Goal: Task Accomplishment & Management: Use online tool/utility

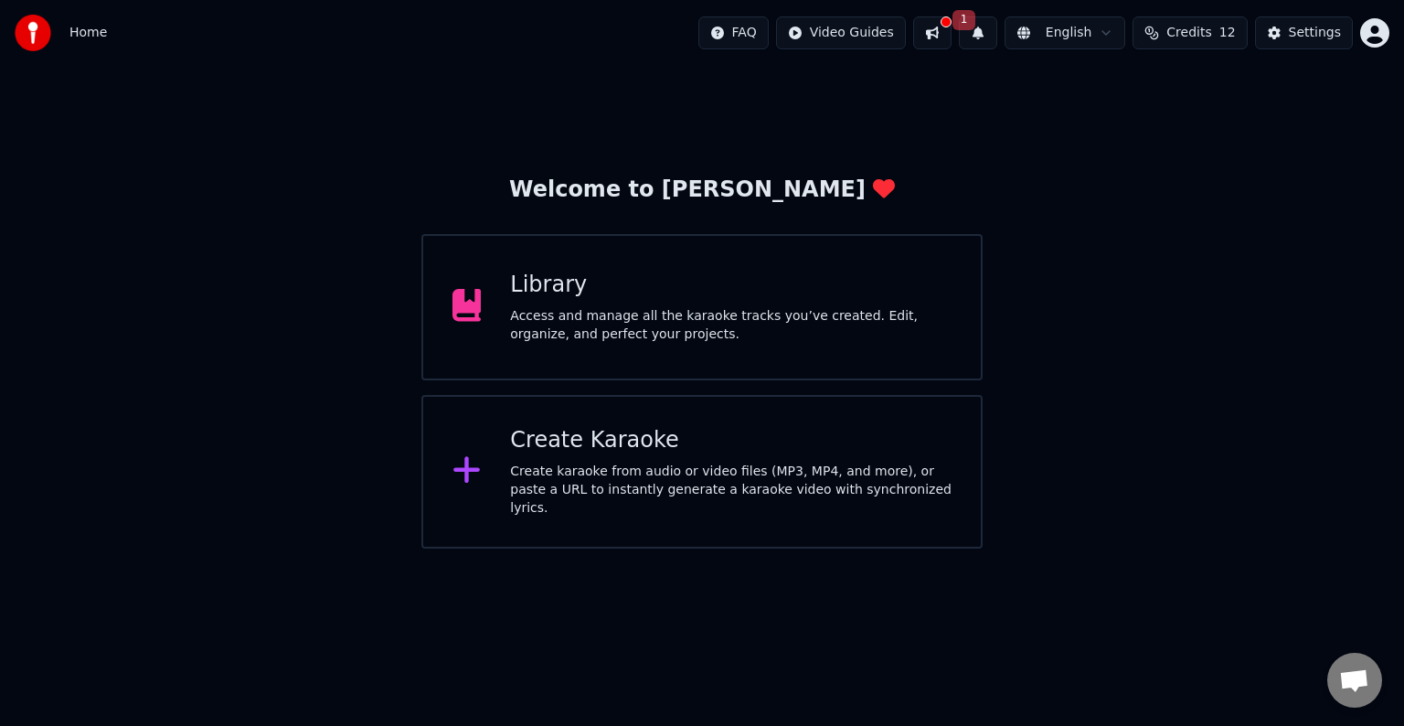
click at [741, 475] on div "Create karaoke from audio or video files (MP3, MP4, and more), or paste a URL t…" at bounding box center [731, 490] width 442 height 55
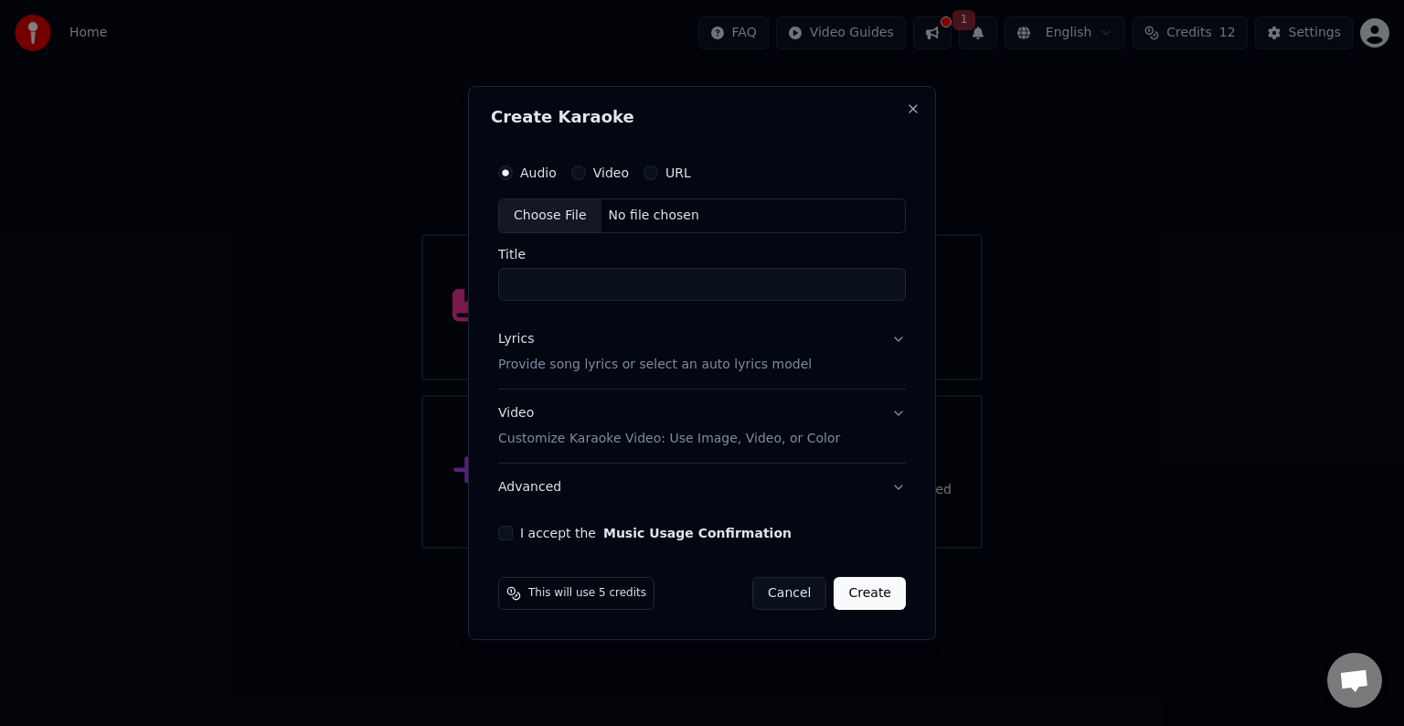
click at [653, 173] on button "URL" at bounding box center [651, 172] width 15 height 15
click at [627, 210] on input "text" at bounding box center [702, 215] width 408 height 37
paste input "**********"
type input "**********"
click at [666, 275] on input "Title" at bounding box center [702, 285] width 408 height 33
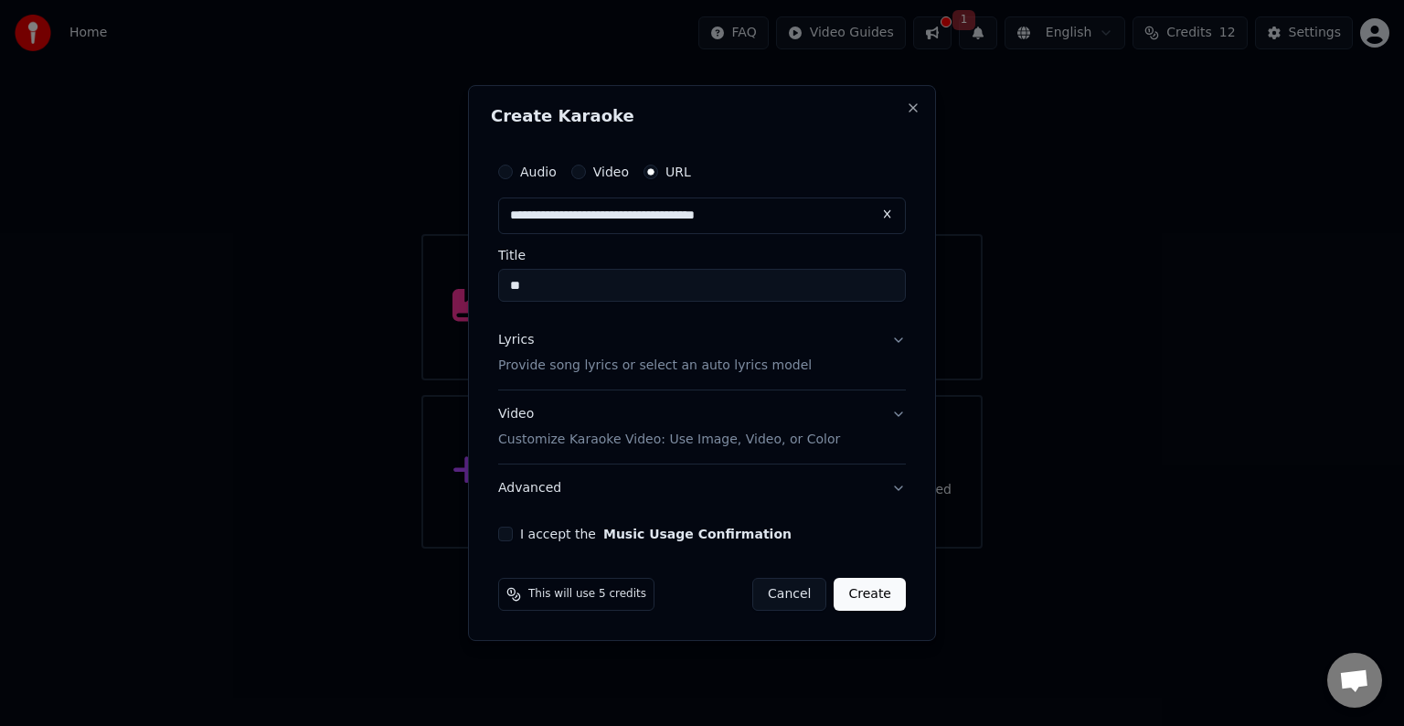
type input "*"
click at [668, 287] on input "Title" at bounding box center [702, 285] width 408 height 33
type input "**********"
click at [731, 346] on div "Lyrics Provide song lyrics or select an auto lyrics model" at bounding box center [655, 353] width 314 height 44
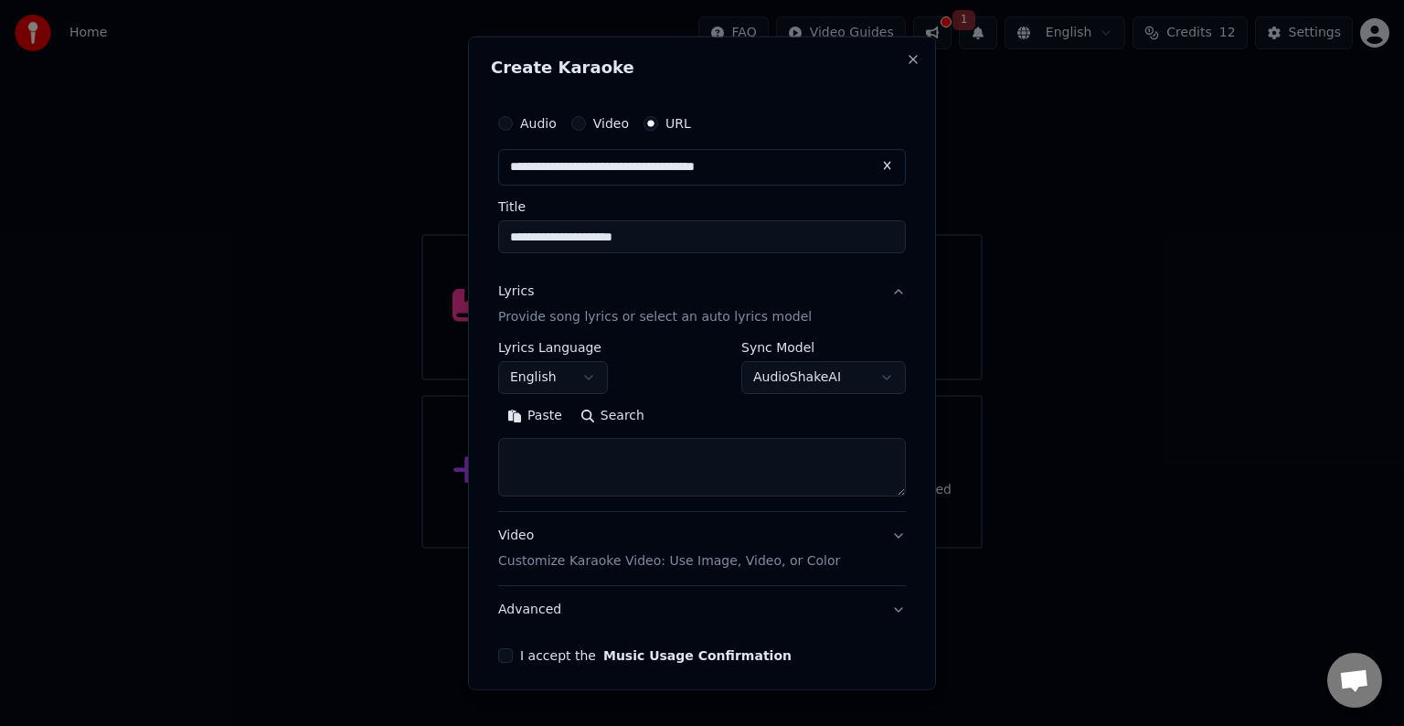
click at [605, 494] on textarea at bounding box center [702, 467] width 408 height 59
paste textarea "**********"
type textarea "**********"
click at [698, 560] on p "Customize Karaoke Video: Use Image, Video, or Color" at bounding box center [669, 561] width 342 height 18
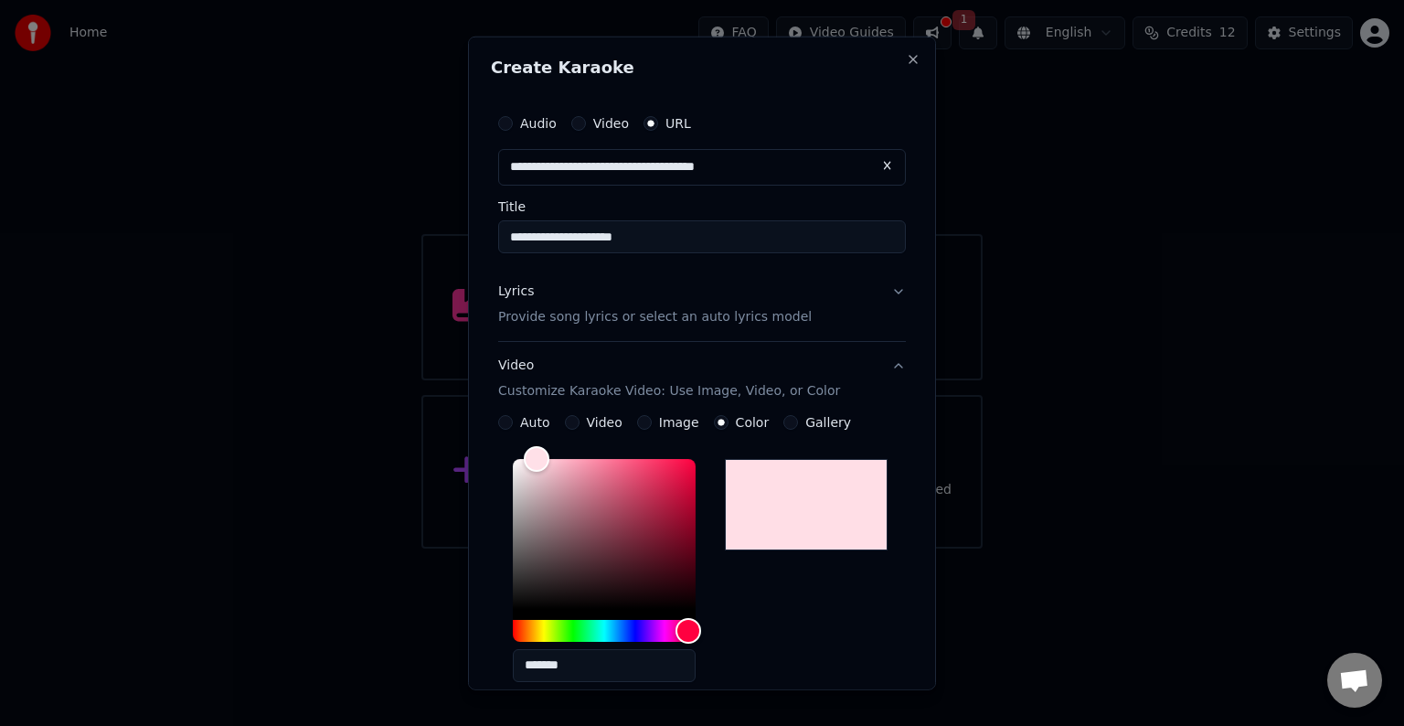
click at [570, 415] on button "Video" at bounding box center [572, 422] width 15 height 15
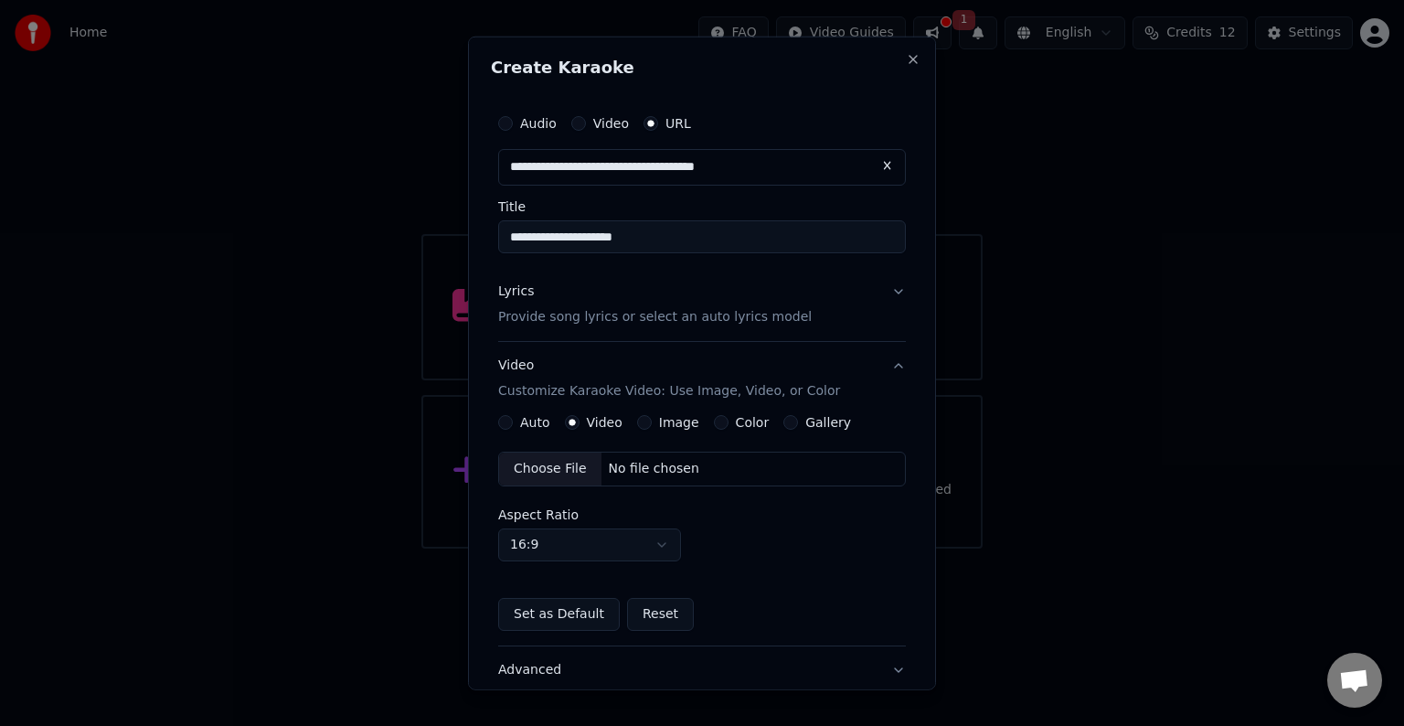
click at [563, 472] on div "Choose File" at bounding box center [550, 469] width 102 height 33
click at [601, 319] on p "Provide song lyrics or select an auto lyrics model" at bounding box center [655, 317] width 314 height 18
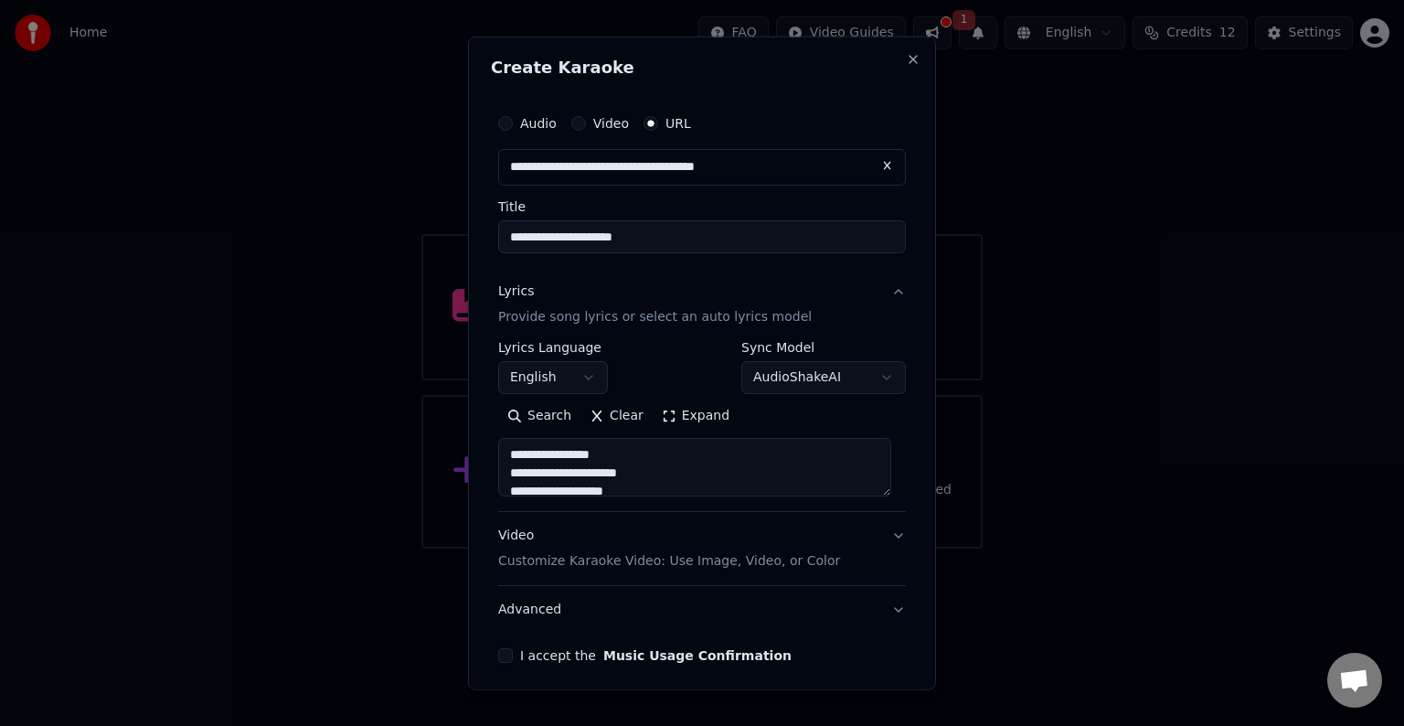
click at [633, 461] on textarea "**********" at bounding box center [694, 467] width 393 height 59
click at [593, 121] on label "Video" at bounding box center [611, 123] width 36 height 13
click at [586, 121] on button "Video" at bounding box center [578, 123] width 15 height 15
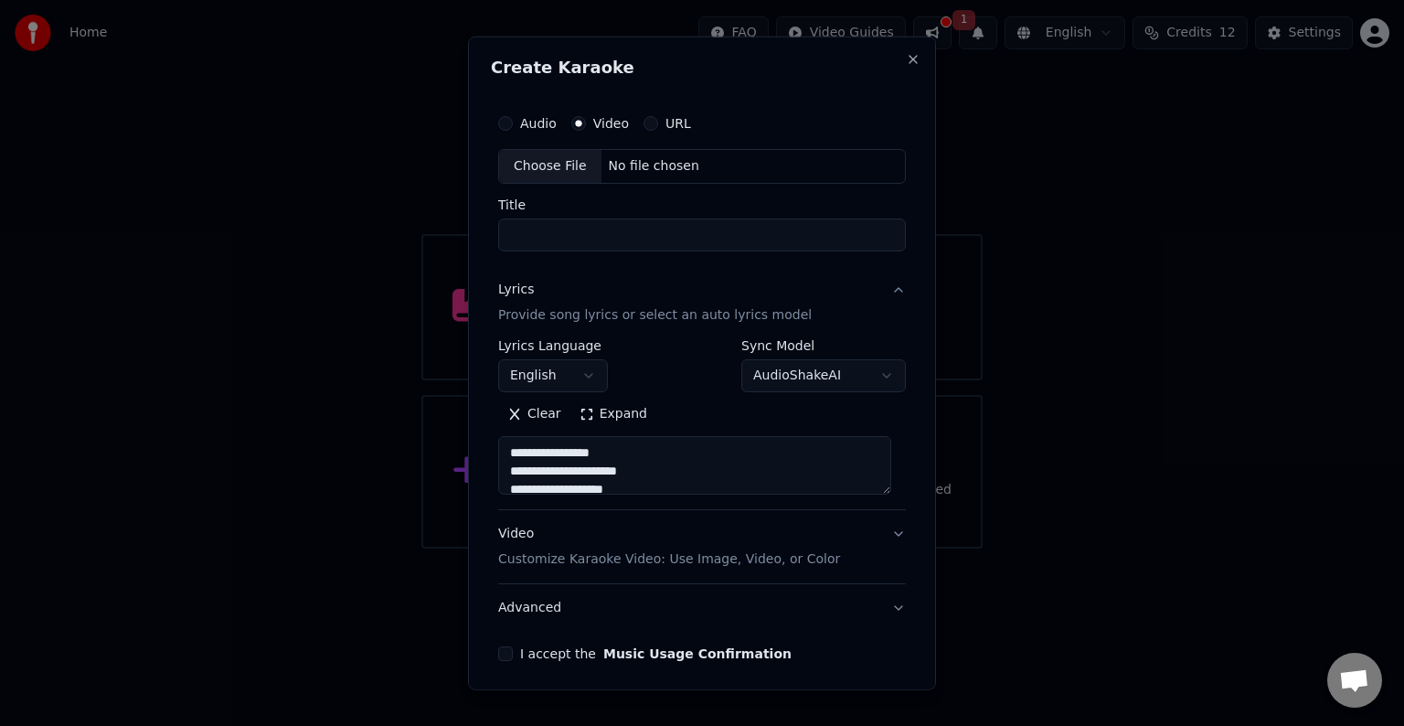
click at [558, 168] on div "Choose File" at bounding box center [550, 166] width 102 height 33
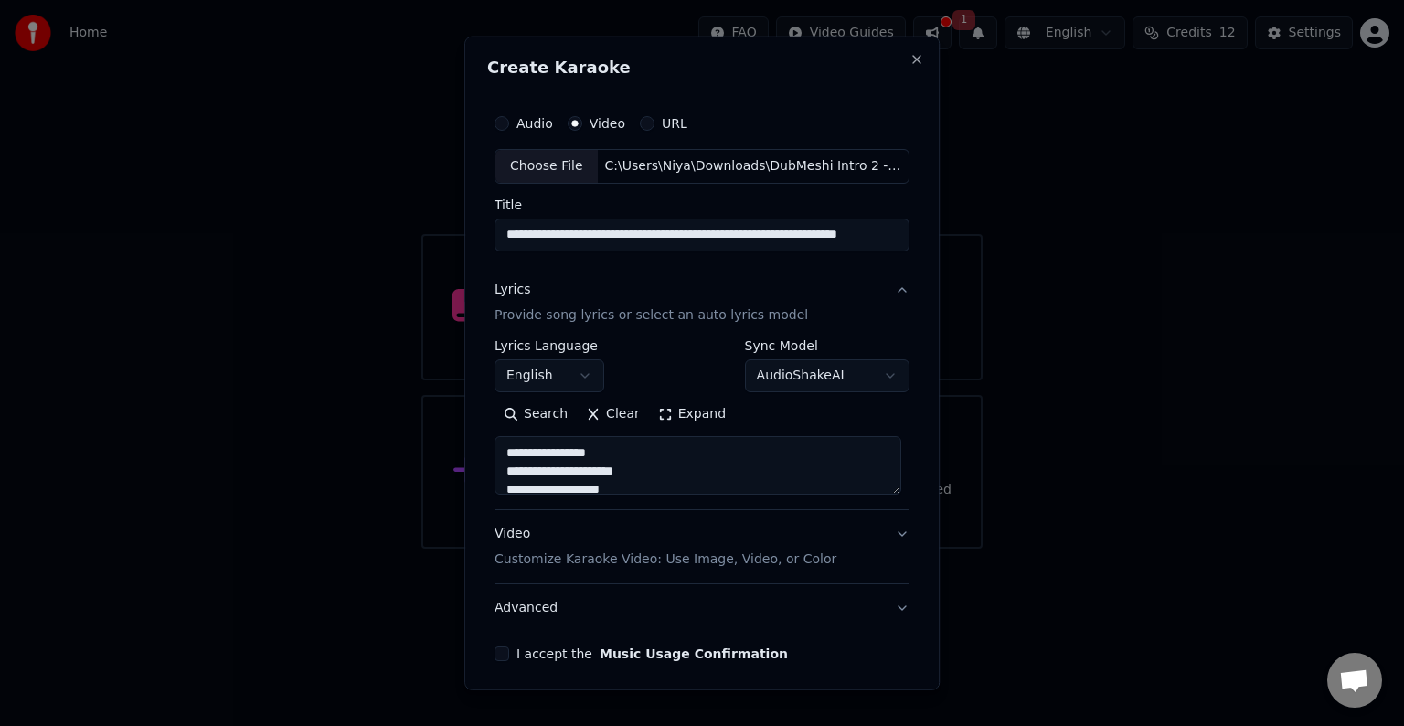
scroll to position [0, 53]
drag, startPoint x: 603, startPoint y: 235, endPoint x: 1328, endPoint y: 333, distance: 730.7
click at [1328, 333] on body "**********" at bounding box center [702, 274] width 1404 height 549
type input "**********"
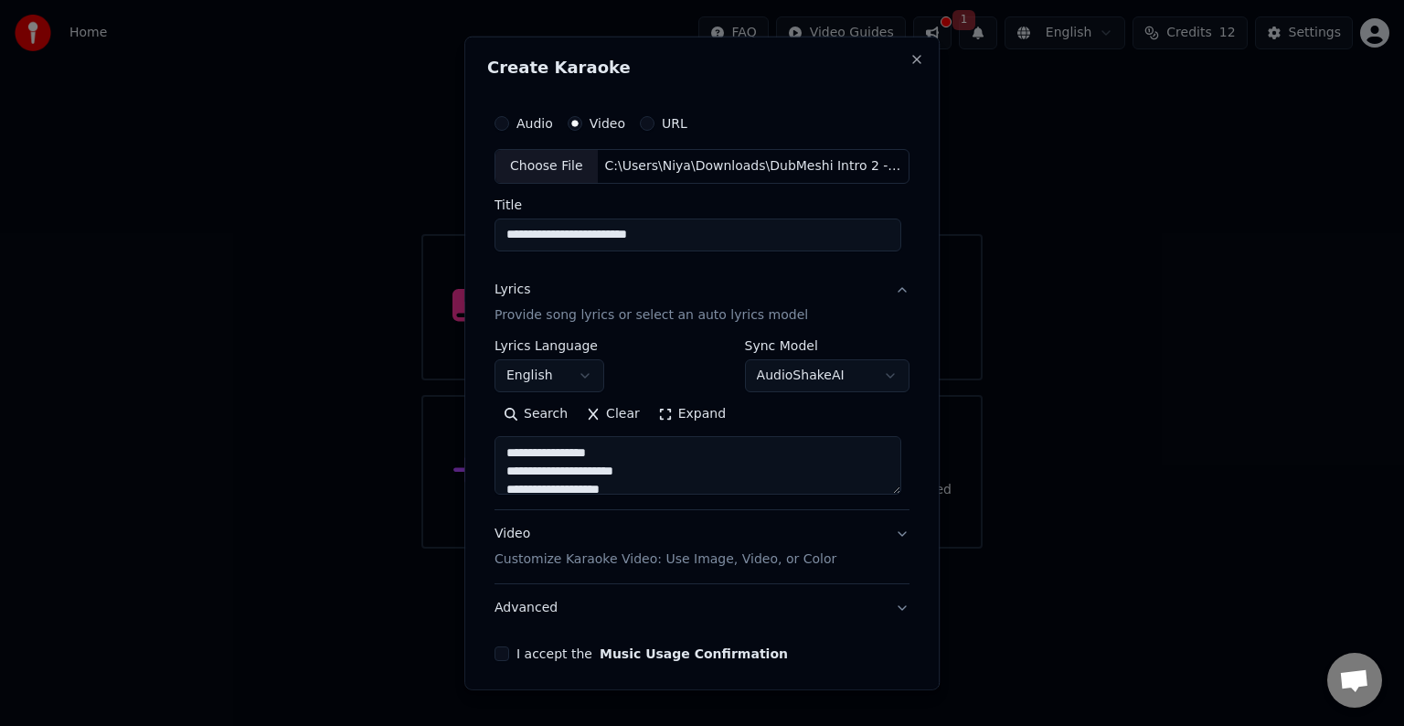
click at [709, 550] on p "Customize Karaoke Video: Use Image, Video, or Color" at bounding box center [666, 559] width 342 height 18
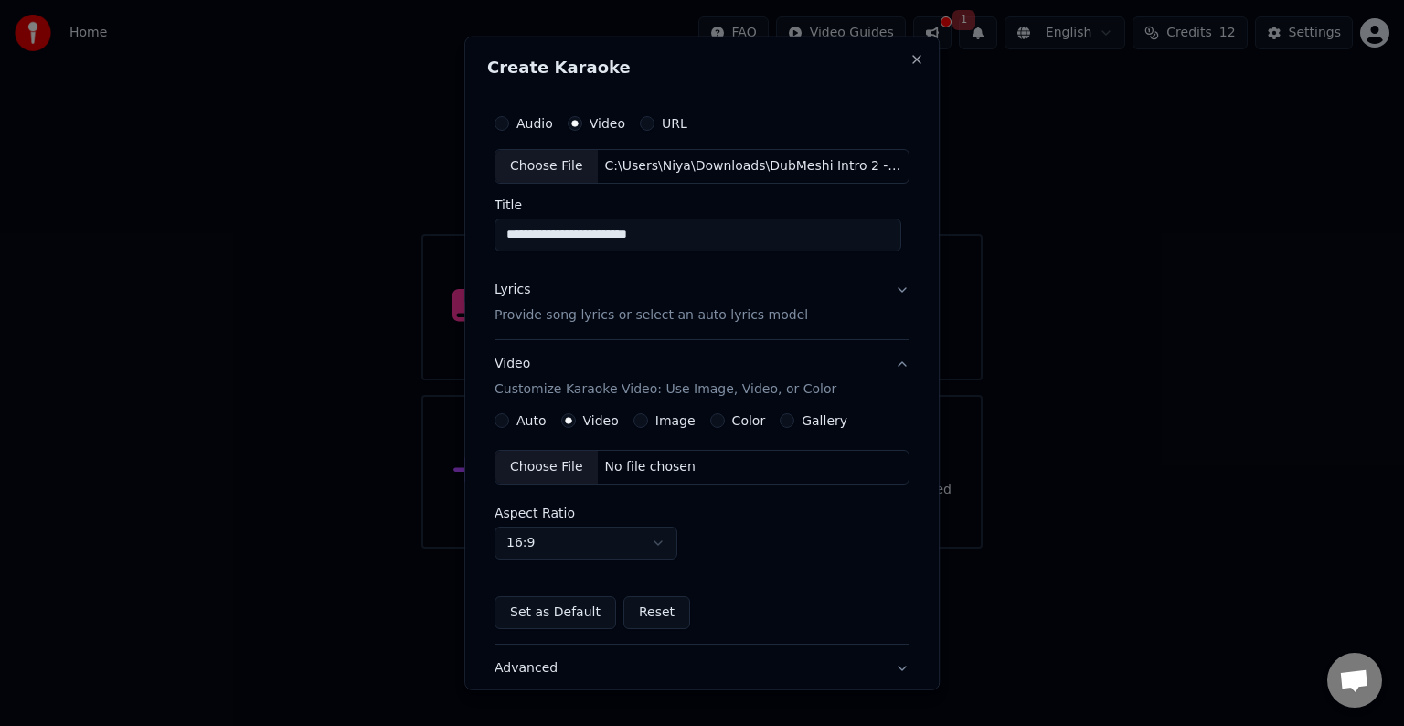
click at [523, 464] on div "Choose File" at bounding box center [547, 467] width 102 height 33
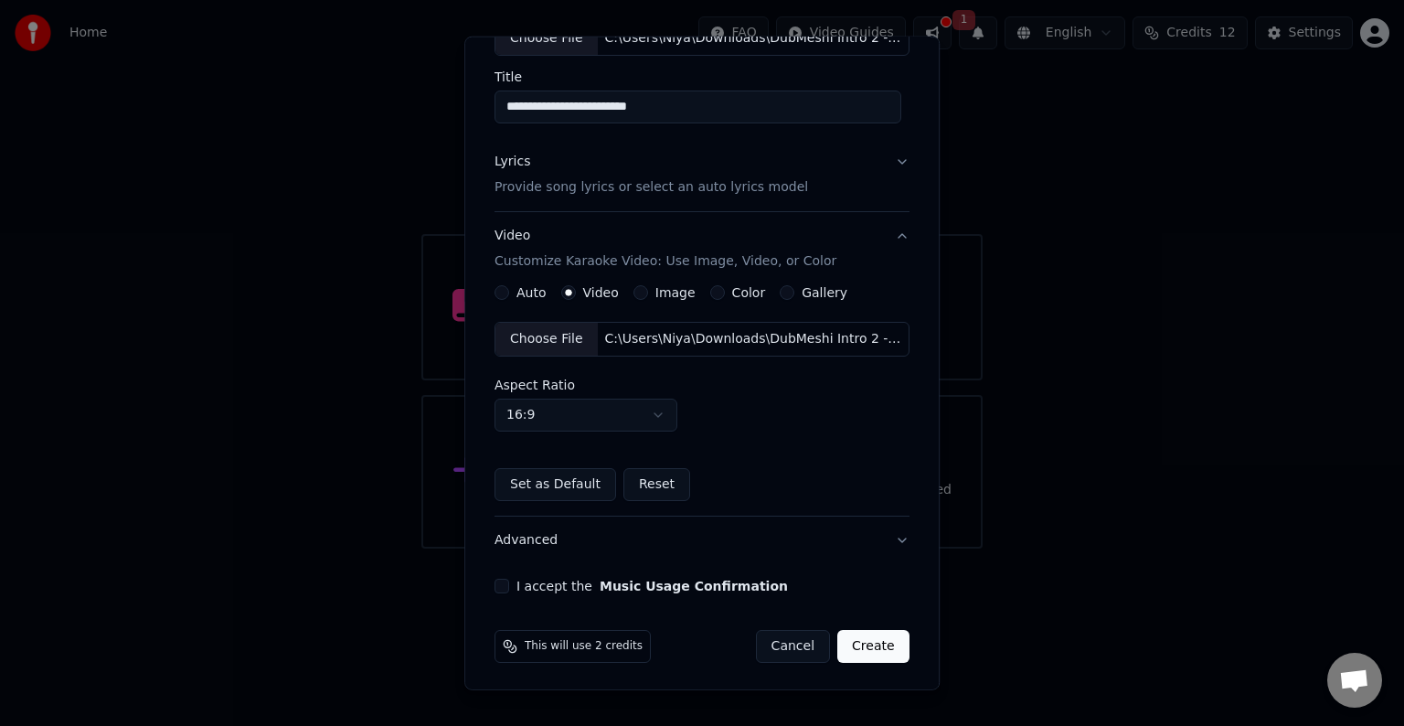
scroll to position [129, 0]
click at [496, 589] on button "I accept the Music Usage Confirmation" at bounding box center [502, 585] width 15 height 15
click at [645, 183] on p "Provide song lyrics or select an auto lyrics model" at bounding box center [652, 186] width 314 height 18
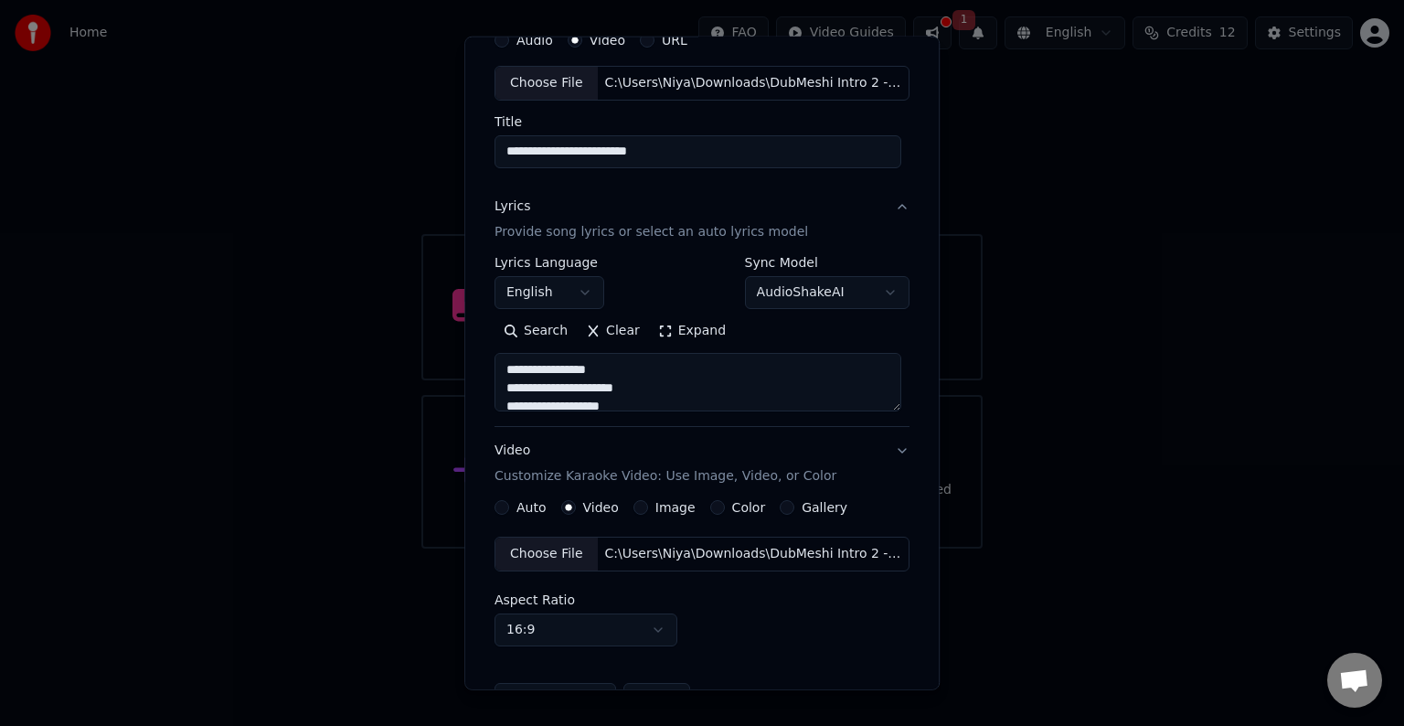
scroll to position [69, 0]
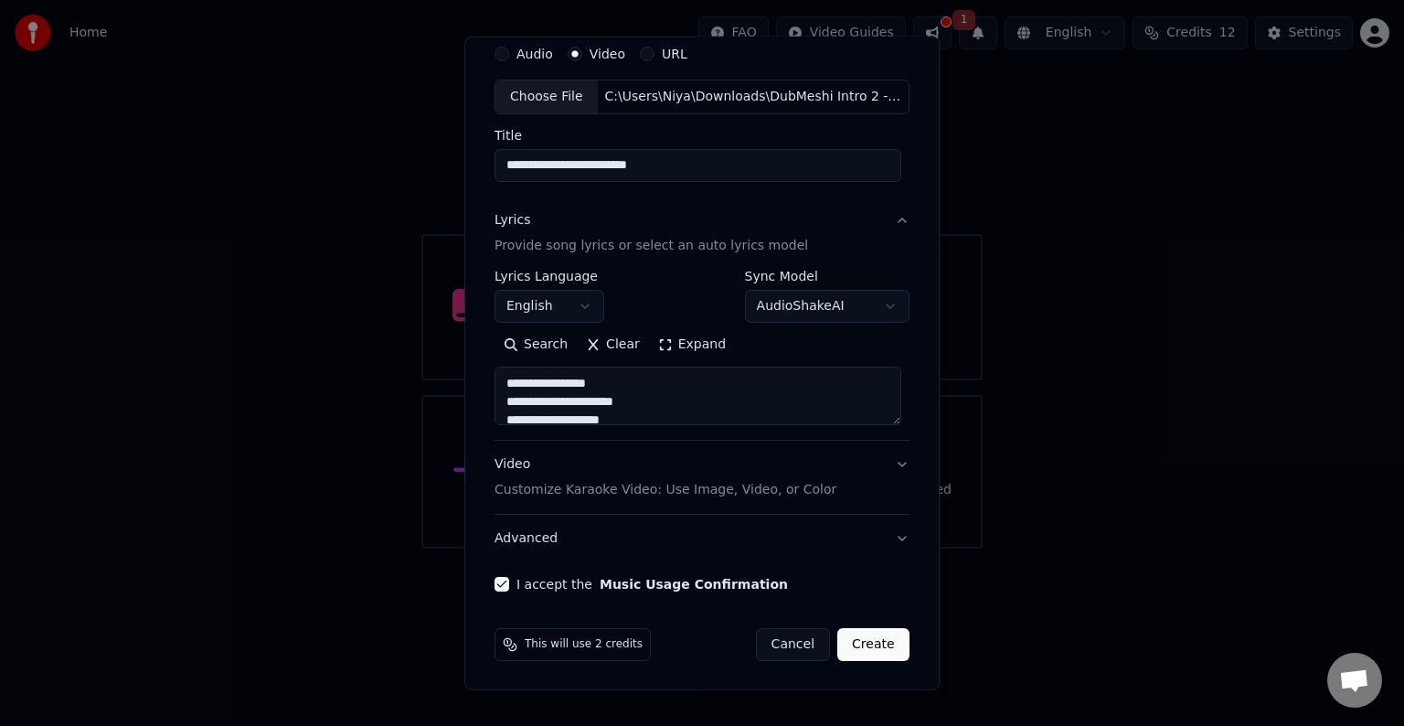
click at [646, 388] on textarea "**********" at bounding box center [698, 396] width 407 height 59
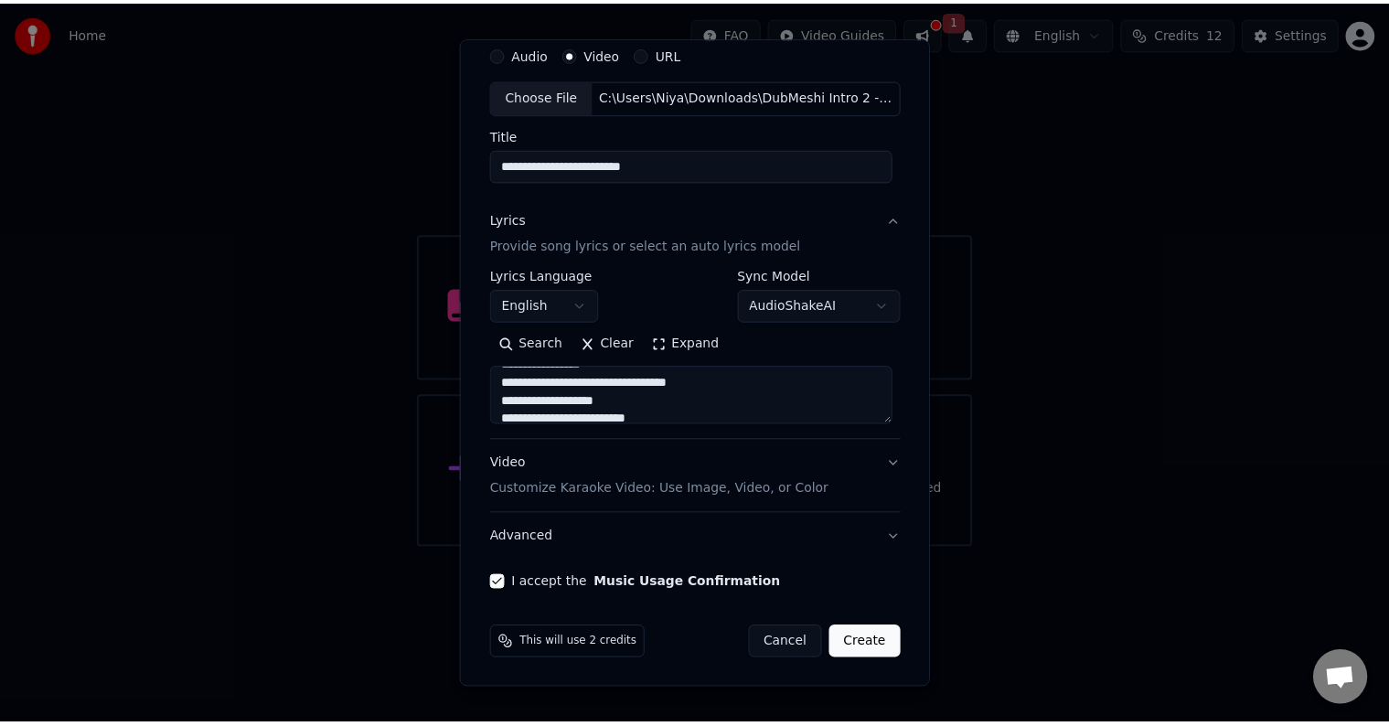
scroll to position [183, 0]
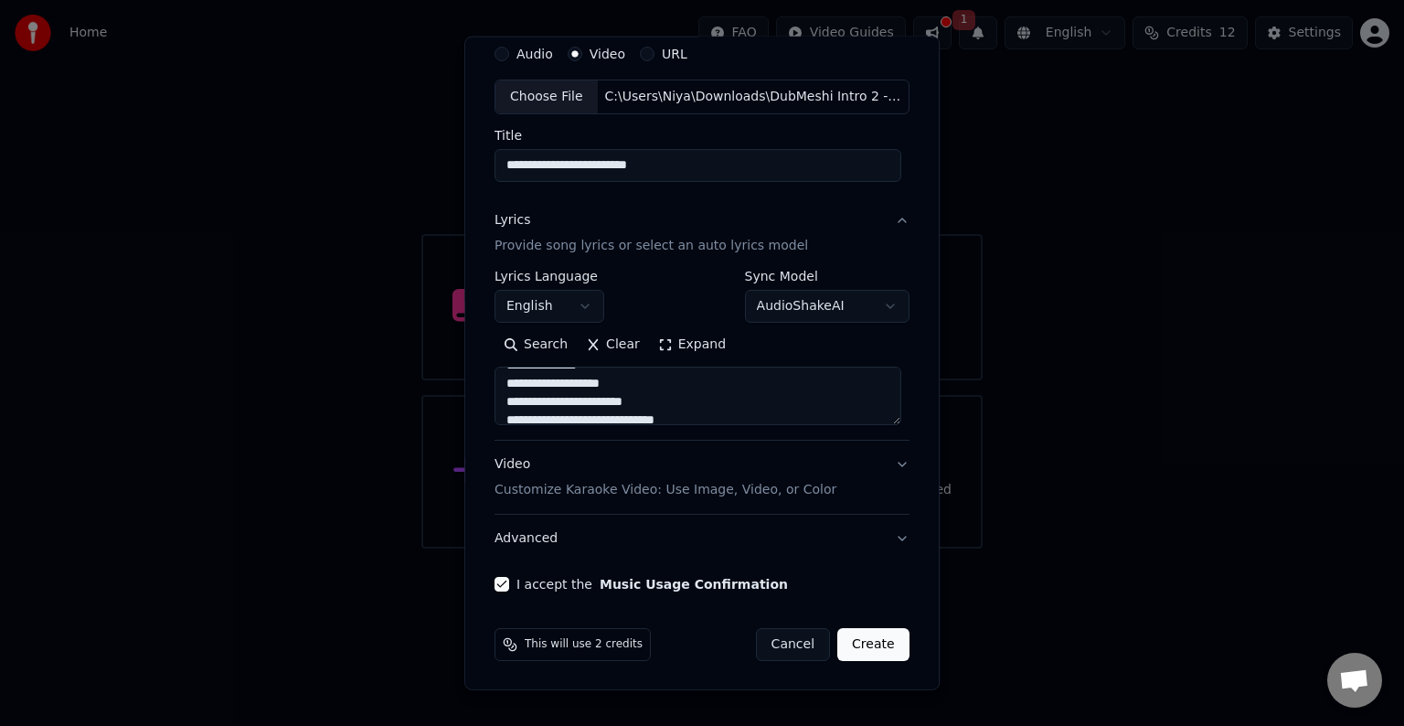
click at [848, 636] on button "Create" at bounding box center [873, 644] width 72 height 33
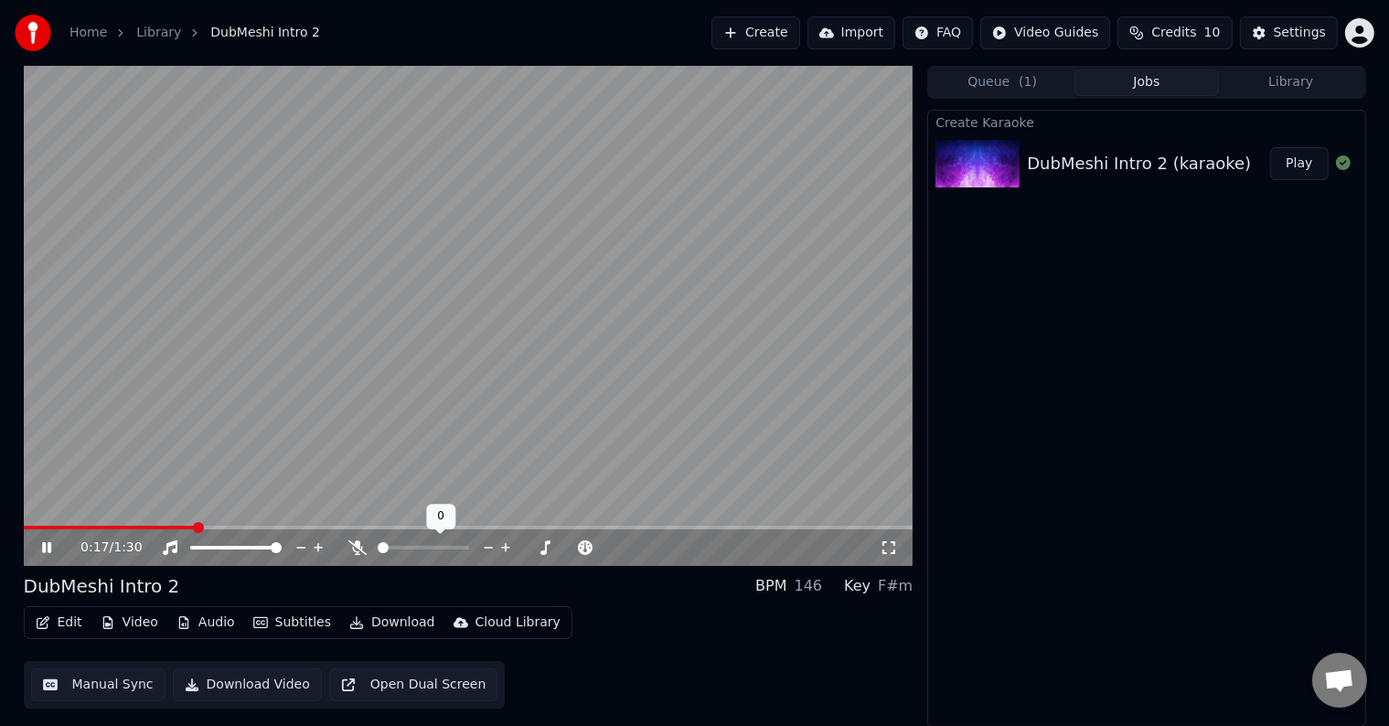
drag, startPoint x: 362, startPoint y: 549, endPoint x: 375, endPoint y: 549, distance: 12.8
click at [375, 549] on div at bounding box center [430, 548] width 165 height 18
click at [426, 549] on span at bounding box center [420, 547] width 11 height 11
click at [135, 523] on video at bounding box center [469, 316] width 890 height 500
click at [133, 527] on span at bounding box center [117, 528] width 187 height 4
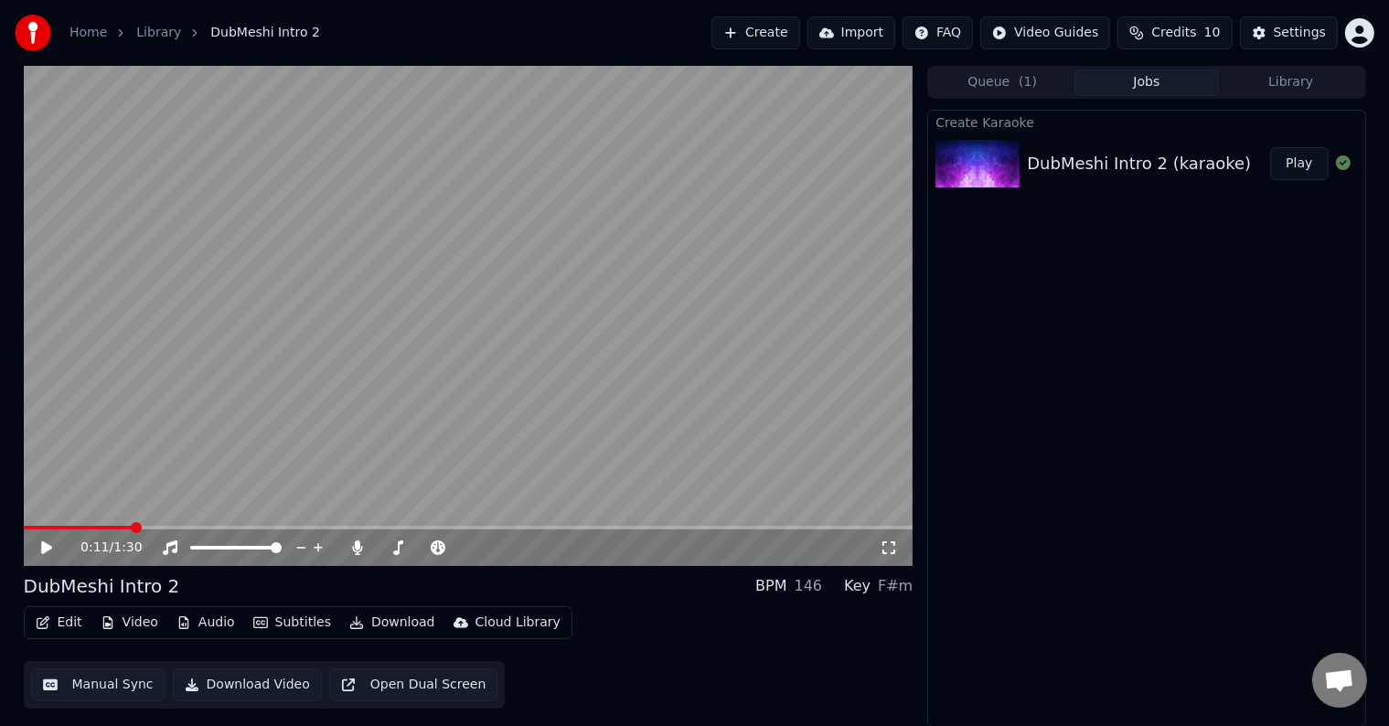
click at [48, 547] on icon at bounding box center [46, 547] width 11 height 13
click at [73, 525] on video at bounding box center [469, 316] width 890 height 500
click at [62, 527] on div "0:23 / 1:30" at bounding box center [469, 316] width 890 height 500
click at [62, 527] on span at bounding box center [139, 528] width 231 height 4
click at [47, 547] on icon at bounding box center [59, 547] width 43 height 15
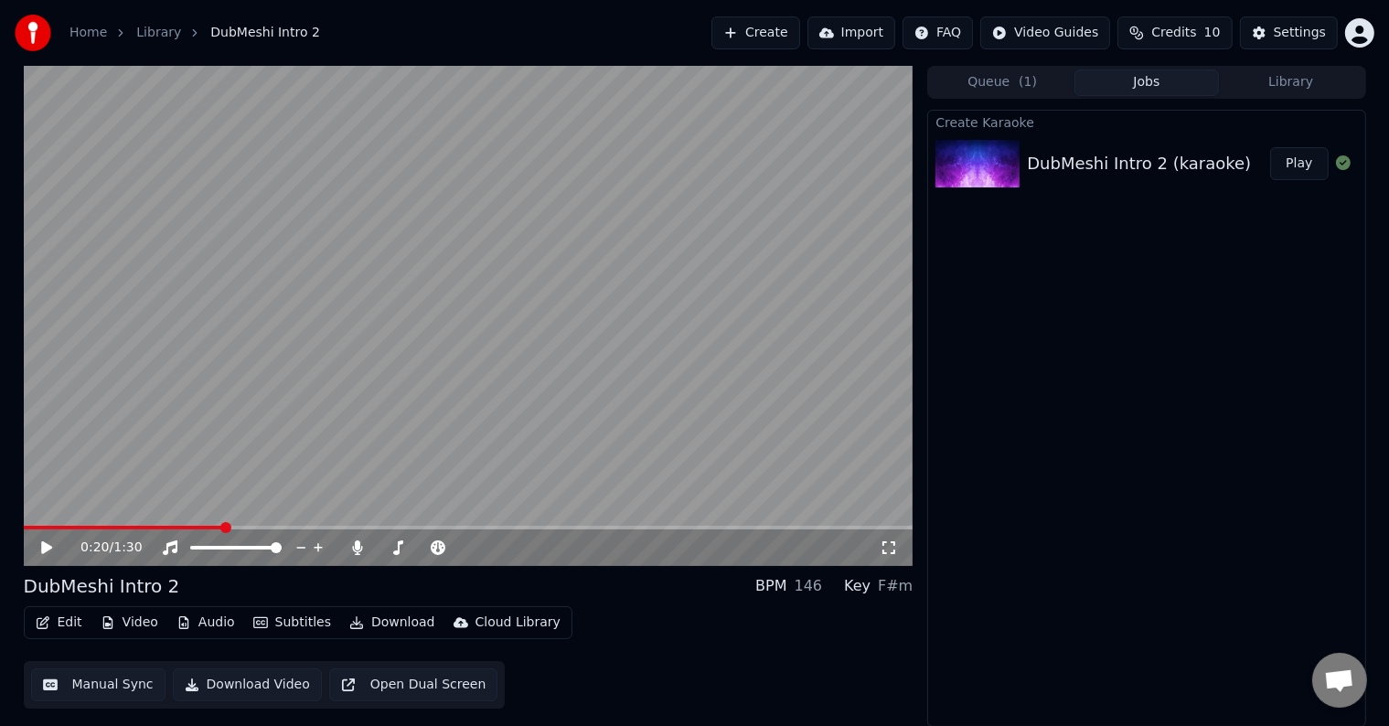
click at [68, 624] on button "Edit" at bounding box center [58, 623] width 61 height 26
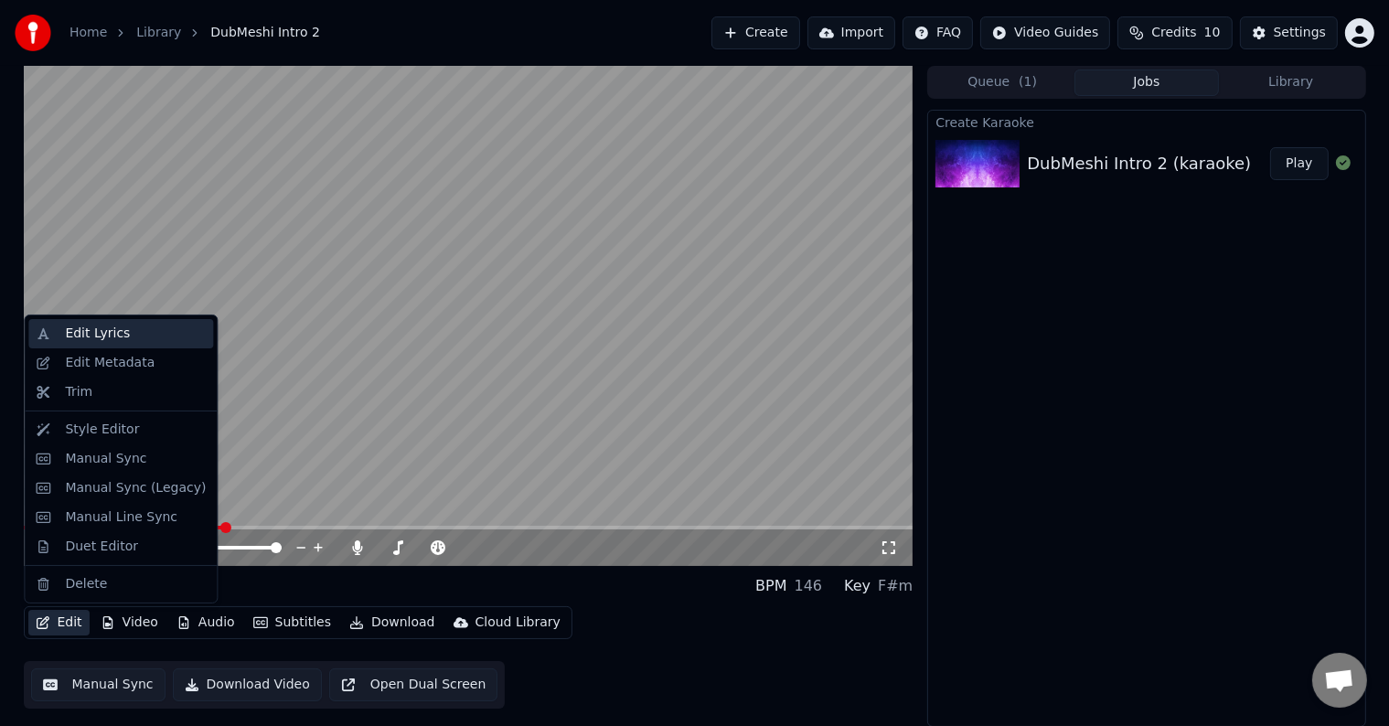
click at [146, 344] on div "Edit Lyrics" at bounding box center [120, 333] width 185 height 29
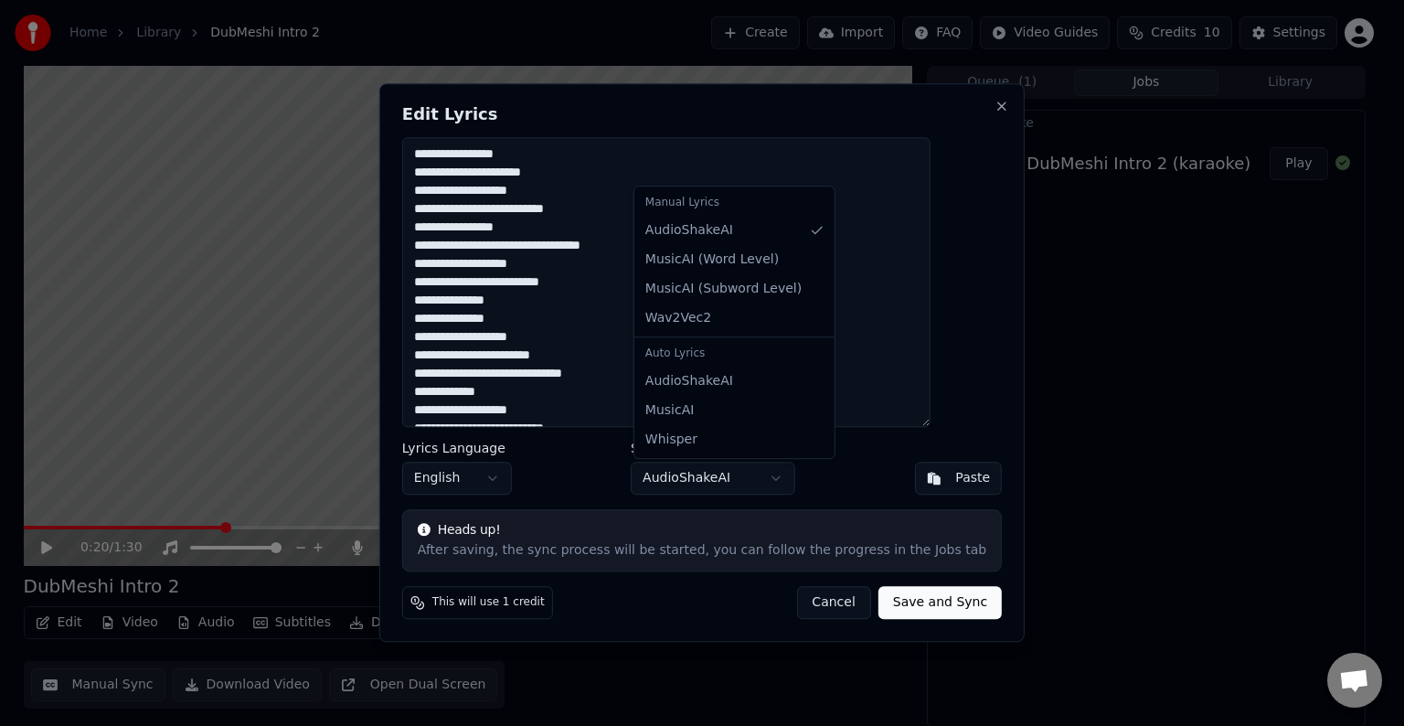
click at [690, 475] on body "Home Library DubMeshi Intro 2 Create Import FAQ Video Guides Credits 10 Setting…" at bounding box center [694, 363] width 1389 height 726
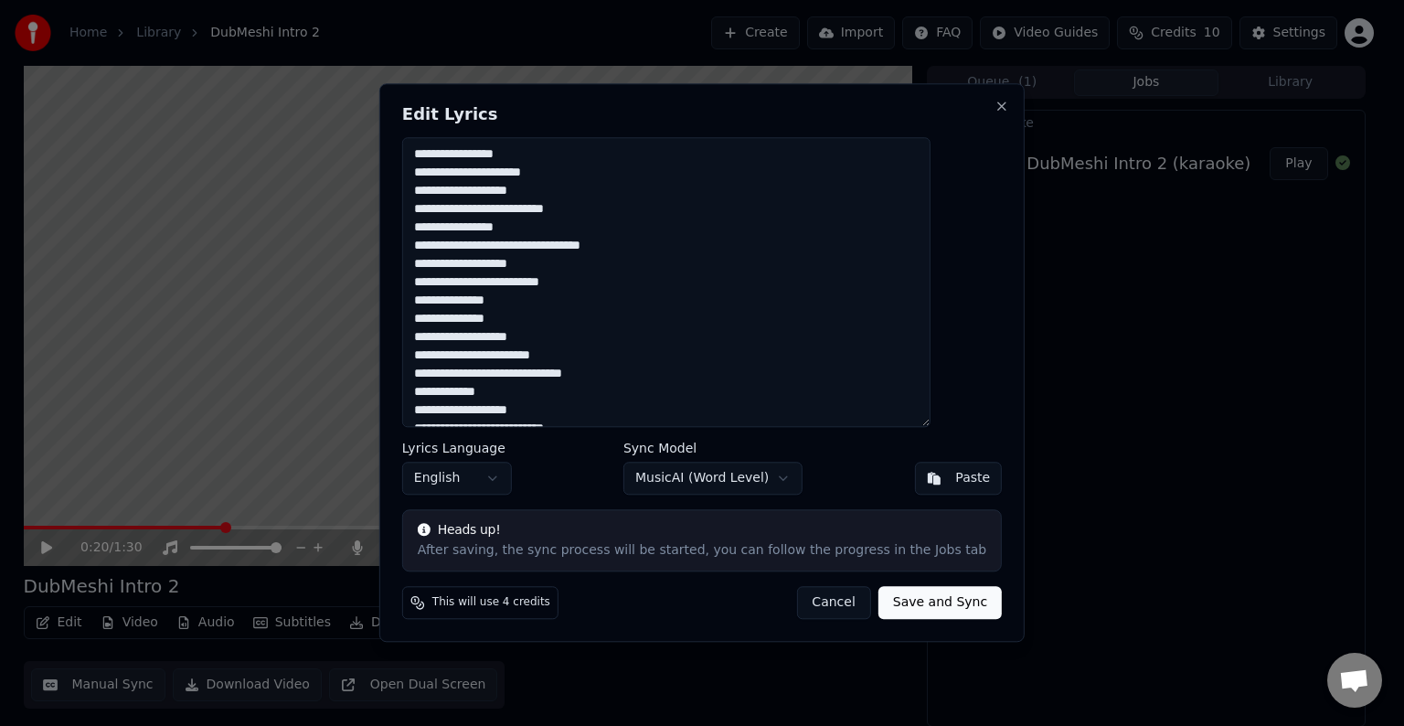
click at [806, 602] on button "Cancel" at bounding box center [833, 603] width 74 height 33
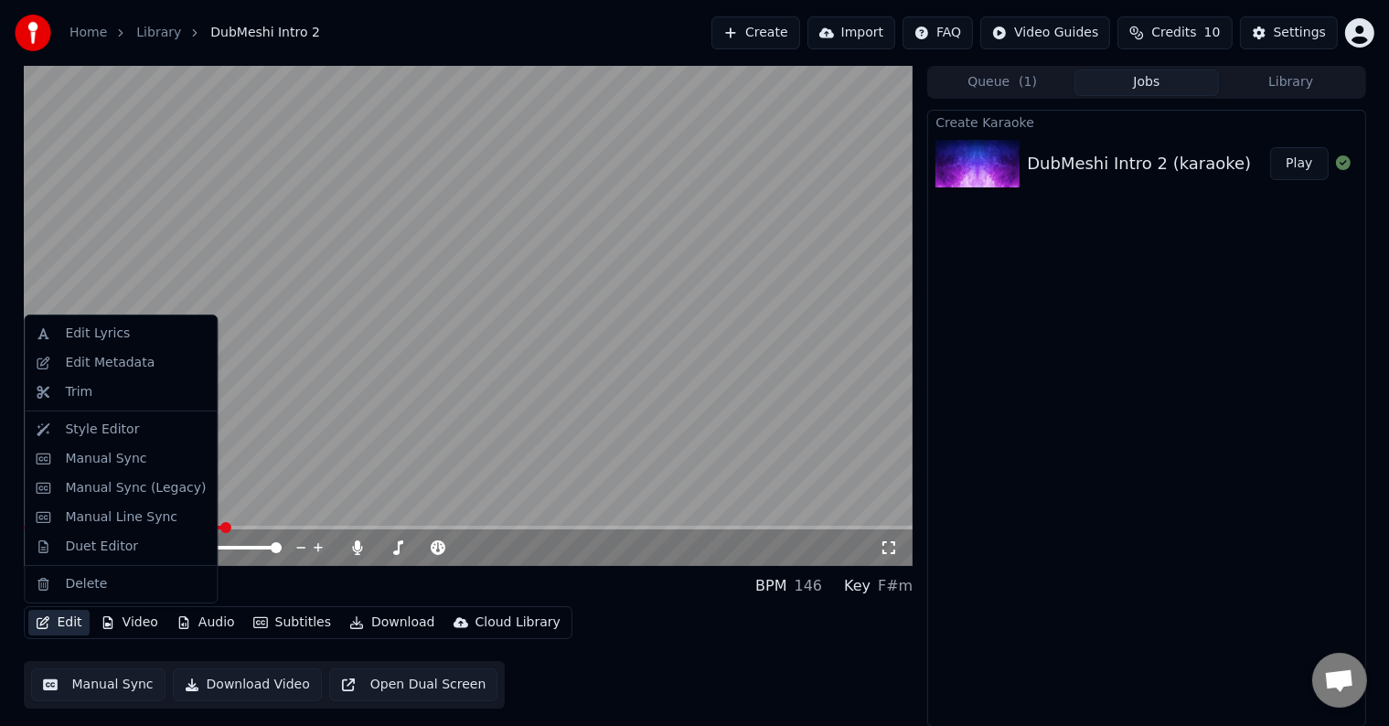
click at [66, 625] on button "Edit" at bounding box center [58, 623] width 61 height 26
click at [106, 457] on div "Manual Sync" at bounding box center [105, 459] width 81 height 18
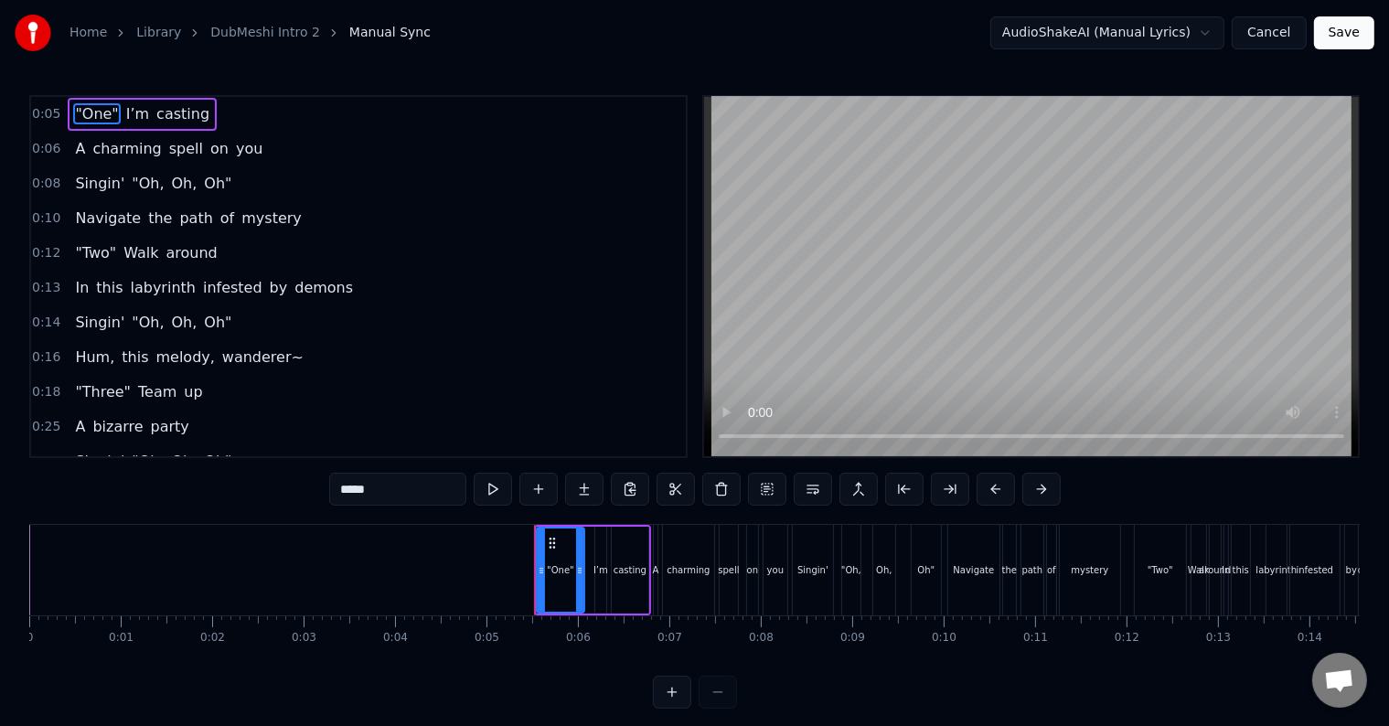
drag, startPoint x: 1275, startPoint y: 35, endPoint x: 795, endPoint y: 376, distance: 588.1
click at [795, 376] on div "Home Library DubMeshi Intro 2 Manual Sync AudioShakeAI (Manual Lyrics) Cancel S…" at bounding box center [694, 354] width 1389 height 709
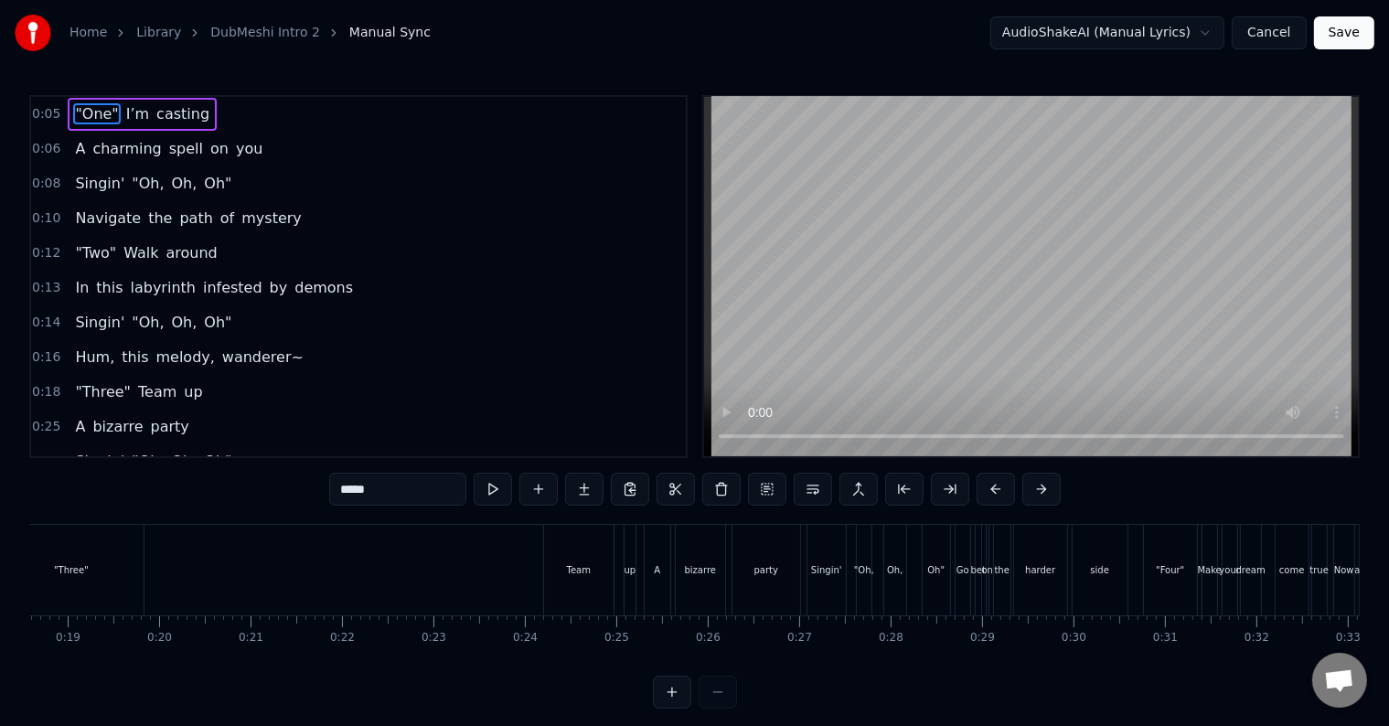
scroll to position [0, 1690]
click at [529, 570] on div ""Three" Team up" at bounding box center [328, 570] width 642 height 91
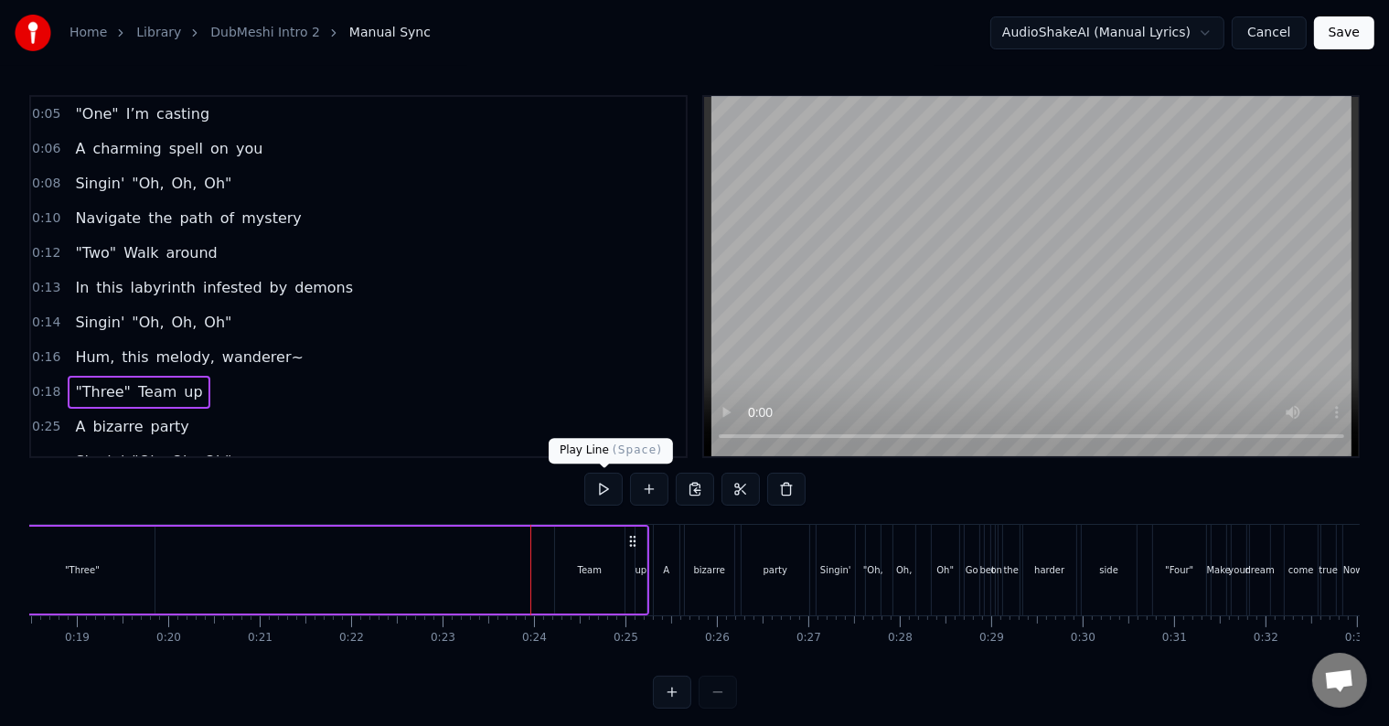
click at [592, 486] on button at bounding box center [603, 489] width 38 height 33
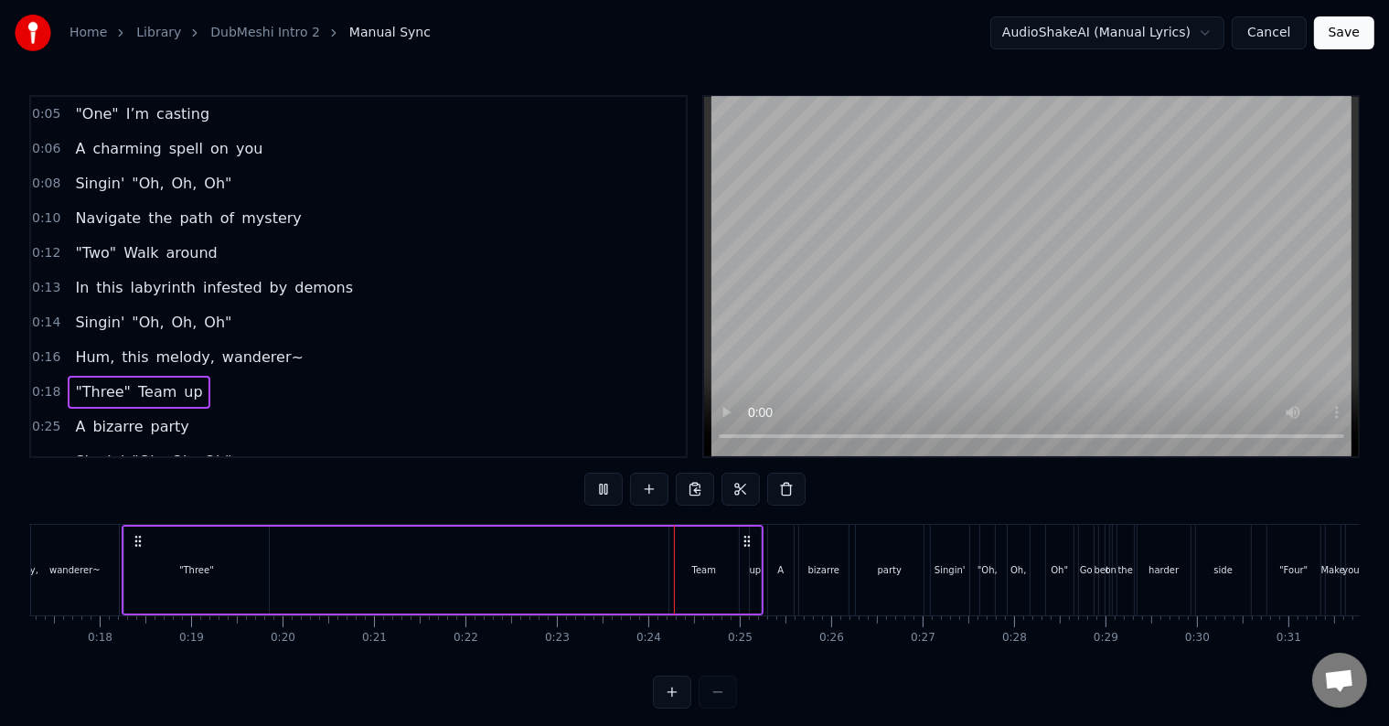
click at [600, 485] on button at bounding box center [603, 489] width 38 height 33
click at [388, 579] on div ""Three" Team up" at bounding box center [443, 570] width 642 height 91
drag, startPoint x: 133, startPoint y: 537, endPoint x: 388, endPoint y: 549, distance: 255.4
click at [201, 539] on icon at bounding box center [194, 541] width 15 height 15
click at [258, 572] on div ""Three"" at bounding box center [196, 570] width 144 height 87
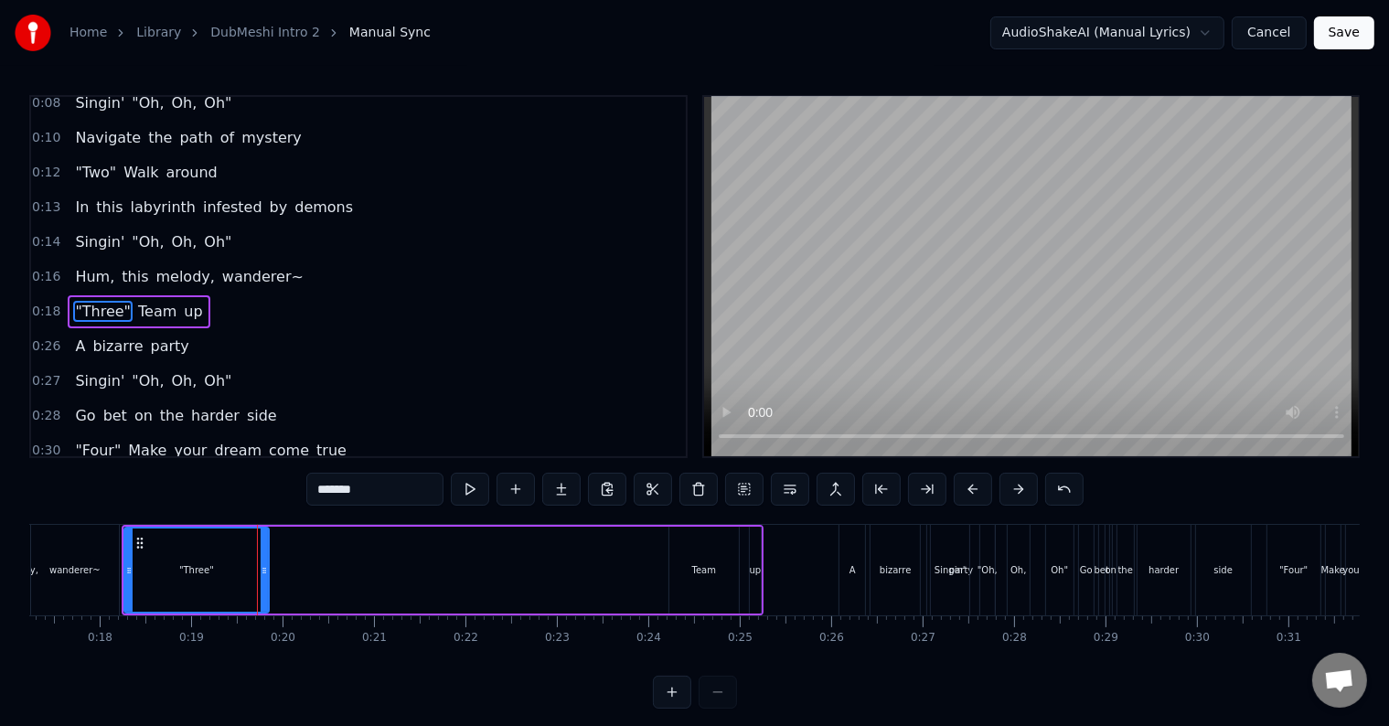
scroll to position [106, 0]
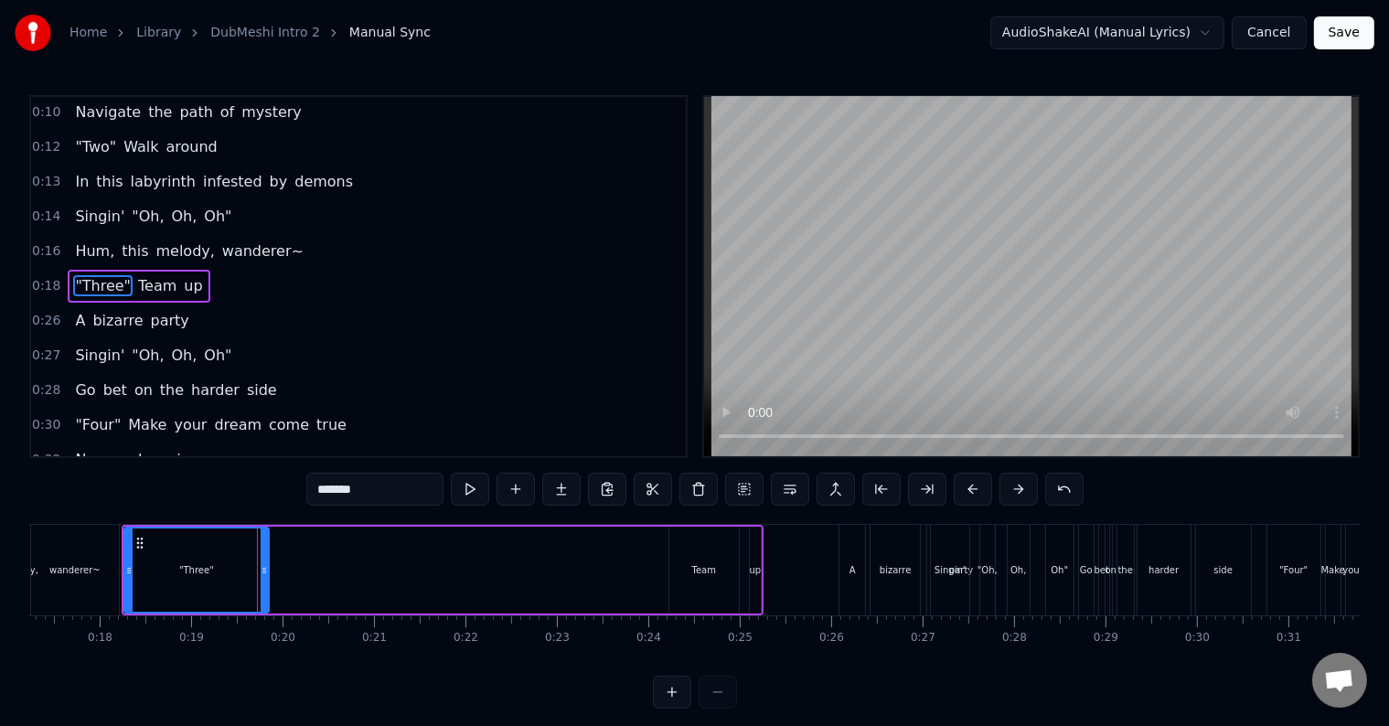
drag, startPoint x: 692, startPoint y: 561, endPoint x: 547, endPoint y: 570, distance: 145.6
click at [407, 558] on div ""Three" Team up" at bounding box center [443, 570] width 642 height 91
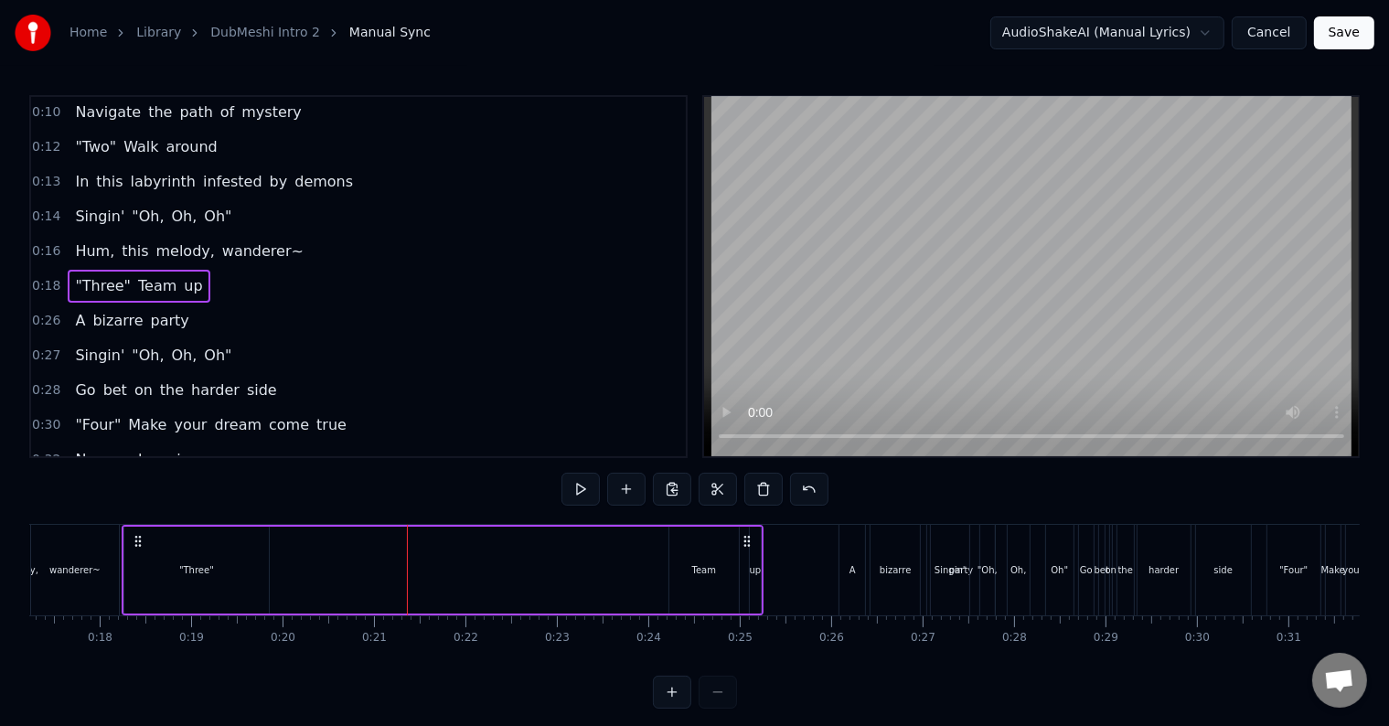
drag, startPoint x: 702, startPoint y: 550, endPoint x: 446, endPoint y: 563, distance: 256.3
click at [414, 569] on div ""Three" Team up" at bounding box center [443, 570] width 642 height 91
click at [718, 561] on div "Team" at bounding box center [703, 570] width 69 height 87
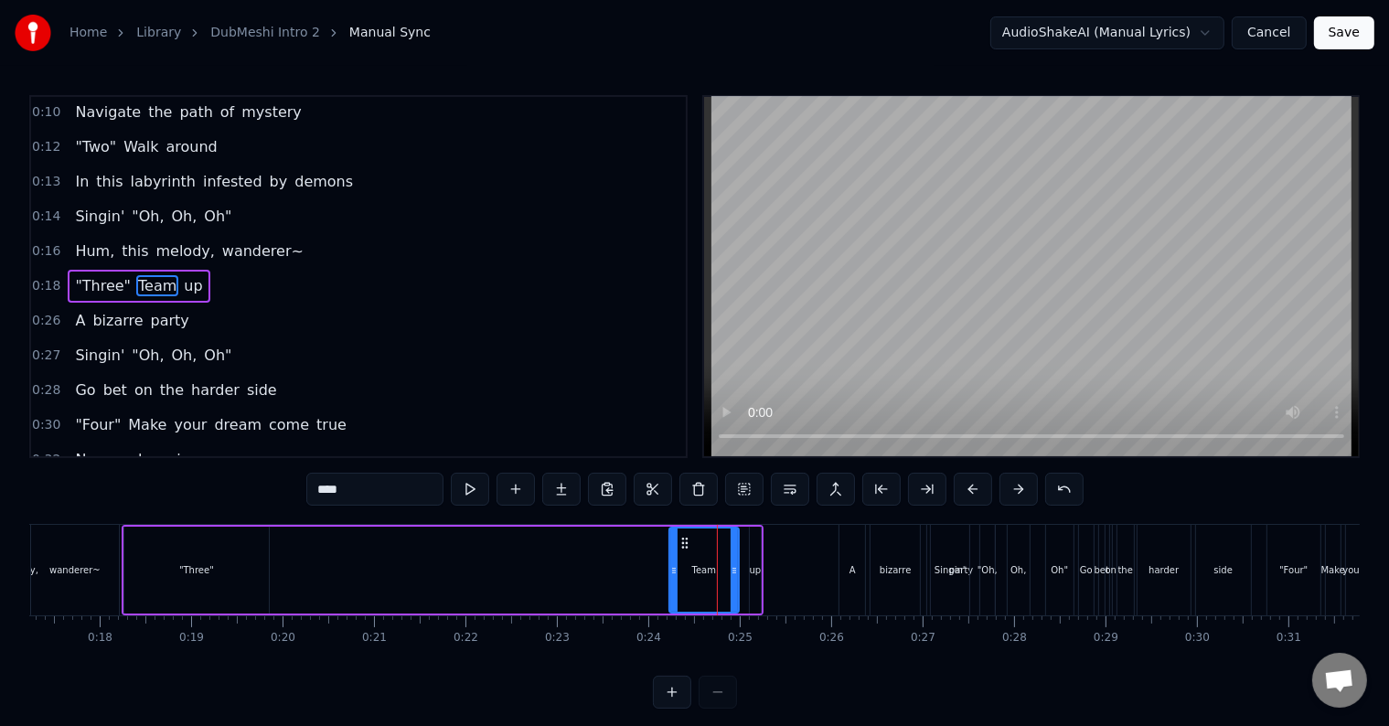
drag, startPoint x: 702, startPoint y: 577, endPoint x: 588, endPoint y: 549, distance: 117.7
click at [509, 580] on div ""Three" Team up" at bounding box center [443, 570] width 642 height 91
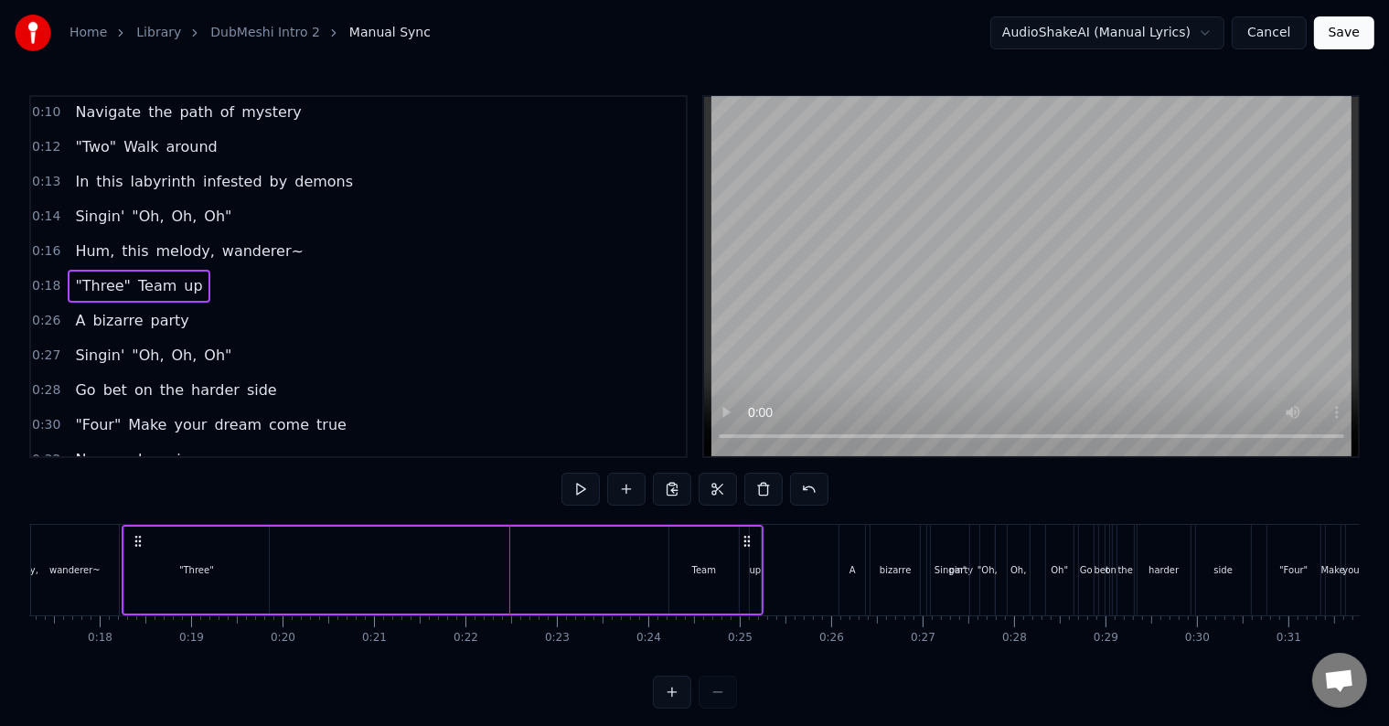
click at [685, 538] on div "Team" at bounding box center [703, 570] width 69 height 87
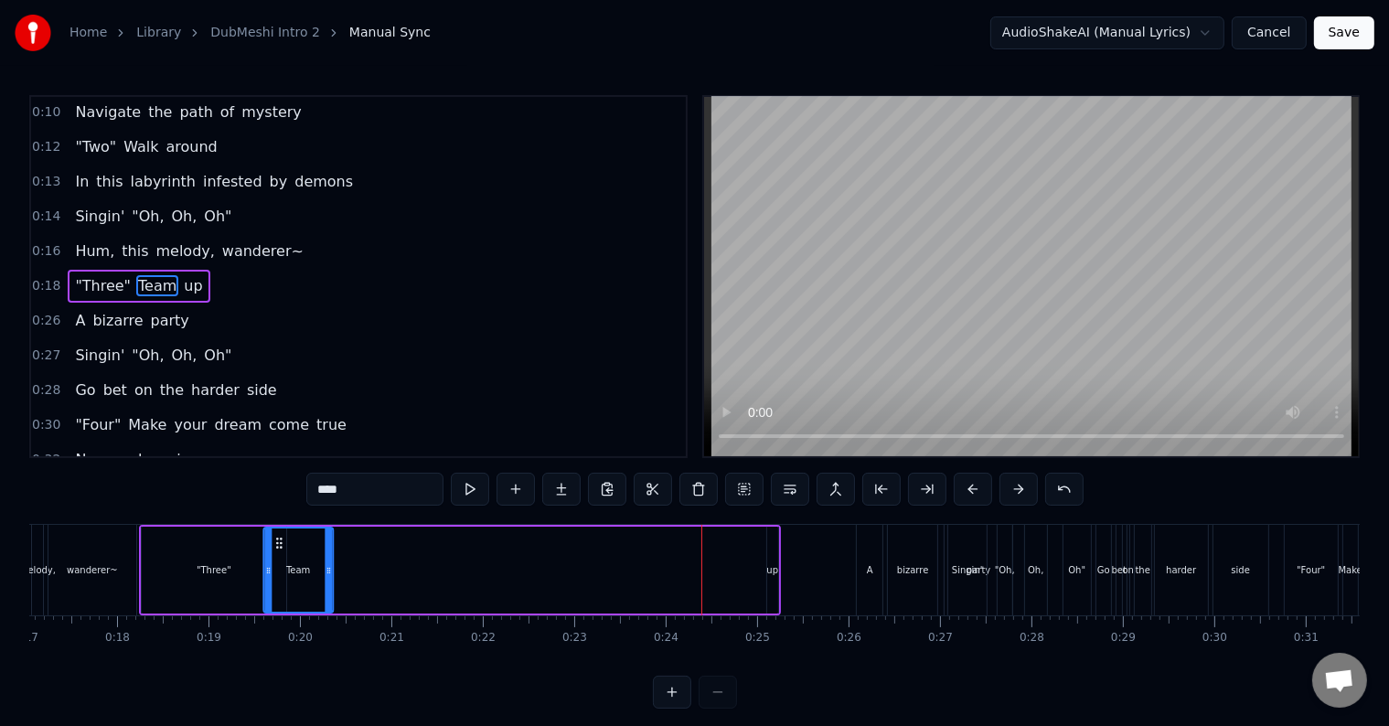
scroll to position [0, 1538]
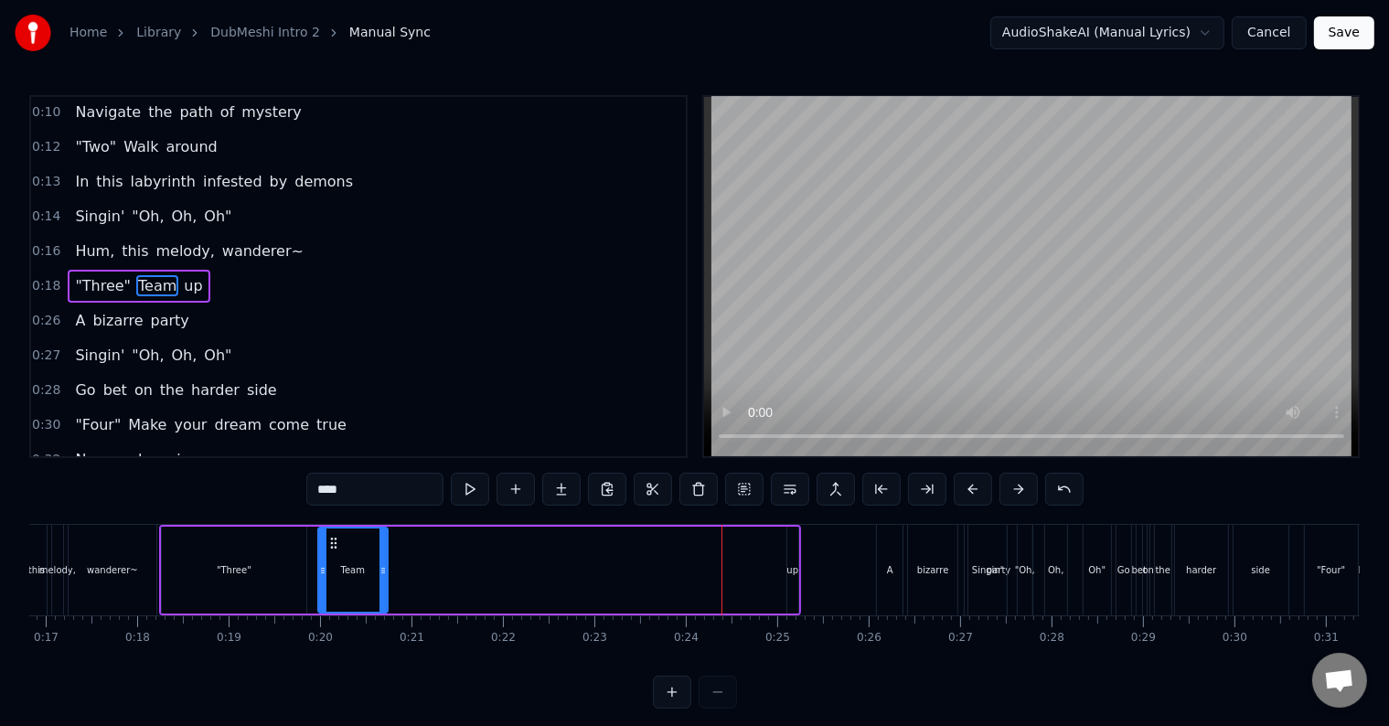
drag, startPoint x: 681, startPoint y: 538, endPoint x: 316, endPoint y: 574, distance: 366.6
click at [355, 575] on div "Team" at bounding box center [353, 569] width 68 height 83
click at [208, 558] on div ""Three"" at bounding box center [234, 570] width 144 height 87
type input "*******"
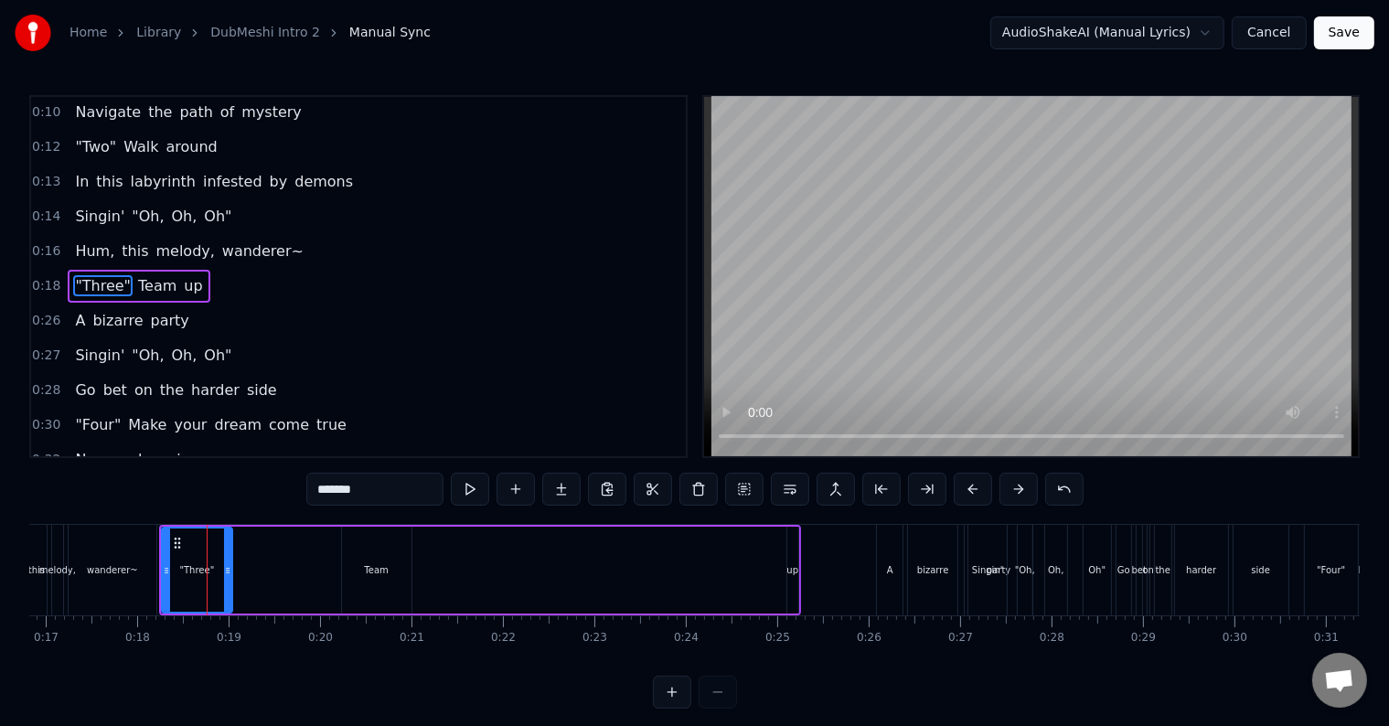
drag, startPoint x: 304, startPoint y: 562, endPoint x: 240, endPoint y: 574, distance: 65.1
click at [233, 574] on div ""Three"" at bounding box center [197, 570] width 72 height 87
click at [413, 560] on div ""Three" Team up" at bounding box center [480, 570] width 642 height 91
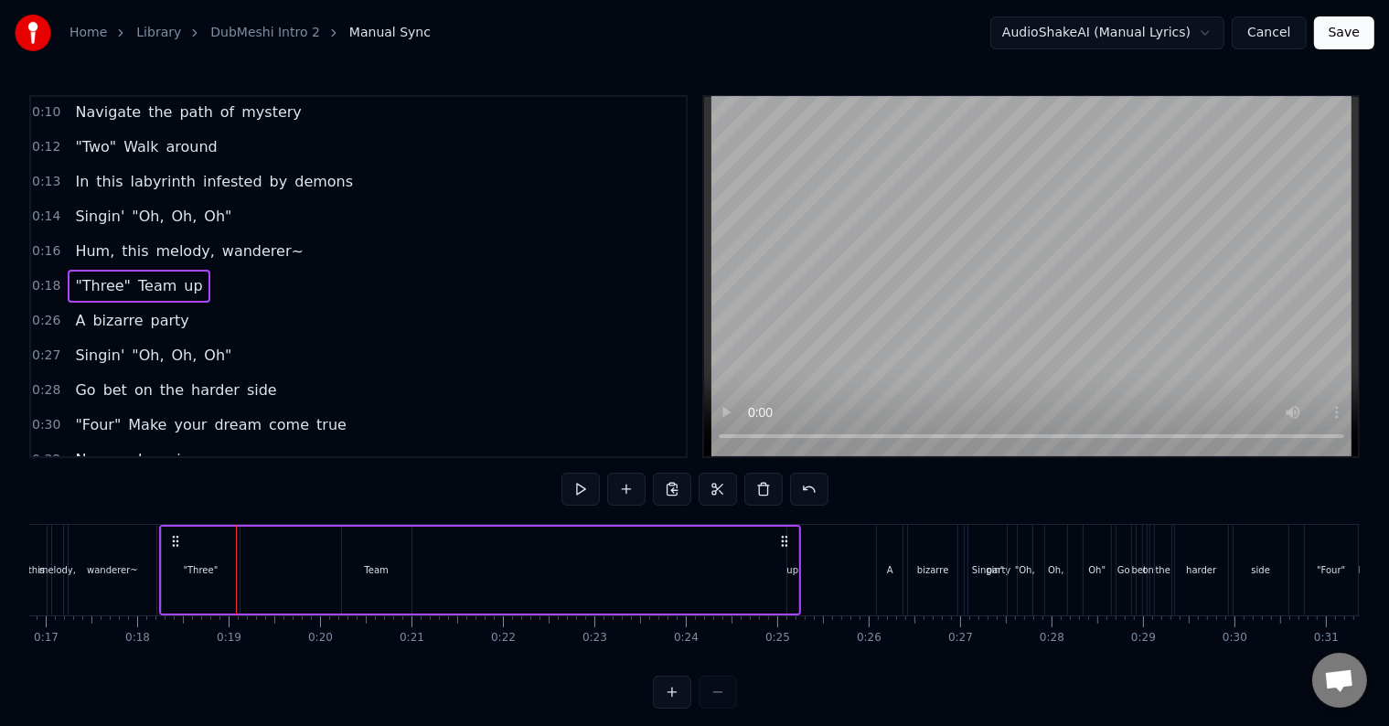
click at [393, 554] on div "Team" at bounding box center [376, 570] width 69 height 87
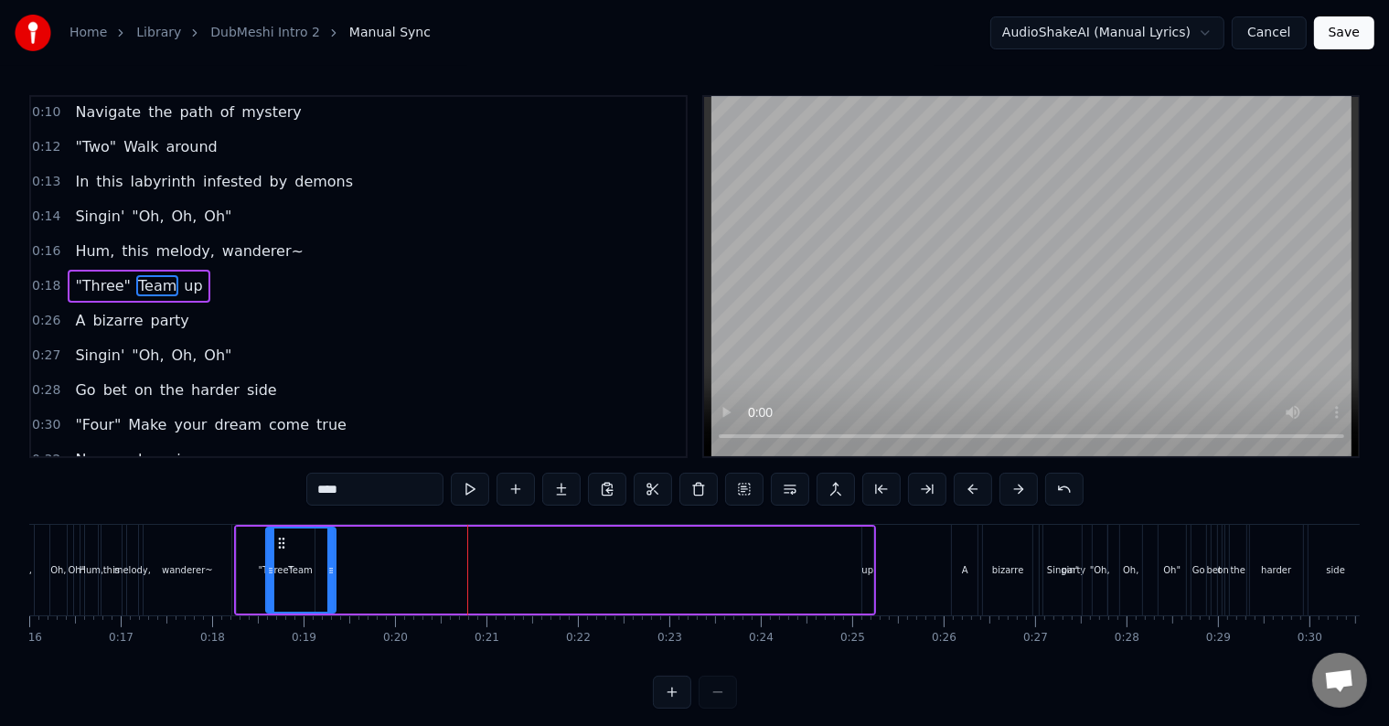
scroll to position [0, 1460]
drag, startPoint x: 354, startPoint y: 536, endPoint x: 336, endPoint y: 553, distance: 24.6
click at [336, 553] on div "Team" at bounding box center [359, 569] width 68 height 83
click at [869, 552] on div "up" at bounding box center [870, 570] width 11 height 87
type input "**"
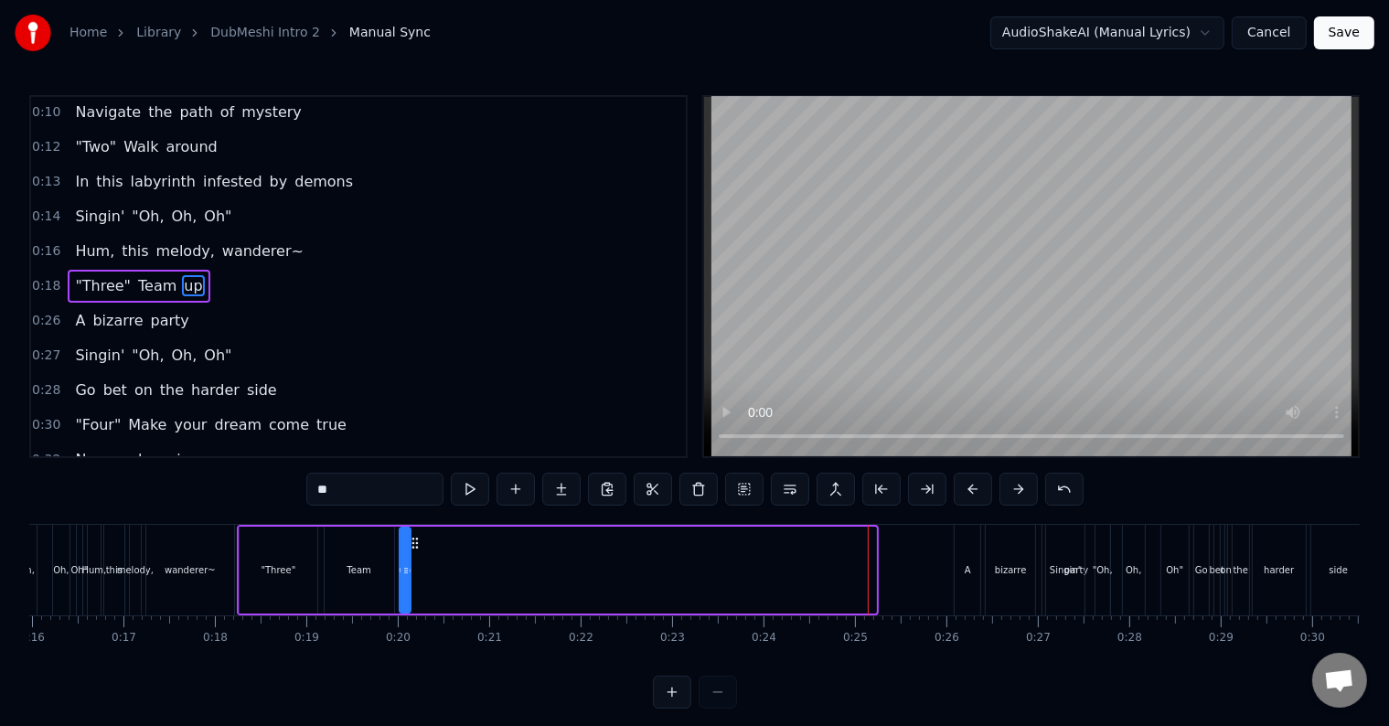
drag, startPoint x: 878, startPoint y: 541, endPoint x: 411, endPoint y: 570, distance: 468.1
click at [411, 570] on div ""Three" Team up" at bounding box center [558, 570] width 642 height 91
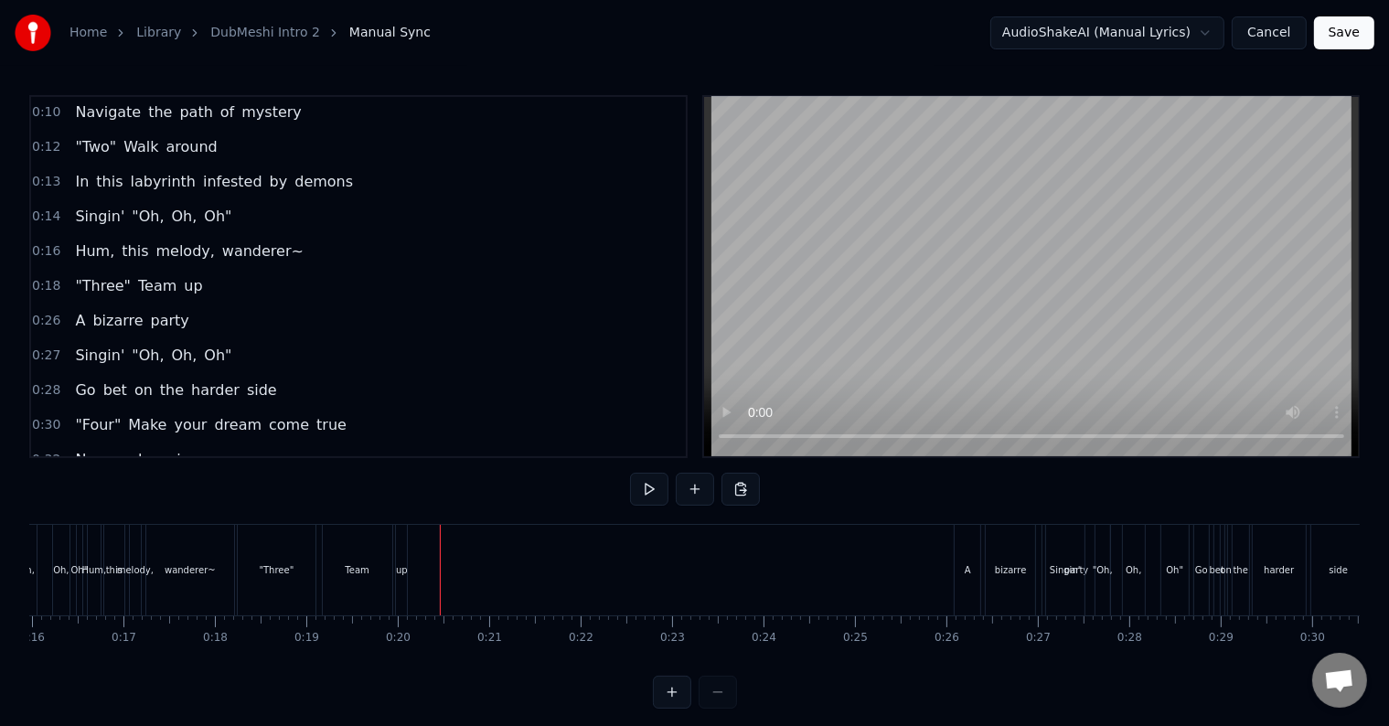
click at [355, 534] on div "Team" at bounding box center [357, 570] width 69 height 91
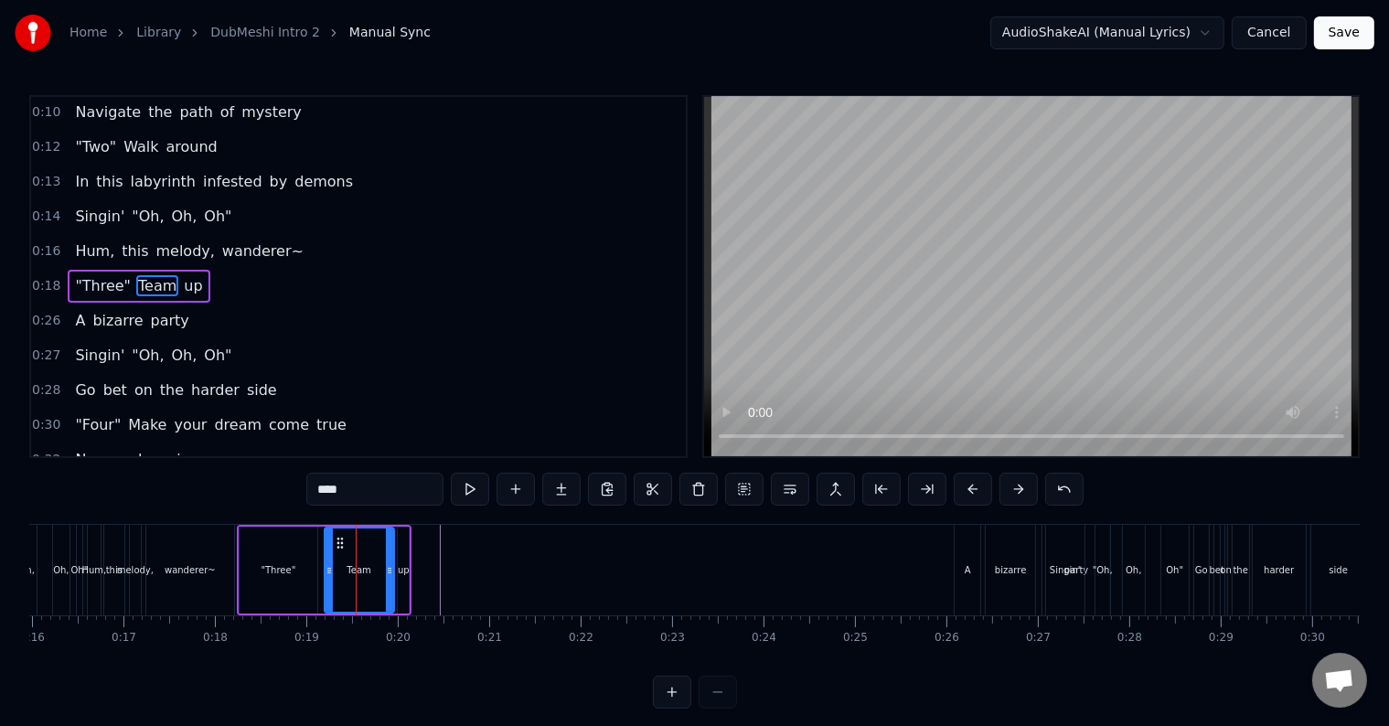
click at [293, 541] on div ""Three"" at bounding box center [279, 570] width 78 height 87
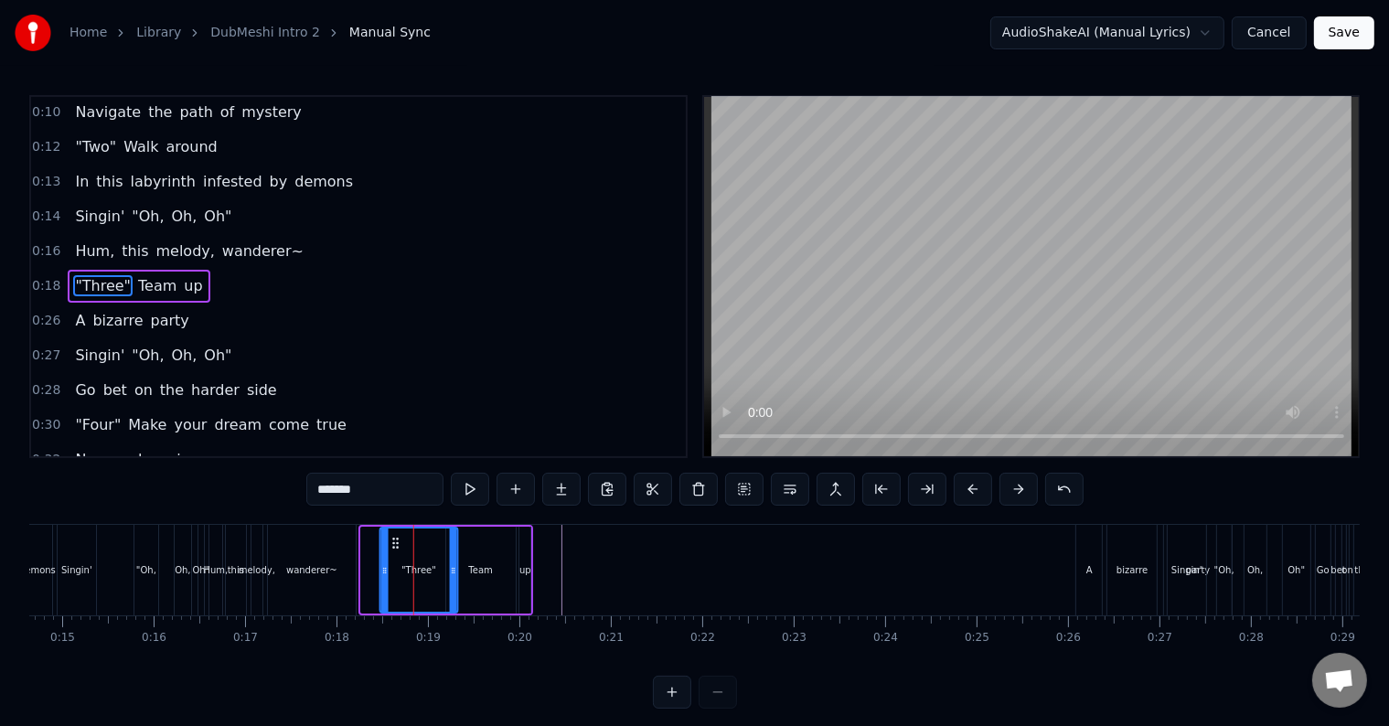
scroll to position [0, 1337]
drag, startPoint x: 249, startPoint y: 538, endPoint x: 369, endPoint y: 563, distance: 123.4
click at [369, 563] on div ""Three"" at bounding box center [398, 569] width 76 height 83
click at [491, 527] on div "Team" at bounding box center [482, 570] width 71 height 87
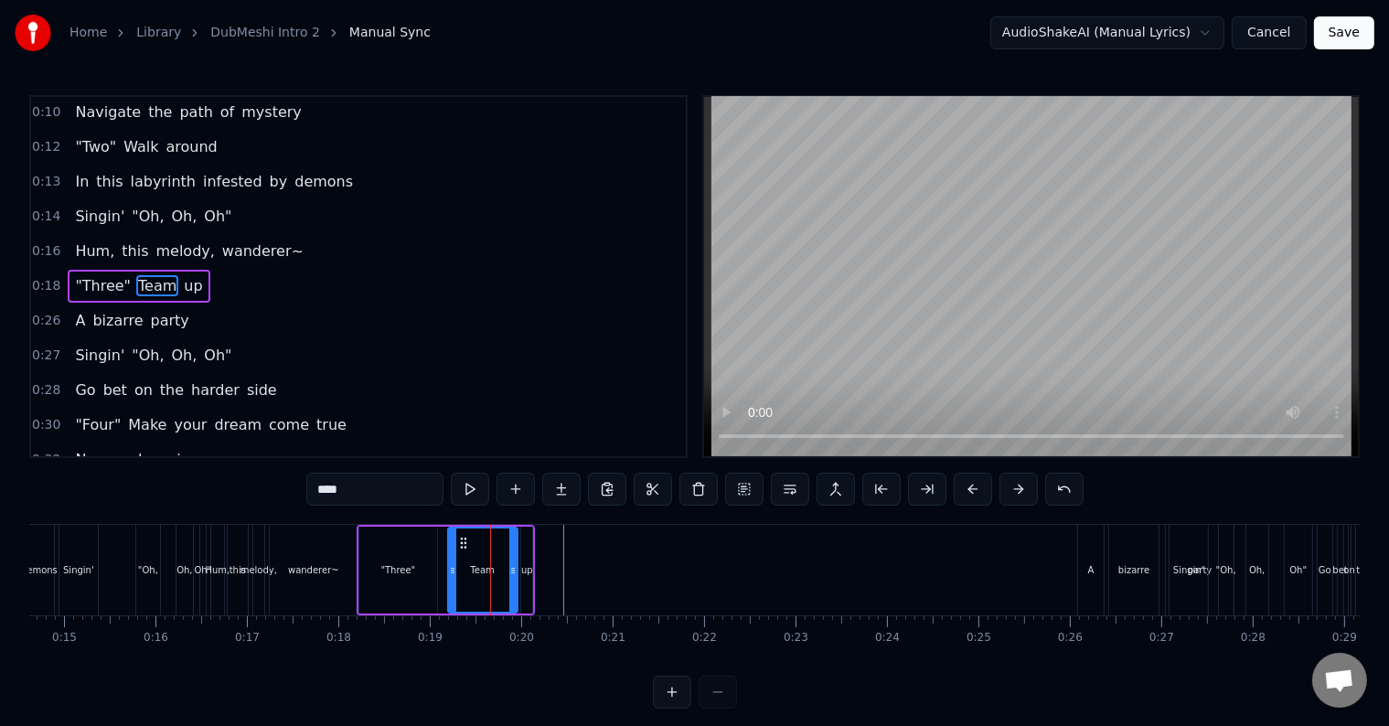
click at [495, 528] on div "Team" at bounding box center [483, 569] width 68 height 83
click at [528, 534] on div "up" at bounding box center [526, 570] width 11 height 87
click at [358, 545] on div ""Three"" at bounding box center [398, 570] width 80 height 87
type input "*******"
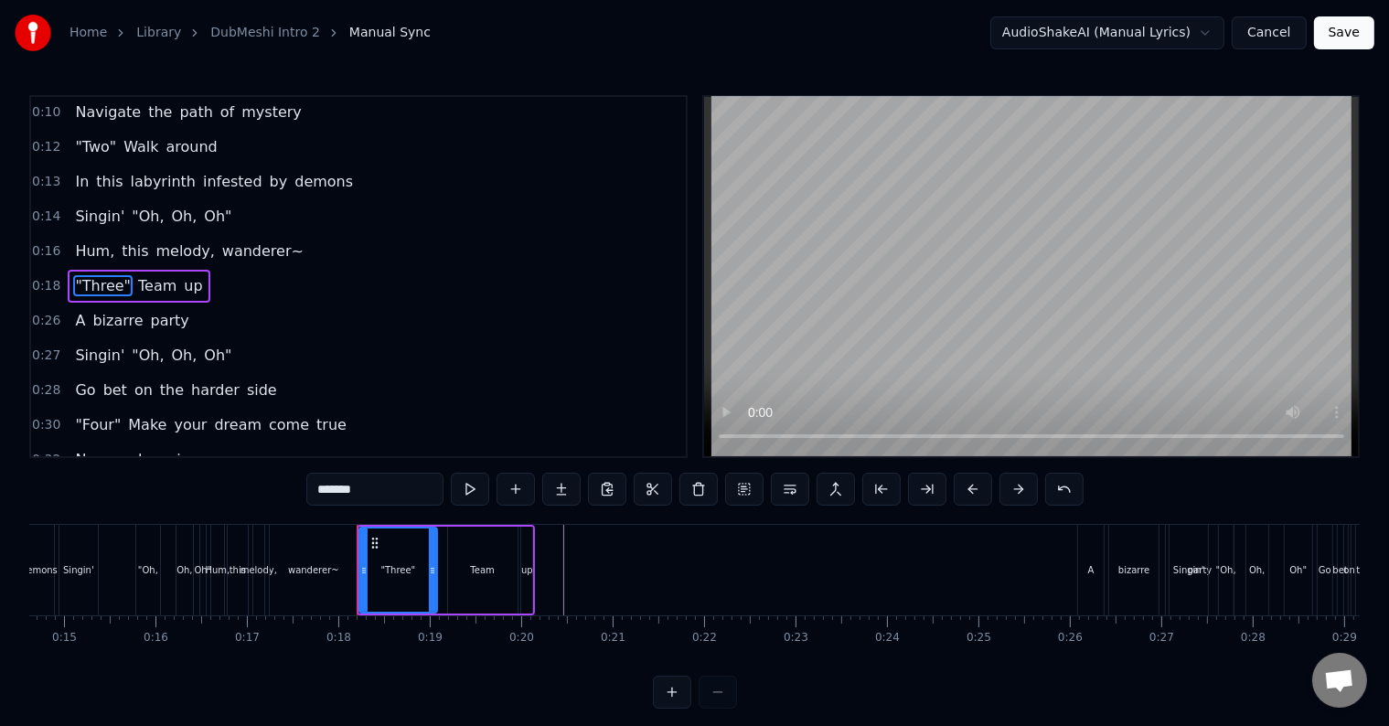
click at [357, 530] on div at bounding box center [357, 570] width 1 height 91
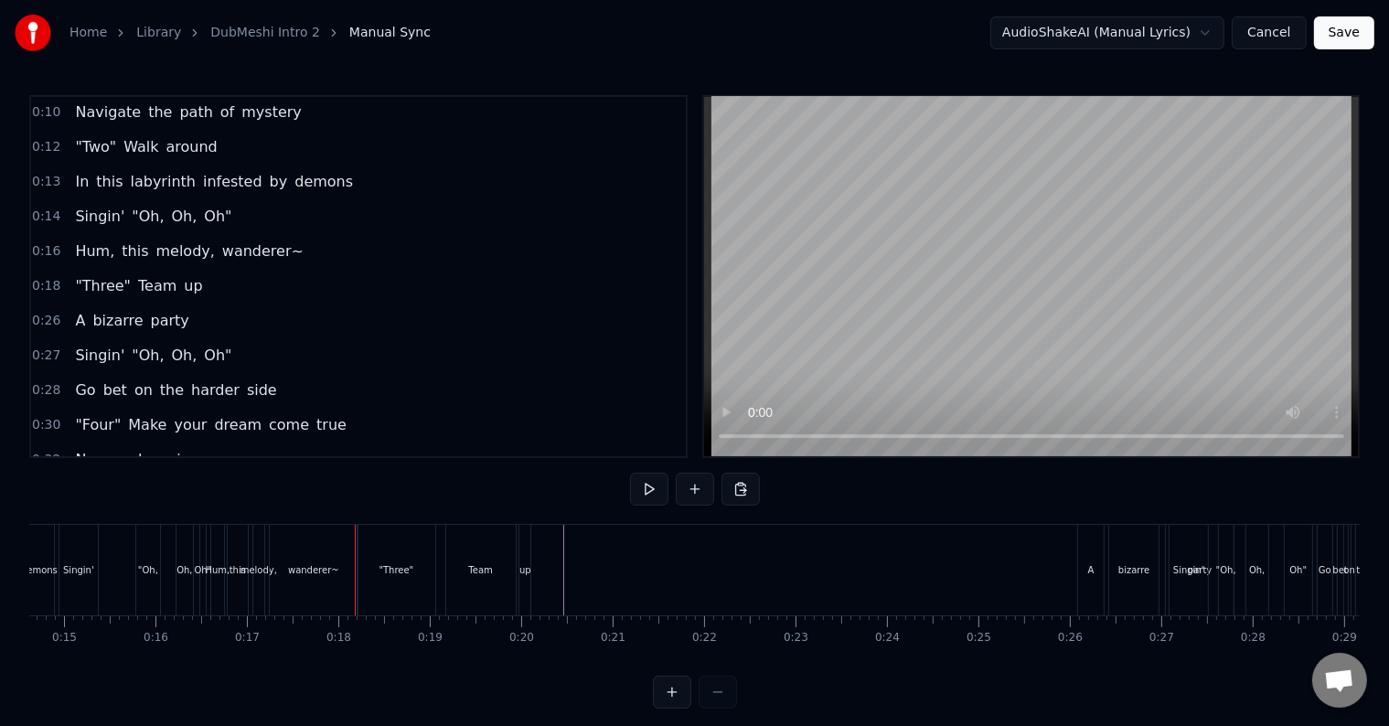
click at [358, 534] on div ""Three"" at bounding box center [396, 570] width 78 height 91
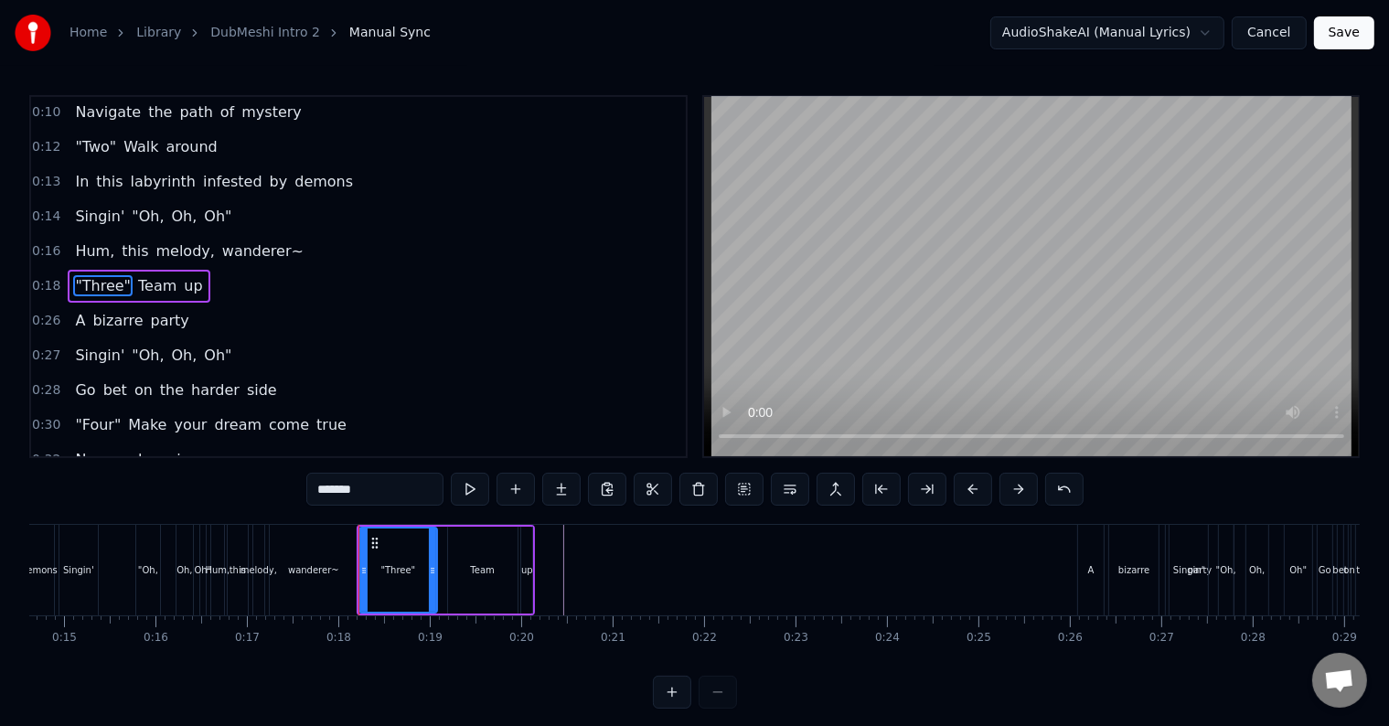
click at [379, 540] on div ""Three" Team up" at bounding box center [446, 570] width 179 height 91
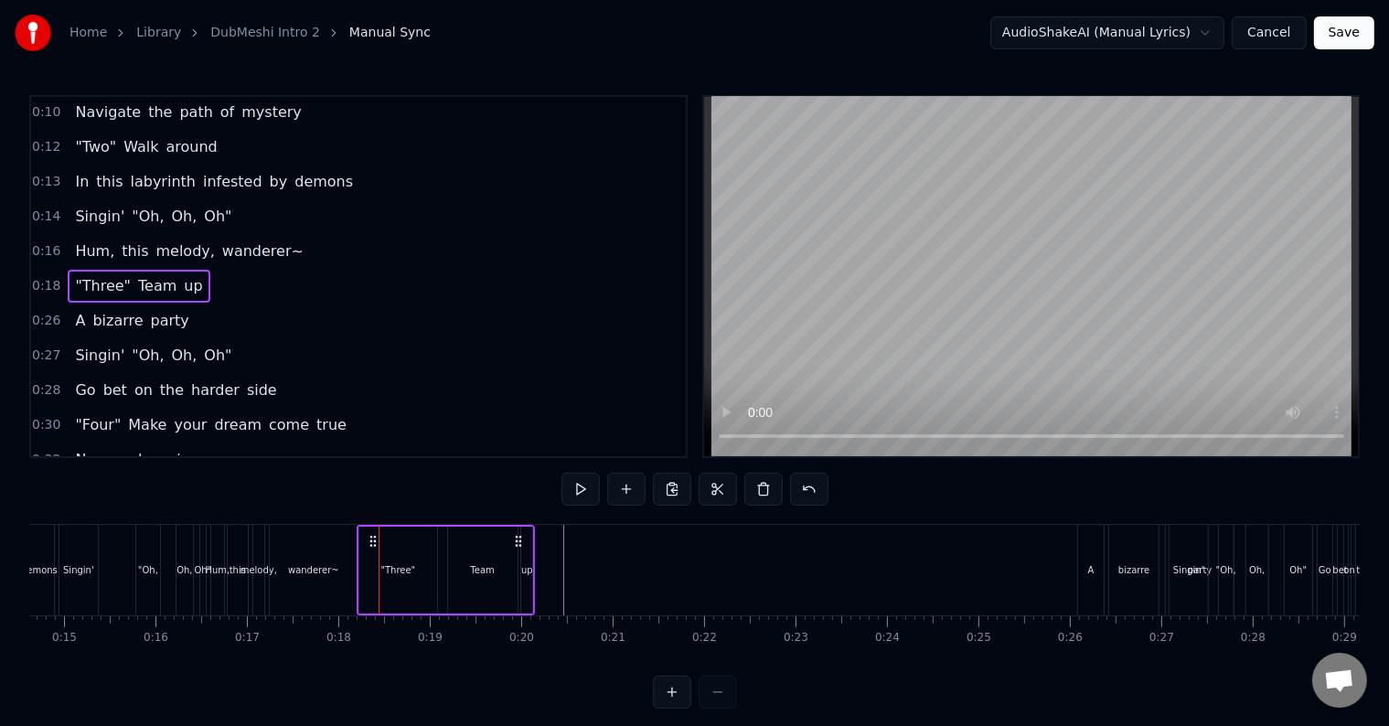
click at [358, 530] on div ""Three"" at bounding box center [398, 570] width 80 height 87
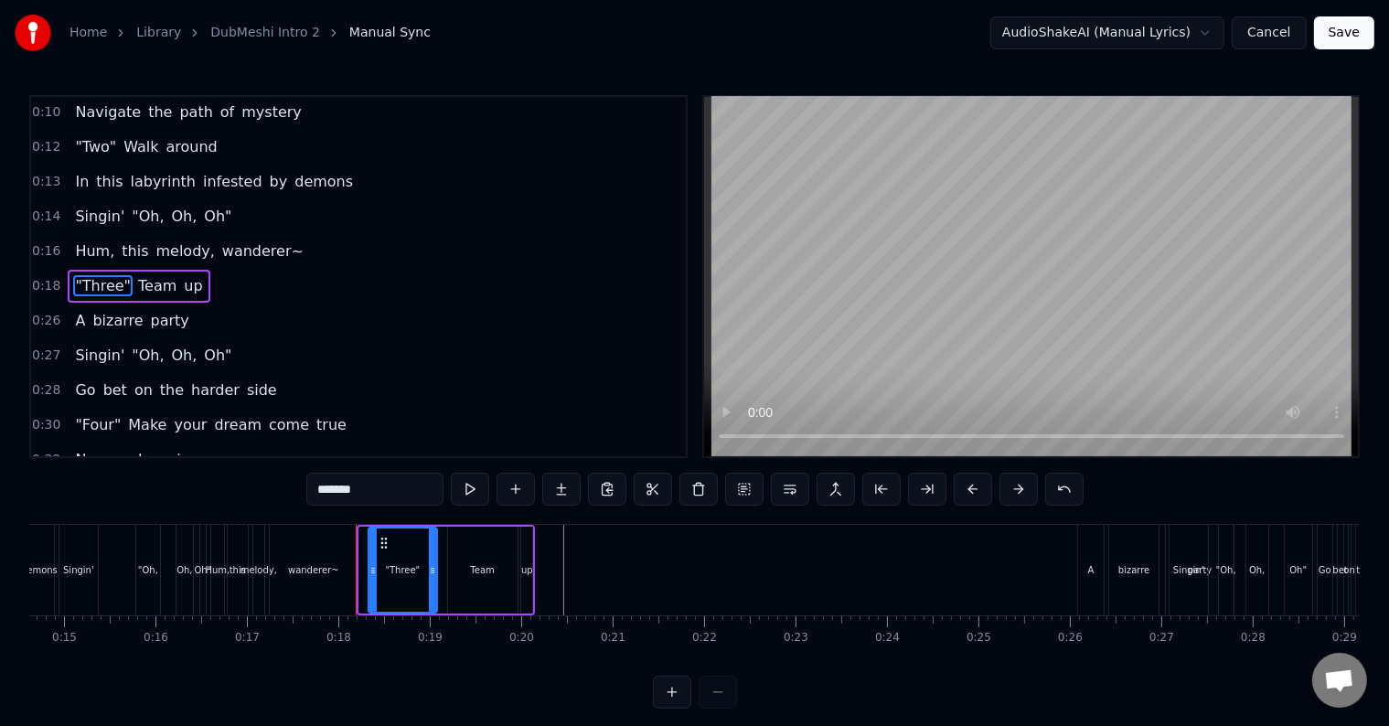
drag, startPoint x: 361, startPoint y: 529, endPoint x: 370, endPoint y: 538, distance: 12.3
click at [370, 538] on div at bounding box center [372, 569] width 7 height 83
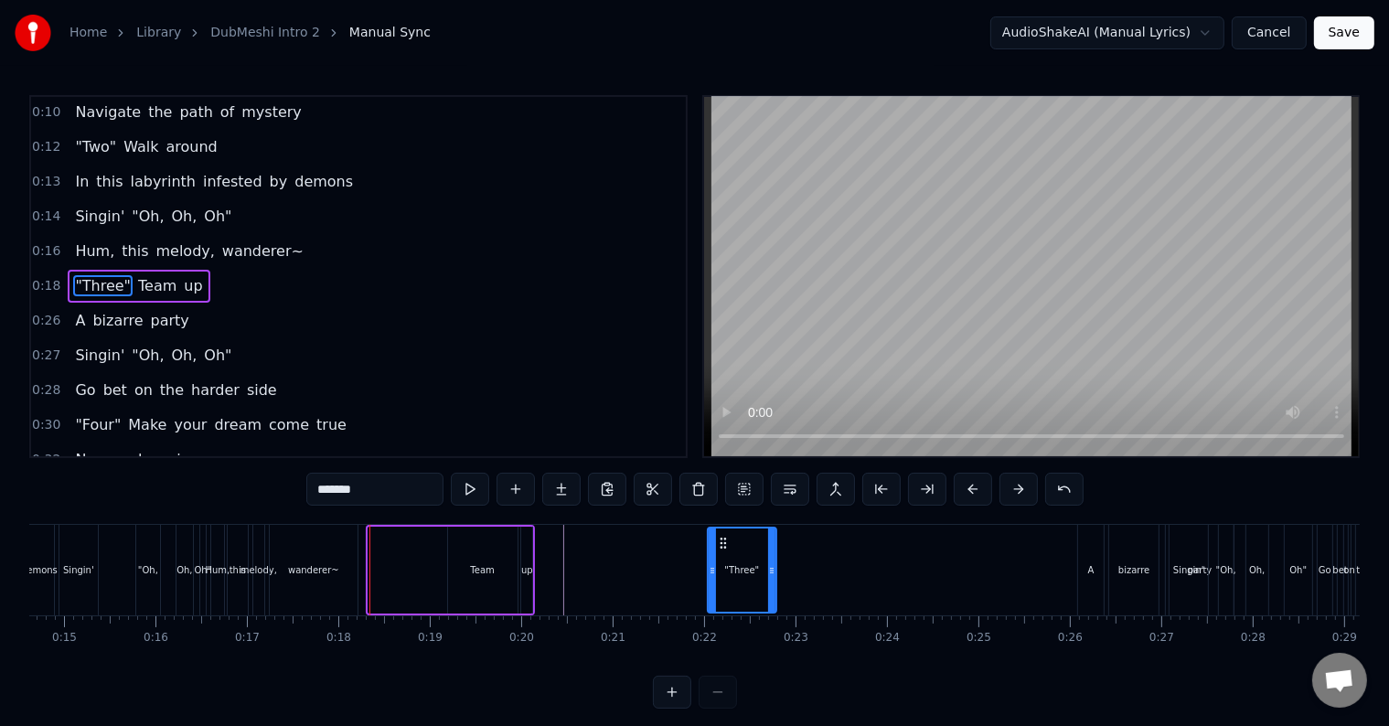
drag, startPoint x: 379, startPoint y: 538, endPoint x: 718, endPoint y: 575, distance: 341.3
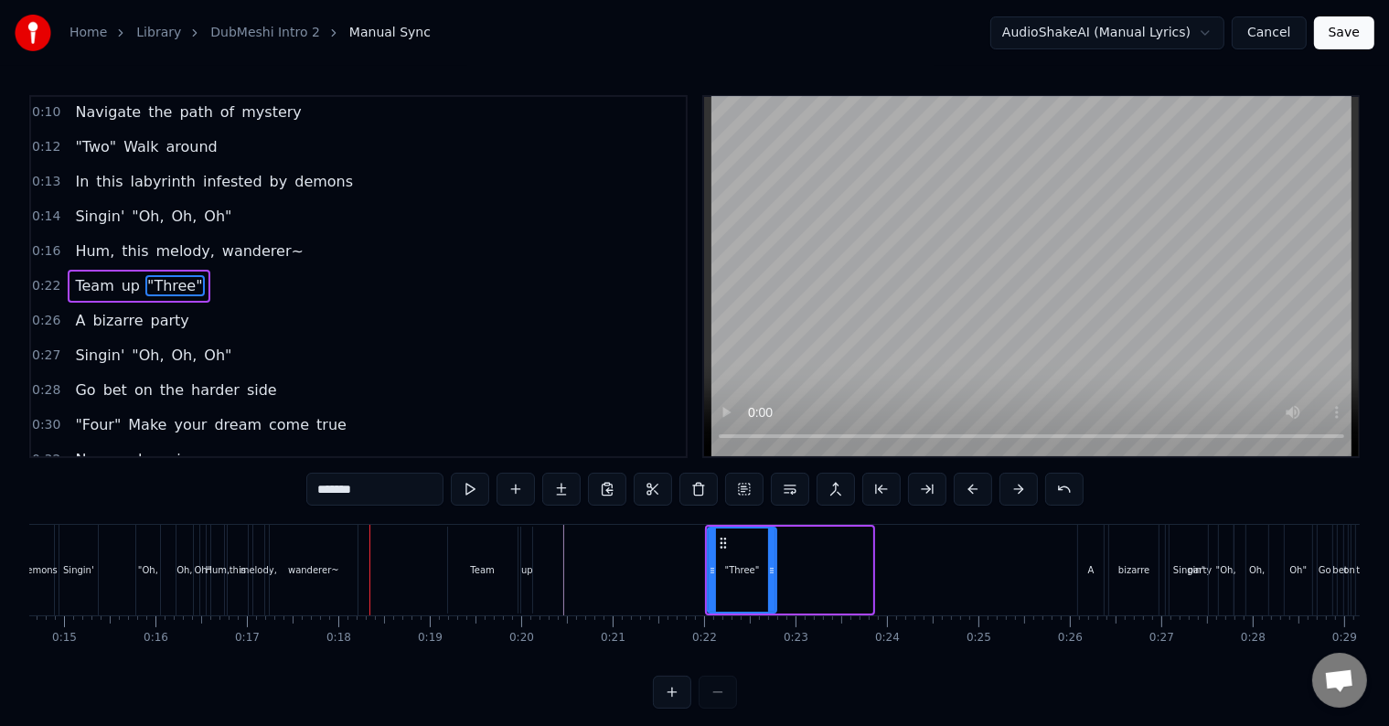
click at [464, 547] on div "Team" at bounding box center [482, 570] width 69 height 87
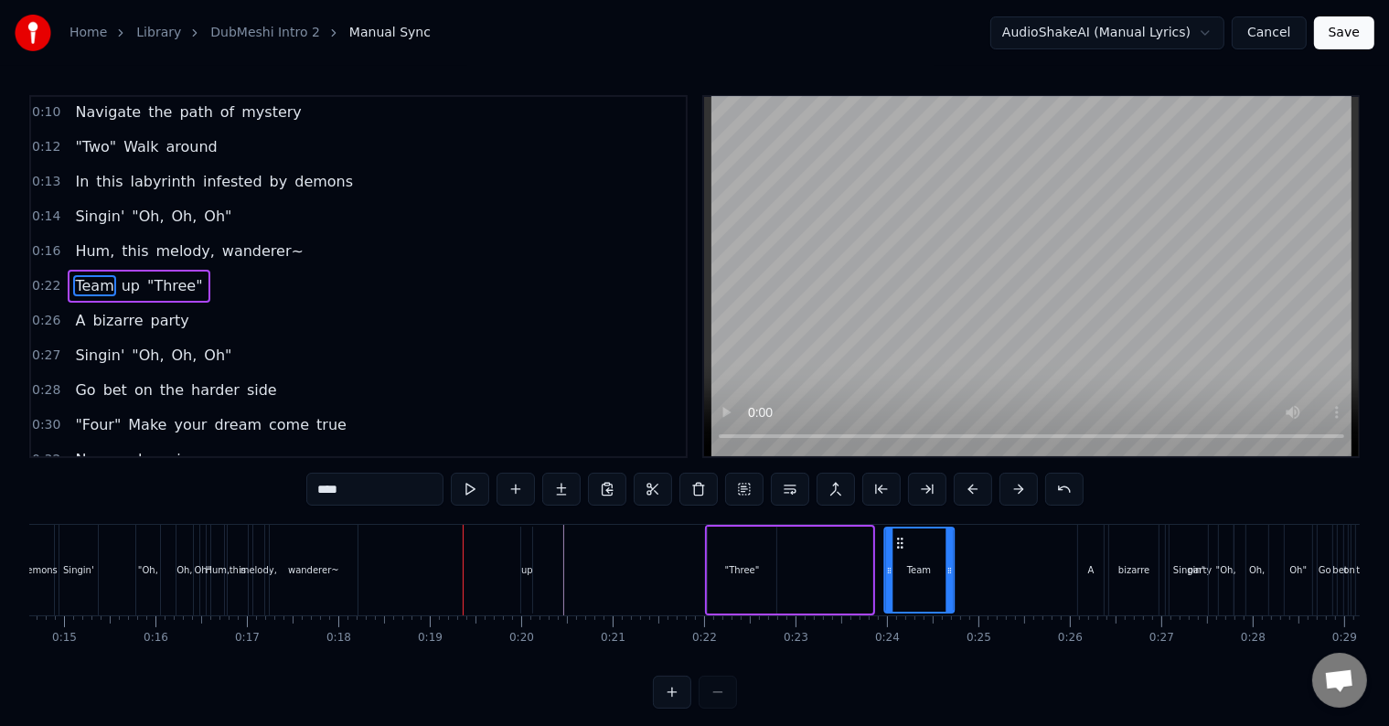
drag, startPoint x: 461, startPoint y: 537, endPoint x: 897, endPoint y: 566, distance: 437.1
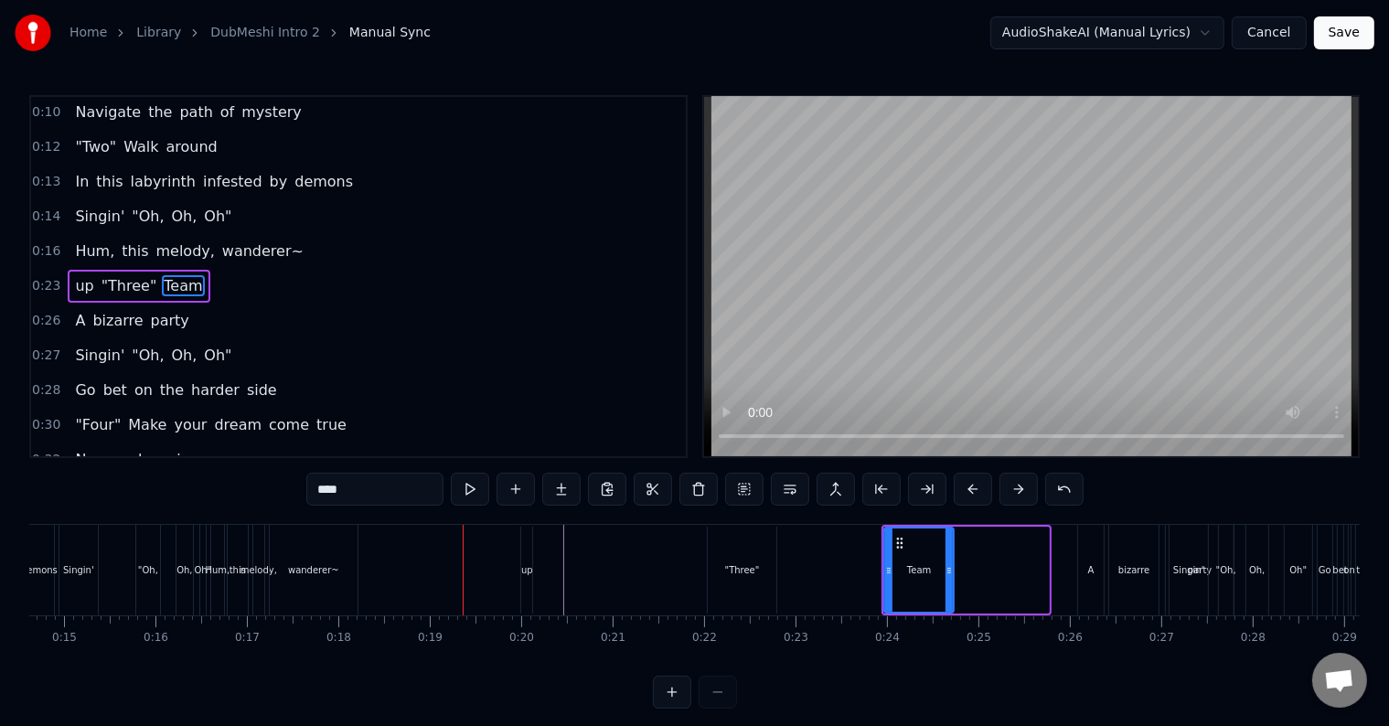
click at [521, 551] on div "up" at bounding box center [526, 570] width 11 height 87
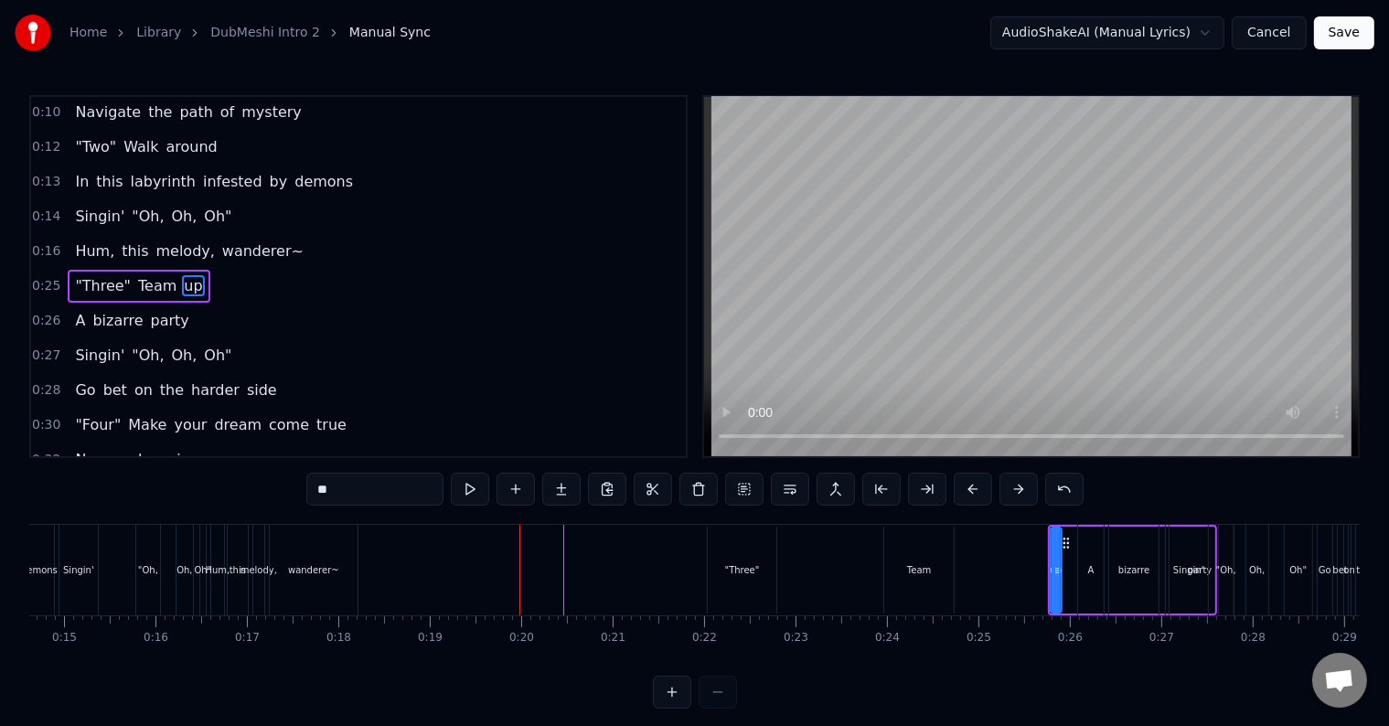
click at [912, 561] on div "Team" at bounding box center [918, 570] width 69 height 87
drag, startPoint x: 895, startPoint y: 539, endPoint x: 985, endPoint y: 541, distance: 89.6
click at [985, 541] on icon at bounding box center [990, 543] width 15 height 15
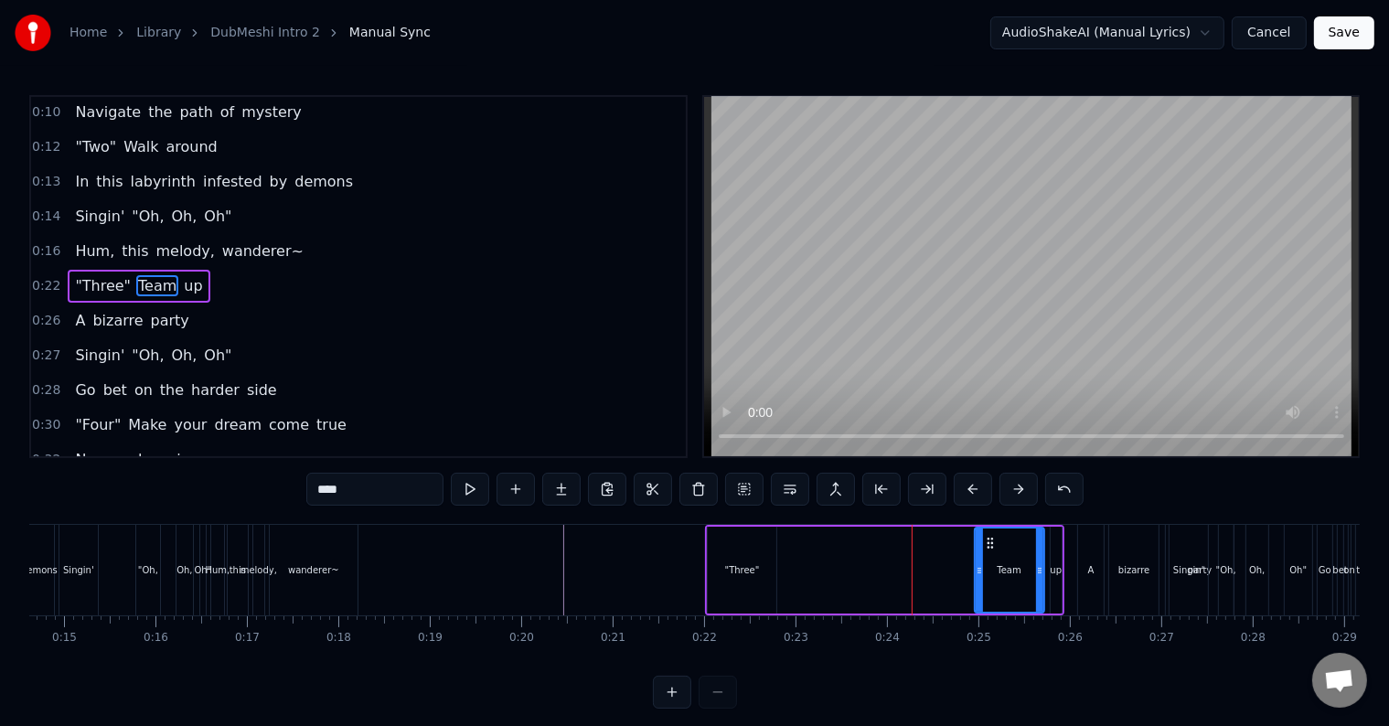
click at [731, 564] on div ""Three"" at bounding box center [742, 570] width 35 height 14
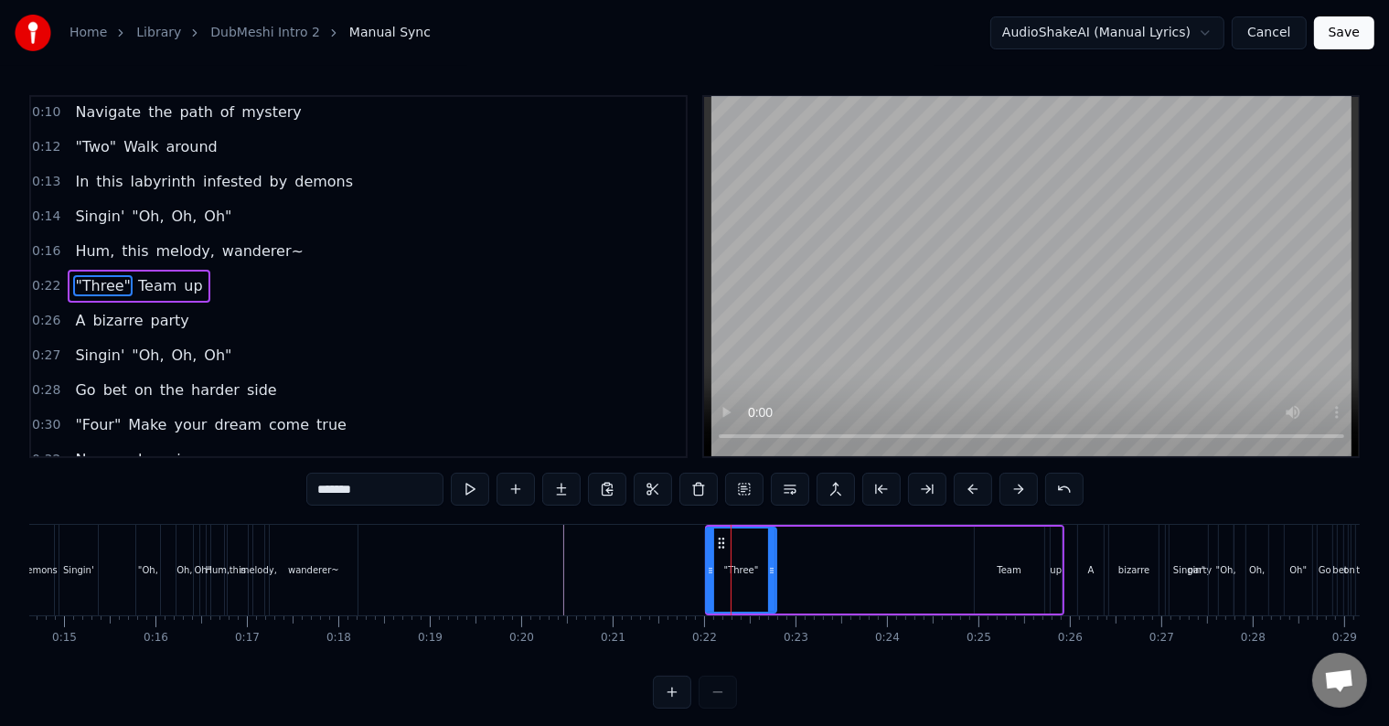
drag, startPoint x: 708, startPoint y: 537, endPoint x: 709, endPoint y: 560, distance: 23.8
click at [709, 560] on div at bounding box center [710, 569] width 7 height 83
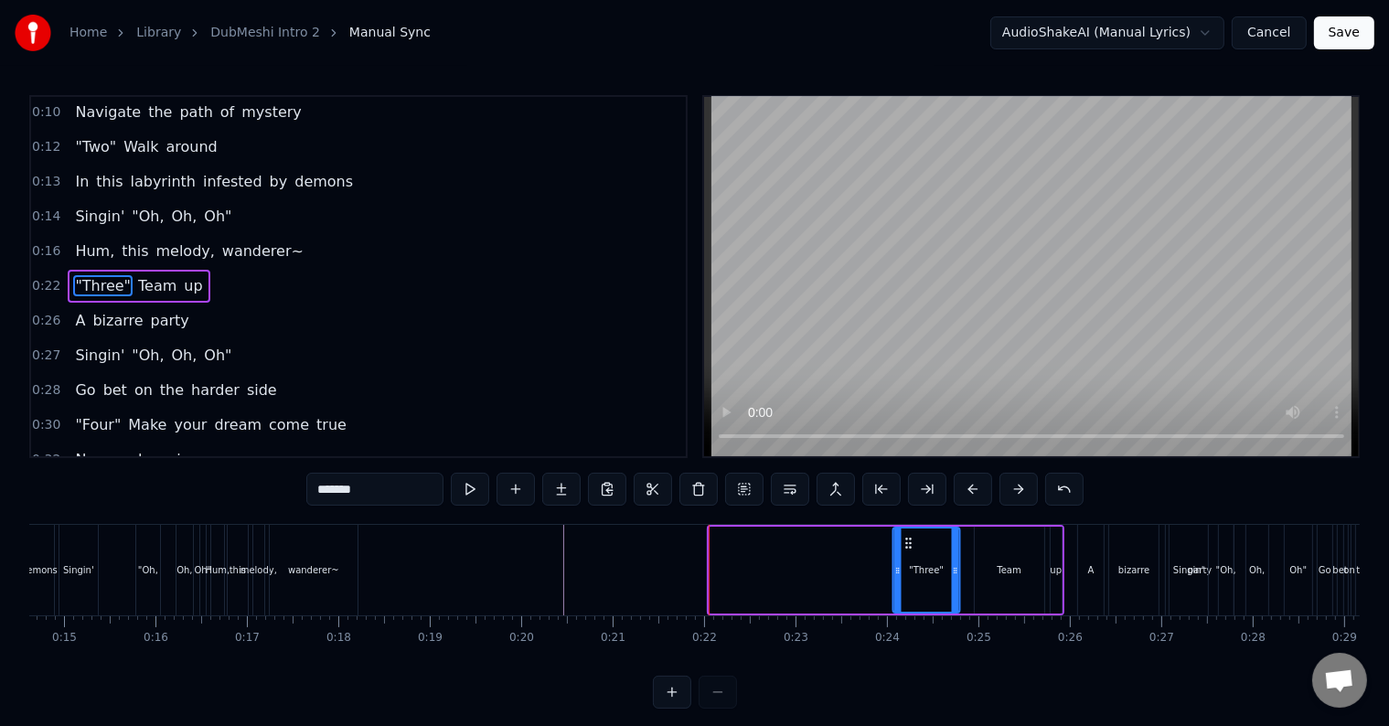
drag, startPoint x: 720, startPoint y: 540, endPoint x: 904, endPoint y: 543, distance: 183.8
click at [904, 543] on icon at bounding box center [908, 543] width 15 height 15
click at [318, 569] on div "wanderer~" at bounding box center [313, 570] width 51 height 14
type input "*********"
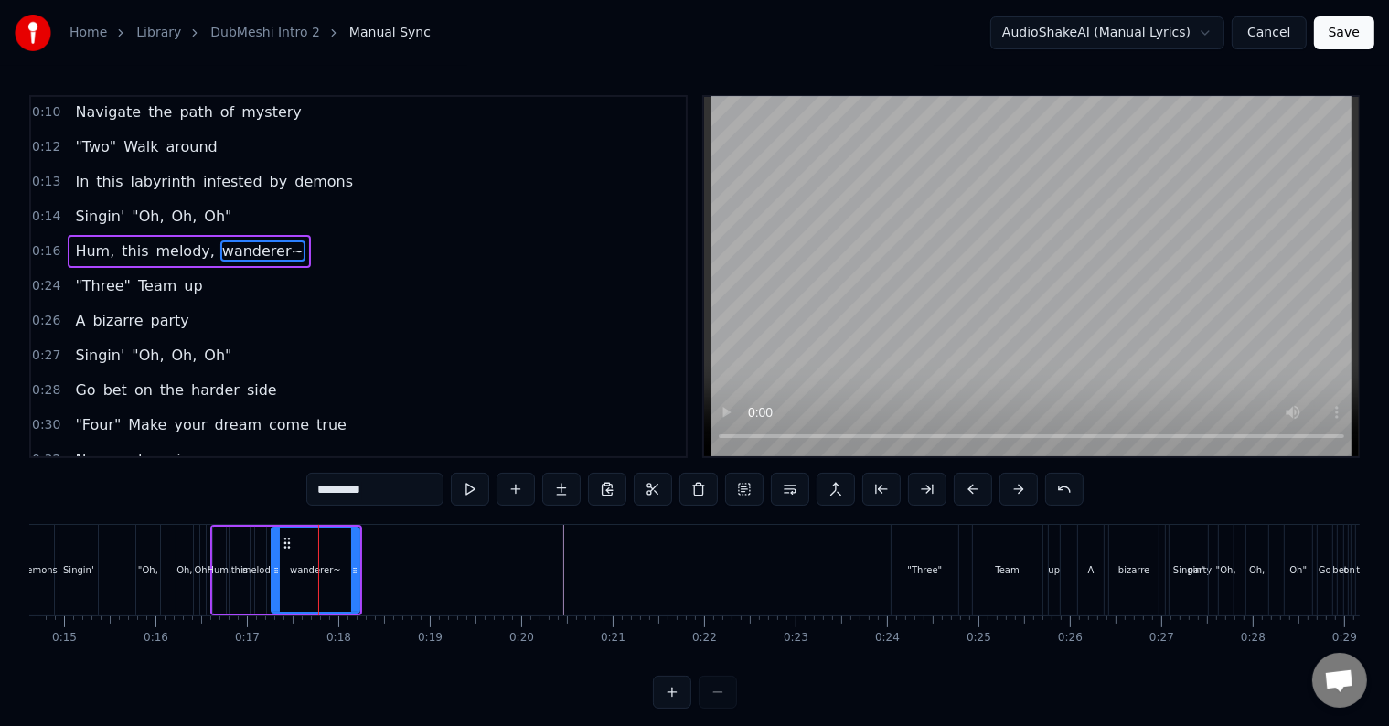
scroll to position [72, 0]
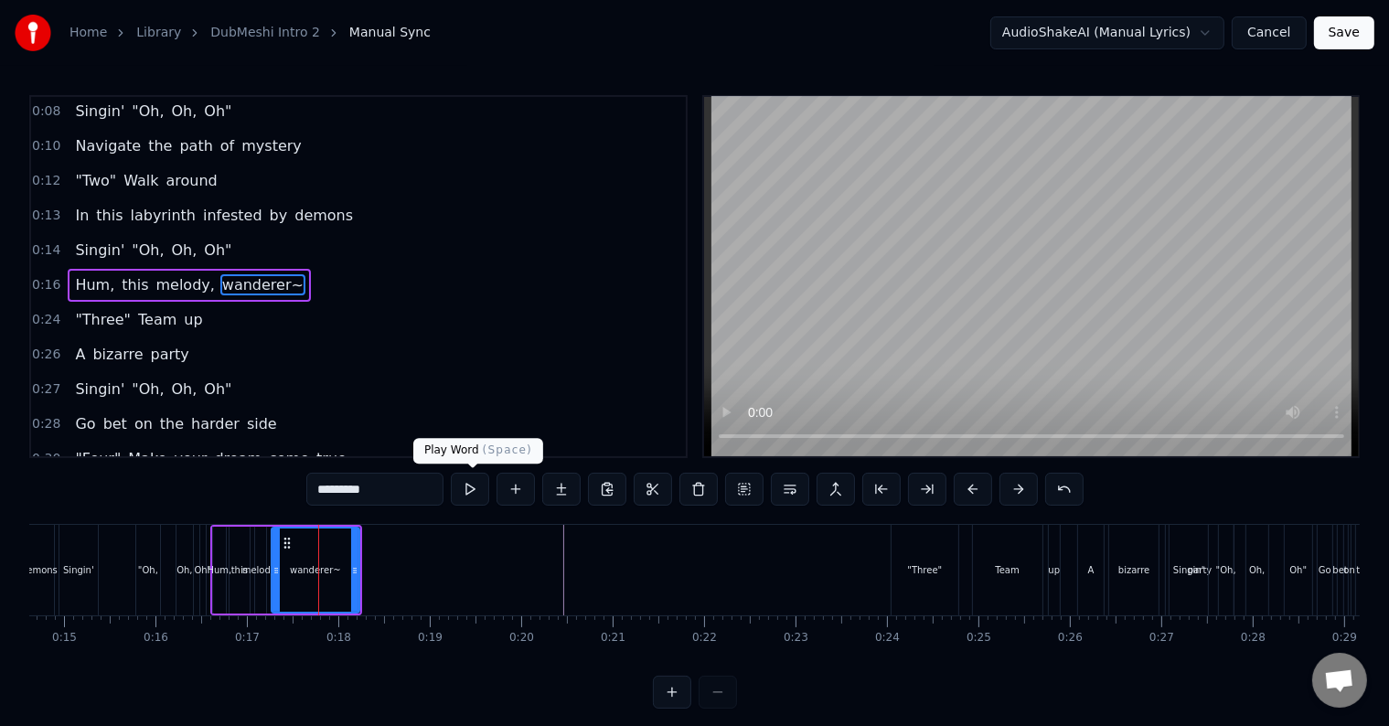
click at [468, 491] on button at bounding box center [470, 489] width 38 height 33
click at [469, 491] on button at bounding box center [470, 489] width 38 height 33
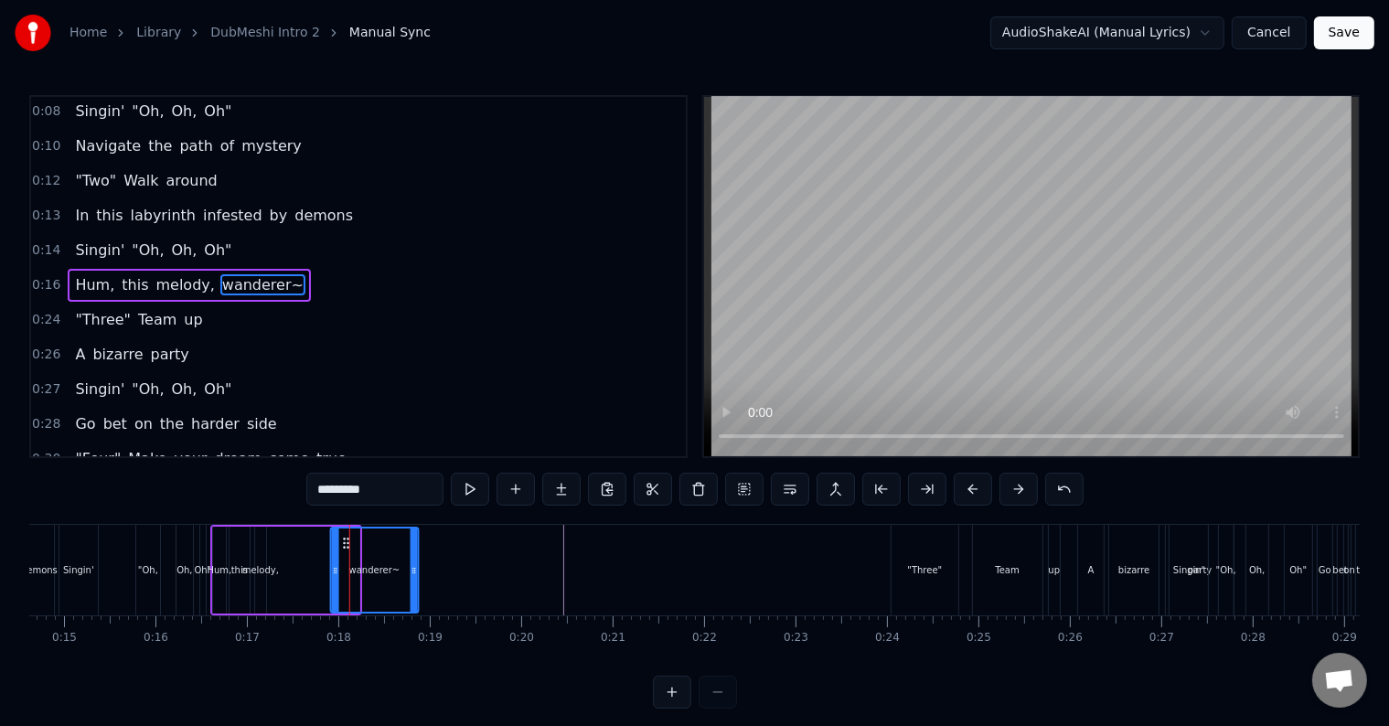
drag, startPoint x: 285, startPoint y: 538, endPoint x: 344, endPoint y: 547, distance: 59.2
click at [344, 547] on icon at bounding box center [346, 543] width 15 height 15
drag, startPoint x: 413, startPoint y: 552, endPoint x: 518, endPoint y: 566, distance: 106.0
click at [518, 566] on div at bounding box center [519, 569] width 7 height 83
click at [133, 578] on div "Singin' "Oh, Oh, Oh"" at bounding box center [135, 570] width 152 height 91
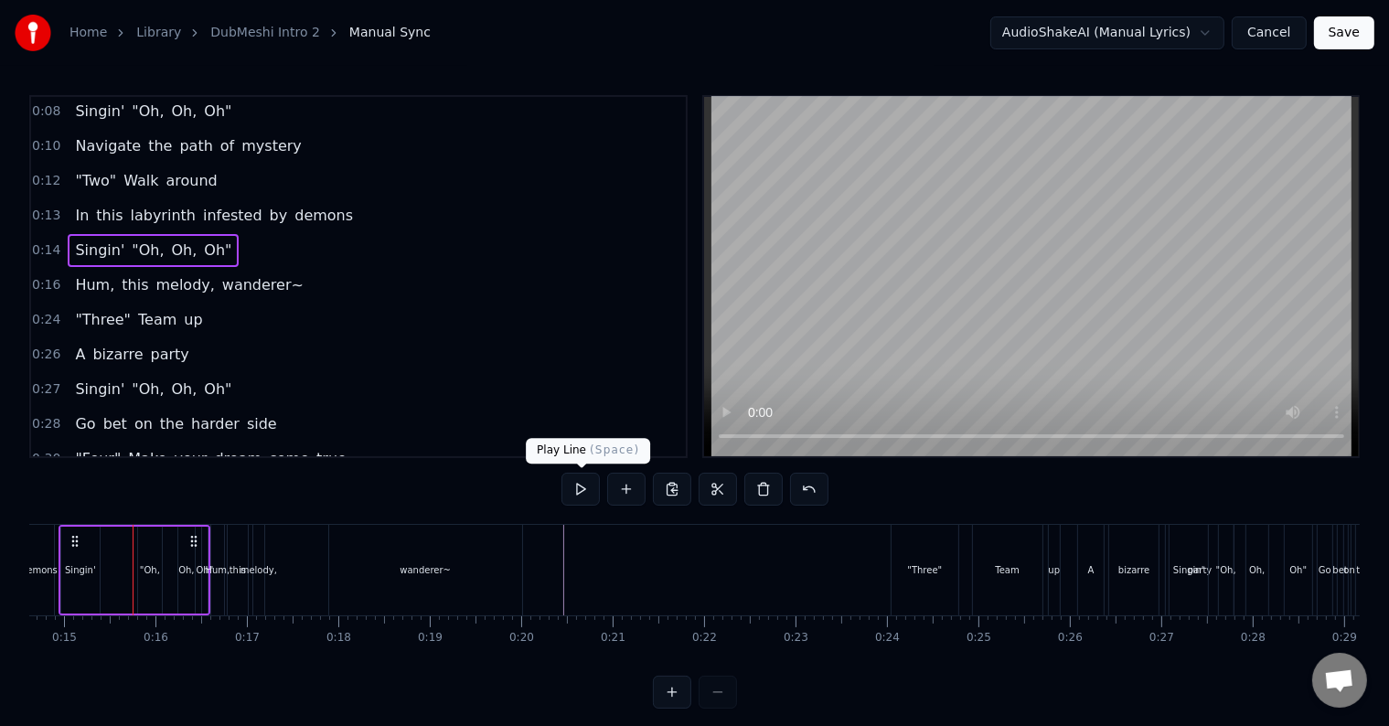
click at [591, 488] on button at bounding box center [580, 489] width 38 height 33
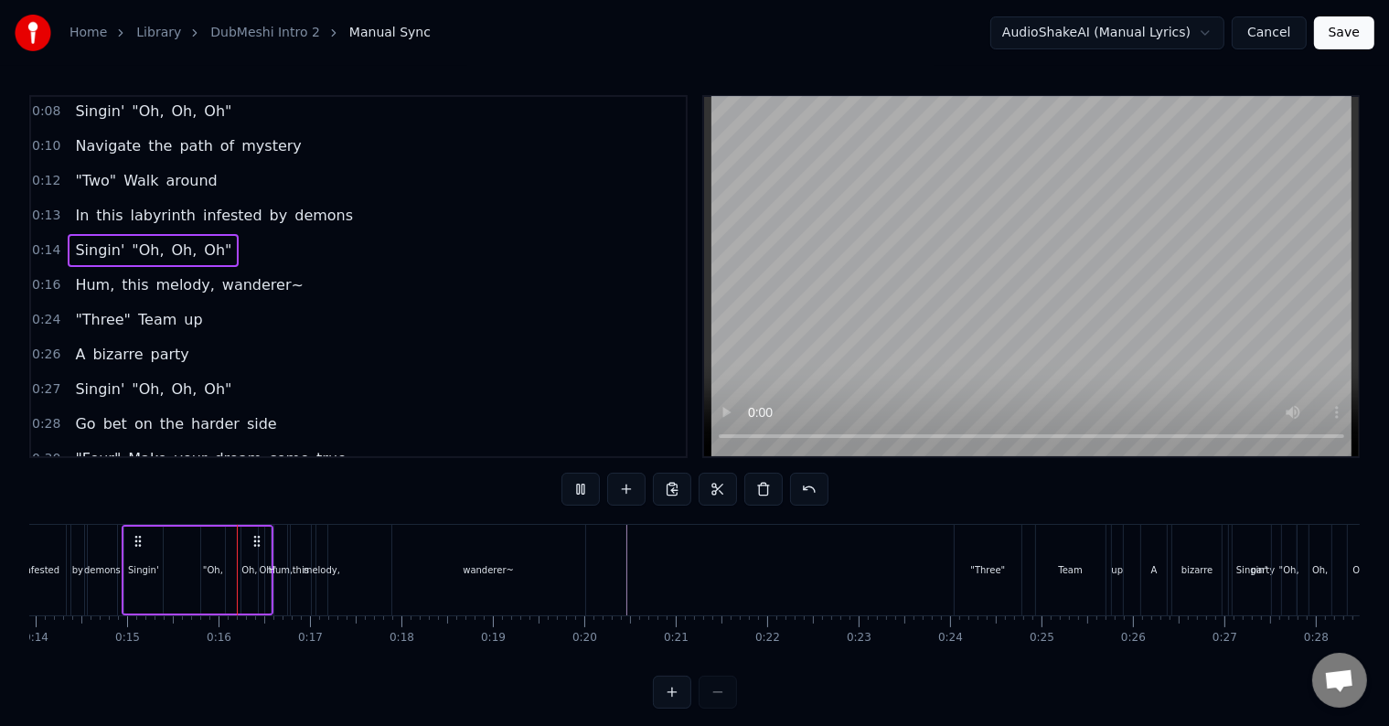
click at [591, 488] on button at bounding box center [580, 489] width 38 height 33
click at [212, 576] on div ""Oh," at bounding box center [213, 570] width 20 height 14
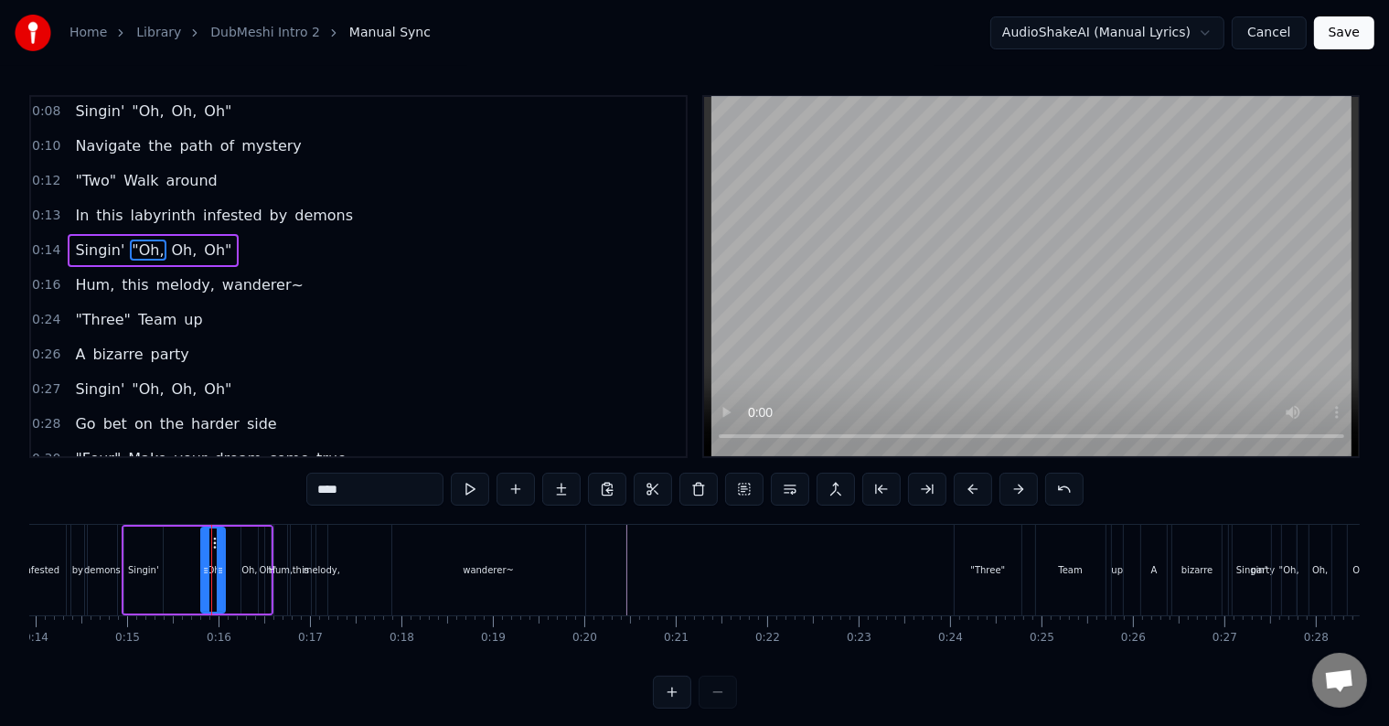
scroll to position [38, 0]
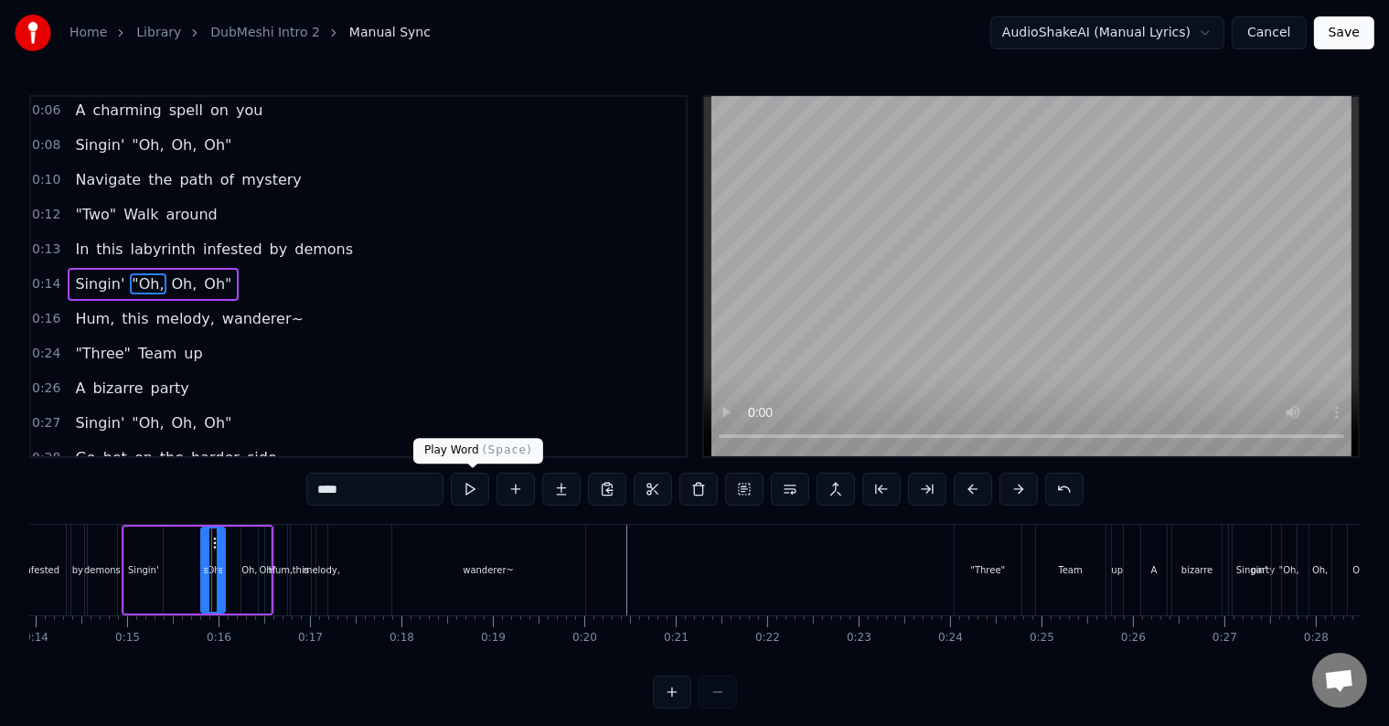
click at [471, 483] on button at bounding box center [470, 489] width 38 height 33
click at [143, 573] on div "Singin'" at bounding box center [143, 570] width 31 height 14
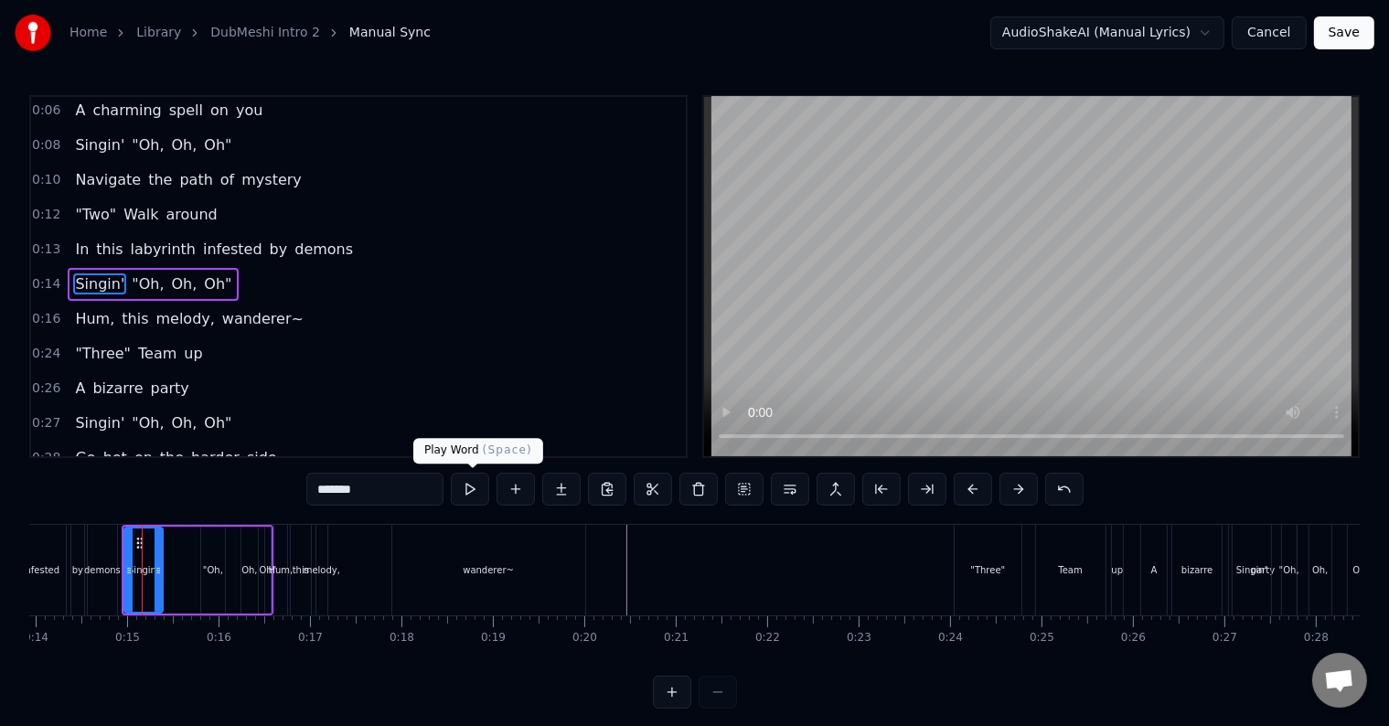
click at [475, 486] on button at bounding box center [470, 489] width 38 height 33
click at [219, 577] on div ""Oh," at bounding box center [213, 570] width 24 height 87
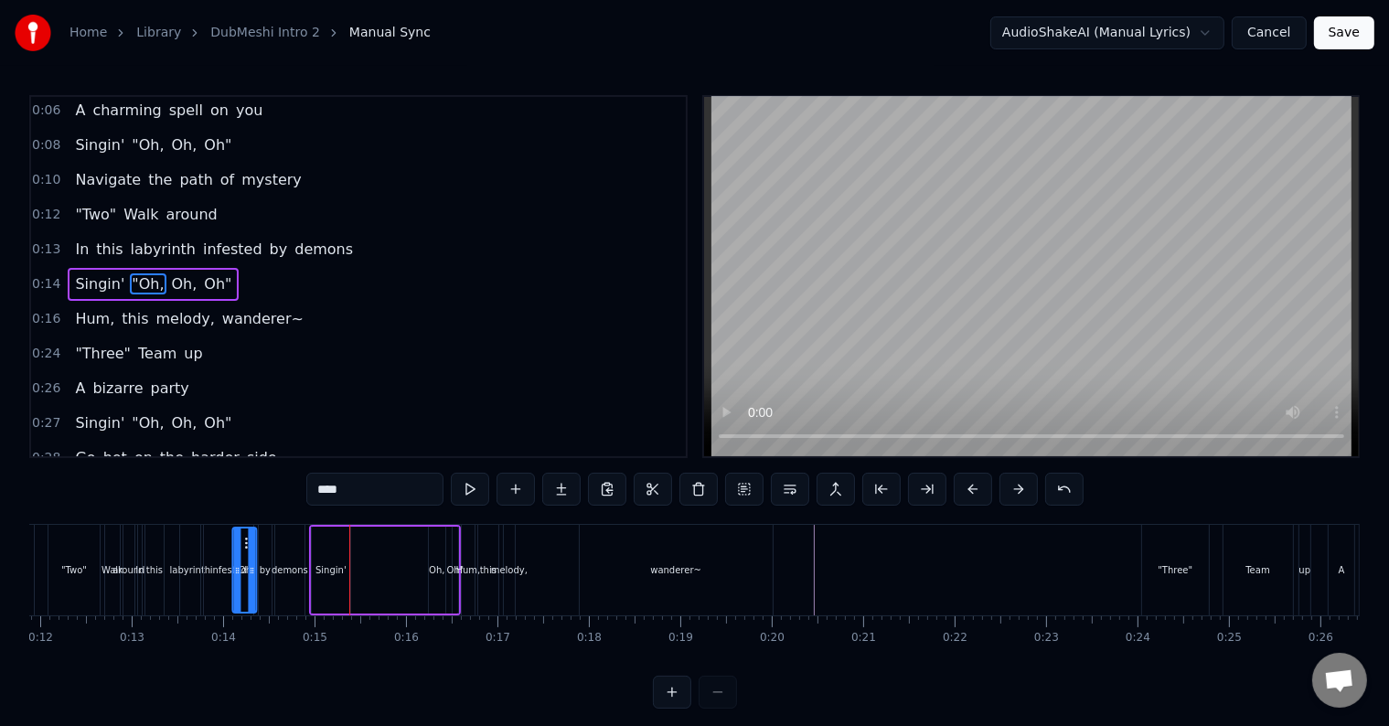
scroll to position [0, 1065]
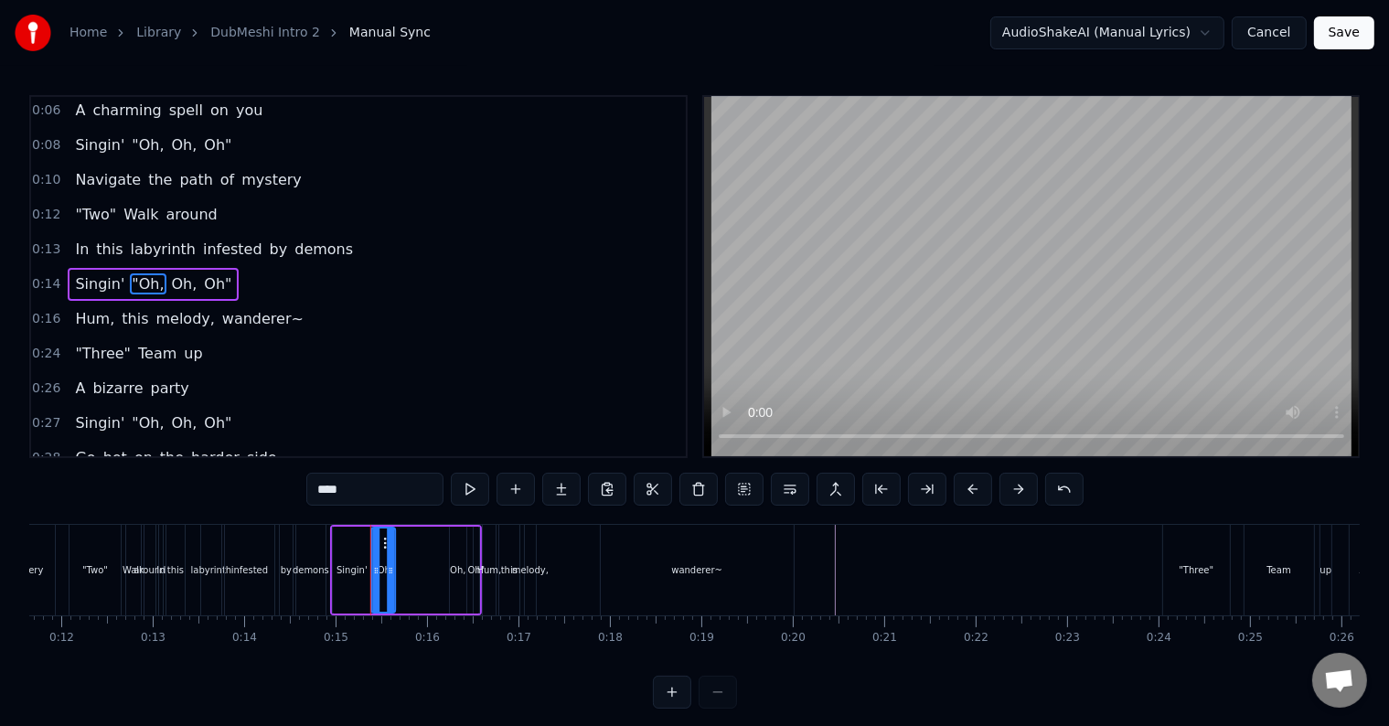
drag, startPoint x: 209, startPoint y: 543, endPoint x: 380, endPoint y: 554, distance: 171.3
click at [380, 554] on div ""Oh," at bounding box center [383, 569] width 22 height 83
click at [450, 567] on div "Oh," at bounding box center [458, 570] width 16 height 14
drag, startPoint x: 467, startPoint y: 537, endPoint x: 425, endPoint y: 543, distance: 42.5
click at [425, 543] on icon at bounding box center [422, 543] width 15 height 15
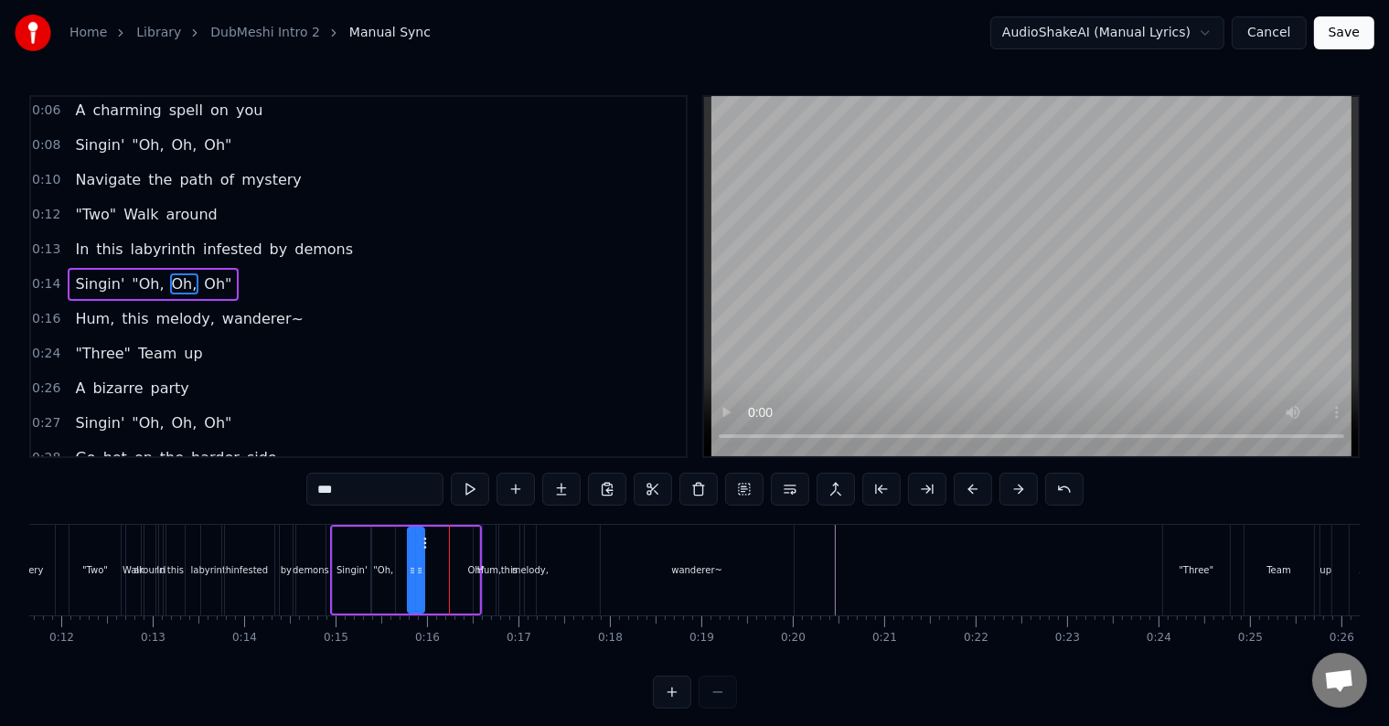
click at [474, 549] on div "Oh"" at bounding box center [476, 570] width 5 height 87
drag, startPoint x: 485, startPoint y: 535, endPoint x: 490, endPoint y: 544, distance: 10.2
click at [490, 544] on div "Hum," at bounding box center [489, 570] width 13 height 91
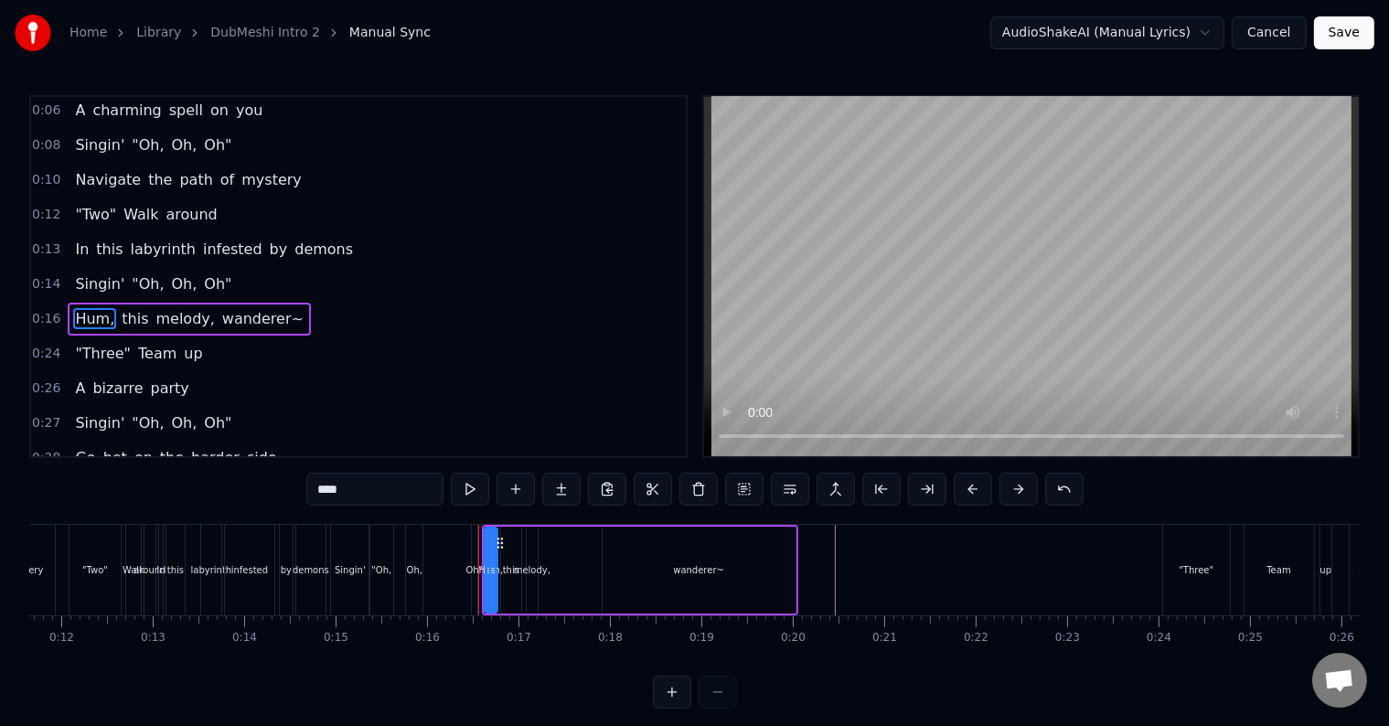
scroll to position [72, 0]
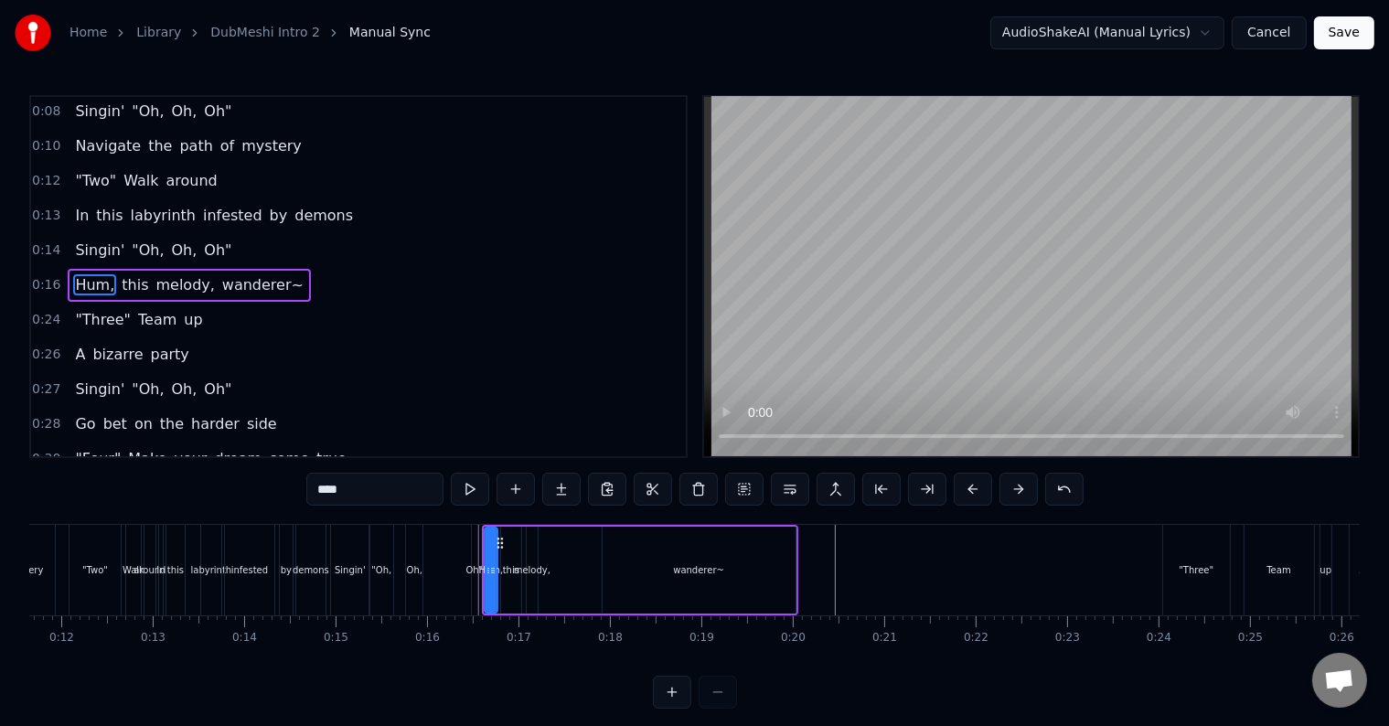
click at [472, 541] on div "Oh"" at bounding box center [474, 570] width 5 height 91
type input "***"
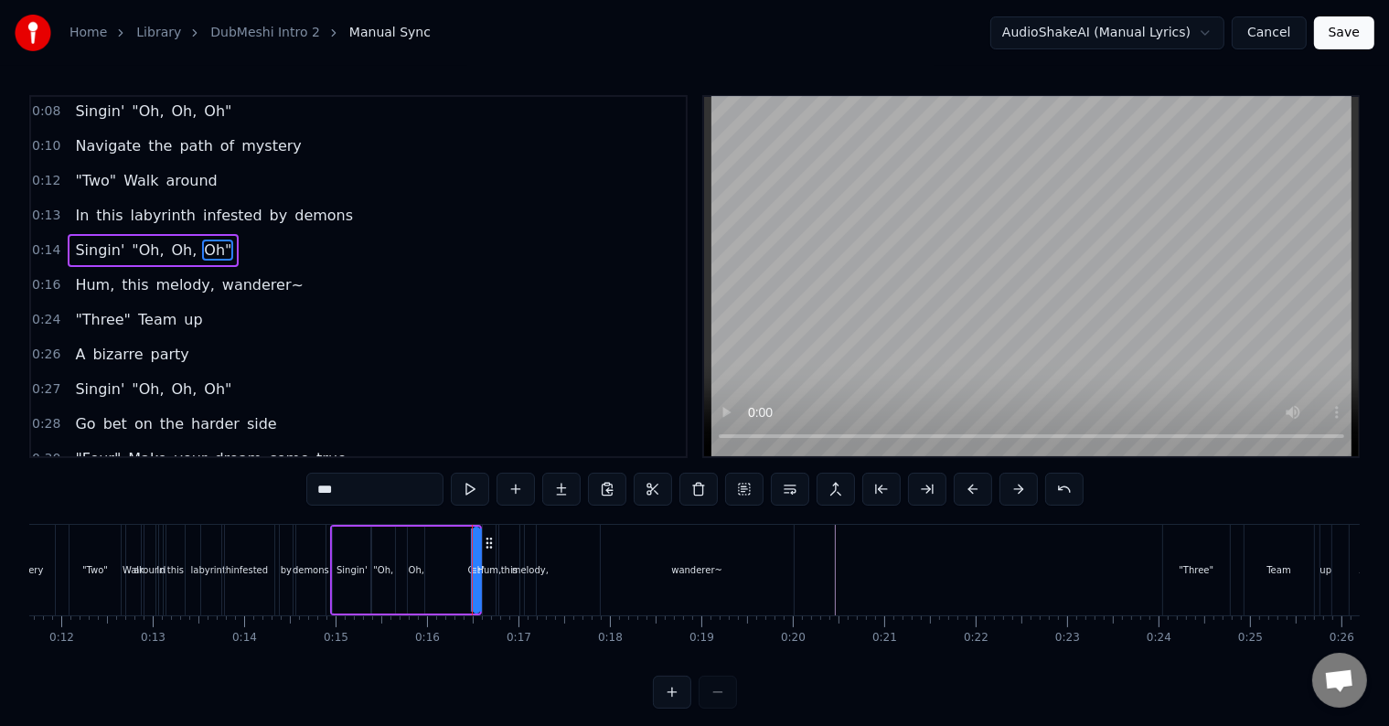
scroll to position [38, 0]
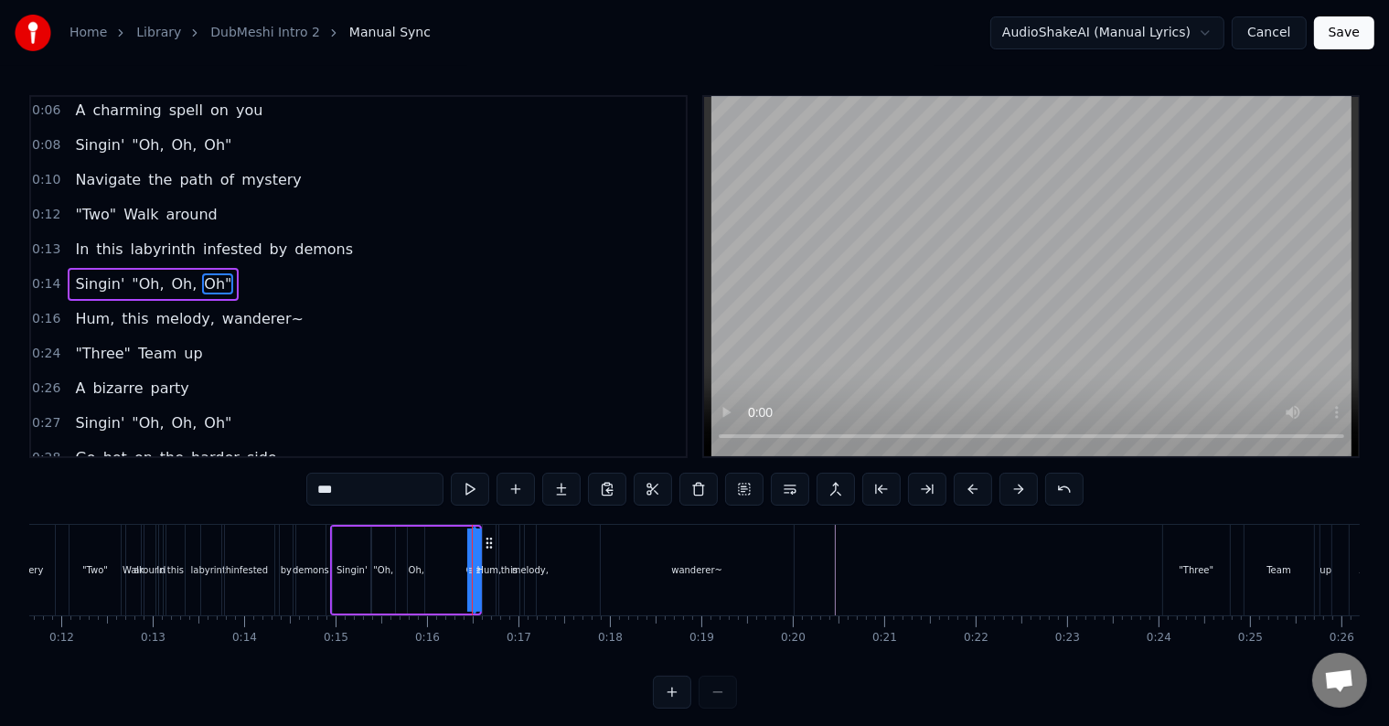
drag, startPoint x: 469, startPoint y: 534, endPoint x: 446, endPoint y: 537, distance: 23.0
click at [446, 537] on div "Singin' "Oh, Oh, Oh"" at bounding box center [406, 570] width 152 height 91
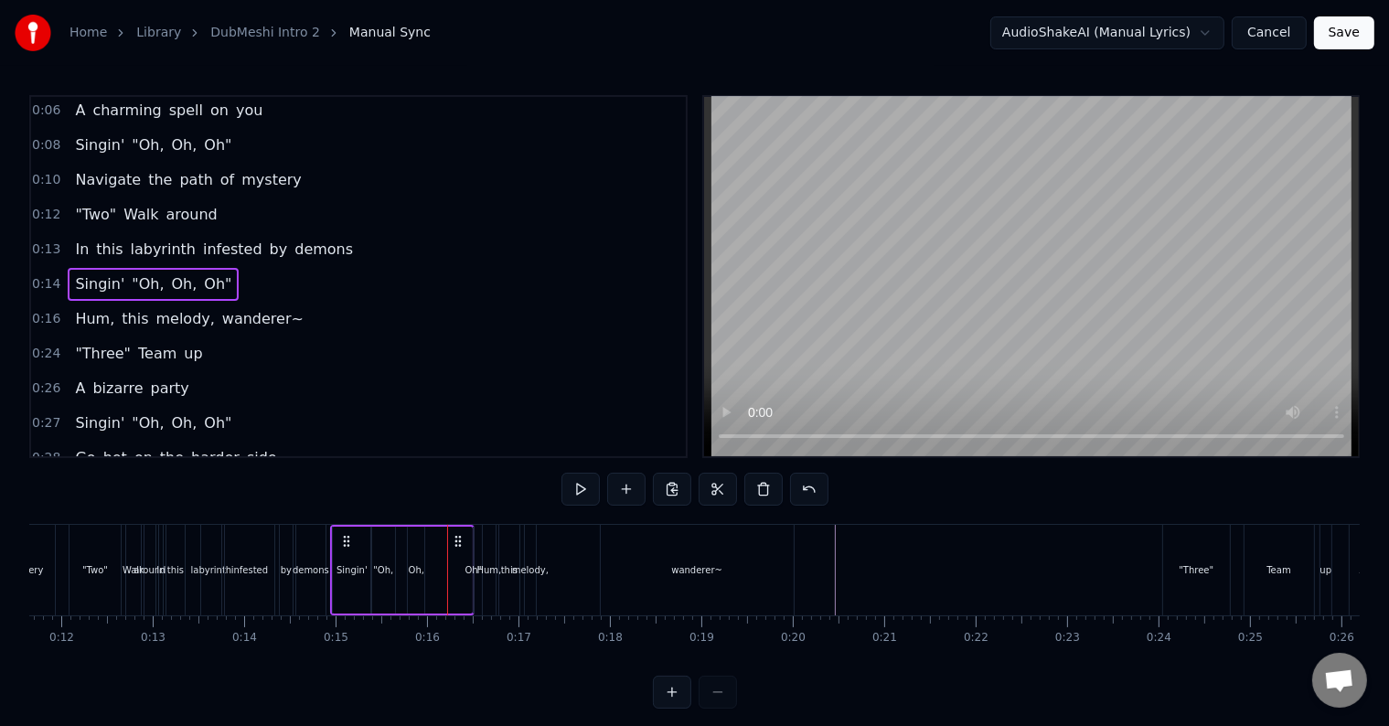
click at [470, 565] on div "Oh"" at bounding box center [472, 570] width 17 height 14
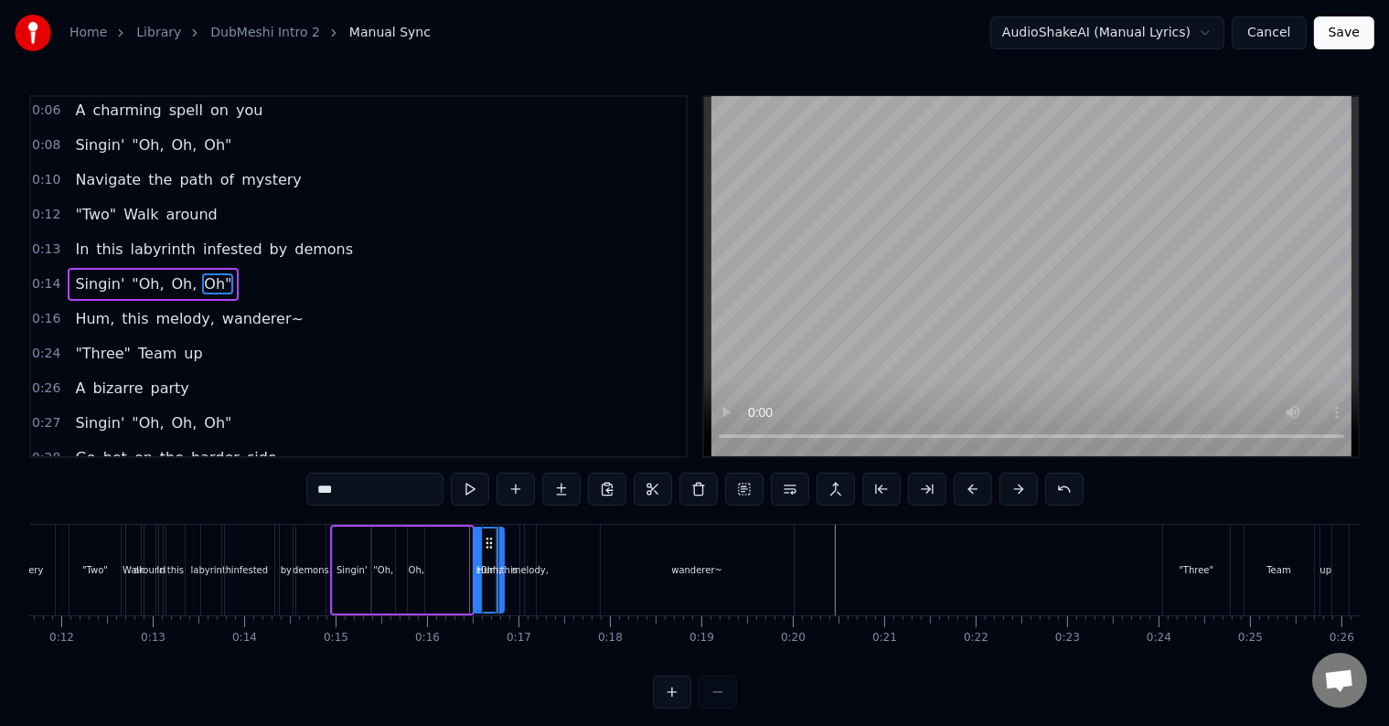
drag, startPoint x: 469, startPoint y: 565, endPoint x: 501, endPoint y: 571, distance: 32.5
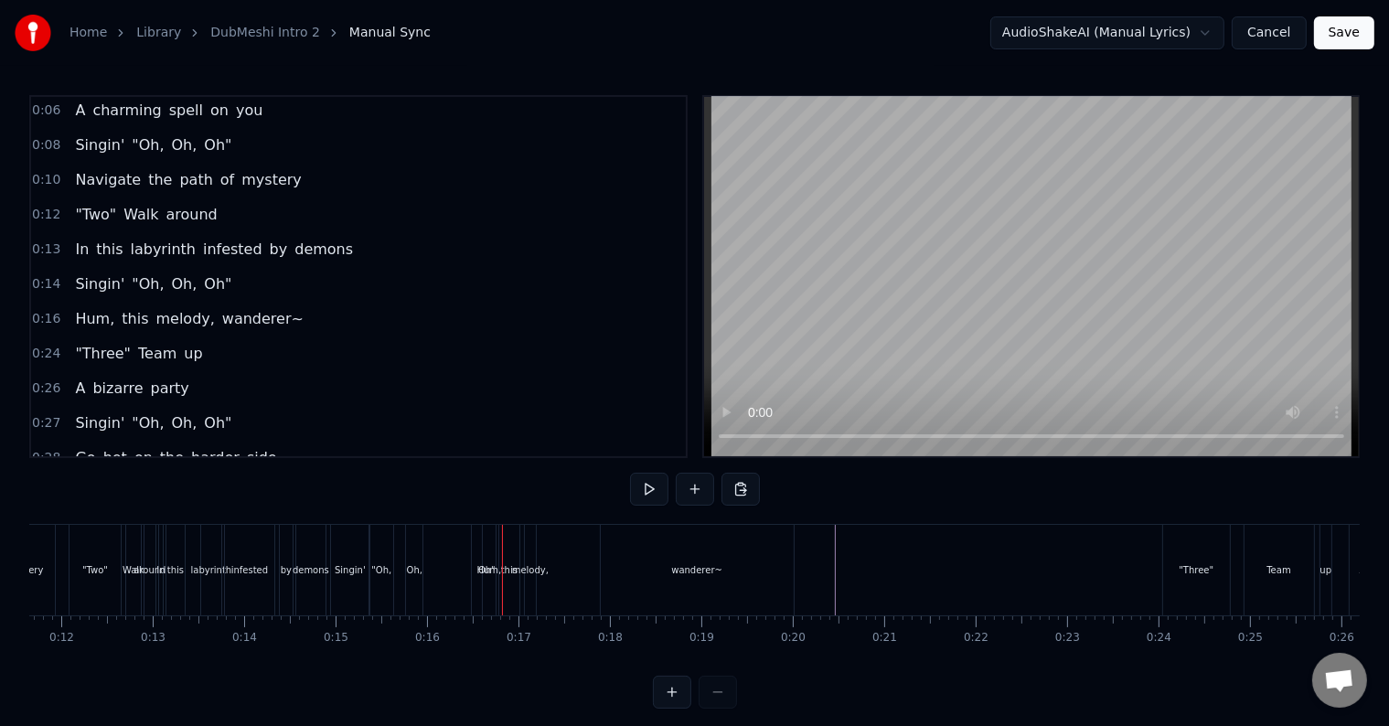
click at [485, 542] on div "Hum," at bounding box center [489, 570] width 13 height 91
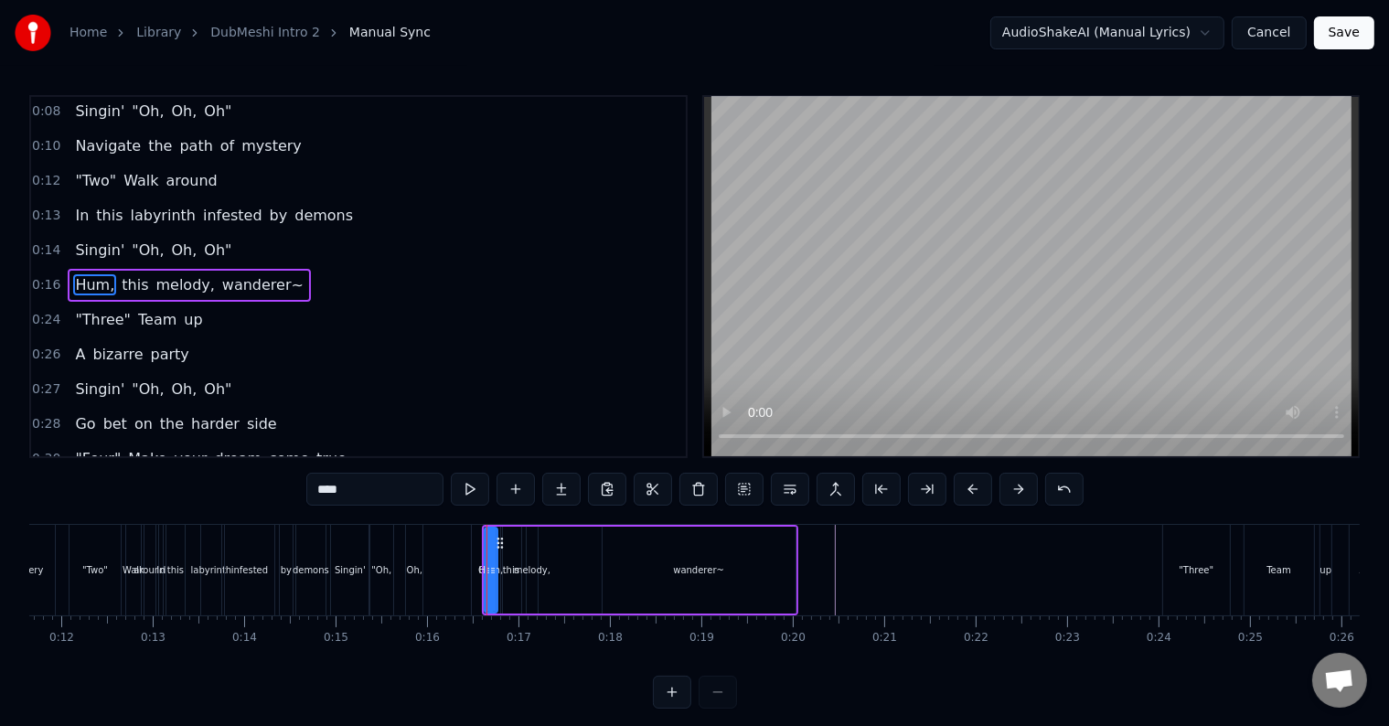
click at [482, 541] on div "Hum, this melody, wanderer~" at bounding box center [640, 570] width 316 height 91
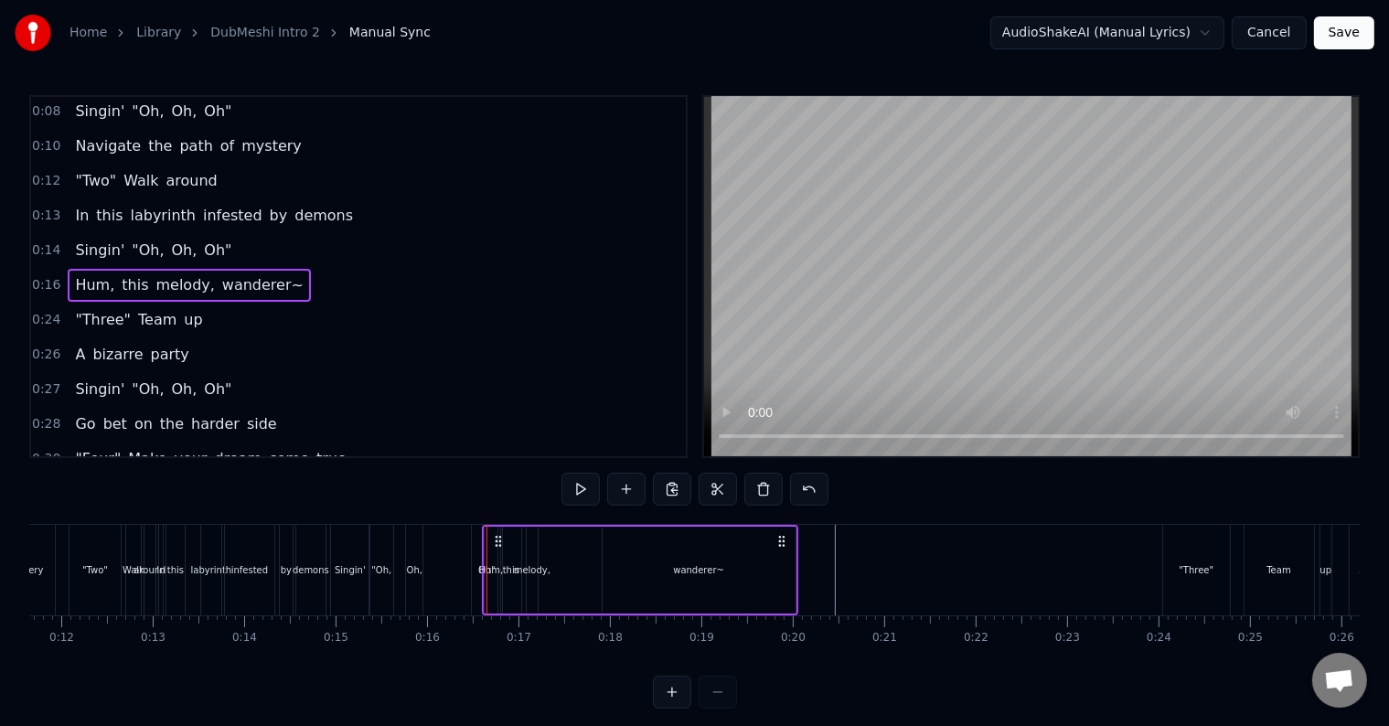
click at [475, 542] on div "Oh"" at bounding box center [487, 570] width 30 height 91
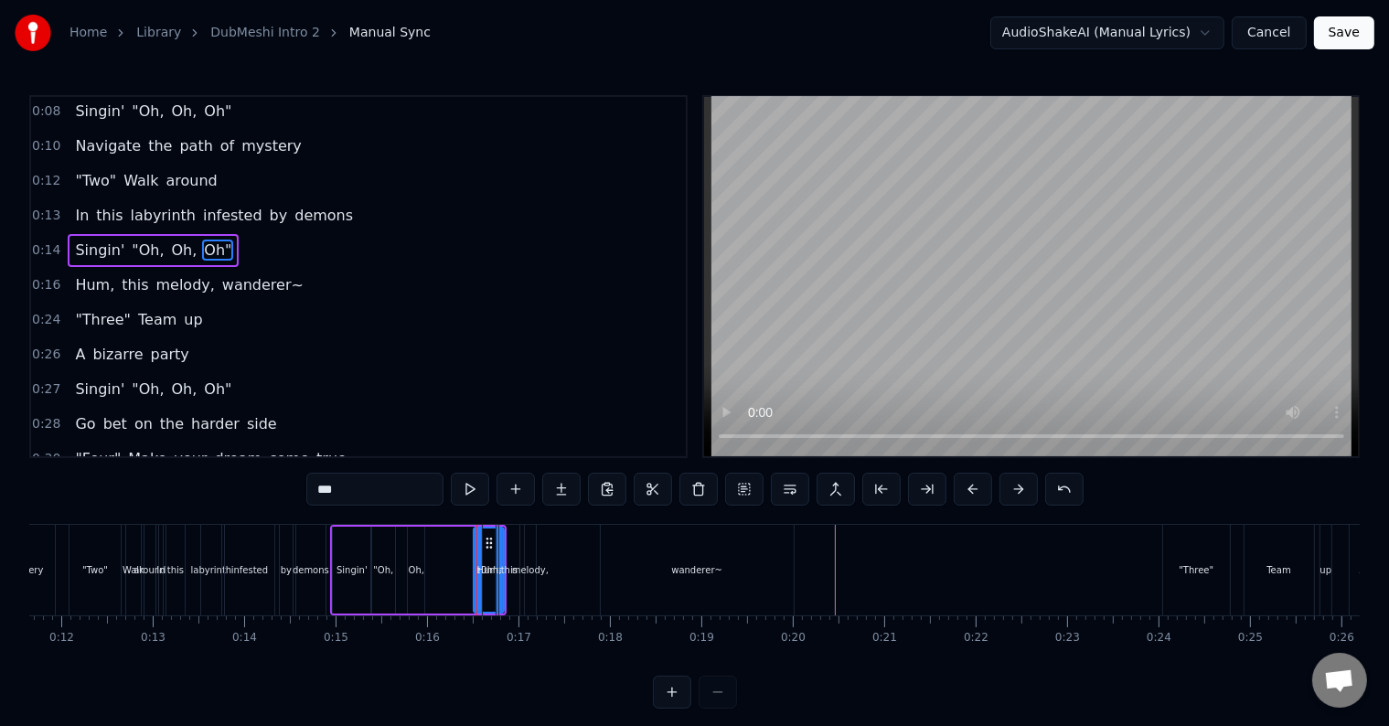
scroll to position [38, 0]
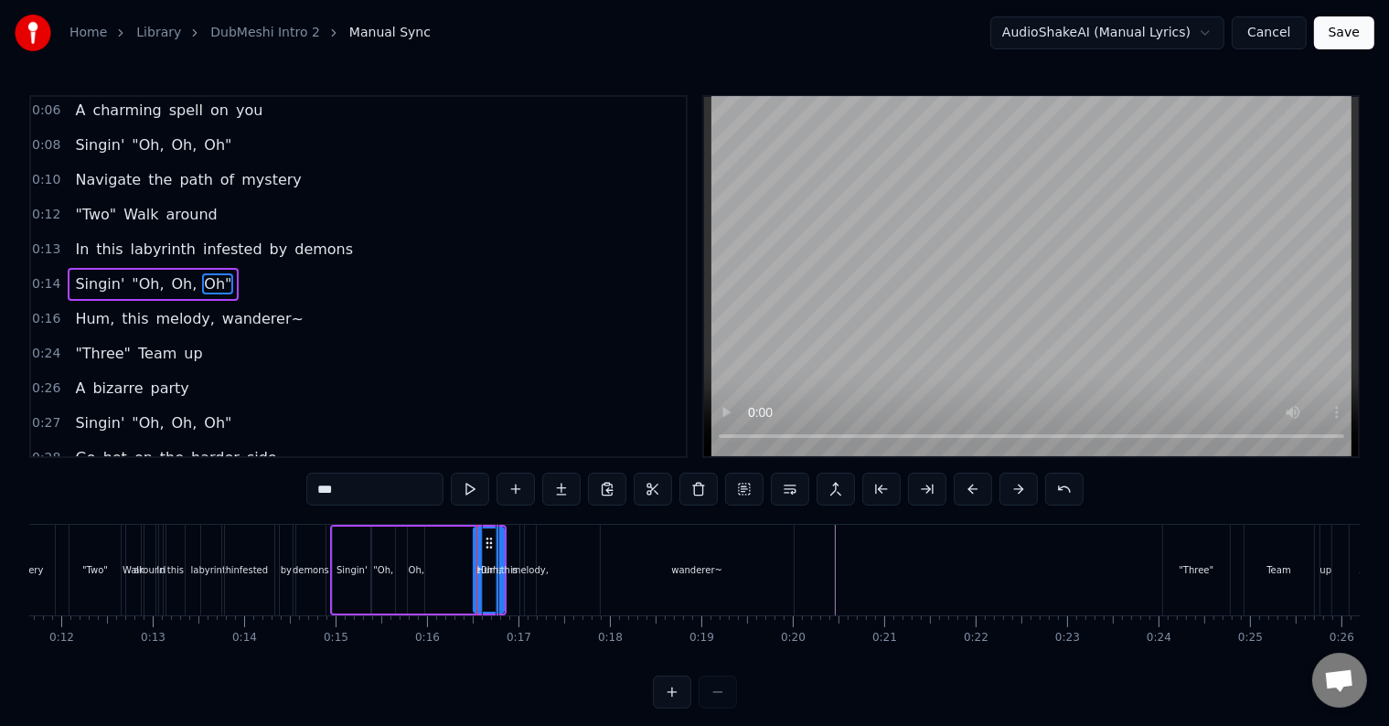
drag, startPoint x: 489, startPoint y: 534, endPoint x: 452, endPoint y: 541, distance: 38.2
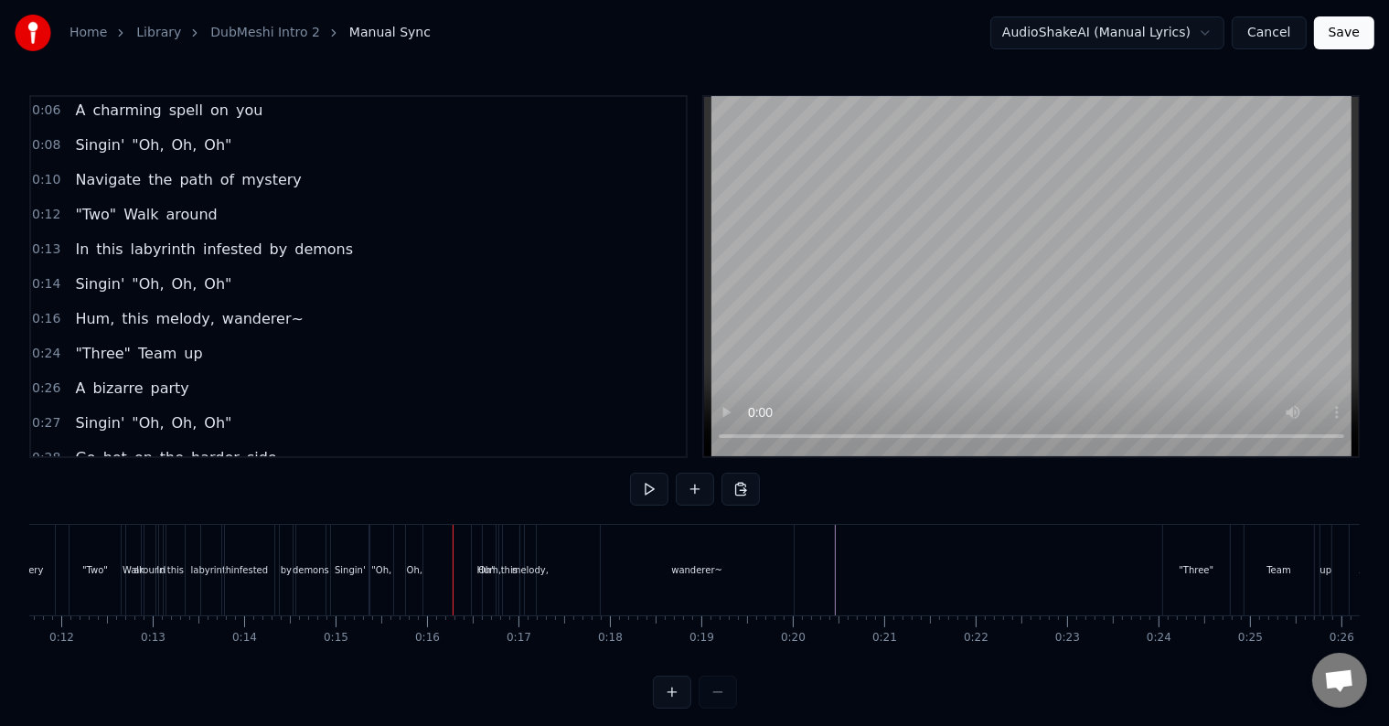
click at [475, 537] on div "Oh"" at bounding box center [487, 570] width 30 height 91
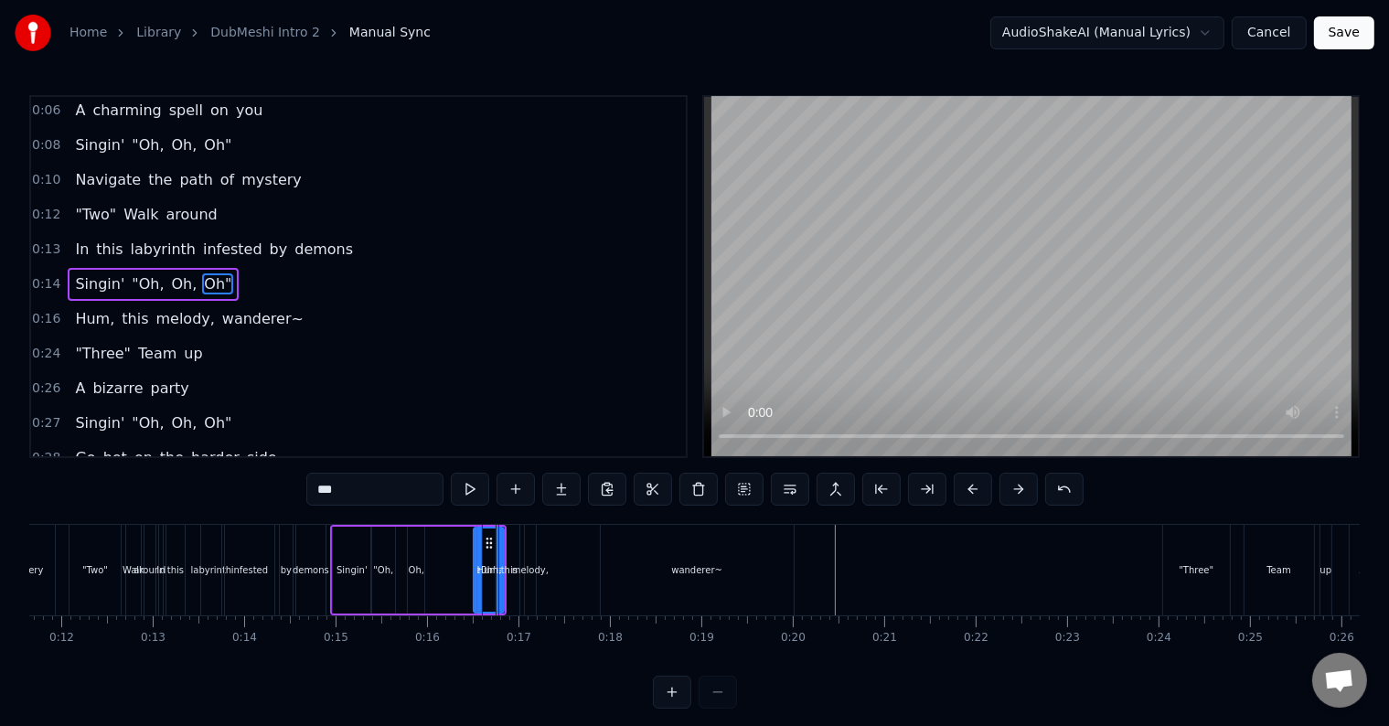
drag, startPoint x: 488, startPoint y: 531, endPoint x: 449, endPoint y: 539, distance: 40.2
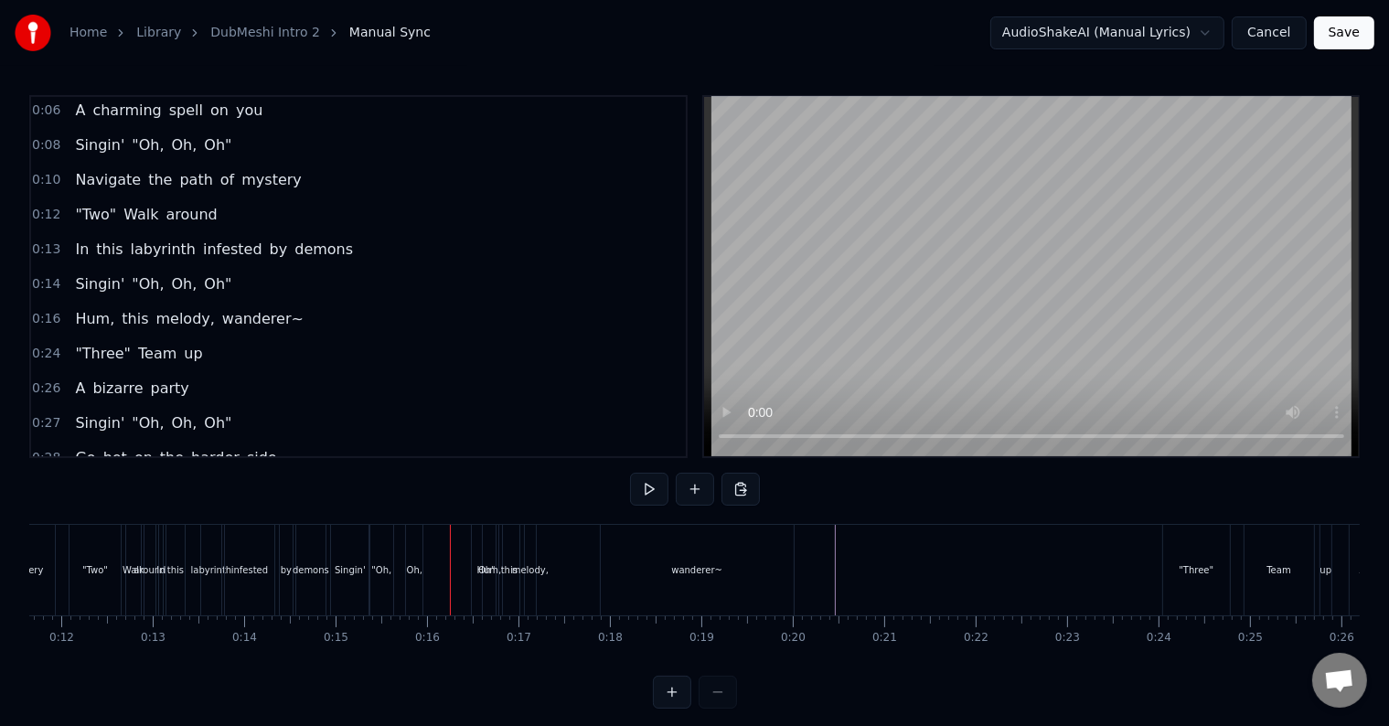
click at [486, 593] on div "Hum," at bounding box center [489, 570] width 13 height 91
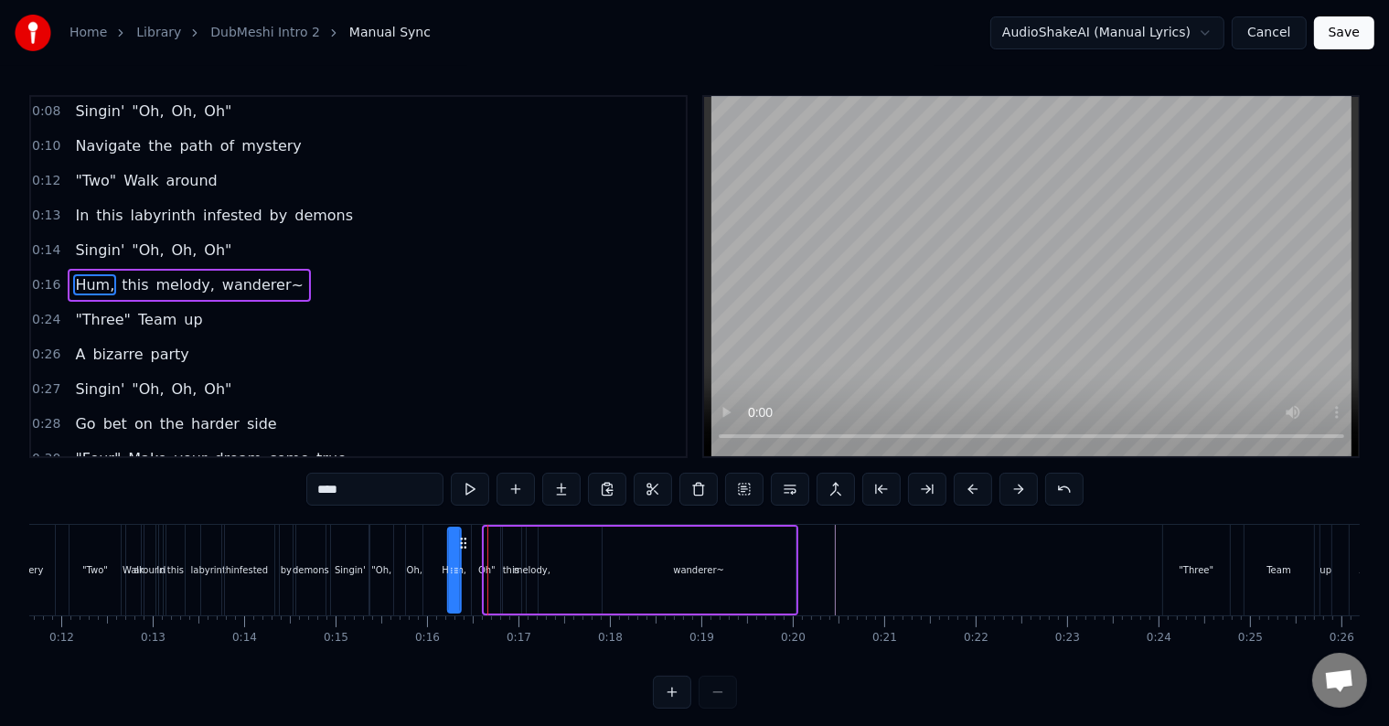
drag, startPoint x: 497, startPoint y: 541, endPoint x: 457, endPoint y: 553, distance: 41.9
drag, startPoint x: 453, startPoint y: 574, endPoint x: 469, endPoint y: 578, distance: 16.0
click at [469, 578] on div at bounding box center [468, 569] width 7 height 83
drag, startPoint x: 455, startPoint y: 538, endPoint x: 581, endPoint y: 545, distance: 126.4
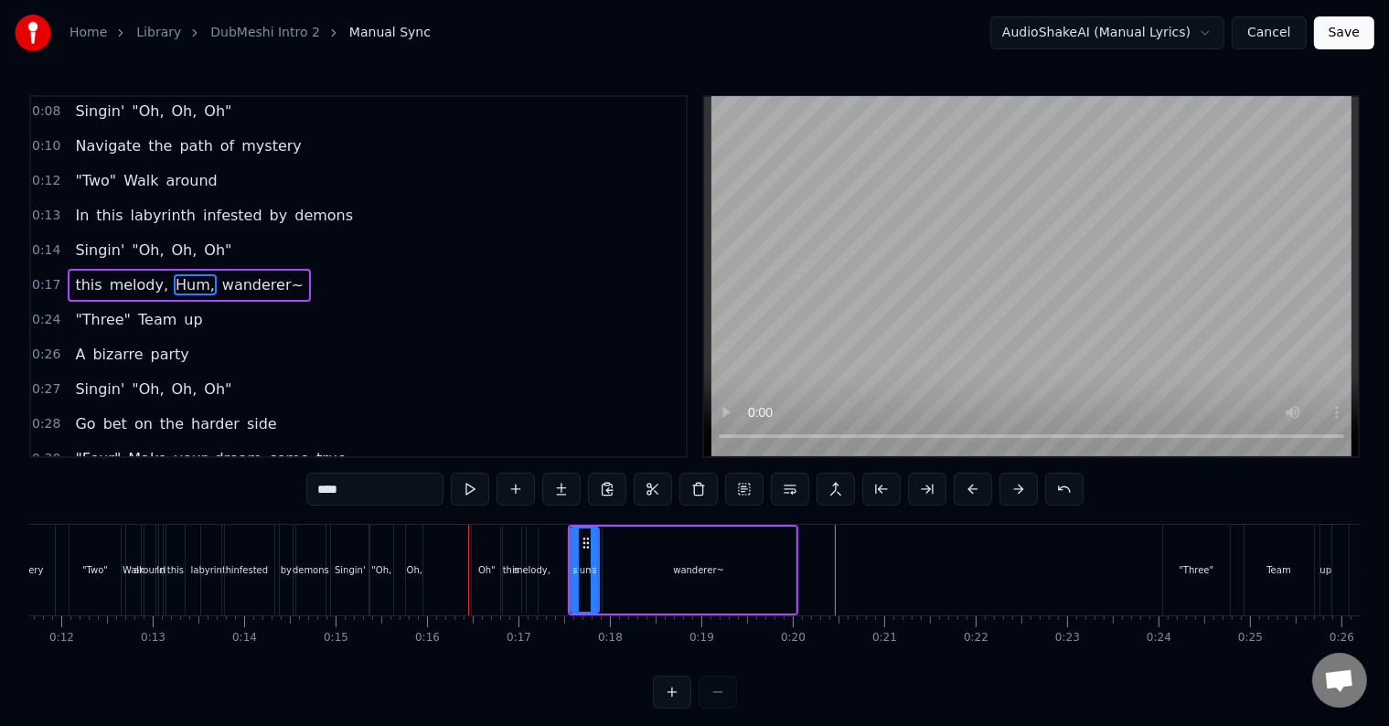
click at [481, 563] on div "Oh"" at bounding box center [486, 570] width 17 height 14
type input "***"
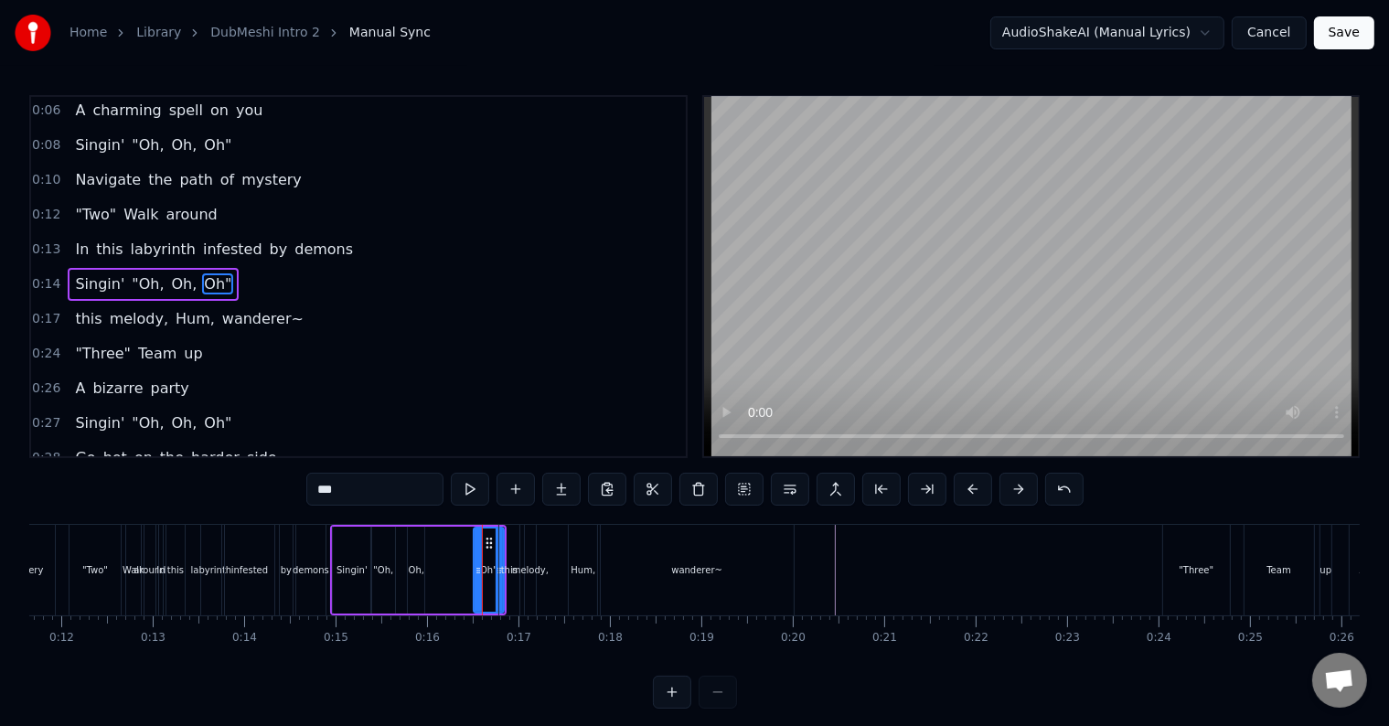
drag, startPoint x: 488, startPoint y: 534, endPoint x: 440, endPoint y: 540, distance: 48.9
click at [440, 540] on div "Singin' "Oh, Oh, Oh"" at bounding box center [418, 570] width 176 height 91
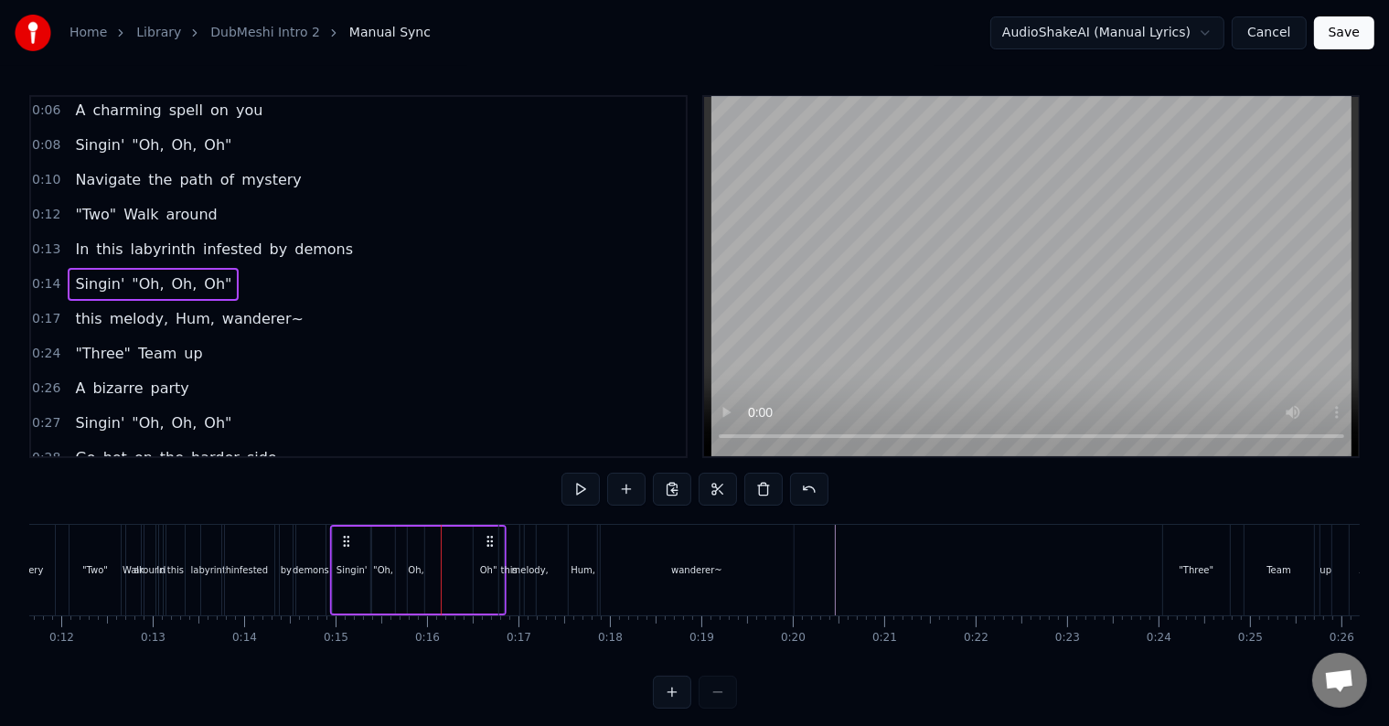
click at [489, 534] on icon at bounding box center [490, 541] width 15 height 15
click at [481, 542] on div "Oh"" at bounding box center [489, 570] width 30 height 87
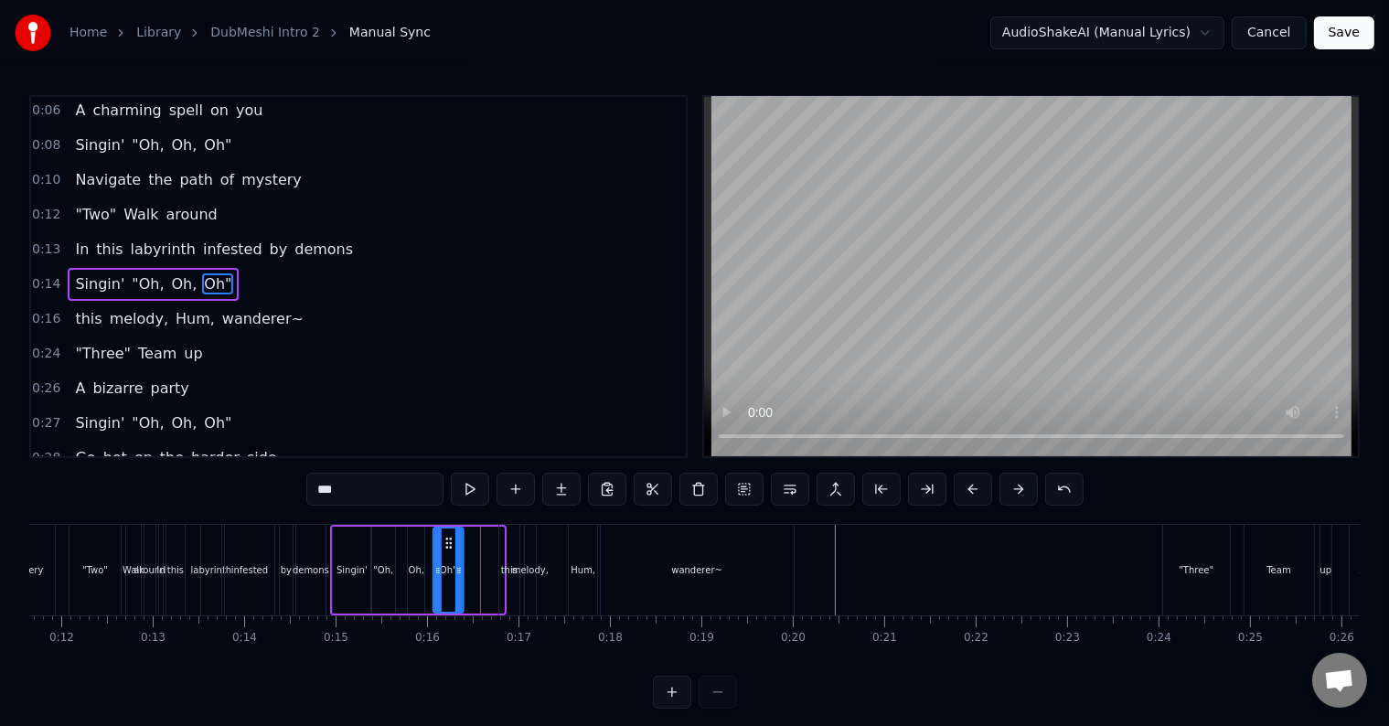
drag, startPoint x: 488, startPoint y: 538, endPoint x: 448, endPoint y: 546, distance: 41.1
click at [448, 546] on icon at bounding box center [449, 543] width 15 height 15
click at [580, 564] on div "Hum," at bounding box center [583, 570] width 25 height 14
type input "****"
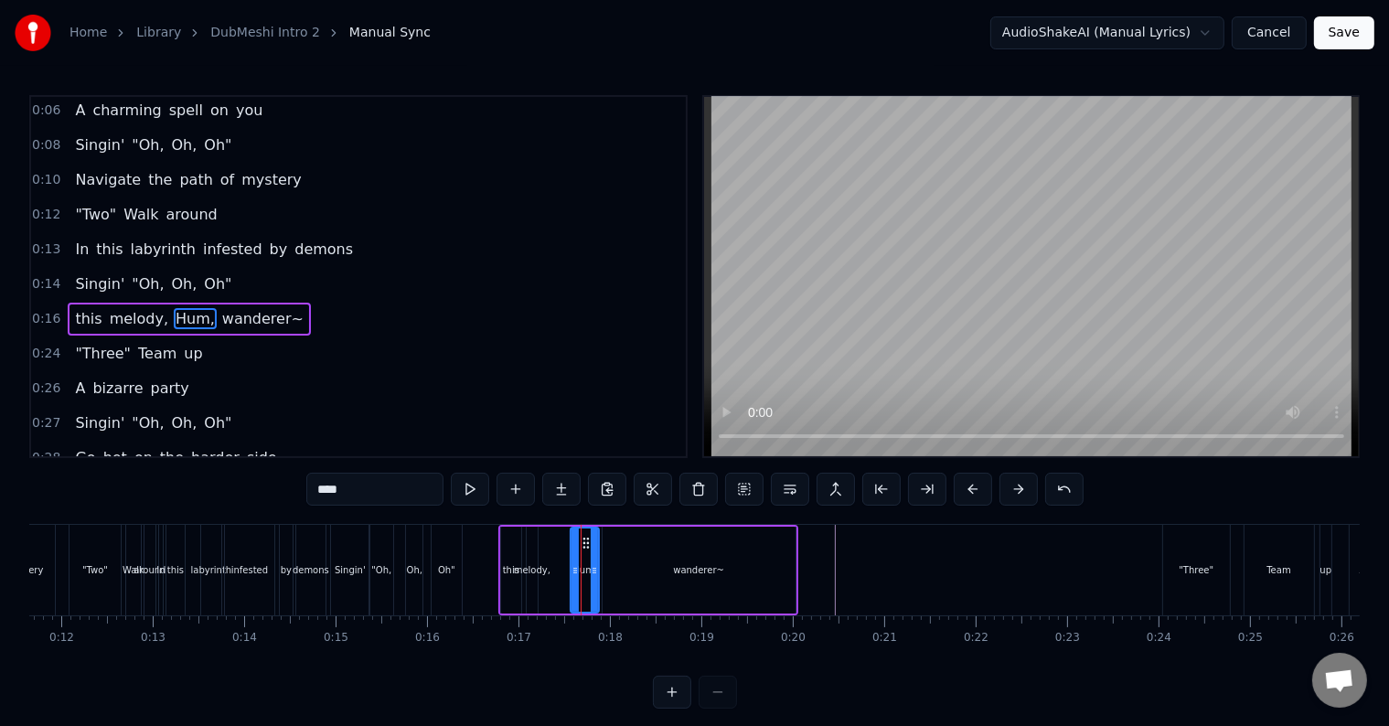
scroll to position [72, 0]
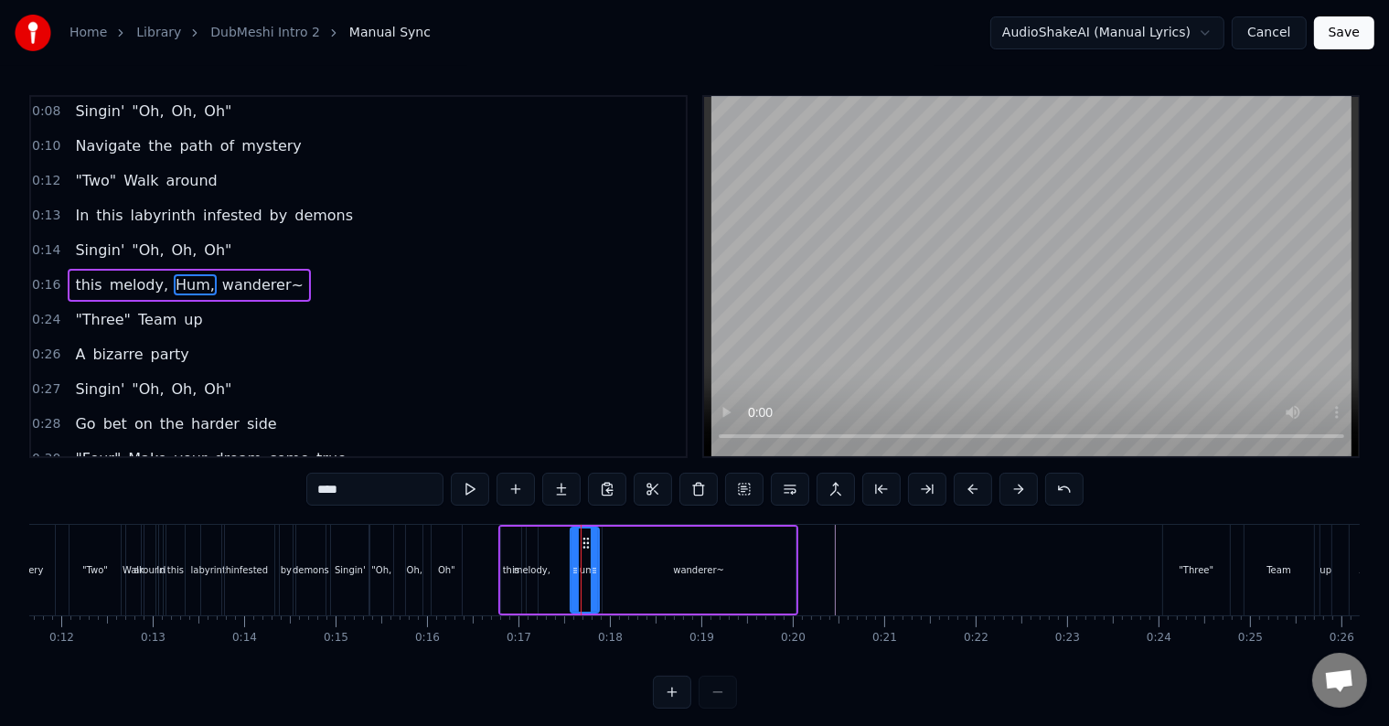
drag, startPoint x: 585, startPoint y: 530, endPoint x: 519, endPoint y: 543, distance: 67.1
click at [519, 543] on div "this melody, [GEOGRAPHIC_DATA], wanderer~" at bounding box center [648, 570] width 300 height 91
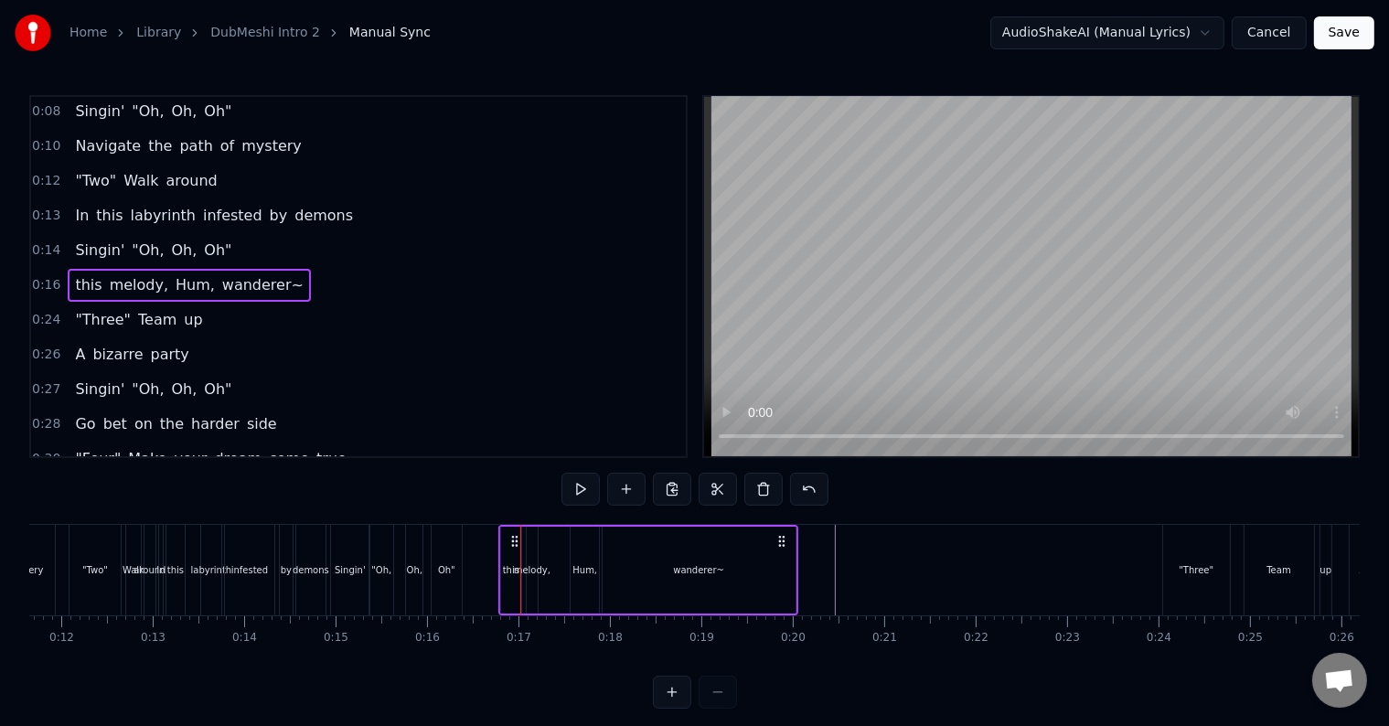
click at [581, 541] on div "Hum," at bounding box center [585, 570] width 28 height 87
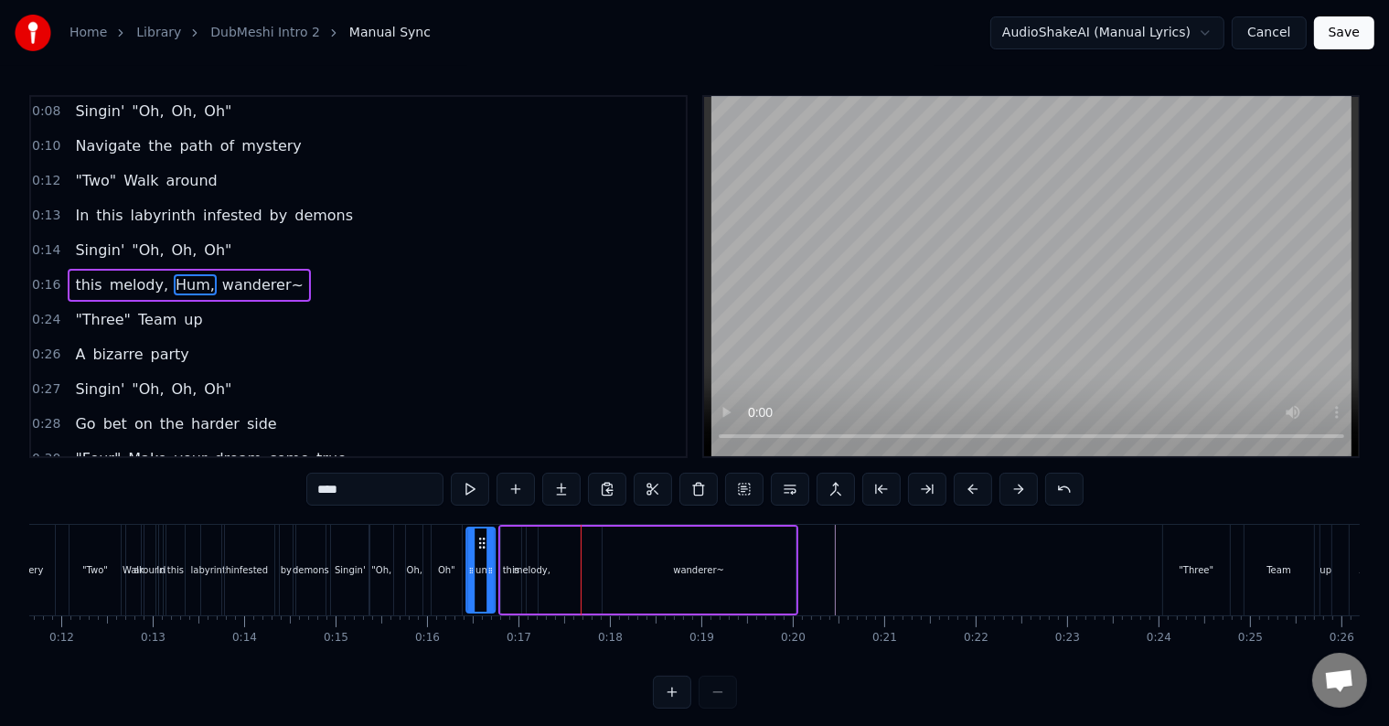
drag, startPoint x: 586, startPoint y: 538, endPoint x: 483, endPoint y: 554, distance: 104.6
click at [483, 554] on div "Hum," at bounding box center [481, 569] width 27 height 83
click at [236, 552] on div "infested" at bounding box center [249, 570] width 49 height 91
type input "********"
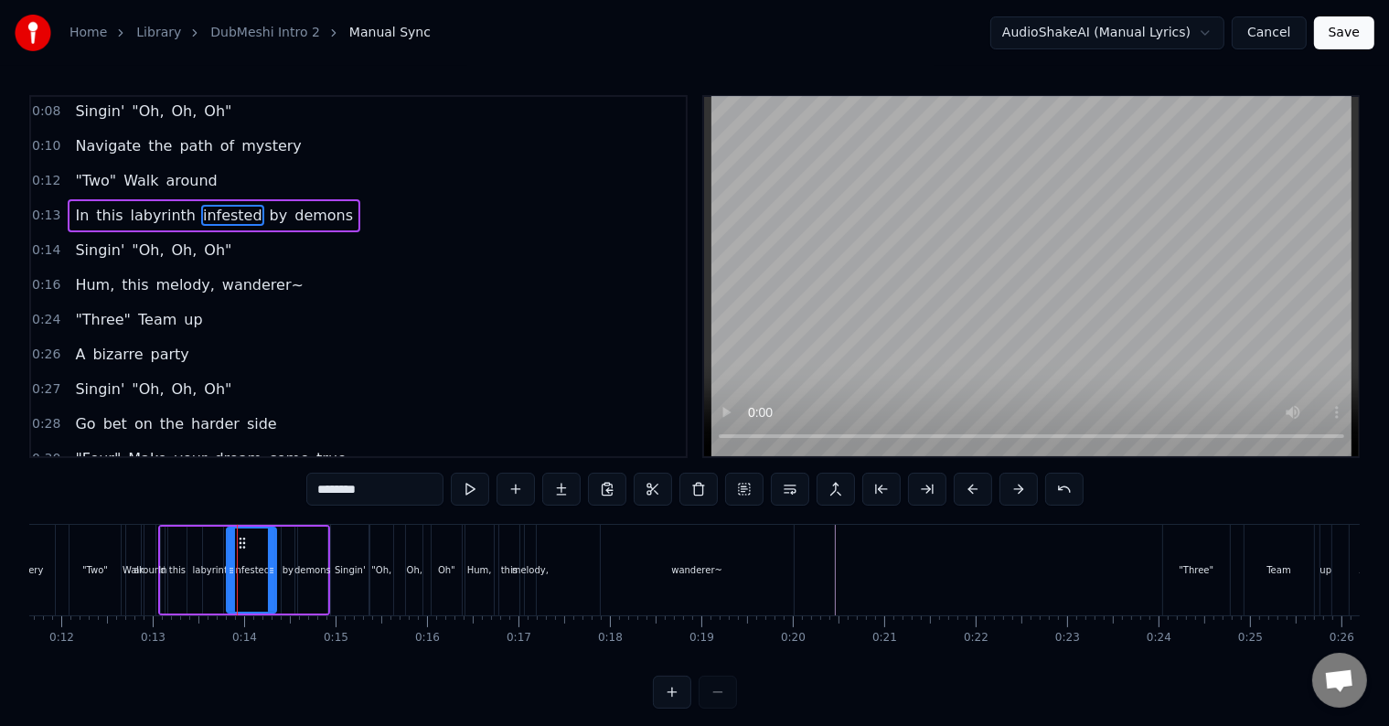
scroll to position [5, 0]
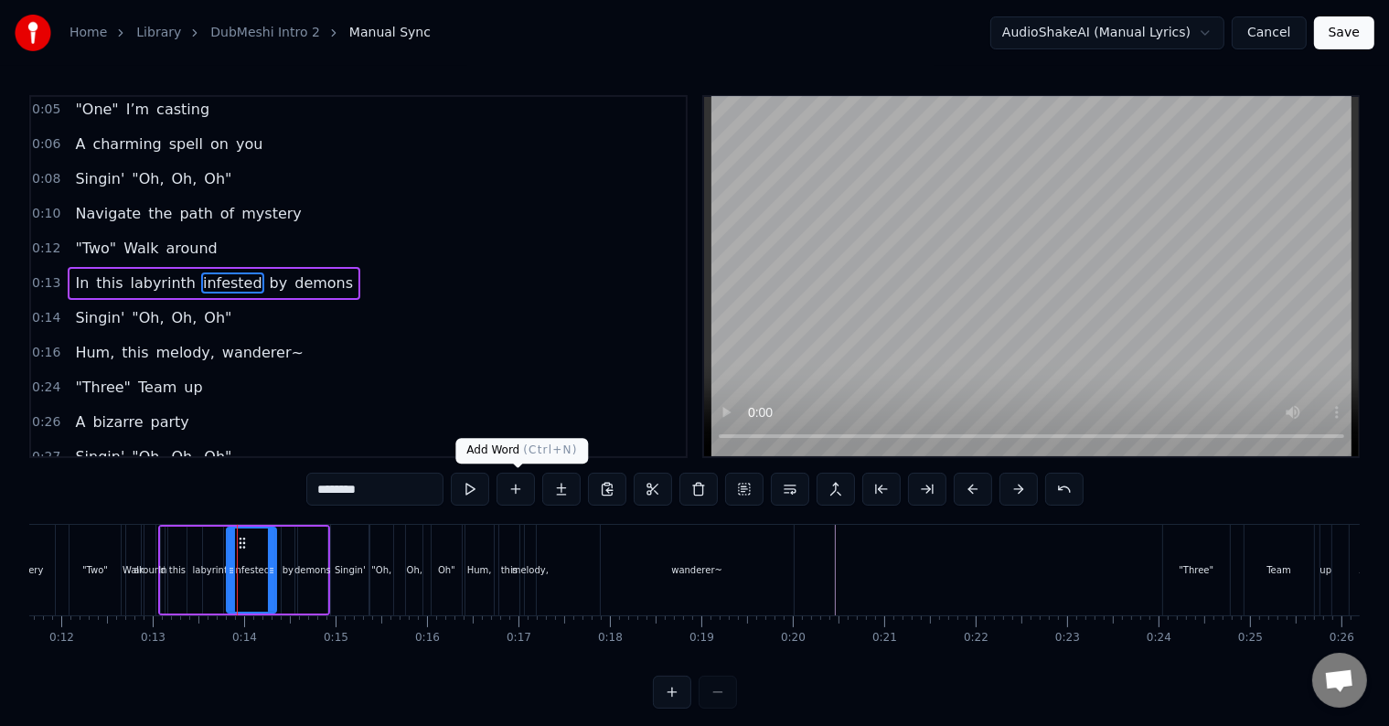
click at [471, 488] on button at bounding box center [470, 489] width 38 height 33
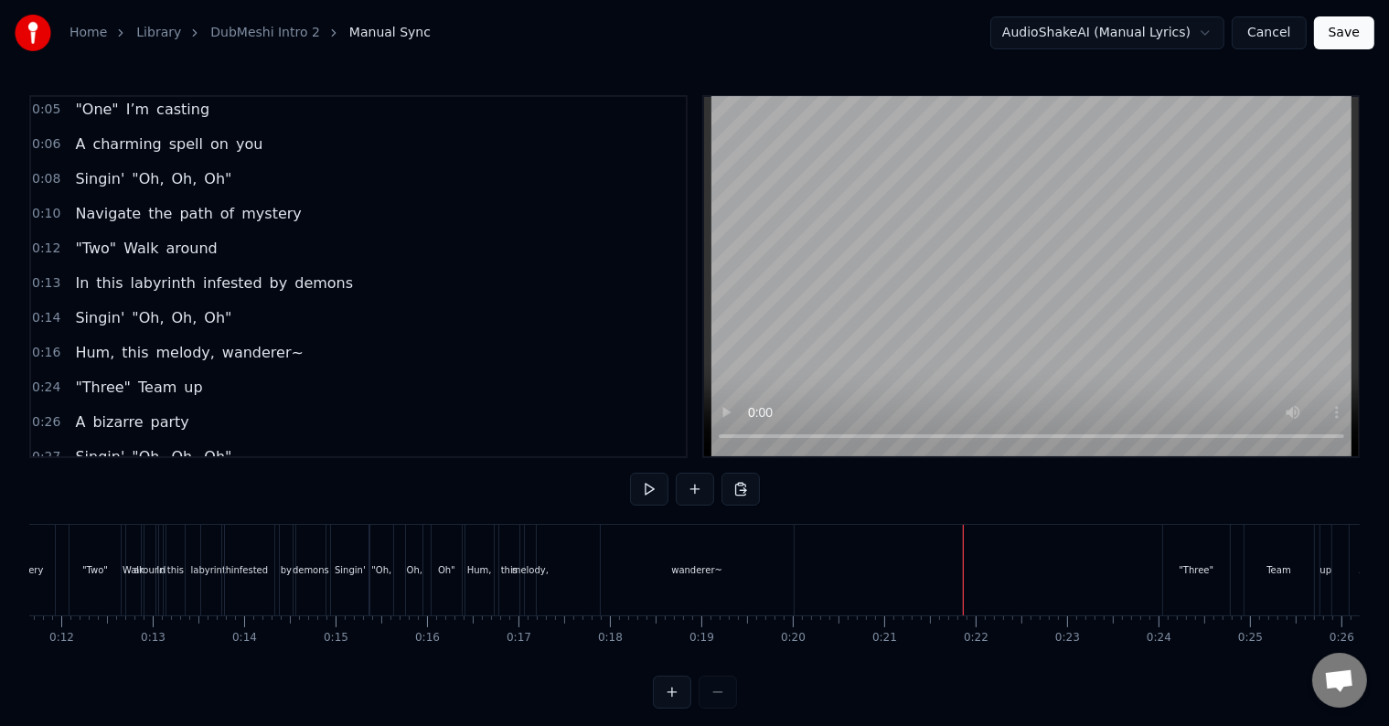
click at [311, 611] on div "demons" at bounding box center [310, 570] width 29 height 91
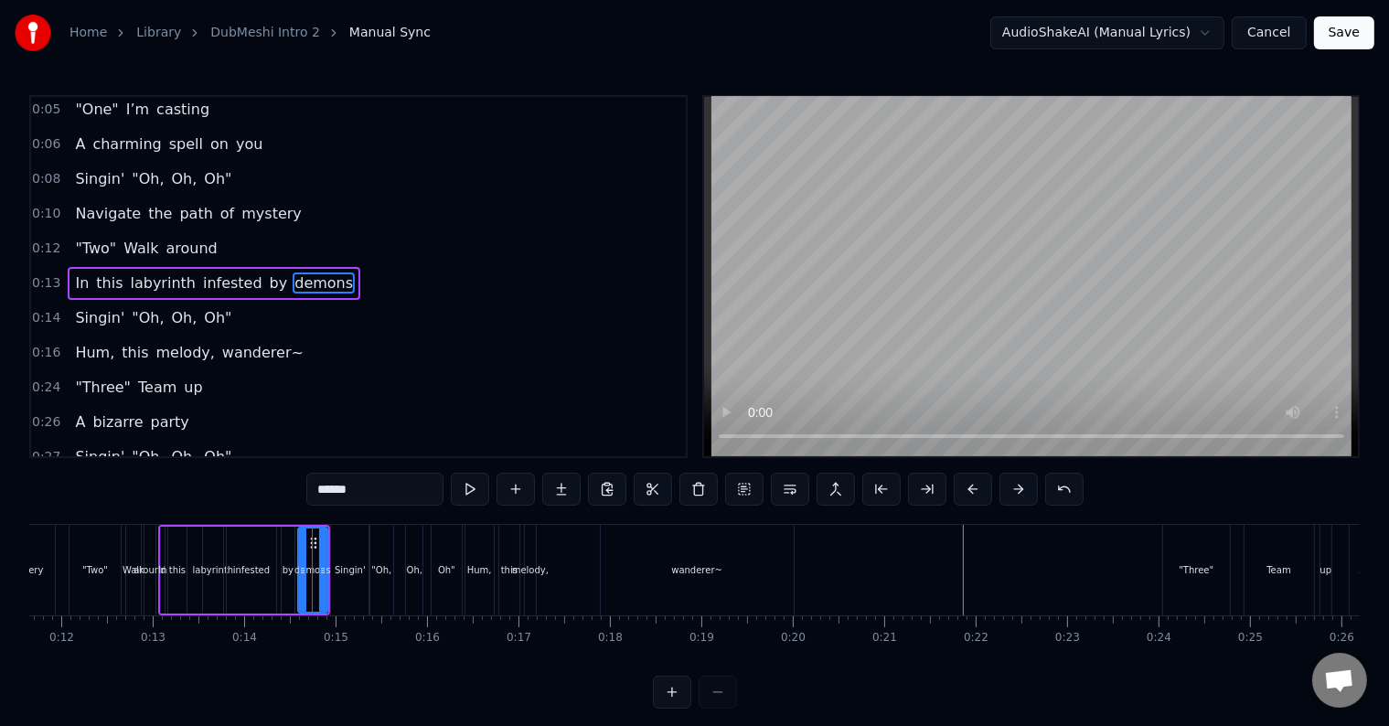
click at [317, 618] on div at bounding box center [317, 618] width 1 height 4
click at [345, 610] on div "Singin'" at bounding box center [350, 570] width 38 height 91
type input "*******"
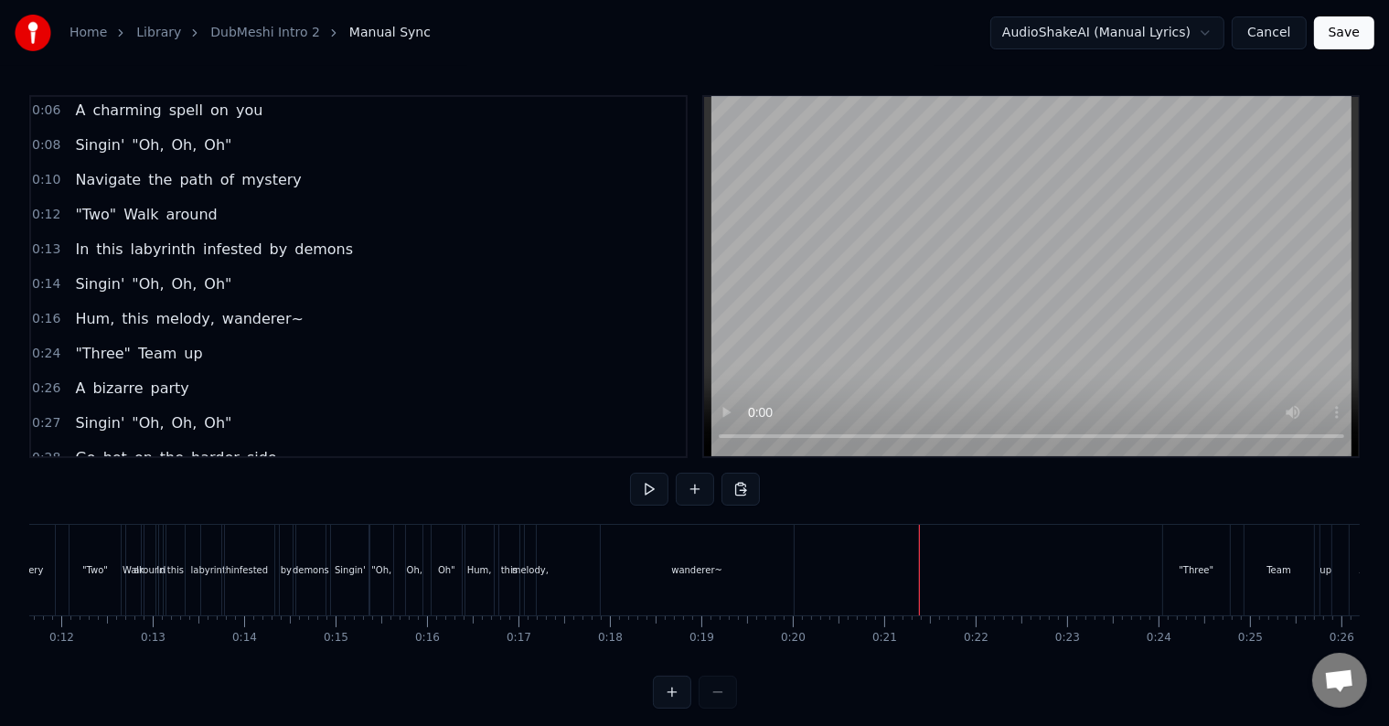
click at [259, 269] on div "0:14 Singin' "Oh, Oh, Oh"" at bounding box center [358, 284] width 655 height 35
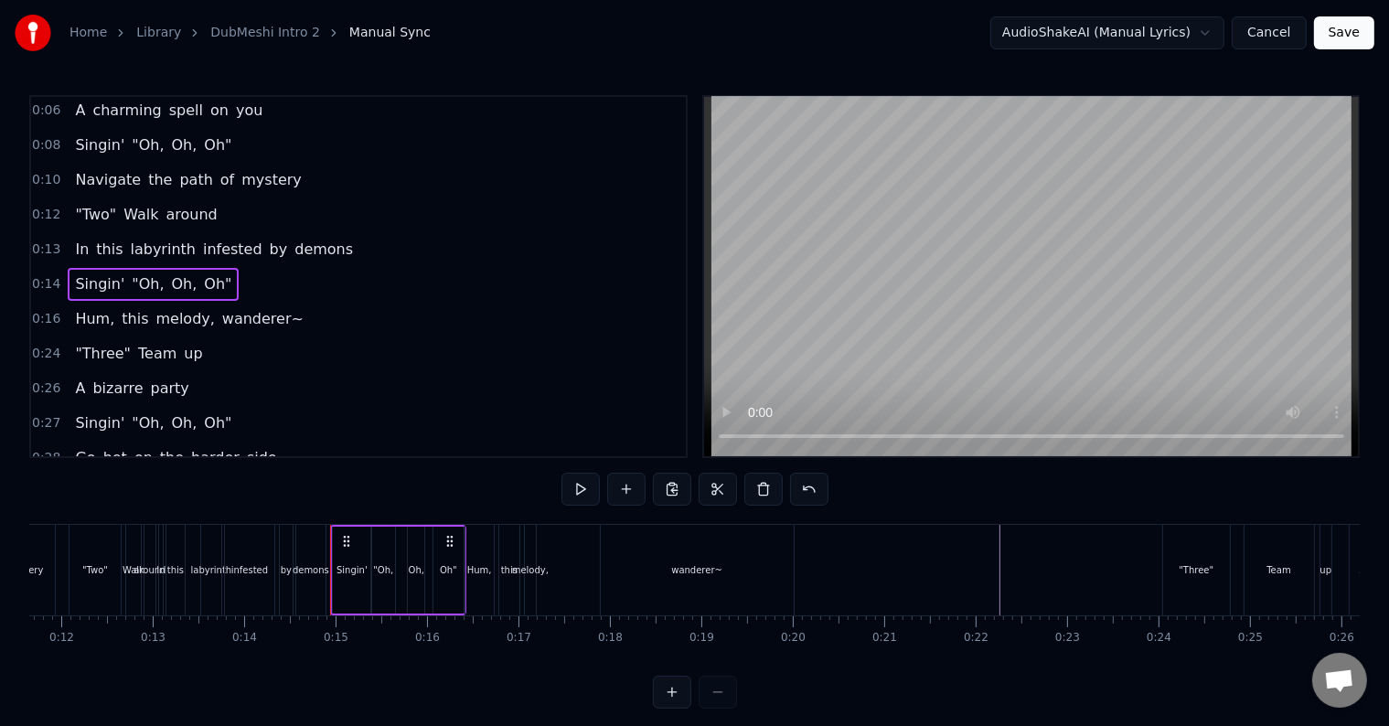
click at [202, 273] on span "Oh"" at bounding box center [217, 283] width 31 height 21
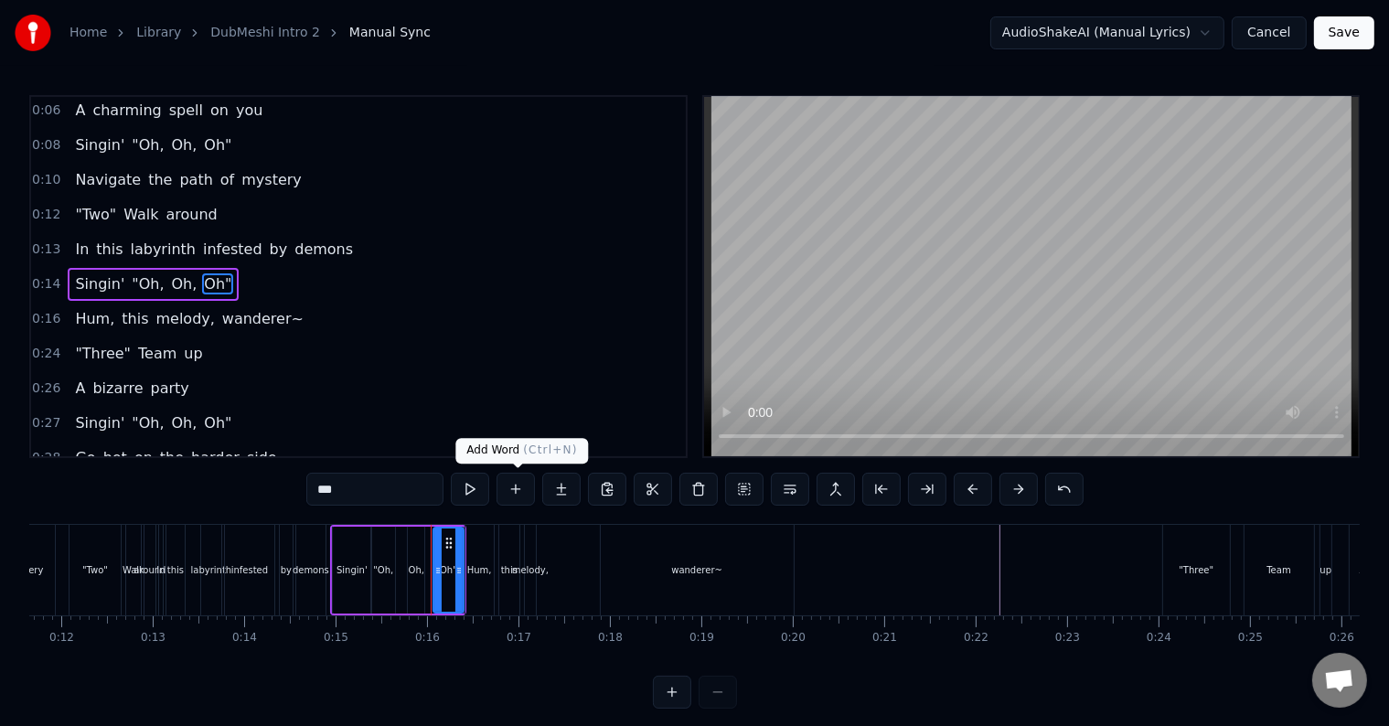
click at [479, 482] on button at bounding box center [470, 489] width 38 height 33
click at [362, 278] on div "0:14 Singin' "Oh, Oh, Oh"" at bounding box center [358, 284] width 655 height 35
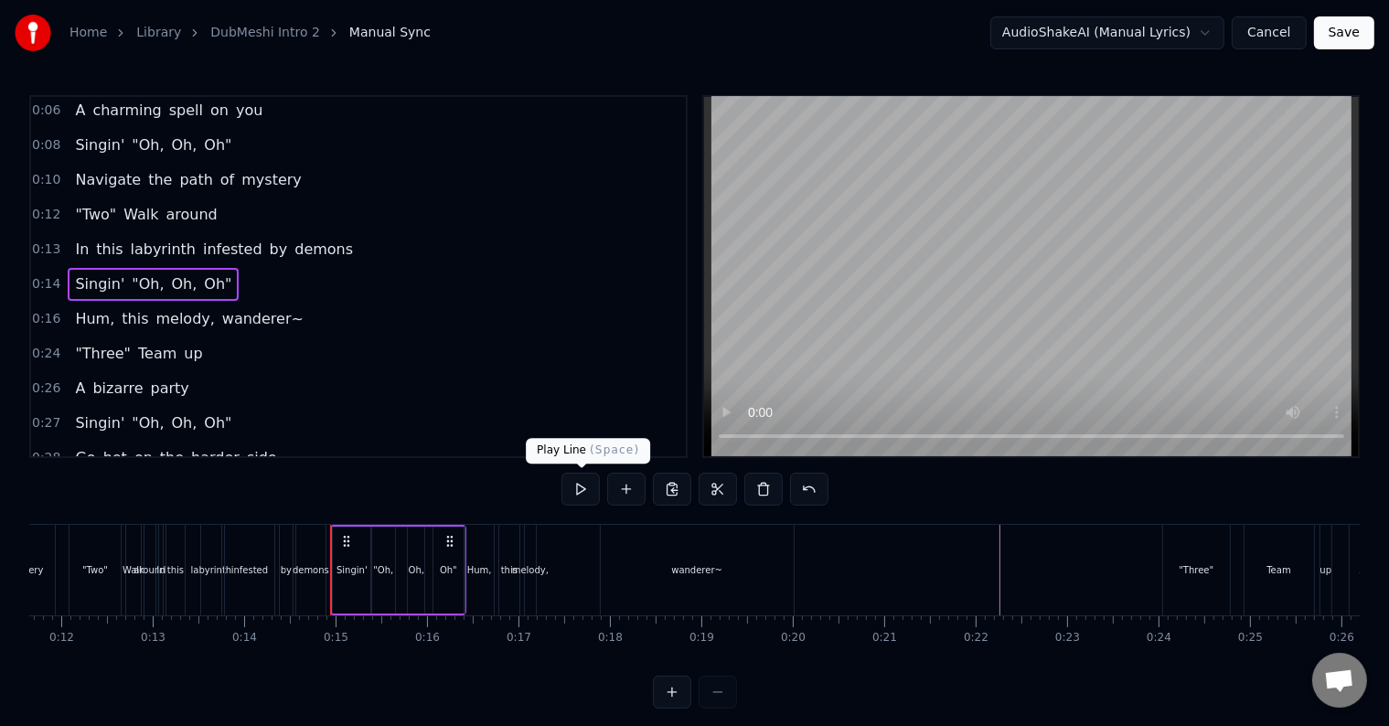
click at [589, 501] on button at bounding box center [580, 489] width 38 height 33
click at [325, 304] on div "0:16 Hum, this melody, wanderer~" at bounding box center [358, 319] width 655 height 35
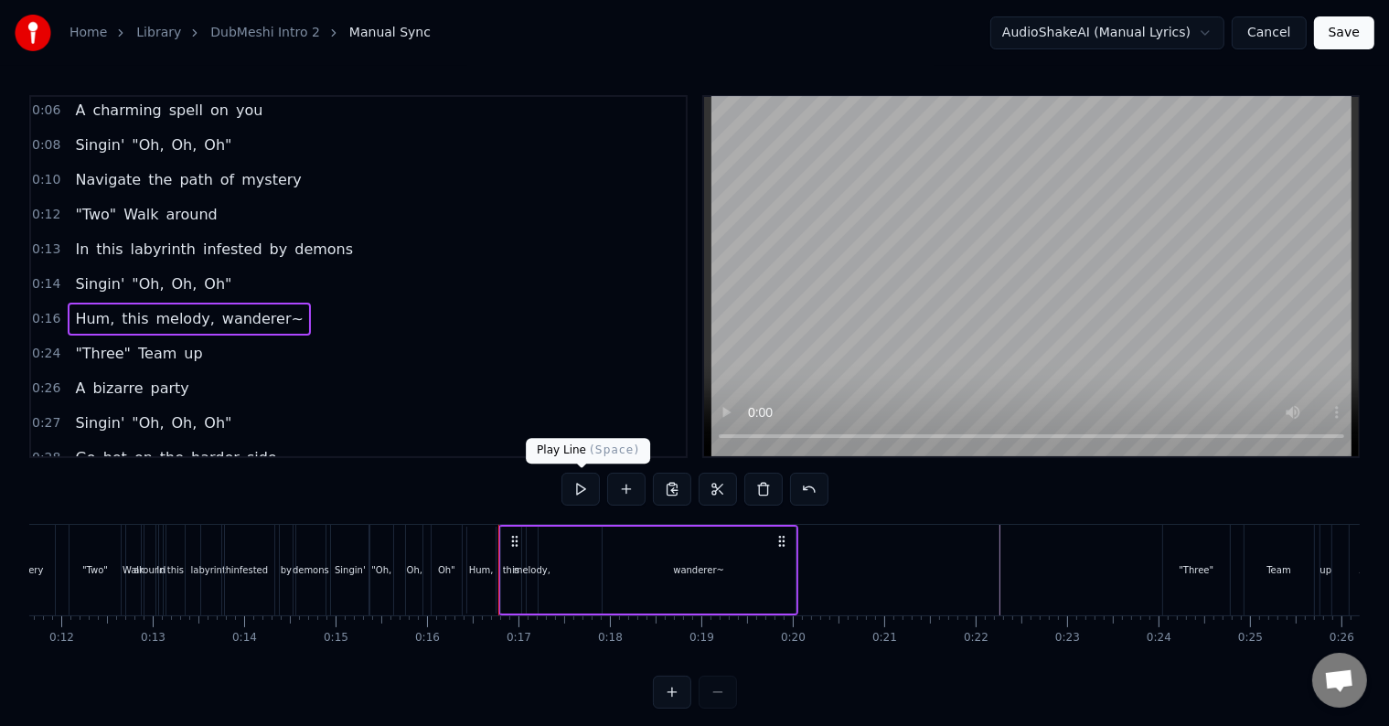
click at [585, 483] on button at bounding box center [580, 489] width 38 height 33
click at [772, 580] on div "wanderer~" at bounding box center [699, 570] width 193 height 87
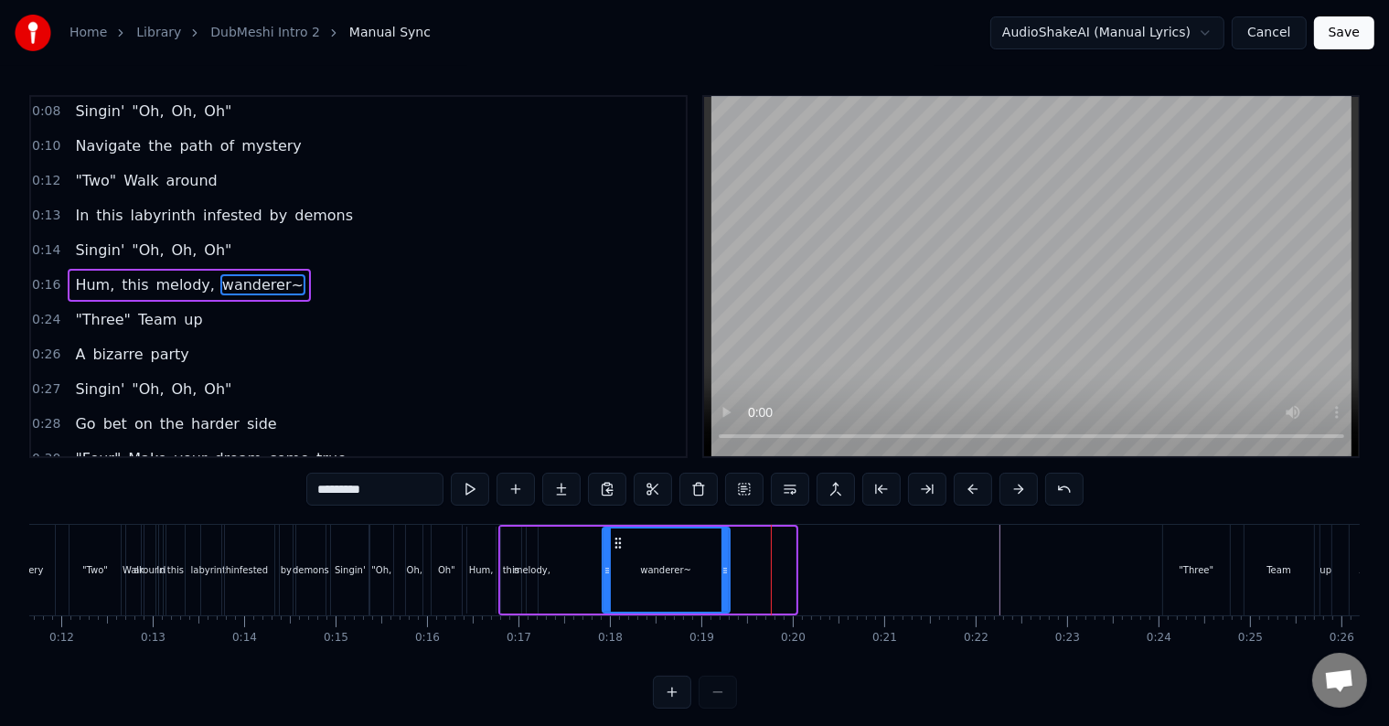
drag, startPoint x: 794, startPoint y: 567, endPoint x: 726, endPoint y: 572, distance: 67.9
click at [726, 572] on div "wanderer~" at bounding box center [666, 570] width 129 height 87
click at [321, 257] on div "0:14 Singin' "Oh, Oh, Oh"" at bounding box center [358, 250] width 655 height 35
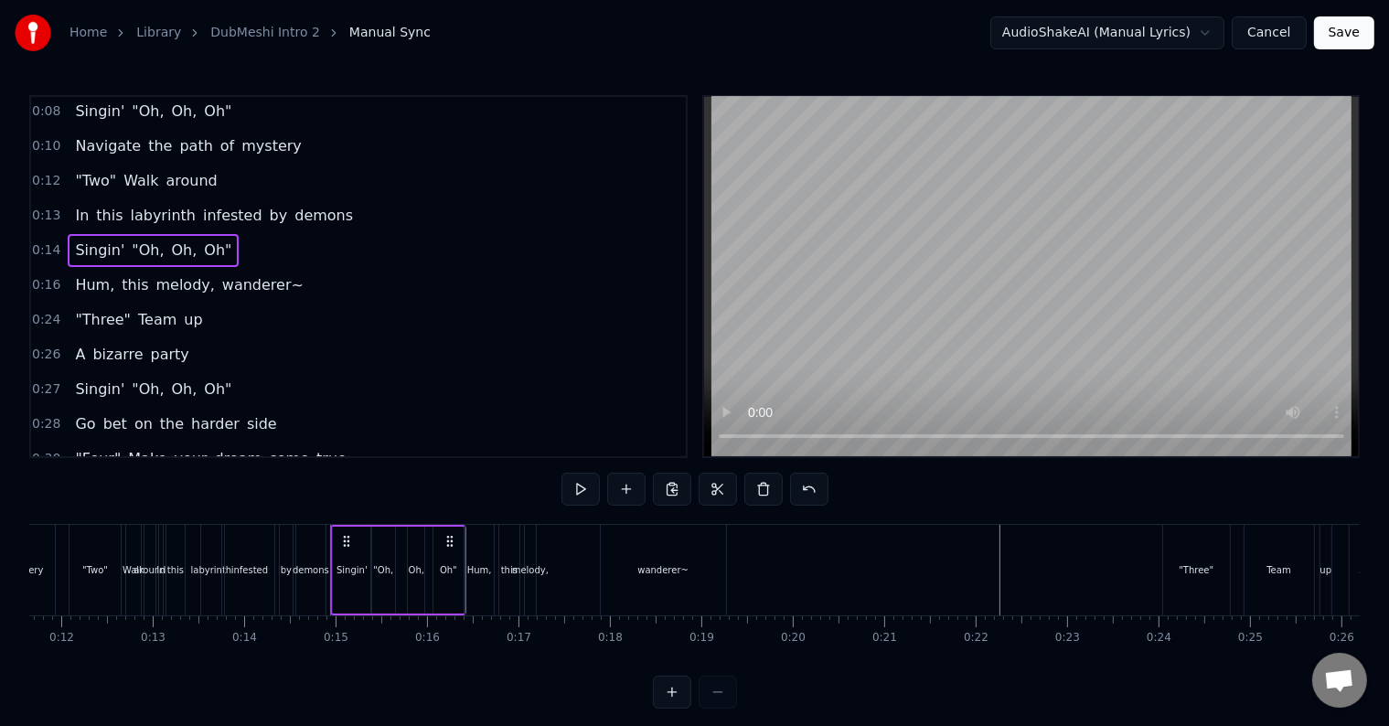
click at [307, 281] on div "0:16 Hum, this melody, wanderer~" at bounding box center [358, 285] width 655 height 35
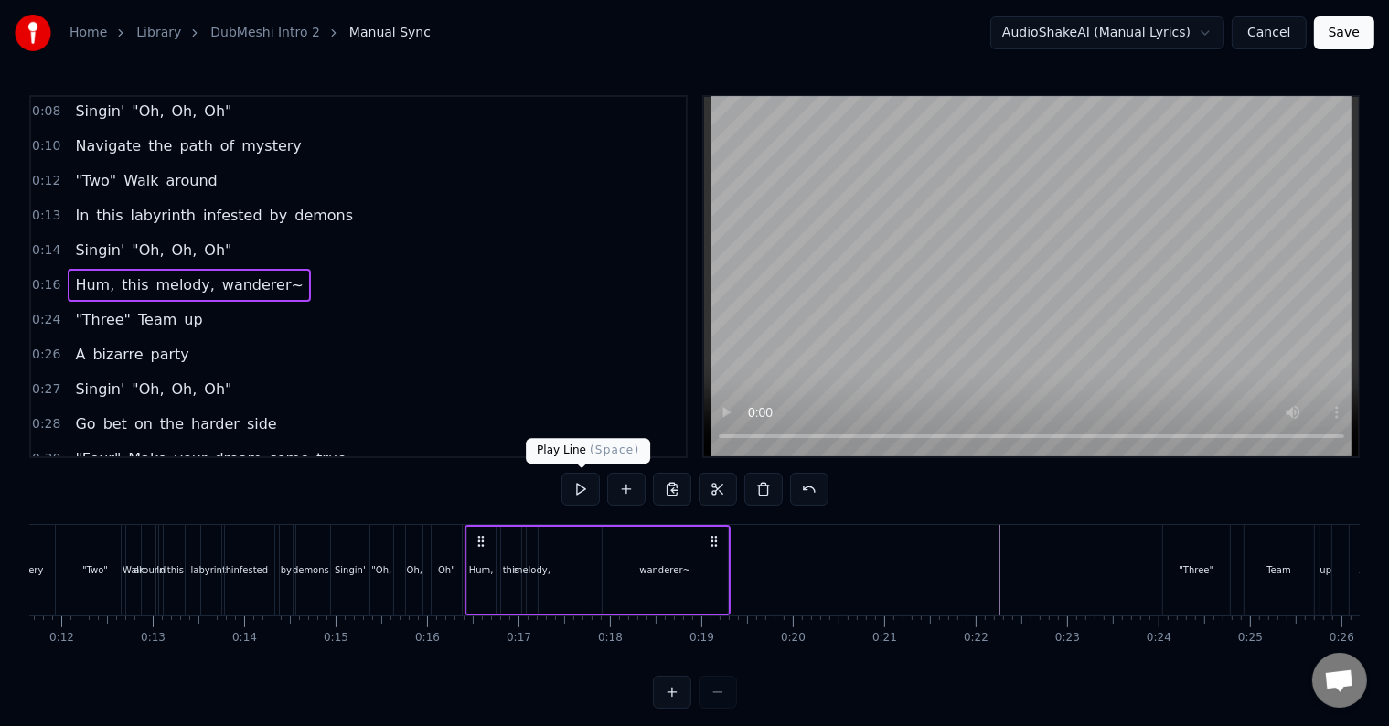
click at [579, 487] on button at bounding box center [580, 489] width 38 height 33
click at [587, 481] on button at bounding box center [580, 489] width 38 height 33
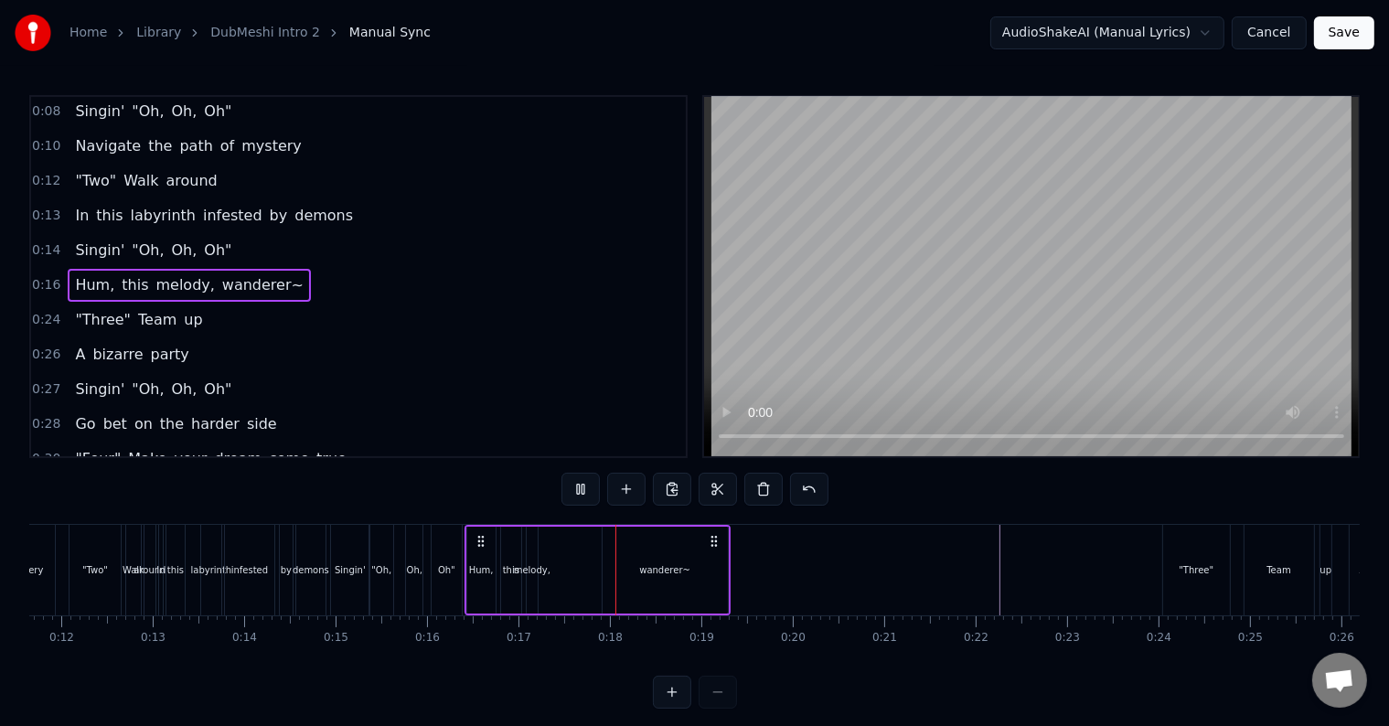
click at [587, 481] on button at bounding box center [580, 489] width 38 height 33
click at [528, 584] on div "melody," at bounding box center [532, 570] width 11 height 87
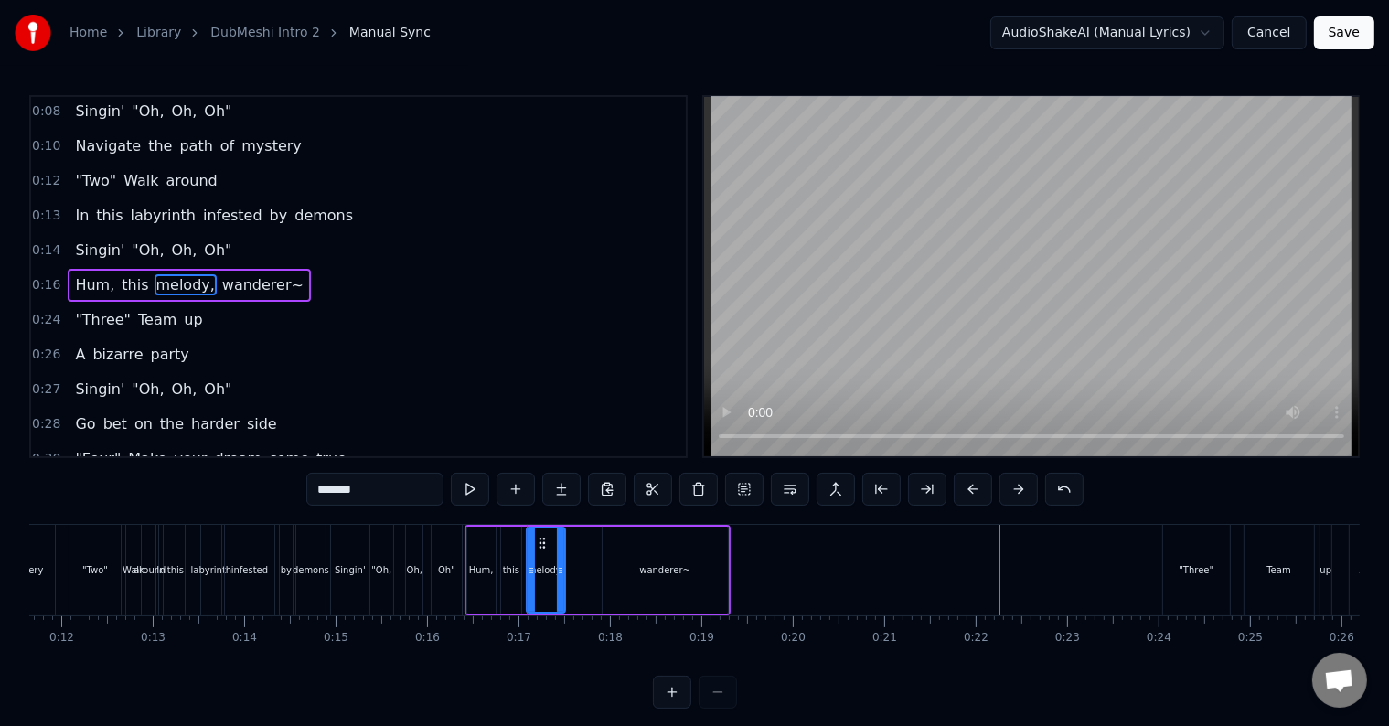
drag, startPoint x: 532, startPoint y: 584, endPoint x: 560, endPoint y: 581, distance: 27.6
click at [560, 581] on div at bounding box center [560, 569] width 7 height 83
drag, startPoint x: 545, startPoint y: 573, endPoint x: 562, endPoint y: 567, distance: 18.5
click at [574, 571] on div "Hum, this melody, wanderer~" at bounding box center [597, 570] width 266 height 91
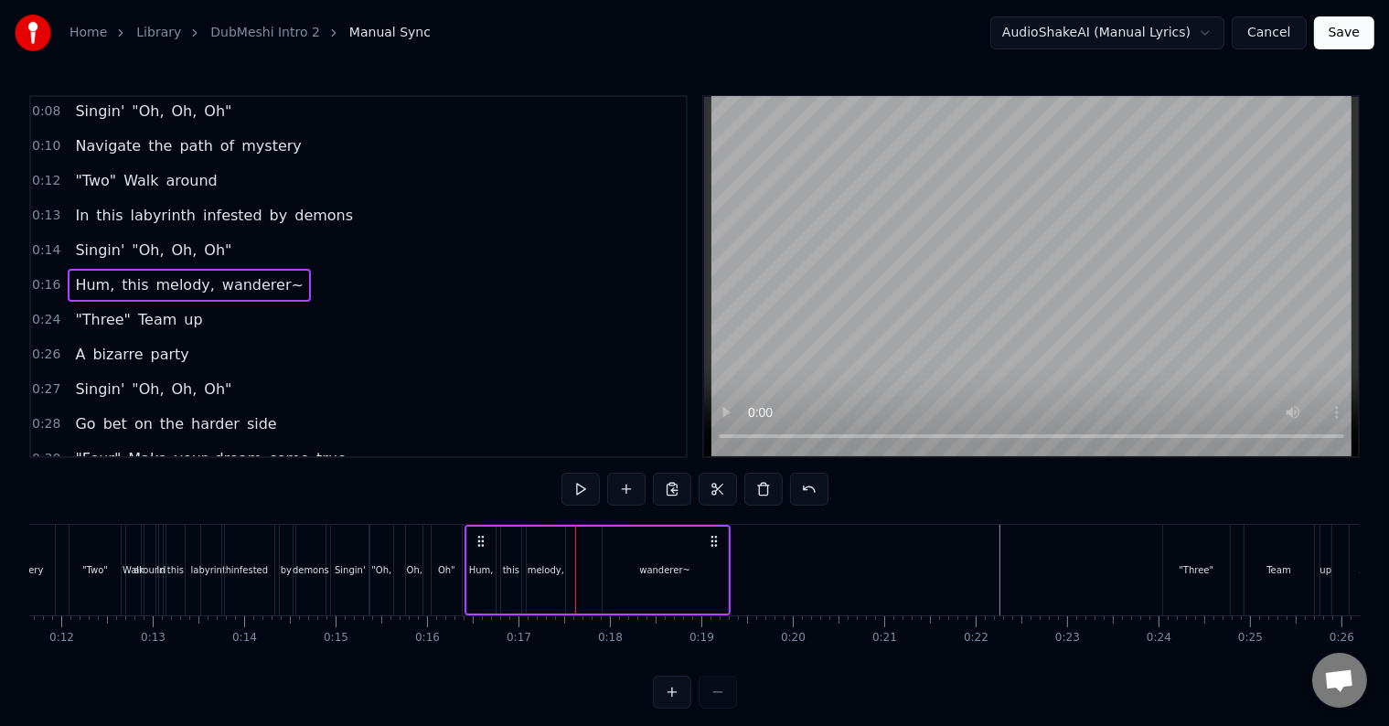
click at [544, 563] on div "melody," at bounding box center [546, 570] width 37 height 14
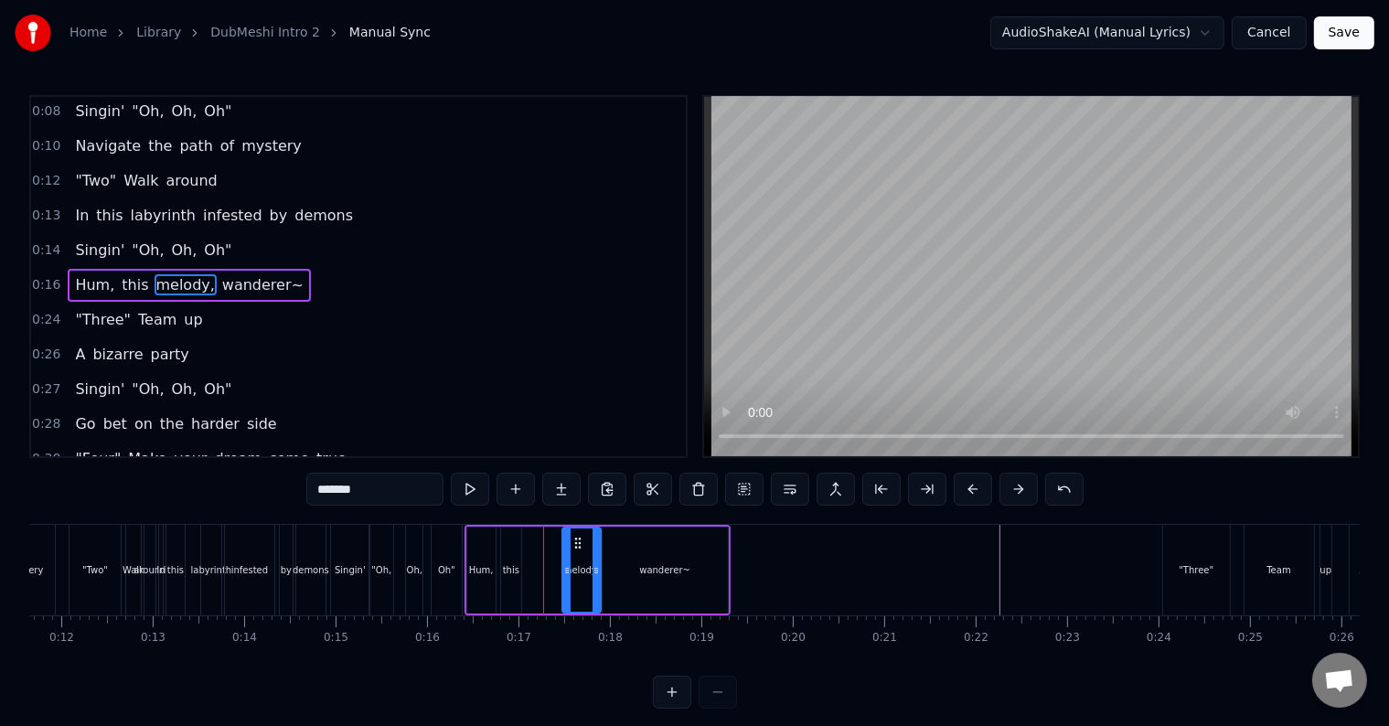
drag, startPoint x: 538, startPoint y: 540, endPoint x: 575, endPoint y: 545, distance: 37.8
click at [575, 545] on icon at bounding box center [578, 543] width 15 height 15
click at [508, 565] on div "this" at bounding box center [511, 570] width 16 height 14
type input "****"
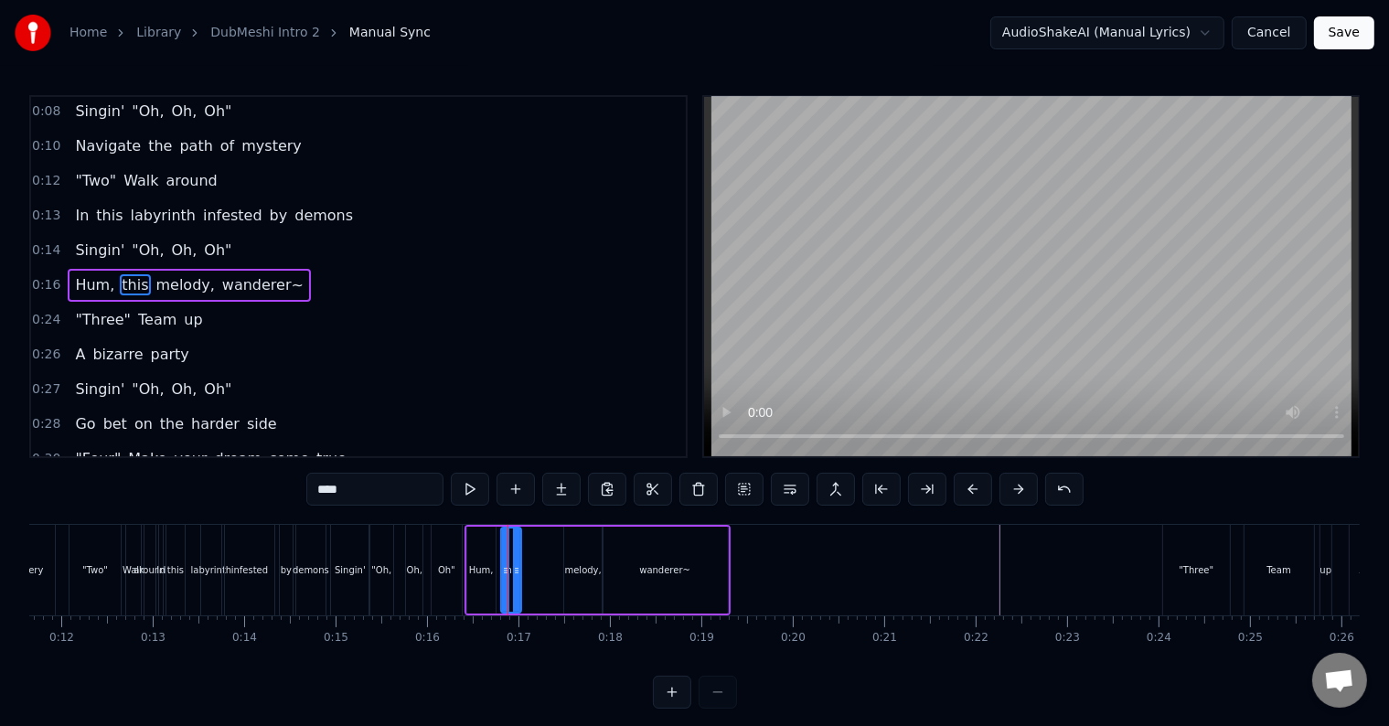
drag, startPoint x: 507, startPoint y: 535, endPoint x: 528, endPoint y: 538, distance: 20.3
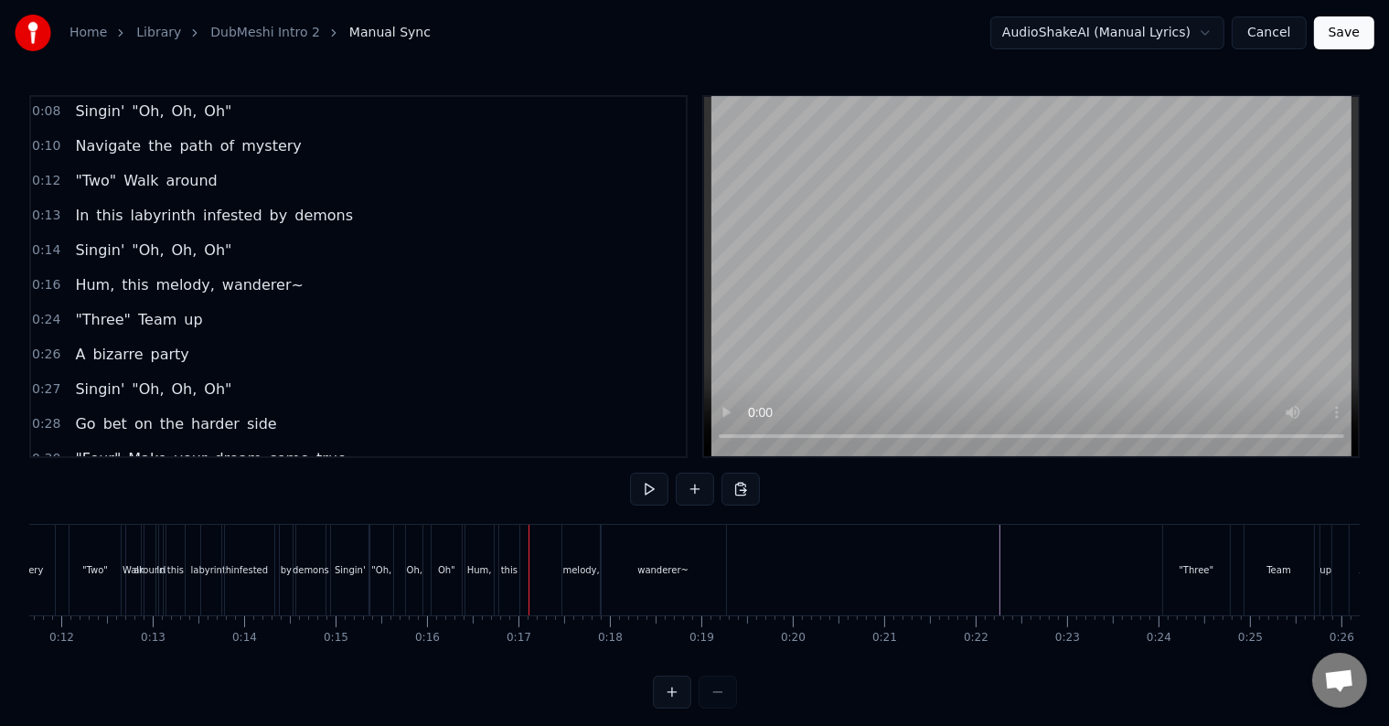
click at [514, 540] on div "this" at bounding box center [509, 570] width 20 height 91
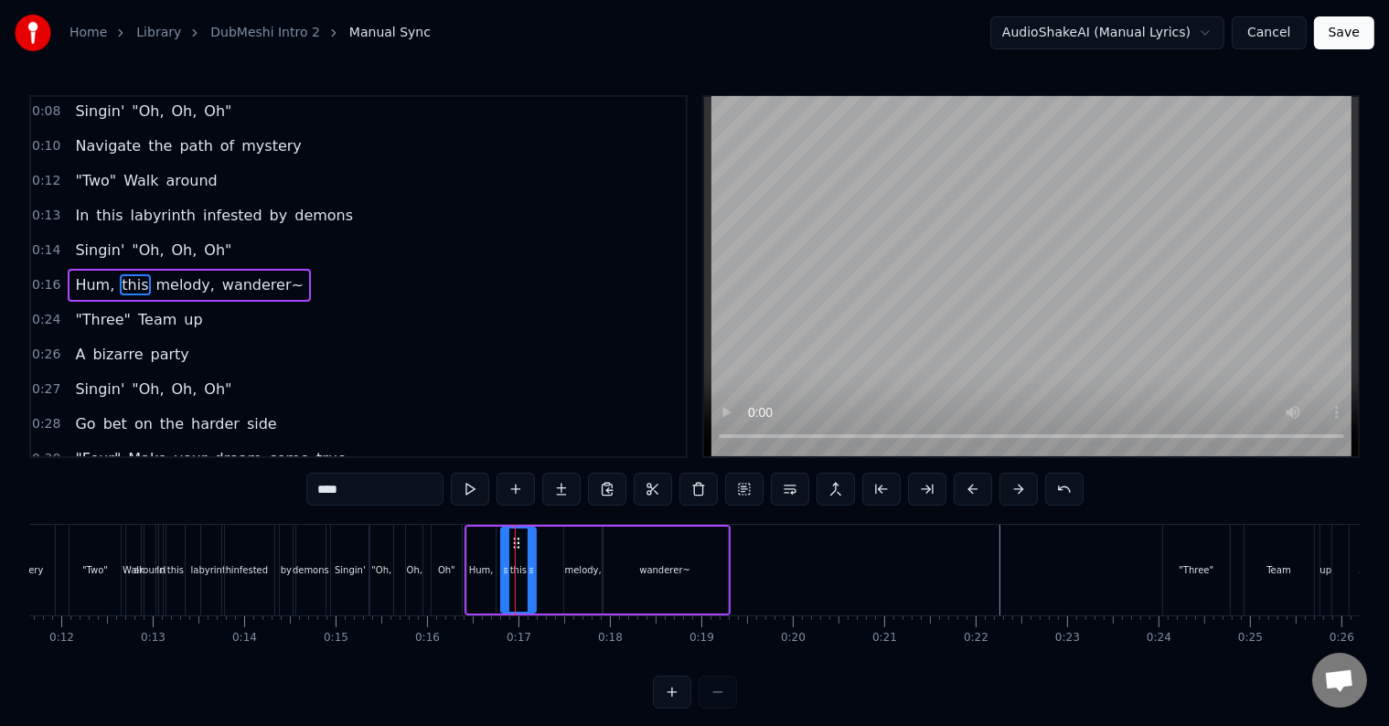
drag, startPoint x: 516, startPoint y: 540, endPoint x: 537, endPoint y: 543, distance: 21.2
click at [535, 543] on div at bounding box center [531, 569] width 7 height 83
drag, startPoint x: 509, startPoint y: 538, endPoint x: 526, endPoint y: 541, distance: 16.9
click at [526, 541] on icon at bounding box center [531, 543] width 15 height 15
click at [383, 272] on div "0:16 Hum, this melody, wanderer~" at bounding box center [358, 285] width 655 height 35
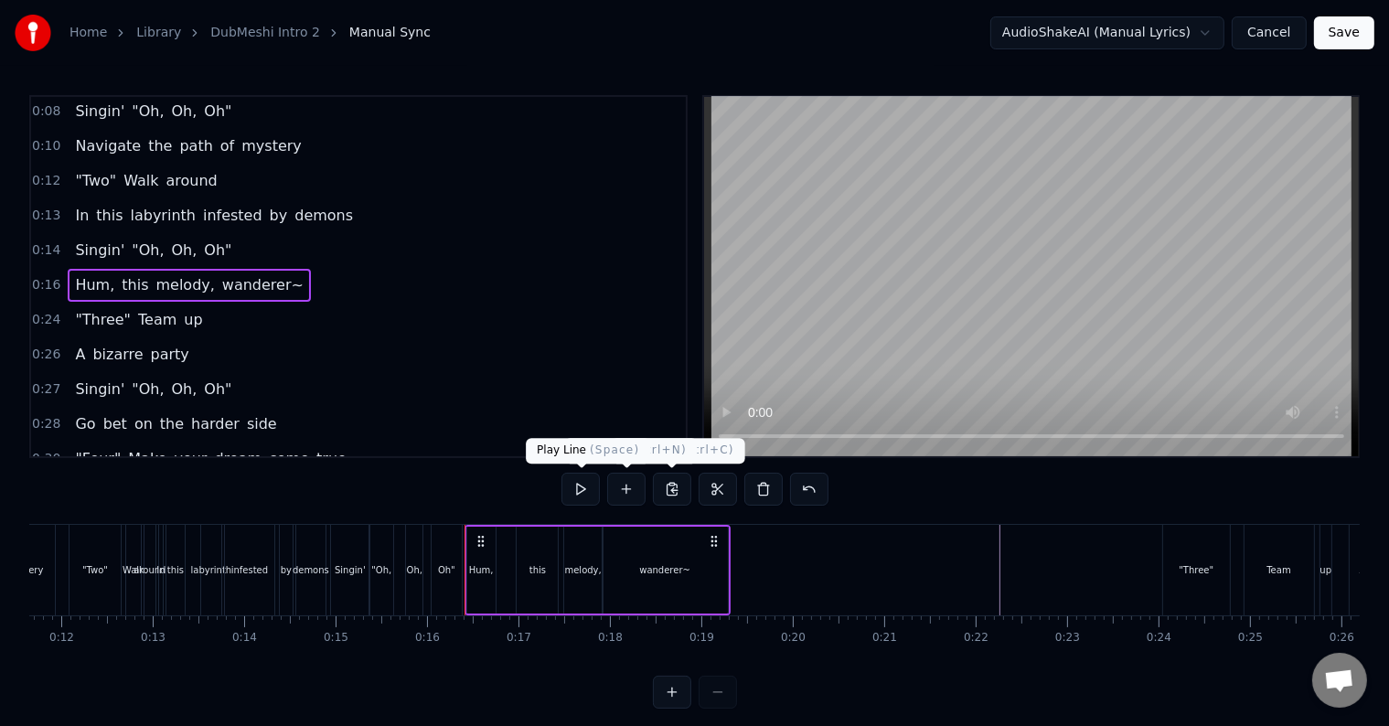
click at [579, 489] on button at bounding box center [580, 489] width 38 height 33
click at [489, 578] on div "Hum," at bounding box center [481, 570] width 28 height 87
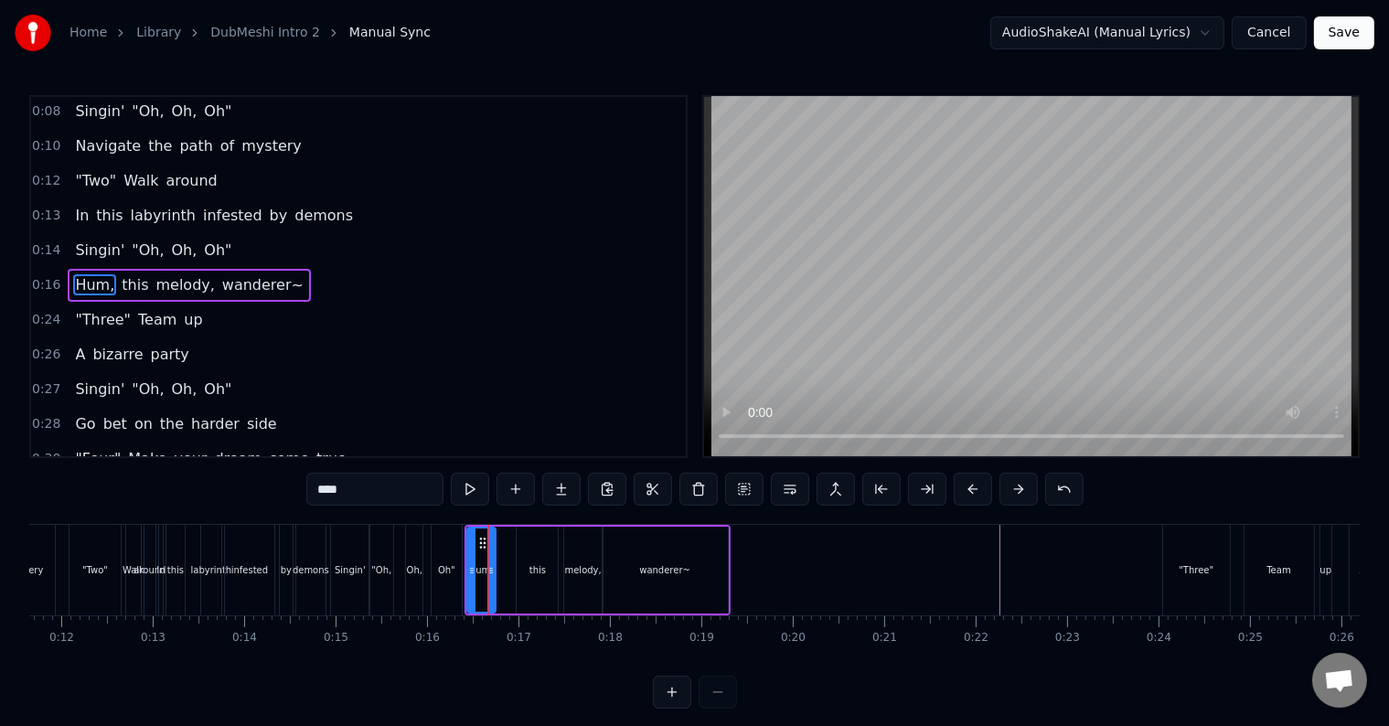
click at [534, 565] on div "this" at bounding box center [537, 570] width 16 height 14
drag, startPoint x: 530, startPoint y: 538, endPoint x: 508, endPoint y: 544, distance: 22.9
click at [508, 544] on icon at bounding box center [510, 543] width 15 height 15
drag, startPoint x: 529, startPoint y: 544, endPoint x: 518, endPoint y: 549, distance: 11.9
click at [518, 549] on div at bounding box center [520, 569] width 7 height 83
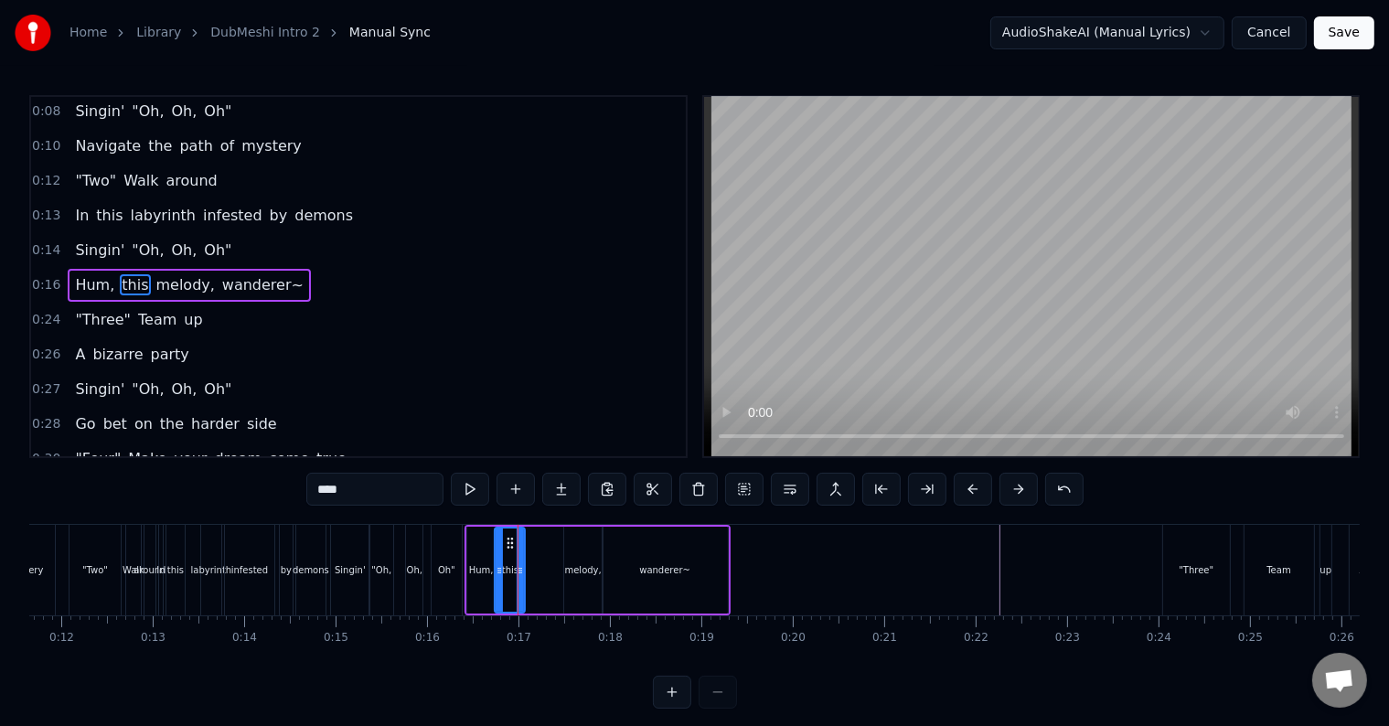
click at [575, 540] on div "melody," at bounding box center [583, 570] width 38 height 87
type input "*******"
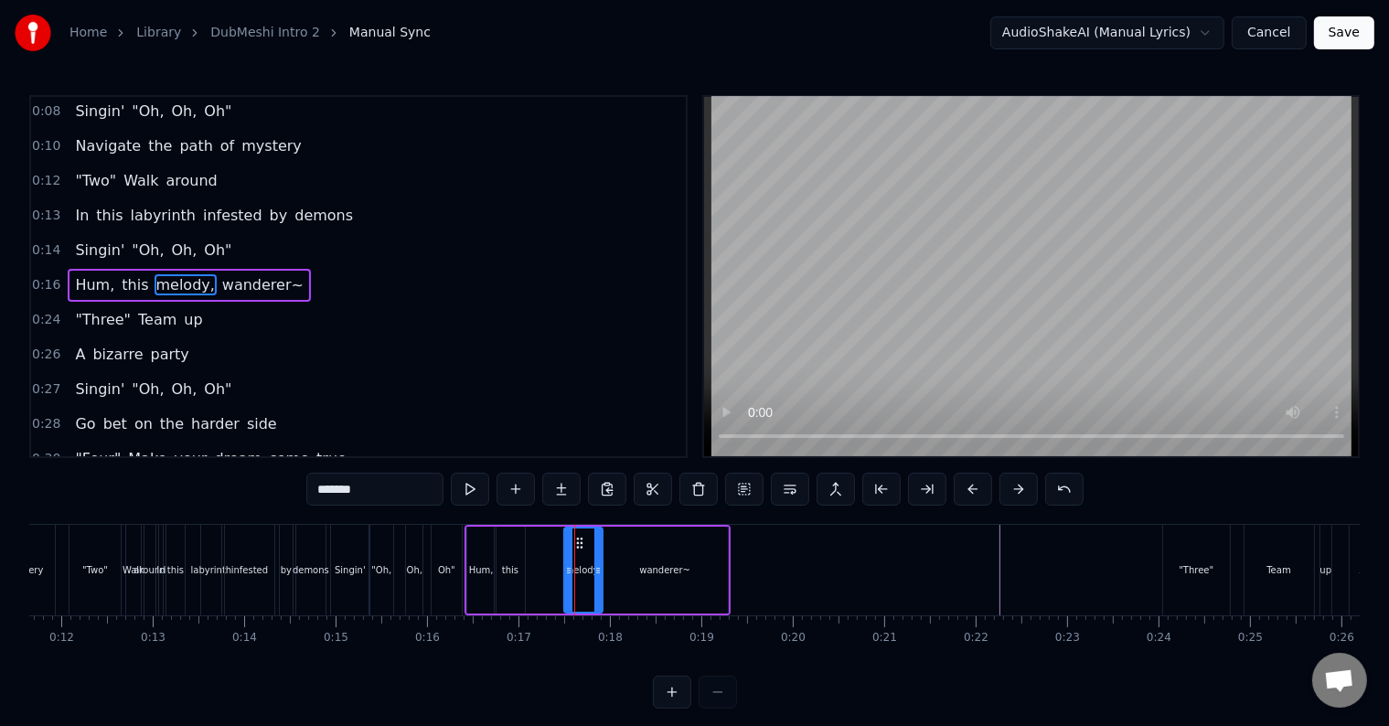
drag, startPoint x: 574, startPoint y: 534, endPoint x: 548, endPoint y: 541, distance: 27.5
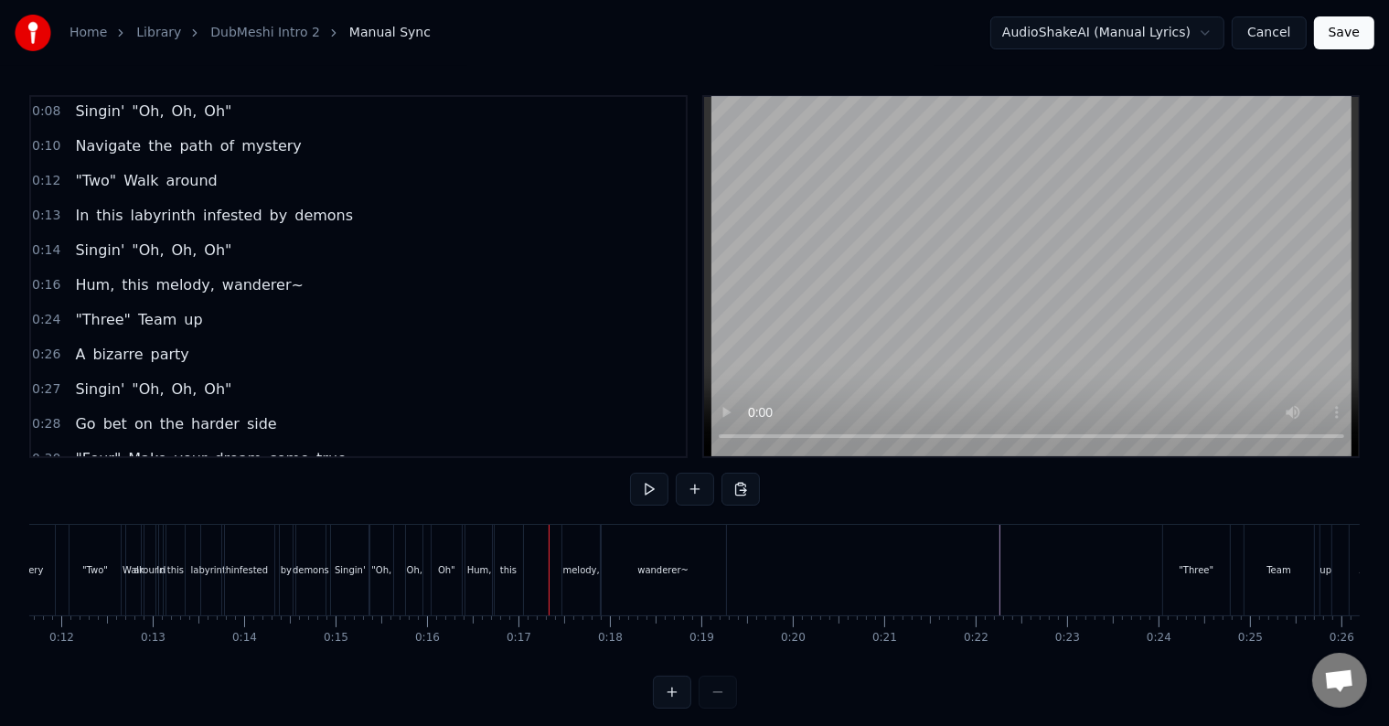
click at [575, 539] on div "melody," at bounding box center [581, 570] width 38 height 91
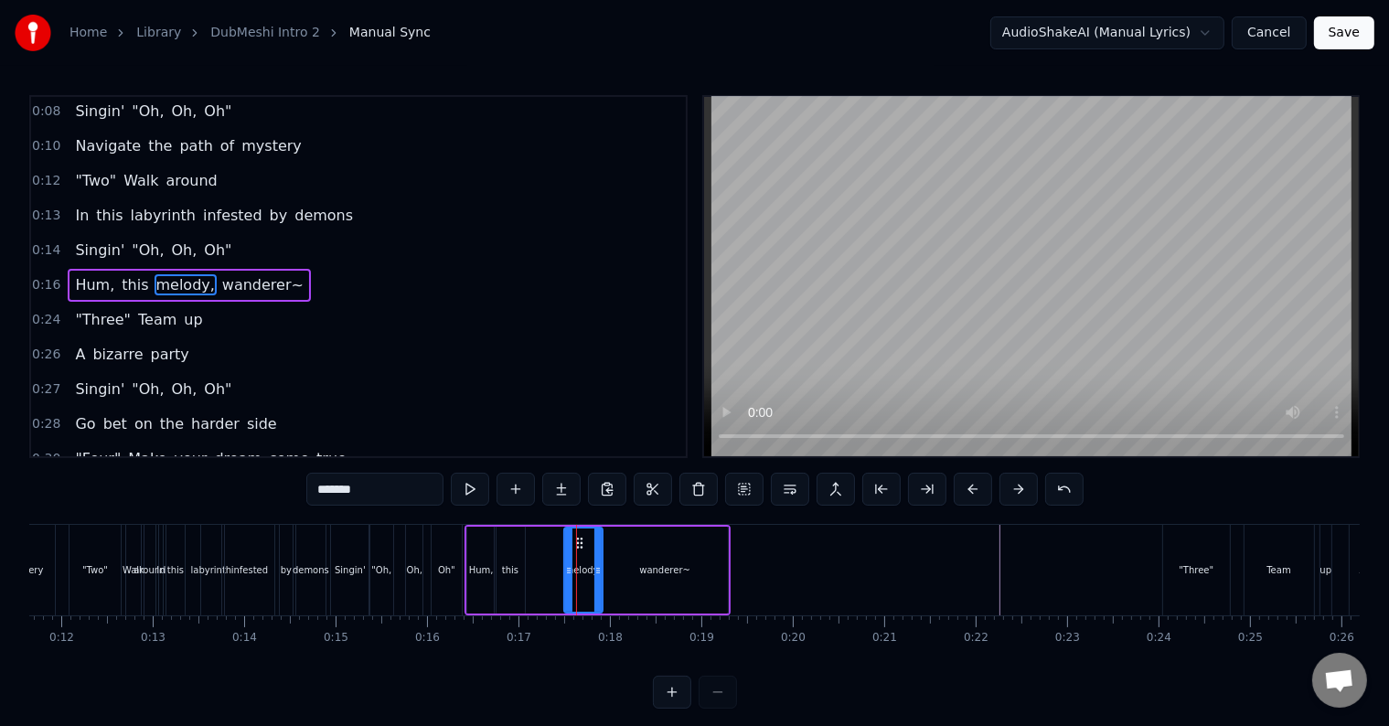
drag, startPoint x: 578, startPoint y: 533, endPoint x: 550, endPoint y: 540, distance: 28.4
click at [550, 540] on div "Hum, this melody, wanderer~" at bounding box center [597, 570] width 266 height 91
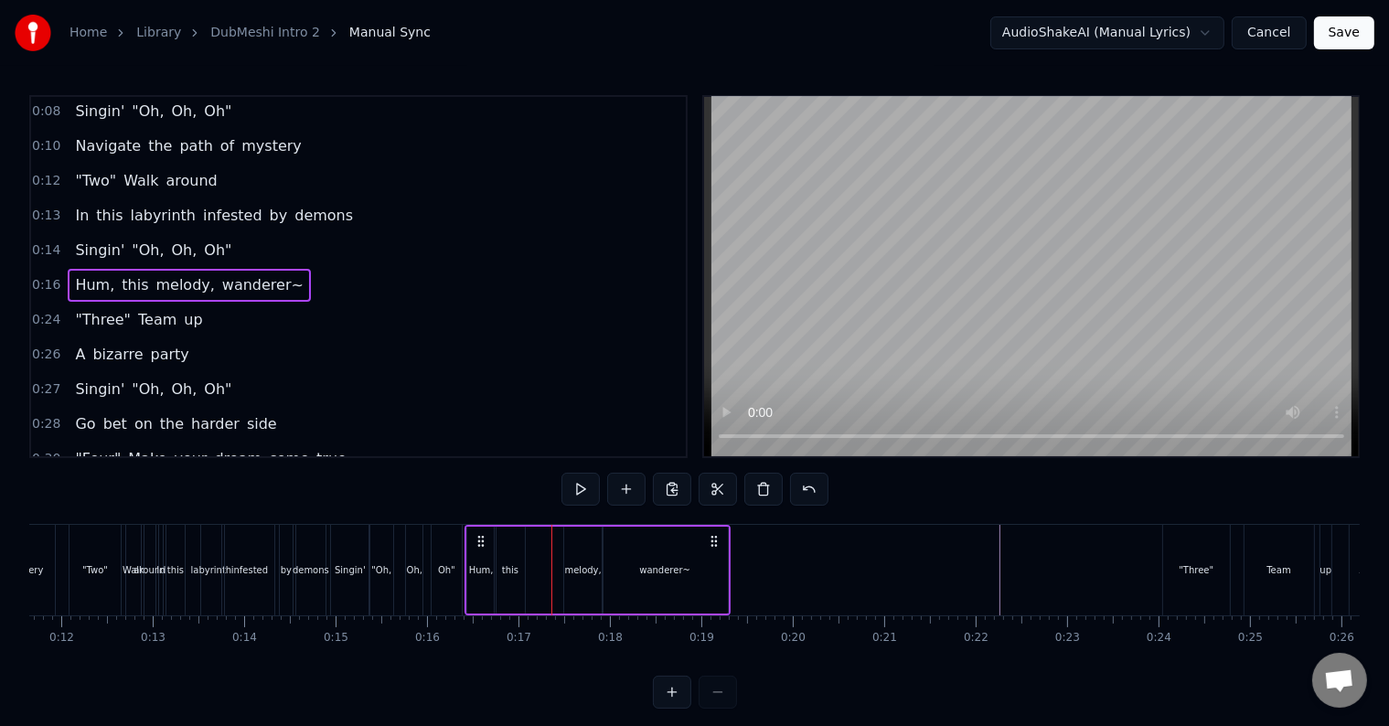
click at [577, 537] on div "melody," at bounding box center [583, 570] width 38 height 87
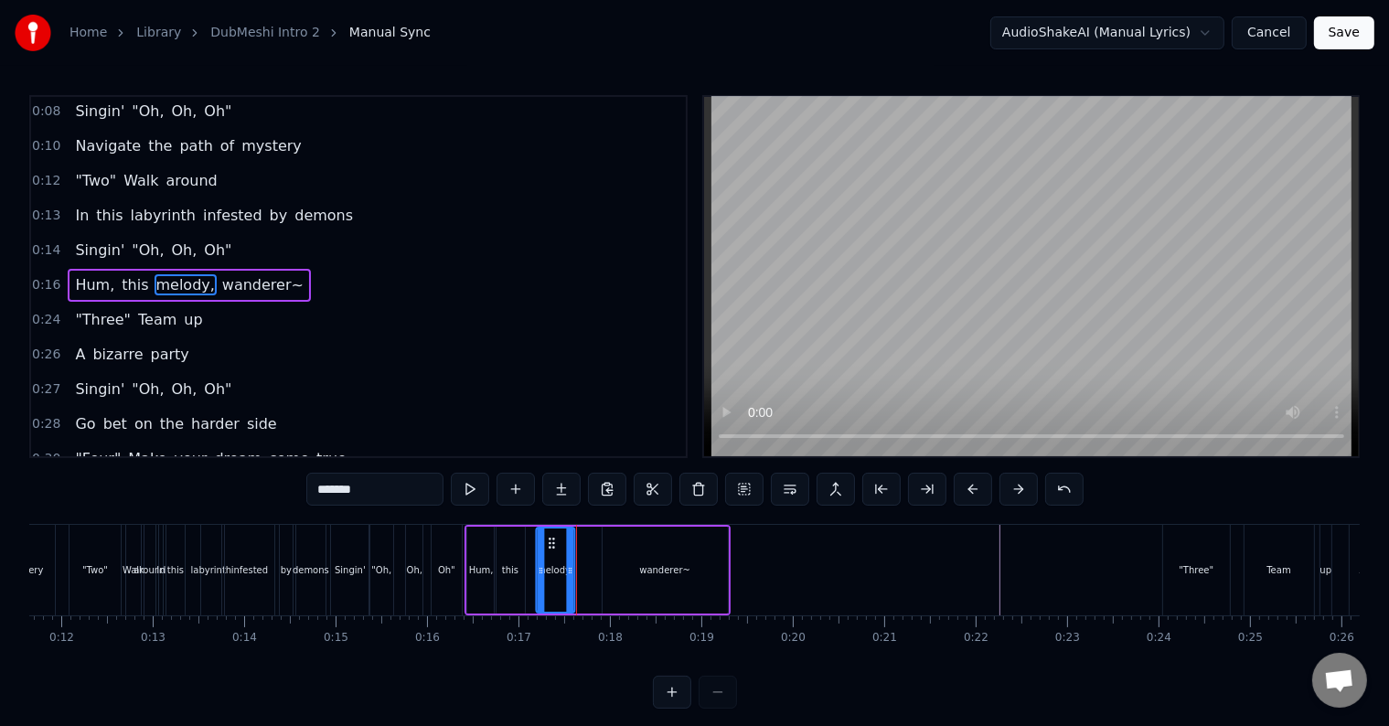
drag, startPoint x: 577, startPoint y: 536, endPoint x: 549, endPoint y: 547, distance: 30.4
click at [549, 547] on icon at bounding box center [551, 543] width 15 height 15
click at [338, 276] on div "0:16 Hum, this melody, wanderer~" at bounding box center [358, 285] width 655 height 35
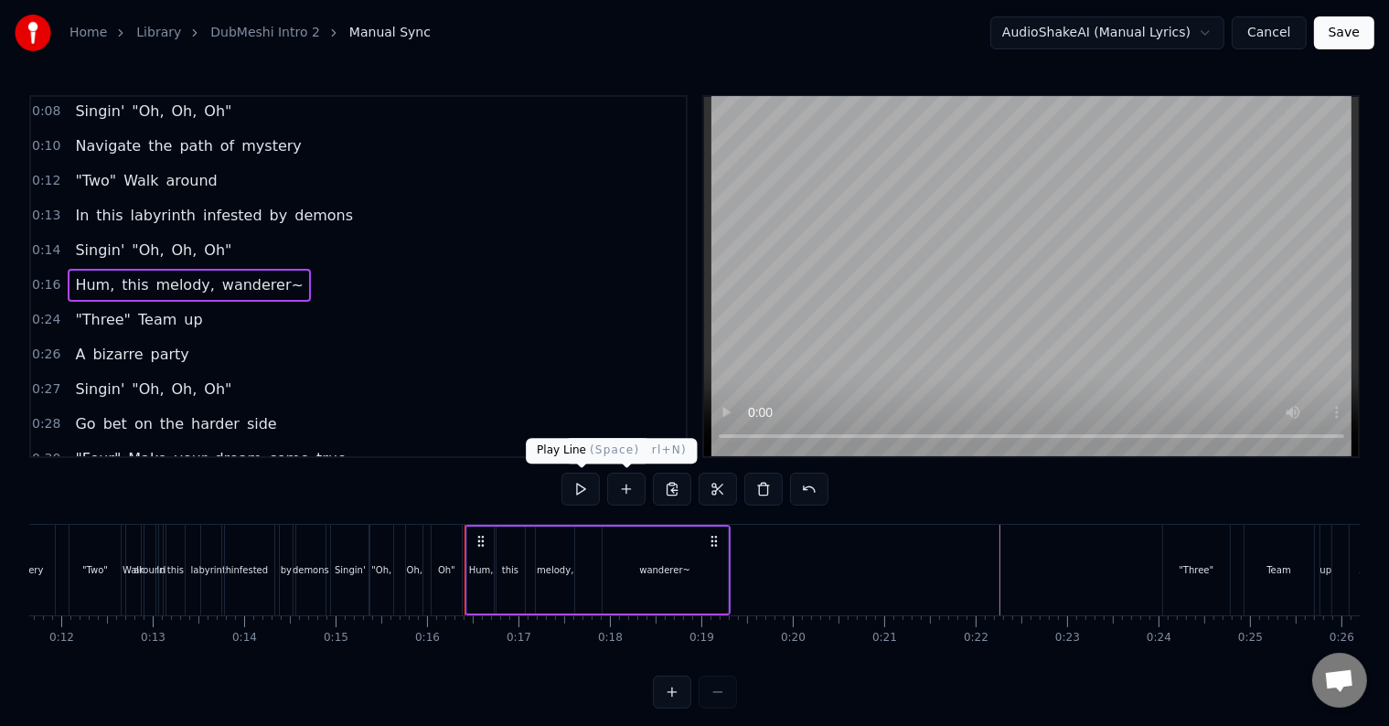
click at [589, 493] on button at bounding box center [580, 489] width 38 height 33
click at [585, 493] on button at bounding box center [580, 489] width 38 height 33
click at [641, 569] on div "wanderer~" at bounding box center [664, 570] width 51 height 14
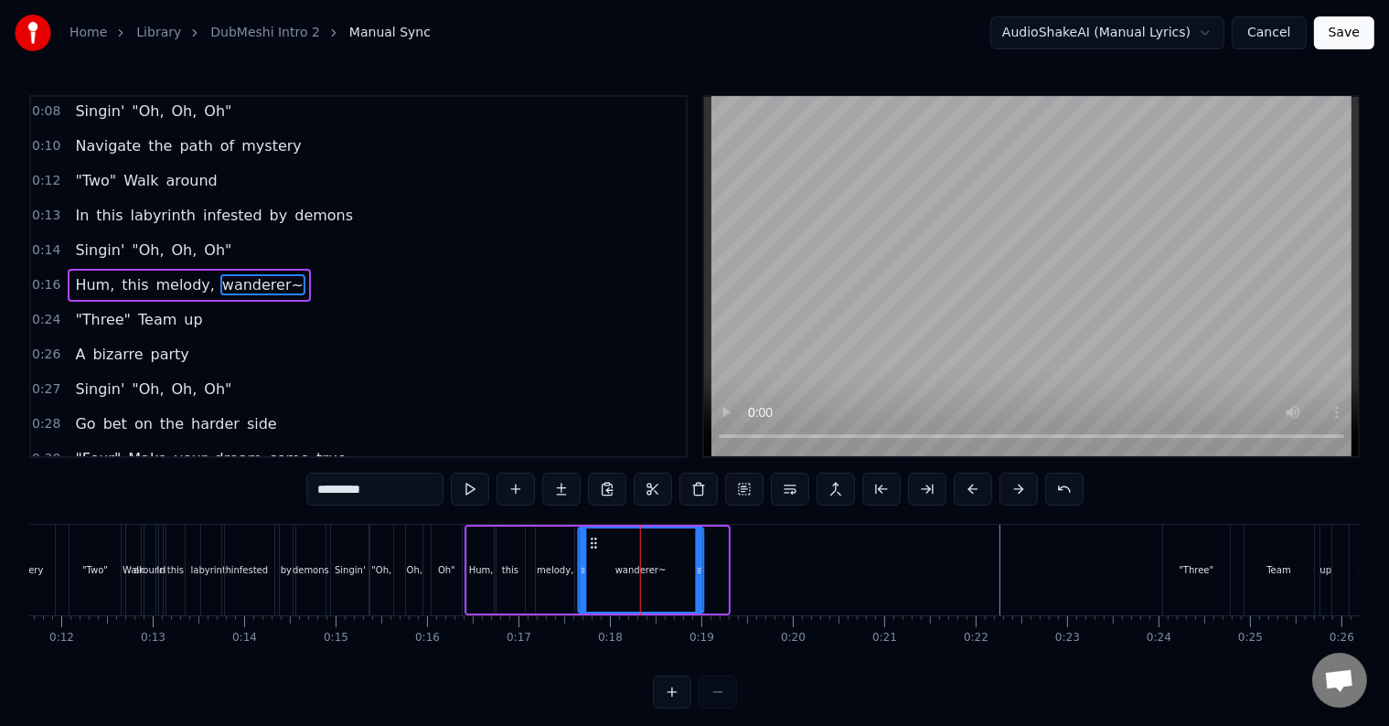
drag, startPoint x: 616, startPoint y: 538, endPoint x: 592, endPoint y: 546, distance: 25.2
click at [592, 546] on icon at bounding box center [593, 543] width 15 height 15
click at [286, 268] on div "0:16 Hum, this melody, wanderer~" at bounding box center [358, 285] width 655 height 35
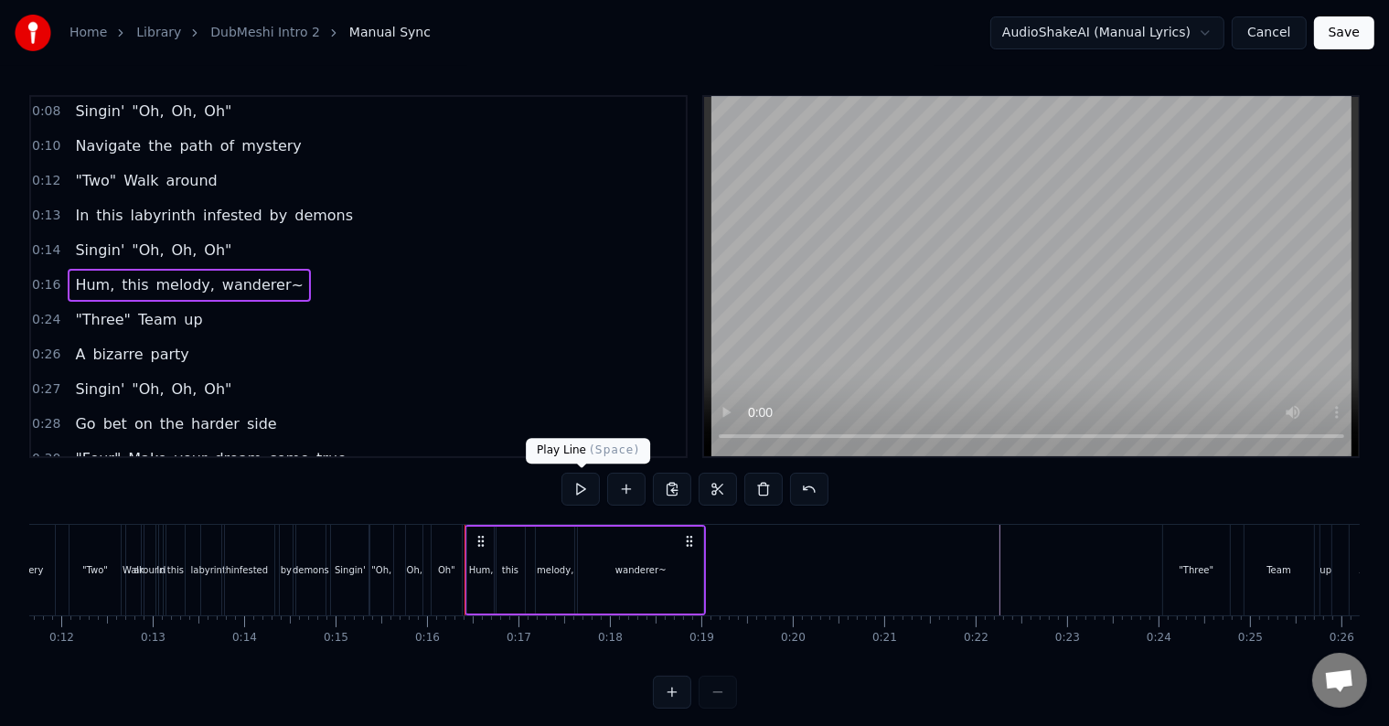
click at [575, 492] on button at bounding box center [580, 489] width 38 height 33
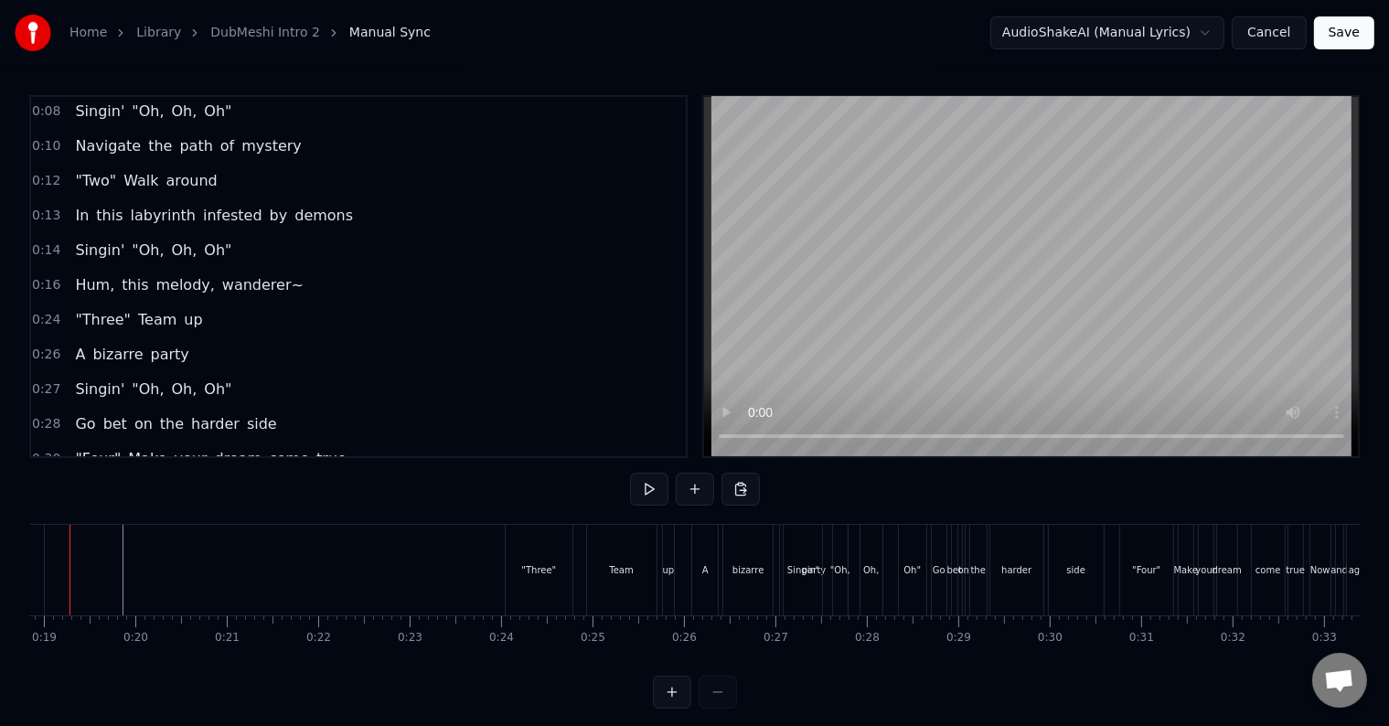
scroll to position [0, 1726]
click at [656, 482] on button at bounding box center [649, 489] width 38 height 33
drag, startPoint x: 451, startPoint y: 658, endPoint x: 432, endPoint y: 664, distance: 20.0
click at [432, 661] on div ""One" I’m casting A charming spell on you Singin' "Oh, Oh, Oh" Navigate the pat…" at bounding box center [694, 592] width 1330 height 137
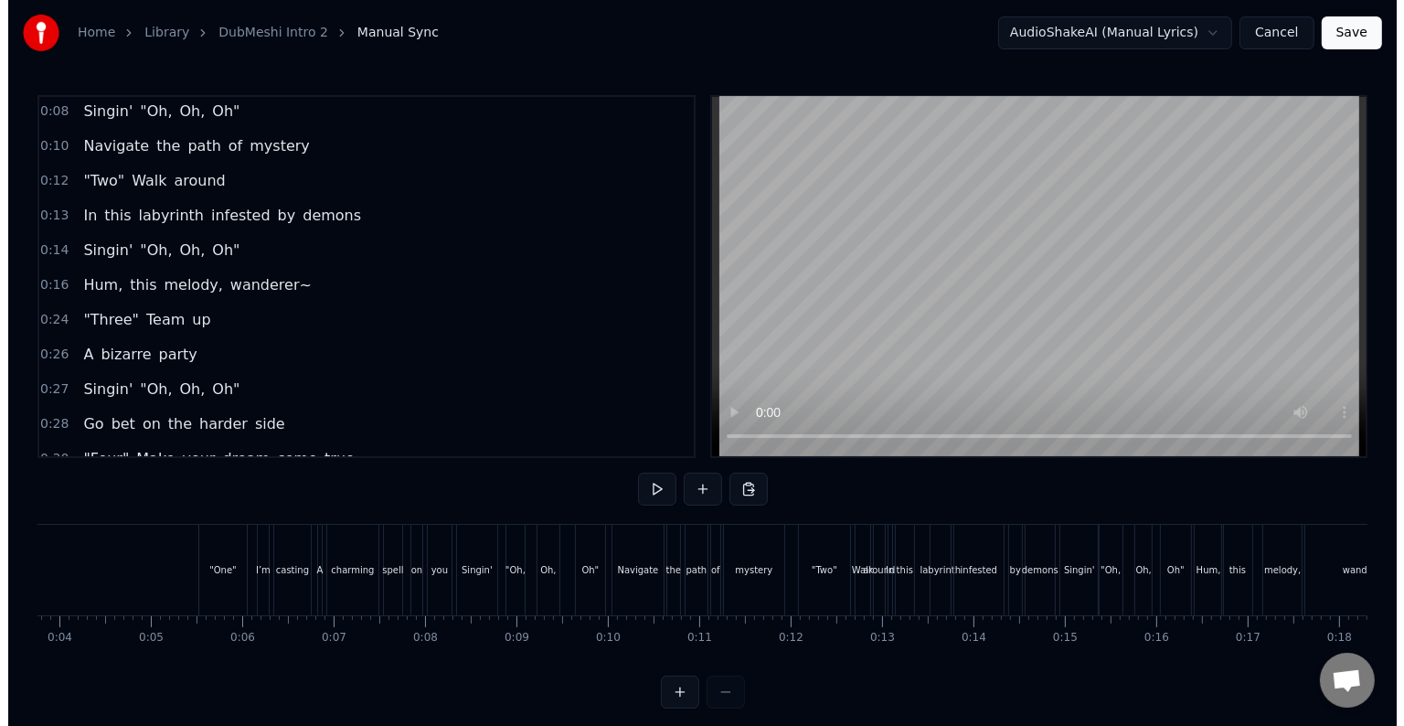
scroll to position [0, 0]
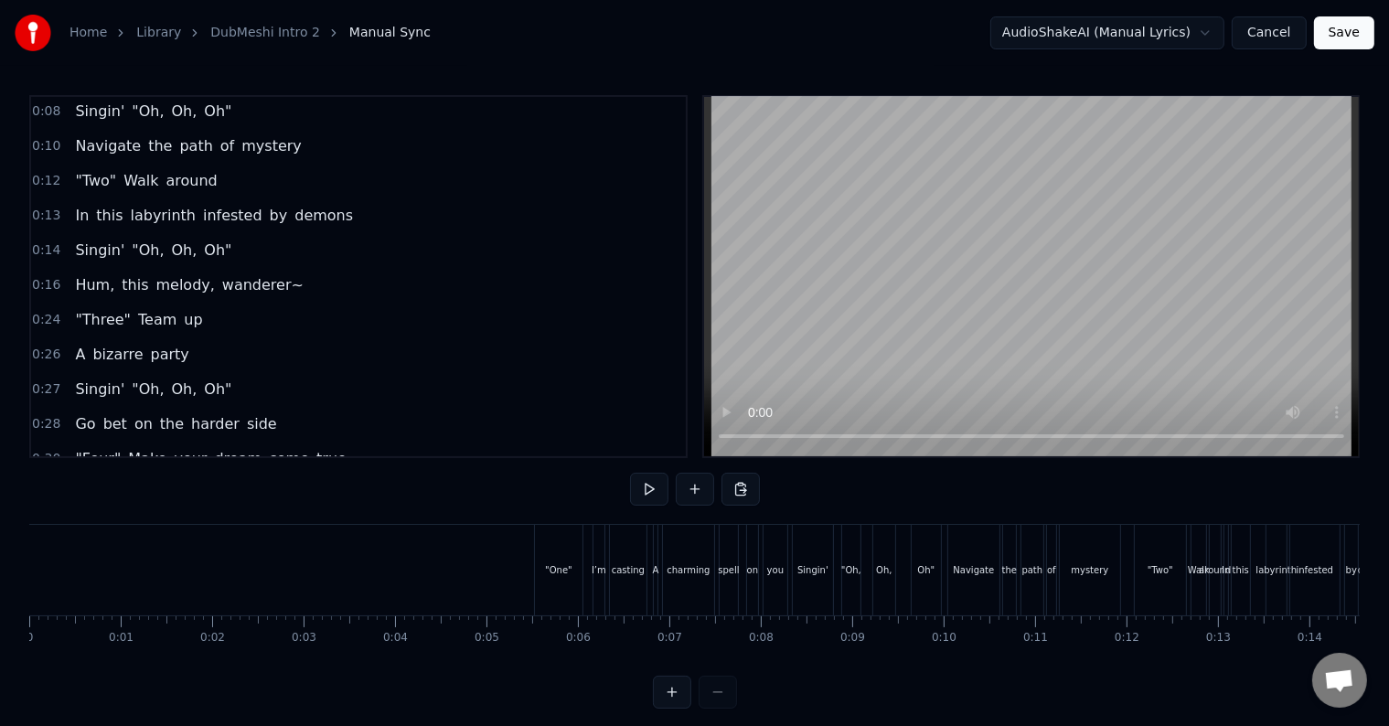
click at [1277, 40] on button "Cancel" at bounding box center [1269, 32] width 74 height 33
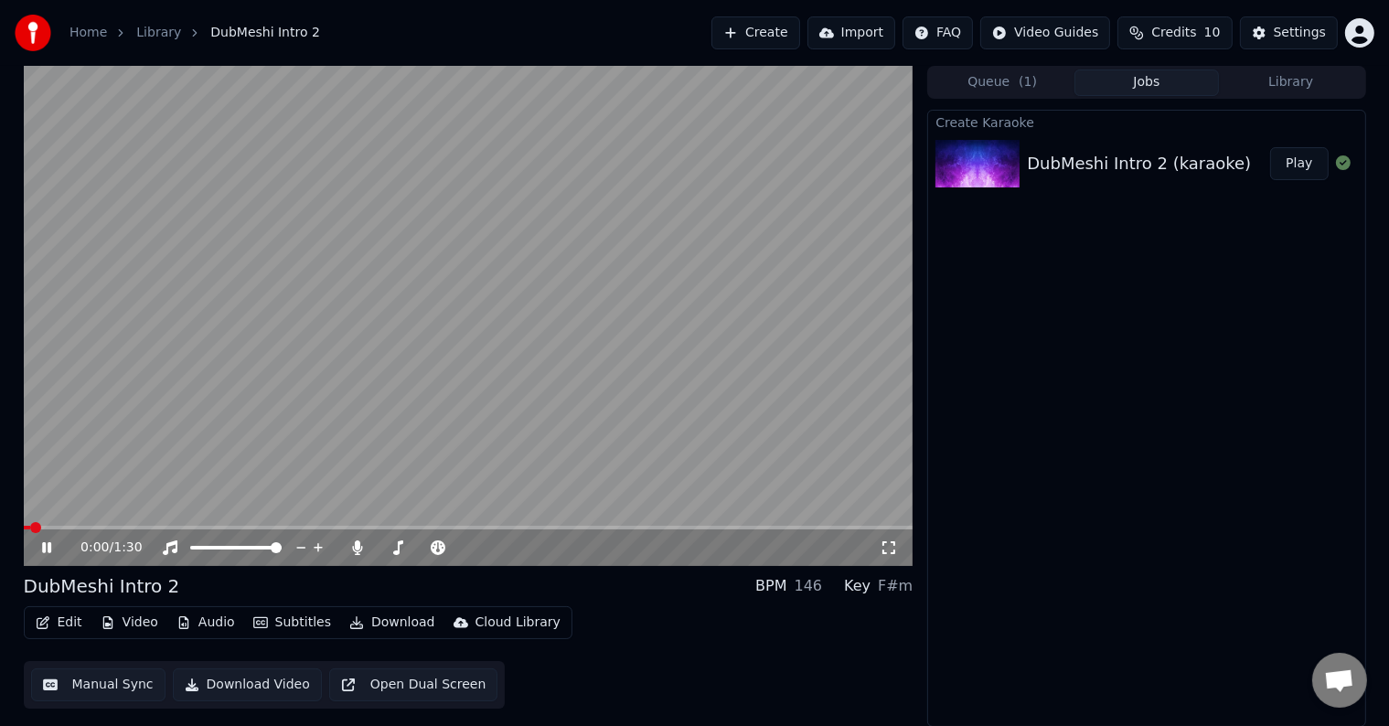
click at [70, 620] on button "Edit" at bounding box center [58, 623] width 61 height 26
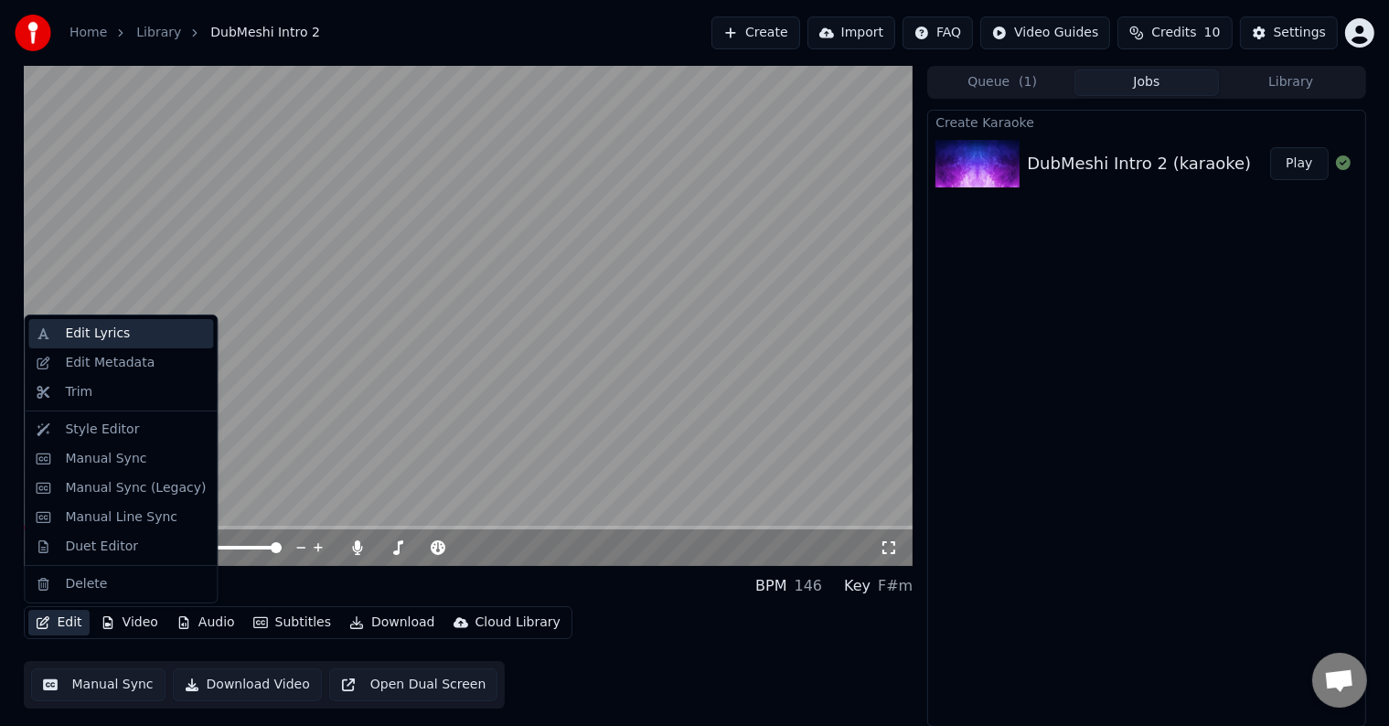
click at [120, 334] on div "Edit Lyrics" at bounding box center [97, 334] width 65 height 18
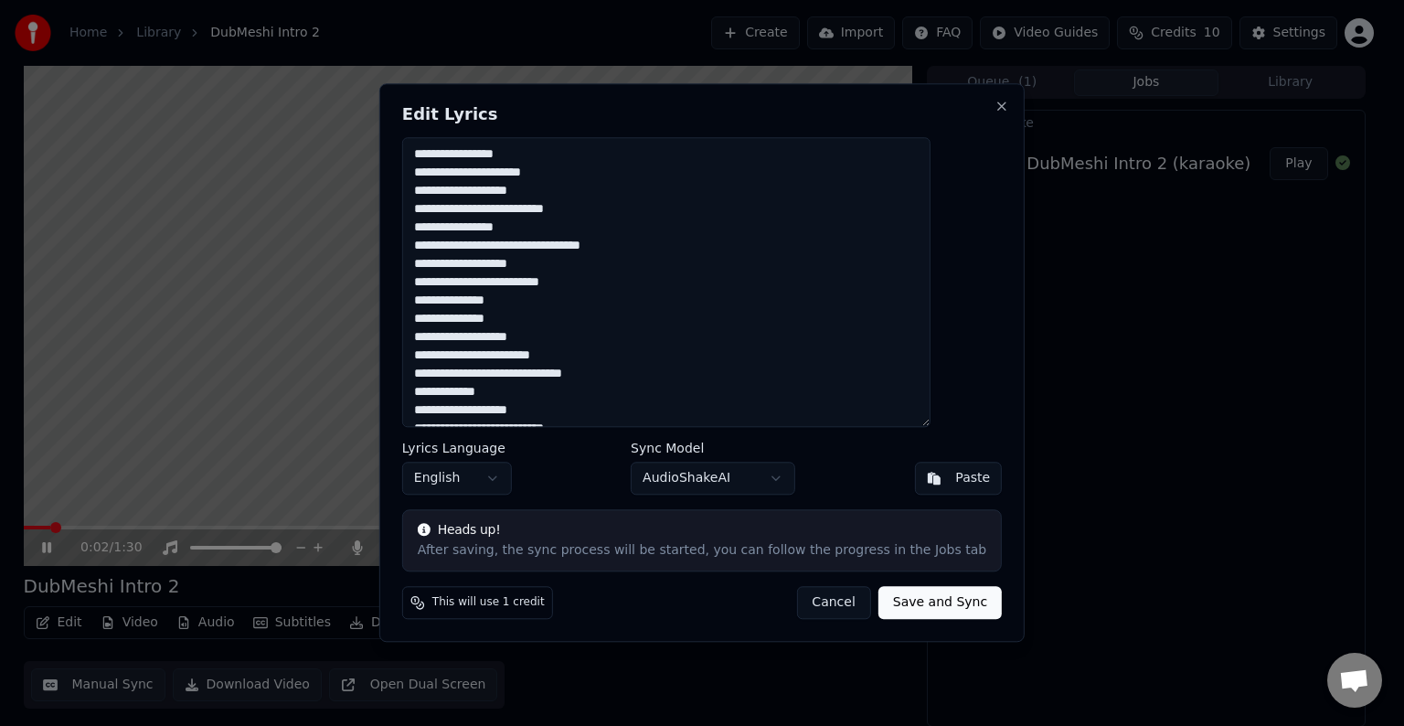
click at [734, 337] on textarea "**********" at bounding box center [666, 282] width 528 height 290
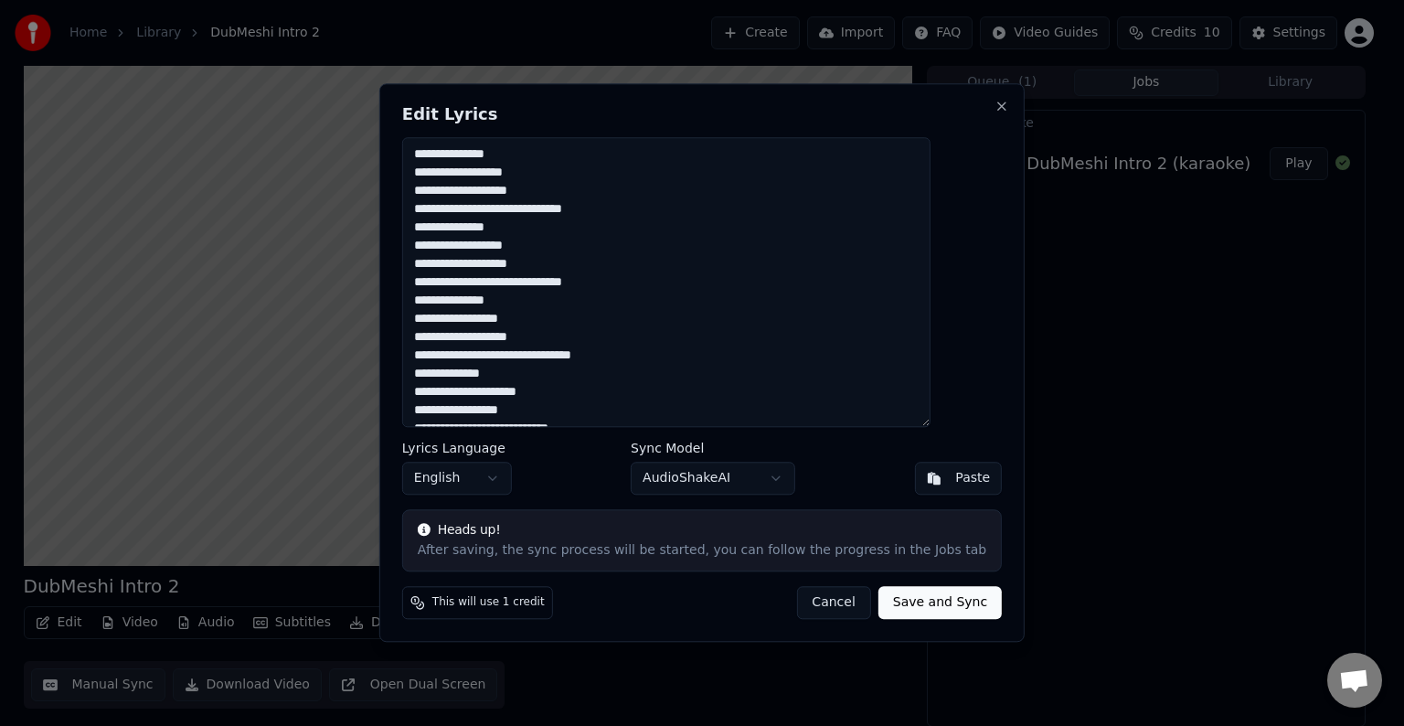
scroll to position [338, 0]
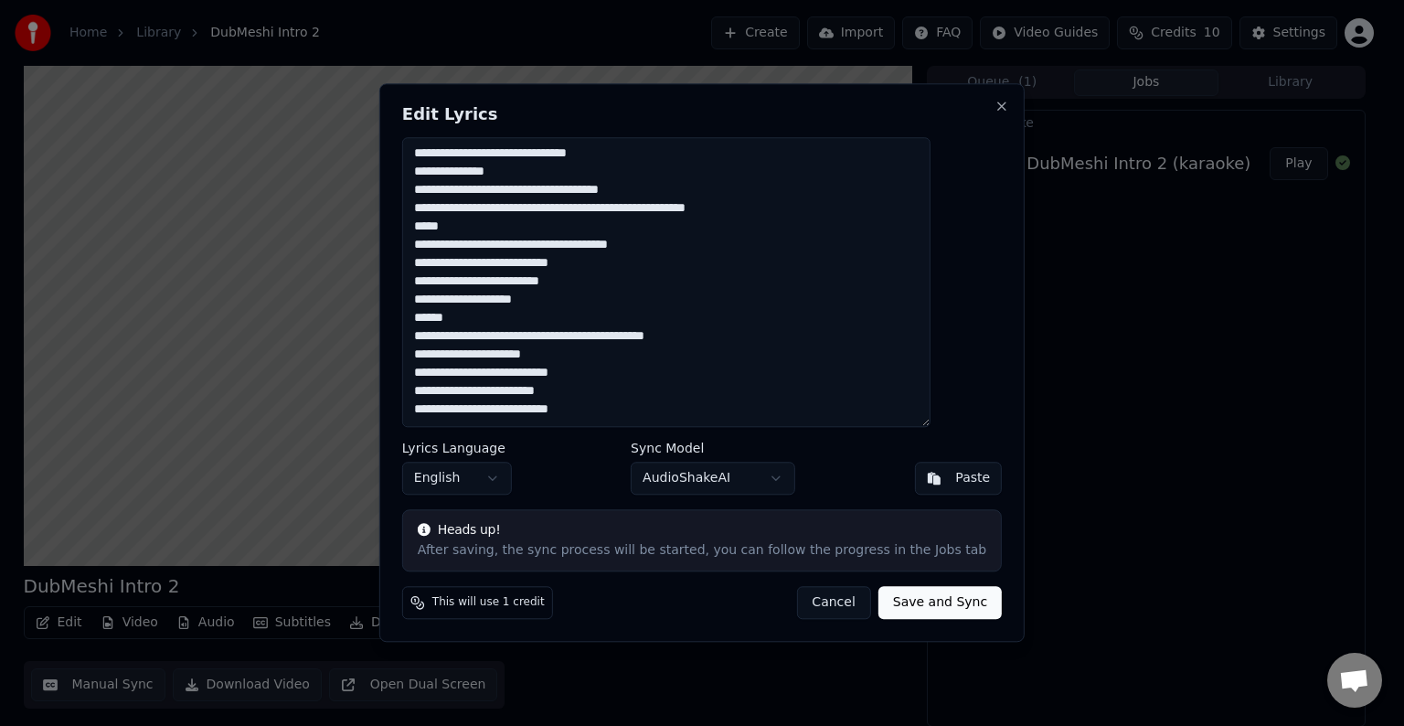
click at [682, 478] on button "AudioShakeAI" at bounding box center [713, 479] width 165 height 33
click at [918, 603] on button "Save and Sync" at bounding box center [940, 603] width 123 height 33
type textarea "**********"
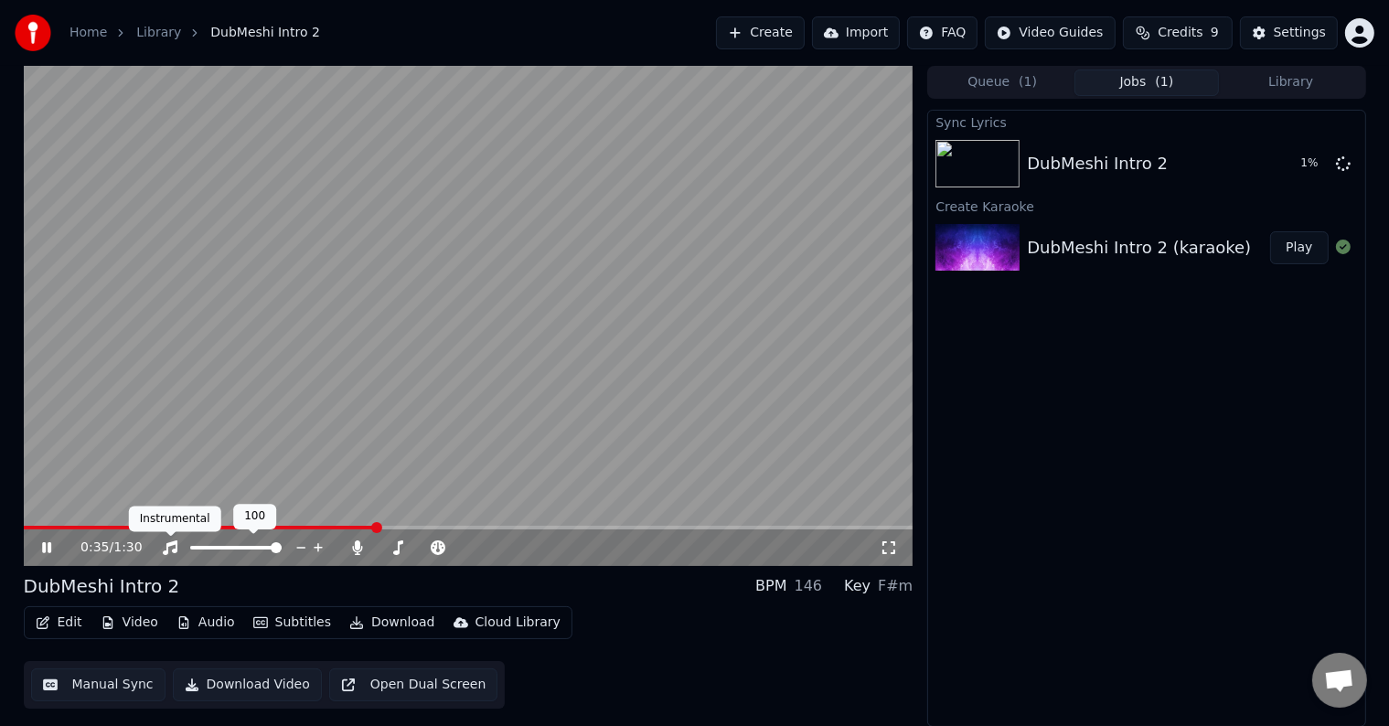
click at [168, 549] on icon at bounding box center [170, 547] width 15 height 15
click at [168, 549] on icon at bounding box center [170, 547] width 18 height 15
click at [55, 545] on icon at bounding box center [59, 547] width 43 height 15
click at [53, 547] on icon at bounding box center [59, 547] width 43 height 15
click at [24, 533] on span at bounding box center [29, 527] width 11 height 11
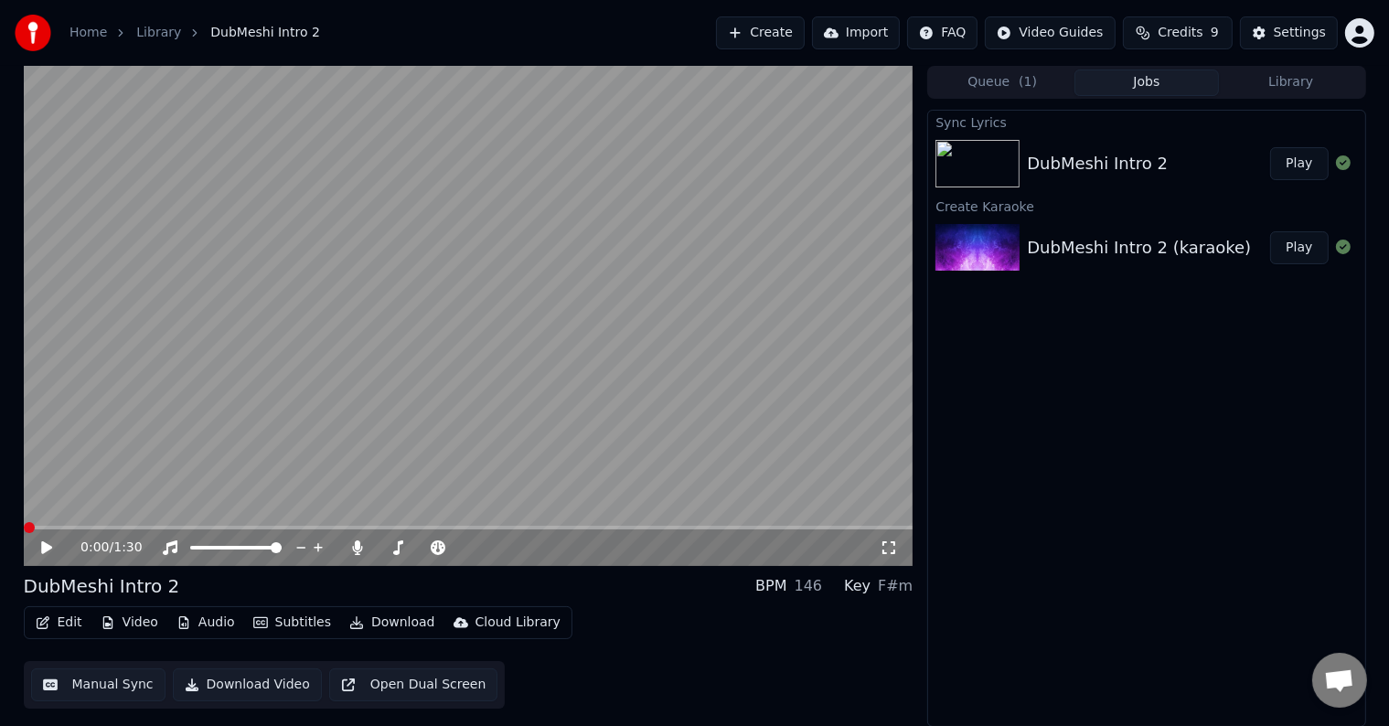
click at [48, 551] on icon at bounding box center [59, 547] width 43 height 15
click at [48, 551] on icon at bounding box center [46, 547] width 9 height 11
click at [24, 526] on span at bounding box center [29, 528] width 10 height 4
click at [42, 543] on icon at bounding box center [46, 547] width 11 height 13
click at [43, 543] on icon at bounding box center [46, 547] width 9 height 11
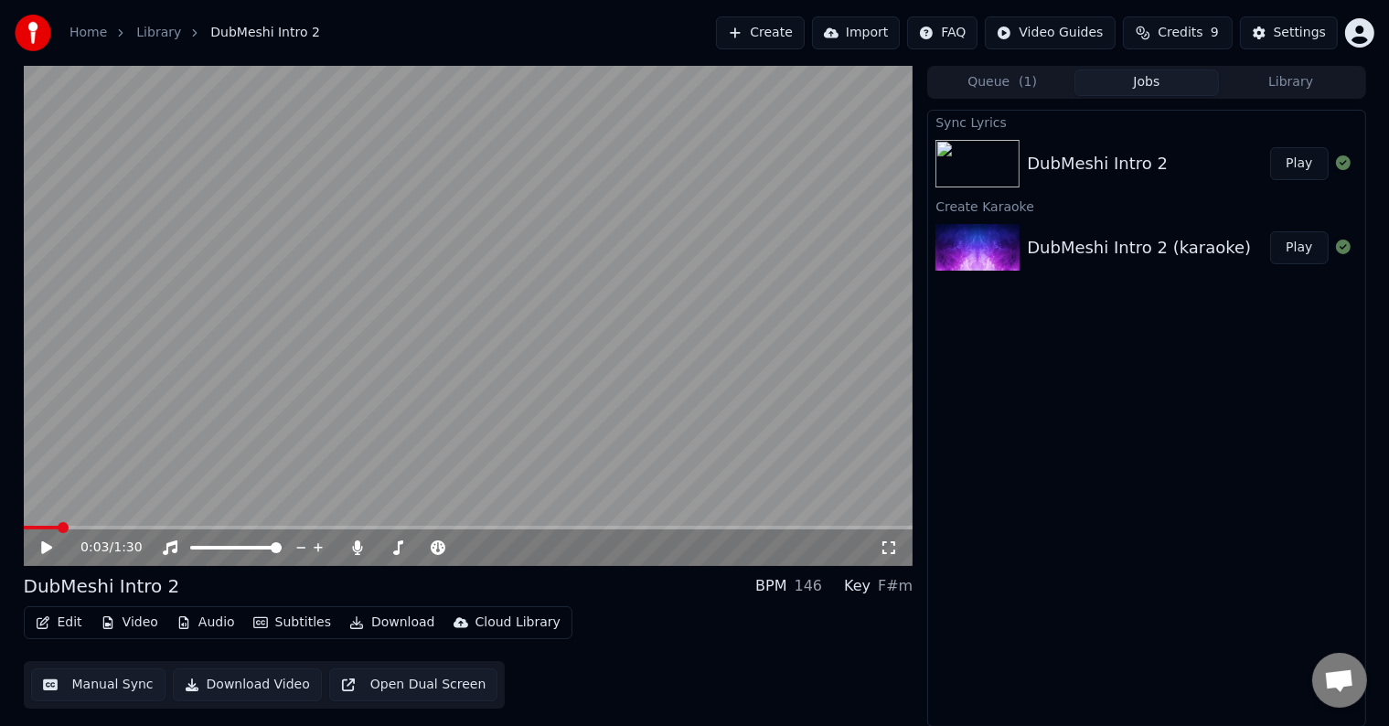
click at [295, 614] on button "Subtitles" at bounding box center [292, 623] width 92 height 26
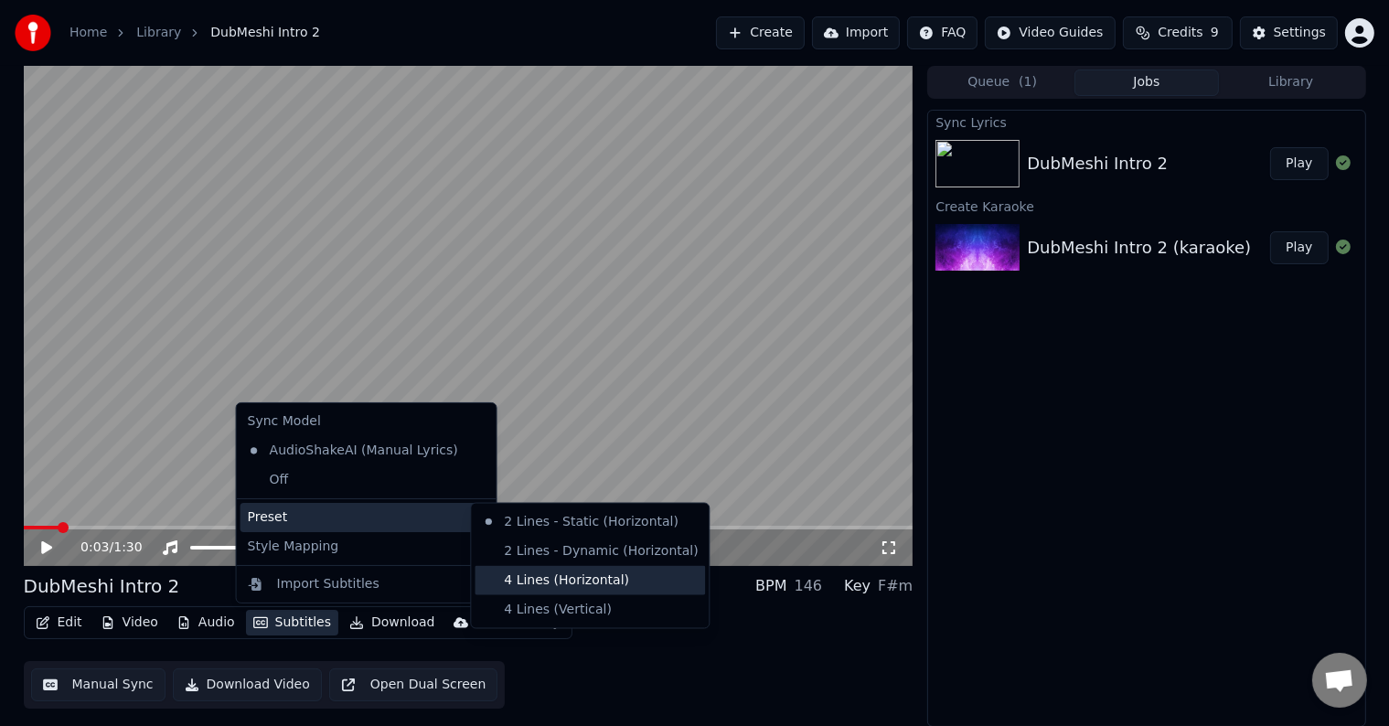
click at [625, 577] on div "4 Lines (Horizontal)" at bounding box center [590, 580] width 230 height 29
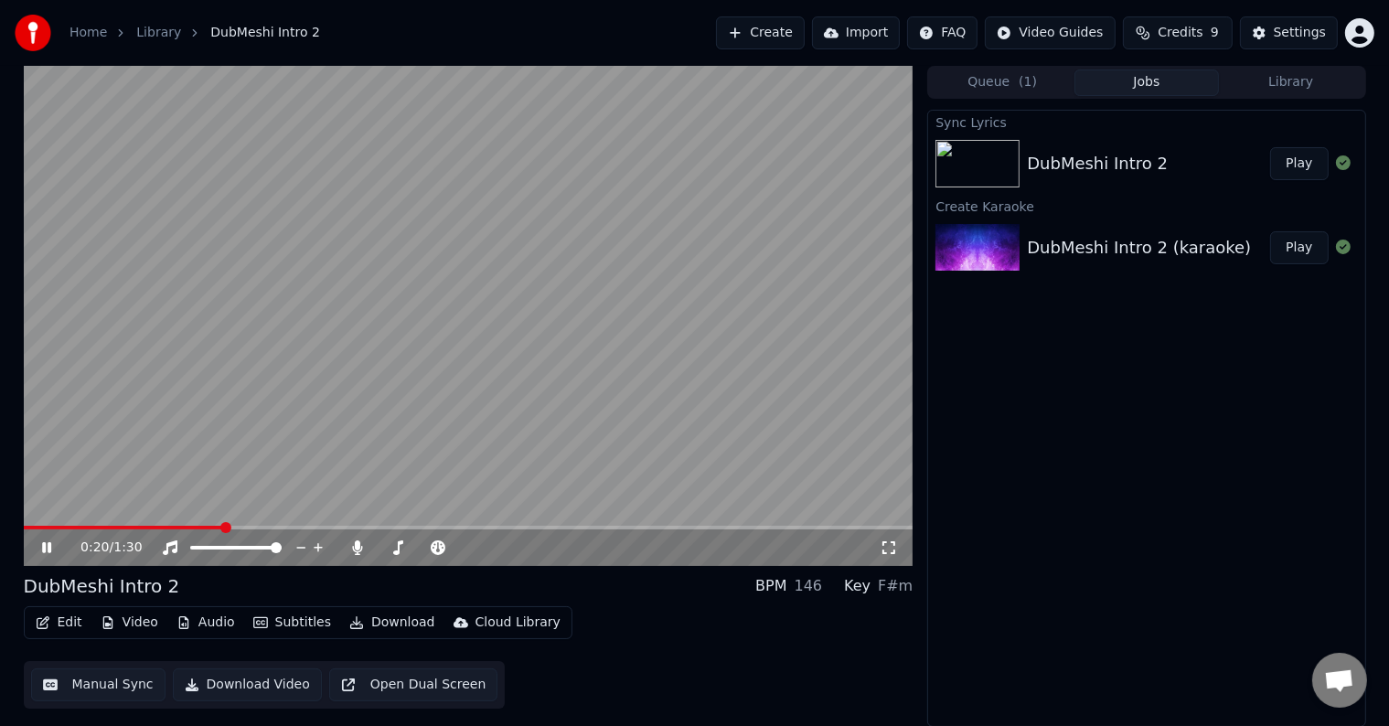
click at [49, 546] on icon at bounding box center [46, 547] width 9 height 11
click at [289, 623] on button "Subtitles" at bounding box center [292, 623] width 92 height 26
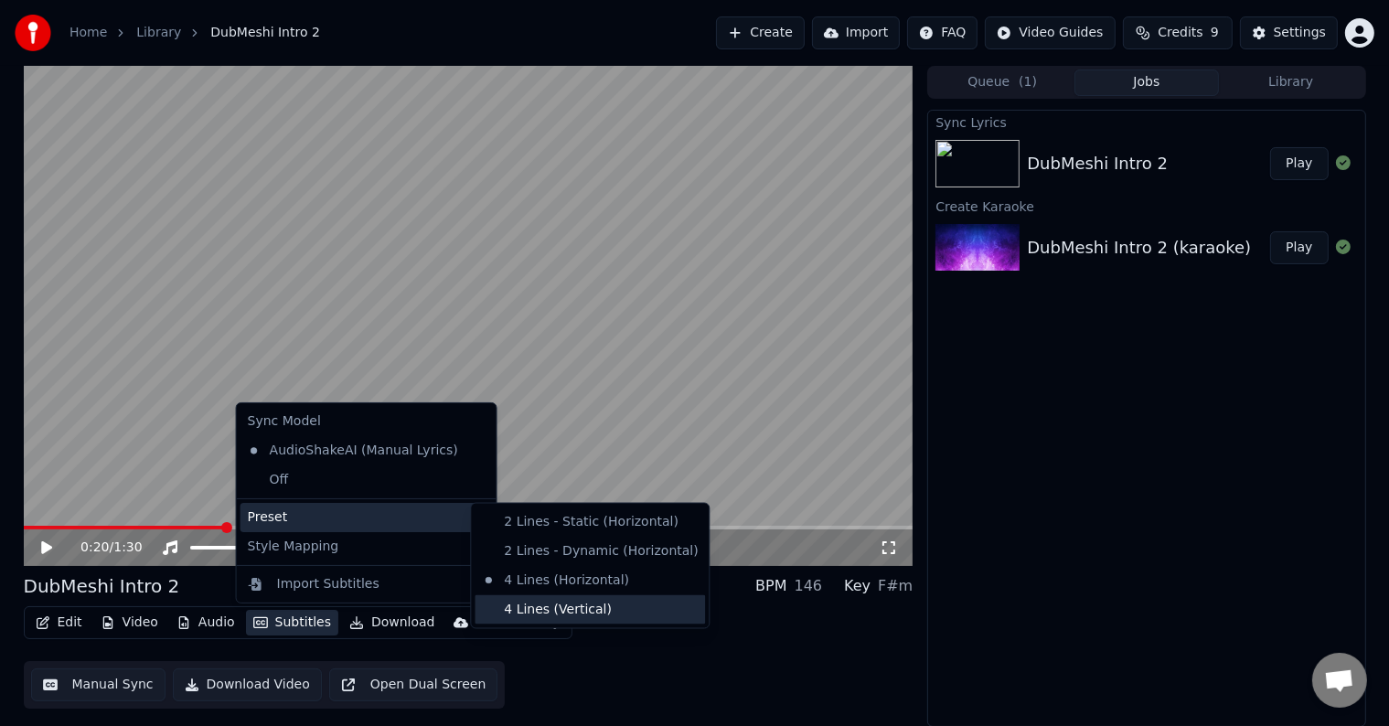
click at [605, 607] on div "4 Lines (Vertical)" at bounding box center [590, 609] width 230 height 29
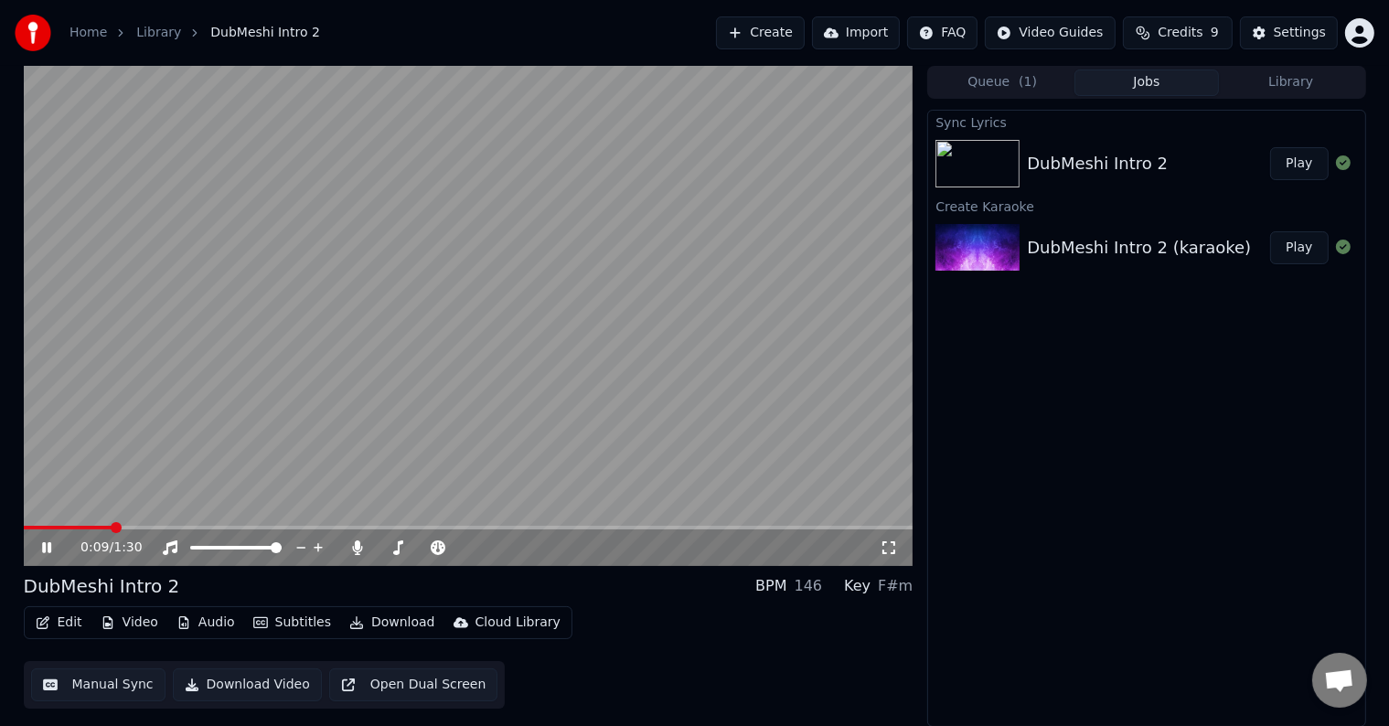
click at [39, 526] on span at bounding box center [68, 528] width 89 height 4
click at [47, 547] on icon at bounding box center [59, 547] width 43 height 15
click at [267, 619] on button "Subtitles" at bounding box center [292, 623] width 92 height 26
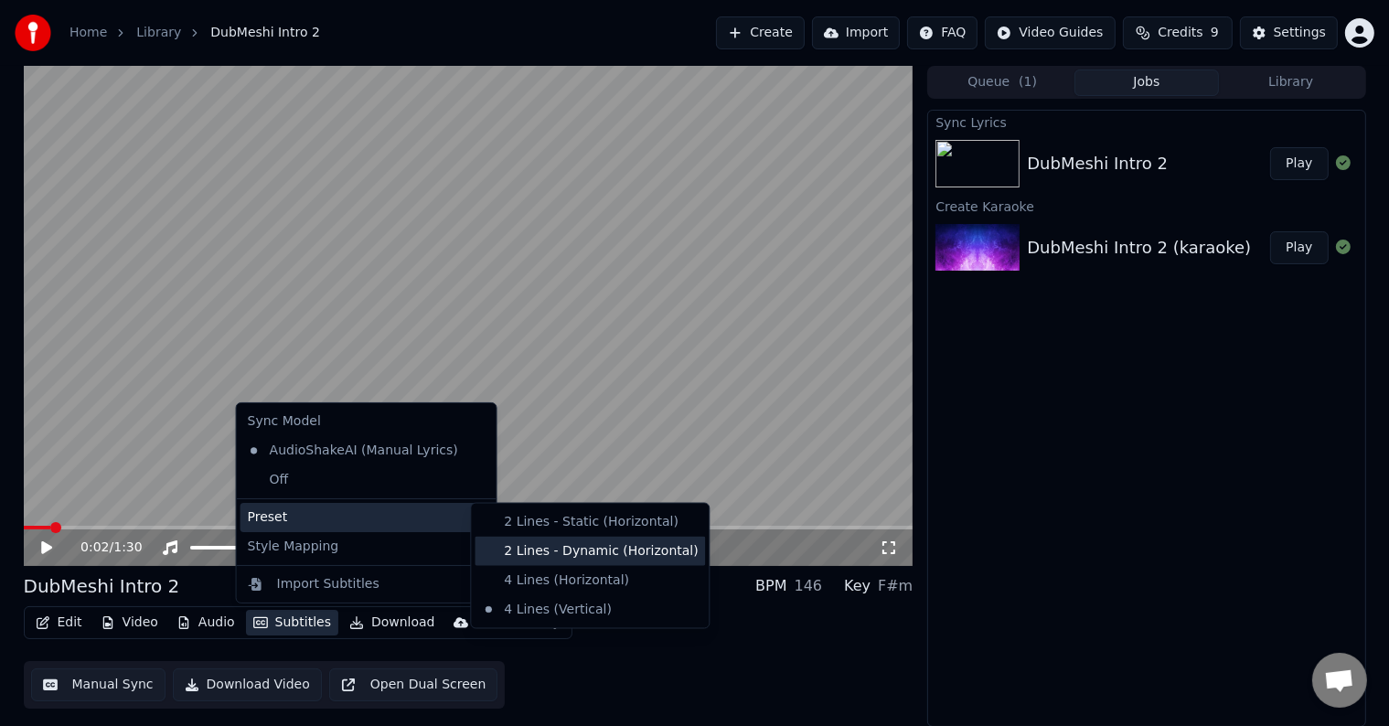
click at [647, 545] on div "2 Lines - Dynamic (Horizontal)" at bounding box center [590, 551] width 230 height 29
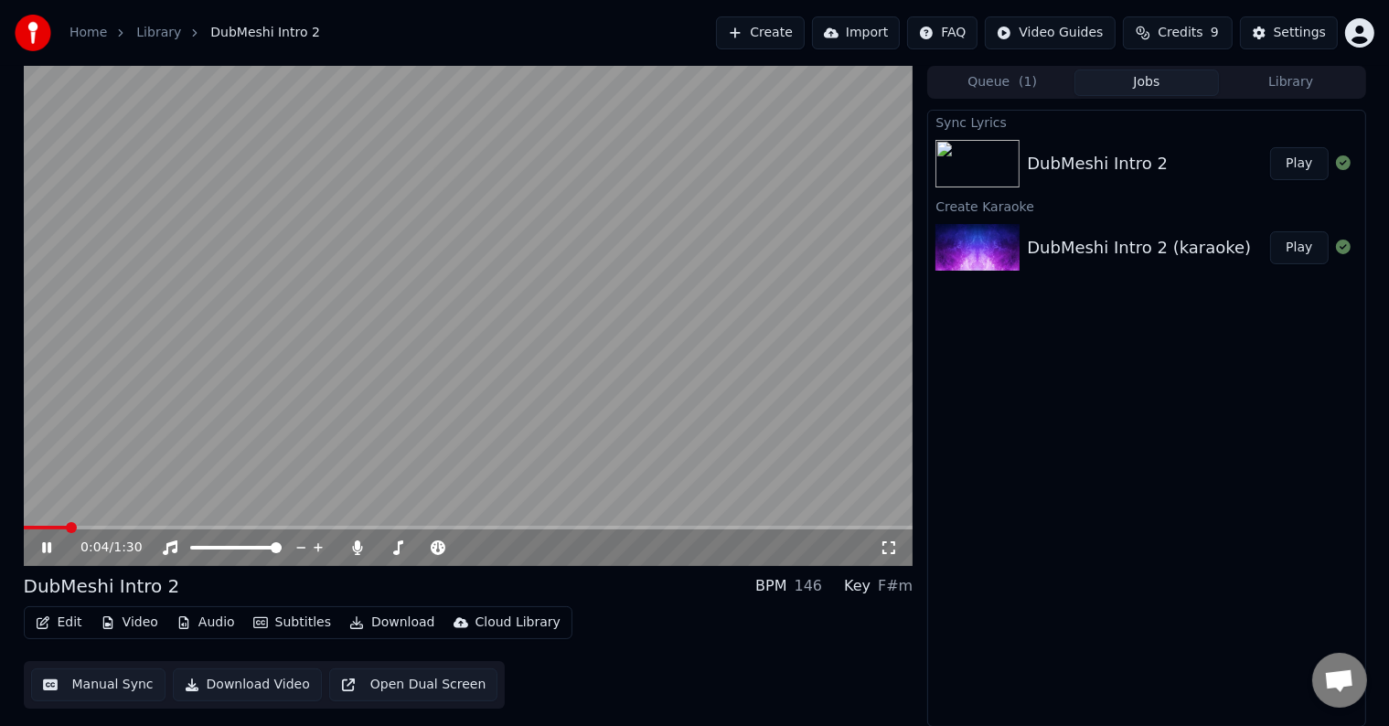
click at [51, 545] on icon at bounding box center [59, 547] width 43 height 15
click at [73, 621] on button "Edit" at bounding box center [58, 623] width 61 height 26
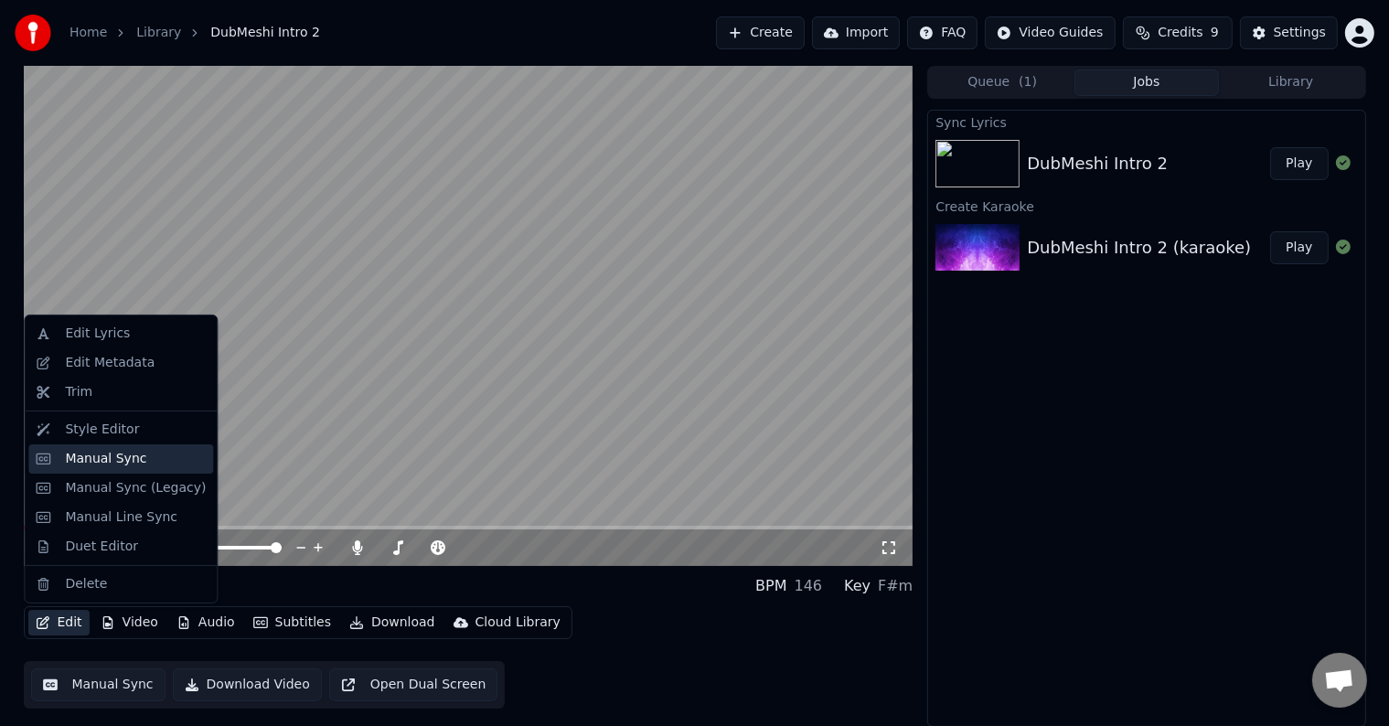
click at [155, 453] on div "Manual Sync" at bounding box center [135, 459] width 141 height 18
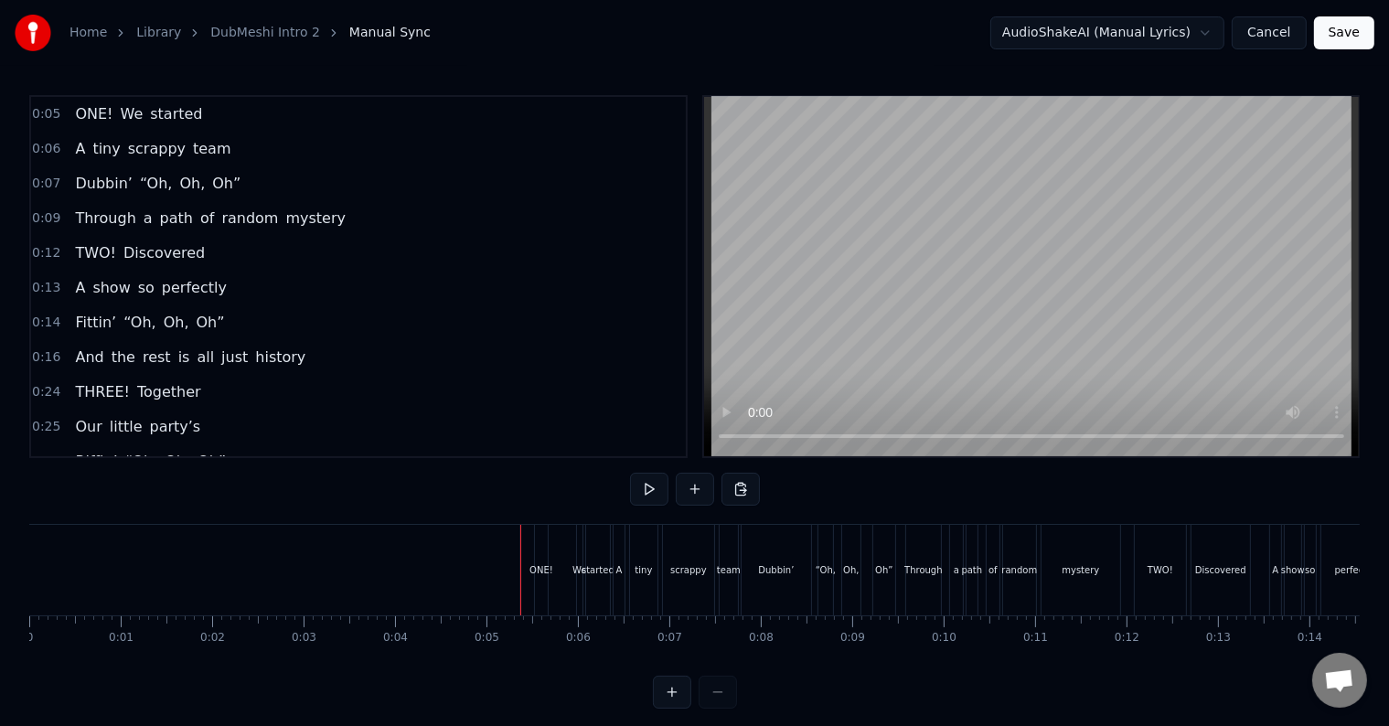
click at [635, 496] on button at bounding box center [649, 489] width 38 height 33
click at [637, 495] on button at bounding box center [649, 489] width 38 height 33
click at [616, 580] on div "A" at bounding box center [618, 570] width 11 height 91
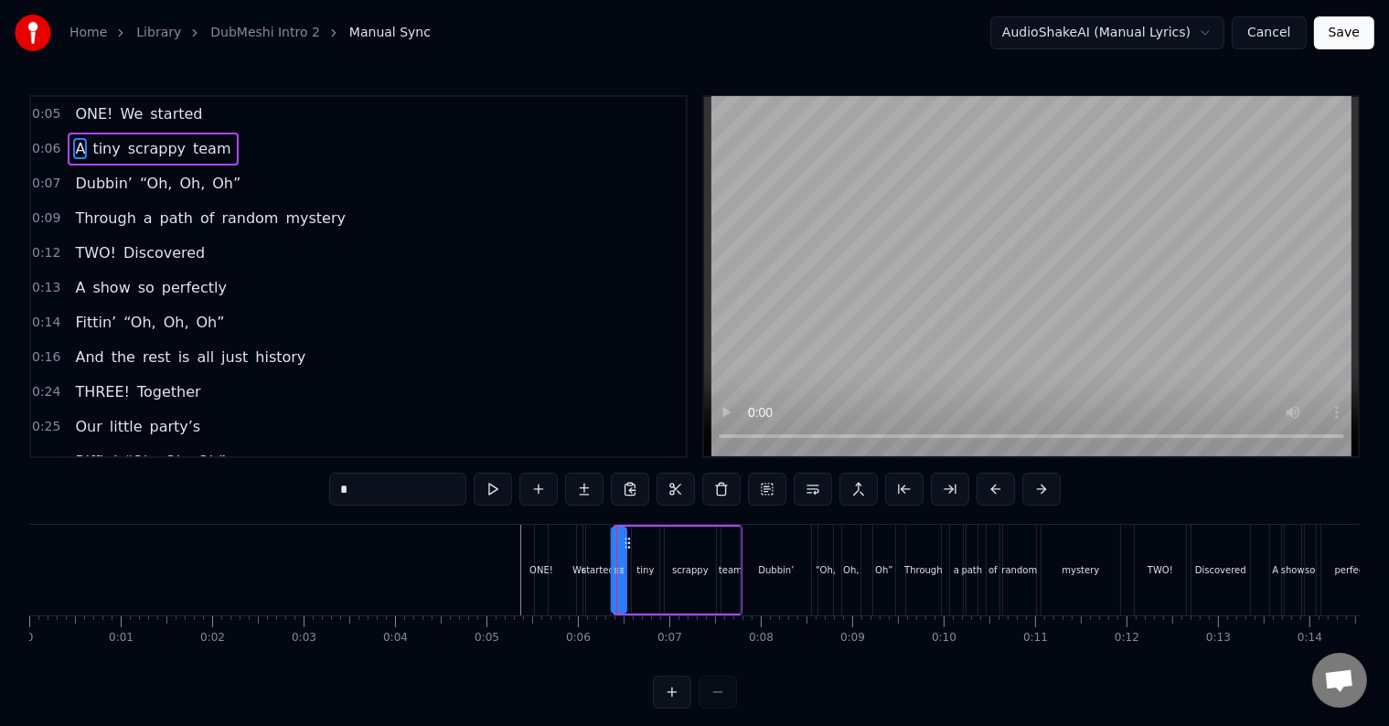
drag, startPoint x: 614, startPoint y: 562, endPoint x: 611, endPoint y: 574, distance: 12.4
click at [611, 574] on div "A" at bounding box center [619, 570] width 16 height 87
click at [126, 151] on span "scrappy" at bounding box center [156, 149] width 61 height 22
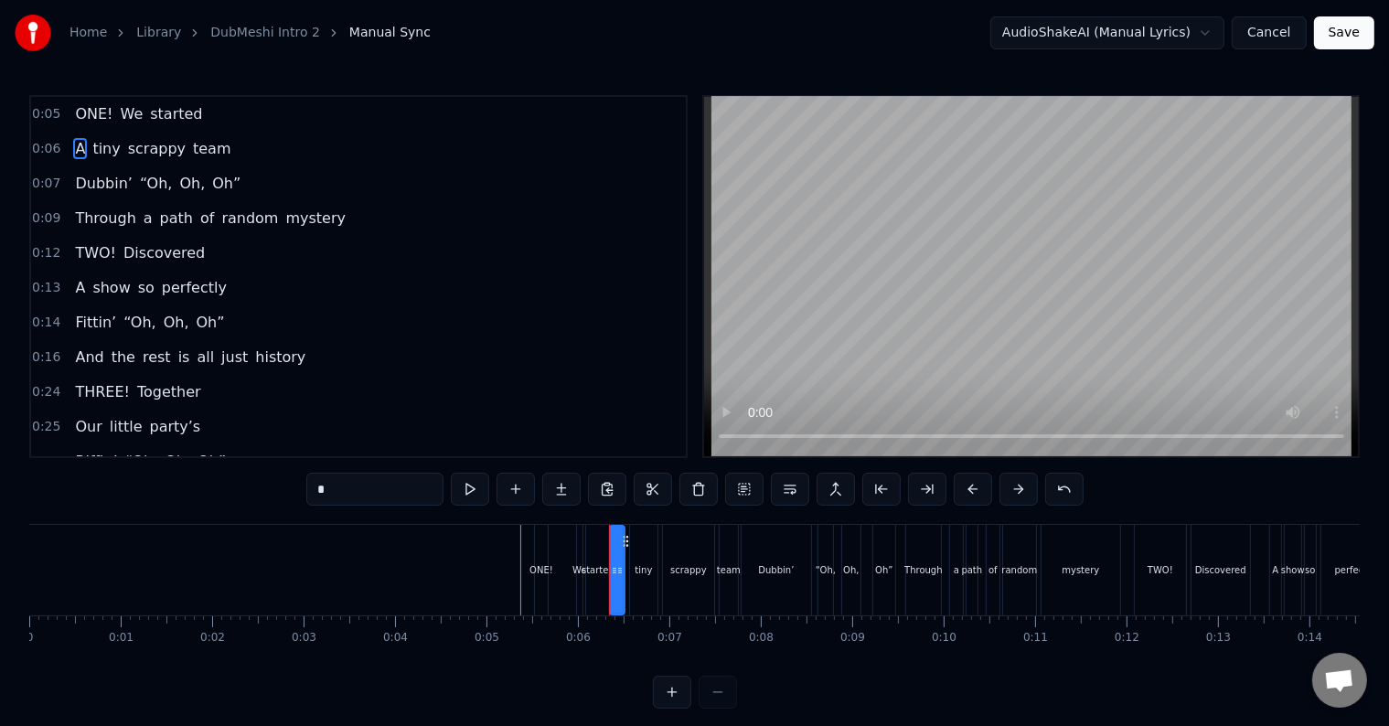
click at [73, 143] on span "A" at bounding box center [80, 148] width 14 height 21
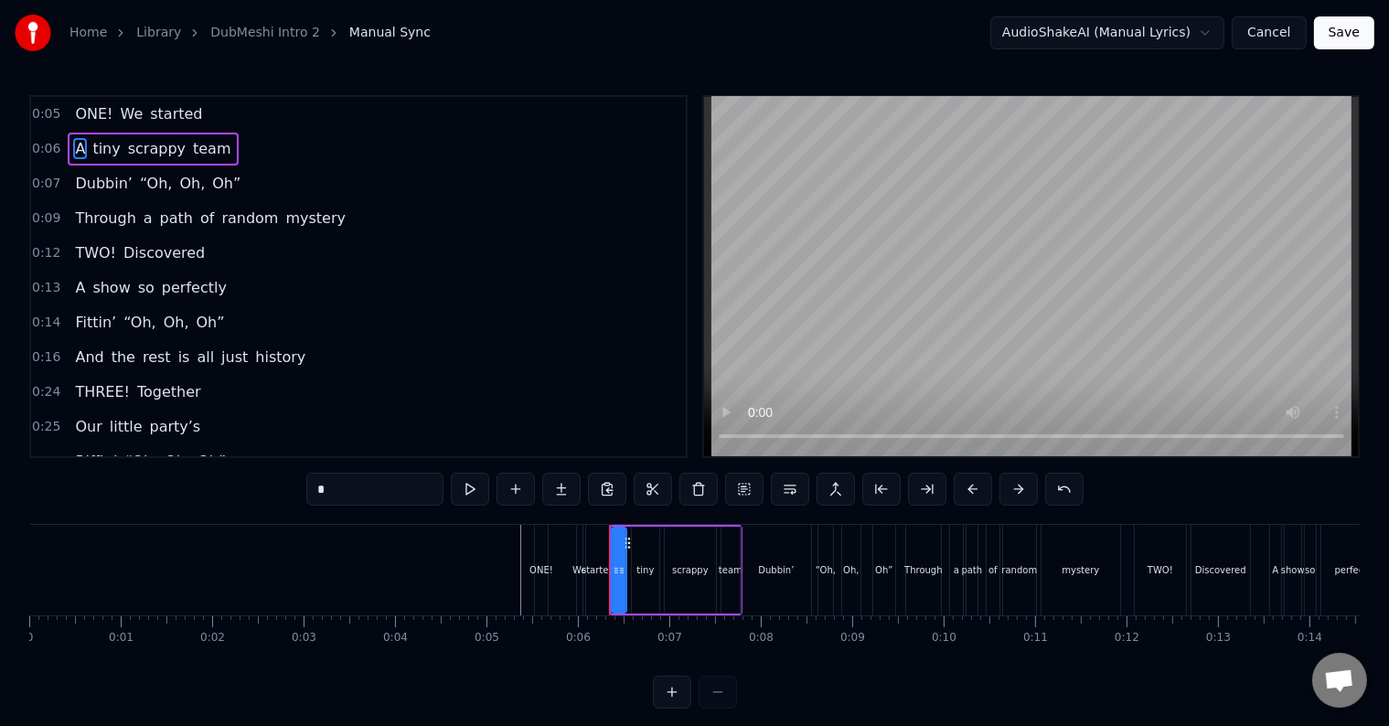
click at [99, 139] on span "tiny" at bounding box center [106, 148] width 31 height 21
click at [91, 144] on span "tiny" at bounding box center [106, 148] width 31 height 21
click at [76, 146] on span "A" at bounding box center [80, 148] width 14 height 21
click at [95, 142] on span "tiny" at bounding box center [106, 148] width 31 height 21
type input "****"
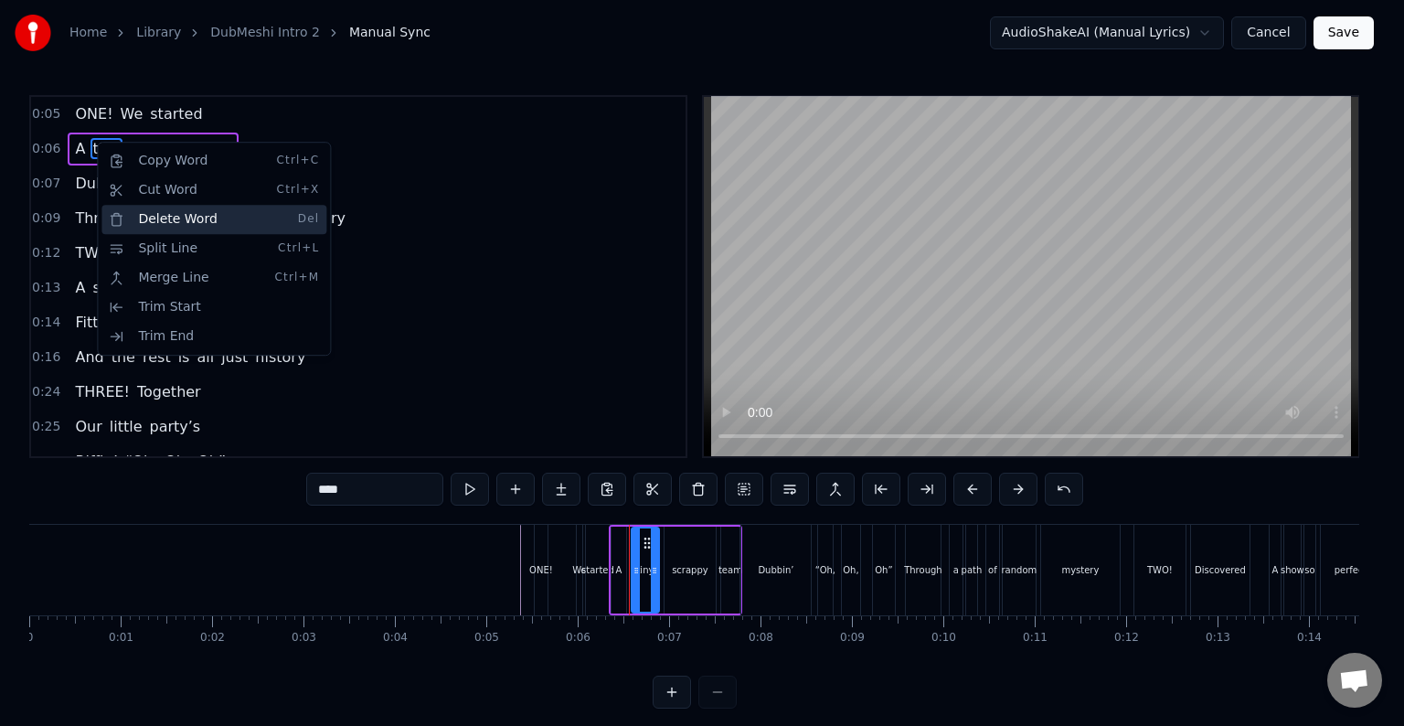
click at [159, 207] on div "Delete Word Del" at bounding box center [213, 219] width 225 height 29
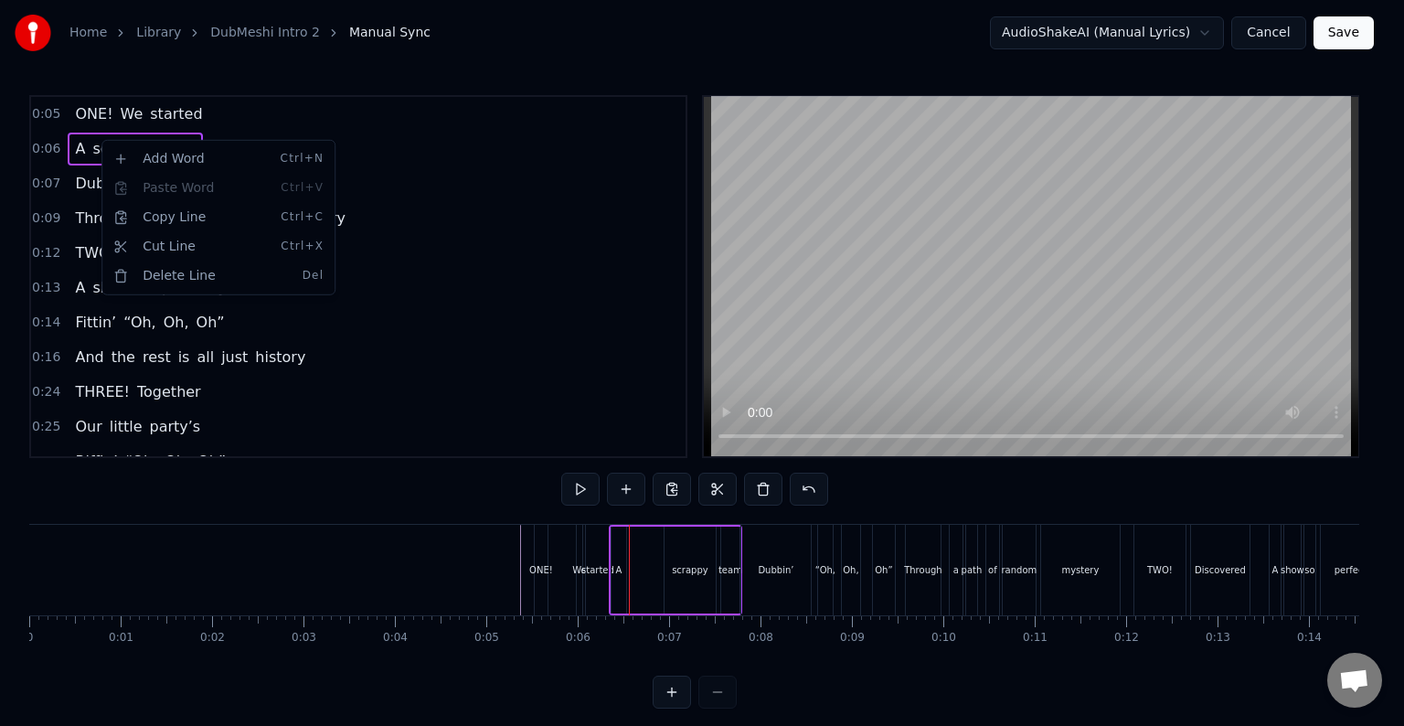
click at [80, 146] on html "Home Library DubMeshi Intro 2 Manual Sync AudioShakeAI (Manual Lyrics) Cancel S…" at bounding box center [702, 369] width 1404 height 738
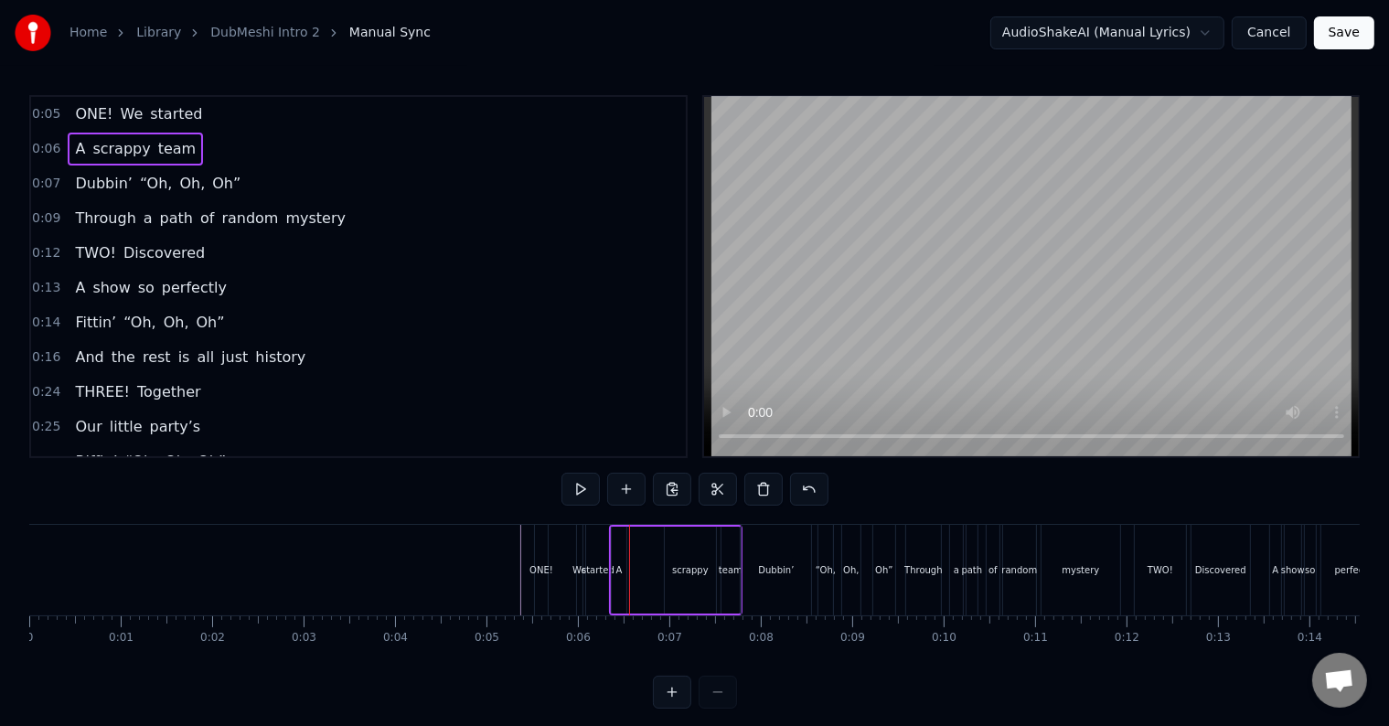
click at [97, 144] on span "scrappy" at bounding box center [121, 148] width 61 height 21
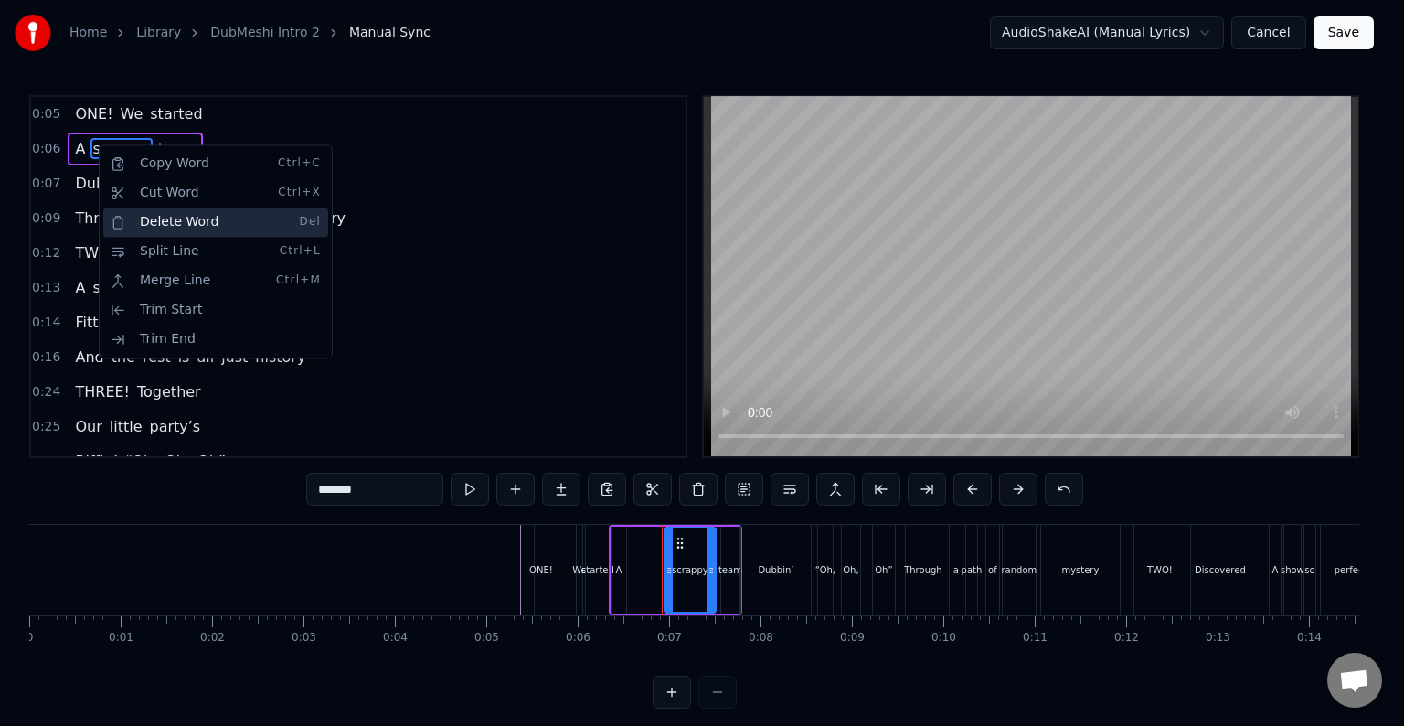
click at [181, 229] on div "Delete Word Del" at bounding box center [215, 222] width 225 height 29
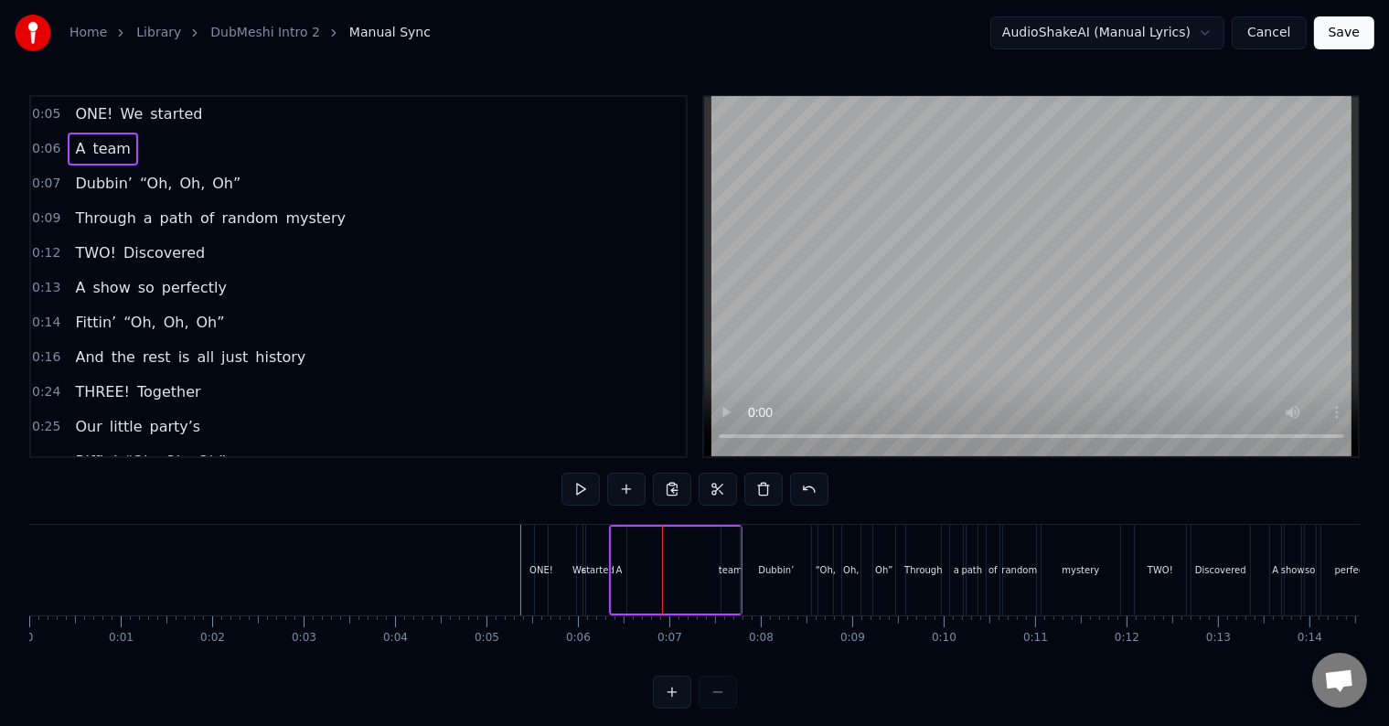
click at [99, 146] on span "team" at bounding box center [112, 148] width 42 height 21
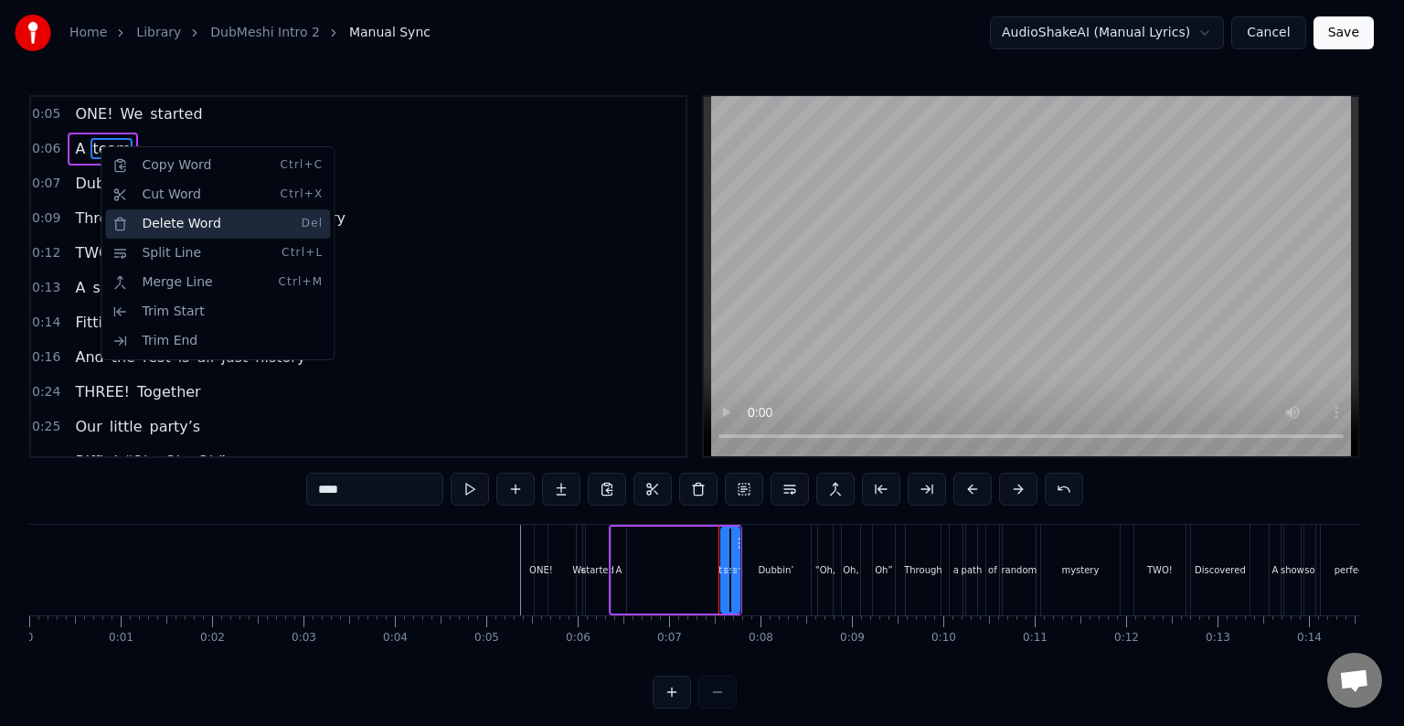
click at [182, 218] on div "Delete Word Del" at bounding box center [217, 223] width 225 height 29
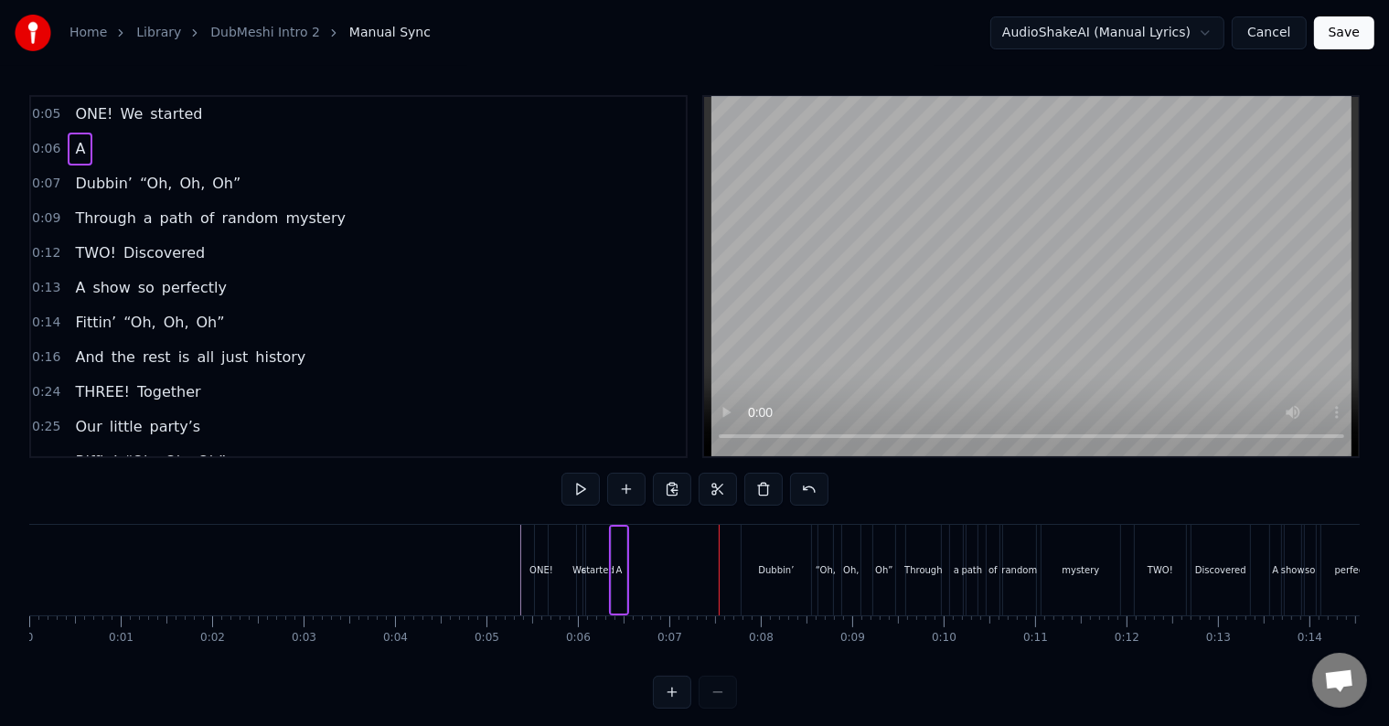
click at [73, 140] on span "A" at bounding box center [80, 148] width 14 height 21
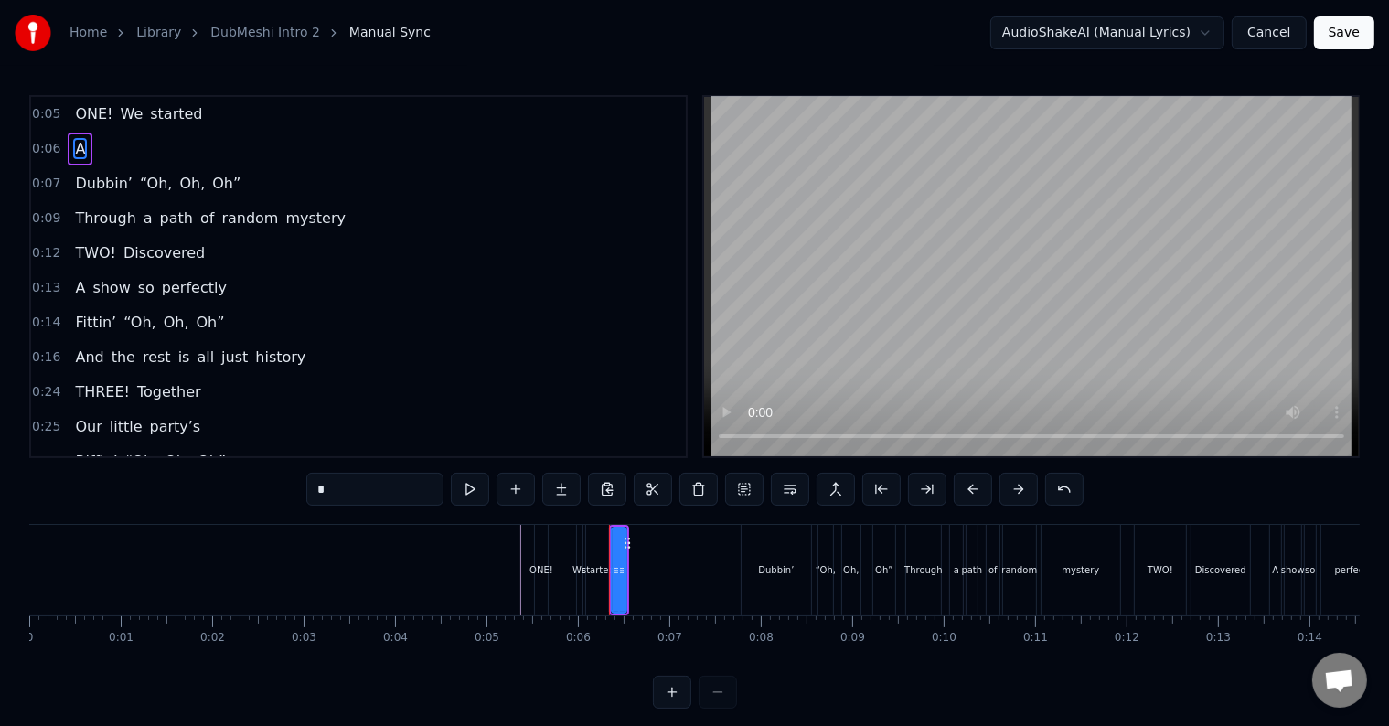
click at [372, 496] on input "*" at bounding box center [374, 489] width 137 height 33
paste input "**********"
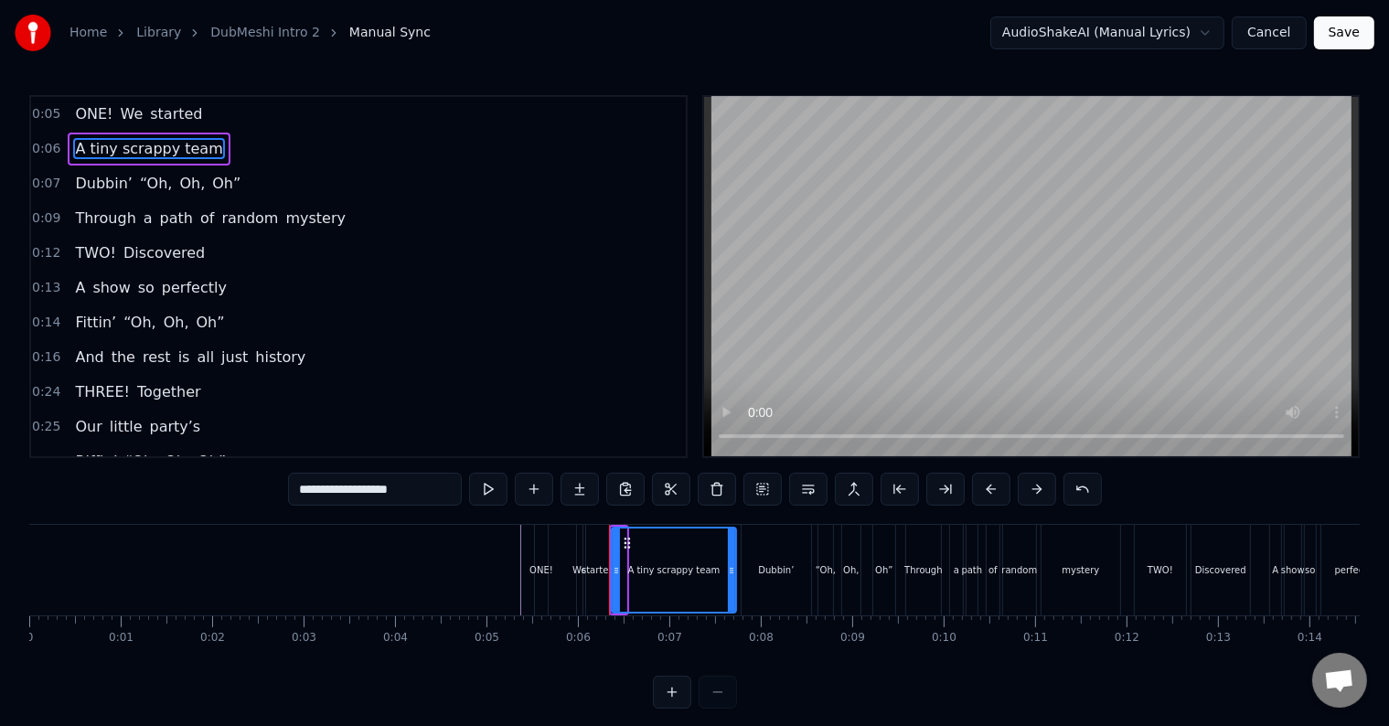
drag, startPoint x: 622, startPoint y: 565, endPoint x: 720, endPoint y: 589, distance: 101.6
click at [732, 590] on div at bounding box center [731, 569] width 7 height 83
type input "**********"
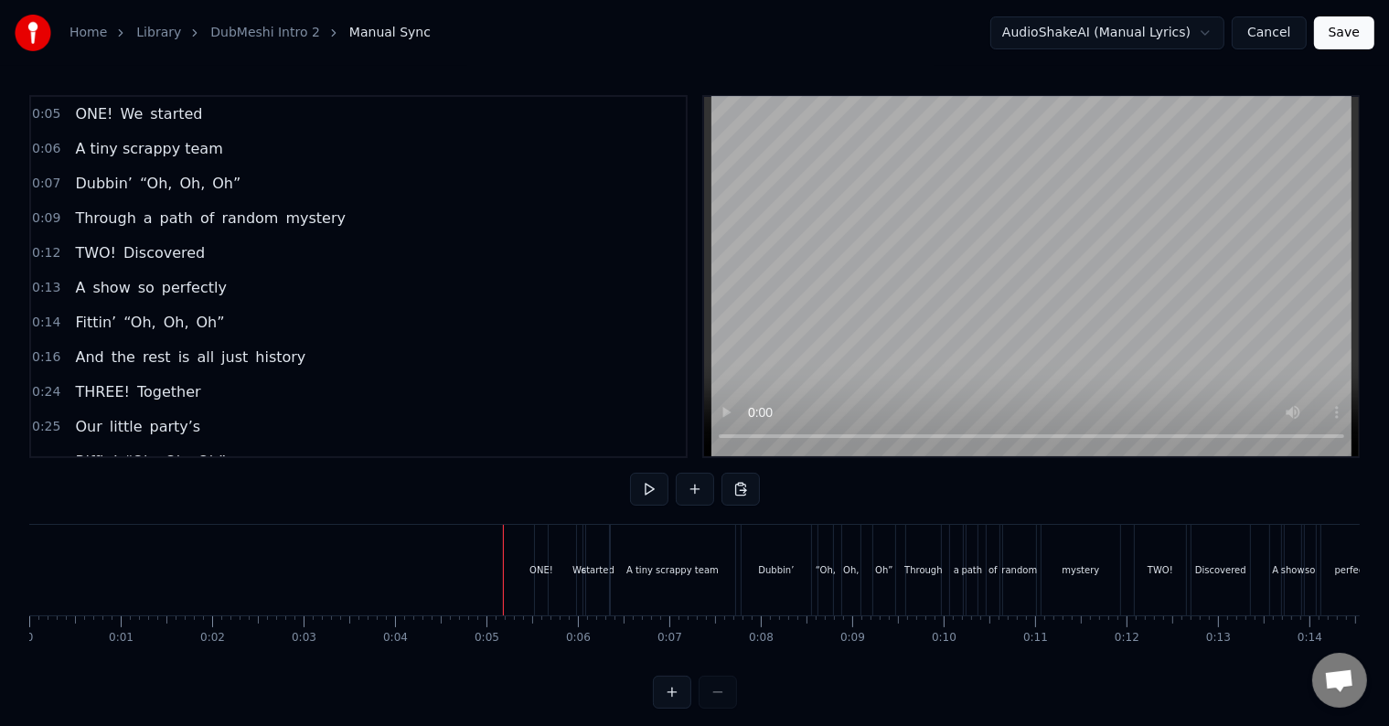
click at [494, 484] on div "0:05 ONE! We started 0:06 A tiny scrappy team 0:07 Dubbin’ “Oh, Oh, Oh” 0:09 Th…" at bounding box center [694, 401] width 1330 height 613
click at [651, 495] on button at bounding box center [649, 489] width 38 height 33
click at [645, 489] on button at bounding box center [649, 489] width 38 height 33
click at [635, 567] on div "A tiny scrappy team" at bounding box center [672, 570] width 92 height 14
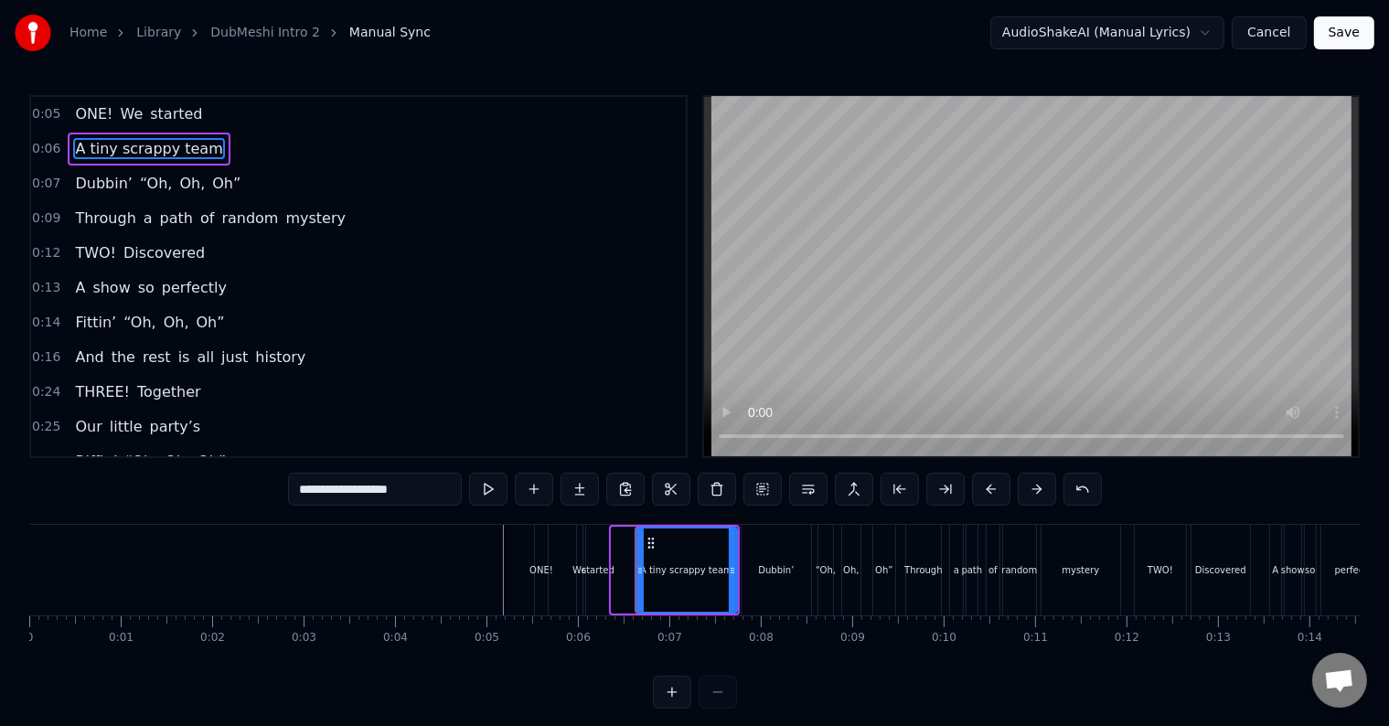
drag, startPoint x: 614, startPoint y: 571, endPoint x: 638, endPoint y: 585, distance: 27.9
click at [638, 585] on div at bounding box center [639, 569] width 7 height 83
click at [479, 483] on button at bounding box center [488, 489] width 38 height 33
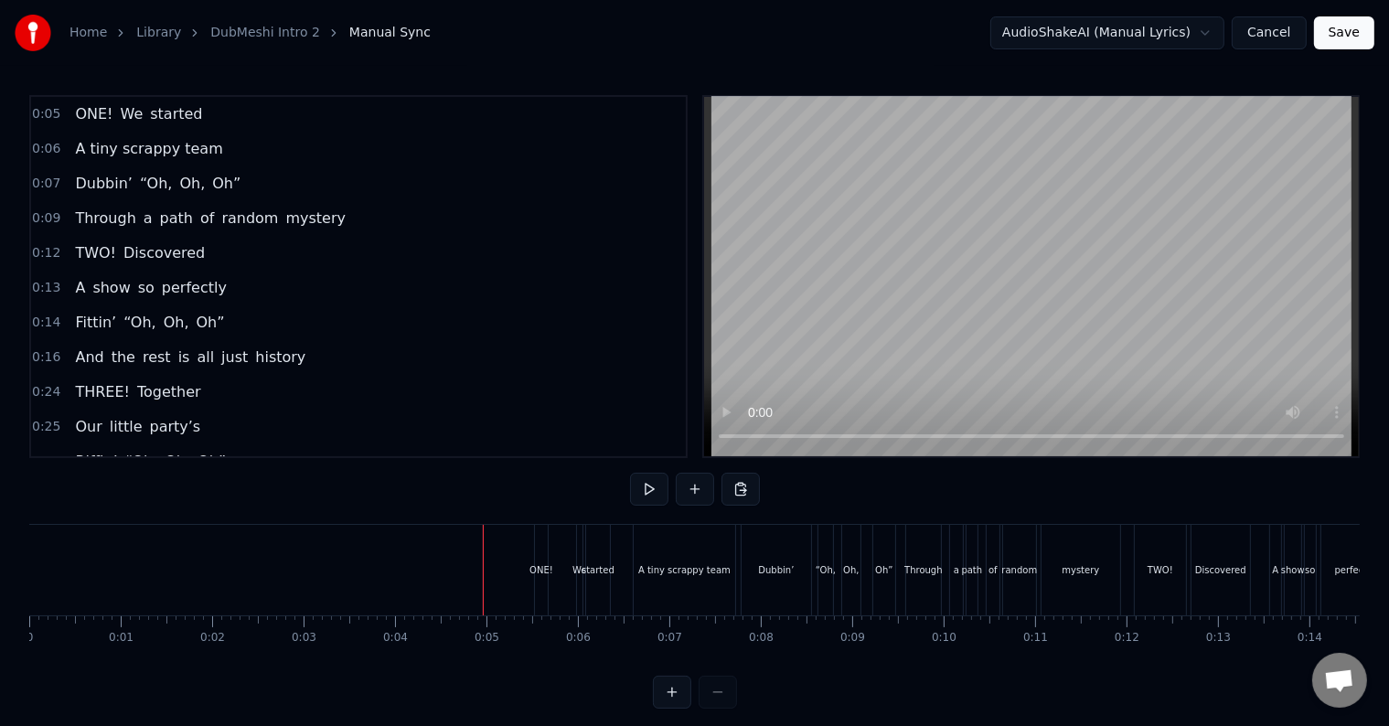
click at [487, 485] on div "0:05 ONE! We started 0:06 A tiny scrappy team 0:07 Dubbin’ “Oh, Oh, Oh” 0:09 Th…" at bounding box center [694, 401] width 1330 height 613
click at [657, 488] on button at bounding box center [649, 489] width 38 height 33
click at [648, 486] on button at bounding box center [649, 489] width 38 height 33
click at [624, 486] on div "0:05 ONE! We started 0:06 A tiny scrappy team 0:07 Dubbin’ “Oh, Oh, Oh” 0:09 Th…" at bounding box center [694, 401] width 1330 height 613
click at [635, 485] on button at bounding box center [649, 489] width 38 height 33
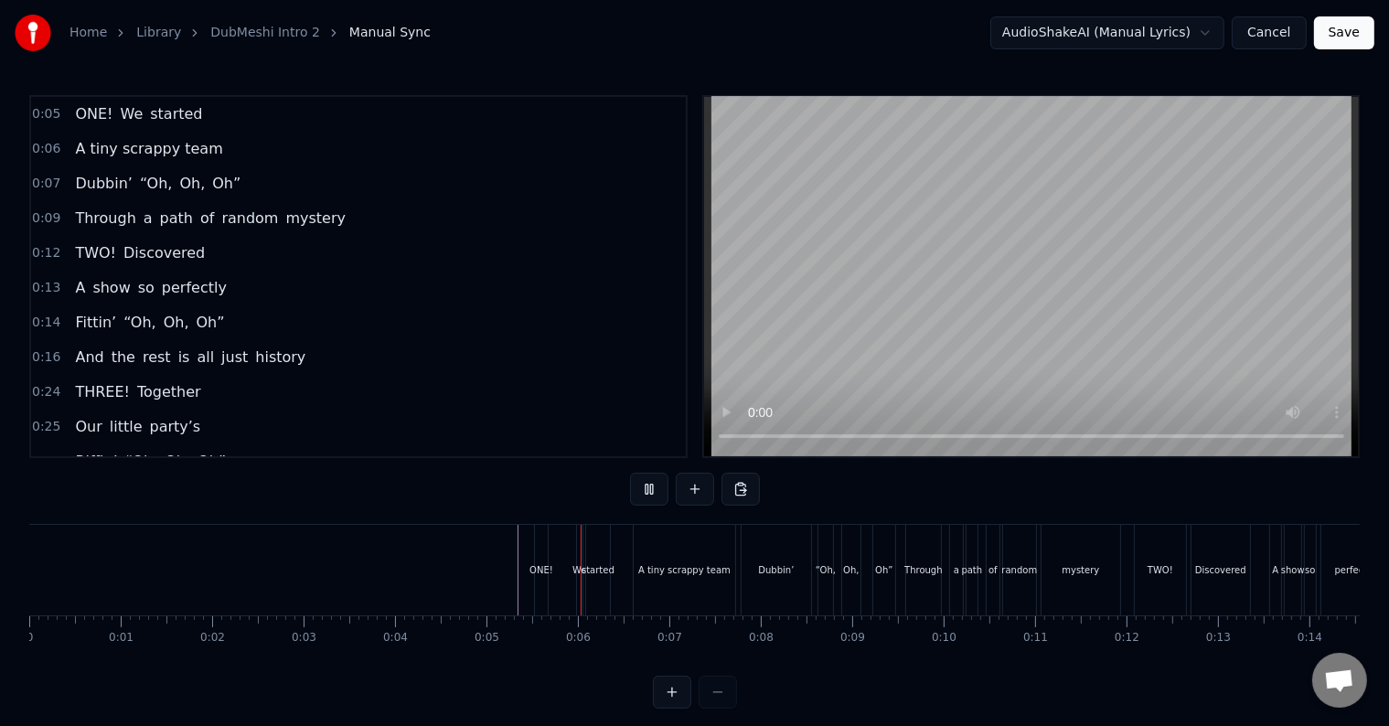
click at [635, 485] on button at bounding box center [649, 489] width 38 height 33
click at [669, 709] on button at bounding box center [672, 692] width 38 height 33
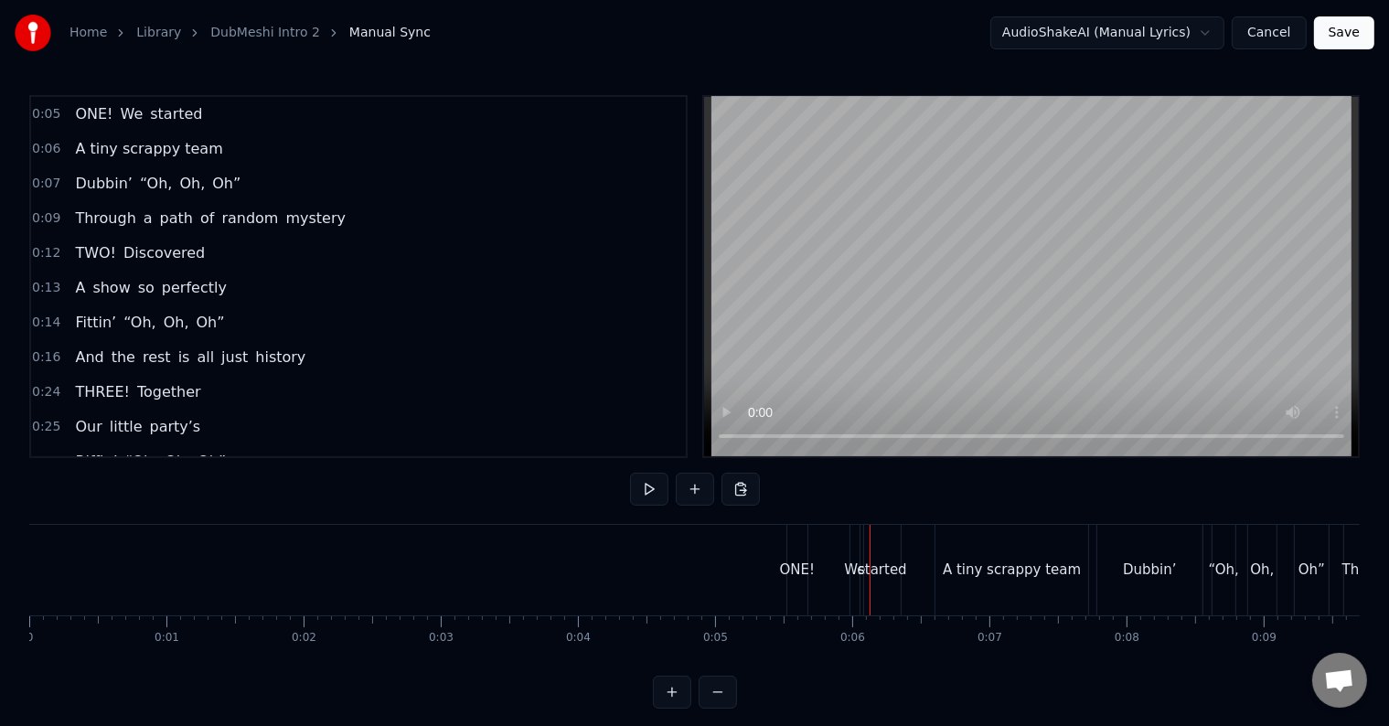
click at [669, 709] on button at bounding box center [672, 692] width 38 height 33
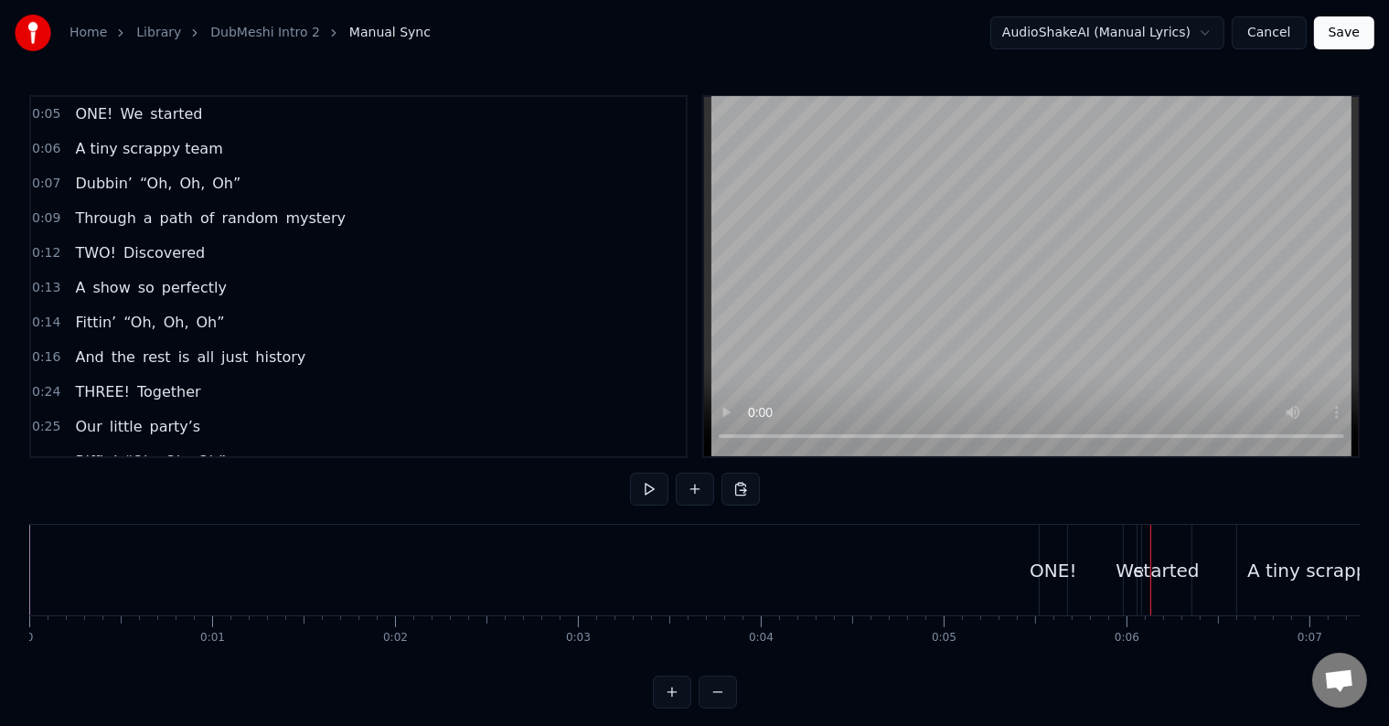
click at [670, 709] on button at bounding box center [672, 692] width 38 height 33
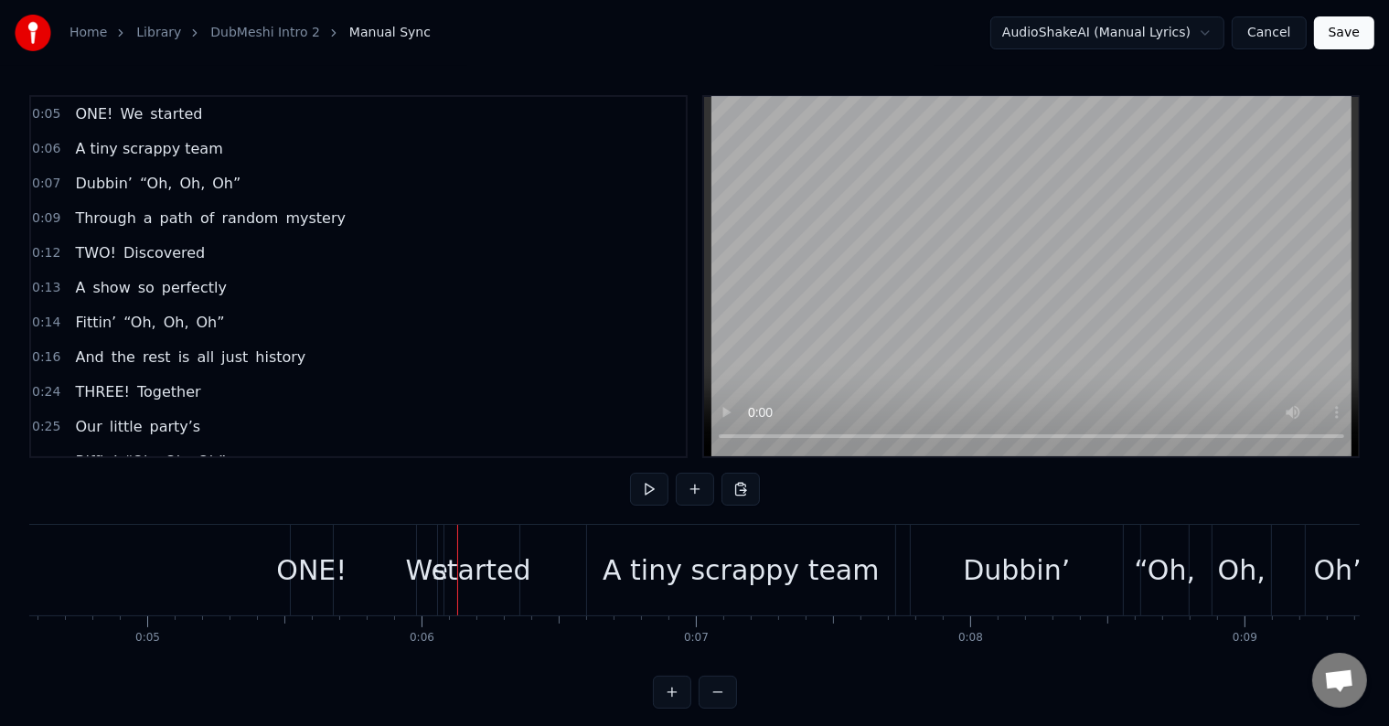
scroll to position [0, 1169]
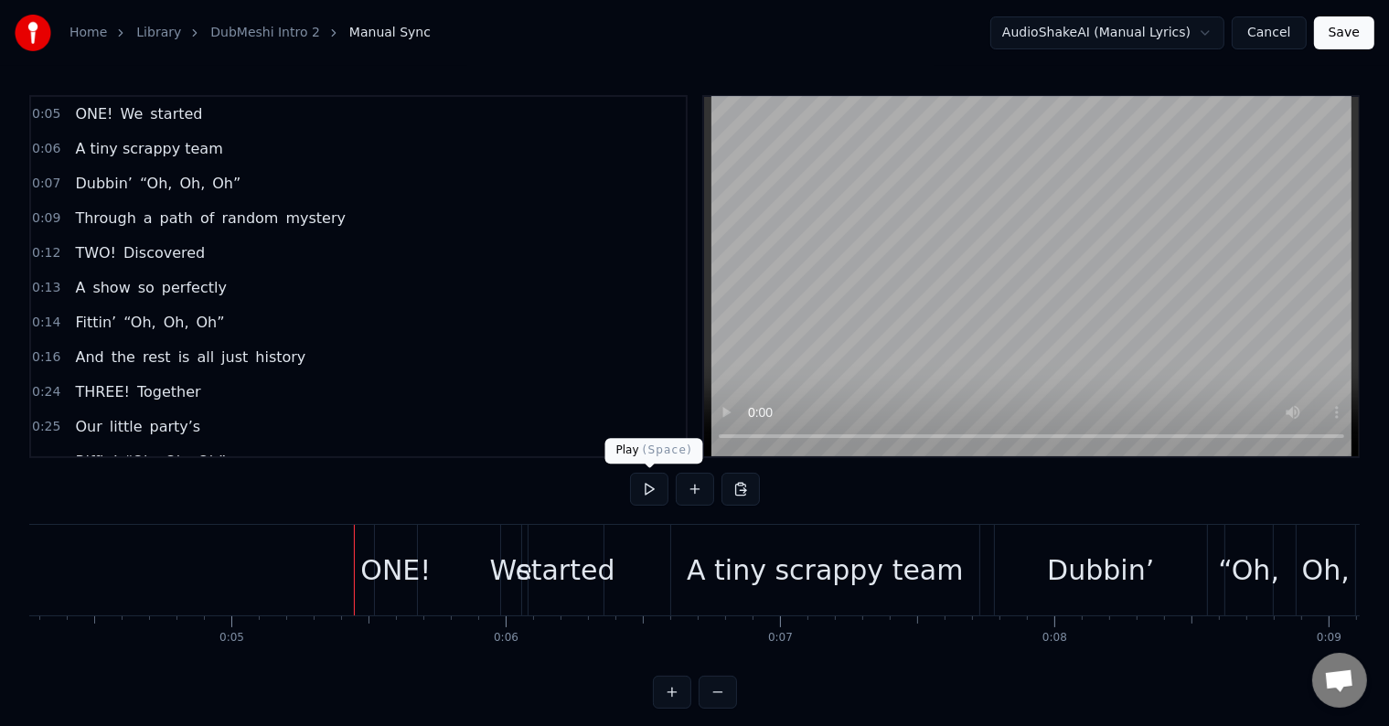
click at [655, 490] on button at bounding box center [649, 489] width 38 height 33
click at [406, 565] on div "ONE!" at bounding box center [395, 569] width 70 height 41
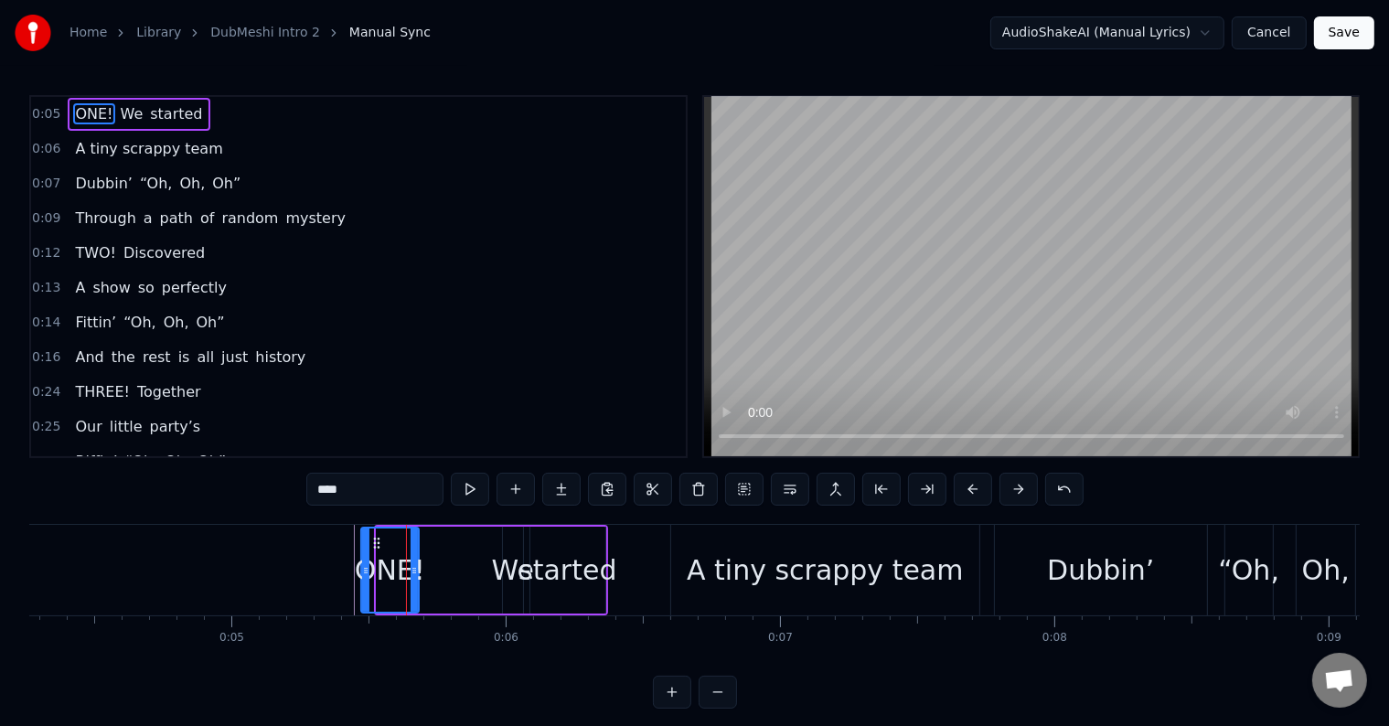
drag, startPoint x: 381, startPoint y: 549, endPoint x: 366, endPoint y: 553, distance: 16.2
click at [366, 553] on div at bounding box center [365, 569] width 7 height 83
drag, startPoint x: 411, startPoint y: 558, endPoint x: 480, endPoint y: 571, distance: 69.9
click at [480, 571] on div at bounding box center [480, 569] width 7 height 83
click at [542, 560] on div "started" at bounding box center [567, 569] width 98 height 41
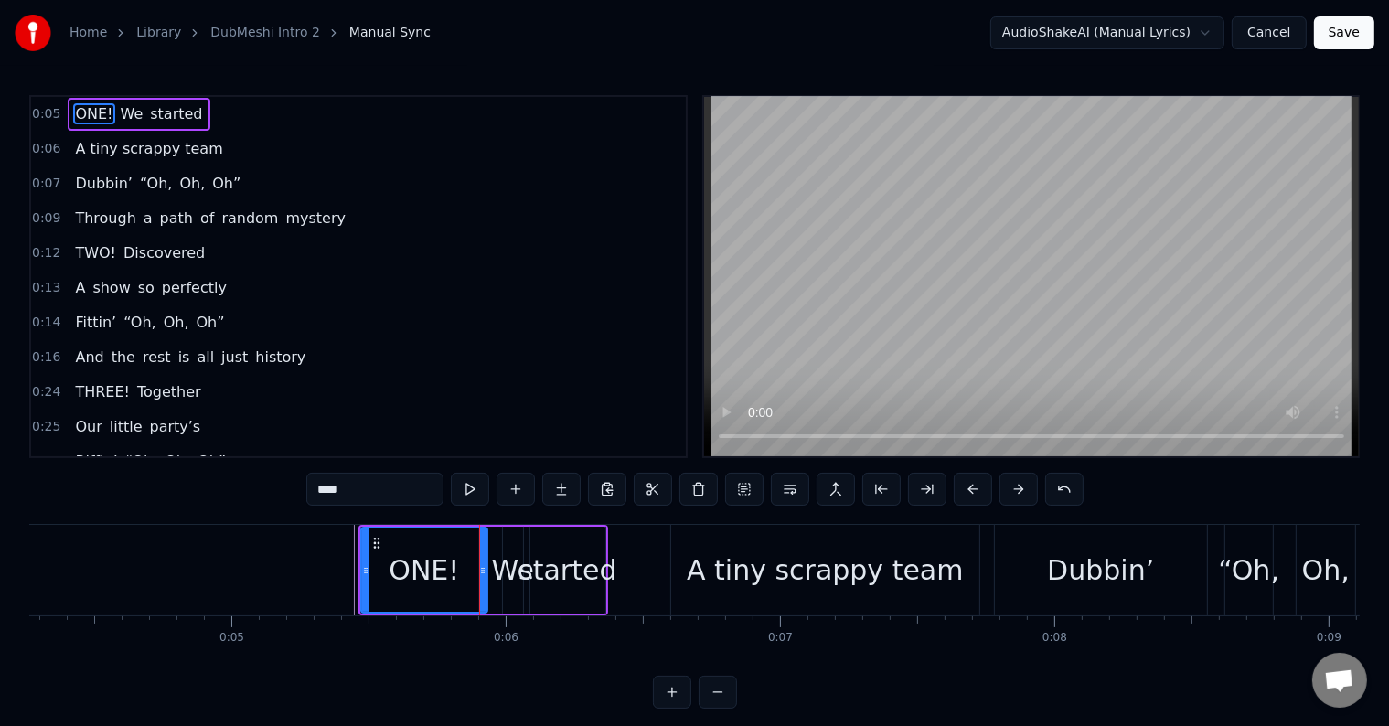
type input "*******"
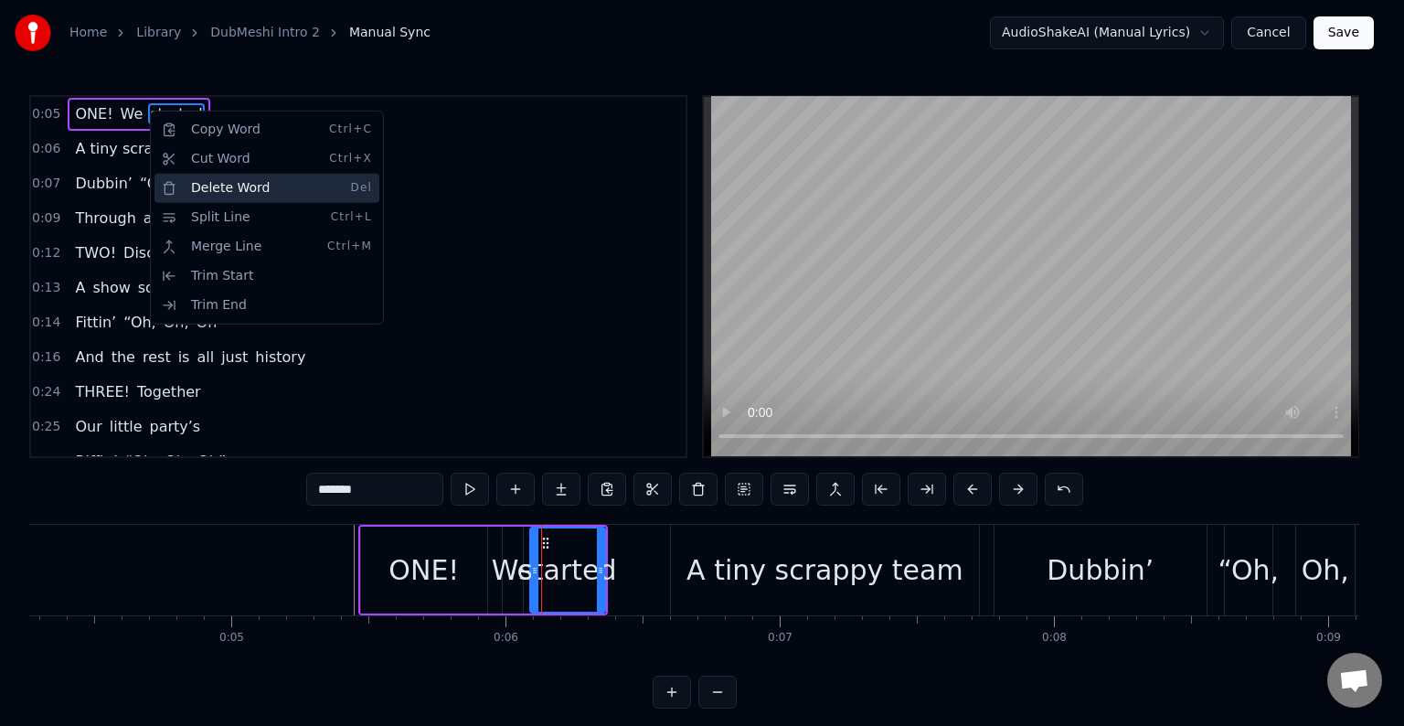
click at [256, 184] on div "Delete Word Del" at bounding box center [267, 188] width 225 height 29
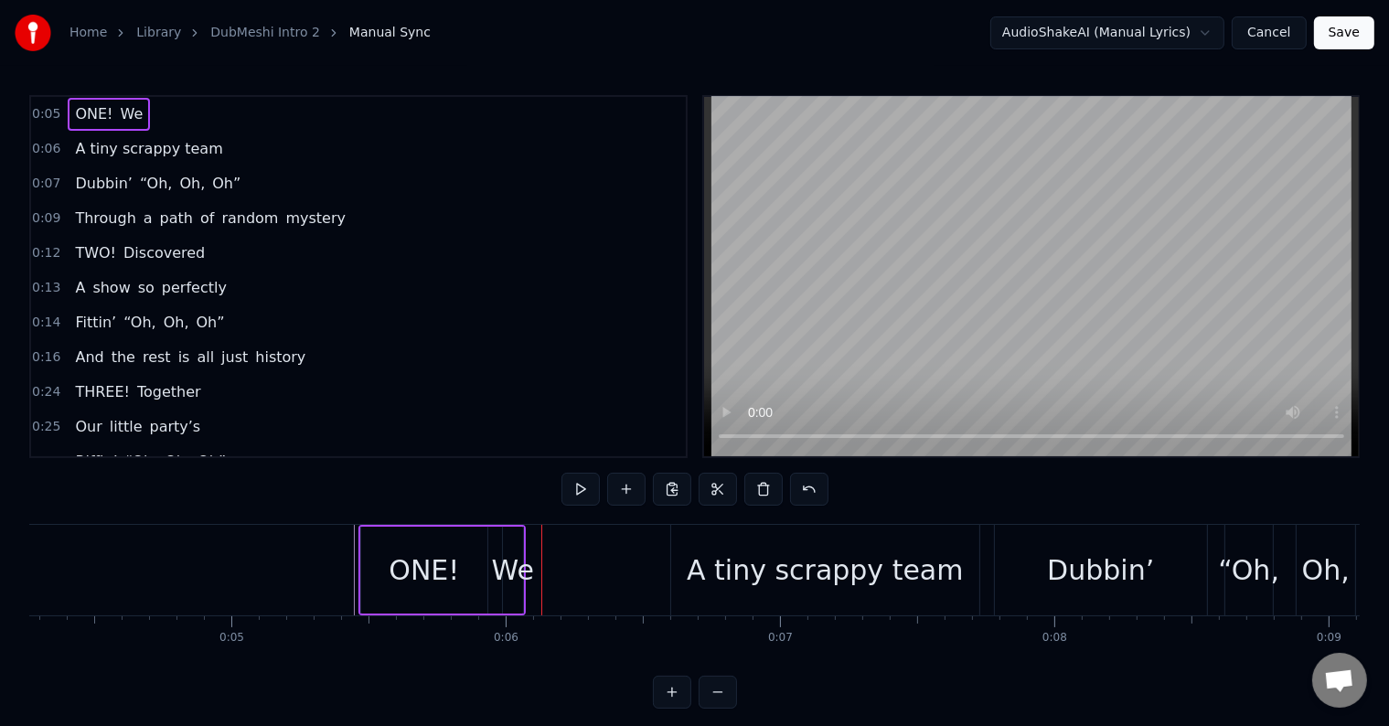
click at [119, 117] on span "We" at bounding box center [132, 113] width 27 height 21
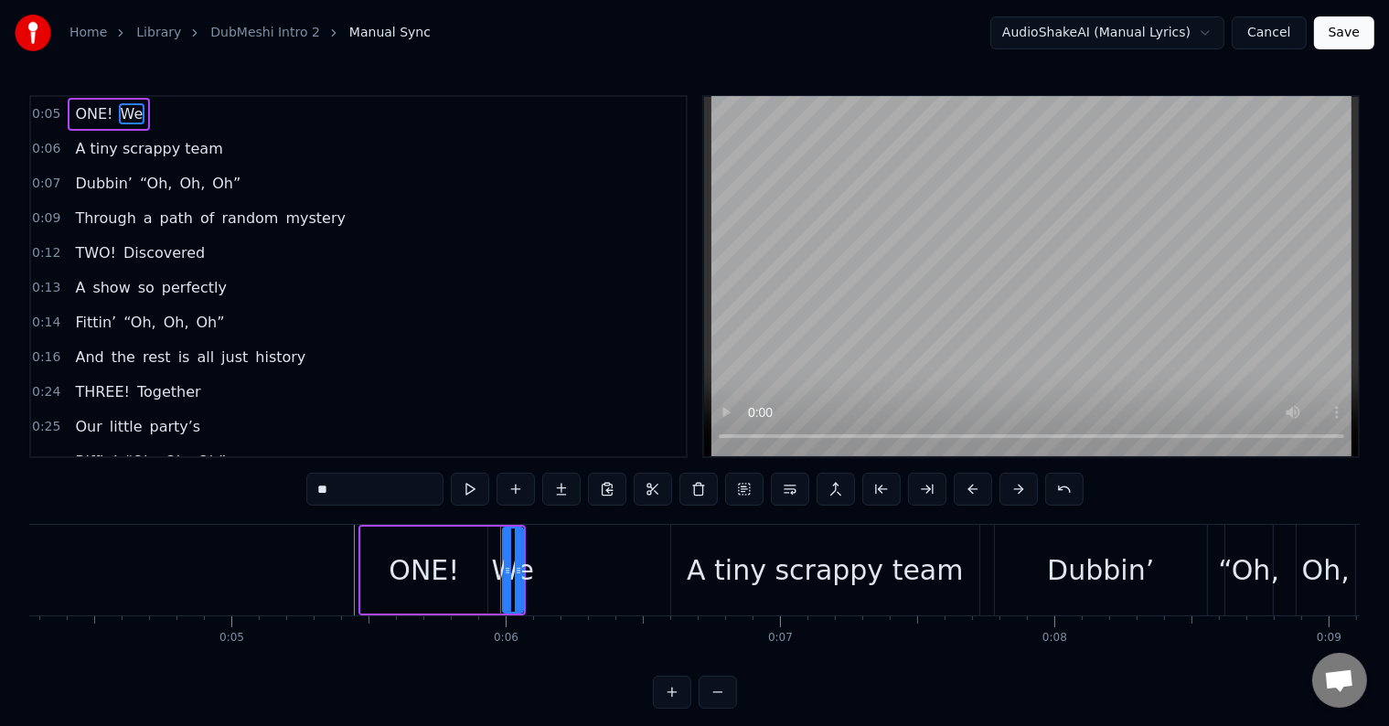
click at [376, 489] on input "**" at bounding box center [374, 489] width 137 height 33
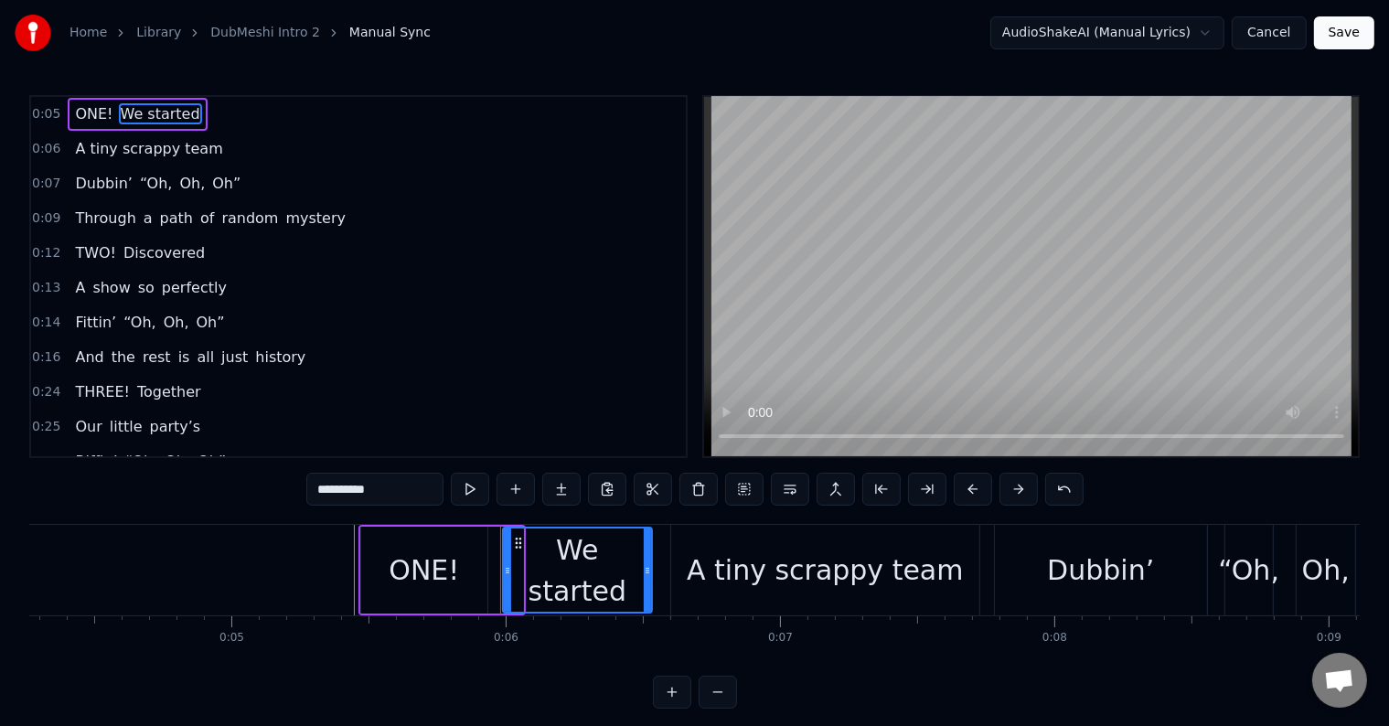
drag, startPoint x: 518, startPoint y: 577, endPoint x: 647, endPoint y: 581, distance: 129.0
click at [647, 581] on div at bounding box center [647, 569] width 7 height 83
type input "**********"
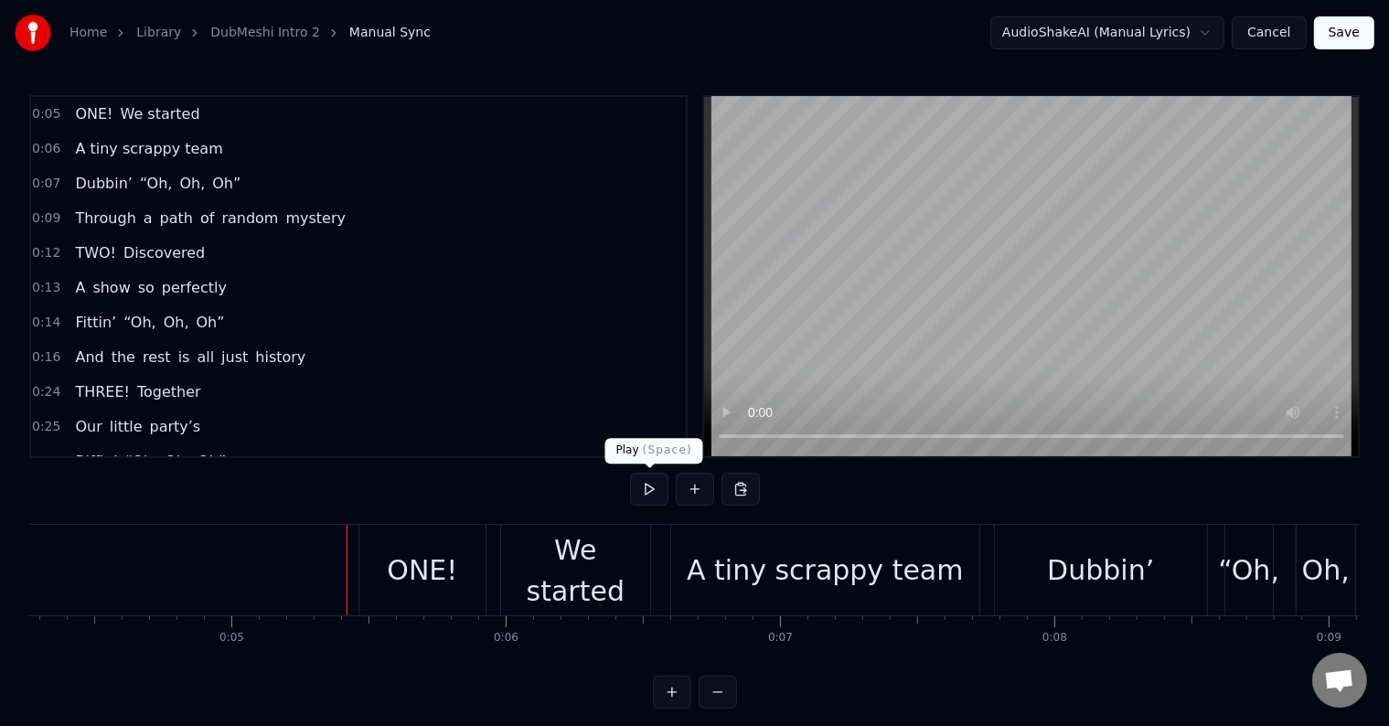
click at [662, 485] on button at bounding box center [649, 489] width 38 height 33
click at [763, 553] on div "A tiny scrappy team" at bounding box center [825, 569] width 277 height 41
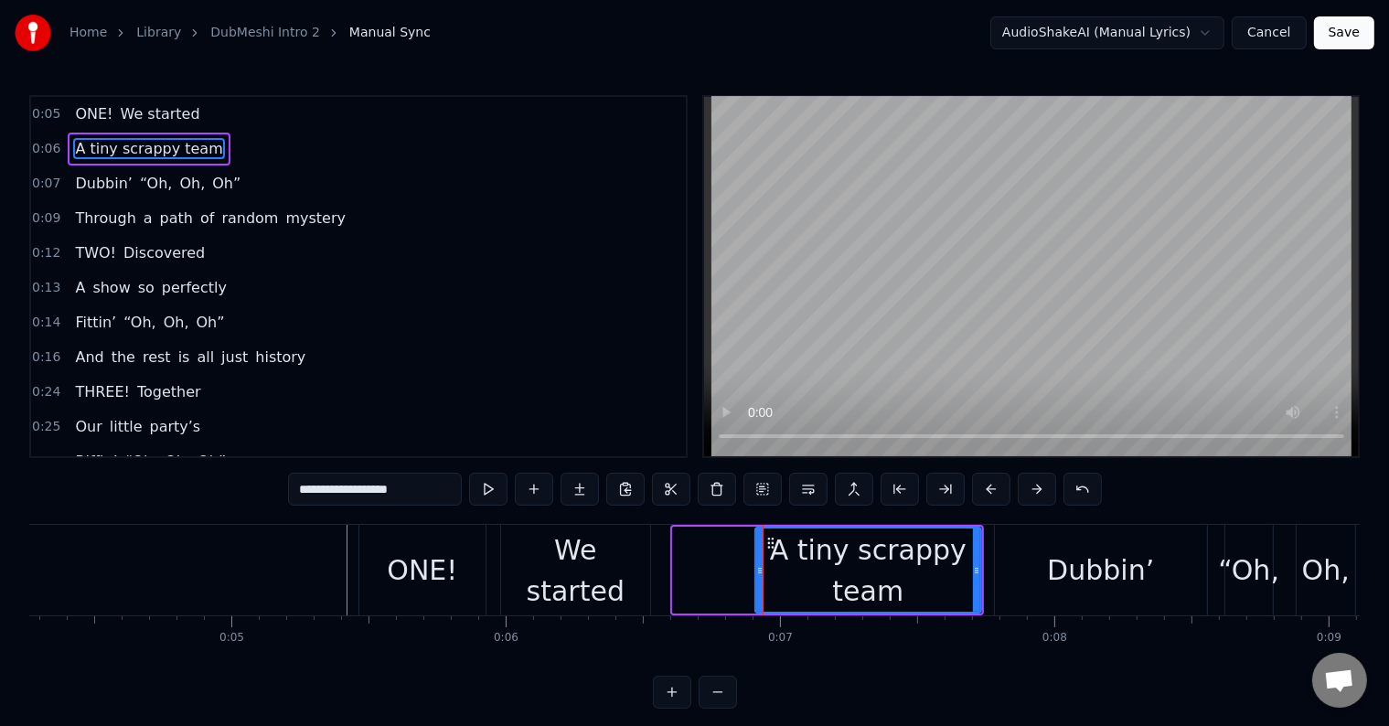
drag, startPoint x: 673, startPoint y: 563, endPoint x: 750, endPoint y: 581, distance: 78.9
click at [756, 581] on div at bounding box center [759, 569] width 7 height 83
click at [629, 573] on div "We started" at bounding box center [575, 570] width 149 height 82
type input "**********"
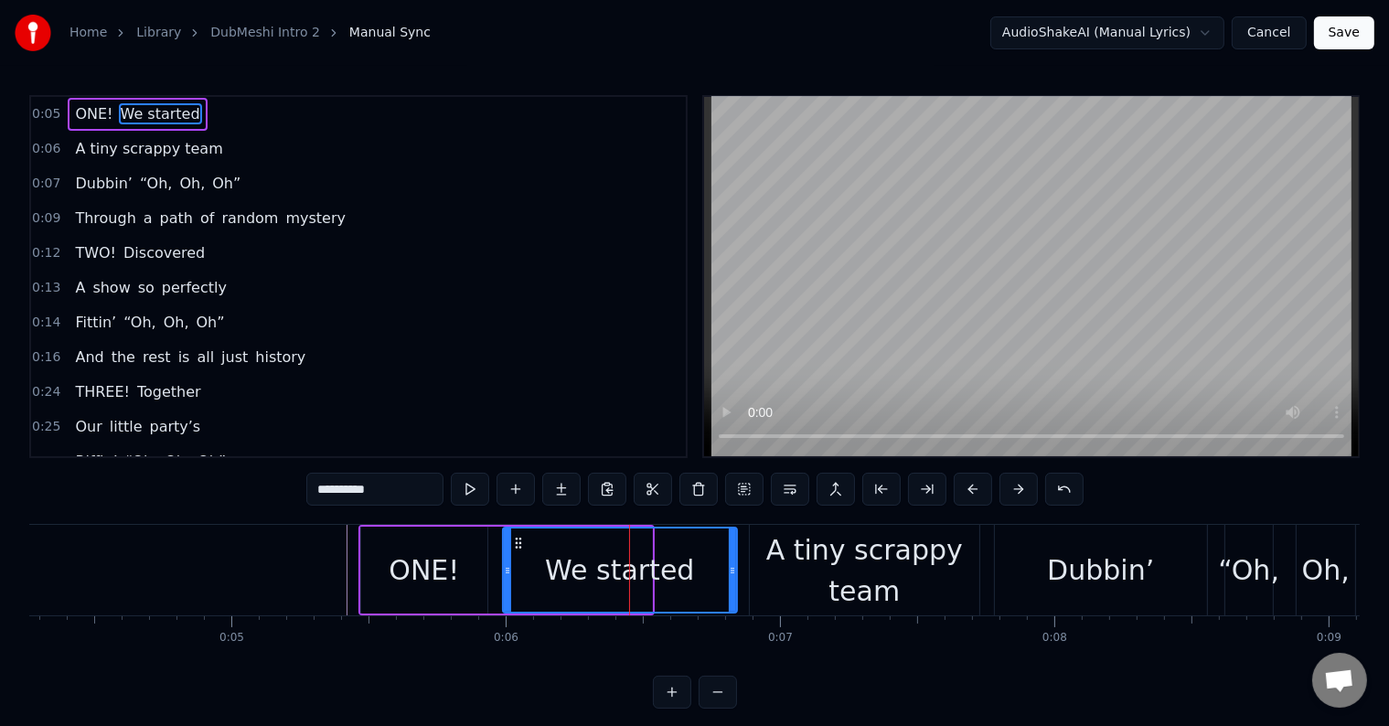
drag, startPoint x: 648, startPoint y: 562, endPoint x: 538, endPoint y: 566, distance: 110.7
click at [734, 568] on icon at bounding box center [732, 570] width 7 height 15
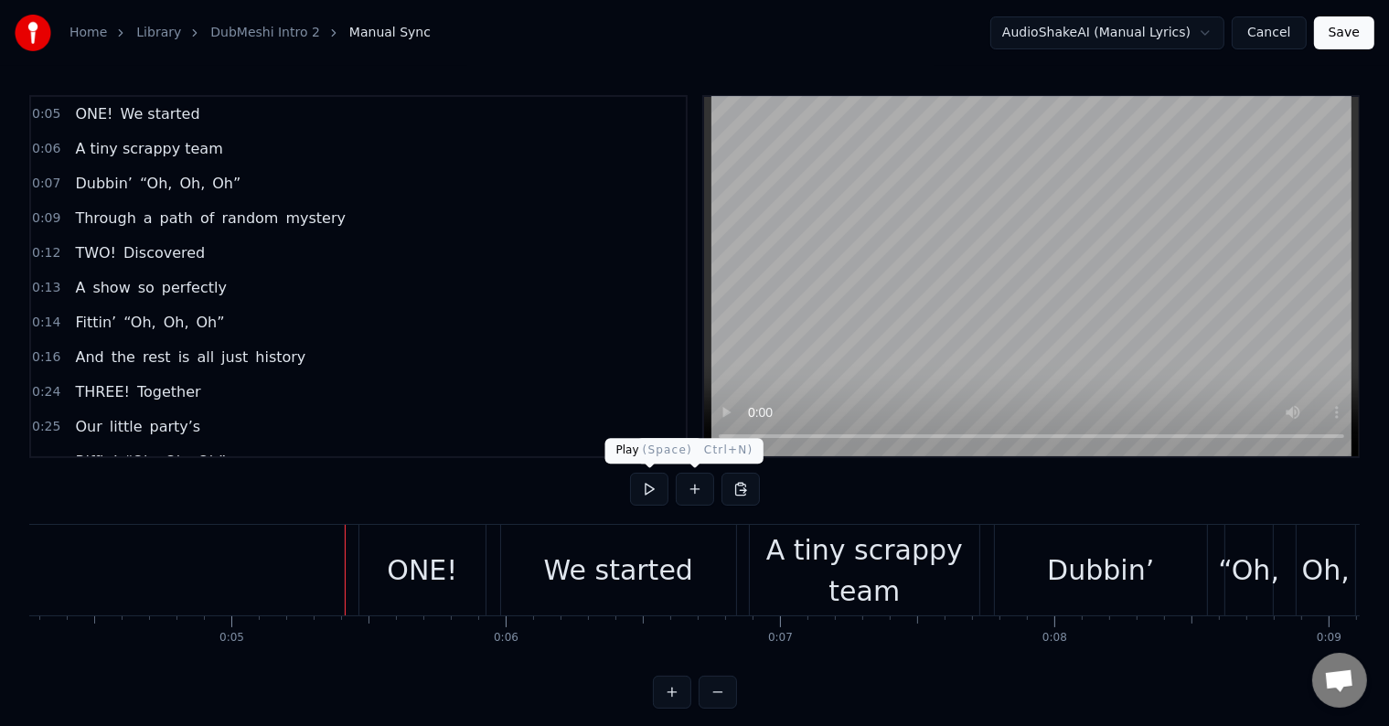
click at [656, 486] on button at bounding box center [649, 489] width 38 height 33
click at [653, 486] on button at bounding box center [649, 489] width 38 height 33
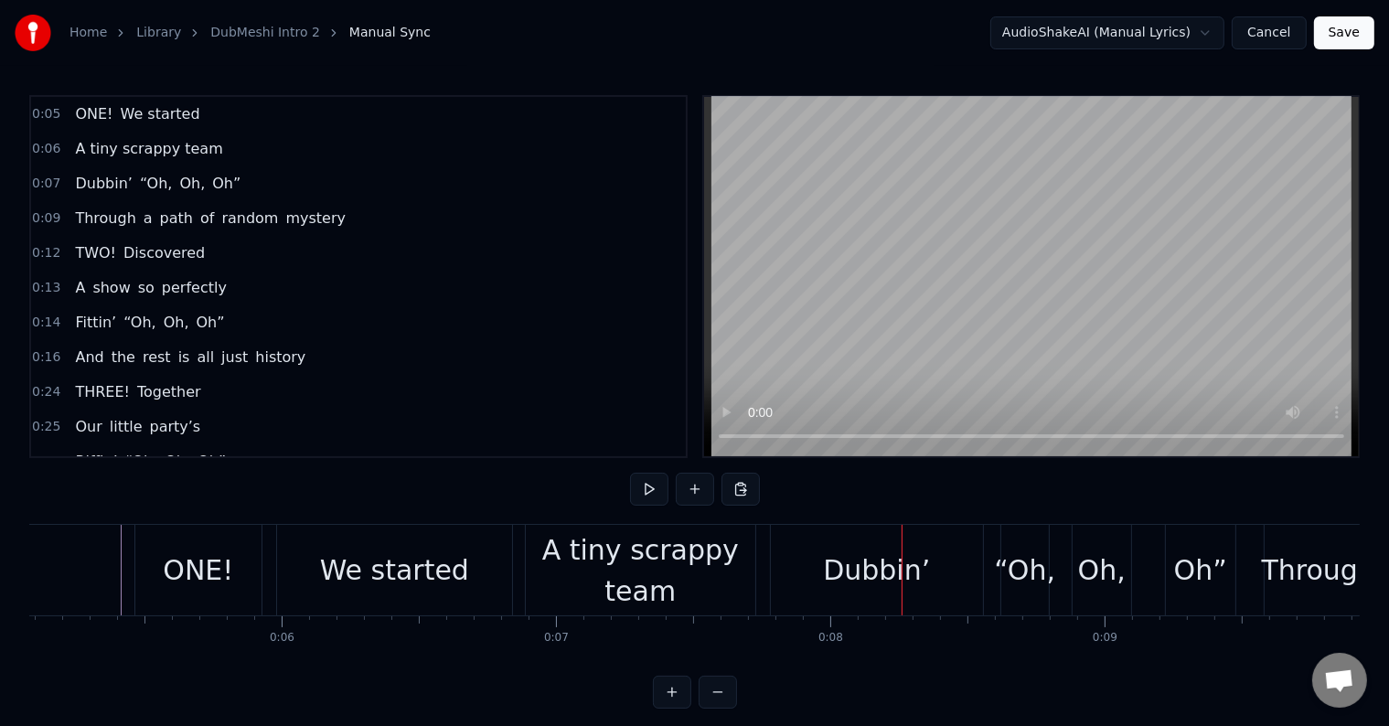
scroll to position [0, 1462]
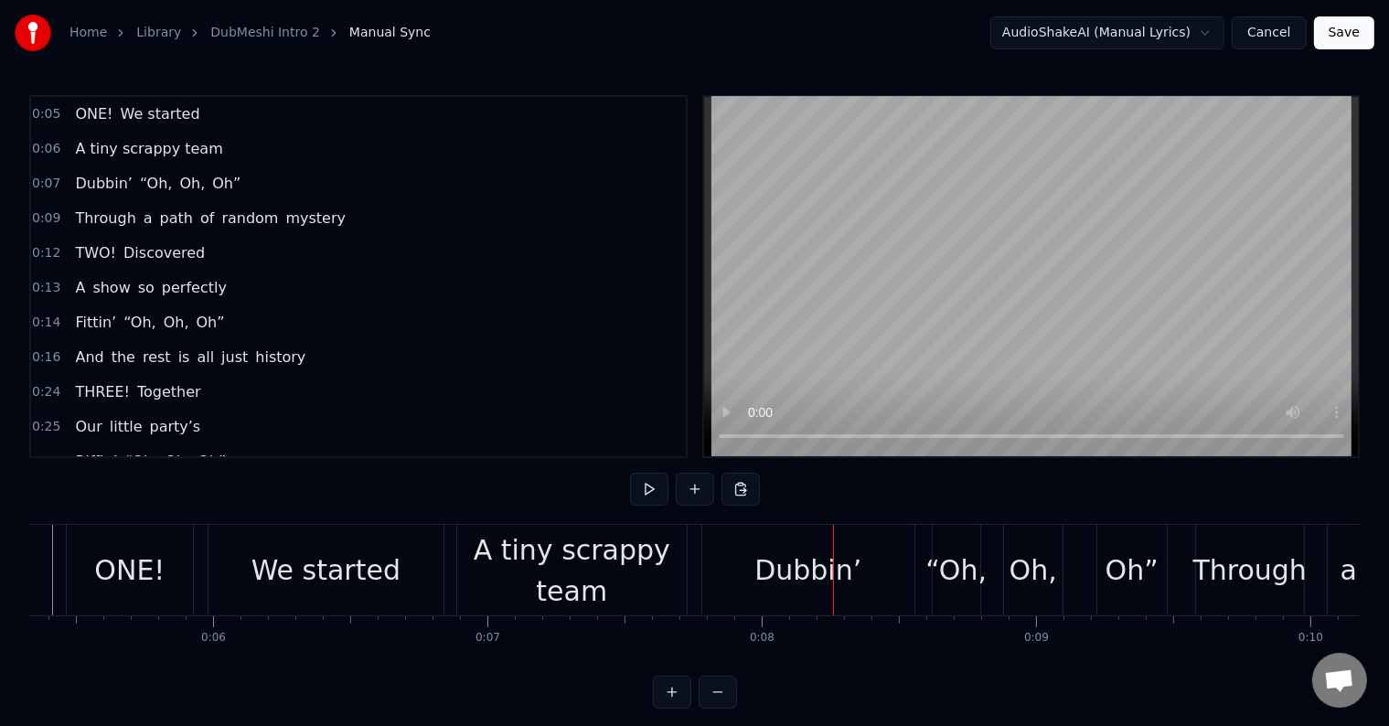
click at [750, 545] on div "Dubbin’" at bounding box center [808, 570] width 212 height 91
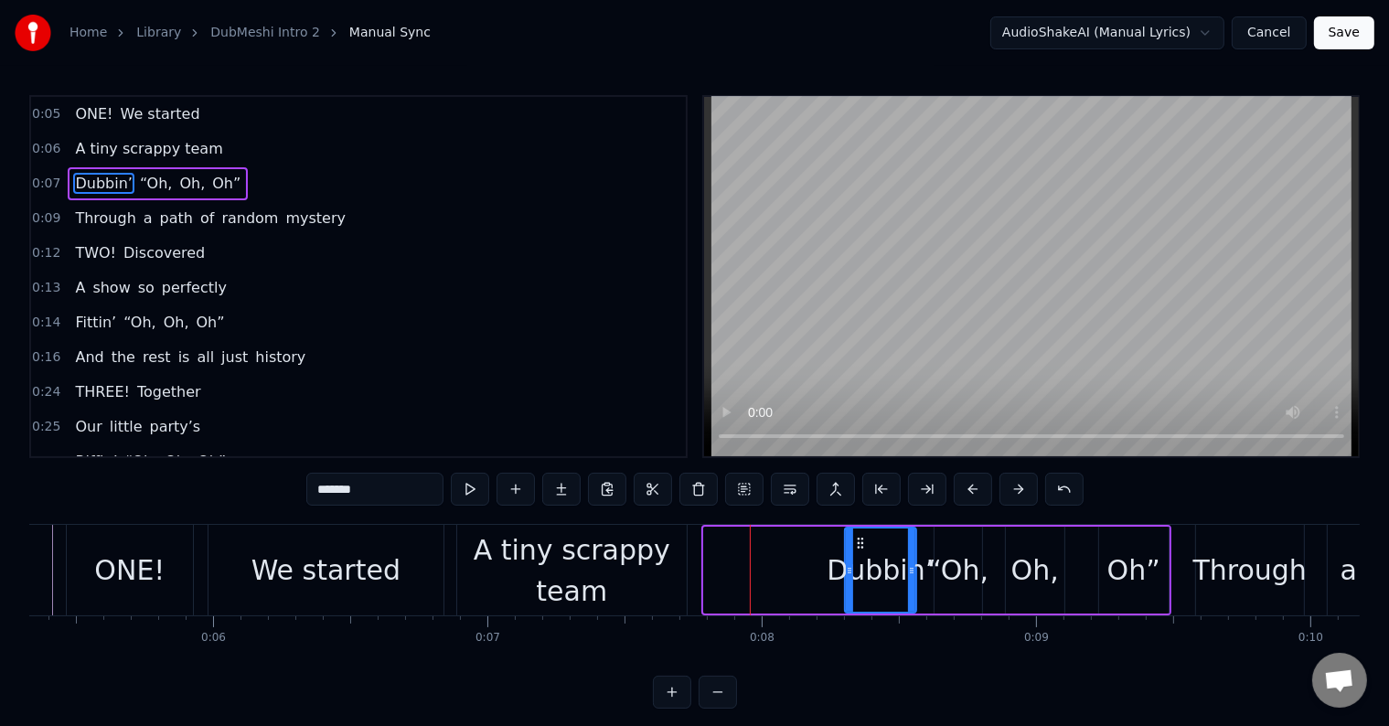
drag, startPoint x: 706, startPoint y: 570, endPoint x: 847, endPoint y: 570, distance: 140.8
click at [847, 570] on icon at bounding box center [849, 570] width 7 height 15
click at [599, 559] on div "A tiny scrappy team" at bounding box center [571, 570] width 229 height 82
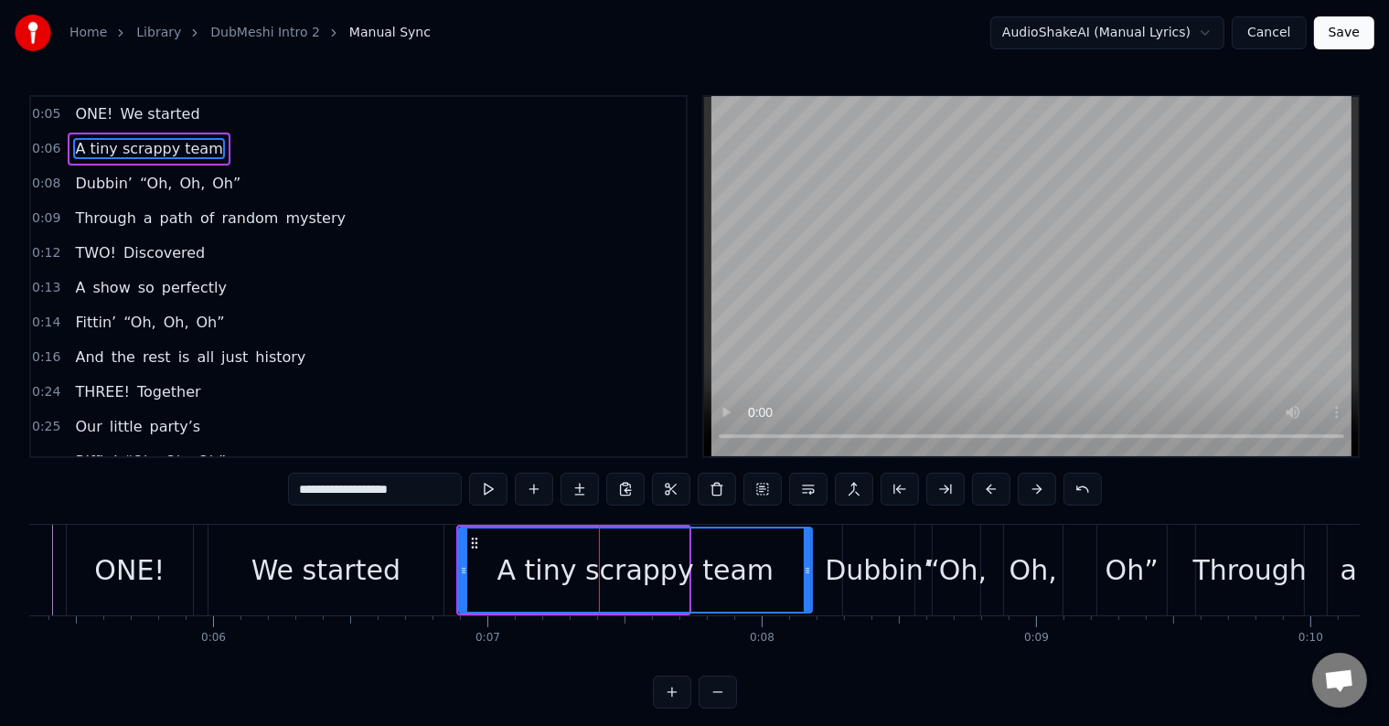
drag, startPoint x: 685, startPoint y: 561, endPoint x: 812, endPoint y: 570, distance: 127.4
click at [811, 570] on div at bounding box center [807, 569] width 7 height 83
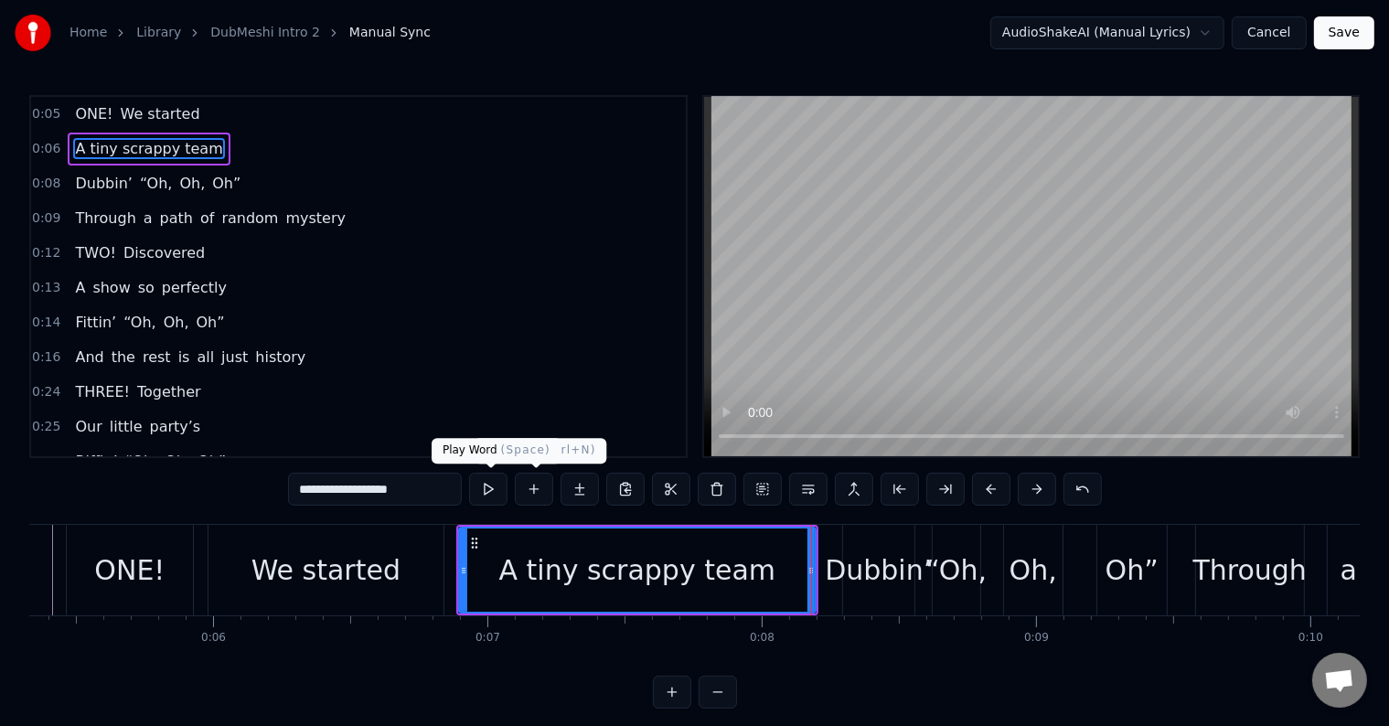
click at [492, 488] on button at bounding box center [488, 489] width 38 height 33
click at [494, 486] on button at bounding box center [488, 489] width 38 height 33
click at [846, 547] on div "Dubbin’" at bounding box center [878, 570] width 71 height 91
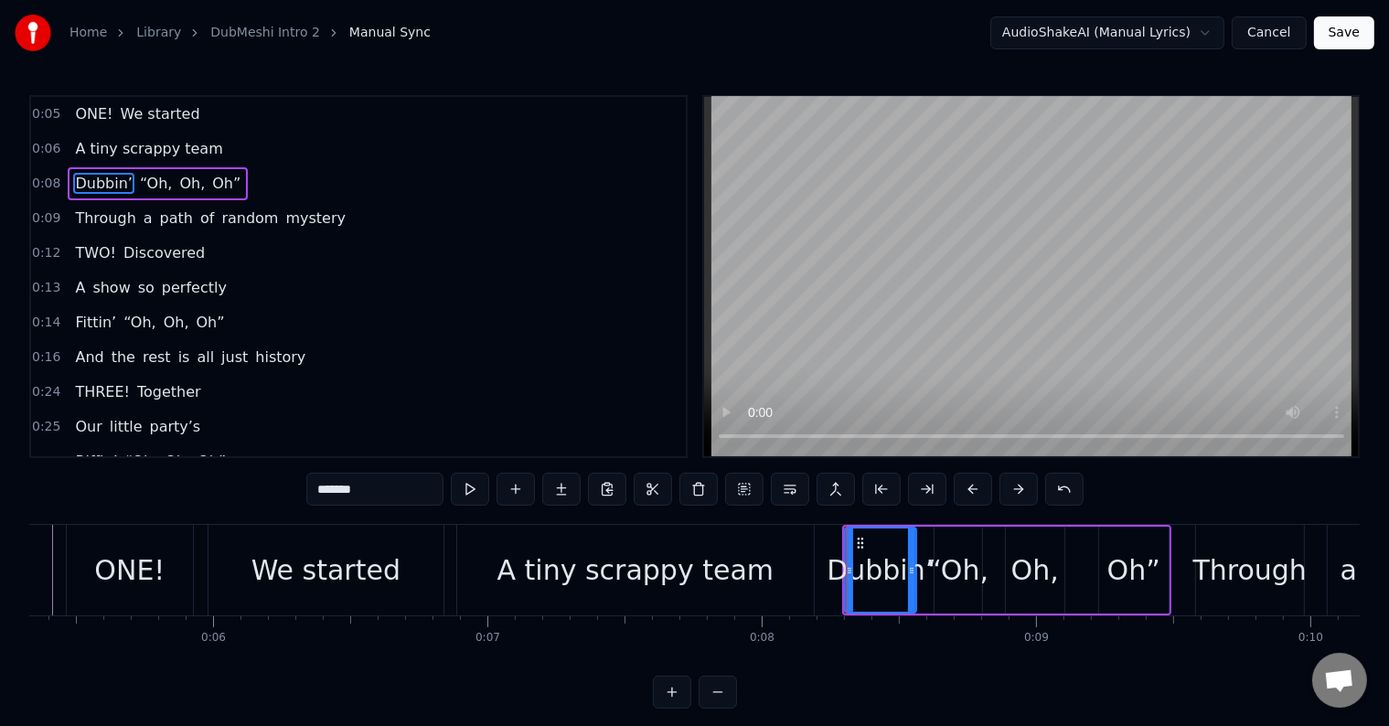
click at [138, 176] on span "“Oh," at bounding box center [156, 183] width 37 height 21
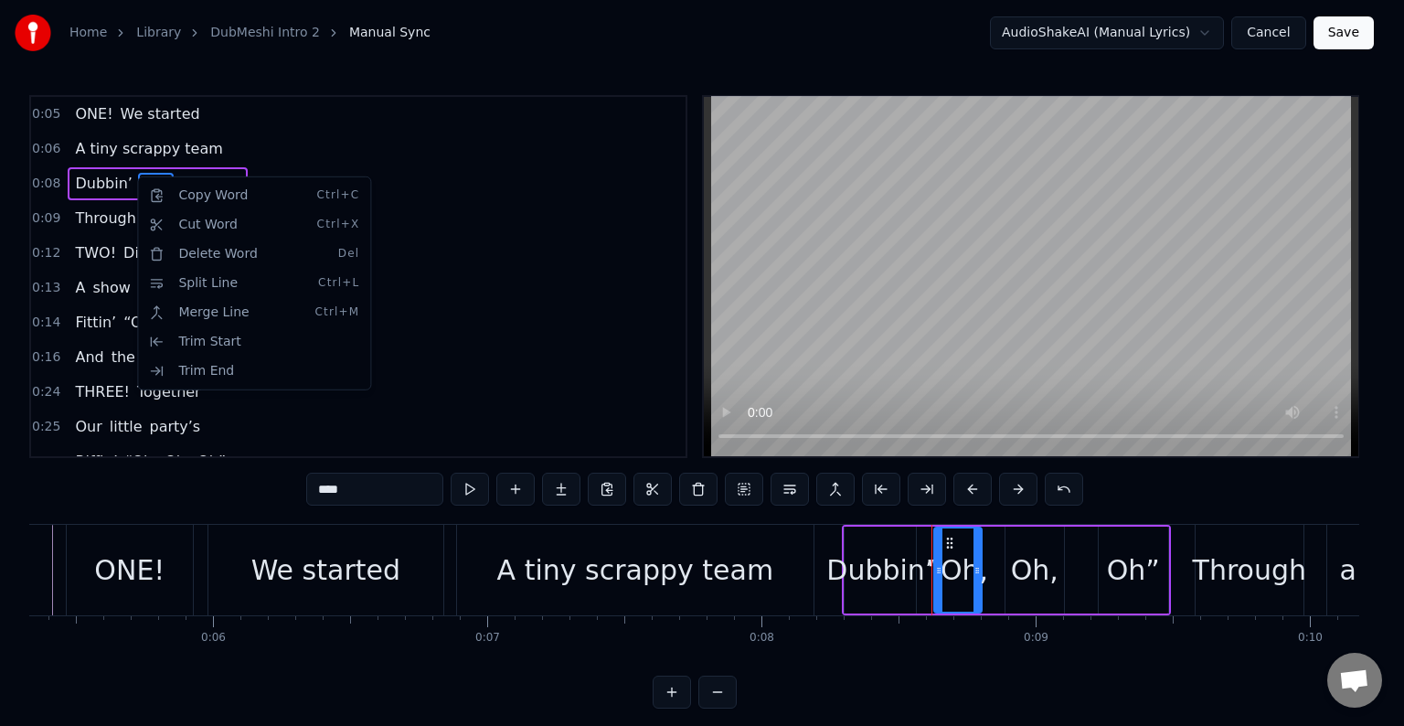
click at [105, 179] on html "Home Library DubMeshi Intro 2 Manual Sync AudioShakeAI (Manual Lyrics) Cancel S…" at bounding box center [702, 369] width 1404 height 738
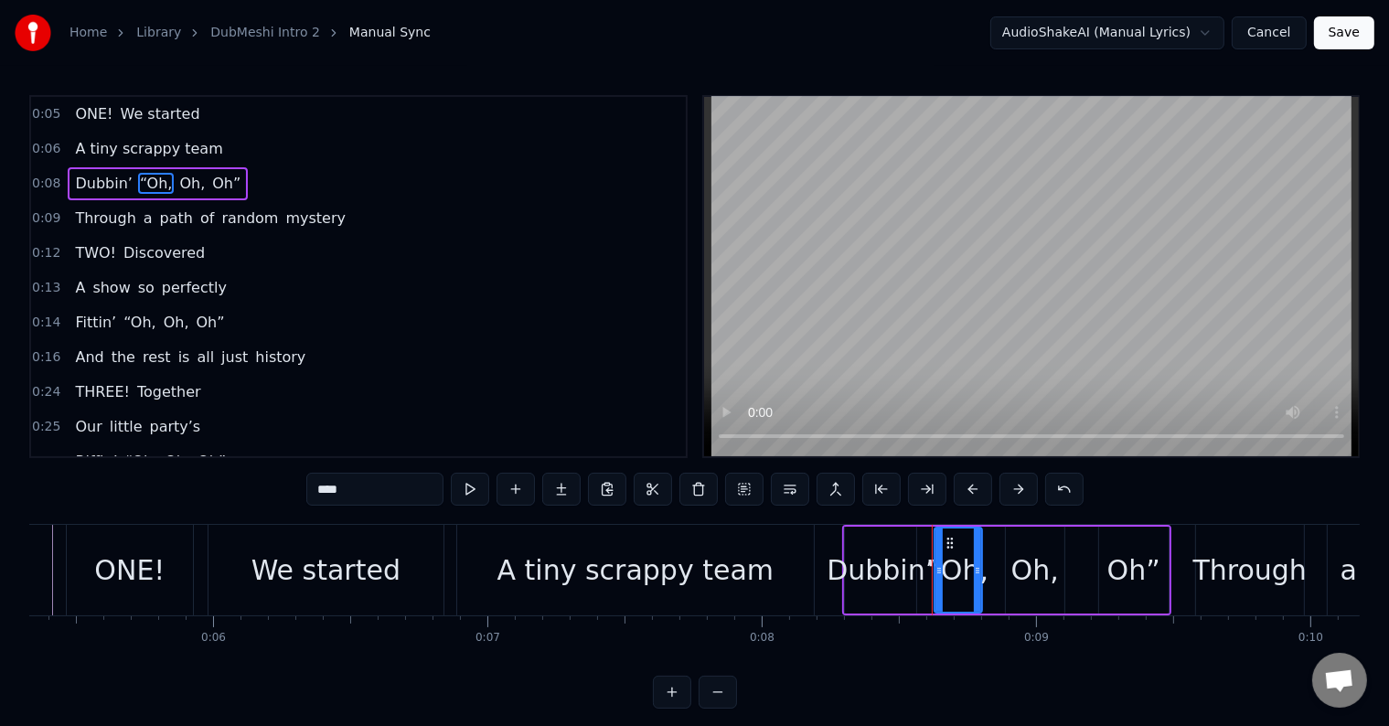
click at [102, 182] on span "Dubbin’" at bounding box center [103, 183] width 60 height 21
type input "*******"
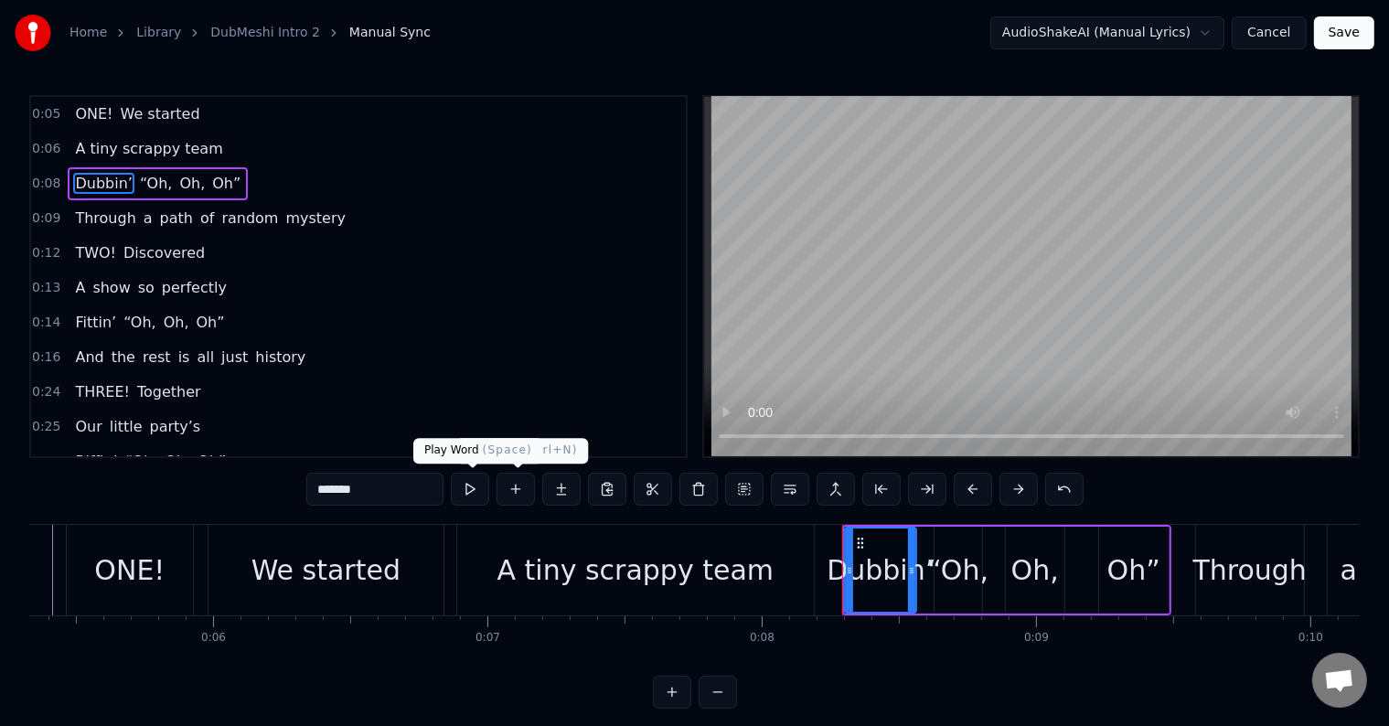
click at [476, 486] on button at bounding box center [470, 489] width 38 height 33
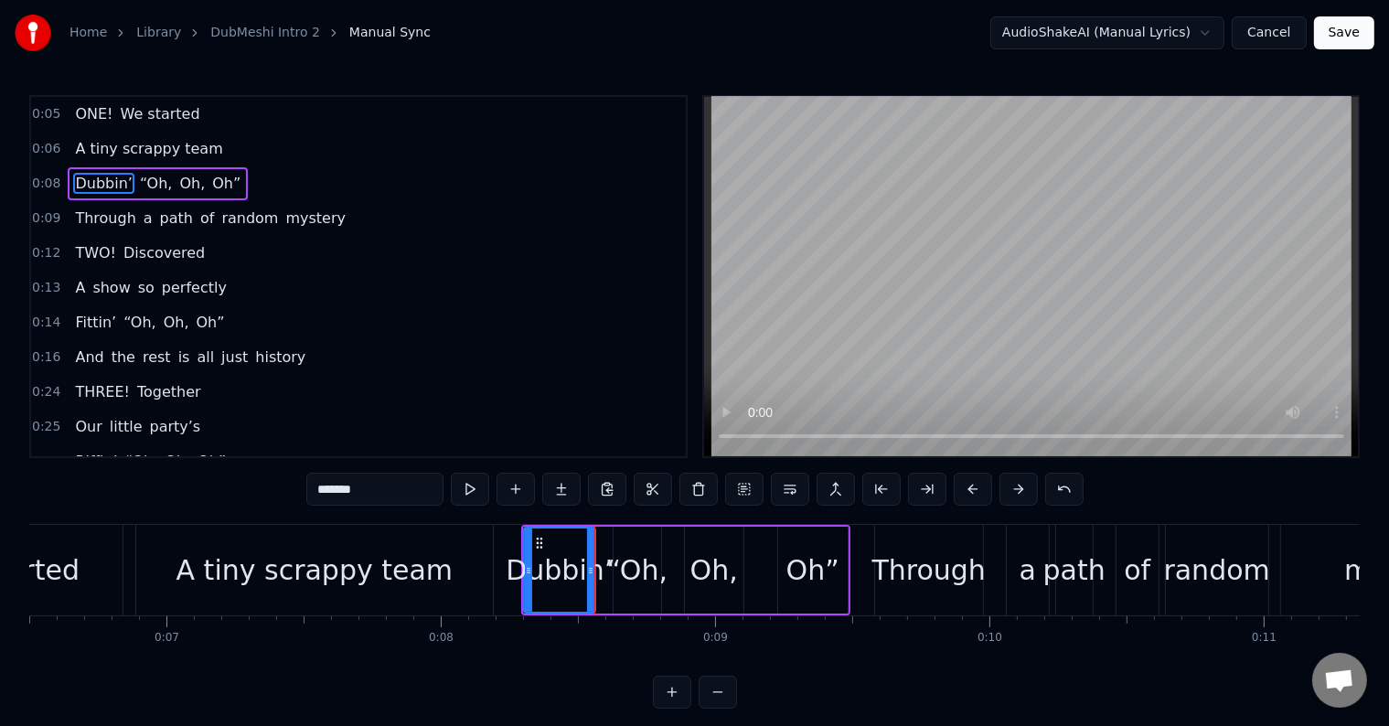
scroll to position [0, 1894]
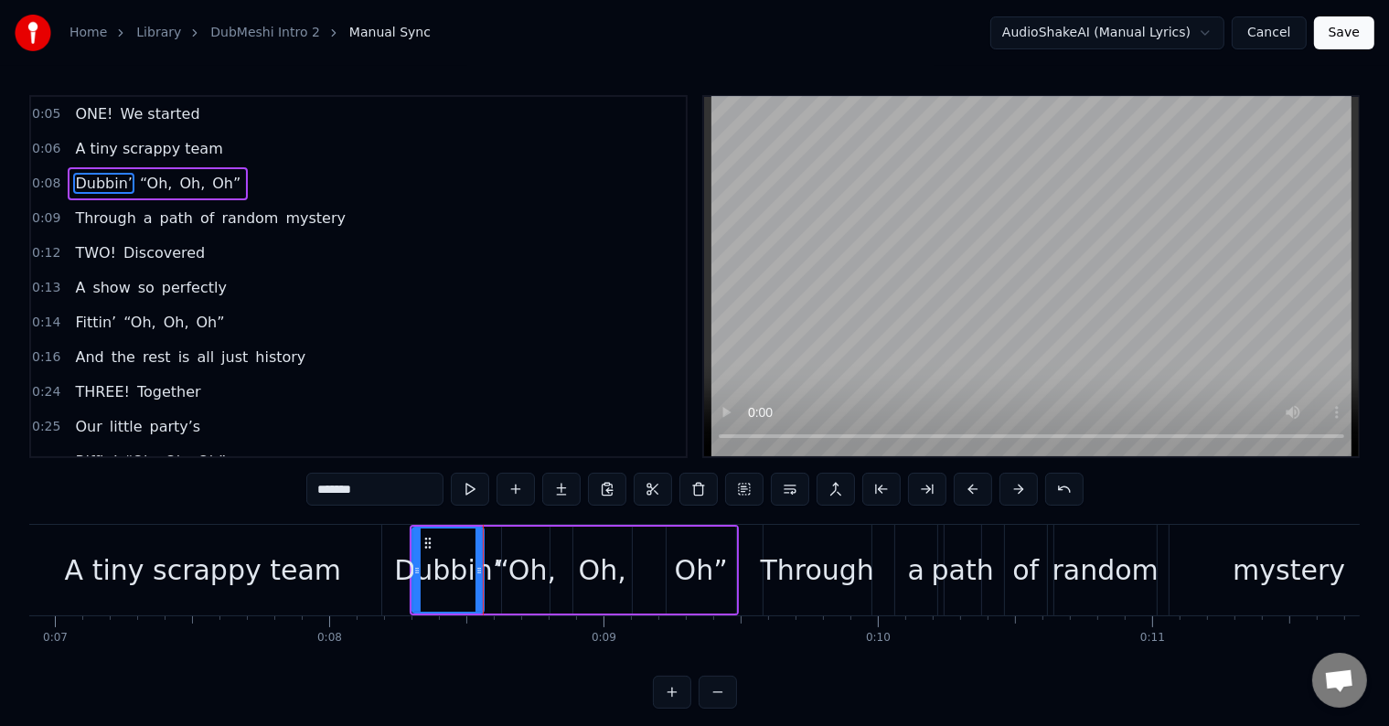
click at [645, 549] on div "Dubbin’ “Oh, Oh, Oh”" at bounding box center [574, 570] width 329 height 91
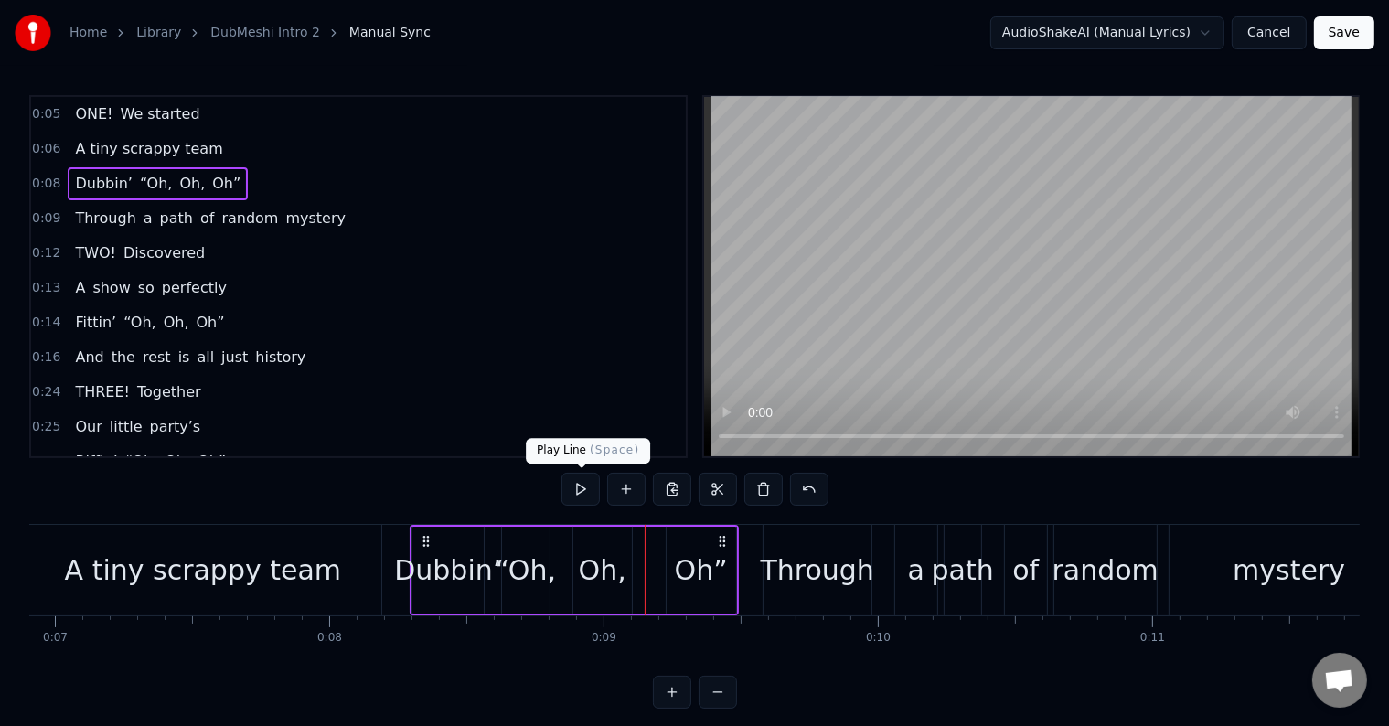
click at [574, 483] on button at bounding box center [580, 489] width 38 height 33
click at [795, 556] on div "Through" at bounding box center [817, 569] width 113 height 41
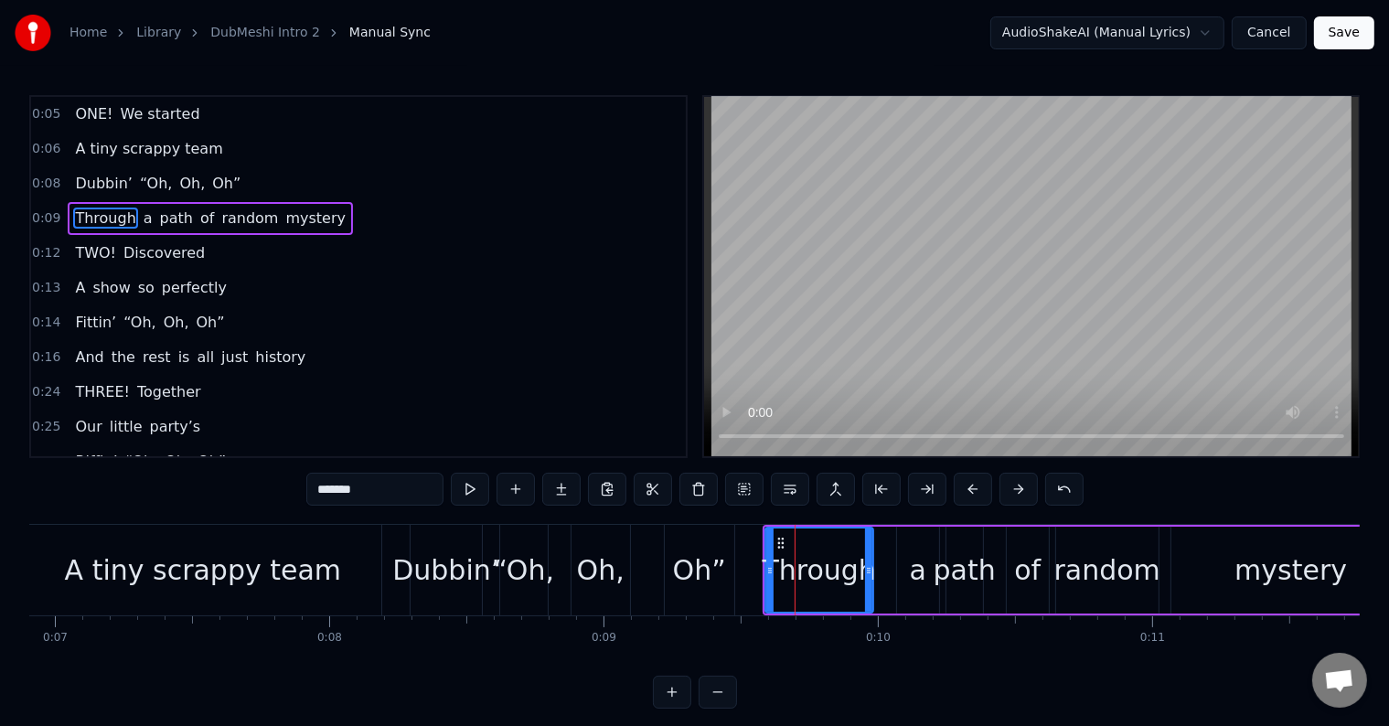
click at [142, 216] on span "a" at bounding box center [148, 218] width 13 height 21
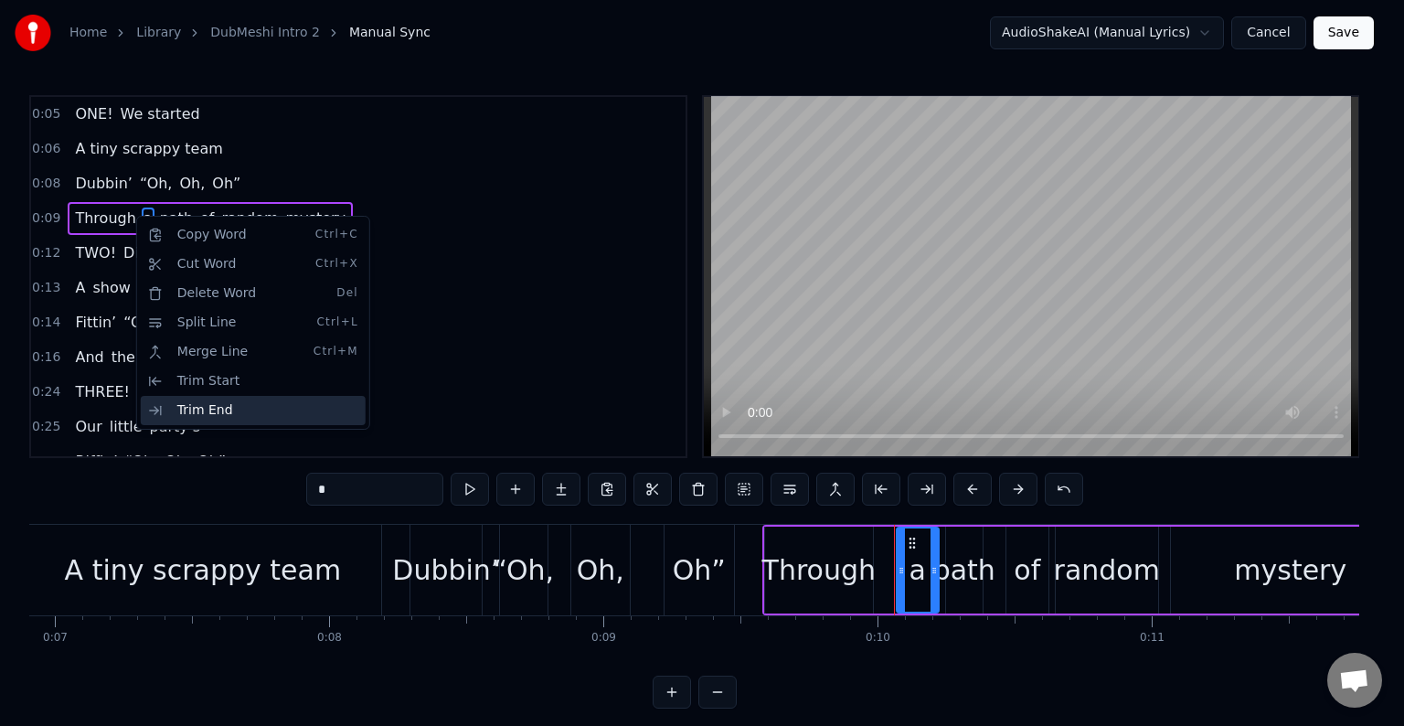
click at [197, 407] on div "Trim End" at bounding box center [253, 410] width 225 height 29
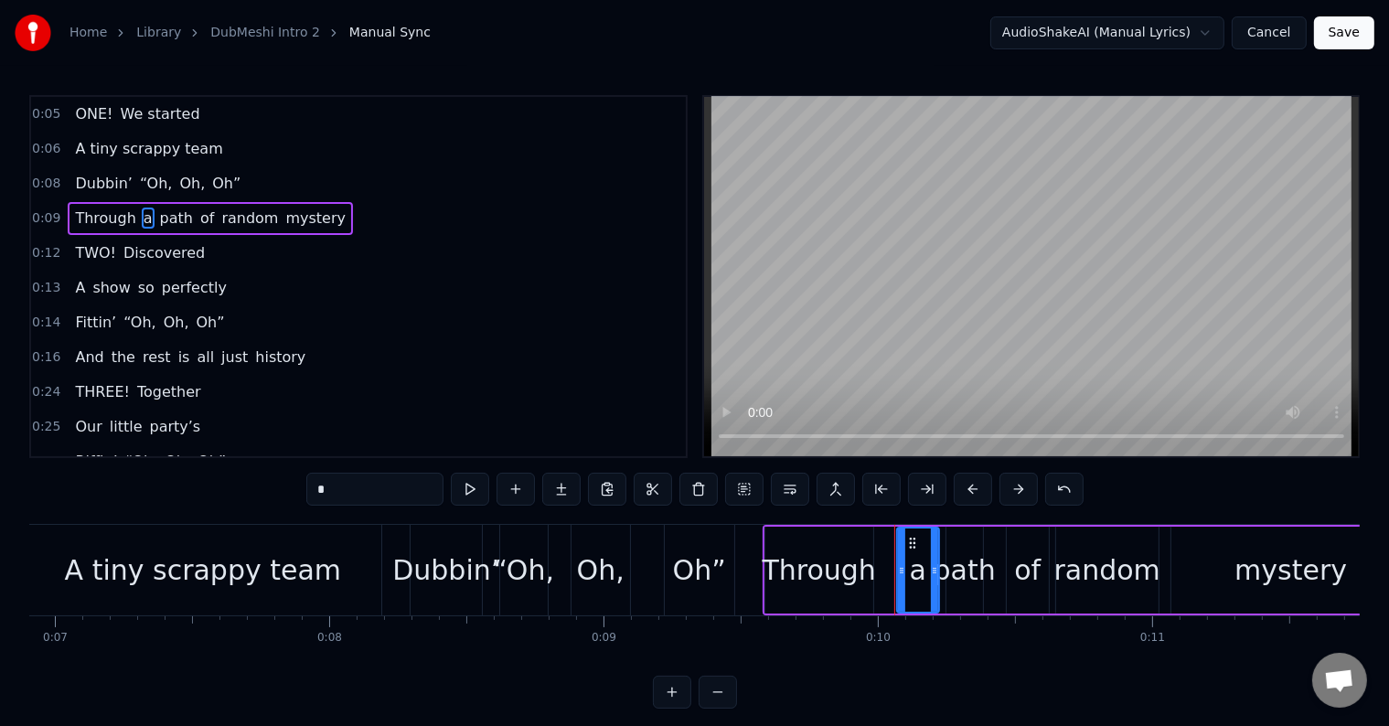
click at [110, 208] on span "Through" at bounding box center [105, 218] width 64 height 21
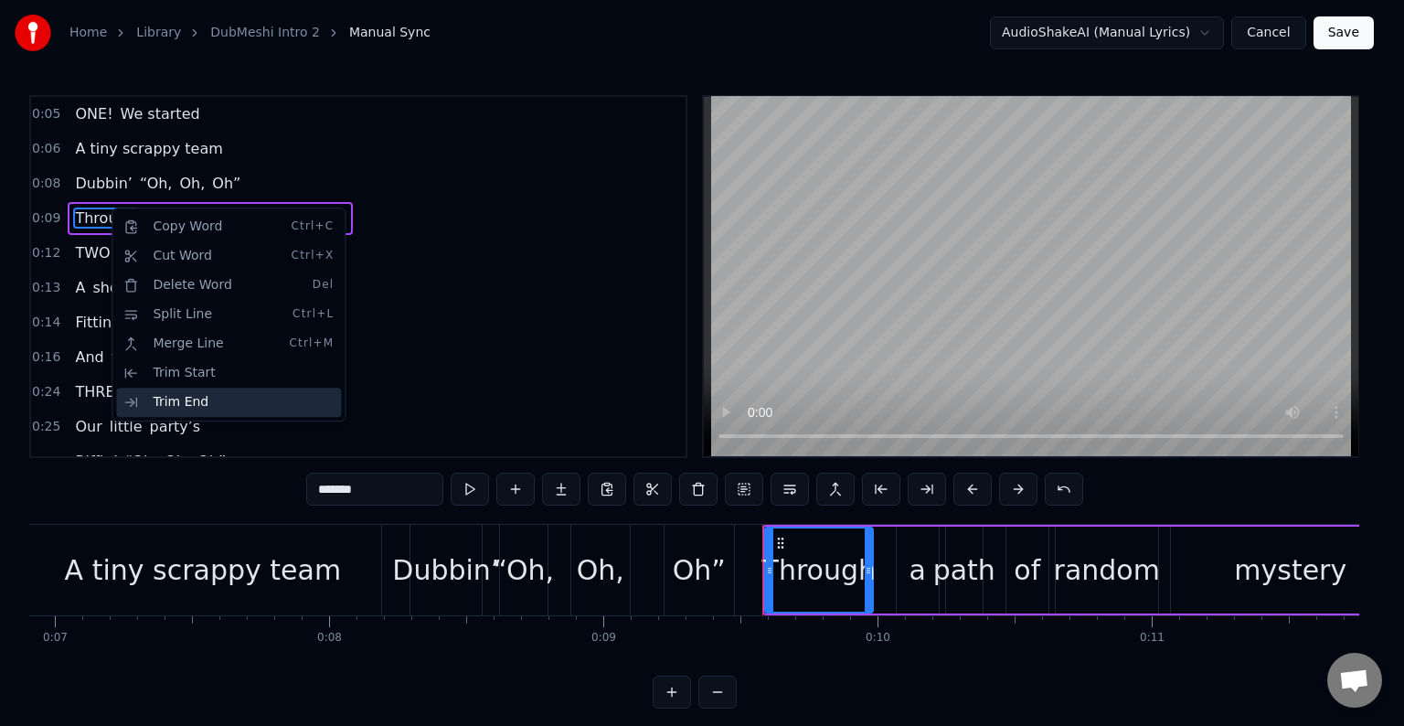
click at [219, 393] on div "Trim End" at bounding box center [228, 402] width 225 height 29
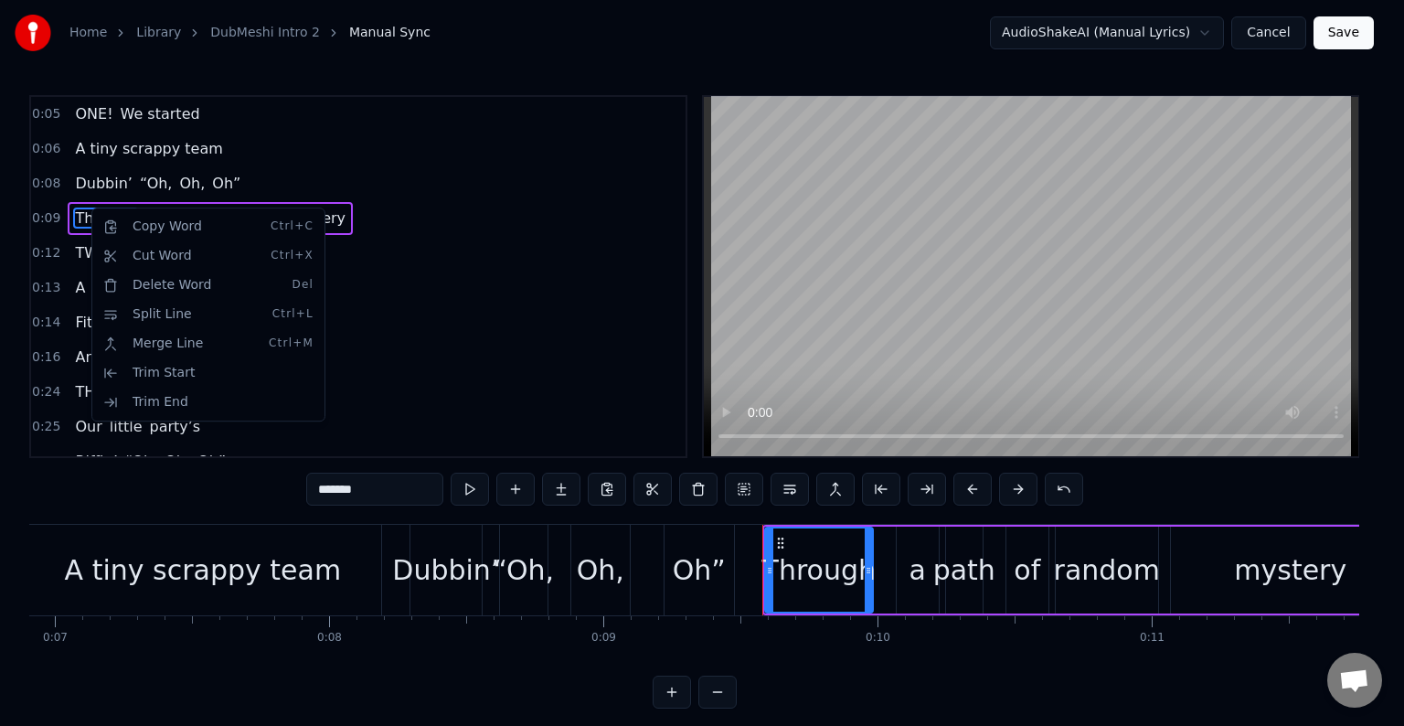
click at [79, 207] on html "Home Library DubMeshi Intro 2 Manual Sync AudioShakeAI (Manual Lyrics) Cancel S…" at bounding box center [702, 369] width 1404 height 738
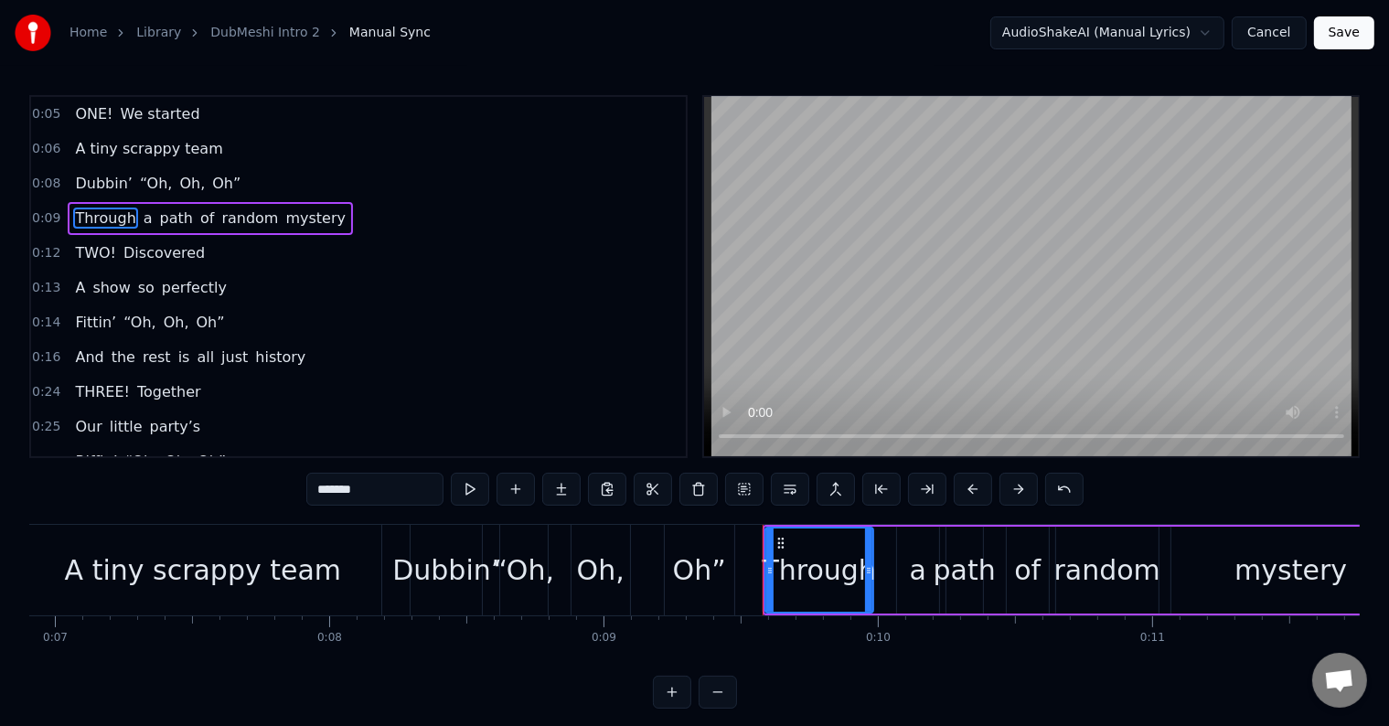
click at [142, 211] on span "a" at bounding box center [148, 218] width 13 height 21
type input "*"
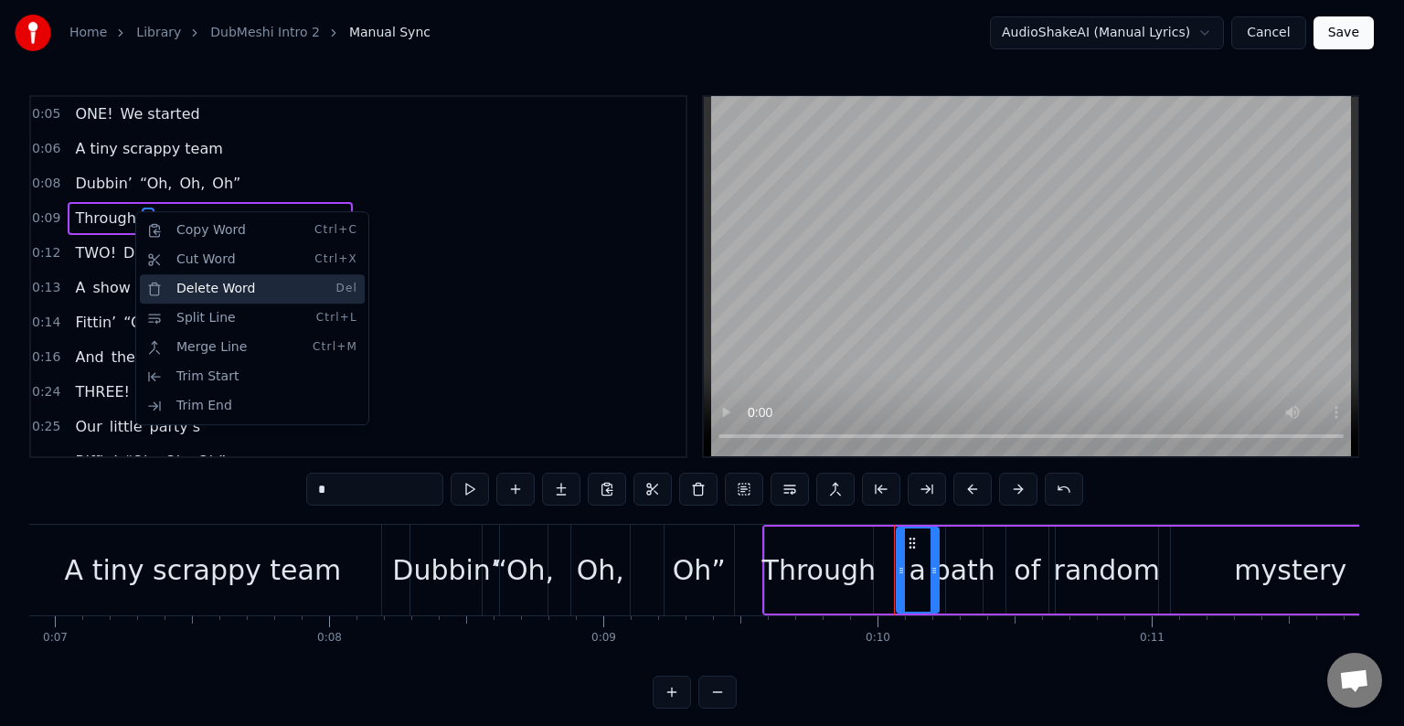
click at [238, 288] on div "Delete Word Del" at bounding box center [252, 288] width 225 height 29
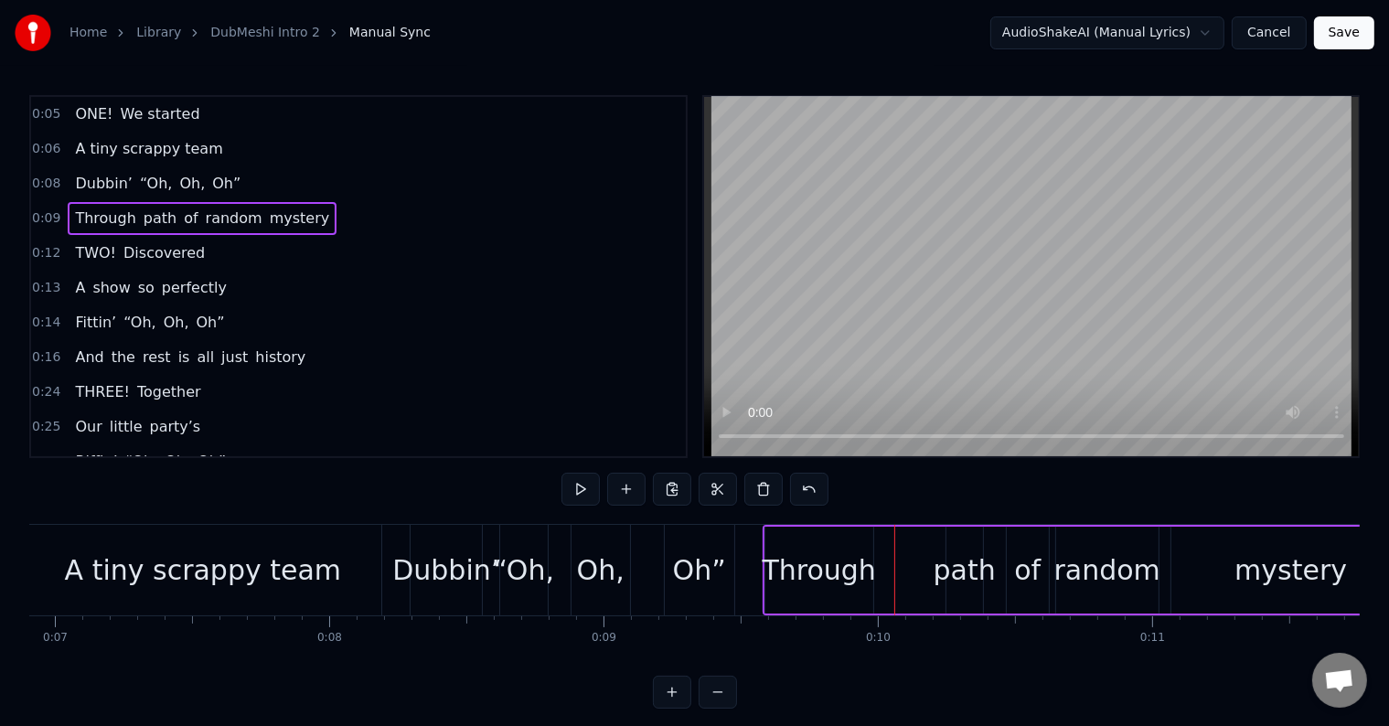
click at [142, 216] on span "path" at bounding box center [160, 218] width 37 height 21
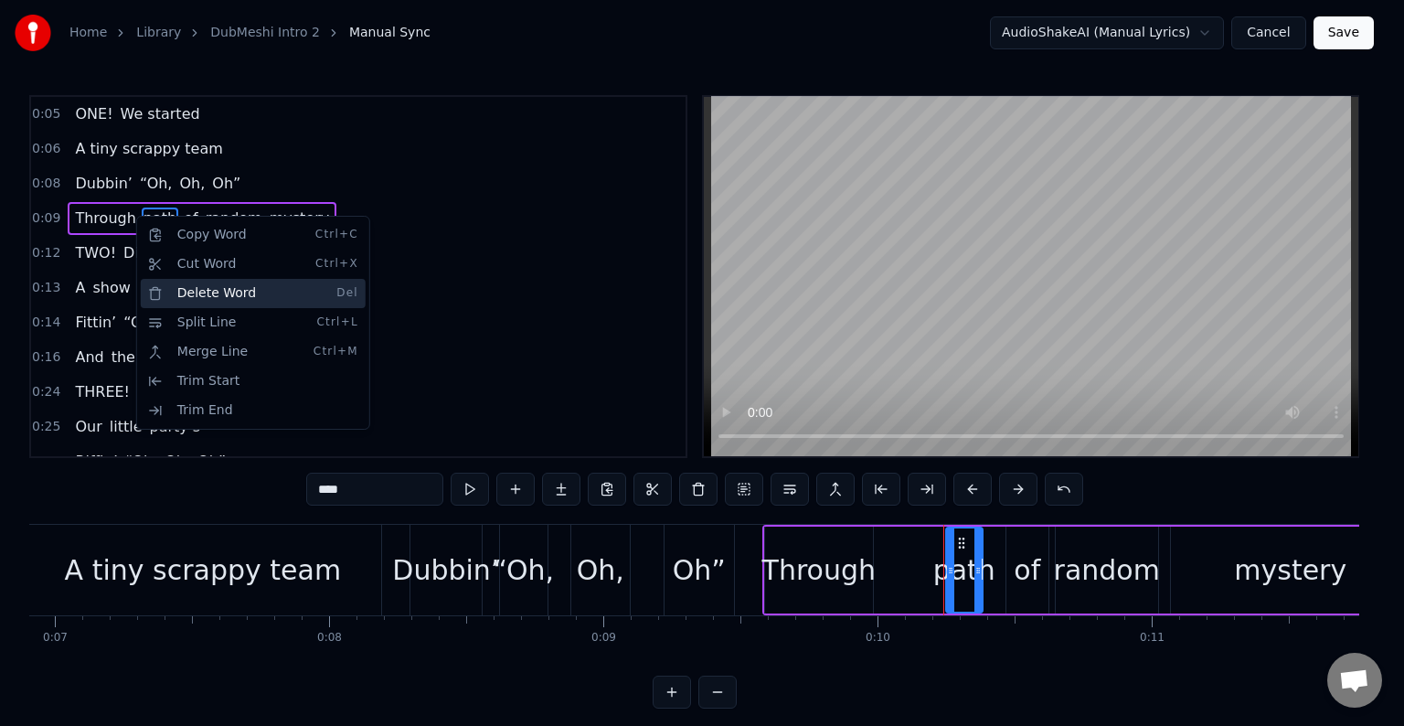
click at [225, 293] on div "Delete Word Del" at bounding box center [253, 293] width 225 height 29
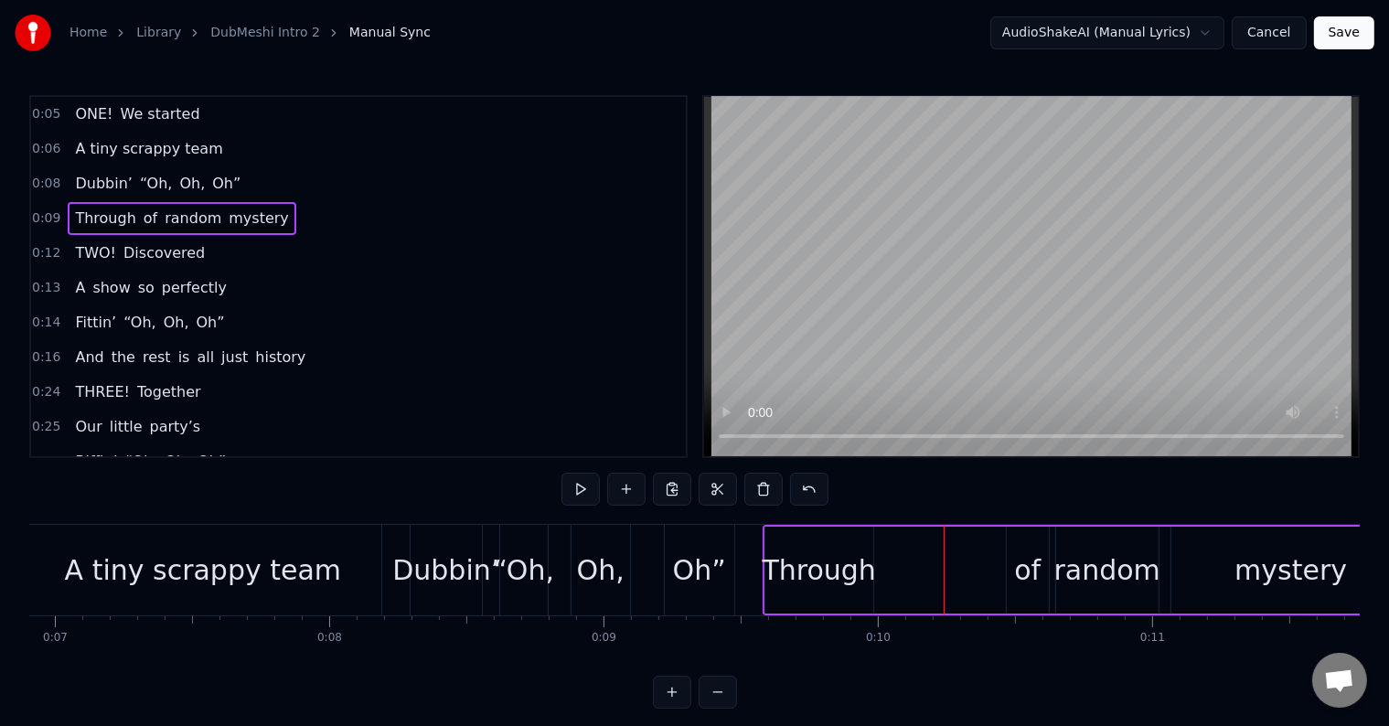
click at [142, 217] on span "of" at bounding box center [150, 218] width 17 height 21
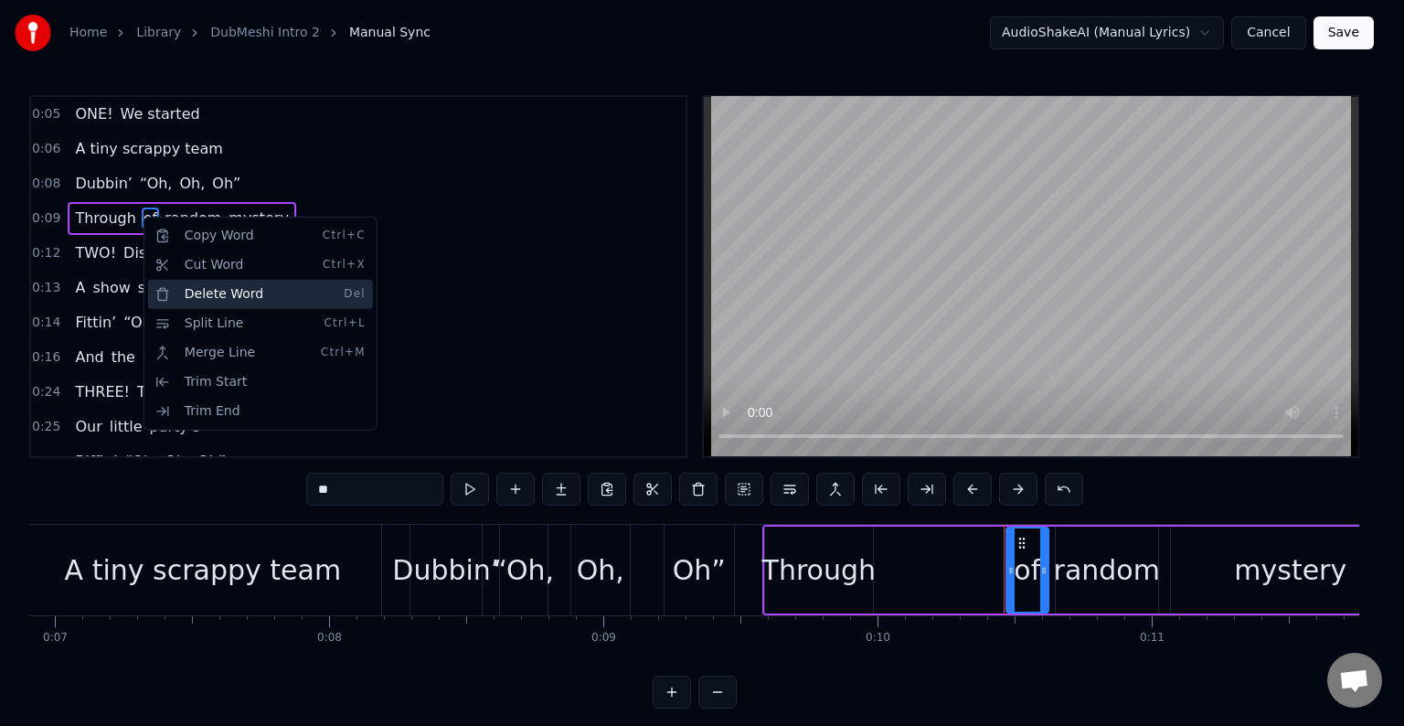
click at [254, 296] on div "Delete Word Del" at bounding box center [260, 294] width 225 height 29
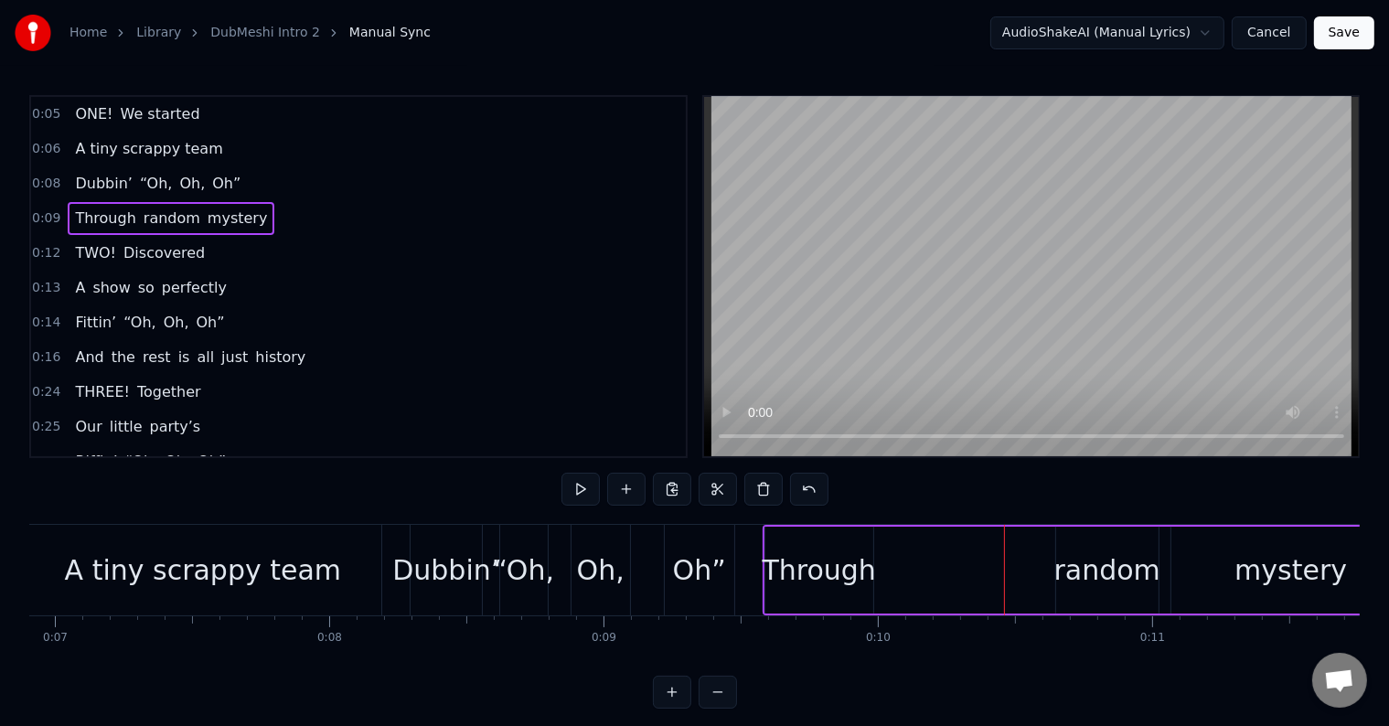
click at [142, 219] on span "random" at bounding box center [172, 218] width 60 height 21
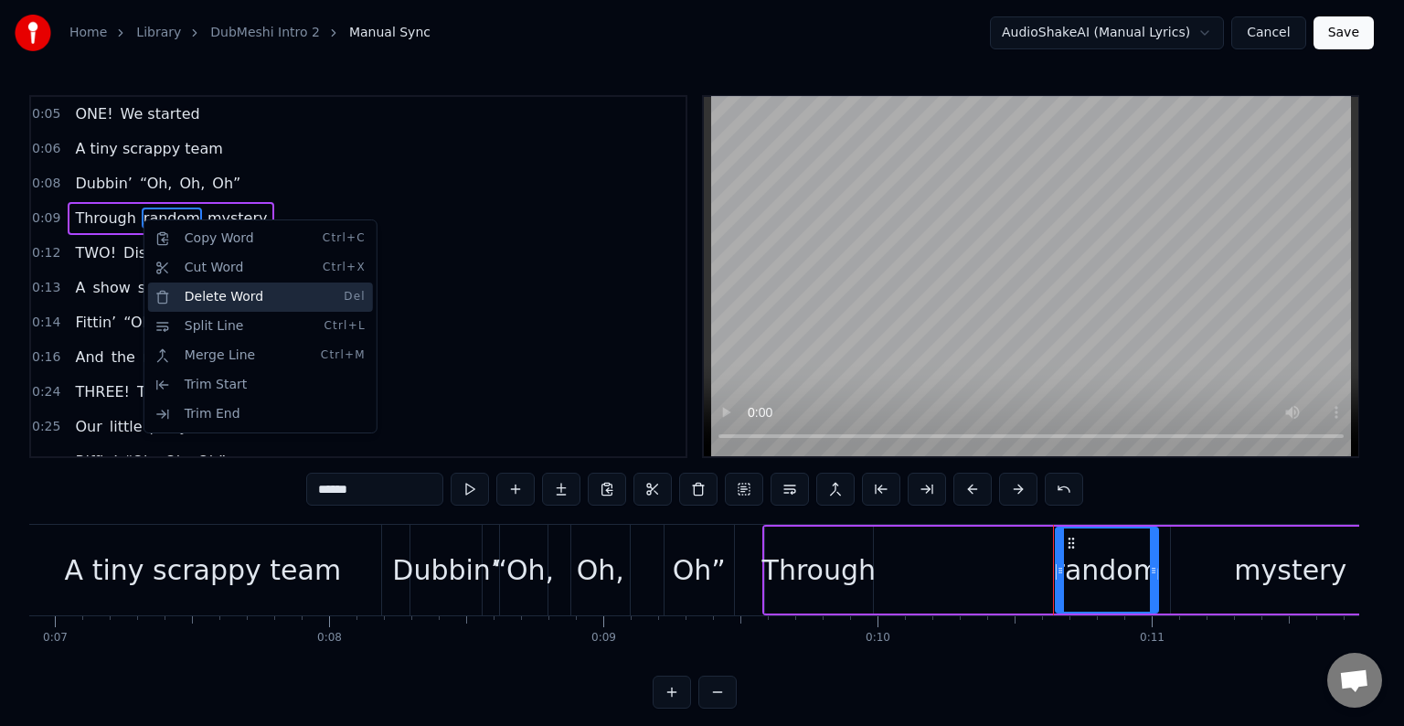
click at [238, 296] on div "Delete Word Del" at bounding box center [260, 297] width 225 height 29
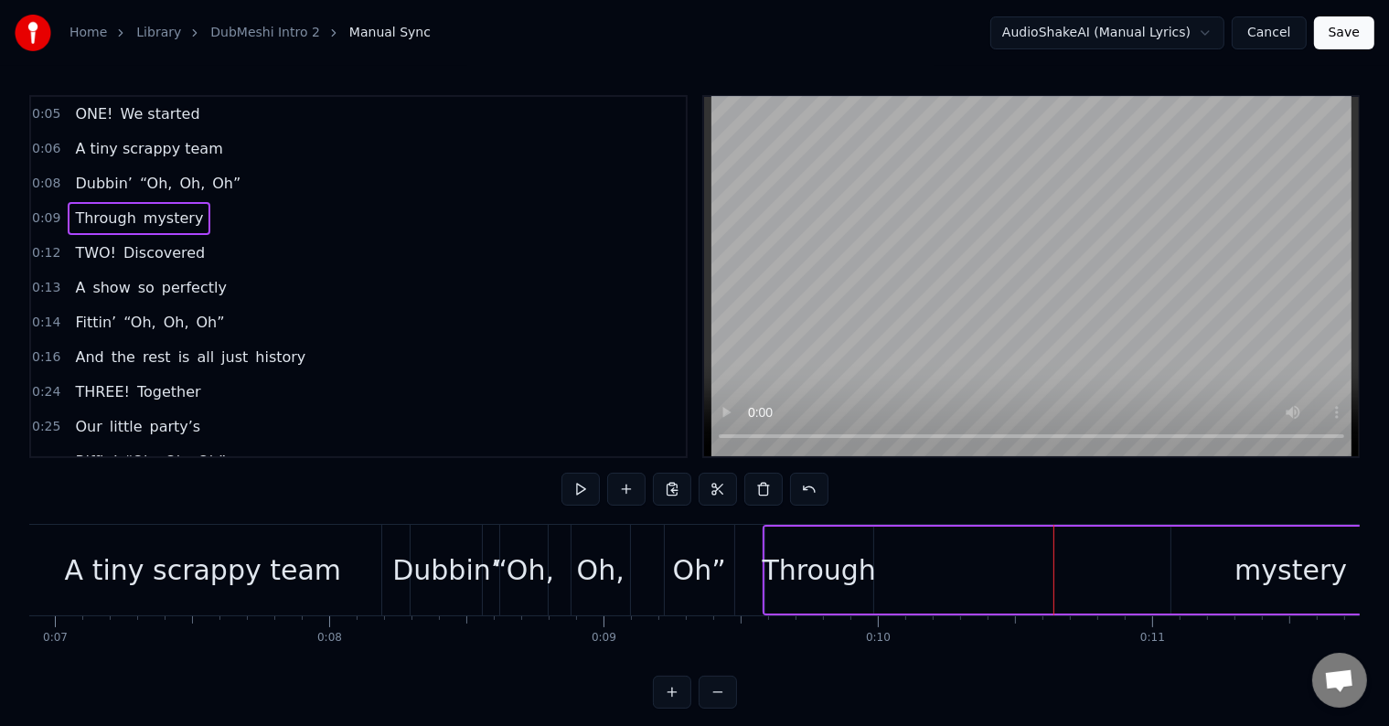
click at [142, 210] on span "mystery" at bounding box center [174, 218] width 64 height 21
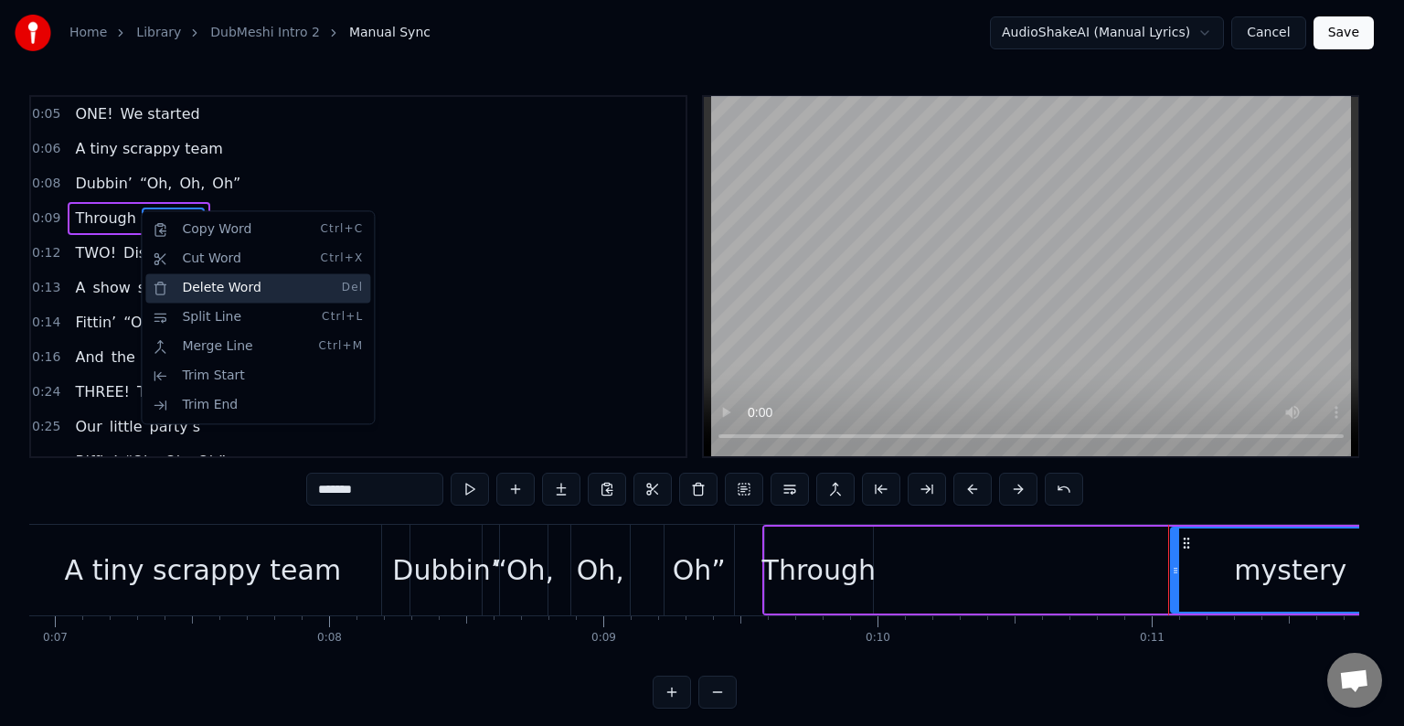
click at [240, 291] on div "Delete Word Del" at bounding box center [257, 287] width 225 height 29
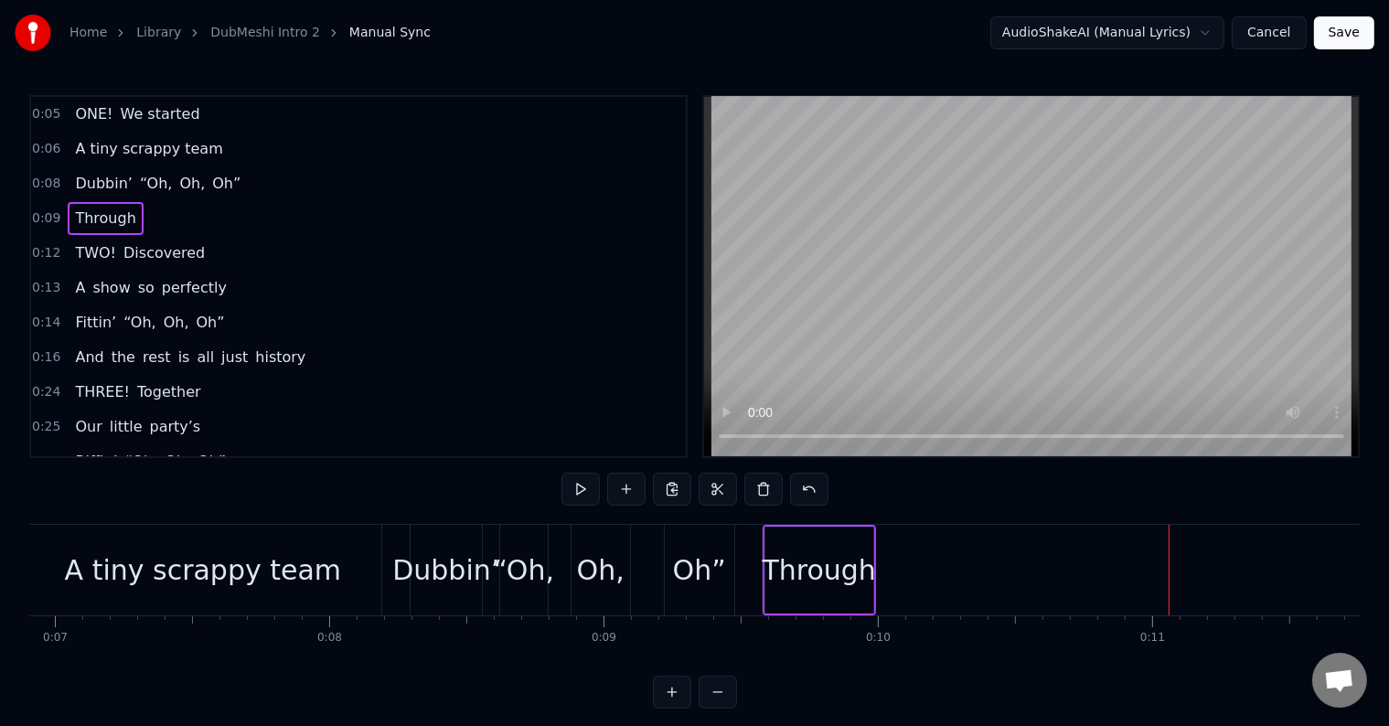
click at [101, 212] on span "Through" at bounding box center [105, 218] width 64 height 21
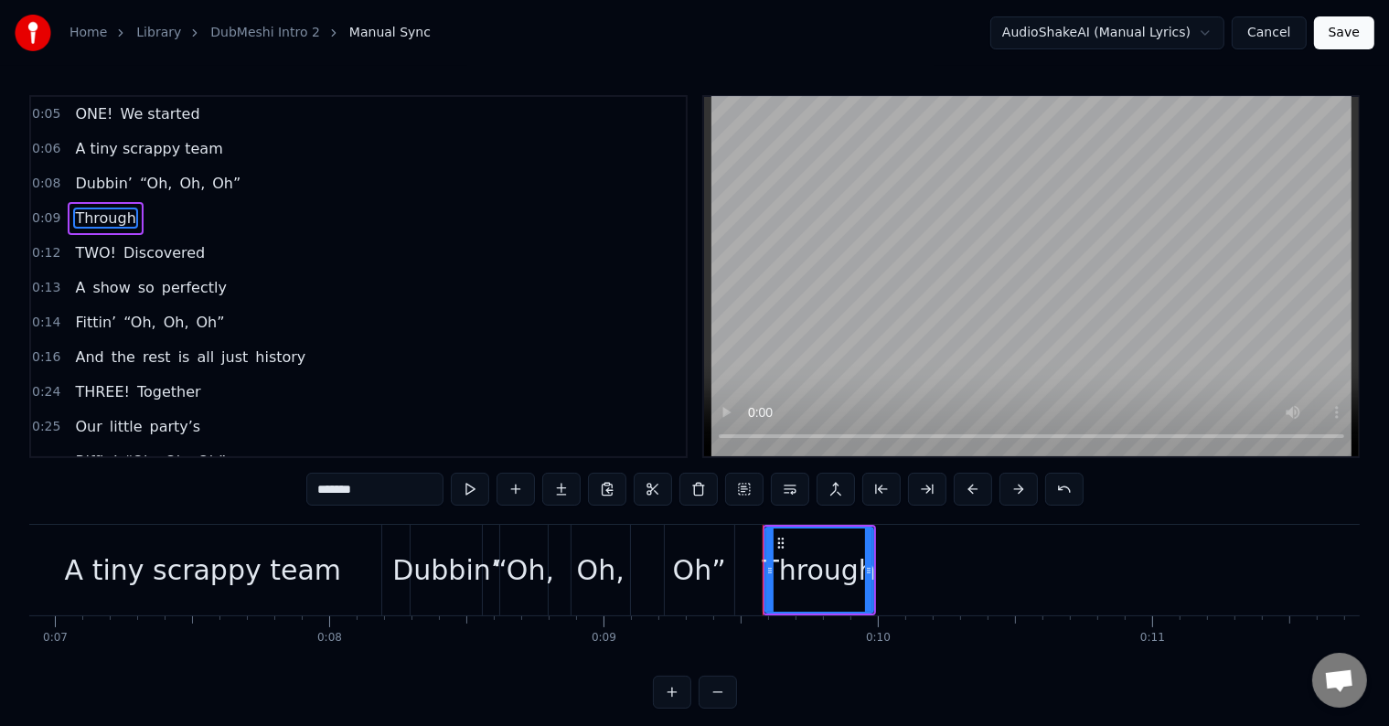
click at [91, 208] on span "Through" at bounding box center [105, 218] width 64 height 21
click at [392, 500] on input "*******" at bounding box center [374, 489] width 137 height 33
paste input "**********"
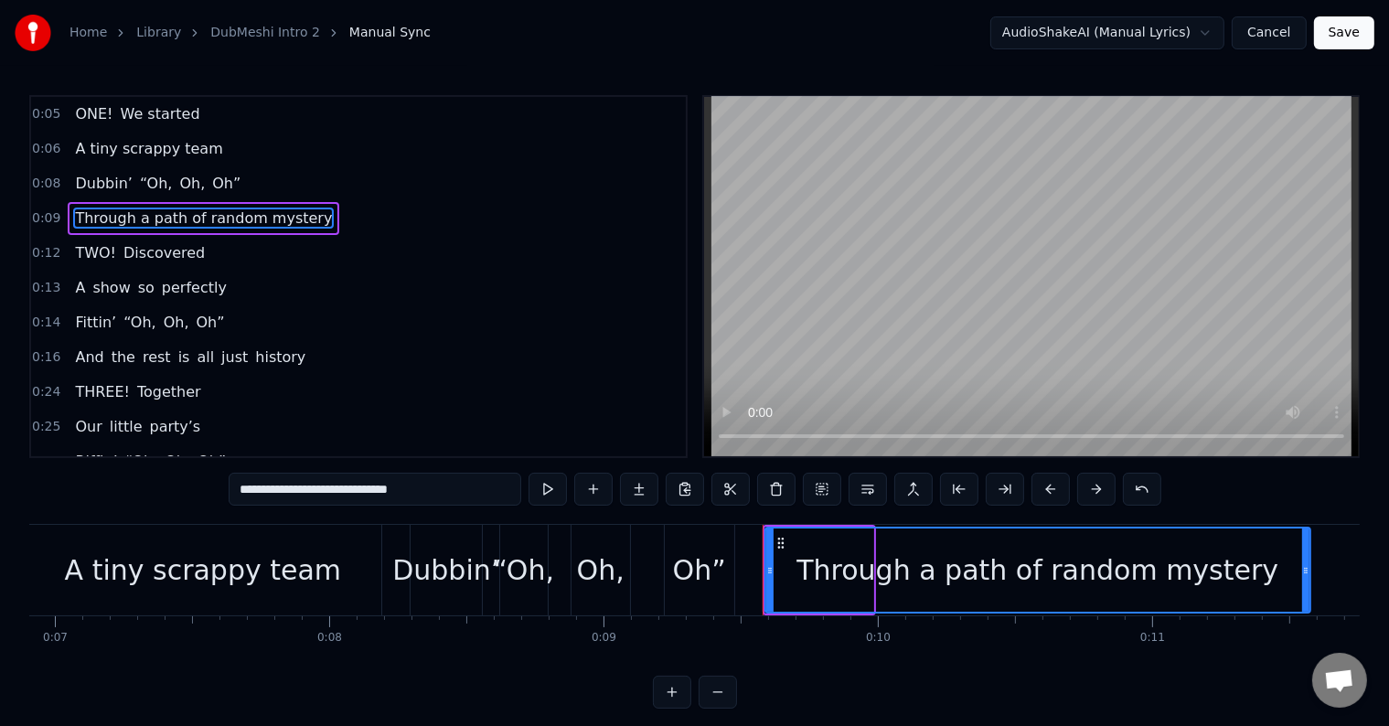
drag, startPoint x: 869, startPoint y: 563, endPoint x: 1307, endPoint y: 561, distance: 438.9
click at [1307, 561] on div at bounding box center [1305, 569] width 7 height 83
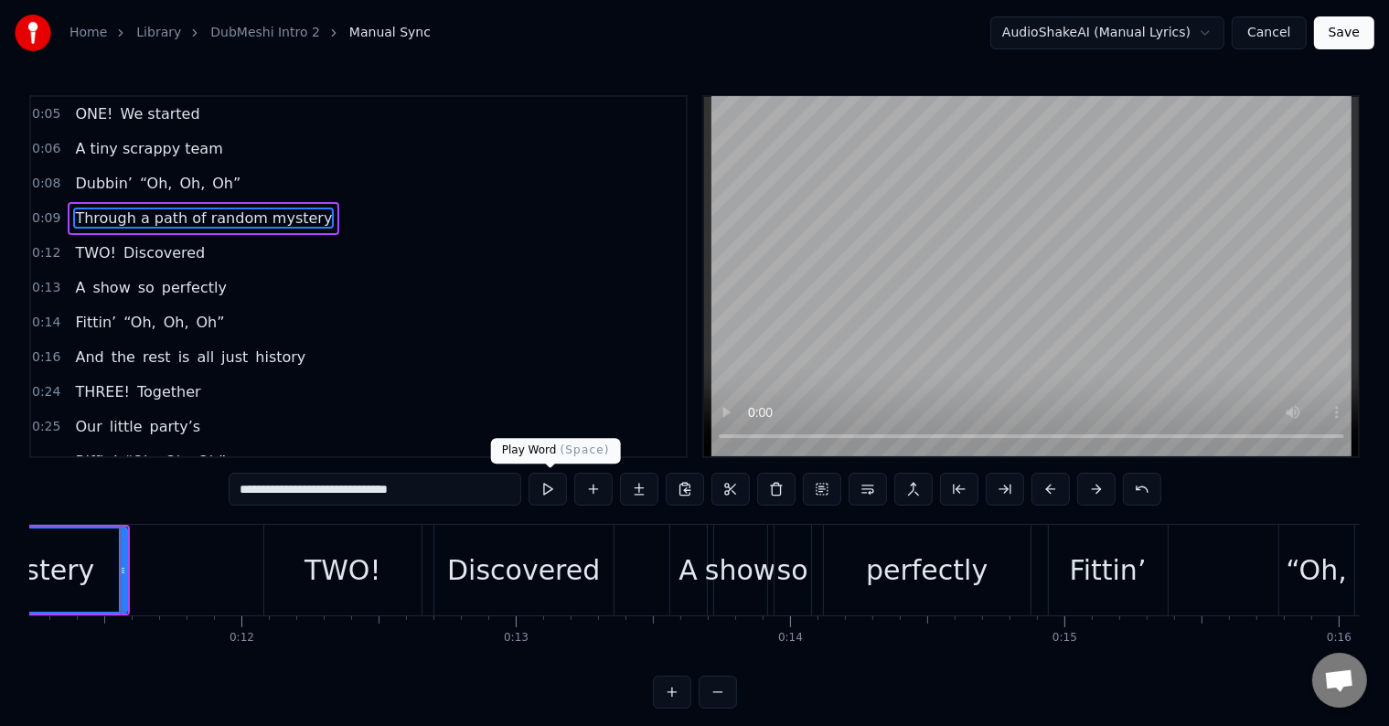
type input "**********"
click at [560, 490] on button at bounding box center [547, 489] width 38 height 33
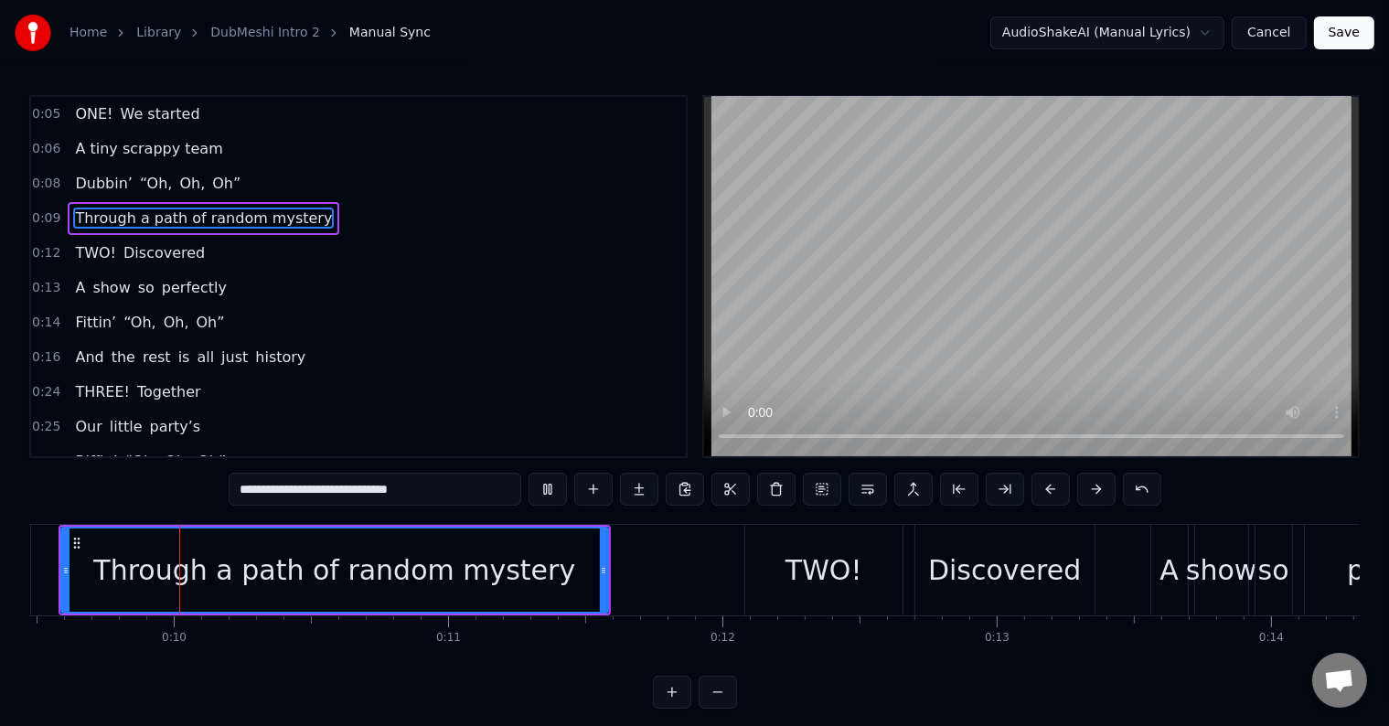
scroll to position [0, 2587]
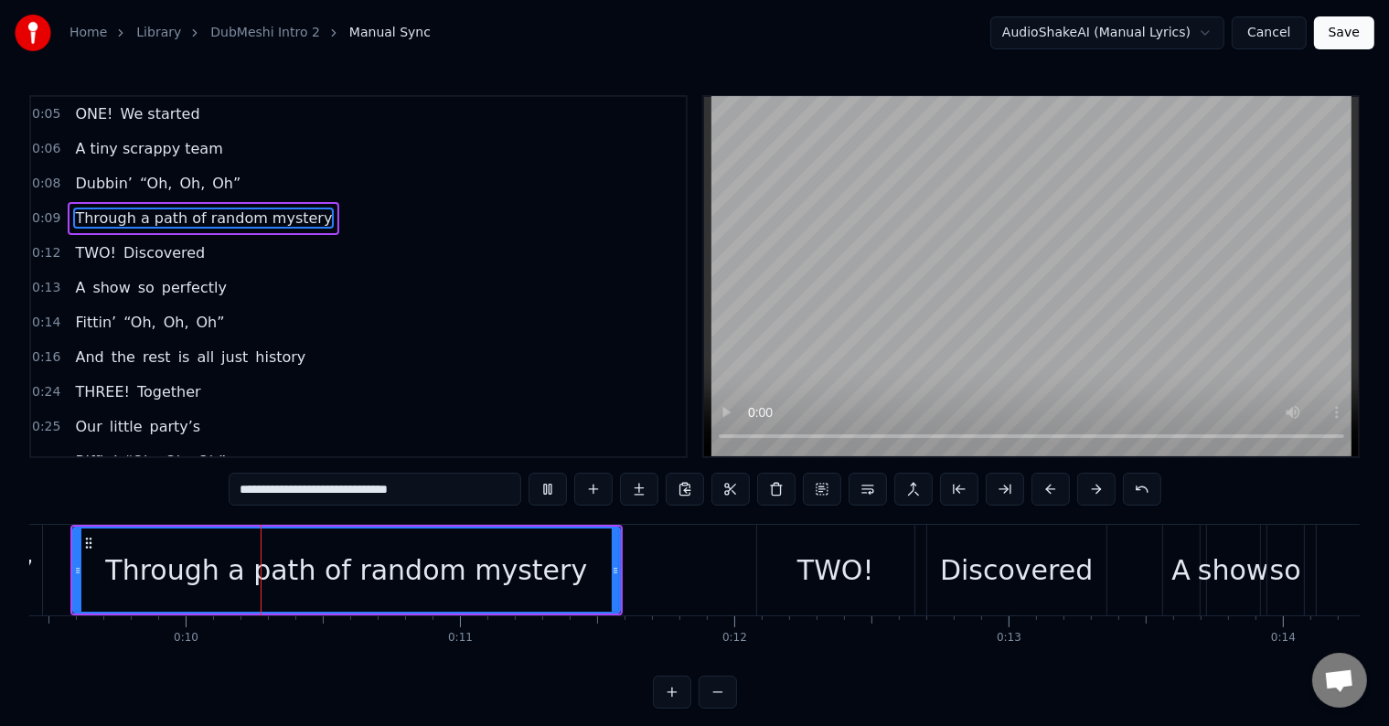
click at [560, 490] on button at bounding box center [547, 489] width 38 height 33
click at [180, 549] on div "Through a path of random mystery" at bounding box center [346, 569] width 482 height 41
click at [559, 486] on button at bounding box center [547, 489] width 38 height 33
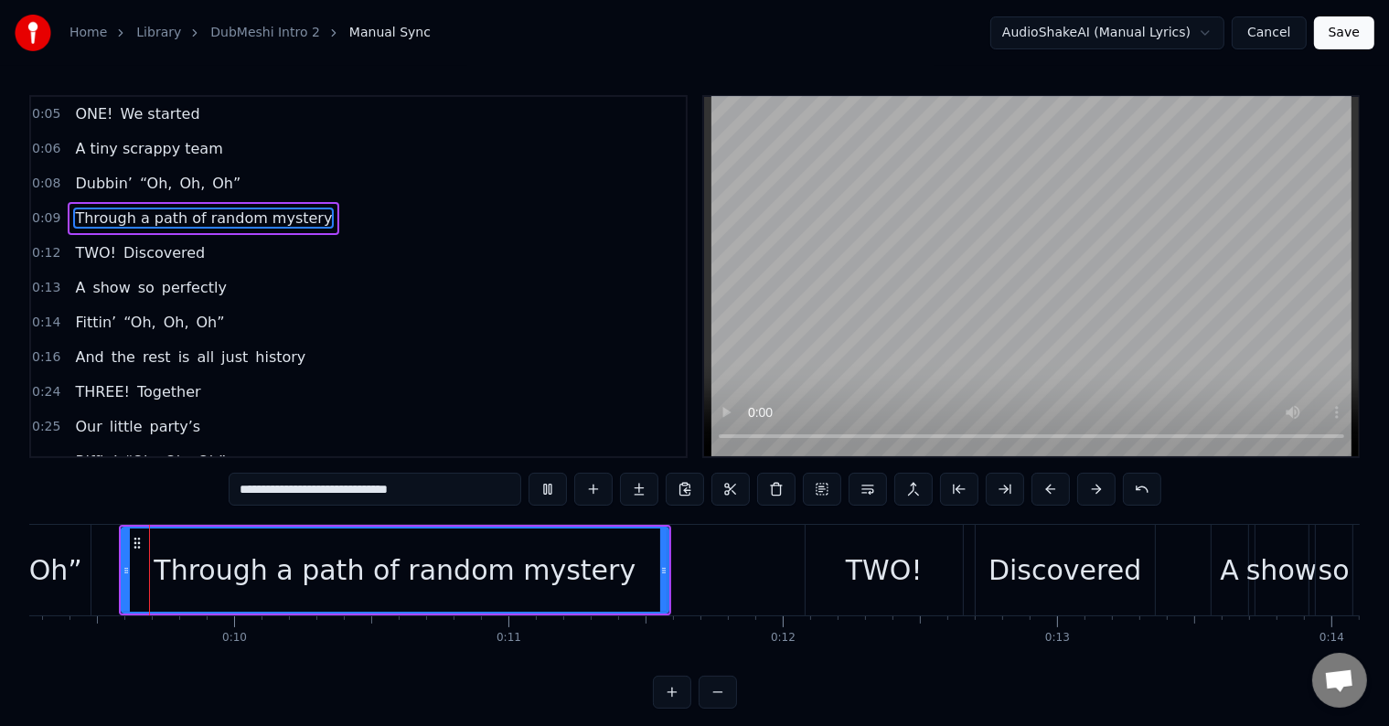
scroll to position [0, 2535]
click at [559, 486] on button at bounding box center [547, 489] width 38 height 33
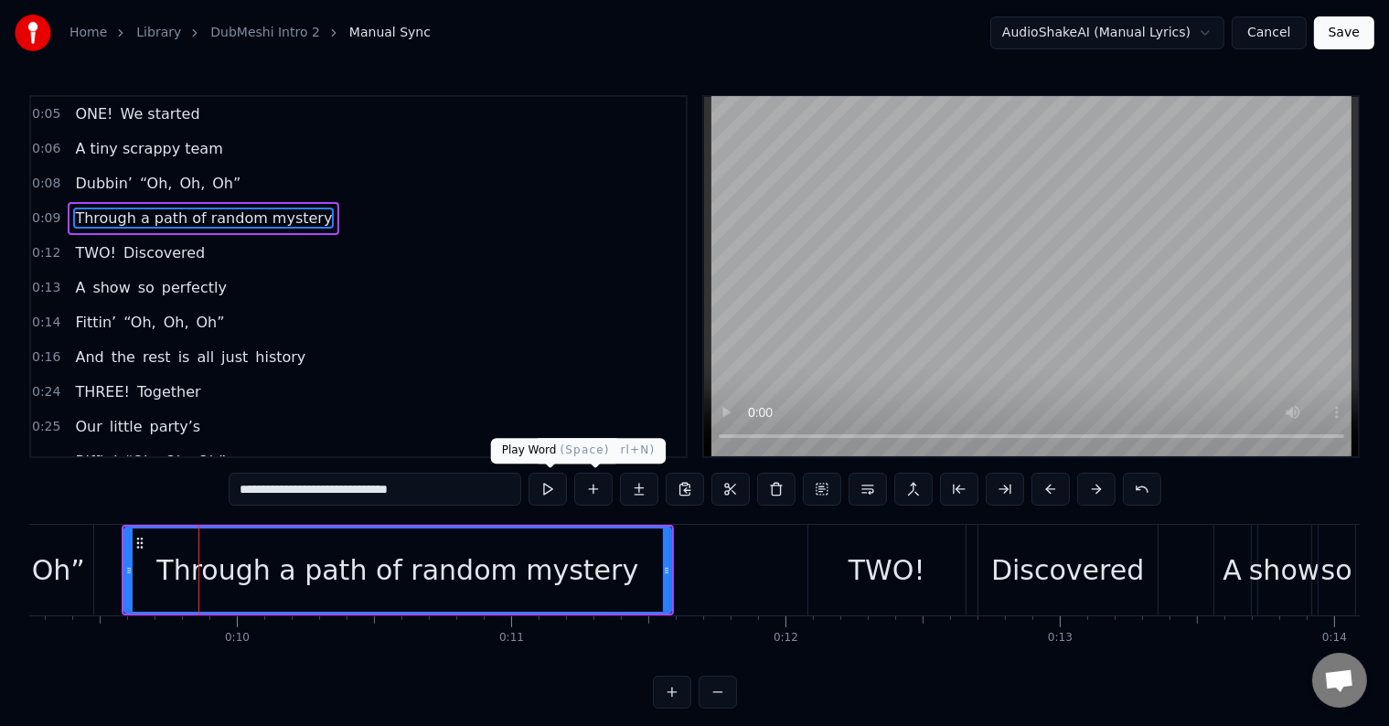
click at [560, 491] on button at bounding box center [547, 489] width 38 height 33
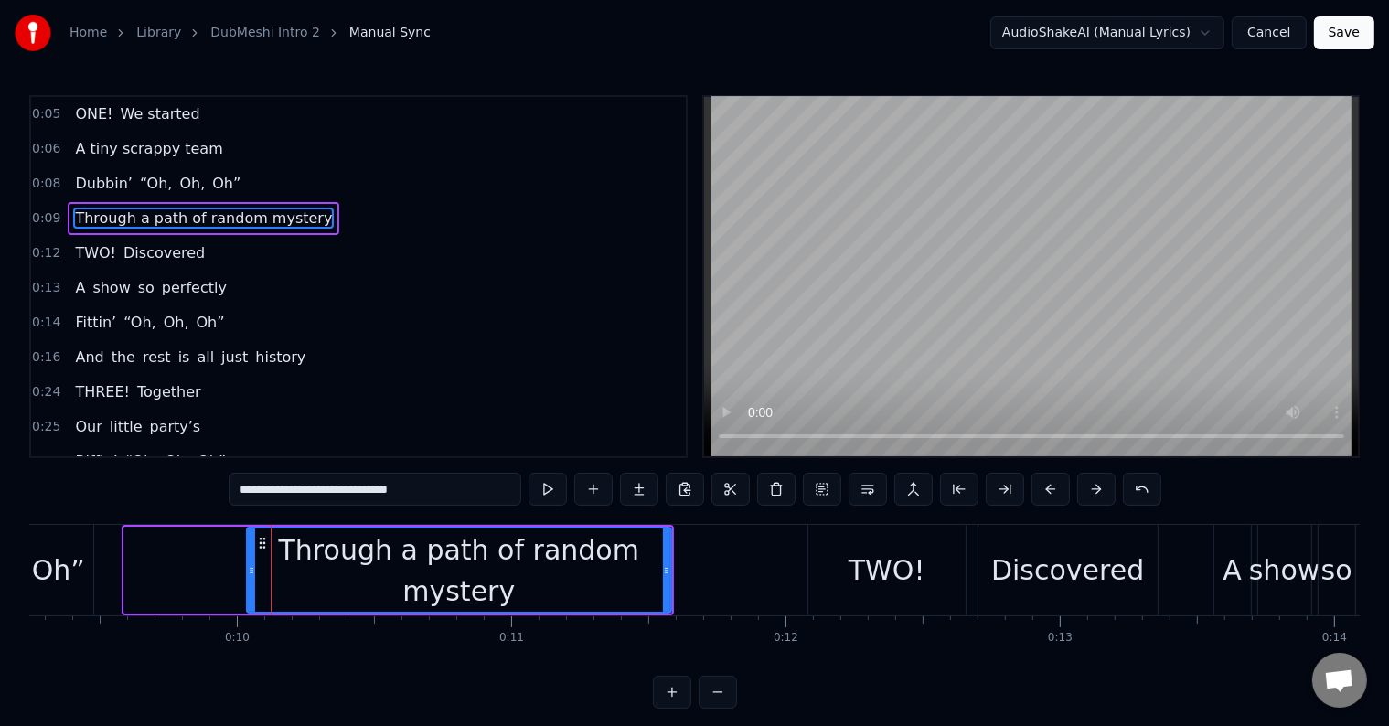
drag, startPoint x: 127, startPoint y: 556, endPoint x: 250, endPoint y: 591, distance: 127.3
click at [250, 591] on div at bounding box center [251, 569] width 7 height 83
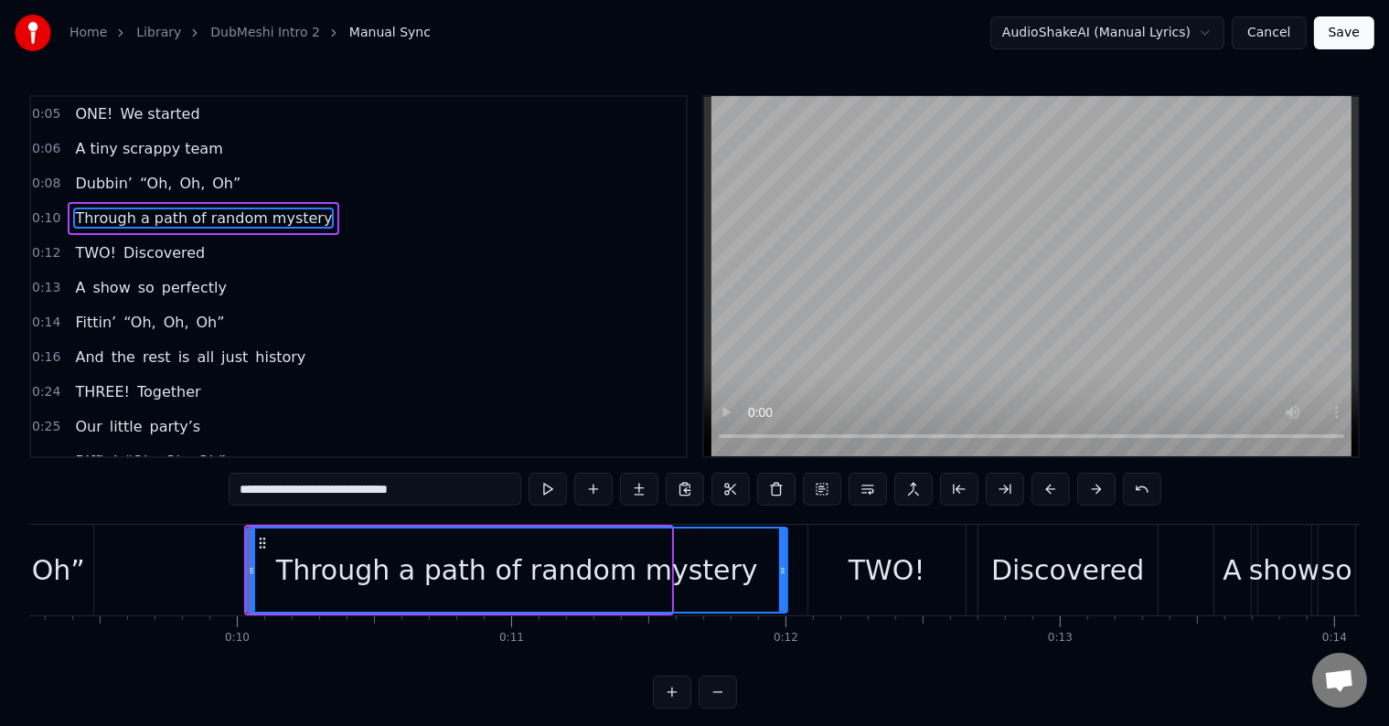
drag, startPoint x: 664, startPoint y: 563, endPoint x: 780, endPoint y: 568, distance: 116.2
click at [780, 568] on icon at bounding box center [782, 570] width 7 height 15
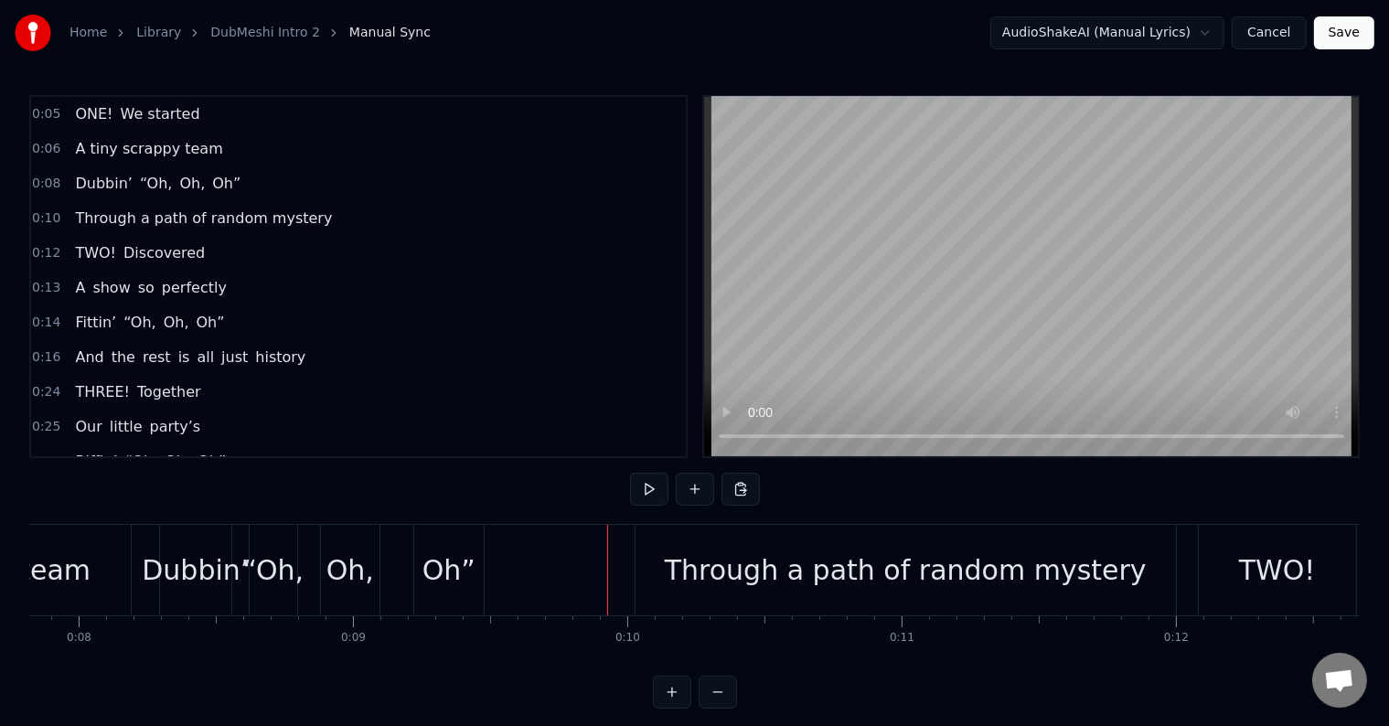
scroll to position [0, 2006]
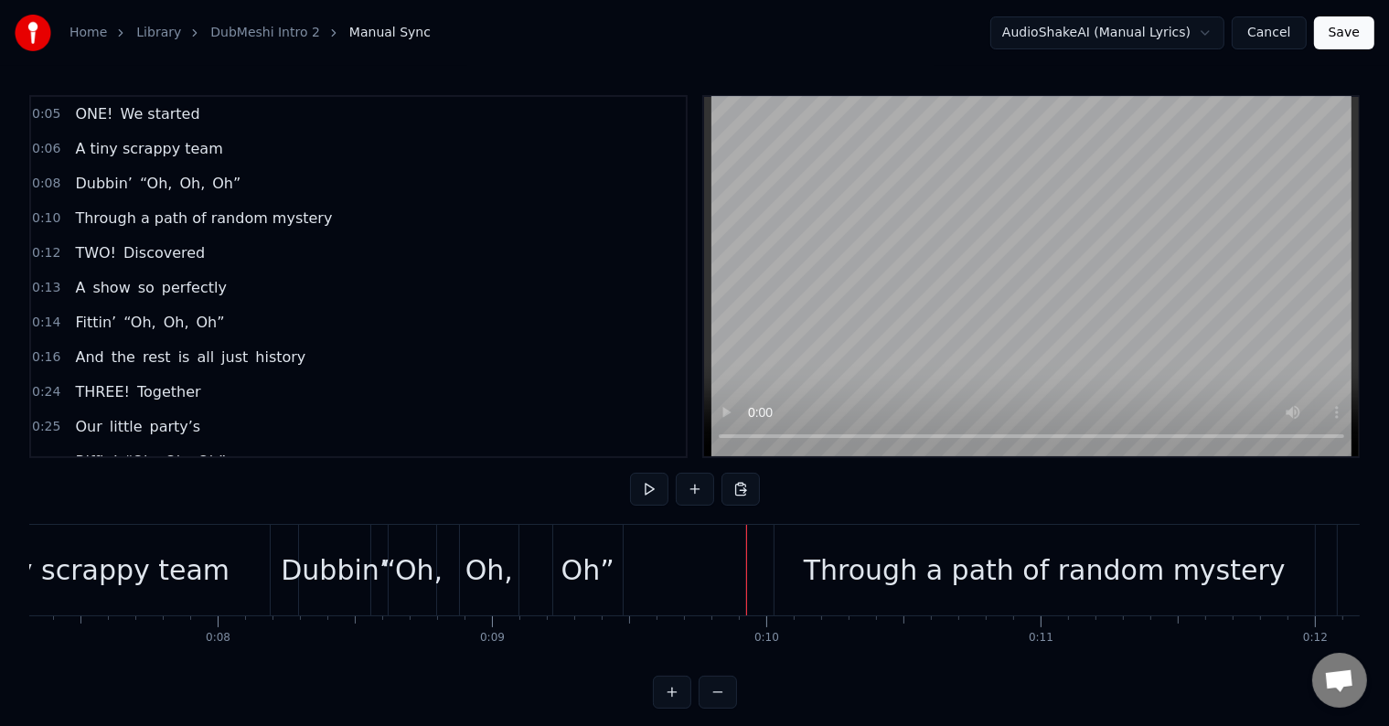
click at [645, 484] on button at bounding box center [649, 489] width 38 height 33
click at [578, 573] on div "Oh”" at bounding box center [587, 569] width 53 height 41
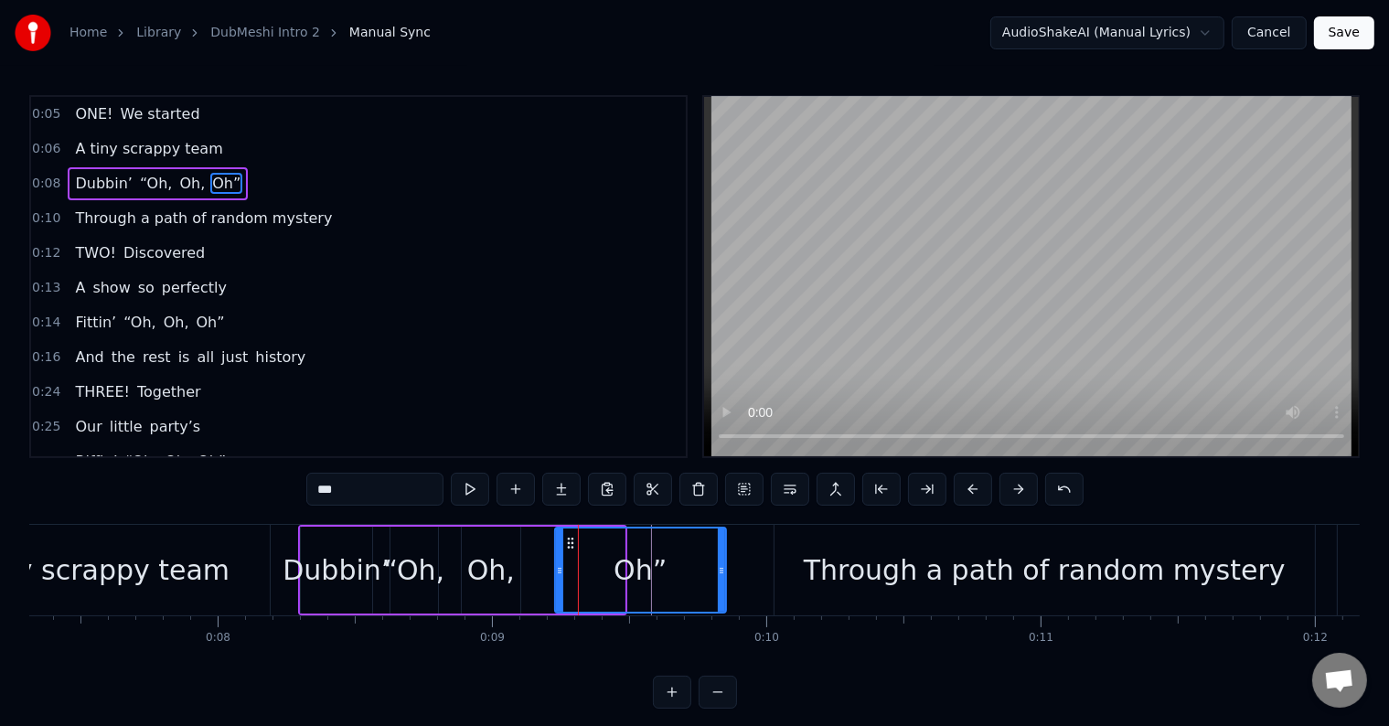
drag, startPoint x: 621, startPoint y: 563, endPoint x: 722, endPoint y: 592, distance: 105.4
click at [722, 592] on div at bounding box center [721, 569] width 7 height 83
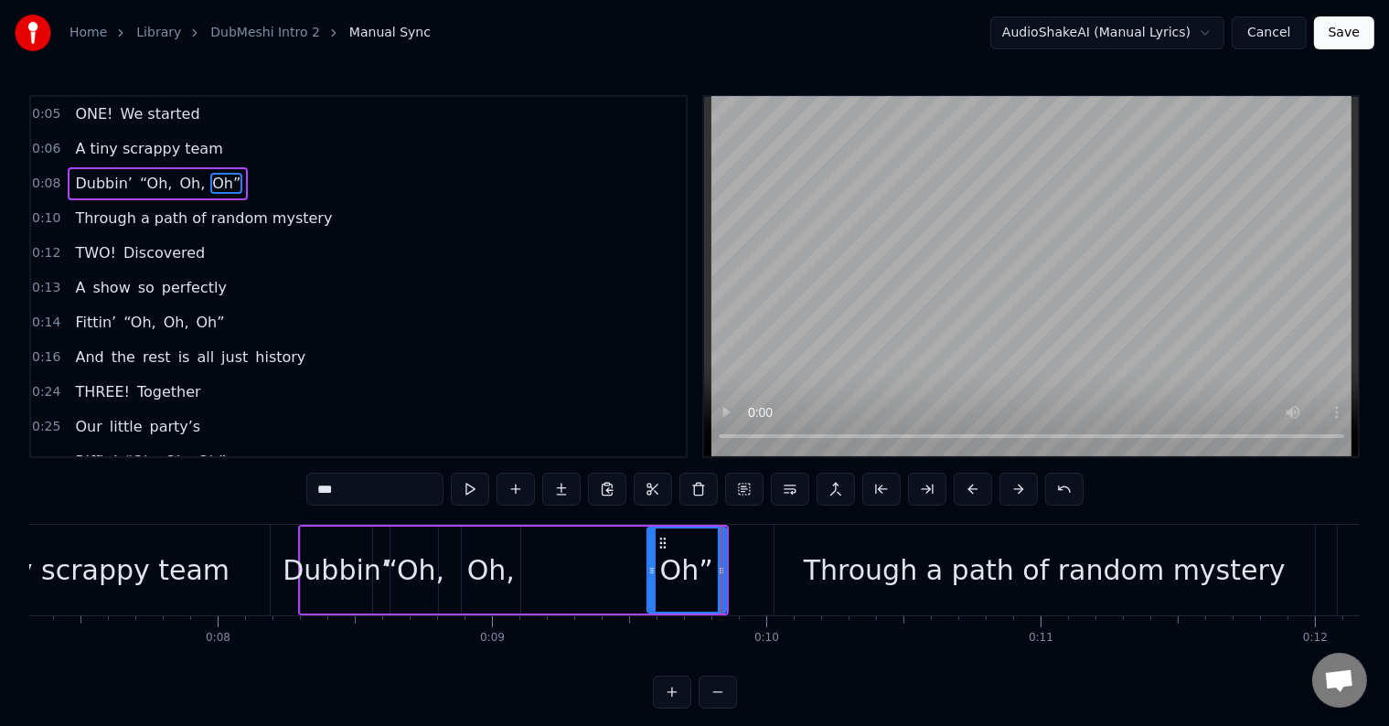
drag, startPoint x: 559, startPoint y: 580, endPoint x: 639, endPoint y: 591, distance: 81.2
click at [648, 593] on div at bounding box center [651, 569] width 7 height 83
click at [486, 574] on div "Oh," at bounding box center [491, 569] width 48 height 41
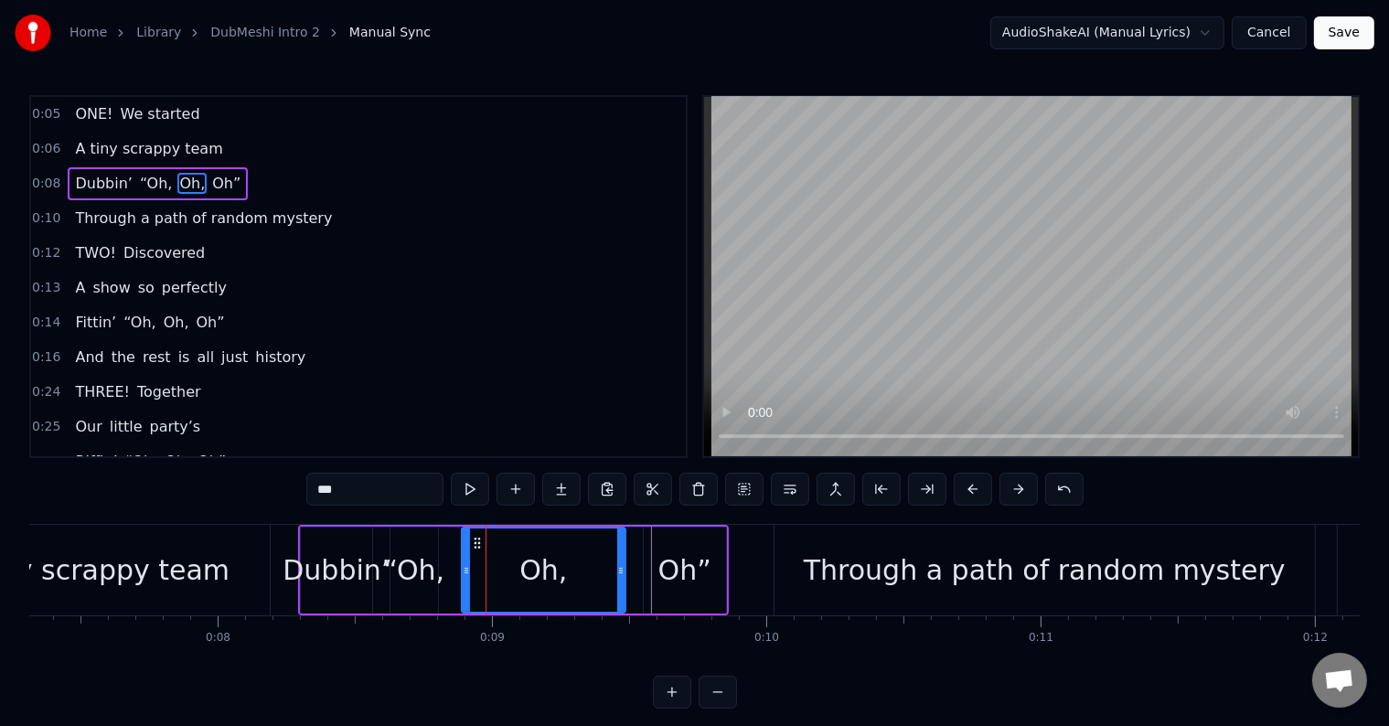
drag, startPoint x: 516, startPoint y: 567, endPoint x: 612, endPoint y: 572, distance: 96.2
click at [617, 572] on icon at bounding box center [620, 570] width 7 height 15
drag, startPoint x: 462, startPoint y: 560, endPoint x: 541, endPoint y: 560, distance: 79.5
click at [542, 560] on div at bounding box center [545, 569] width 7 height 83
click at [425, 573] on div "“Oh," at bounding box center [413, 569] width 61 height 41
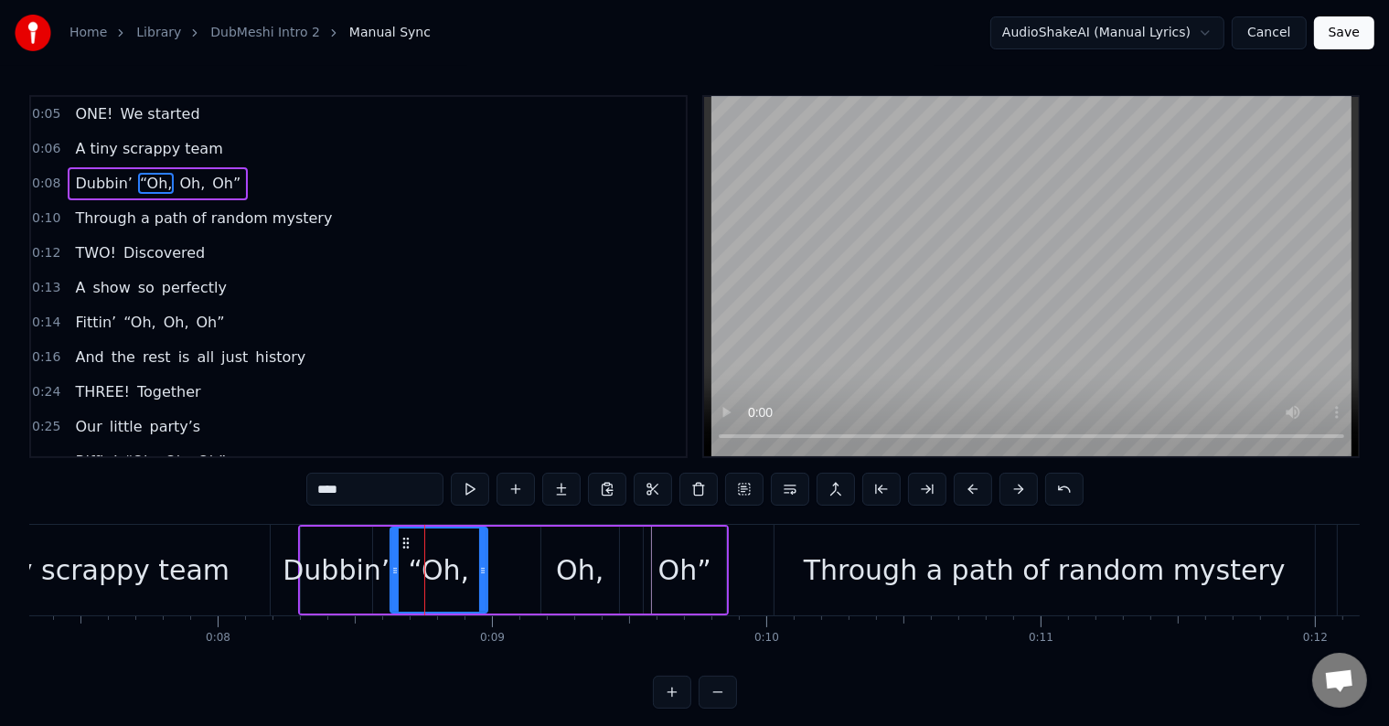
click at [483, 577] on div at bounding box center [482, 569] width 7 height 83
drag, startPoint x: 393, startPoint y: 571, endPoint x: 433, endPoint y: 583, distance: 42.2
click at [433, 583] on div at bounding box center [435, 569] width 7 height 83
click at [336, 564] on div "Dubbin’" at bounding box center [336, 569] width 107 height 41
type input "*******"
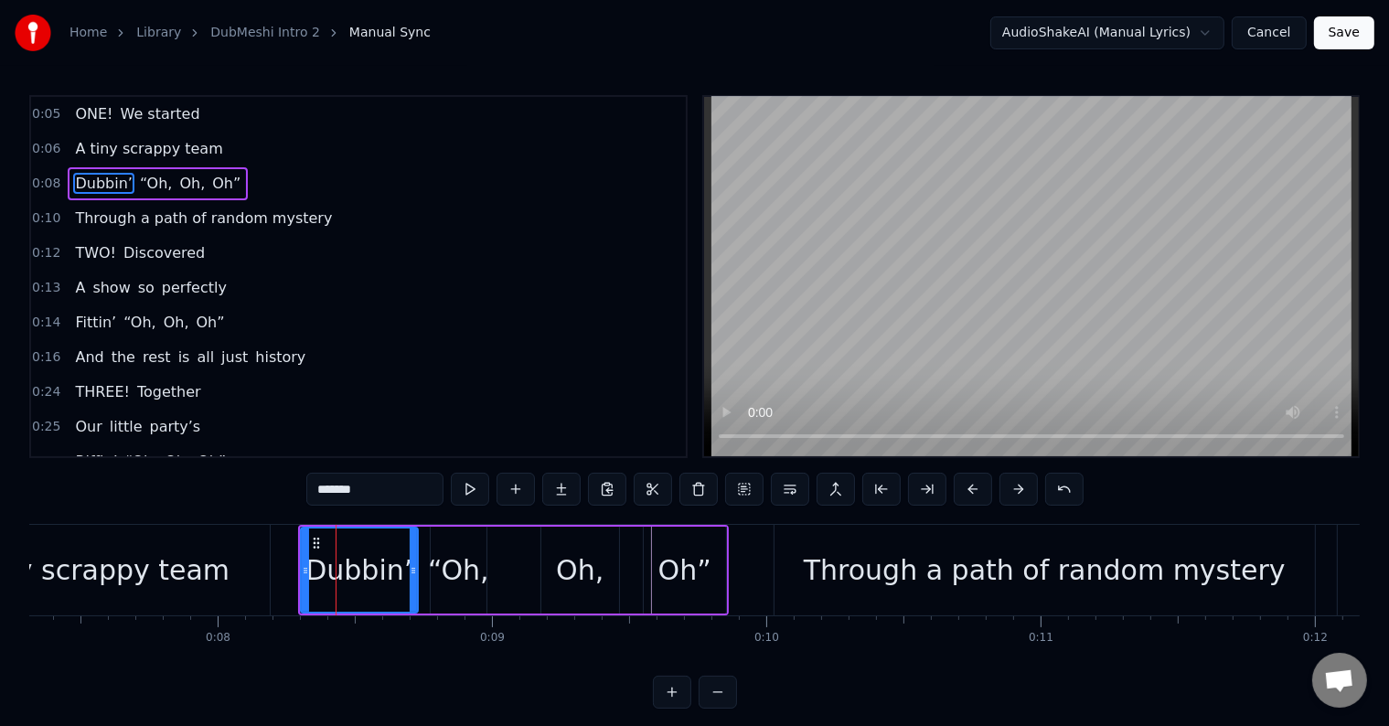
drag, startPoint x: 368, startPoint y: 563, endPoint x: 413, endPoint y: 565, distance: 45.8
click at [417, 565] on icon at bounding box center [413, 570] width 7 height 15
click at [461, 489] on button at bounding box center [470, 489] width 38 height 33
click at [279, 185] on div "0:08 Dubbin’ “Oh, Oh, Oh”" at bounding box center [358, 183] width 655 height 35
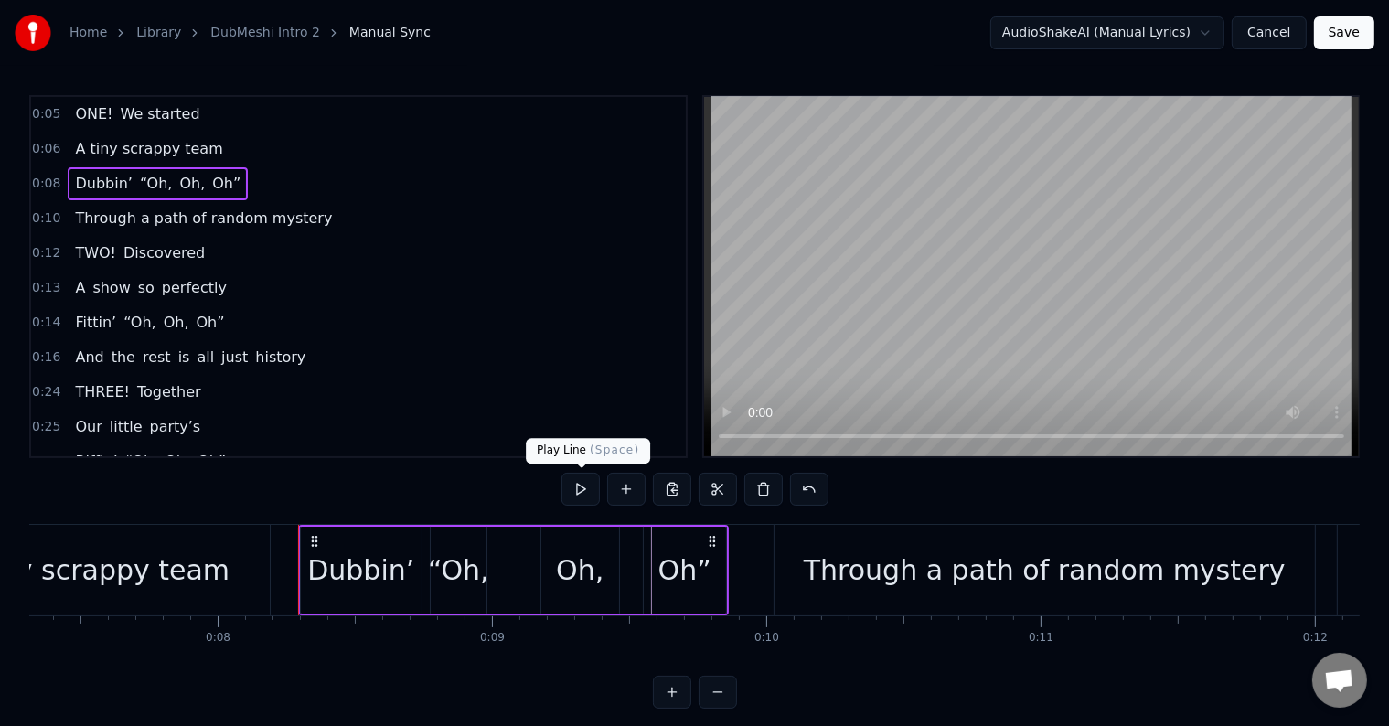
click at [574, 481] on button at bounding box center [580, 489] width 38 height 33
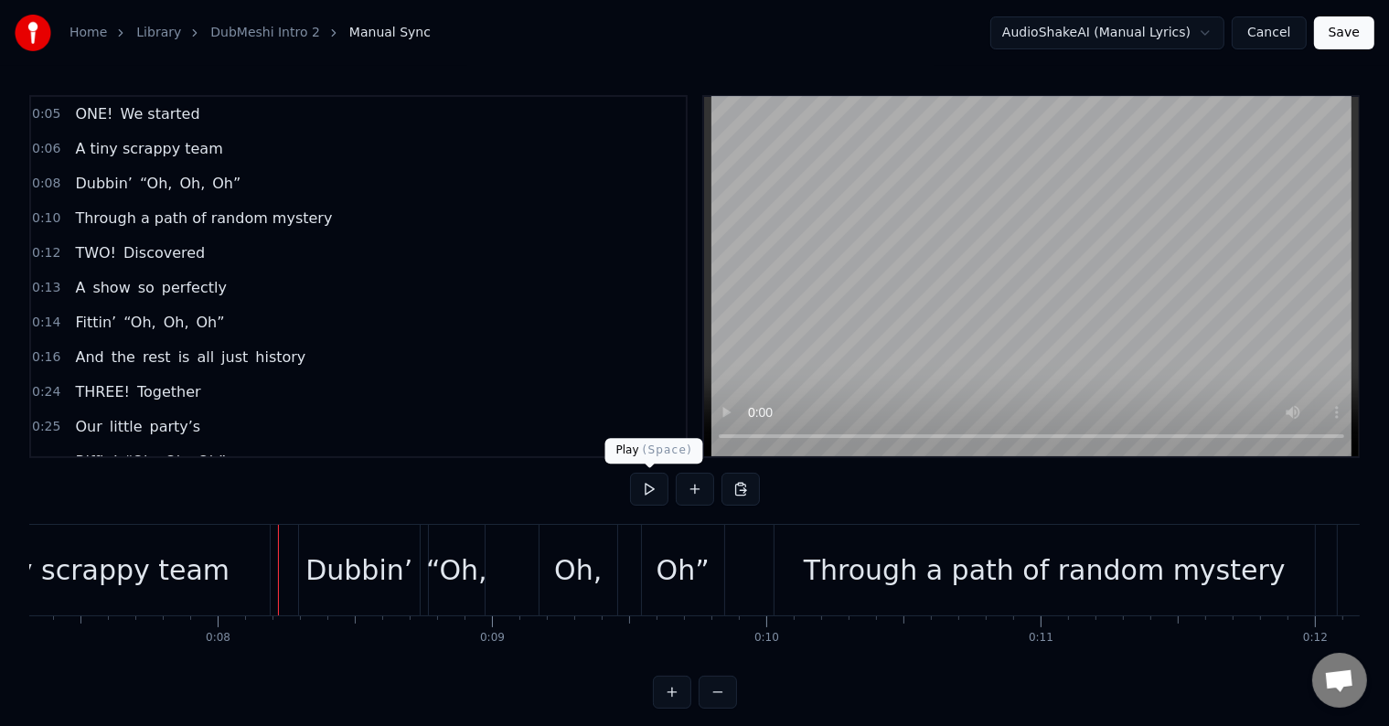
click at [648, 495] on button at bounding box center [649, 489] width 38 height 33
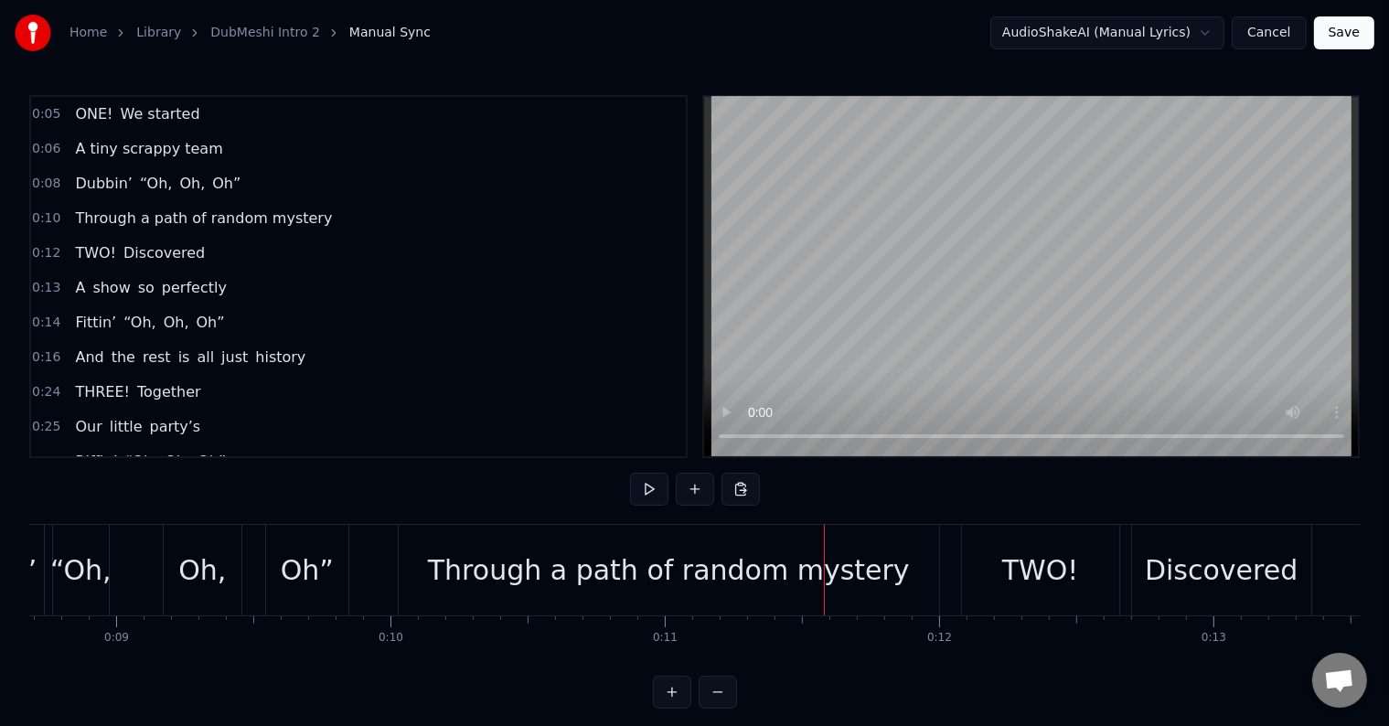
scroll to position [0, 2424]
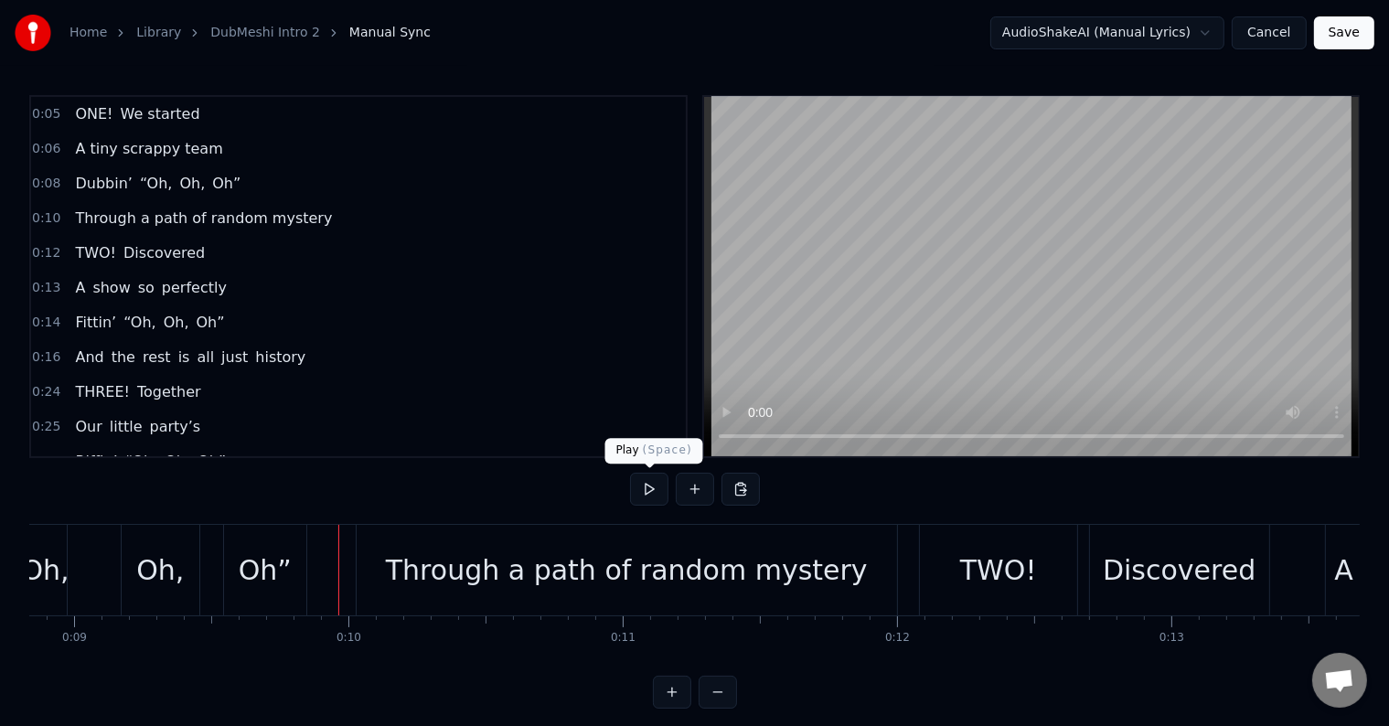
click at [649, 486] on button at bounding box center [649, 489] width 38 height 33
click at [648, 486] on button at bounding box center [649, 489] width 38 height 33
click at [505, 556] on div "Through a path of random mystery" at bounding box center [627, 569] width 482 height 41
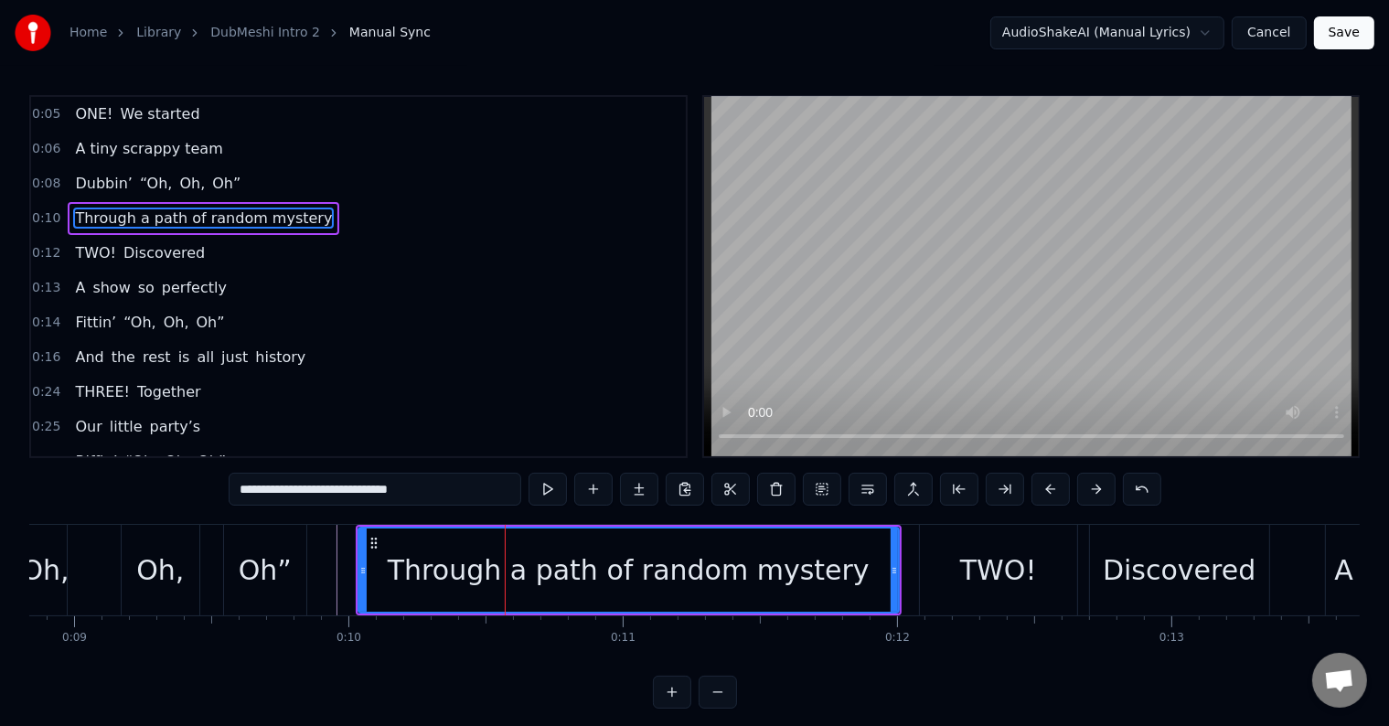
click at [208, 212] on span "Through a path of random mystery" at bounding box center [203, 218] width 261 height 21
click at [415, 564] on div "Through a path of random mystery" at bounding box center [628, 569] width 539 height 83
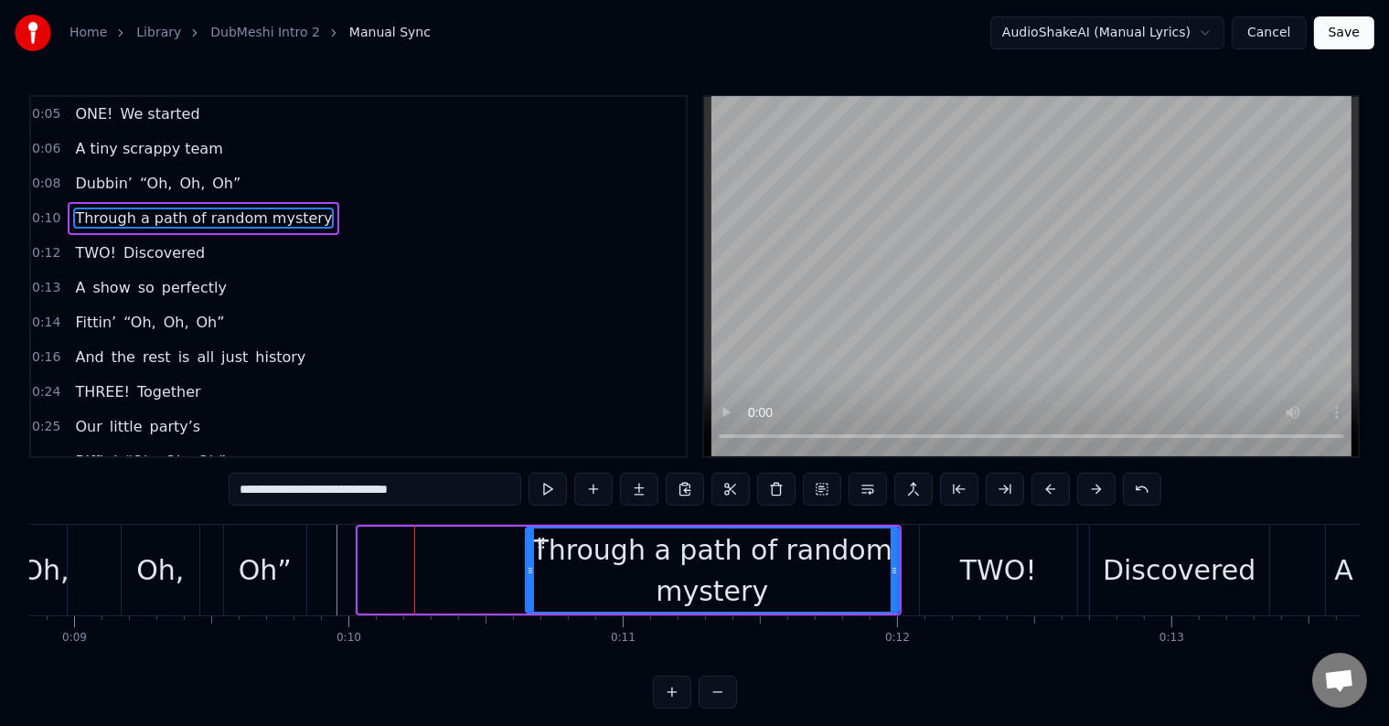
drag, startPoint x: 362, startPoint y: 563, endPoint x: 539, endPoint y: 568, distance: 177.4
click at [534, 568] on icon at bounding box center [530, 570] width 7 height 15
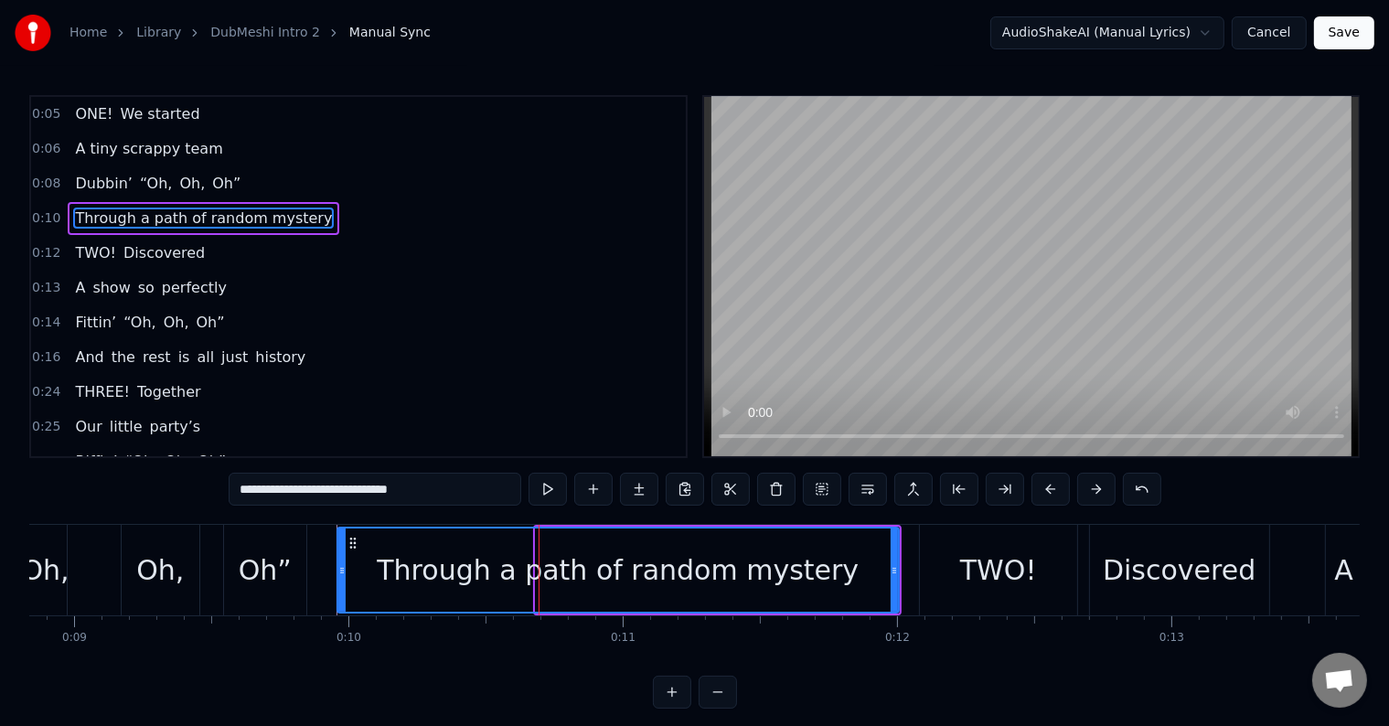
drag, startPoint x: 539, startPoint y: 568, endPoint x: 343, endPoint y: 589, distance: 197.7
click at [343, 589] on div at bounding box center [341, 569] width 7 height 83
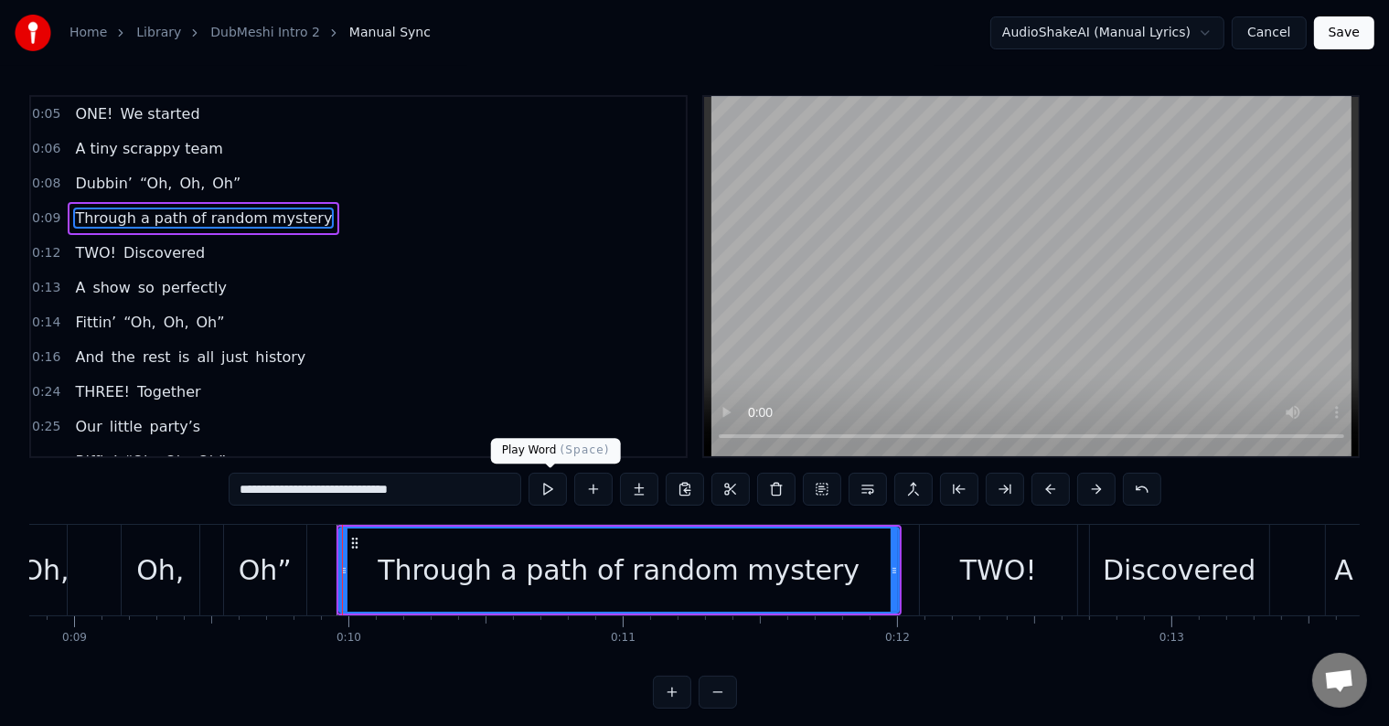
click at [563, 501] on button at bounding box center [547, 489] width 38 height 33
click at [556, 491] on button at bounding box center [547, 489] width 38 height 33
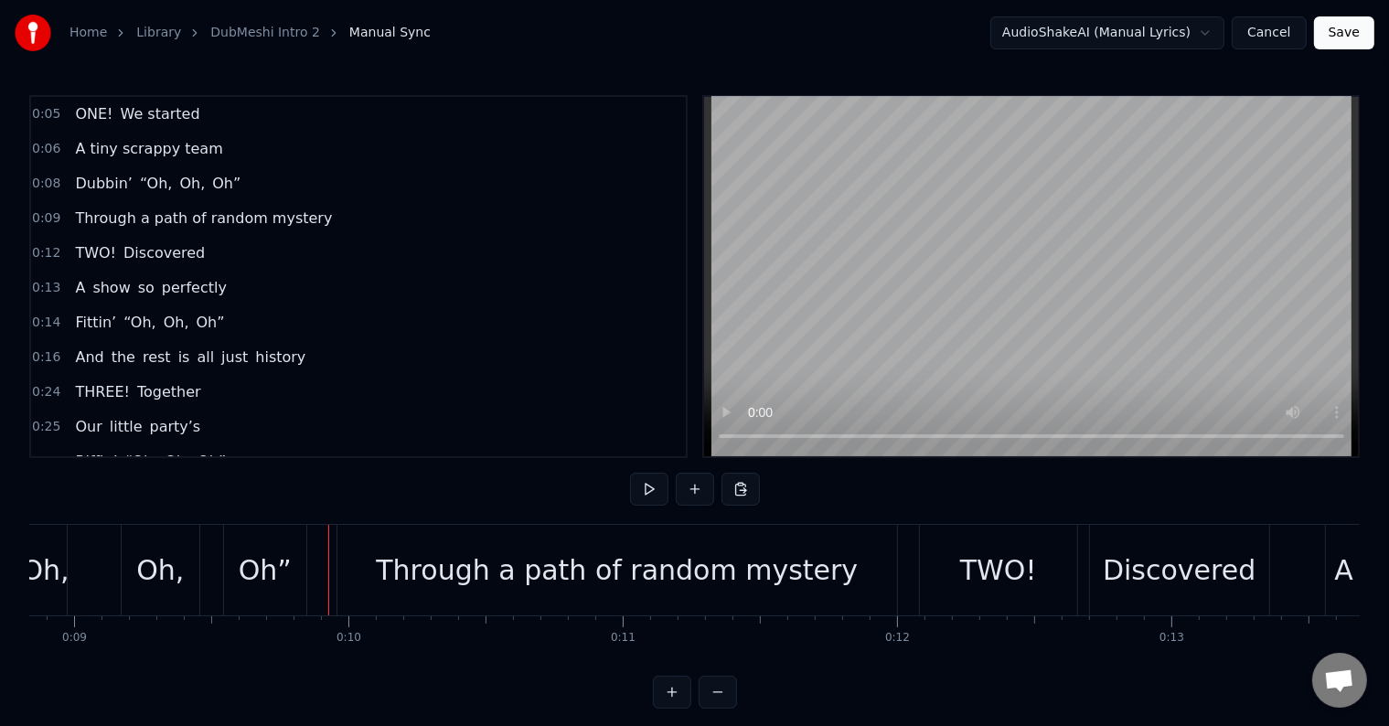
click at [494, 557] on div "Through a path of random mystery" at bounding box center [617, 569] width 482 height 41
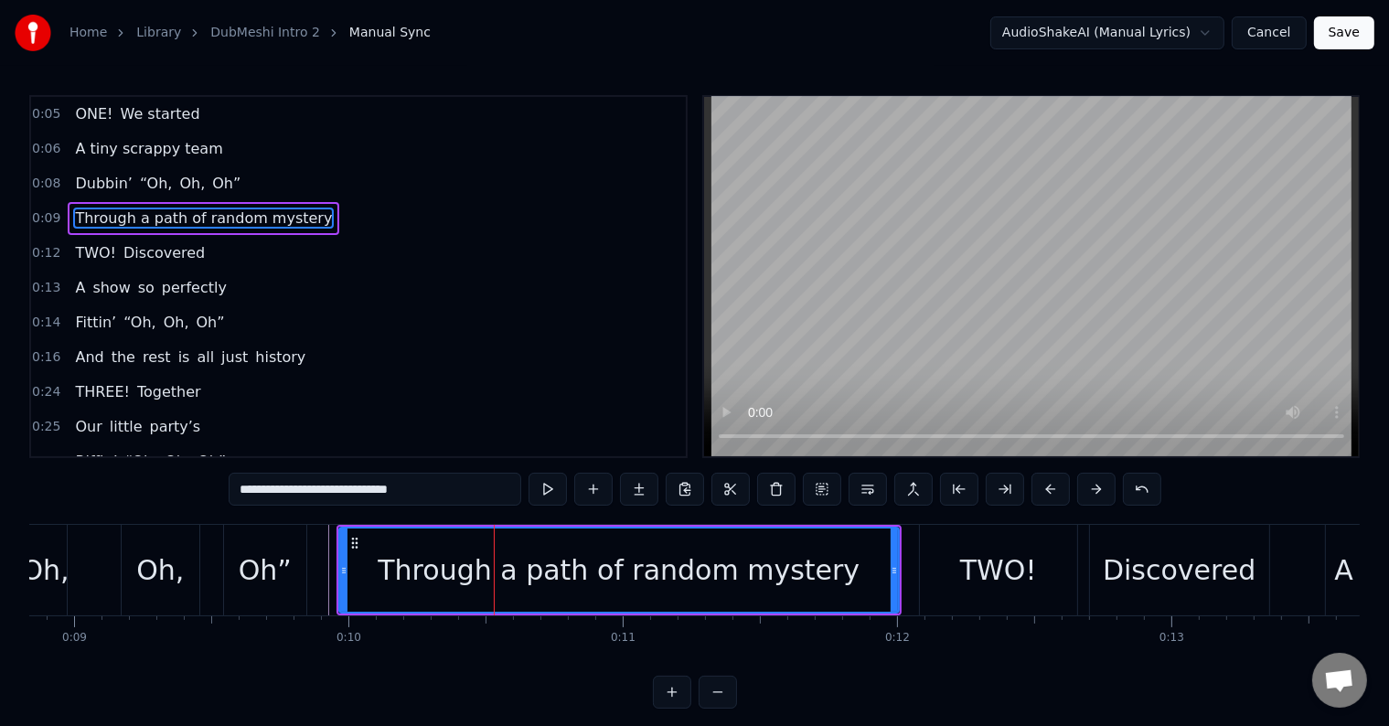
click at [460, 494] on input "**********" at bounding box center [375, 489] width 293 height 33
click at [405, 556] on div "Through a path of random mystery" at bounding box center [619, 569] width 558 height 83
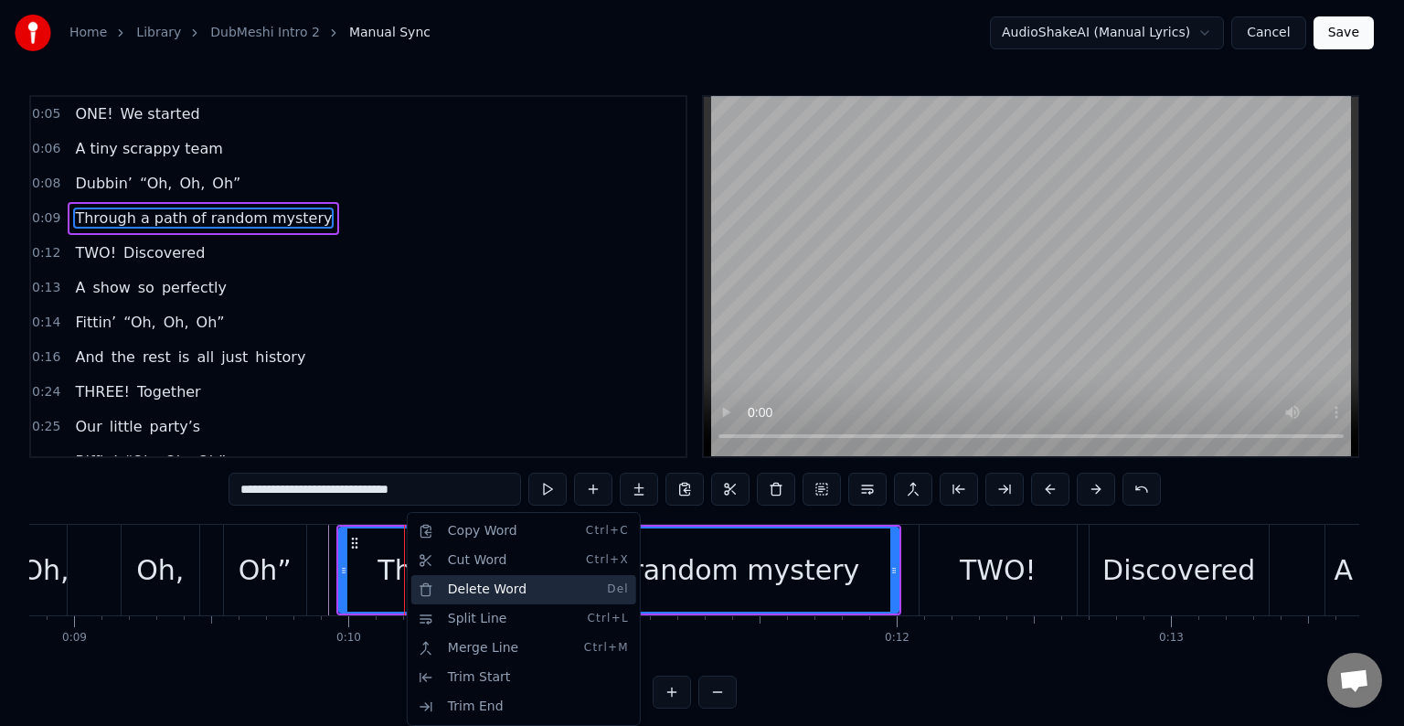
click at [475, 580] on div "Delete Word Del" at bounding box center [523, 589] width 225 height 29
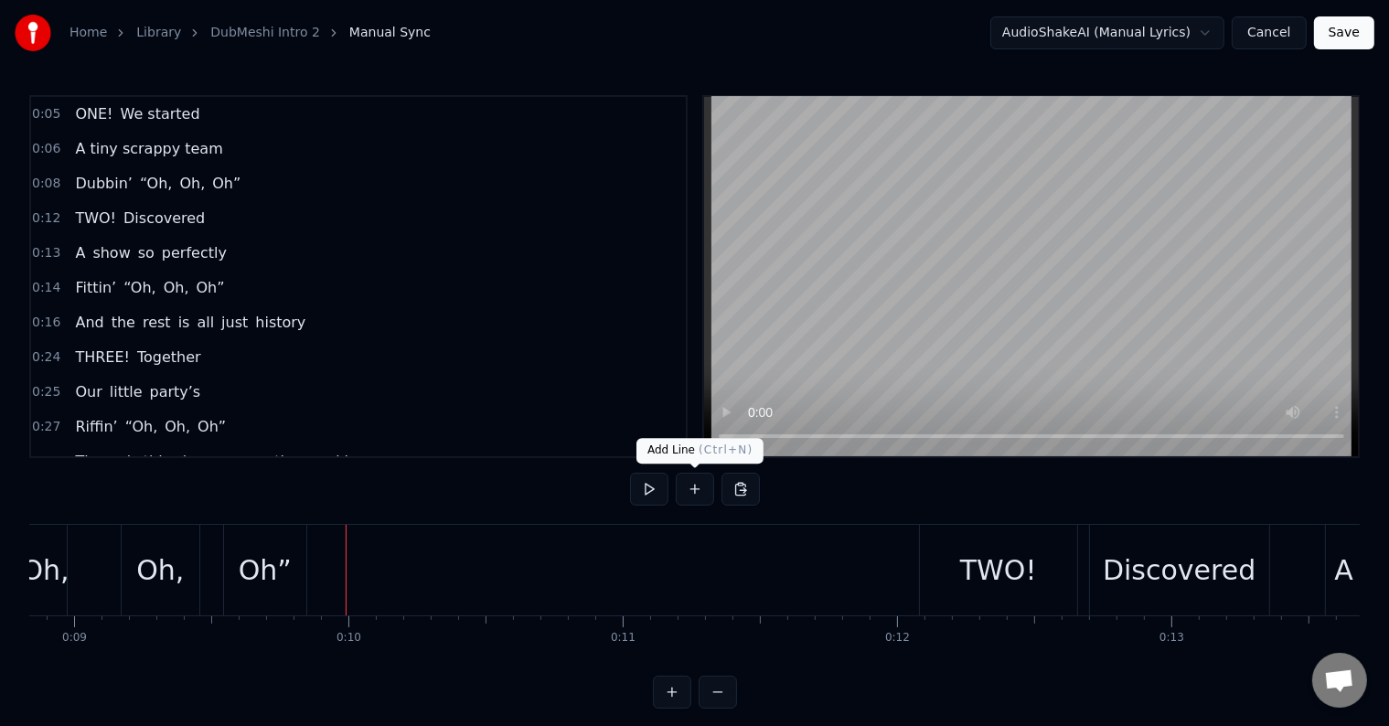
click at [694, 491] on button at bounding box center [695, 489] width 38 height 33
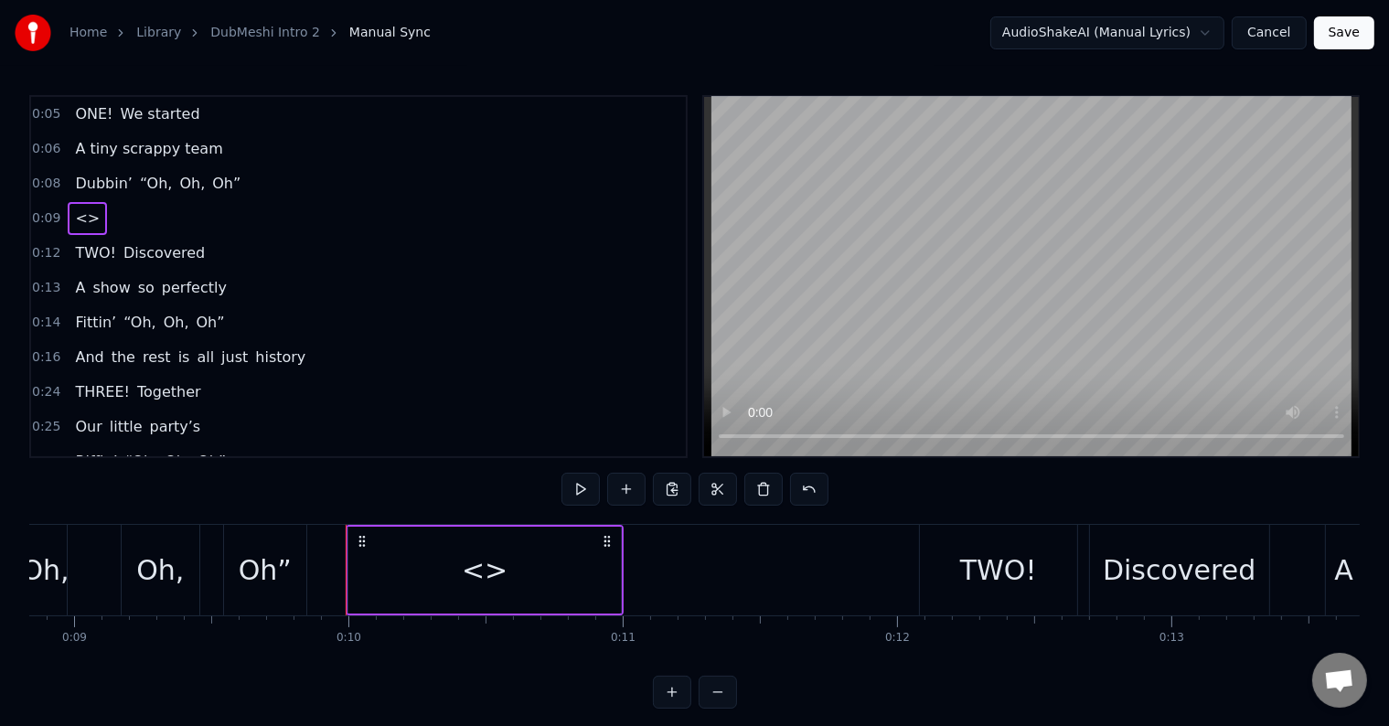
click at [73, 212] on span "<>" at bounding box center [87, 218] width 28 height 21
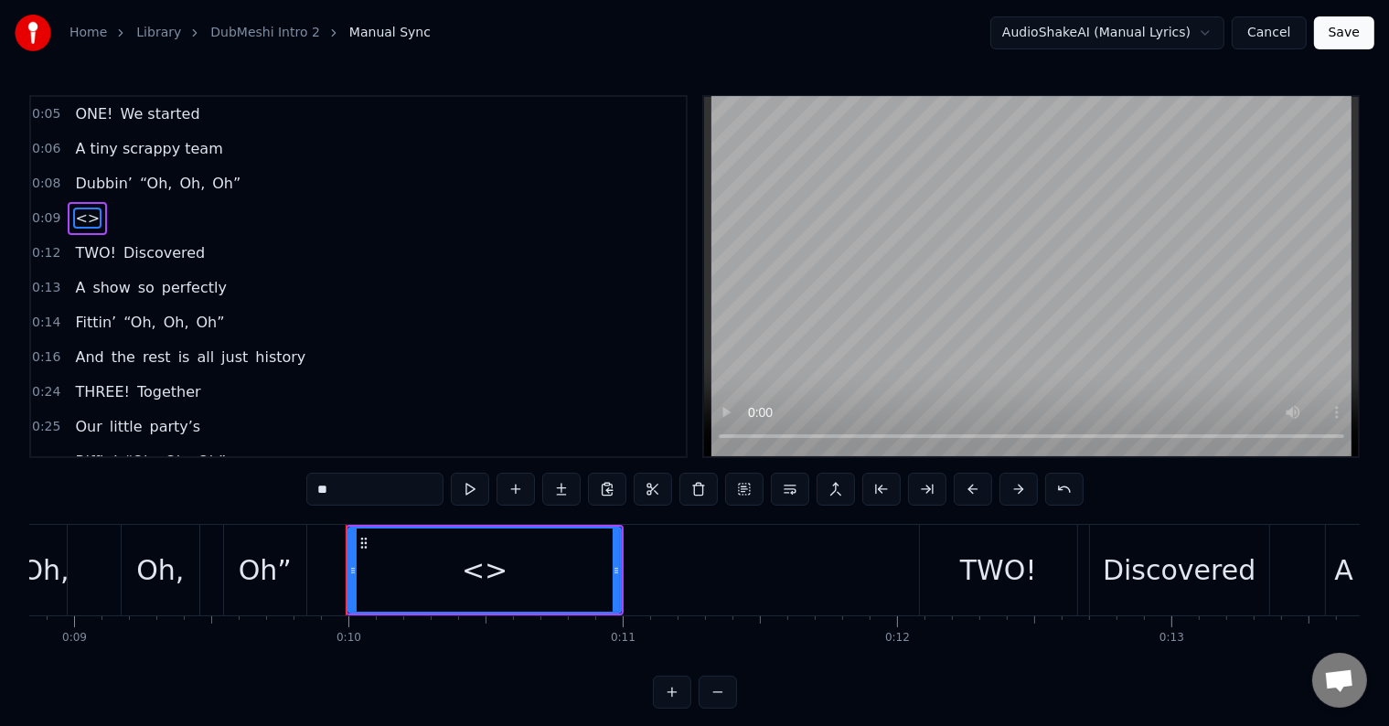
click at [388, 497] on input "**" at bounding box center [374, 489] width 137 height 33
paste input "**********"
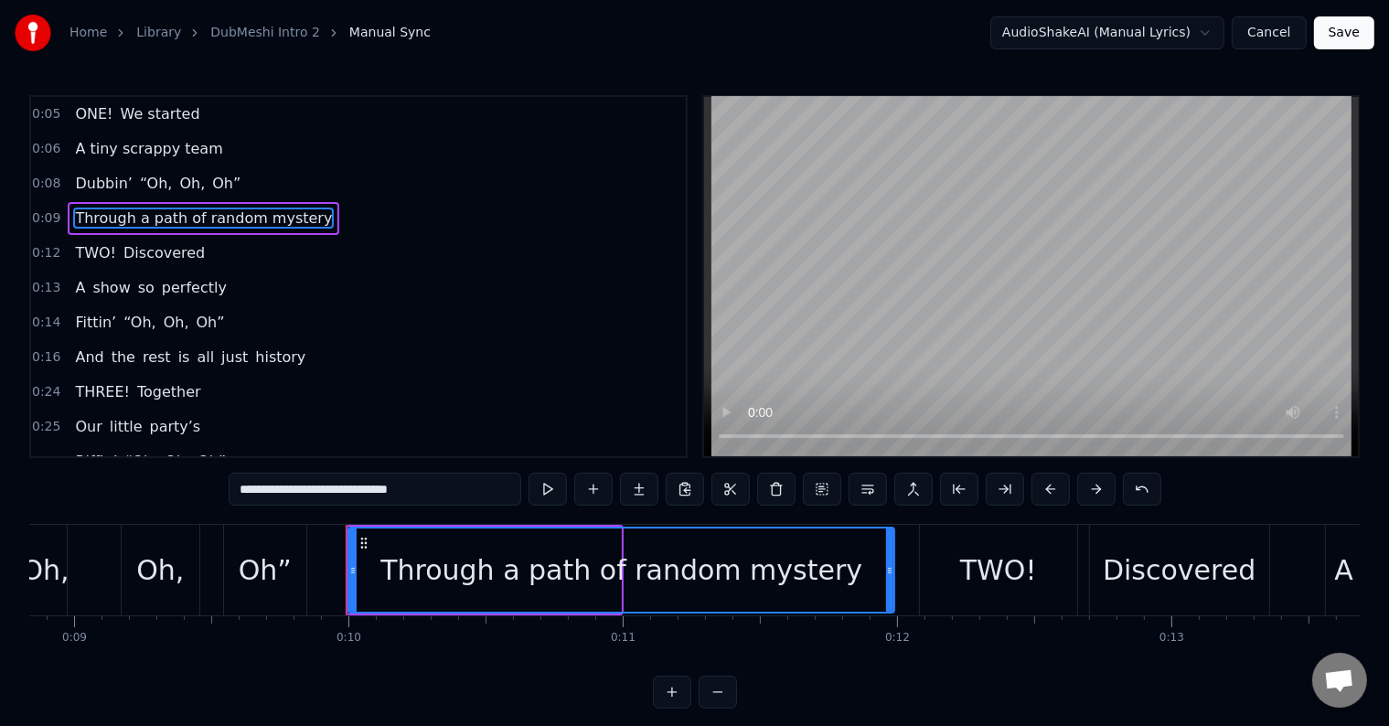
drag, startPoint x: 613, startPoint y: 566, endPoint x: 879, endPoint y: 589, distance: 266.1
click at [886, 589] on div at bounding box center [889, 569] width 7 height 83
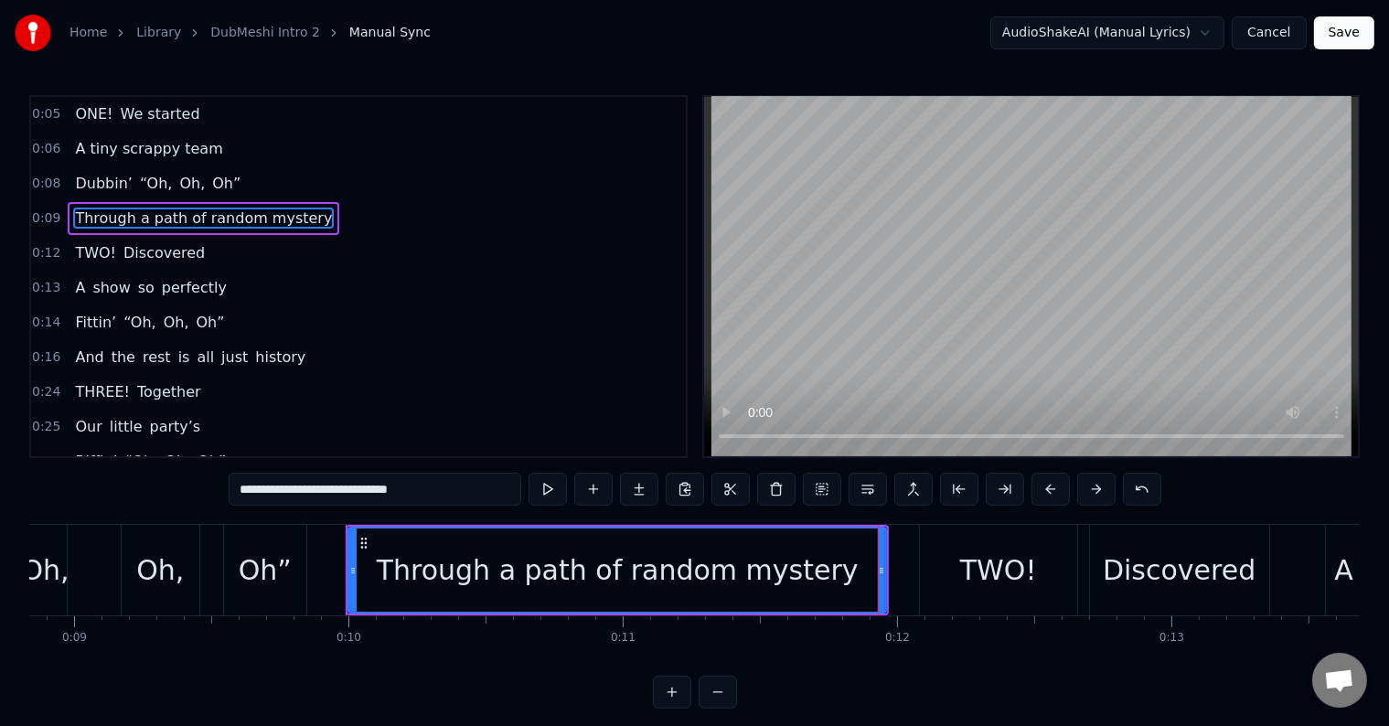
type input "**********"
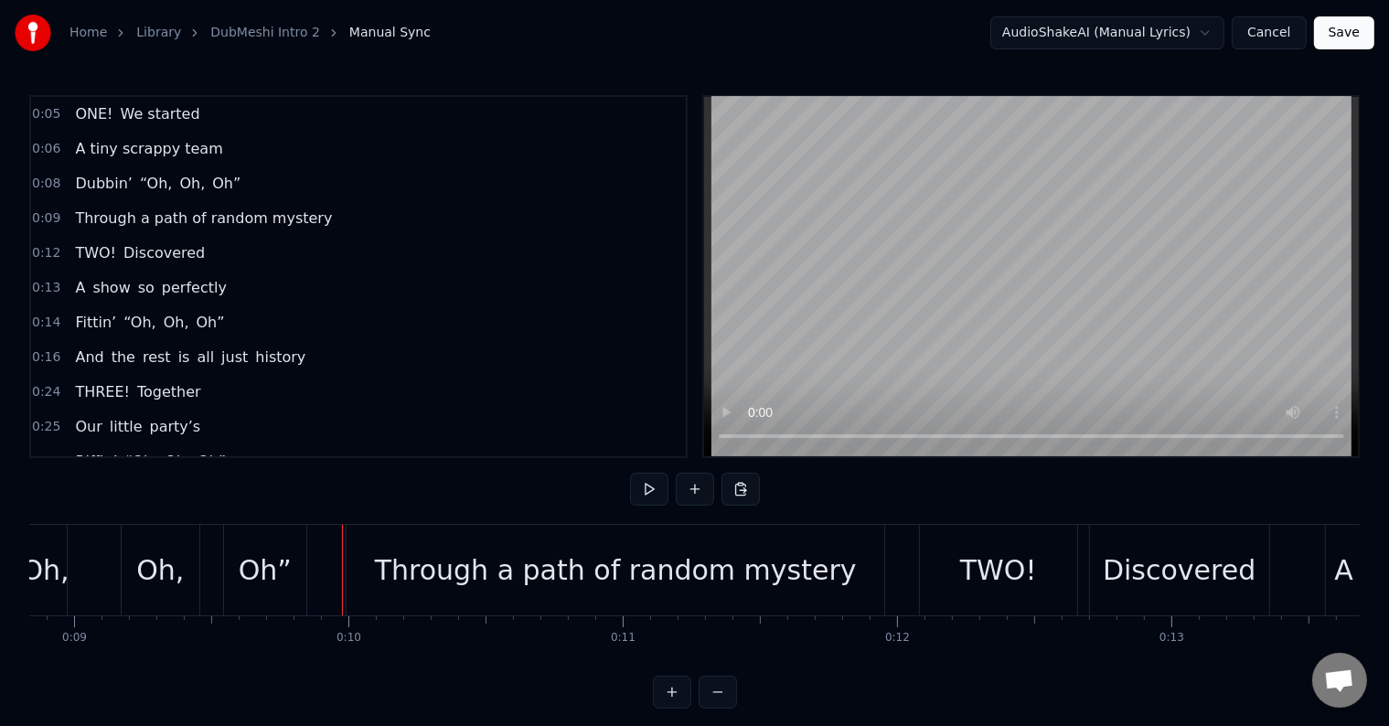
click at [647, 490] on button at bounding box center [649, 489] width 38 height 33
click at [644, 486] on button at bounding box center [649, 489] width 38 height 33
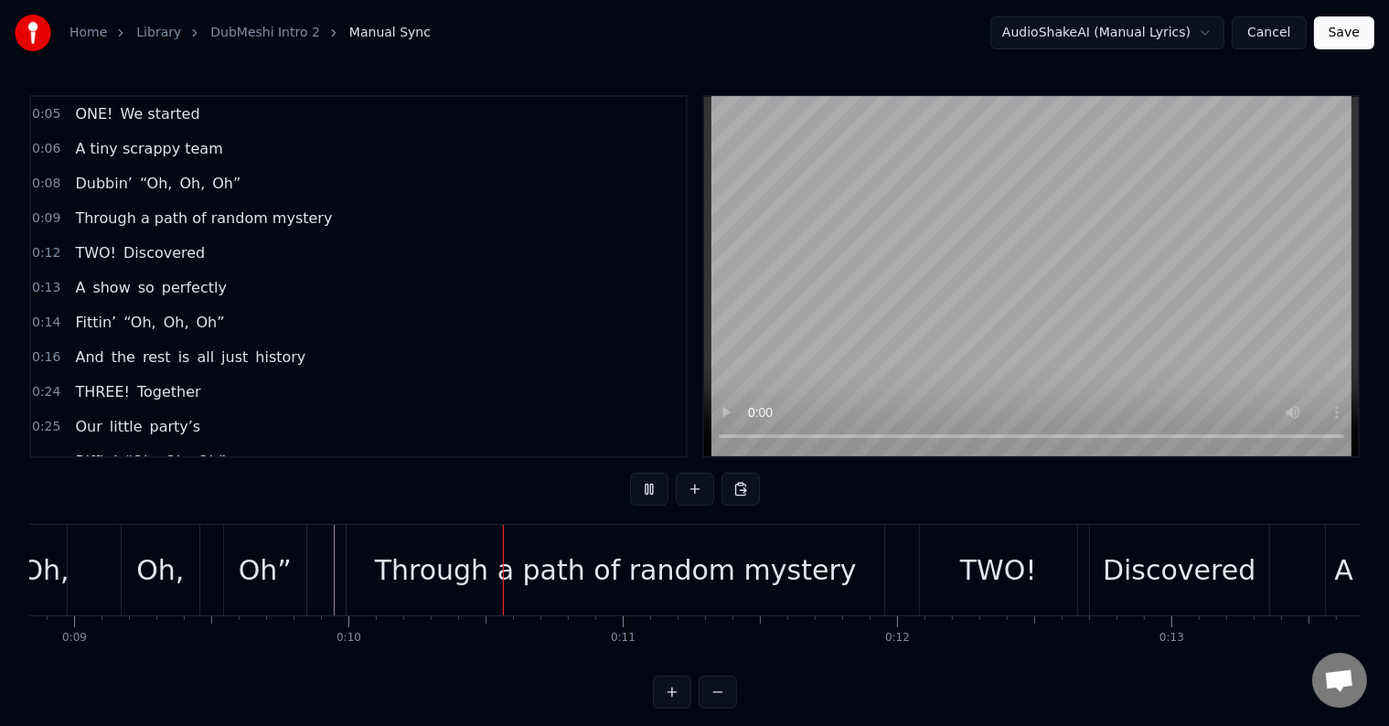
click at [644, 486] on button at bounding box center [649, 489] width 38 height 33
click at [1099, 28] on html "Home Library DubMeshi Intro 2 Manual Sync AudioShakeAI (Manual Lyrics) Cancel S…" at bounding box center [694, 369] width 1389 height 738
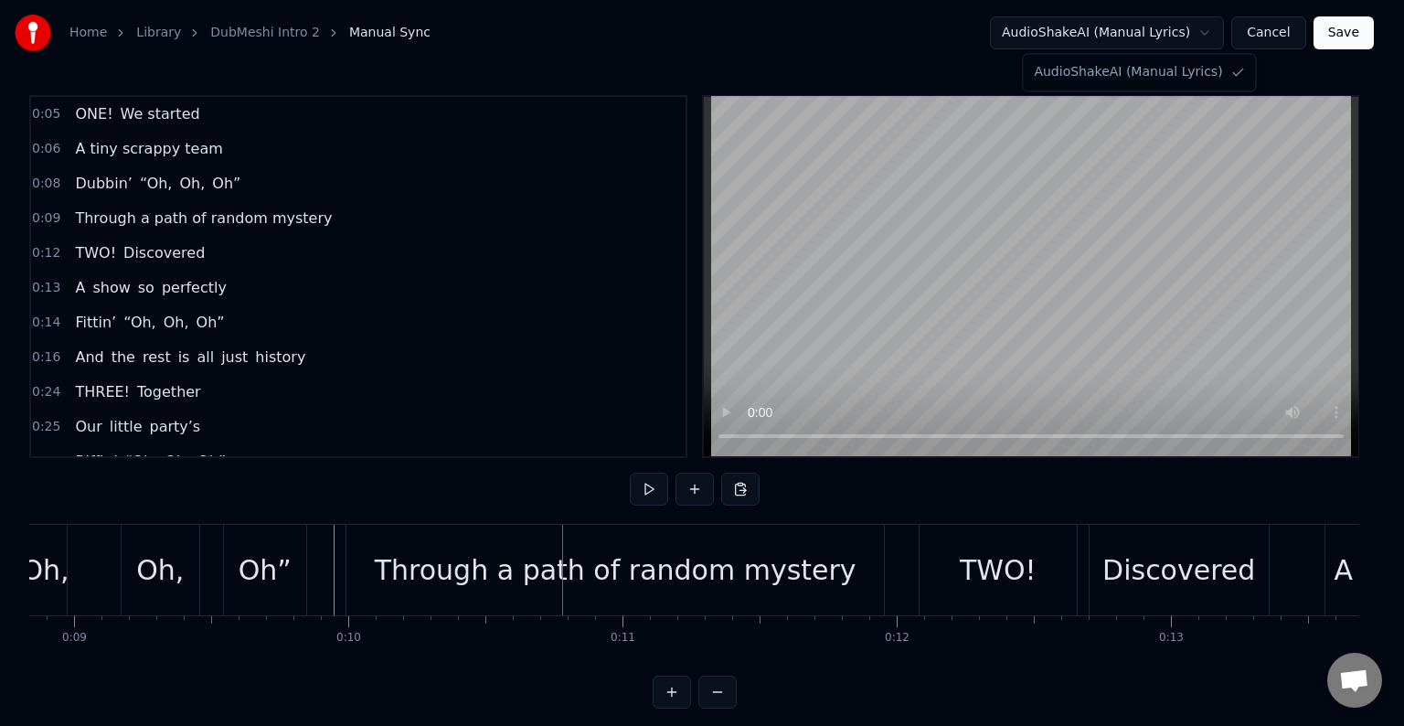
click at [1099, 28] on html "Home Library DubMeshi Intro 2 Manual Sync AudioShakeAI (Manual Lyrics) Cancel S…" at bounding box center [702, 369] width 1404 height 738
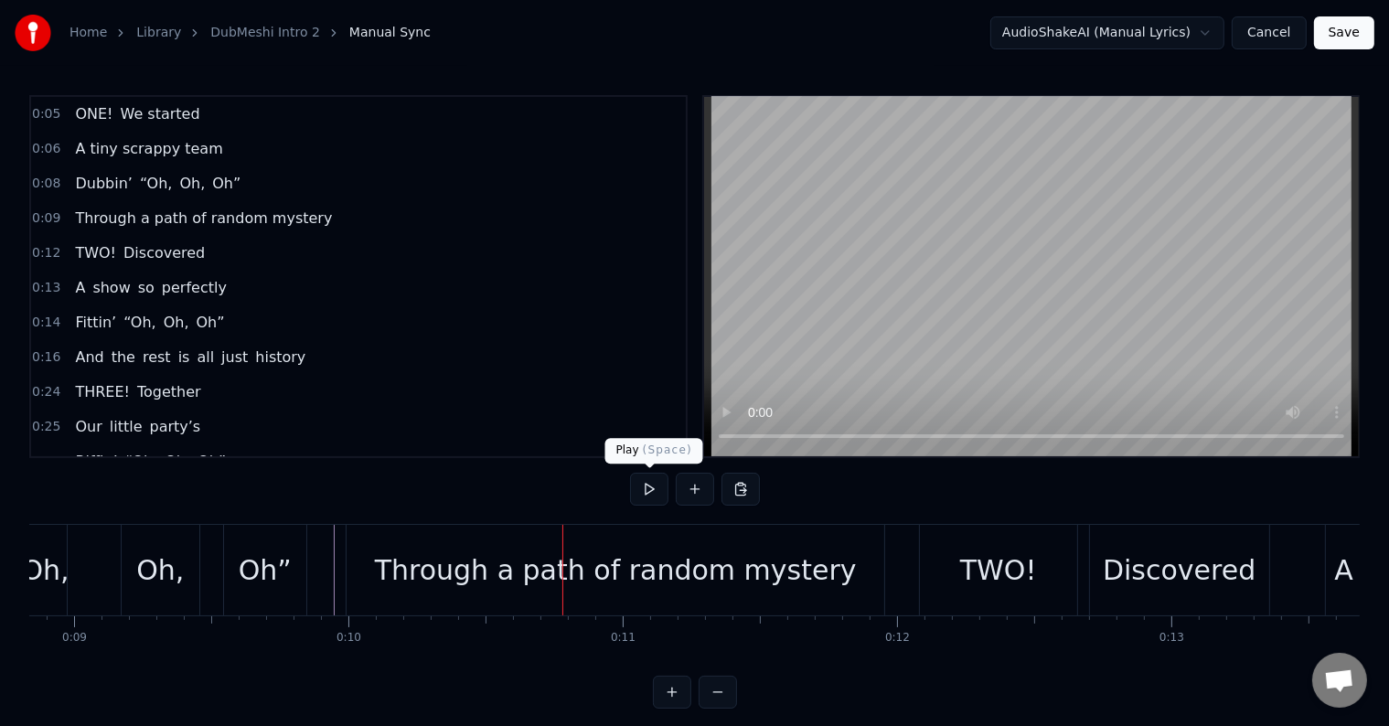
click at [647, 488] on button at bounding box center [649, 489] width 38 height 33
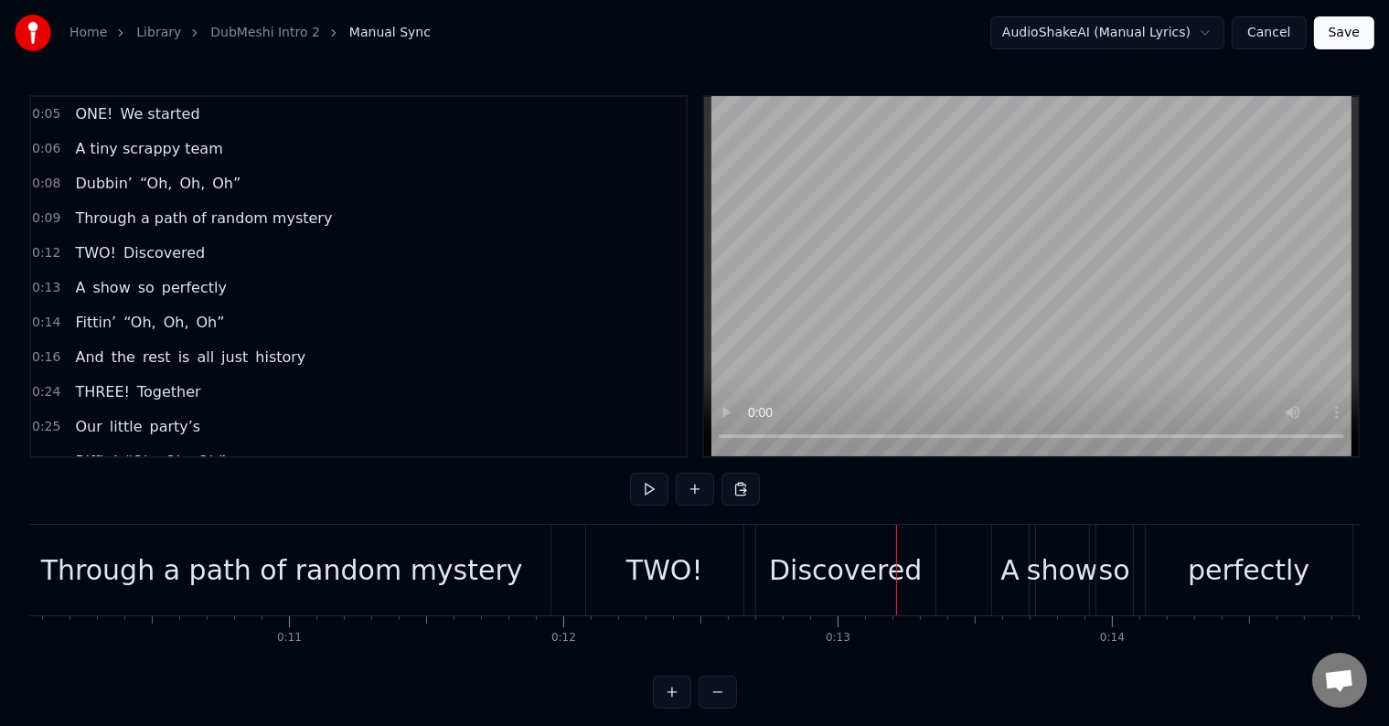
scroll to position [0, 2925]
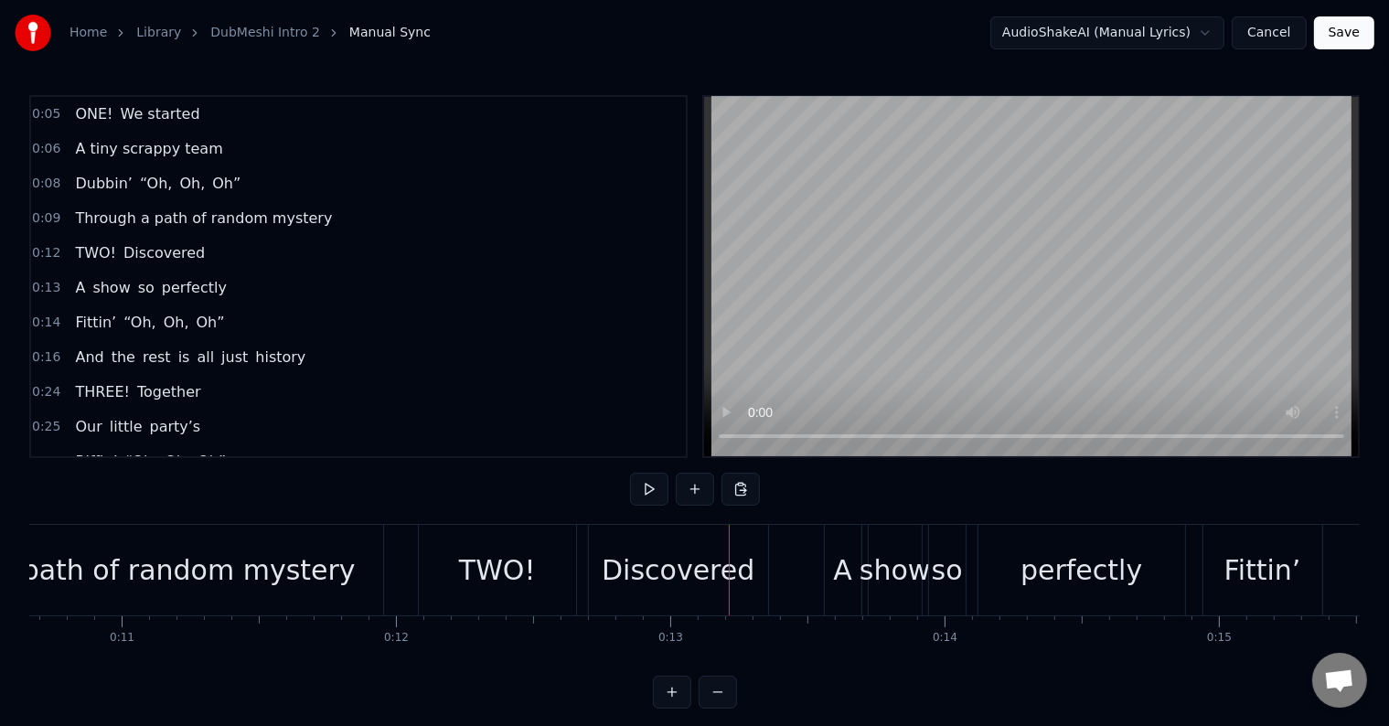
click at [724, 567] on div "Discovered" at bounding box center [678, 569] width 153 height 41
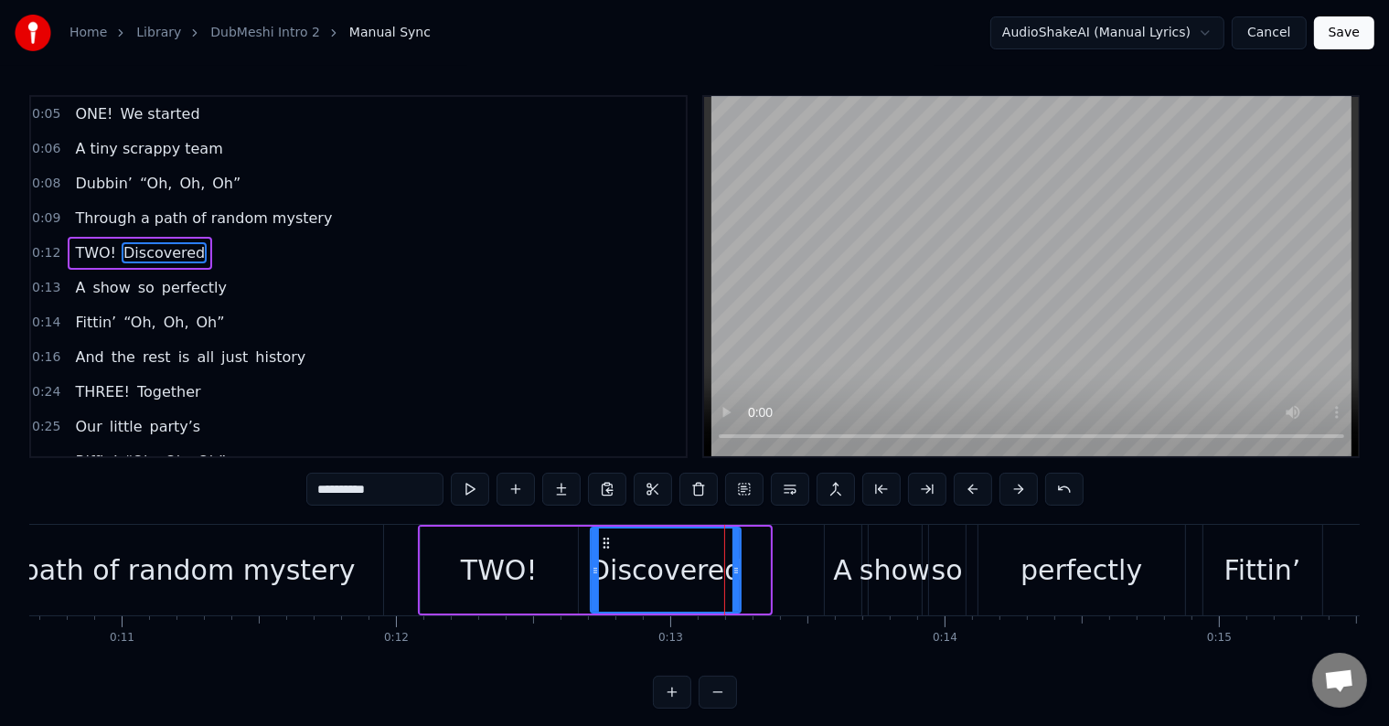
drag, startPoint x: 764, startPoint y: 567, endPoint x: 731, endPoint y: 574, distance: 33.7
click at [732, 574] on icon at bounding box center [735, 570] width 7 height 15
click at [527, 582] on div "TWO!" at bounding box center [499, 569] width 77 height 41
type input "****"
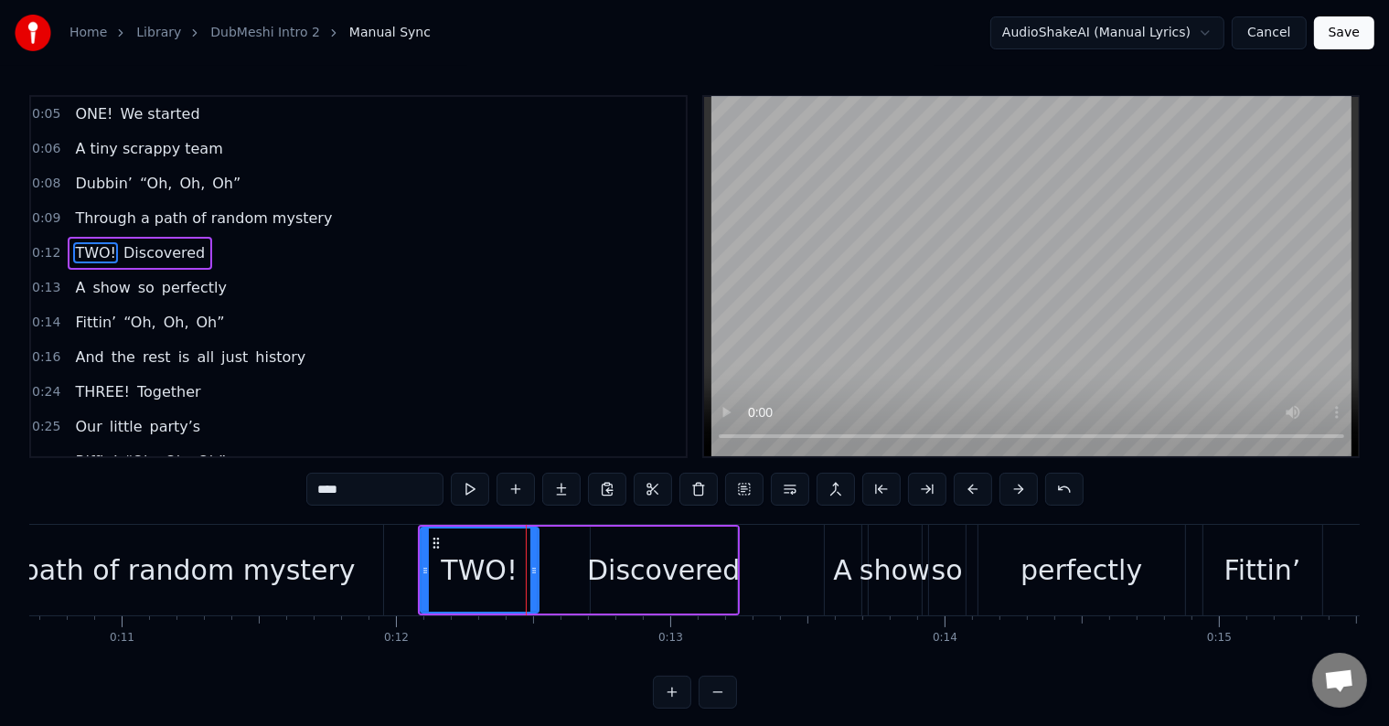
drag, startPoint x: 574, startPoint y: 565, endPoint x: 523, endPoint y: 581, distance: 53.8
click at [530, 581] on div at bounding box center [533, 569] width 7 height 83
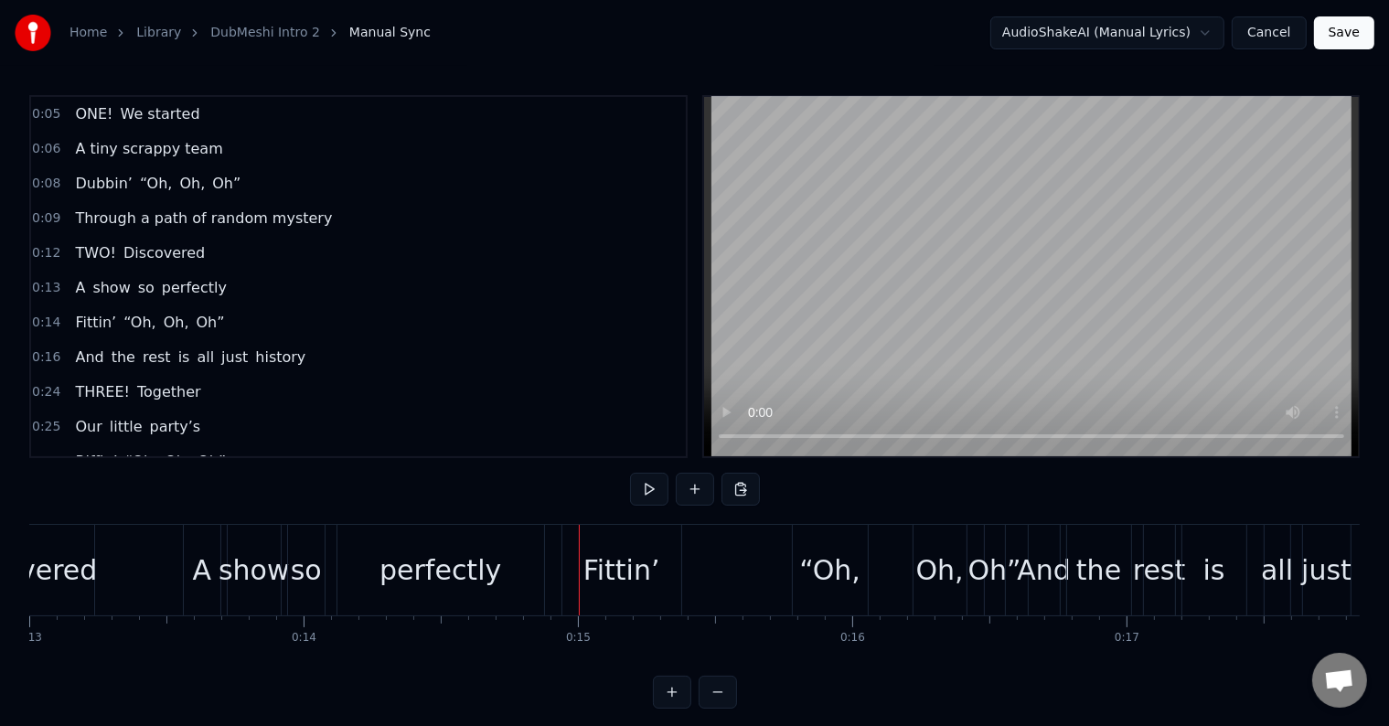
scroll to position [0, 3537]
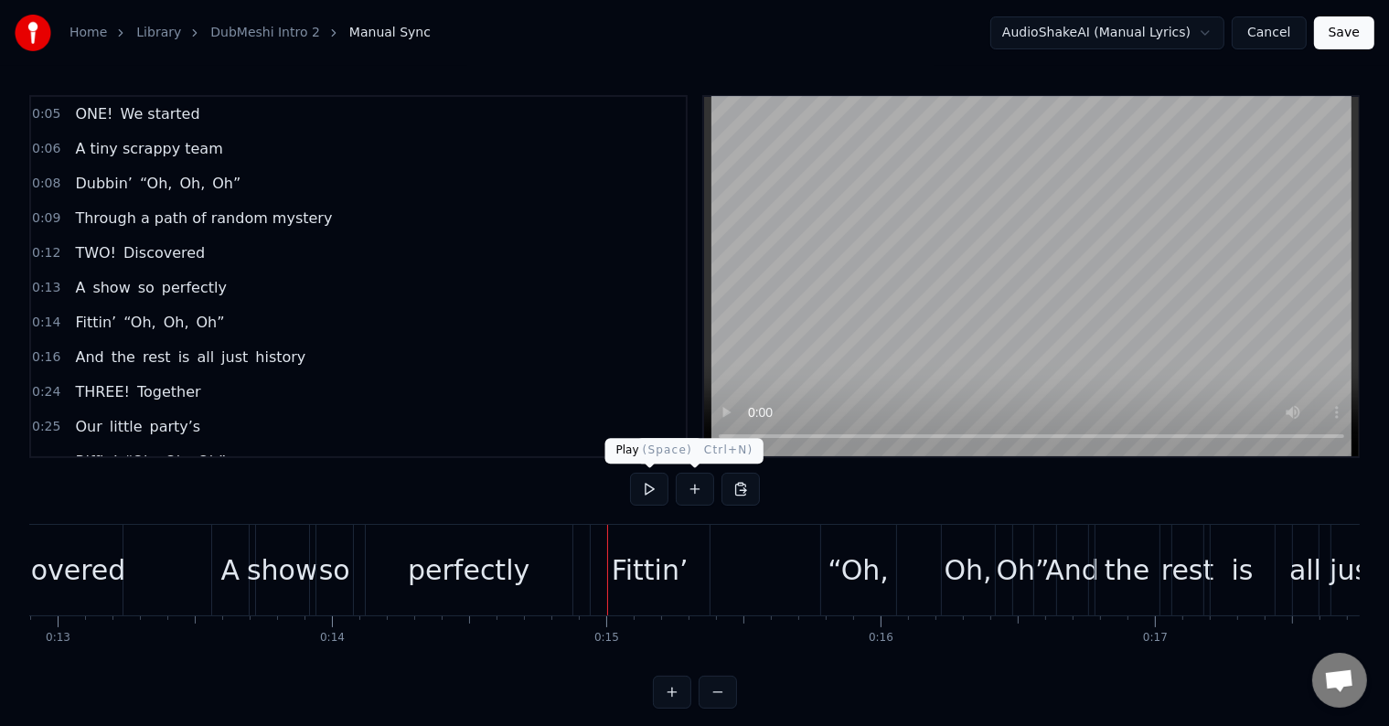
click at [651, 486] on button at bounding box center [649, 489] width 38 height 33
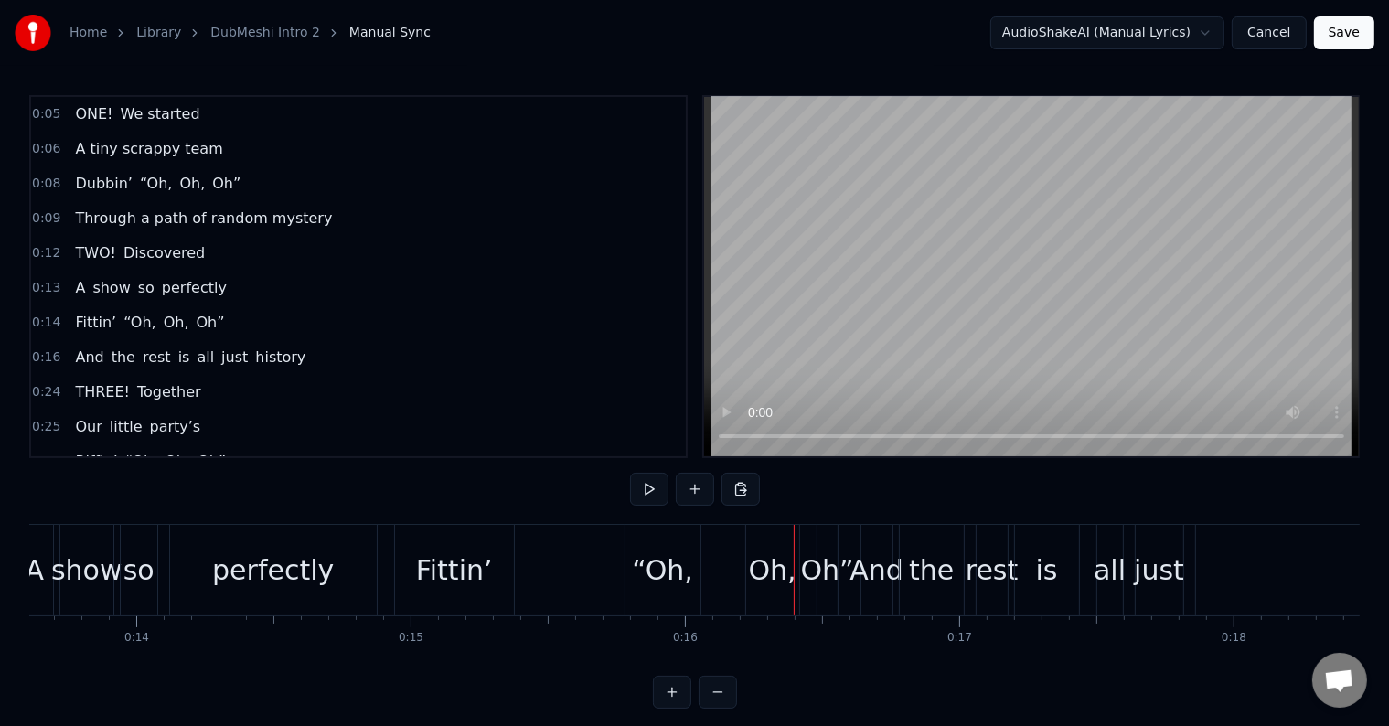
scroll to position [0, 3747]
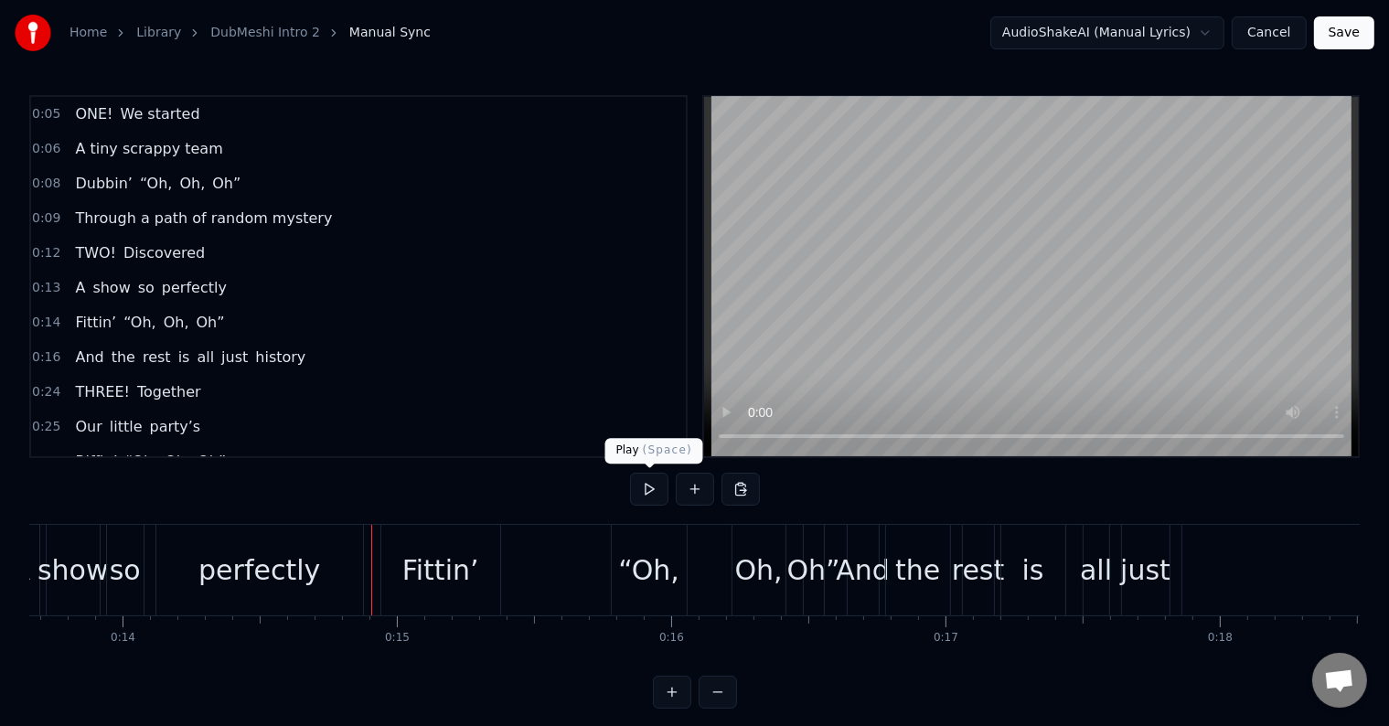
click at [643, 485] on button at bounding box center [649, 489] width 38 height 33
click at [651, 553] on div "“Oh," at bounding box center [648, 569] width 61 height 41
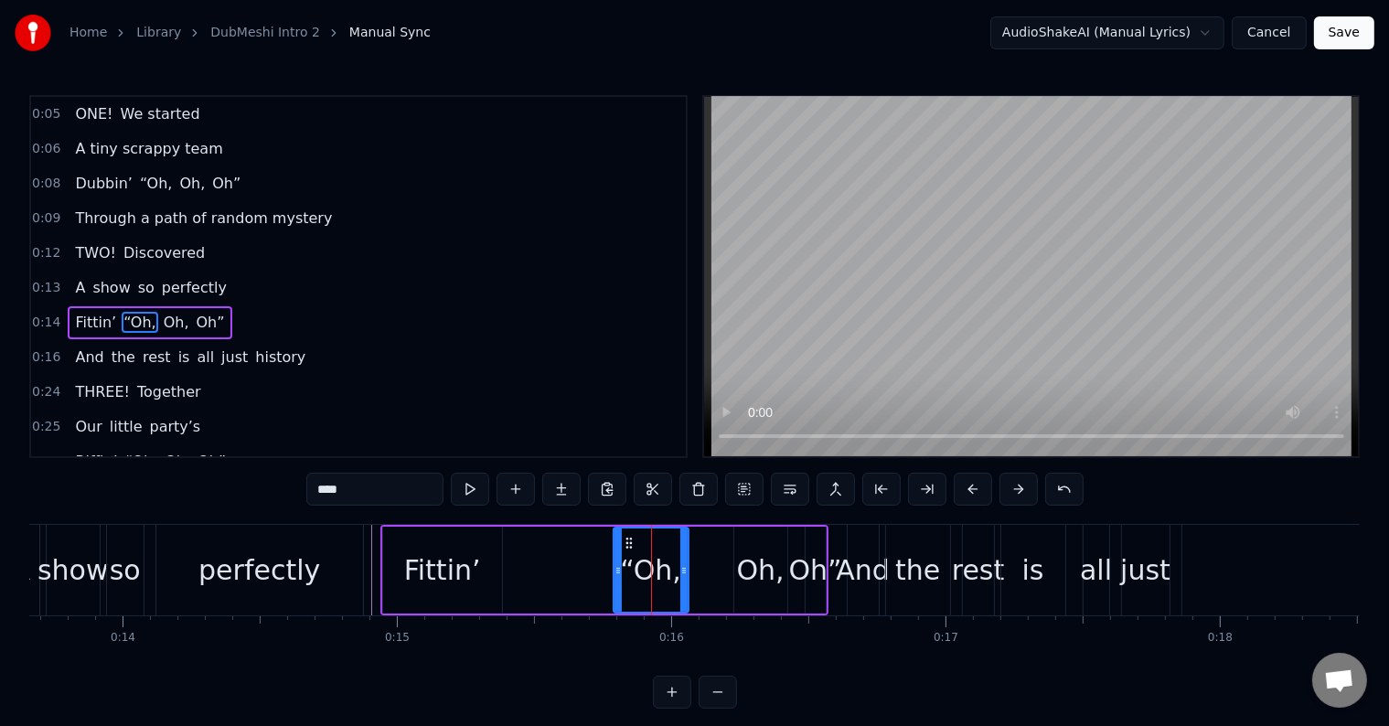
scroll to position [38, 0]
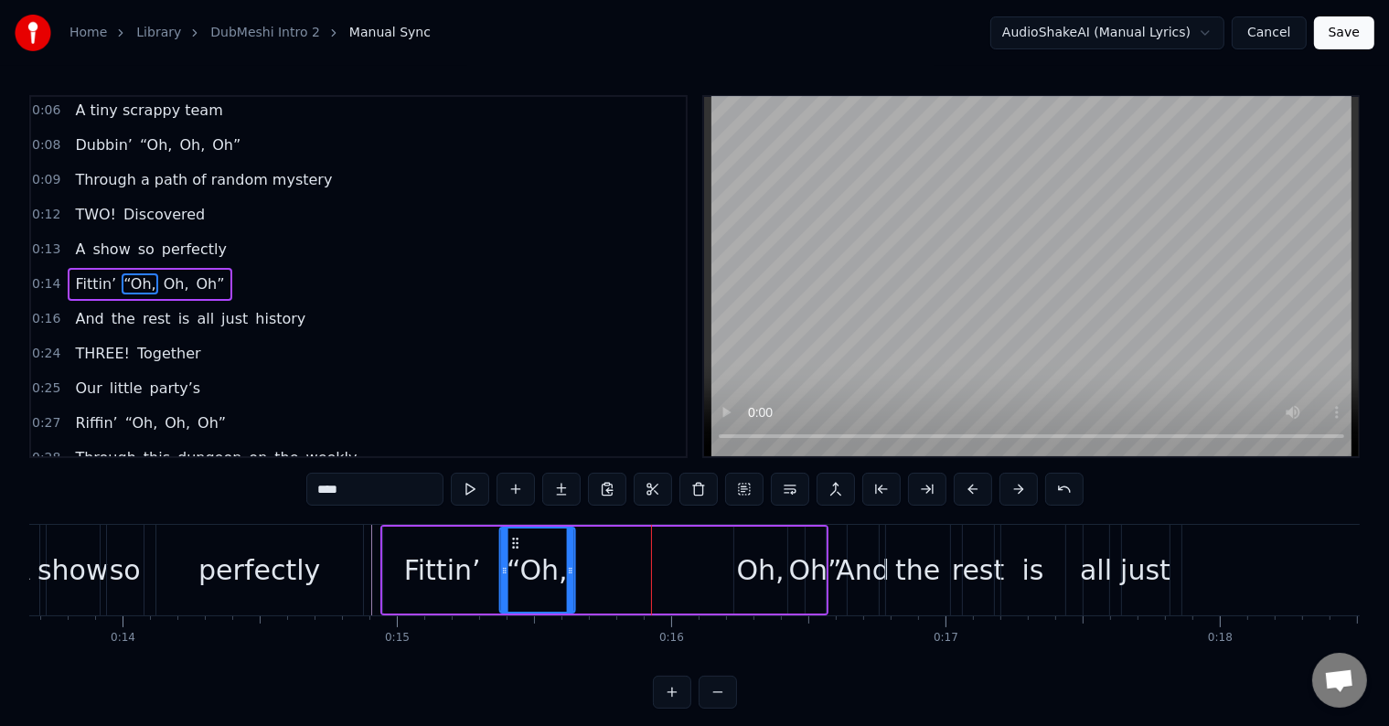
drag, startPoint x: 626, startPoint y: 538, endPoint x: 547, endPoint y: 540, distance: 79.6
click at [513, 554] on div "“Oh," at bounding box center [536, 569] width 73 height 83
click at [757, 534] on div "Oh," at bounding box center [760, 570] width 53 height 87
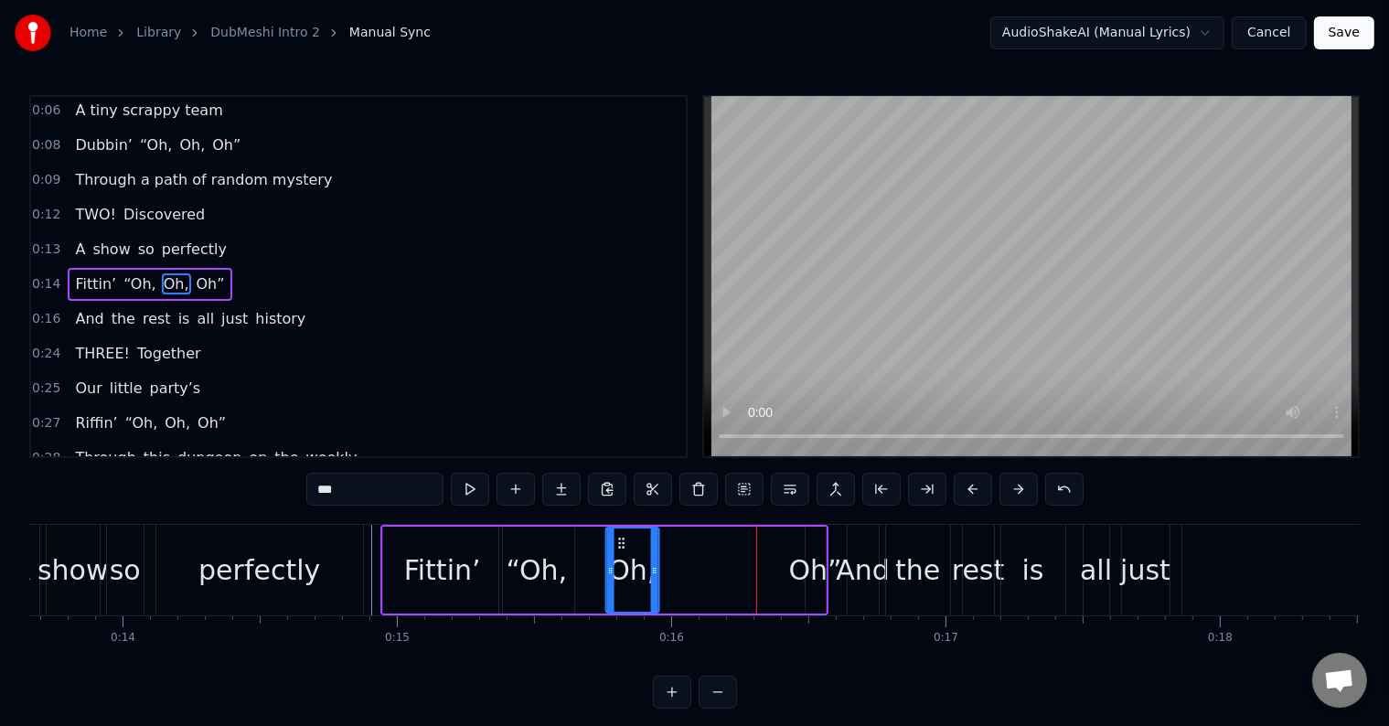
drag, startPoint x: 745, startPoint y: 536, endPoint x: 615, endPoint y: 561, distance: 132.3
click at [615, 561] on div "Oh," at bounding box center [631, 569] width 51 height 83
drag, startPoint x: 653, startPoint y: 545, endPoint x: 677, endPoint y: 551, distance: 24.6
click at [669, 551] on div at bounding box center [665, 569] width 7 height 83
click at [815, 557] on div "Oh”" at bounding box center [815, 569] width 53 height 41
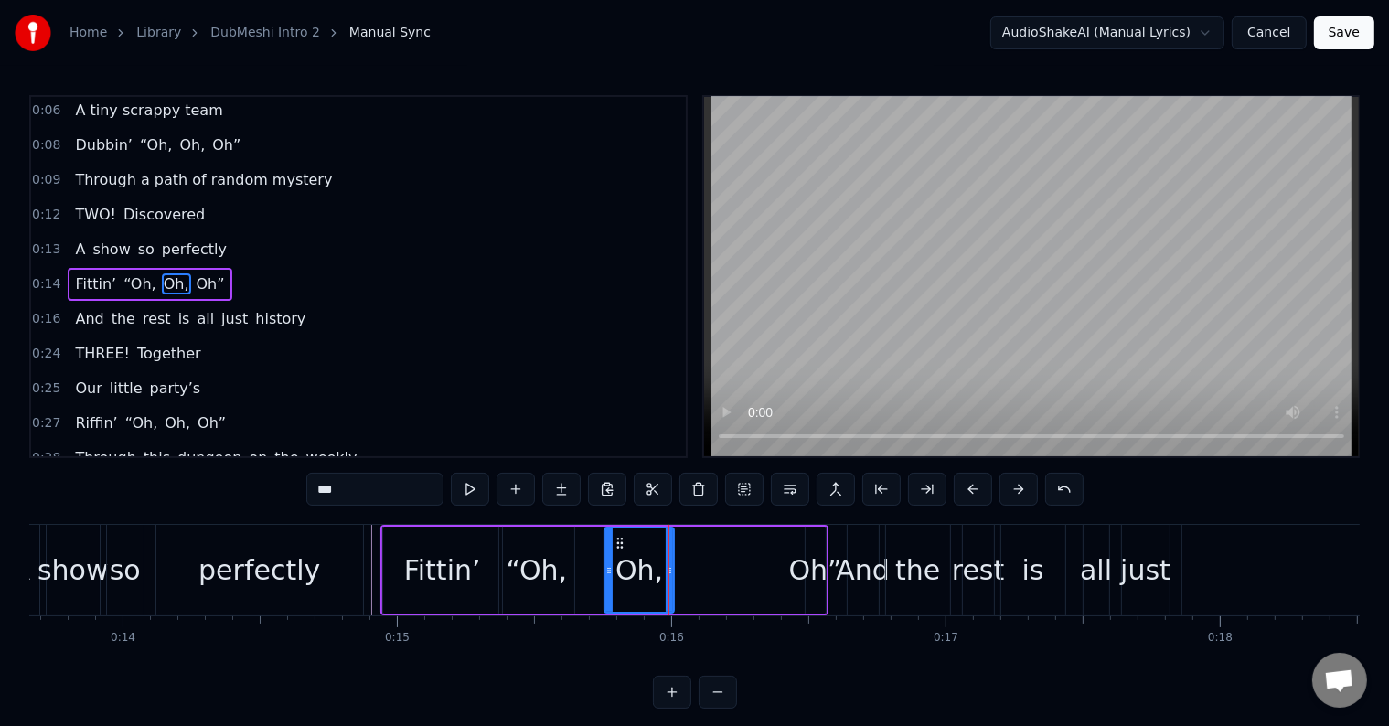
type input "***"
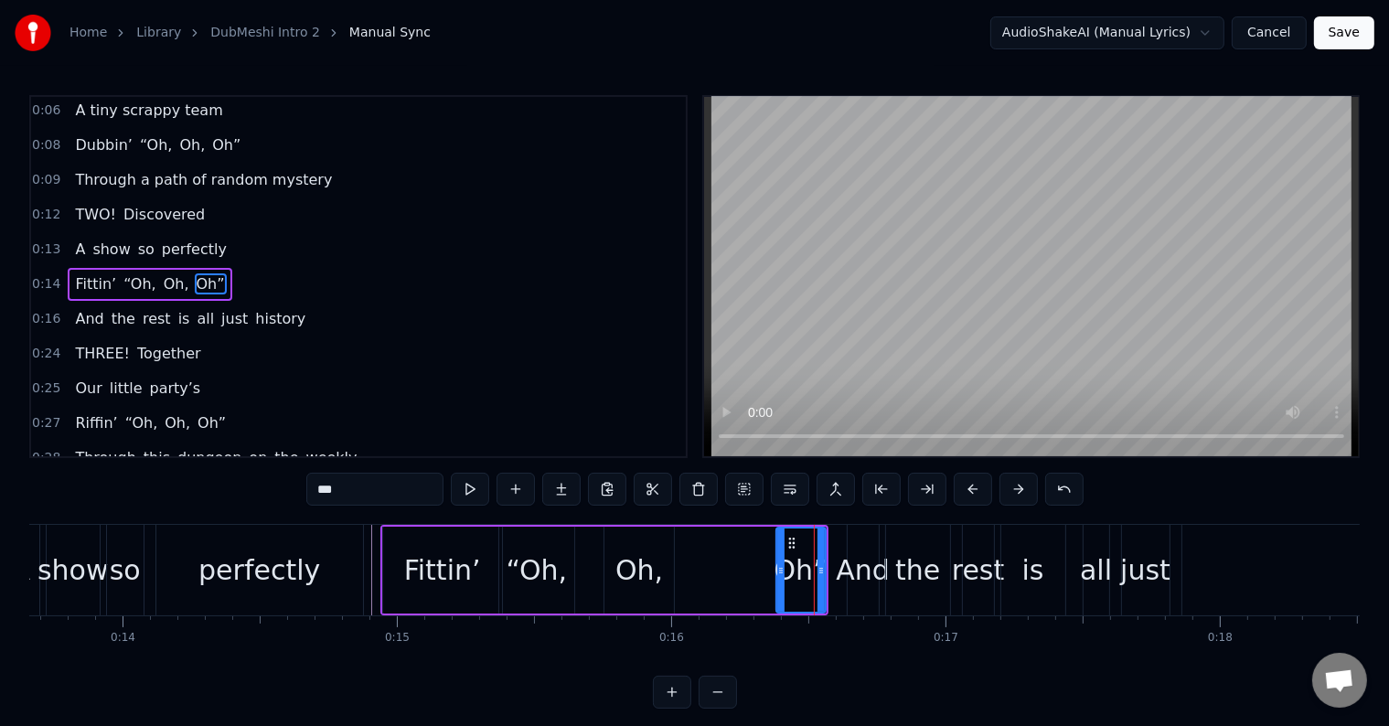
drag, startPoint x: 808, startPoint y: 537, endPoint x: 773, endPoint y: 549, distance: 36.7
click at [777, 549] on div at bounding box center [780, 569] width 7 height 83
drag, startPoint x: 783, startPoint y: 539, endPoint x: 727, endPoint y: 549, distance: 56.5
click at [727, 549] on div "Oh”" at bounding box center [739, 569] width 53 height 83
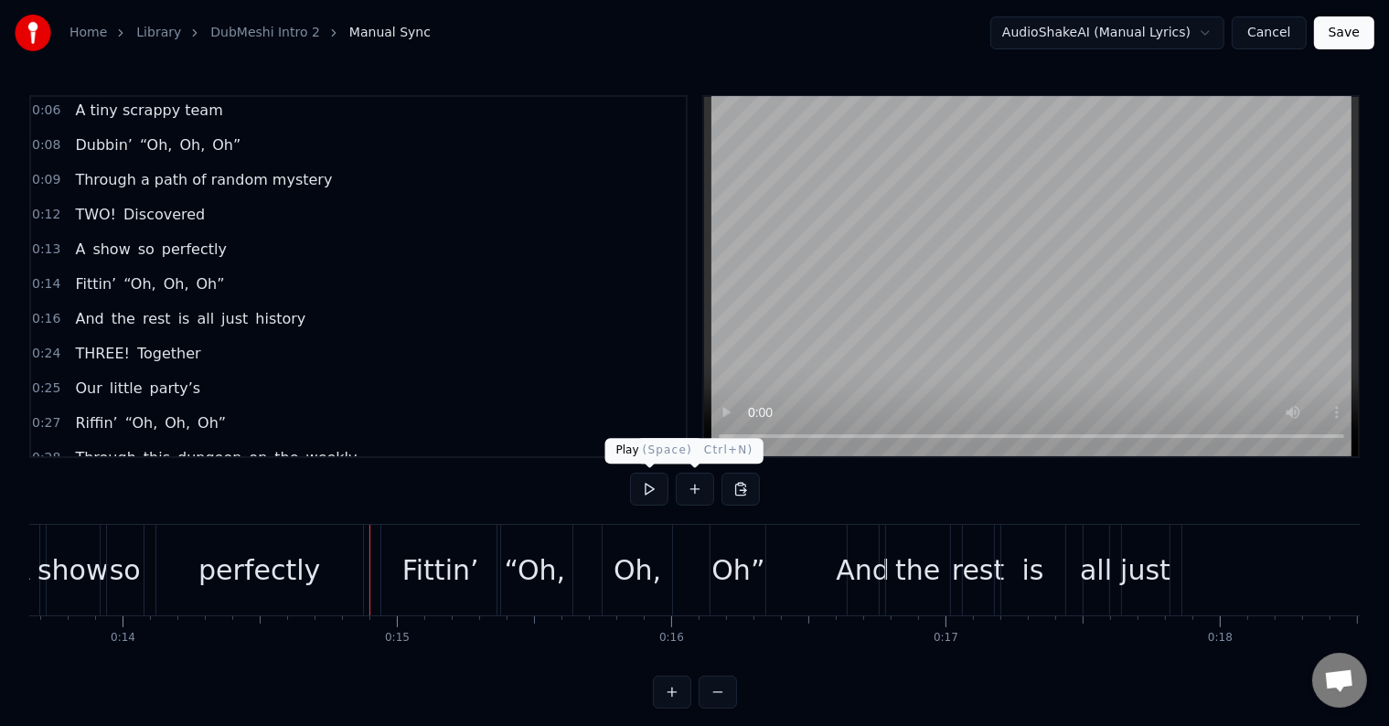
click at [645, 488] on button at bounding box center [649, 489] width 38 height 33
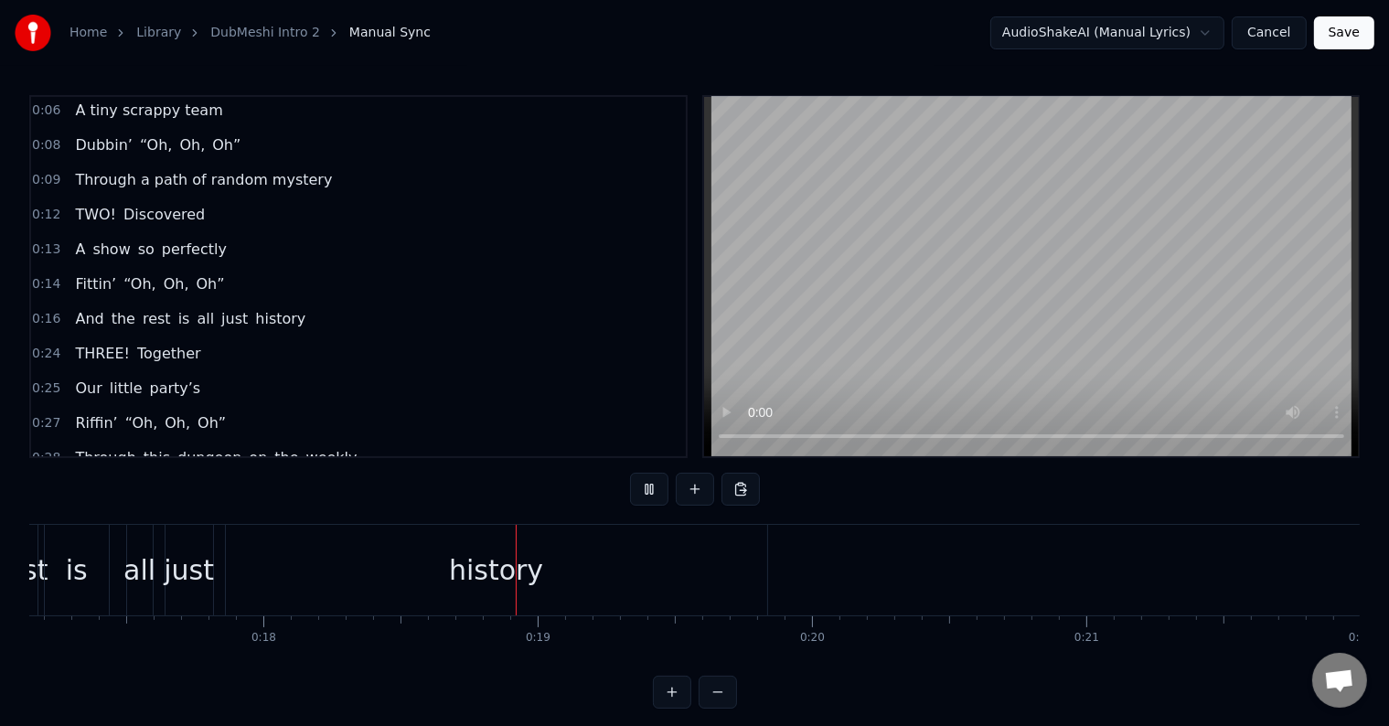
scroll to position [0, 4933]
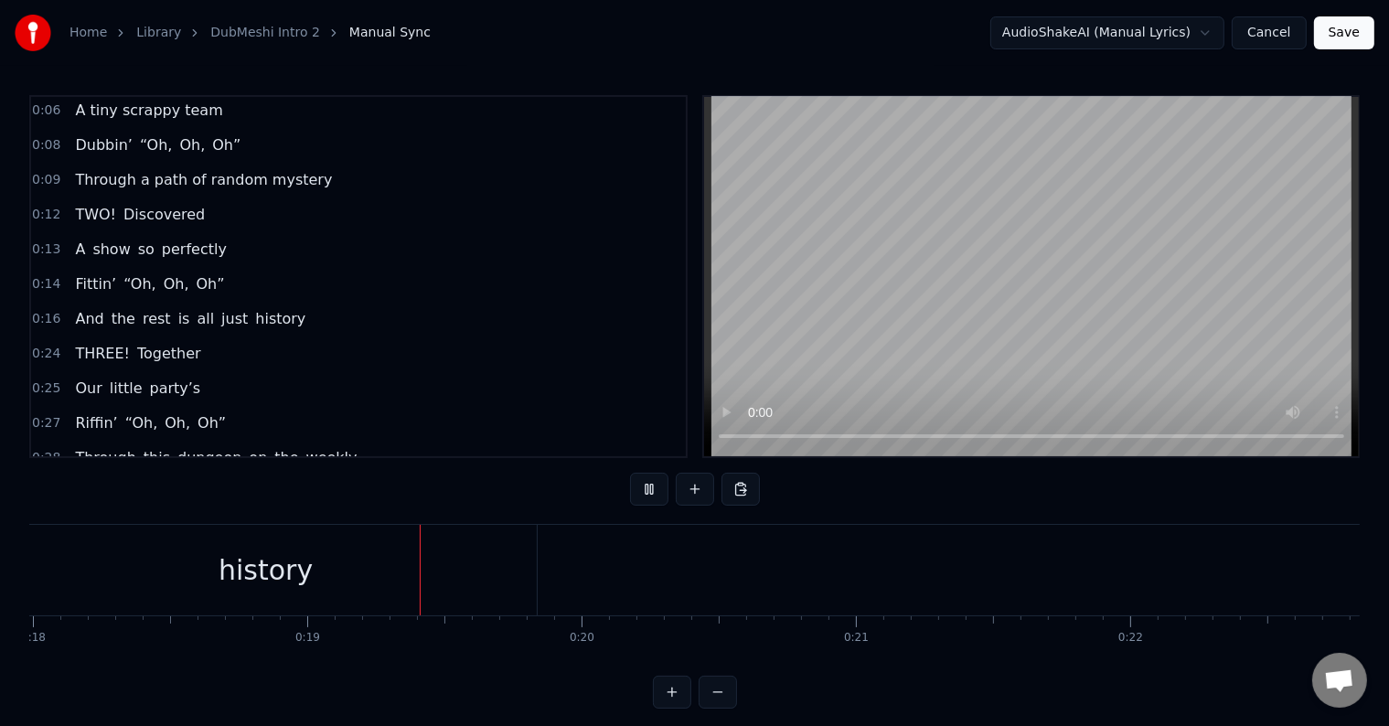
click at [645, 488] on button at bounding box center [649, 489] width 38 height 33
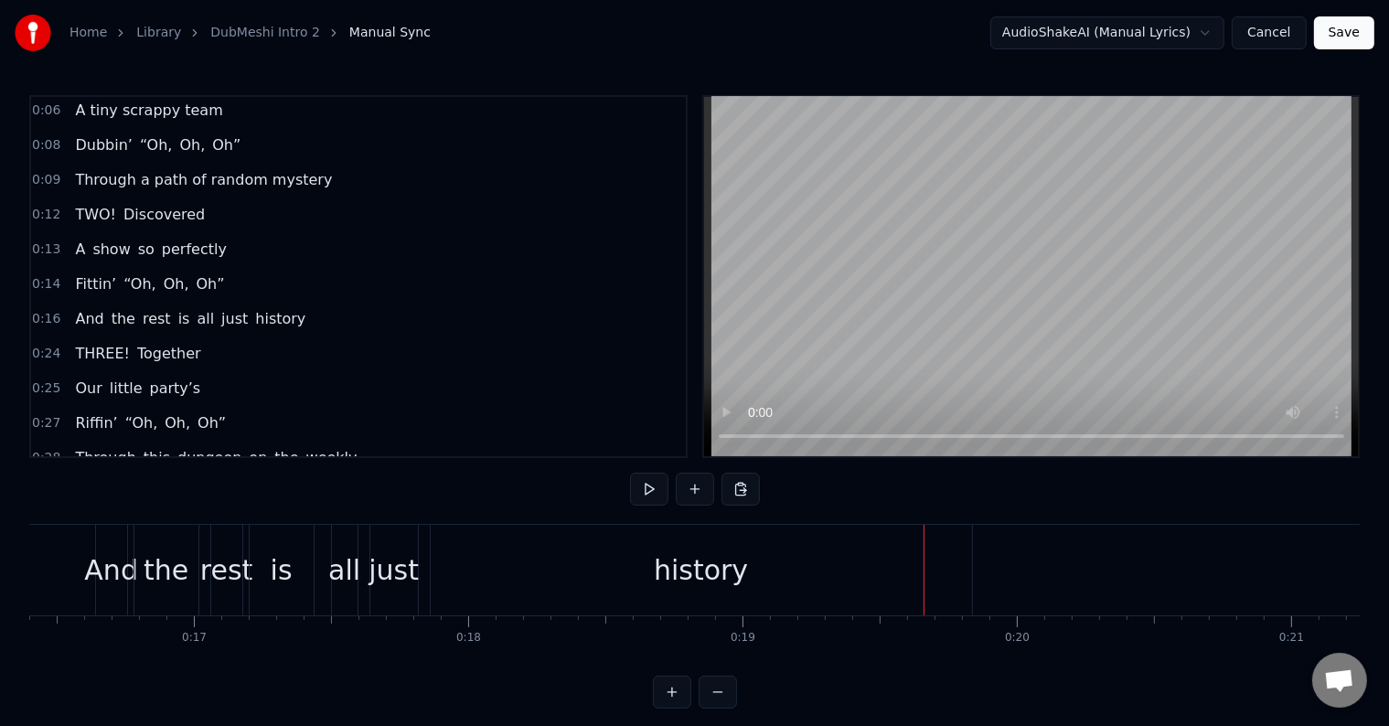
scroll to position [0, 4262]
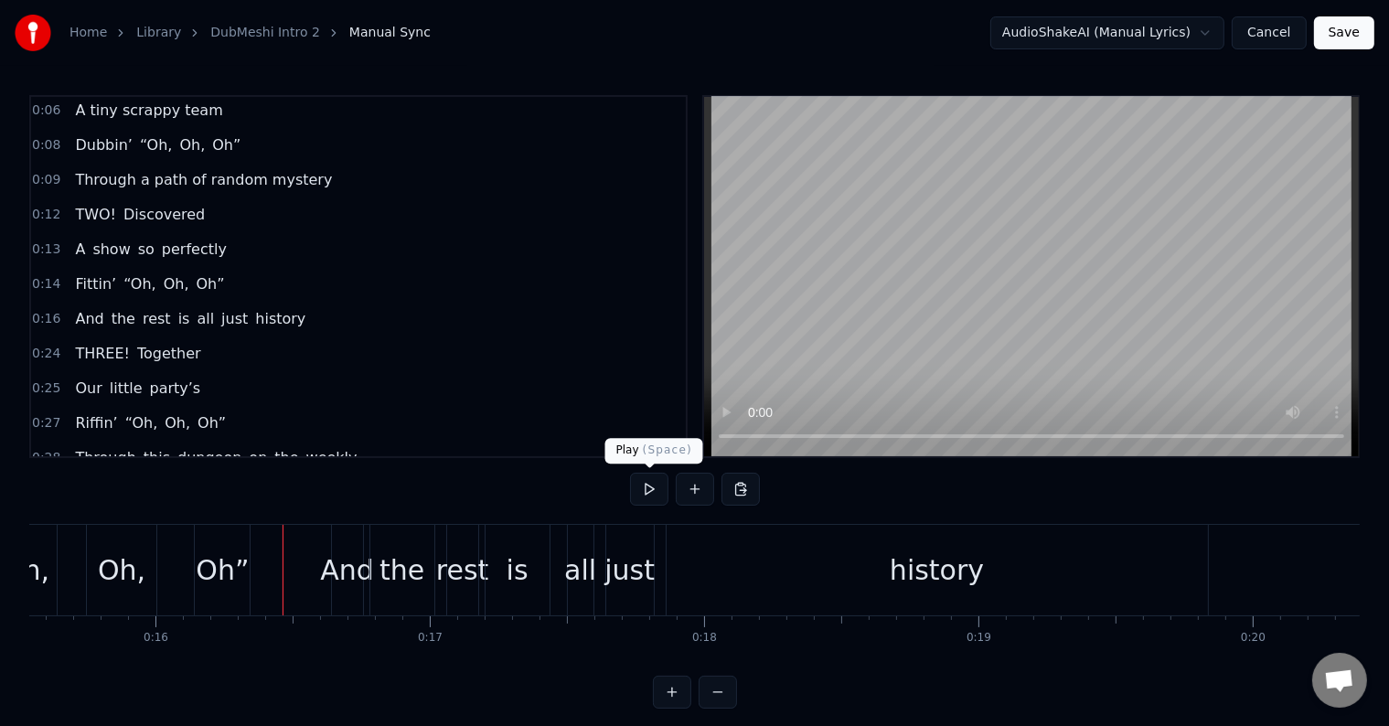
click at [639, 479] on button at bounding box center [649, 489] width 38 height 33
click at [660, 577] on div "And the rest is all just history" at bounding box center [771, 570] width 881 height 91
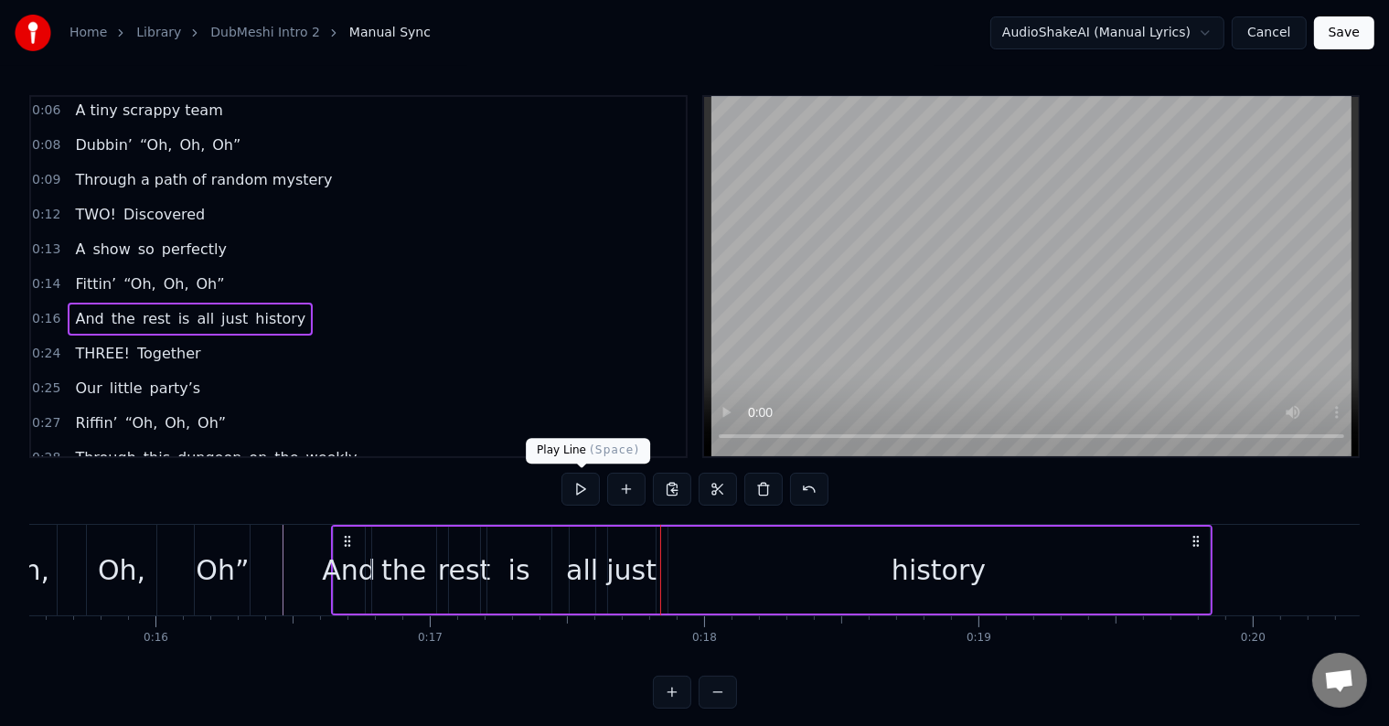
click at [592, 490] on button at bounding box center [580, 489] width 38 height 33
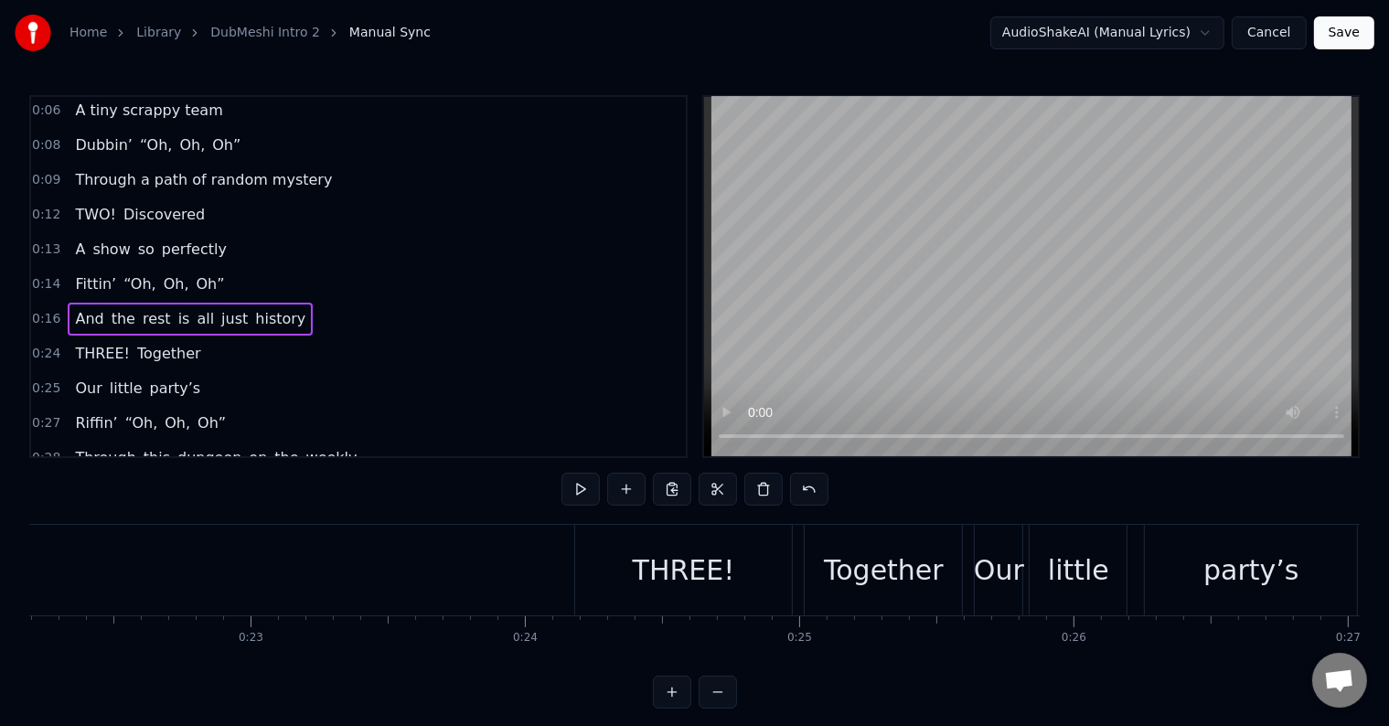
scroll to position [0, 6323]
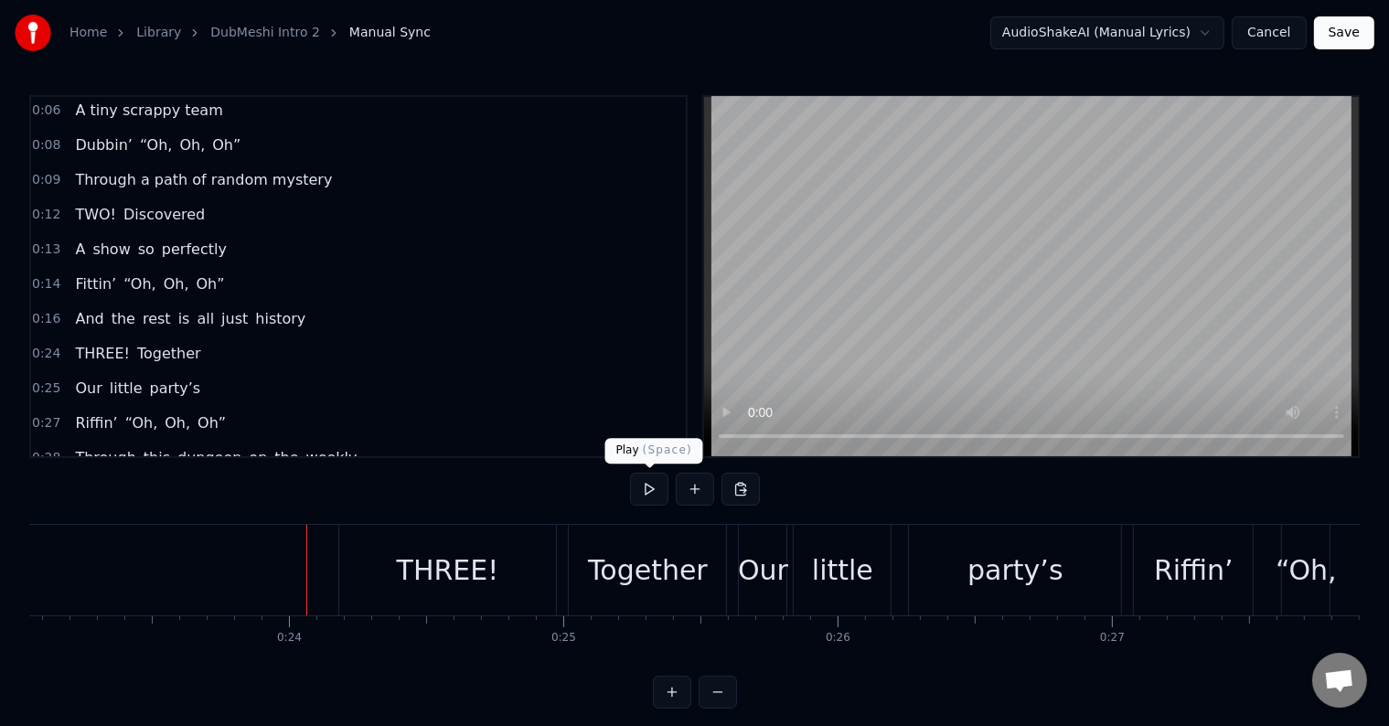
click at [643, 479] on button at bounding box center [649, 489] width 38 height 33
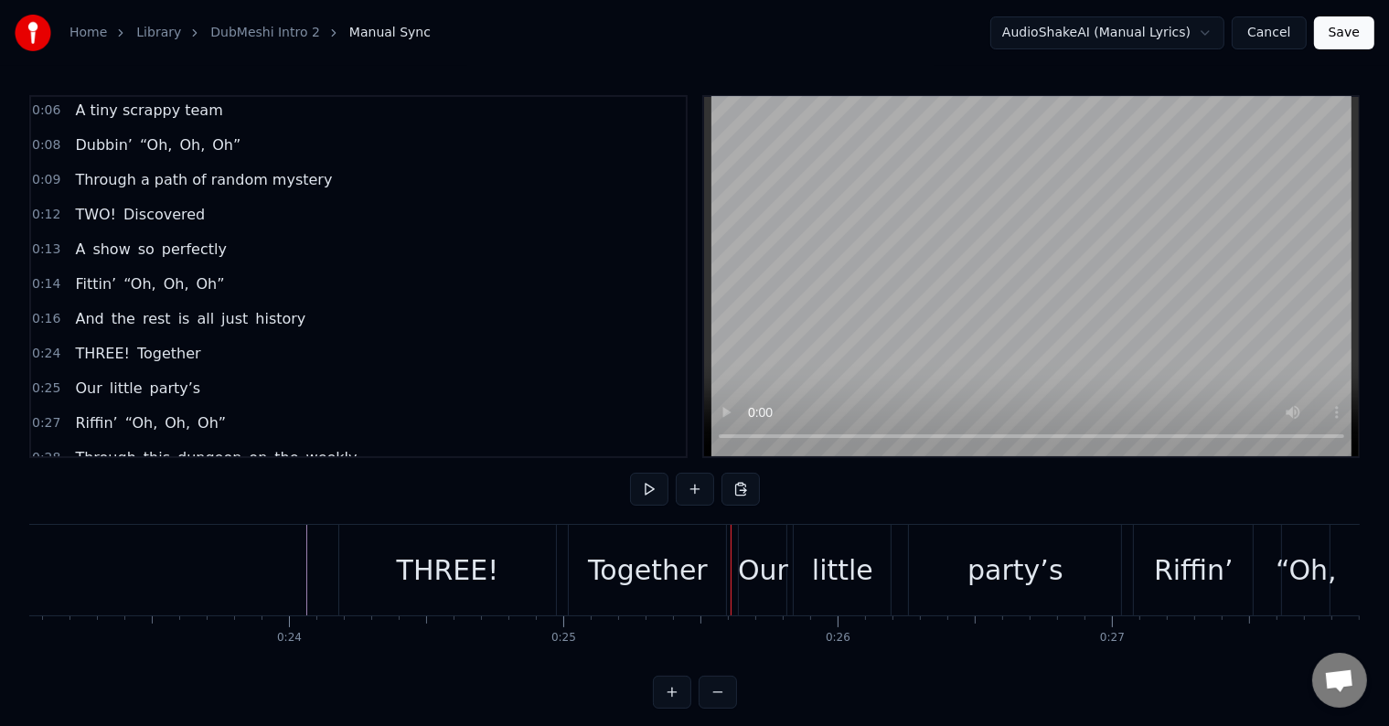
click at [656, 490] on button at bounding box center [649, 489] width 38 height 33
click at [494, 574] on div "THREE!" at bounding box center [448, 570] width 218 height 91
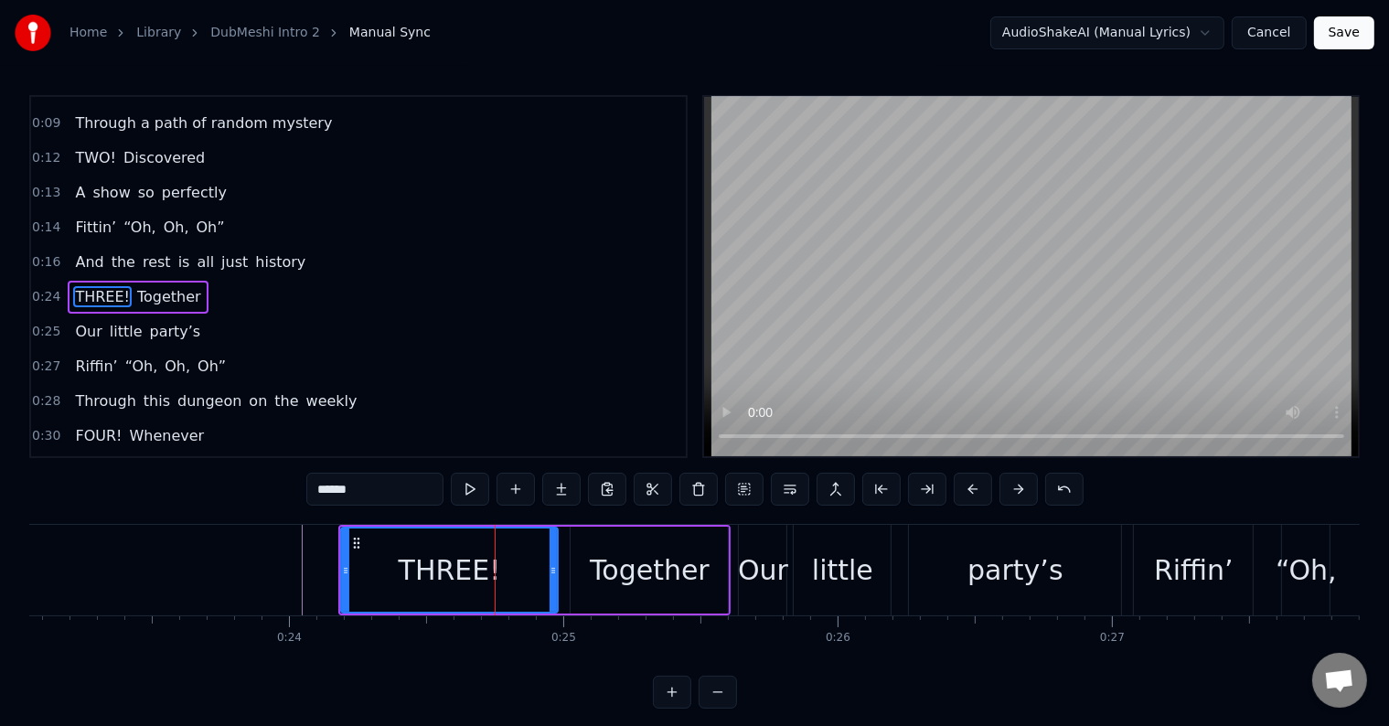
scroll to position [106, 0]
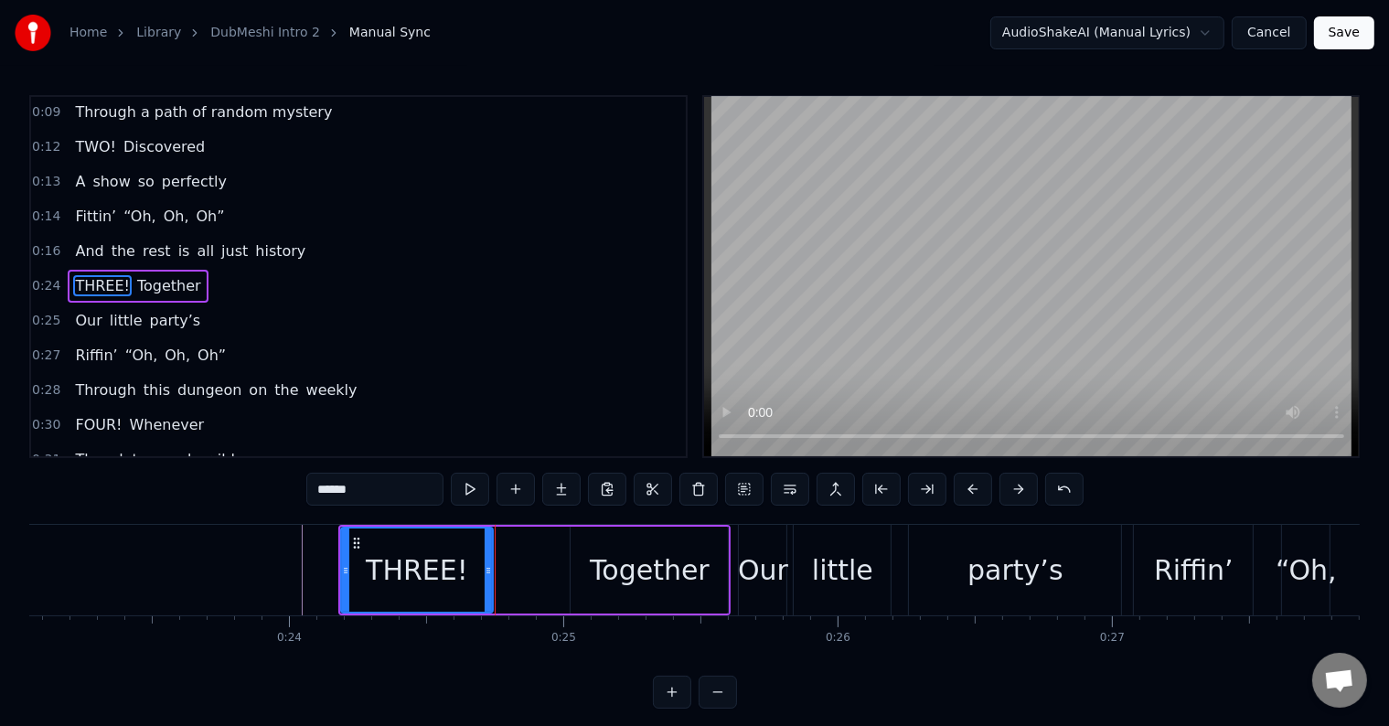
drag, startPoint x: 550, startPoint y: 556, endPoint x: 485, endPoint y: 567, distance: 65.8
click at [485, 567] on div at bounding box center [488, 569] width 7 height 83
click at [592, 562] on div "Together" at bounding box center [649, 570] width 157 height 87
type input "********"
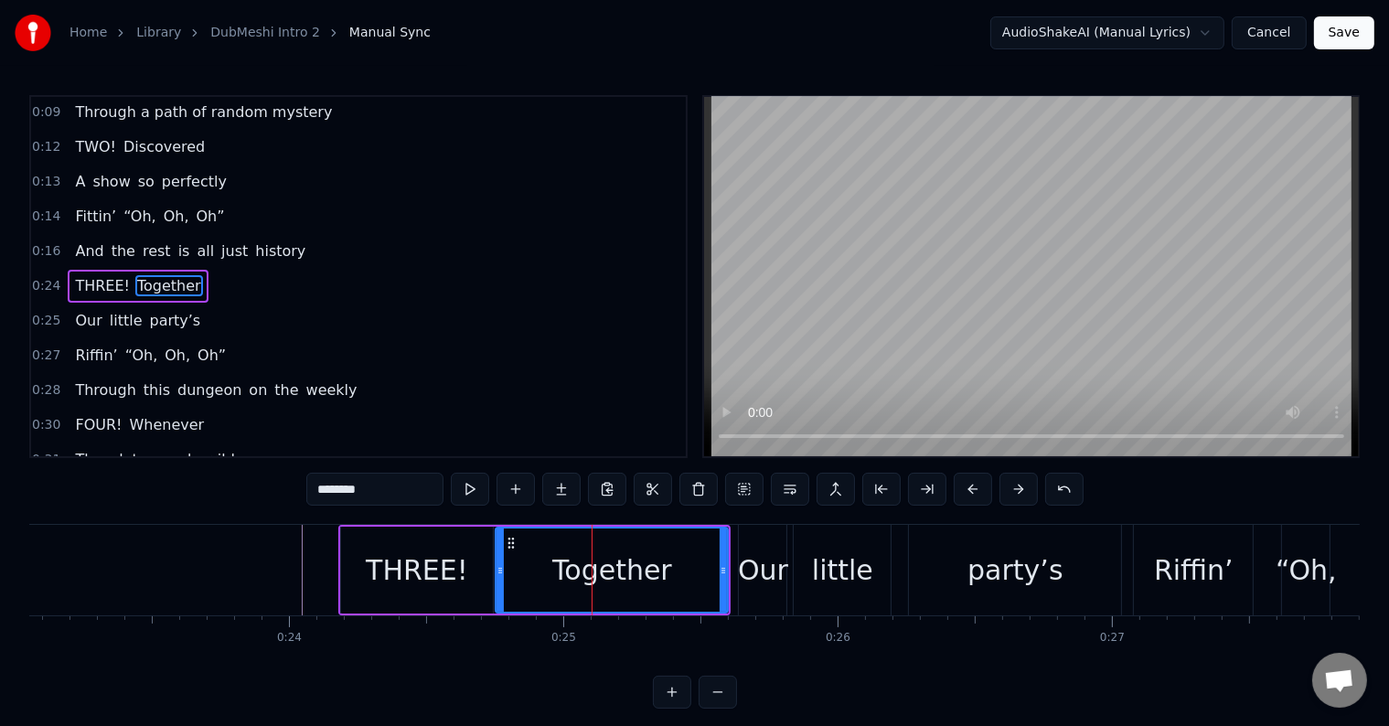
drag, startPoint x: 577, startPoint y: 543, endPoint x: 502, endPoint y: 555, distance: 75.9
click at [502, 555] on div at bounding box center [499, 569] width 7 height 83
drag, startPoint x: 723, startPoint y: 549, endPoint x: 653, endPoint y: 564, distance: 72.1
click at [653, 564] on div at bounding box center [652, 569] width 7 height 83
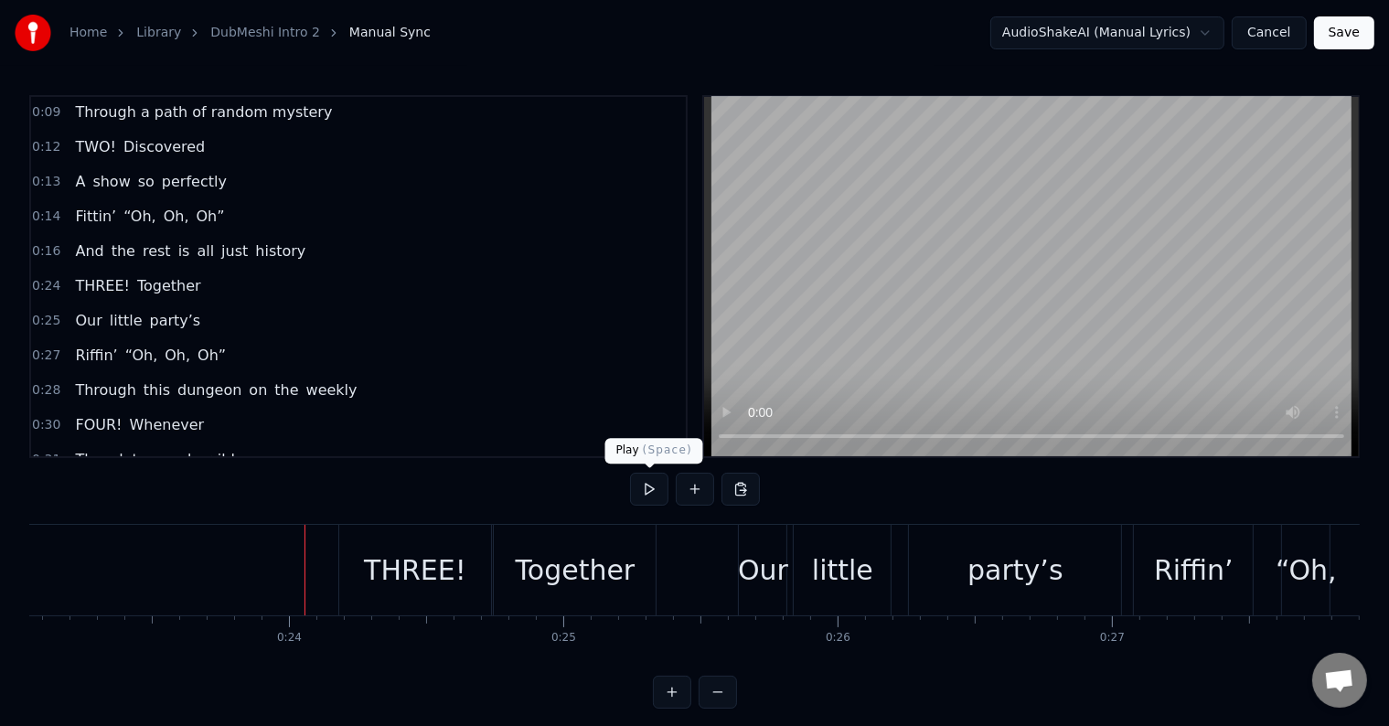
click at [651, 483] on button at bounding box center [649, 489] width 38 height 33
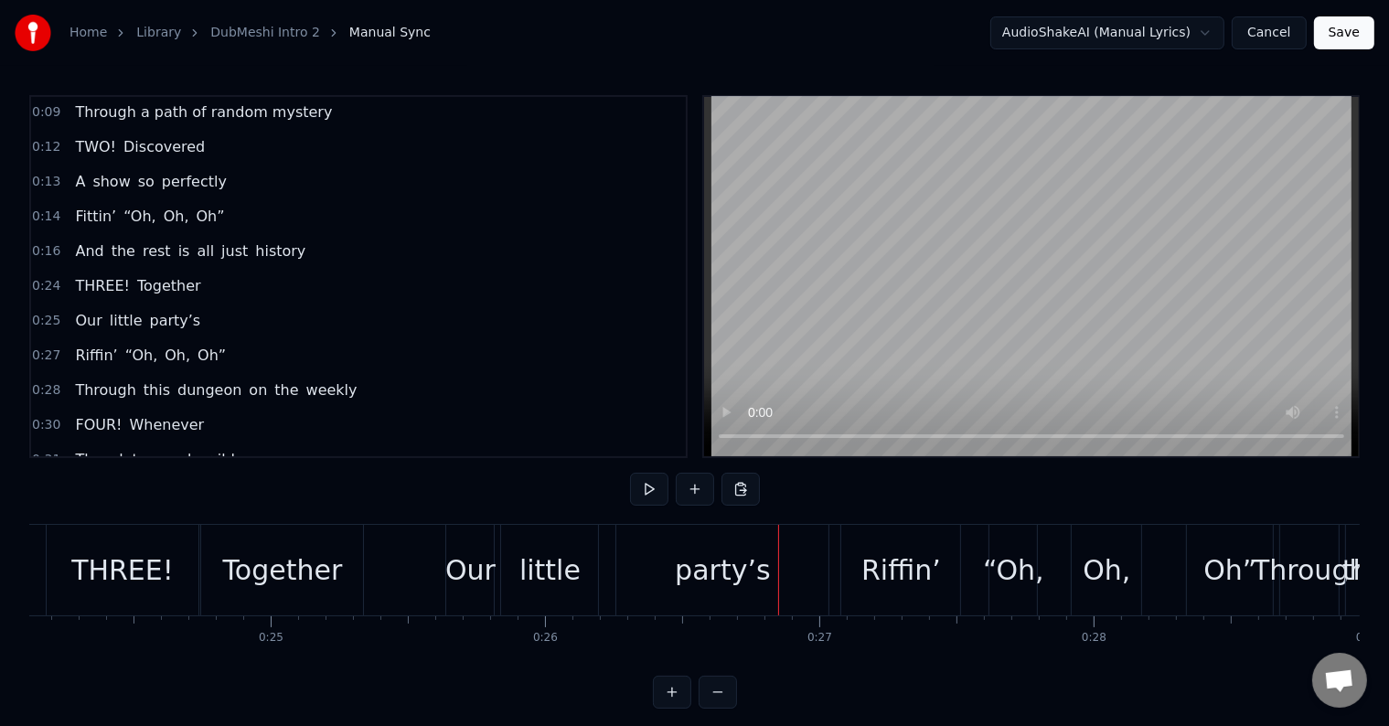
scroll to position [0, 6630]
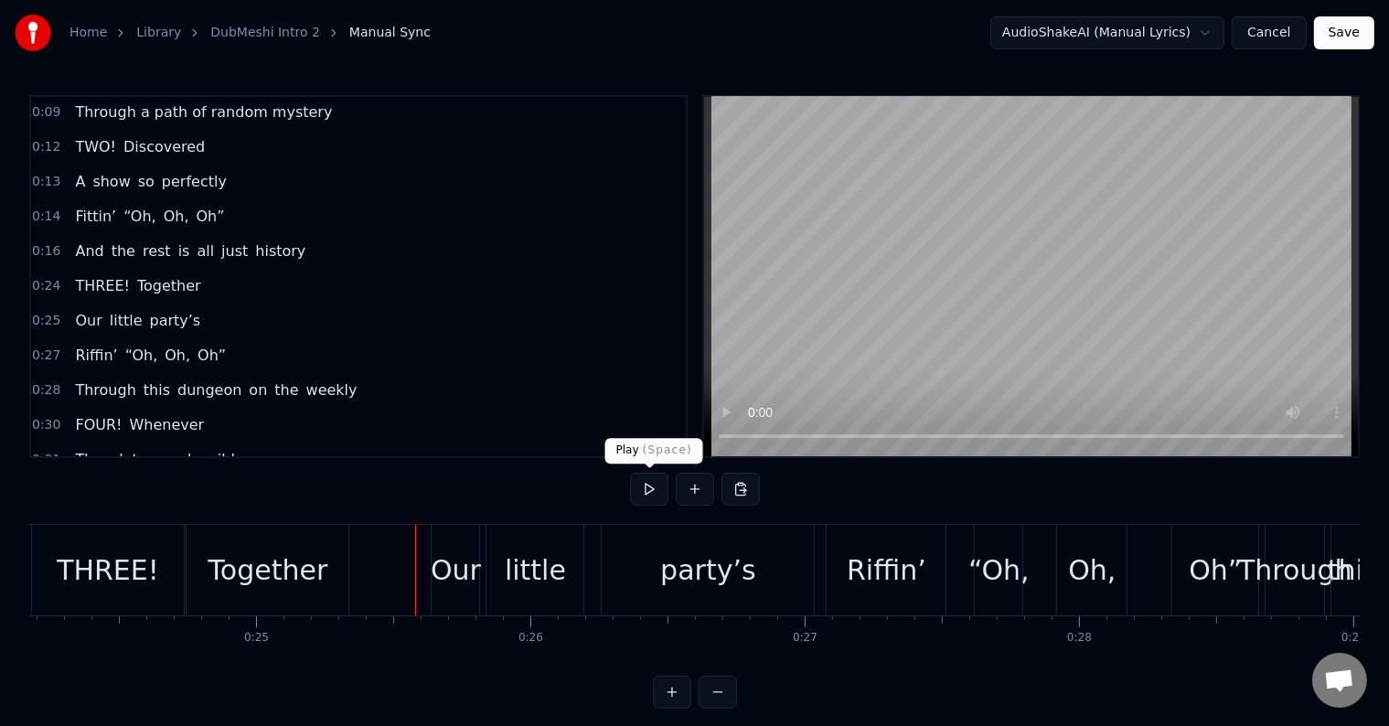
click at [644, 488] on button at bounding box center [649, 489] width 38 height 33
click at [717, 563] on div "party’s" at bounding box center [707, 569] width 95 height 41
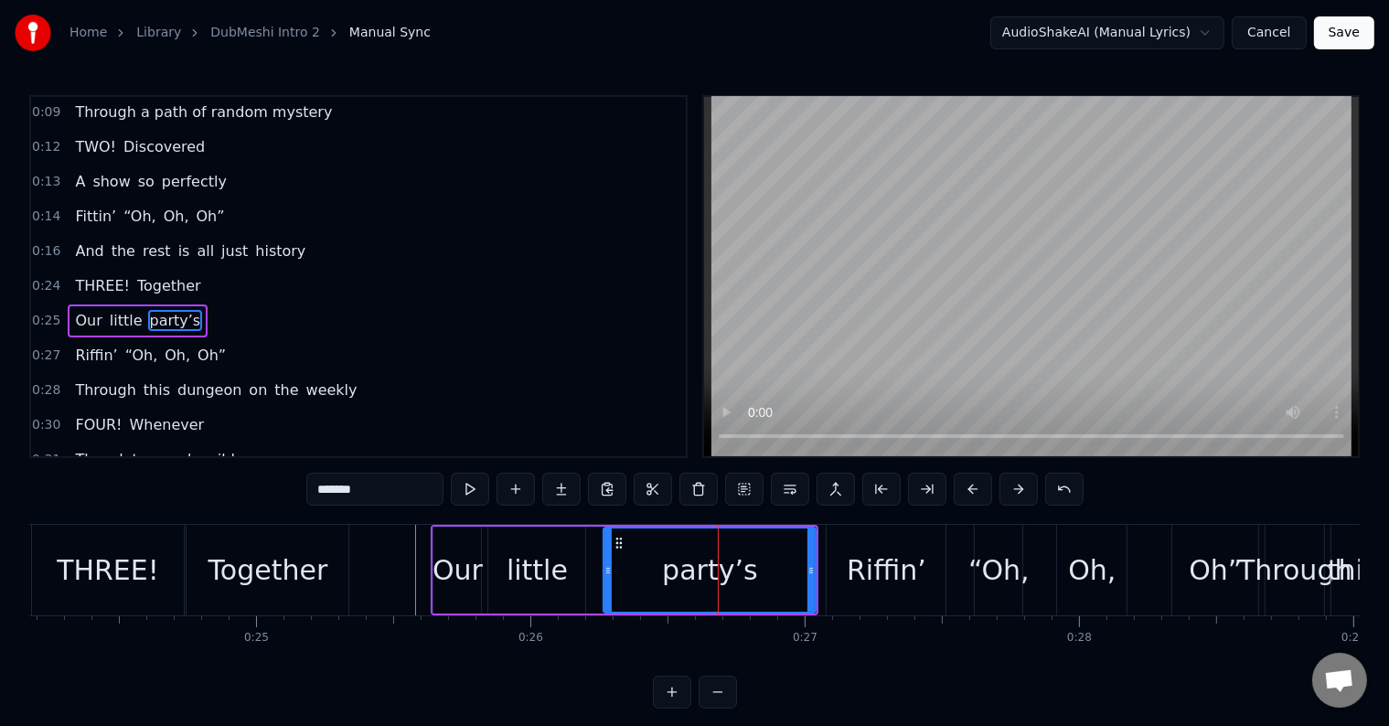
scroll to position [139, 0]
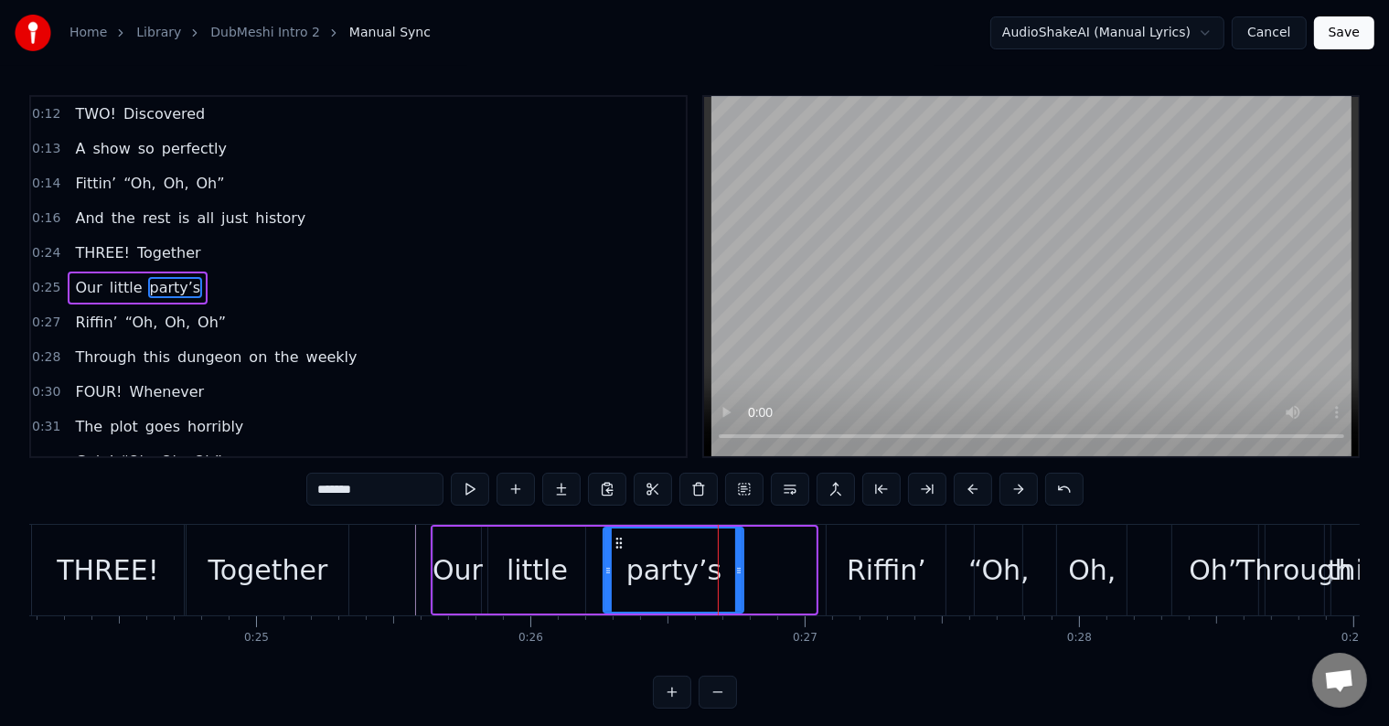
drag, startPoint x: 807, startPoint y: 559, endPoint x: 735, endPoint y: 571, distance: 73.2
click at [735, 571] on div at bounding box center [738, 569] width 7 height 83
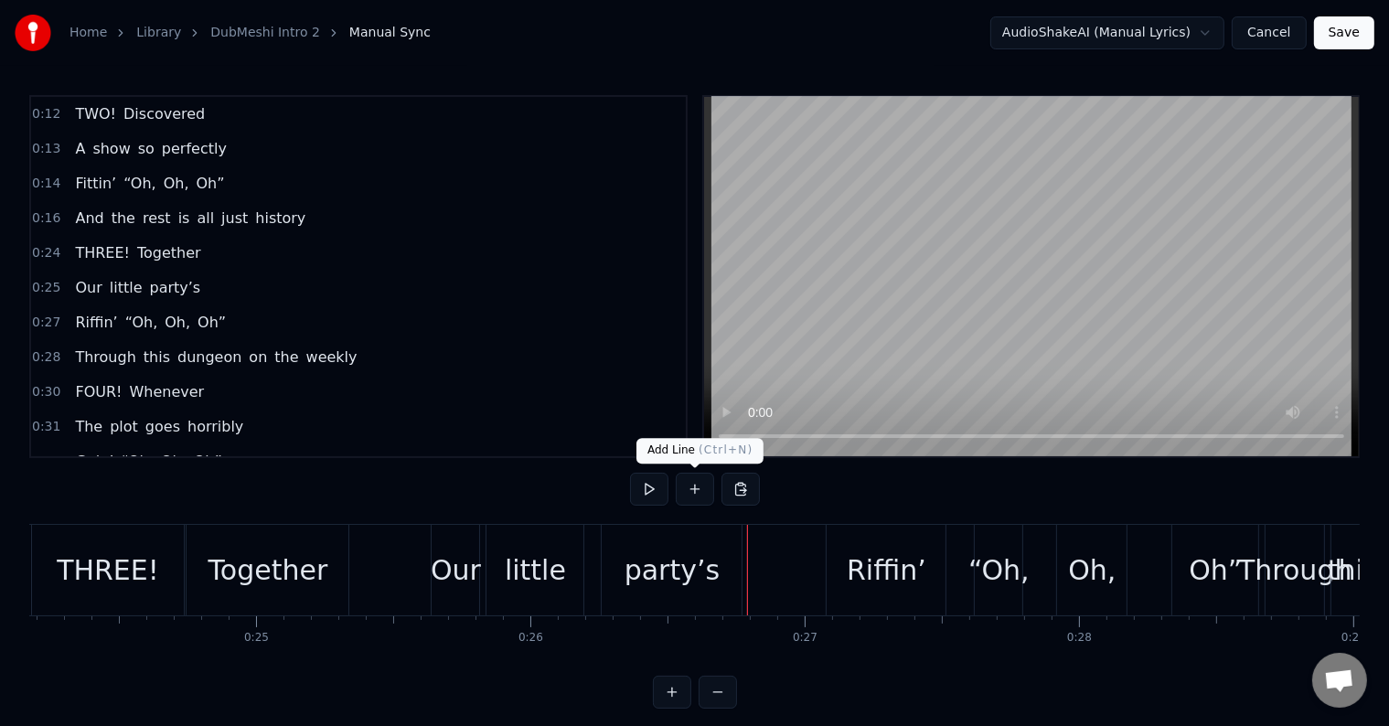
click at [652, 485] on button at bounding box center [649, 489] width 38 height 33
click at [652, 486] on button at bounding box center [649, 489] width 38 height 33
click at [647, 483] on button at bounding box center [649, 489] width 38 height 33
click at [881, 556] on div "Riffin’" at bounding box center [887, 569] width 80 height 41
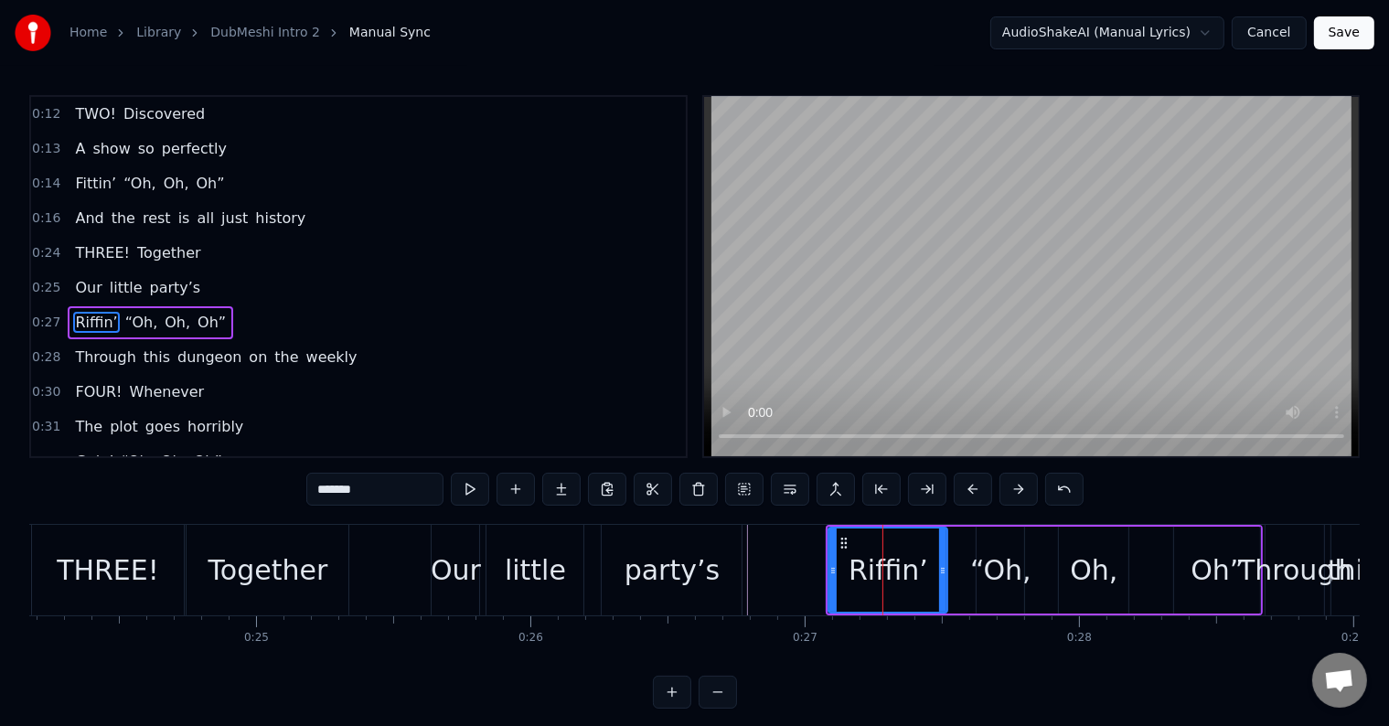
scroll to position [173, 0]
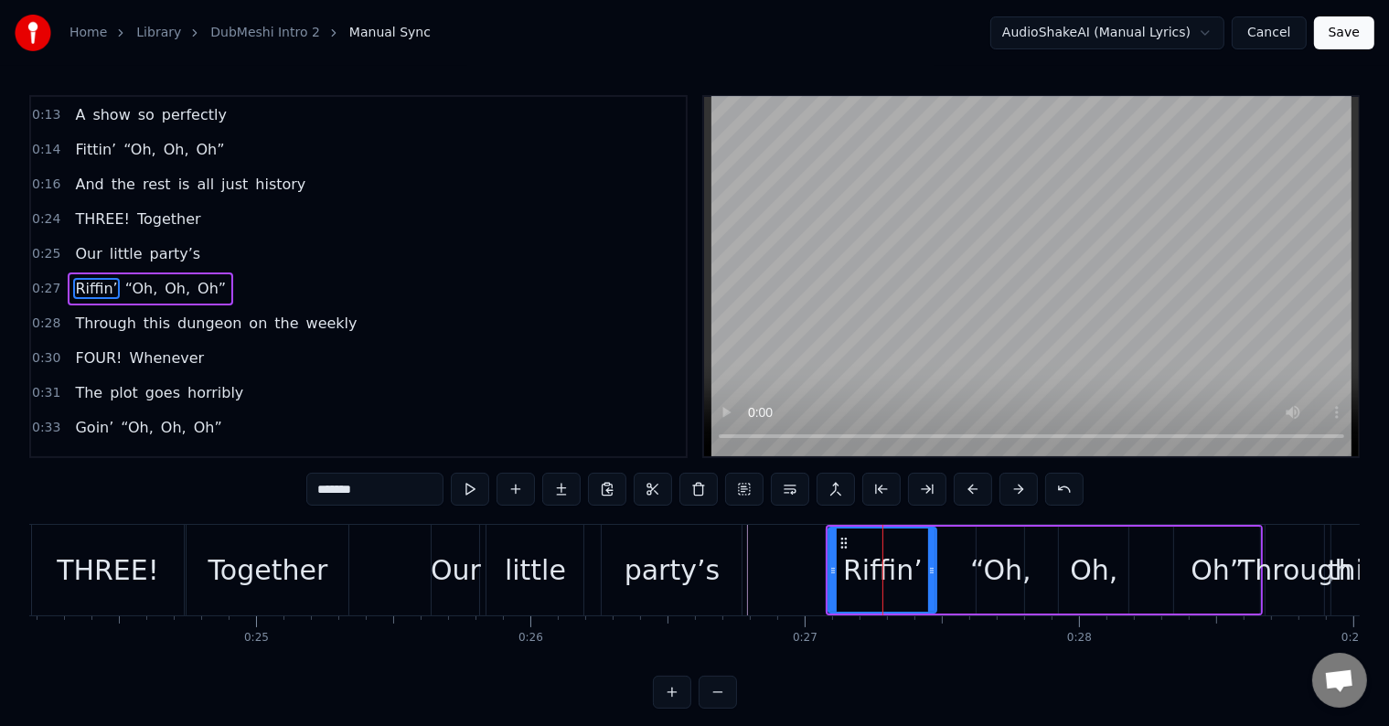
drag, startPoint x: 942, startPoint y: 554, endPoint x: 929, endPoint y: 558, distance: 13.3
click at [929, 558] on div at bounding box center [931, 569] width 7 height 83
click at [984, 556] on div "“Oh," at bounding box center [1000, 569] width 61 height 41
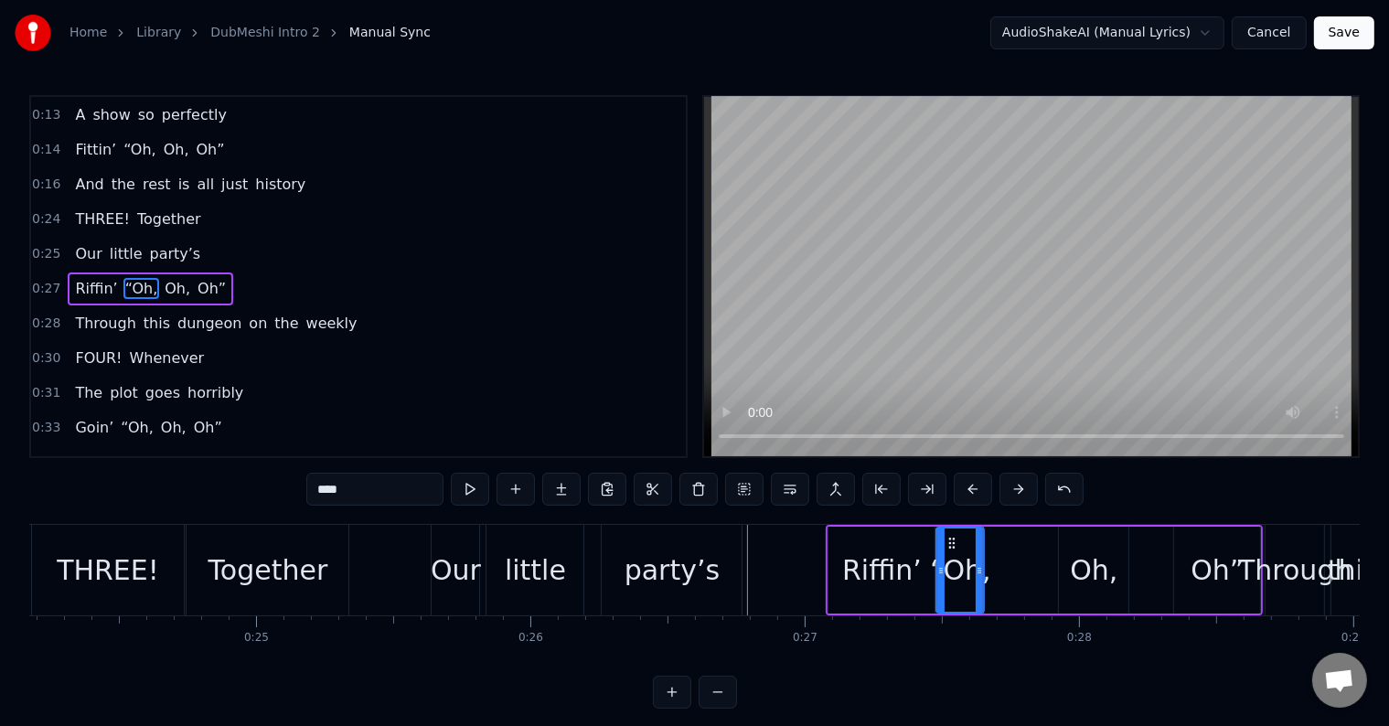
drag, startPoint x: 987, startPoint y: 536, endPoint x: 947, endPoint y: 544, distance: 41.1
click at [947, 544] on icon at bounding box center [951, 543] width 15 height 15
click at [1082, 538] on div "Oh," at bounding box center [1093, 570] width 69 height 87
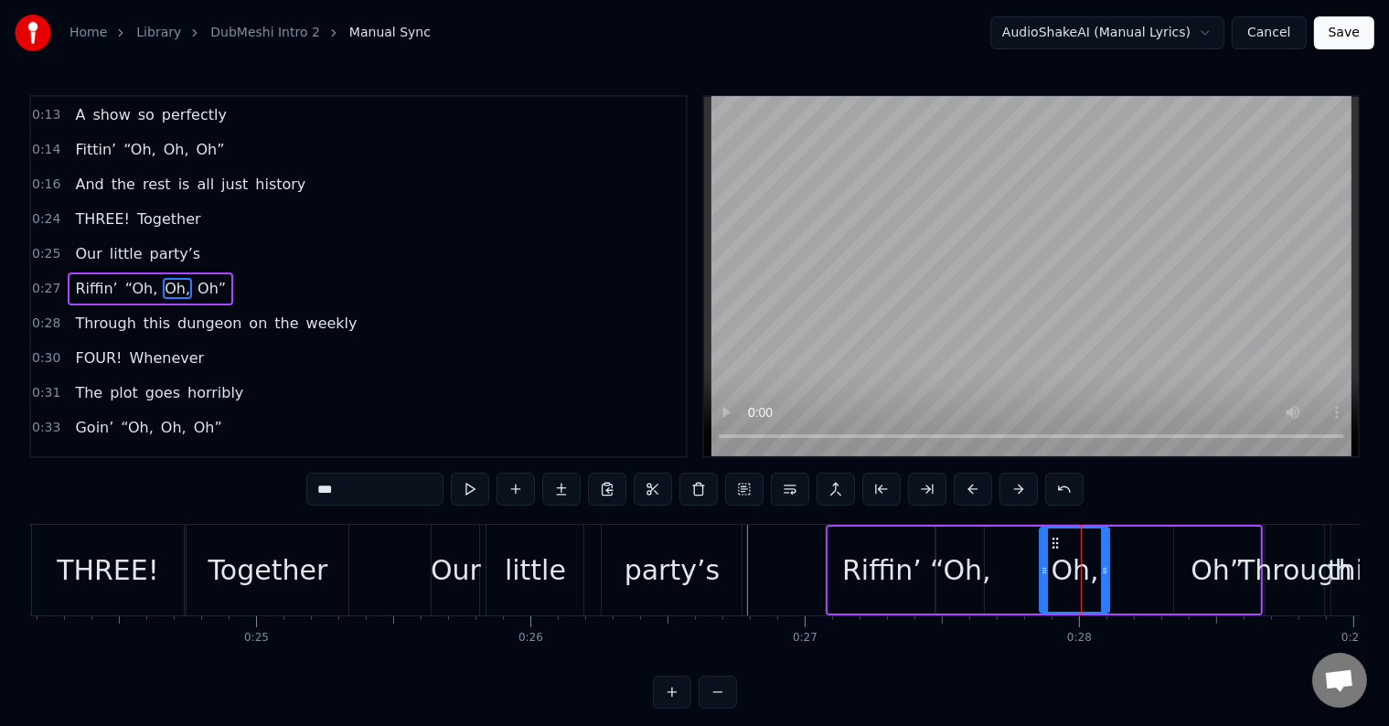
drag, startPoint x: 1072, startPoint y: 537, endPoint x: 1052, endPoint y: 541, distance: 19.7
click at [1052, 541] on icon at bounding box center [1056, 543] width 15 height 15
click at [1192, 547] on div "Oh”" at bounding box center [1217, 570] width 86 height 87
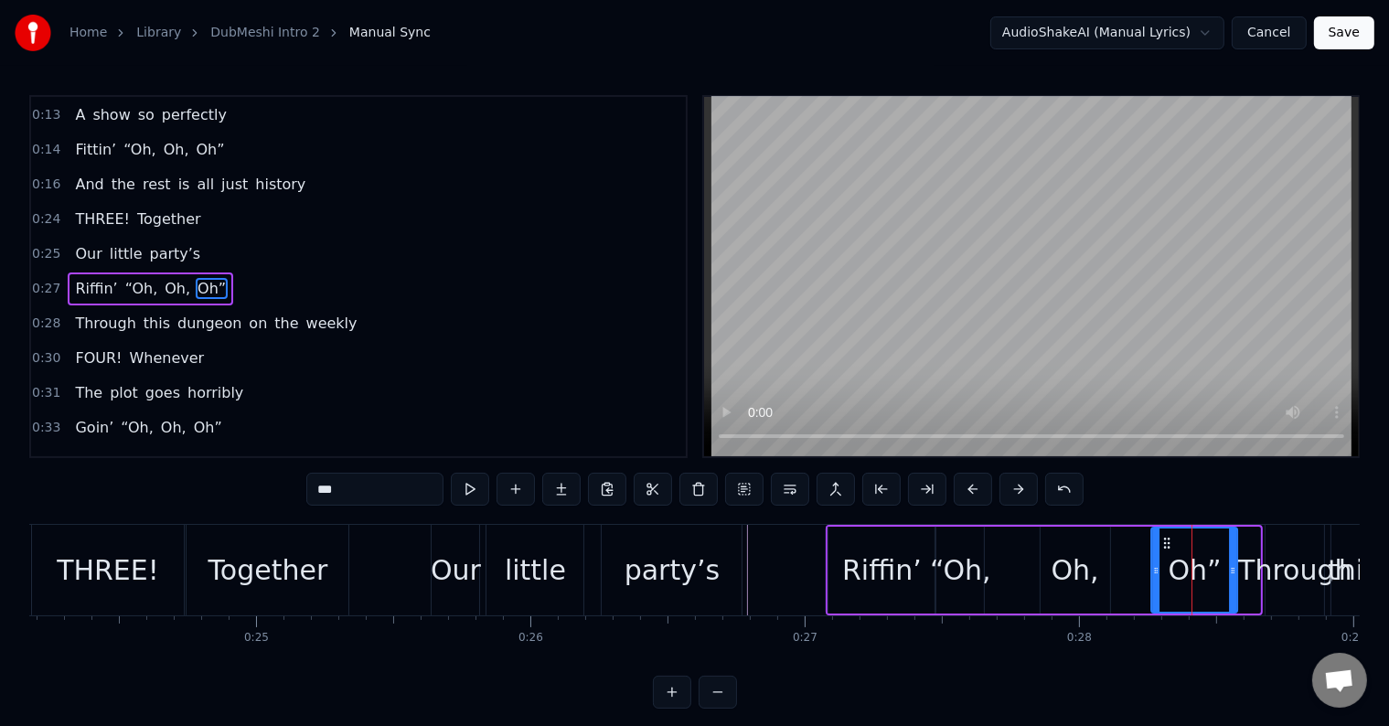
drag, startPoint x: 1185, startPoint y: 535, endPoint x: 1159, endPoint y: 540, distance: 26.2
click at [1160, 540] on icon at bounding box center [1167, 543] width 15 height 15
drag, startPoint x: 1229, startPoint y: 549, endPoint x: 1206, endPoint y: 554, distance: 23.5
click at [1206, 554] on div at bounding box center [1206, 569] width 7 height 83
click at [1101, 566] on div "Oh," at bounding box center [1074, 570] width 69 height 87
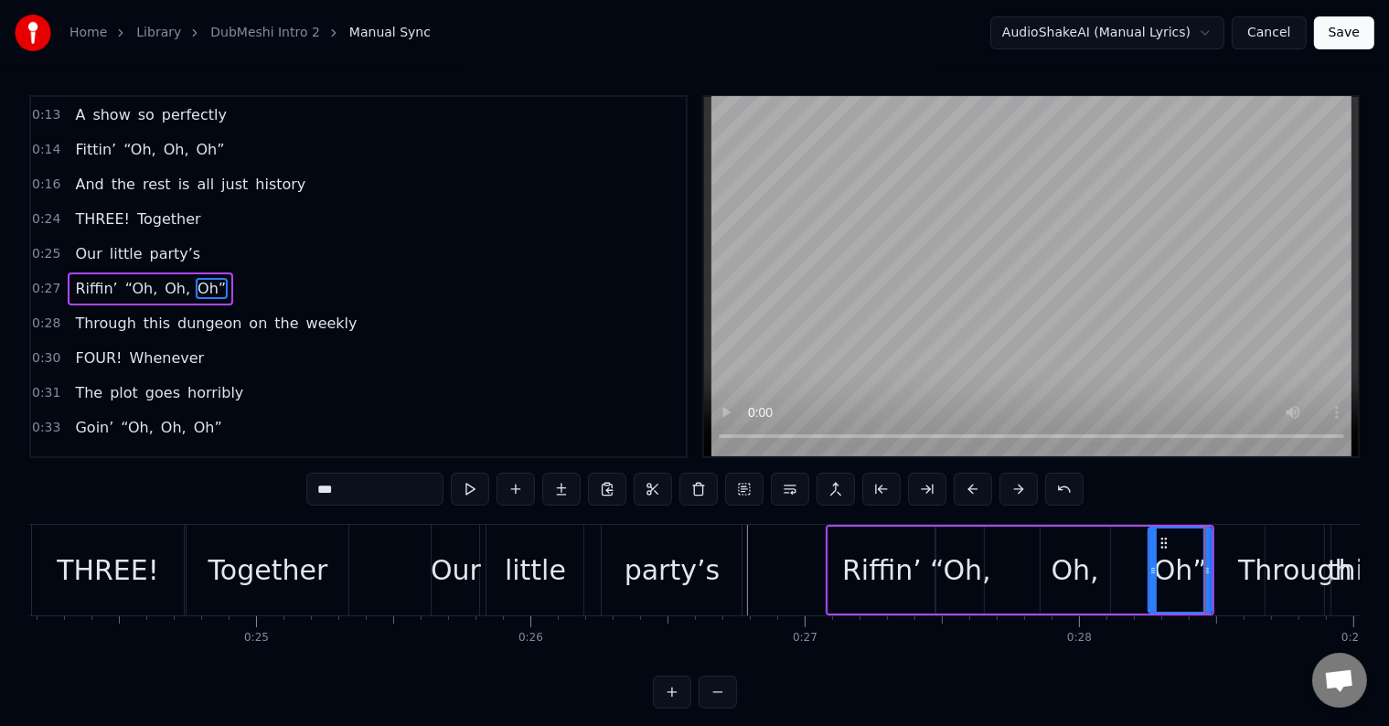
type input "***"
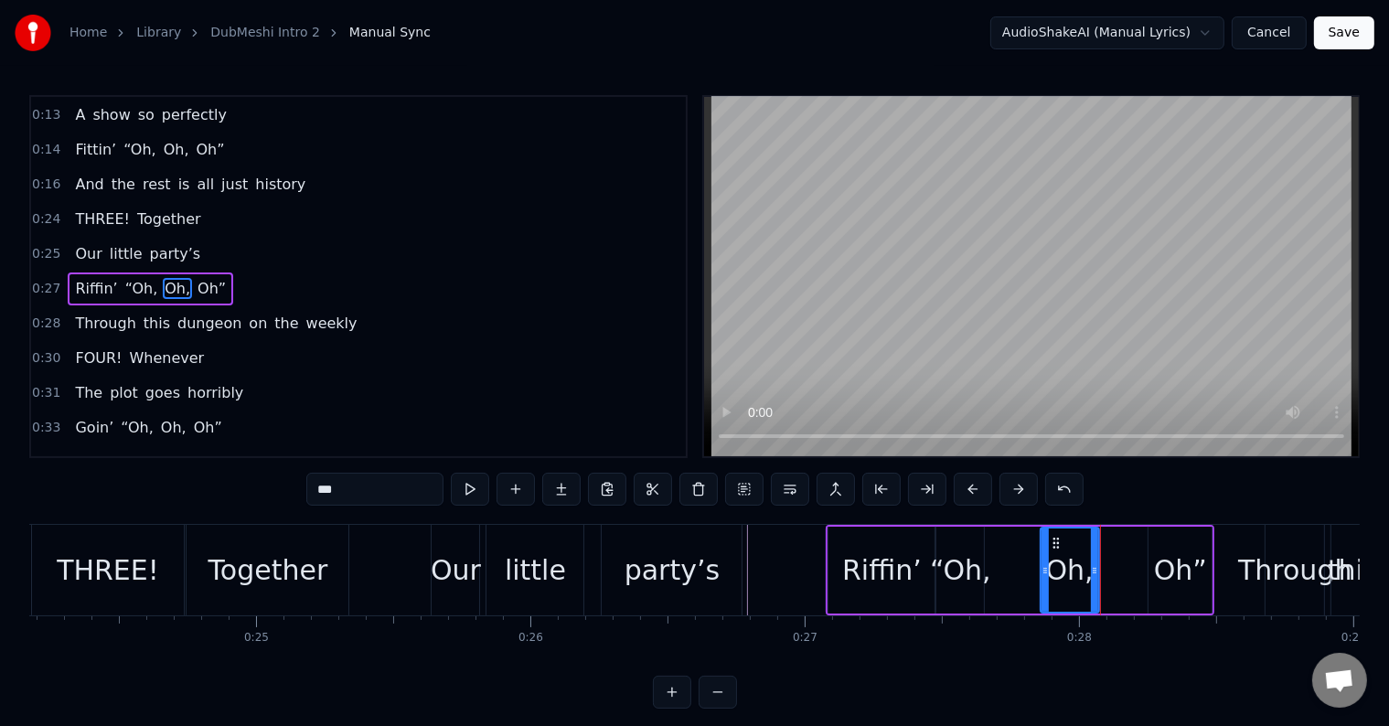
drag, startPoint x: 1104, startPoint y: 561, endPoint x: 1053, endPoint y: 563, distance: 51.2
click at [1093, 563] on div at bounding box center [1094, 569] width 7 height 83
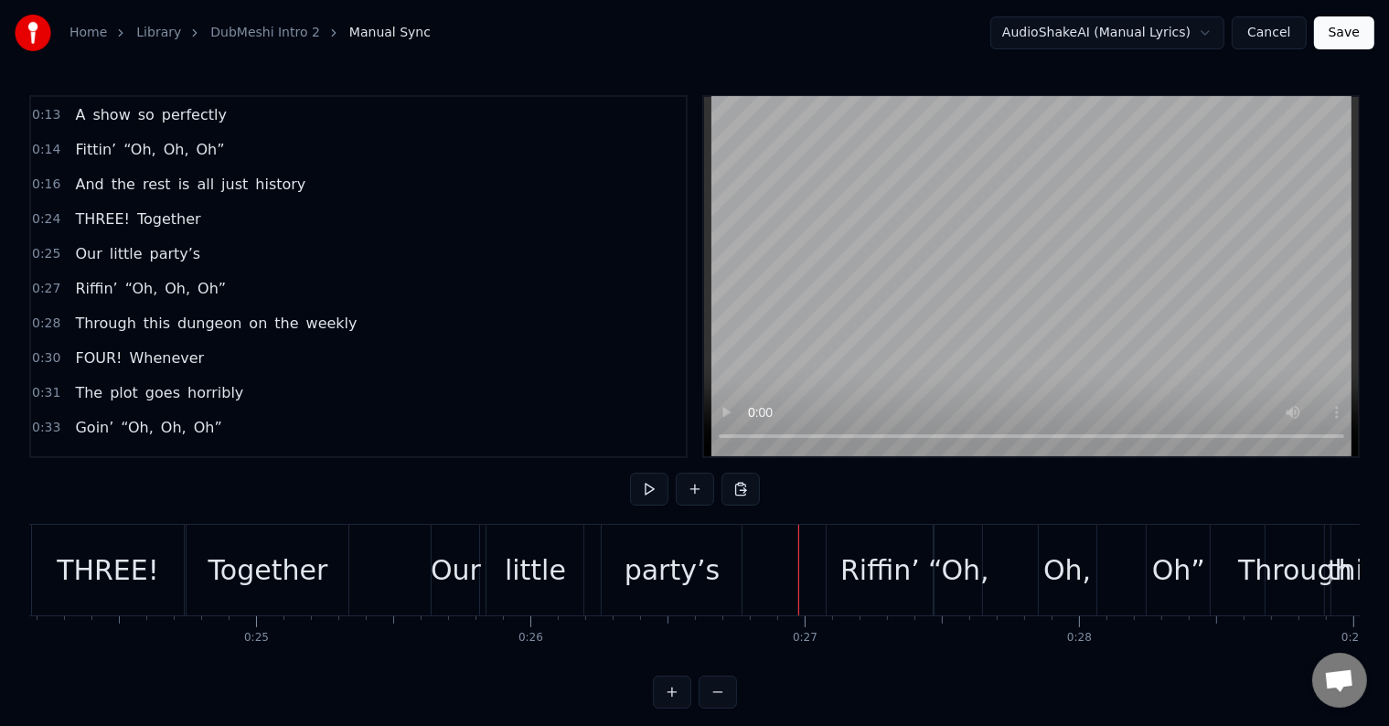
click at [630, 485] on button at bounding box center [649, 489] width 38 height 33
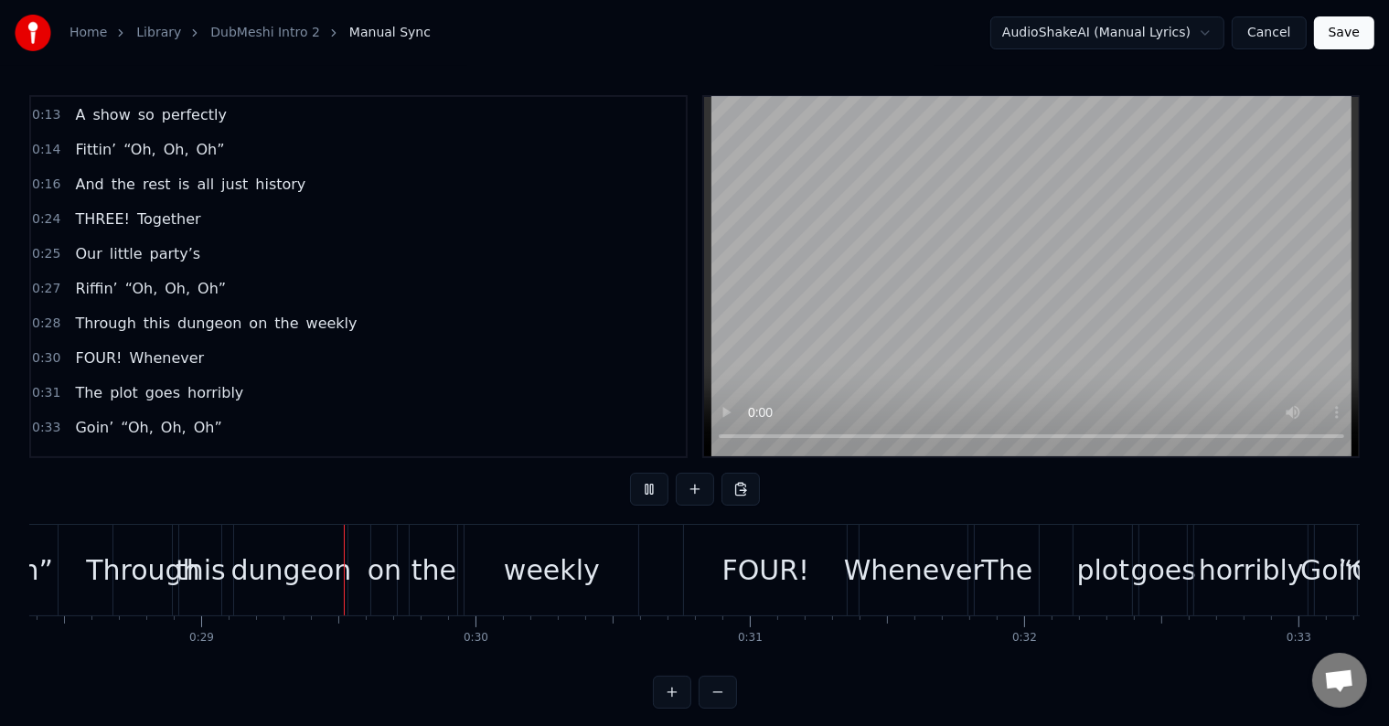
scroll to position [0, 7806]
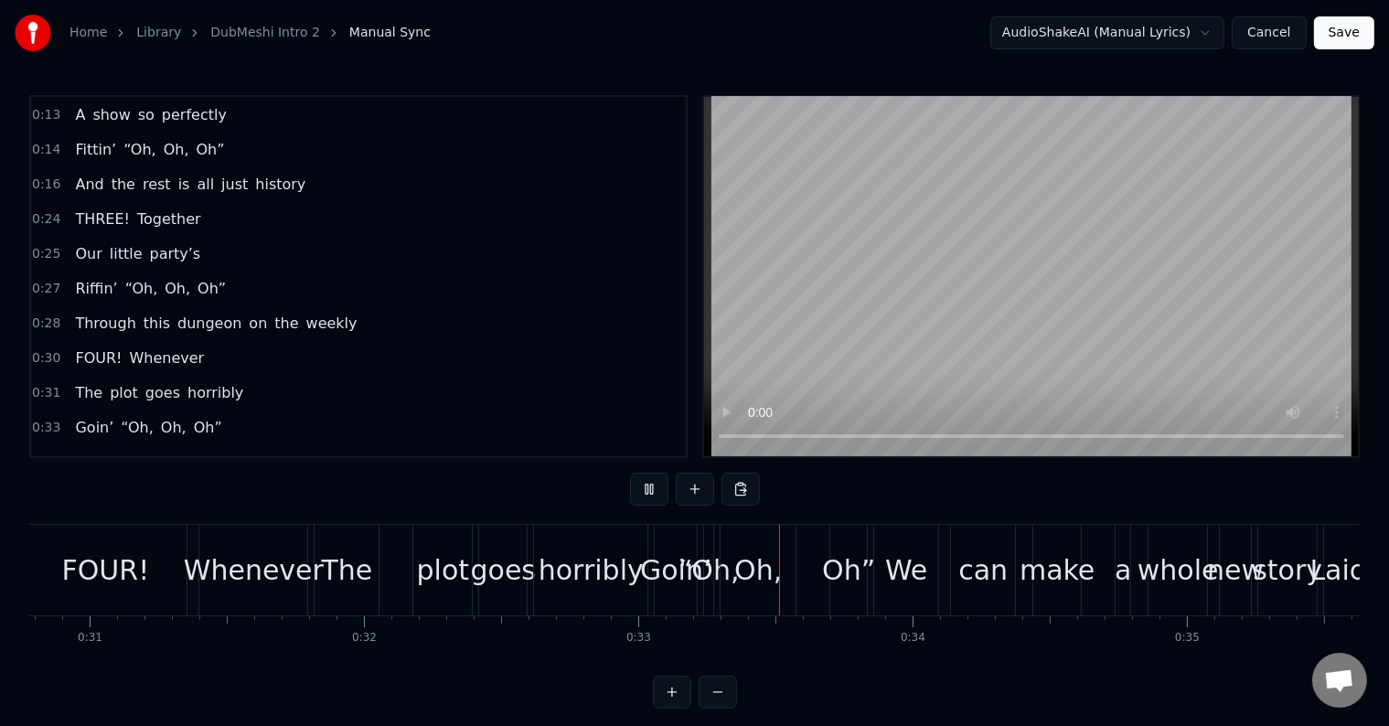
click at [636, 485] on button at bounding box center [649, 489] width 38 height 33
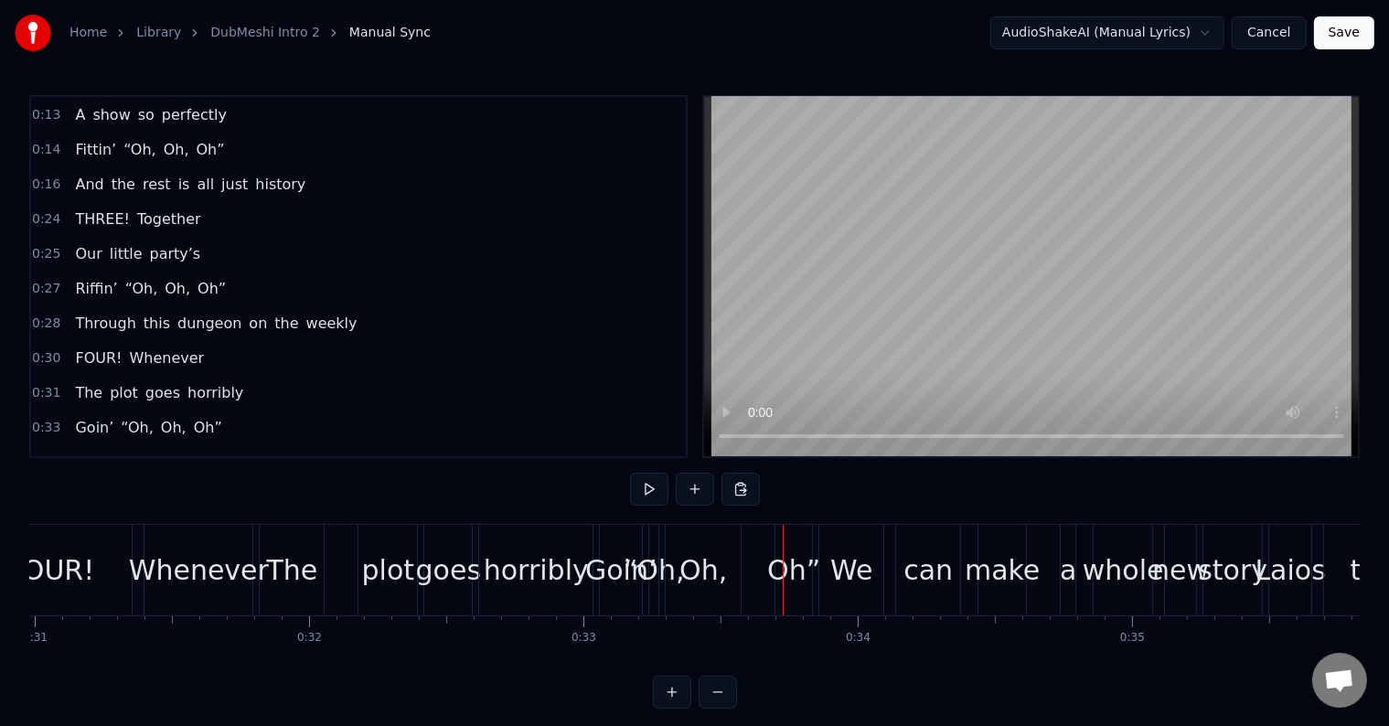
scroll to position [0, 8525]
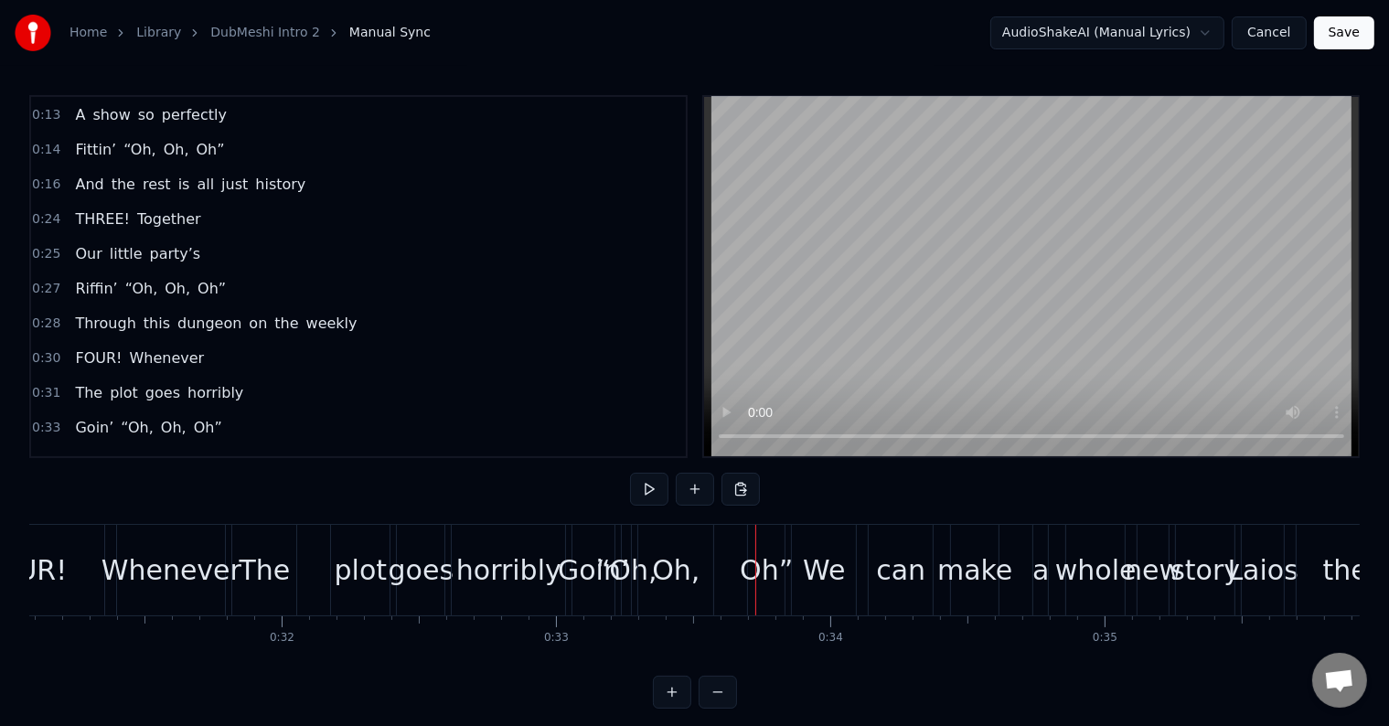
click at [315, 592] on div "The plot goes horribly" at bounding box center [400, 570] width 338 height 91
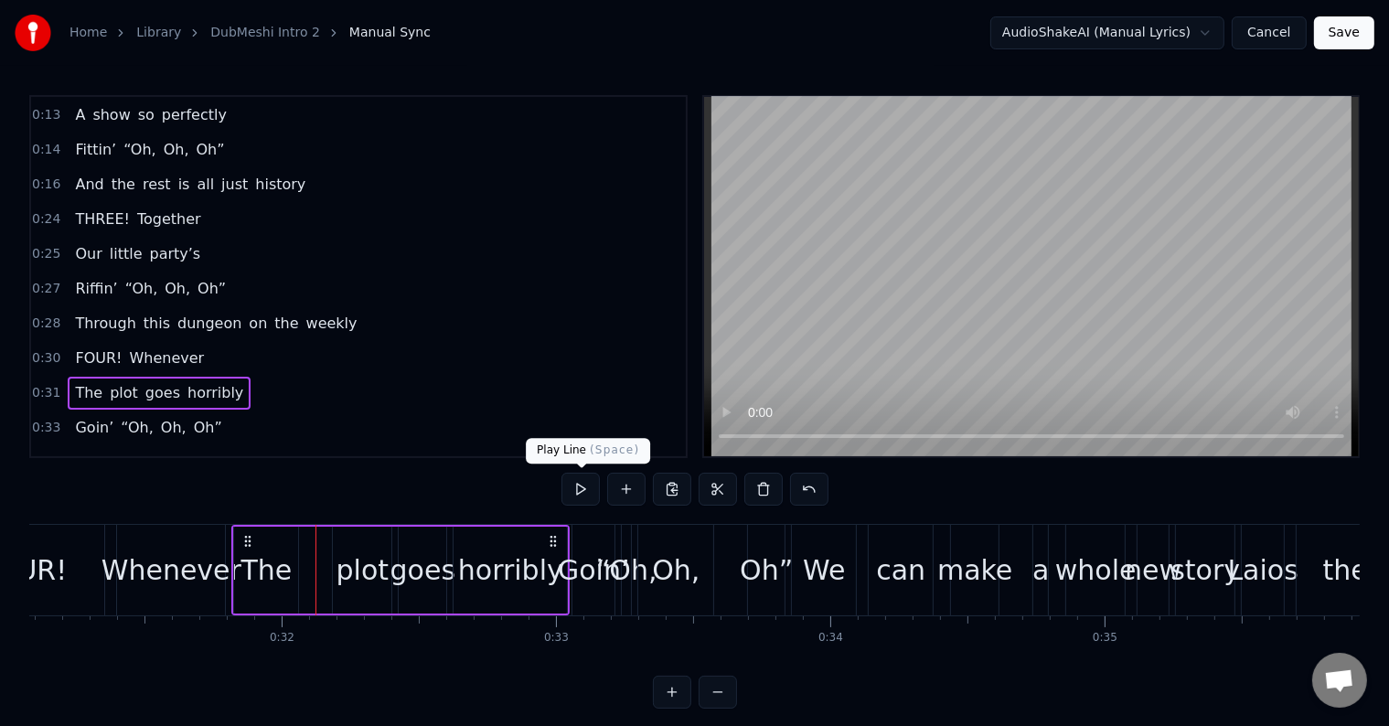
click at [583, 491] on button at bounding box center [580, 489] width 38 height 33
click at [731, 556] on div "Goin’ “Oh, Oh, Oh”" at bounding box center [680, 570] width 218 height 91
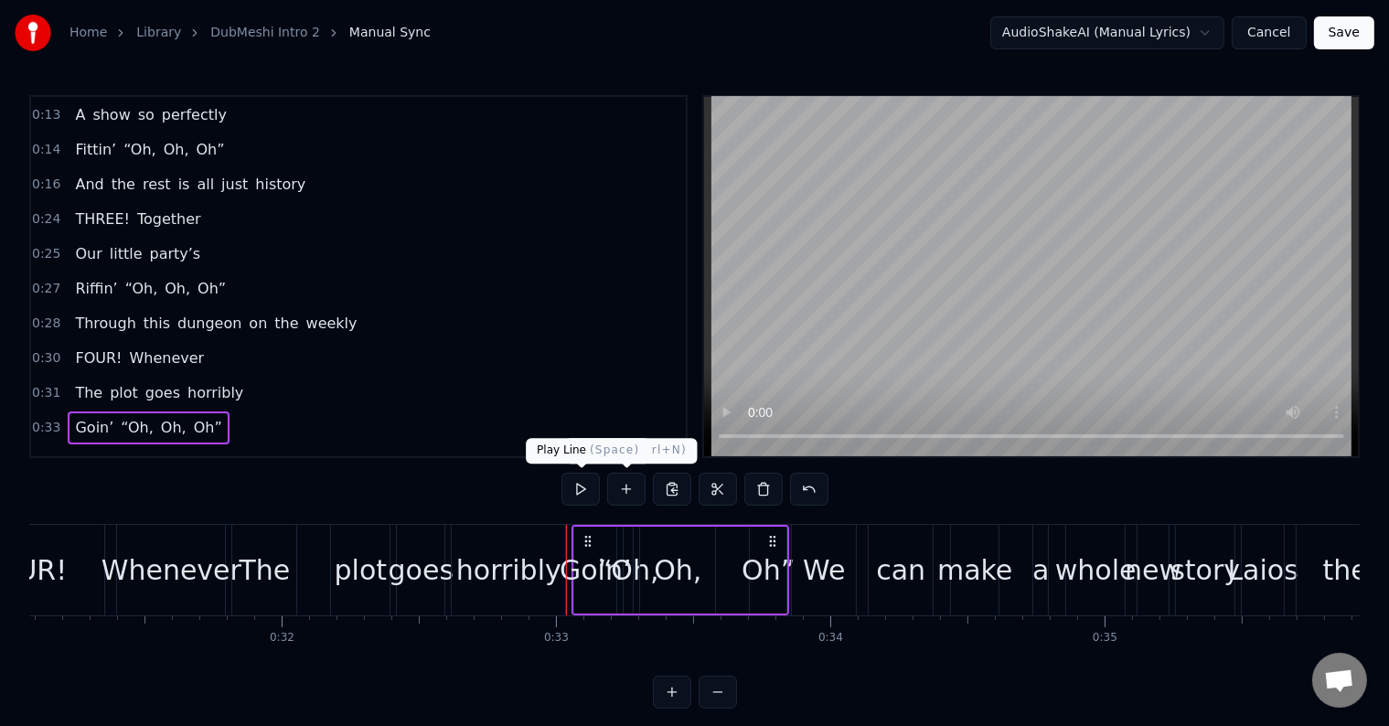
click at [590, 487] on button at bounding box center [580, 489] width 38 height 33
click at [812, 558] on div "We" at bounding box center [824, 569] width 42 height 41
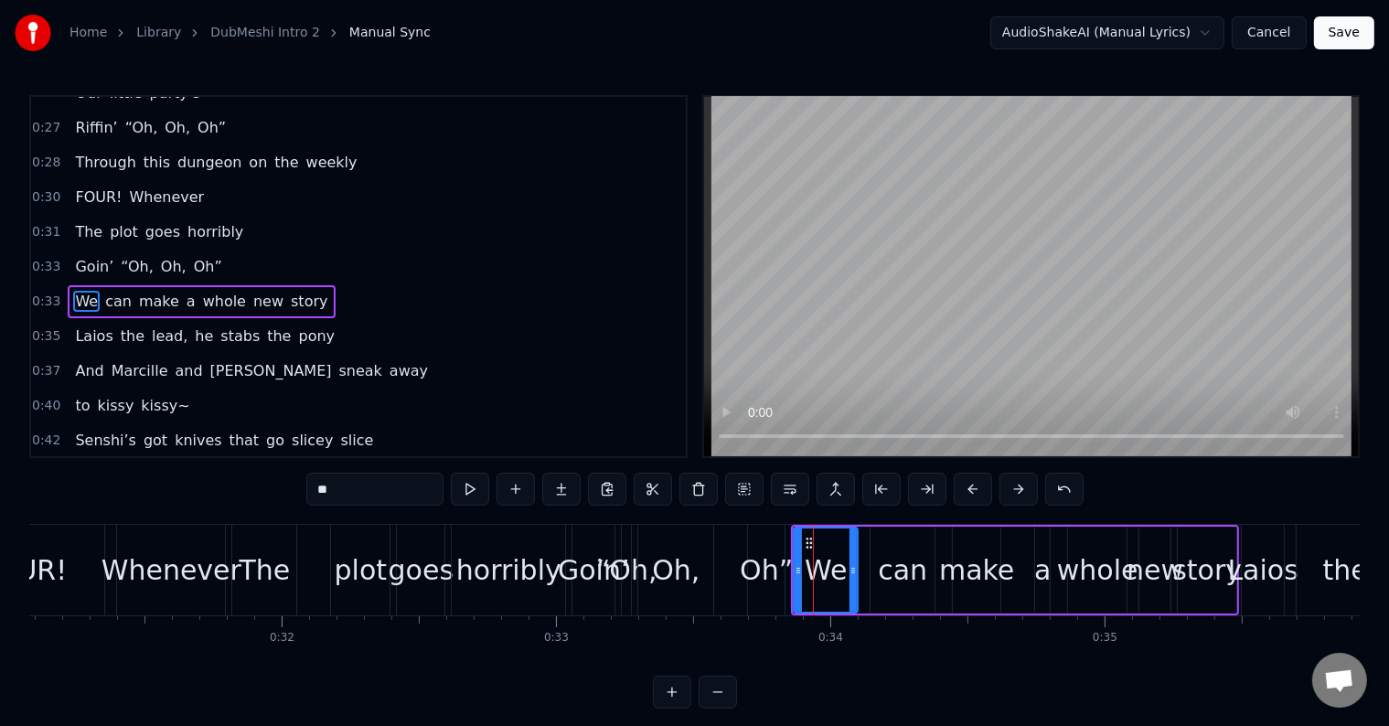
scroll to position [341, 0]
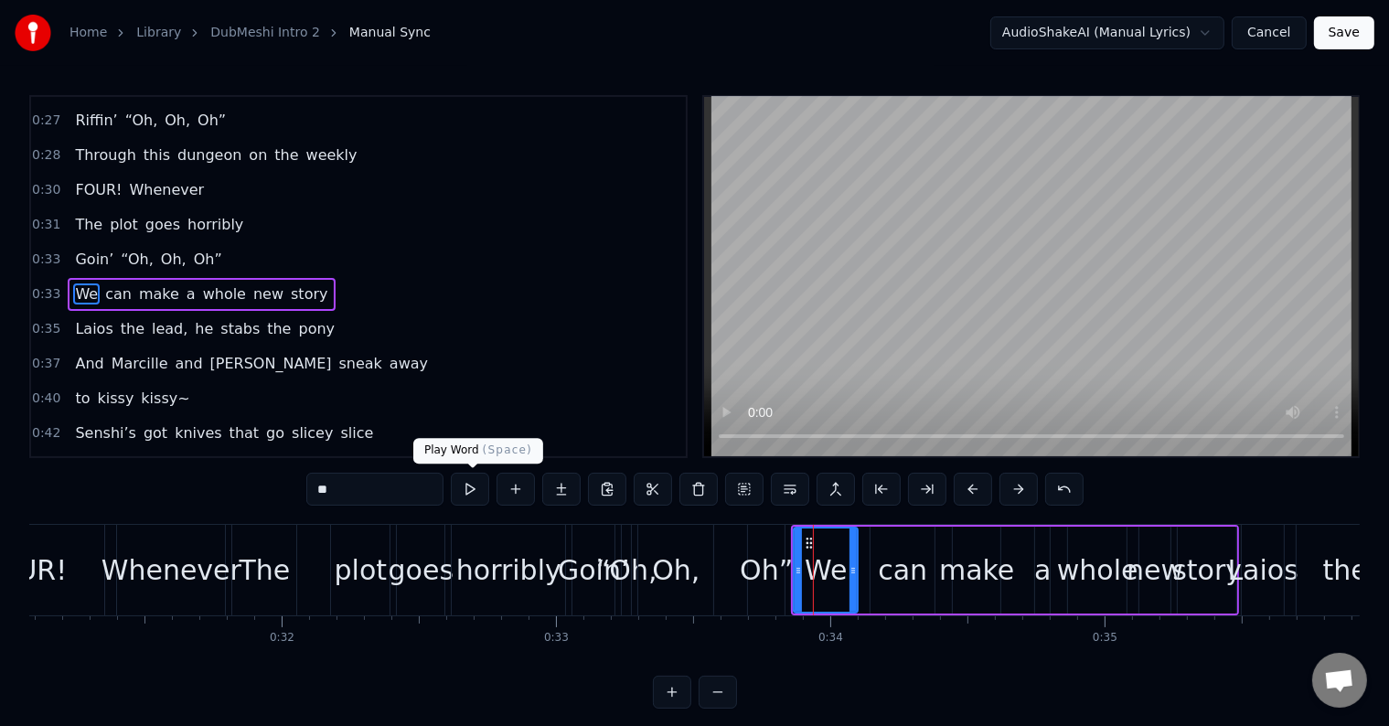
click at [485, 486] on button at bounding box center [470, 489] width 38 height 33
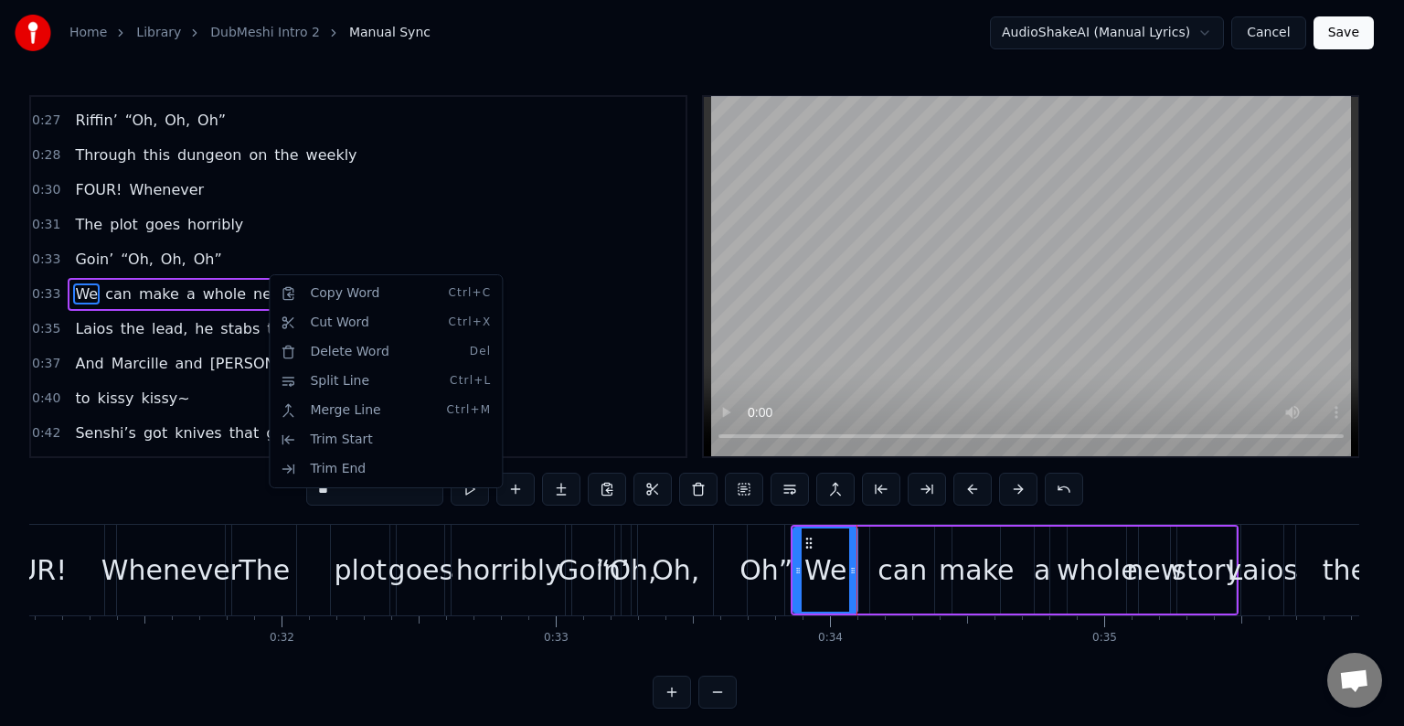
click at [323, 258] on html "Home Library DubMeshi Intro 2 Manual Sync AudioShakeAI (Manual Lyrics) Cancel S…" at bounding box center [702, 369] width 1404 height 738
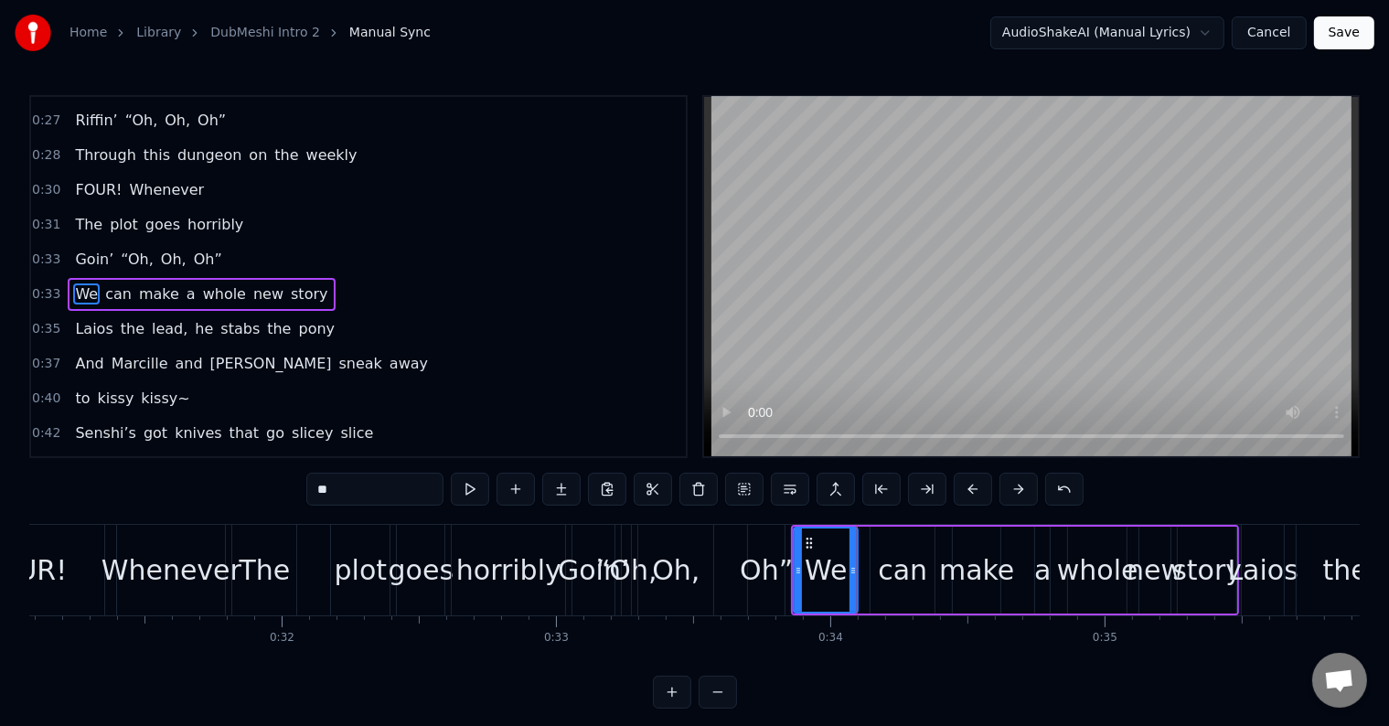
click at [308, 277] on div "0:33 We can make a whole new story" at bounding box center [358, 294] width 655 height 35
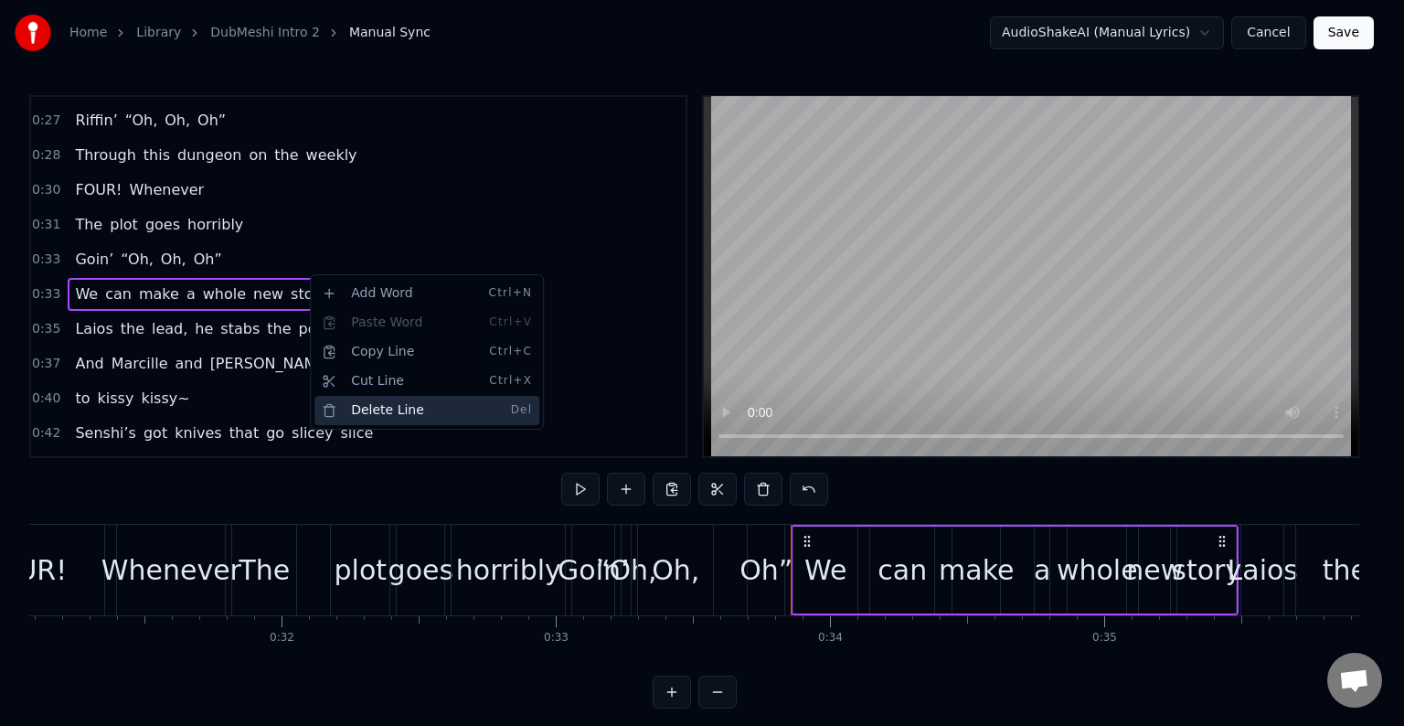
click at [400, 406] on div "Delete Line Del" at bounding box center [427, 410] width 225 height 29
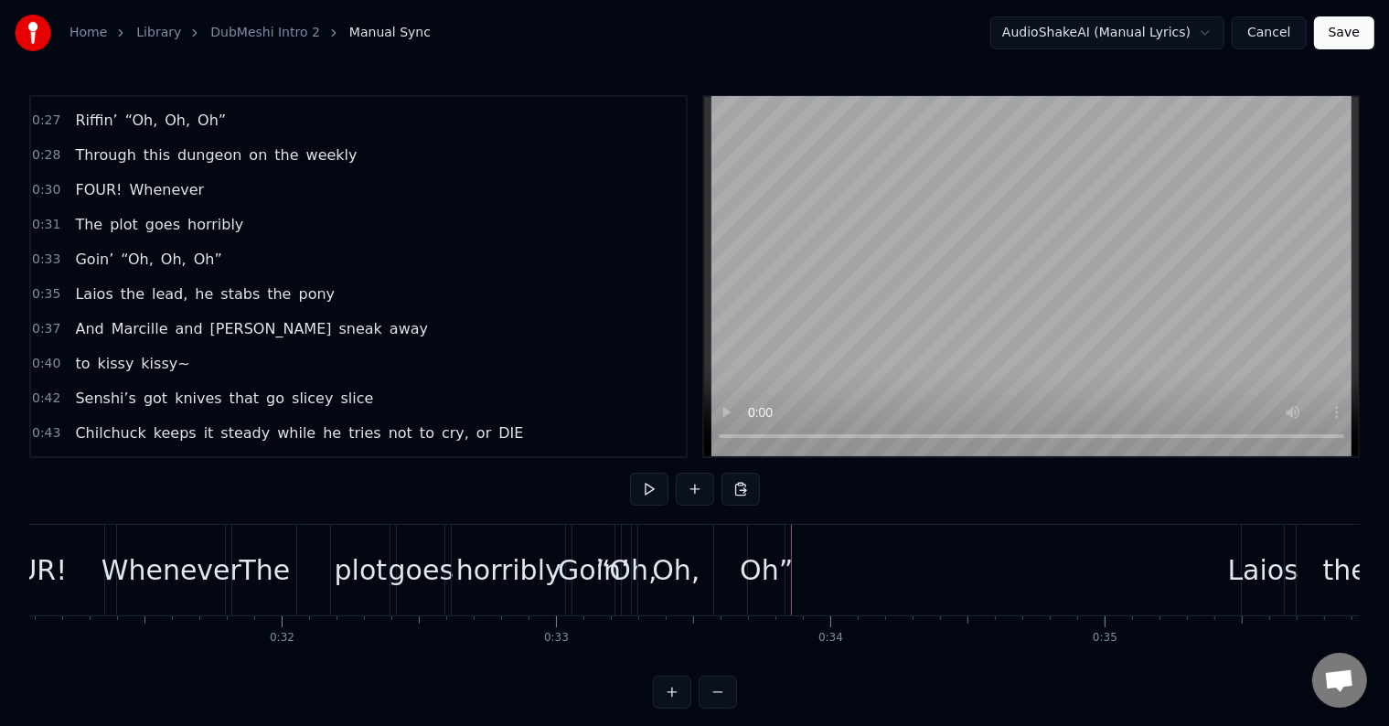
click at [219, 242] on div "0:33 Goin’ “Oh, Oh, Oh”" at bounding box center [358, 259] width 655 height 35
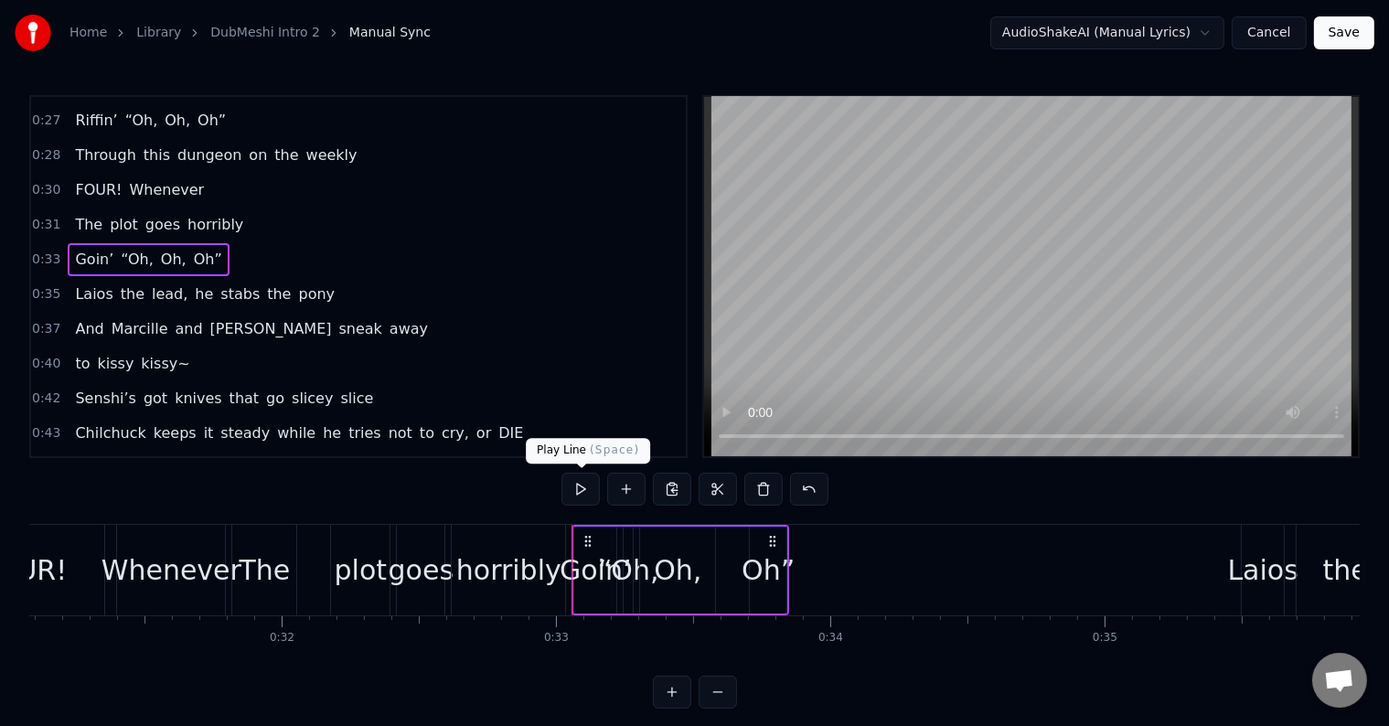
click at [574, 497] on button at bounding box center [580, 489] width 38 height 33
click at [763, 571] on div "Oh”" at bounding box center [767, 569] width 53 height 41
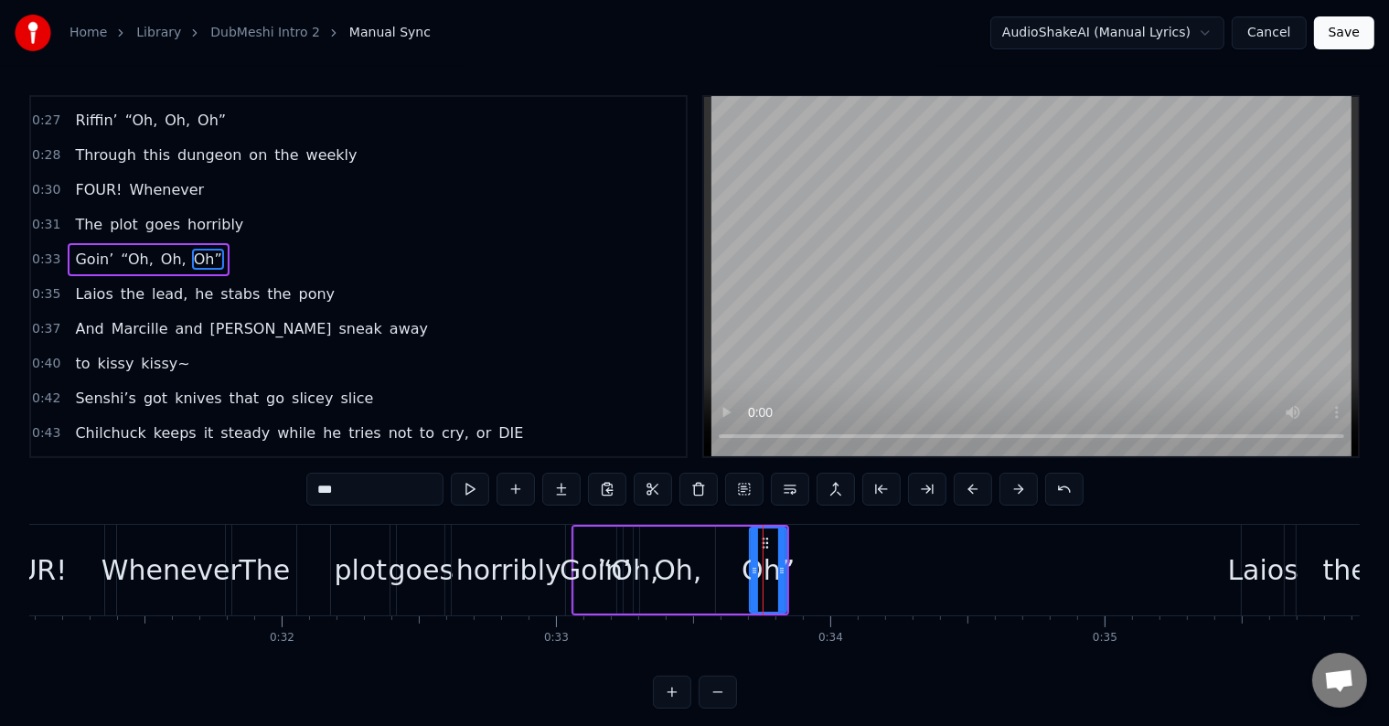
scroll to position [307, 0]
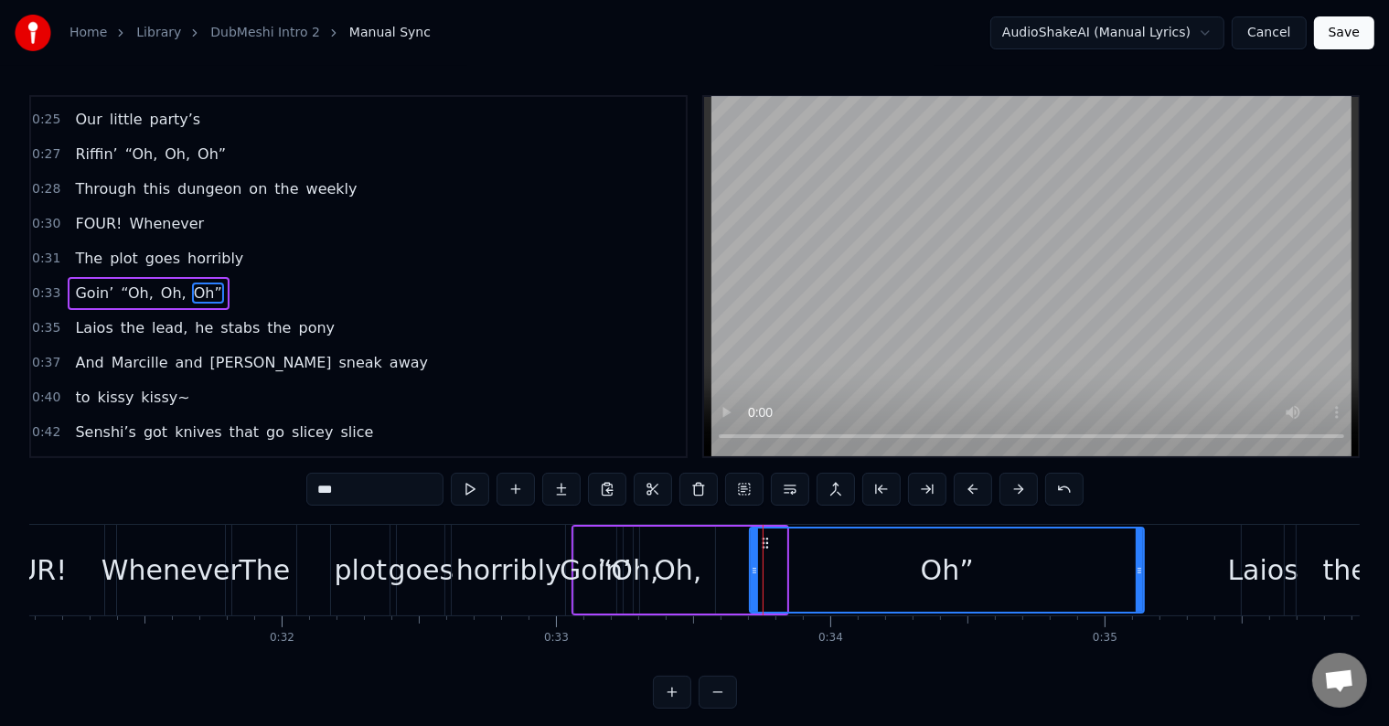
drag, startPoint x: 781, startPoint y: 561, endPoint x: 1138, endPoint y: 559, distance: 357.5
click at [1138, 559] on div at bounding box center [1139, 569] width 7 height 83
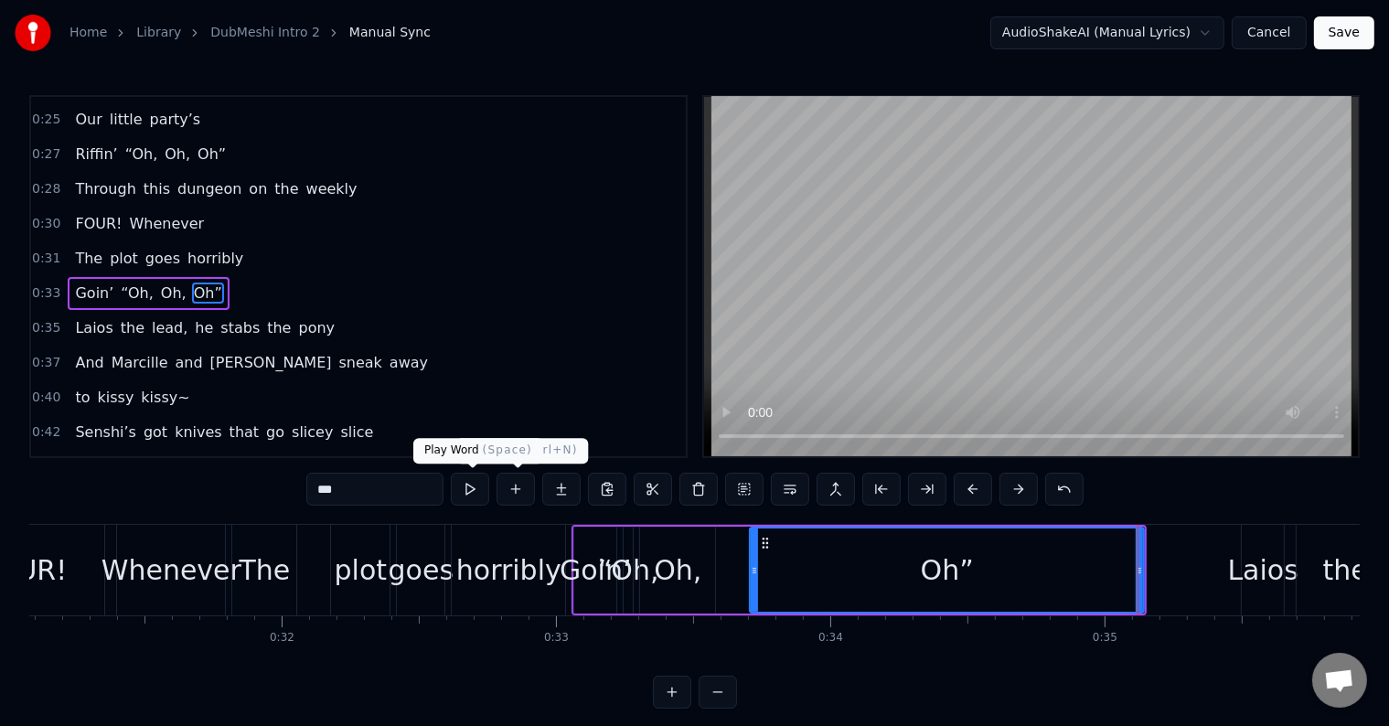
click at [486, 488] on button at bounding box center [470, 489] width 38 height 33
click at [486, 489] on button at bounding box center [470, 489] width 38 height 33
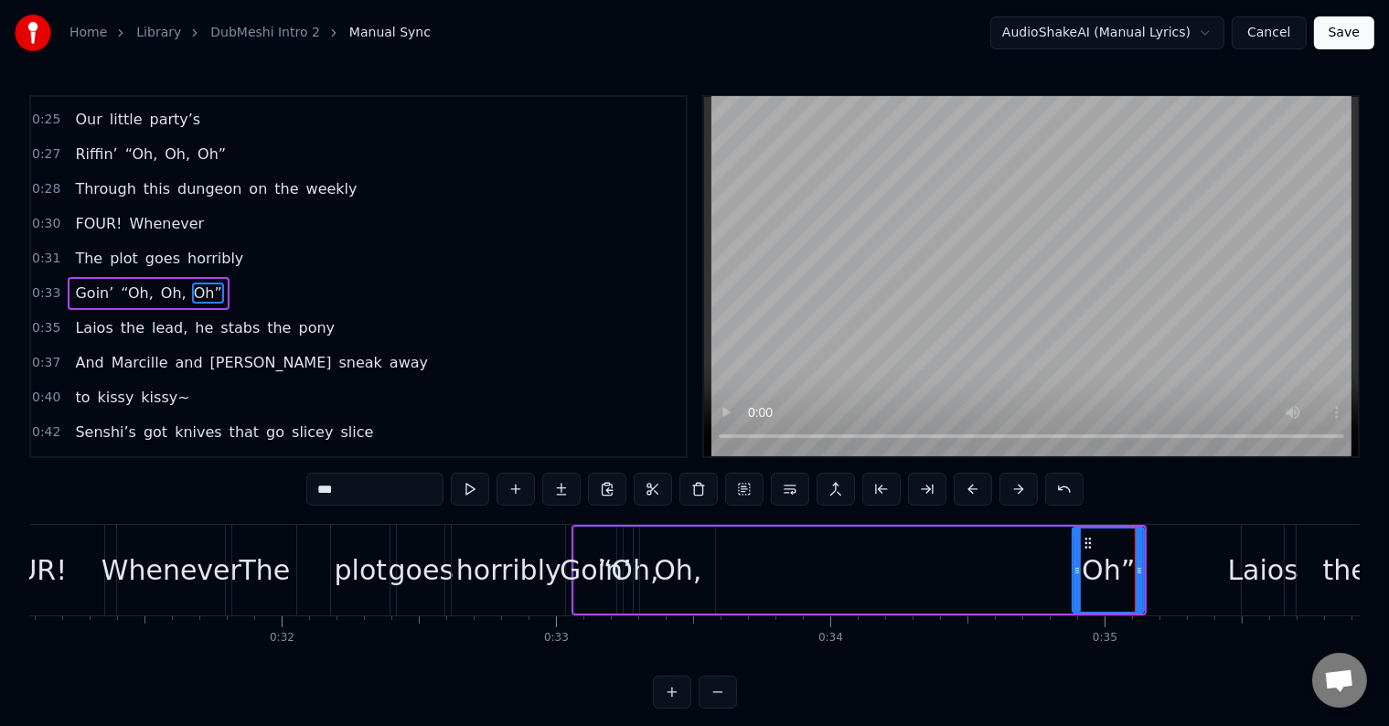
drag, startPoint x: 752, startPoint y: 568, endPoint x: 1134, endPoint y: 561, distance: 381.3
click at [1076, 553] on div at bounding box center [1076, 569] width 7 height 83
drag, startPoint x: 1137, startPoint y: 561, endPoint x: 1118, endPoint y: 569, distance: 20.5
click at [1118, 569] on div at bounding box center [1120, 569] width 7 height 83
click at [677, 561] on div "Oh," at bounding box center [678, 569] width 48 height 41
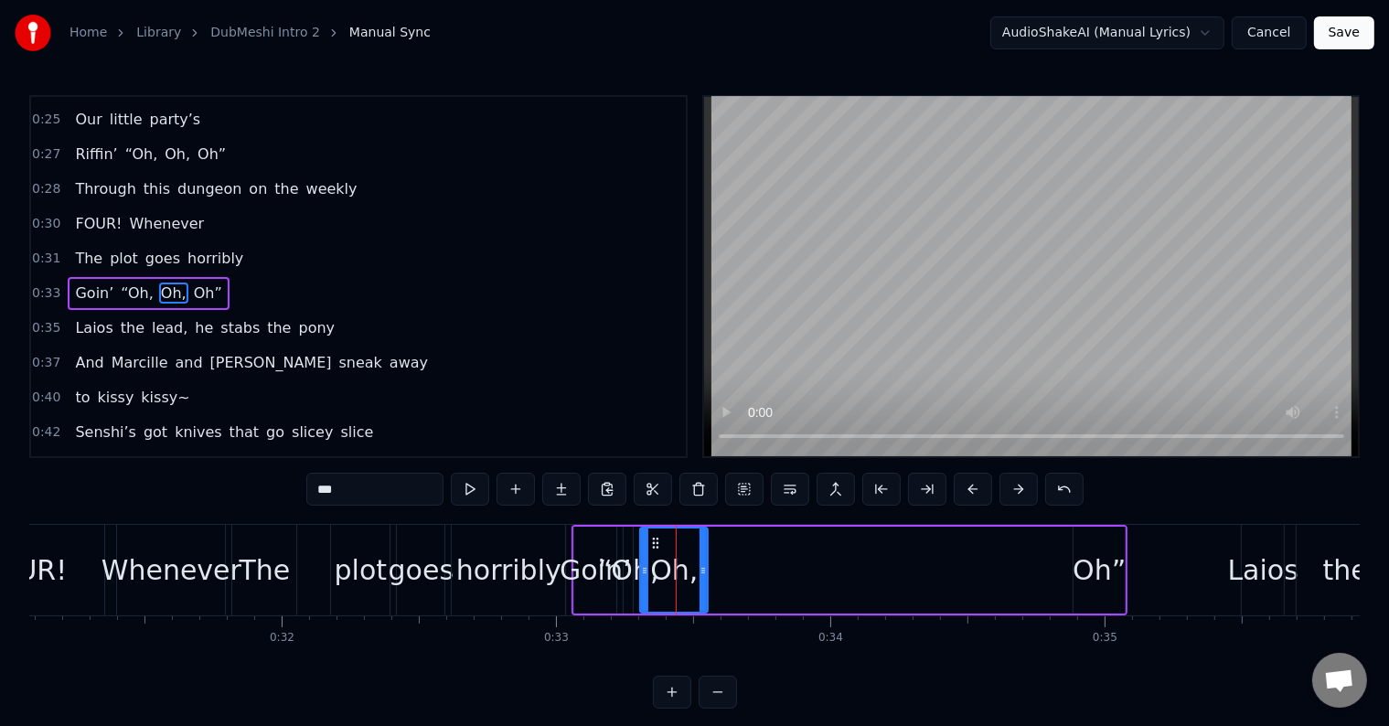
drag, startPoint x: 709, startPoint y: 545, endPoint x: 684, endPoint y: 546, distance: 25.6
click at [699, 549] on div at bounding box center [702, 569] width 7 height 83
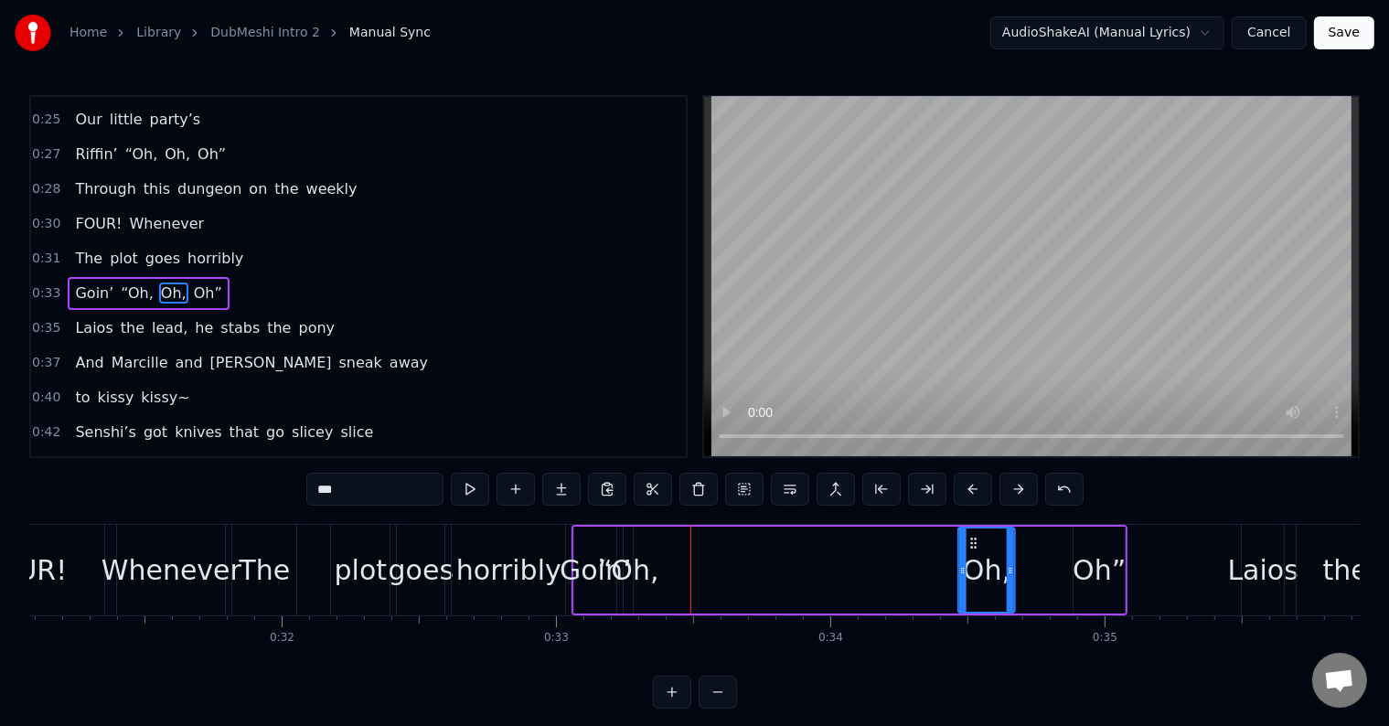
drag, startPoint x: 653, startPoint y: 538, endPoint x: 965, endPoint y: 551, distance: 313.0
click at [965, 551] on div "Oh," at bounding box center [986, 569] width 55 height 83
drag, startPoint x: 1006, startPoint y: 539, endPoint x: 923, endPoint y: 539, distance: 82.3
click at [1011, 537] on div at bounding box center [1007, 569] width 7 height 83
click at [629, 540] on div "“Oh," at bounding box center [628, 570] width 9 height 87
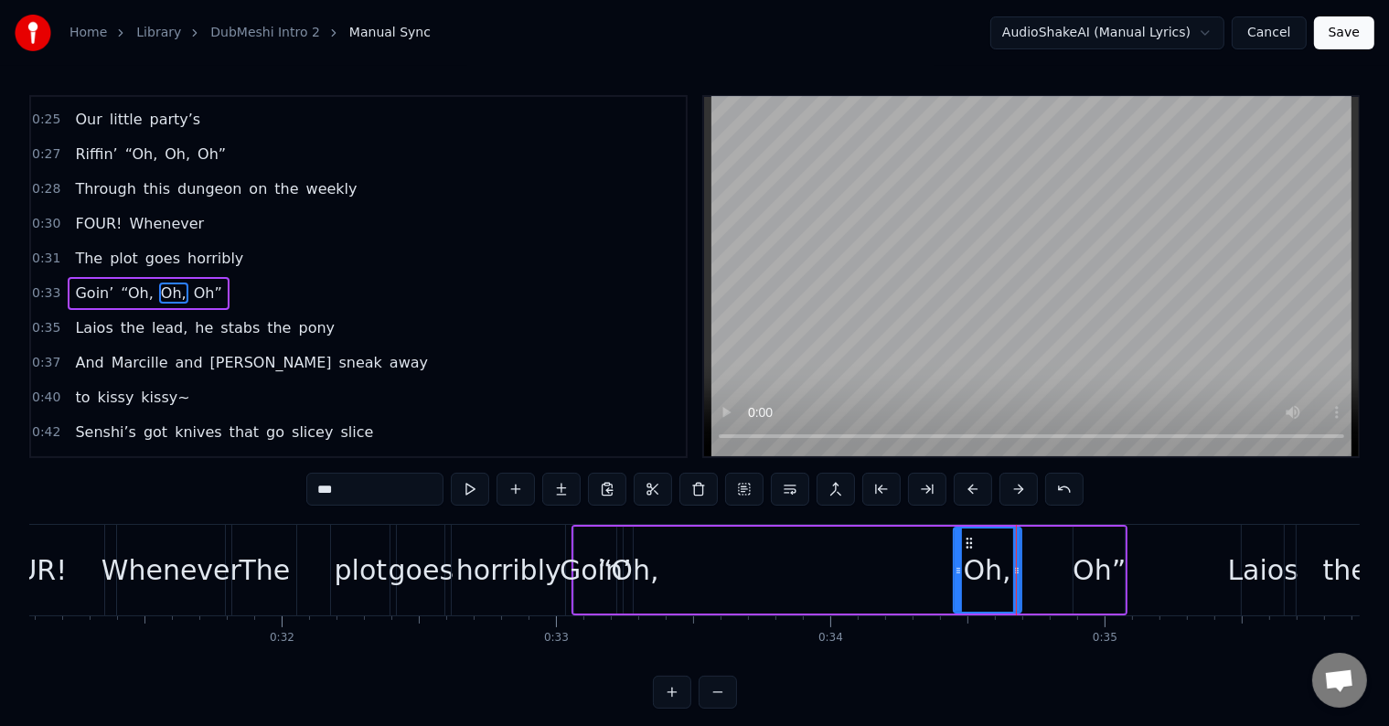
type input "****"
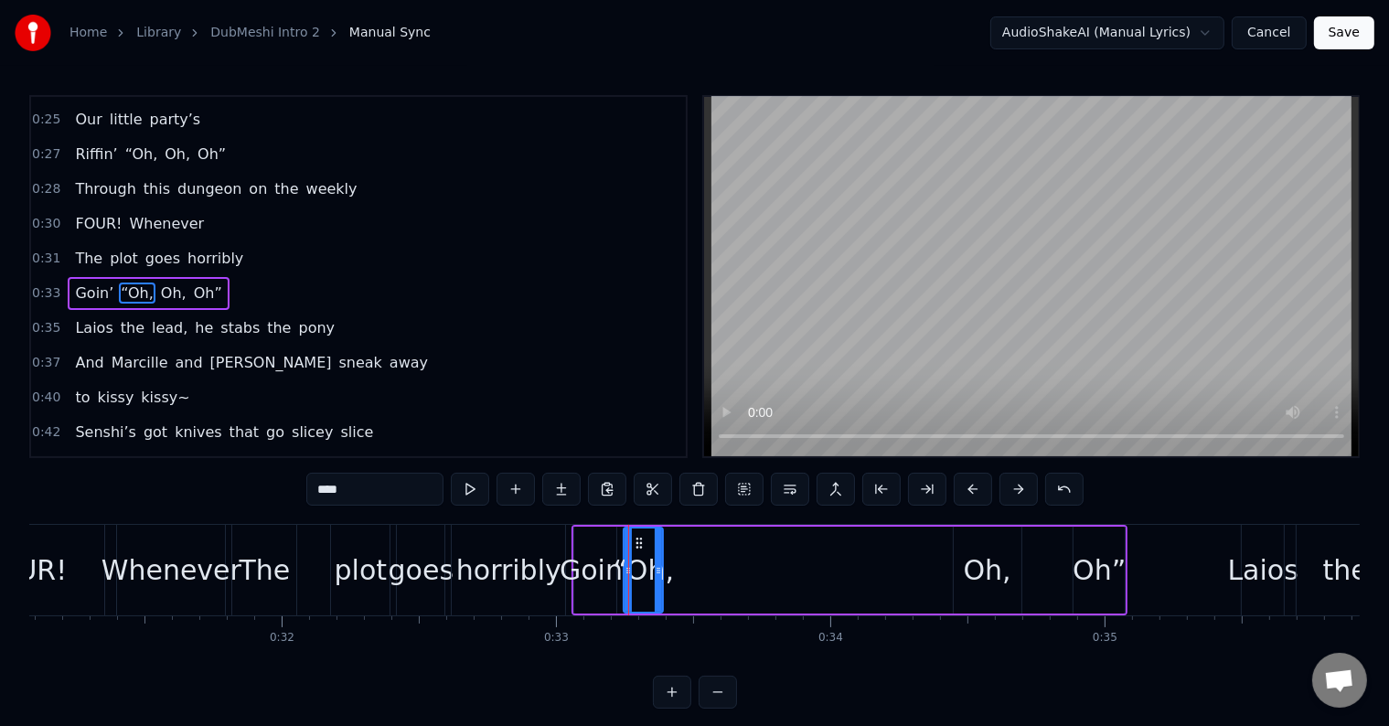
drag, startPoint x: 630, startPoint y: 541, endPoint x: 660, endPoint y: 539, distance: 30.2
click at [660, 539] on div at bounding box center [658, 569] width 7 height 83
drag, startPoint x: 634, startPoint y: 538, endPoint x: 885, endPoint y: 552, distance: 251.9
click at [885, 552] on div "“Oh," at bounding box center [894, 569] width 37 height 83
drag, startPoint x: 907, startPoint y: 552, endPoint x: 929, endPoint y: 547, distance: 22.6
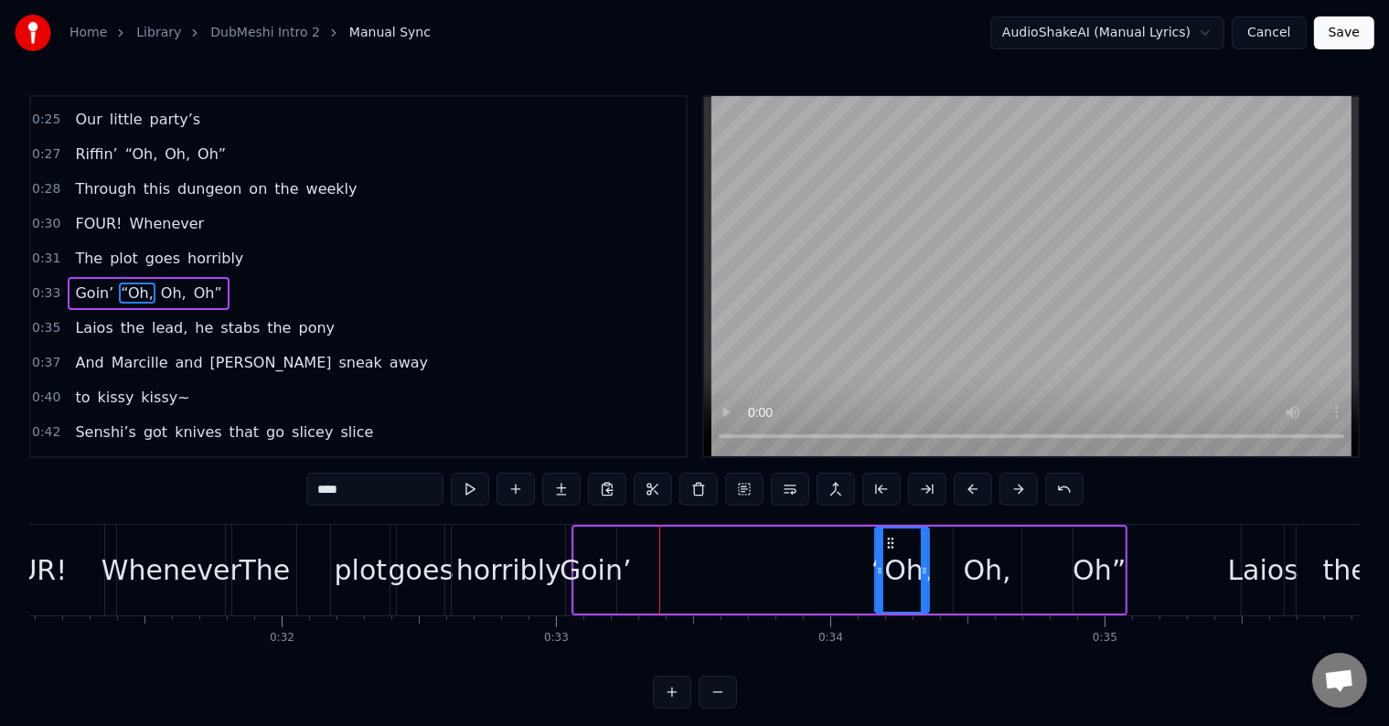
click at [928, 547] on div at bounding box center [924, 569] width 7 height 83
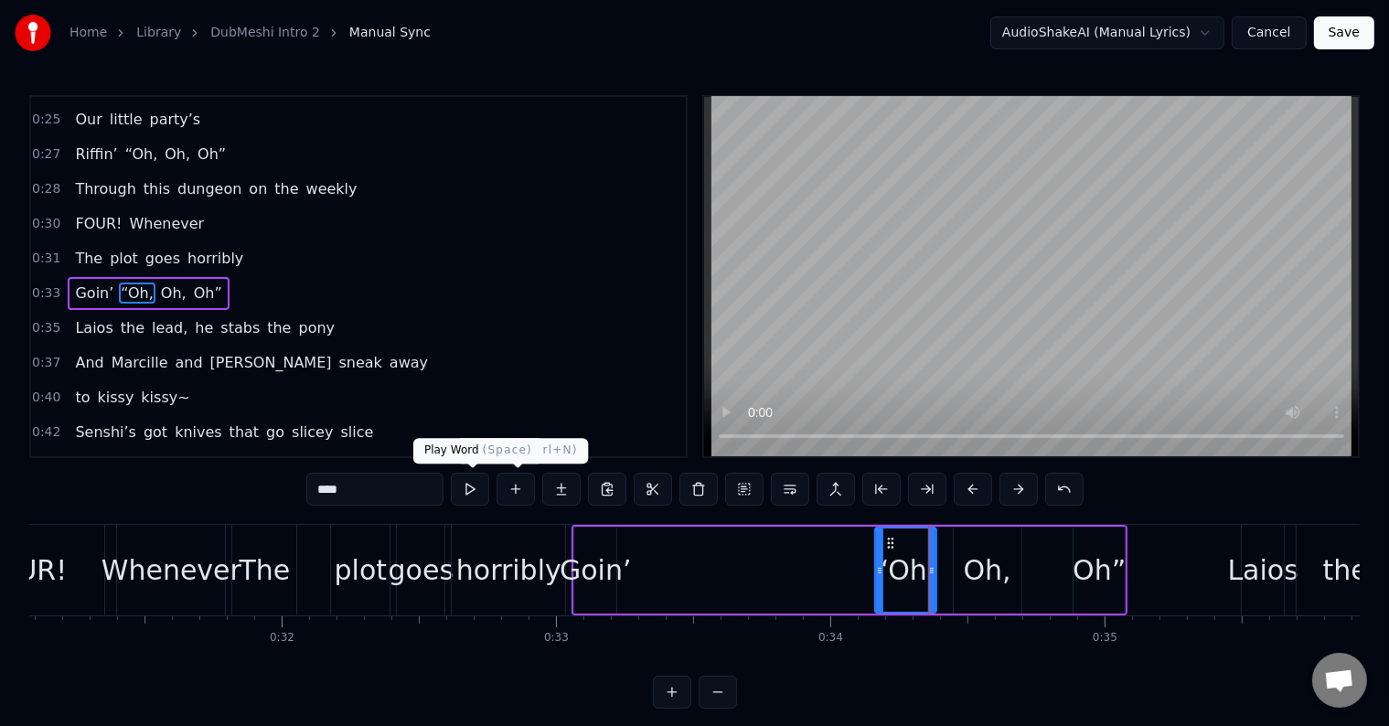
click at [479, 492] on button at bounding box center [470, 489] width 38 height 33
click at [855, 549] on div "Goin’ “Oh, Oh, Oh”" at bounding box center [849, 570] width 556 height 91
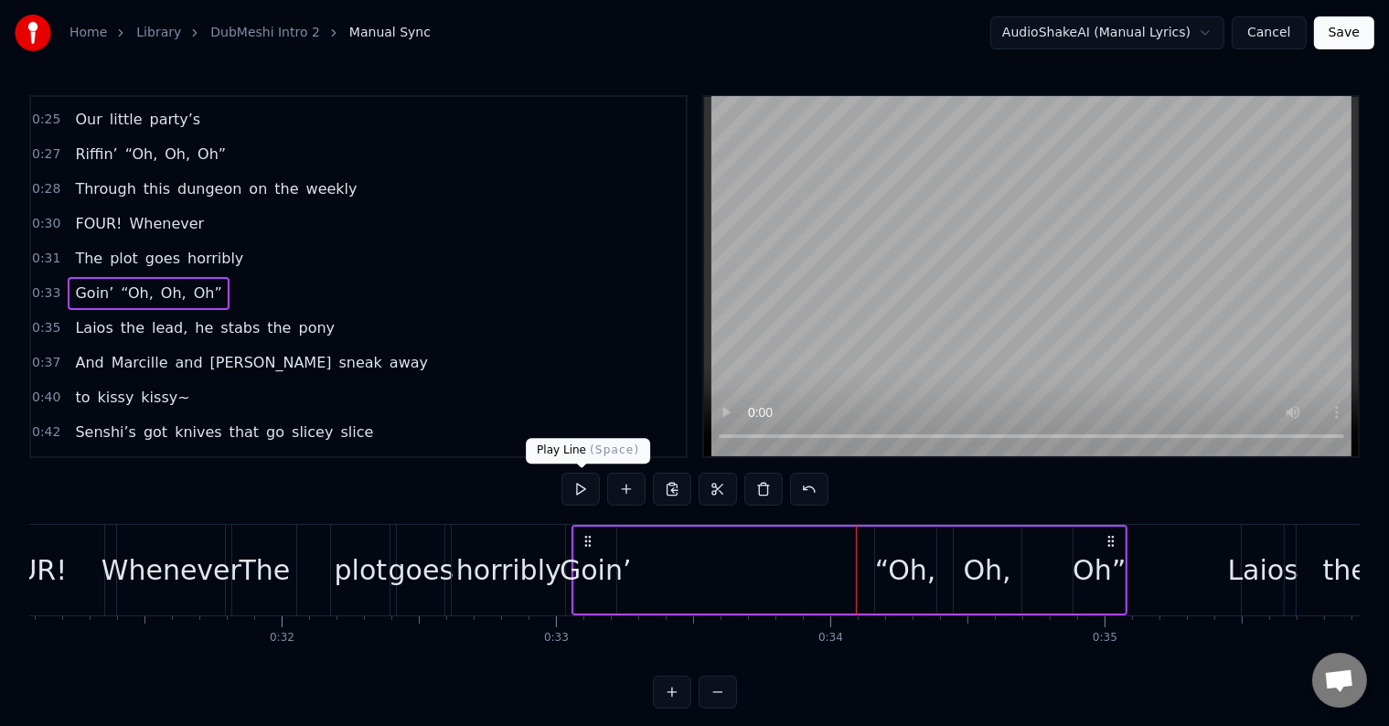
click at [589, 491] on button at bounding box center [580, 489] width 38 height 33
click at [600, 560] on div "Goin’" at bounding box center [596, 569] width 72 height 41
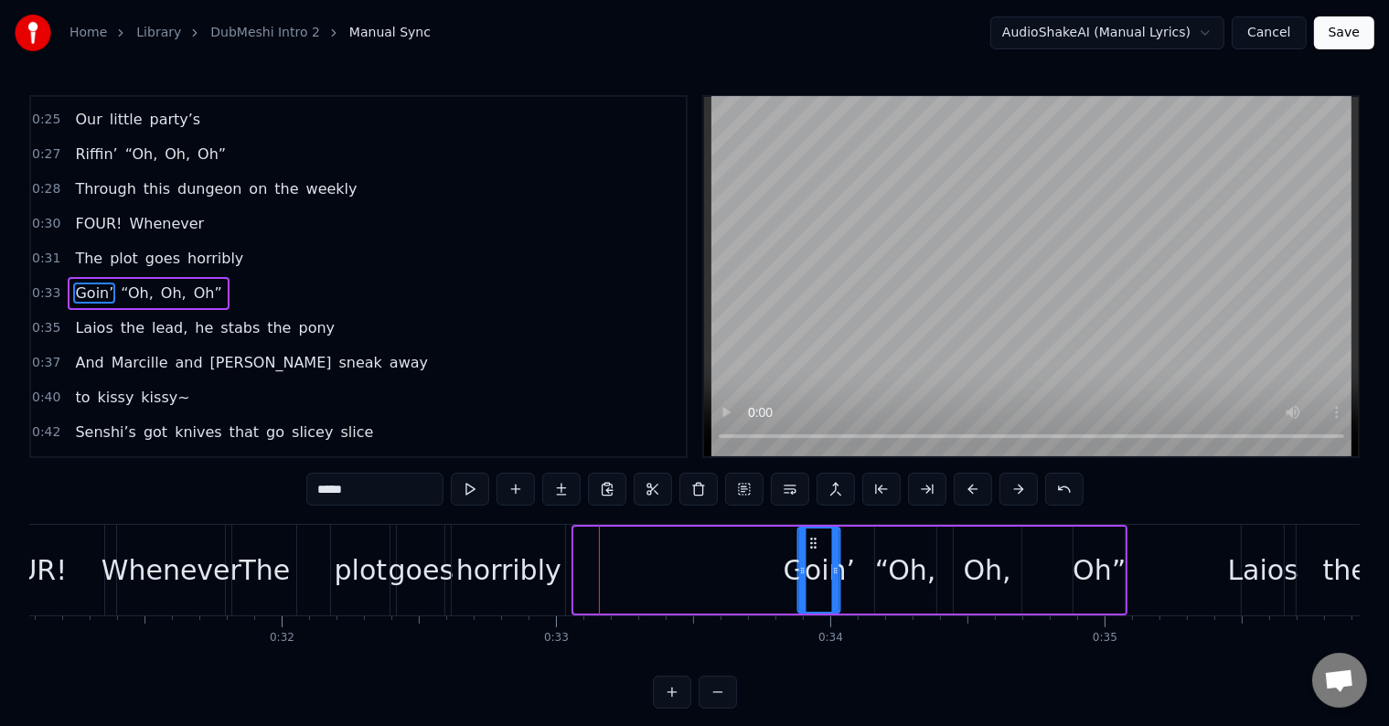
drag, startPoint x: 592, startPoint y: 534, endPoint x: 816, endPoint y: 549, distance: 224.5
click at [814, 549] on icon at bounding box center [813, 543] width 15 height 15
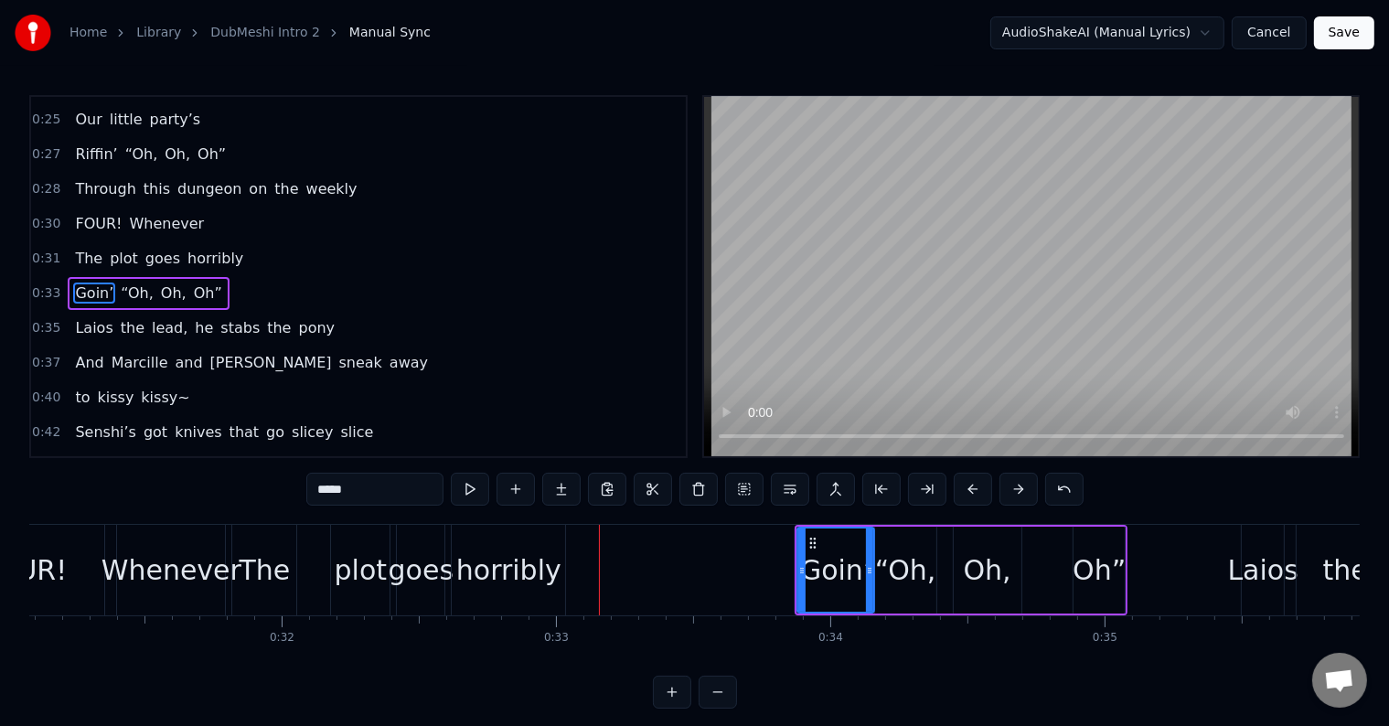
drag, startPoint x: 834, startPoint y: 549, endPoint x: 869, endPoint y: 546, distance: 35.8
click at [869, 546] on div at bounding box center [869, 569] width 7 height 83
click at [315, 566] on div "The plot goes horribly" at bounding box center [400, 570] width 338 height 91
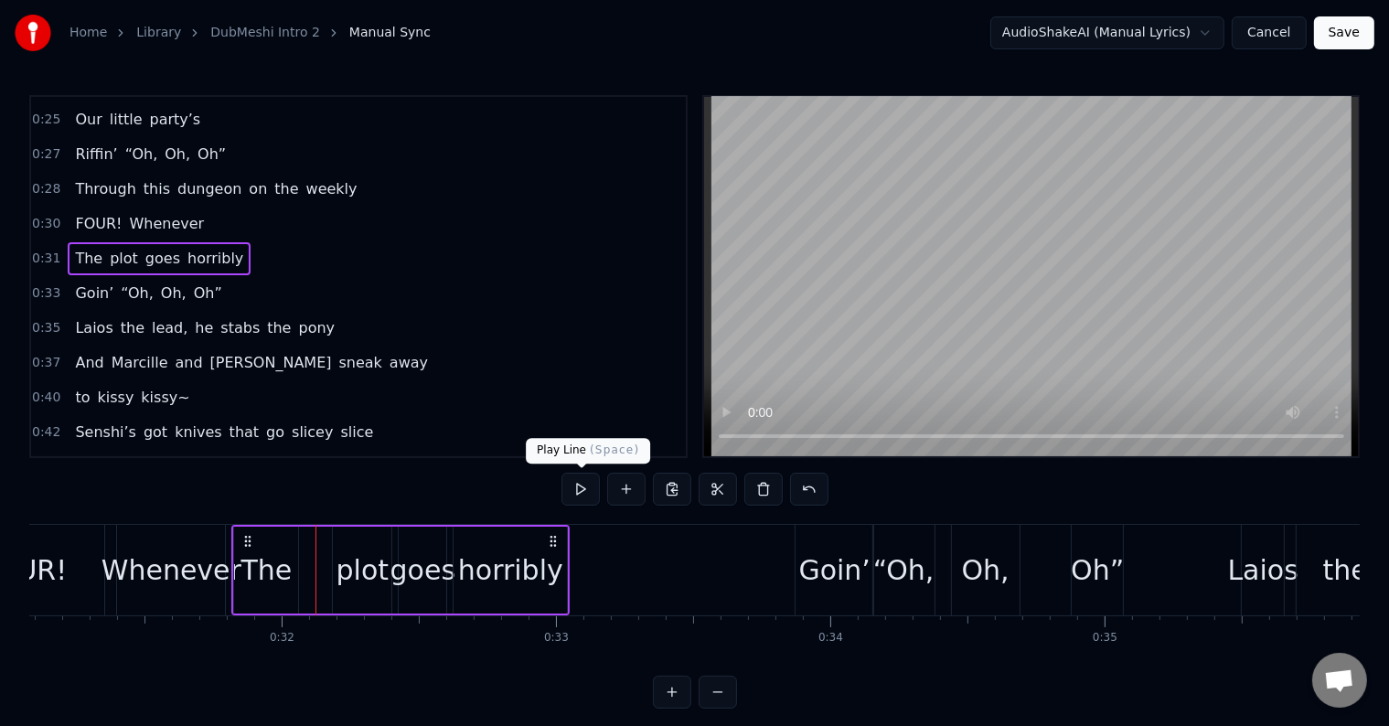
click at [574, 490] on button at bounding box center [580, 489] width 38 height 33
click at [587, 542] on div "0:05 ONE! We started 0:06 A tiny scrappy team 0:08 Dubbin’ “Oh, Oh, Oh” 0:09 Th…" at bounding box center [694, 401] width 1330 height 613
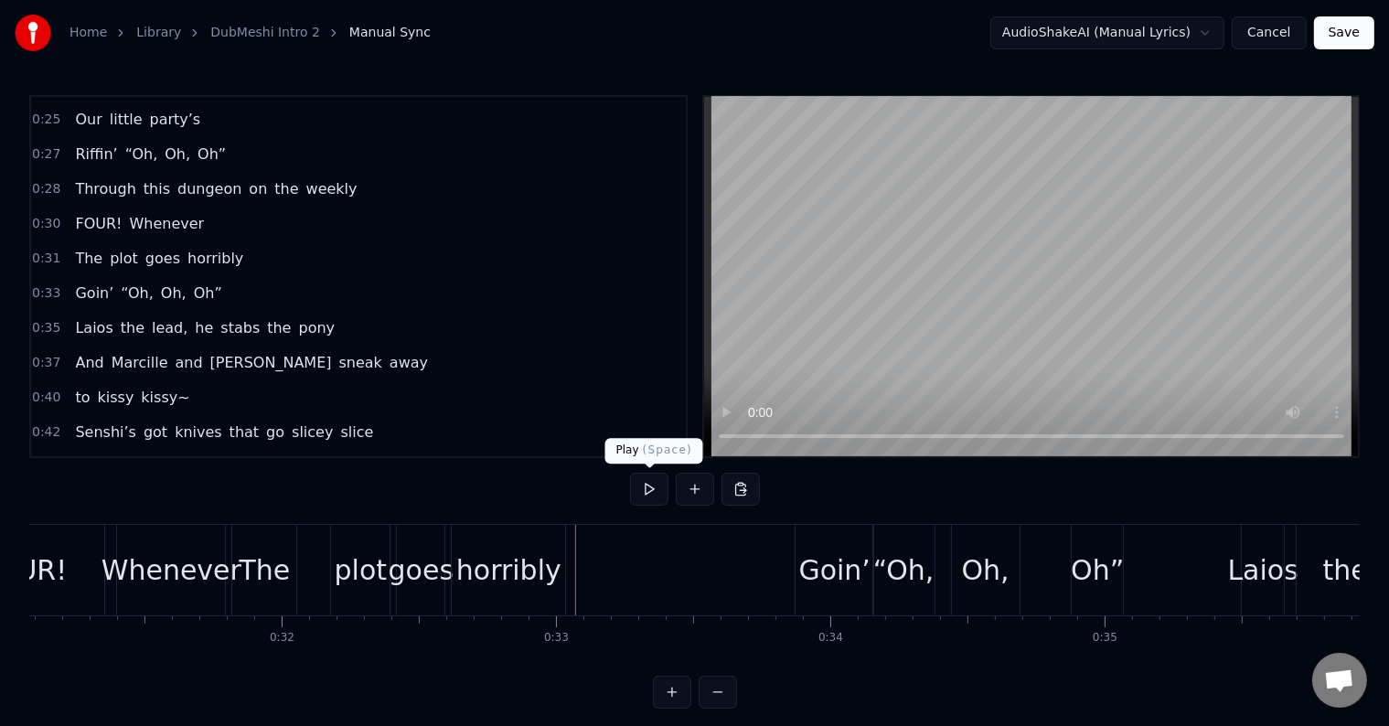
click at [658, 479] on button at bounding box center [649, 489] width 38 height 33
click at [651, 484] on button at bounding box center [649, 489] width 38 height 33
click at [505, 556] on div "horribly" at bounding box center [508, 569] width 105 height 41
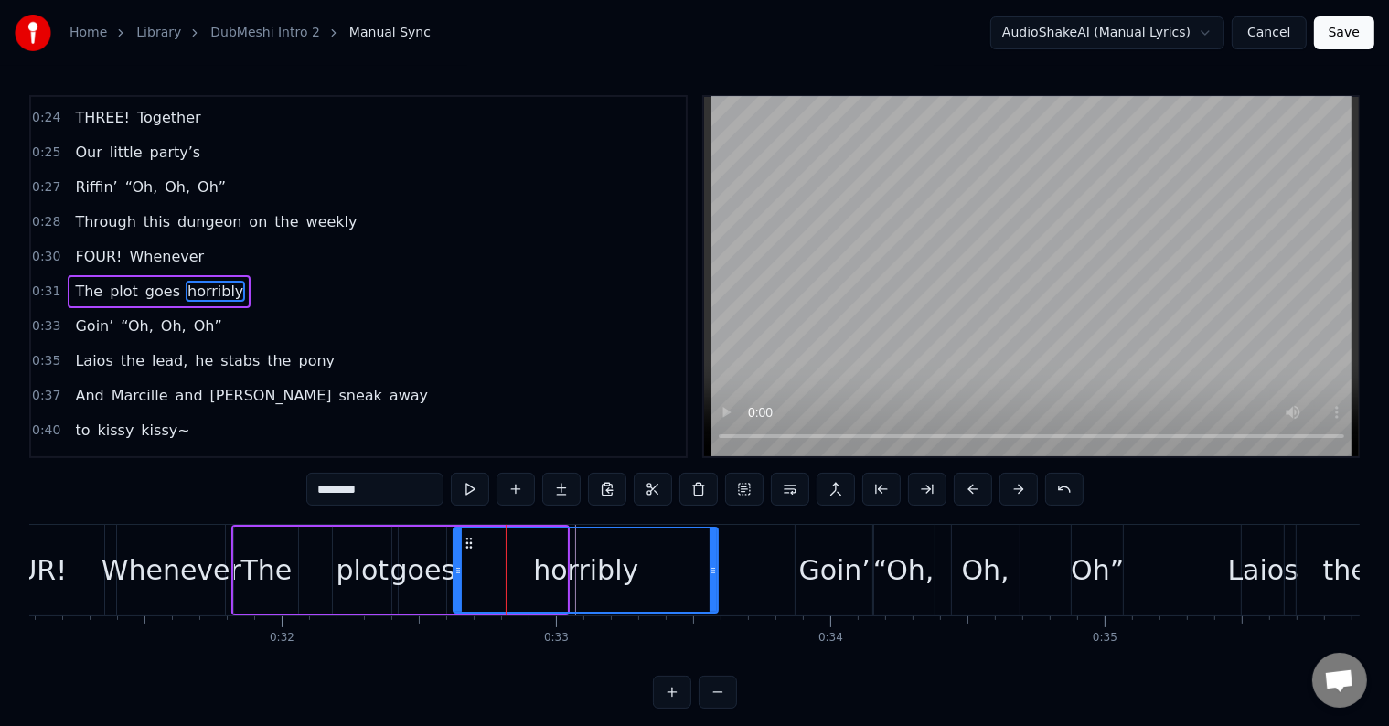
drag, startPoint x: 563, startPoint y: 560, endPoint x: 713, endPoint y: 576, distance: 150.8
click at [713, 576] on div at bounding box center [712, 569] width 7 height 83
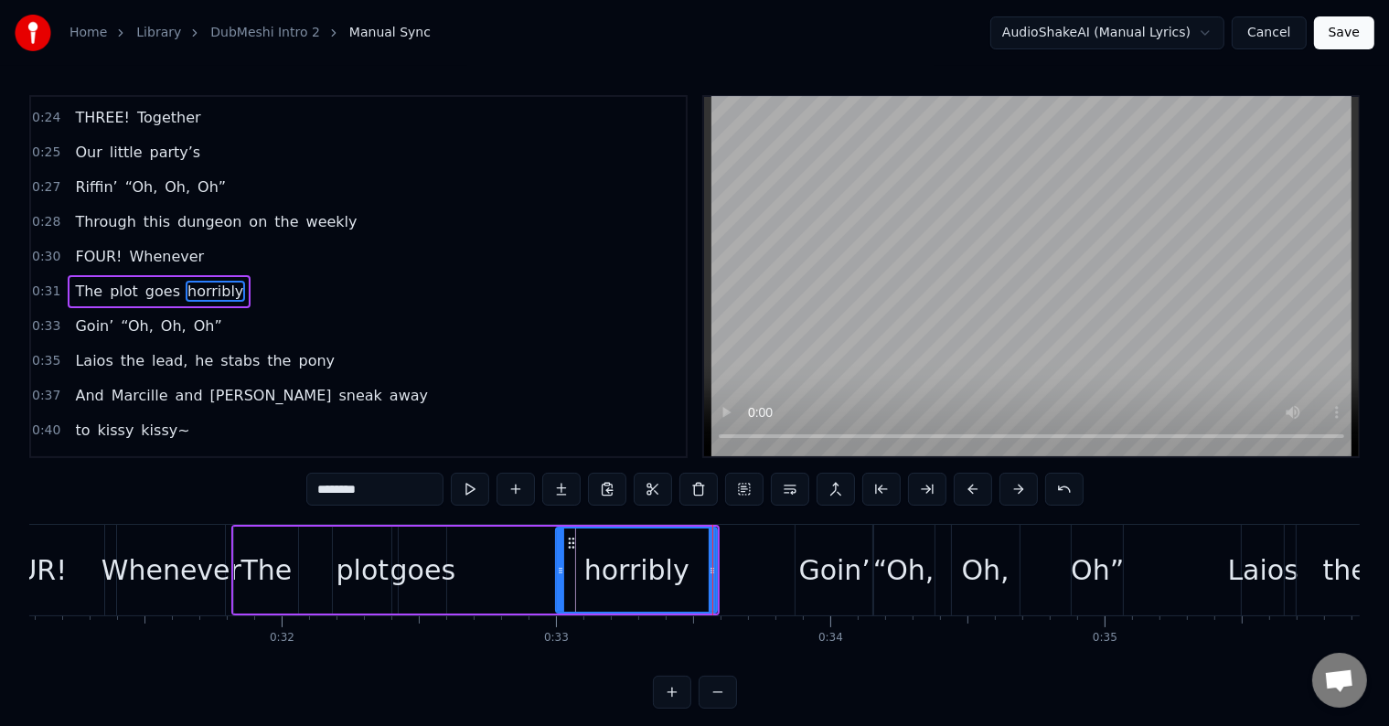
drag, startPoint x: 457, startPoint y: 553, endPoint x: 560, endPoint y: 574, distance: 104.5
click at [560, 574] on div at bounding box center [560, 569] width 7 height 83
click at [395, 553] on div "goes" at bounding box center [422, 569] width 65 height 41
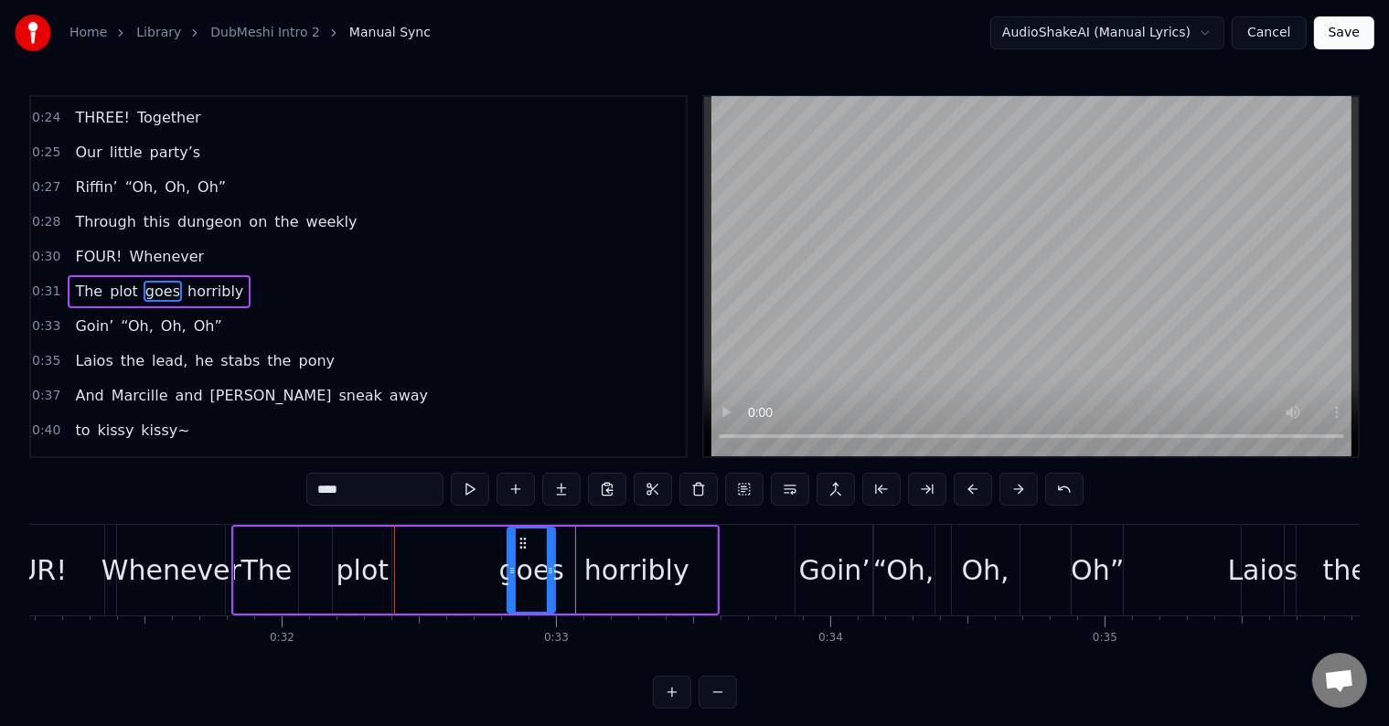
drag, startPoint x: 409, startPoint y: 535, endPoint x: 517, endPoint y: 537, distance: 107.9
click at [517, 537] on icon at bounding box center [524, 543] width 15 height 15
click at [346, 540] on div "plot" at bounding box center [362, 570] width 59 height 87
type input "****"
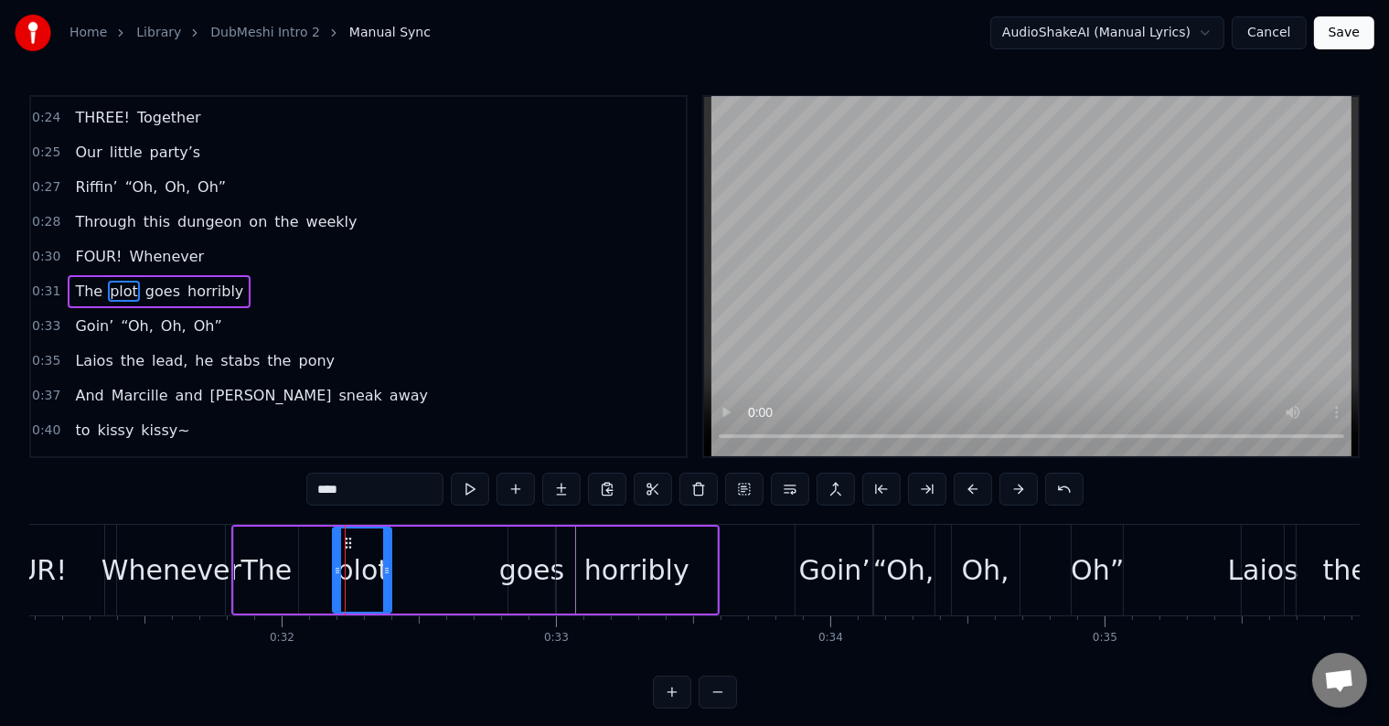
drag, startPoint x: 344, startPoint y: 535, endPoint x: 376, endPoint y: 549, distance: 34.8
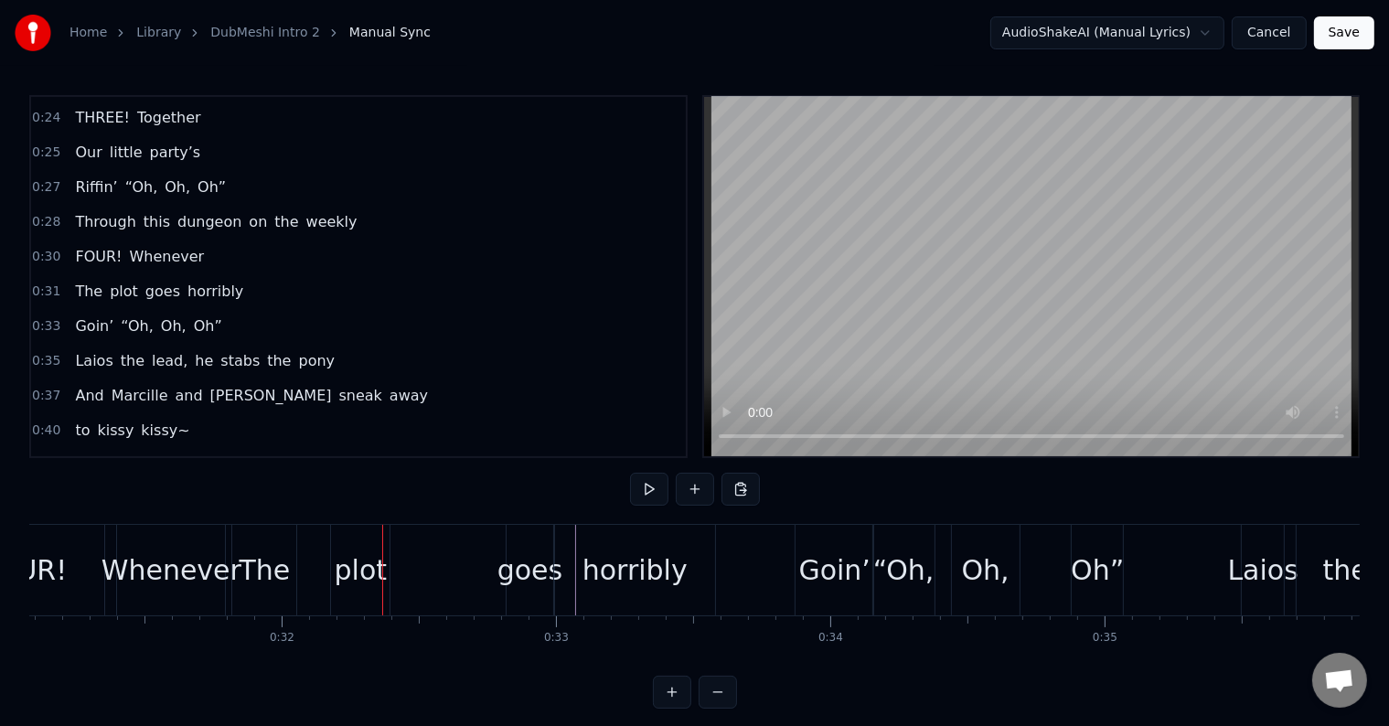
click at [345, 536] on div "plot" at bounding box center [360, 570] width 59 height 91
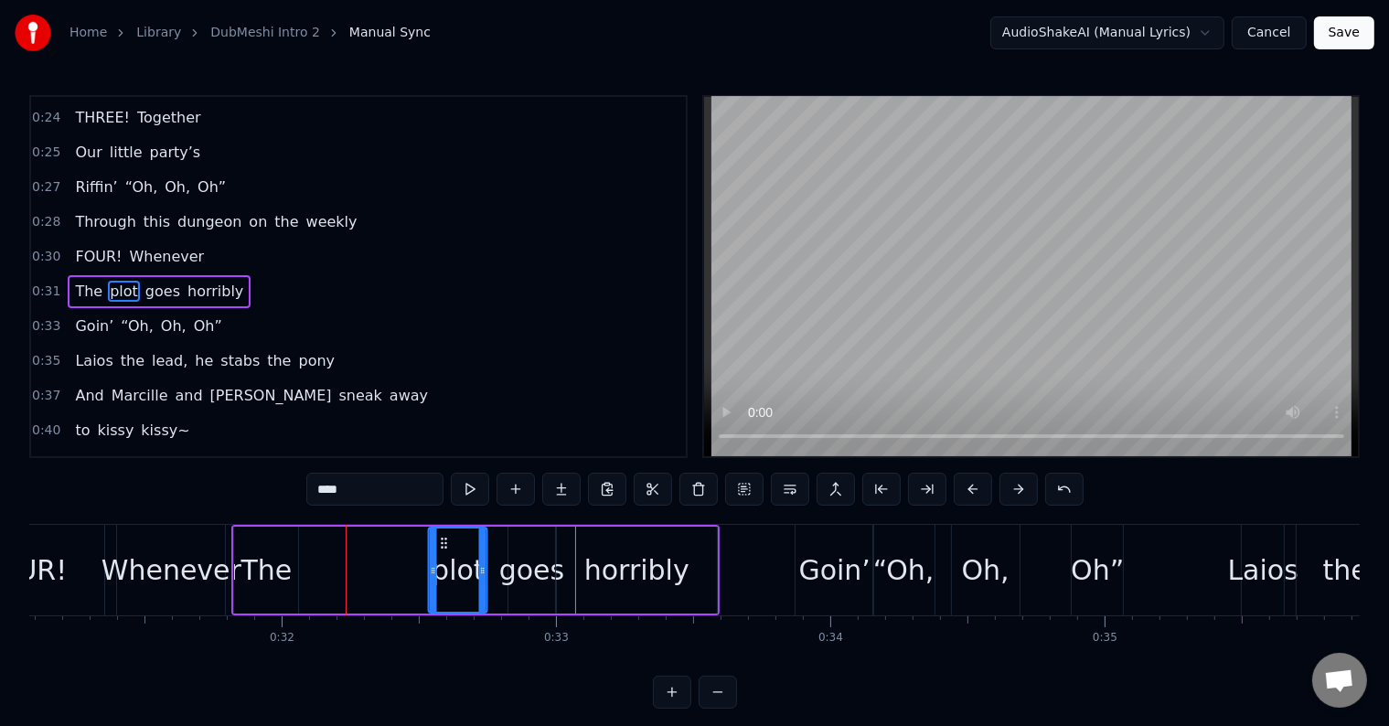
drag, startPoint x: 349, startPoint y: 536, endPoint x: 446, endPoint y: 540, distance: 97.0
click at [446, 540] on icon at bounding box center [444, 543] width 15 height 15
click at [267, 552] on div "The" at bounding box center [265, 569] width 51 height 41
type input "***"
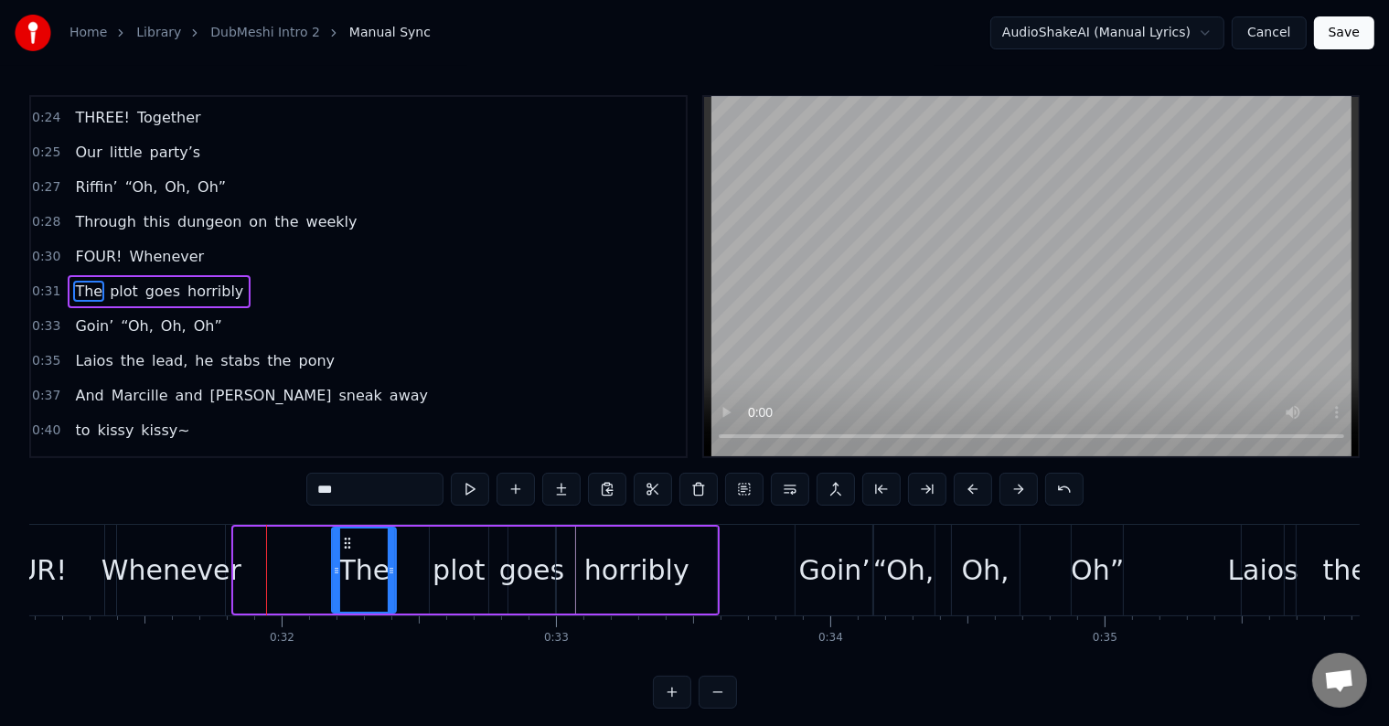
drag, startPoint x: 249, startPoint y: 537, endPoint x: 347, endPoint y: 556, distance: 100.6
click at [347, 556] on div "The" at bounding box center [365, 569] width 62 height 83
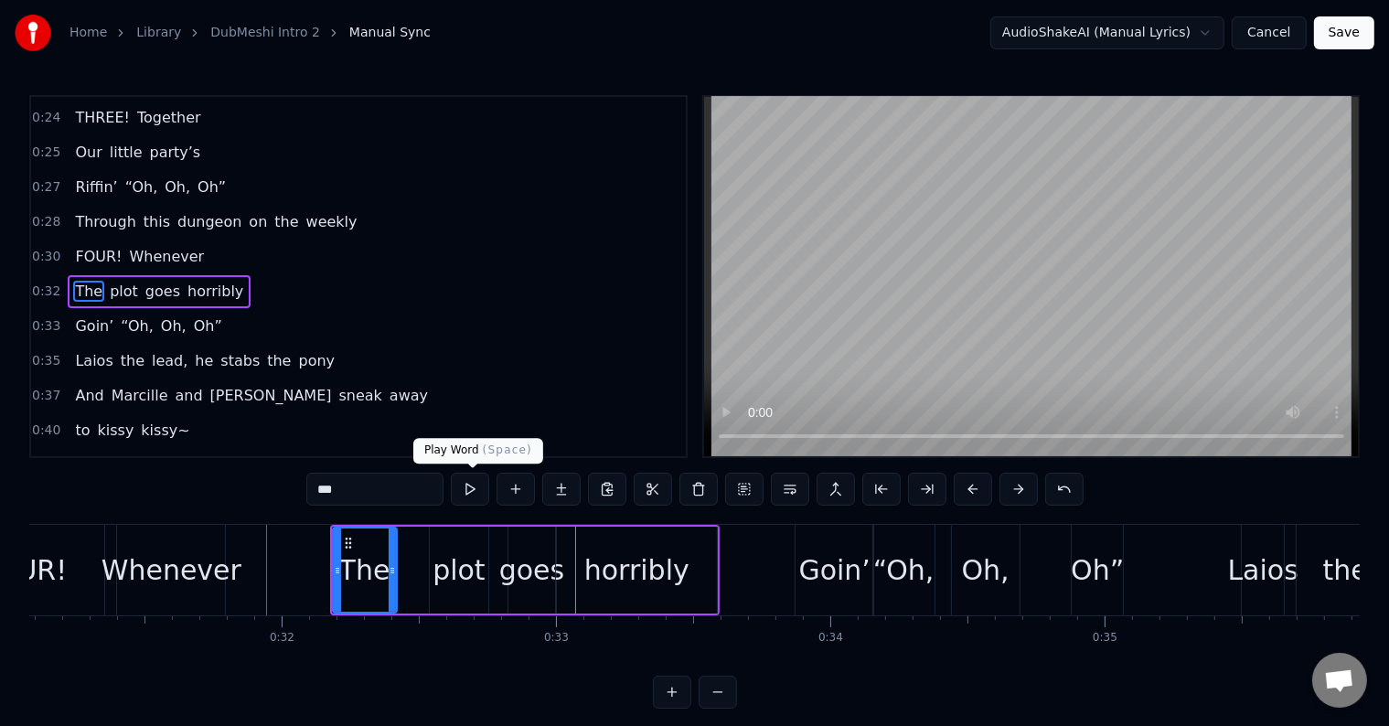
click at [467, 490] on button at bounding box center [470, 489] width 38 height 33
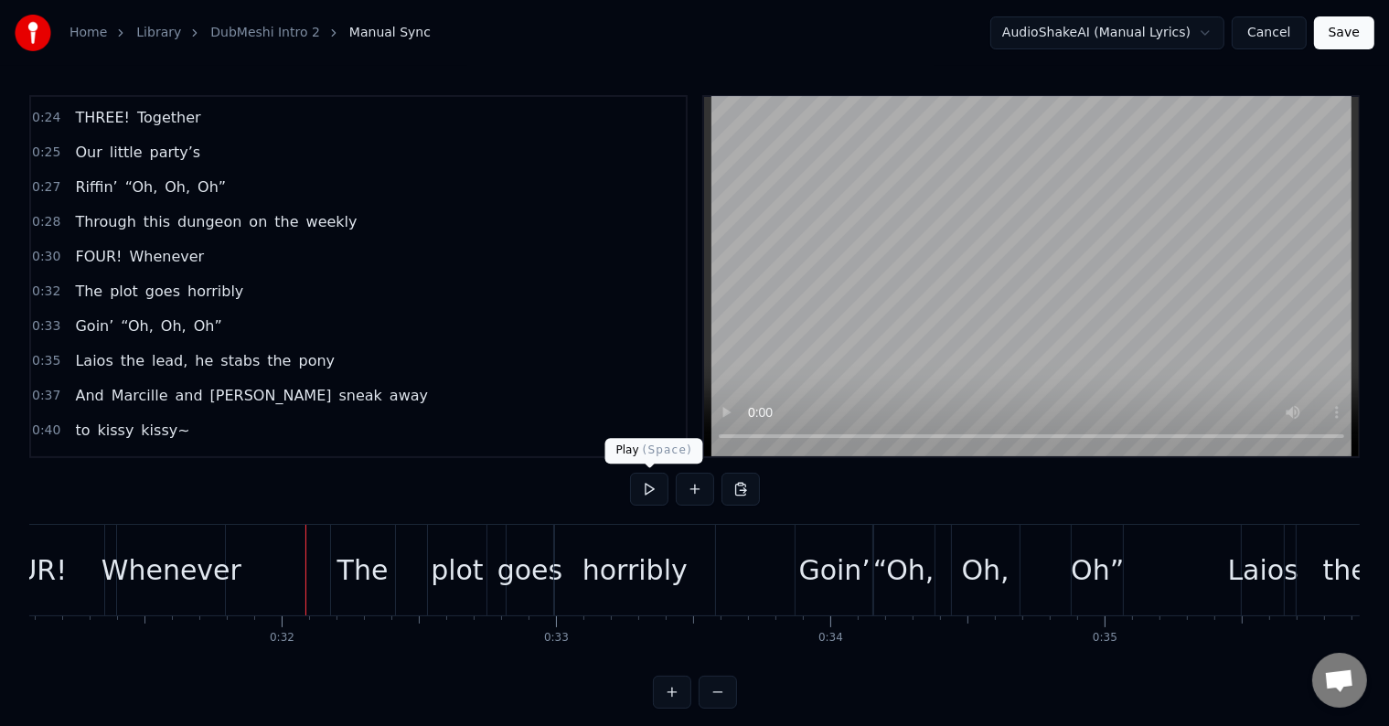
click at [645, 481] on button at bounding box center [649, 489] width 38 height 33
click at [692, 567] on div "horribly" at bounding box center [634, 570] width 161 height 91
click at [648, 485] on button at bounding box center [649, 489] width 38 height 33
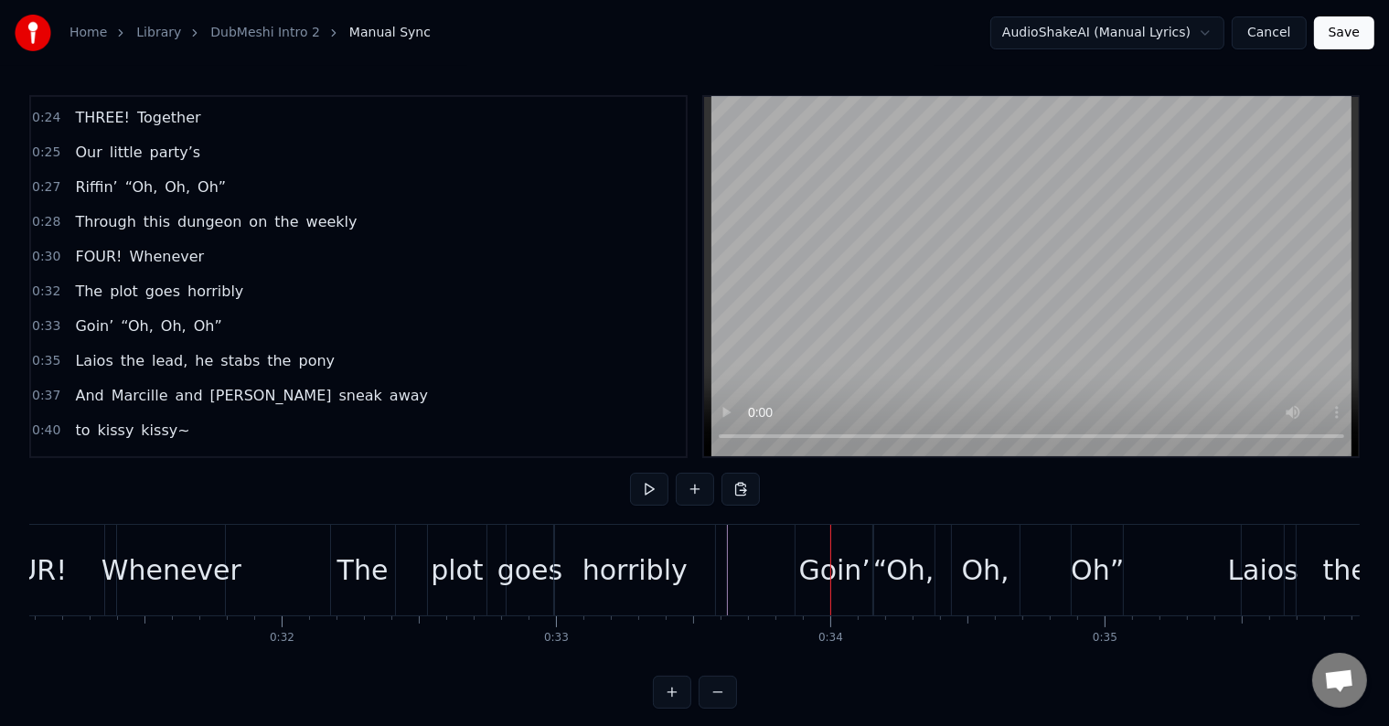
click at [825, 560] on div "Goin’" at bounding box center [835, 569] width 72 height 41
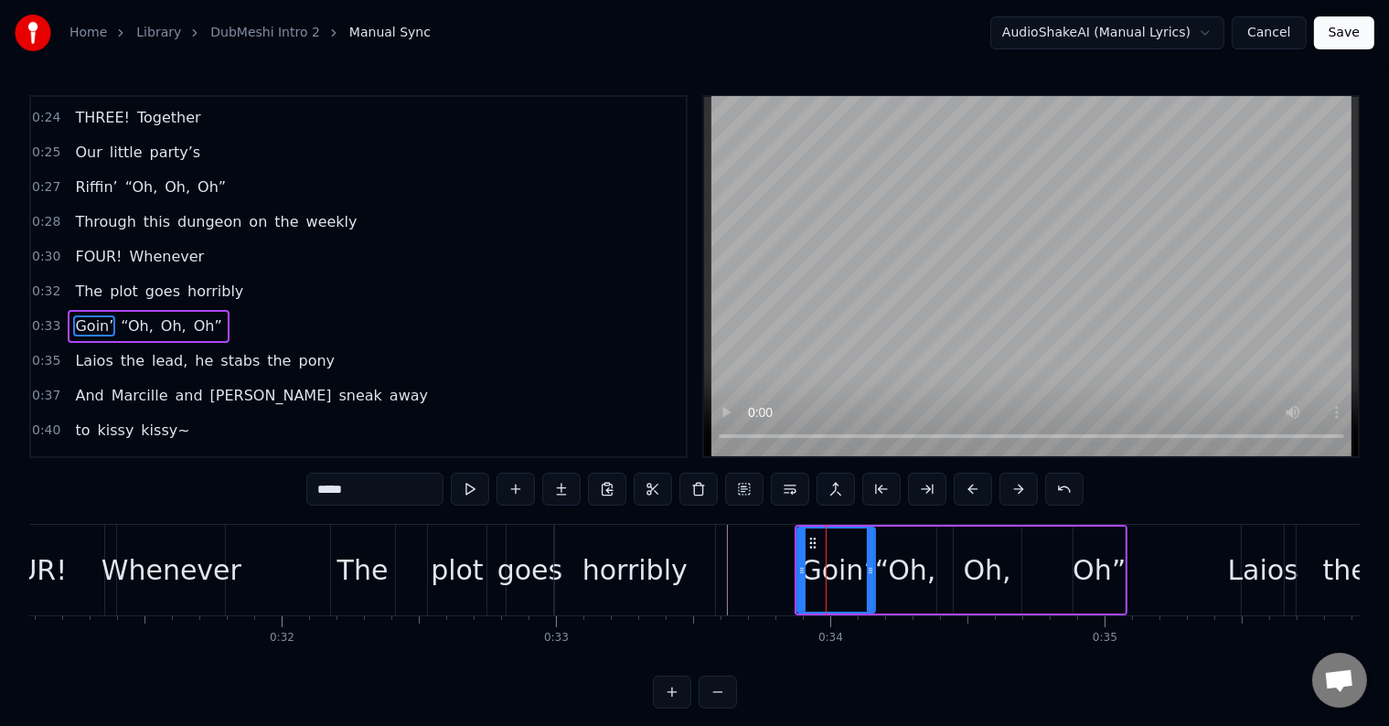
scroll to position [307, 0]
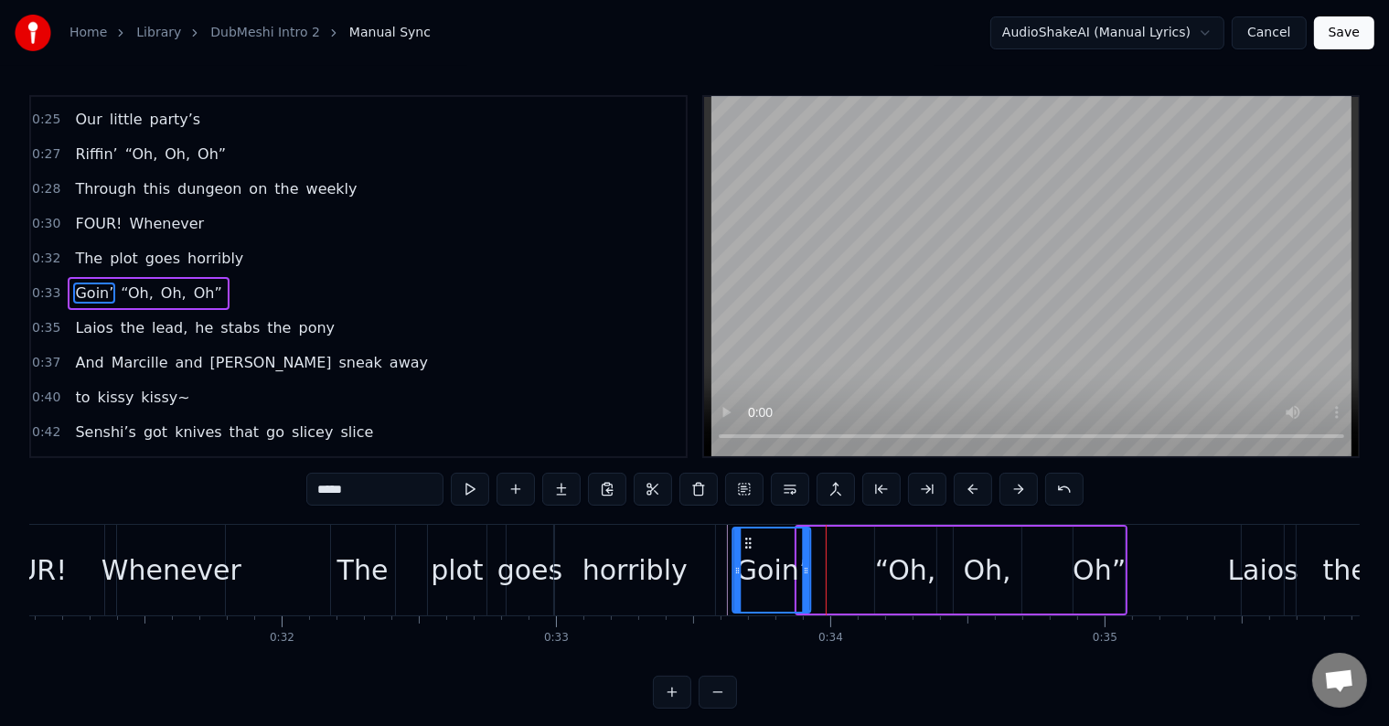
drag, startPoint x: 811, startPoint y: 537, endPoint x: 746, endPoint y: 549, distance: 66.2
click at [746, 549] on div "Goin’" at bounding box center [772, 569] width 76 height 83
click at [902, 559] on div "“Oh," at bounding box center [905, 569] width 61 height 41
type input "****"
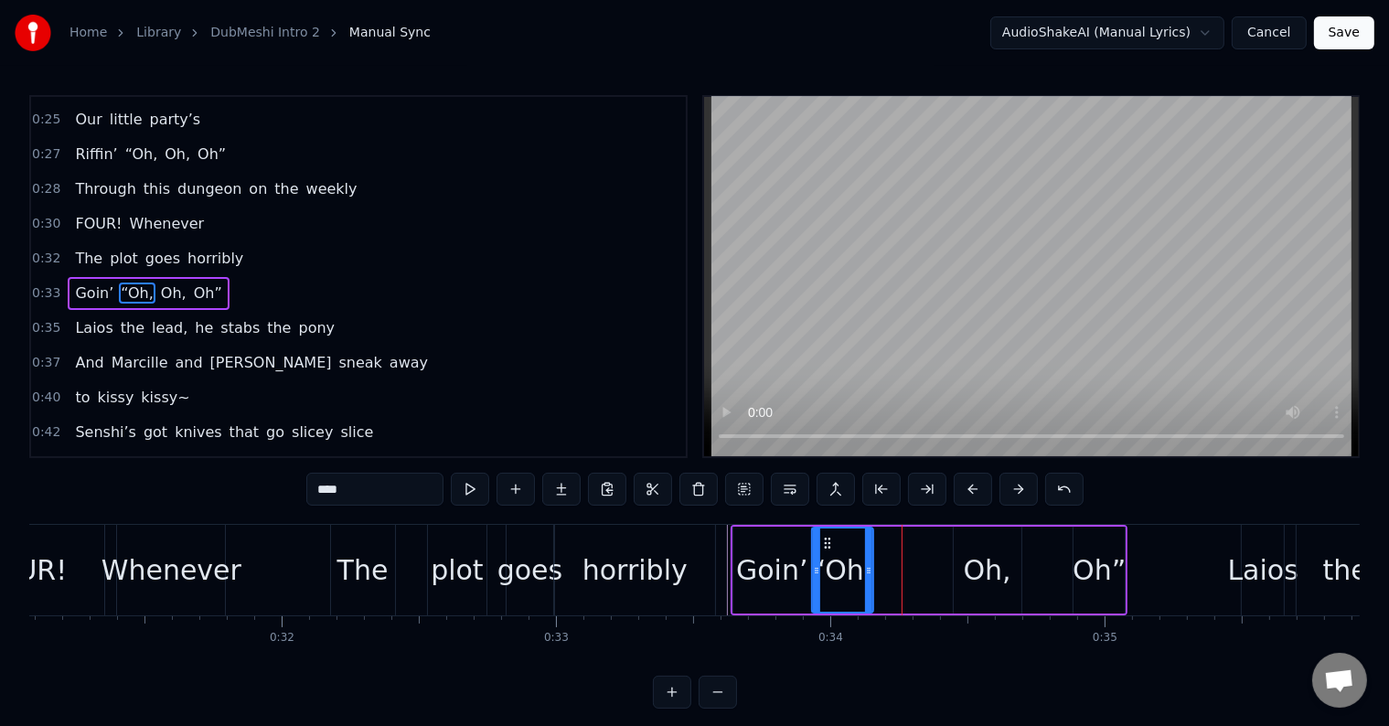
drag, startPoint x: 889, startPoint y: 536, endPoint x: 834, endPoint y: 549, distance: 56.5
click at [827, 550] on div "“Oh," at bounding box center [842, 569] width 59 height 83
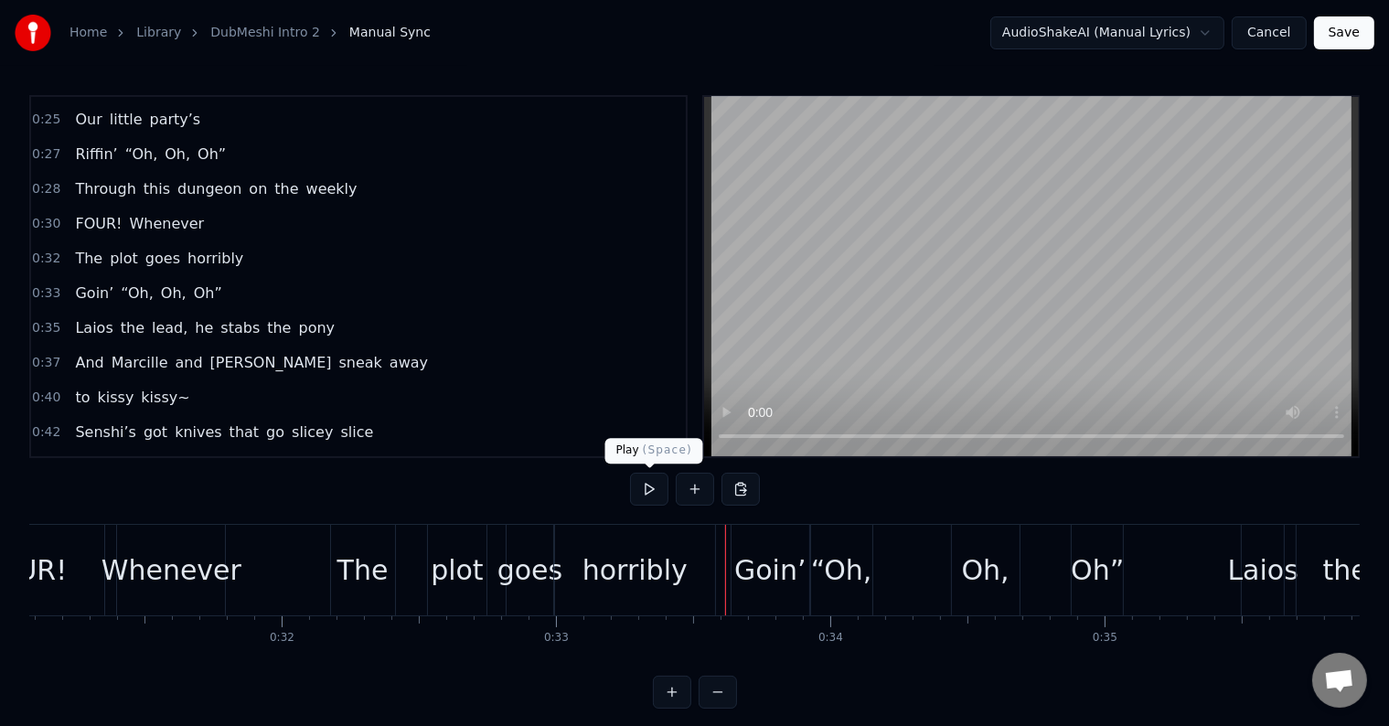
click at [663, 489] on button at bounding box center [649, 489] width 38 height 33
click at [647, 482] on button at bounding box center [649, 489] width 38 height 33
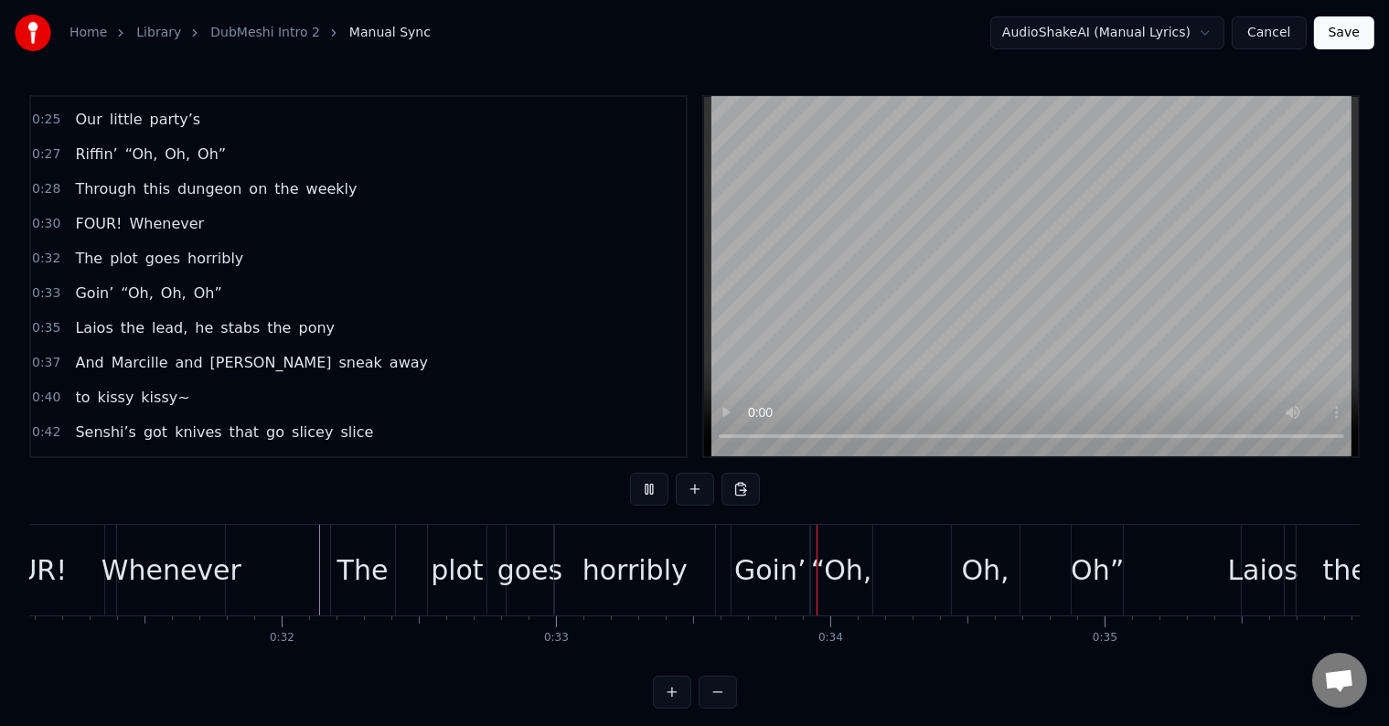
click at [647, 482] on button at bounding box center [649, 489] width 38 height 33
click at [144, 550] on div "Whenever" at bounding box center [171, 569] width 140 height 41
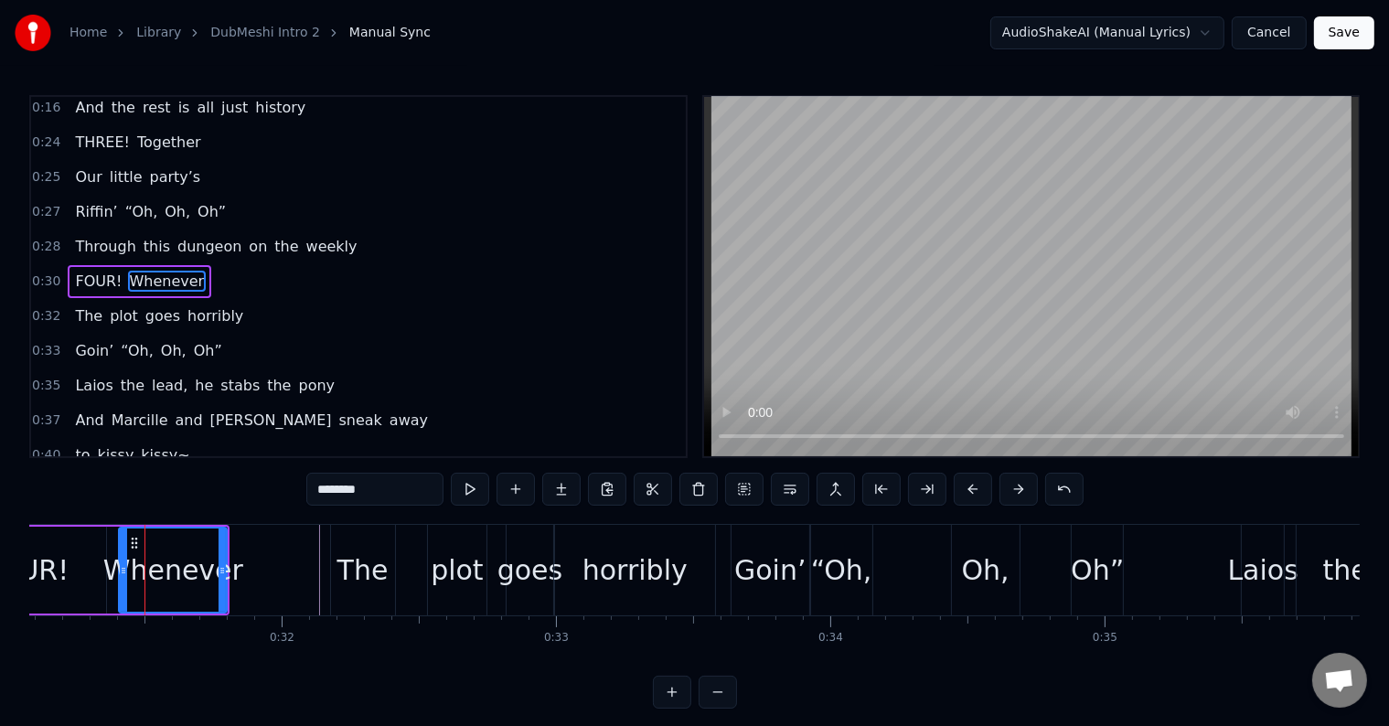
scroll to position [240, 0]
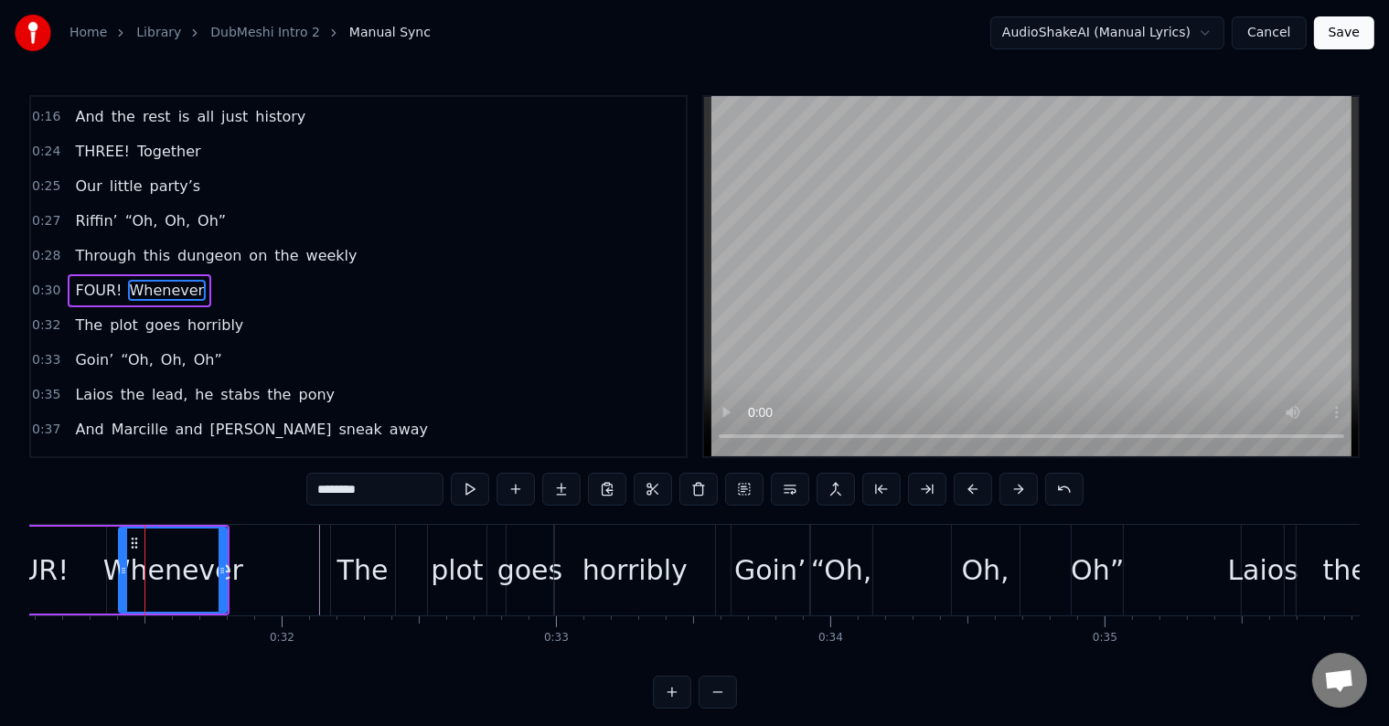
click at [467, 490] on button at bounding box center [470, 489] width 38 height 33
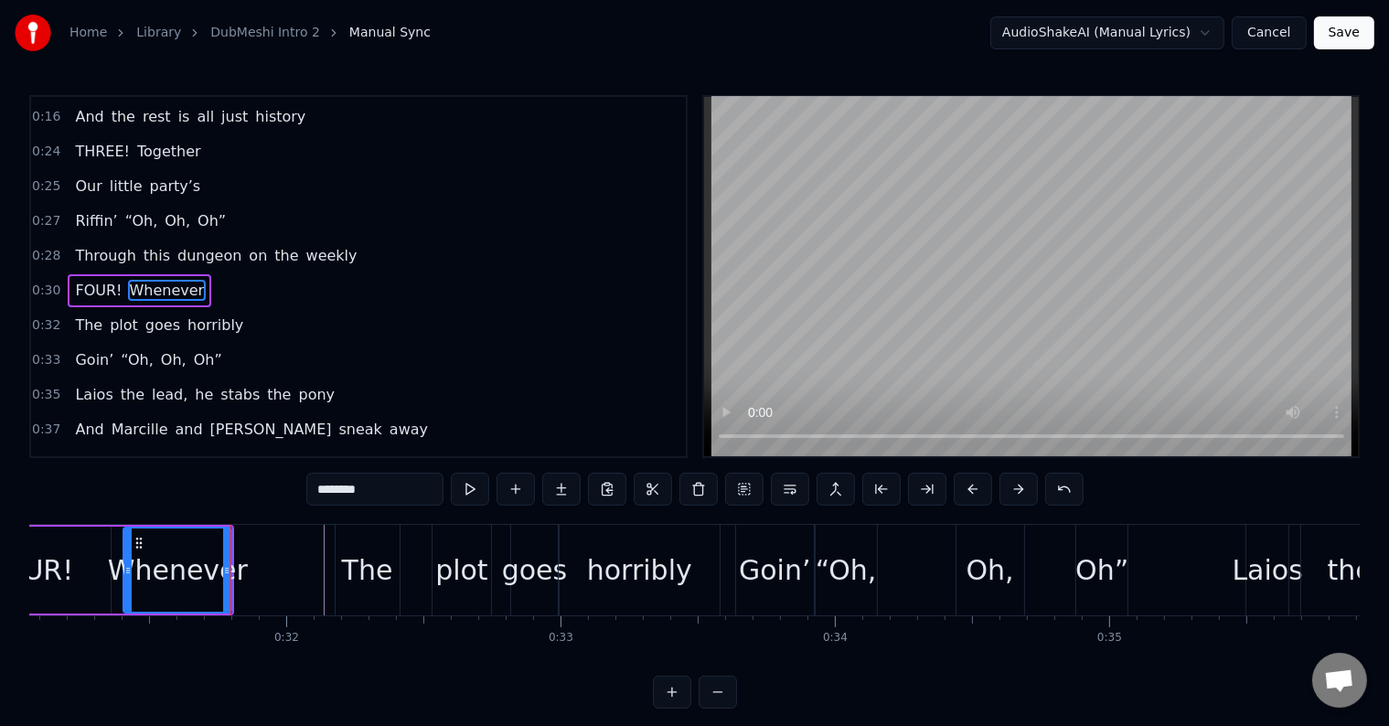
click at [211, 575] on div "Whenever" at bounding box center [178, 569] width 140 height 41
click at [230, 570] on div "Whenever" at bounding box center [178, 569] width 140 height 41
drag, startPoint x: 224, startPoint y: 571, endPoint x: 290, endPoint y: 560, distance: 66.7
click at [292, 560] on div at bounding box center [295, 569] width 7 height 83
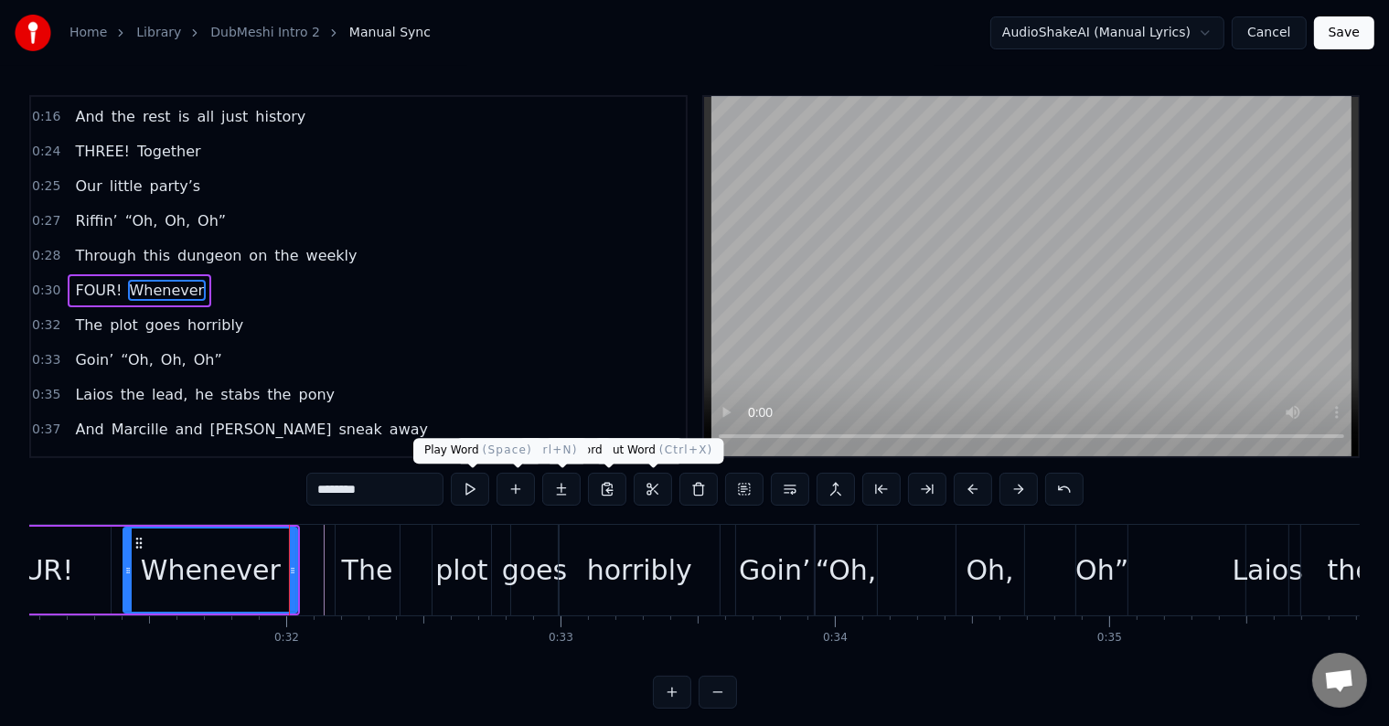
click at [481, 489] on button at bounding box center [470, 489] width 38 height 33
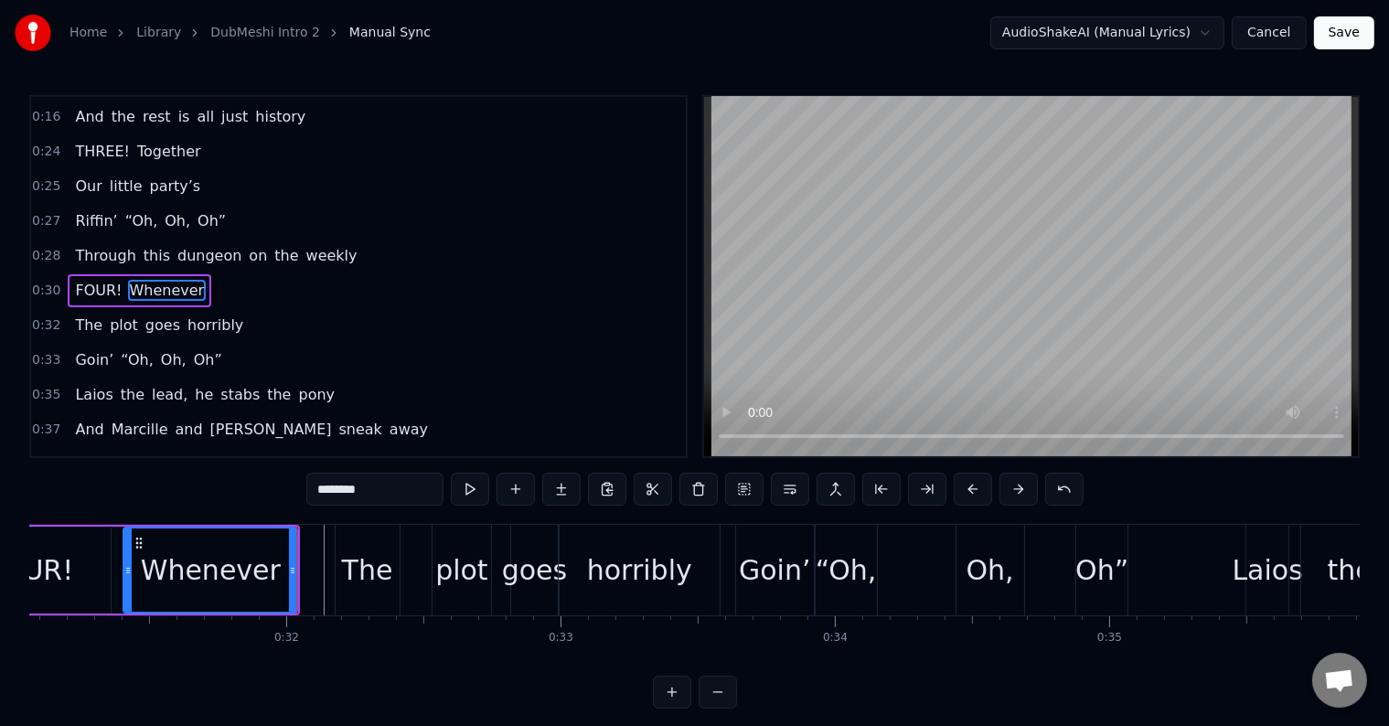
scroll to position [0, 8330]
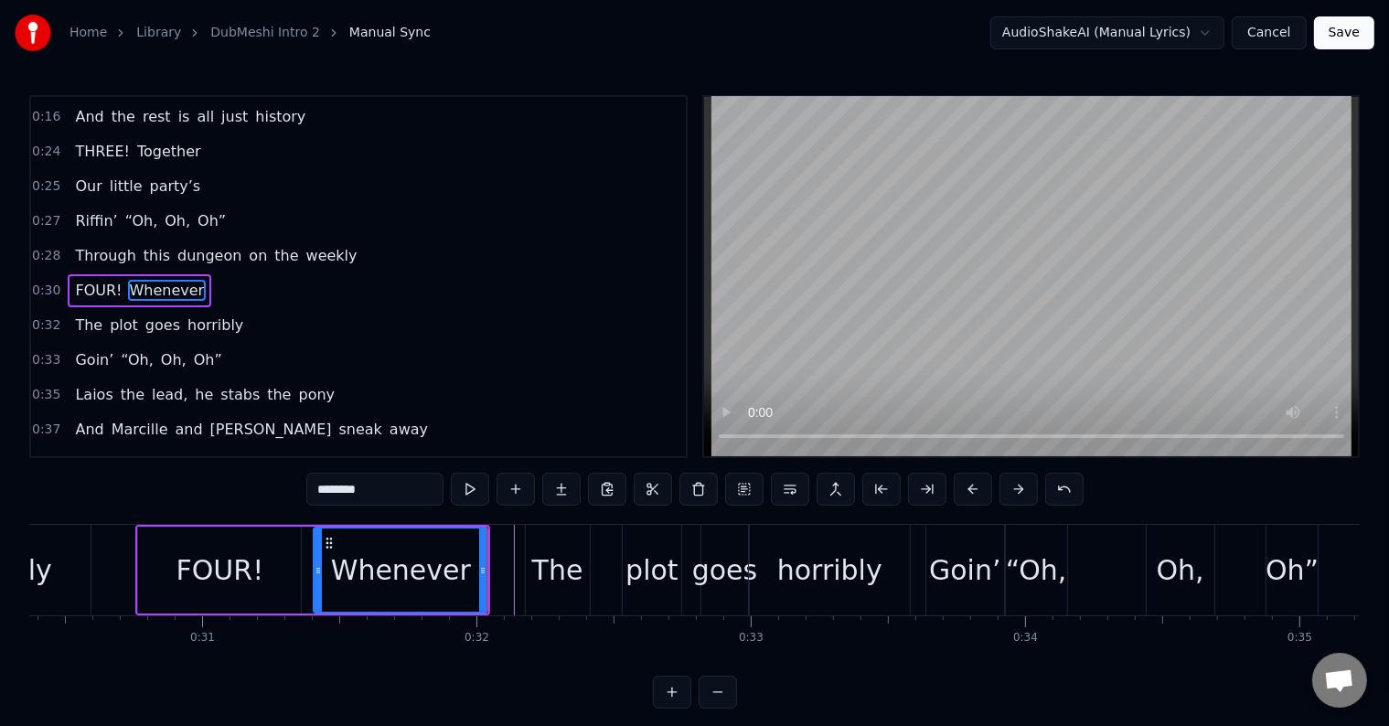
click at [279, 275] on div "0:30 FOUR! Whenever" at bounding box center [358, 290] width 655 height 35
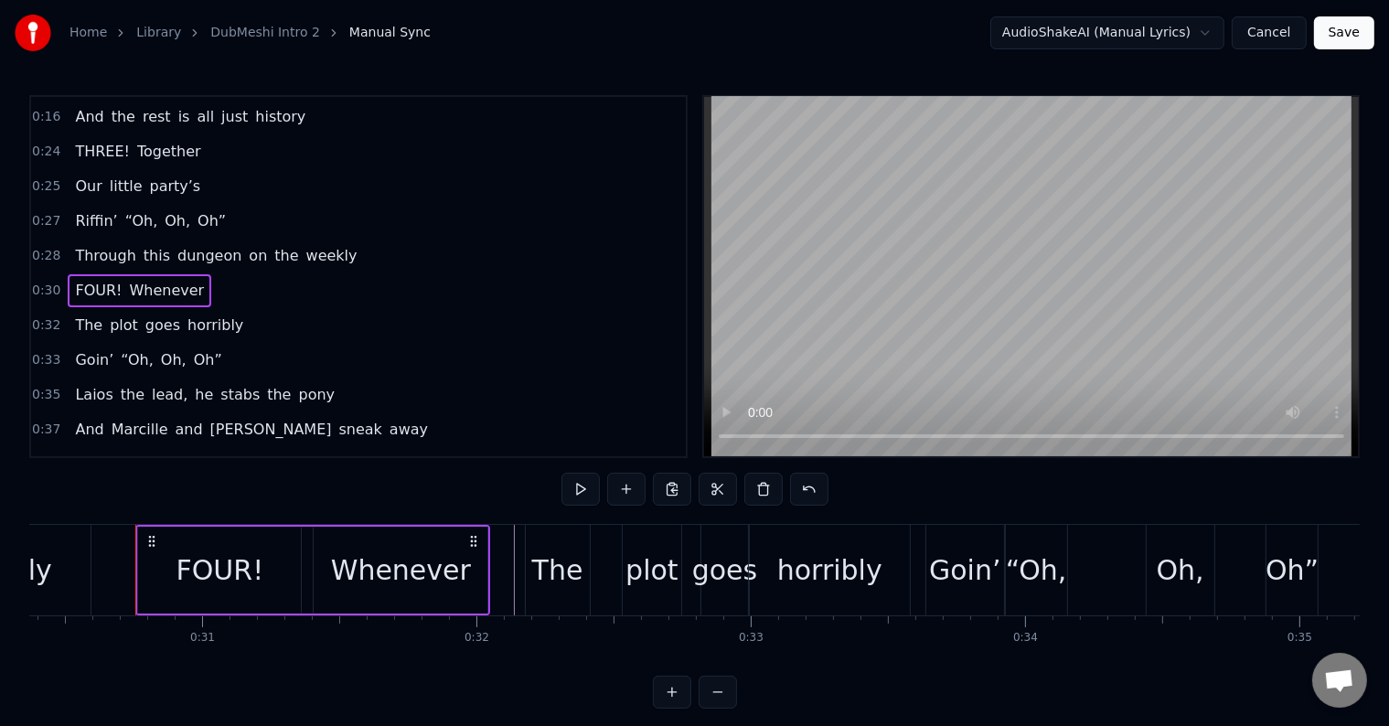
click at [571, 483] on button at bounding box center [580, 489] width 38 height 33
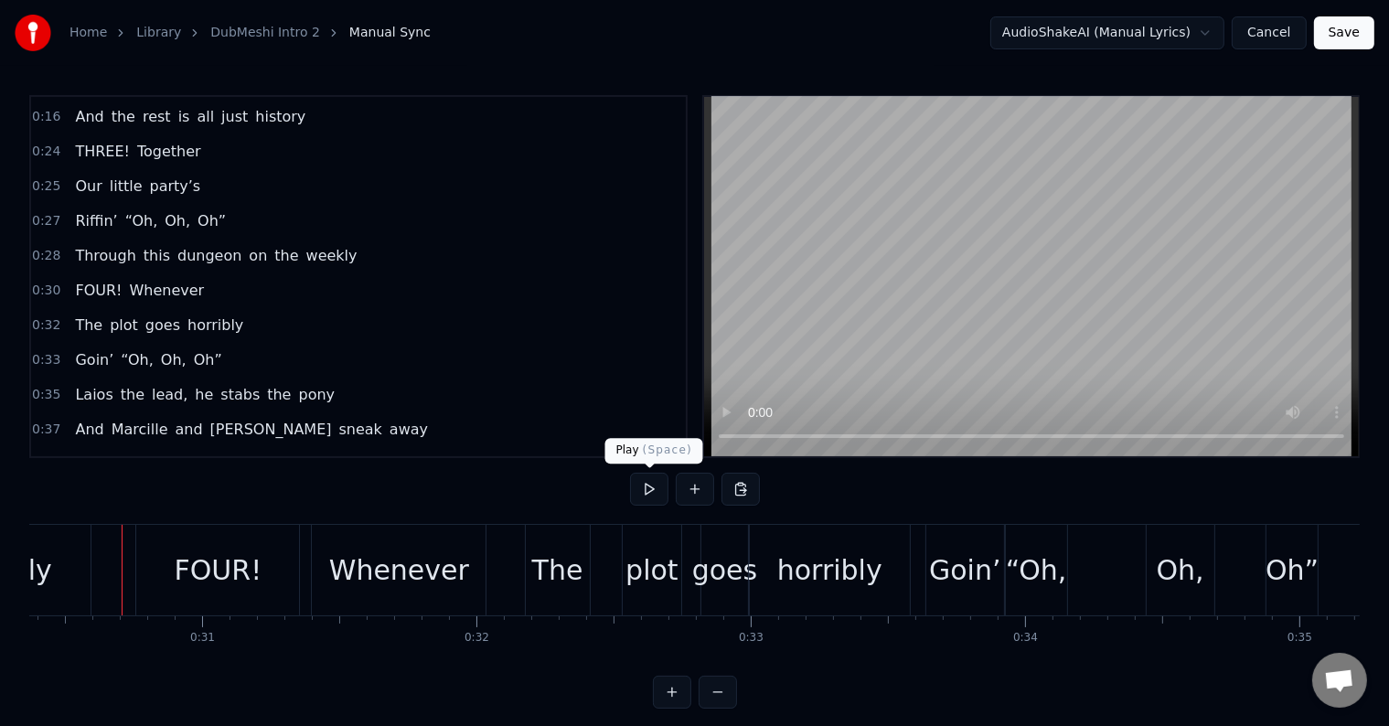
click at [641, 490] on button at bounding box center [649, 489] width 38 height 33
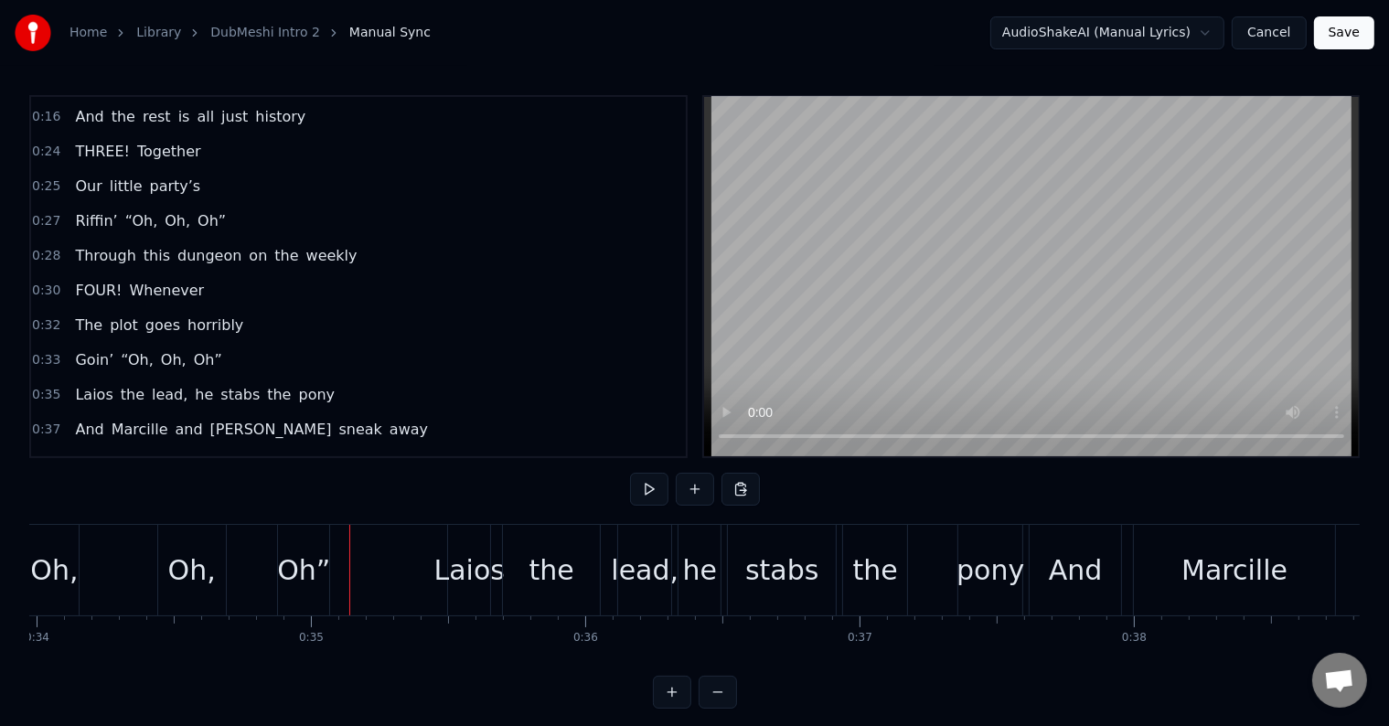
click at [302, 343] on div "0:33 Goin’ “Oh, Oh, Oh”" at bounding box center [358, 360] width 655 height 35
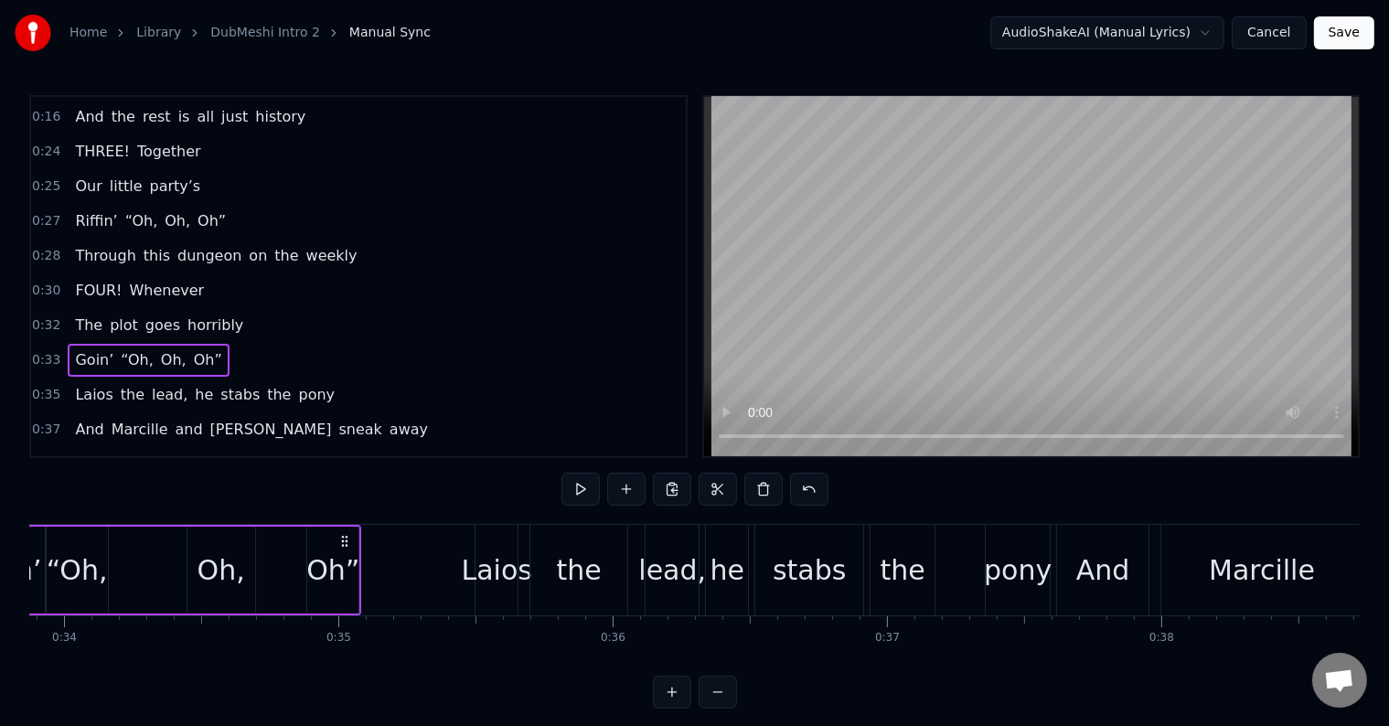
scroll to position [0, 9134]
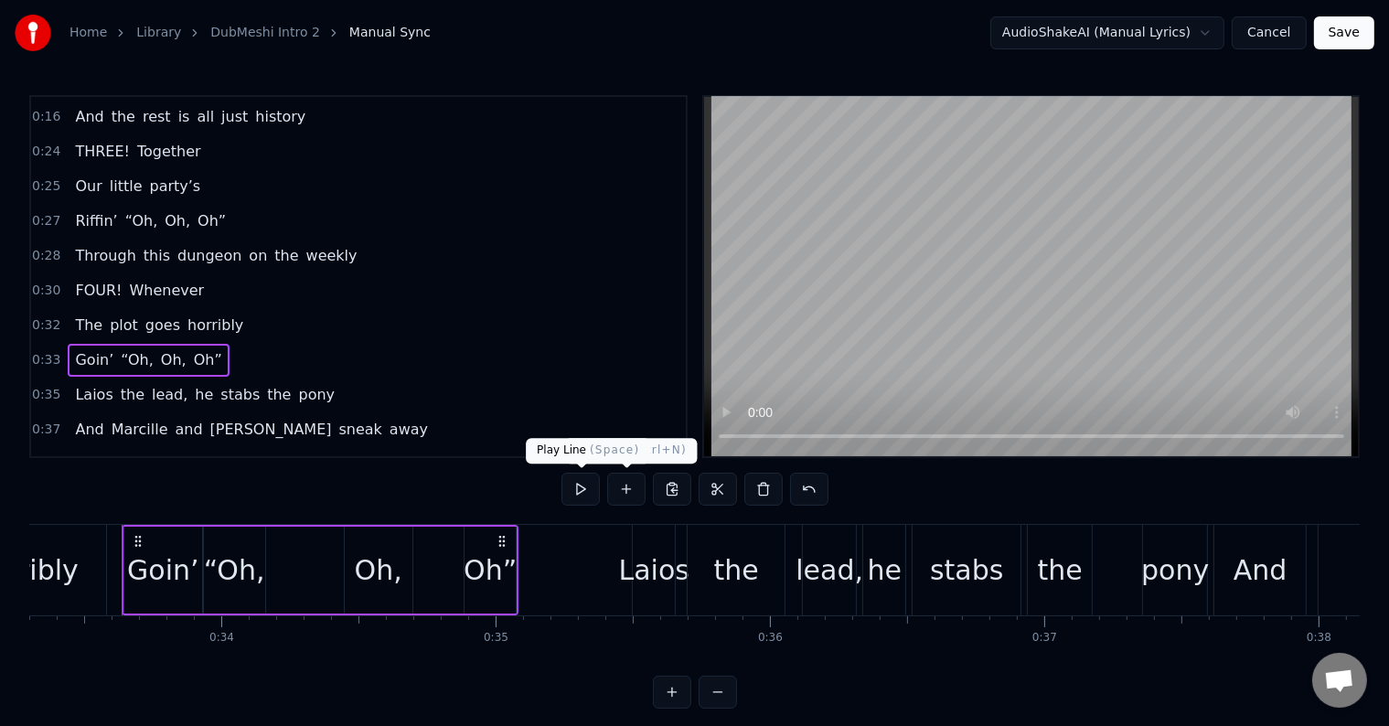
click at [585, 484] on button at bounding box center [580, 489] width 38 height 33
drag, startPoint x: 585, startPoint y: 484, endPoint x: 293, endPoint y: 319, distance: 334.9
click at [311, 321] on div "0:05 ONE! We started 0:06 A tiny scrappy team 0:08 Dubbin’ “Oh, Oh, Oh” 0:09 Th…" at bounding box center [694, 401] width 1330 height 613
click at [339, 378] on div "0:35 Laios the lead, he stabs the pony" at bounding box center [358, 395] width 655 height 35
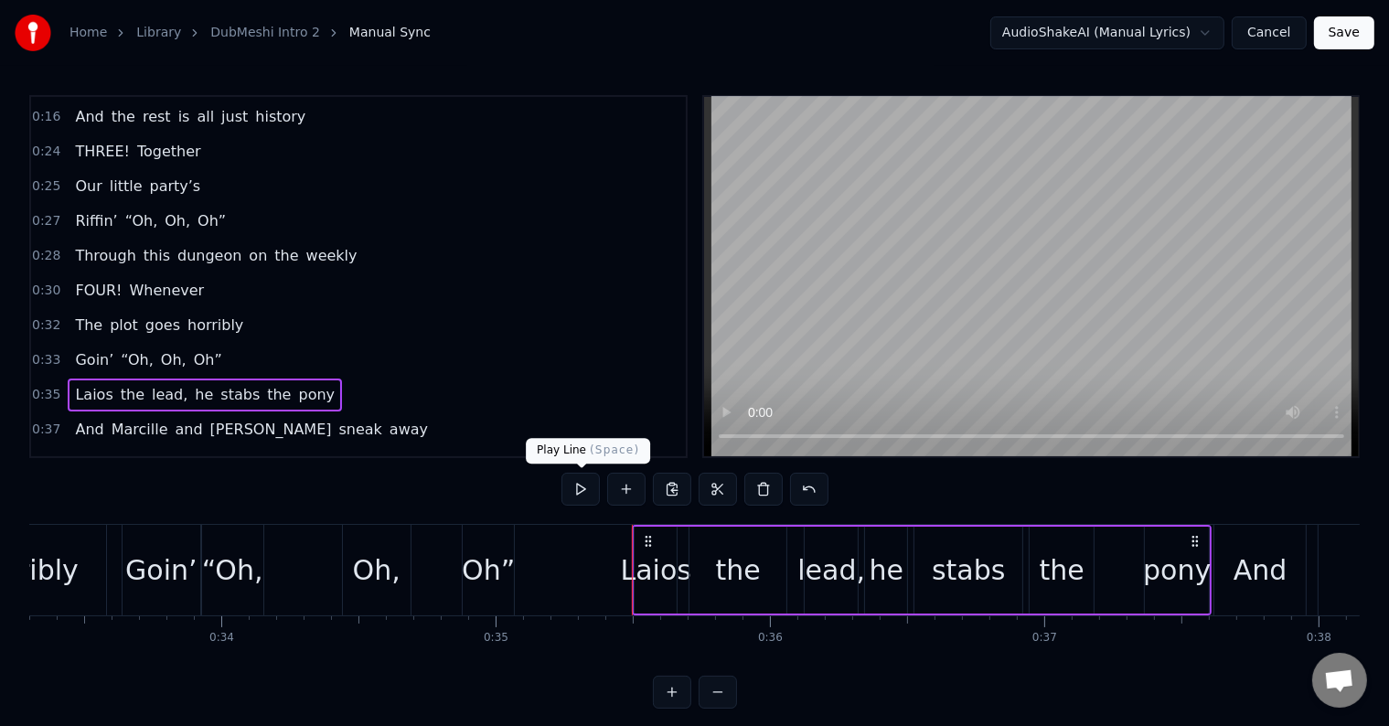
click at [574, 488] on button at bounding box center [580, 489] width 38 height 33
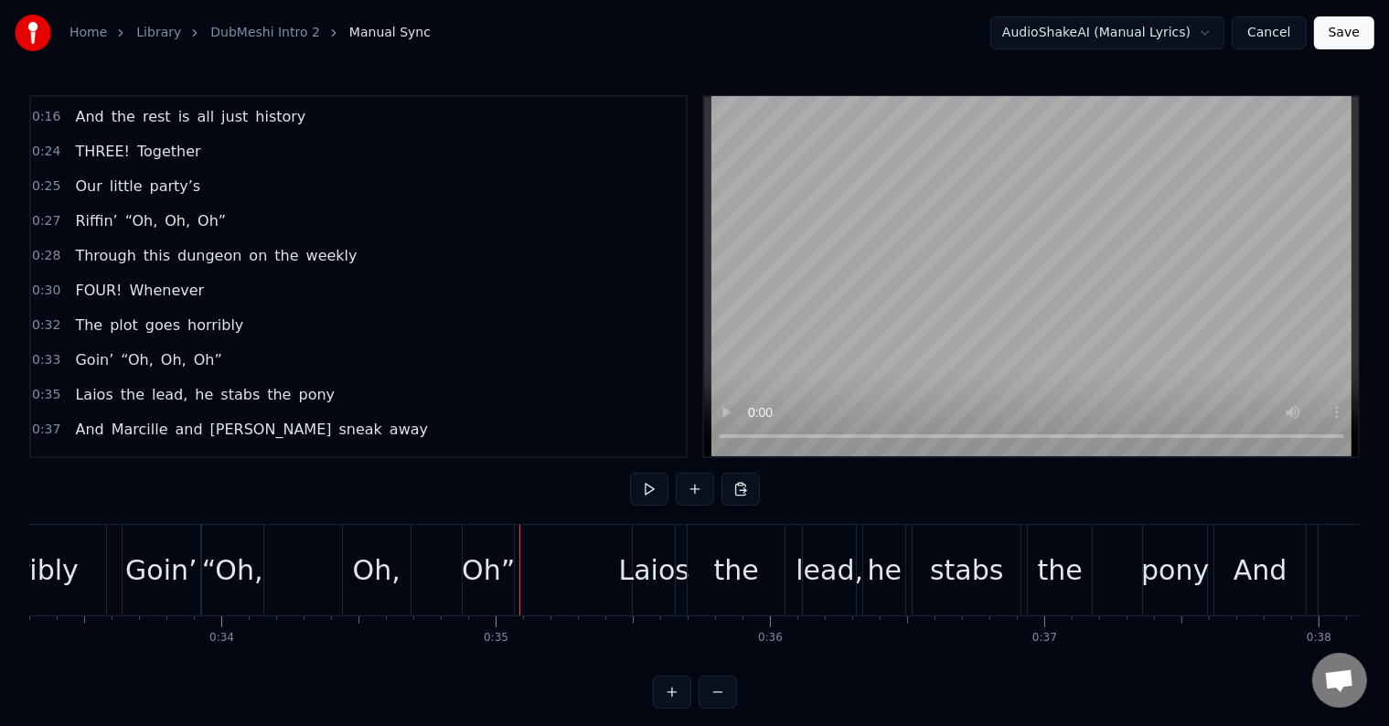
click at [625, 489] on div "0:05 ONE! We started 0:06 A tiny scrappy team 0:08 Dubbin’ “Oh, Oh, Oh” 0:09 Th…" at bounding box center [694, 401] width 1330 height 613
click at [637, 485] on button at bounding box center [649, 489] width 38 height 33
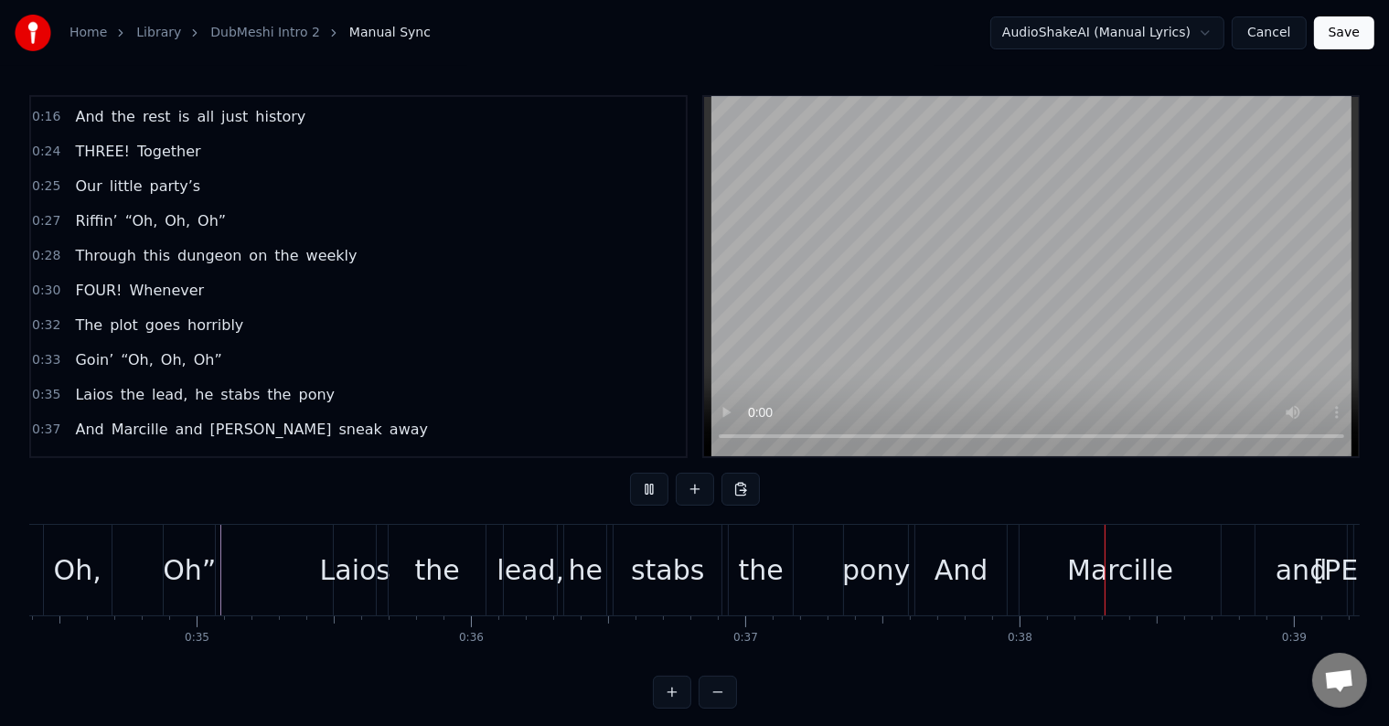
click at [637, 485] on button at bounding box center [649, 489] width 38 height 33
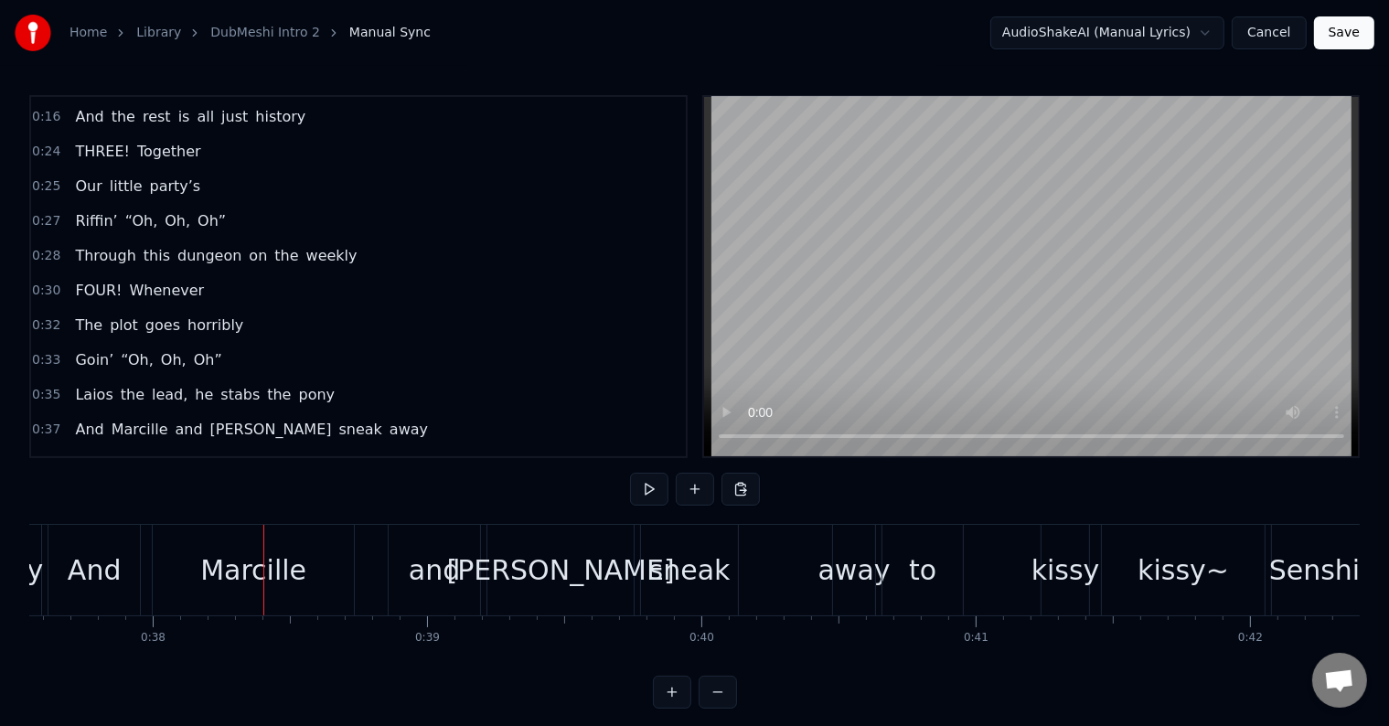
scroll to position [0, 10348]
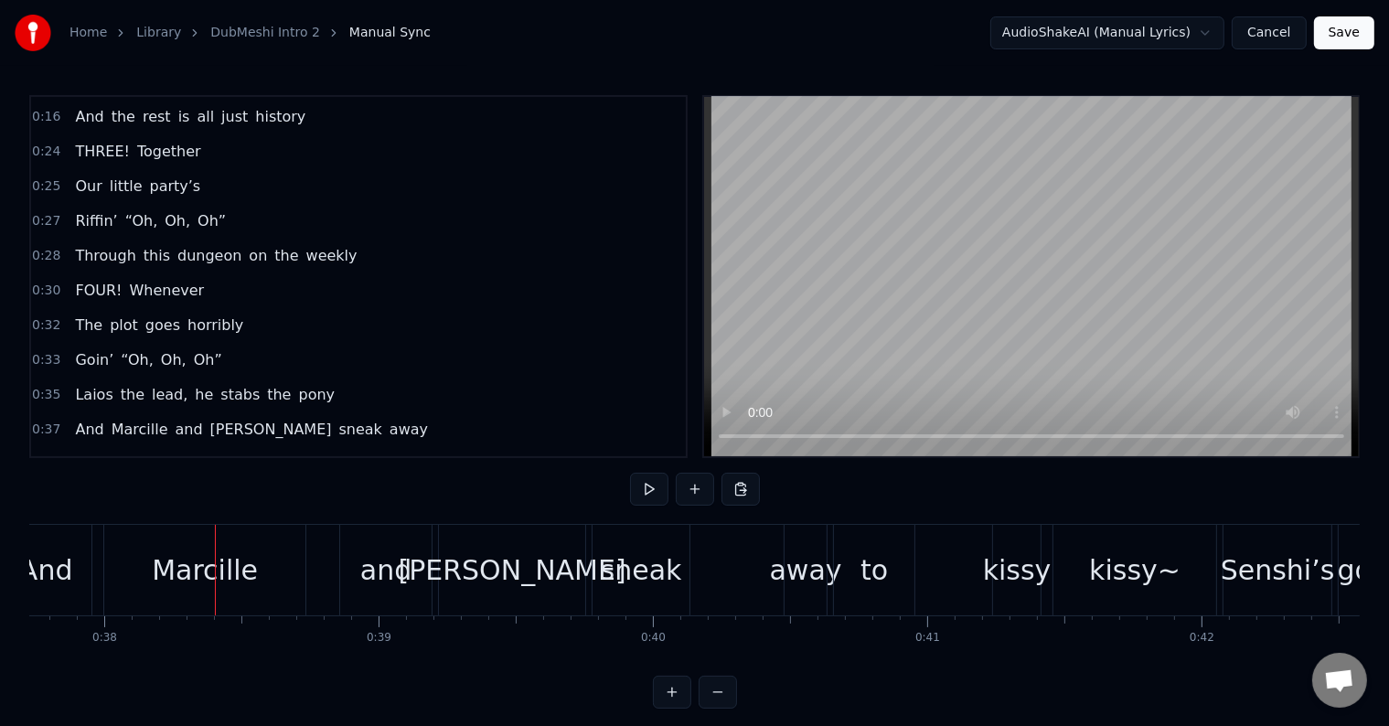
click at [645, 482] on button at bounding box center [649, 489] width 38 height 33
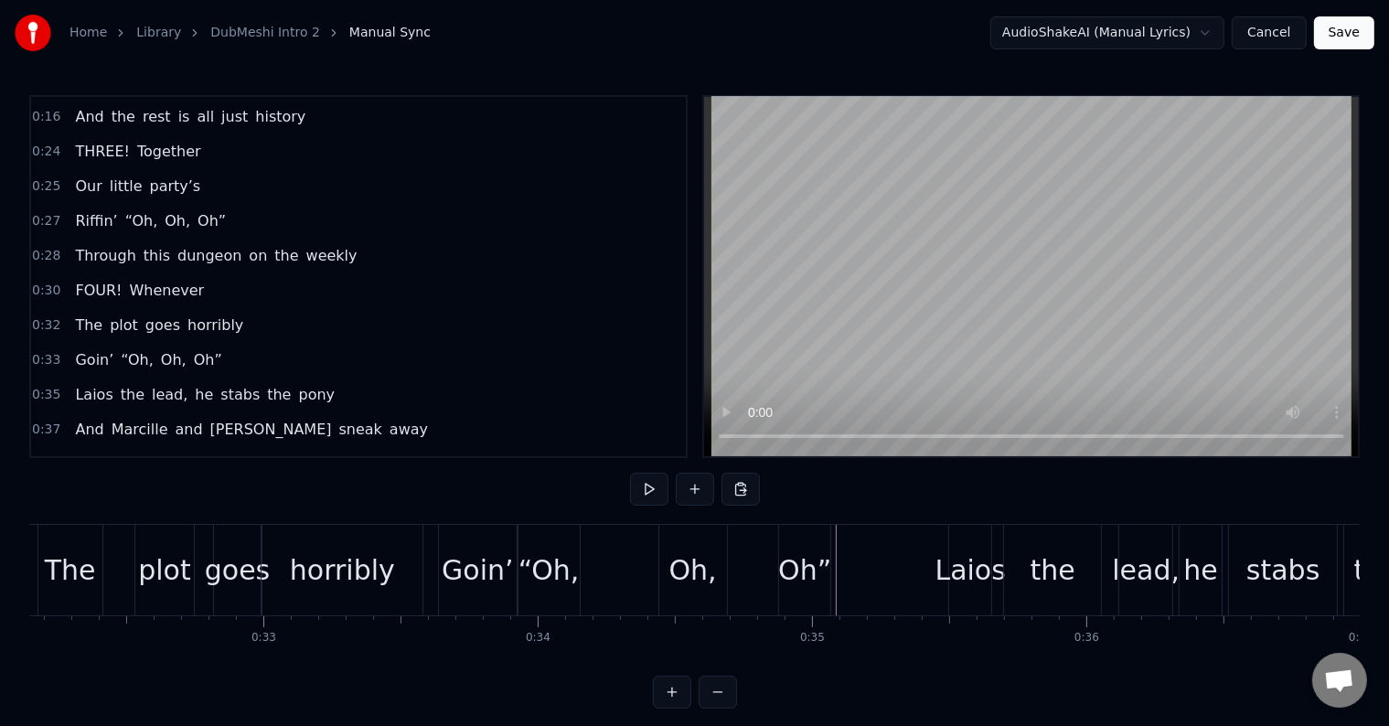
scroll to position [0, 8803]
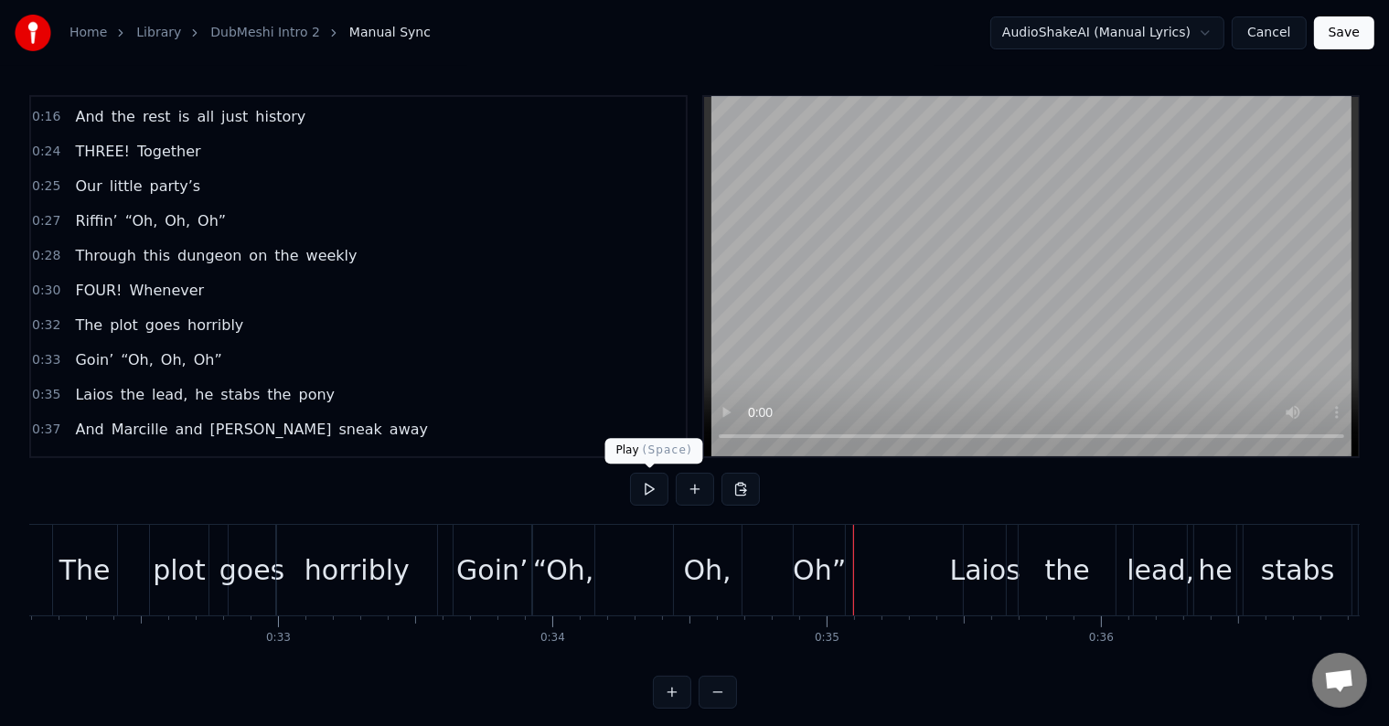
click at [638, 478] on button at bounding box center [649, 489] width 38 height 33
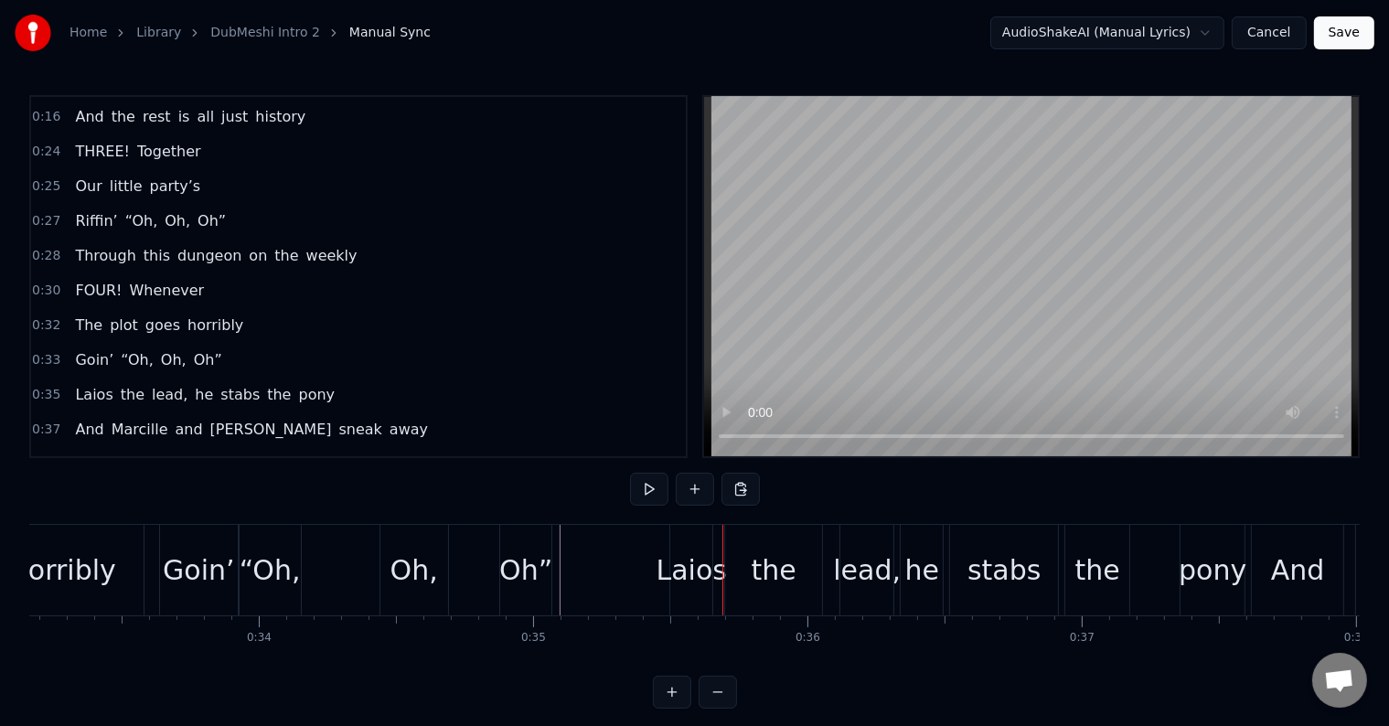
scroll to position [0, 9110]
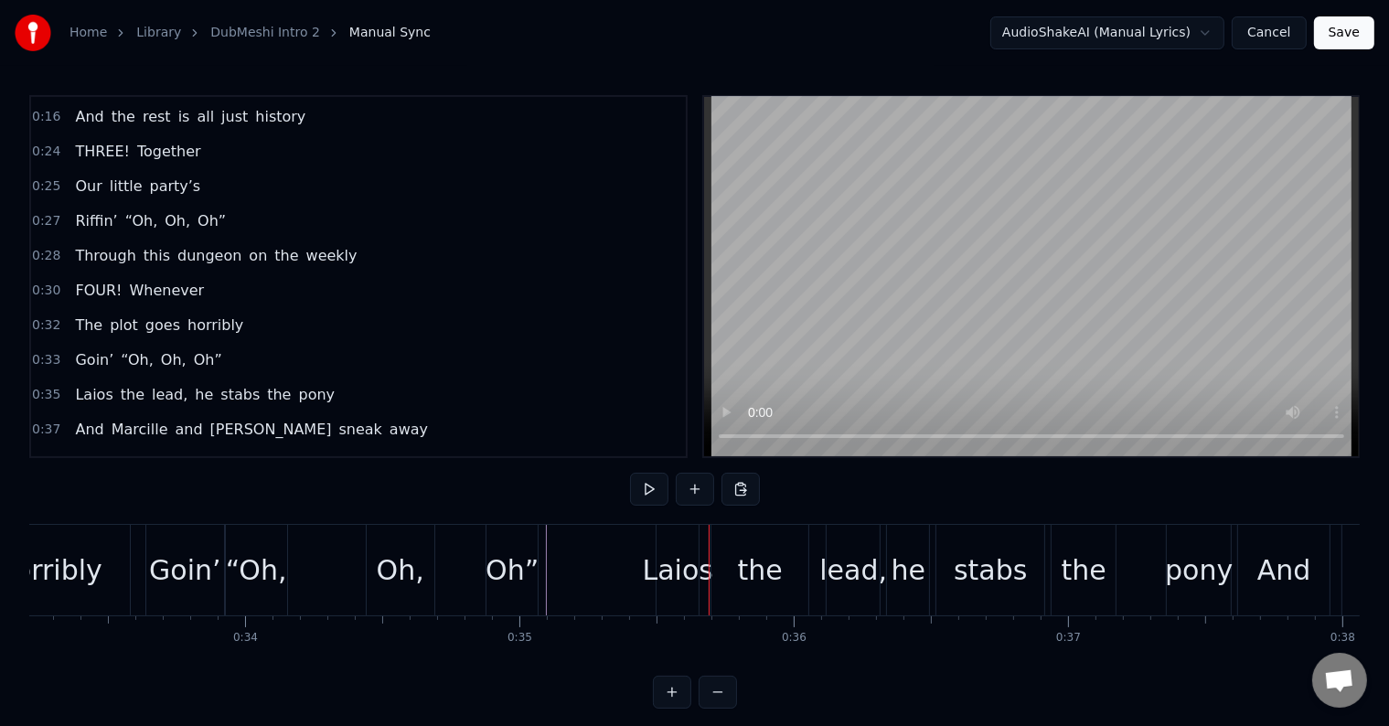
click at [315, 378] on div "0:35 Laios the lead, he stabs the pony" at bounding box center [358, 395] width 655 height 35
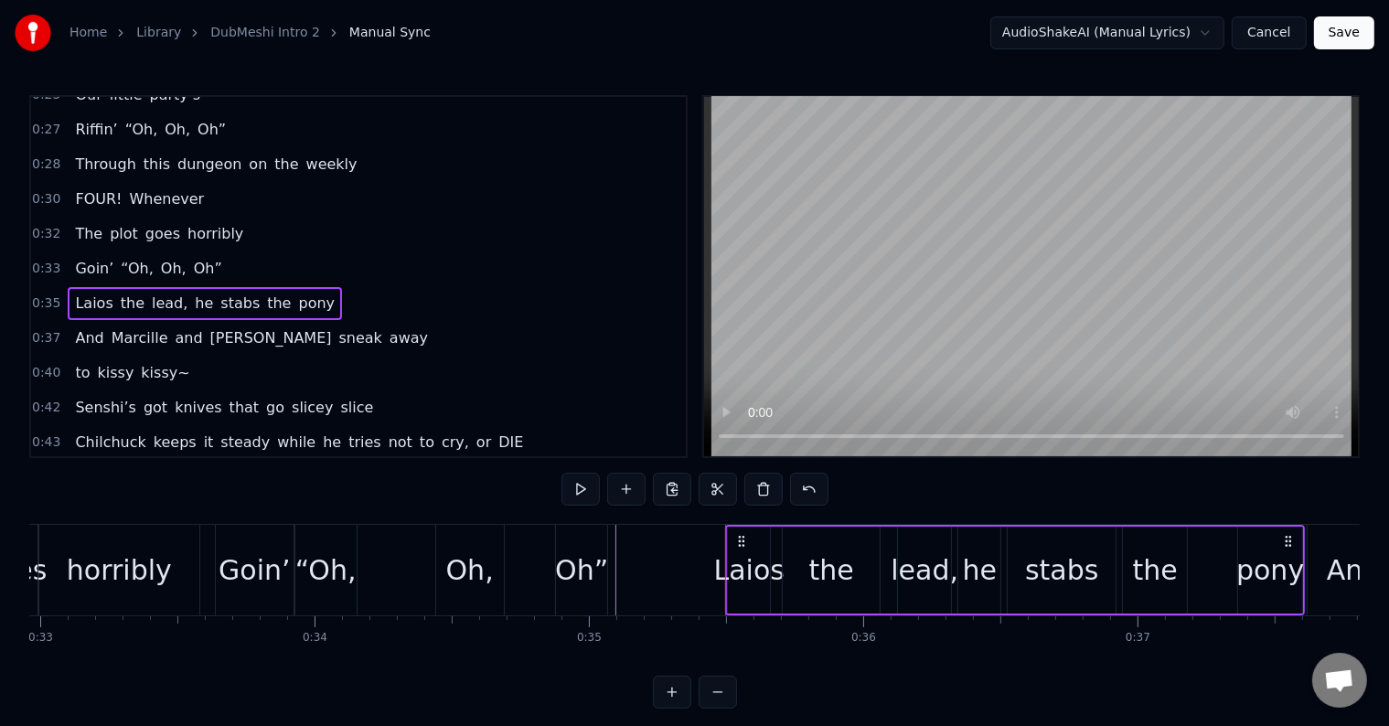
scroll to position [0, 9040]
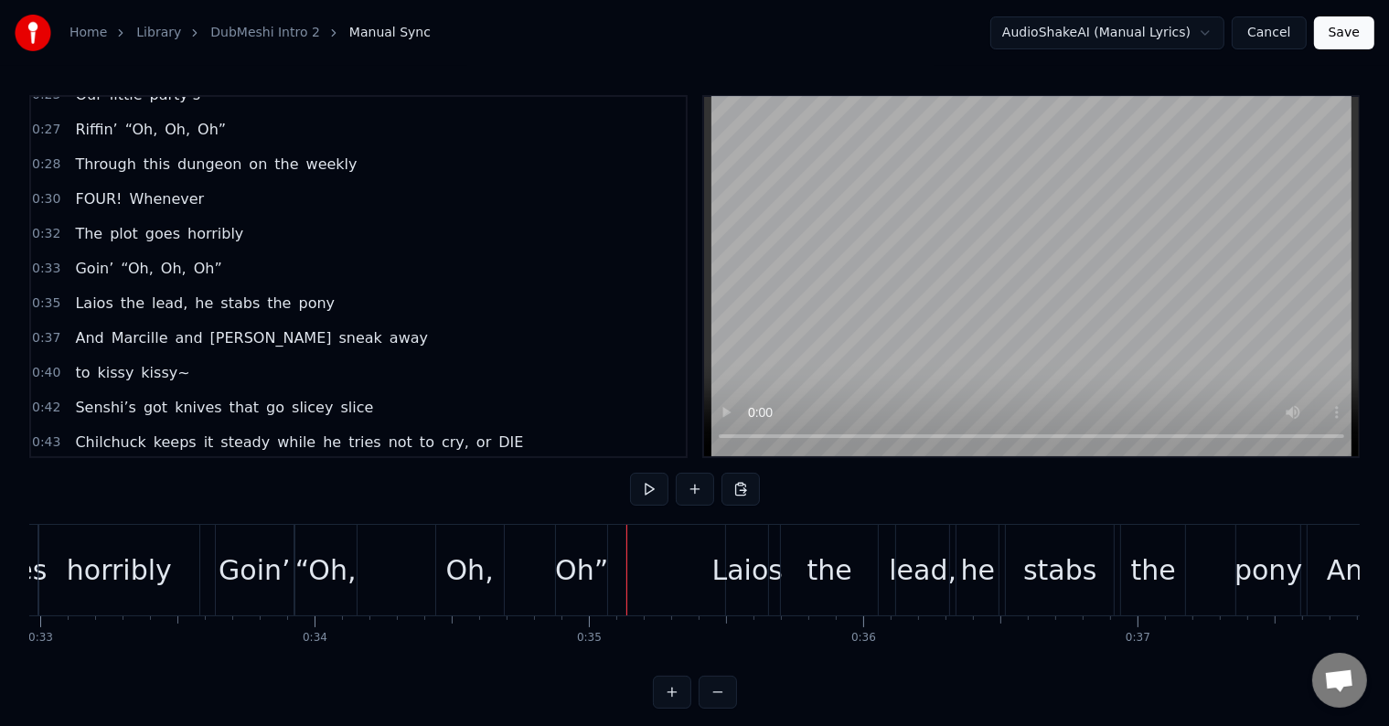
click at [633, 493] on button at bounding box center [649, 489] width 38 height 33
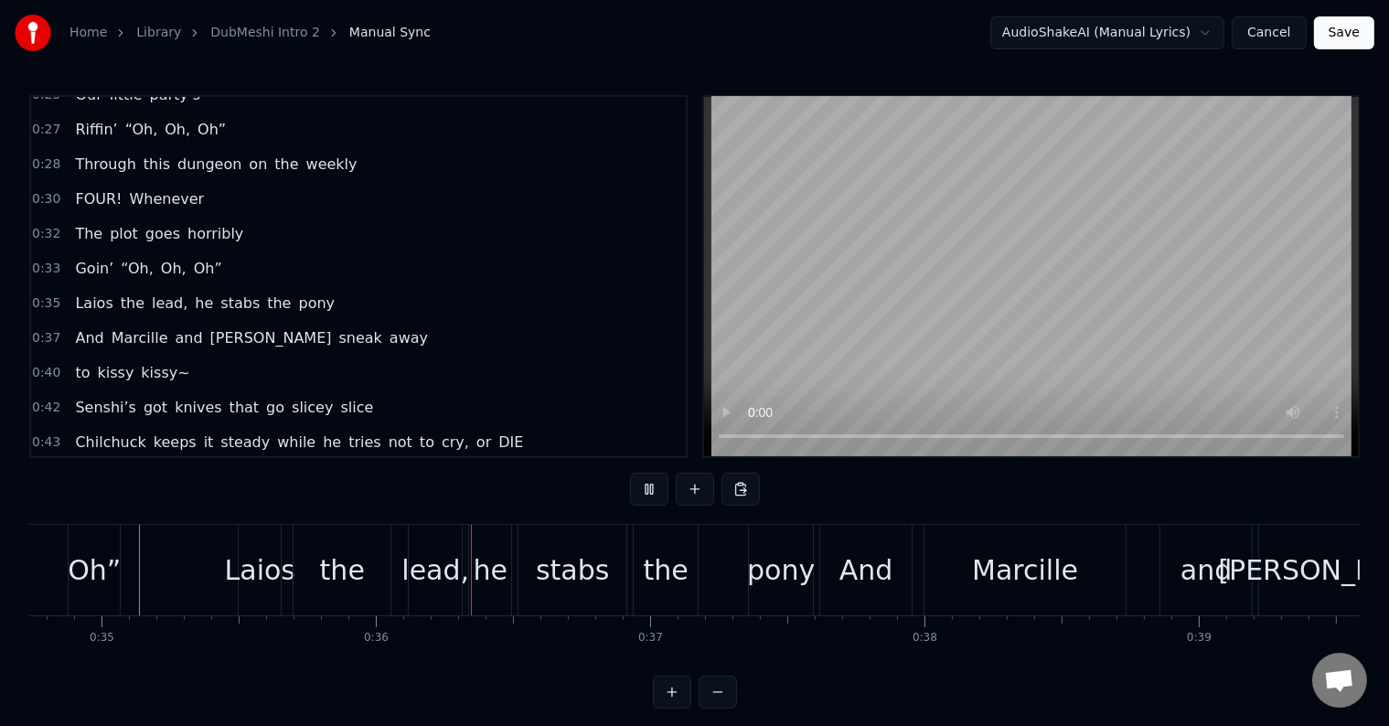
scroll to position [0, 9626]
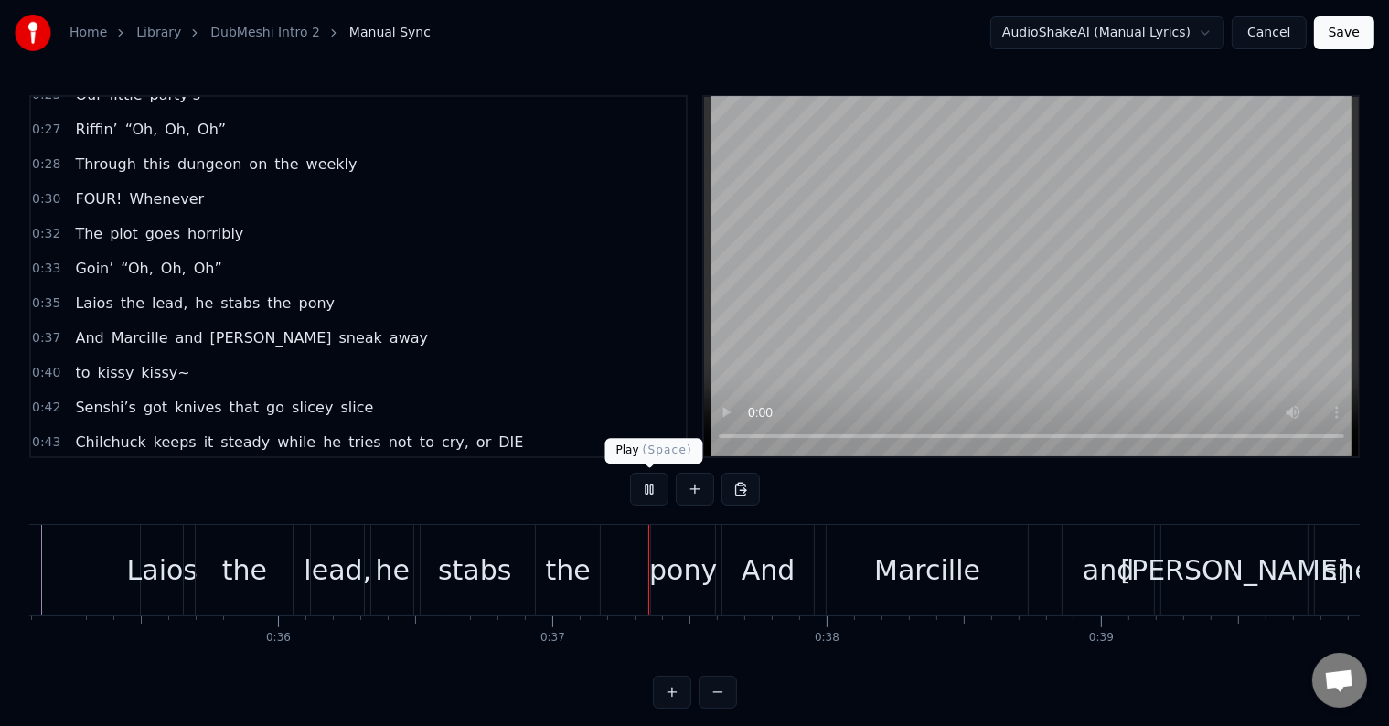
click at [651, 486] on button at bounding box center [649, 489] width 38 height 33
click at [311, 286] on div "0:35 Laios the lead, he stabs the pony" at bounding box center [358, 303] width 655 height 35
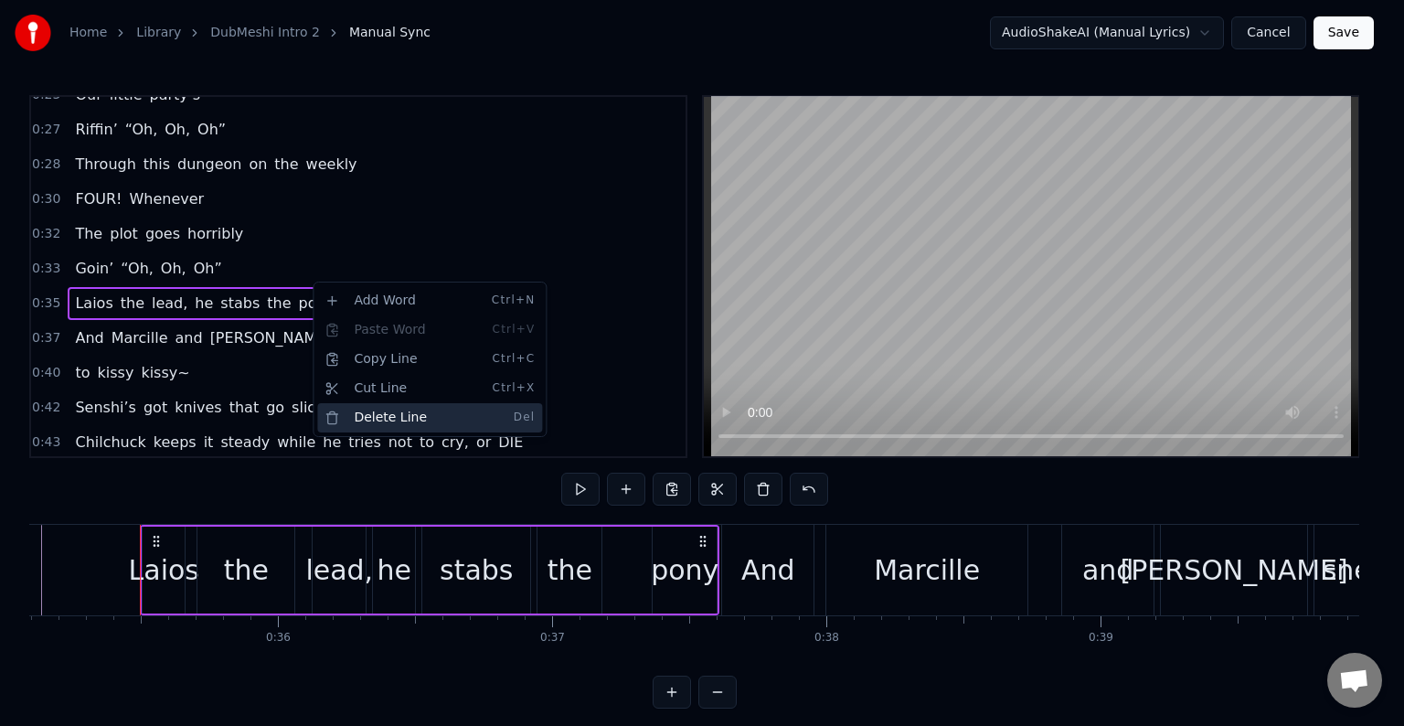
click at [395, 421] on div "Delete Line Del" at bounding box center [429, 417] width 225 height 29
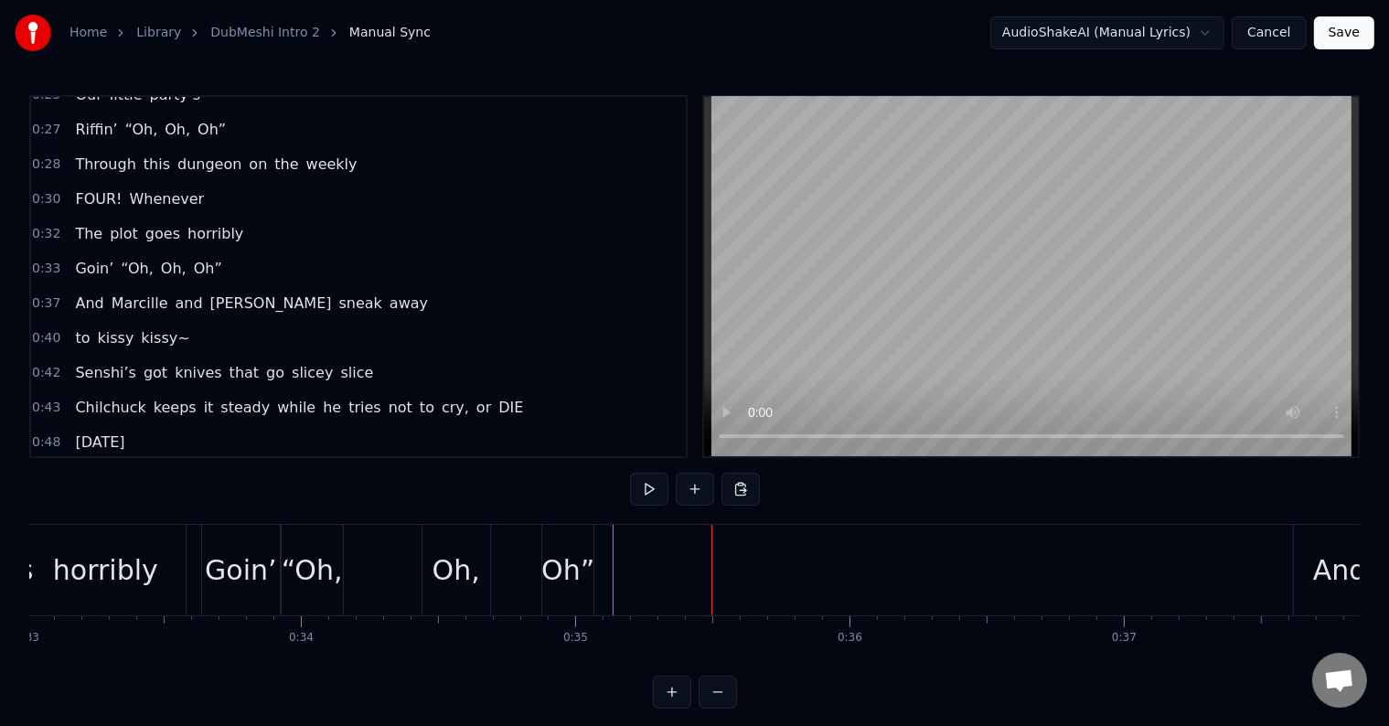
scroll to position [0, 9026]
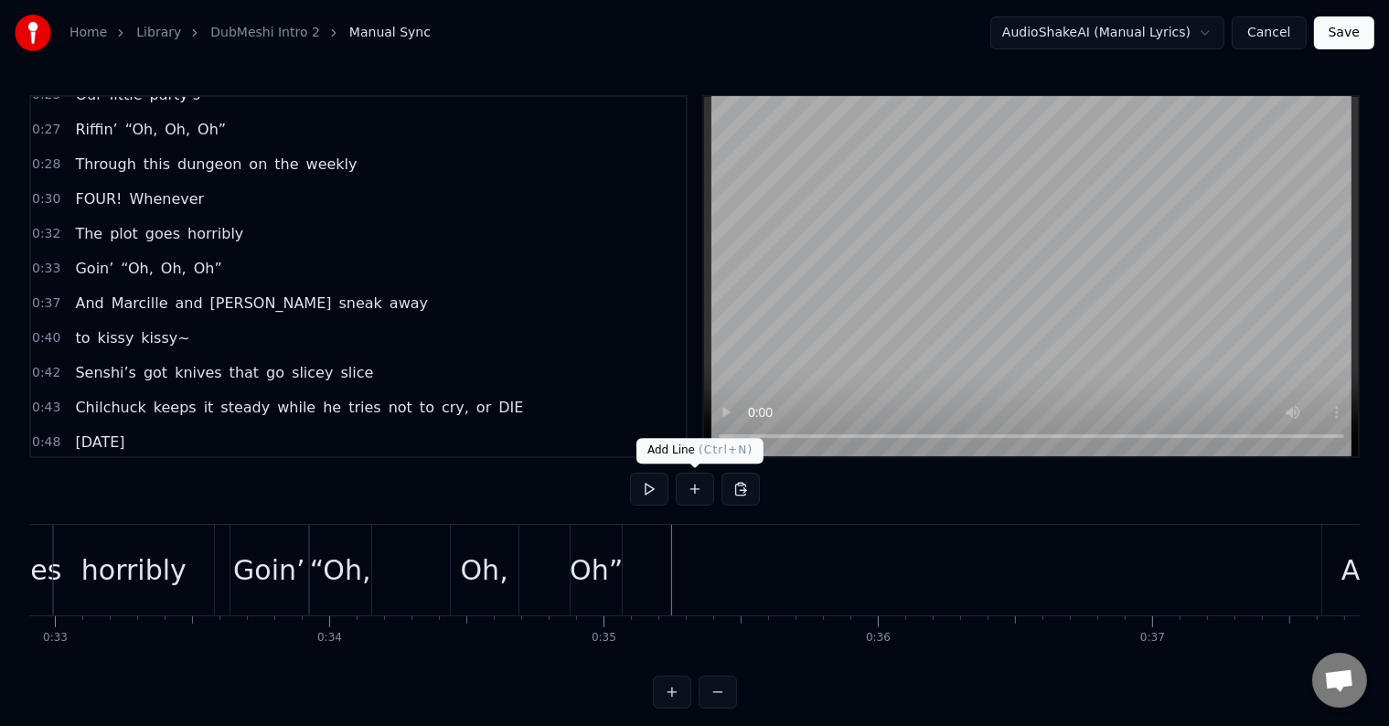
click at [695, 490] on button at bounding box center [695, 489] width 38 height 33
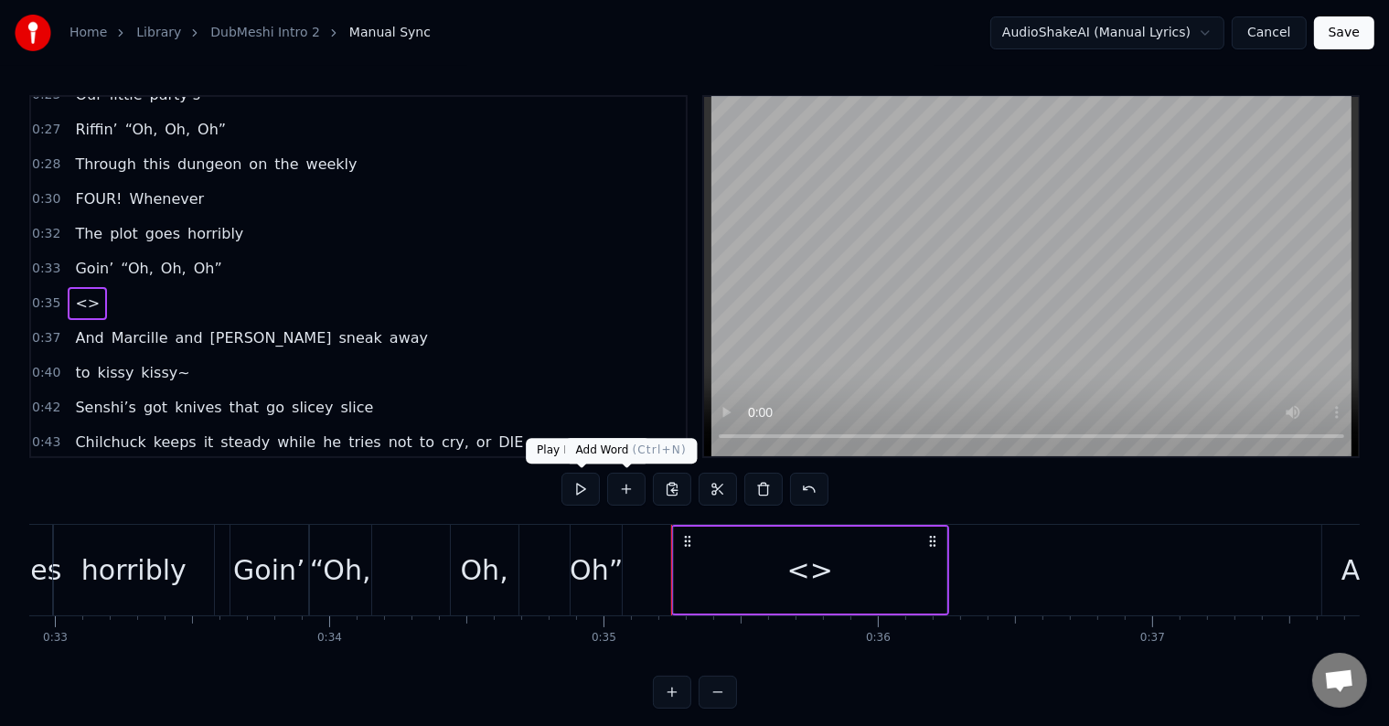
click at [791, 561] on div "<>" at bounding box center [810, 569] width 46 height 41
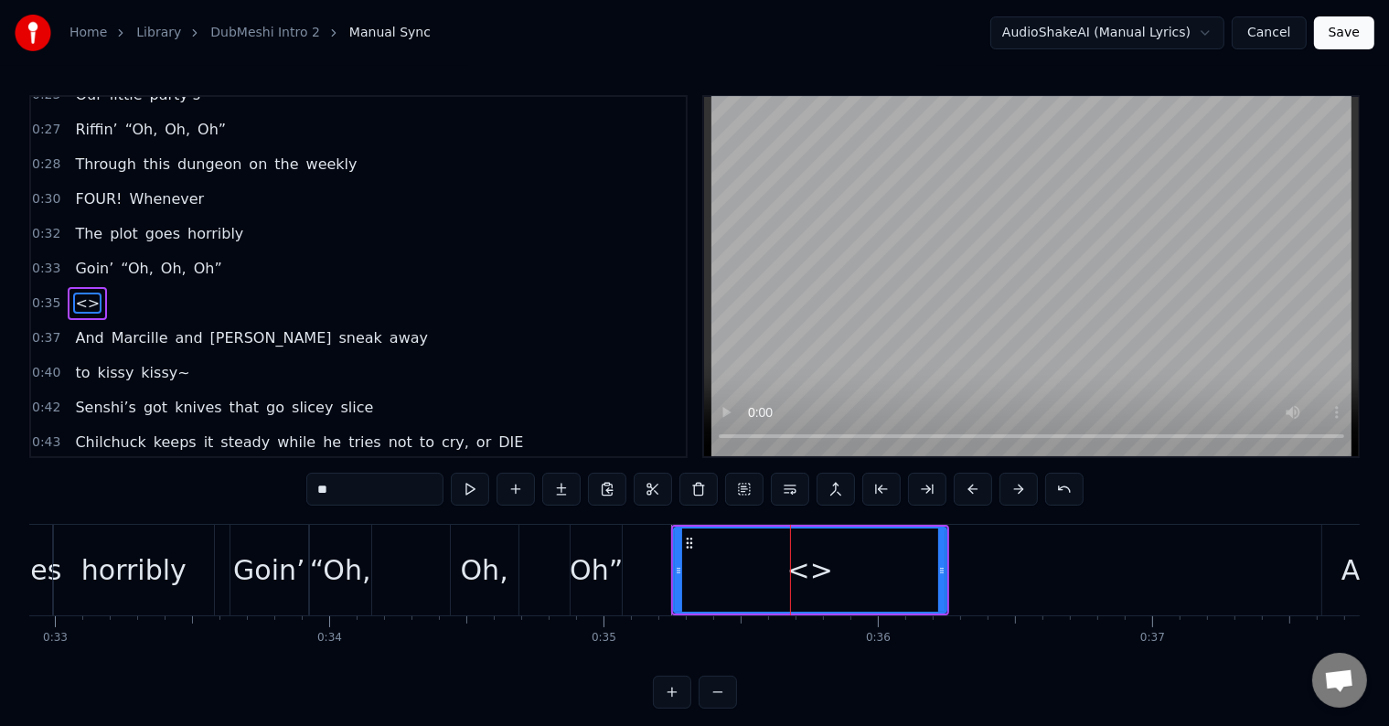
scroll to position [341, 0]
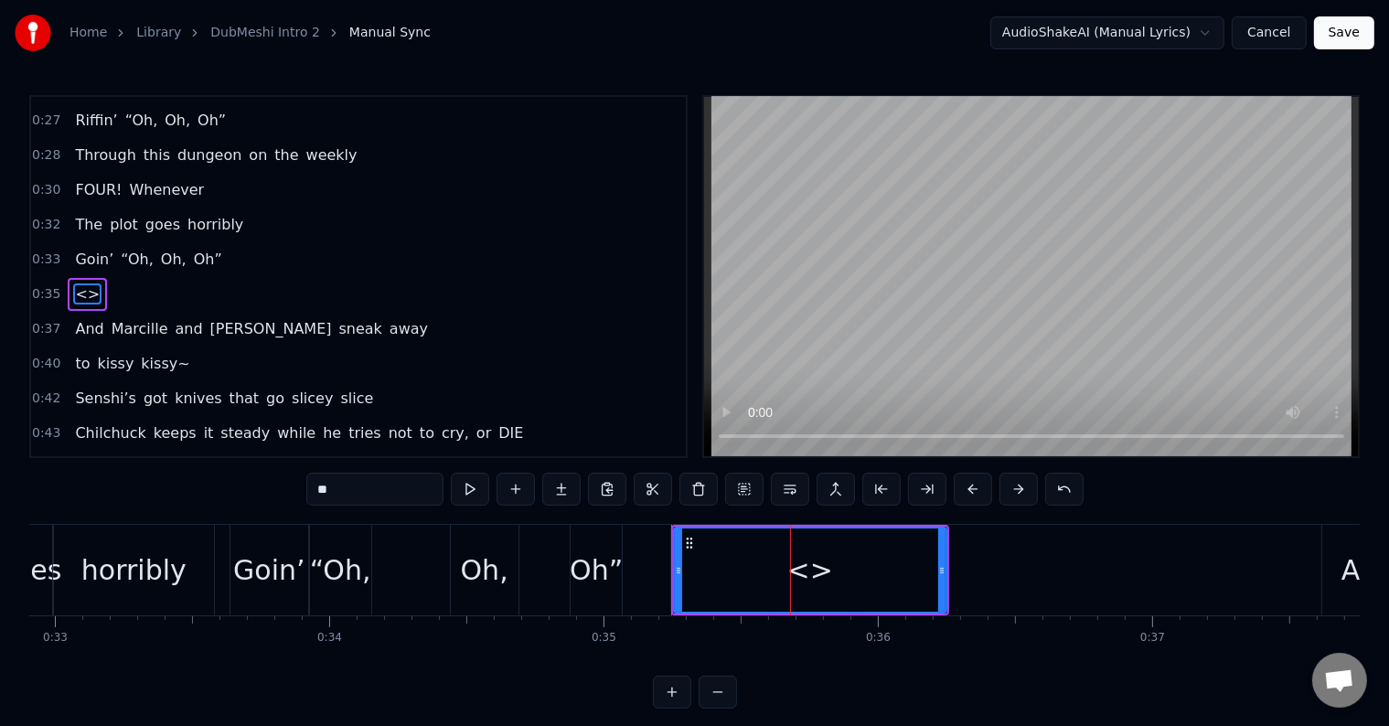
click at [347, 505] on input "**" at bounding box center [374, 489] width 137 height 33
paste input "**********"
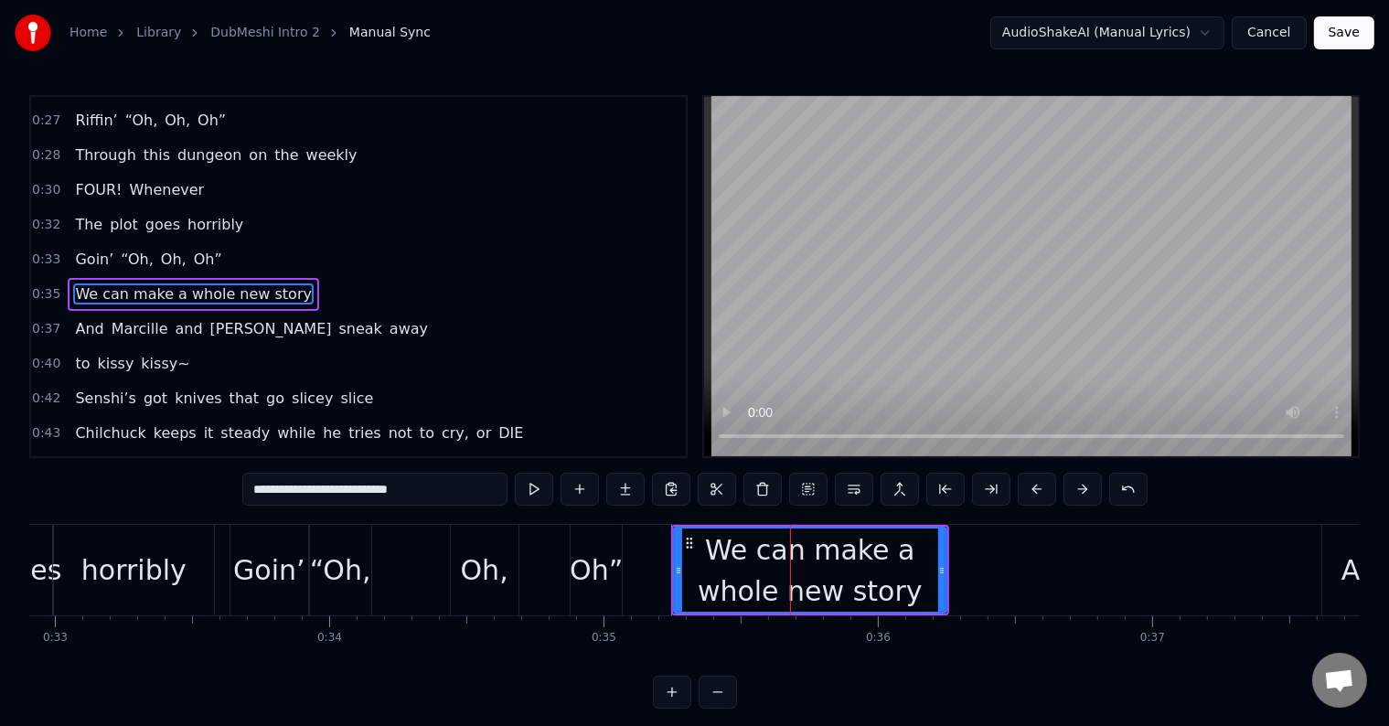
type input "**********"
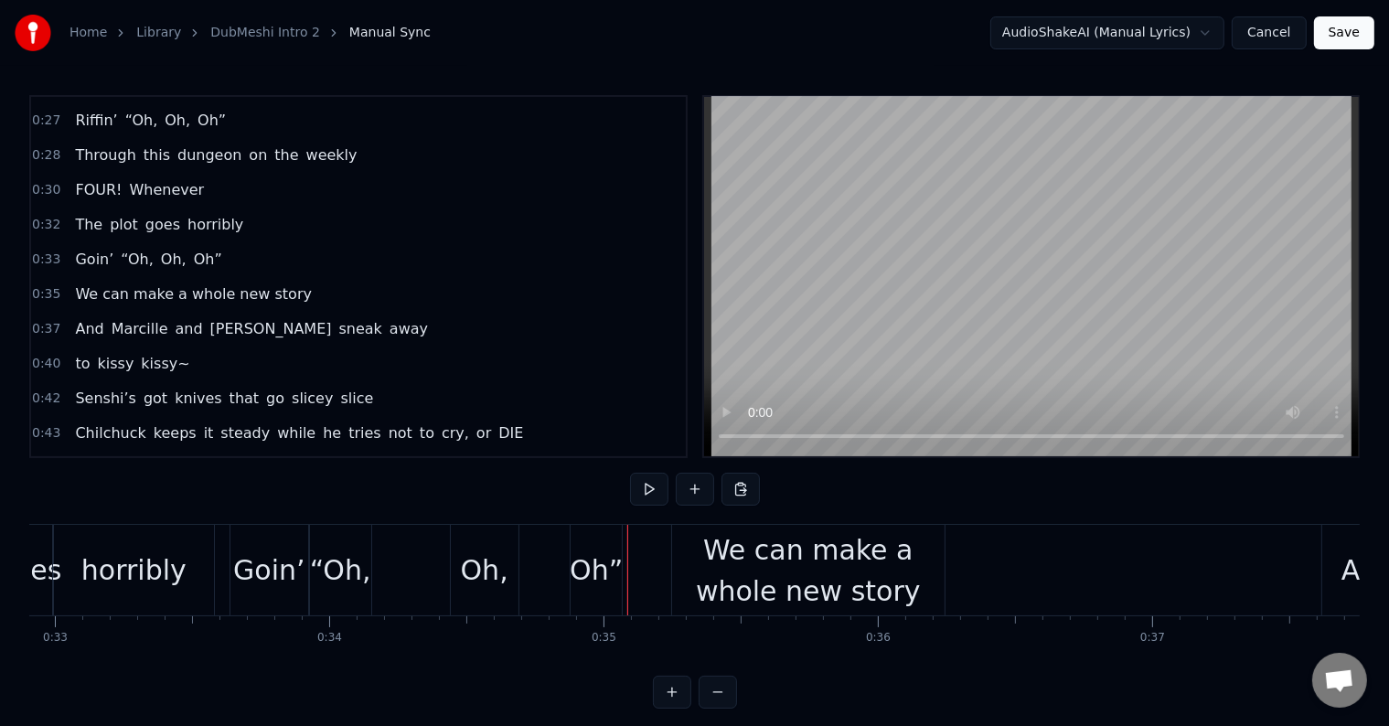
click at [650, 498] on button at bounding box center [649, 489] width 38 height 33
click at [650, 488] on button at bounding box center [649, 489] width 38 height 33
click at [869, 556] on div "We can make a whole new story" at bounding box center [808, 570] width 272 height 82
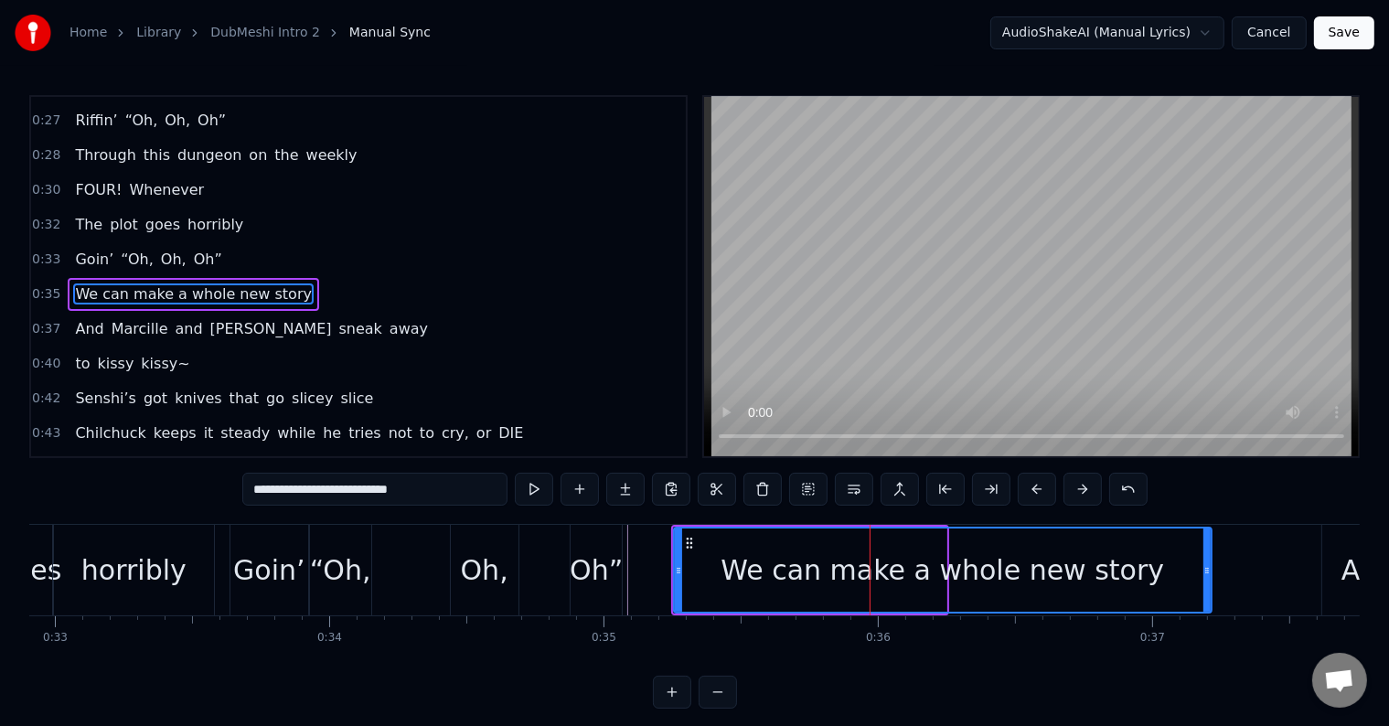
drag, startPoint x: 941, startPoint y: 549, endPoint x: 1206, endPoint y: 589, distance: 268.2
click at [1206, 589] on div at bounding box center [1206, 569] width 7 height 83
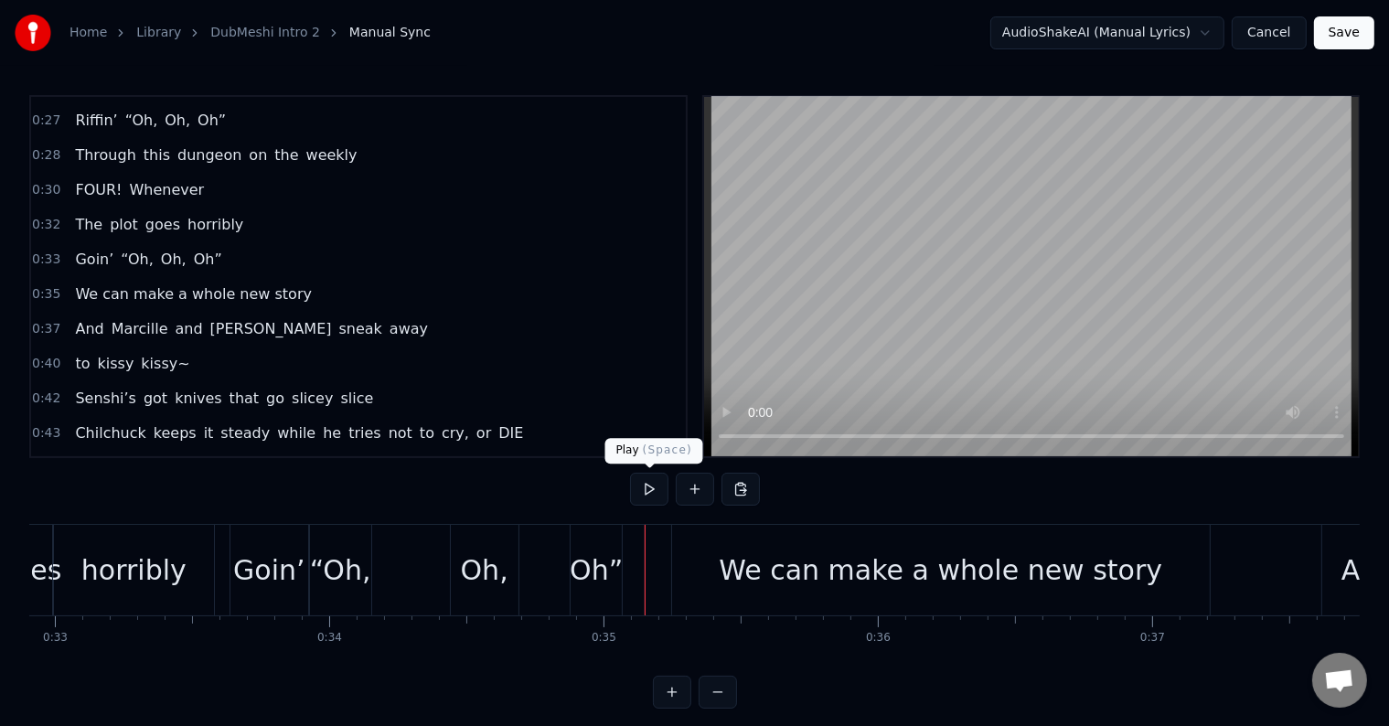
click at [650, 488] on button at bounding box center [649, 489] width 38 height 33
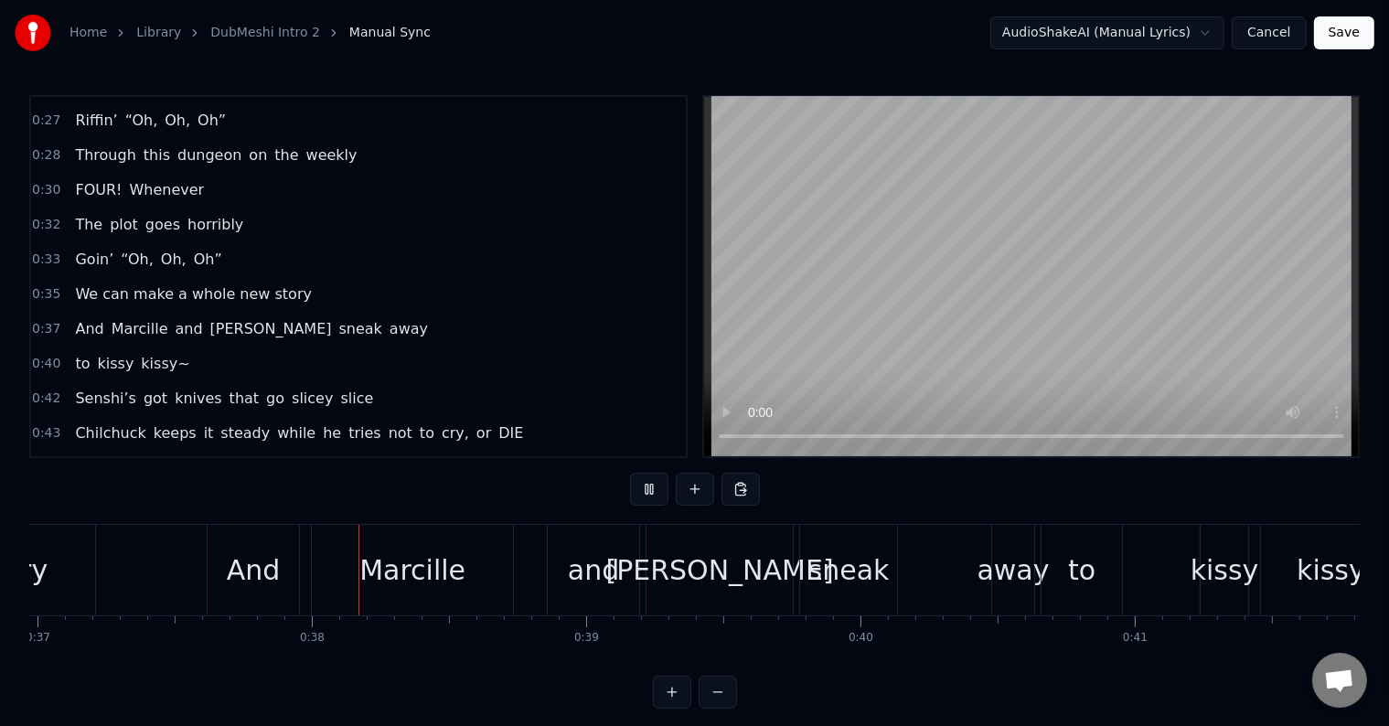
scroll to position [0, 10192]
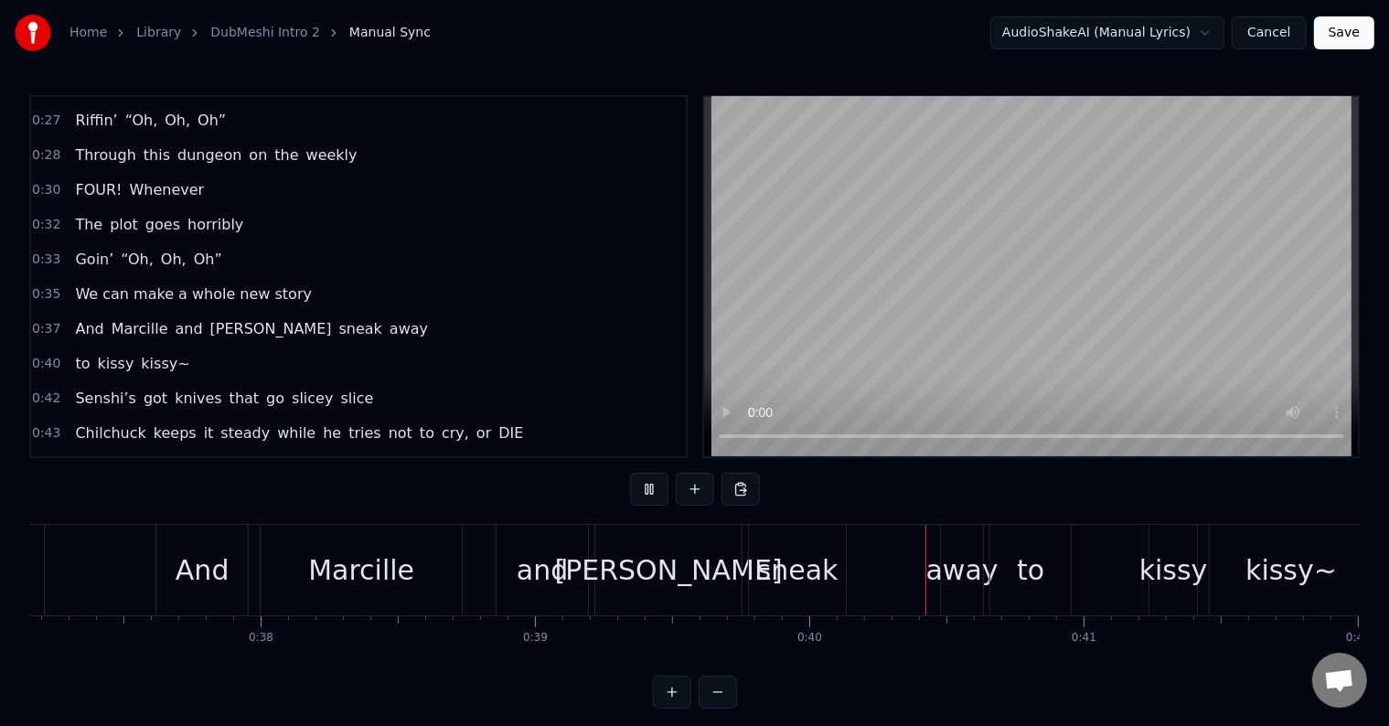
click at [650, 488] on button at bounding box center [649, 489] width 38 height 33
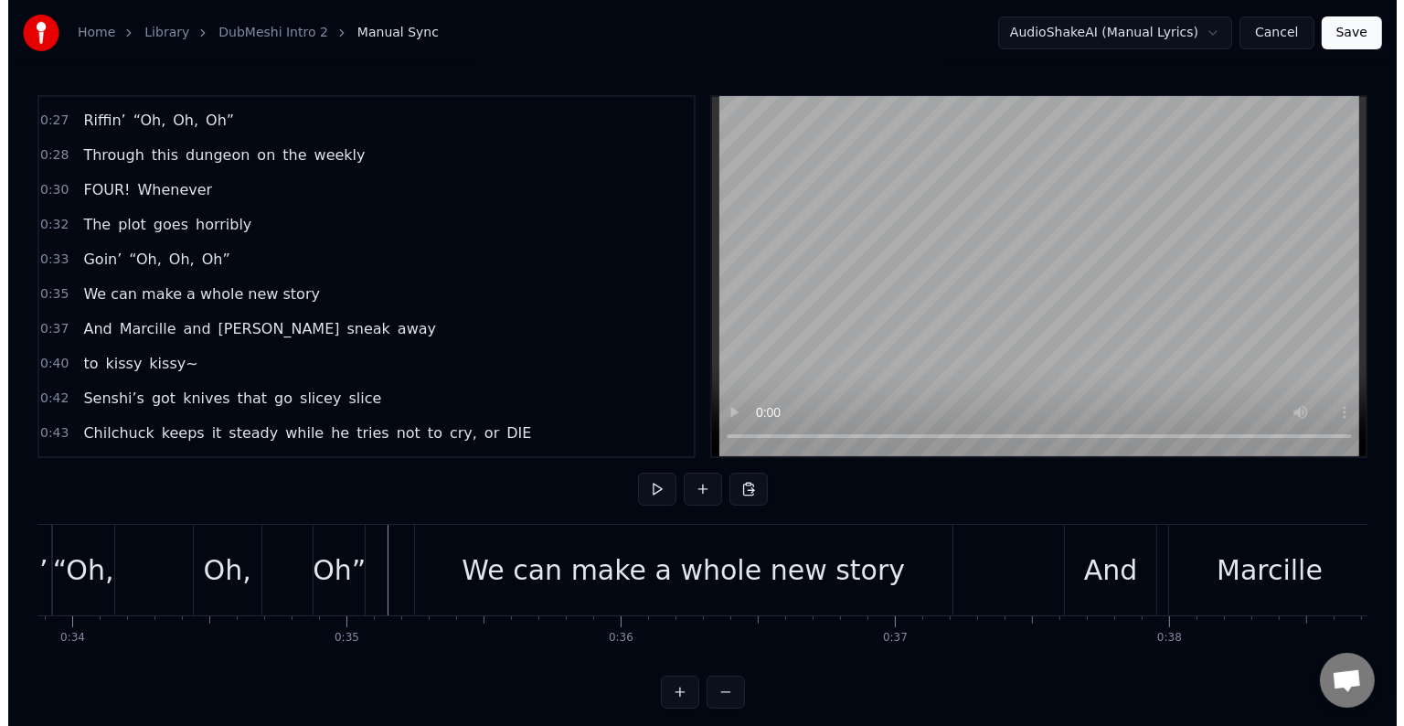
scroll to position [0, 9264]
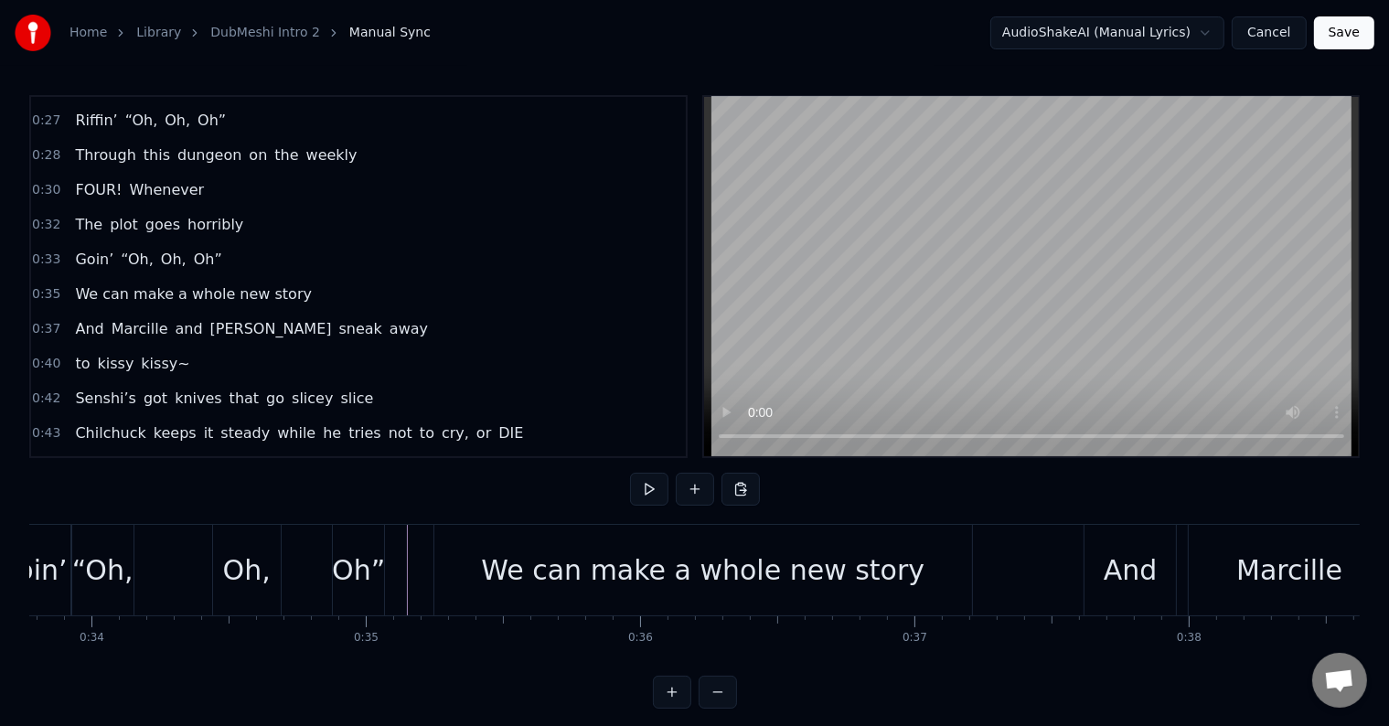
click at [549, 604] on div "We can make a whole new story" at bounding box center [703, 570] width 538 height 91
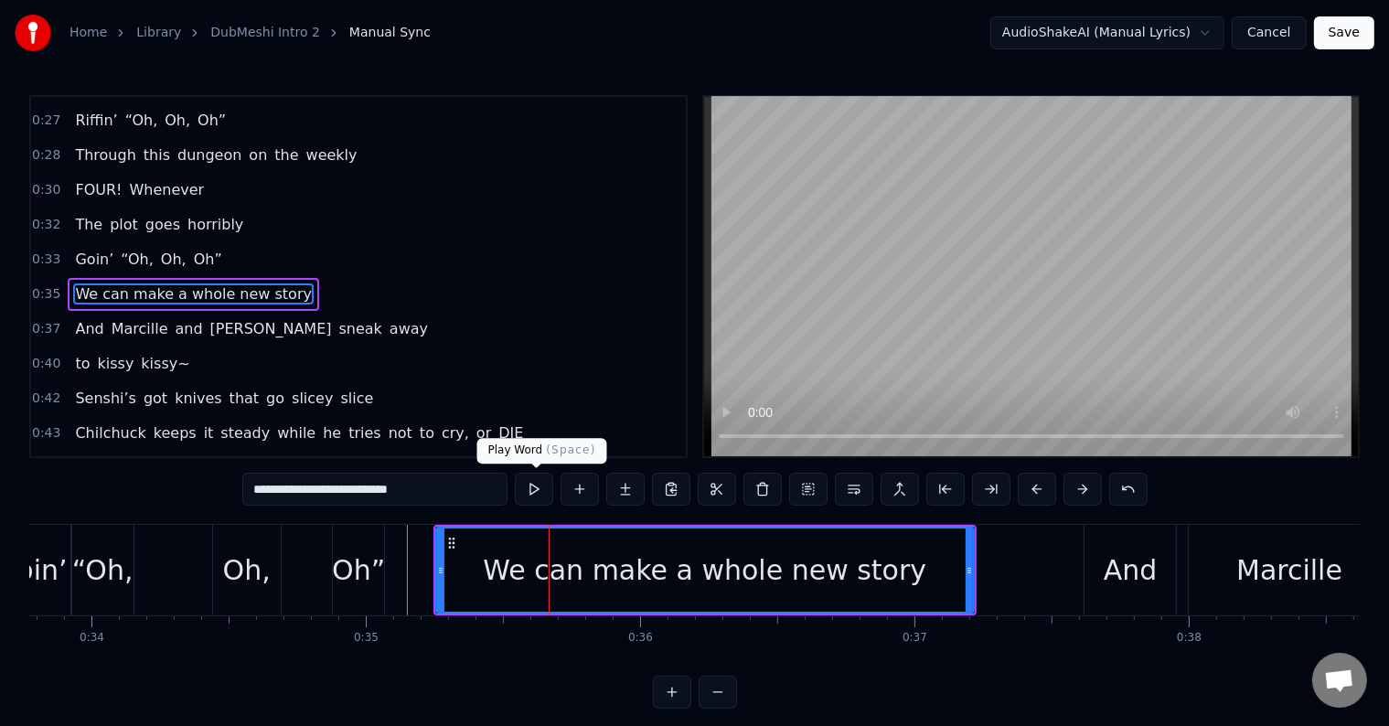
click at [541, 493] on button at bounding box center [534, 489] width 38 height 33
click at [1328, 39] on button "Save" at bounding box center [1344, 32] width 60 height 33
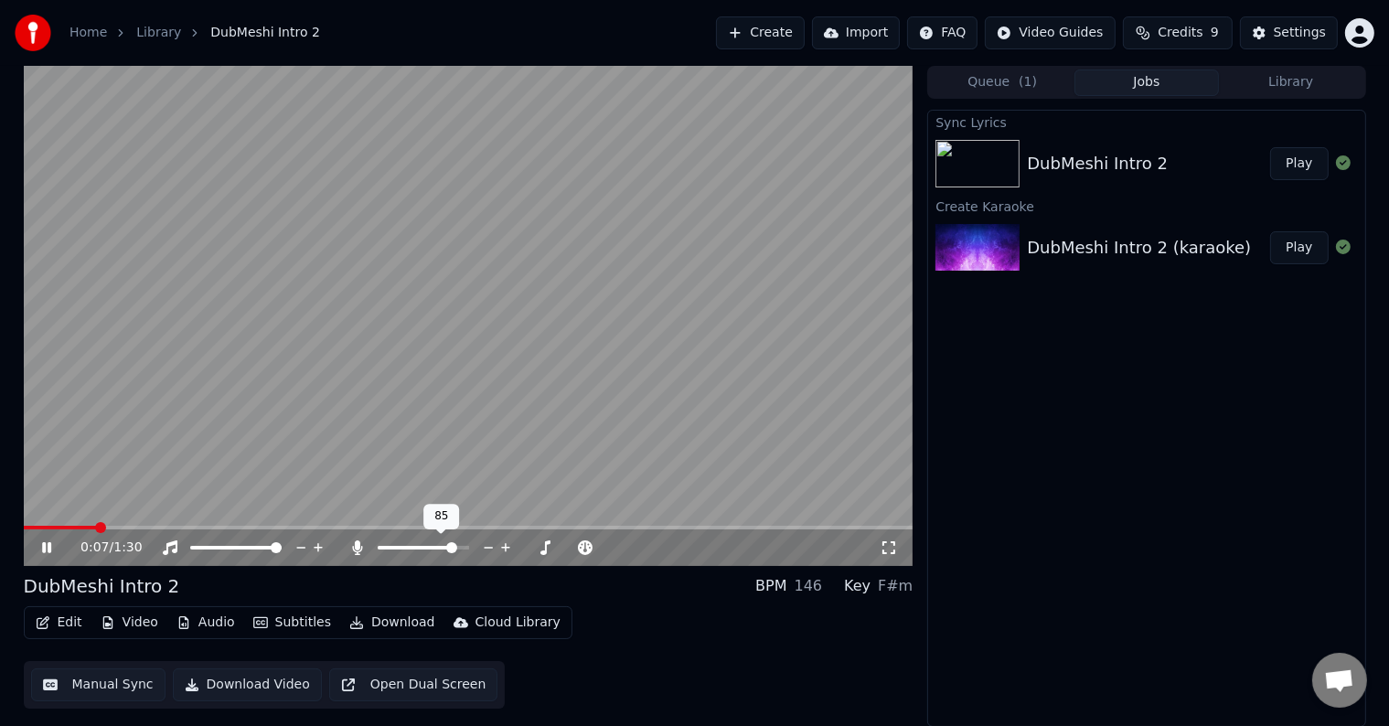
click at [455, 552] on span at bounding box center [451, 547] width 11 height 11
click at [48, 547] on icon at bounding box center [46, 547] width 9 height 11
click at [69, 617] on button "Edit" at bounding box center [58, 623] width 61 height 26
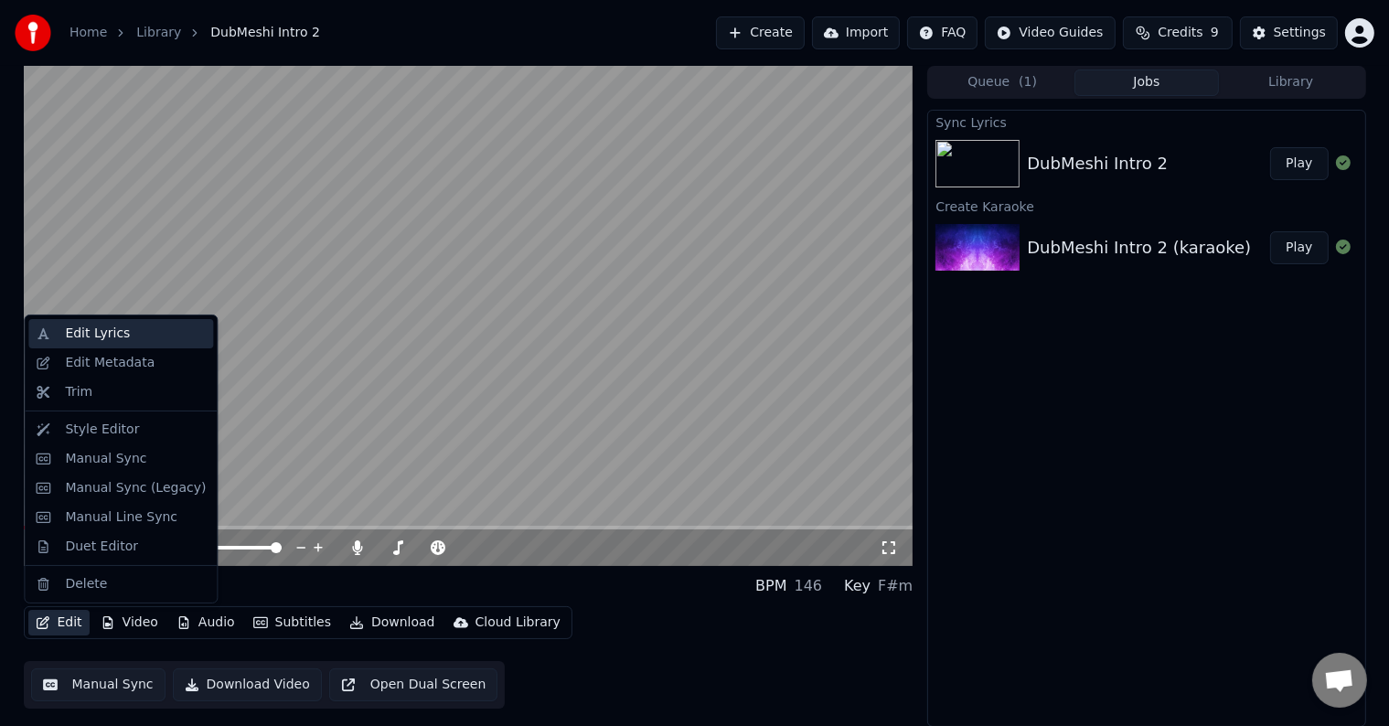
click at [144, 339] on div "Edit Lyrics" at bounding box center [135, 334] width 141 height 18
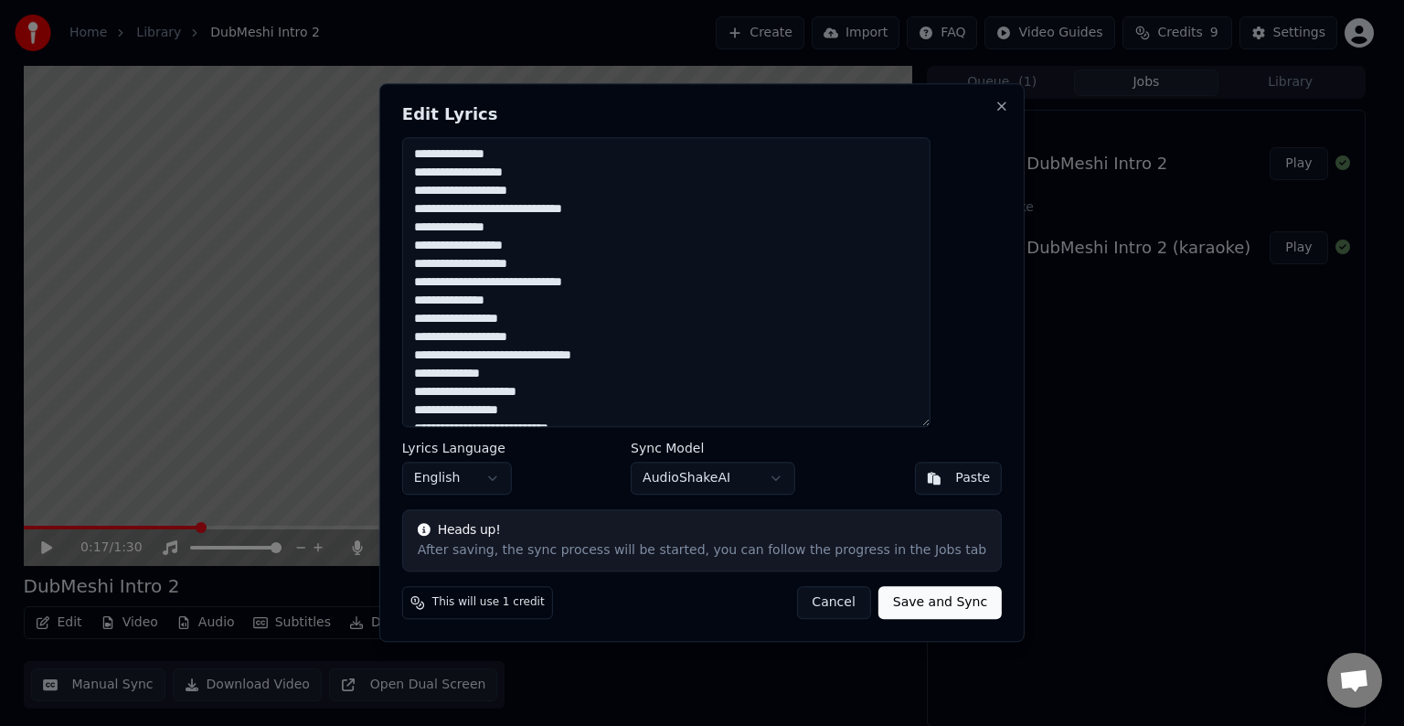
click at [624, 283] on textarea "**********" at bounding box center [666, 282] width 528 height 290
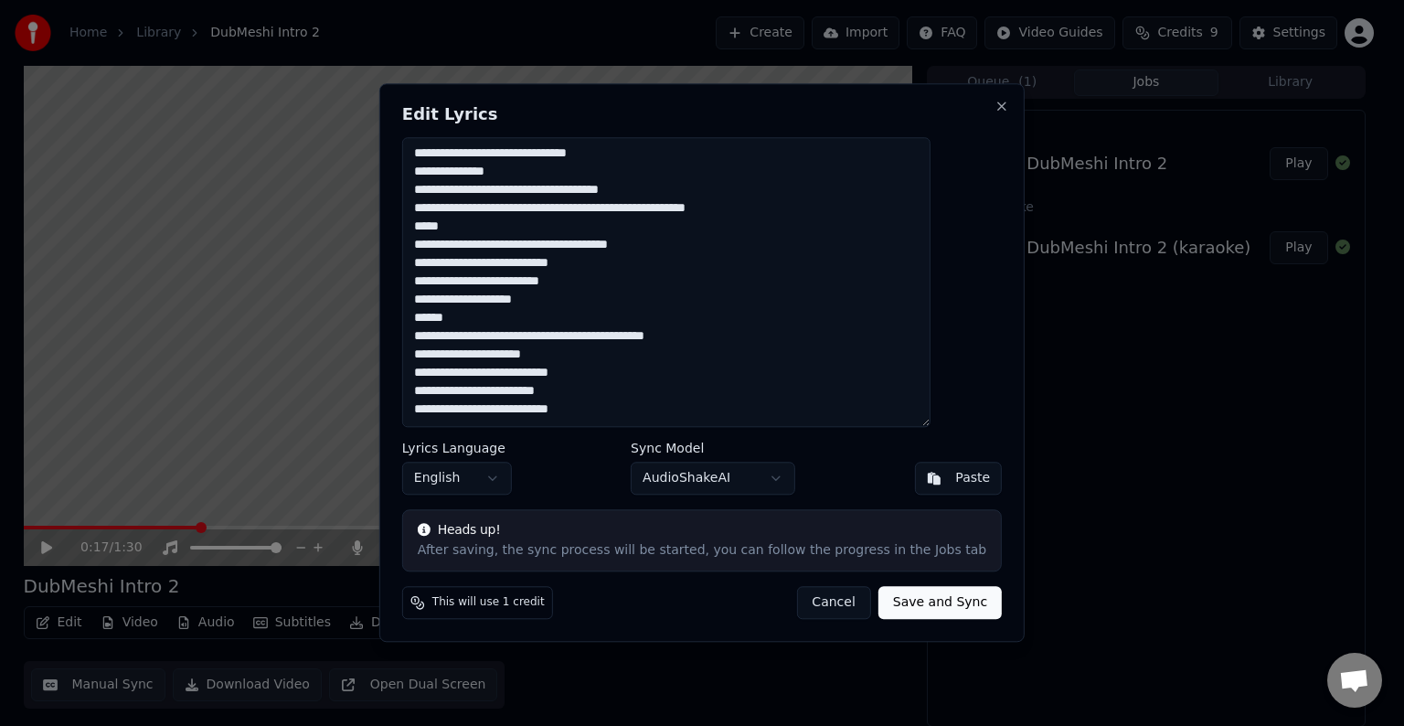
click at [691, 475] on body "Home Library DubMeshi Intro 2 Create Import FAQ Video Guides Credits 9 Settings…" at bounding box center [694, 363] width 1389 height 726
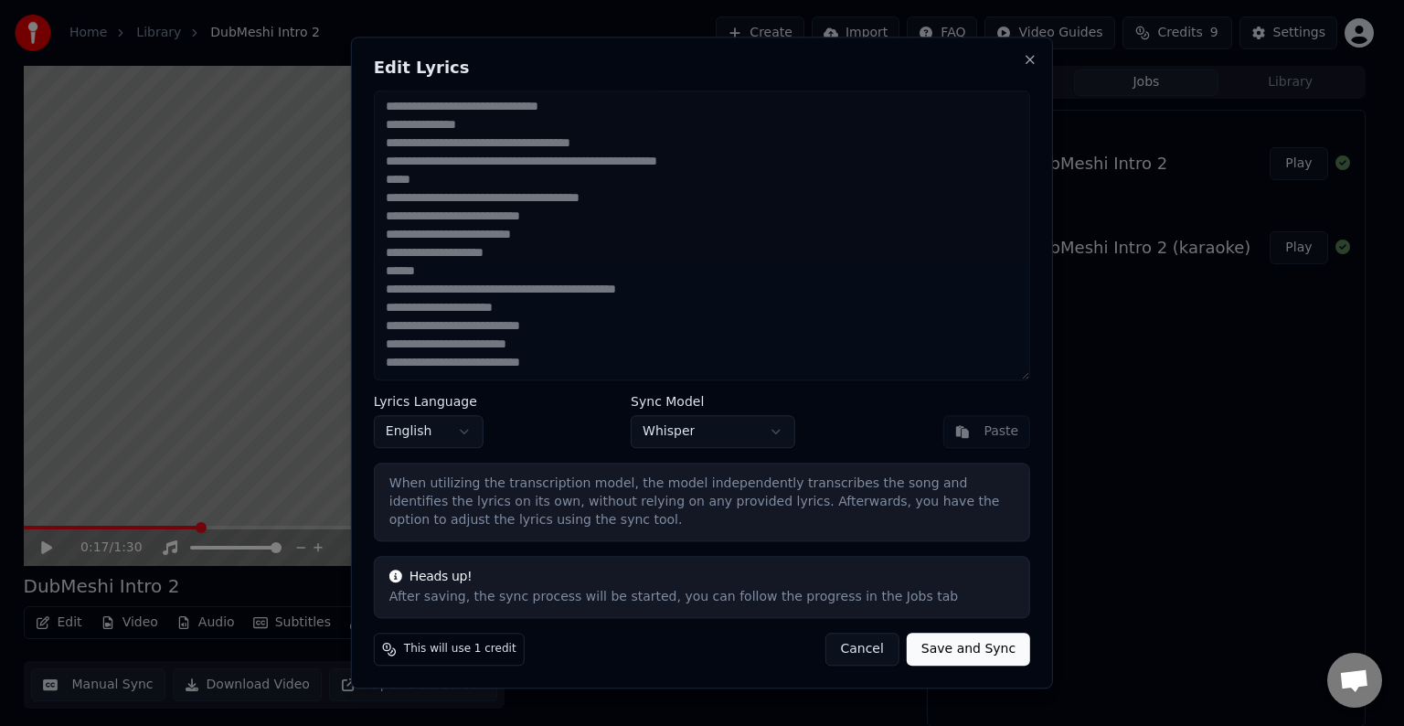
click at [946, 650] on button "Save and Sync" at bounding box center [968, 650] width 123 height 33
type textarea "**********"
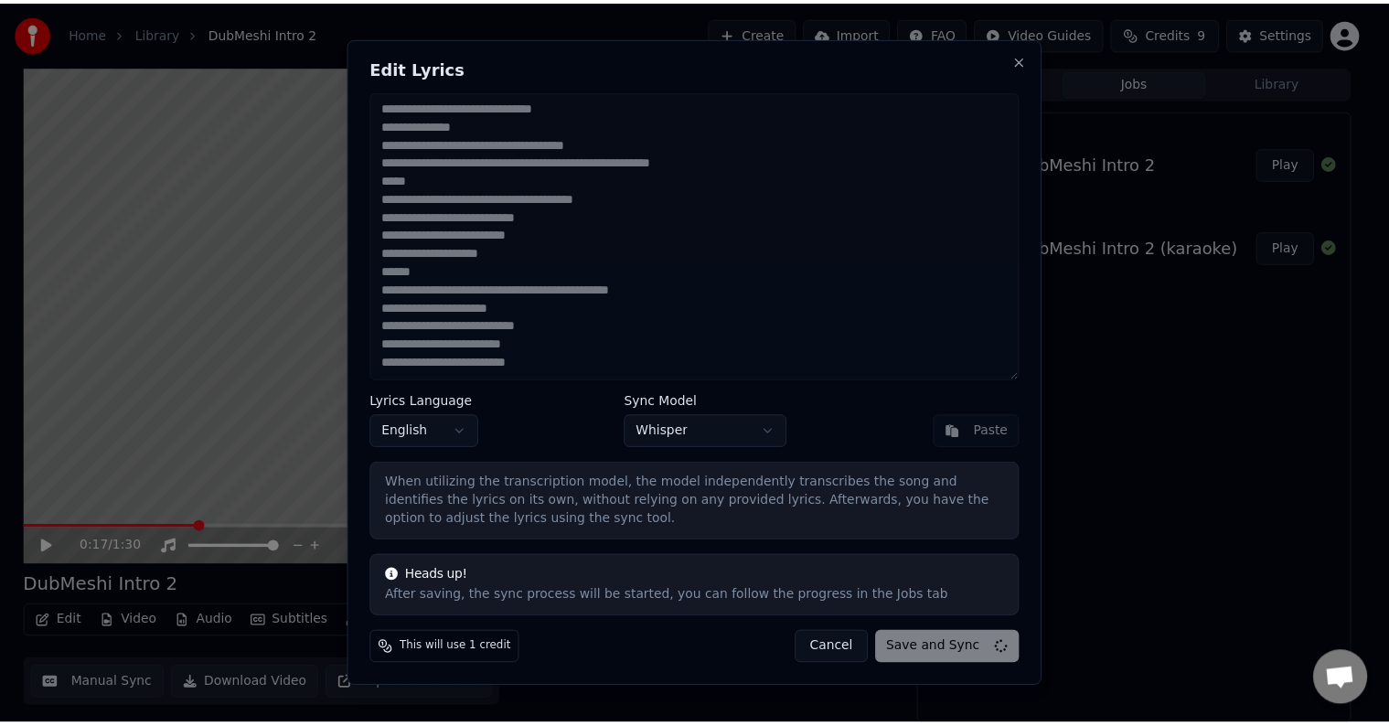
scroll to position [0, 0]
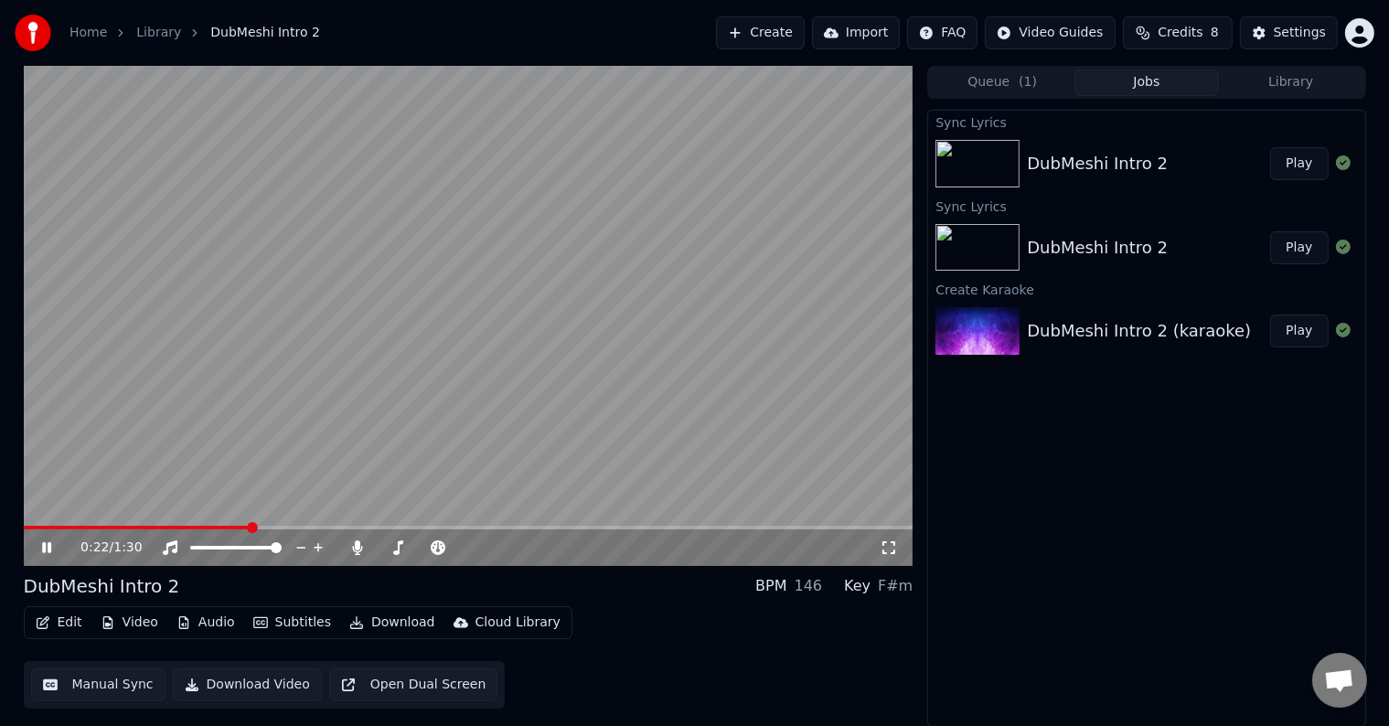
drag, startPoint x: 59, startPoint y: 524, endPoint x: 28, endPoint y: 537, distance: 32.8
click at [28, 537] on div "0:22 / 1:30" at bounding box center [469, 316] width 890 height 500
click at [24, 527] on span at bounding box center [29, 528] width 10 height 4
click at [41, 549] on icon at bounding box center [46, 547] width 11 height 13
click at [97, 523] on video at bounding box center [469, 316] width 890 height 500
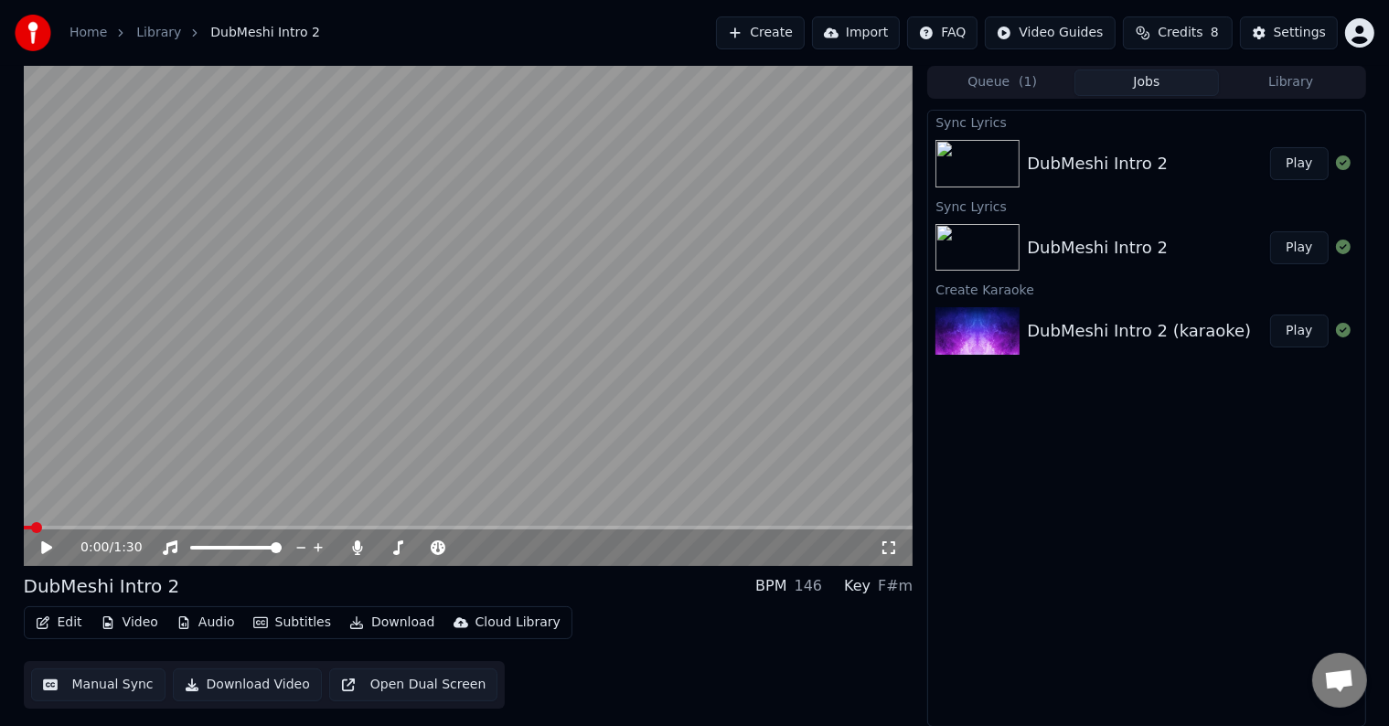
click at [81, 529] on span at bounding box center [469, 528] width 890 height 4
click at [48, 549] on icon at bounding box center [46, 547] width 11 height 13
click at [48, 549] on icon at bounding box center [46, 547] width 9 height 11
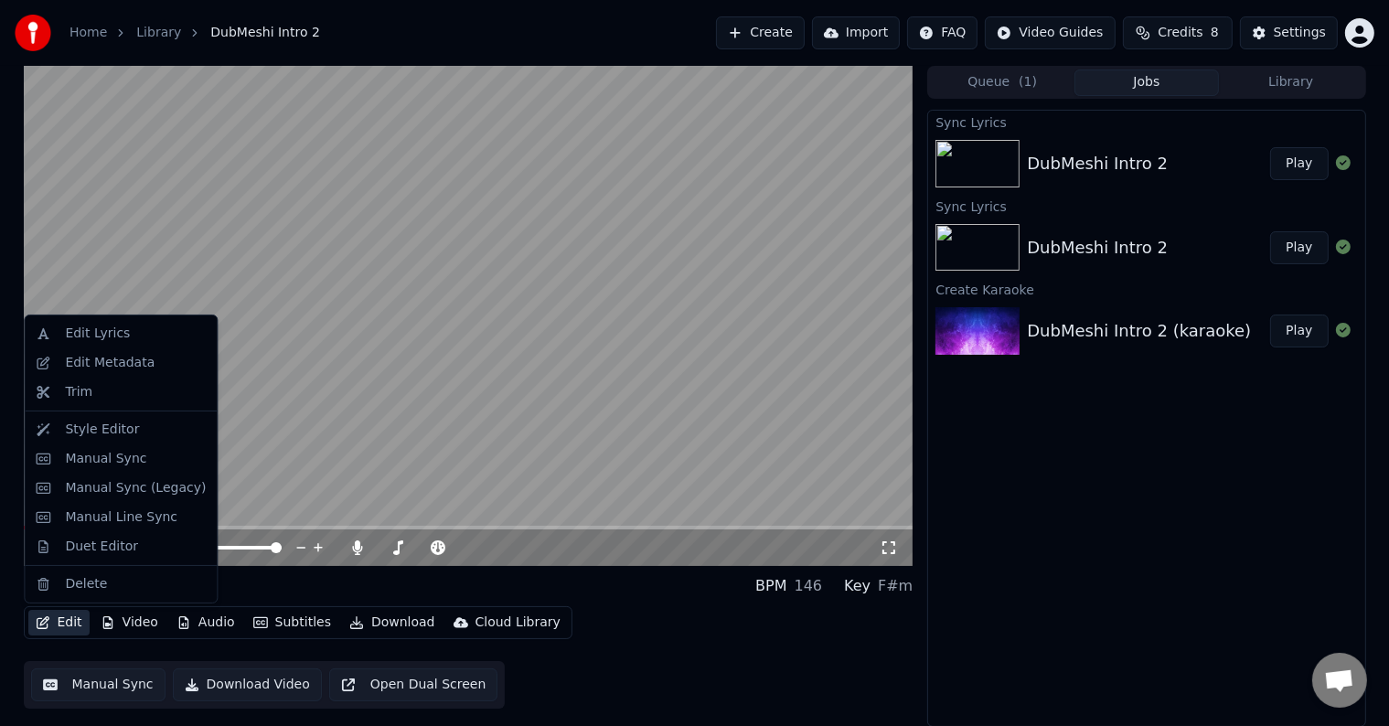
click at [56, 627] on button "Edit" at bounding box center [58, 623] width 61 height 26
click at [112, 338] on div "Edit Lyrics" at bounding box center [97, 334] width 65 height 18
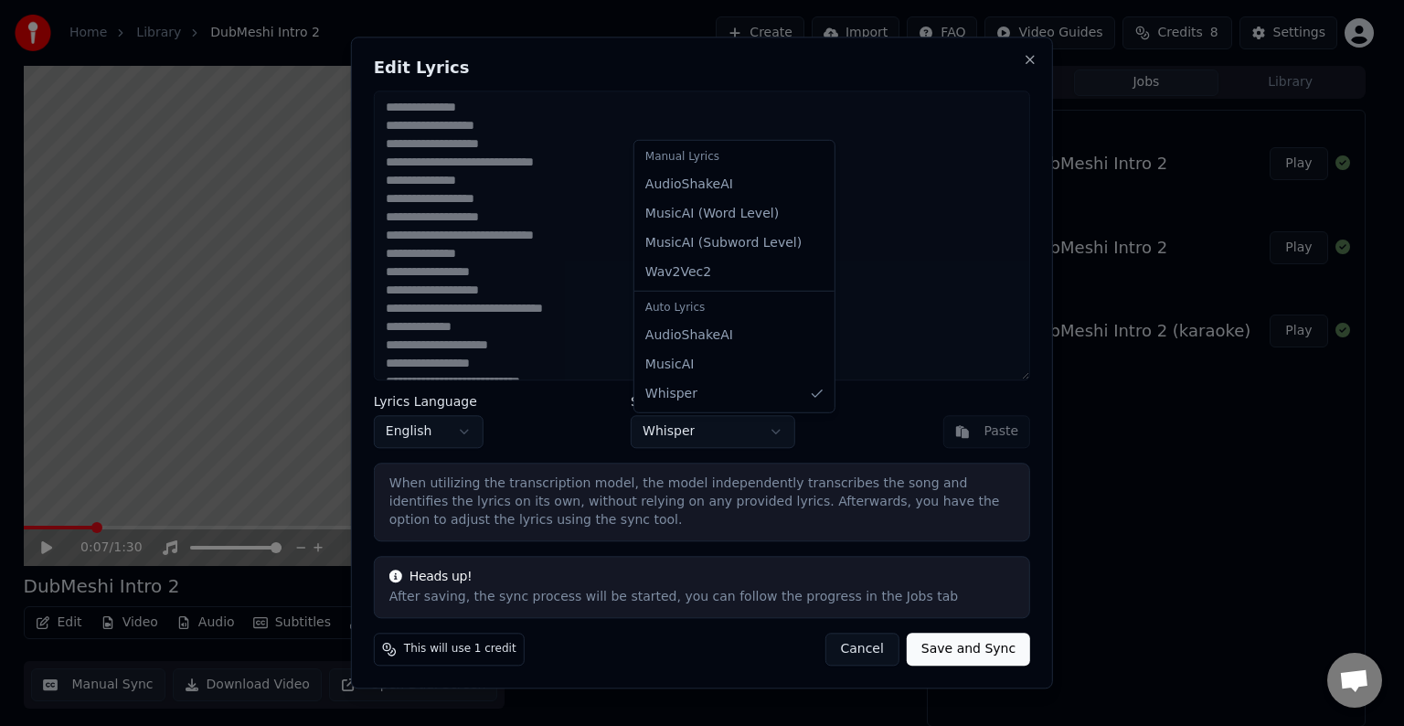
click at [678, 424] on body "Home Library DubMeshi Intro 2 Create Import FAQ Video Guides Credits 8 Settings…" at bounding box center [694, 363] width 1389 height 726
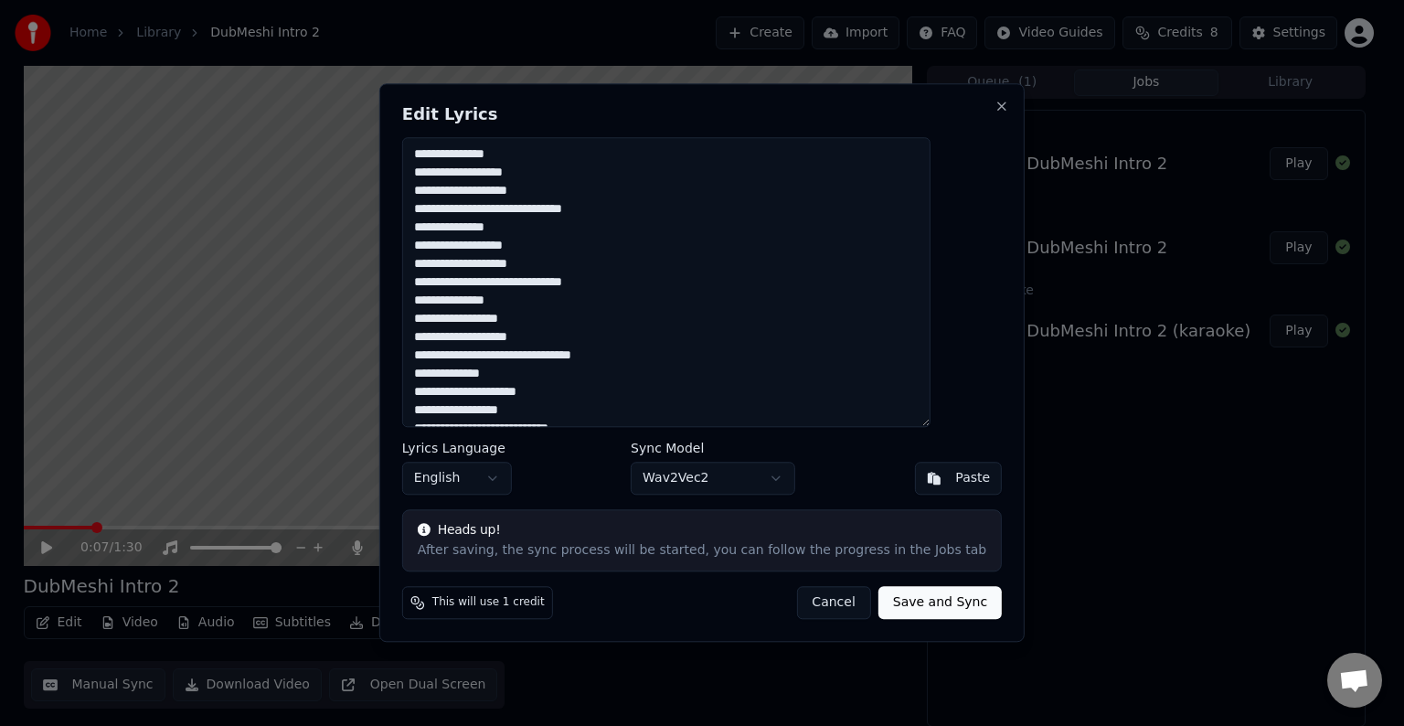
click at [894, 590] on button "Save and Sync" at bounding box center [940, 603] width 123 height 33
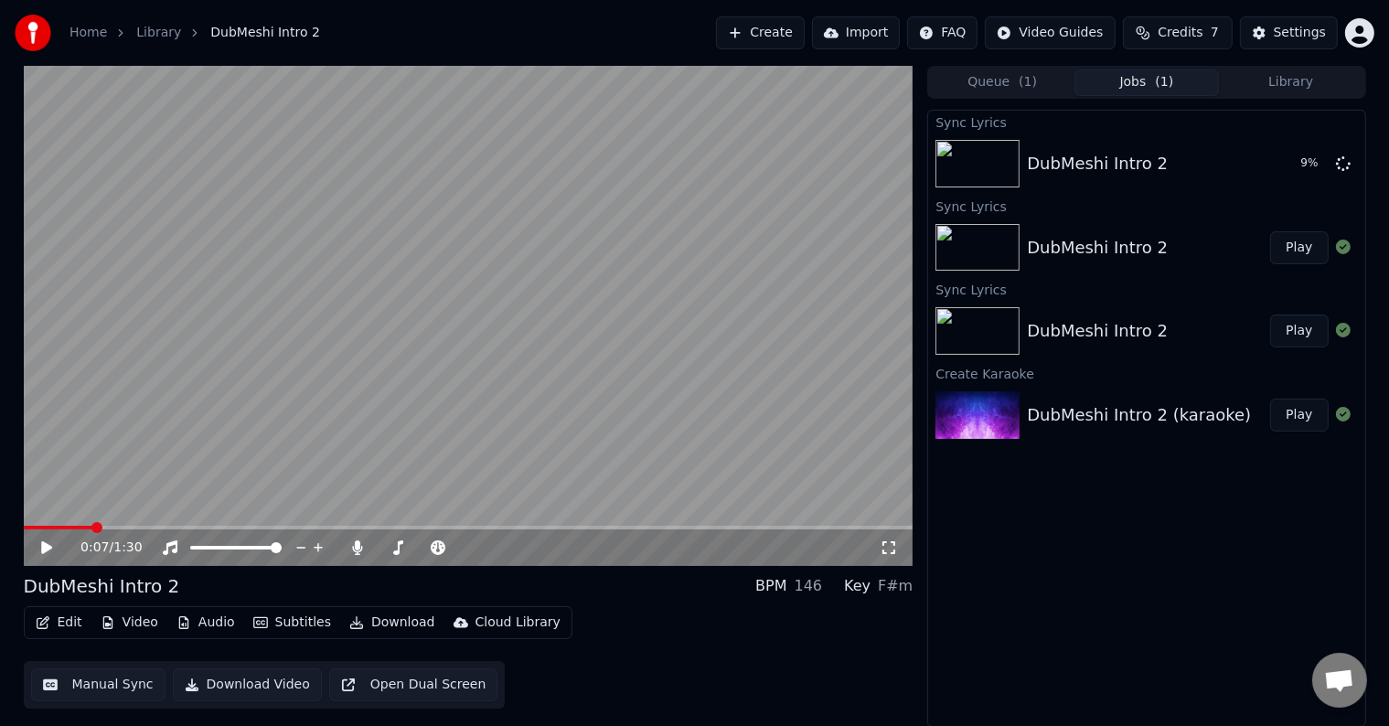
click at [69, 619] on button "Edit" at bounding box center [58, 623] width 61 height 26
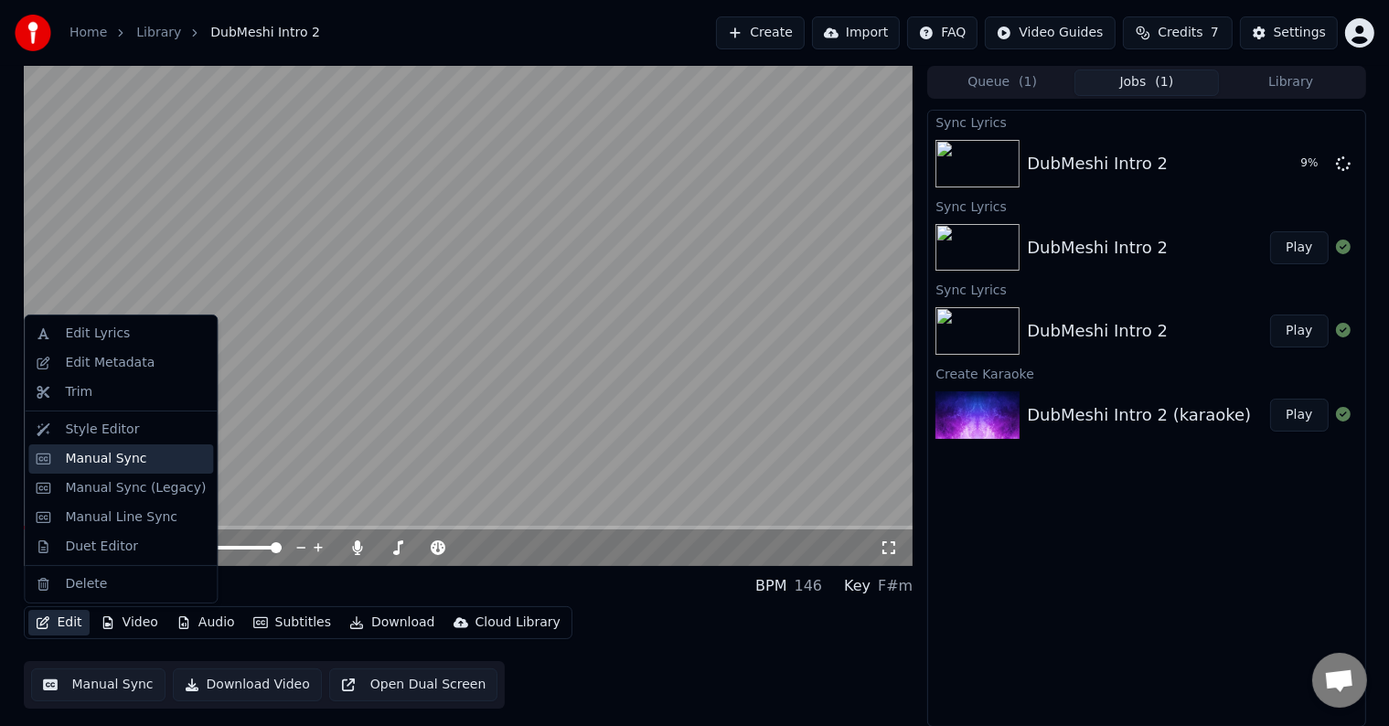
click at [135, 456] on div "Manual Sync" at bounding box center [105, 459] width 81 height 18
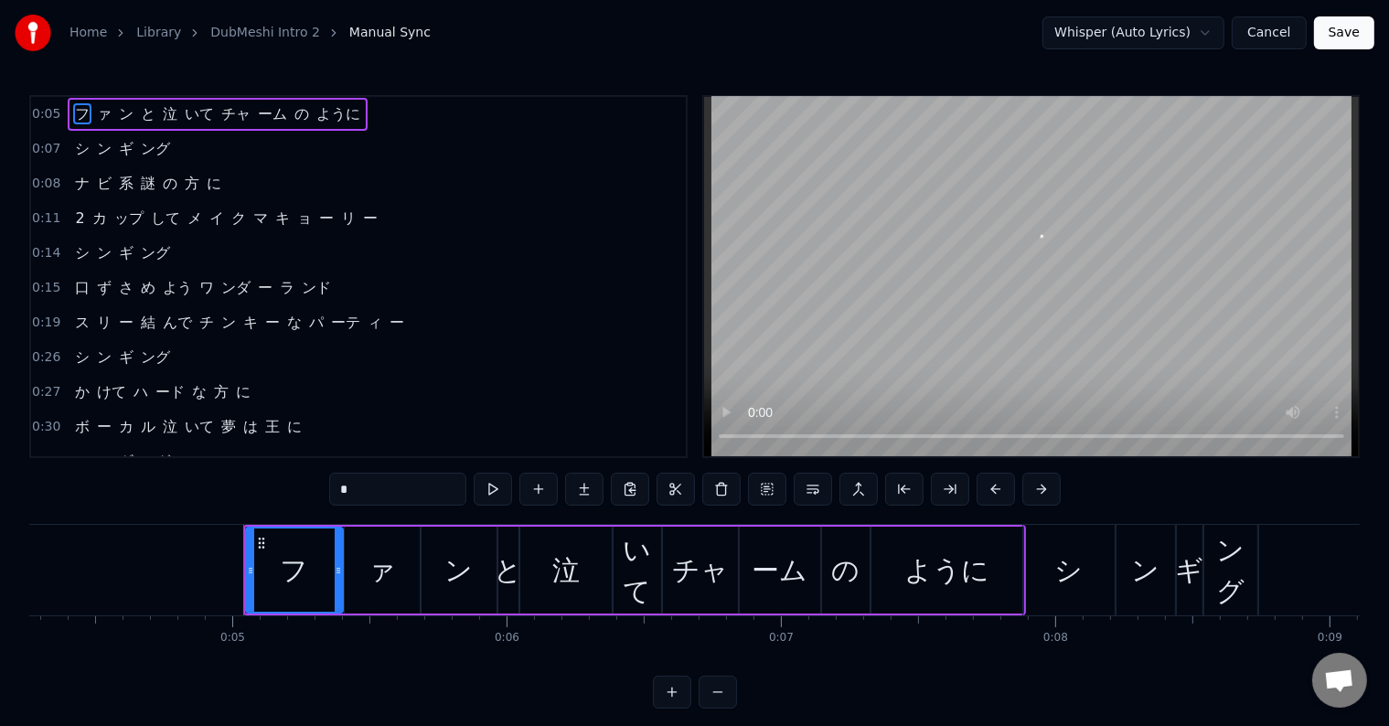
scroll to position [0, 1291]
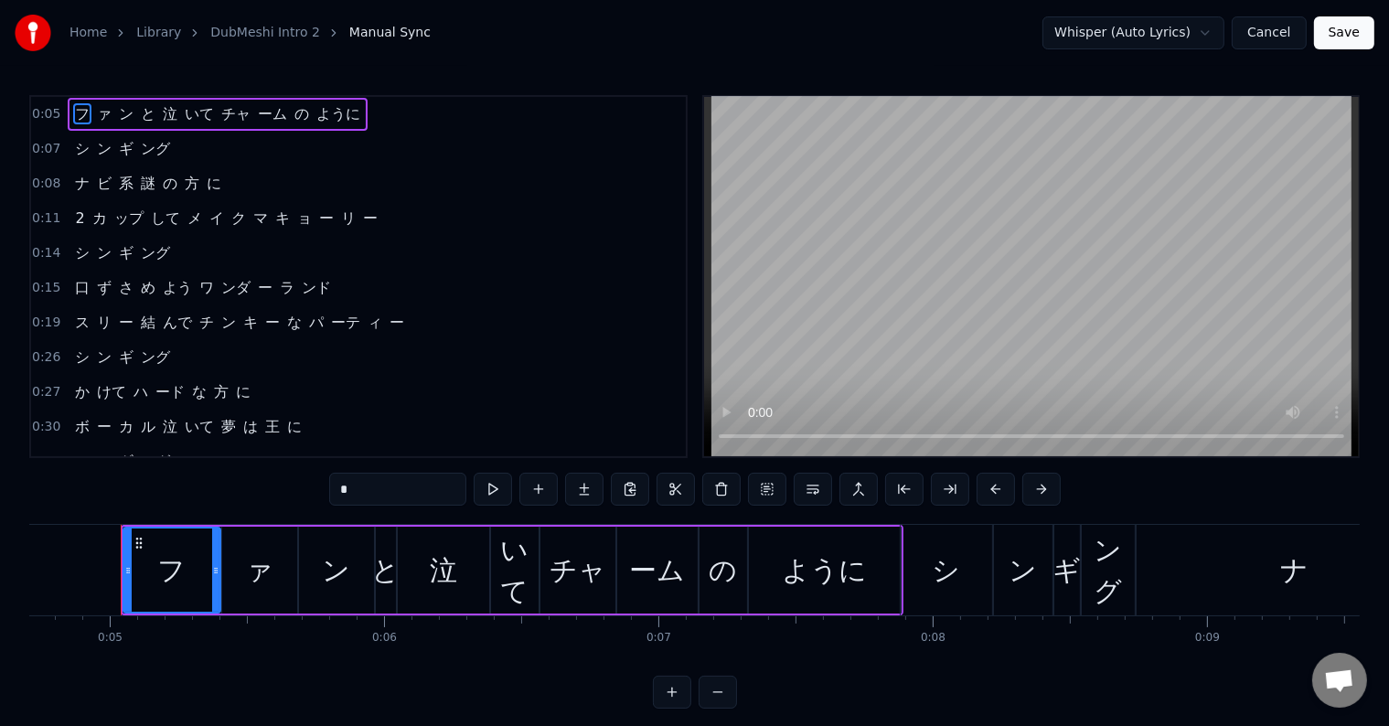
click at [1265, 29] on button "Cancel" at bounding box center [1269, 32] width 74 height 33
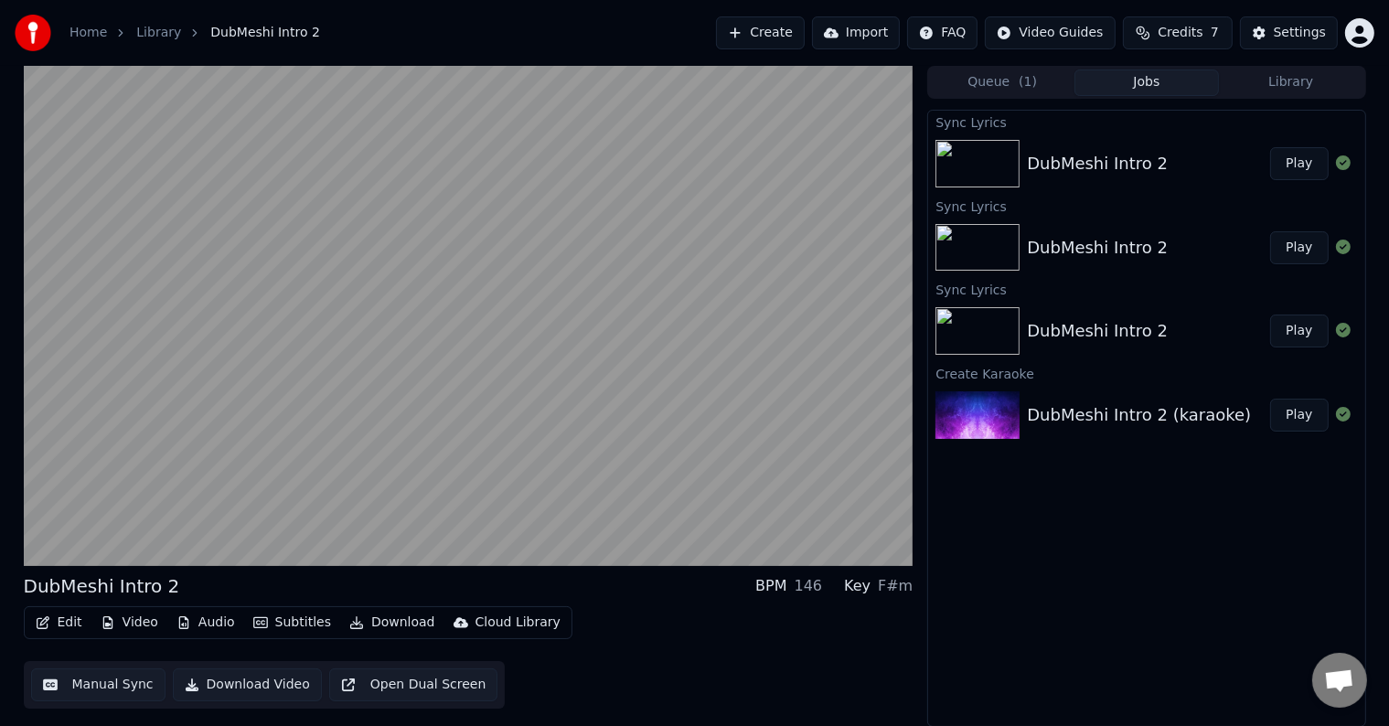
click at [1300, 162] on button "Play" at bounding box center [1299, 163] width 58 height 33
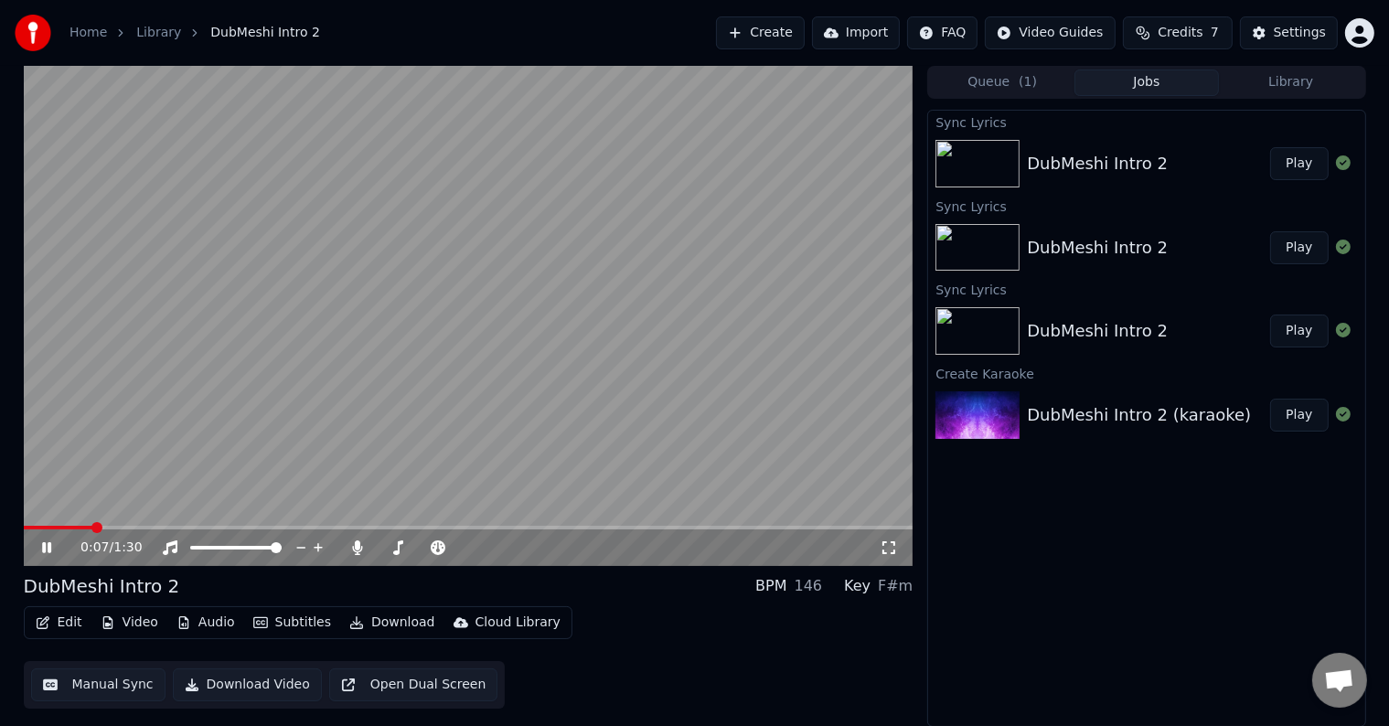
click at [88, 529] on span at bounding box center [469, 528] width 890 height 4
click at [73, 528] on span at bounding box center [63, 528] width 79 height 4
click at [50, 544] on icon at bounding box center [46, 547] width 9 height 11
click at [77, 615] on button "Edit" at bounding box center [58, 623] width 61 height 26
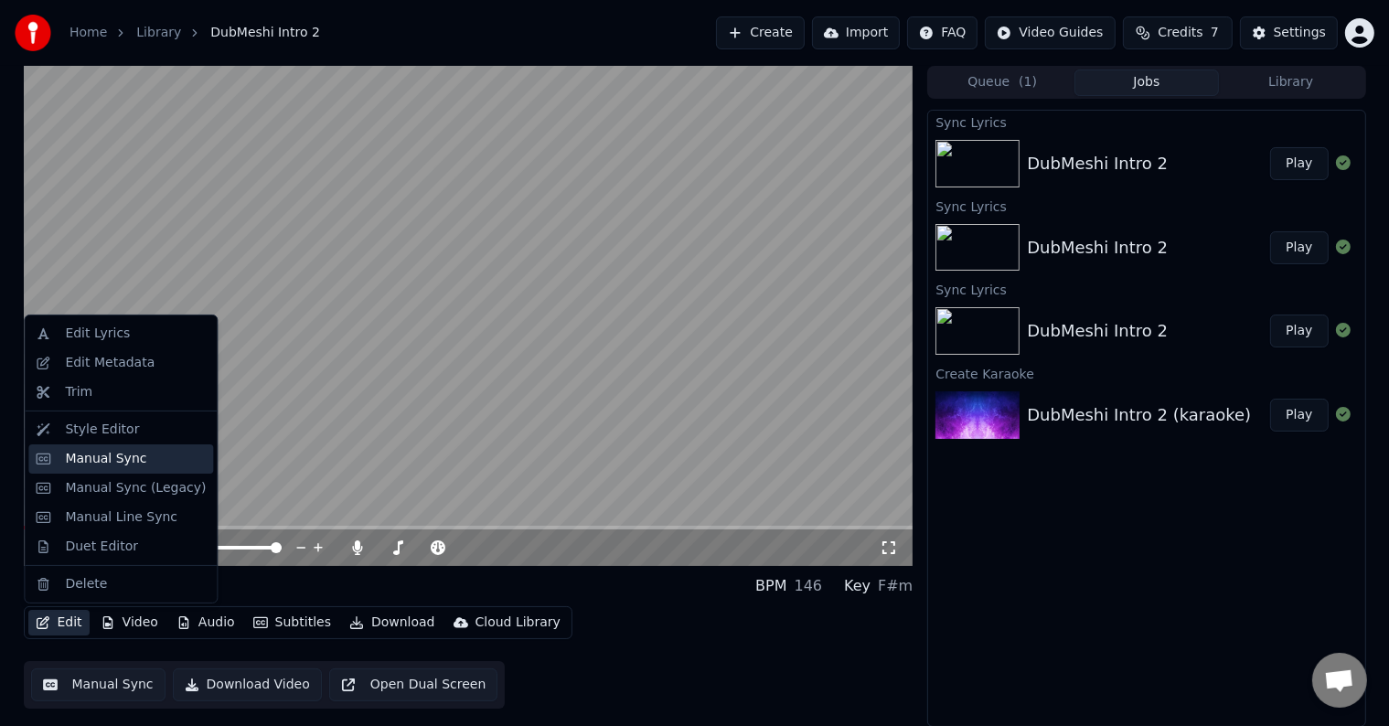
click at [146, 453] on div "Manual Sync" at bounding box center [135, 459] width 141 height 18
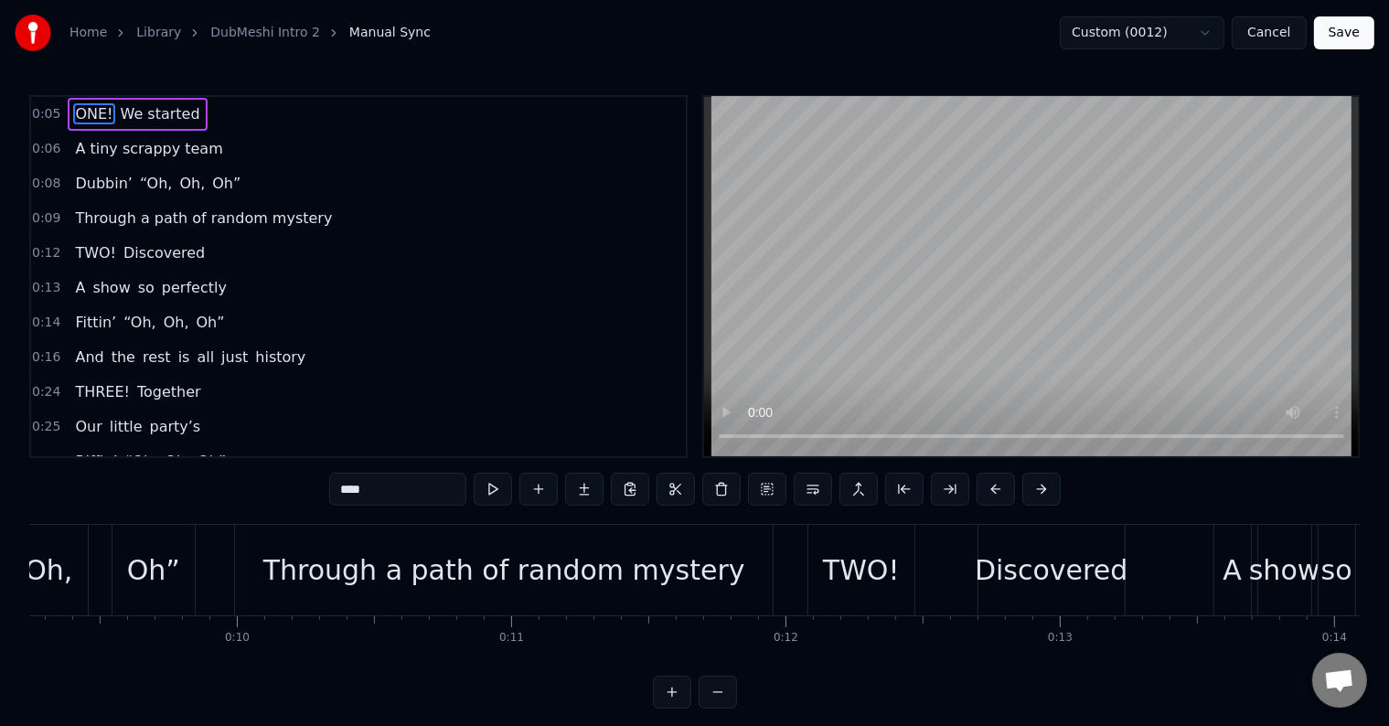
scroll to position [0, 2549]
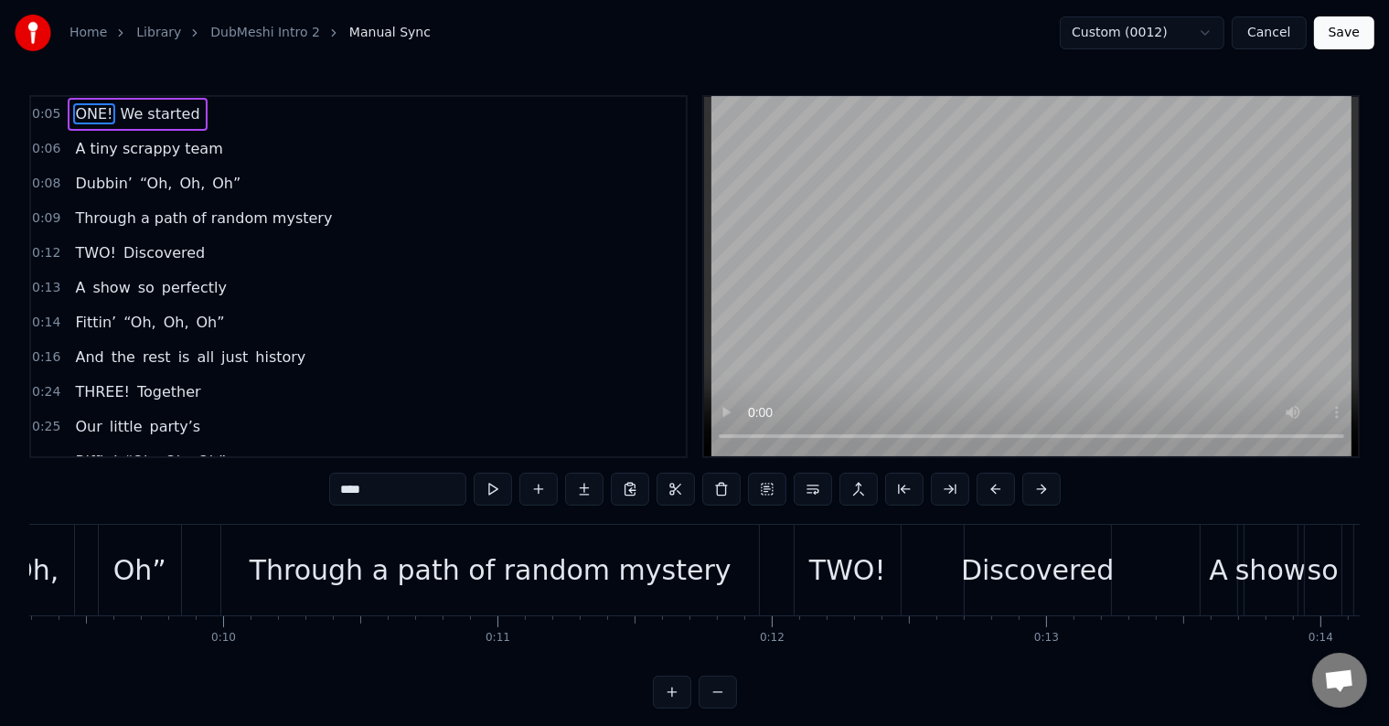
click at [296, 581] on div "Through a path of random mystery" at bounding box center [491, 569] width 482 height 41
type input "**********"
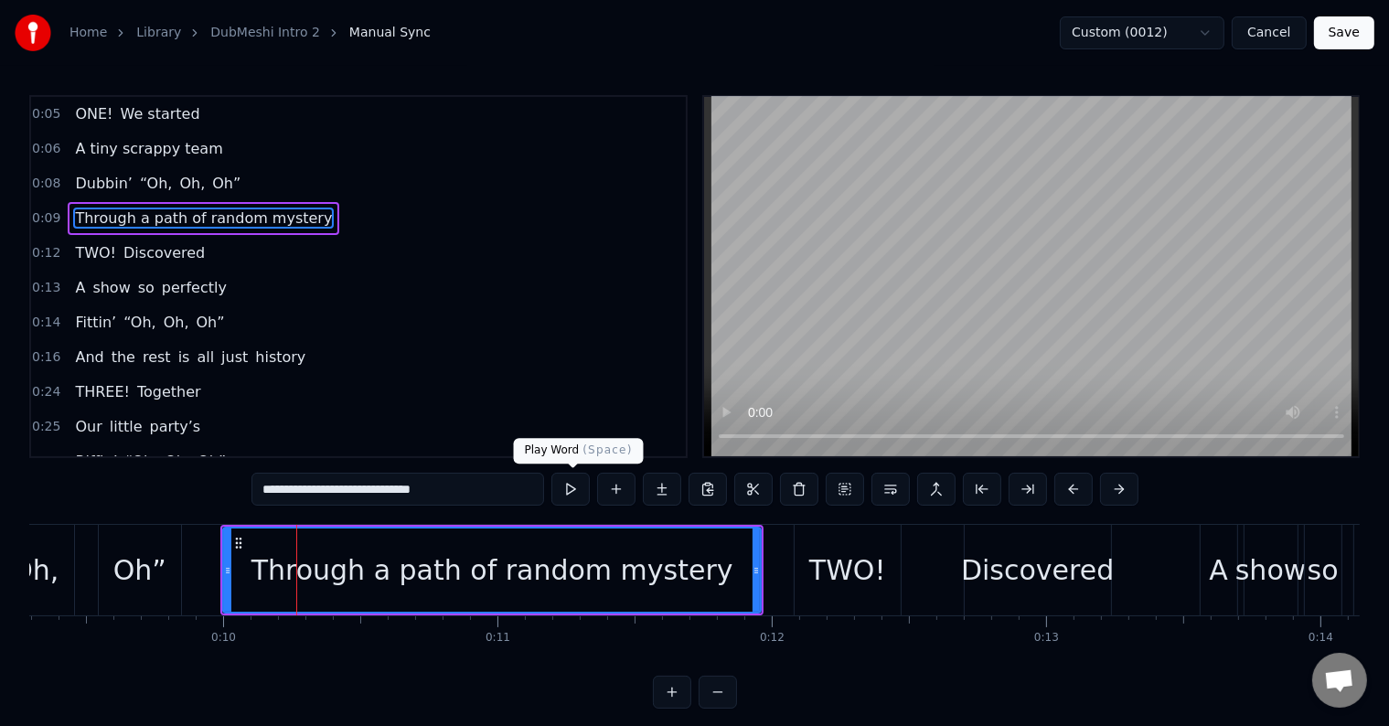
click at [567, 492] on button at bounding box center [570, 489] width 38 height 33
click at [567, 493] on button at bounding box center [570, 489] width 38 height 33
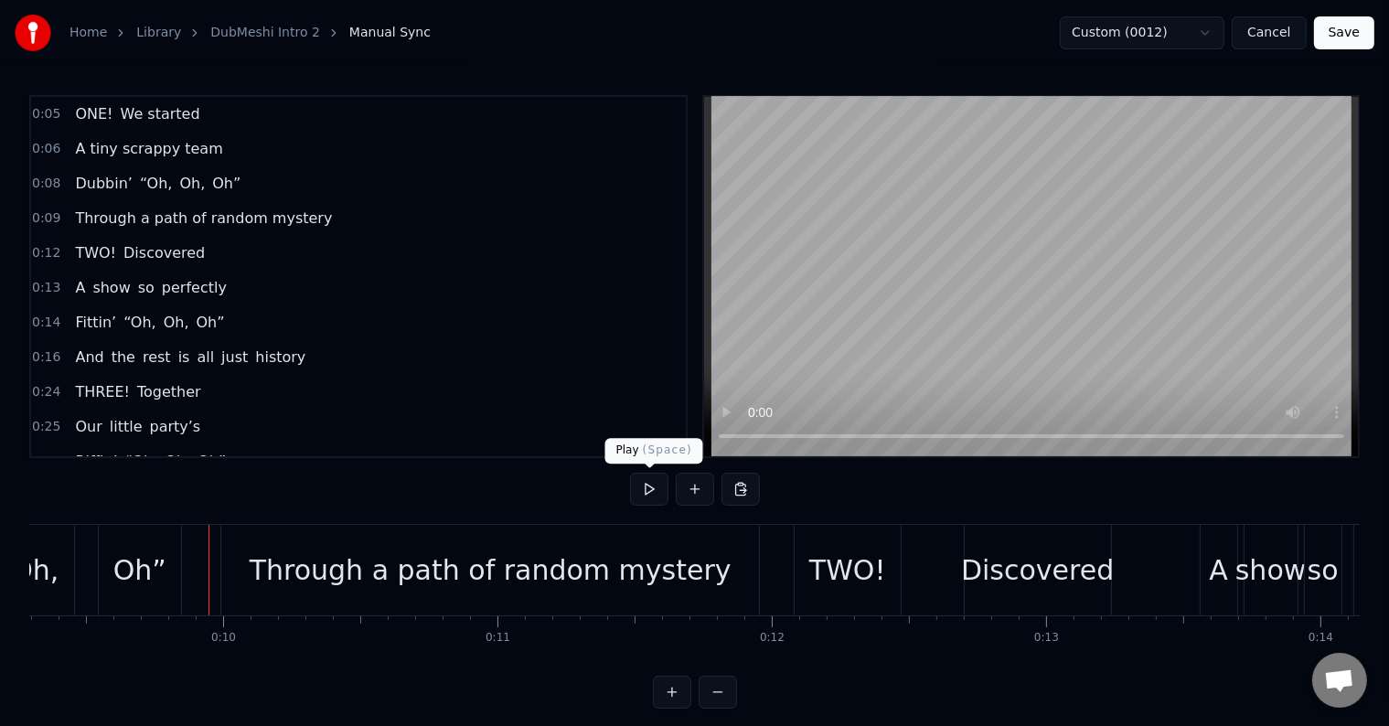
click at [640, 476] on button at bounding box center [649, 489] width 38 height 33
click at [747, 570] on div "Through a path of random mystery" at bounding box center [490, 570] width 538 height 91
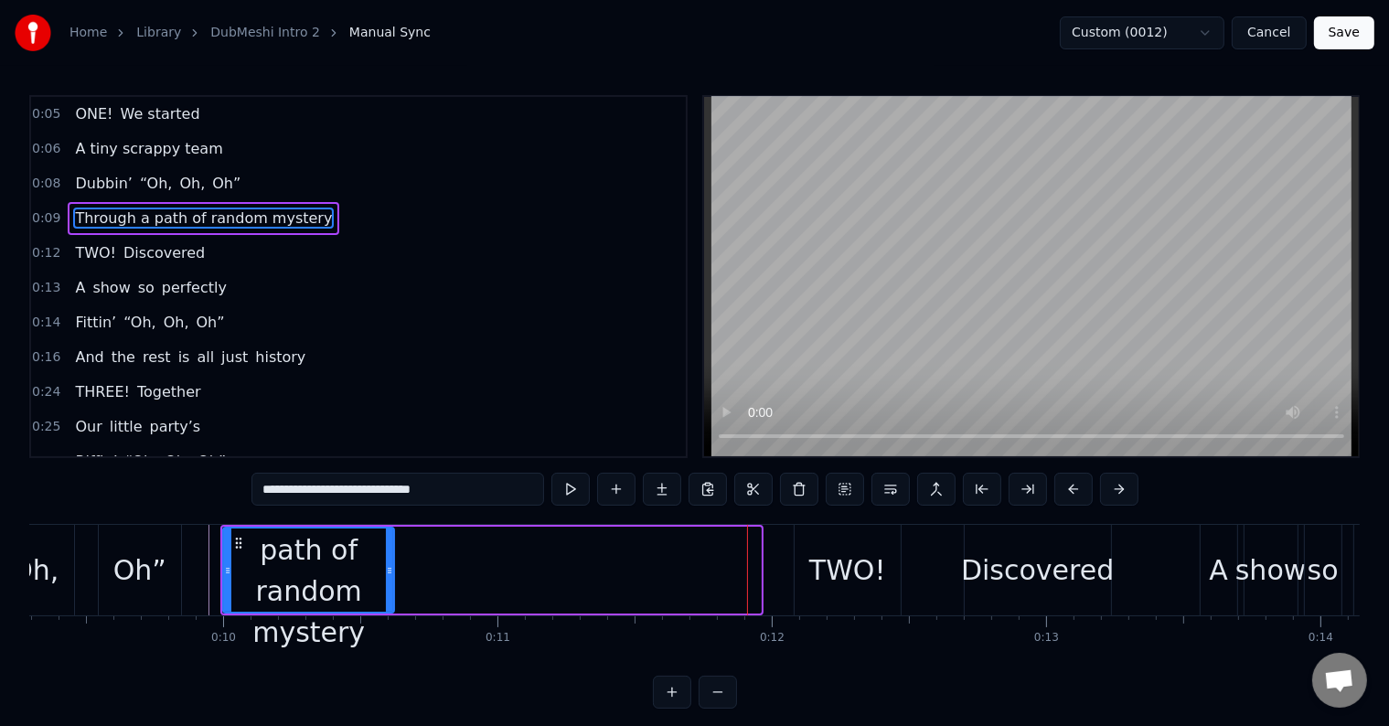
drag, startPoint x: 754, startPoint y: 568, endPoint x: 388, endPoint y: 579, distance: 366.8
click at [388, 579] on div at bounding box center [389, 569] width 7 height 83
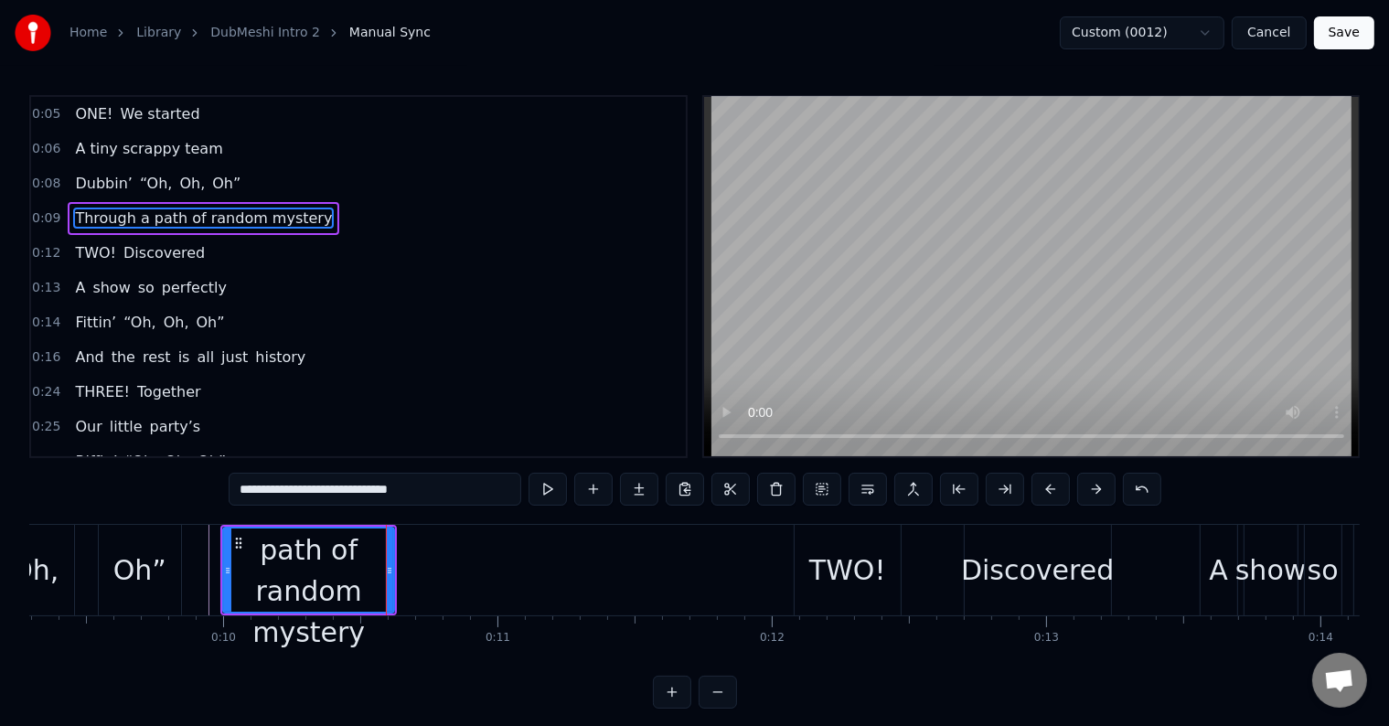
click at [478, 472] on div "0:05 ONE! We started 0:06 A tiny scrappy team 0:08 Dubbin’ “Oh, Oh, Oh” 0:09 Th…" at bounding box center [694, 401] width 1330 height 613
drag, startPoint x: 475, startPoint y: 490, endPoint x: 298, endPoint y: 496, distance: 176.5
click at [298, 496] on input "**********" at bounding box center [375, 489] width 293 height 33
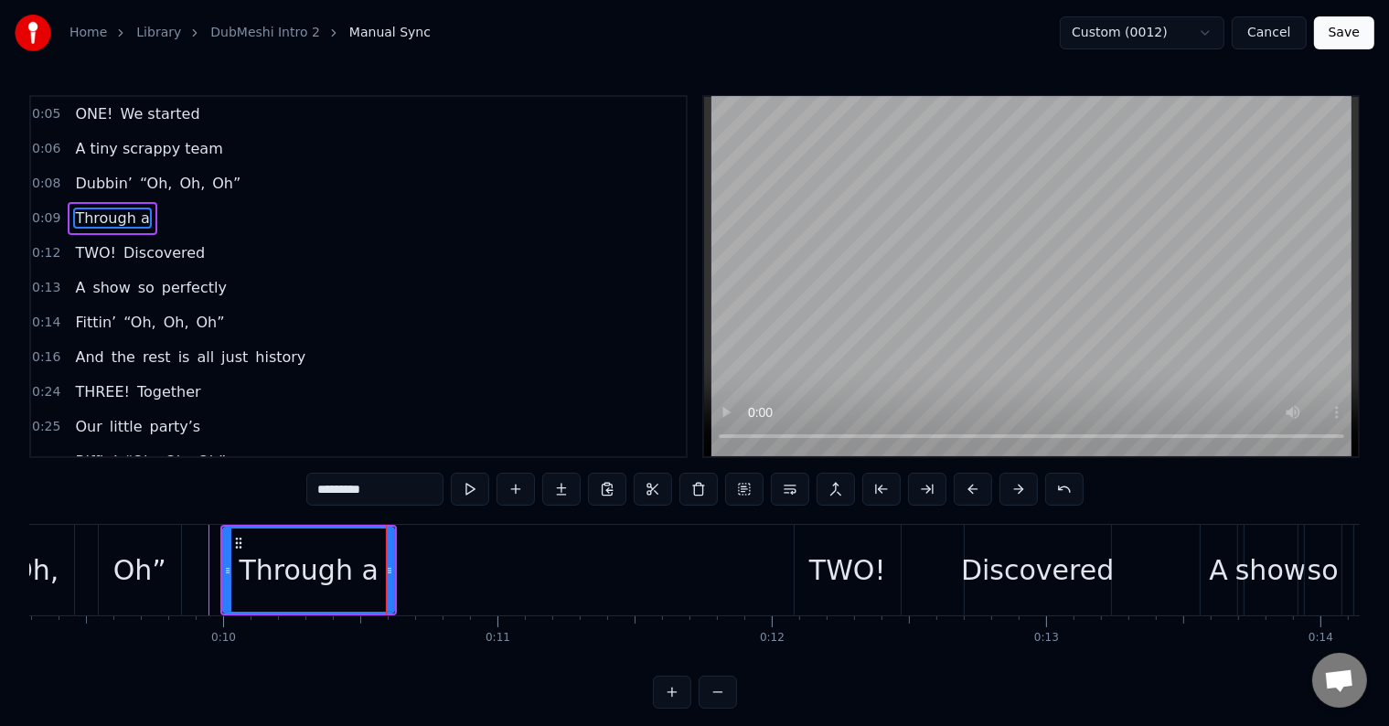
type input "*********"
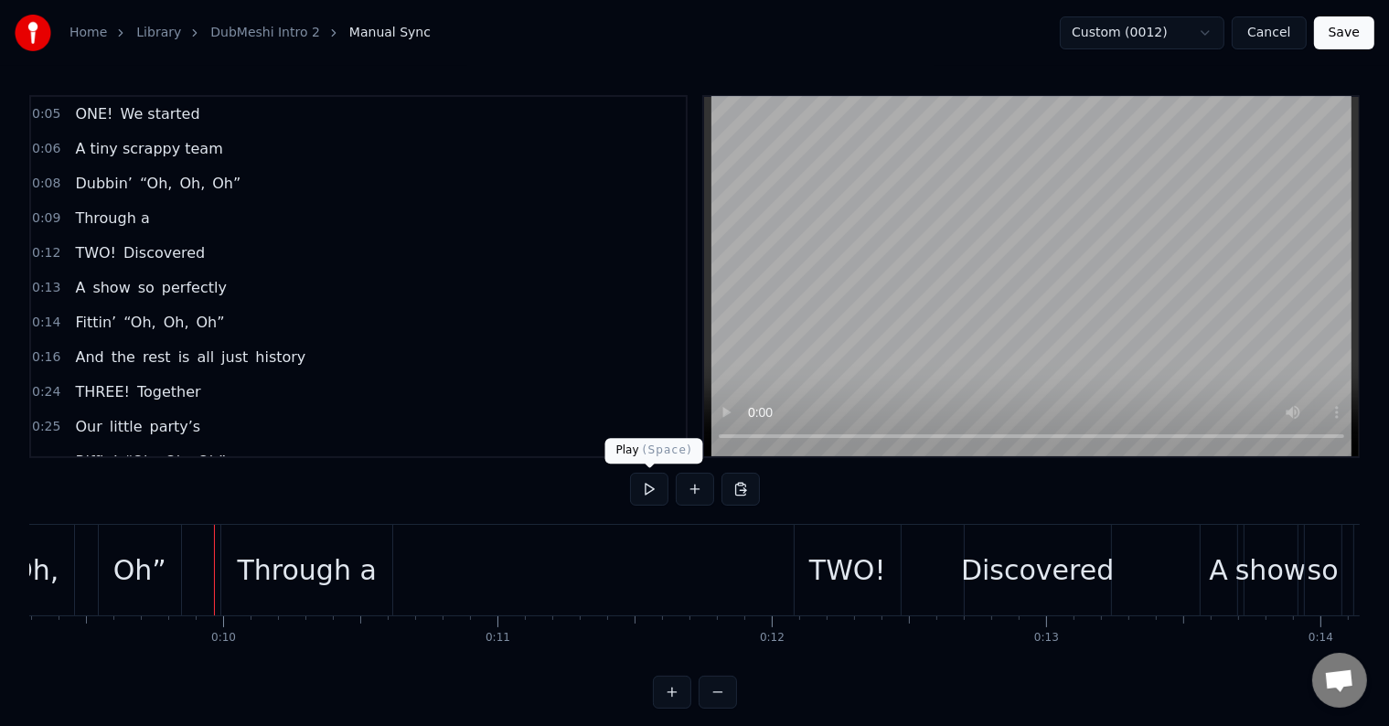
click at [651, 493] on button at bounding box center [649, 489] width 38 height 33
click at [642, 486] on button at bounding box center [649, 489] width 38 height 33
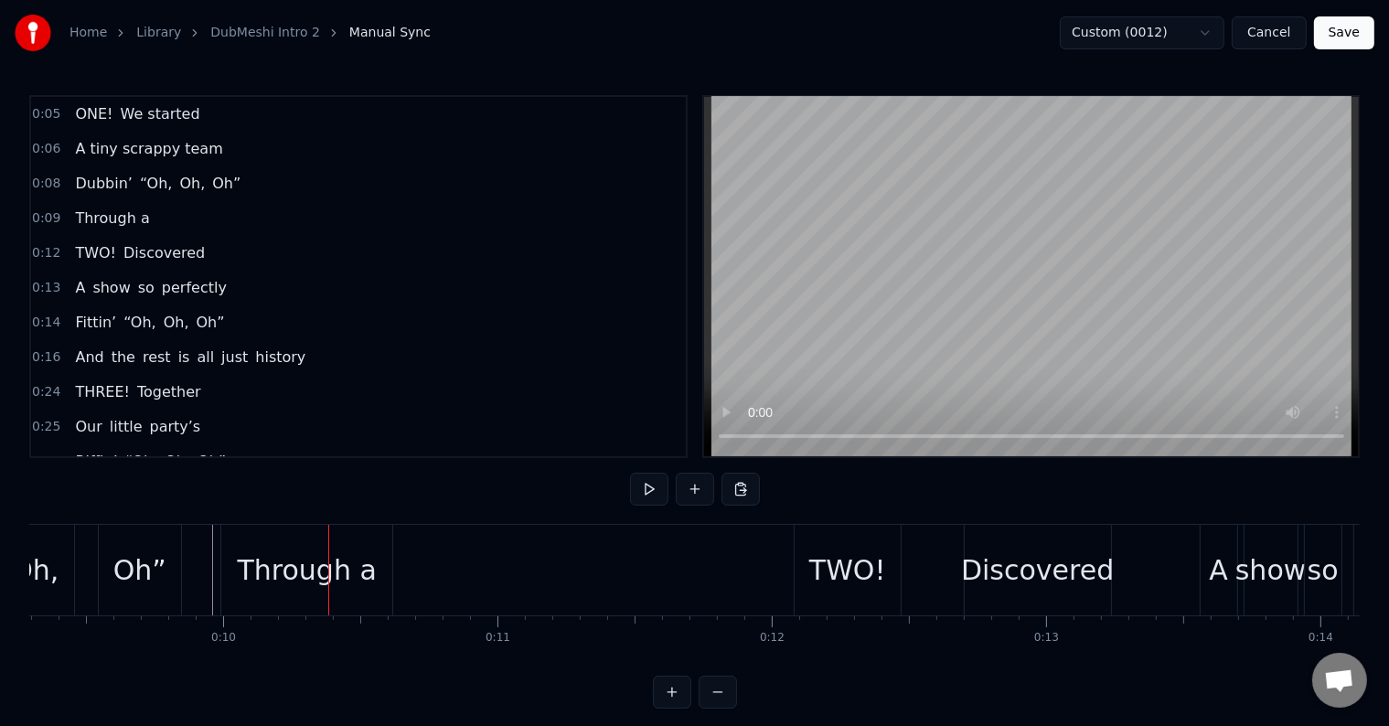
click at [352, 576] on div "Through a" at bounding box center [307, 569] width 139 height 41
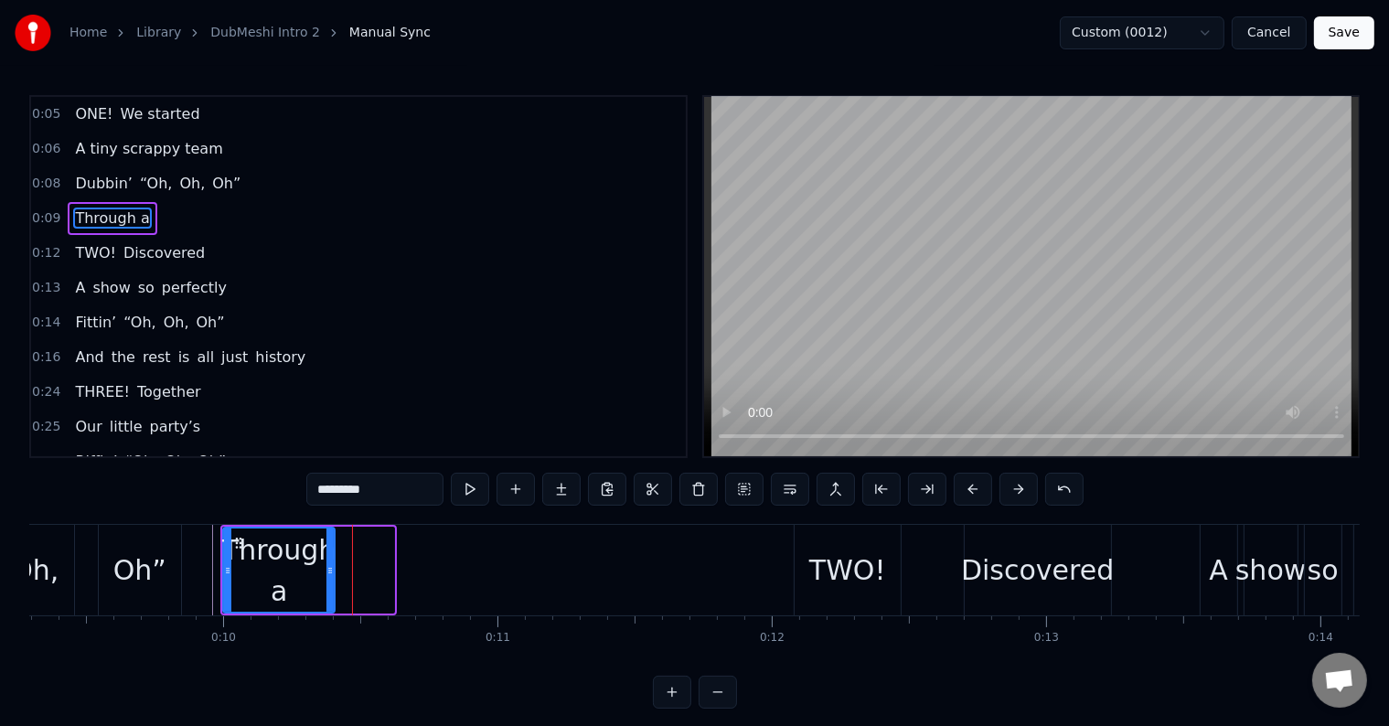
drag, startPoint x: 389, startPoint y: 568, endPoint x: 330, endPoint y: 575, distance: 59.9
click at [330, 575] on icon at bounding box center [329, 570] width 7 height 15
click at [142, 217] on div "0:09 Through a" at bounding box center [358, 218] width 655 height 35
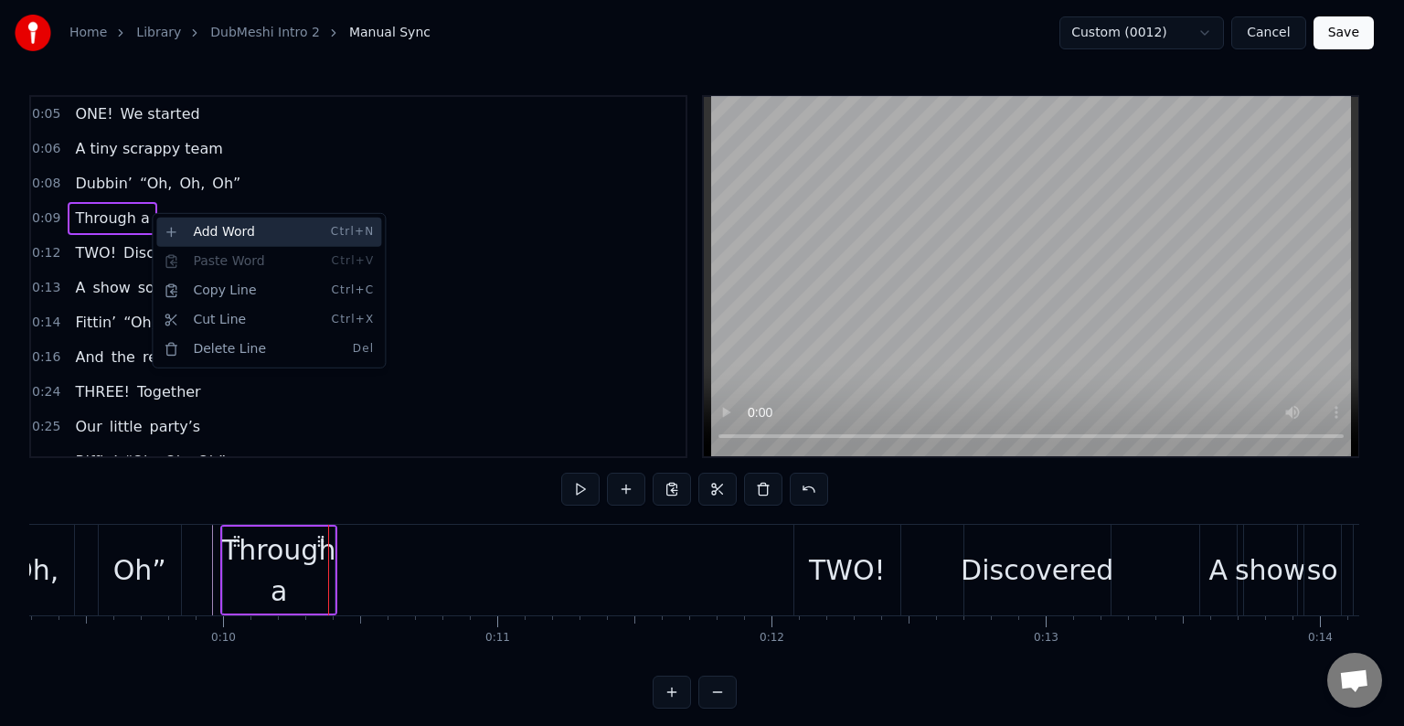
click at [259, 238] on div "Add Word Ctrl+N" at bounding box center [268, 232] width 225 height 29
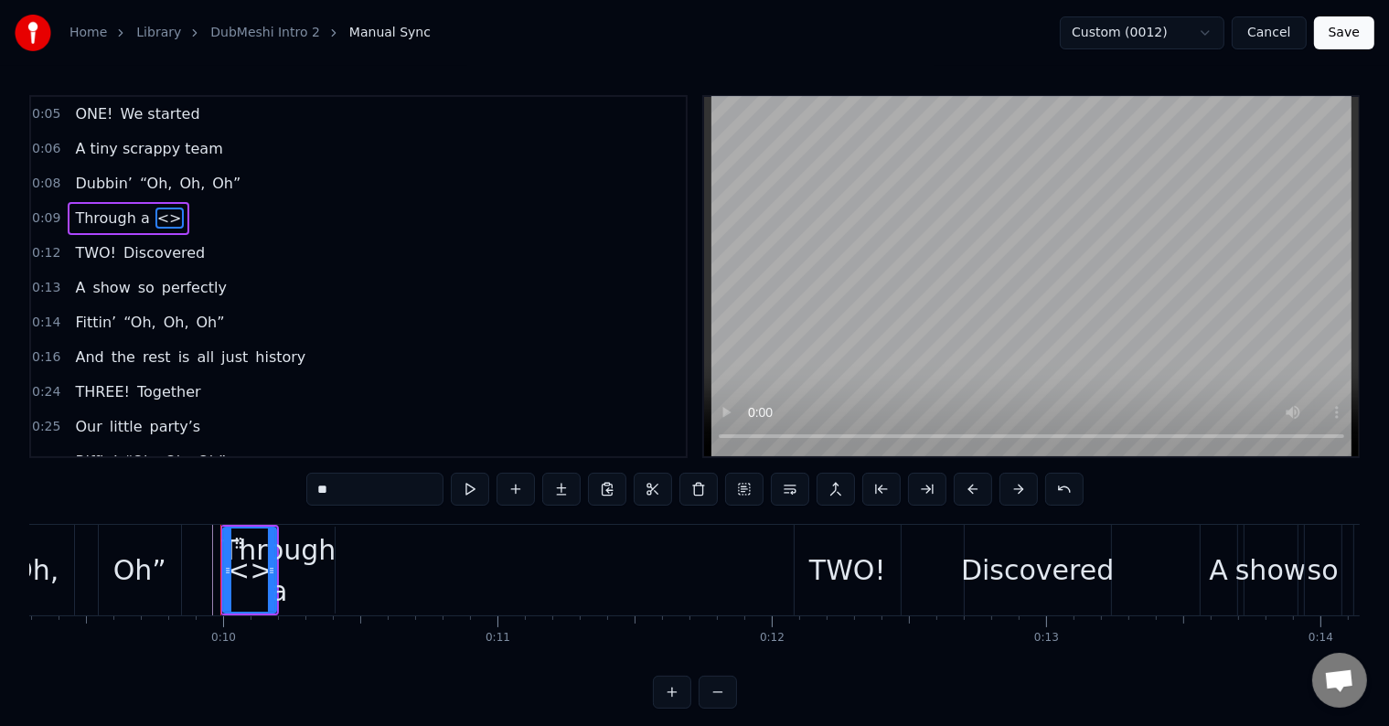
click at [361, 489] on input "**" at bounding box center [374, 489] width 137 height 33
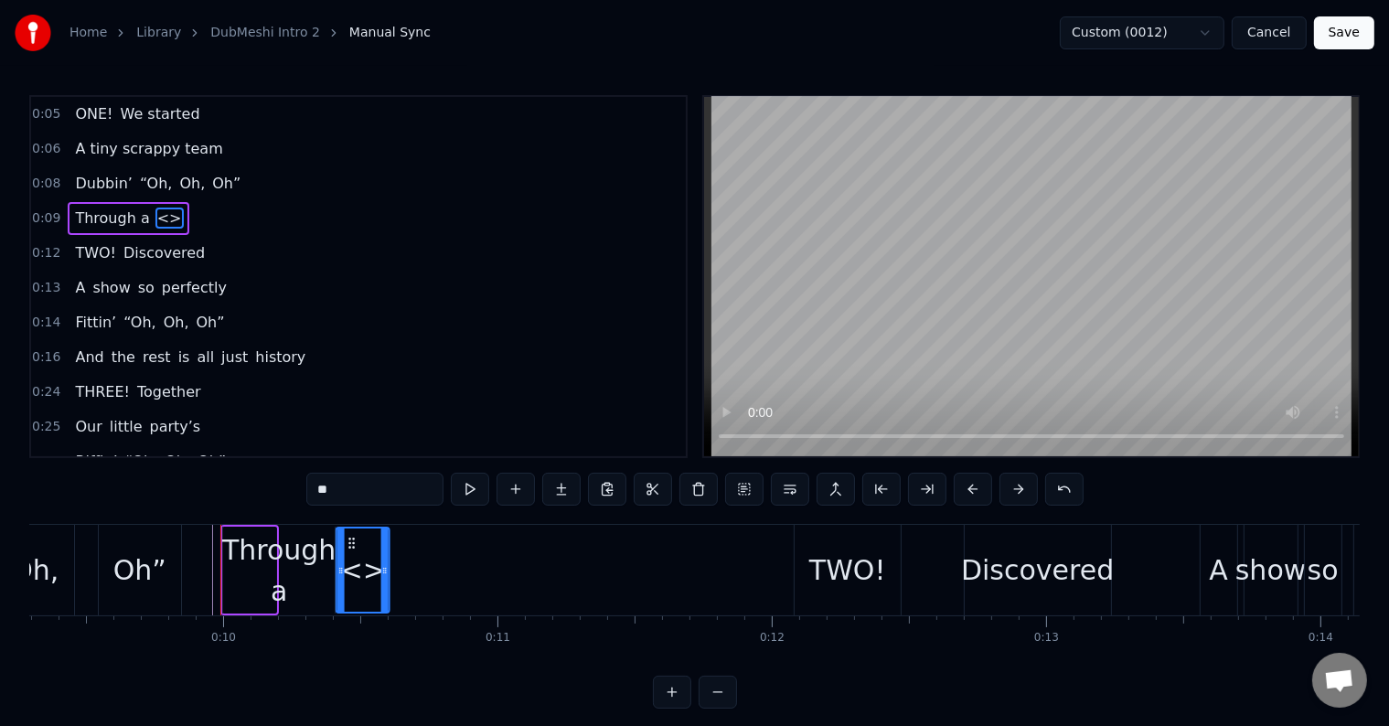
drag, startPoint x: 235, startPoint y: 534, endPoint x: 348, endPoint y: 552, distance: 114.8
click at [348, 552] on div "<>" at bounding box center [362, 569] width 51 height 83
drag, startPoint x: 385, startPoint y: 561, endPoint x: 440, endPoint y: 558, distance: 55.0
click at [440, 558] on div at bounding box center [439, 569] width 7 height 83
click at [378, 475] on input "**" at bounding box center [374, 489] width 137 height 33
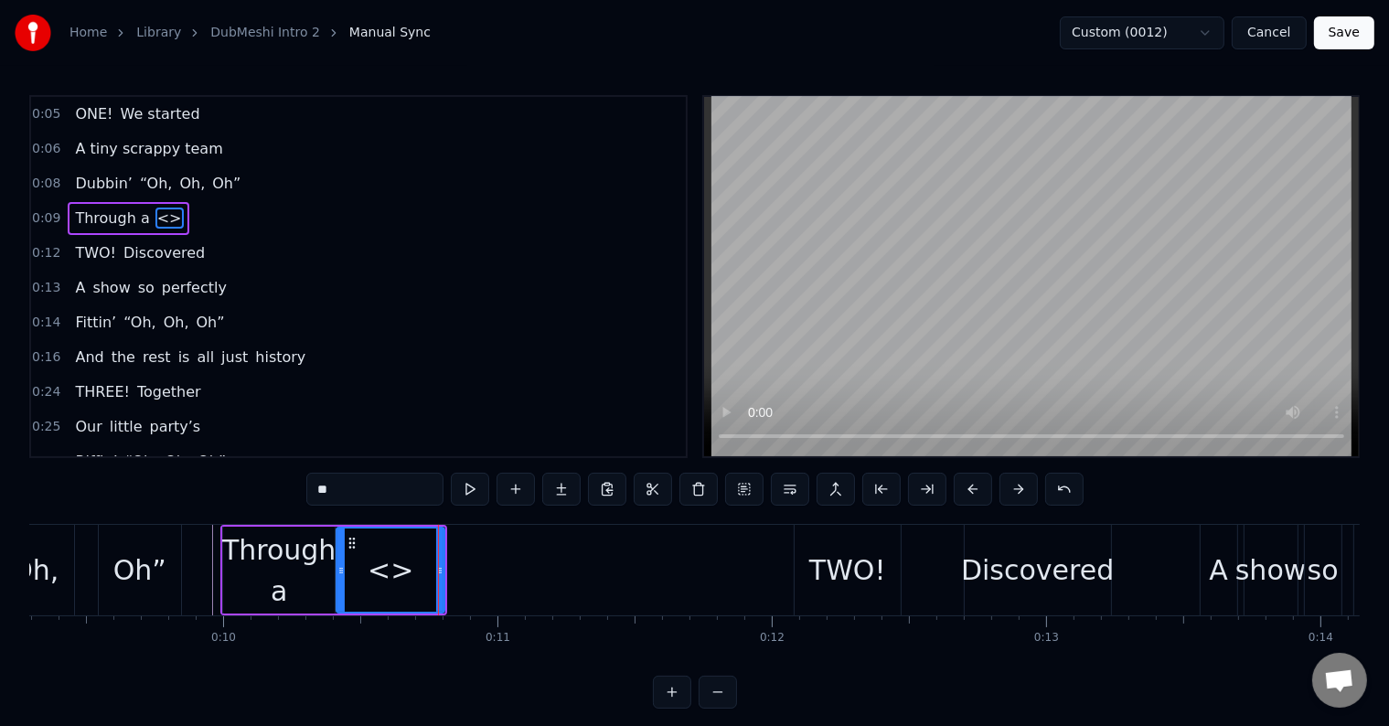
paste input "**********"
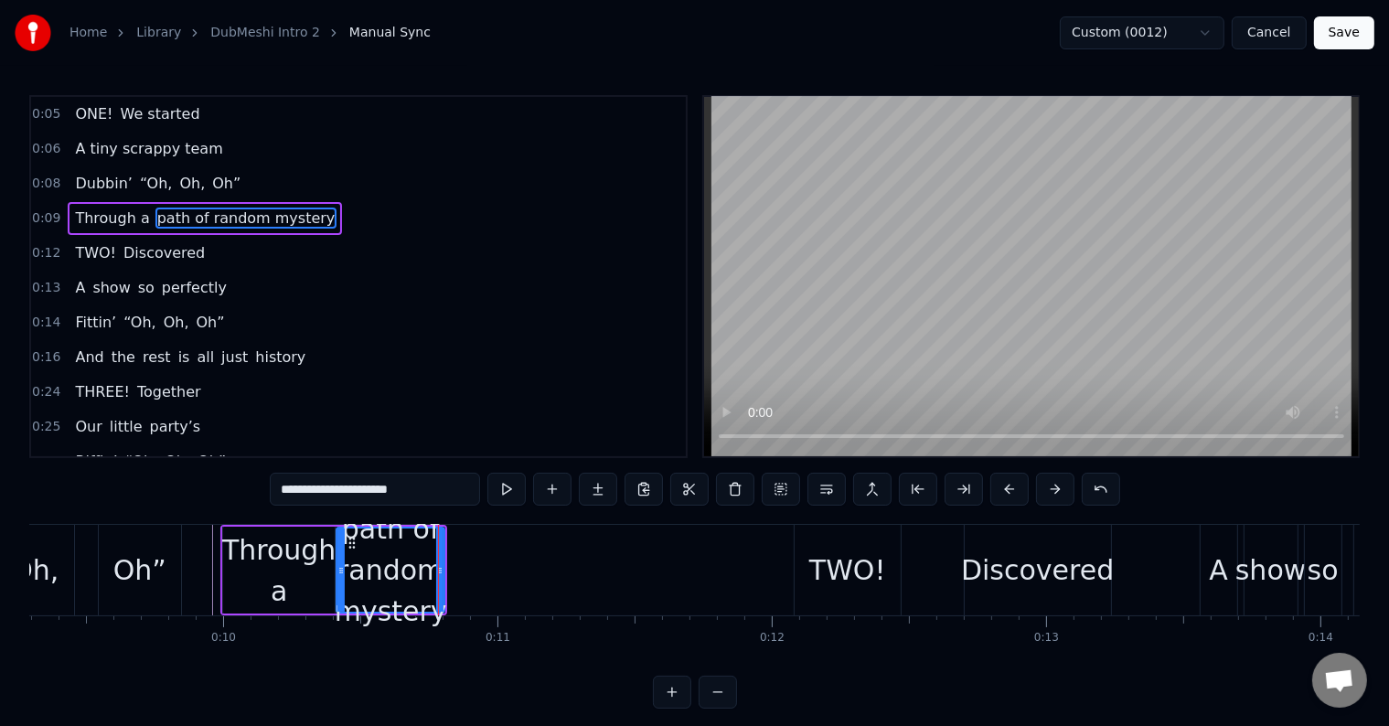
click at [328, 491] on input "**********" at bounding box center [375, 489] width 210 height 33
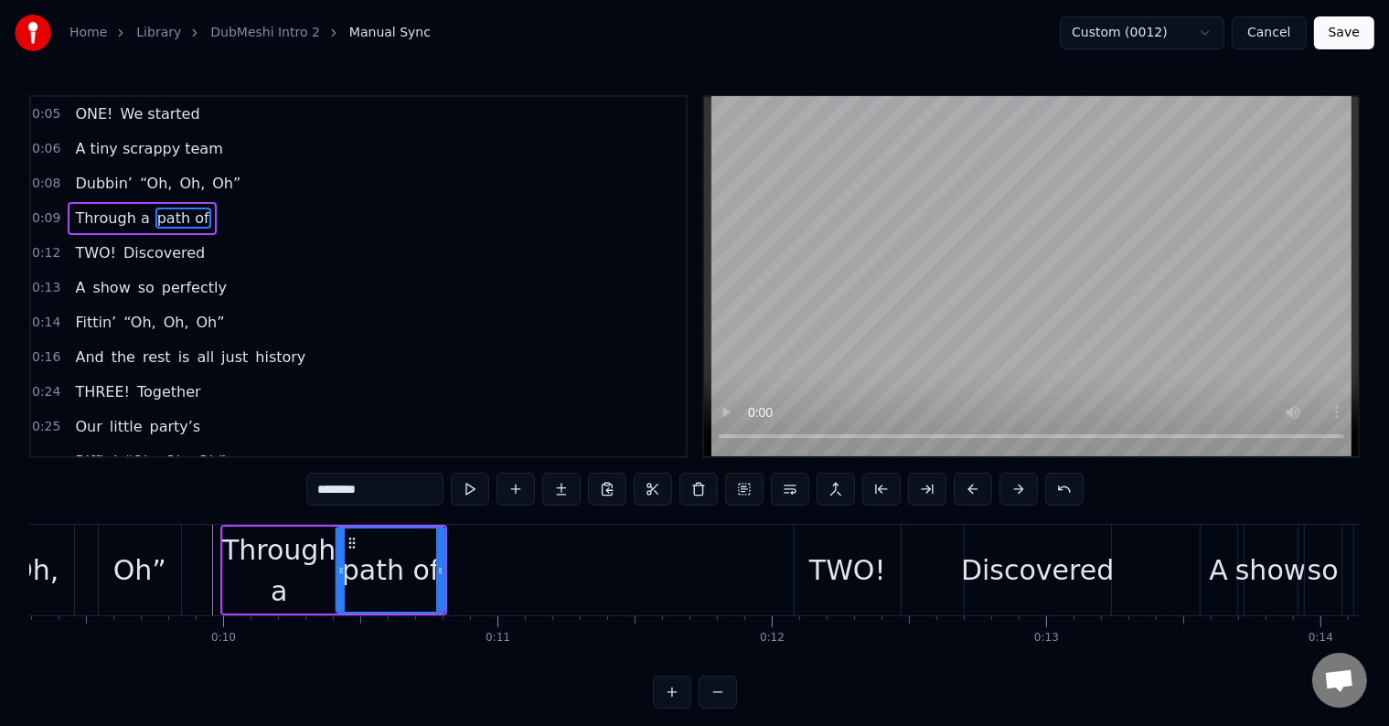
type input "*******"
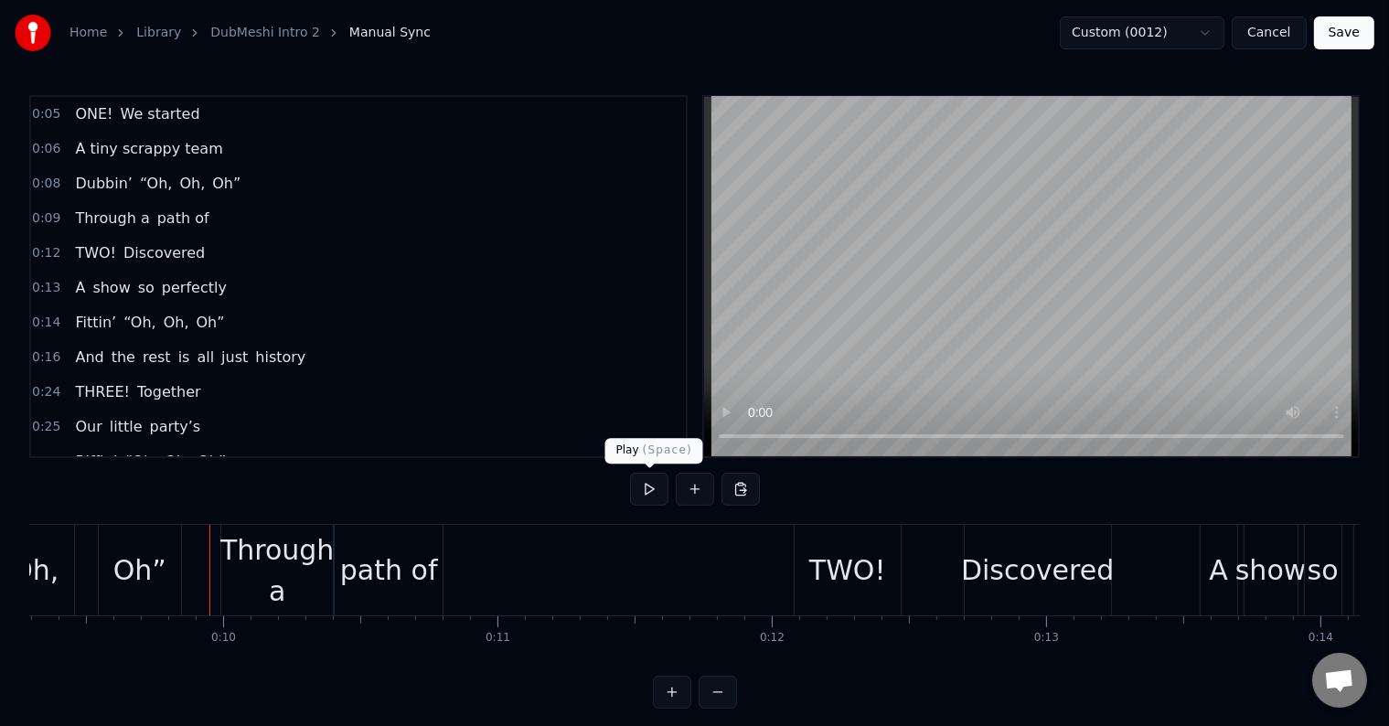
click at [648, 490] on button at bounding box center [649, 489] width 38 height 33
click at [205, 215] on div "0:09 Through a path of" at bounding box center [358, 218] width 655 height 35
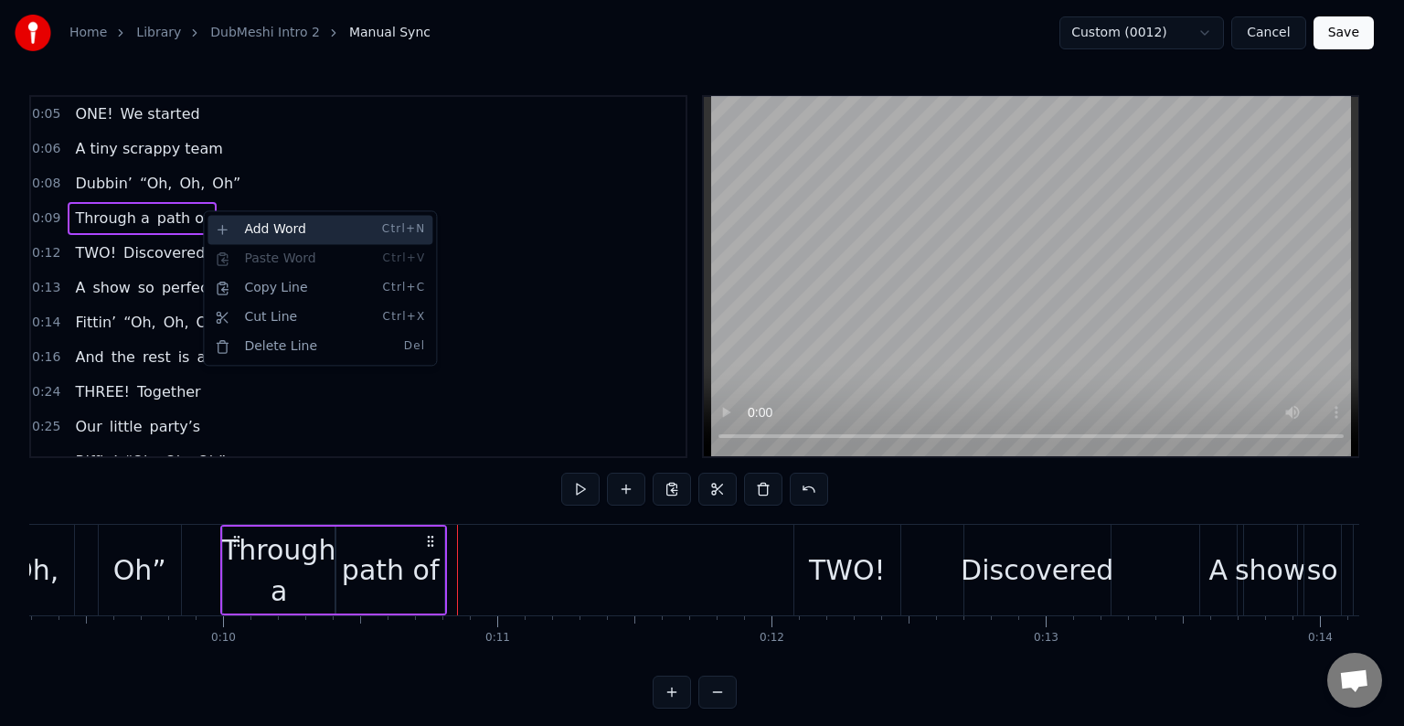
click at [247, 230] on div "Add Word Ctrl+N" at bounding box center [320, 229] width 225 height 29
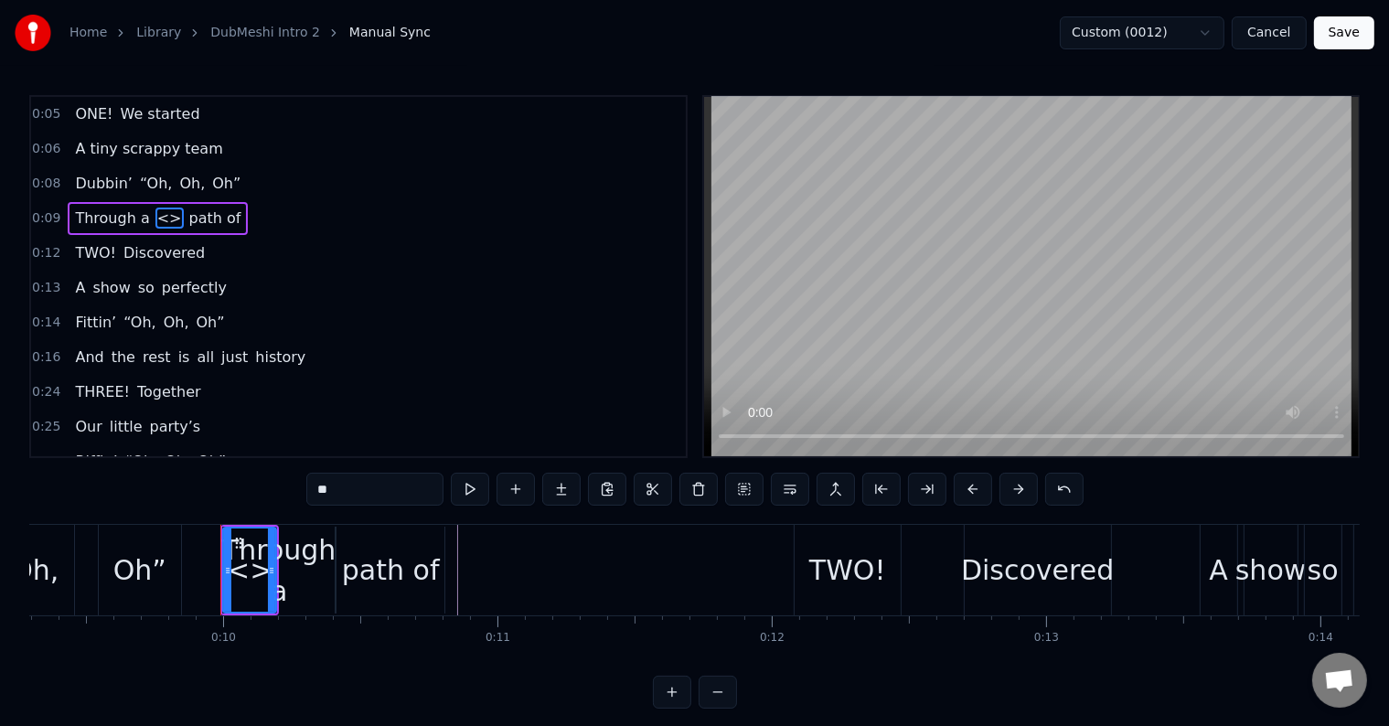
drag, startPoint x: 155, startPoint y: 208, endPoint x: 146, endPoint y: 212, distance: 9.4
click at [155, 212] on span "<>" at bounding box center [169, 218] width 28 height 21
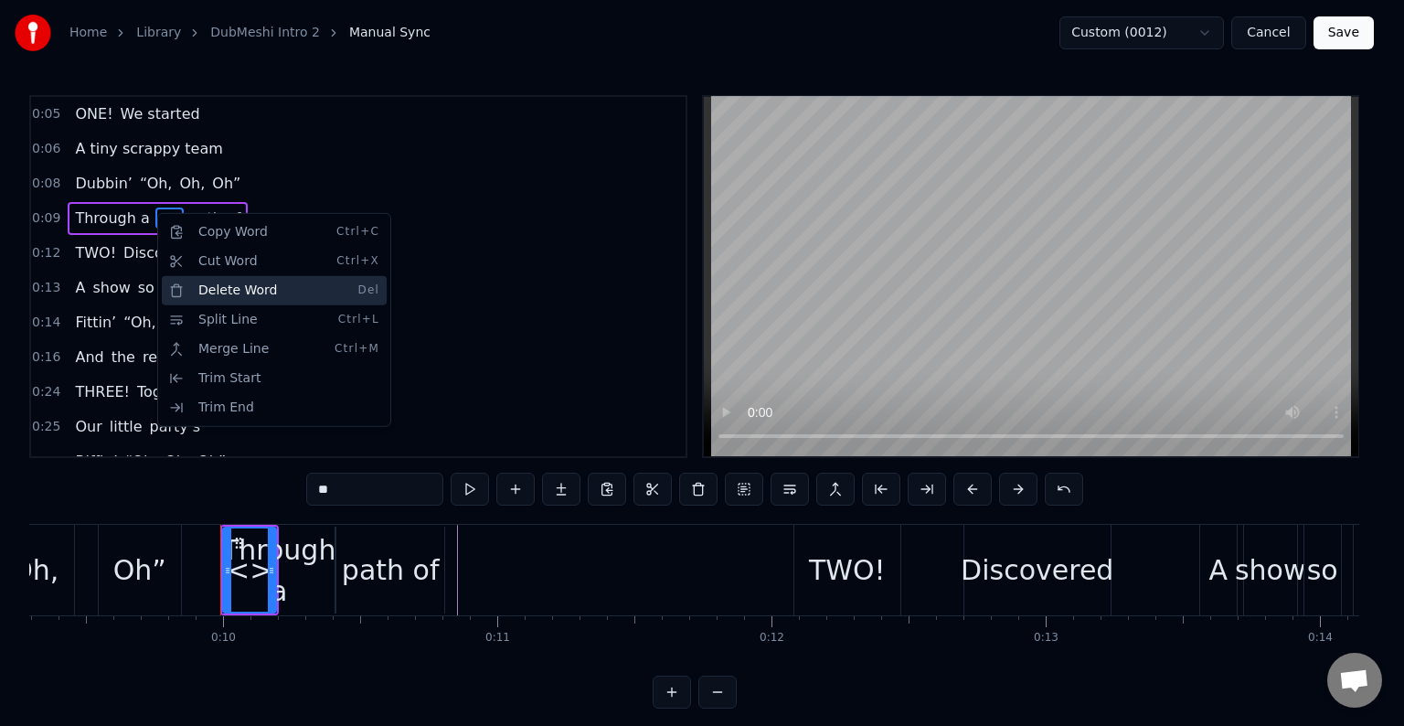
click at [293, 293] on div "Delete Word Del" at bounding box center [274, 290] width 225 height 29
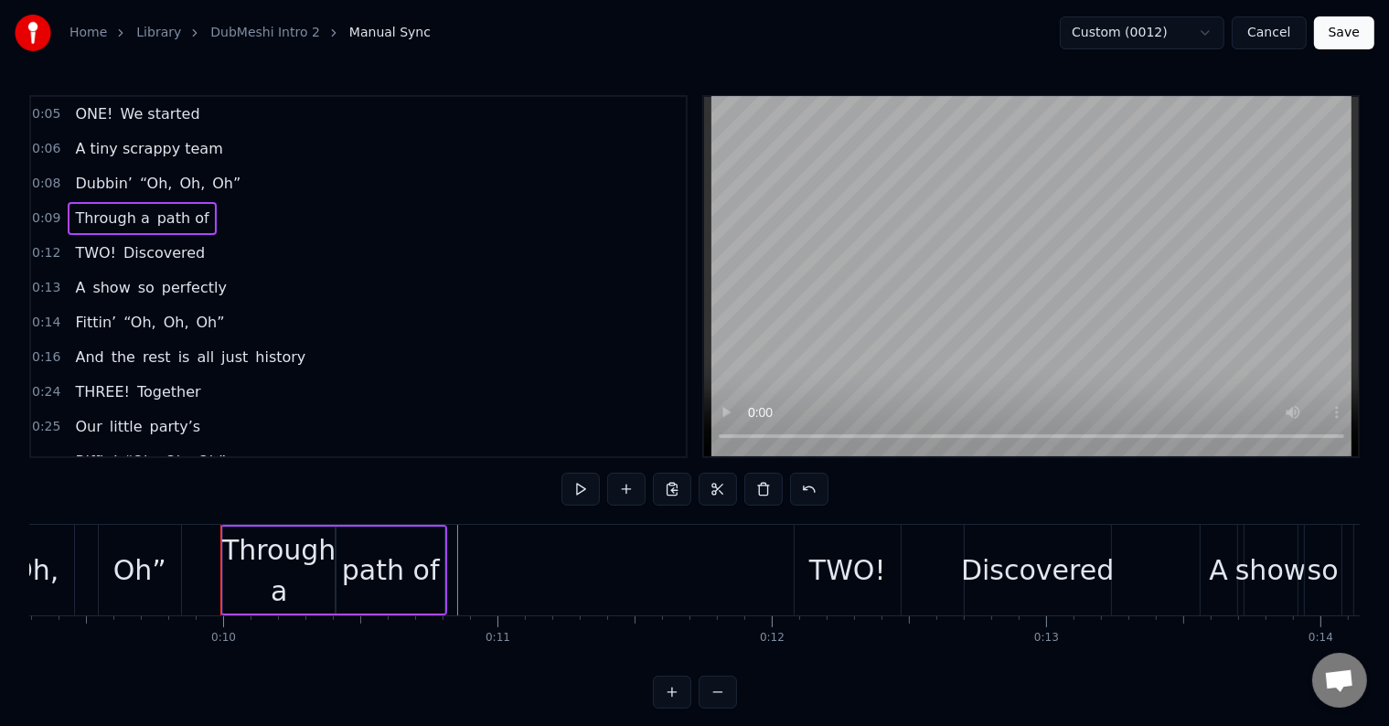
click at [162, 208] on span "path of" at bounding box center [183, 218] width 56 height 21
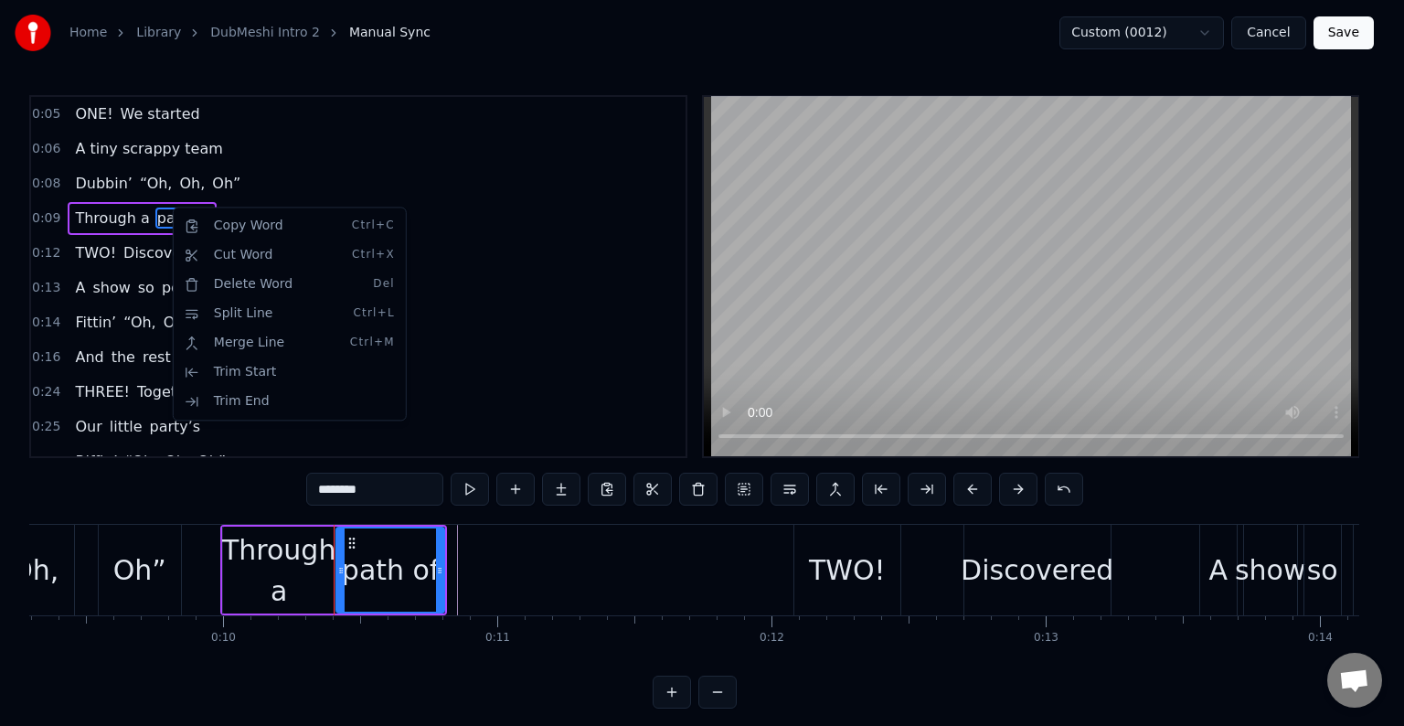
click at [213, 201] on html "Home Library DubMeshi Intro 2 Manual Sync Custom (0012) Cancel Save 0:05 ONE! W…" at bounding box center [702, 369] width 1404 height 738
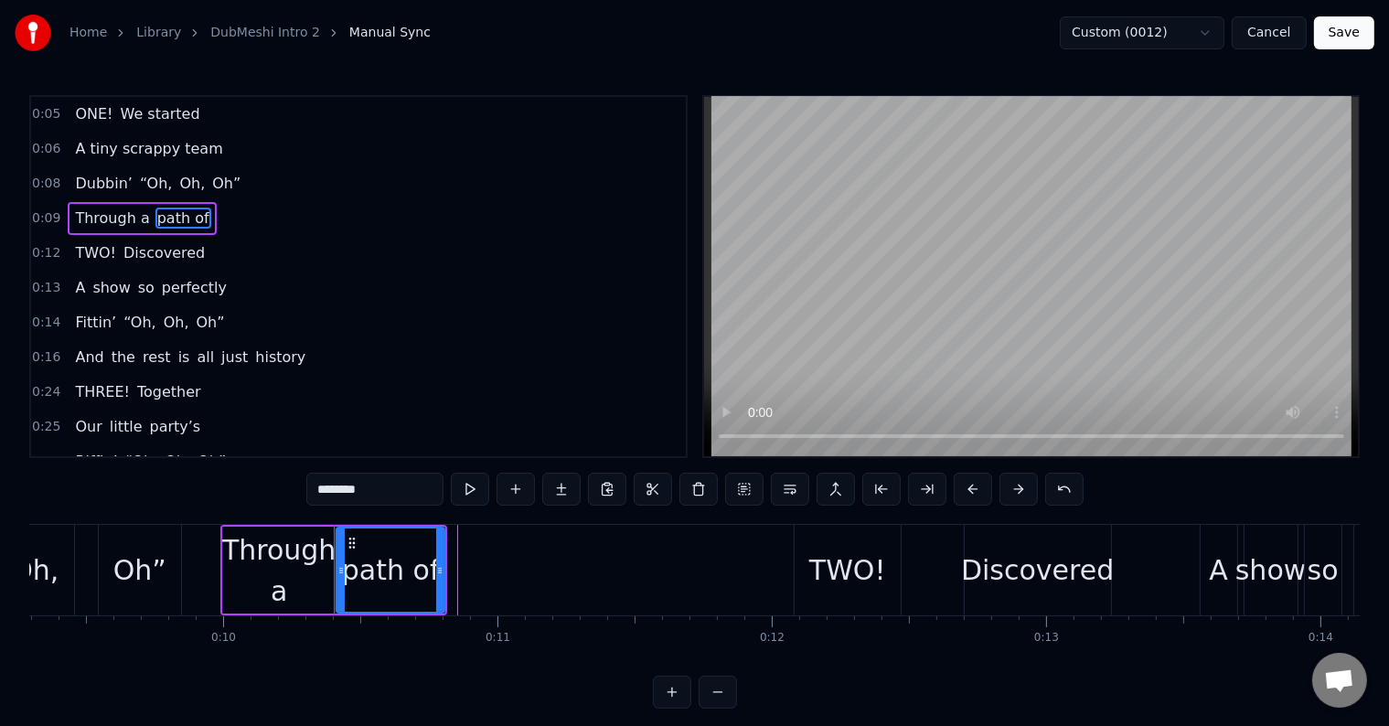
click at [216, 219] on div "0:09 Through a path of" at bounding box center [358, 218] width 655 height 35
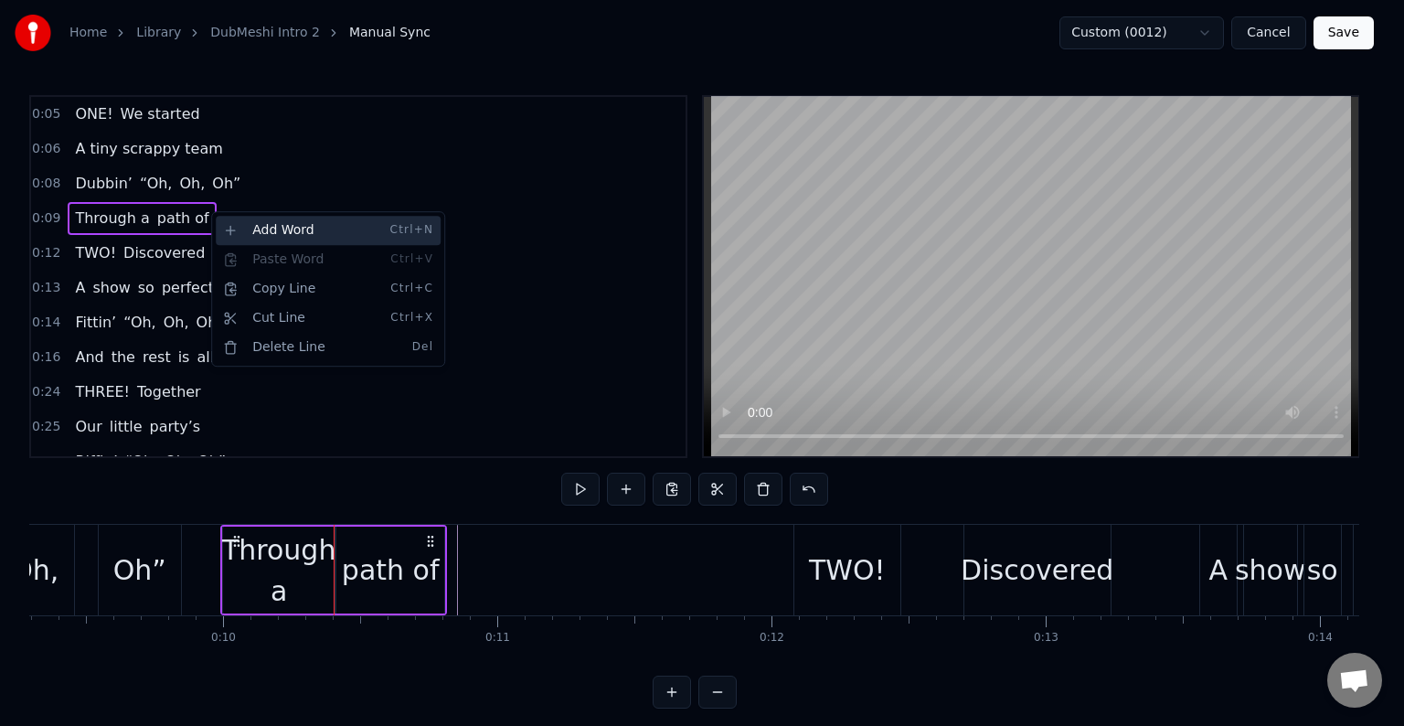
click at [293, 234] on div "Add Word Ctrl+N" at bounding box center [328, 230] width 225 height 29
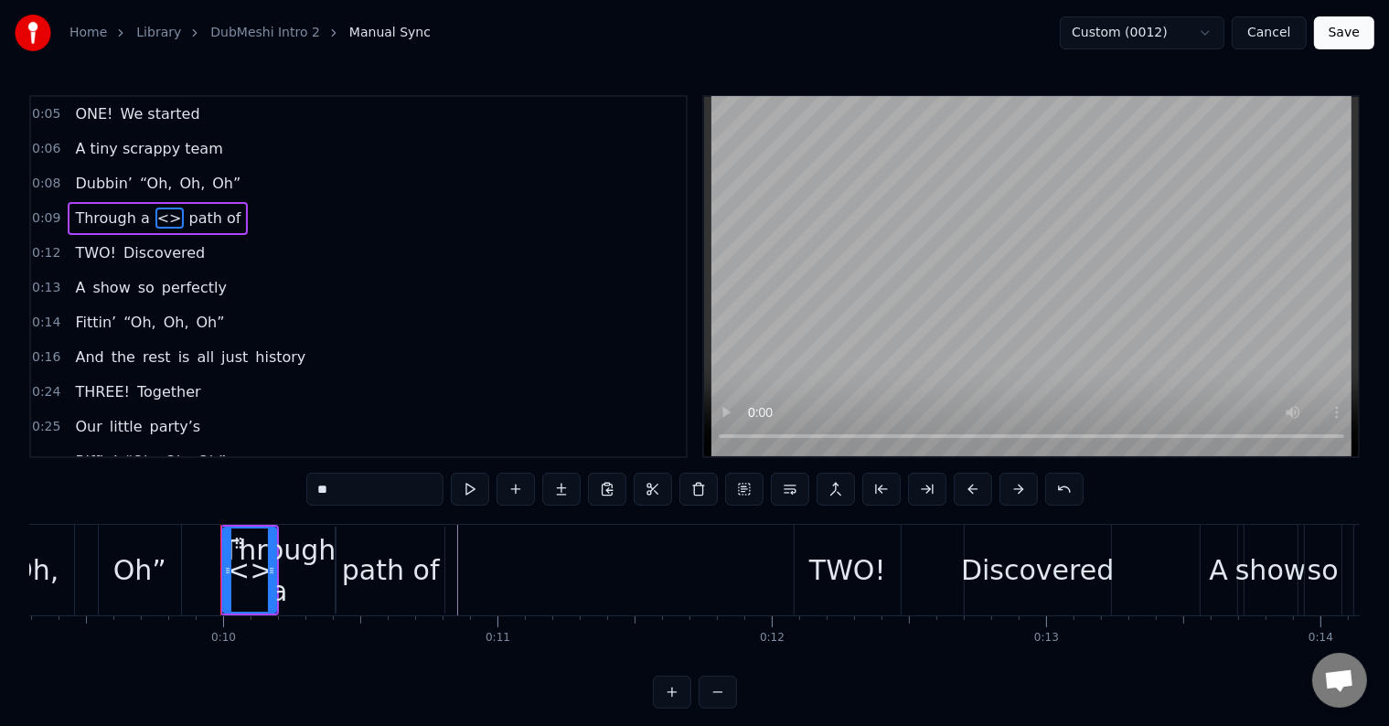
click at [155, 215] on span "<>" at bounding box center [169, 218] width 28 height 21
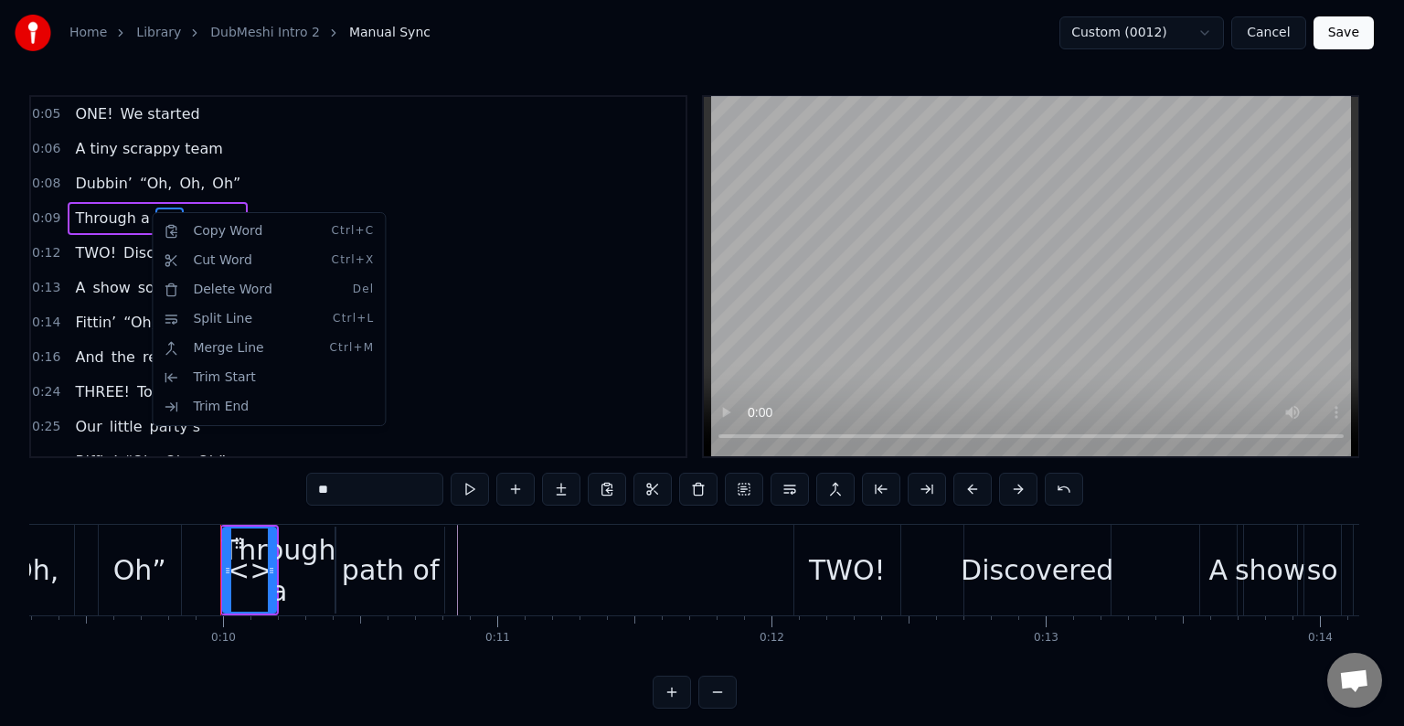
click at [143, 211] on html "Home Library DubMeshi Intro 2 Manual Sync Custom (0012) Cancel Save 0:05 ONE! W…" at bounding box center [702, 369] width 1404 height 738
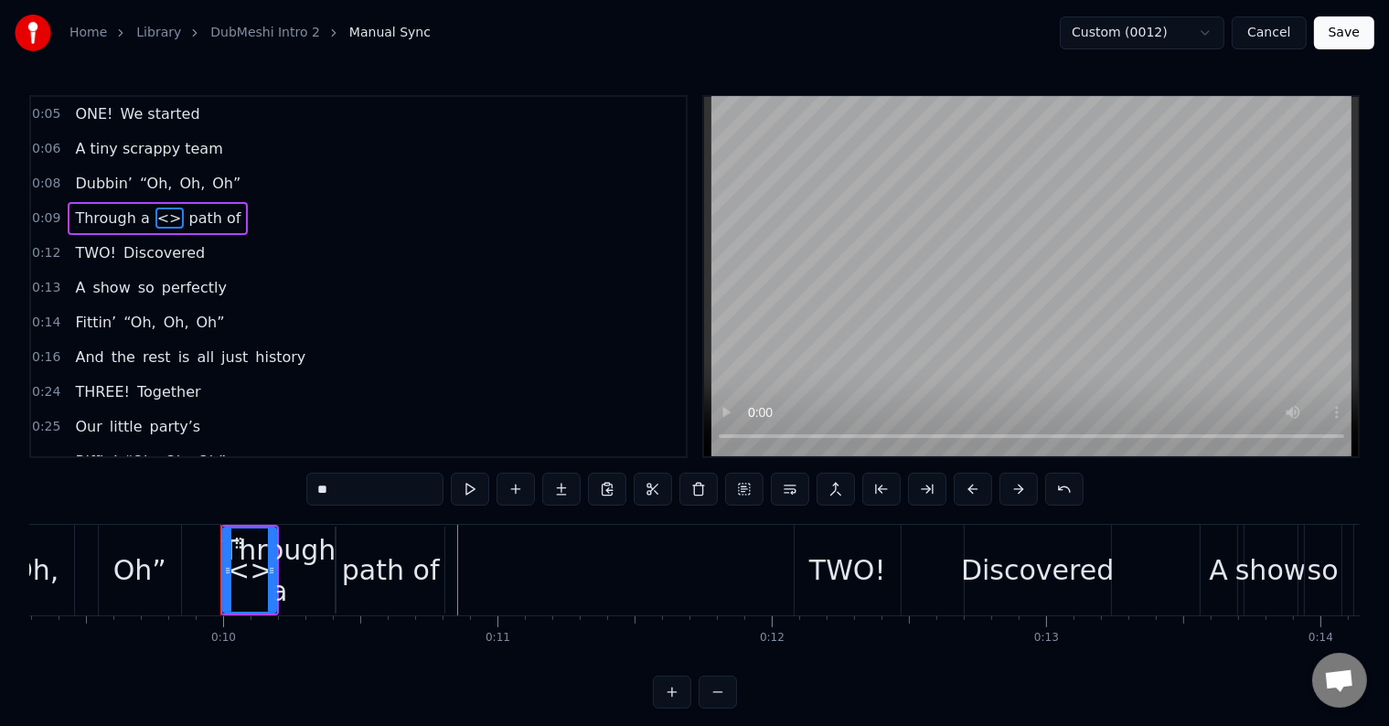
drag, startPoint x: 151, startPoint y: 208, endPoint x: 205, endPoint y: 212, distance: 54.1
click at [205, 212] on div "Through a <> path of" at bounding box center [158, 218] width 180 height 33
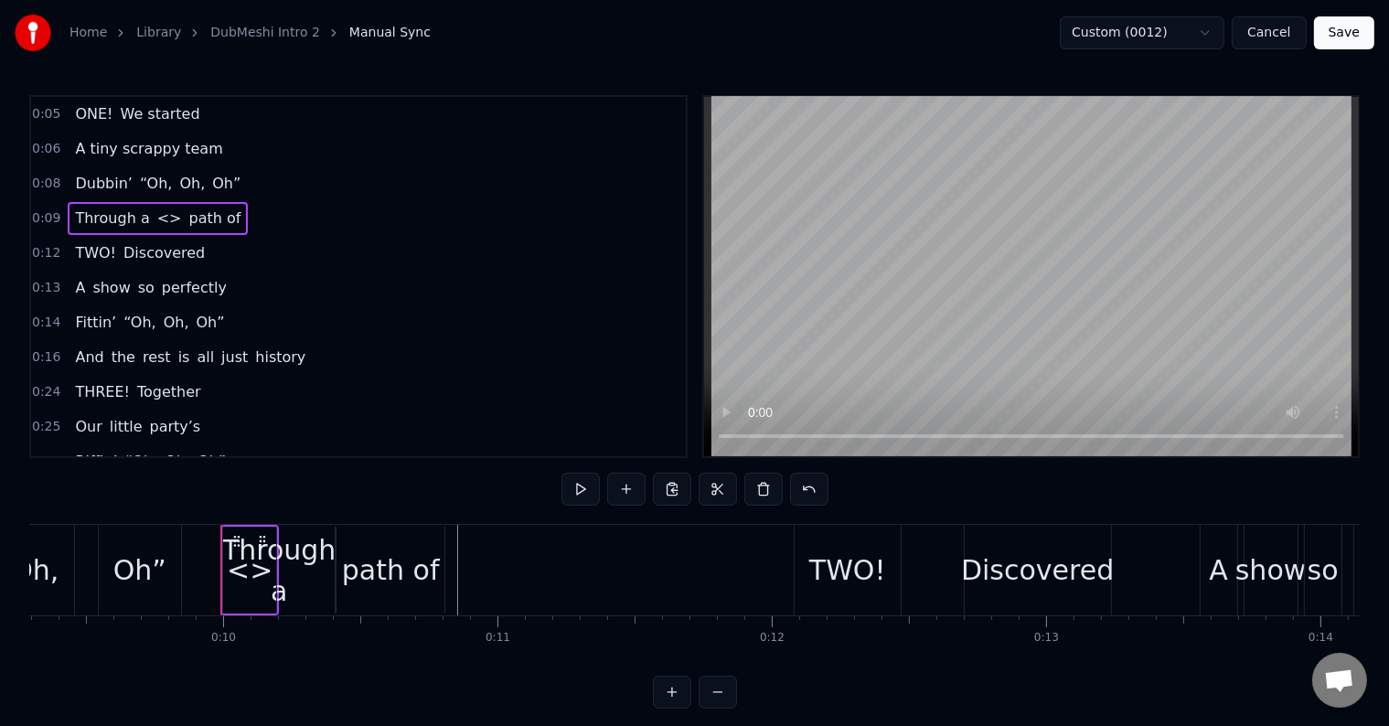
click at [155, 208] on span "<>" at bounding box center [169, 218] width 28 height 21
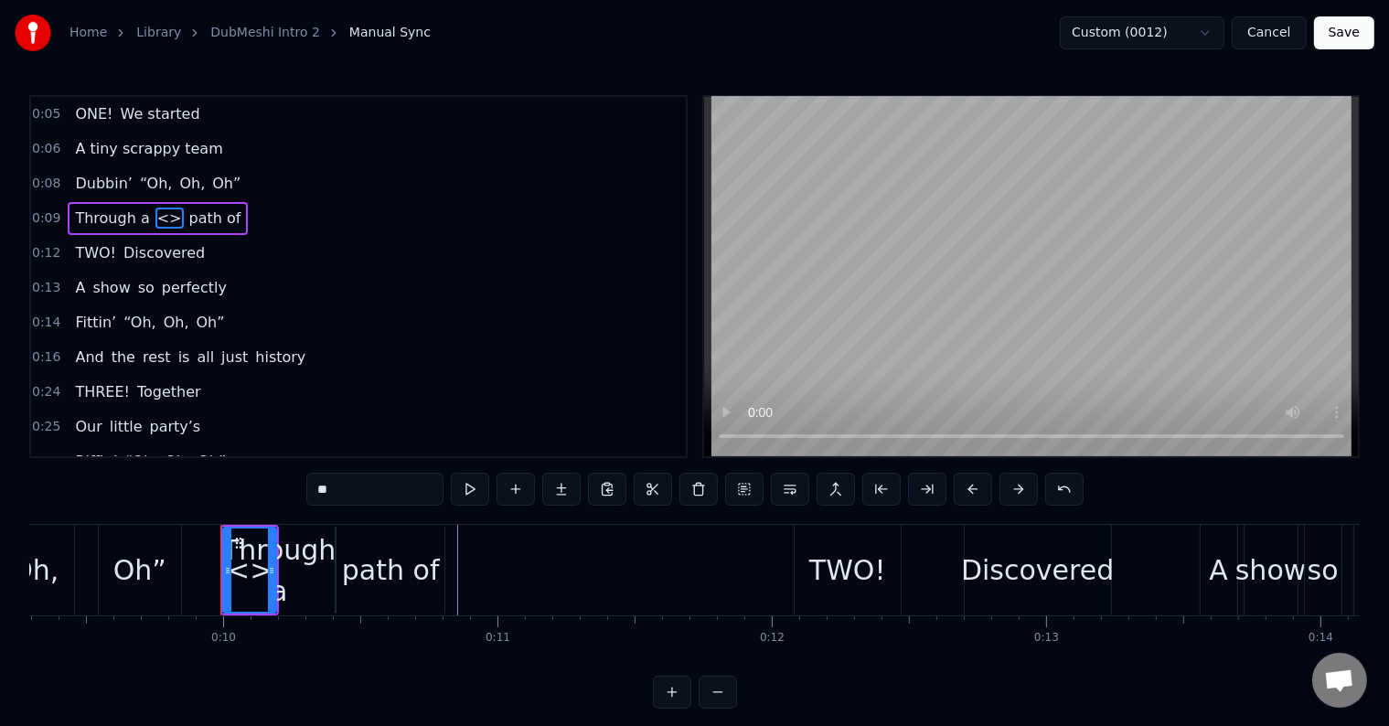
click at [155, 210] on span "<>" at bounding box center [169, 218] width 28 height 21
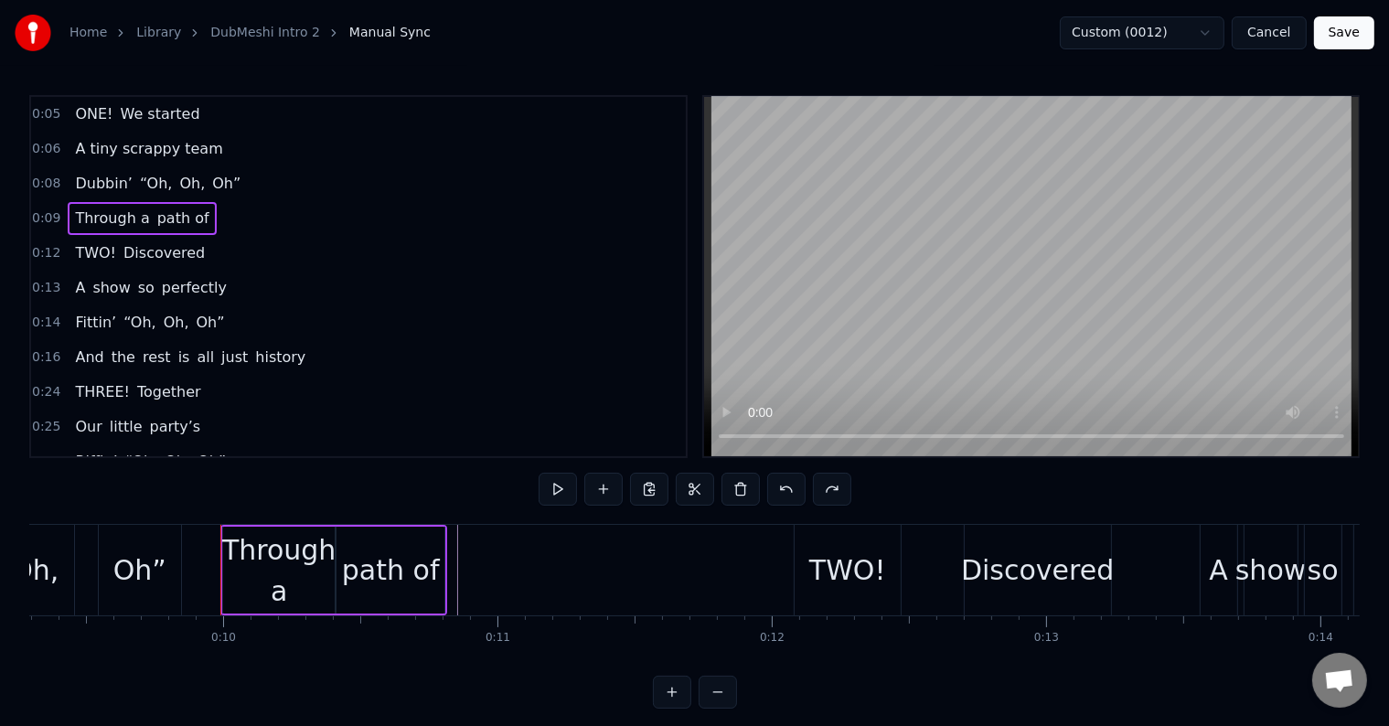
click at [173, 212] on span "path of" at bounding box center [183, 218] width 56 height 21
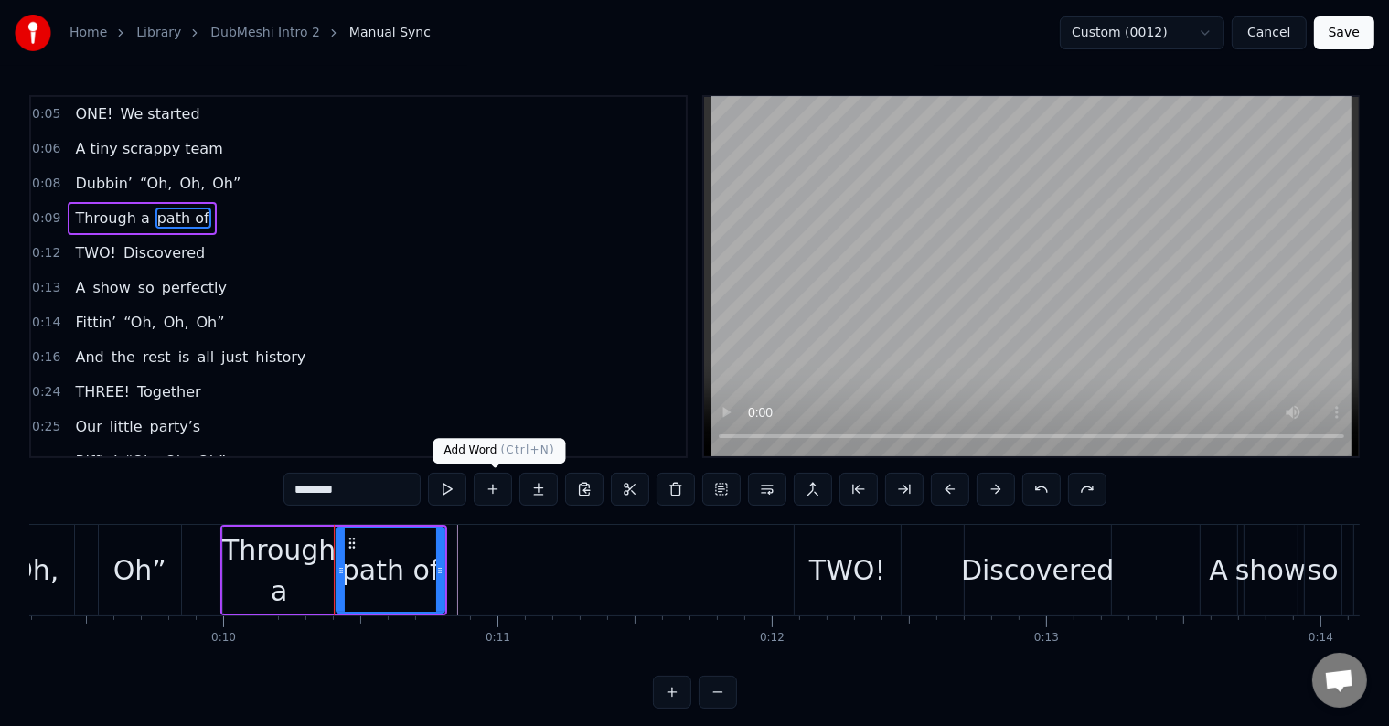
click at [498, 490] on button at bounding box center [493, 489] width 38 height 33
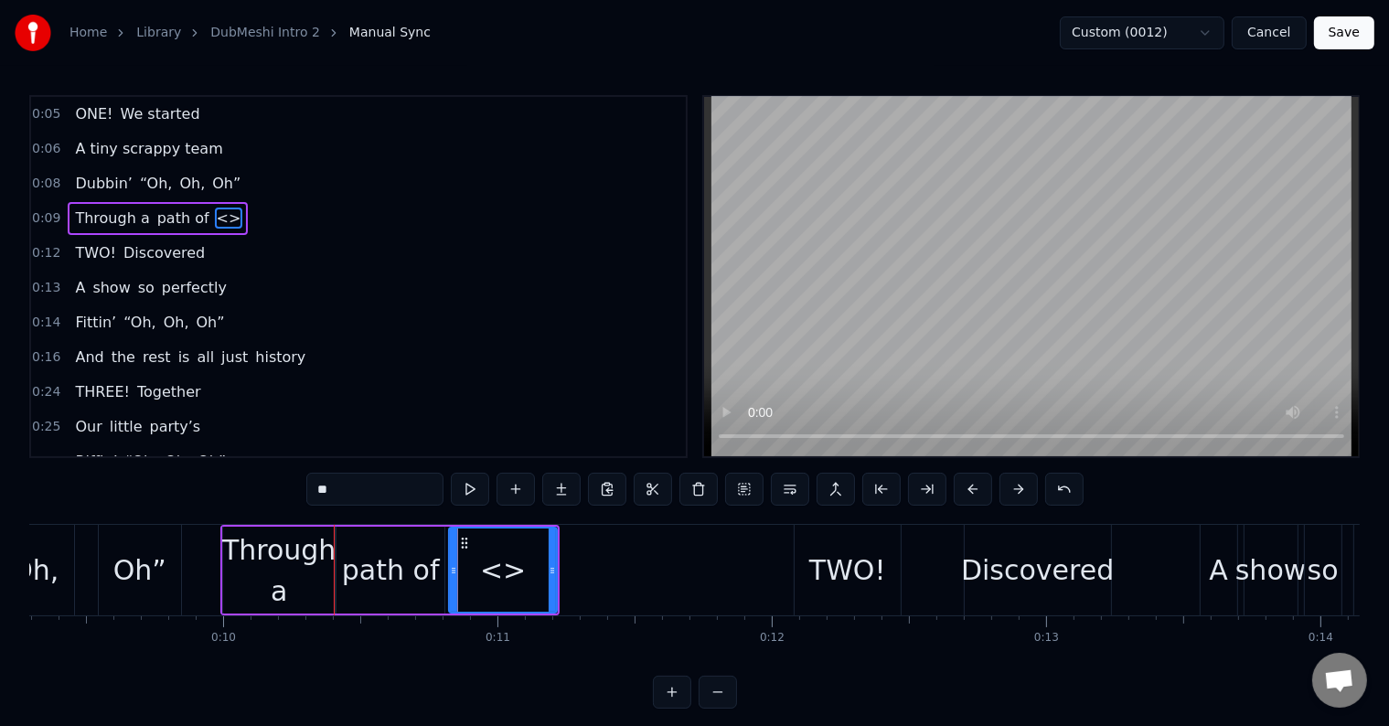
click at [400, 492] on input "**" at bounding box center [374, 489] width 137 height 33
paste input "**********"
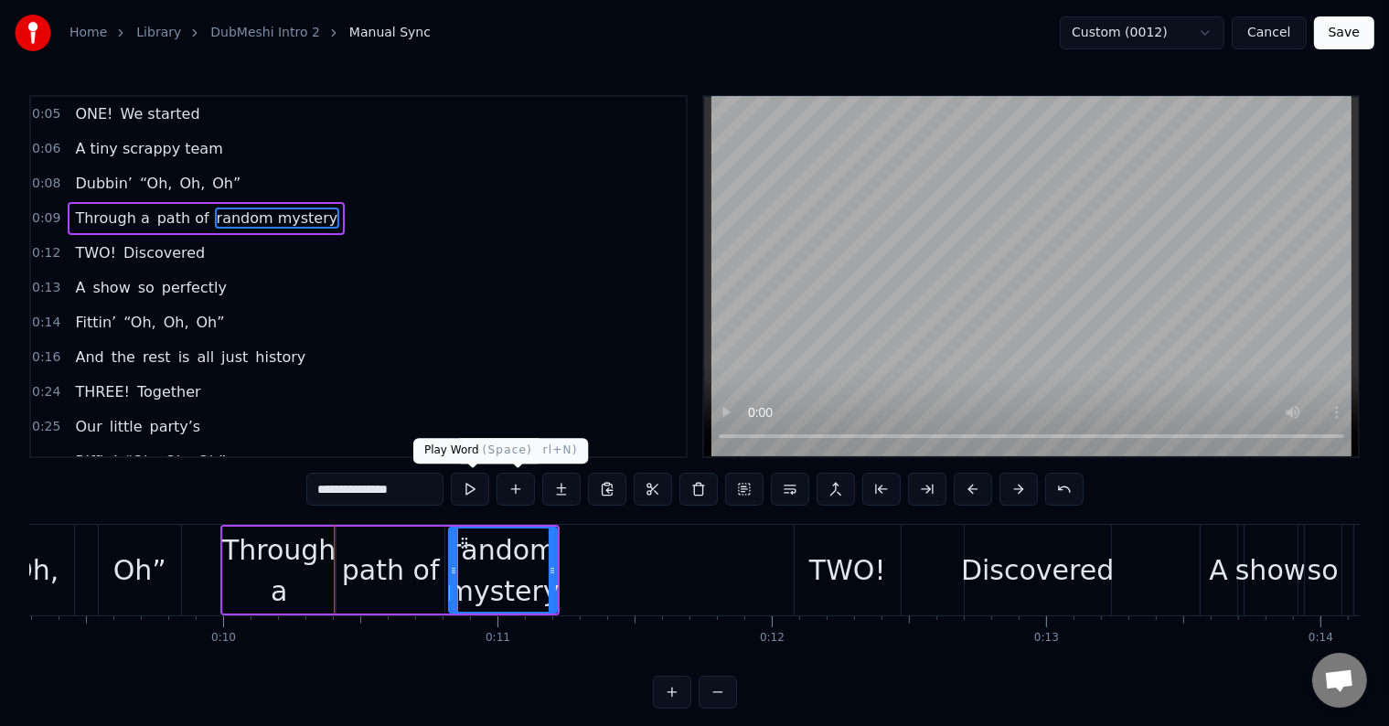
type input "**********"
click at [470, 496] on button at bounding box center [470, 489] width 38 height 33
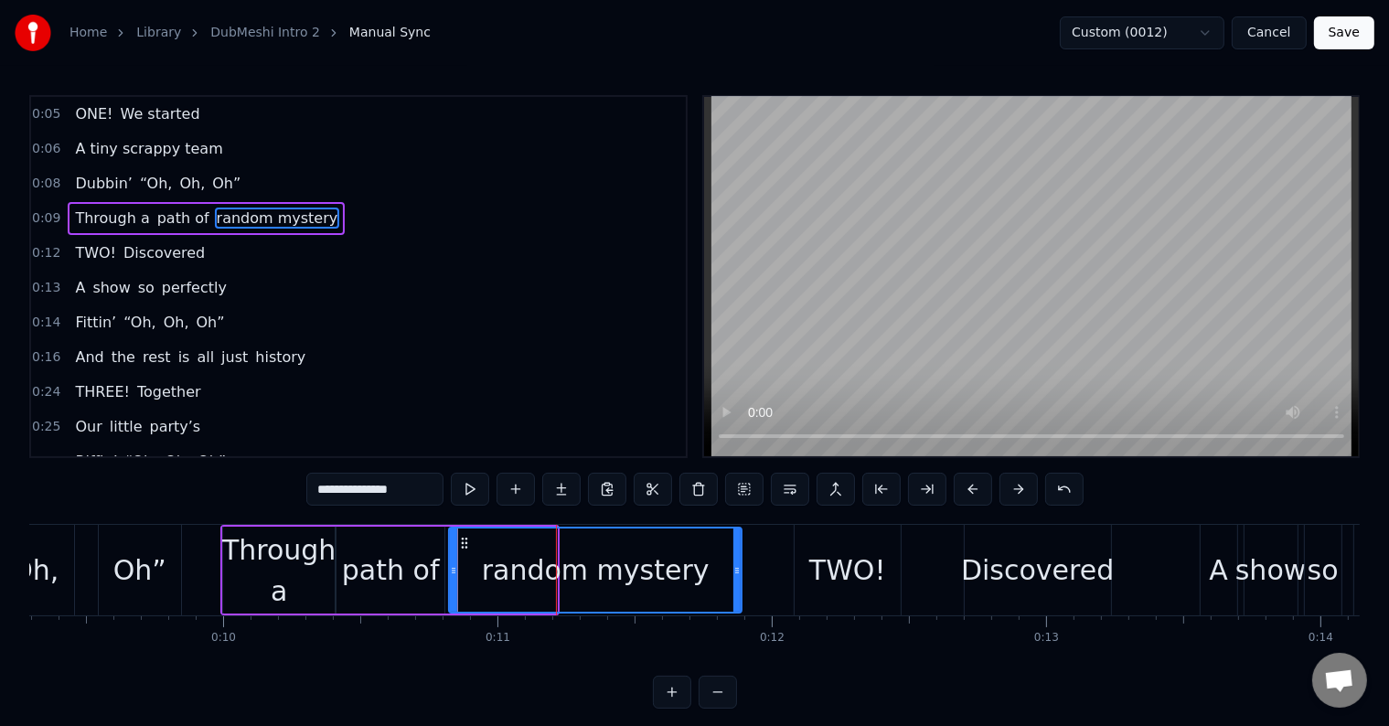
drag, startPoint x: 549, startPoint y: 552, endPoint x: 677, endPoint y: 550, distance: 127.1
click at [735, 554] on div at bounding box center [736, 569] width 7 height 83
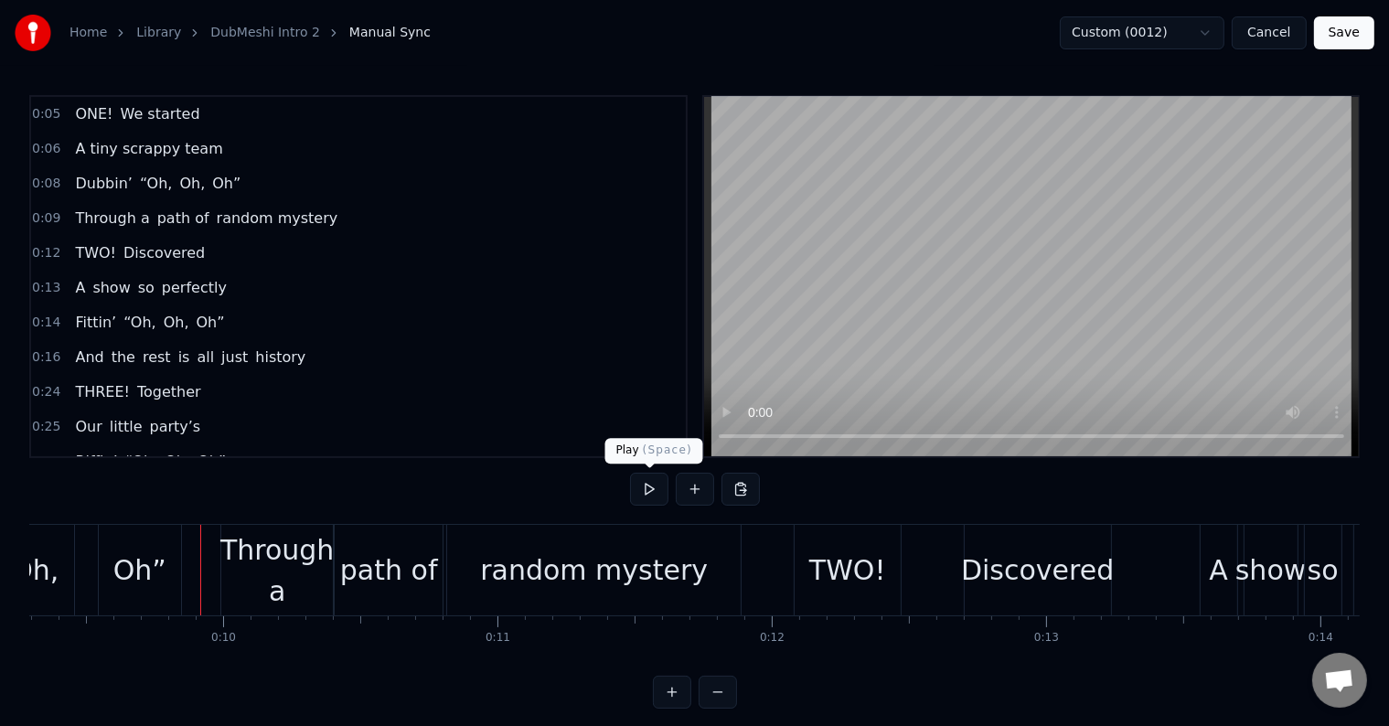
click at [639, 485] on button at bounding box center [649, 489] width 38 height 33
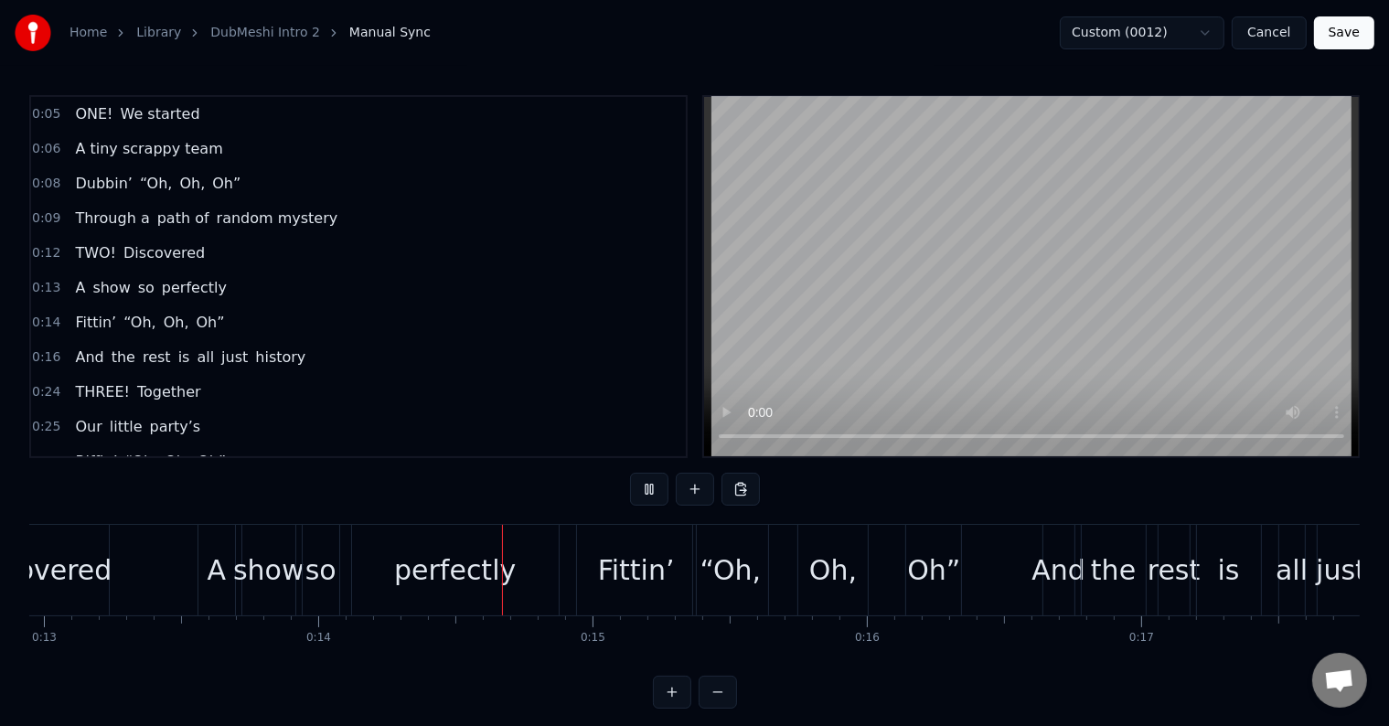
scroll to position [0, 3758]
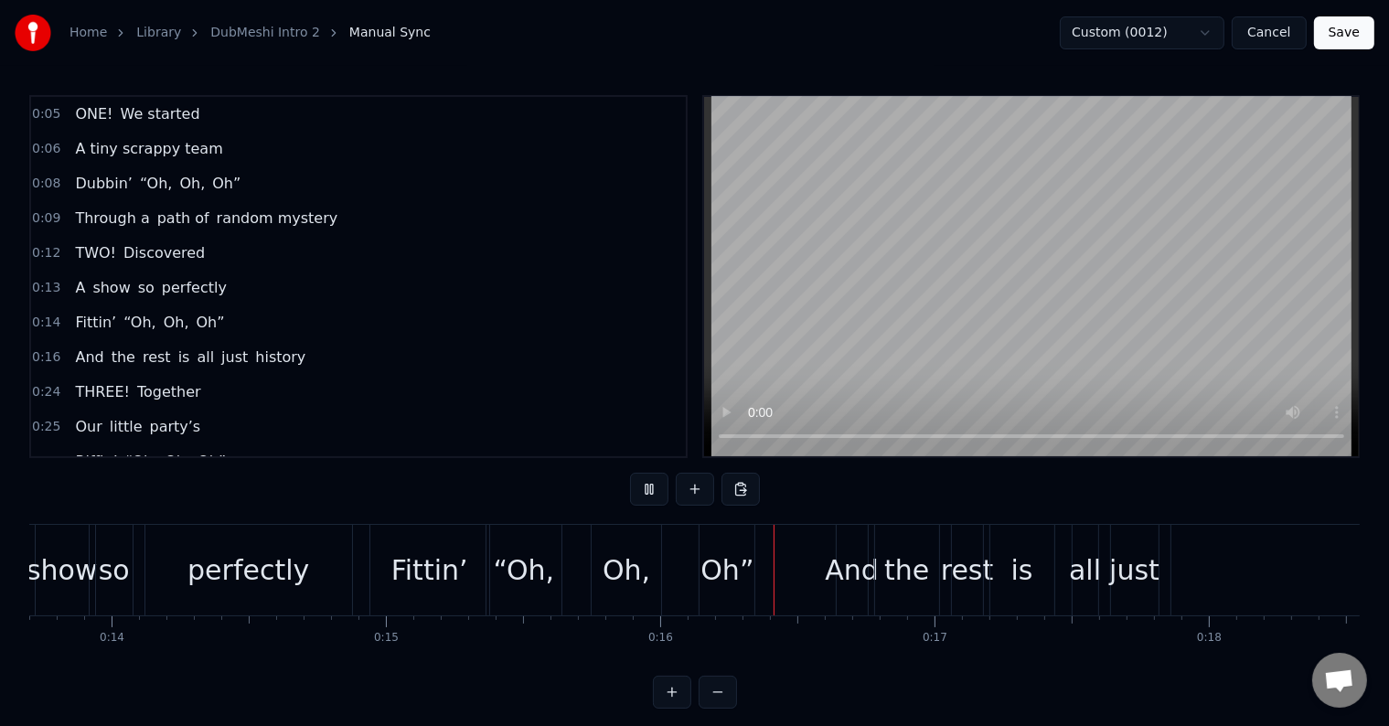
click at [639, 485] on button at bounding box center [649, 489] width 38 height 33
click at [651, 476] on button at bounding box center [649, 489] width 38 height 33
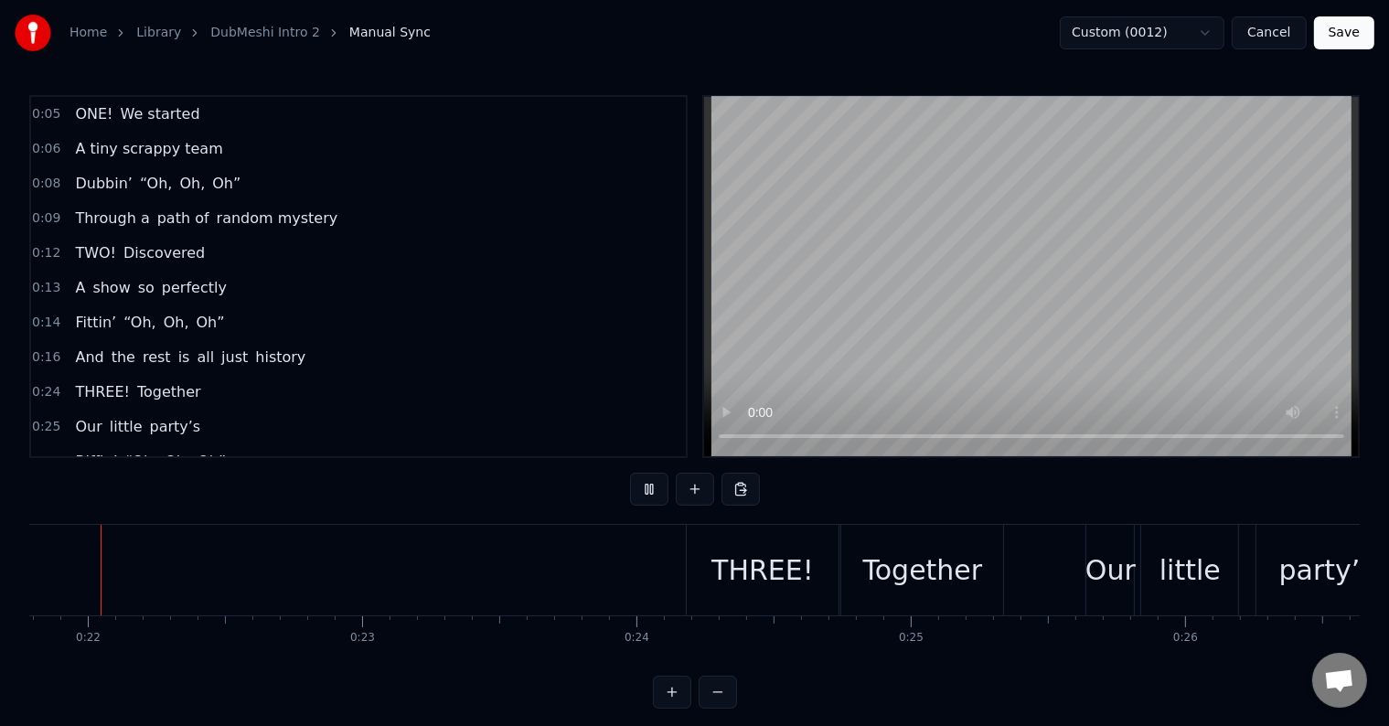
scroll to position [0, 5949]
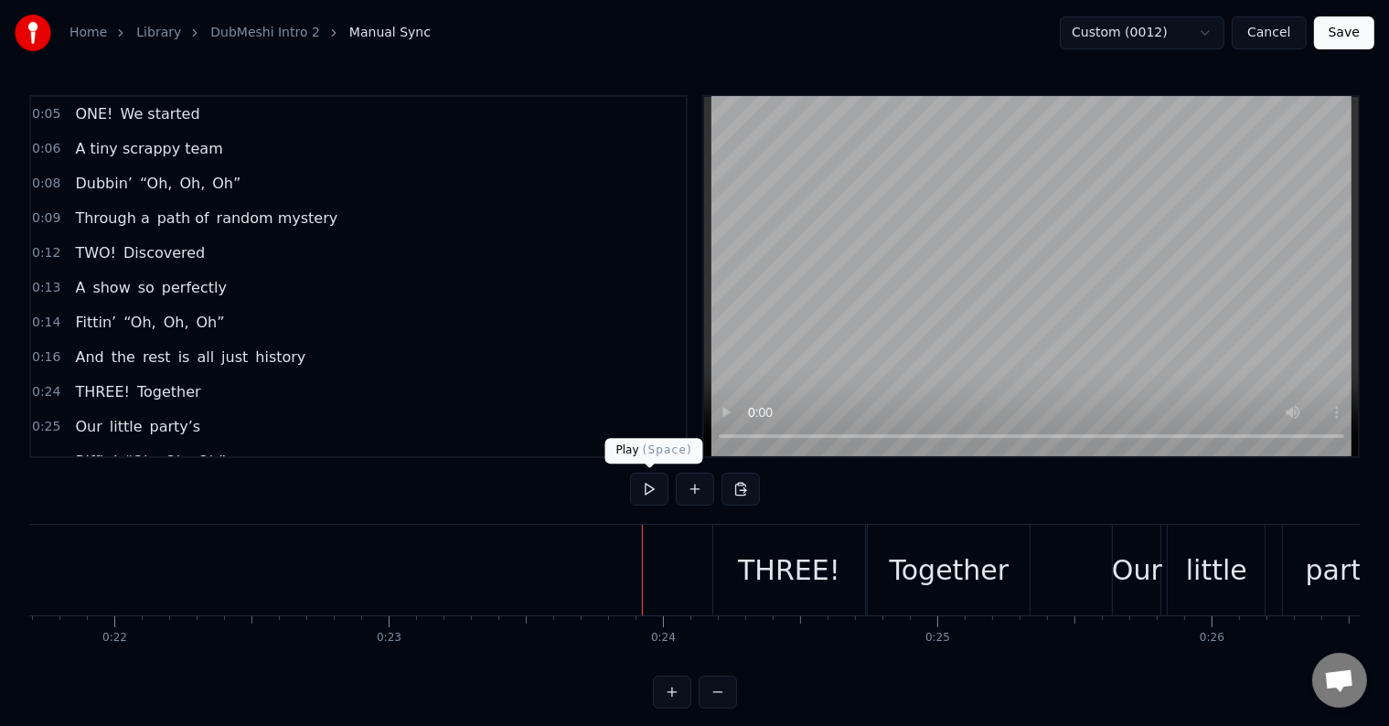
click at [644, 486] on button at bounding box center [649, 489] width 38 height 33
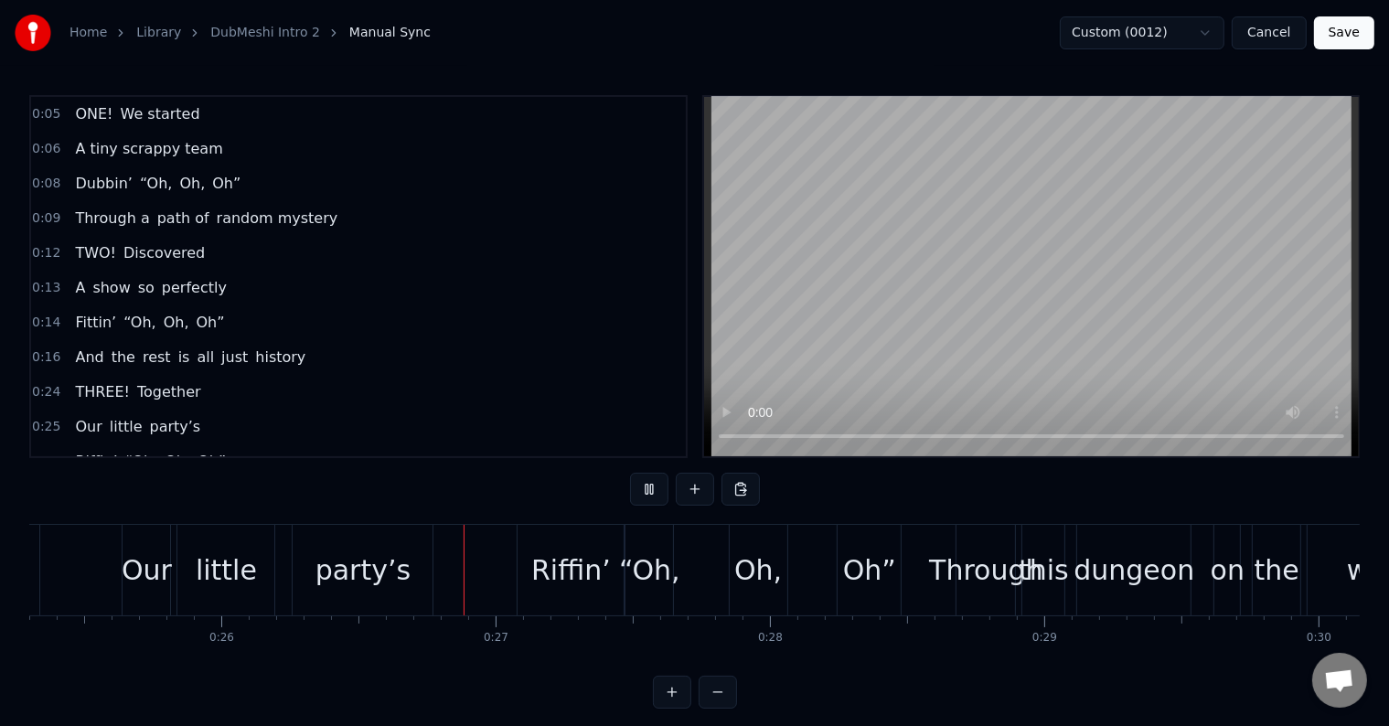
scroll to position [0, 7130]
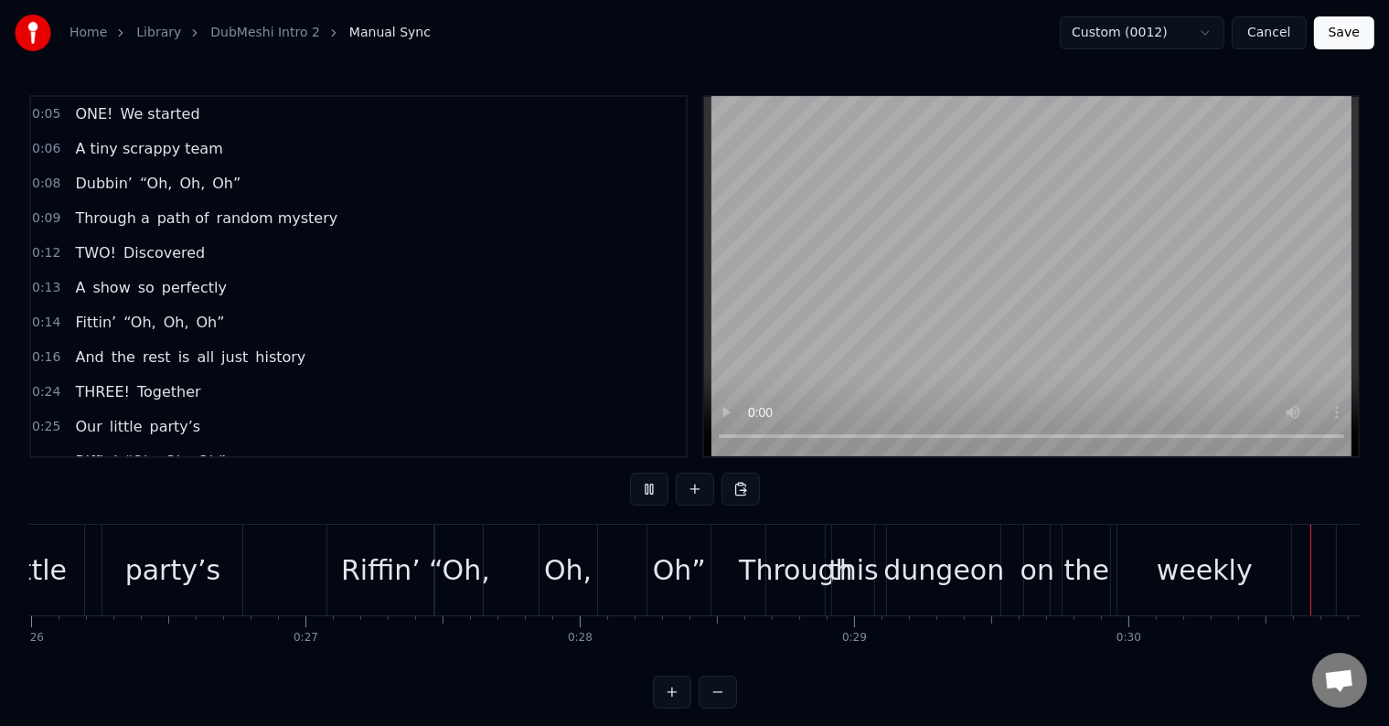
click at [644, 485] on button at bounding box center [649, 489] width 38 height 33
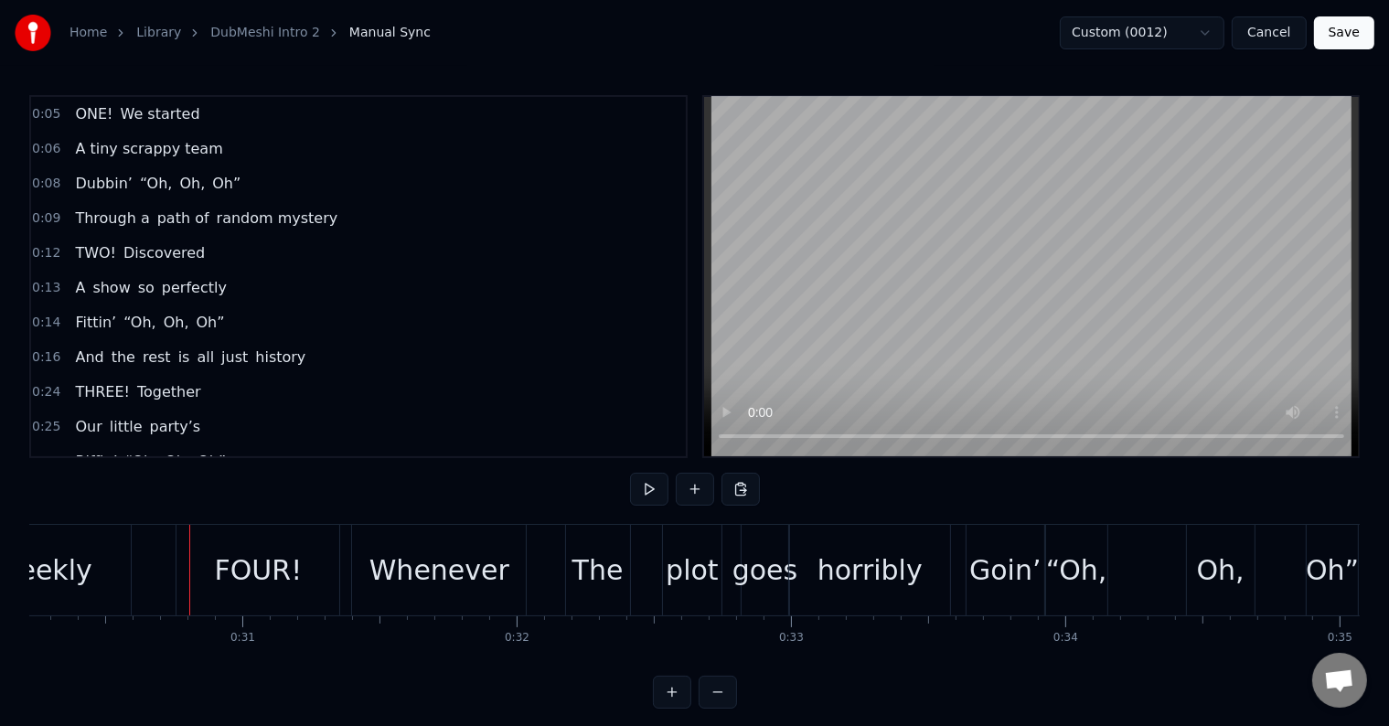
click at [644, 485] on button at bounding box center [649, 489] width 38 height 33
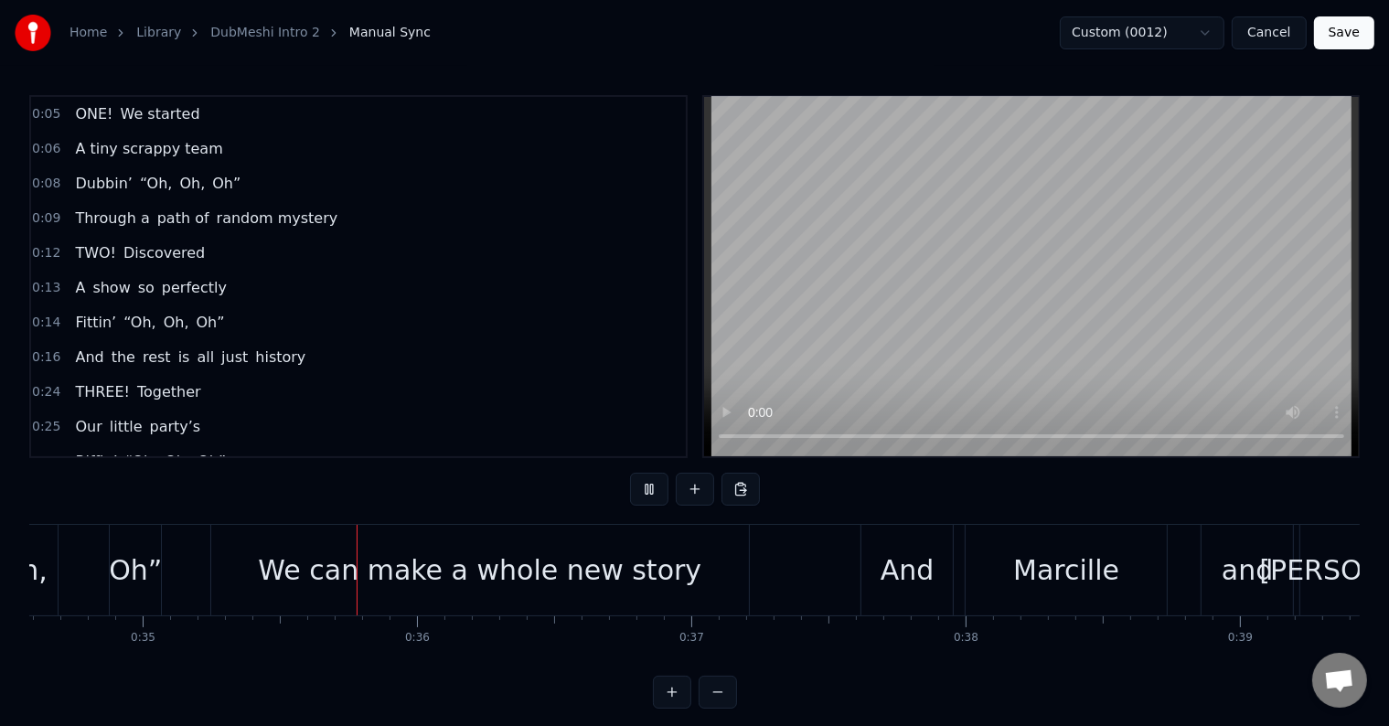
scroll to position [0, 9505]
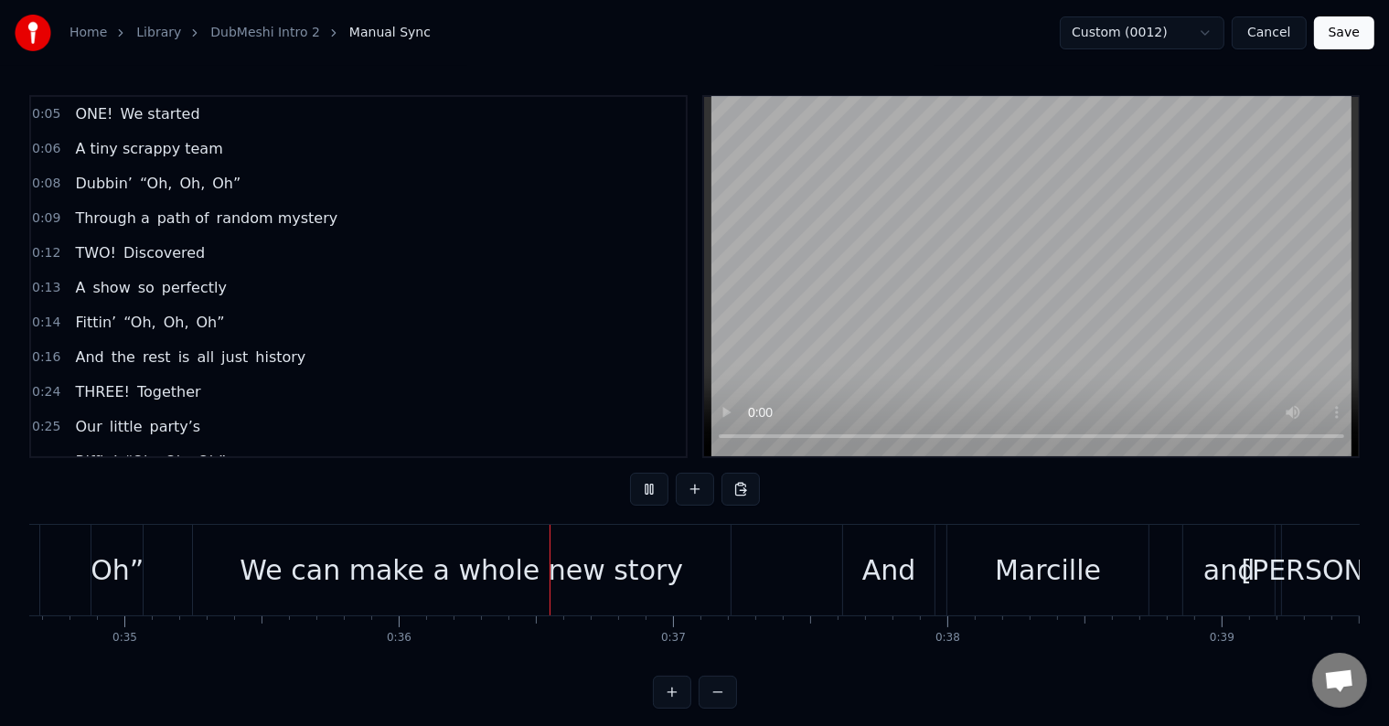
click at [644, 485] on button at bounding box center [649, 489] width 38 height 33
click at [446, 598] on div "We can make a whole new story" at bounding box center [462, 570] width 538 height 91
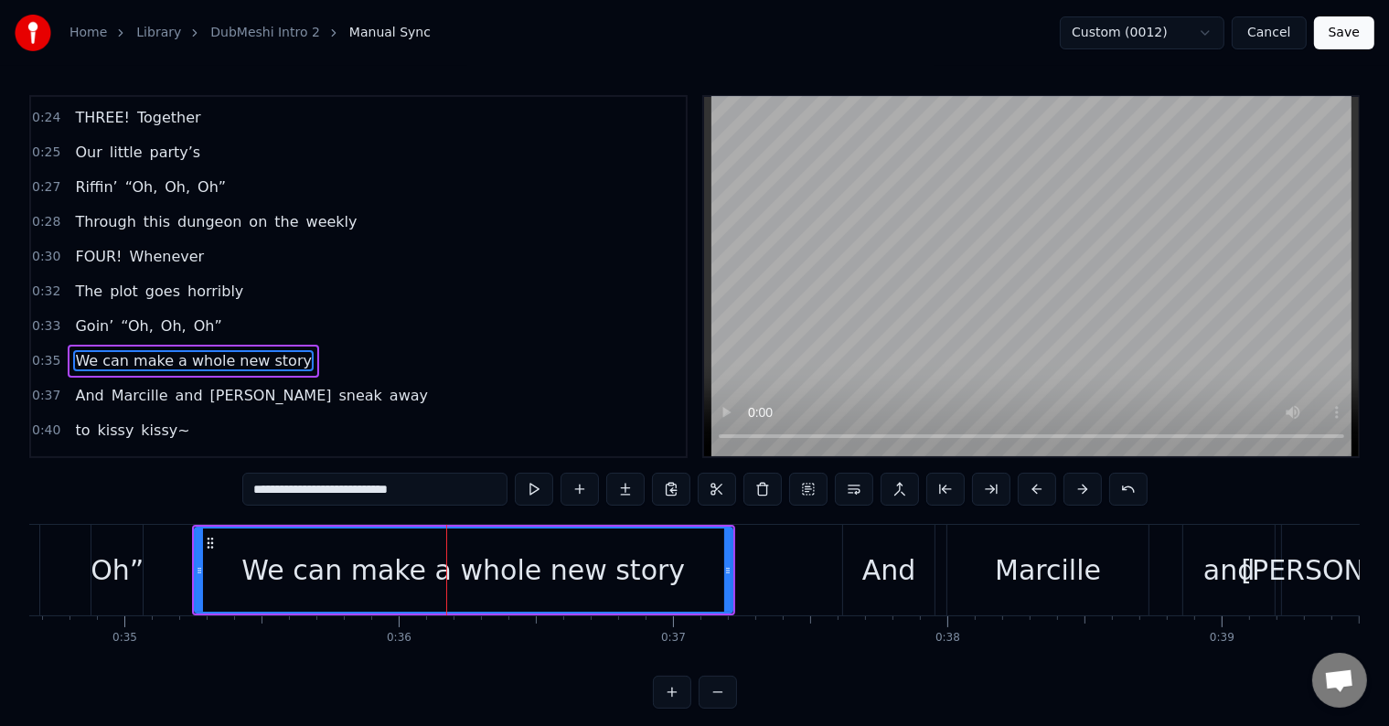
scroll to position [341, 0]
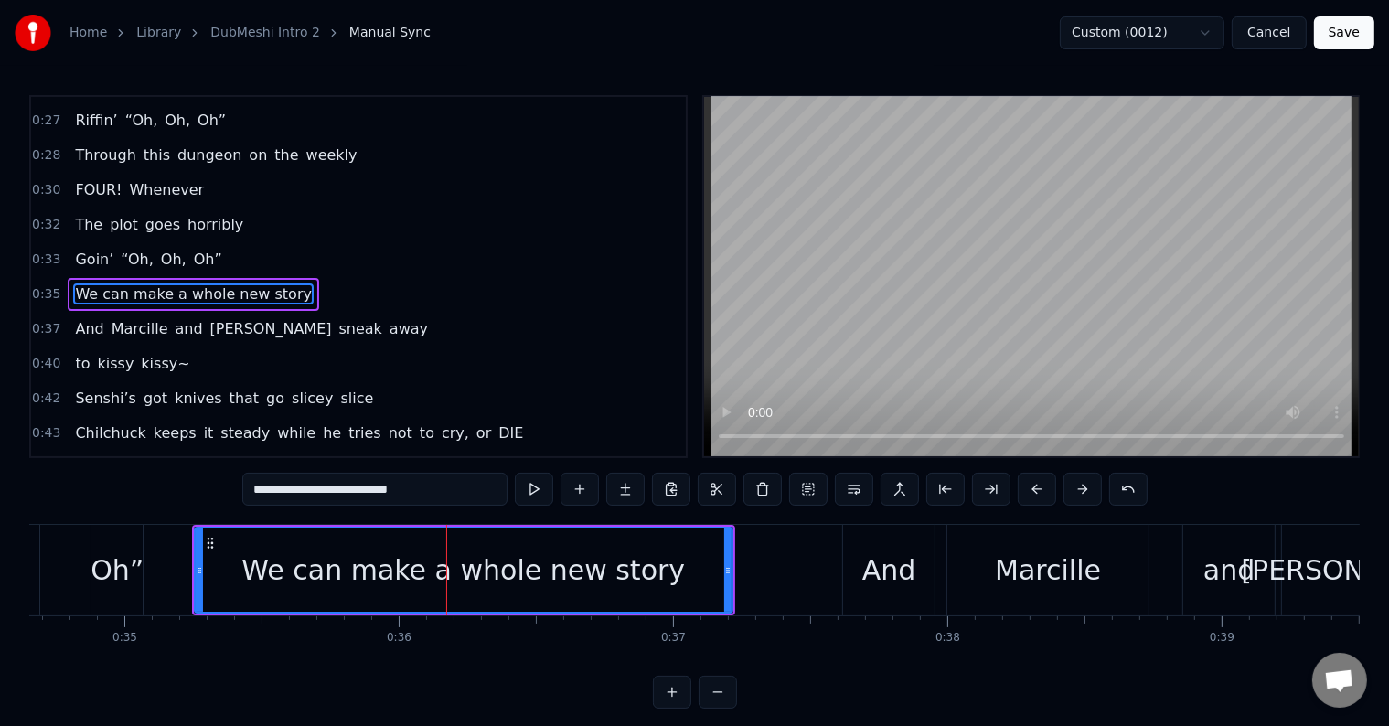
drag, startPoint x: 469, startPoint y: 490, endPoint x: 297, endPoint y: 497, distance: 172.0
click at [297, 497] on input "**********" at bounding box center [374, 489] width 265 height 33
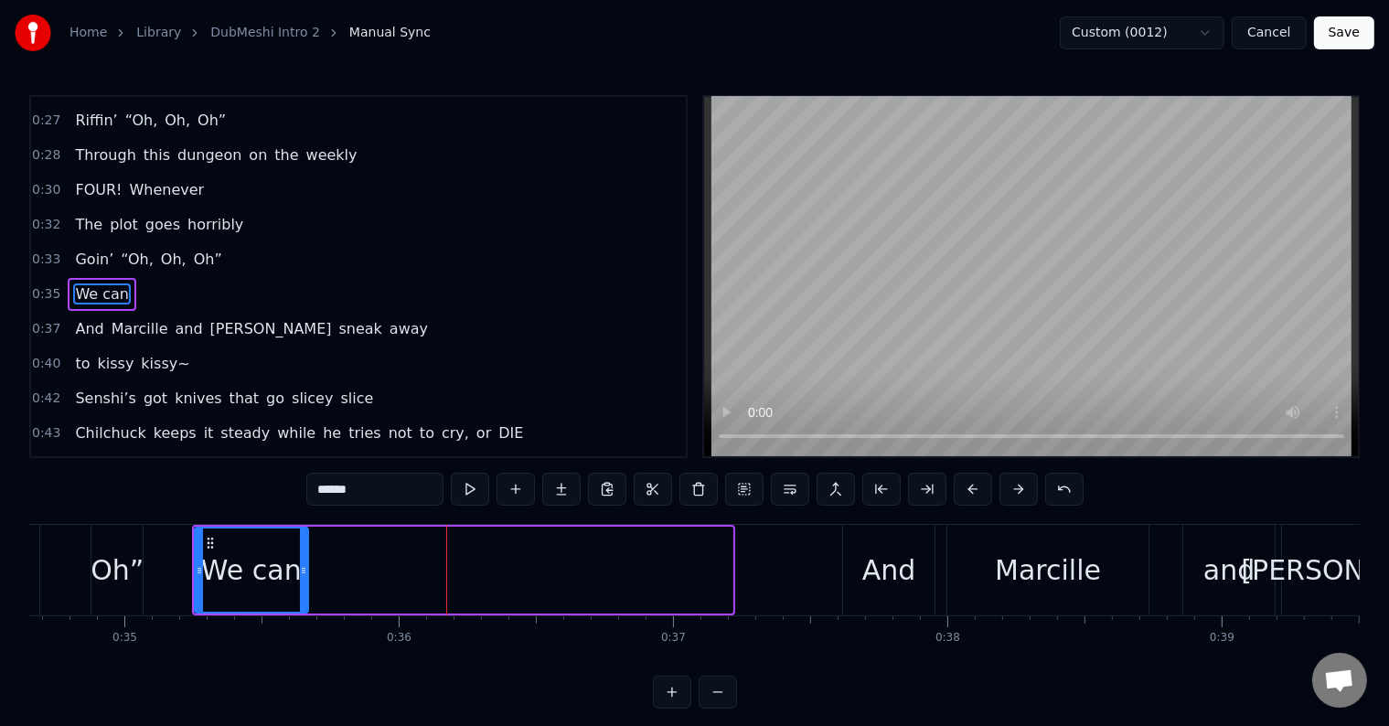
drag, startPoint x: 725, startPoint y: 560, endPoint x: 307, endPoint y: 571, distance: 418.0
click at [307, 571] on div at bounding box center [303, 569] width 7 height 83
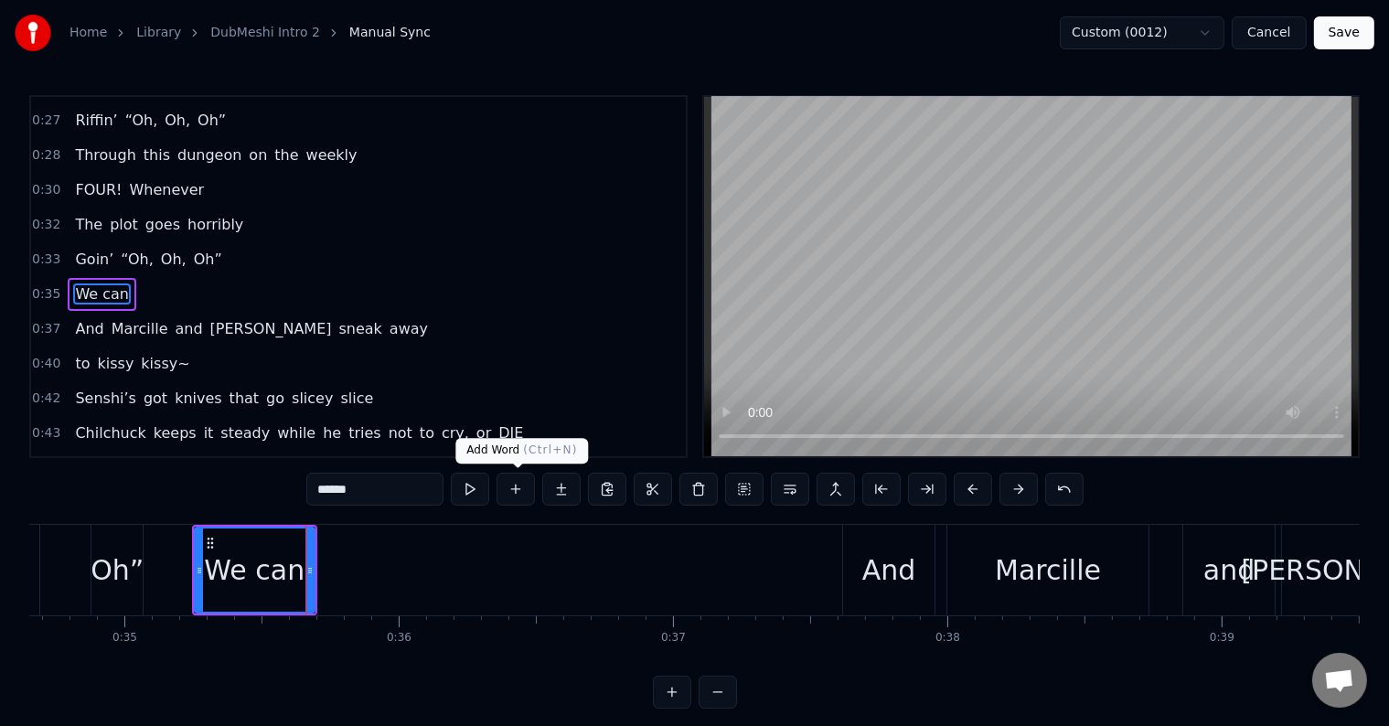
type input "******"
click at [520, 486] on button at bounding box center [515, 489] width 38 height 33
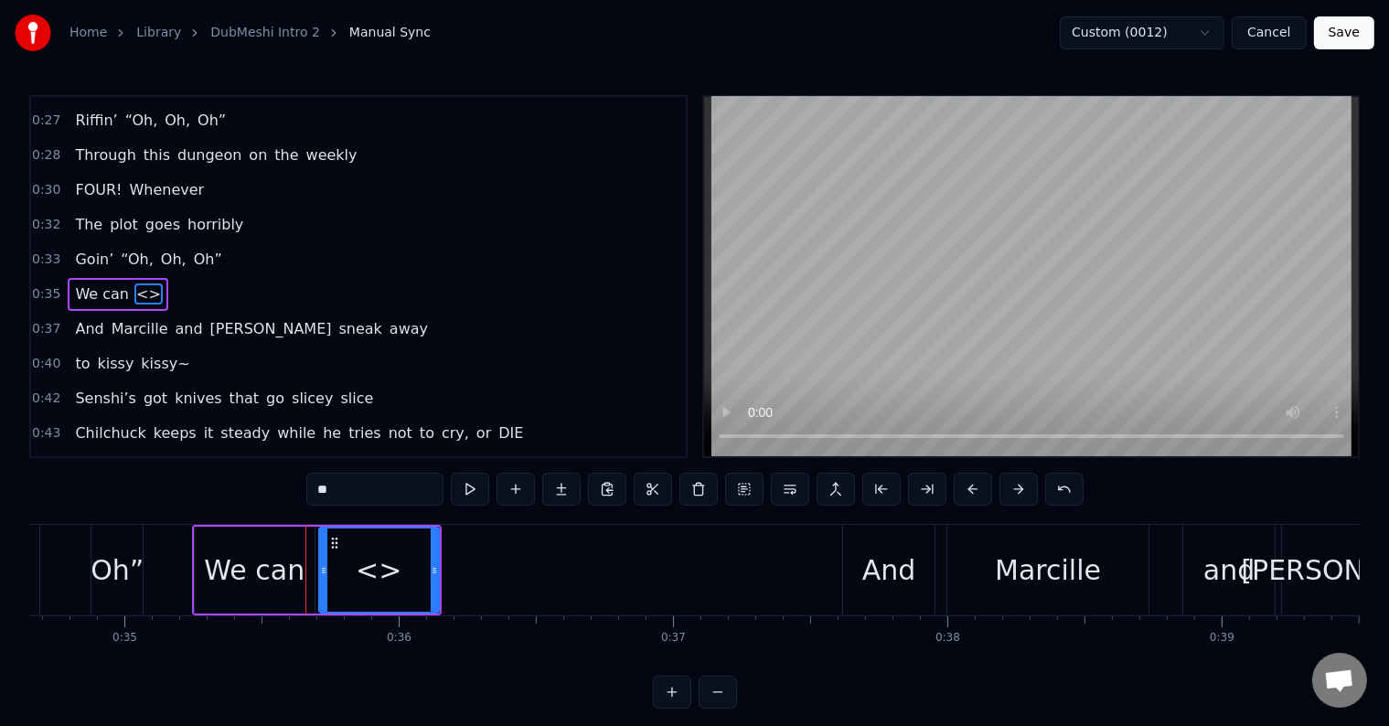
click at [364, 492] on input "**" at bounding box center [374, 489] width 137 height 33
paste input "**********"
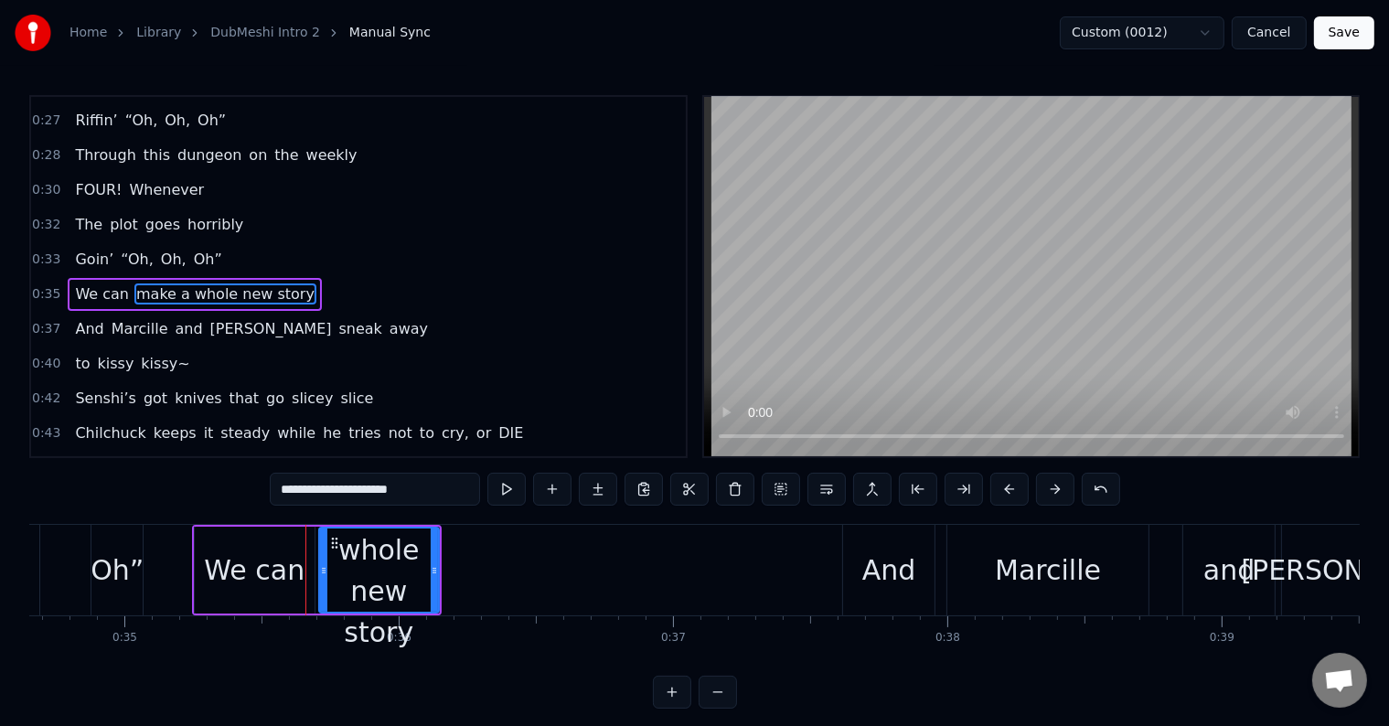
click at [328, 489] on input "**********" at bounding box center [375, 489] width 210 height 33
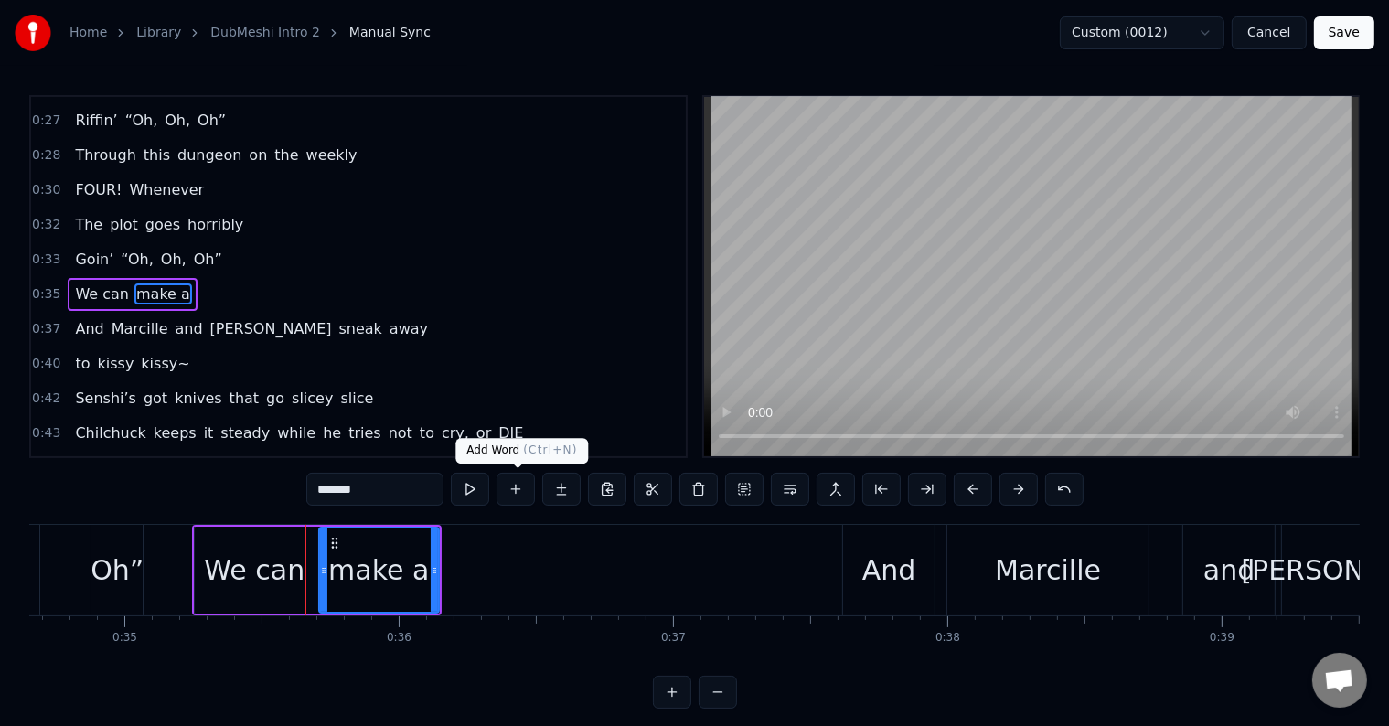
type input "******"
click at [508, 485] on button at bounding box center [515, 489] width 38 height 33
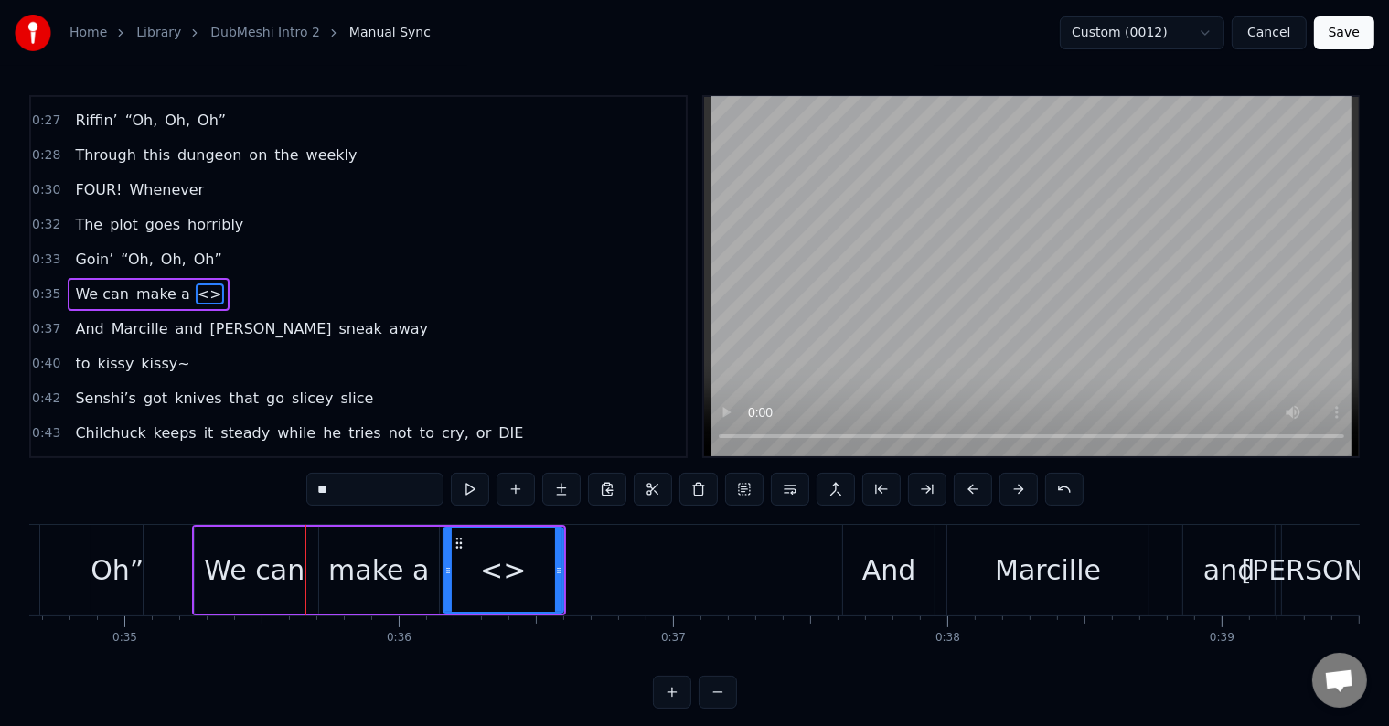
click at [360, 480] on input "**" at bounding box center [374, 489] width 137 height 33
paste input "**********"
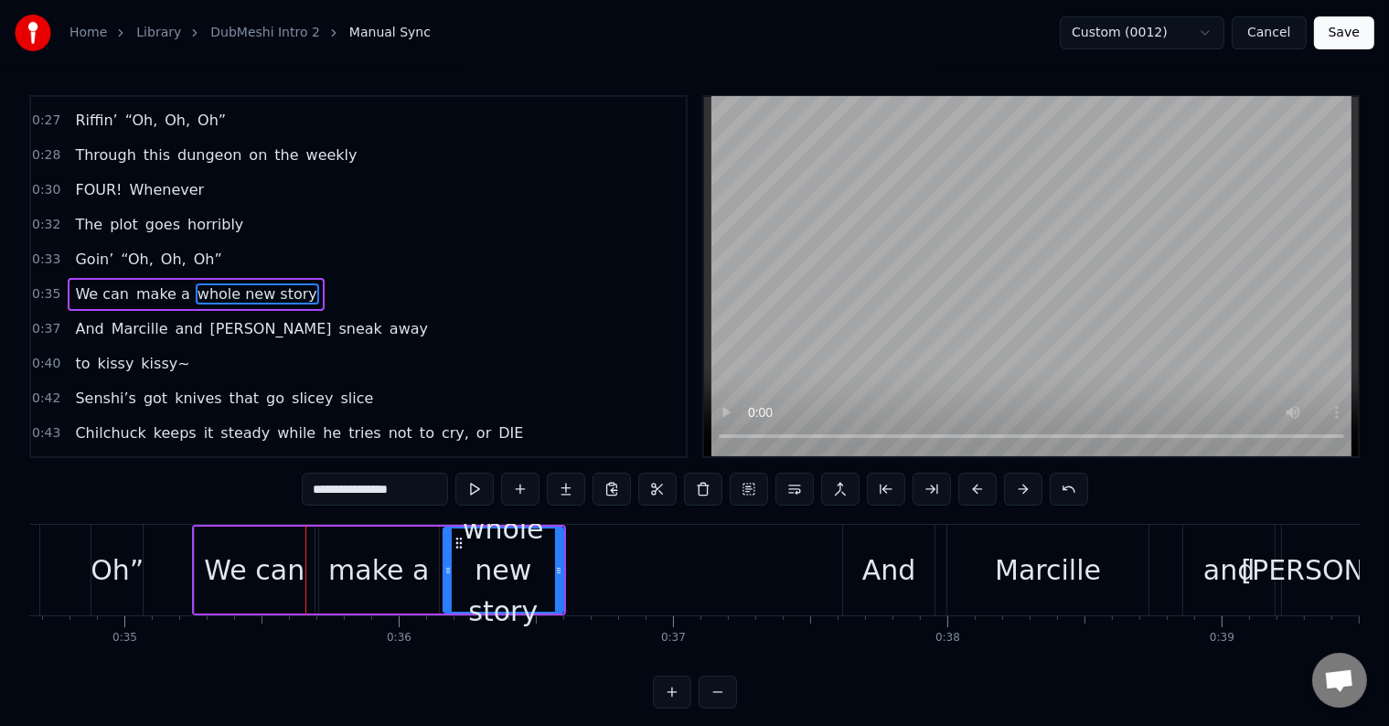
click at [380, 489] on input "**********" at bounding box center [375, 489] width 146 height 33
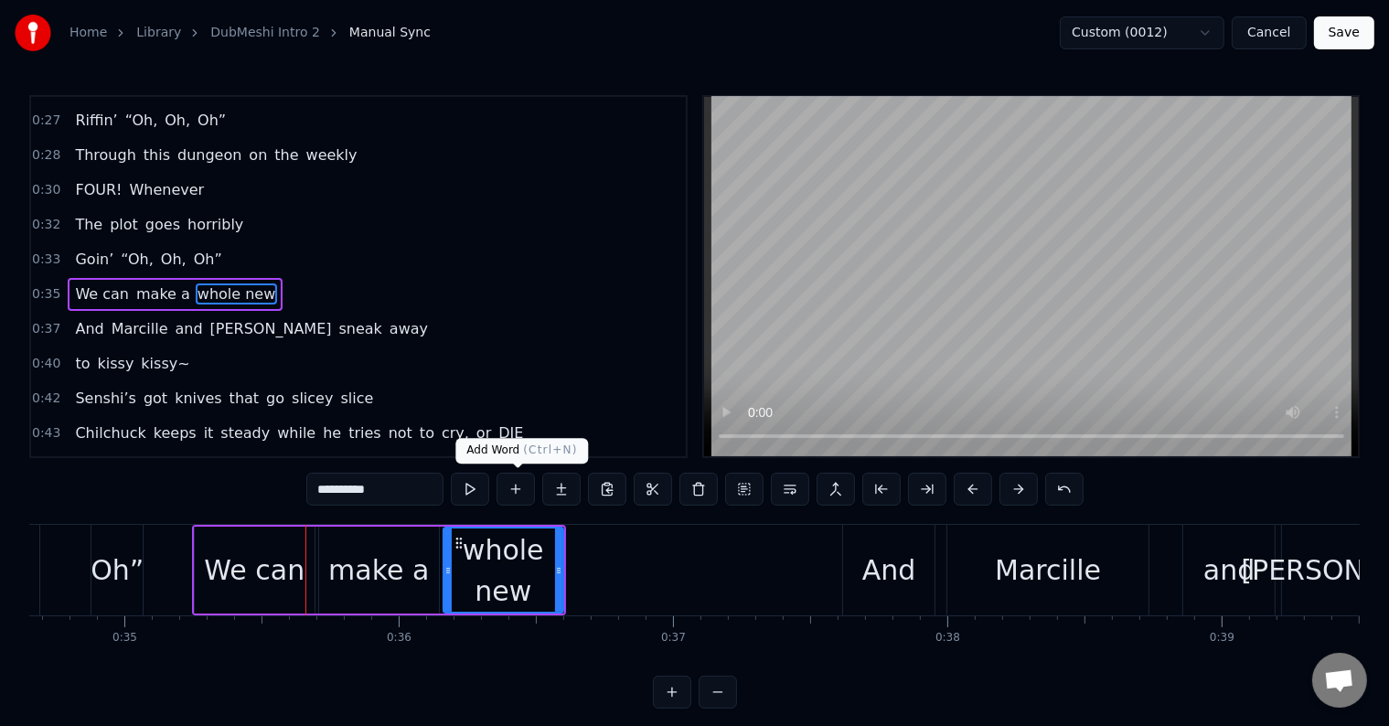
type input "*********"
click at [517, 490] on button at bounding box center [515, 489] width 38 height 33
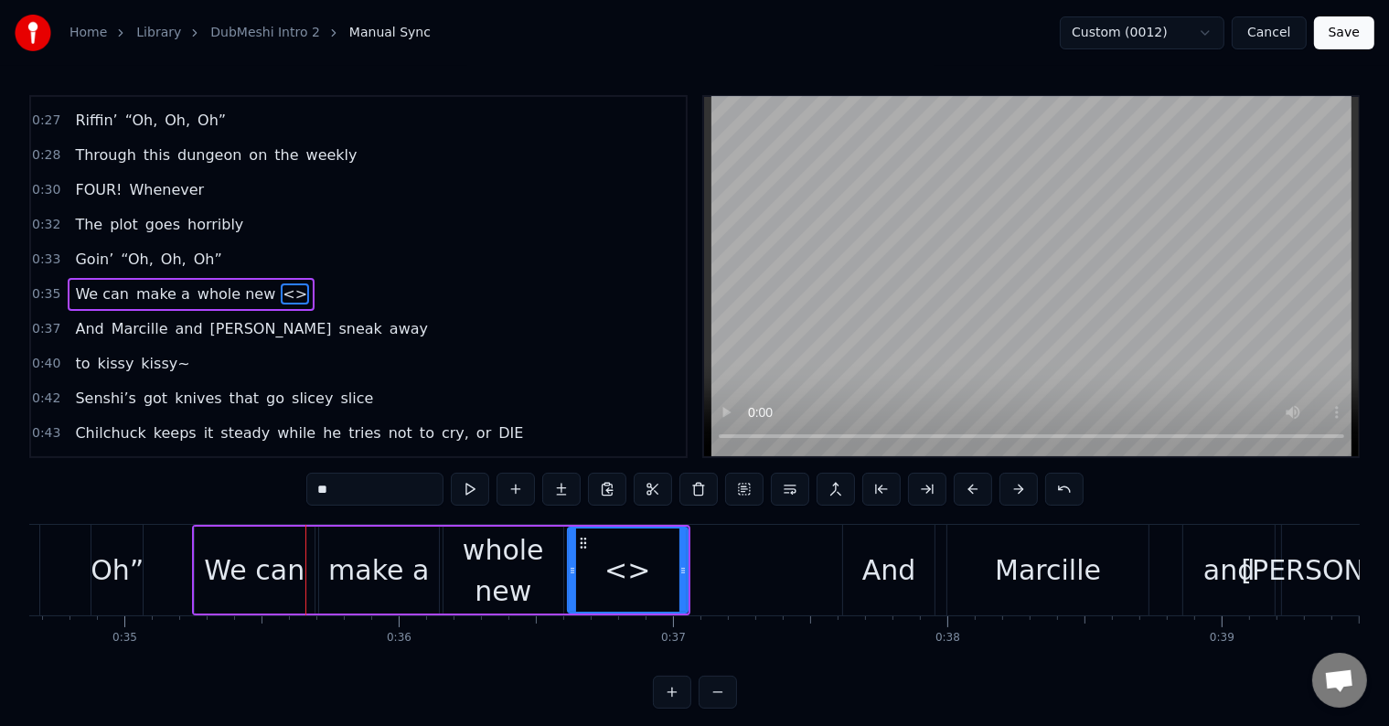
click at [394, 486] on input "**" at bounding box center [374, 489] width 137 height 33
paste input "***"
type input "*****"
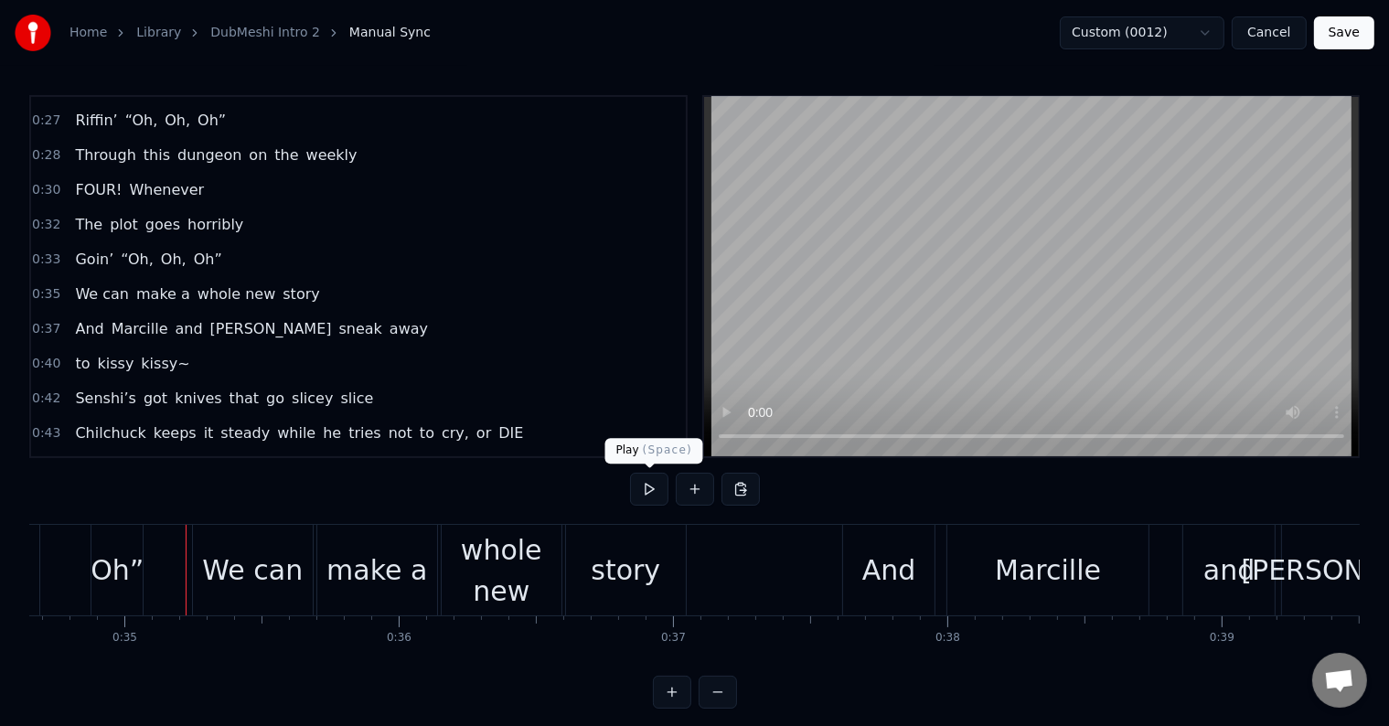
click at [655, 487] on button at bounding box center [649, 489] width 38 height 33
click at [656, 483] on button at bounding box center [649, 489] width 38 height 33
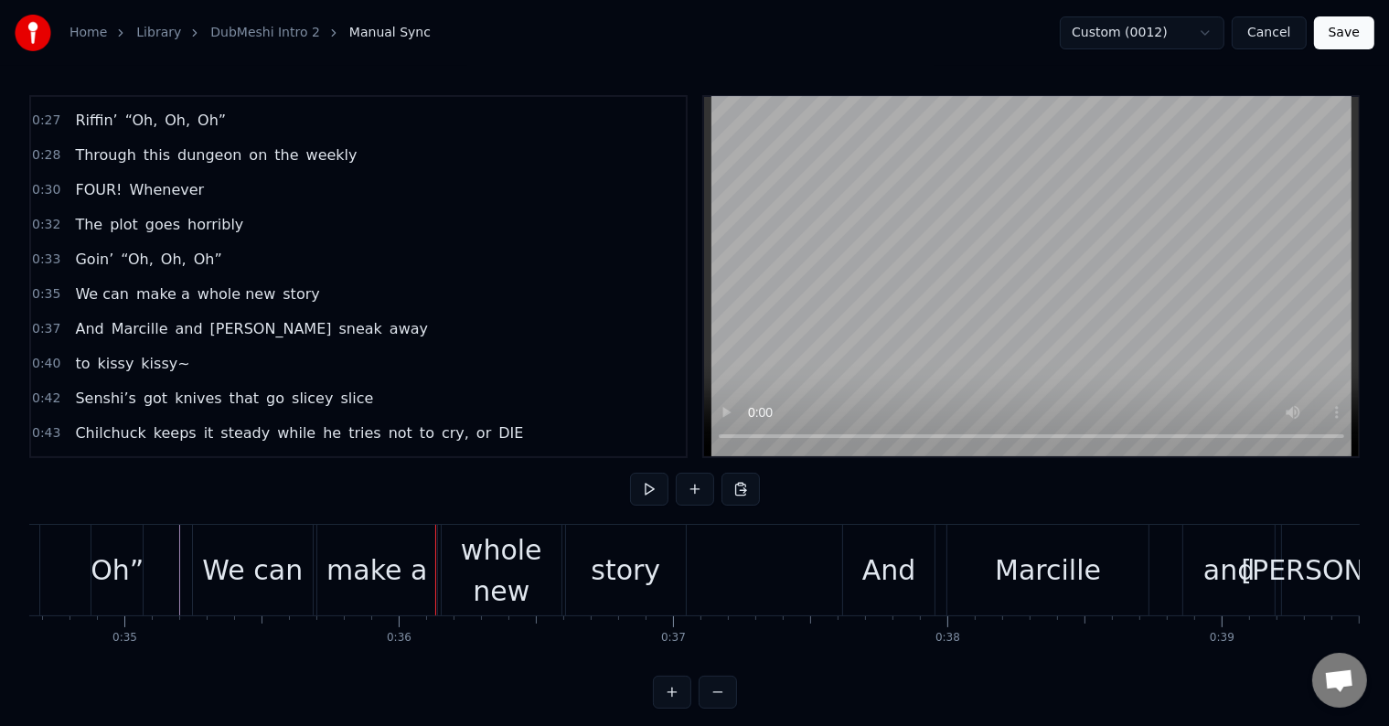
click at [656, 483] on button at bounding box center [649, 489] width 38 height 33
click at [651, 483] on button at bounding box center [649, 489] width 38 height 33
click at [483, 556] on div "whole new" at bounding box center [502, 570] width 120 height 82
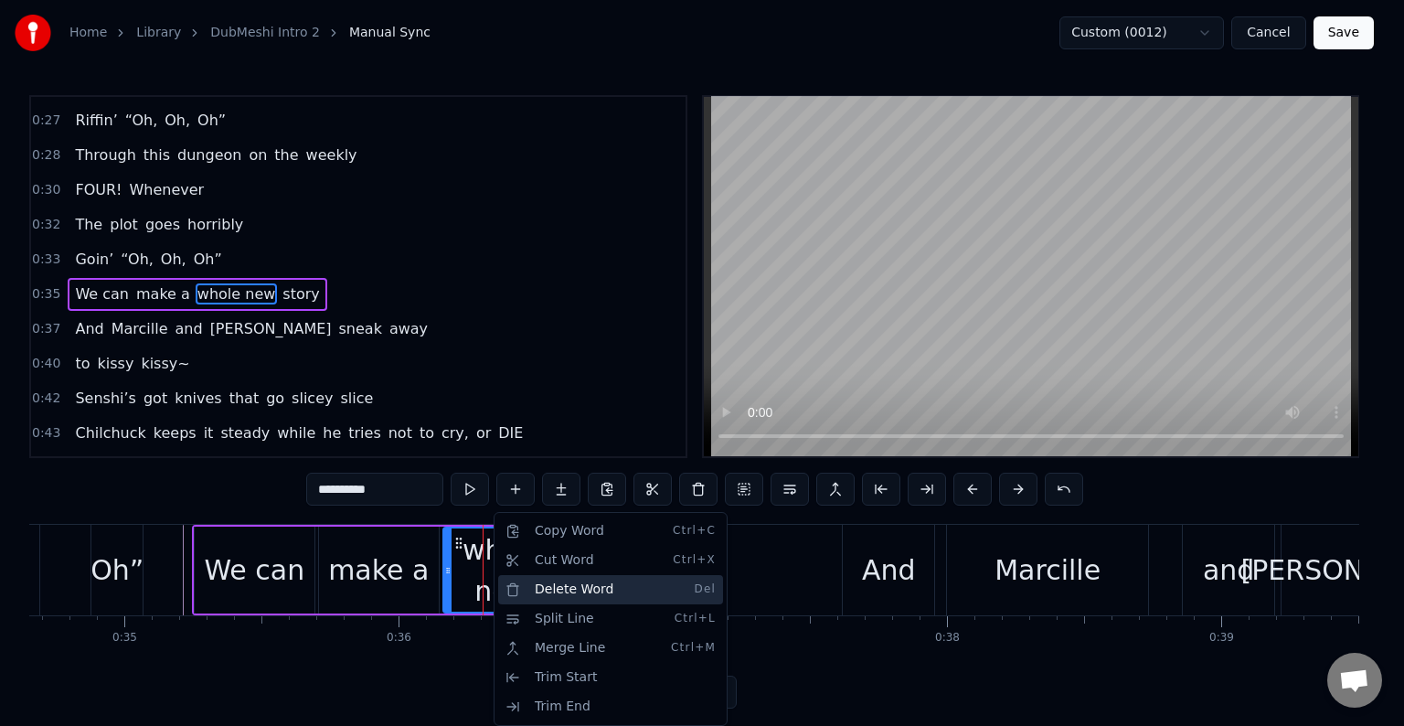
click at [581, 583] on div "Delete Word Del" at bounding box center [610, 589] width 225 height 29
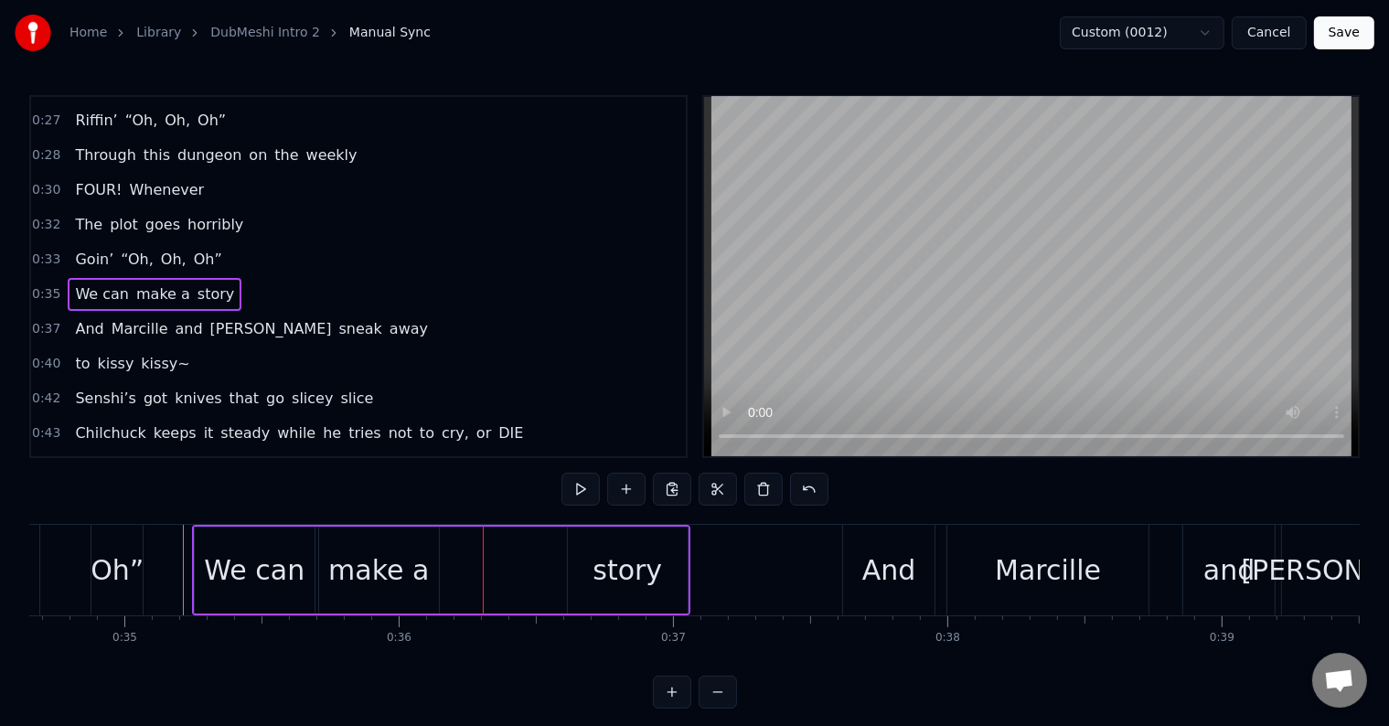
click at [196, 283] on span "story" at bounding box center [216, 293] width 40 height 21
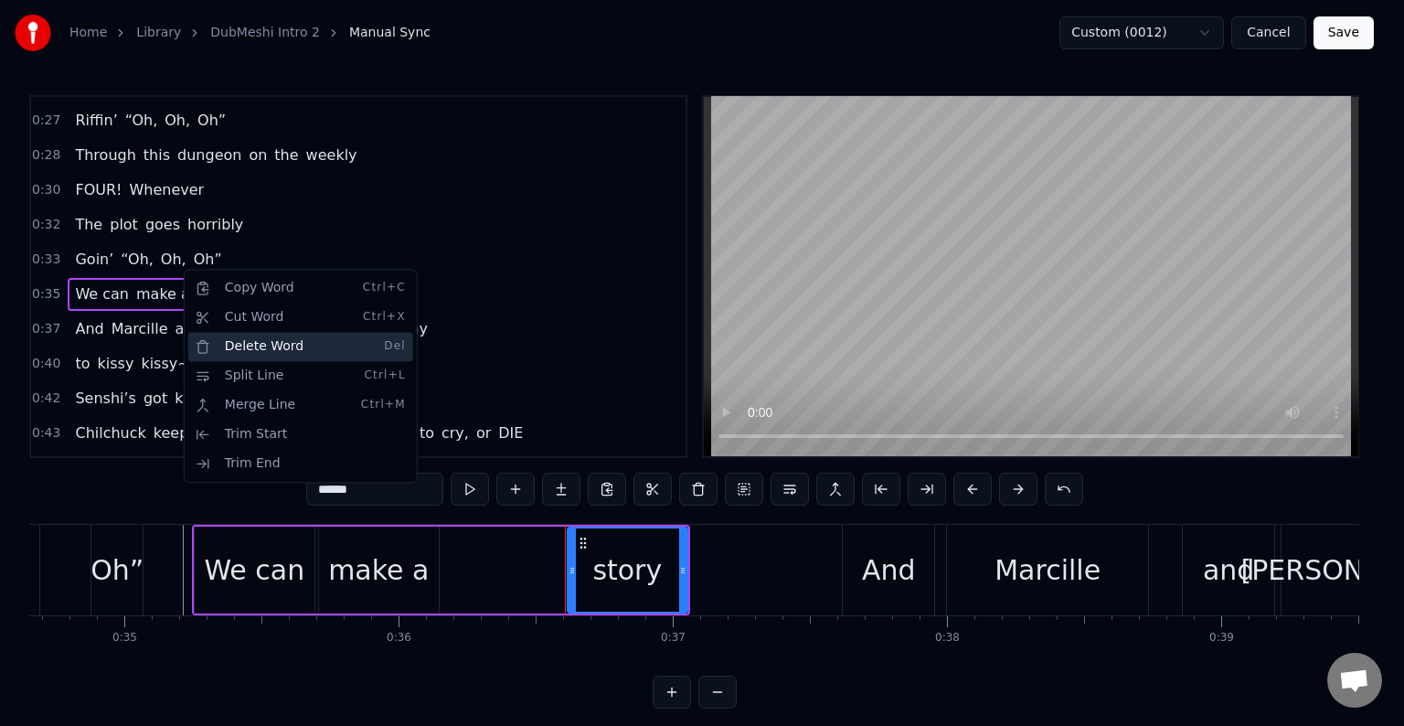
click at [308, 348] on div "Delete Word Del" at bounding box center [300, 346] width 225 height 29
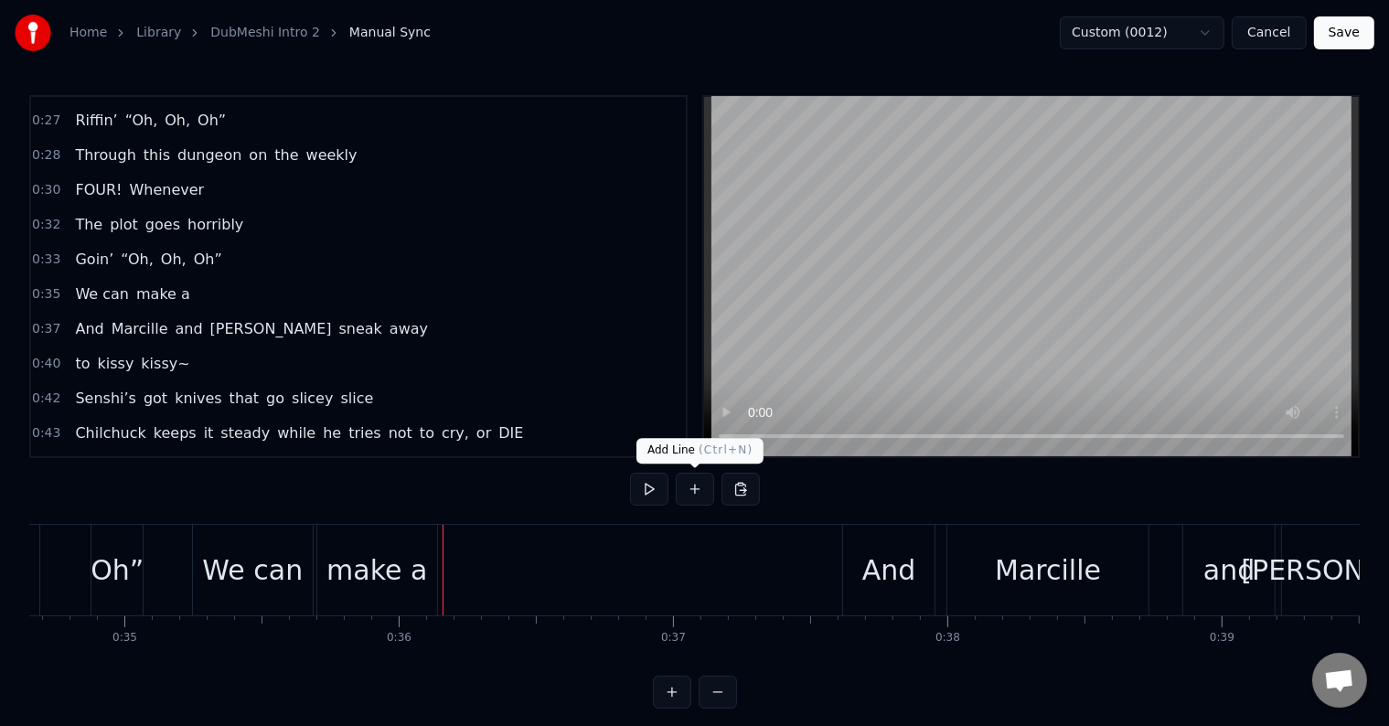
click at [688, 485] on button at bounding box center [695, 489] width 38 height 33
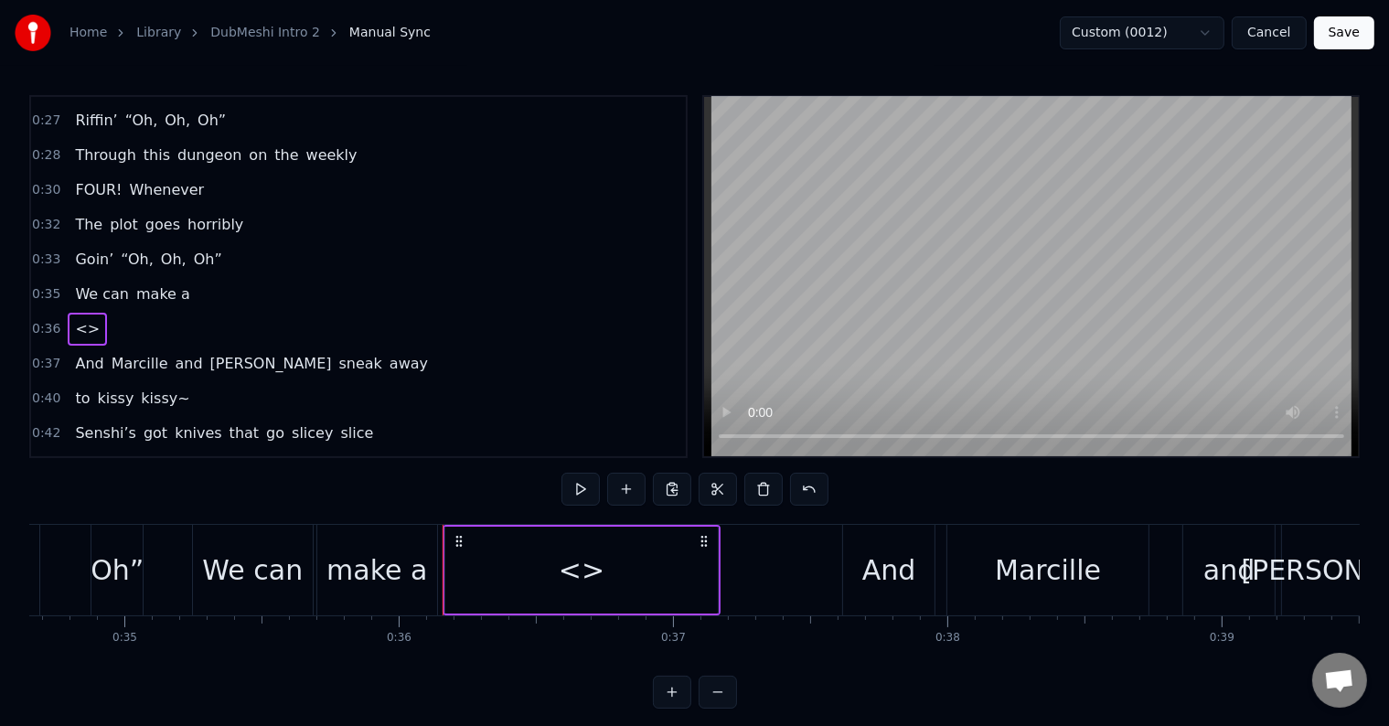
click at [564, 549] on div "<>" at bounding box center [582, 569] width 46 height 41
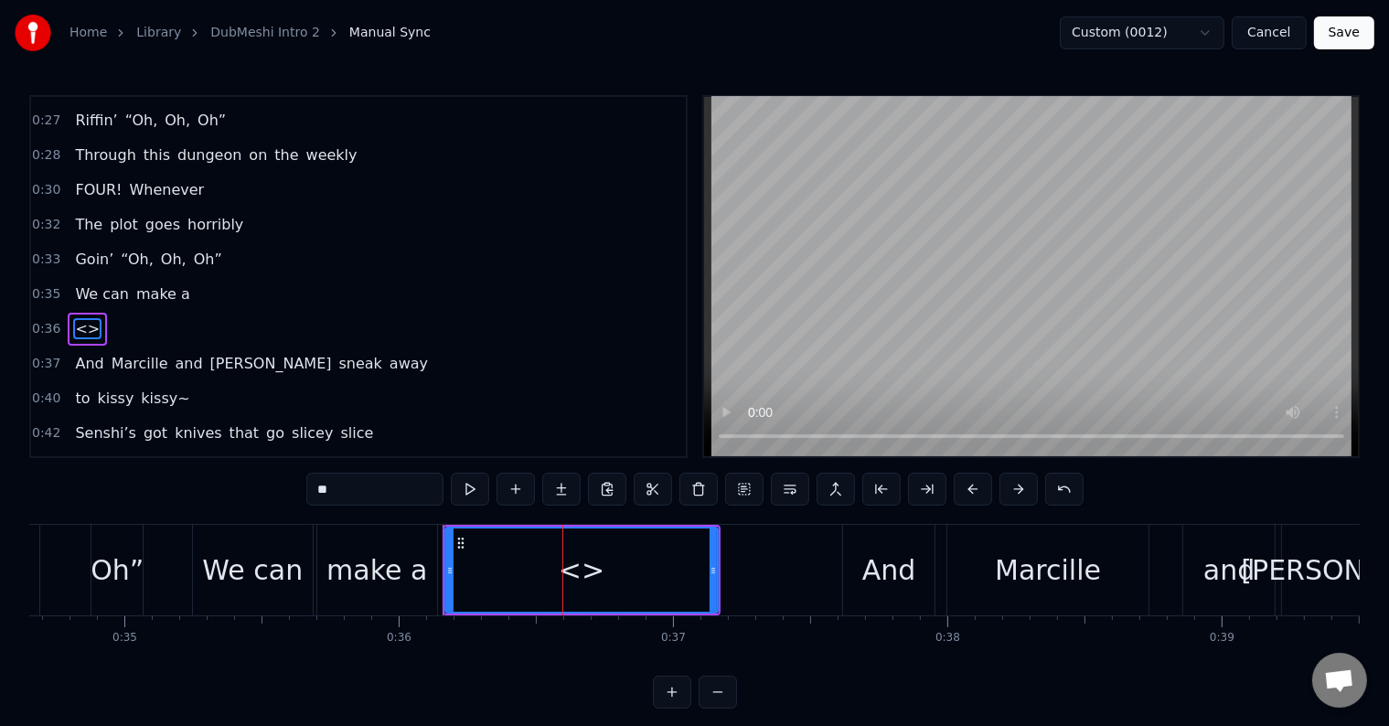
scroll to position [375, 0]
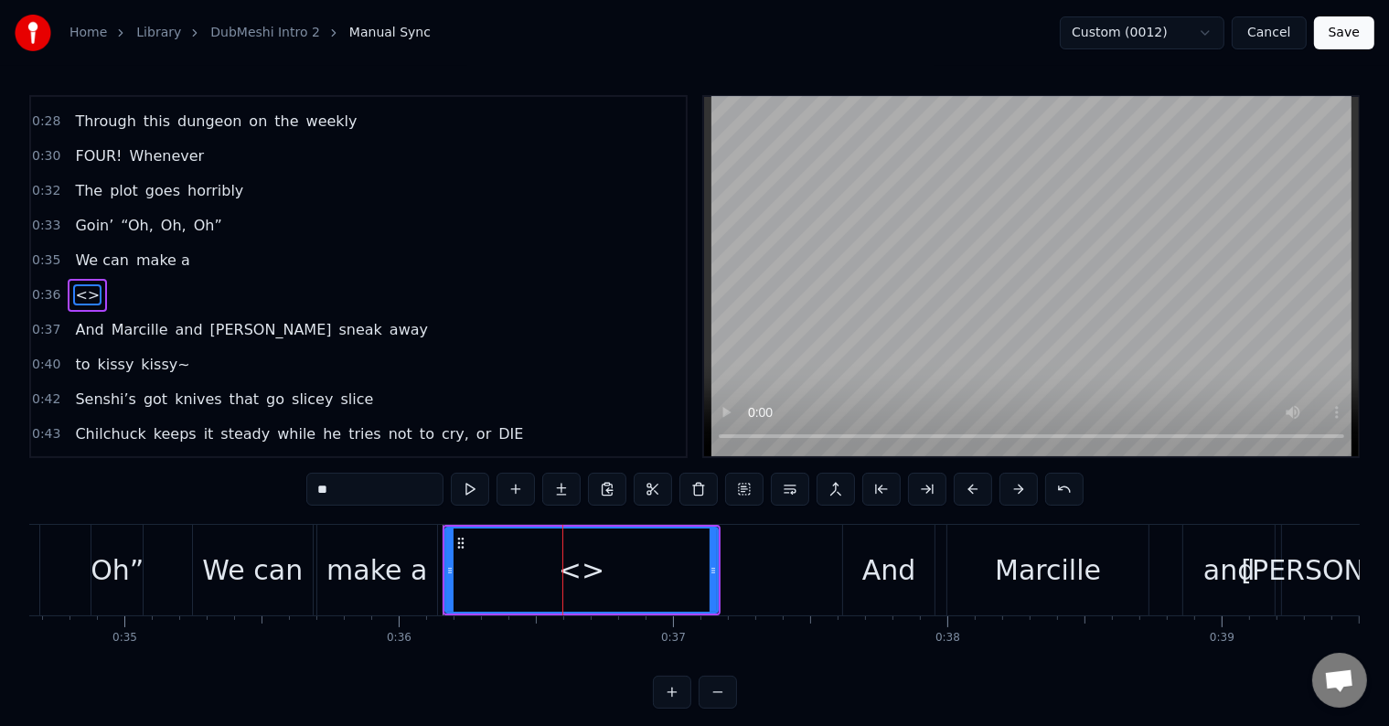
click at [421, 492] on input "**" at bounding box center [374, 489] width 137 height 33
paste input "***"
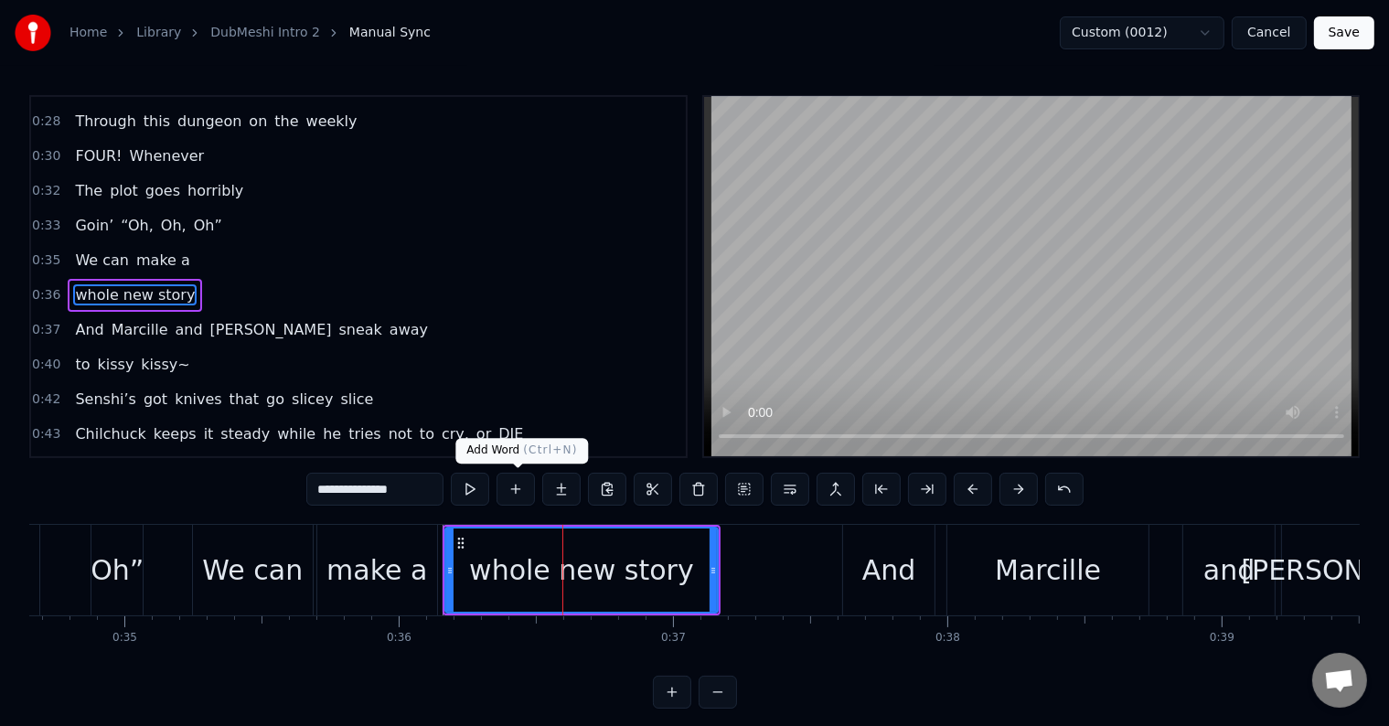
type input "**********"
click at [468, 484] on button at bounding box center [470, 489] width 38 height 33
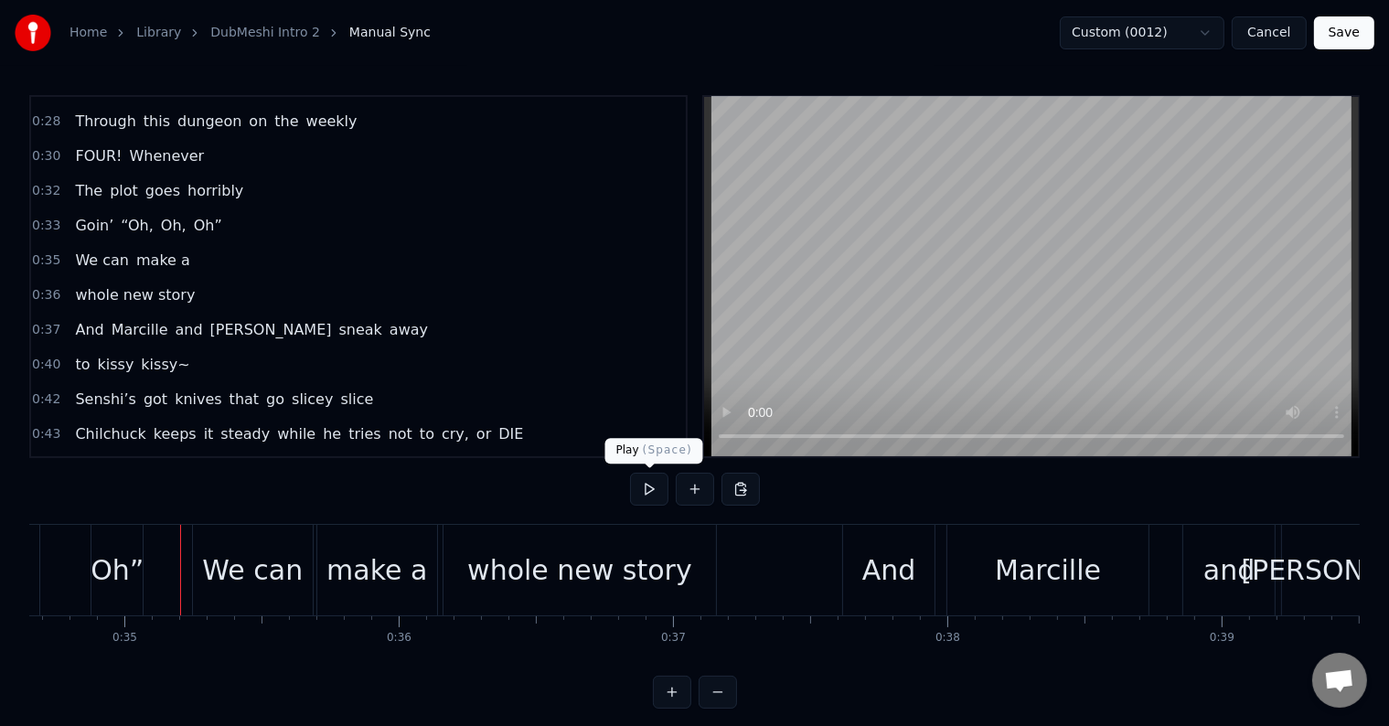
click at [635, 489] on button at bounding box center [649, 489] width 38 height 33
click at [645, 490] on button at bounding box center [649, 489] width 38 height 33
click at [645, 491] on button at bounding box center [649, 489] width 38 height 33
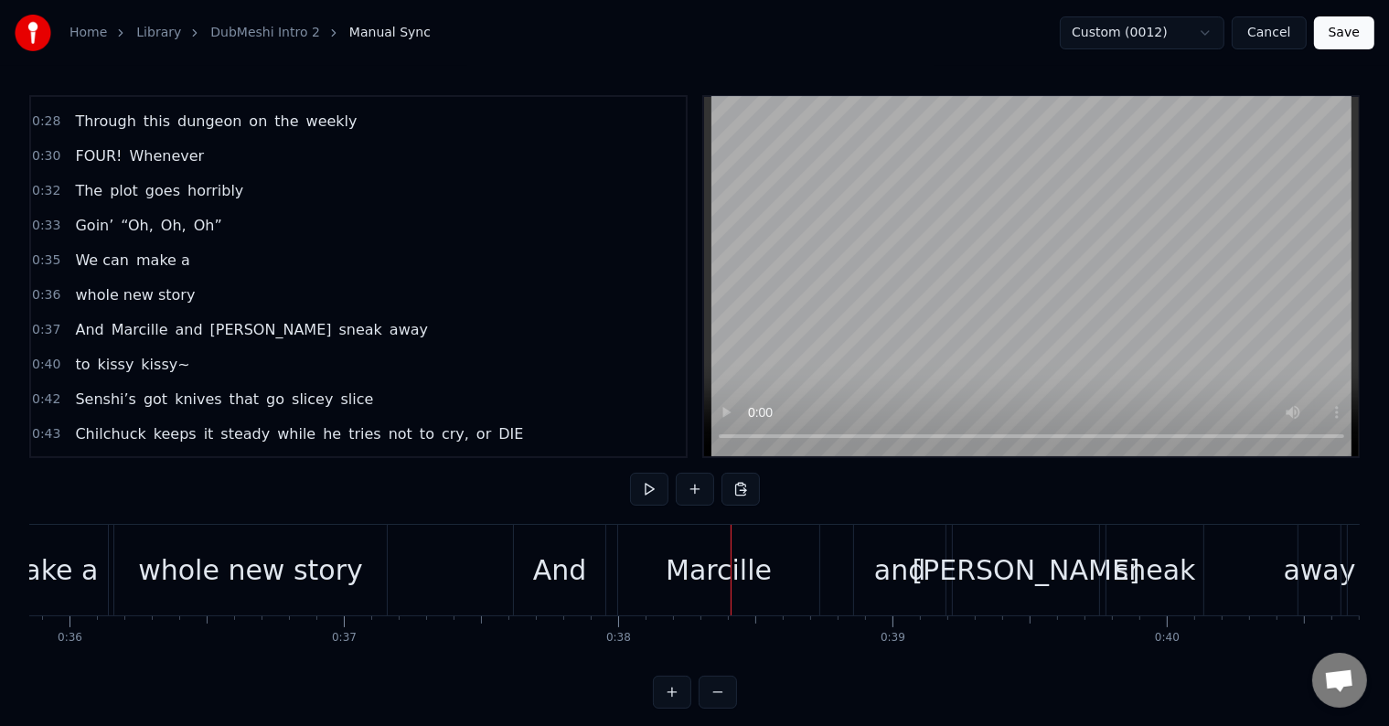
scroll to position [0, 9876]
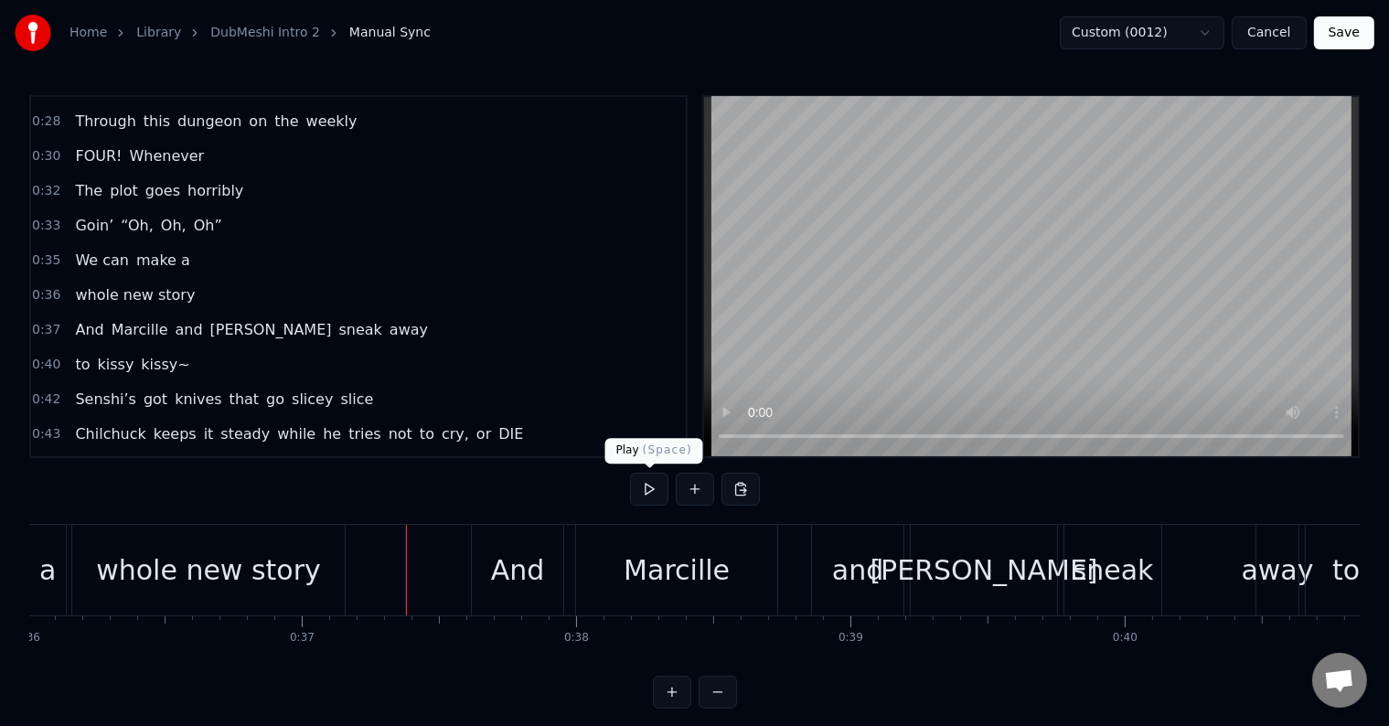
click at [640, 485] on button at bounding box center [649, 489] width 38 height 33
click at [953, 552] on div "[PERSON_NAME]" at bounding box center [984, 570] width 146 height 91
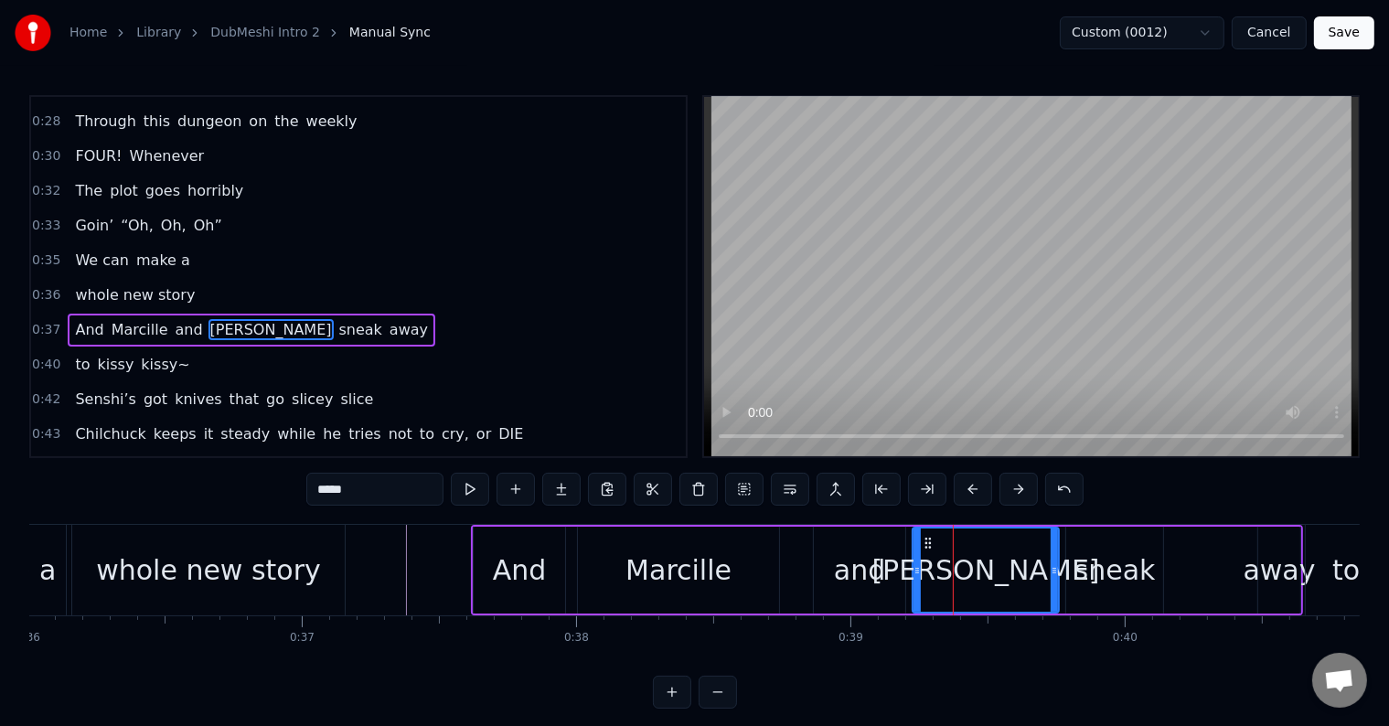
scroll to position [409, 0]
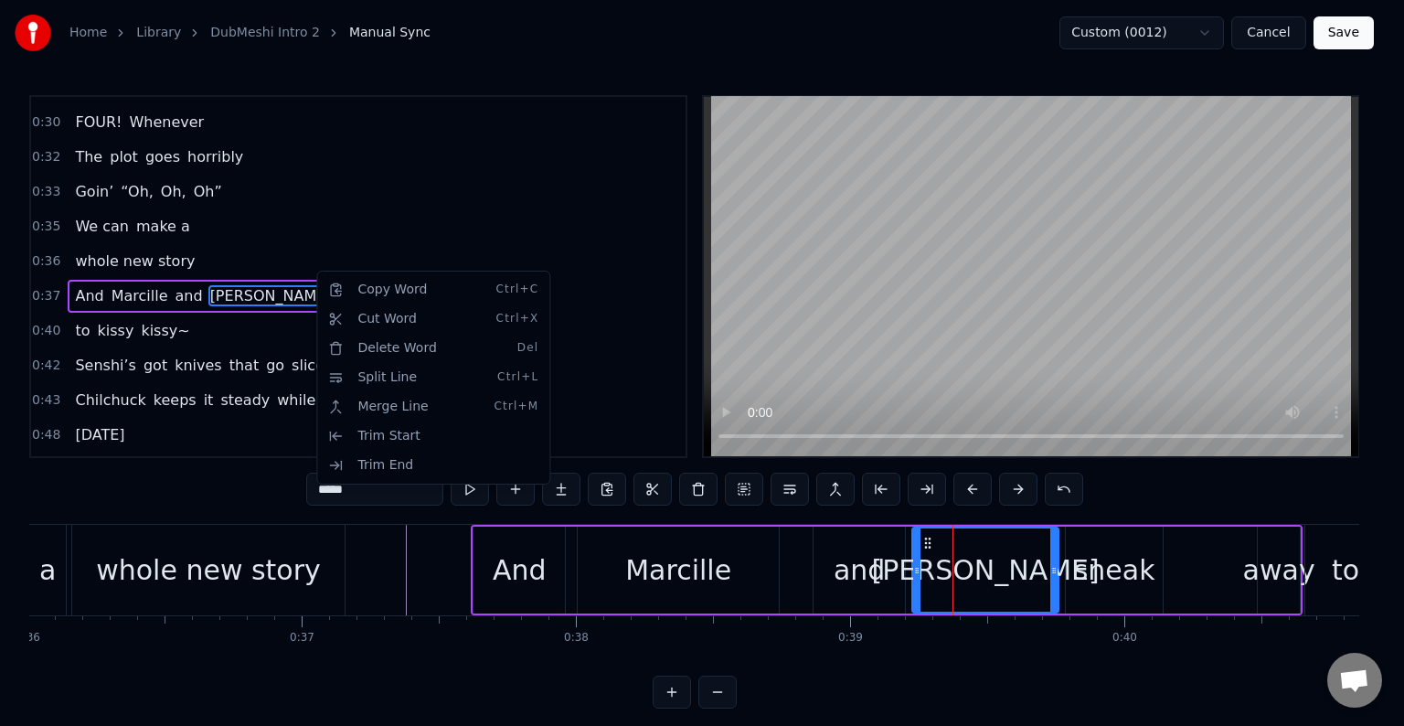
click at [401, 569] on html "Home Library DubMeshi Intro 2 Manual Sync Custom (0012) Cancel Save 0:05 ONE! W…" at bounding box center [702, 369] width 1404 height 738
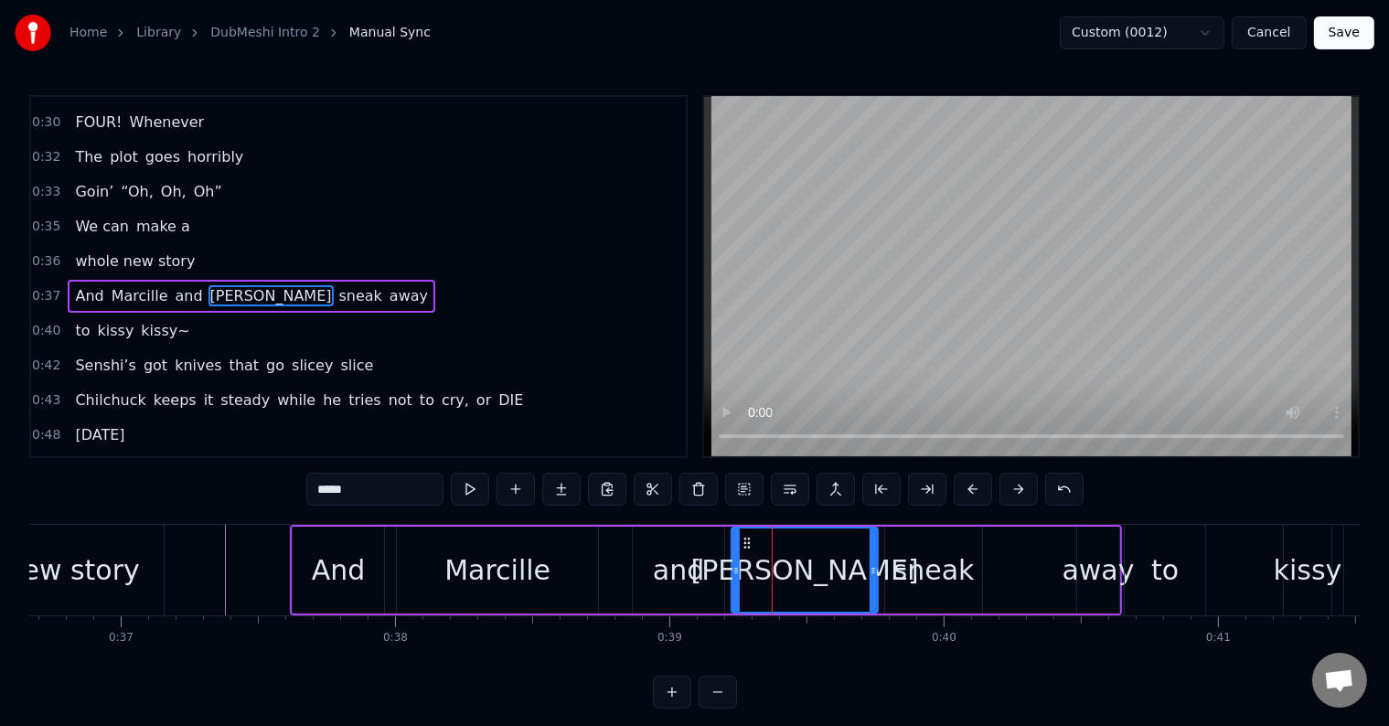
scroll to position [0, 10015]
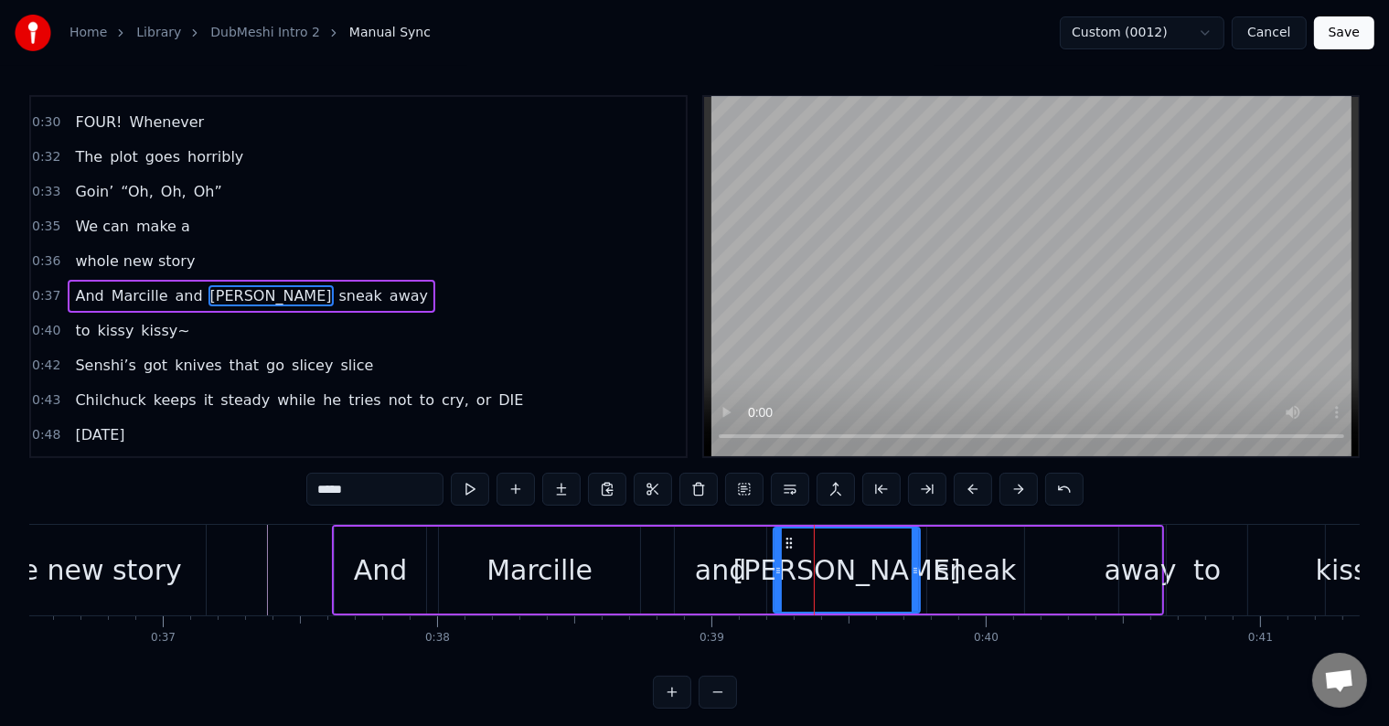
click at [320, 279] on div "0:37 And [PERSON_NAME] and [PERSON_NAME] sneak away" at bounding box center [358, 296] width 655 height 35
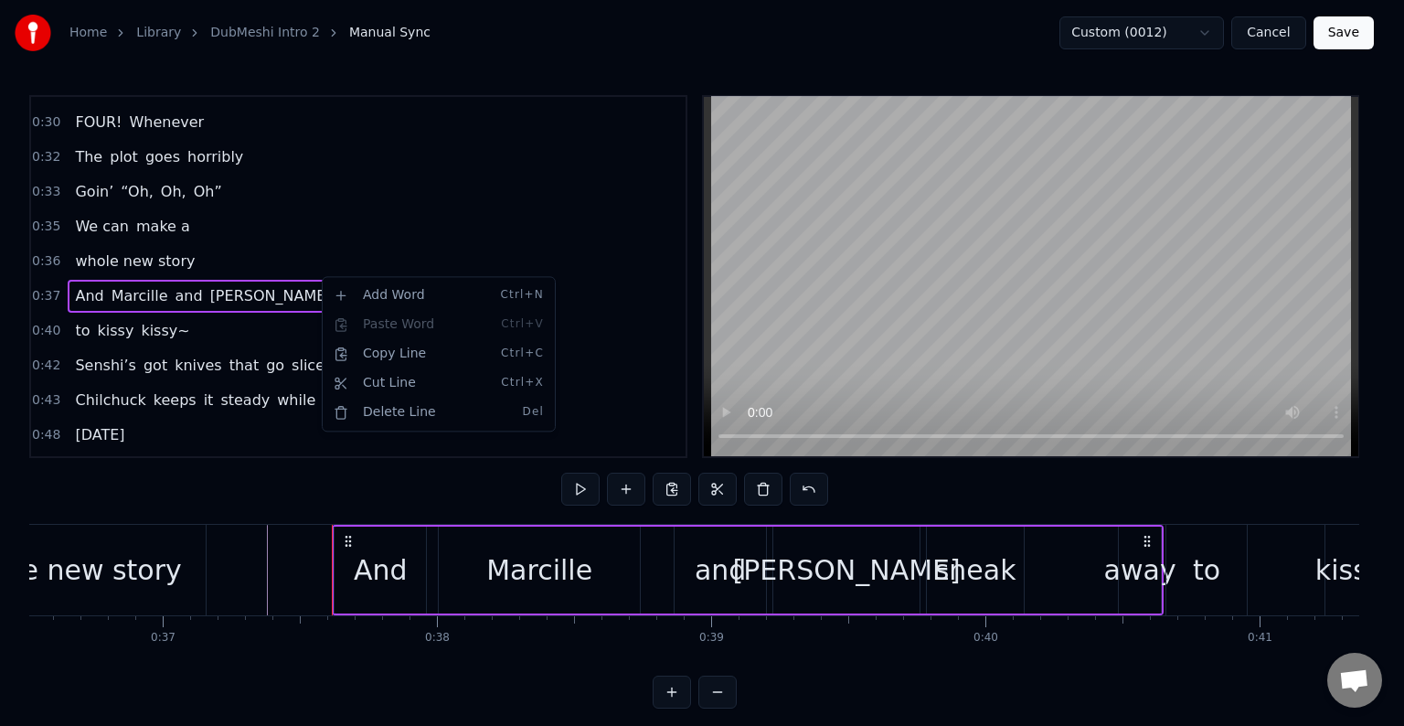
click at [252, 312] on html "Home Library DubMeshi Intro 2 Manual Sync Custom (0012) Cancel Save 0:05 ONE! W…" at bounding box center [702, 369] width 1404 height 738
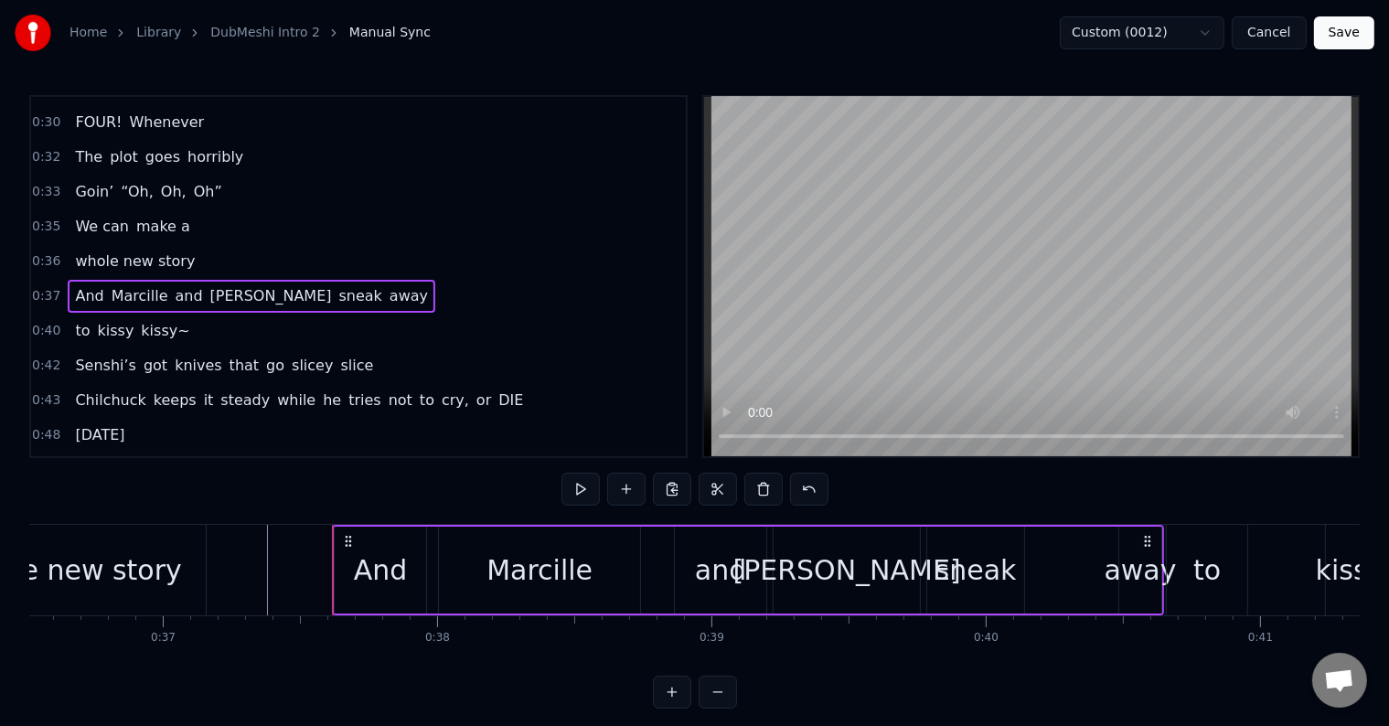
click at [1174, 38] on html "Home Library DubMeshi Intro 2 Manual Sync Custom (0012) Cancel Save 0:05 ONE! W…" at bounding box center [694, 369] width 1389 height 738
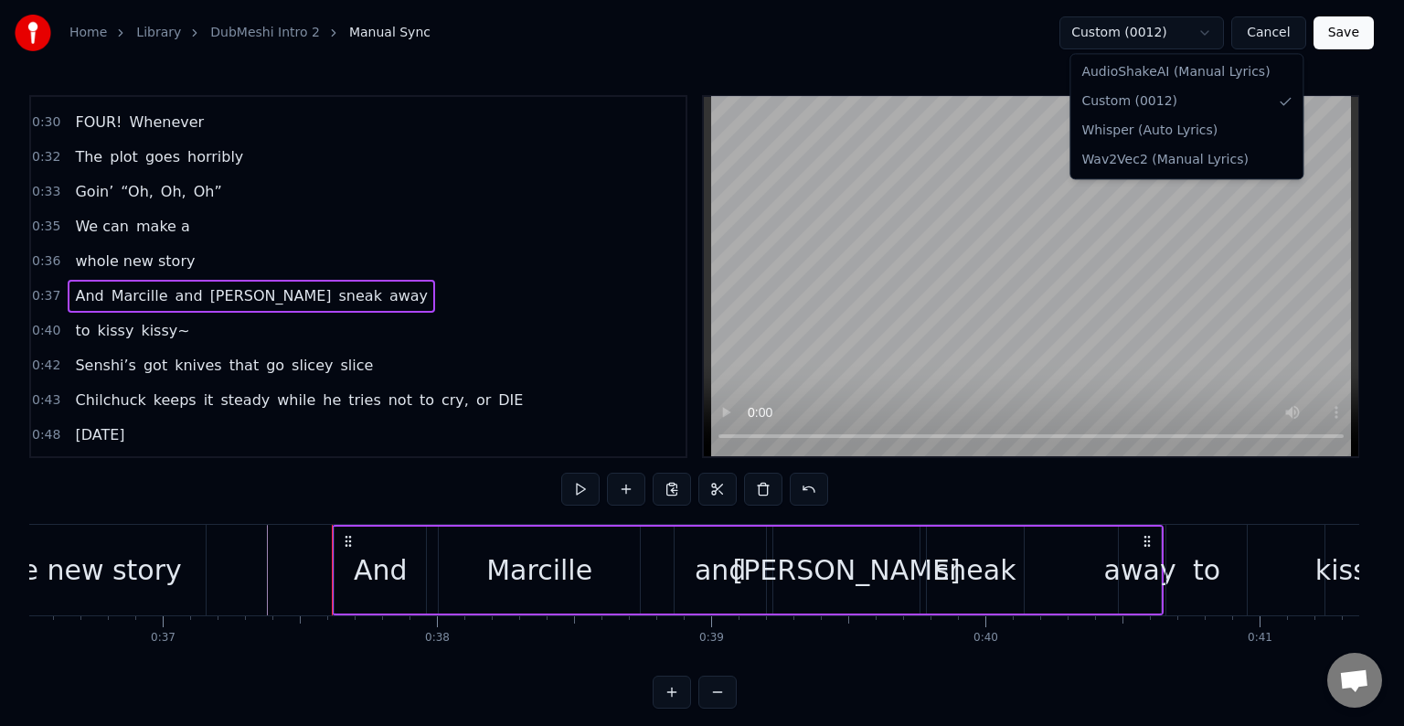
click at [1181, 31] on html "Home Library DubMeshi Intro 2 Manual Sync Custom (0012) Cancel Save 0:05 ONE! W…" at bounding box center [702, 369] width 1404 height 738
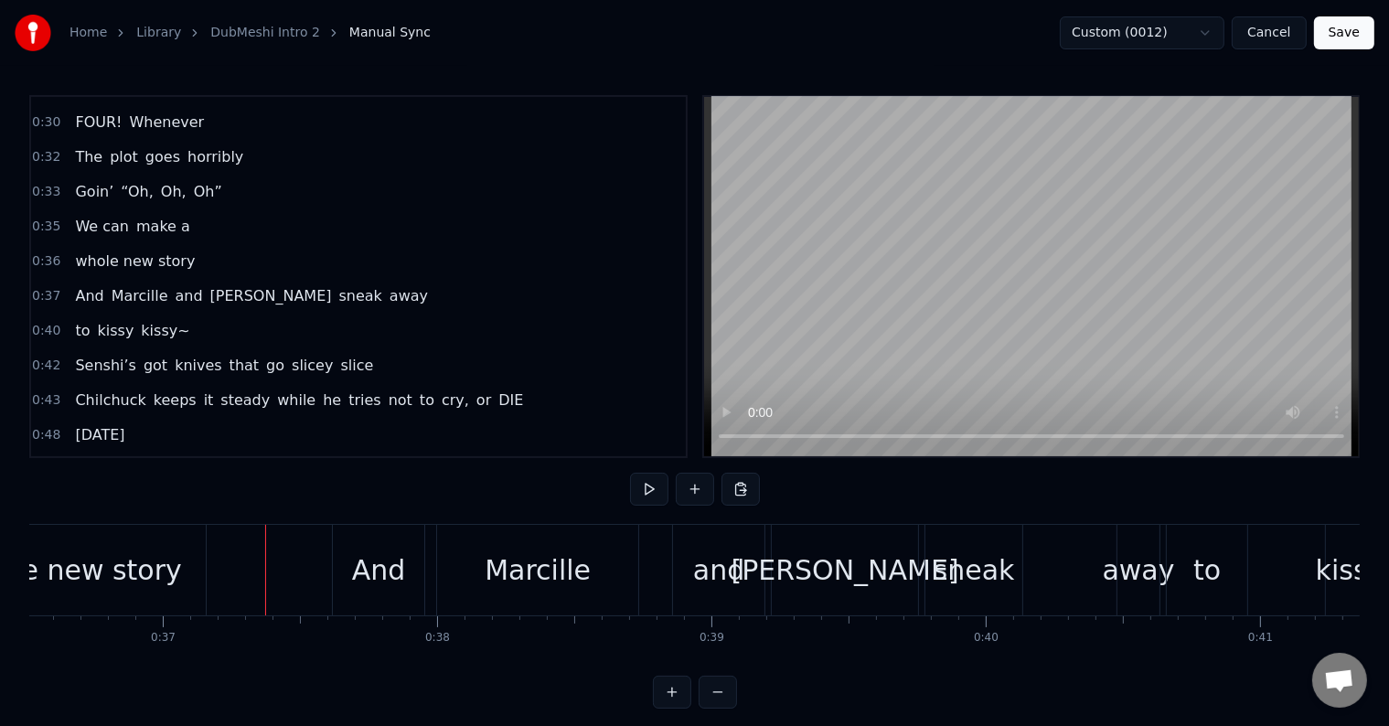
click at [636, 486] on button at bounding box center [649, 489] width 38 height 33
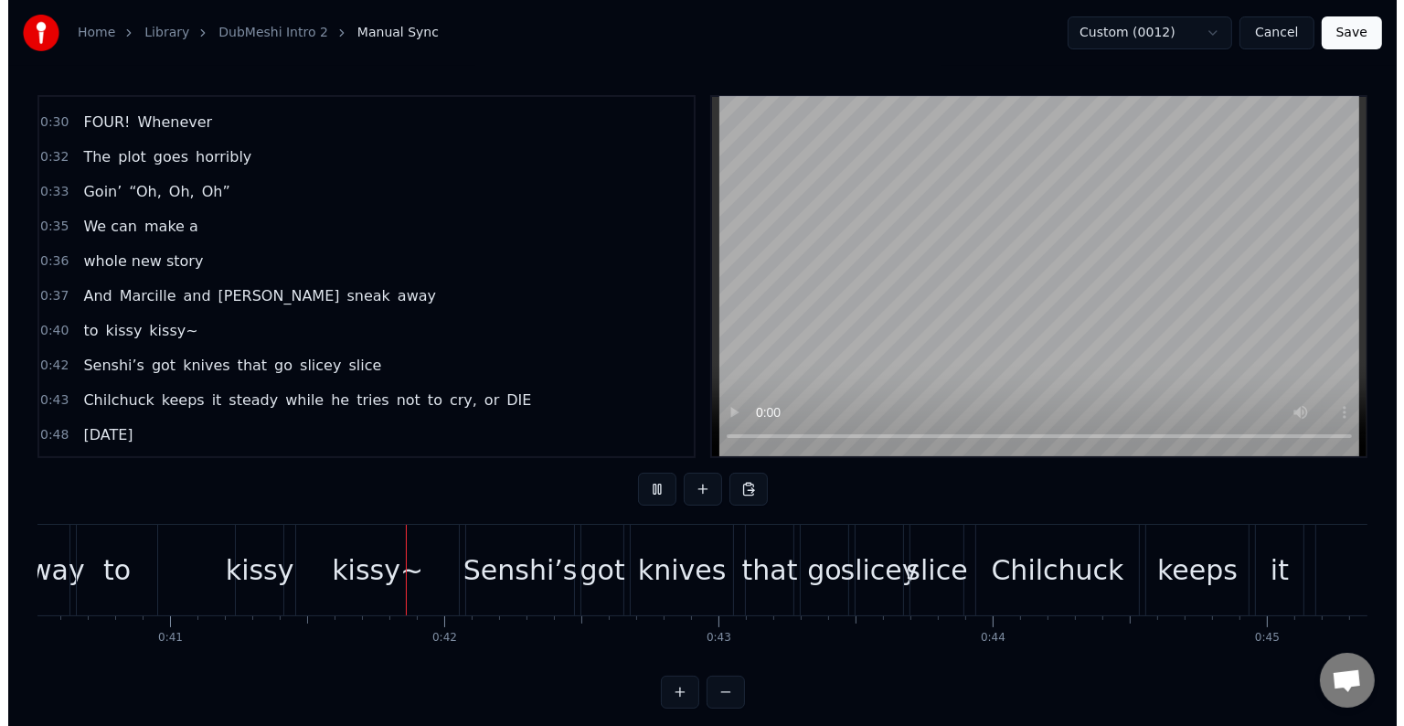
scroll to position [0, 11227]
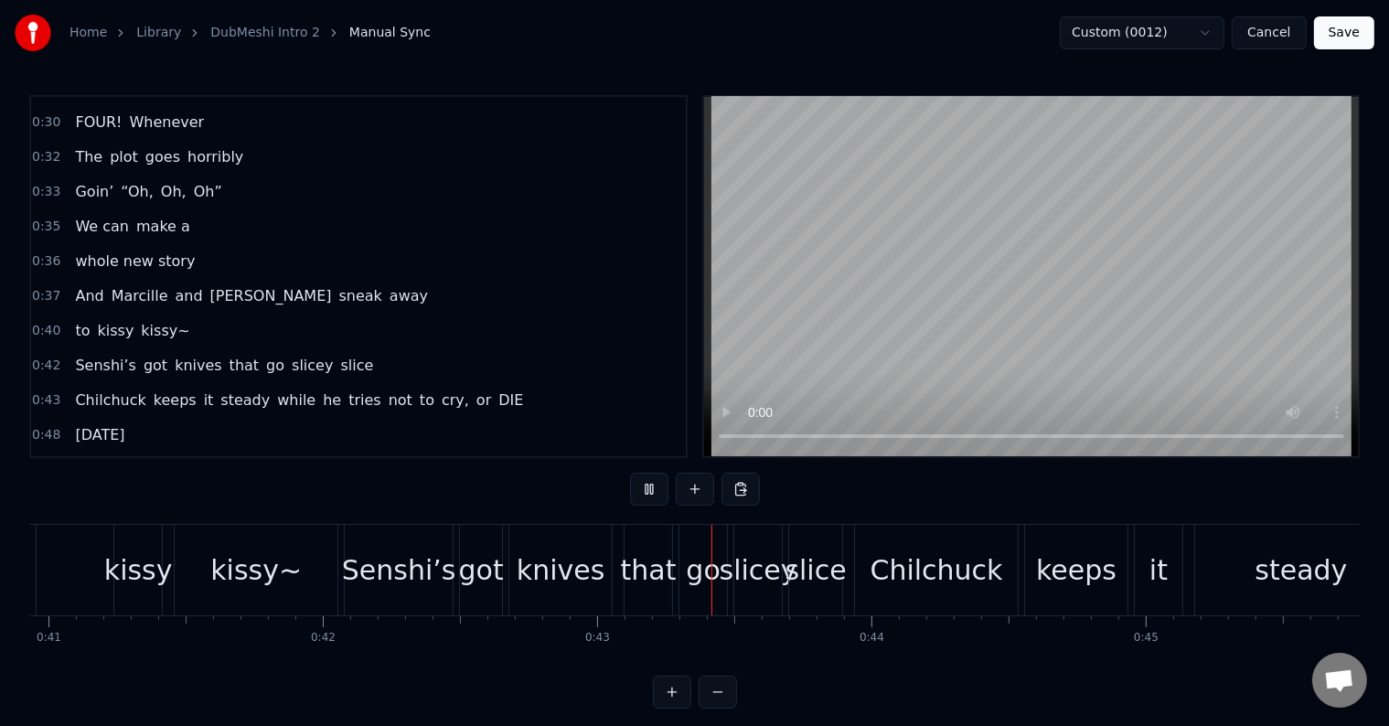
click at [636, 486] on button at bounding box center [649, 489] width 38 height 33
click at [1342, 27] on button "Save" at bounding box center [1344, 32] width 60 height 33
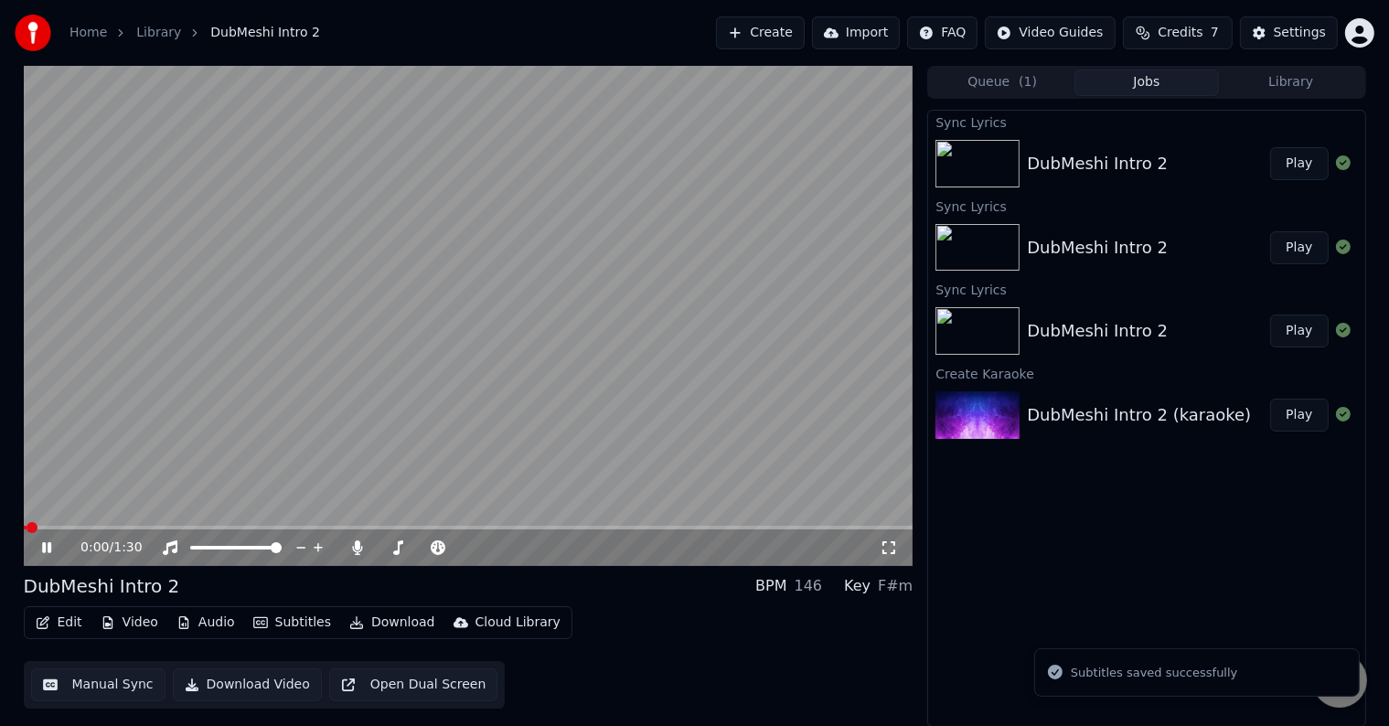
click at [69, 618] on button "Edit" at bounding box center [58, 623] width 61 height 26
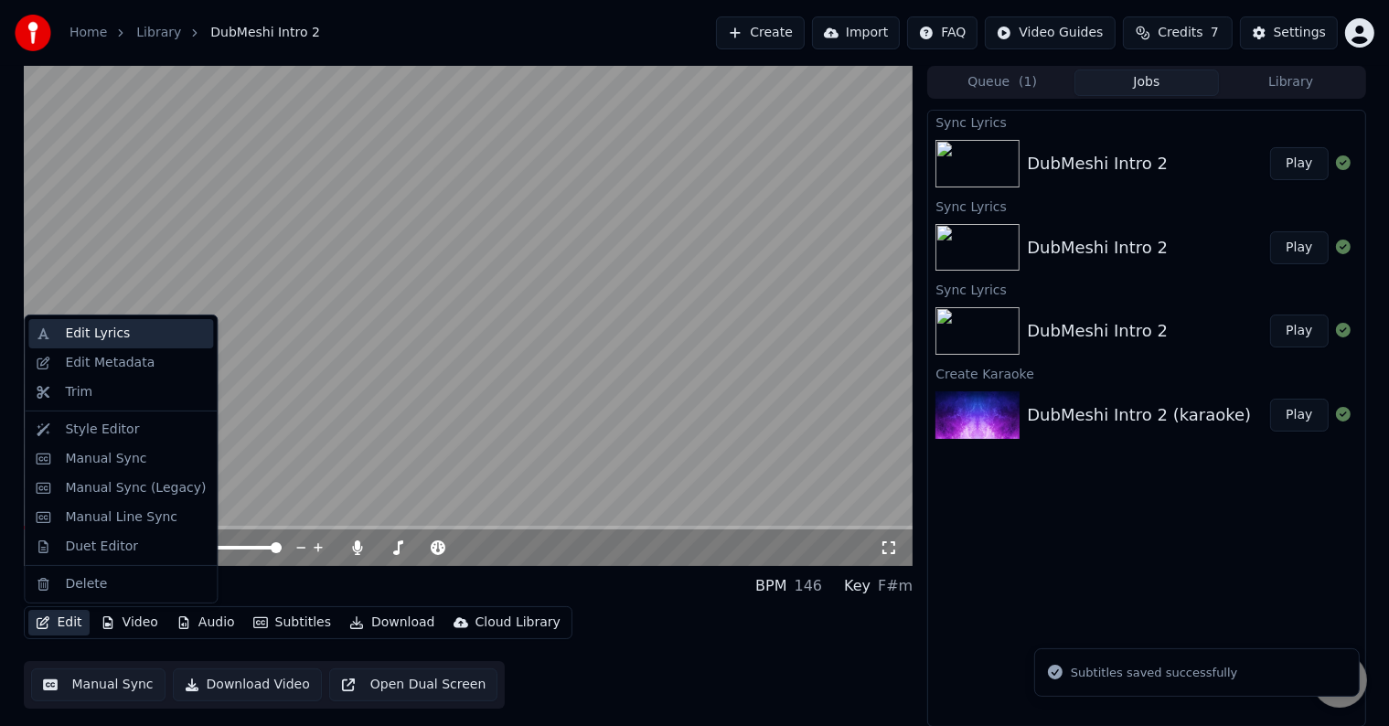
click at [122, 334] on div "Edit Lyrics" at bounding box center [135, 334] width 141 height 18
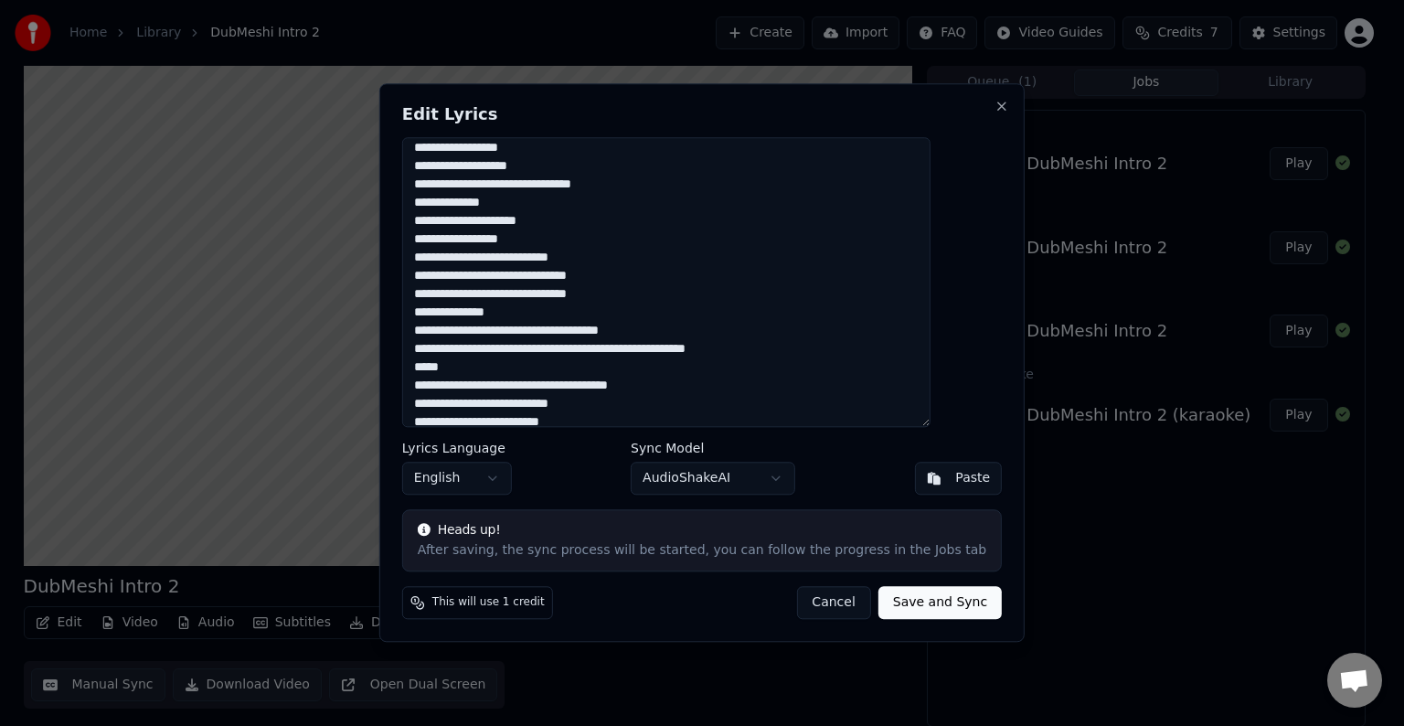
scroll to position [183, 0]
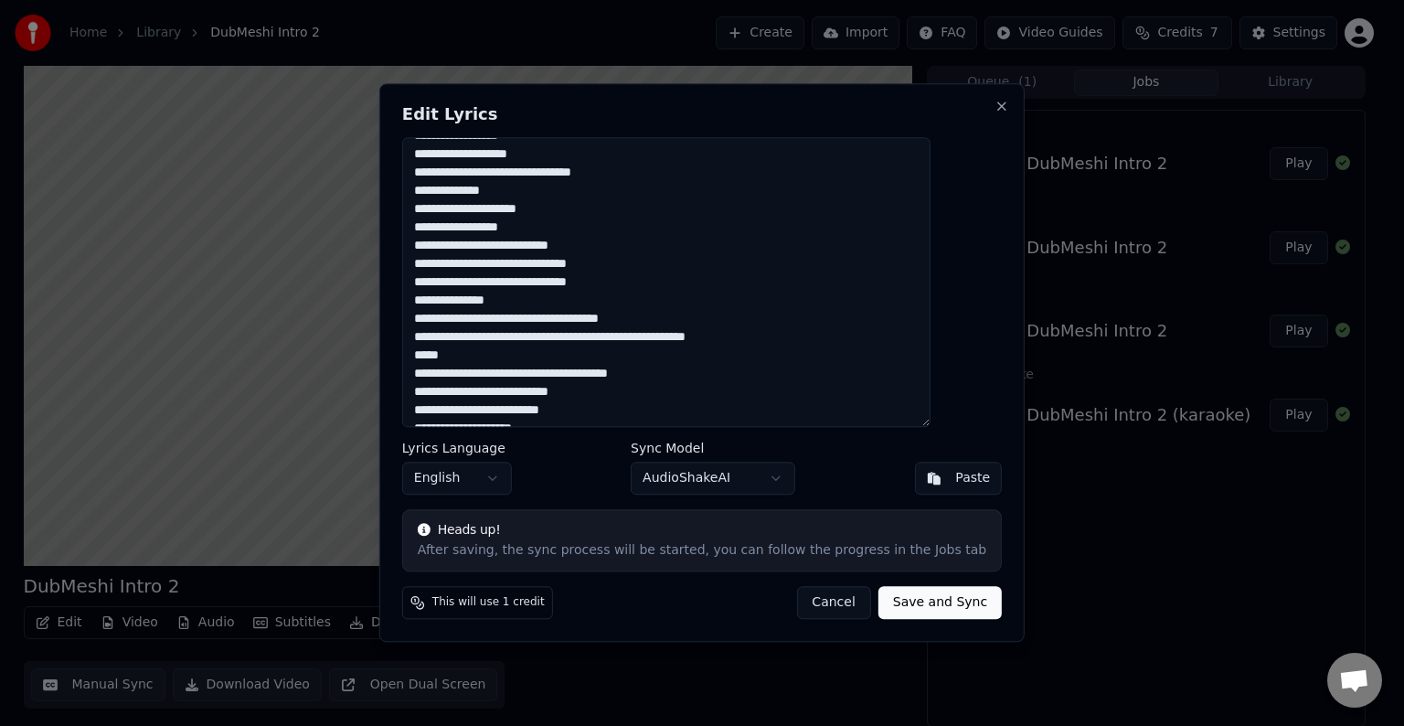
click at [740, 251] on textarea "**********" at bounding box center [666, 282] width 528 height 290
click at [512, 477] on button "English" at bounding box center [457, 479] width 110 height 33
click at [528, 477] on body "Home Library DubMeshi Intro 2 Create Import FAQ Video Guides Credits 7 Settings…" at bounding box center [694, 363] width 1389 height 726
click at [681, 470] on body "Home Library DubMeshi Intro 2 Create Import FAQ Video Guides Credits 7 Settings…" at bounding box center [694, 363] width 1389 height 726
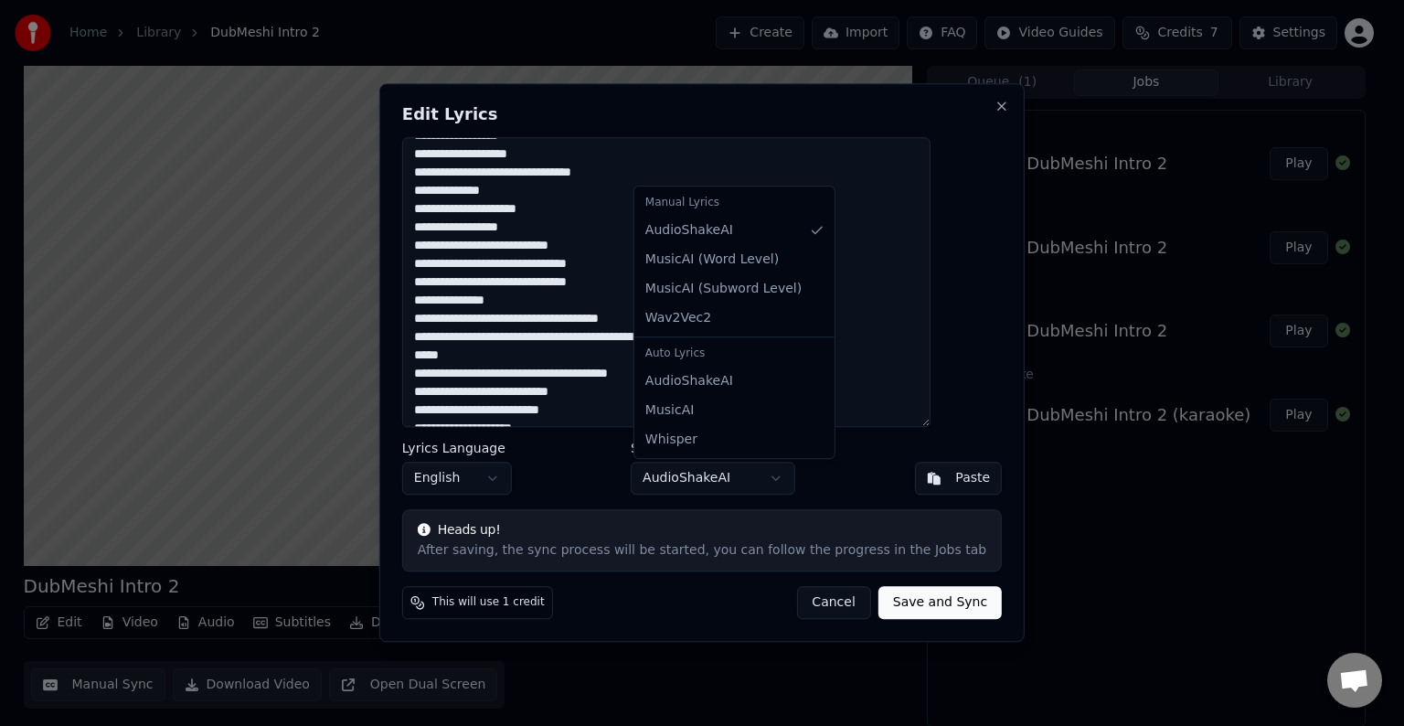
click at [801, 601] on body "Home Library DubMeshi Intro 2 Create Import FAQ Video Guides Credits 7 Settings…" at bounding box center [694, 363] width 1389 height 726
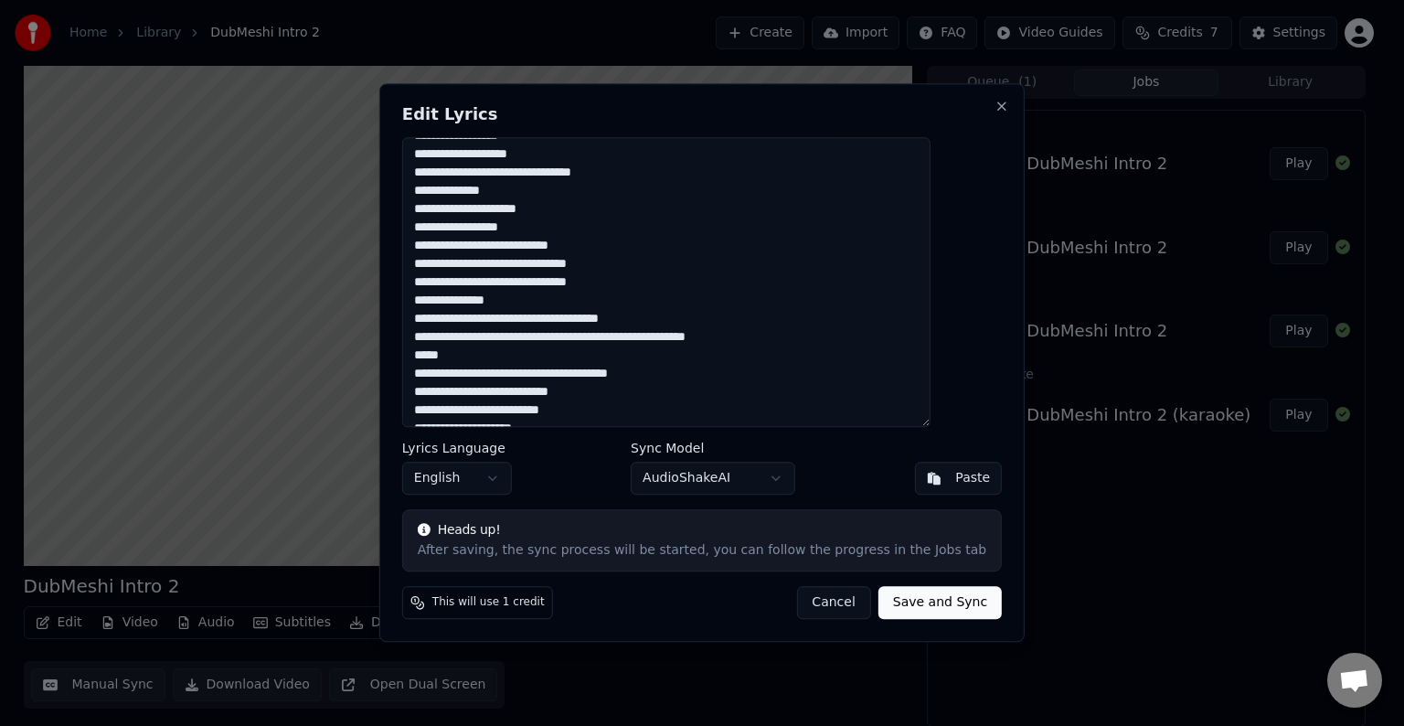
click at [805, 600] on button "Cancel" at bounding box center [833, 603] width 74 height 33
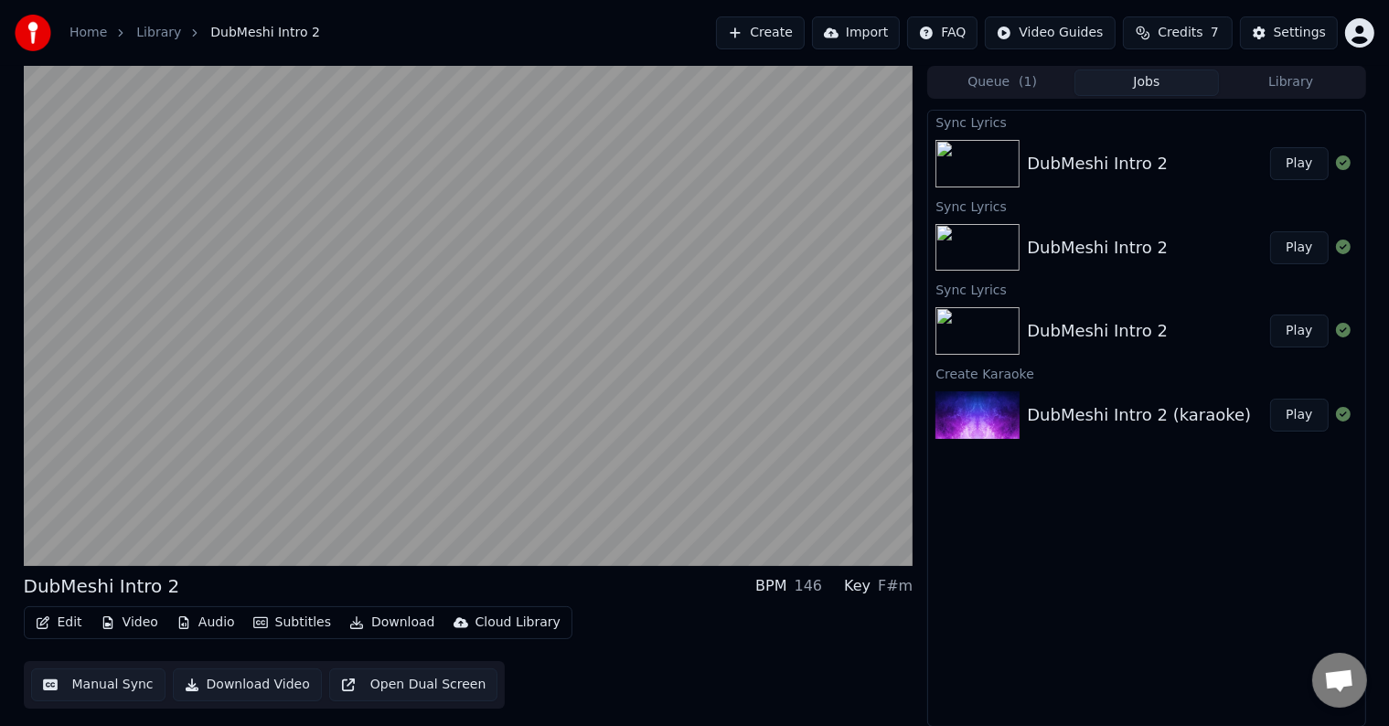
click at [280, 397] on video at bounding box center [469, 316] width 890 height 500
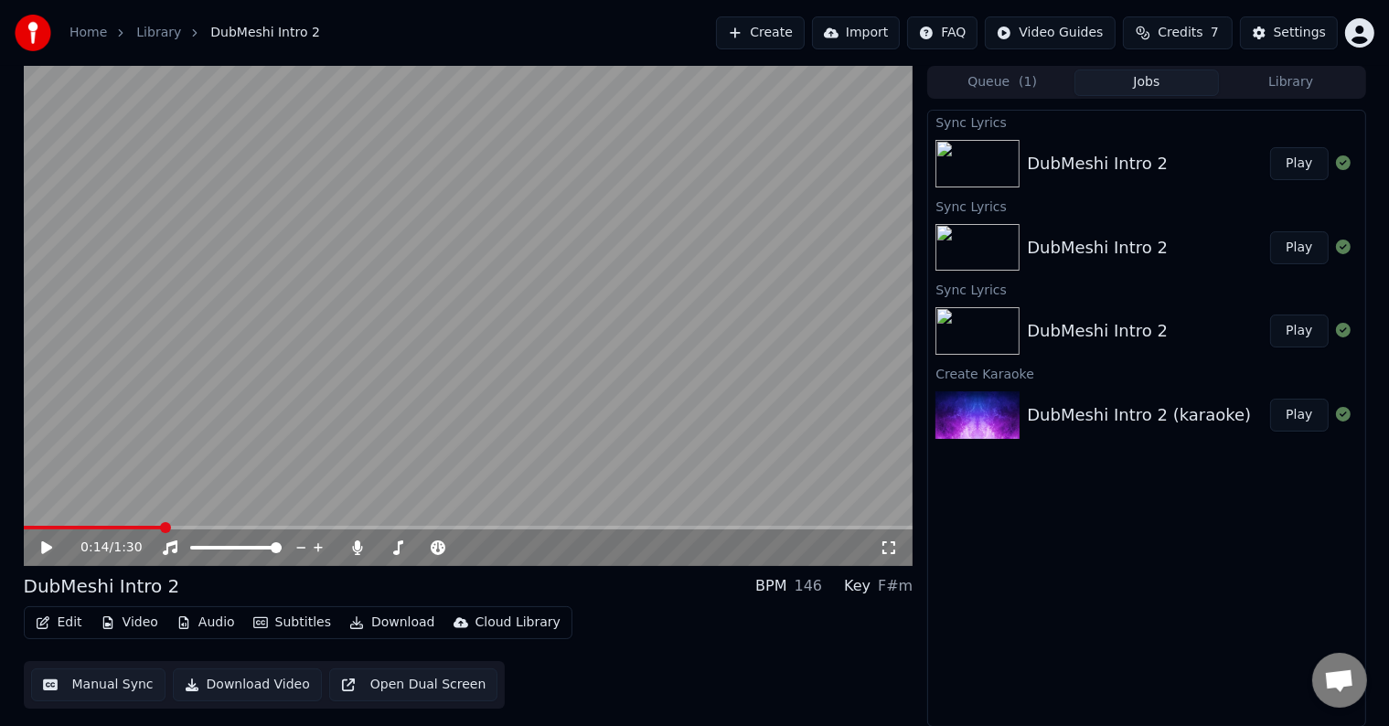
click at [59, 625] on button "Edit" at bounding box center [58, 623] width 61 height 26
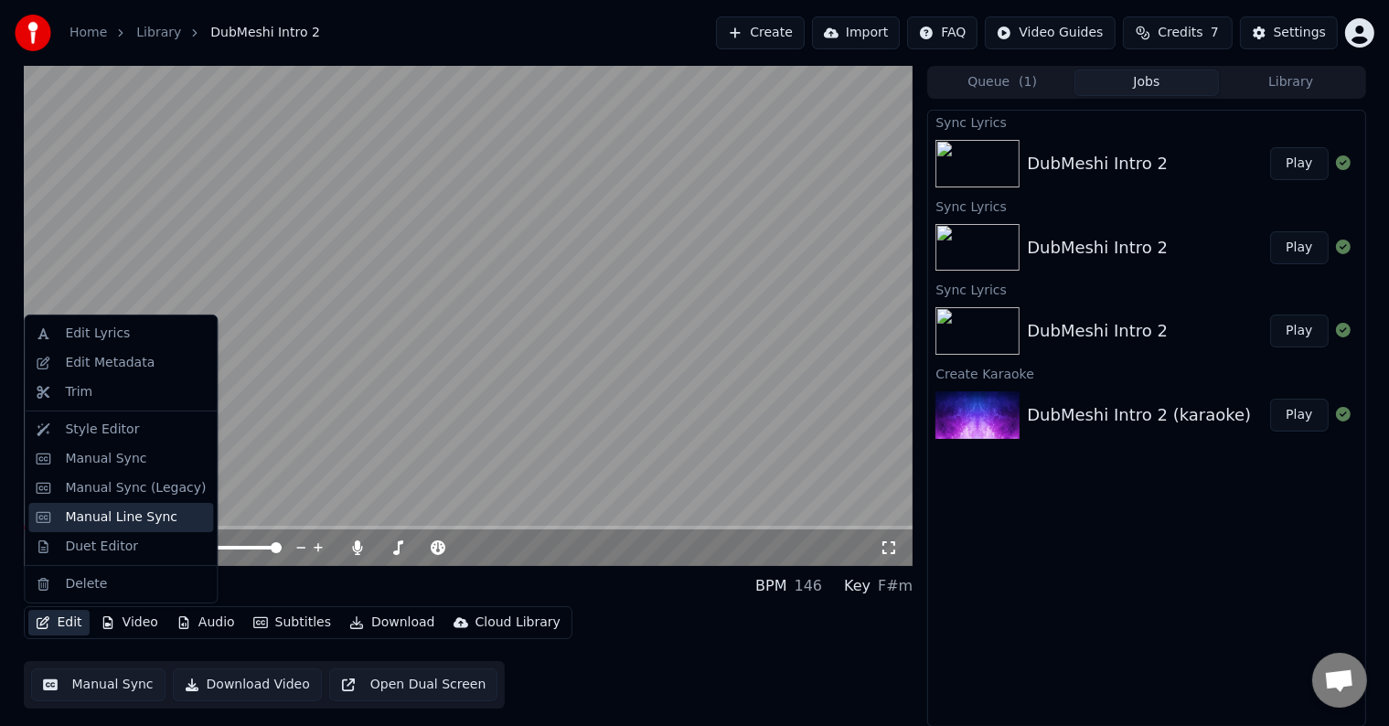
click at [144, 523] on div "Manual Line Sync" at bounding box center [121, 517] width 112 height 18
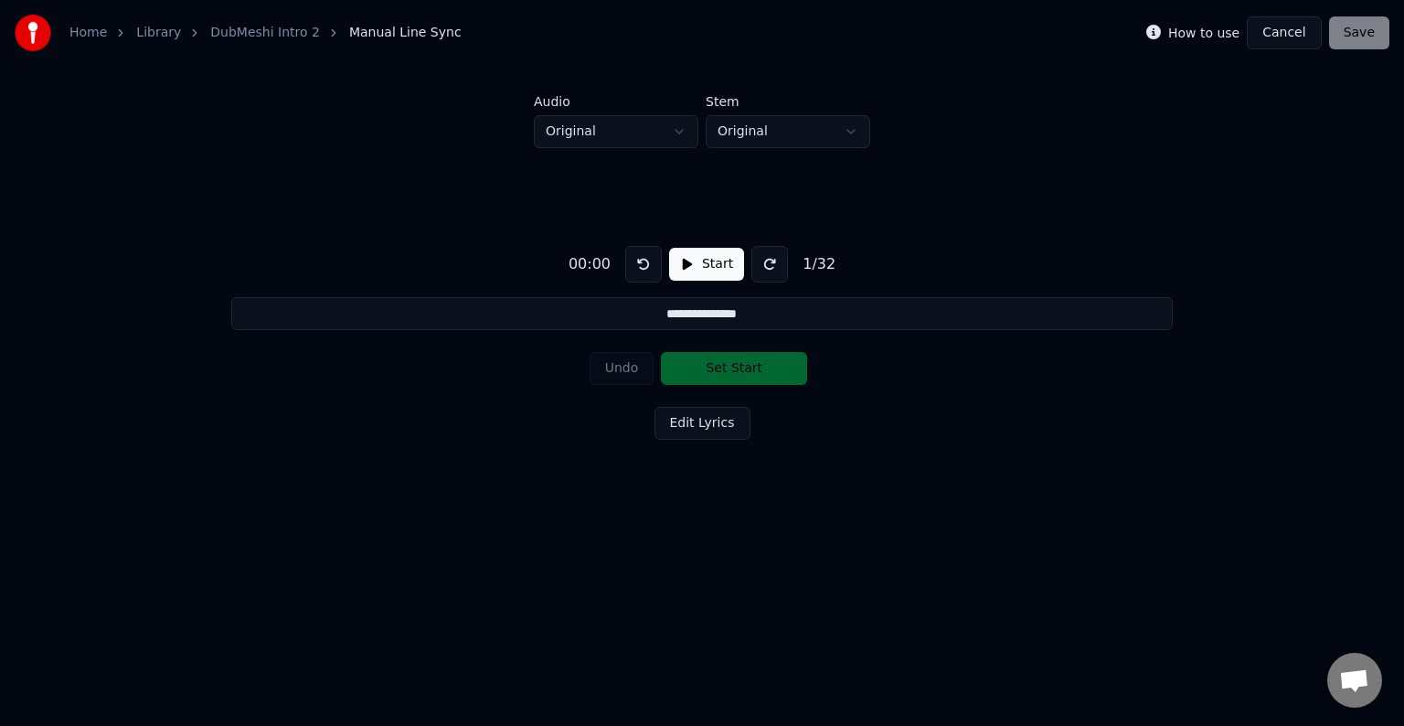
click at [707, 268] on button "Start" at bounding box center [706, 264] width 75 height 33
click at [732, 363] on button "Set Start" at bounding box center [734, 368] width 146 height 33
click at [679, 266] on button "Pause" at bounding box center [706, 264] width 81 height 33
click at [633, 260] on button at bounding box center [643, 264] width 37 height 37
click at [689, 257] on button "Start" at bounding box center [706, 264] width 75 height 33
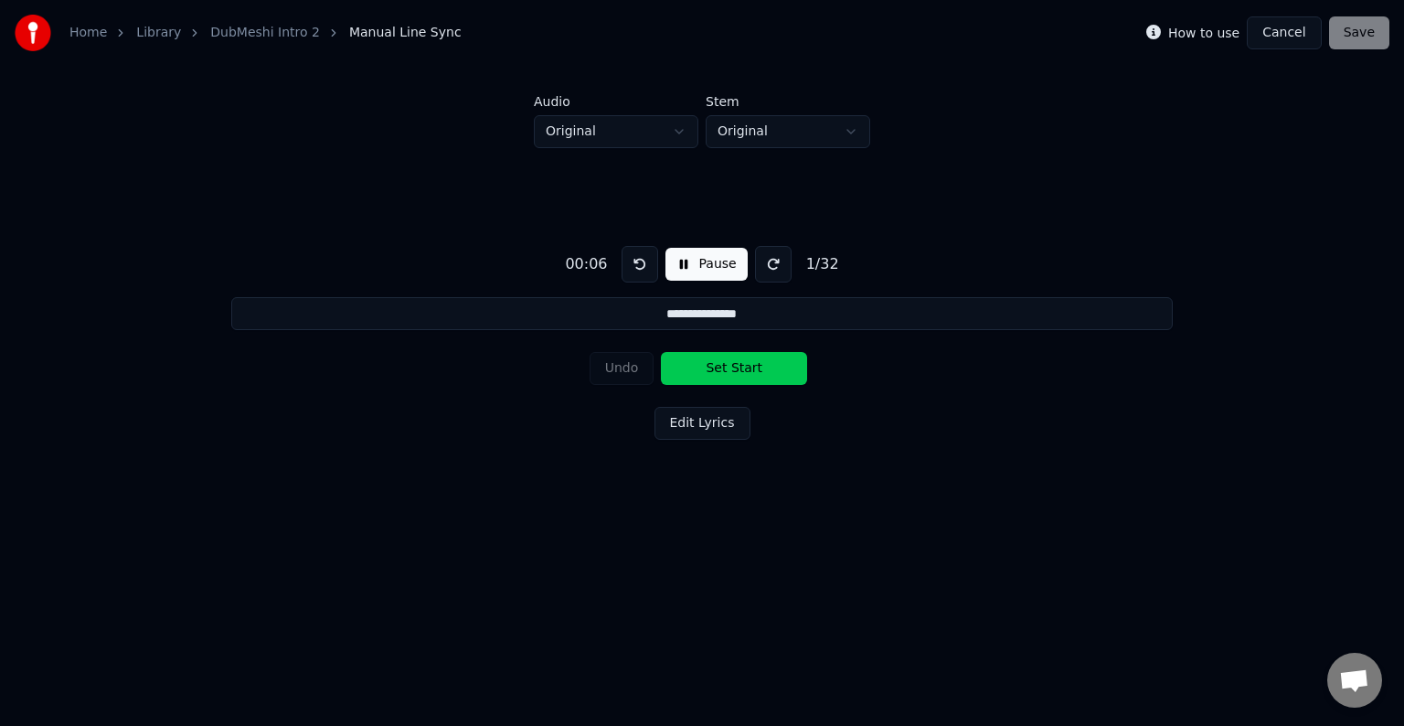
click at [683, 259] on button "Pause" at bounding box center [706, 264] width 81 height 33
click at [635, 262] on button at bounding box center [643, 264] width 37 height 37
click at [639, 263] on button at bounding box center [643, 264] width 37 height 37
click at [681, 260] on button "Start" at bounding box center [706, 264] width 75 height 33
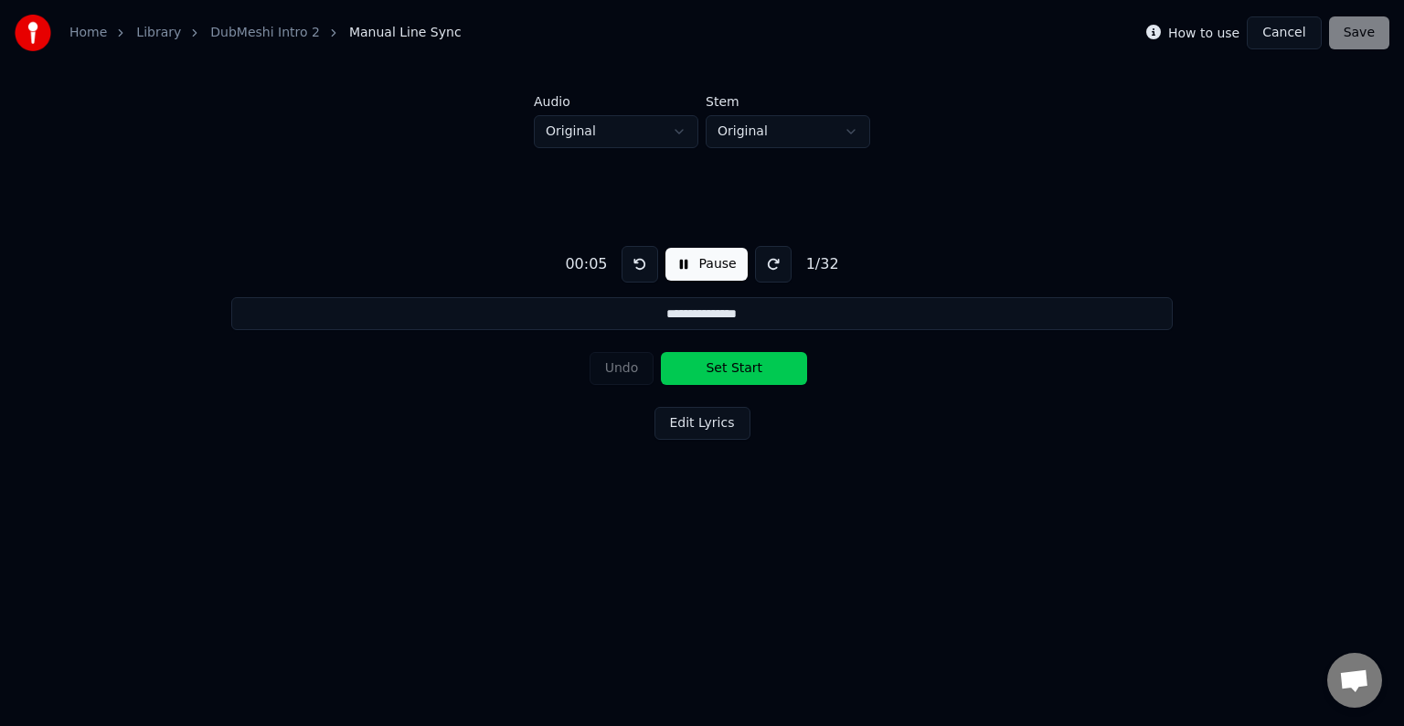
click at [715, 363] on button "Set Start" at bounding box center [734, 368] width 146 height 33
click at [715, 363] on button "Set End" at bounding box center [734, 368] width 146 height 33
click at [715, 363] on button "Set Start" at bounding box center [734, 368] width 146 height 33
click at [715, 363] on button "Set End" at bounding box center [734, 368] width 146 height 33
click at [715, 363] on button "Set Start" at bounding box center [734, 368] width 146 height 33
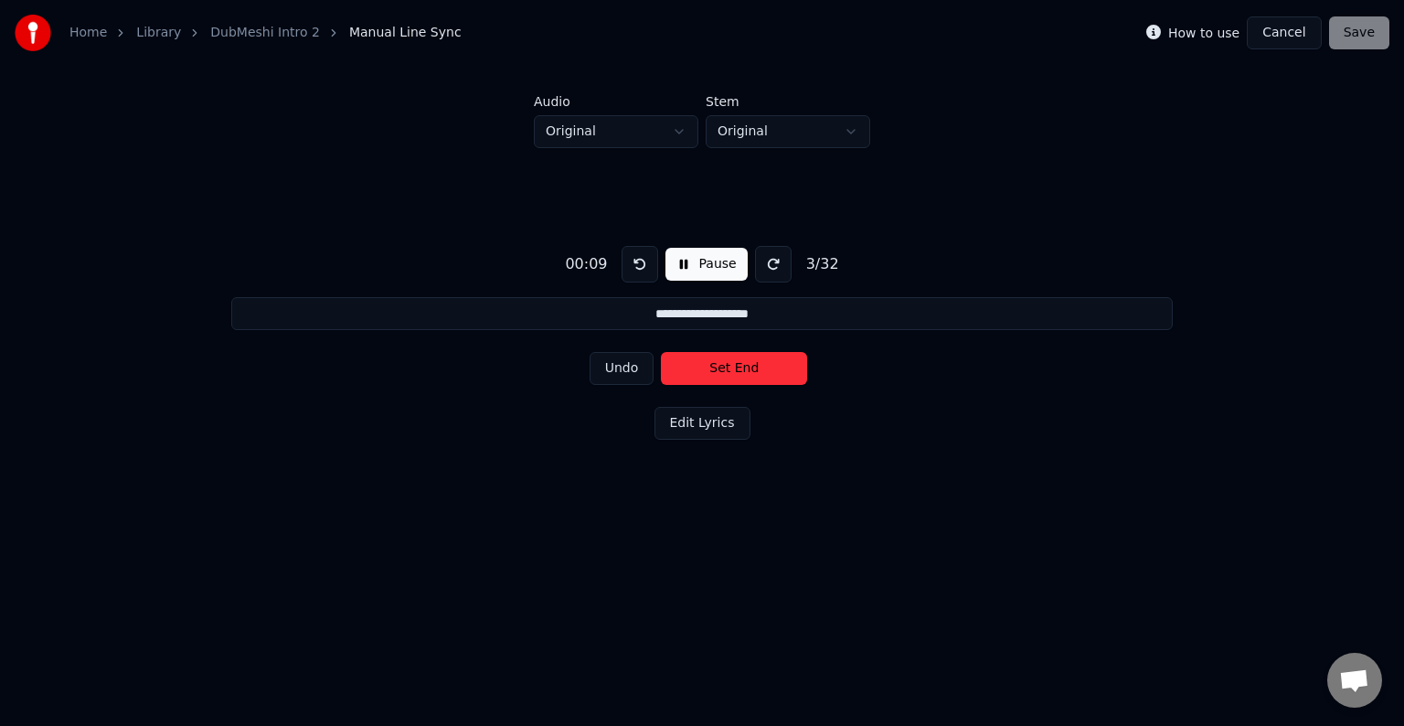
click at [715, 363] on button "Set End" at bounding box center [734, 368] width 146 height 33
click at [715, 363] on button "Set Start" at bounding box center [734, 368] width 146 height 33
click at [715, 363] on button "Set End" at bounding box center [734, 368] width 146 height 33
click at [715, 363] on button "Set Start" at bounding box center [734, 368] width 146 height 33
click at [715, 363] on button "Set End" at bounding box center [734, 368] width 146 height 33
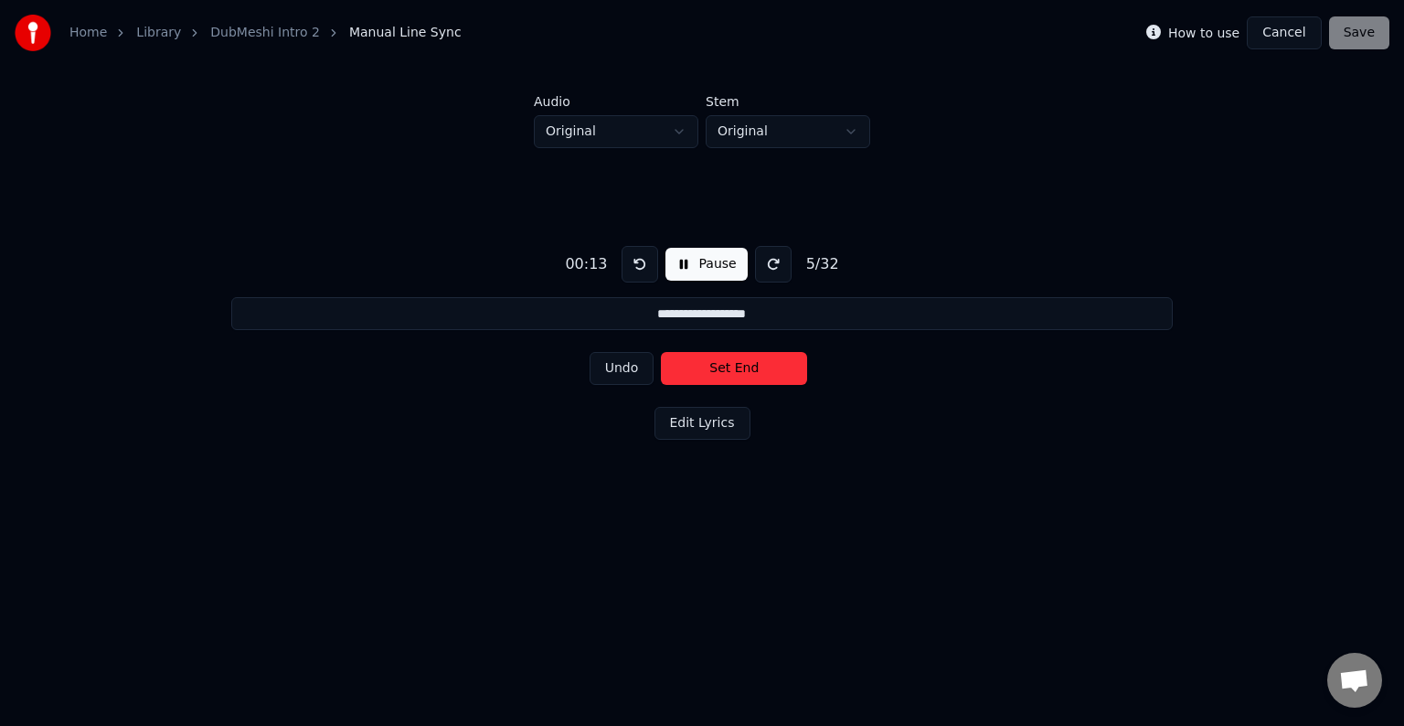
click at [715, 363] on button "Set End" at bounding box center [734, 368] width 146 height 33
click at [715, 363] on button "Set Start" at bounding box center [734, 368] width 146 height 33
click at [715, 363] on button "Set End" at bounding box center [734, 368] width 146 height 33
click at [715, 363] on button "Set Start" at bounding box center [734, 368] width 146 height 33
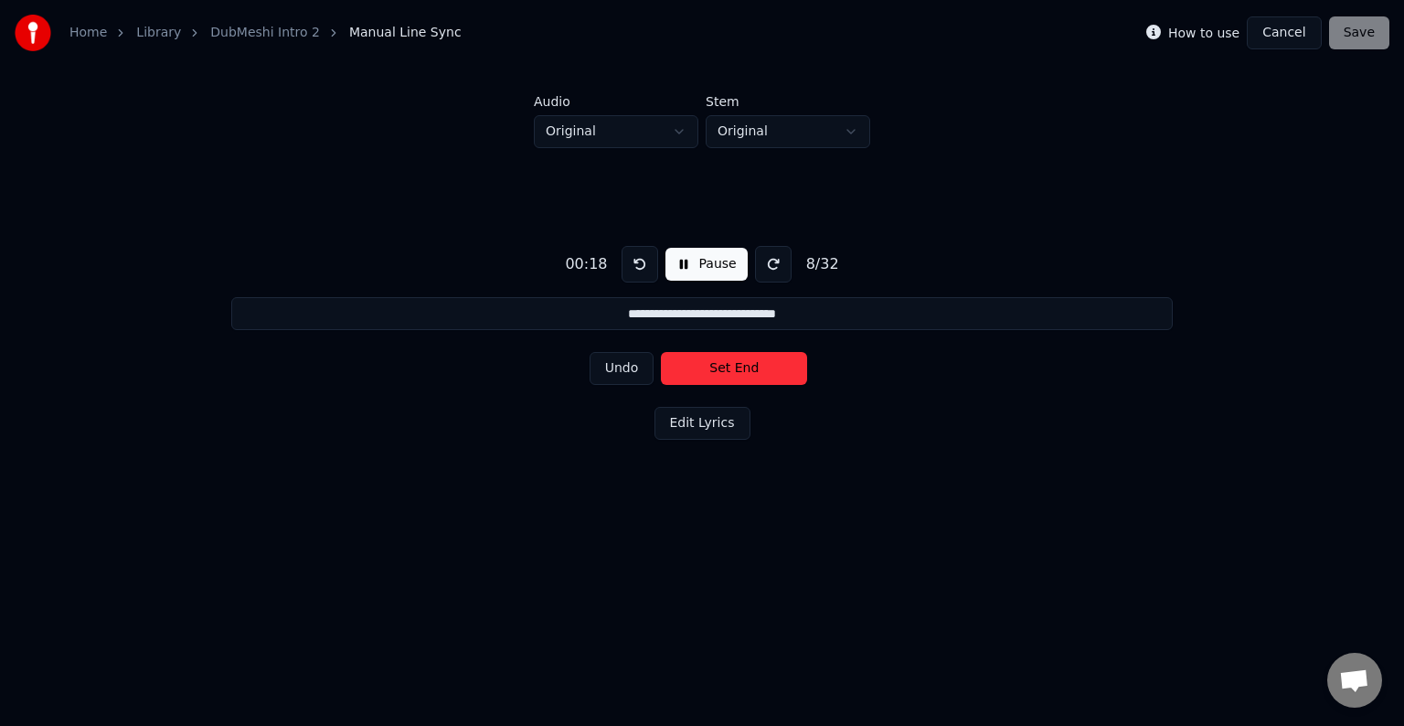
click at [715, 363] on button "Set End" at bounding box center [734, 368] width 146 height 33
click at [715, 363] on button "Set Start" at bounding box center [734, 368] width 146 height 33
click at [715, 363] on button "Set End" at bounding box center [734, 368] width 146 height 33
click at [715, 363] on button "Set Start" at bounding box center [734, 368] width 146 height 33
click at [715, 363] on button "Set End" at bounding box center [734, 368] width 146 height 33
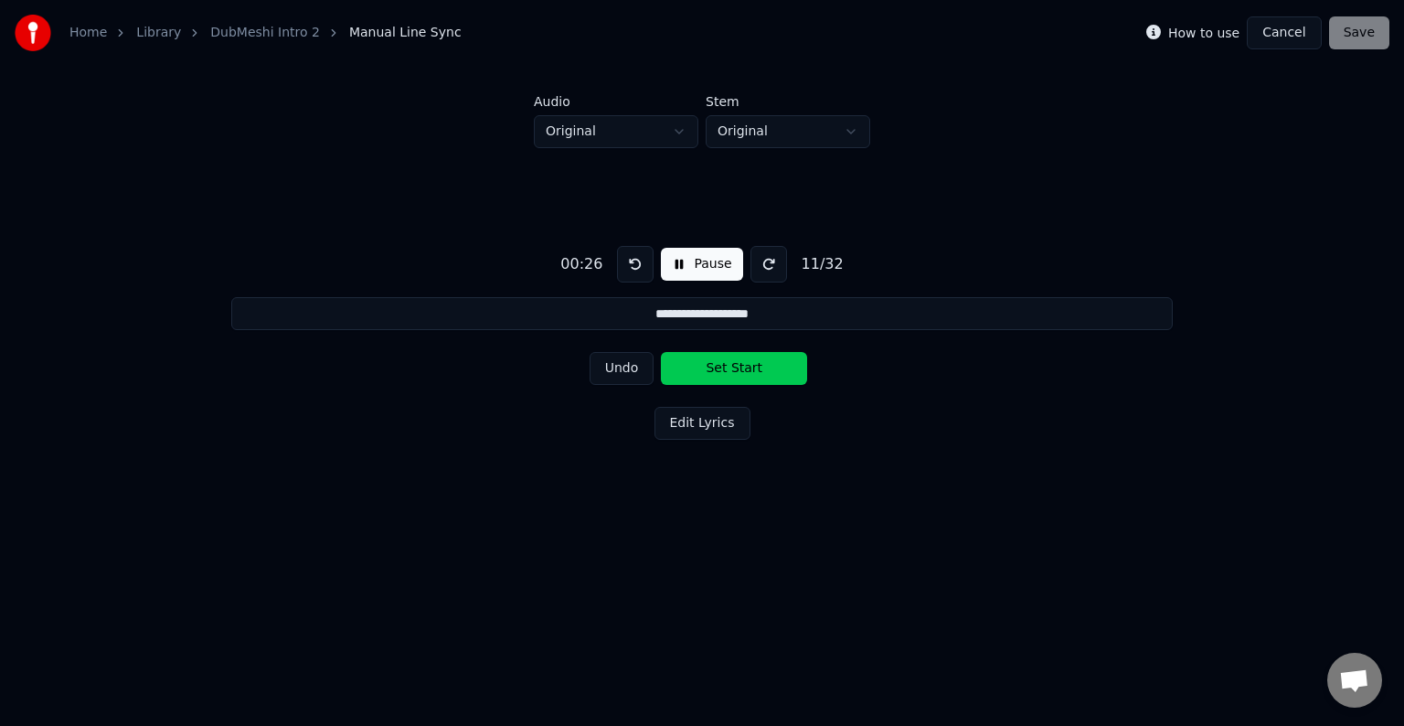
click at [715, 363] on button "Set Start" at bounding box center [734, 368] width 146 height 33
click at [715, 363] on button "Set End" at bounding box center [734, 368] width 146 height 33
click at [715, 363] on button "Set Start" at bounding box center [734, 368] width 146 height 33
click at [715, 363] on button "Set End" at bounding box center [734, 368] width 146 height 33
click at [715, 363] on button "Set Start" at bounding box center [734, 368] width 146 height 33
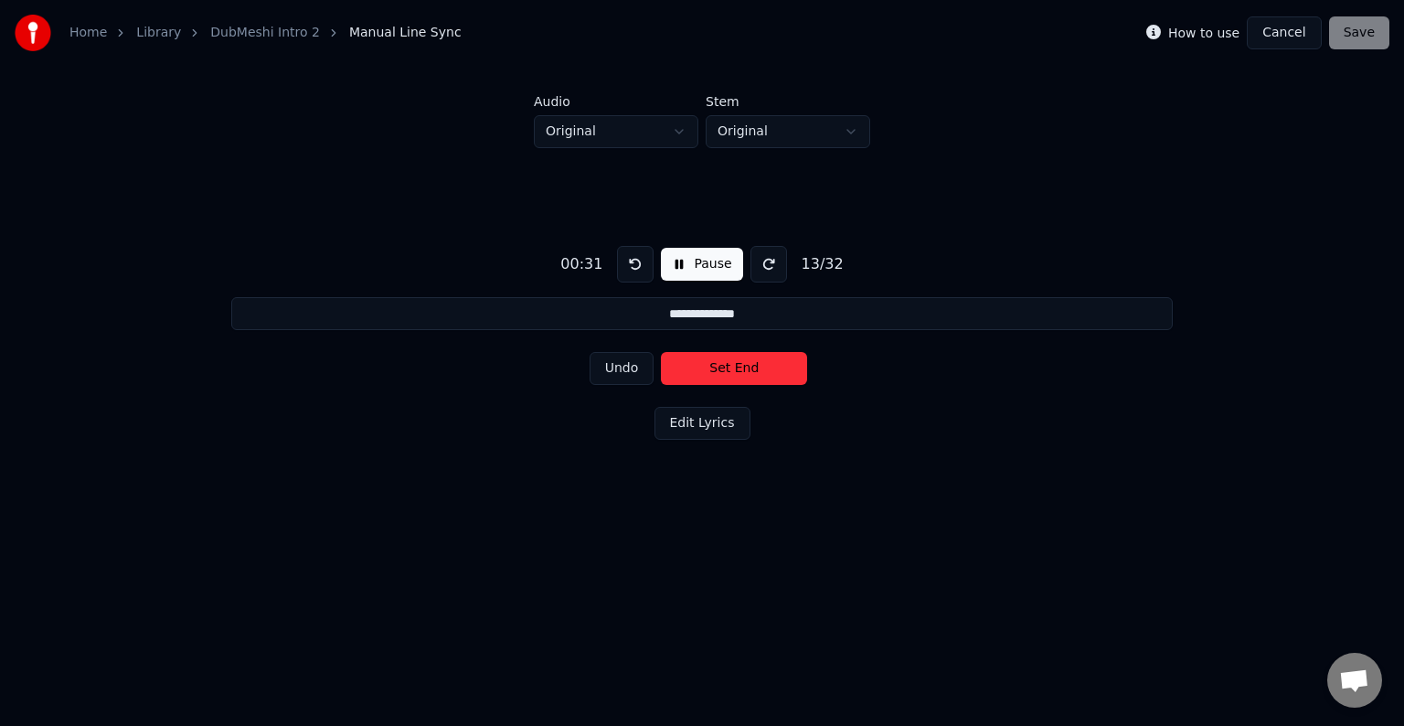
click at [715, 363] on button "Set End" at bounding box center [734, 368] width 146 height 33
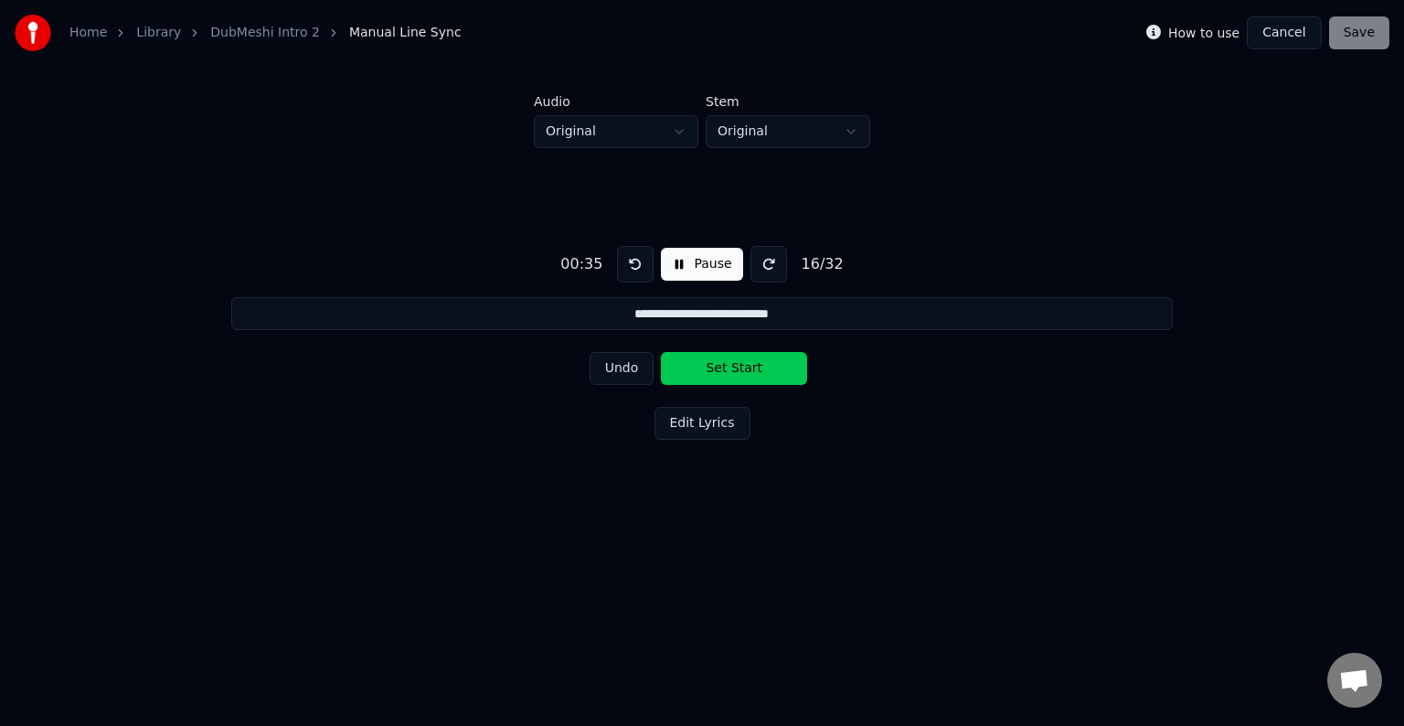
click at [715, 363] on button "Set Start" at bounding box center [734, 368] width 146 height 33
click at [715, 363] on button "Set End" at bounding box center [734, 368] width 146 height 33
click at [715, 363] on button "Set Start" at bounding box center [734, 368] width 146 height 33
click at [715, 363] on button "Set End" at bounding box center [734, 368] width 146 height 33
click at [715, 363] on button "Set Start" at bounding box center [734, 368] width 146 height 33
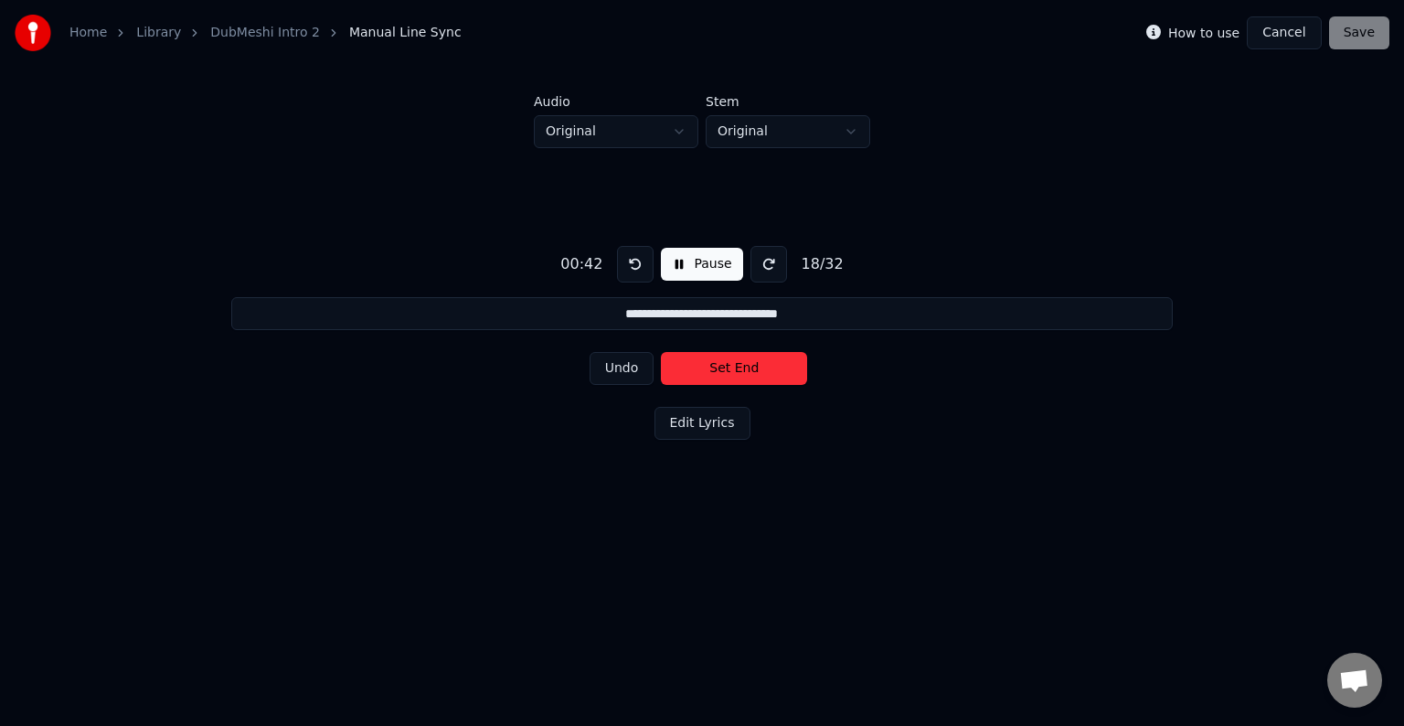
click at [715, 363] on button "Set End" at bounding box center [734, 368] width 146 height 33
click at [715, 363] on button "Set Start" at bounding box center [734, 368] width 146 height 33
click at [715, 363] on button "Set End" at bounding box center [734, 368] width 146 height 33
click at [715, 363] on button "Set Start" at bounding box center [734, 368] width 146 height 33
click at [715, 363] on button "Set End" at bounding box center [734, 368] width 146 height 33
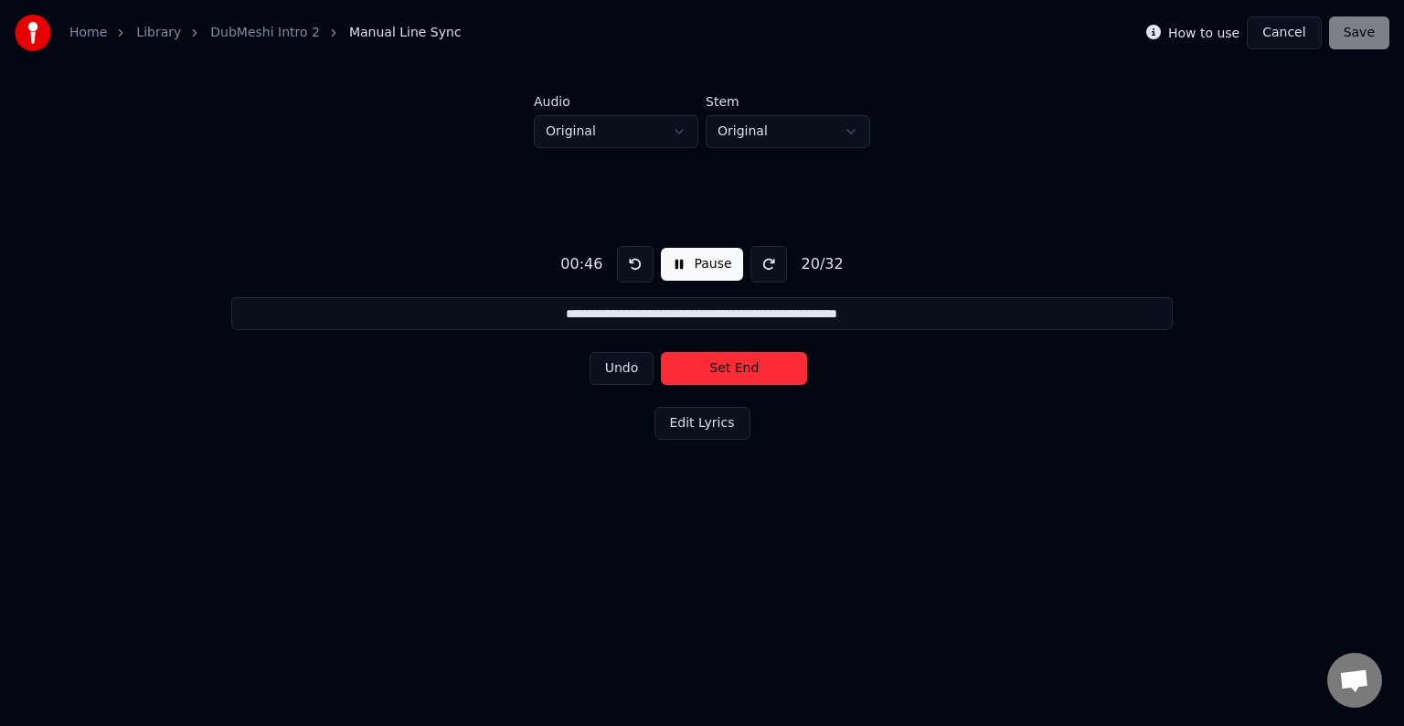
click at [715, 363] on button "Set End" at bounding box center [734, 368] width 146 height 33
click at [715, 363] on button "Set Start" at bounding box center [734, 368] width 146 height 33
click at [715, 363] on button "Set End" at bounding box center [734, 368] width 146 height 33
click at [715, 363] on button "Set Start" at bounding box center [734, 368] width 146 height 33
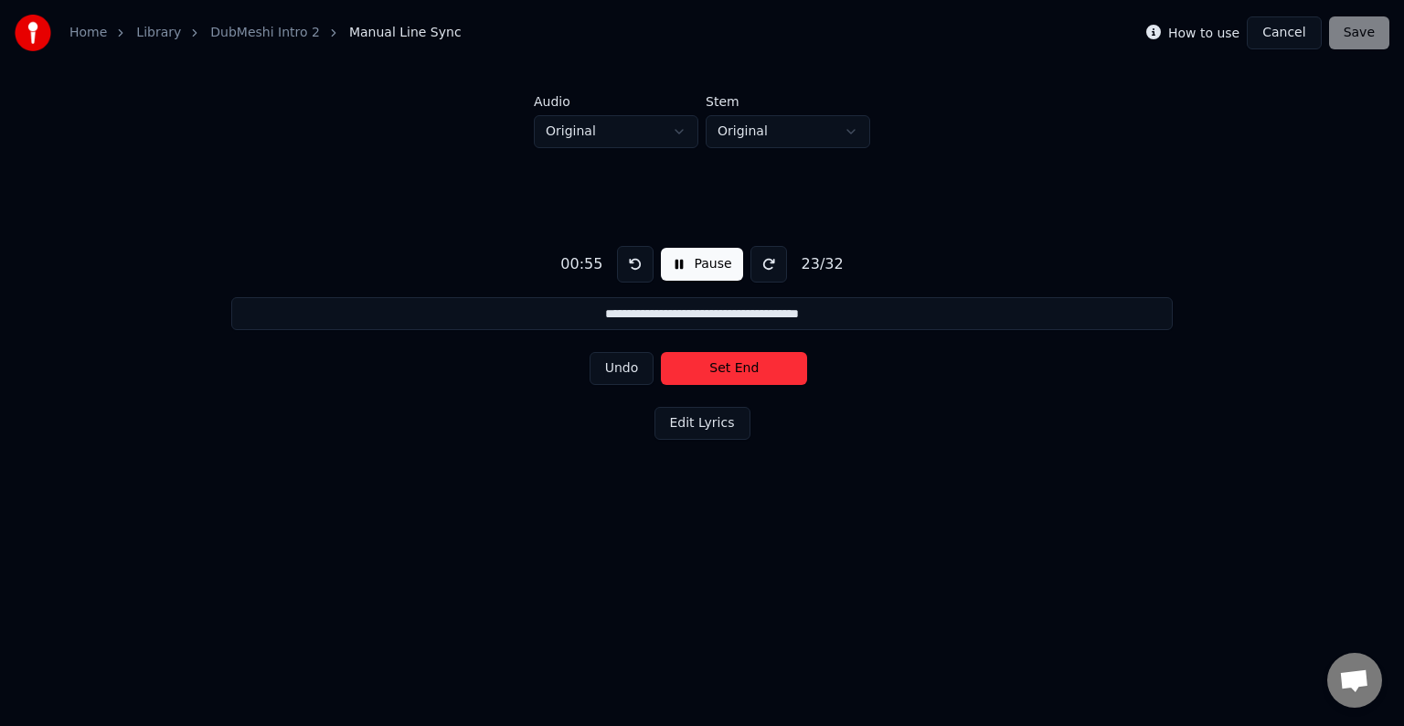
click at [715, 363] on button "Set End" at bounding box center [734, 368] width 146 height 33
click at [715, 363] on button "Set Start" at bounding box center [734, 368] width 146 height 33
click at [715, 363] on button "Set End" at bounding box center [734, 368] width 146 height 33
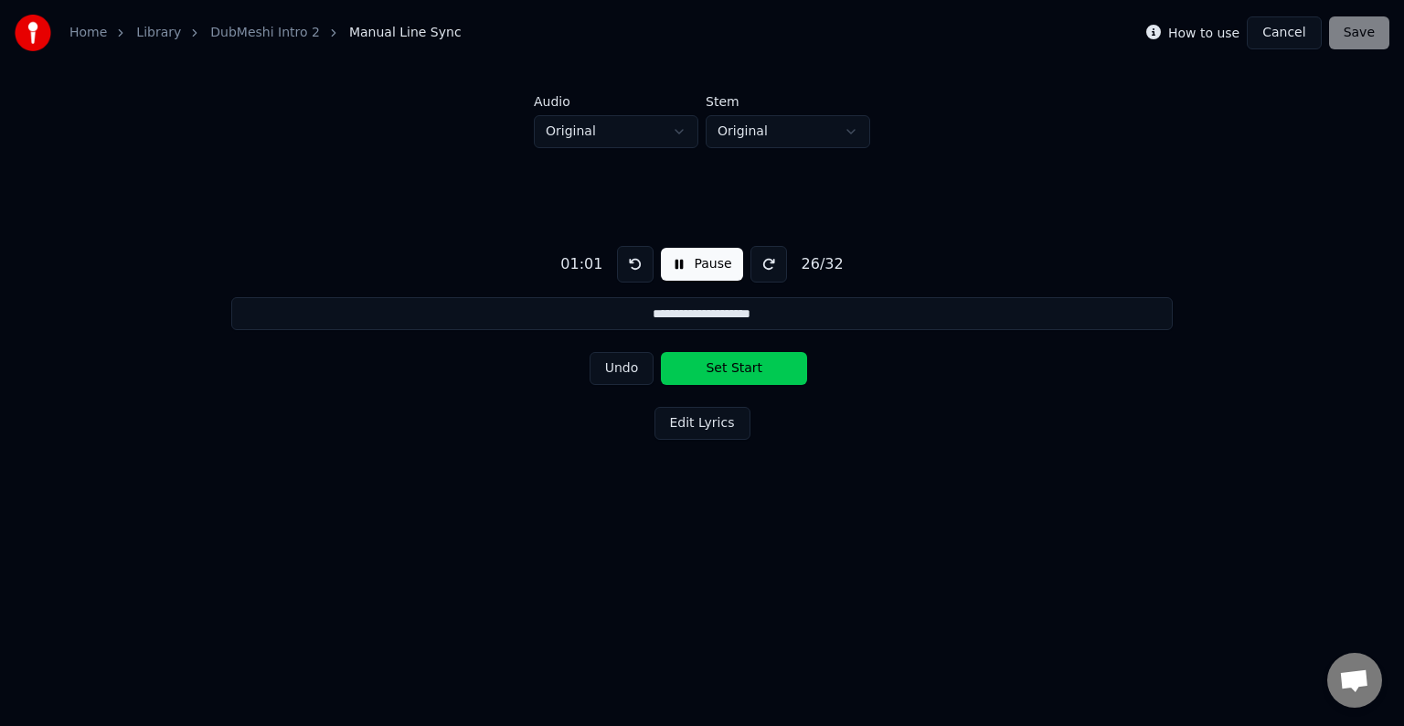
click at [715, 363] on button "Set Start" at bounding box center [734, 368] width 146 height 33
click at [715, 363] on button "Set End" at bounding box center [734, 368] width 146 height 33
click at [715, 363] on button "Set Start" at bounding box center [734, 368] width 146 height 33
click at [715, 363] on button "Set End" at bounding box center [734, 368] width 146 height 33
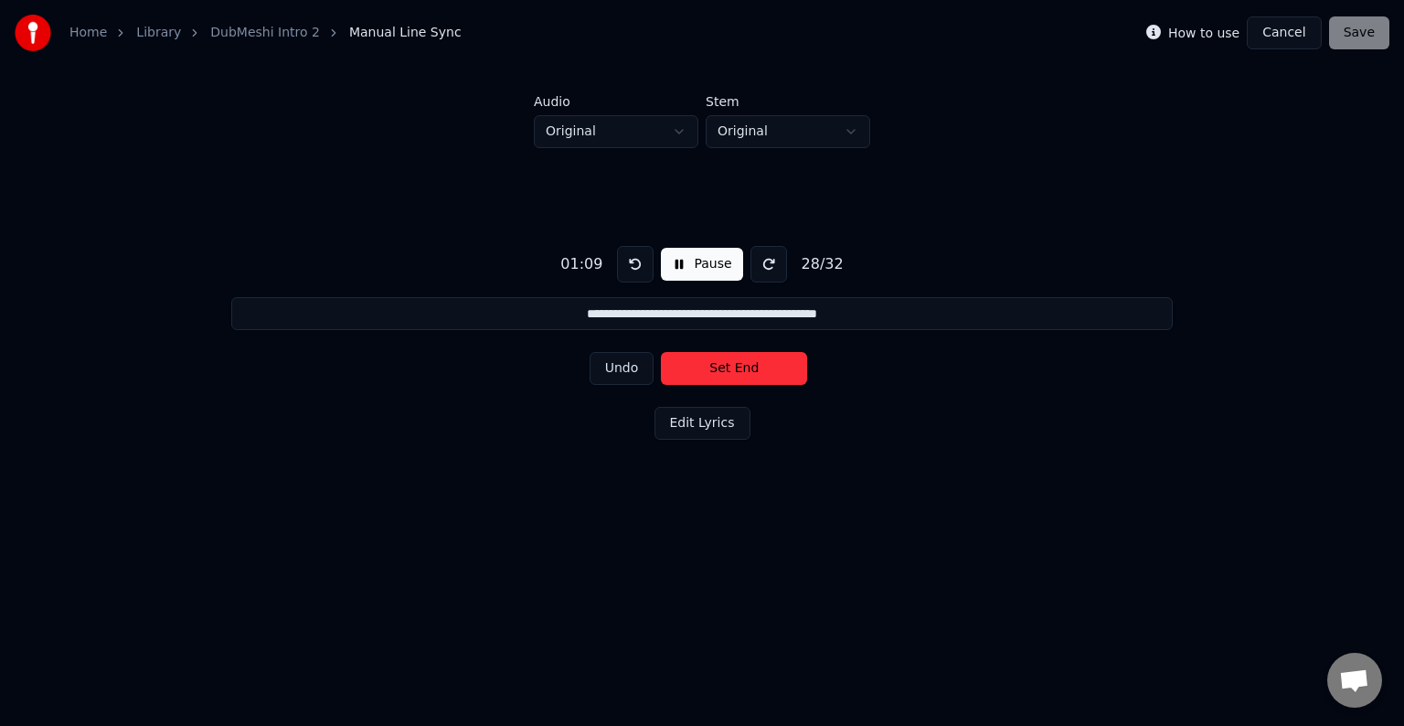
click at [715, 363] on button "Set End" at bounding box center [734, 368] width 146 height 33
click at [715, 363] on button "Set Start" at bounding box center [734, 368] width 146 height 33
click at [715, 363] on button "Set End" at bounding box center [734, 368] width 146 height 33
click at [715, 363] on button "Set Start" at bounding box center [734, 368] width 146 height 33
click at [715, 363] on button "Set End" at bounding box center [734, 368] width 146 height 33
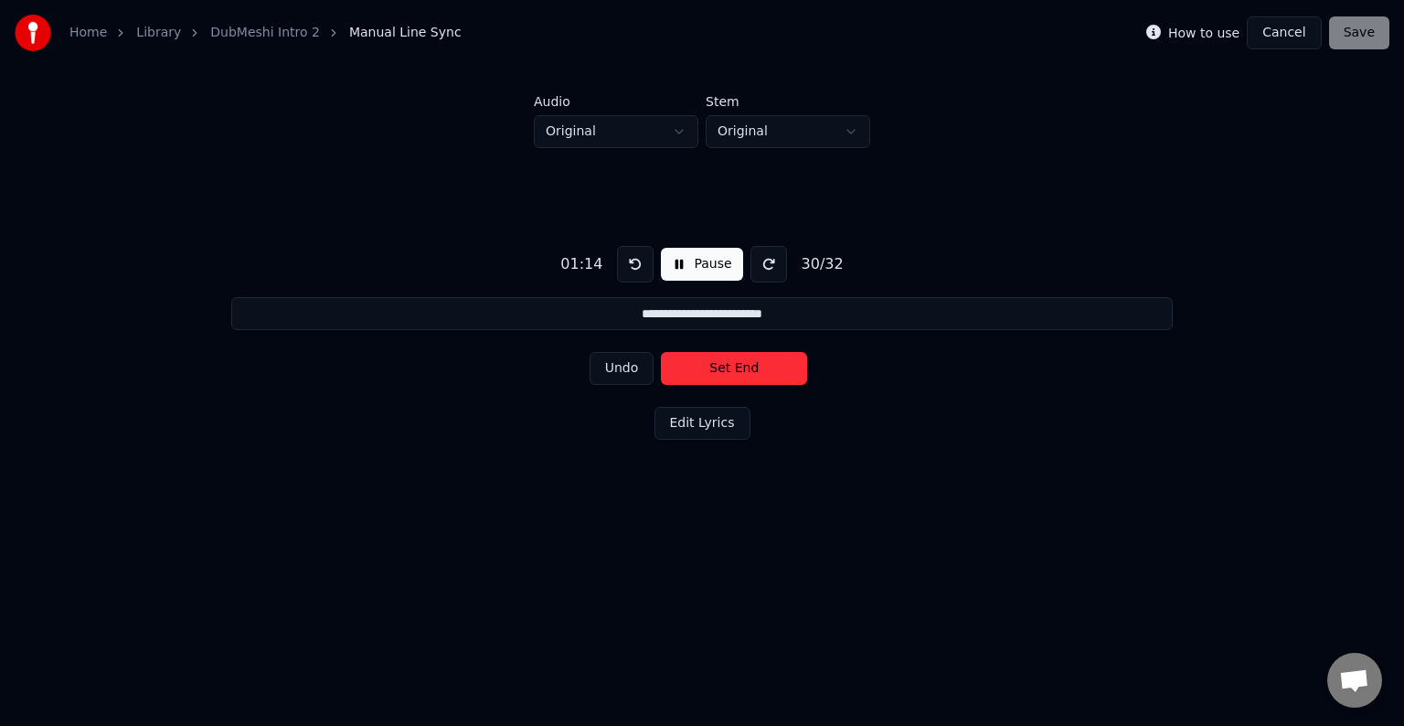
click at [715, 363] on button "Set End" at bounding box center [734, 368] width 146 height 33
type input "**********"
click at [715, 363] on button "Set End" at bounding box center [734, 368] width 146 height 33
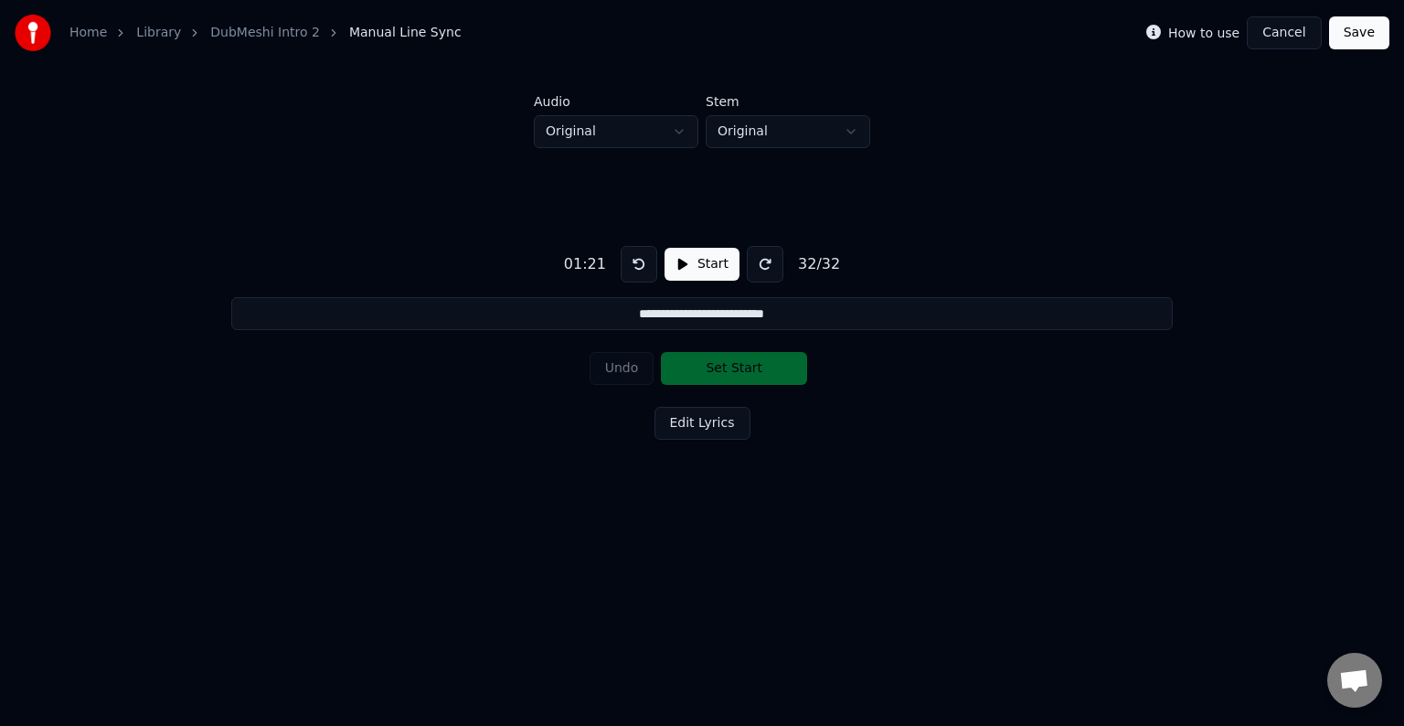
click at [1356, 26] on button "Save" at bounding box center [1359, 32] width 60 height 33
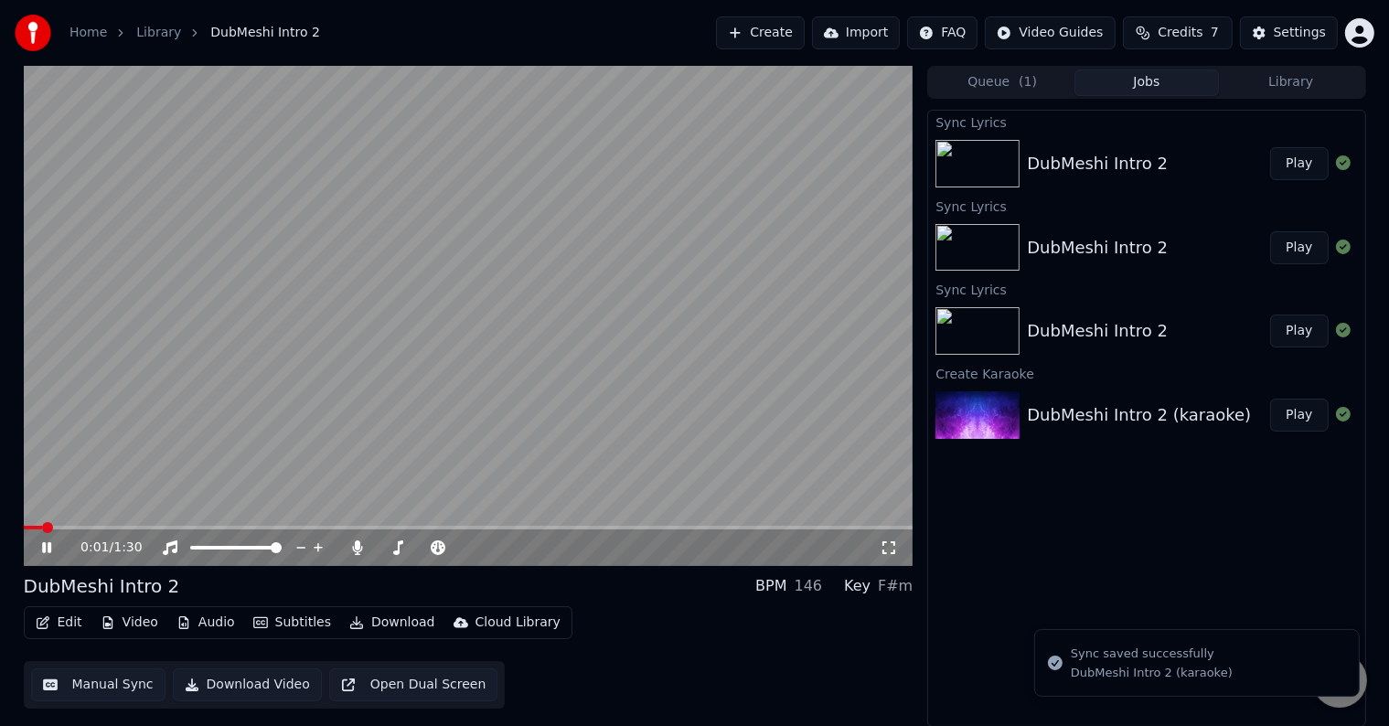
click at [53, 549] on icon at bounding box center [59, 547] width 43 height 15
click at [64, 620] on button "Edit" at bounding box center [58, 623] width 61 height 26
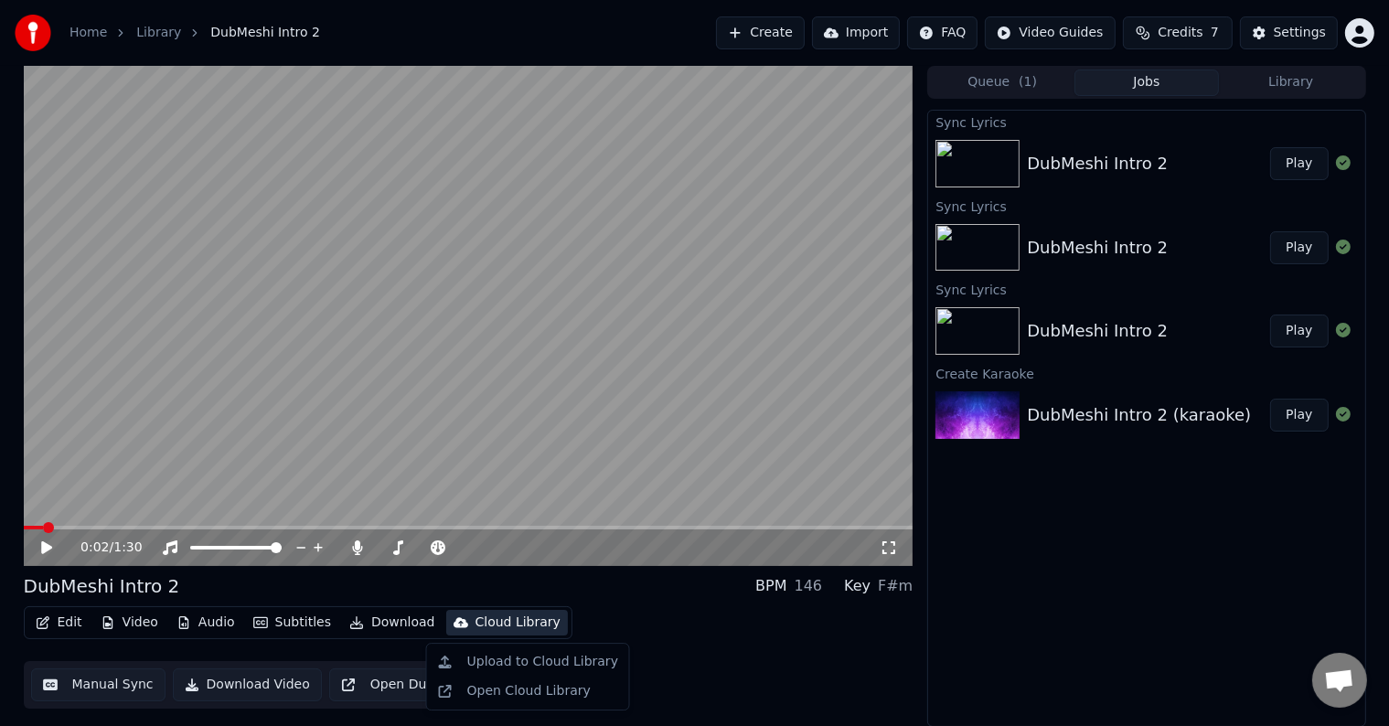
drag, startPoint x: 576, startPoint y: 645, endPoint x: 621, endPoint y: 627, distance: 48.0
click at [621, 627] on body "Home Library DubMeshi Intro 2 Create Import FAQ Video Guides Credits 7 Settings…" at bounding box center [694, 363] width 1389 height 726
click at [621, 627] on div "Edit Video Audio Subtitles Download Cloud Library Manual Sync Download Video Op…" at bounding box center [469, 657] width 890 height 102
click at [57, 554] on icon at bounding box center [59, 547] width 43 height 15
click at [61, 622] on button "Edit" at bounding box center [58, 623] width 61 height 26
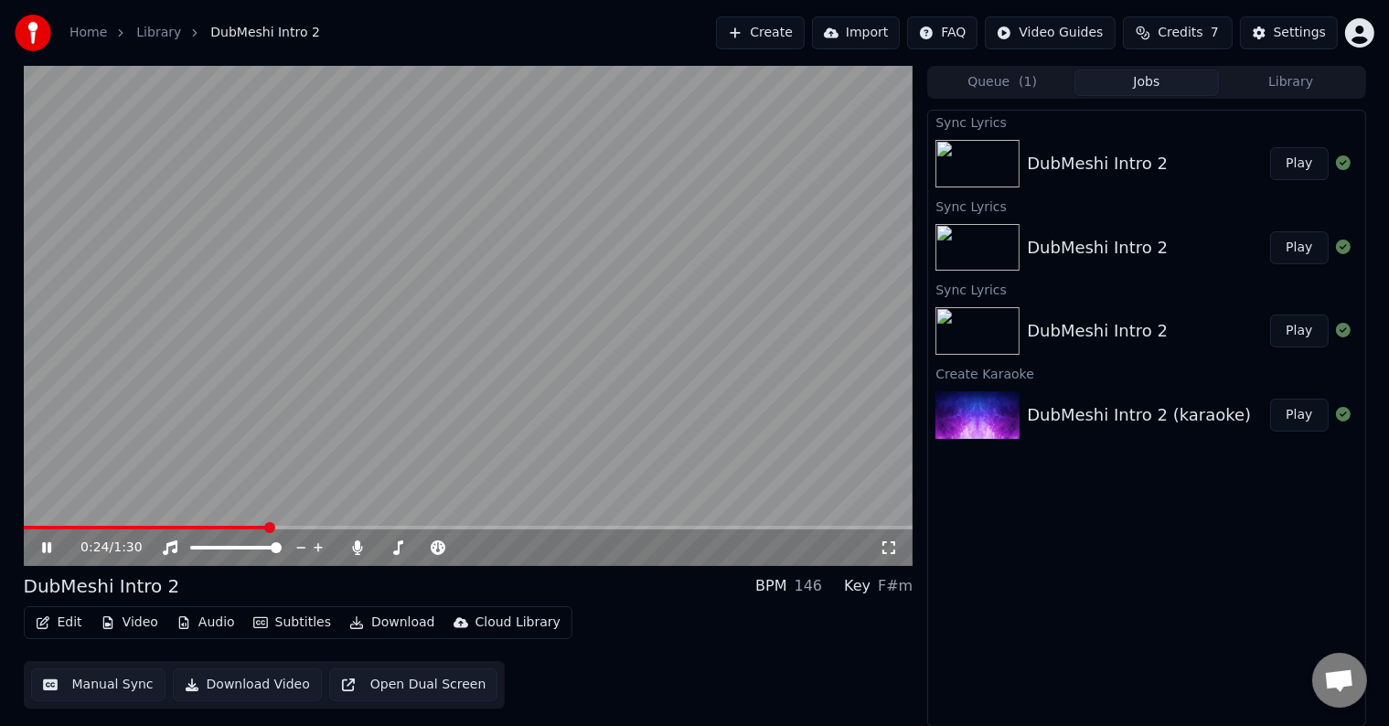
click at [677, 652] on div "Edit Video Audio Subtitles Download Cloud Library Manual Sync Download Video Op…" at bounding box center [469, 657] width 890 height 102
click at [50, 549] on icon at bounding box center [46, 547] width 9 height 11
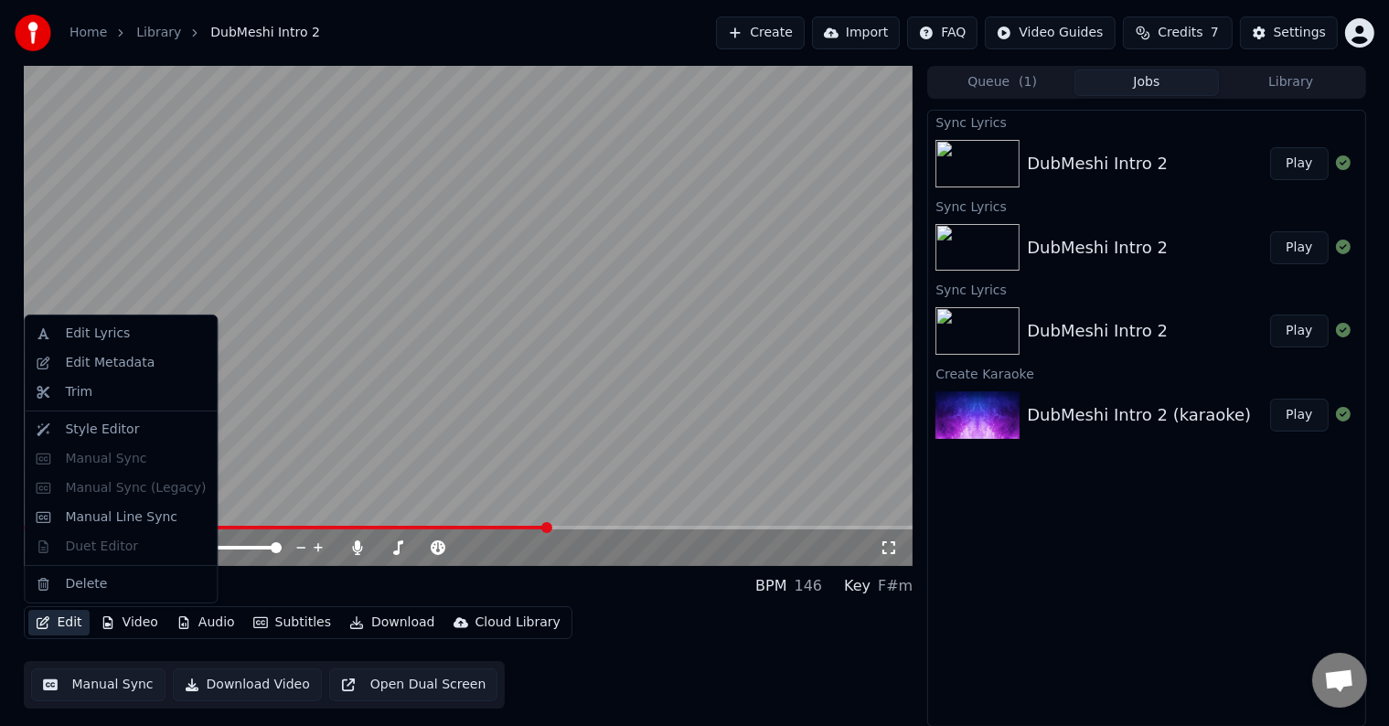
click at [52, 616] on button "Edit" at bounding box center [58, 623] width 61 height 26
click at [132, 325] on div "Edit Lyrics" at bounding box center [135, 334] width 141 height 18
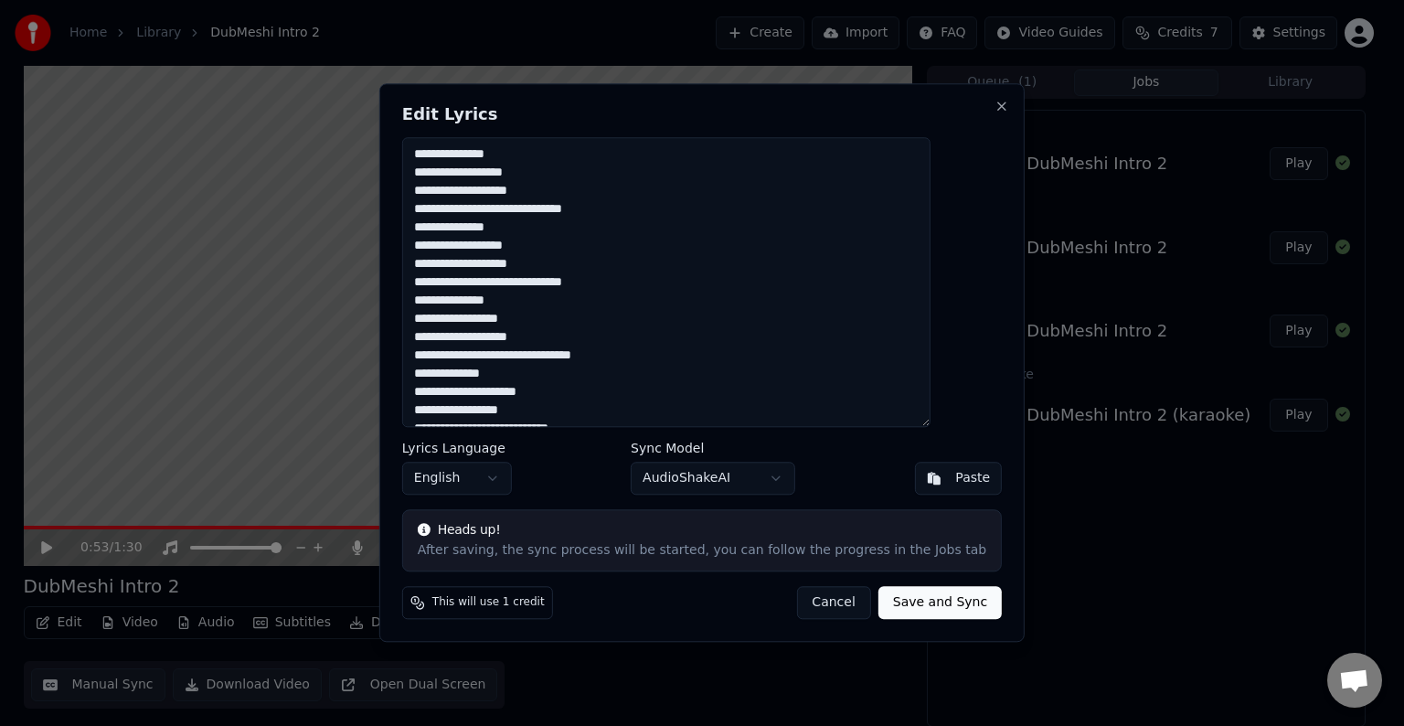
click at [653, 308] on textarea "**********" at bounding box center [666, 282] width 528 height 290
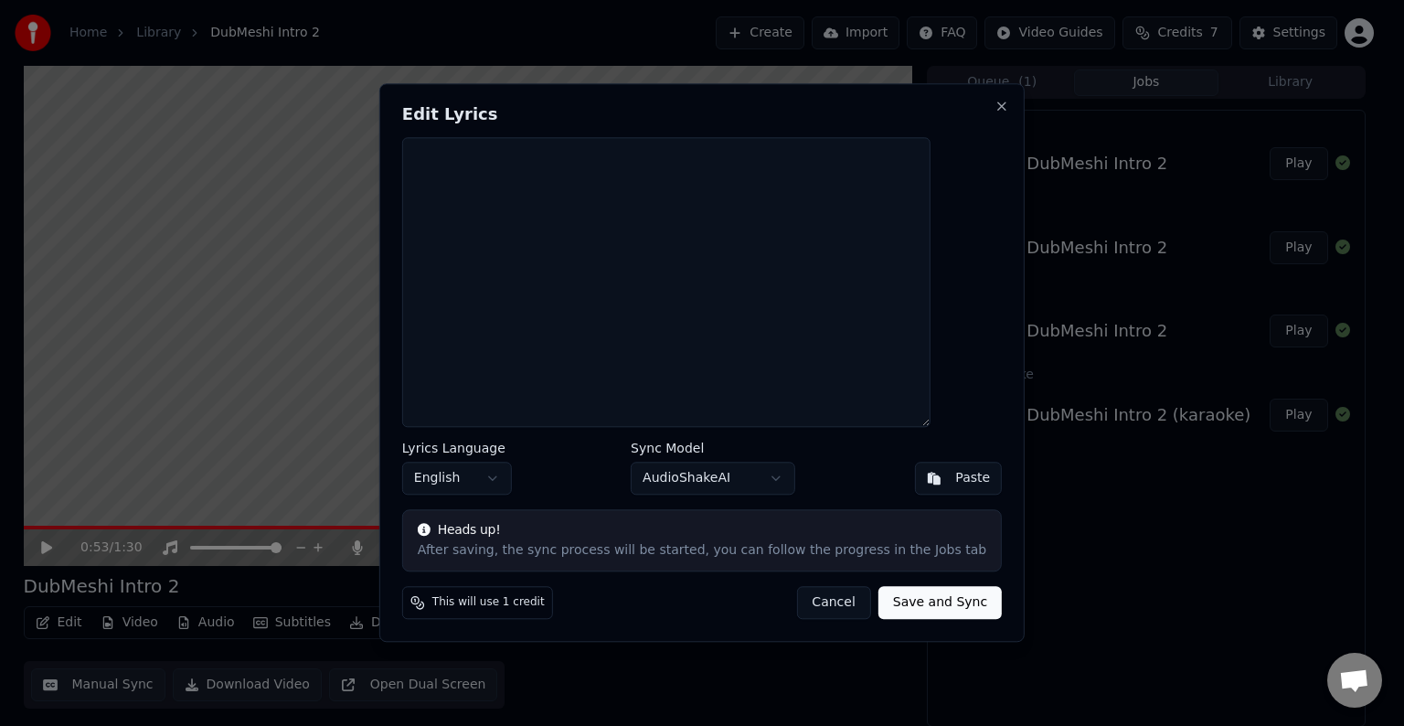
type textarea "**********"
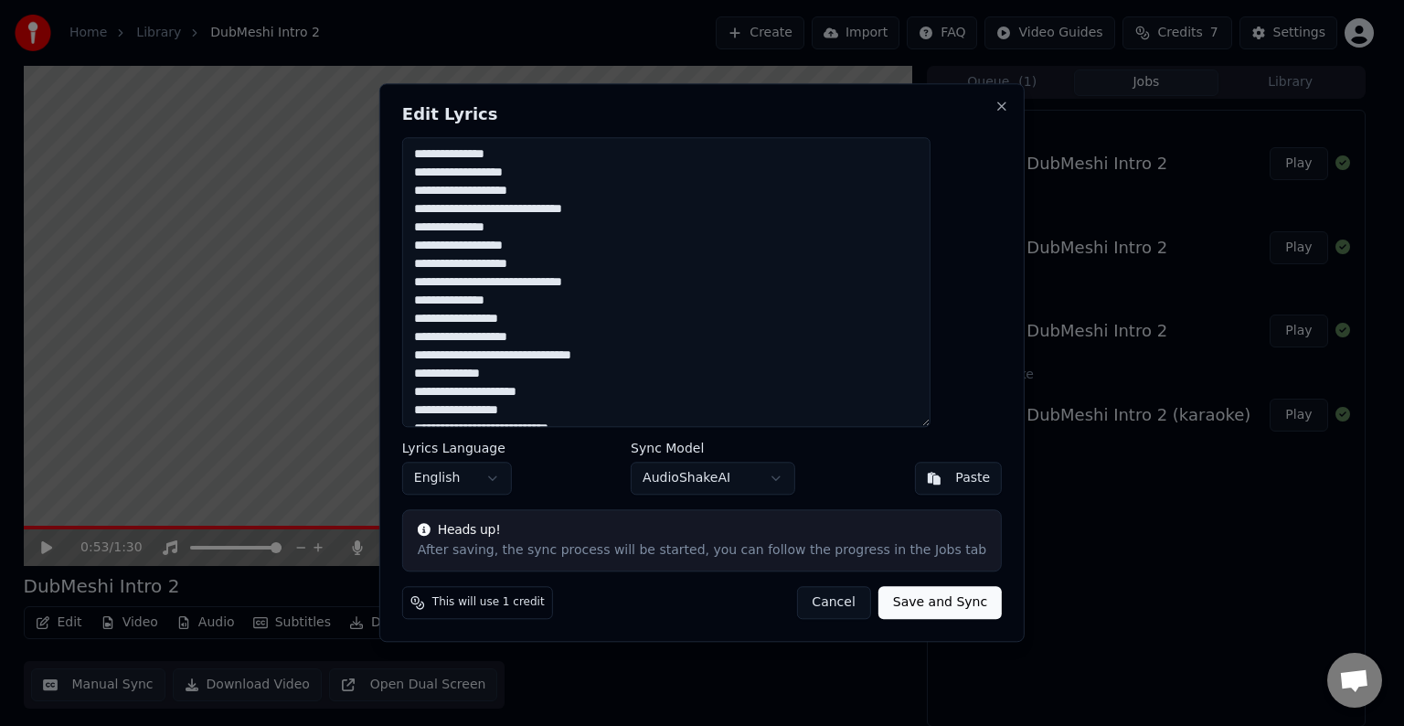
click at [803, 600] on button "Cancel" at bounding box center [833, 603] width 74 height 33
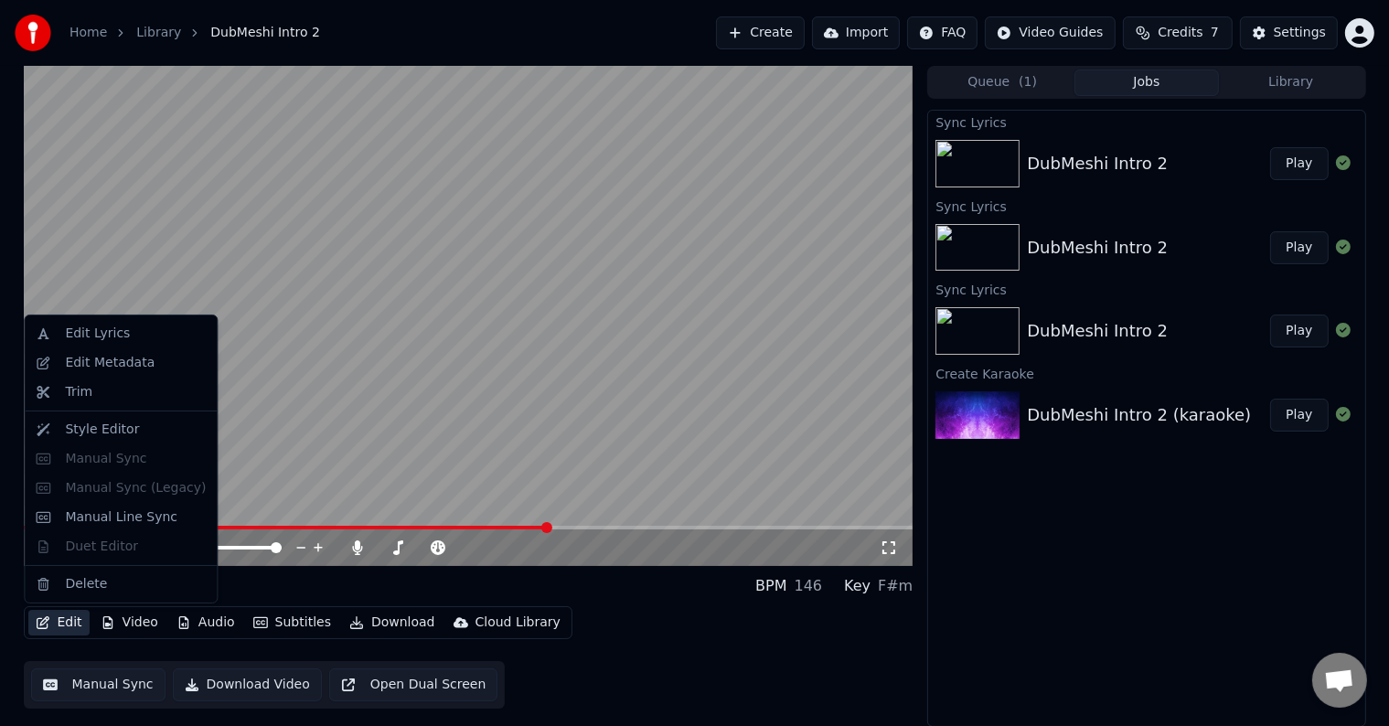
click at [55, 618] on button "Edit" at bounding box center [58, 623] width 61 height 26
click at [129, 516] on div "Manual Line Sync" at bounding box center [121, 517] width 112 height 18
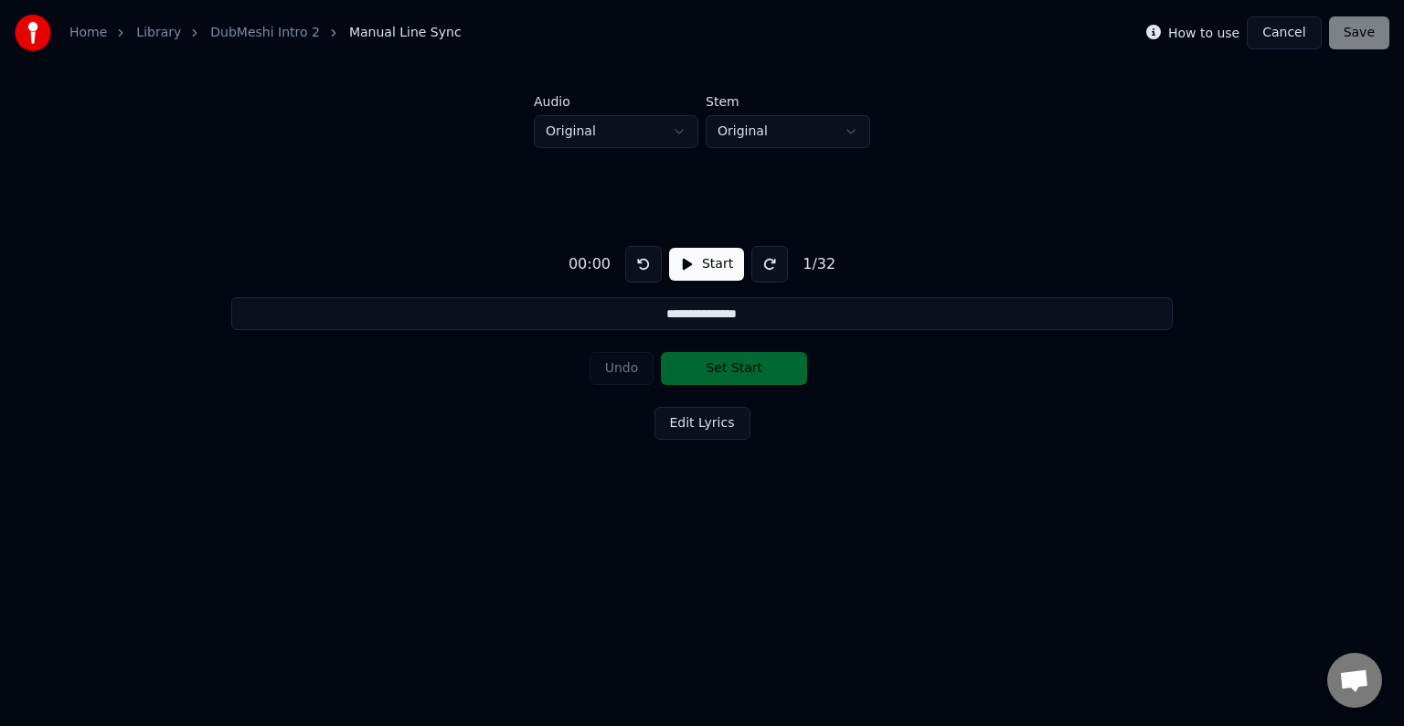
click at [1291, 34] on button "Cancel" at bounding box center [1284, 32] width 74 height 33
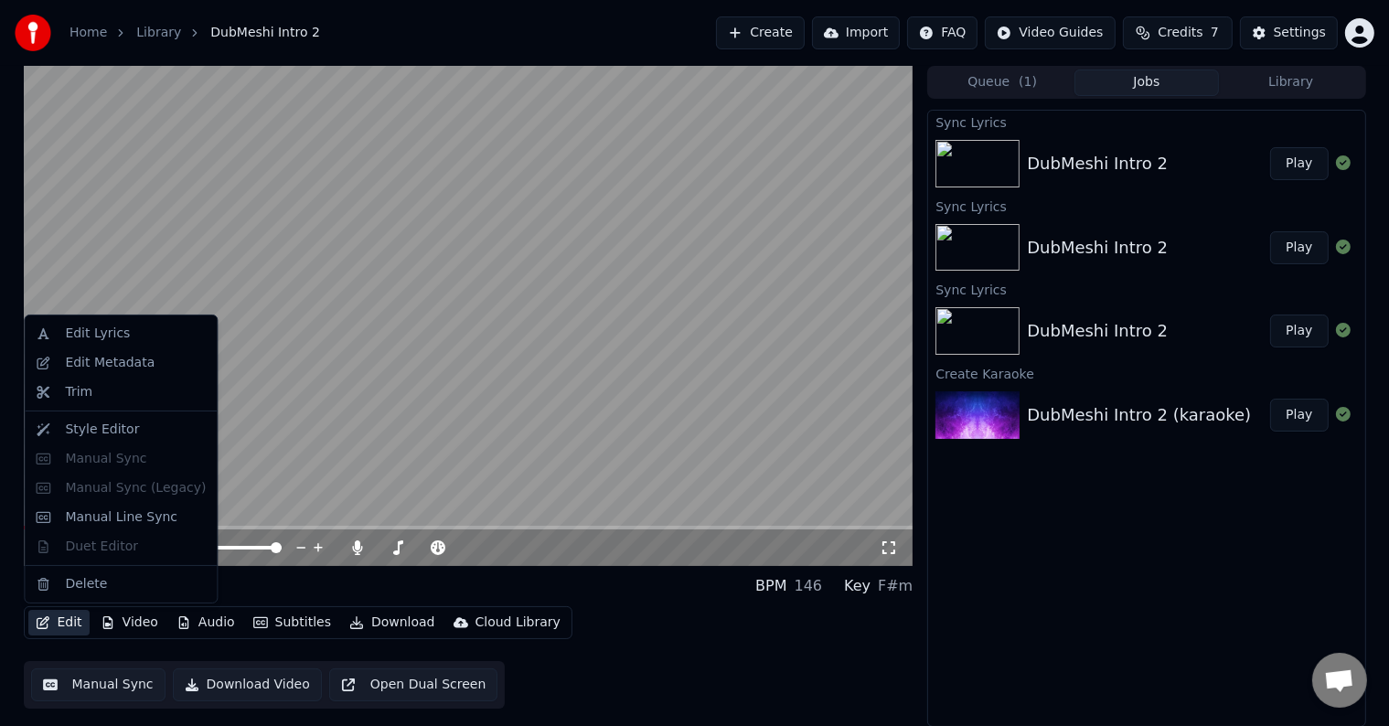
click at [61, 622] on button "Edit" at bounding box center [58, 623] width 61 height 26
click at [169, 432] on div "Style Editor" at bounding box center [135, 430] width 141 height 18
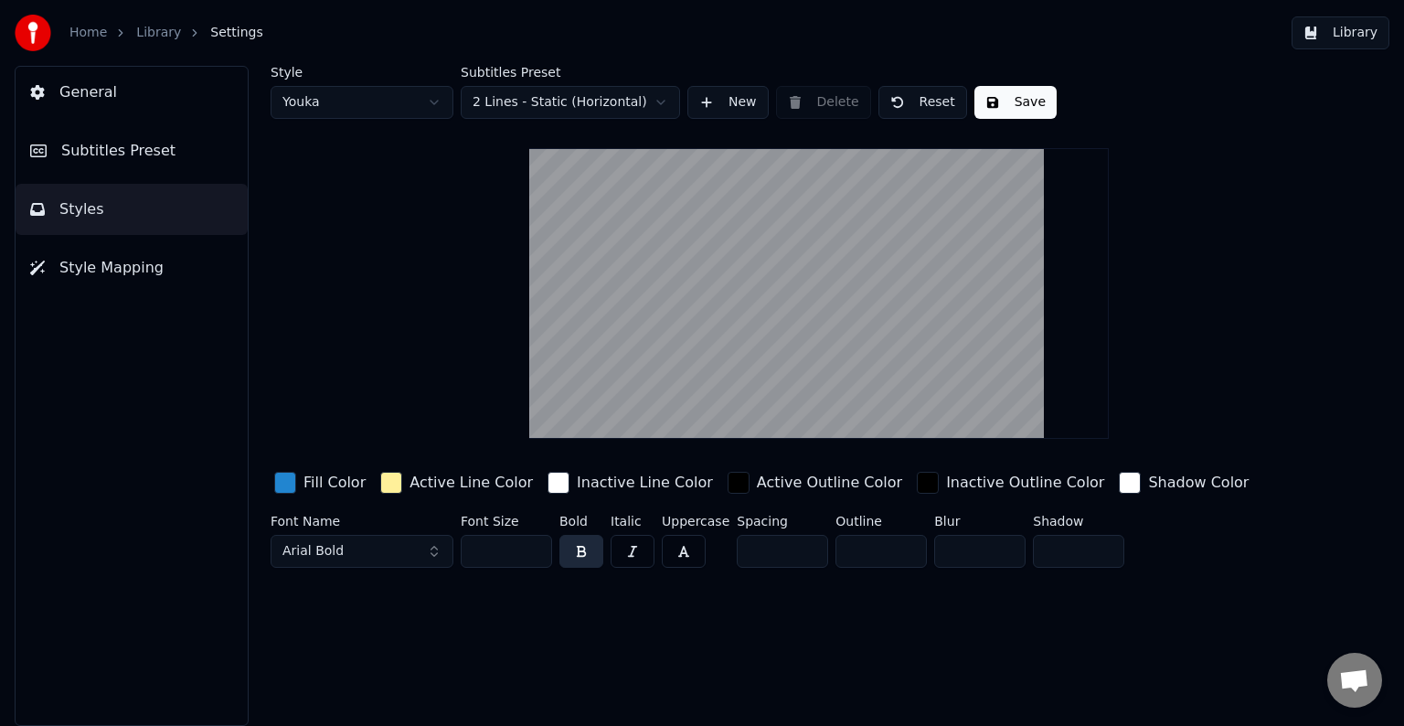
click at [94, 155] on span "Subtitles Preset" at bounding box center [118, 151] width 114 height 22
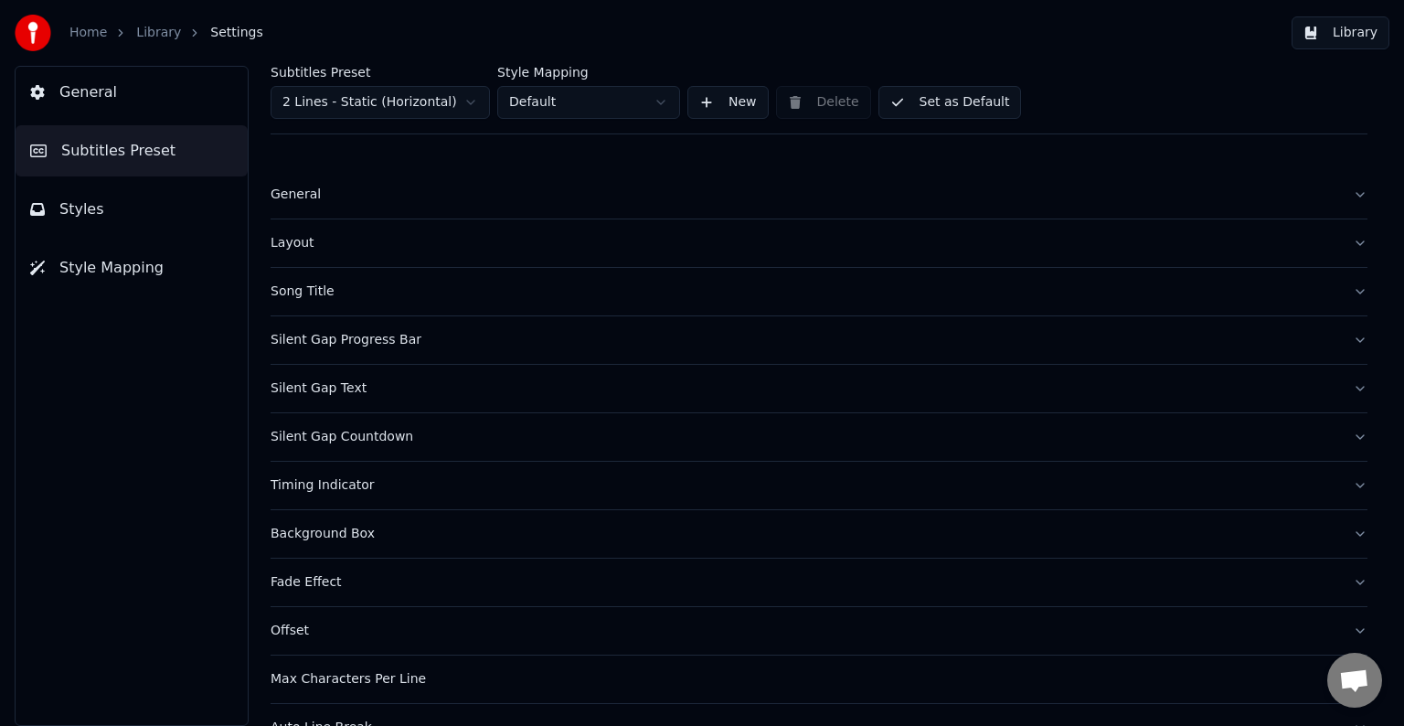
click at [107, 106] on button "General" at bounding box center [132, 92] width 232 height 51
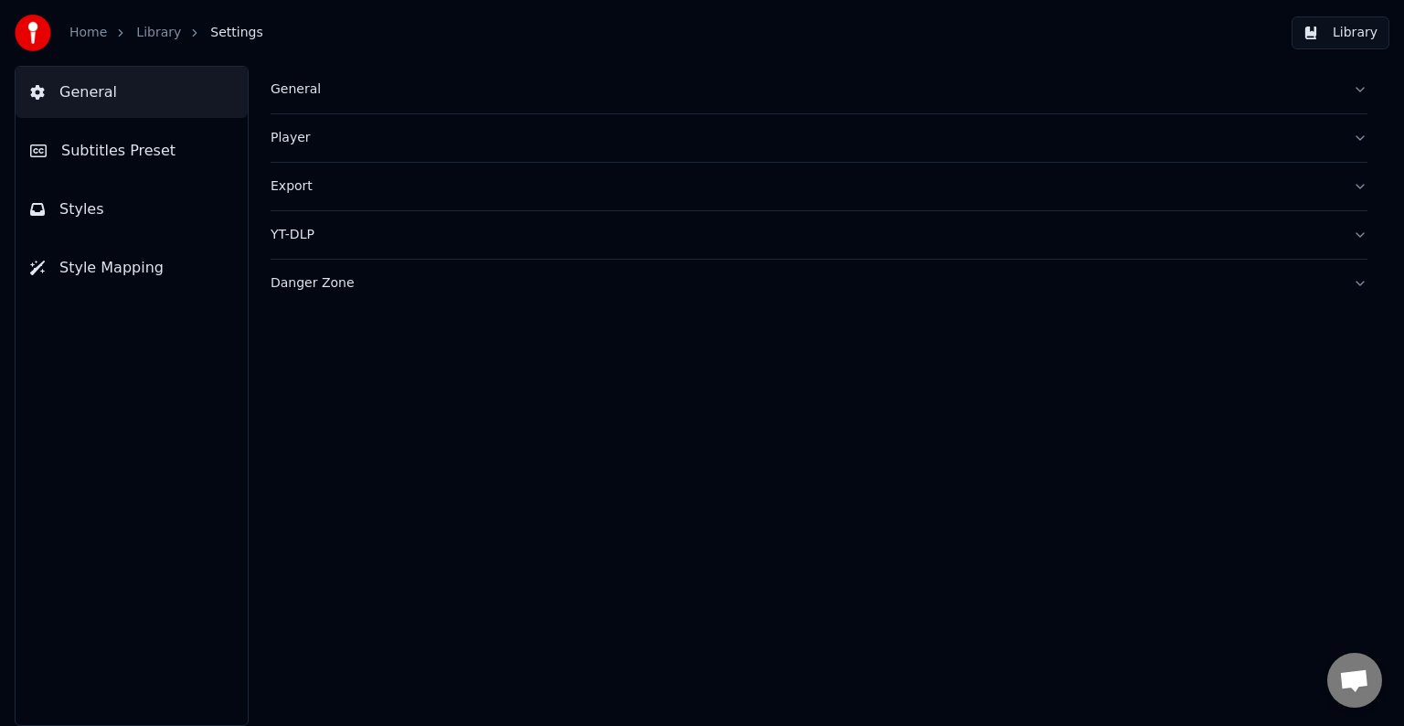
click at [84, 25] on link "Home" at bounding box center [87, 33] width 37 height 18
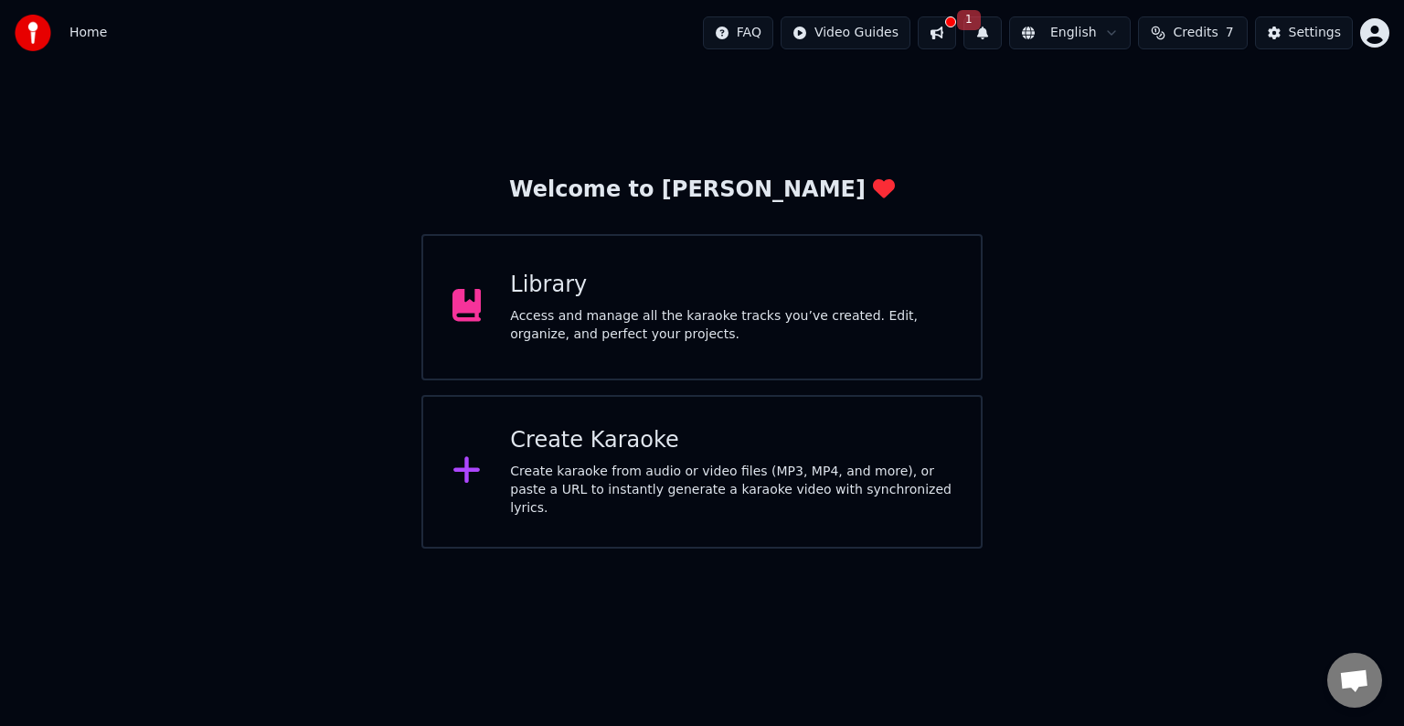
click at [688, 299] on div "Library" at bounding box center [731, 285] width 442 height 29
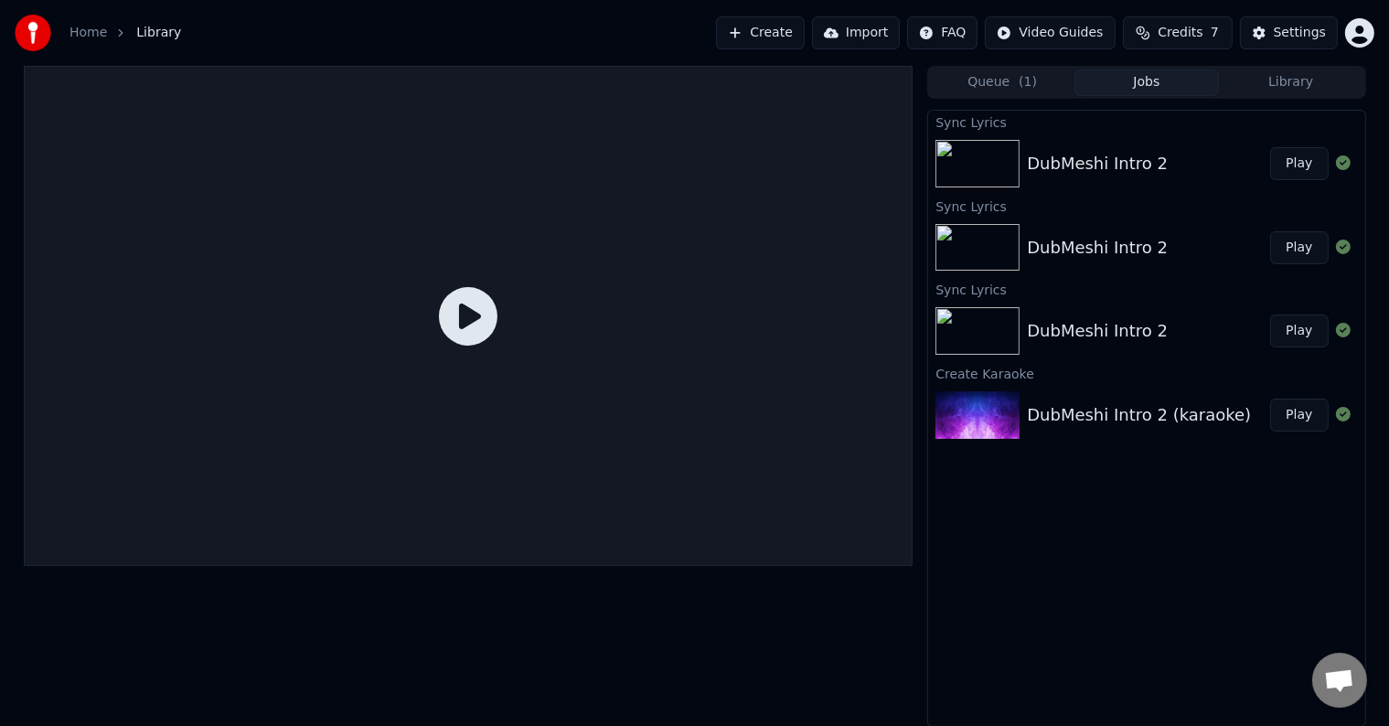
click at [1285, 318] on button "Play" at bounding box center [1299, 331] width 58 height 33
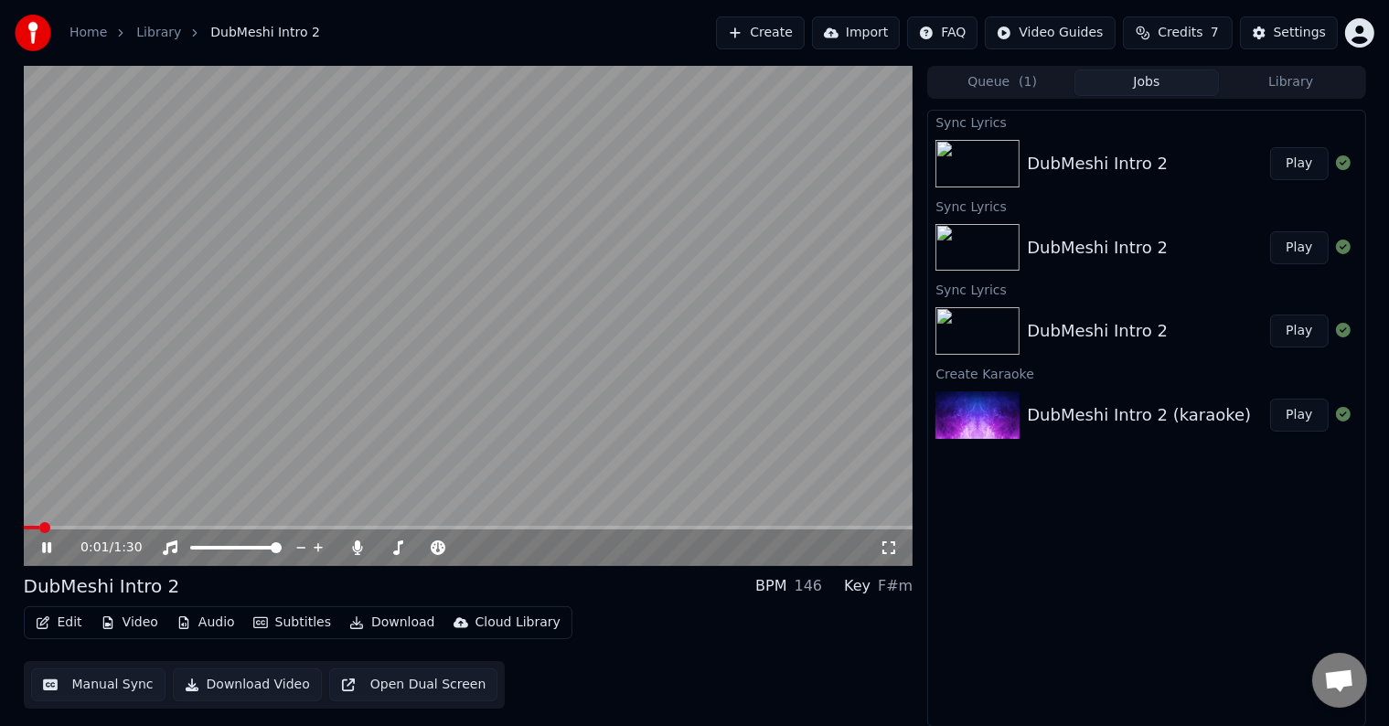
click at [95, 526] on span at bounding box center [469, 528] width 890 height 4
click at [41, 548] on icon at bounding box center [59, 547] width 43 height 15
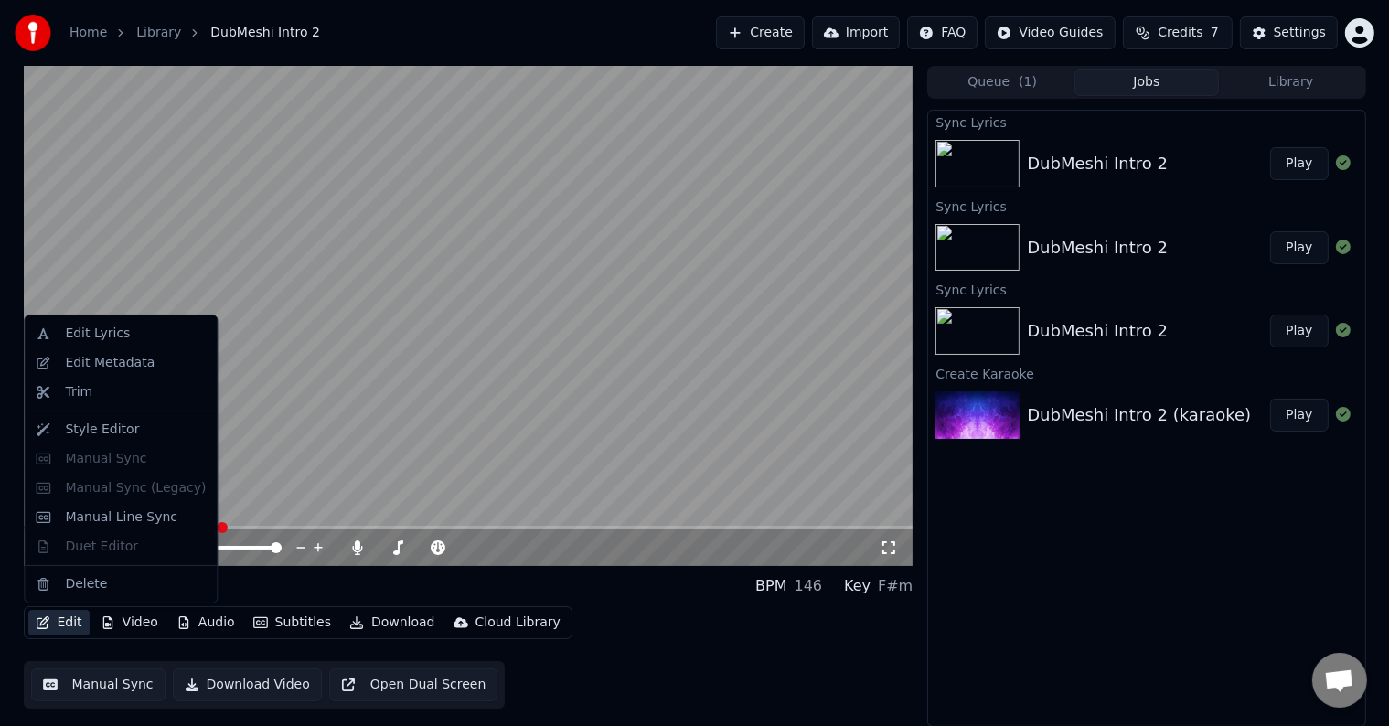
click at [40, 617] on icon "button" at bounding box center [43, 622] width 15 height 13
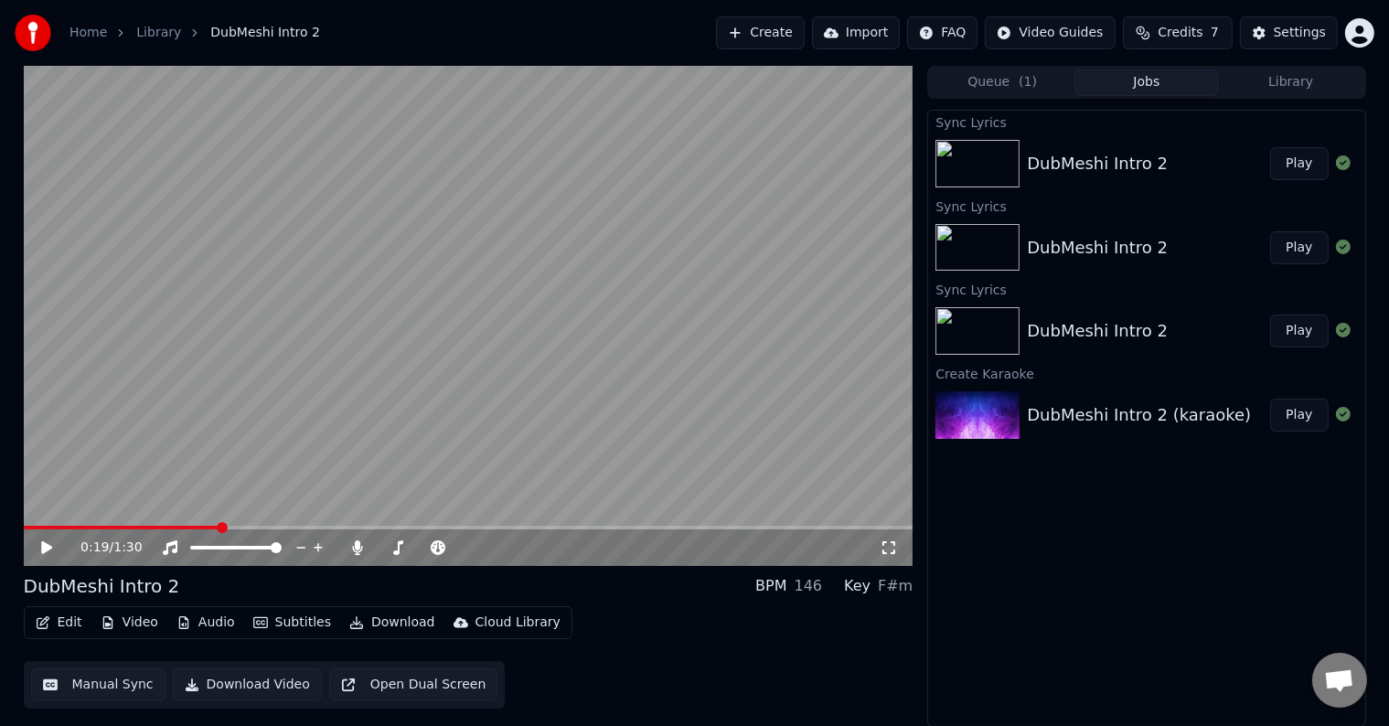
click at [95, 683] on button "Manual Sync" at bounding box center [98, 684] width 134 height 33
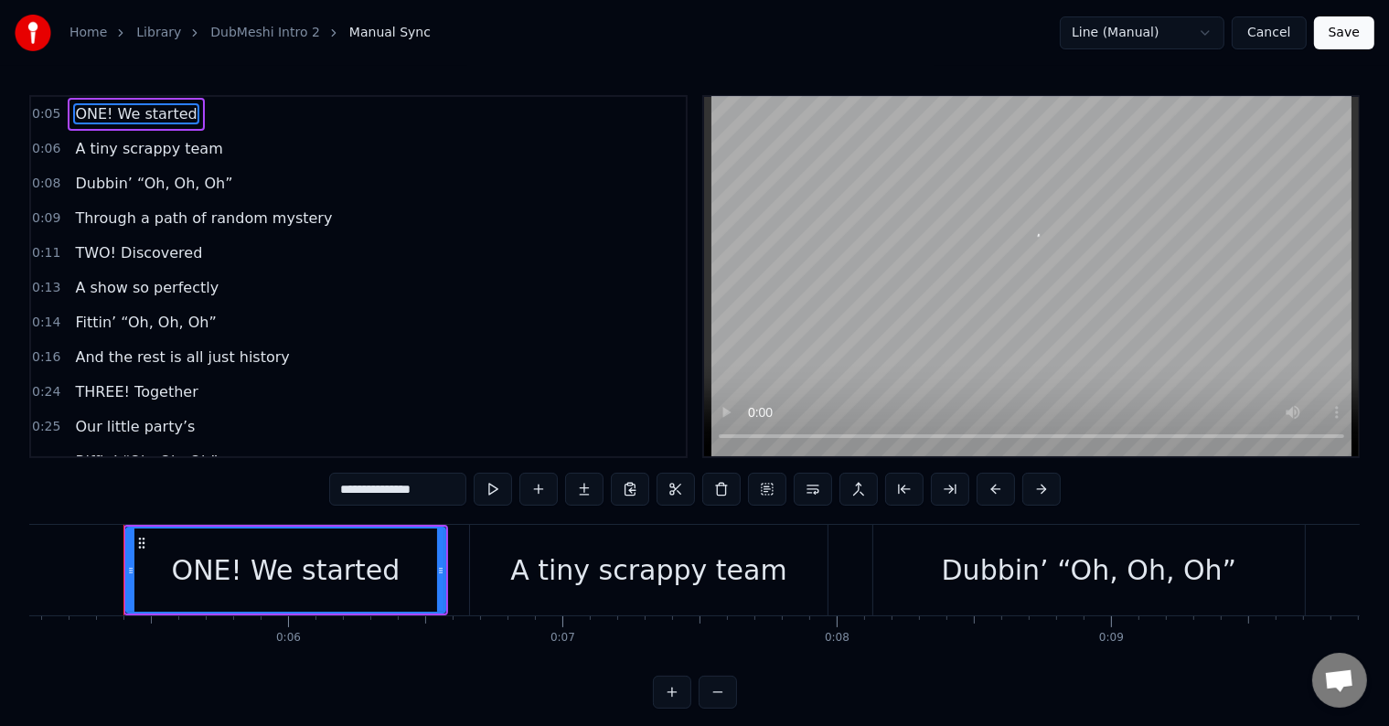
scroll to position [0, 1390]
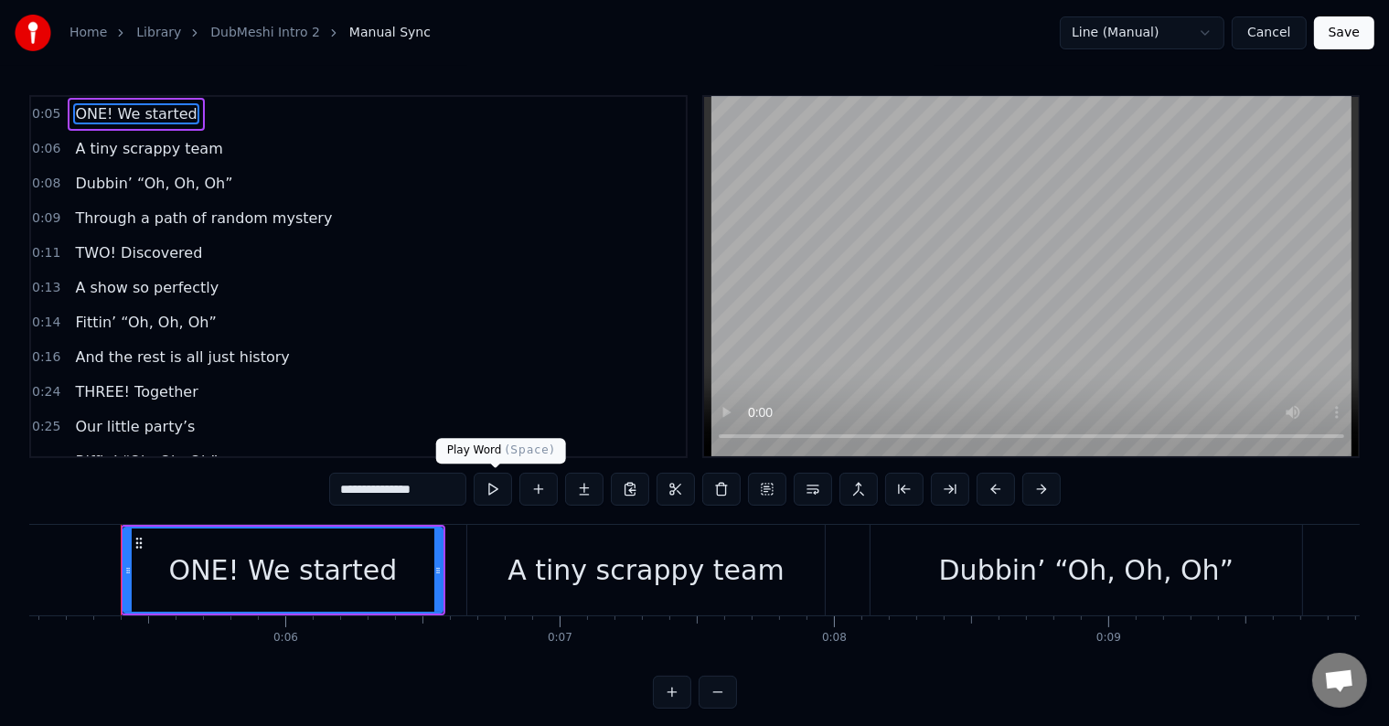
click at [485, 489] on button at bounding box center [493, 489] width 38 height 33
click at [258, 581] on div "ONE! We started" at bounding box center [283, 569] width 229 height 41
click at [119, 116] on span "ONE! We started" at bounding box center [135, 113] width 125 height 21
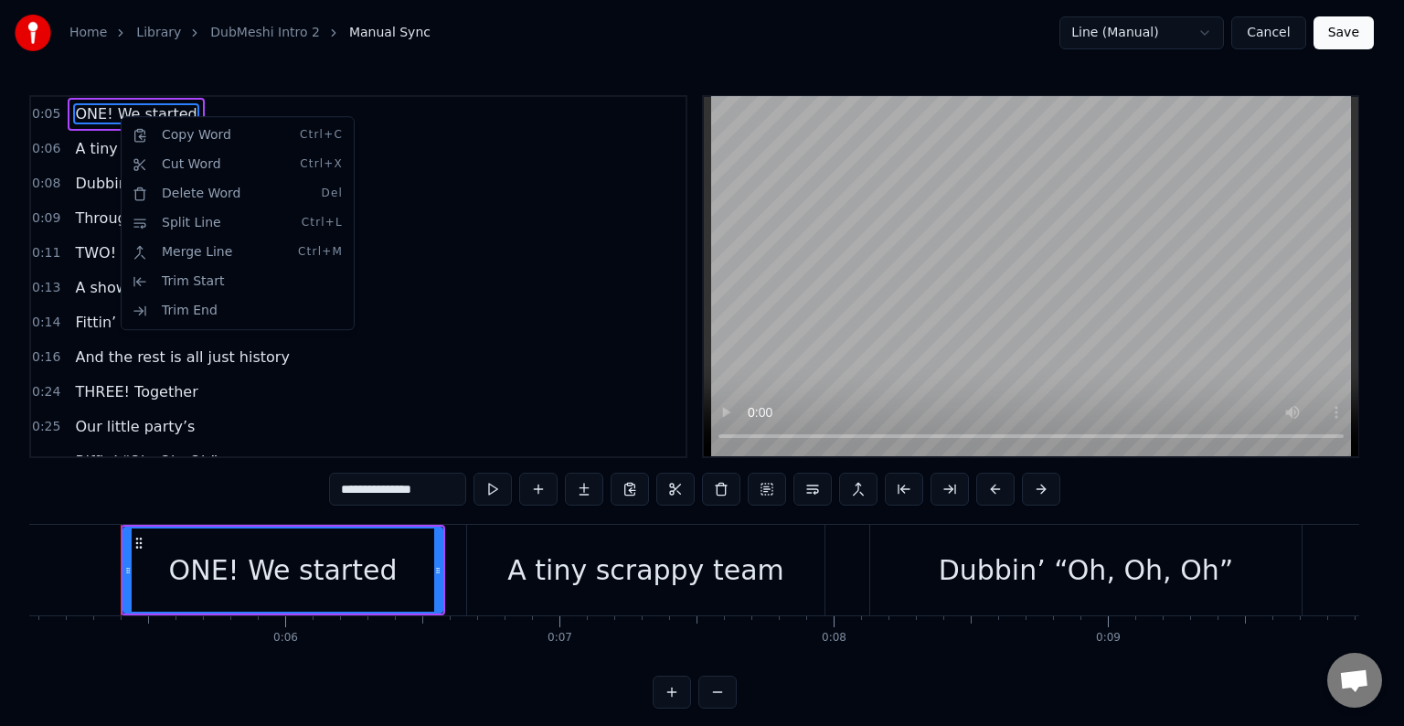
click at [410, 487] on html "Home Library DubMeshi Intro 2 Manual Sync Line (Manual) Cancel Save 0:05 ONE! W…" at bounding box center [702, 369] width 1404 height 738
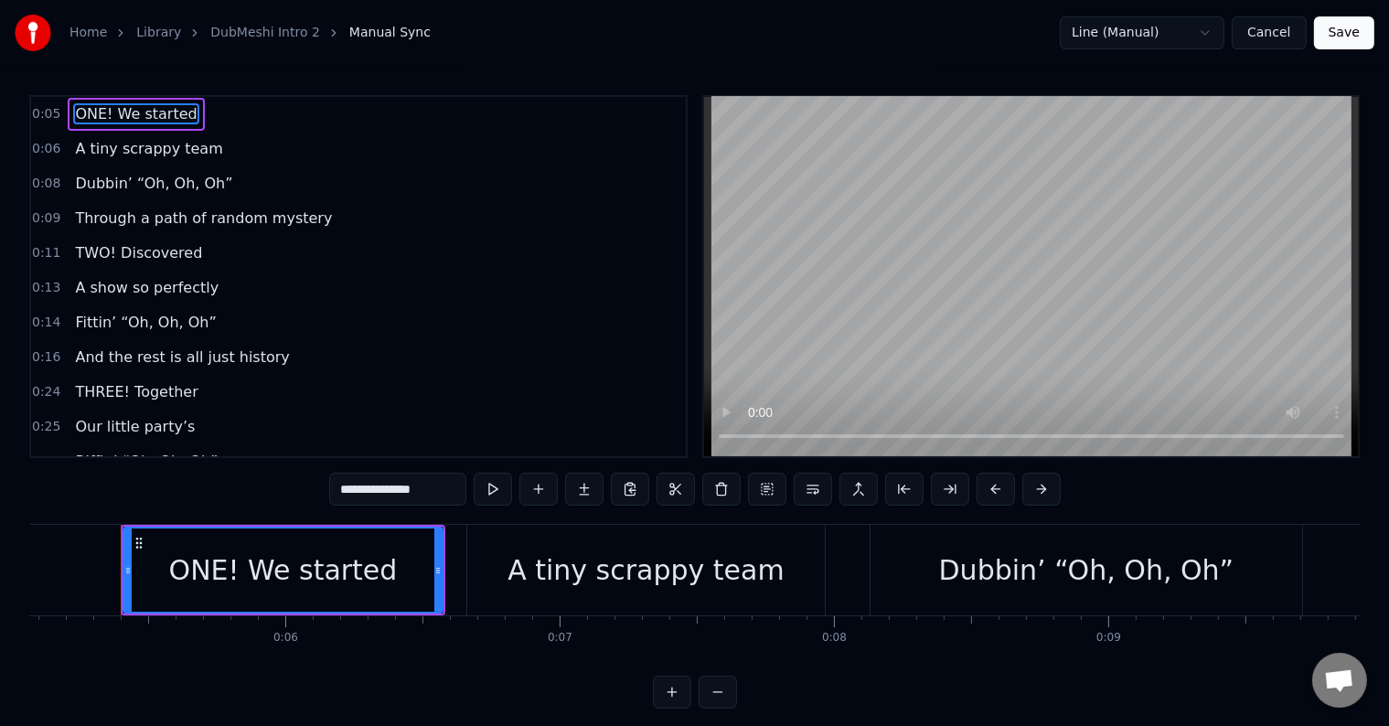
drag, startPoint x: 378, startPoint y: 487, endPoint x: 457, endPoint y: 490, distance: 79.6
click at [457, 490] on input "**********" at bounding box center [397, 489] width 137 height 33
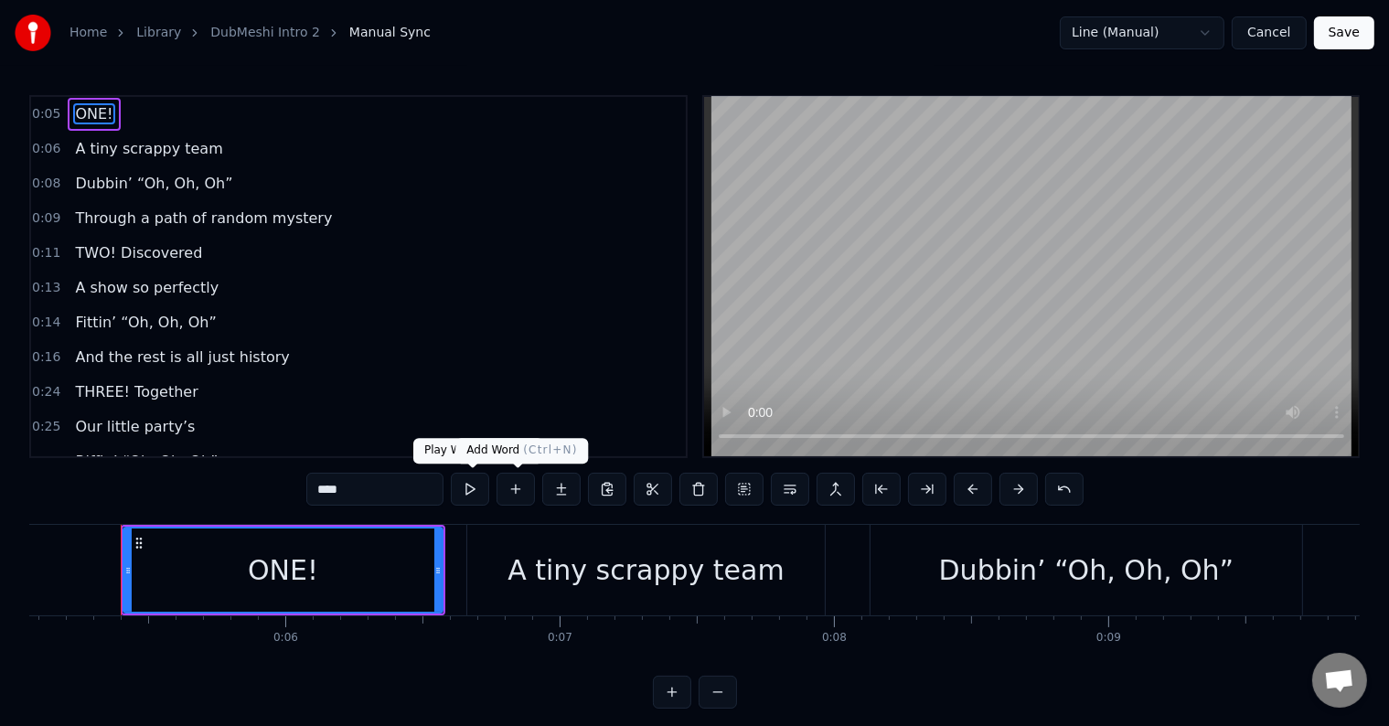
type input "****"
click at [509, 485] on button at bounding box center [515, 489] width 38 height 33
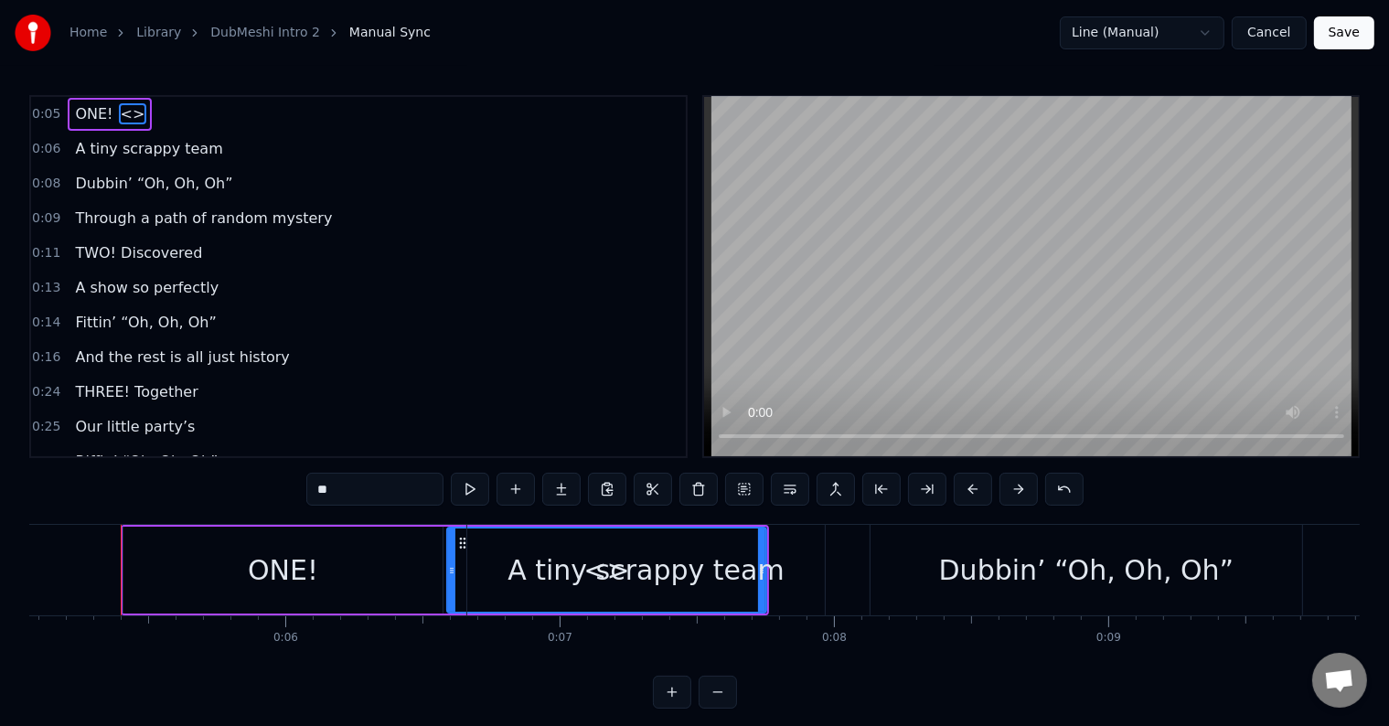
click at [390, 489] on input "**" at bounding box center [374, 489] width 137 height 33
paste input "********"
click
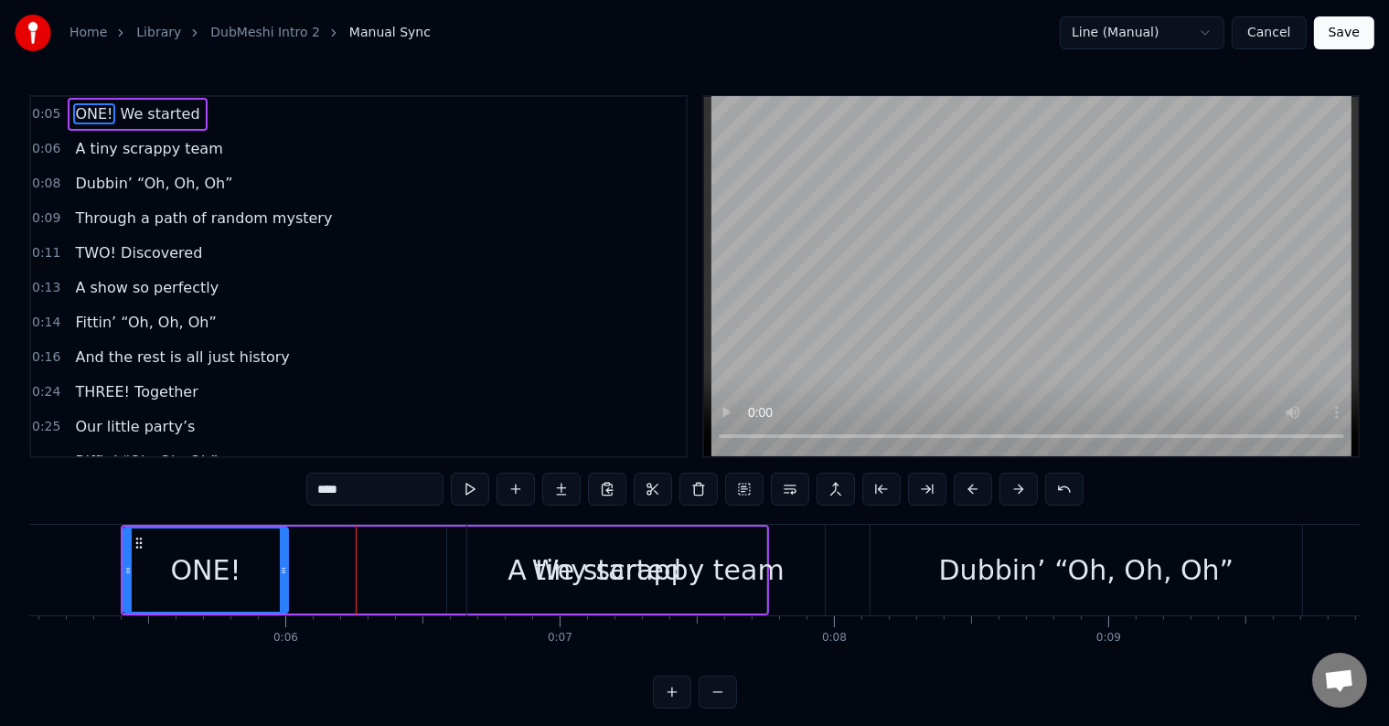
drag, startPoint x: 437, startPoint y: 562, endPoint x: 298, endPoint y: 581, distance: 140.3
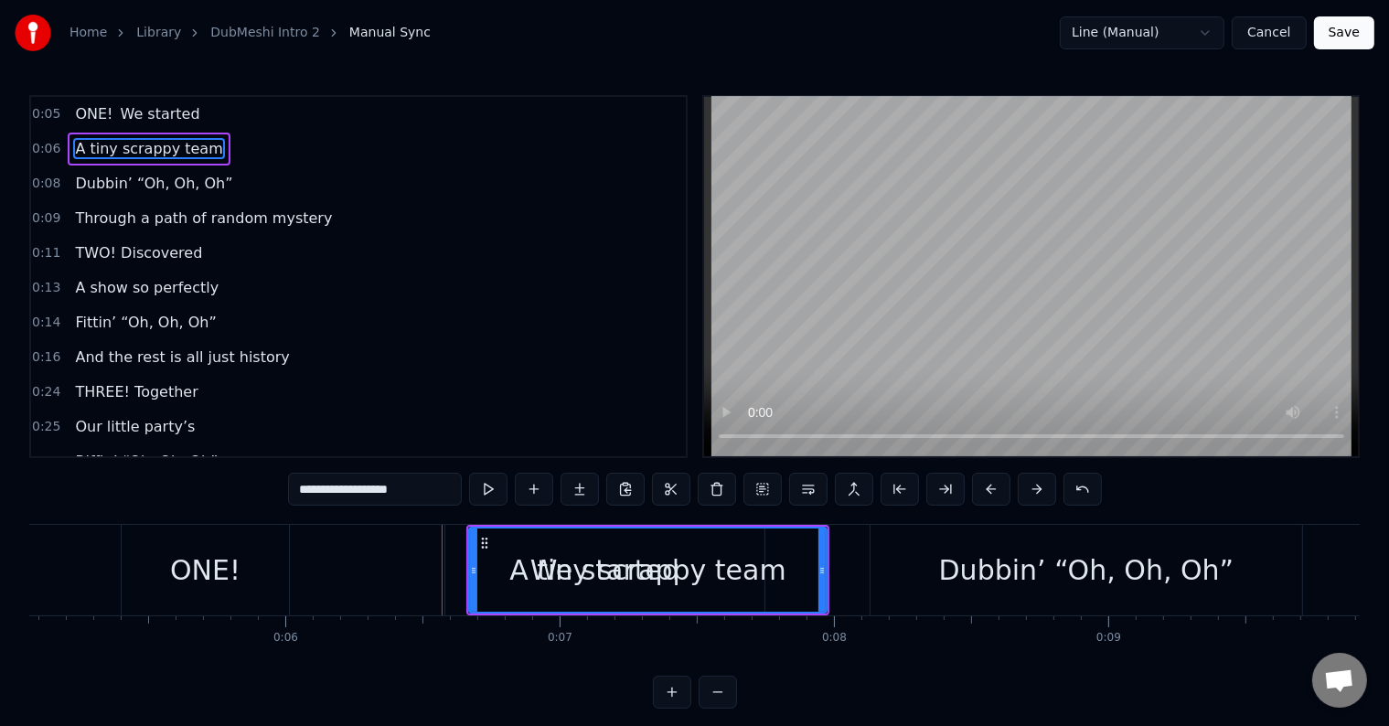
type input "**********"
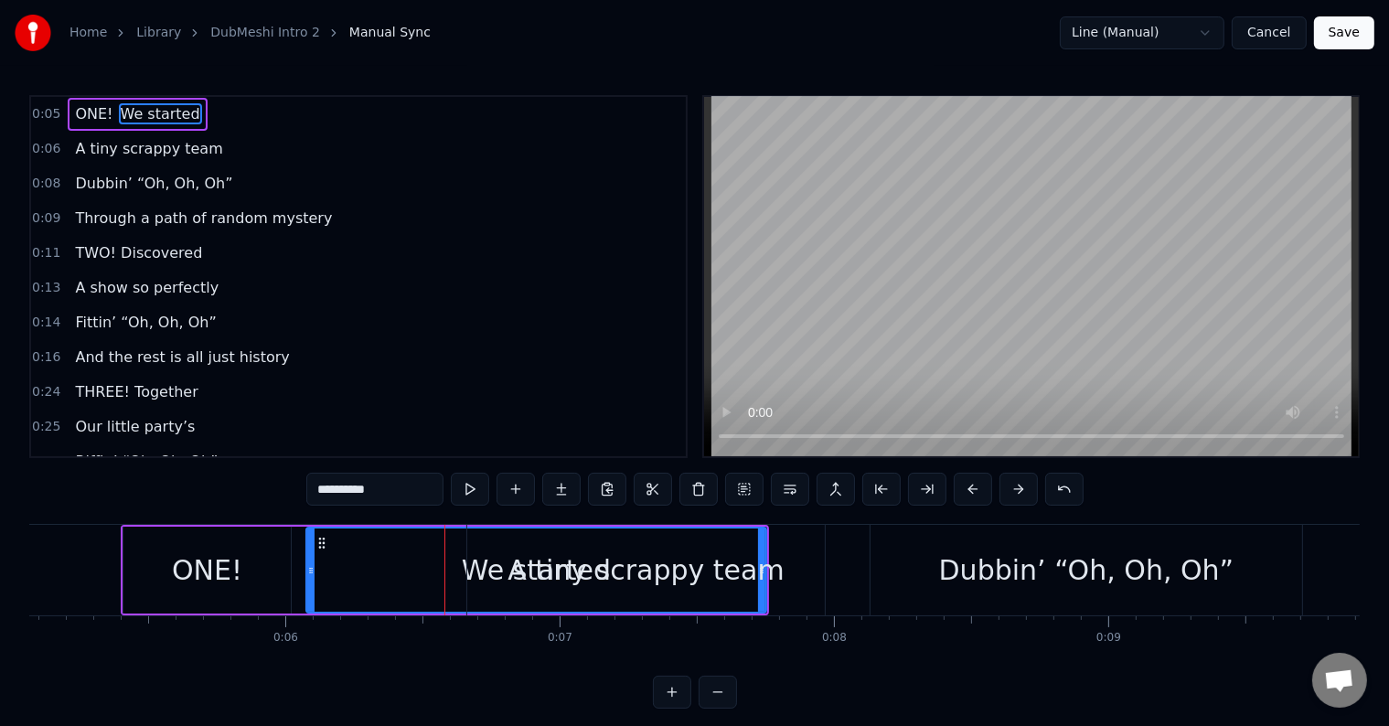
drag, startPoint x: 452, startPoint y: 559, endPoint x: 311, endPoint y: 562, distance: 140.8
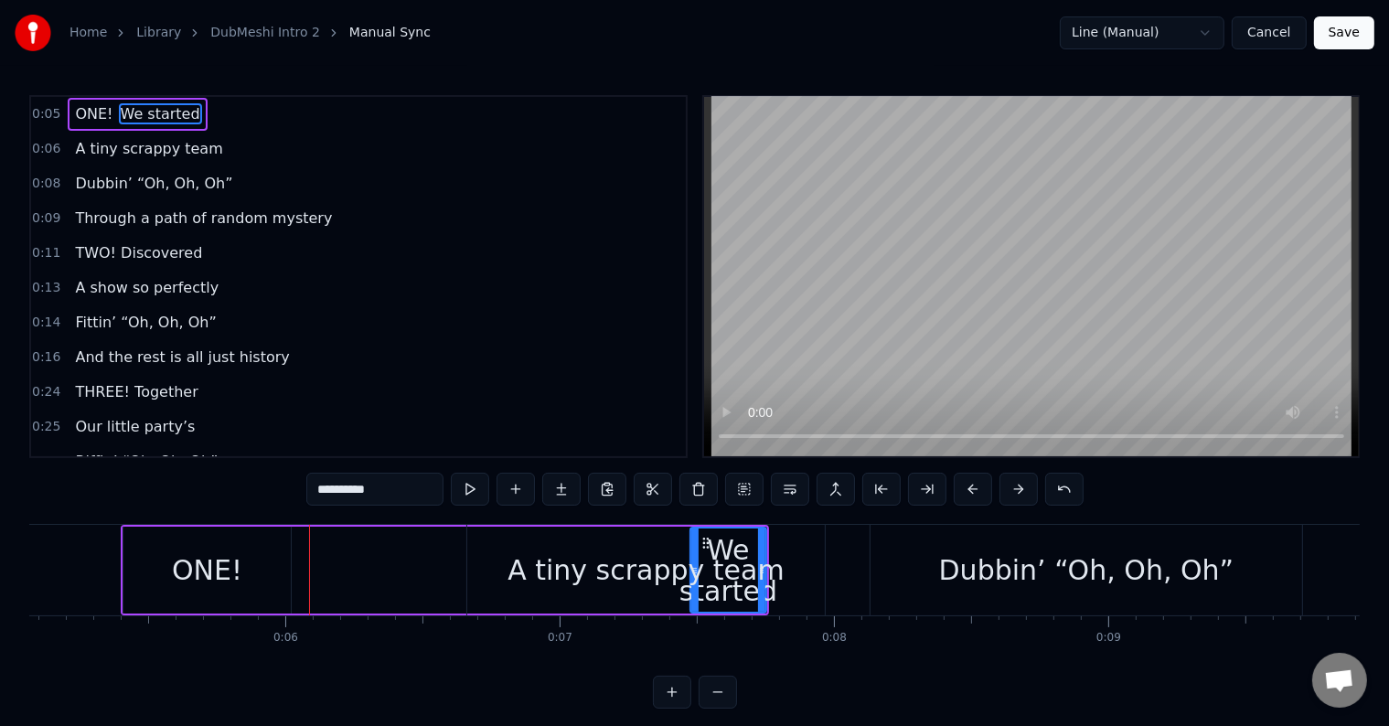
drag, startPoint x: 306, startPoint y: 539, endPoint x: 683, endPoint y: 568, distance: 377.8
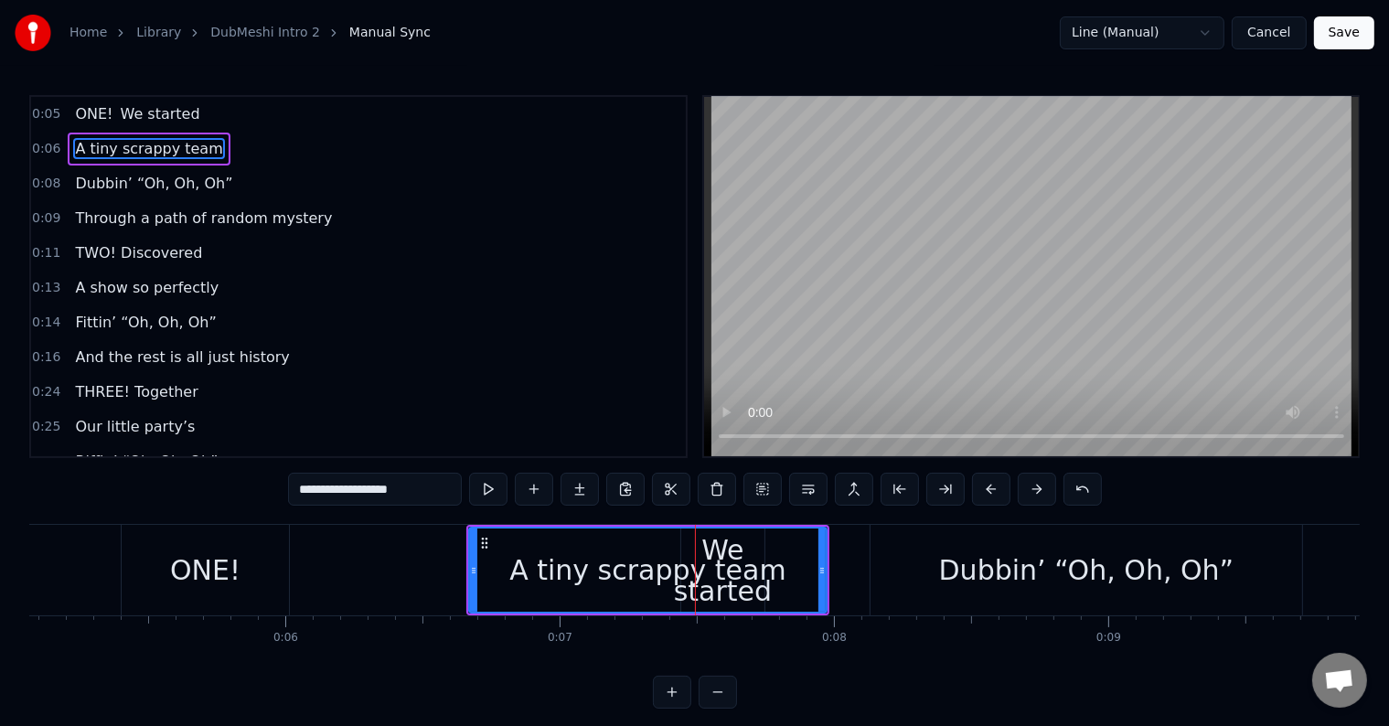
click at [705, 539] on div "A tiny scrappy team" at bounding box center [648, 569] width 356 height 83
click at [698, 538] on div "A tiny scrappy team" at bounding box center [648, 569] width 356 height 83
click at [201, 592] on div "ONE!" at bounding box center [205, 570] width 167 height 91
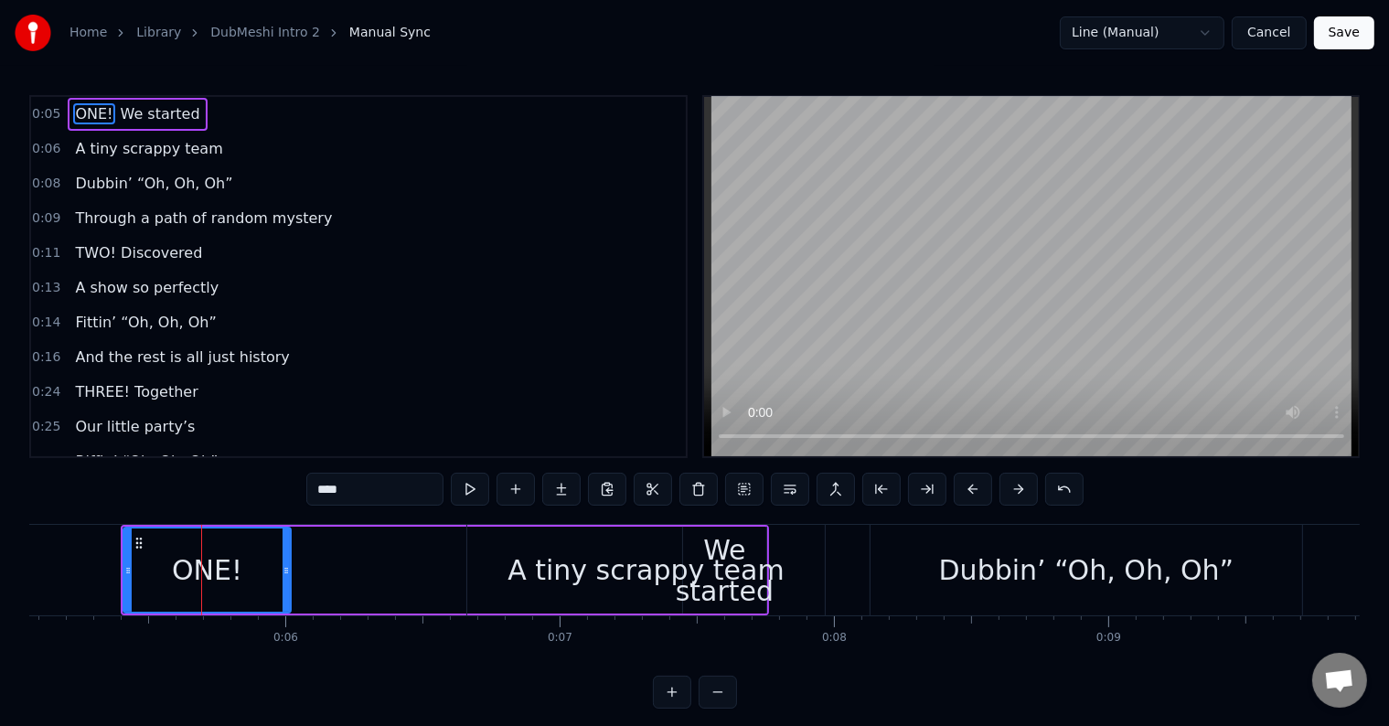
click at [153, 114] on span "We started" at bounding box center [160, 113] width 83 height 21
type input "**********"
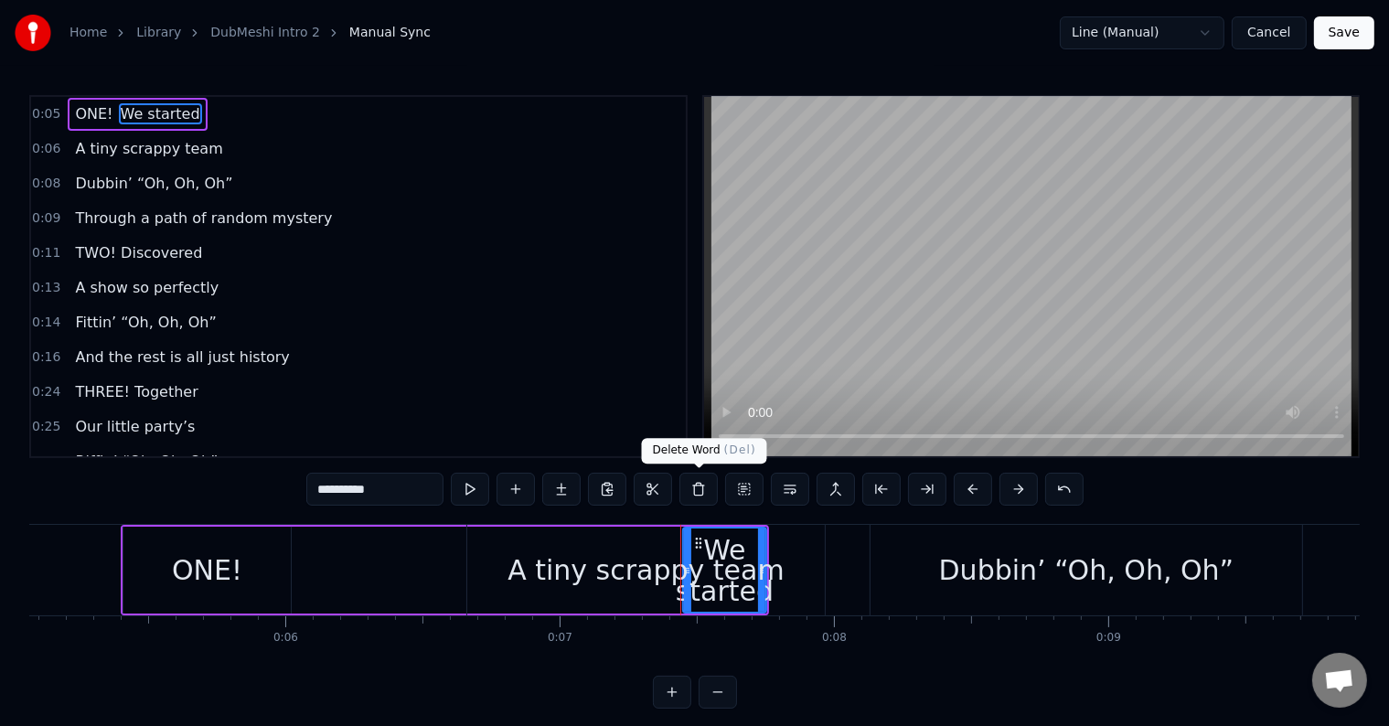
click at [686, 490] on button at bounding box center [698, 489] width 38 height 33
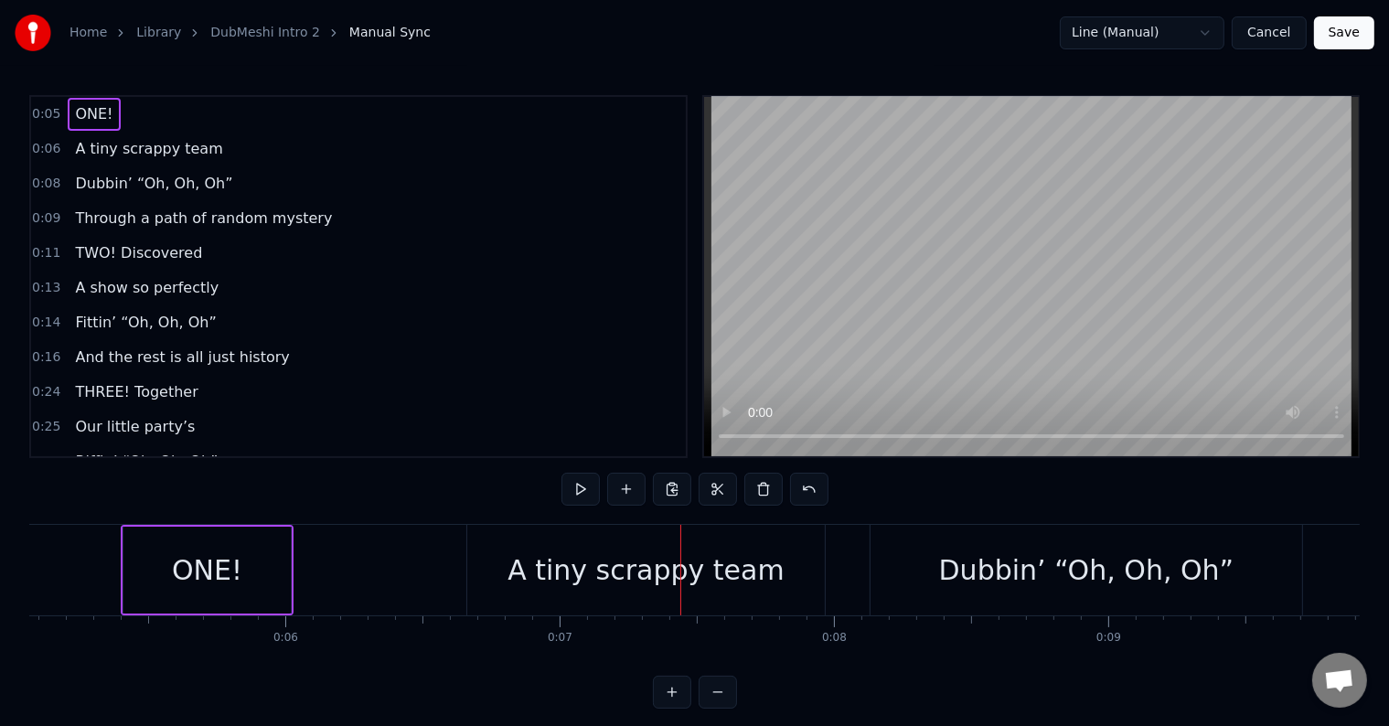
click at [176, 556] on div "ONE!" at bounding box center [207, 569] width 70 height 41
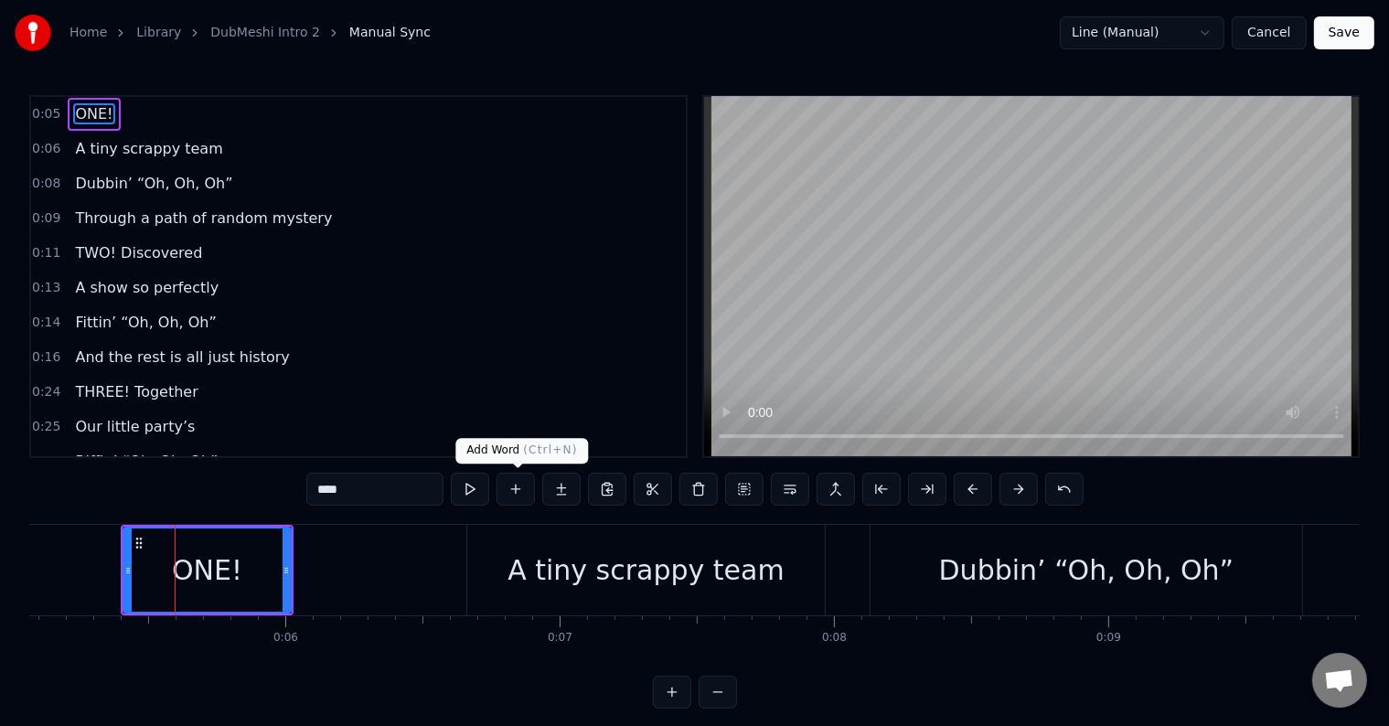
click at [521, 490] on button at bounding box center [515, 489] width 38 height 33
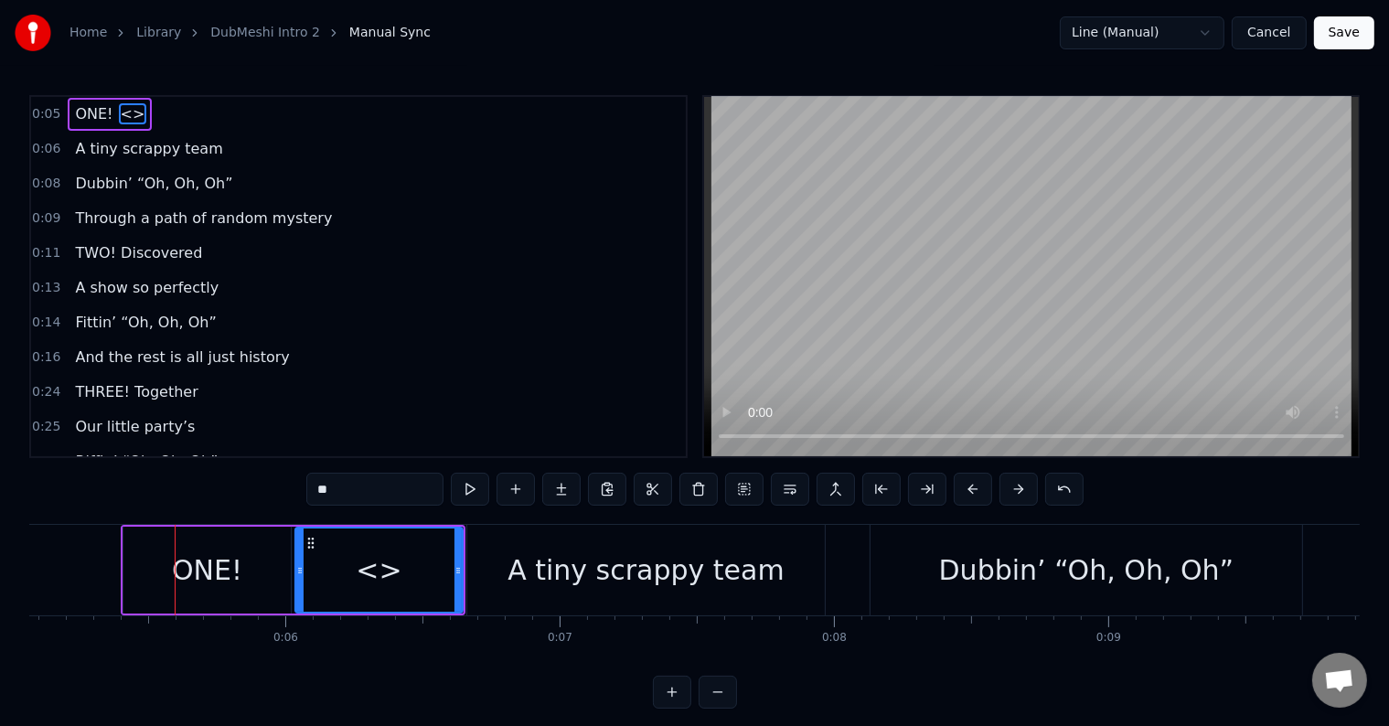
click at [120, 109] on span "<>" at bounding box center [133, 113] width 28 height 21
click at [369, 490] on input "**" at bounding box center [374, 489] width 137 height 33
paste input "********"
type input "**********"
click at [121, 551] on div "ONE! We started" at bounding box center [293, 570] width 345 height 91
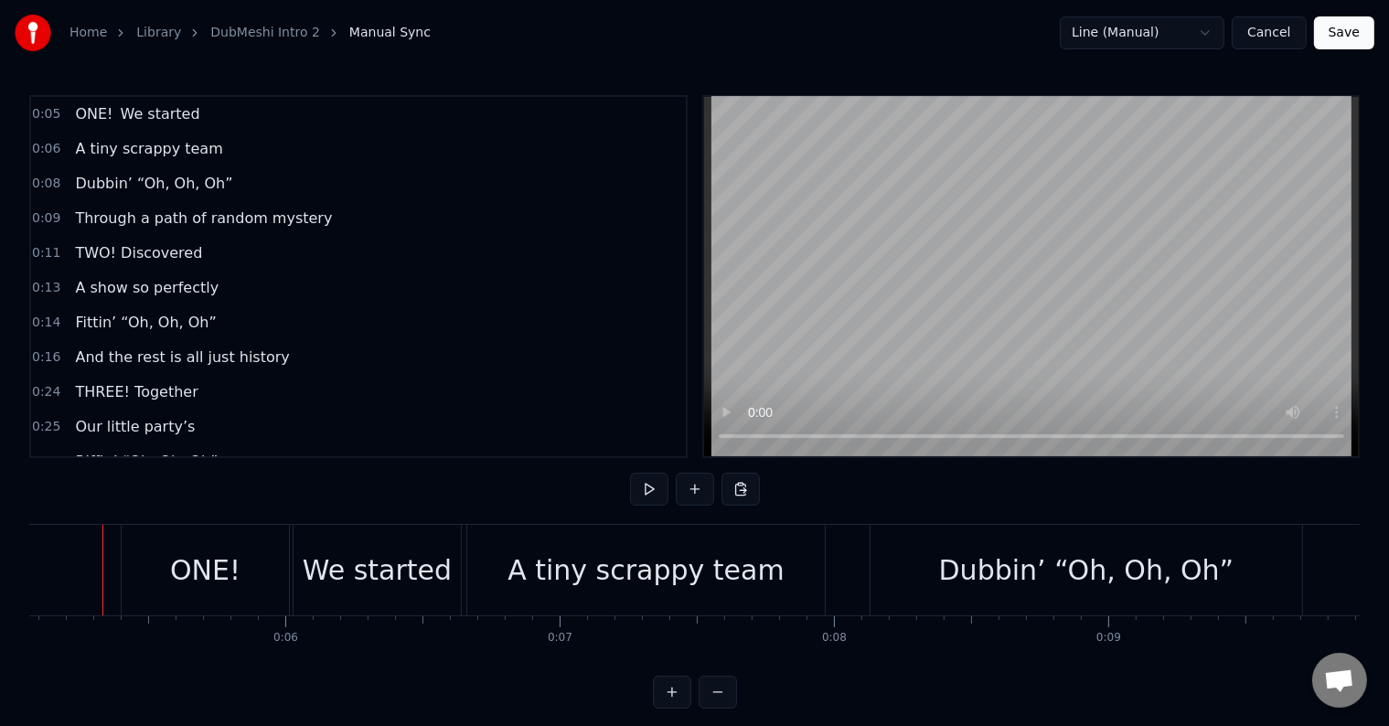
scroll to position [0, 1371]
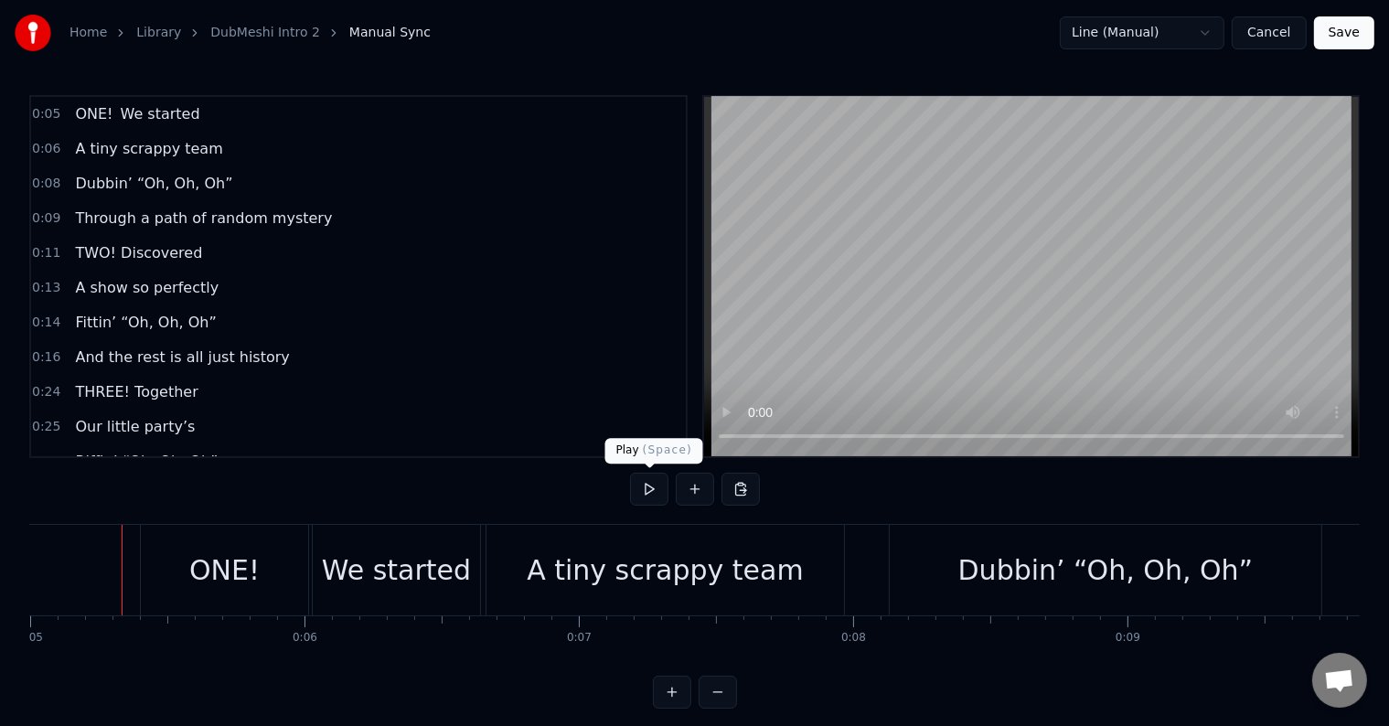
click at [651, 488] on button at bounding box center [649, 489] width 38 height 33
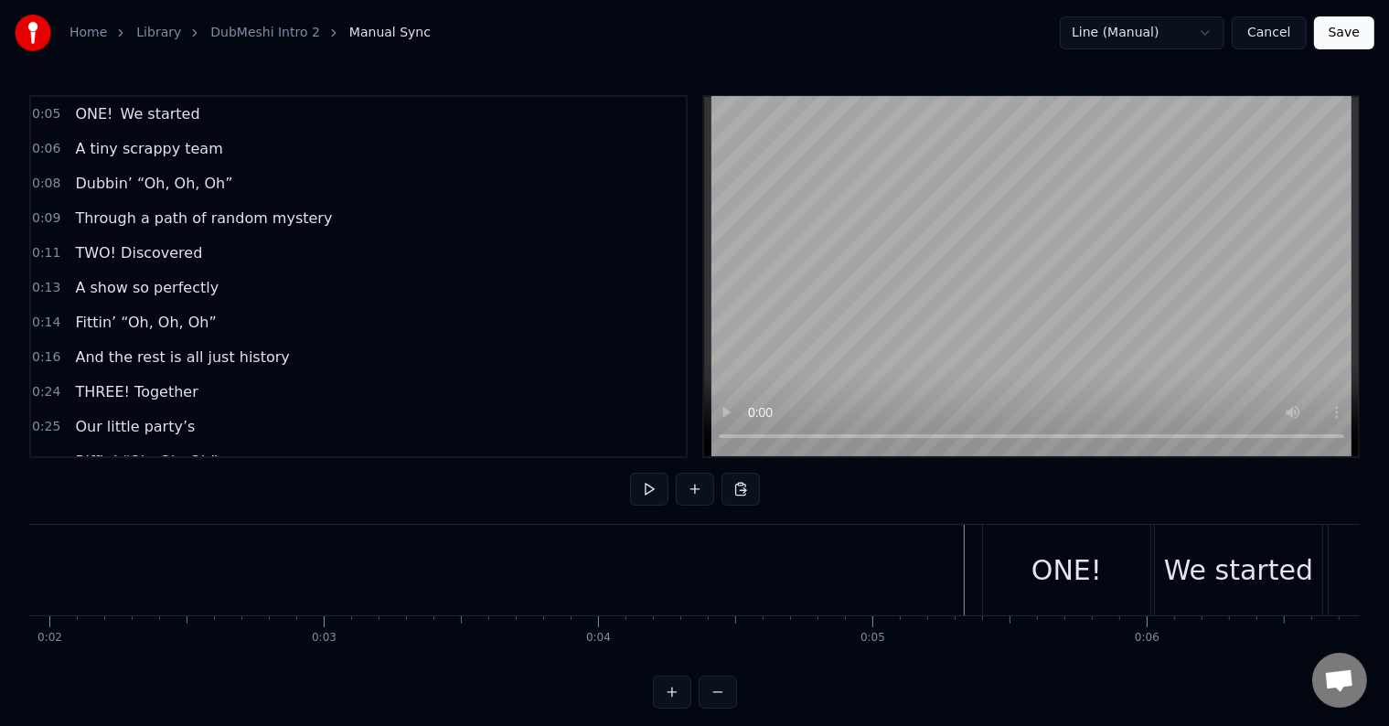
scroll to position [0, 487]
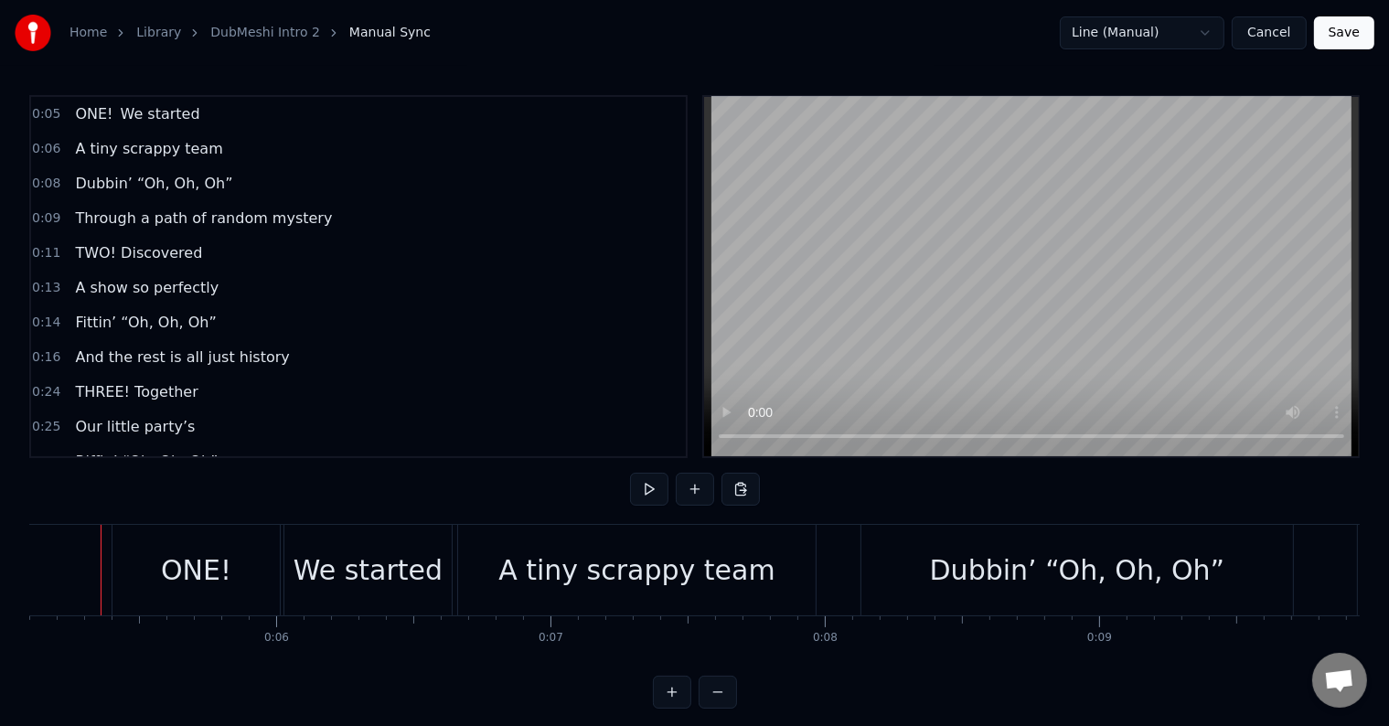
scroll to position [0, 1379]
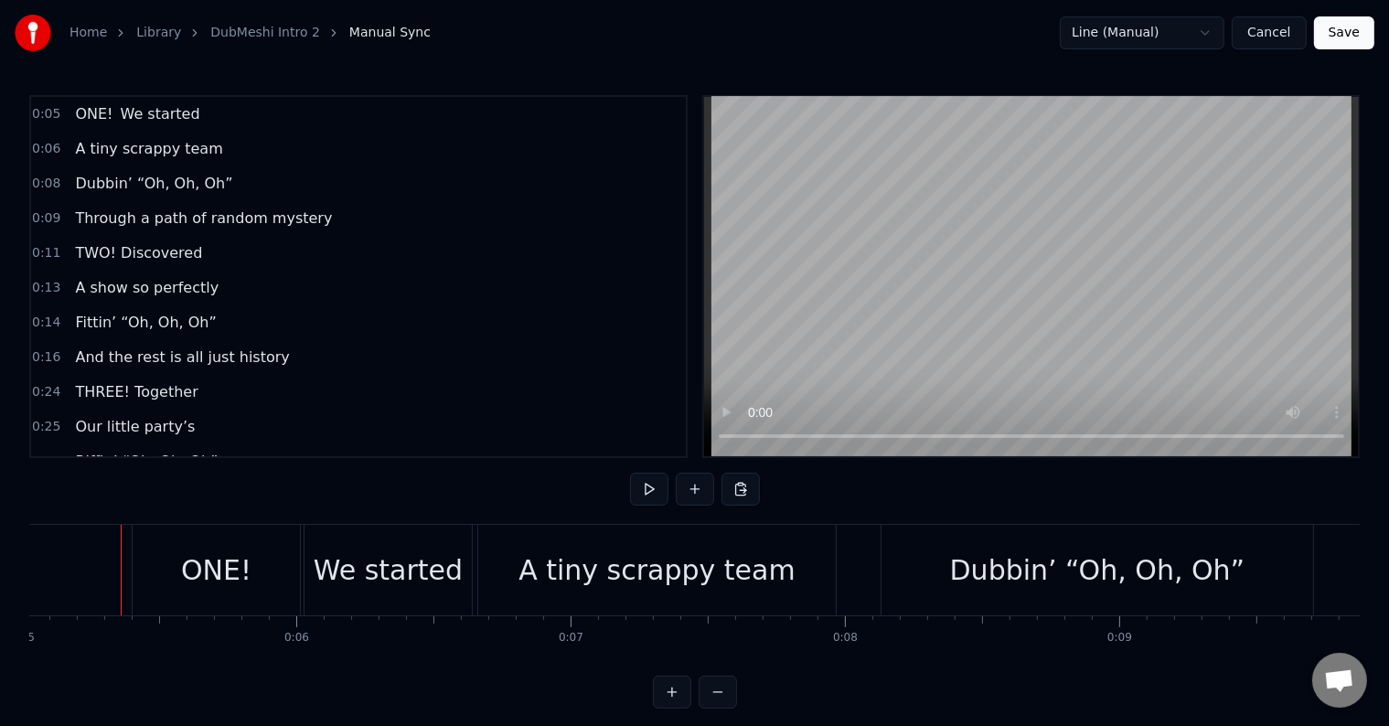
click at [1317, 38] on div "Line (Manual) Cancel Save" at bounding box center [1217, 32] width 315 height 33
click at [1332, 35] on button "Save" at bounding box center [1344, 32] width 60 height 33
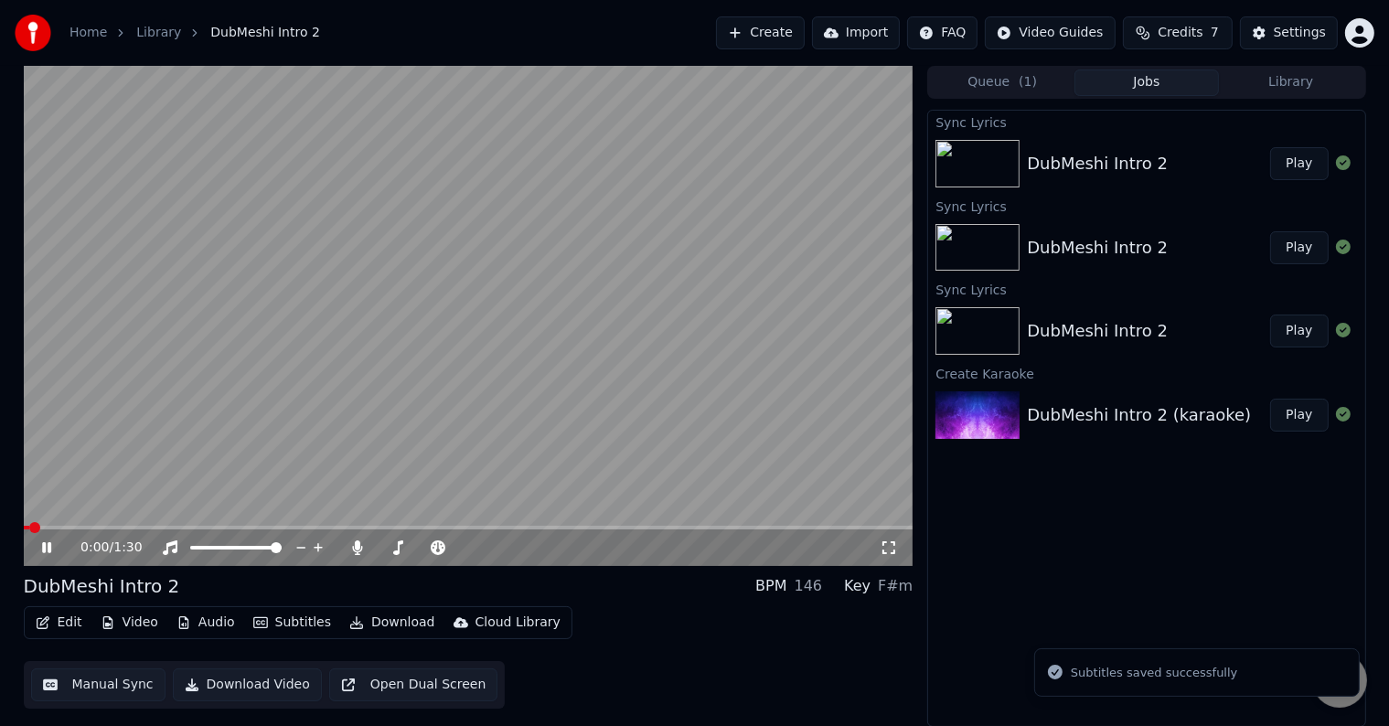
click at [55, 615] on button "Edit" at bounding box center [58, 623] width 61 height 26
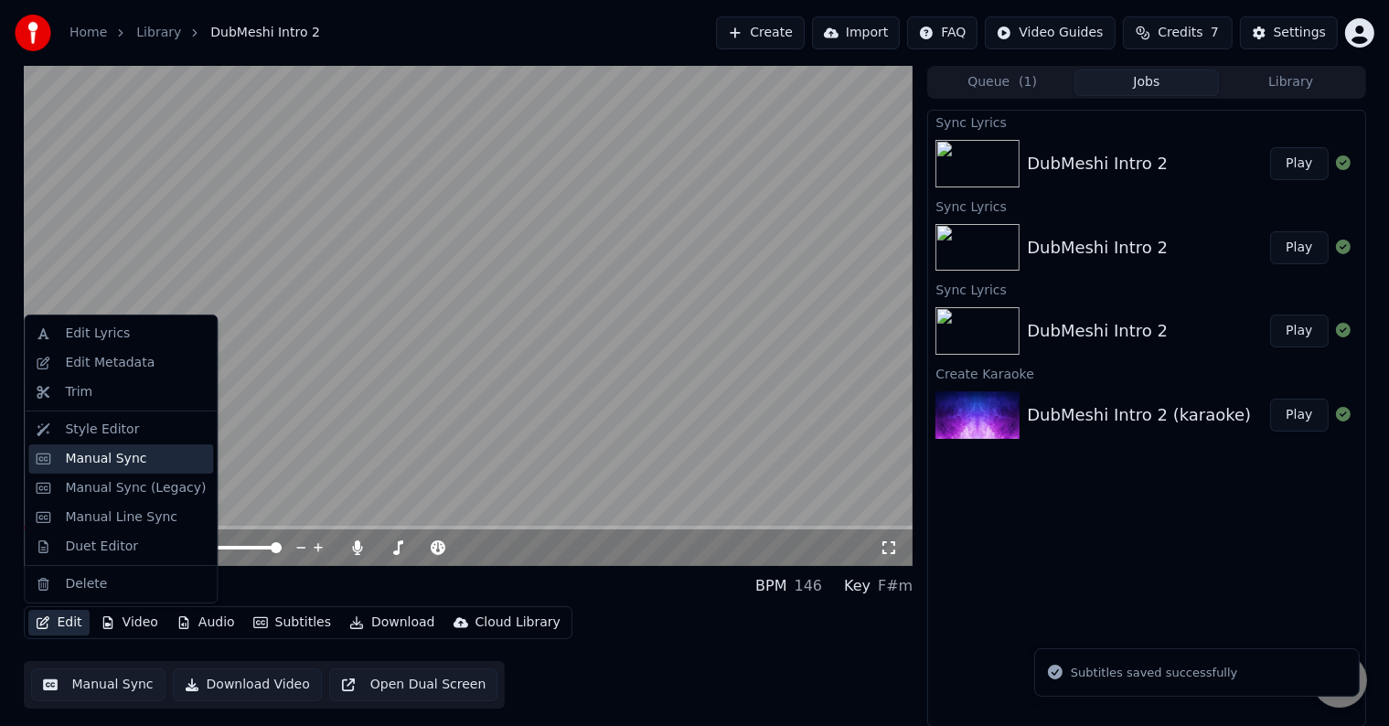
click at [123, 453] on div "Manual Sync" at bounding box center [105, 459] width 81 height 18
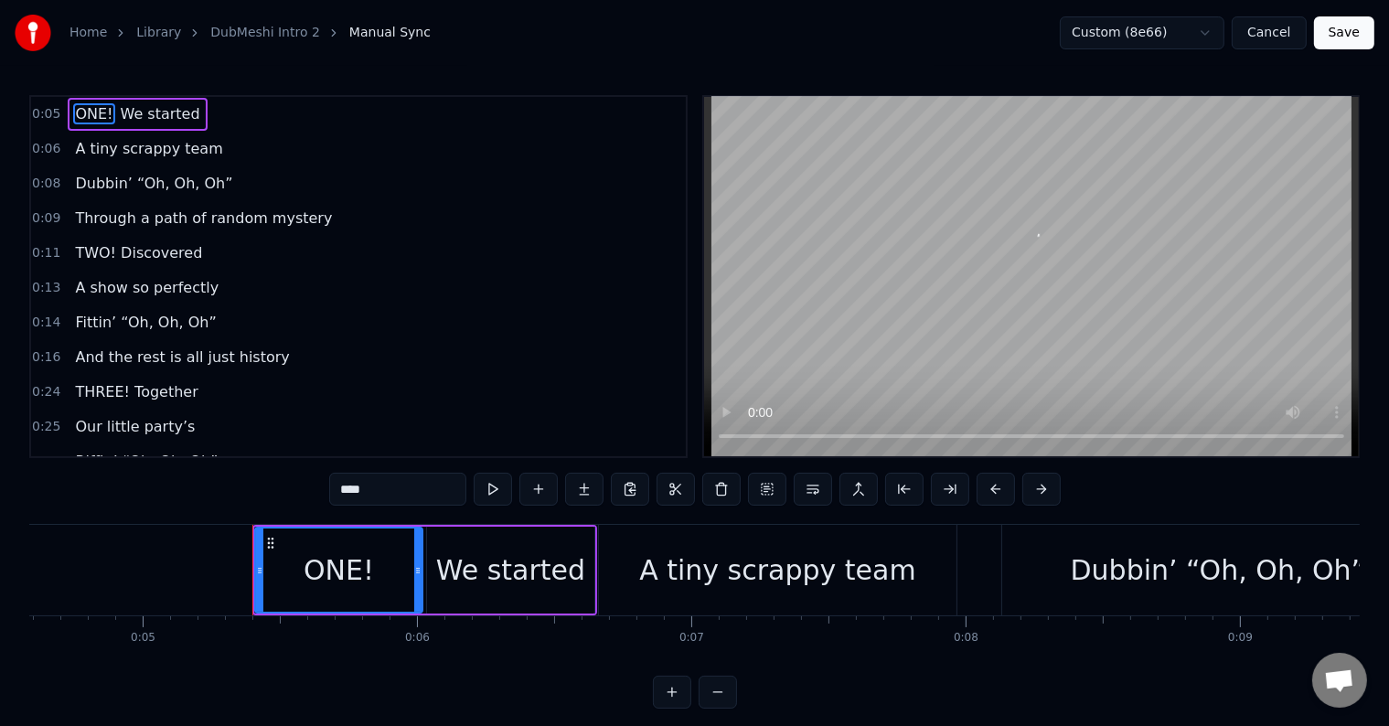
scroll to position [0, 1390]
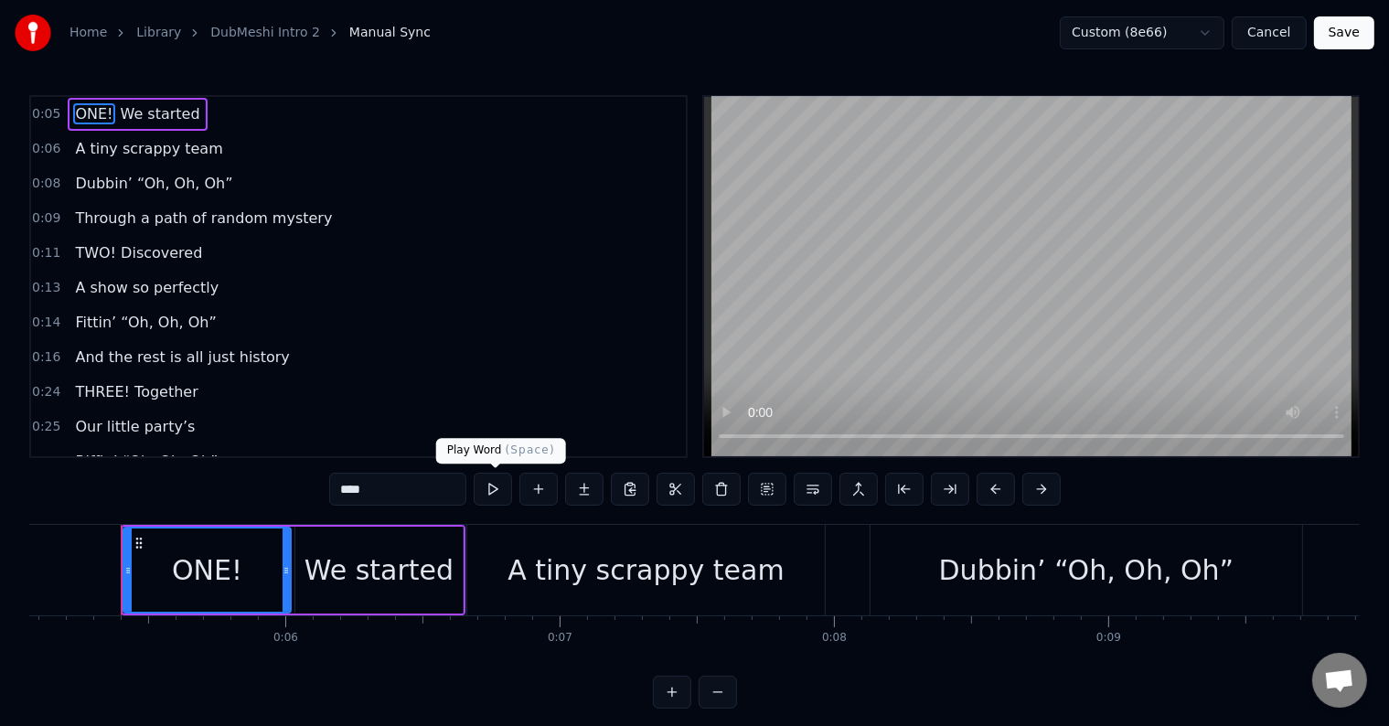
click at [484, 494] on button at bounding box center [493, 489] width 38 height 33
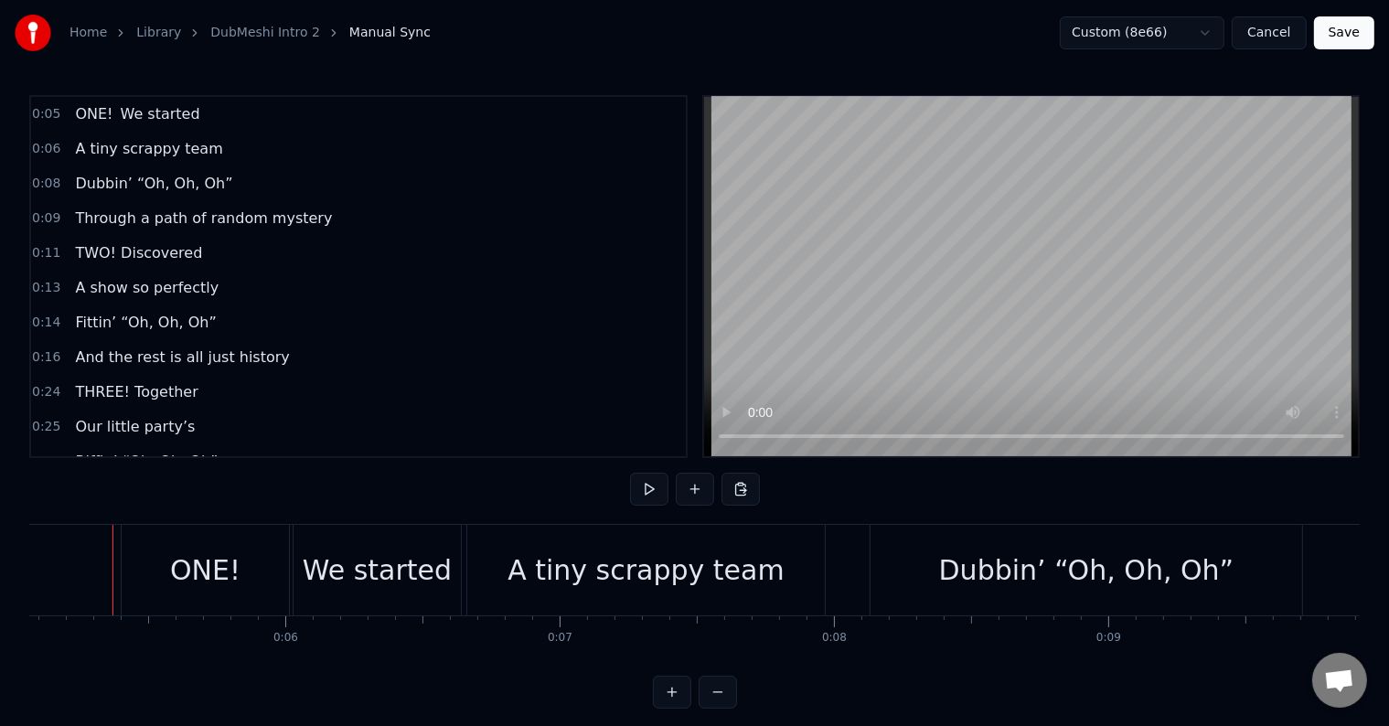
scroll to position [0, 1381]
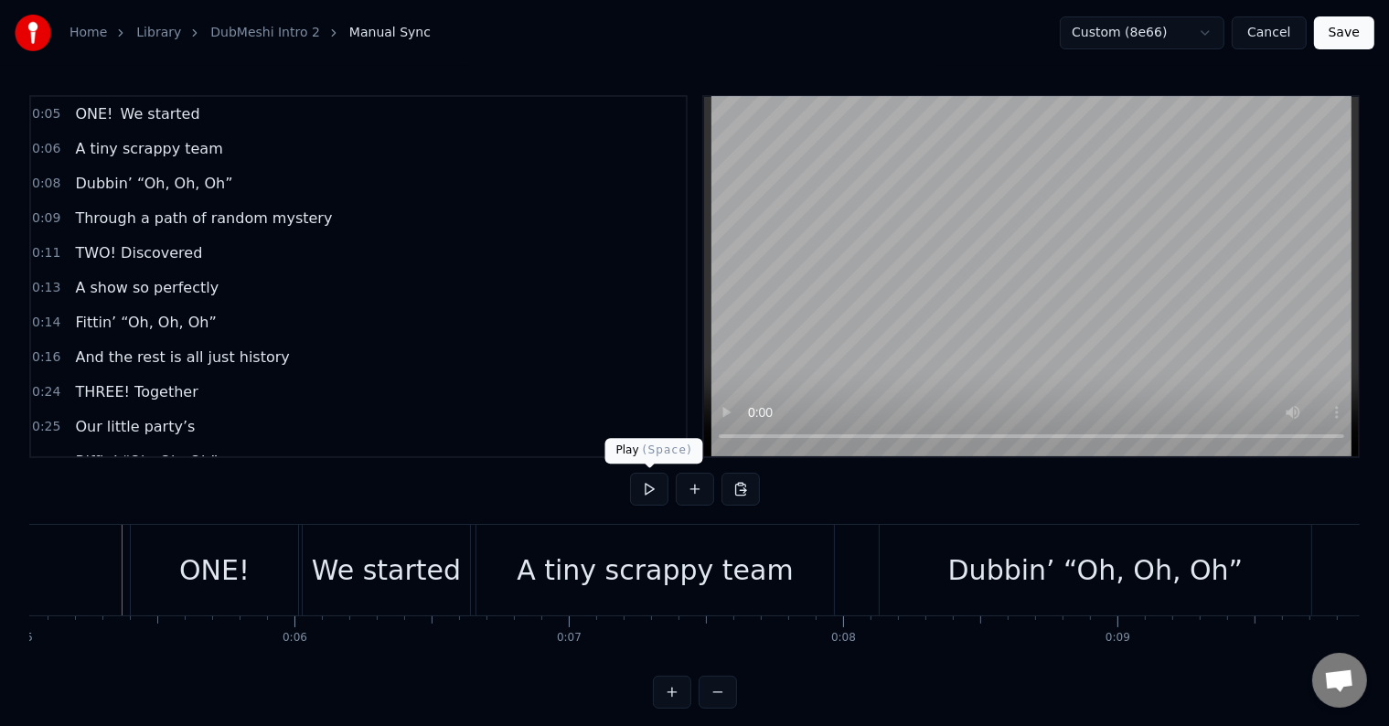
click at [646, 483] on button at bounding box center [649, 489] width 38 height 33
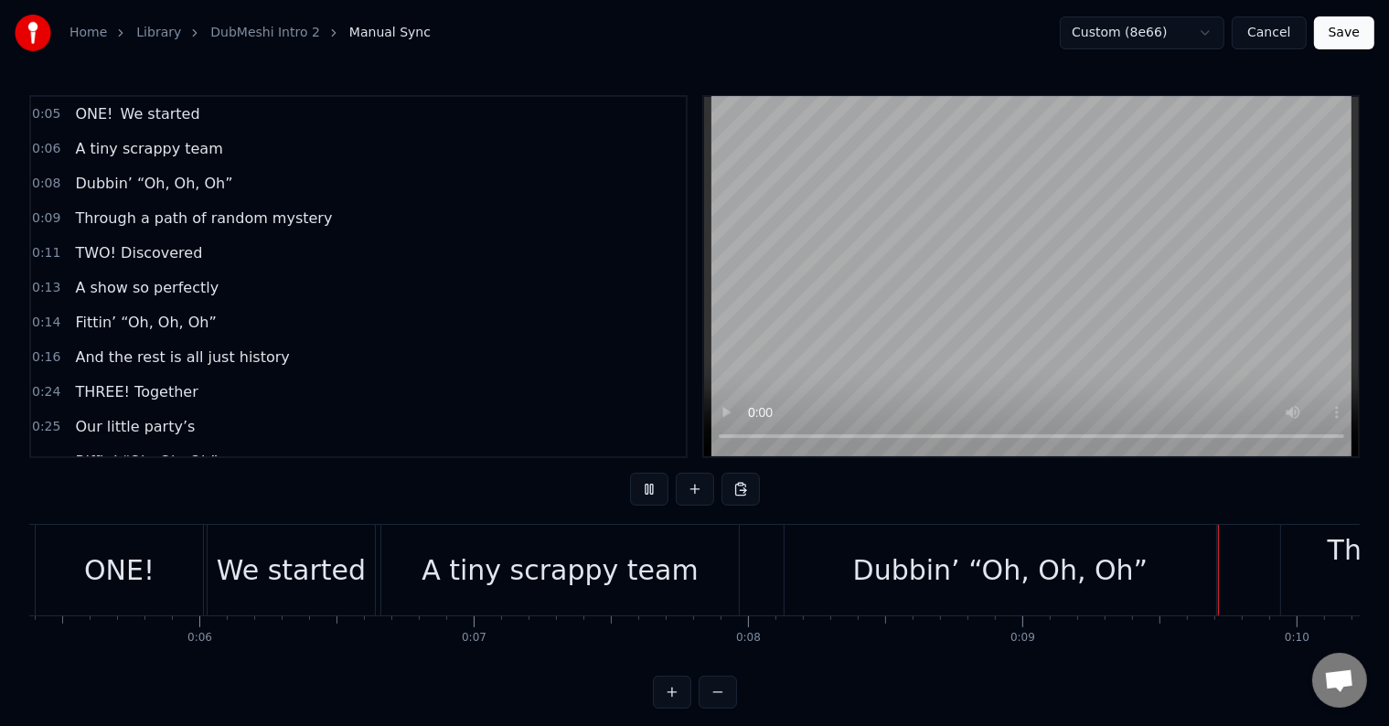
click at [646, 483] on button at bounding box center [649, 489] width 38 height 33
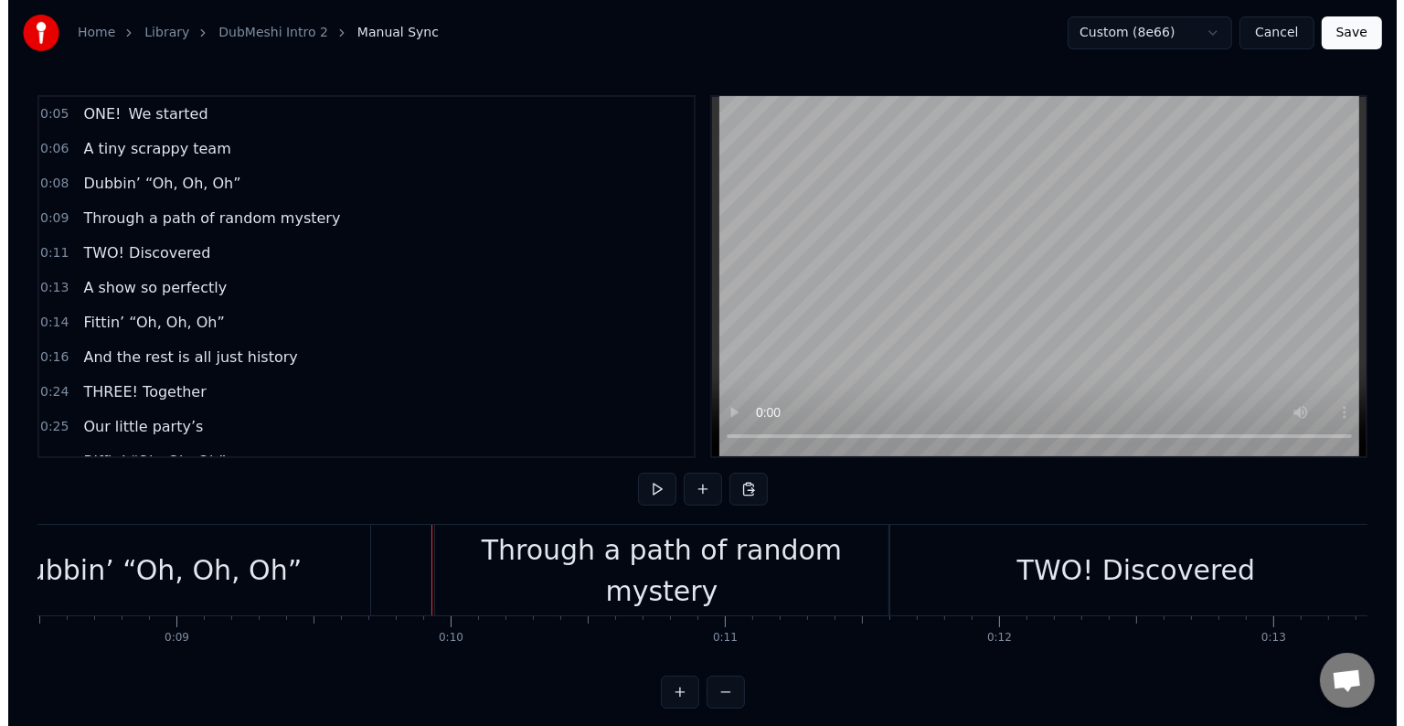
scroll to position [0, 2545]
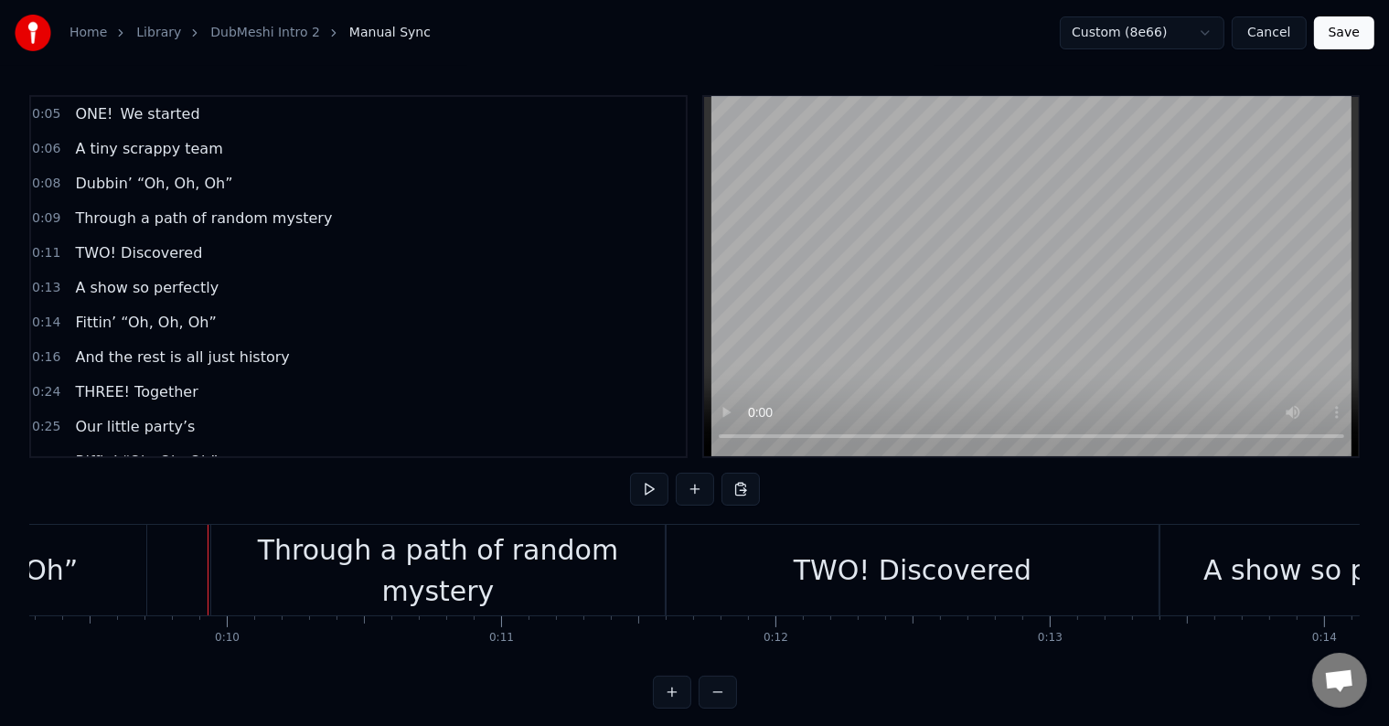
click at [646, 483] on button at bounding box center [649, 489] width 38 height 33
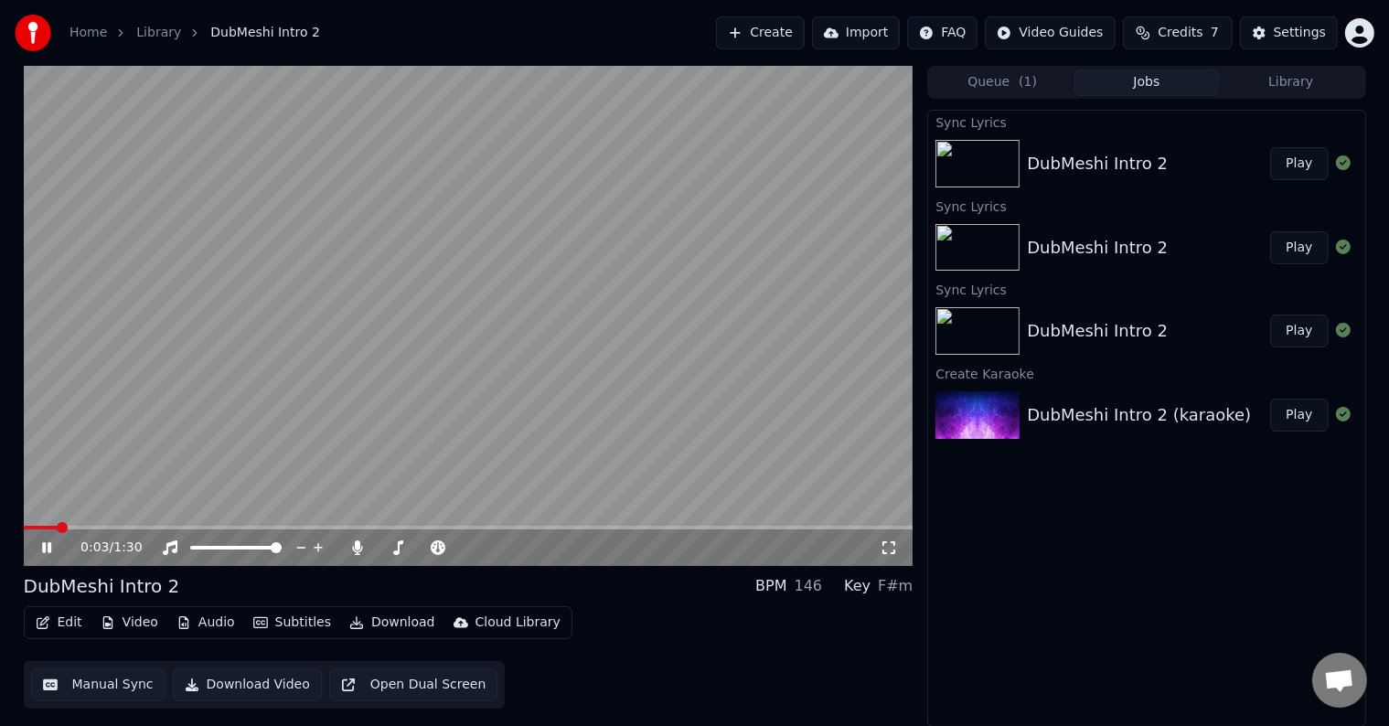
click at [43, 545] on icon at bounding box center [46, 547] width 9 height 11
click at [787, 40] on button "Create" at bounding box center [760, 32] width 89 height 33
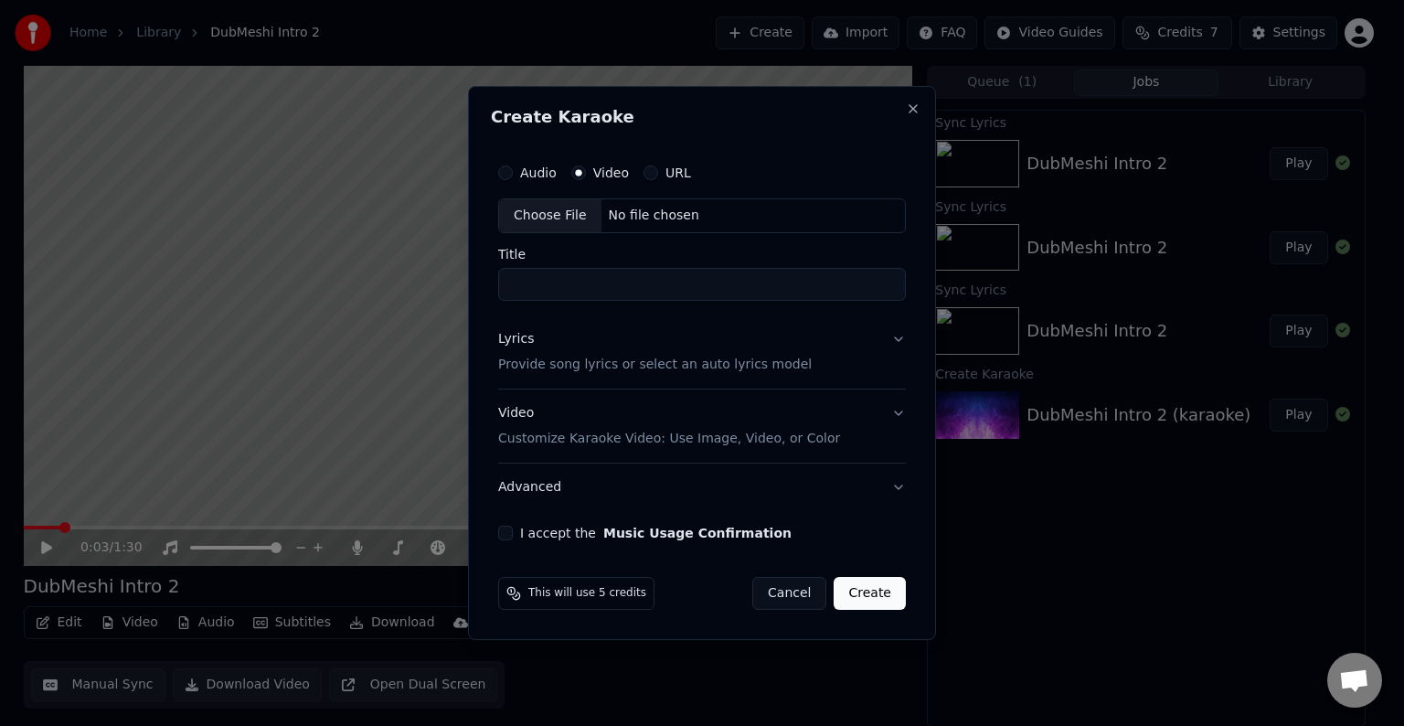
click at [603, 166] on label "Video" at bounding box center [611, 172] width 36 height 13
click at [586, 165] on button "Video" at bounding box center [578, 172] width 15 height 15
click at [560, 208] on div "Choose File" at bounding box center [550, 215] width 102 height 33
click at [512, 167] on div "Audio" at bounding box center [527, 172] width 59 height 15
click at [506, 170] on button "Audio" at bounding box center [505, 172] width 15 height 15
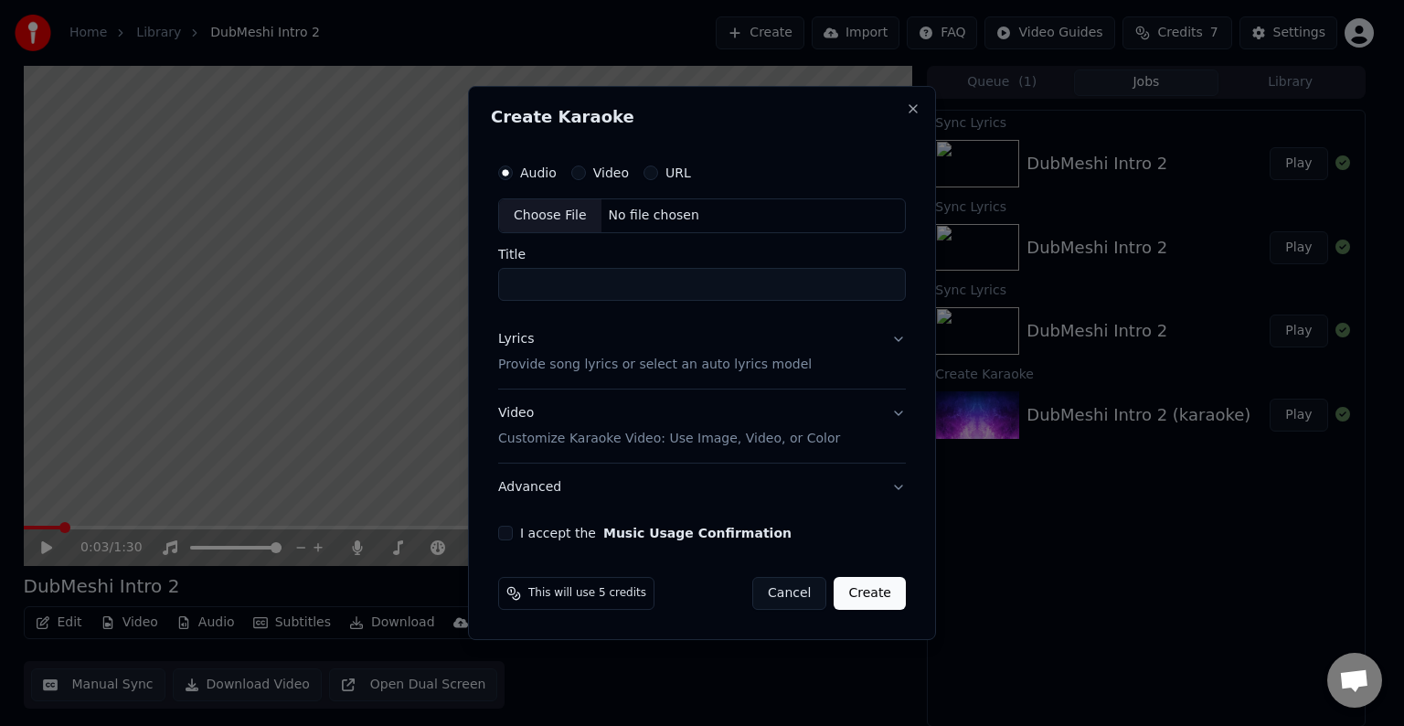
click at [536, 218] on div "Choose File" at bounding box center [550, 215] width 102 height 33
type input "**********"
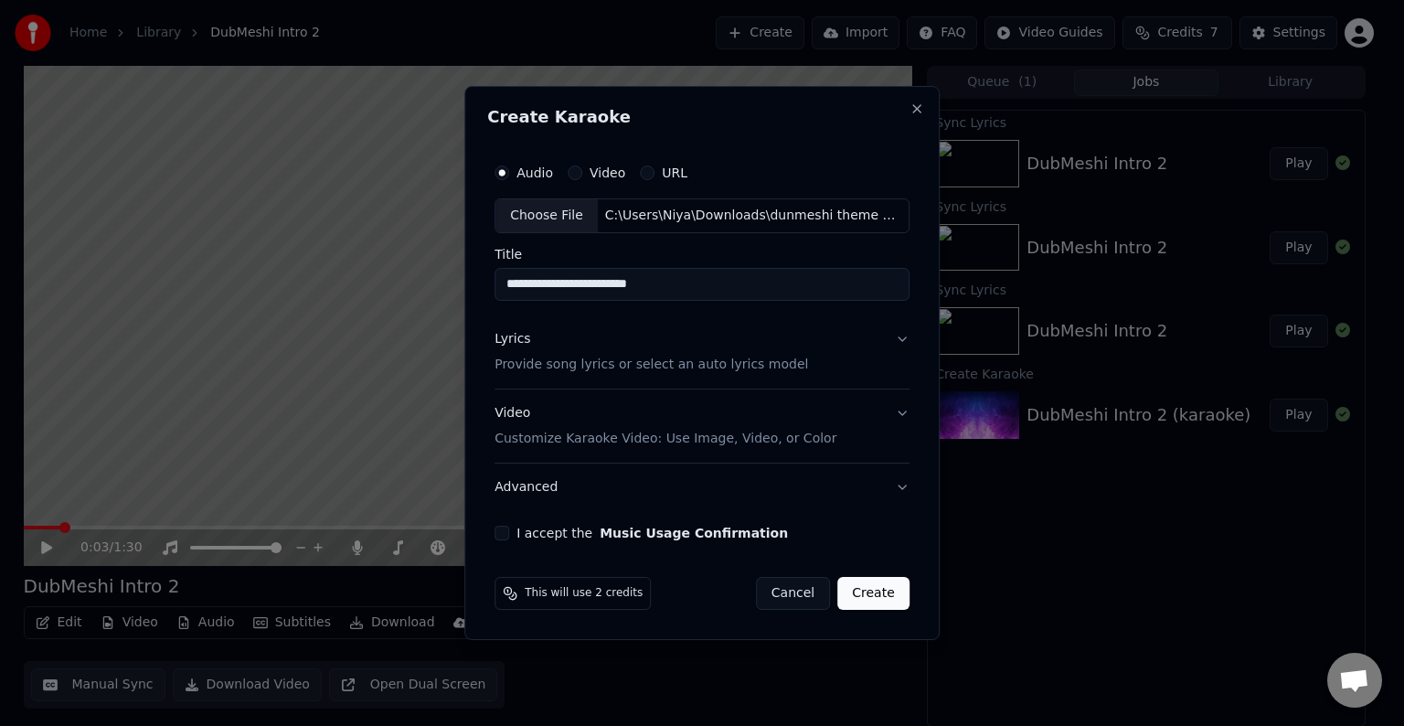
click at [621, 434] on p "Customize Karaoke Video: Use Image, Video, or Color" at bounding box center [666, 439] width 342 height 18
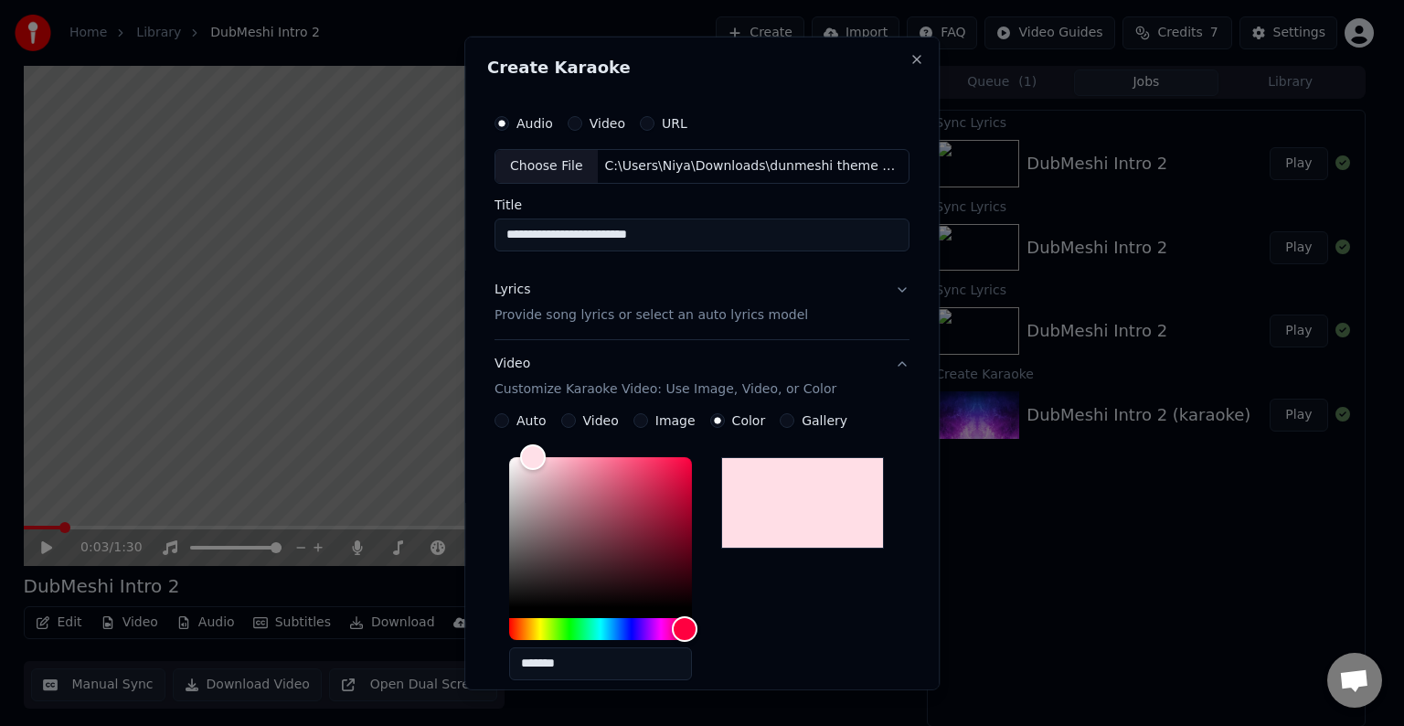
click at [568, 414] on button "Video" at bounding box center [568, 420] width 15 height 15
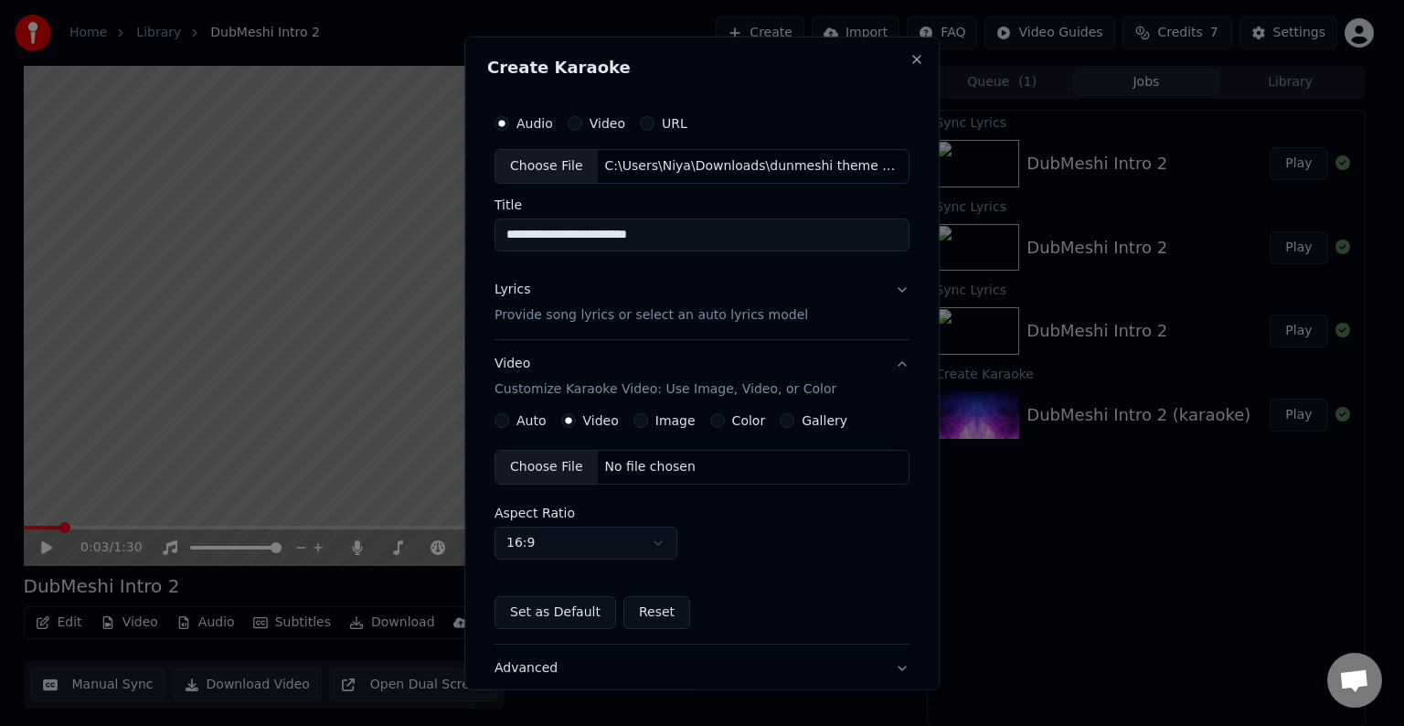
click at [549, 463] on div "Choose File" at bounding box center [547, 467] width 102 height 33
click at [717, 333] on button "Lyrics Provide song lyrics or select an auto lyrics model" at bounding box center [702, 302] width 415 height 73
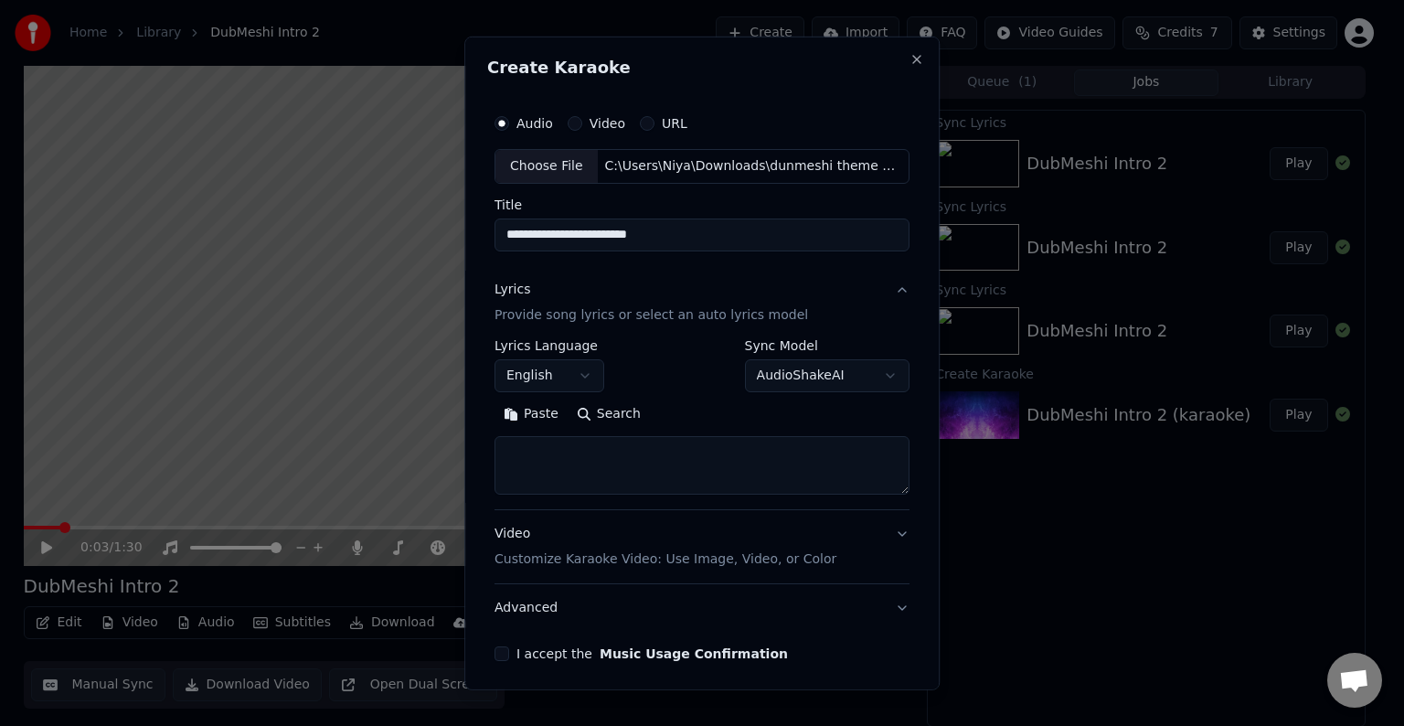
click at [585, 468] on textarea at bounding box center [702, 465] width 415 height 59
paste textarea "**********"
type textarea "**********"
click at [802, 373] on body "**********" at bounding box center [694, 363] width 1389 height 726
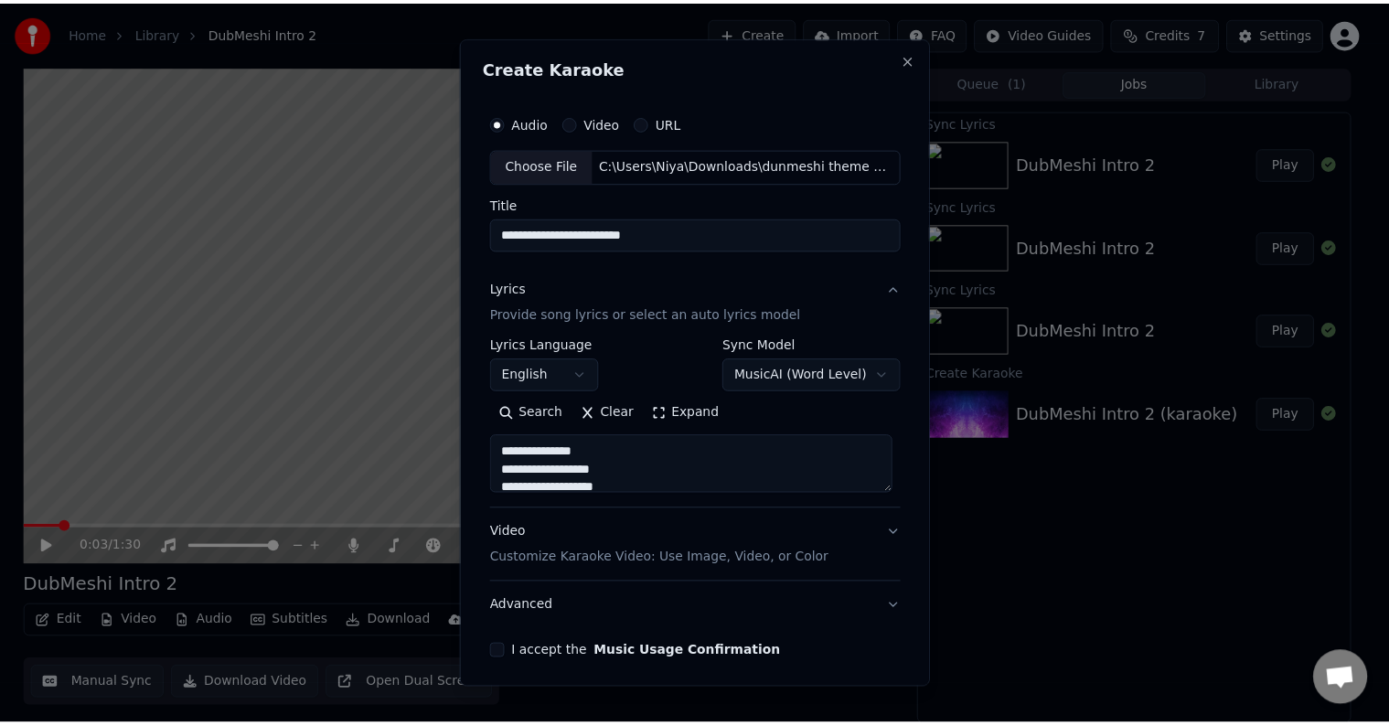
scroll to position [69, 0]
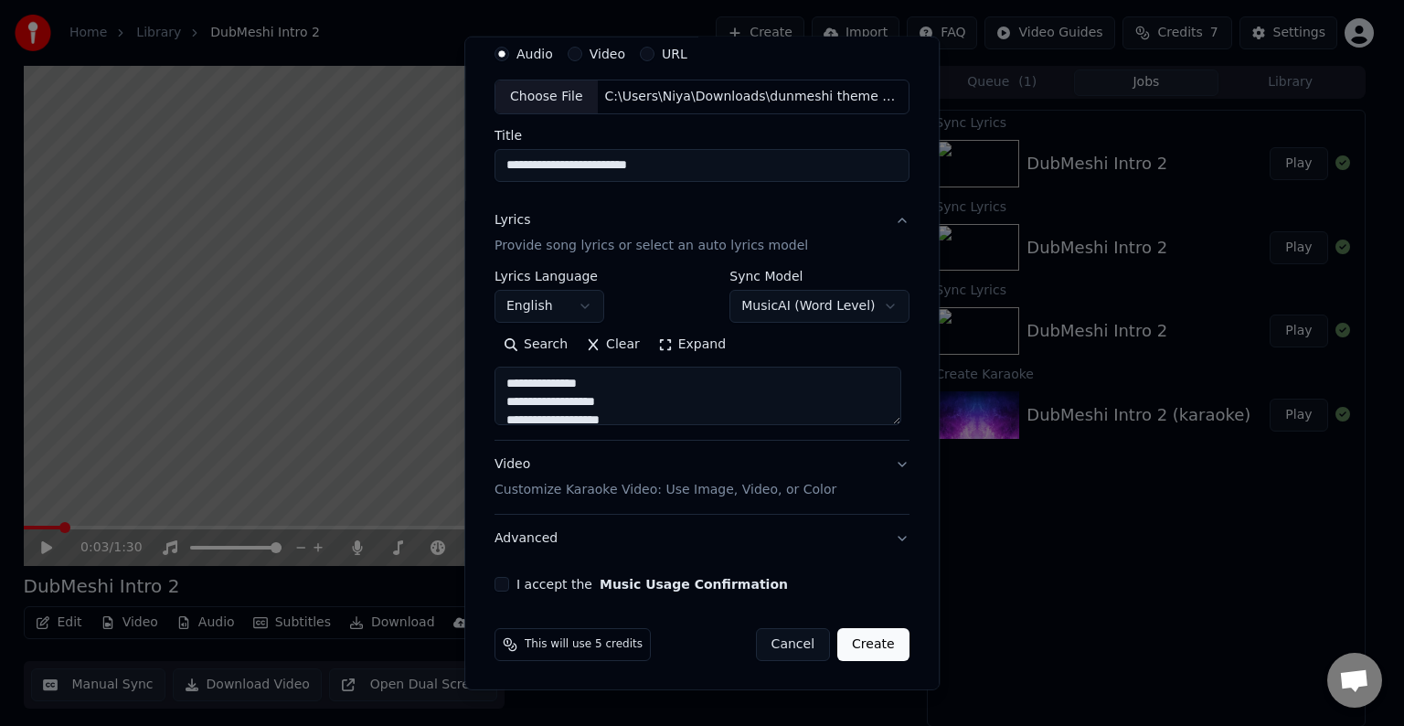
click at [495, 583] on button "I accept the Music Usage Confirmation" at bounding box center [502, 584] width 15 height 15
click at [854, 643] on button "Create" at bounding box center [873, 644] width 72 height 33
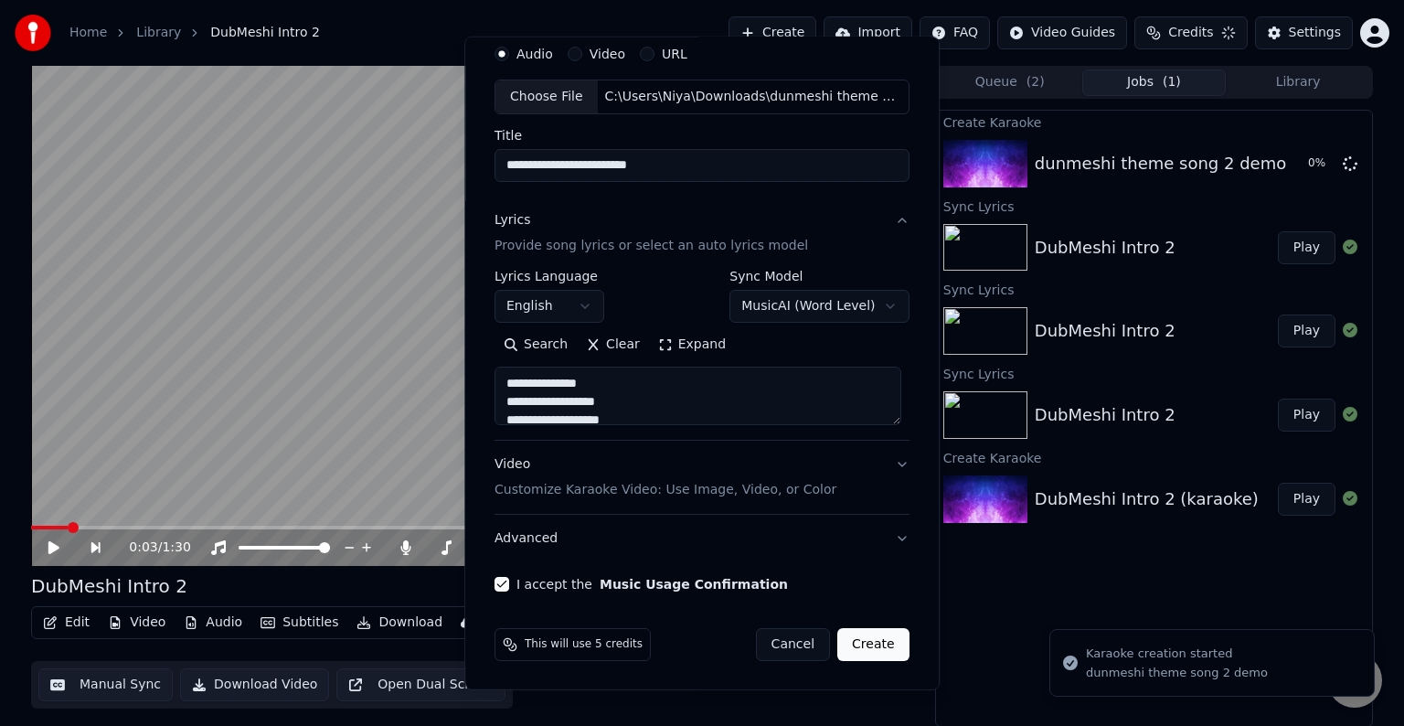
select select "**********"
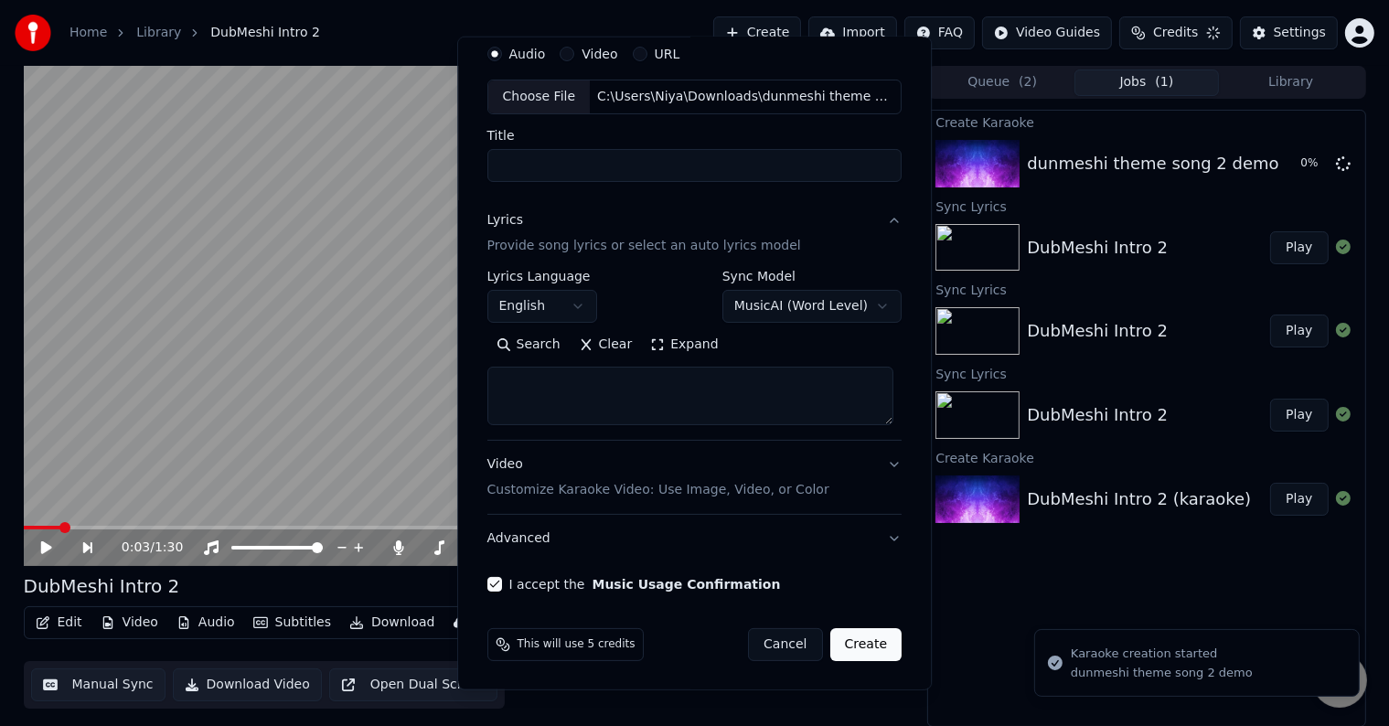
select select
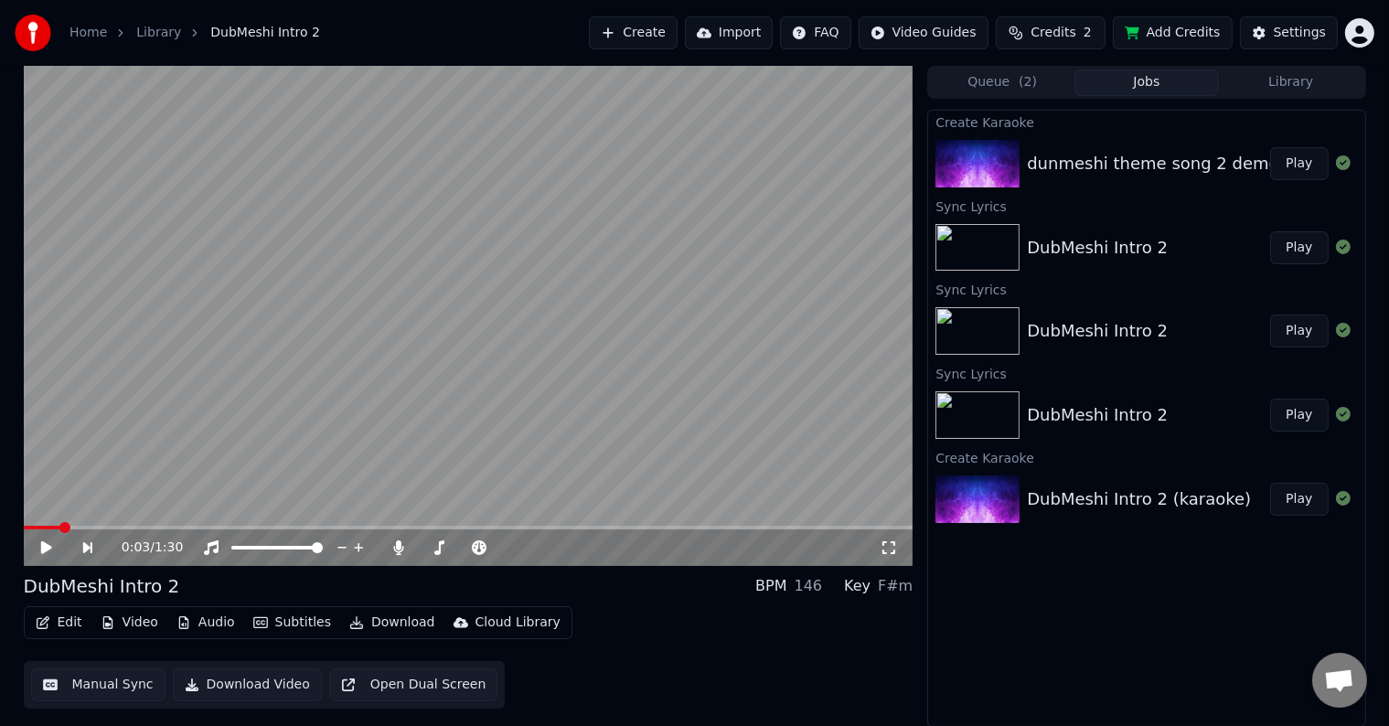
click at [1298, 157] on button "Play" at bounding box center [1299, 163] width 58 height 33
click at [81, 526] on span at bounding box center [469, 528] width 890 height 4
click at [69, 521] on video at bounding box center [469, 316] width 890 height 500
click at [61, 523] on video at bounding box center [469, 316] width 890 height 500
click at [58, 525] on video at bounding box center [469, 316] width 890 height 500
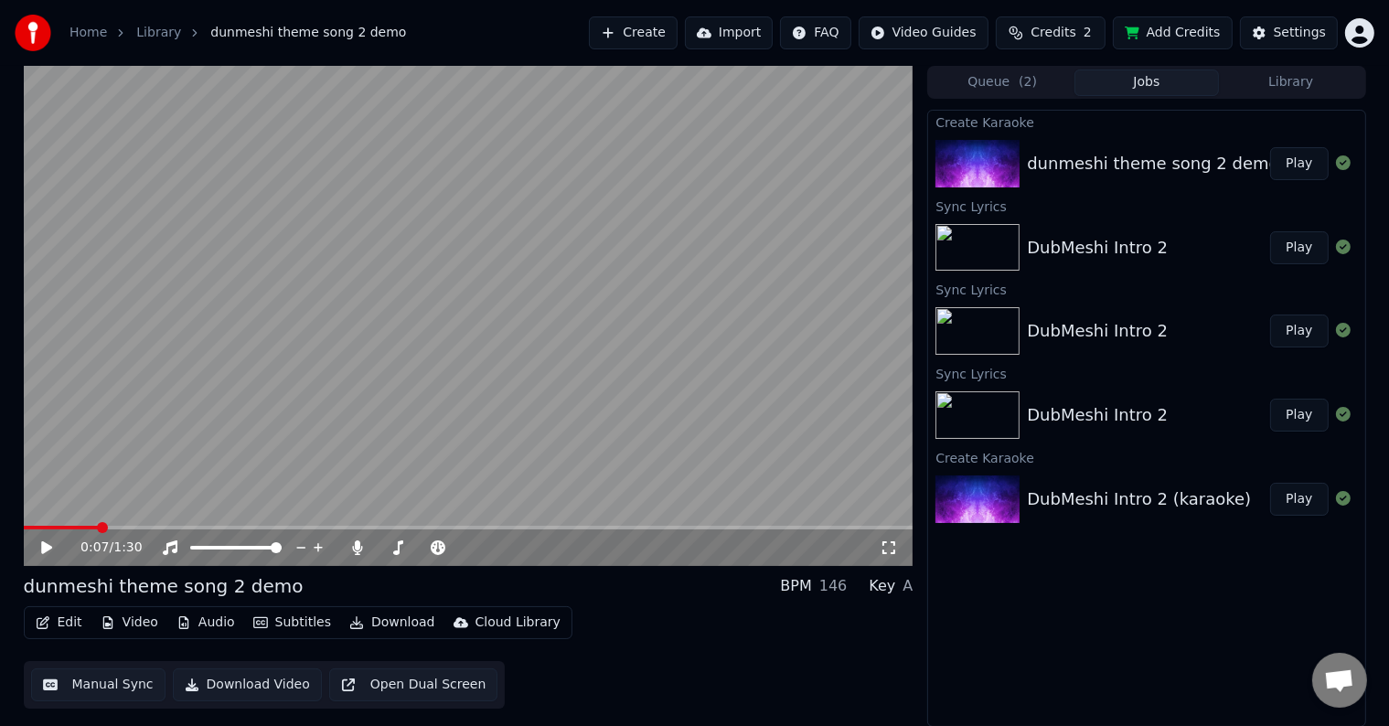
click at [52, 527] on span at bounding box center [61, 528] width 75 height 4
click at [543, 391] on video at bounding box center [469, 316] width 890 height 500
click at [616, 404] on video at bounding box center [469, 316] width 890 height 500
click at [602, 369] on video at bounding box center [469, 316] width 890 height 500
click at [68, 617] on button "Edit" at bounding box center [58, 623] width 61 height 26
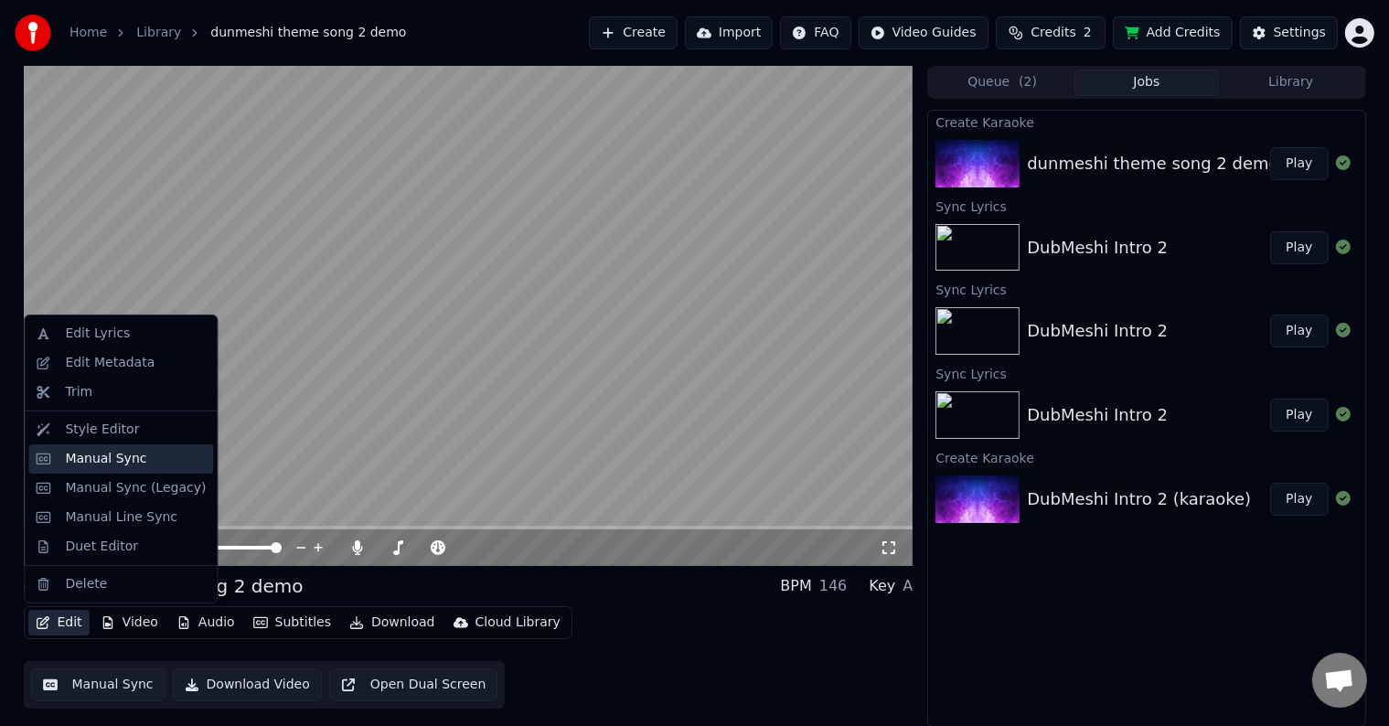
click at [123, 464] on div "Manual Sync" at bounding box center [105, 459] width 81 height 18
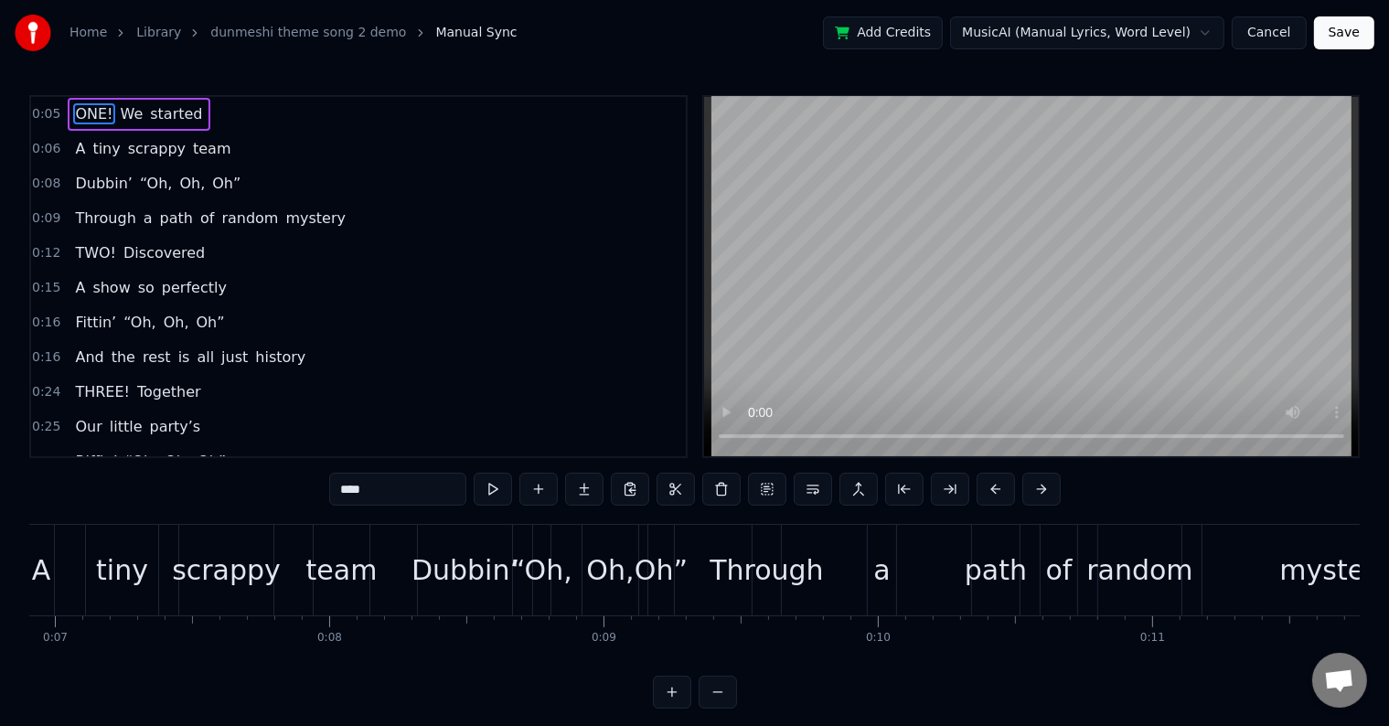
scroll to position [0, 1851]
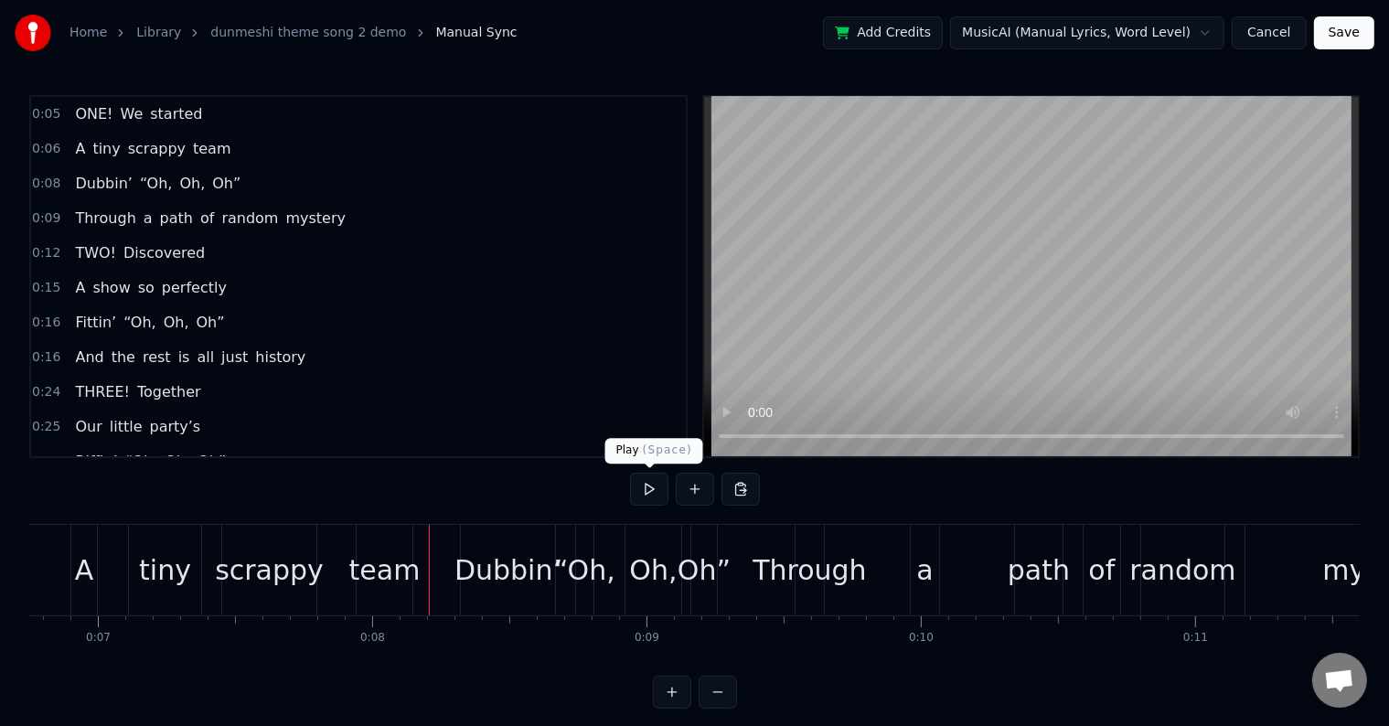
click at [653, 477] on button at bounding box center [649, 489] width 38 height 33
click at [924, 559] on div "a" at bounding box center [924, 569] width 16 height 41
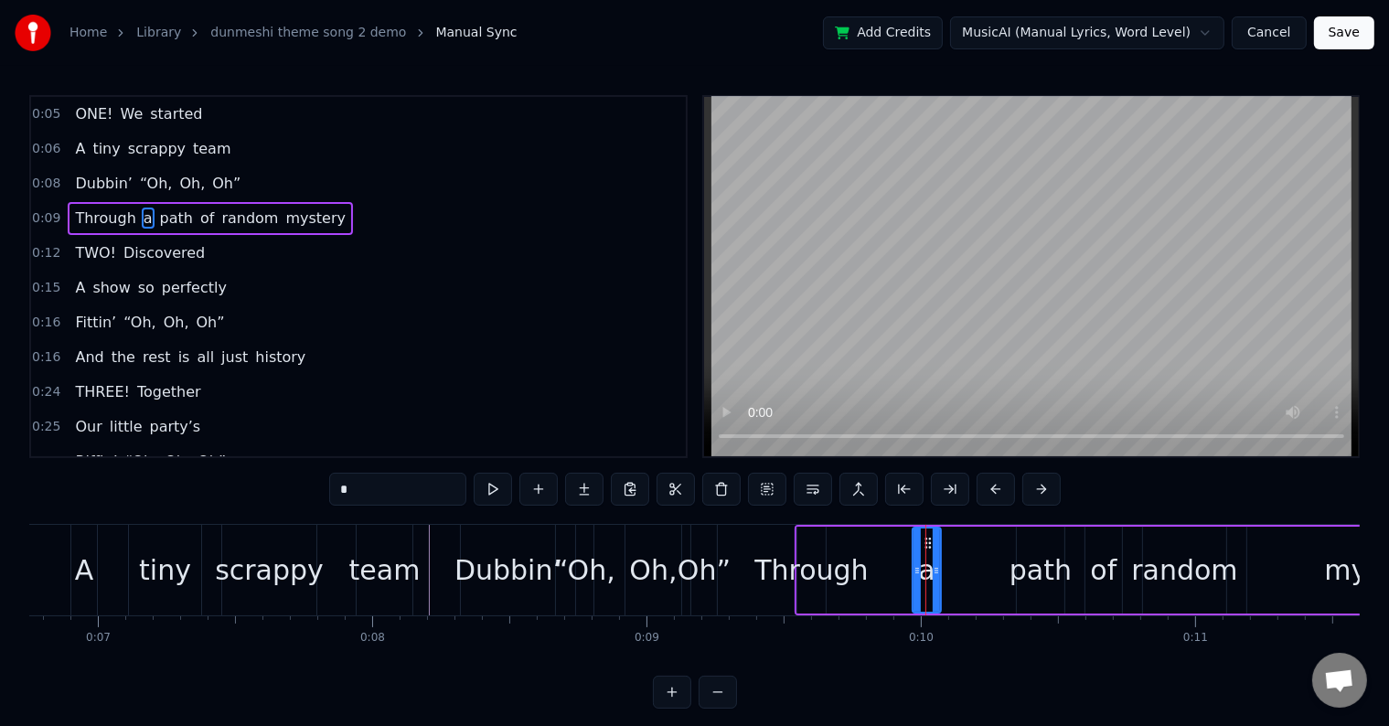
click at [806, 568] on div "Through" at bounding box center [810, 569] width 113 height 41
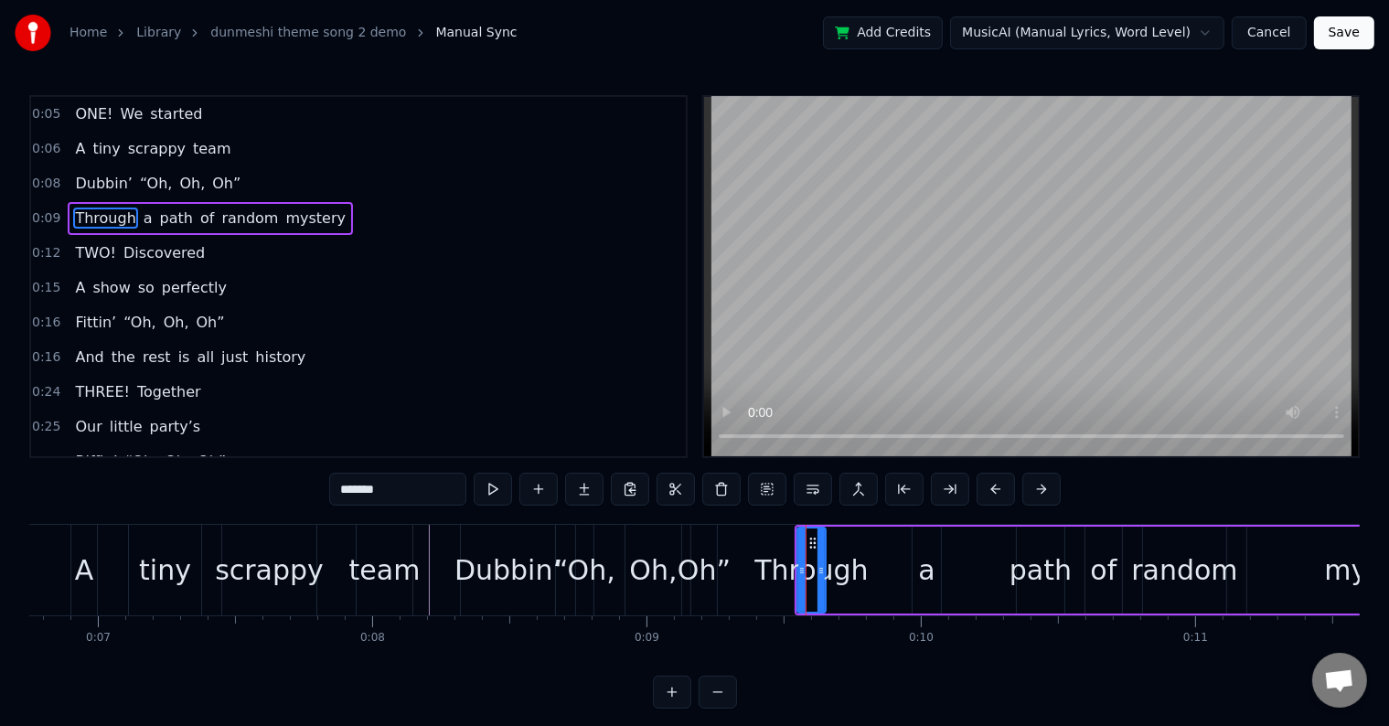
click at [936, 563] on div "a" at bounding box center [926, 570] width 28 height 87
type input "*"
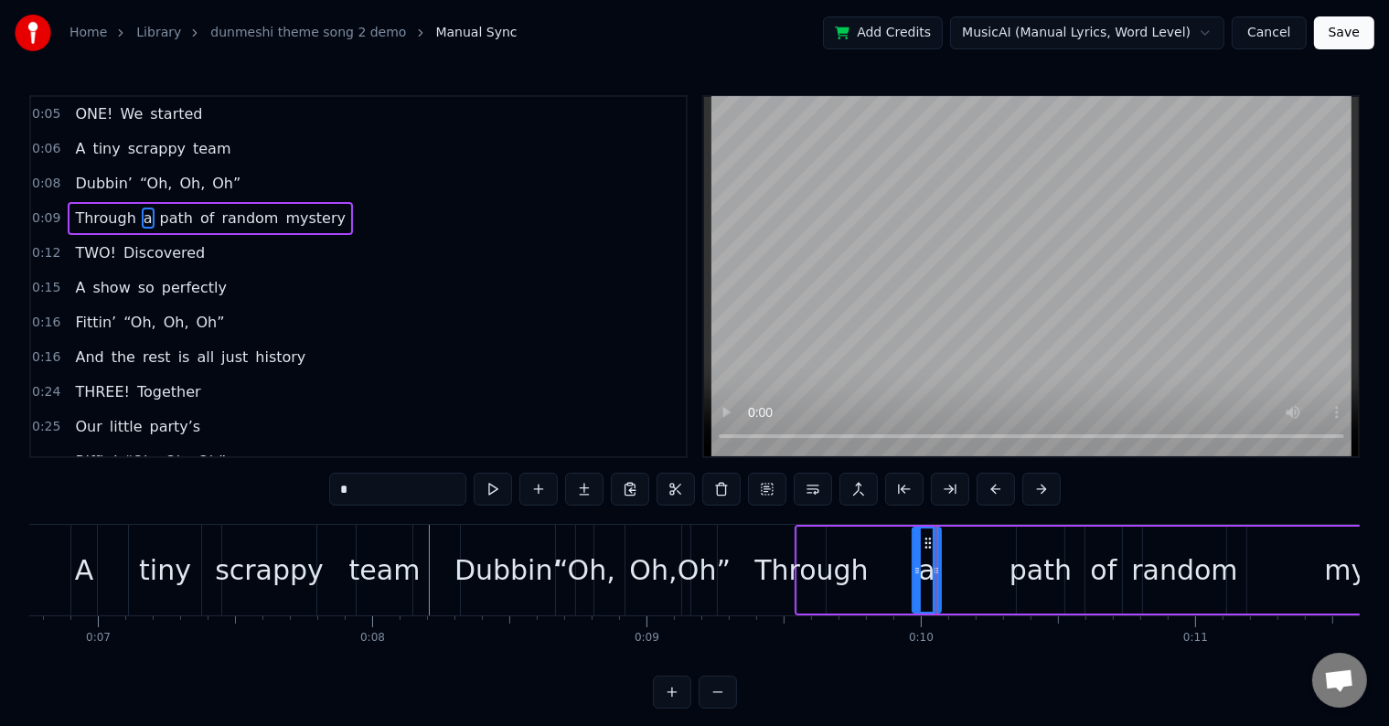
drag, startPoint x: 925, startPoint y: 562, endPoint x: 984, endPoint y: 564, distance: 58.5
click at [984, 564] on div "Through a path of random mystery" at bounding box center [1156, 570] width 722 height 91
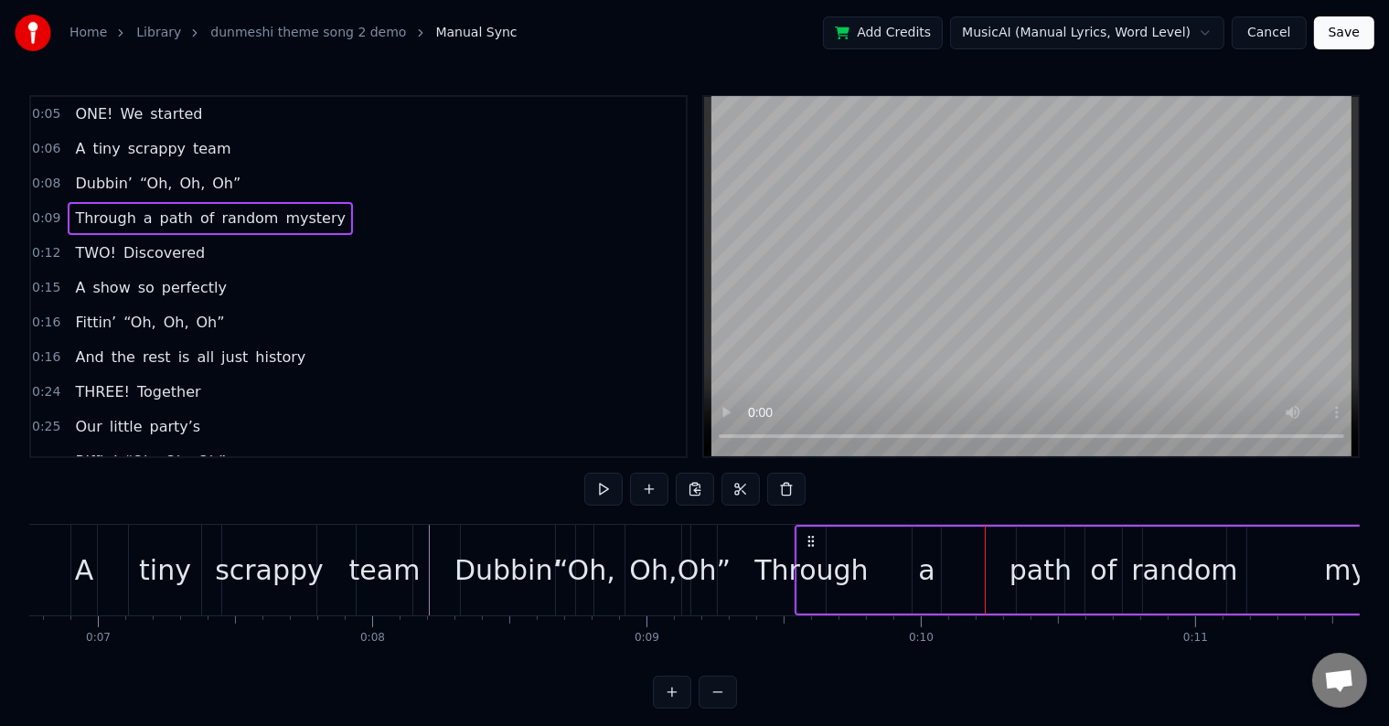
click at [923, 560] on div "a" at bounding box center [926, 569] width 16 height 41
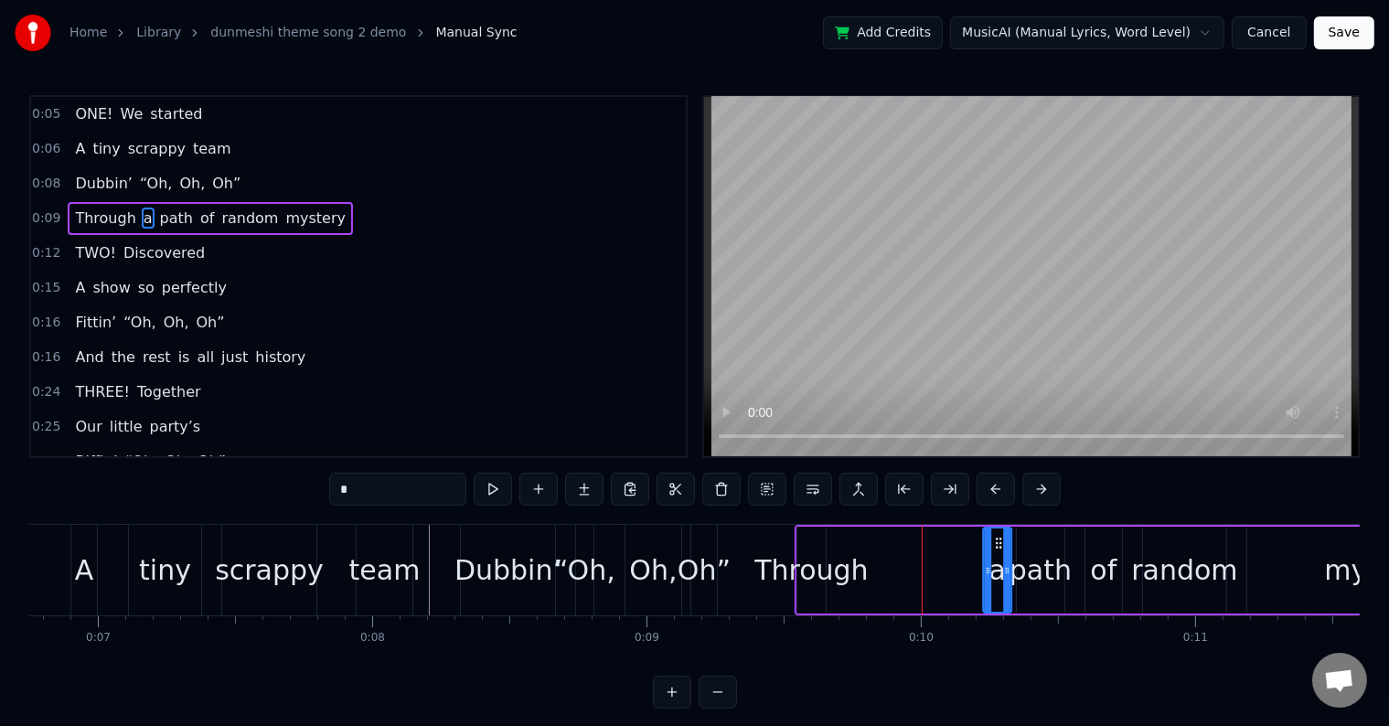
drag, startPoint x: 925, startPoint y: 537, endPoint x: 997, endPoint y: 545, distance: 71.8
click at [997, 545] on icon at bounding box center [999, 543] width 15 height 15
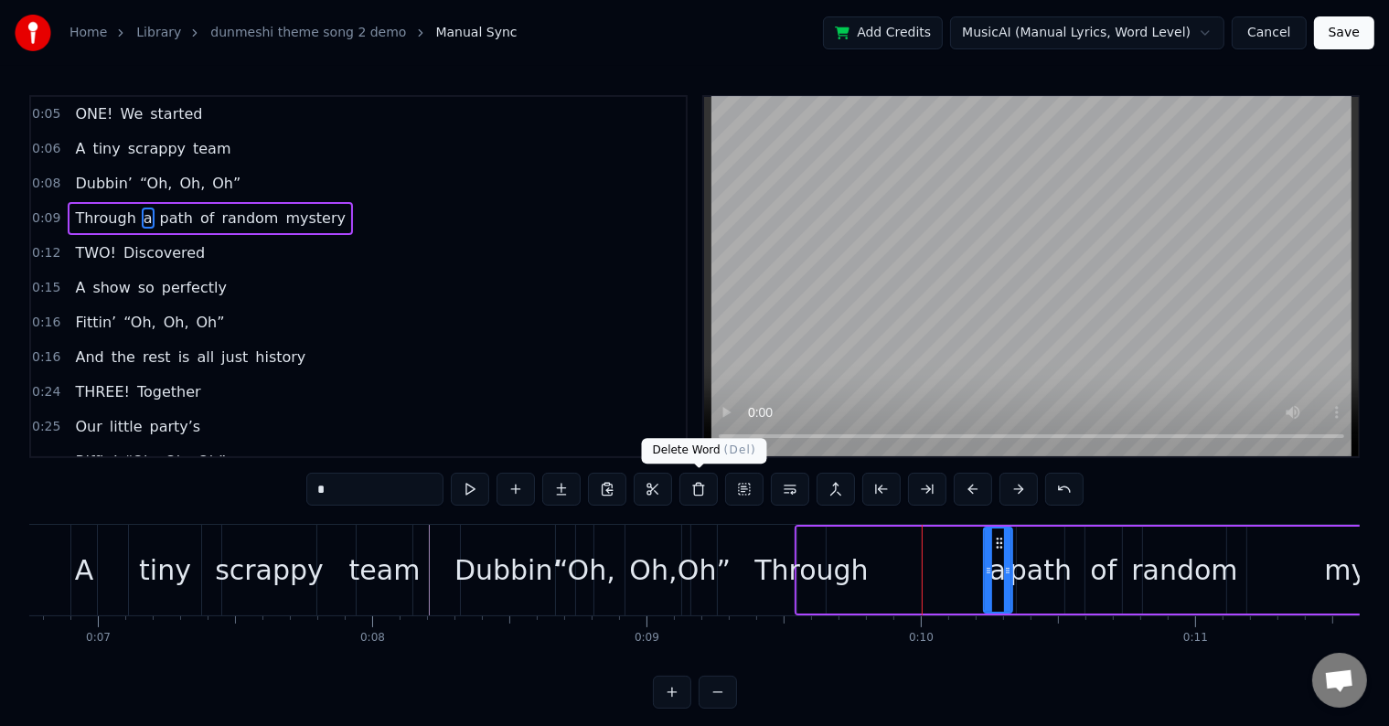
click at [693, 482] on button at bounding box center [698, 489] width 38 height 33
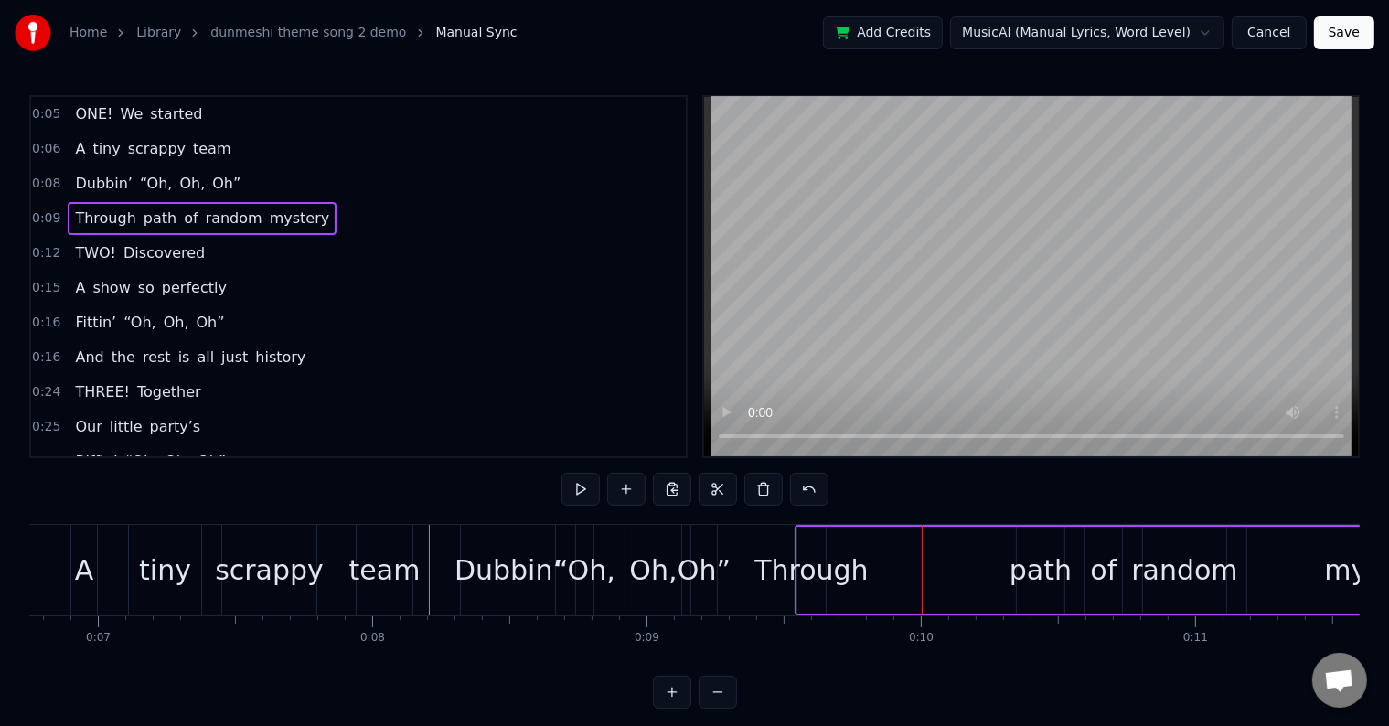
click at [837, 585] on div "Through" at bounding box center [810, 569] width 113 height 41
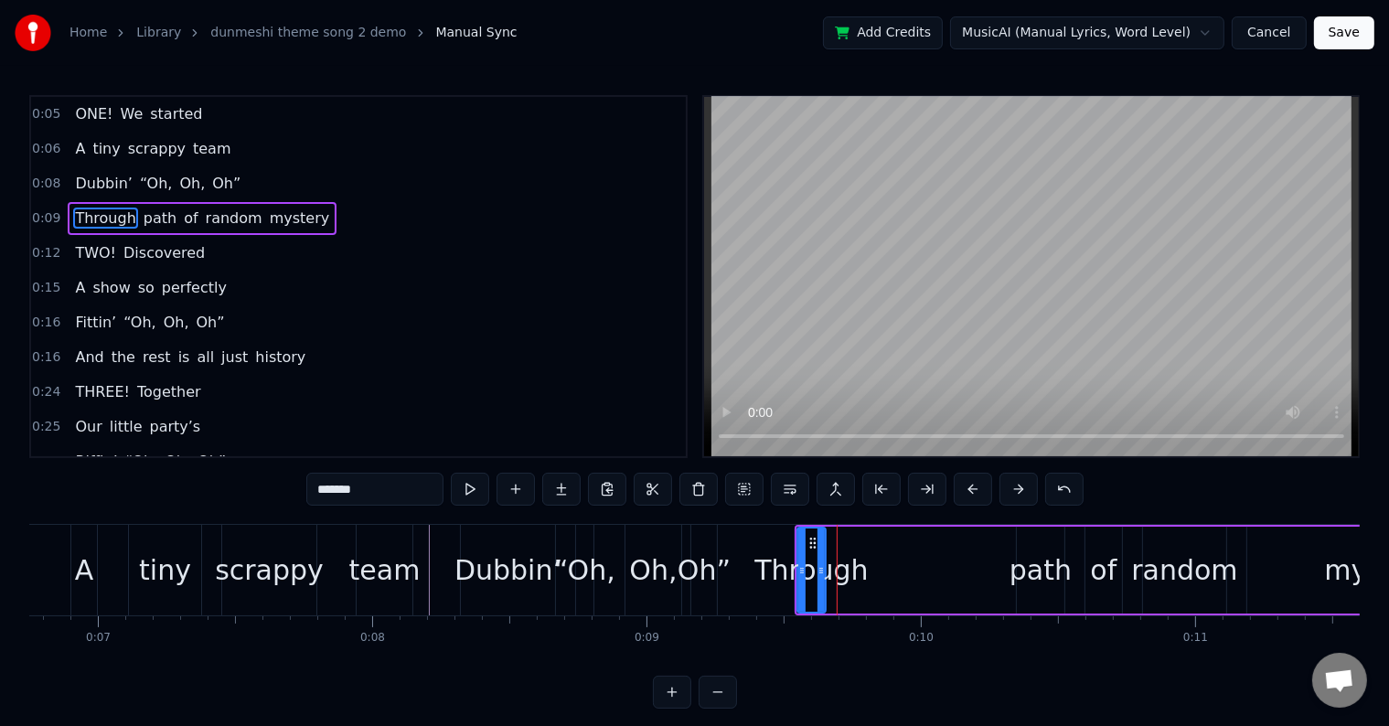
drag, startPoint x: 379, startPoint y: 484, endPoint x: 421, endPoint y: 497, distance: 44.2
click at [379, 484] on input "*******" at bounding box center [374, 489] width 137 height 33
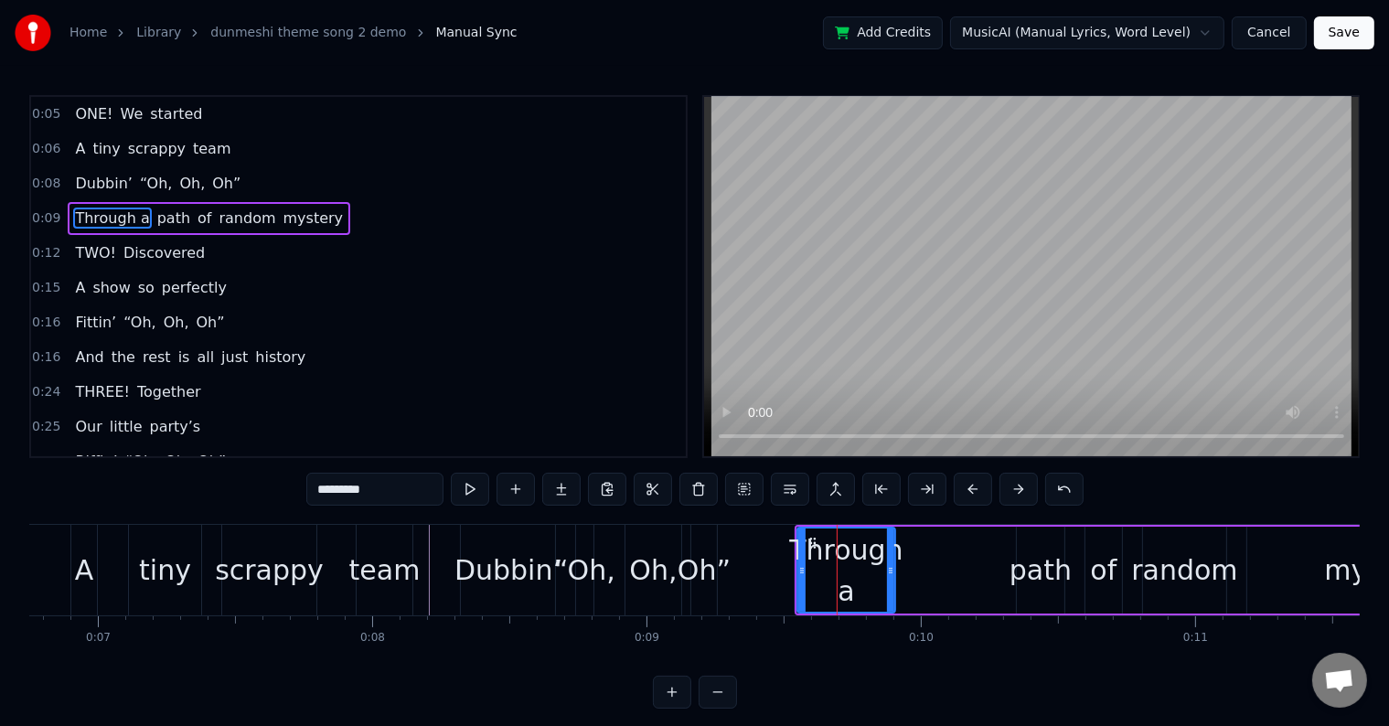
drag, startPoint x: 818, startPoint y: 563, endPoint x: 889, endPoint y: 560, distance: 70.5
click at [890, 560] on div at bounding box center [890, 569] width 7 height 83
type input "*********"
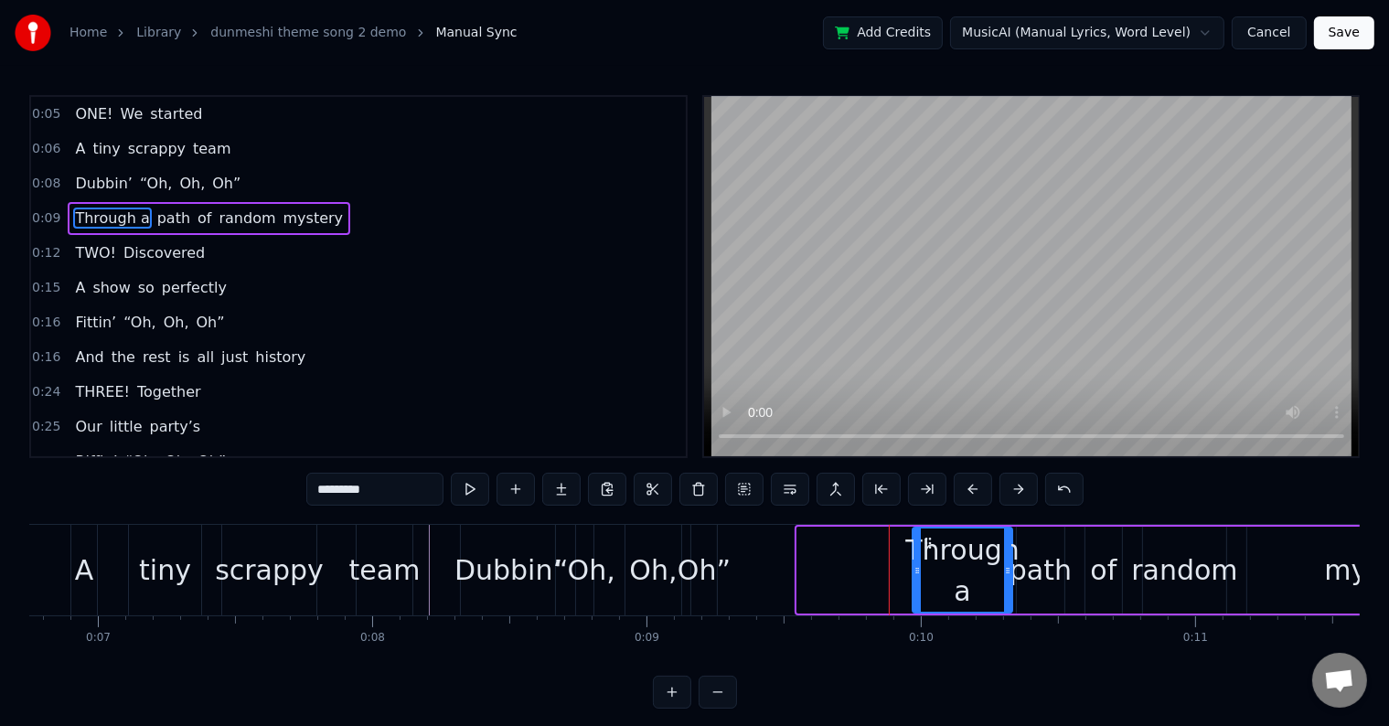
drag, startPoint x: 809, startPoint y: 536, endPoint x: 925, endPoint y: 542, distance: 116.3
click at [925, 542] on icon at bounding box center [928, 543] width 15 height 15
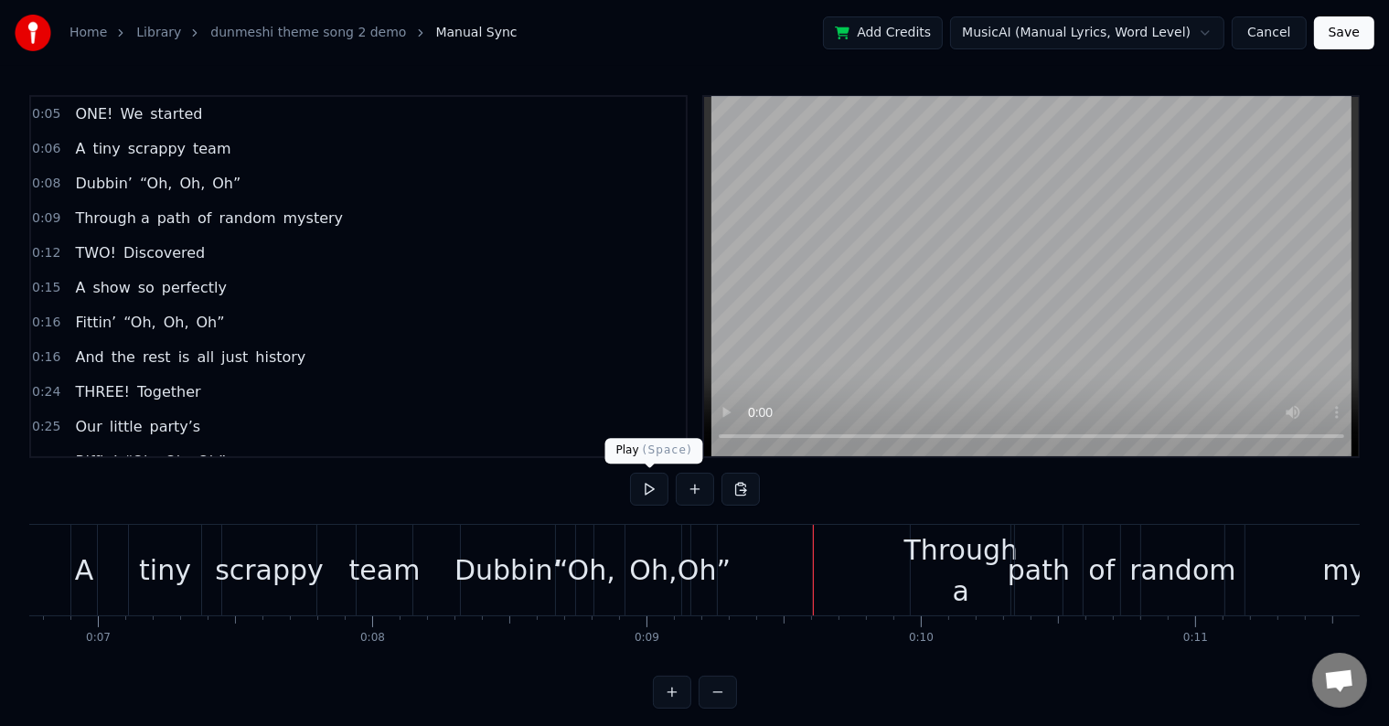
click at [648, 485] on button at bounding box center [649, 489] width 38 height 33
click at [695, 586] on div "Oh”" at bounding box center [703, 569] width 53 height 41
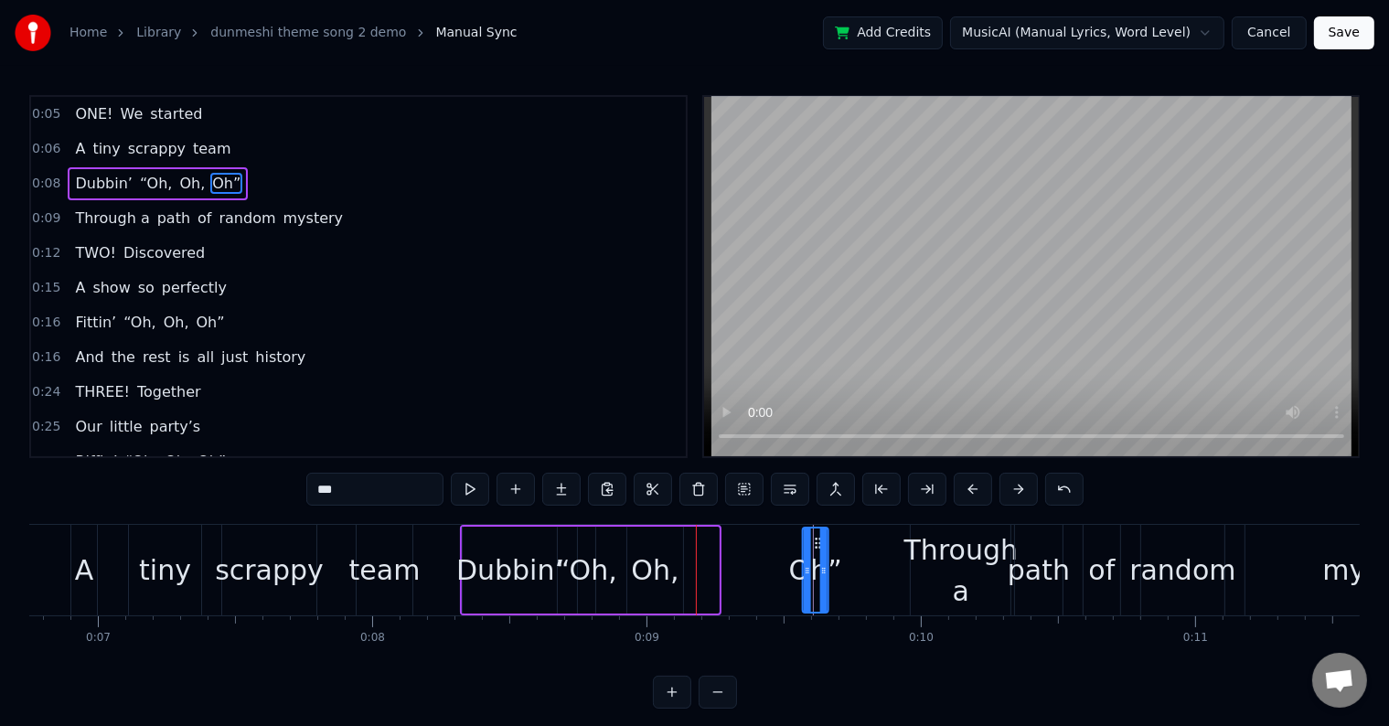
drag, startPoint x: 705, startPoint y: 536, endPoint x: 815, endPoint y: 549, distance: 110.6
click at [815, 549] on div "Oh”" at bounding box center [816, 569] width 24 height 83
drag, startPoint x: 826, startPoint y: 552, endPoint x: 853, endPoint y: 552, distance: 27.4
click at [853, 552] on div at bounding box center [850, 569] width 7 height 83
click at [642, 559] on div "Oh," at bounding box center [655, 569] width 48 height 41
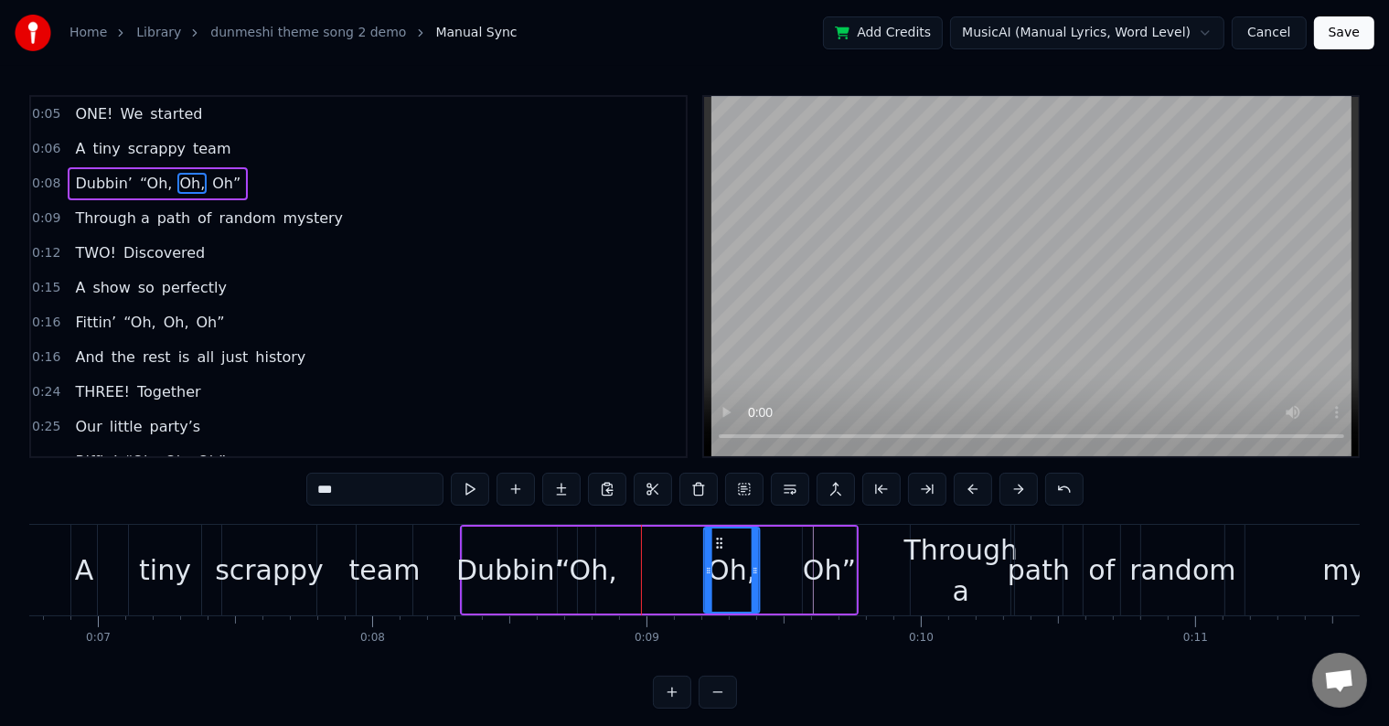
drag, startPoint x: 637, startPoint y: 535, endPoint x: 714, endPoint y: 537, distance: 76.8
click at [714, 537] on icon at bounding box center [719, 543] width 15 height 15
click at [581, 549] on div "“Oh," at bounding box center [586, 569] width 61 height 41
type input "****"
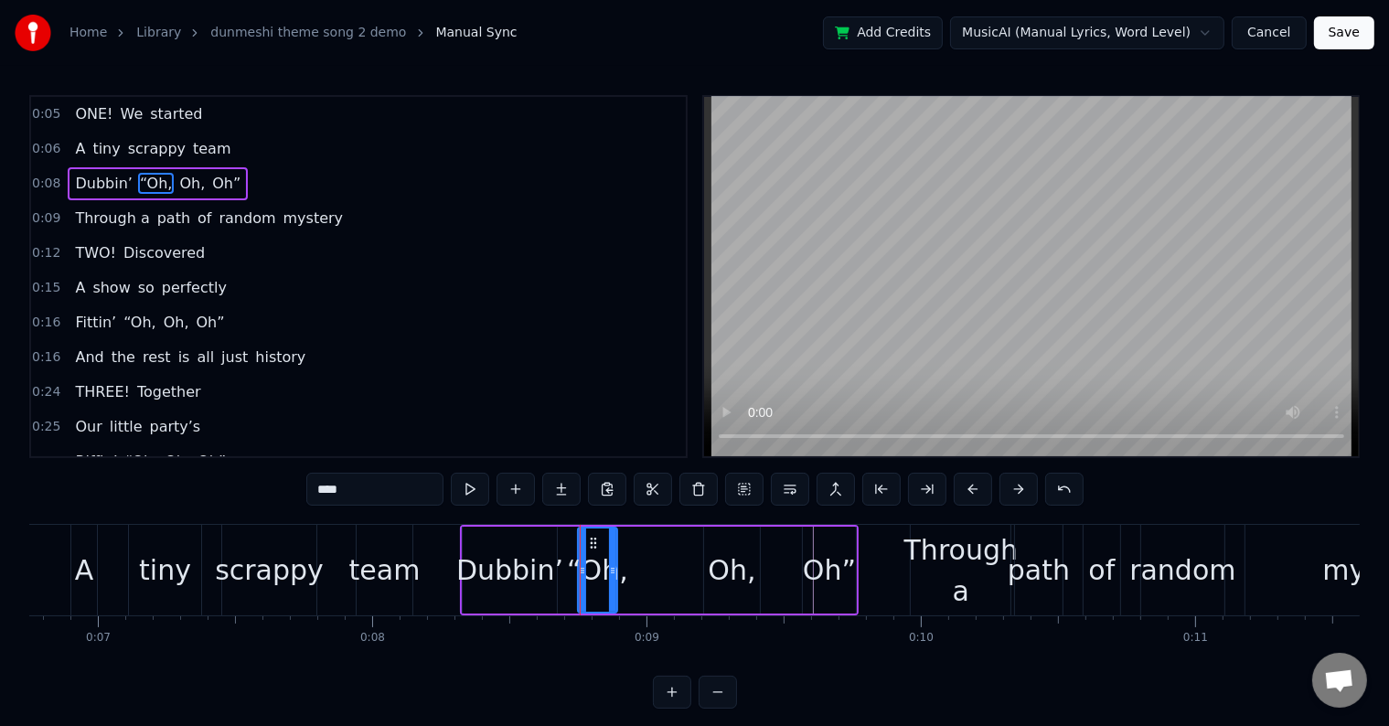
drag, startPoint x: 590, startPoint y: 545, endPoint x: 613, endPoint y: 545, distance: 23.8
click at [613, 545] on div at bounding box center [612, 569] width 7 height 83
drag, startPoint x: 591, startPoint y: 539, endPoint x: 576, endPoint y: 558, distance: 24.1
click at [576, 558] on div "“Oh," at bounding box center [585, 569] width 39 height 83
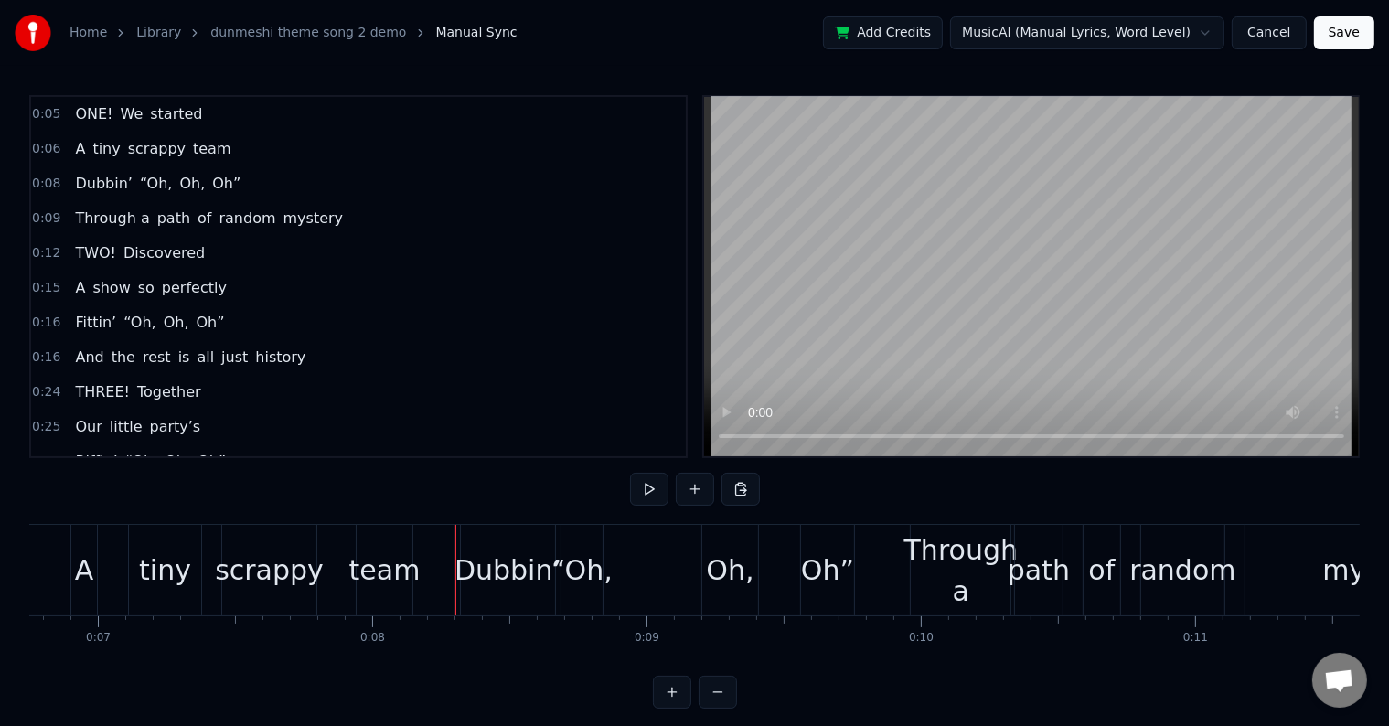
click at [347, 570] on div "A tiny scrappy team" at bounding box center [243, 570] width 347 height 91
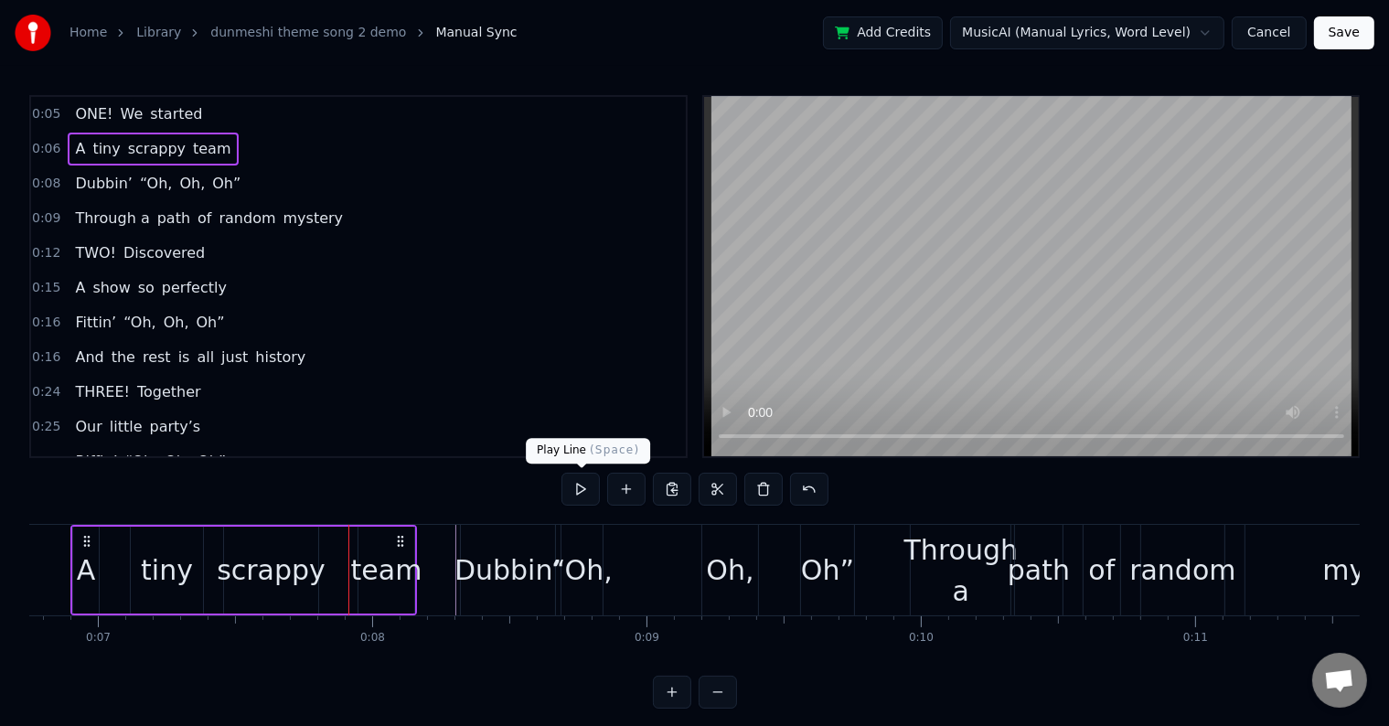
click at [584, 472] on body "Home Library dunmeshi theme song 2 demo Manual Sync Add Credits MusicAI (Manual…" at bounding box center [694, 354] width 1389 height 709
click at [583, 479] on button at bounding box center [580, 489] width 38 height 33
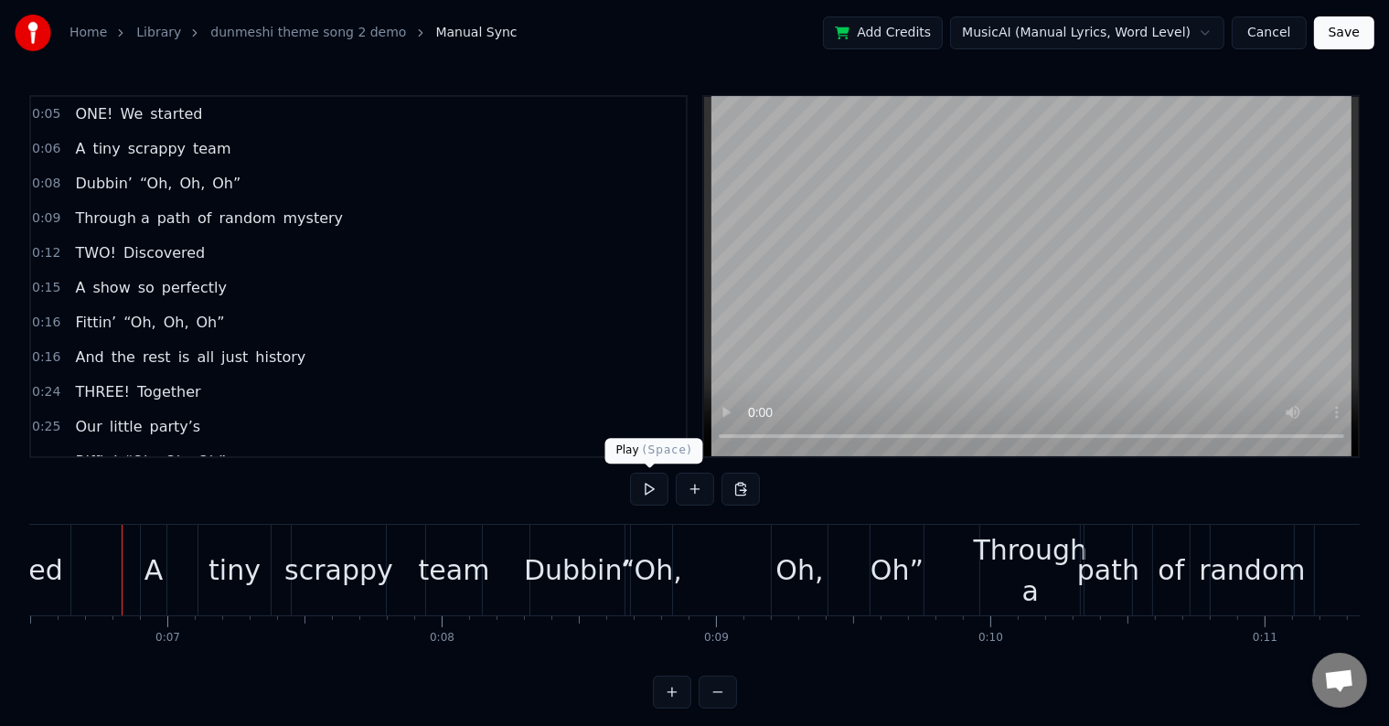
click at [649, 485] on button at bounding box center [649, 489] width 38 height 33
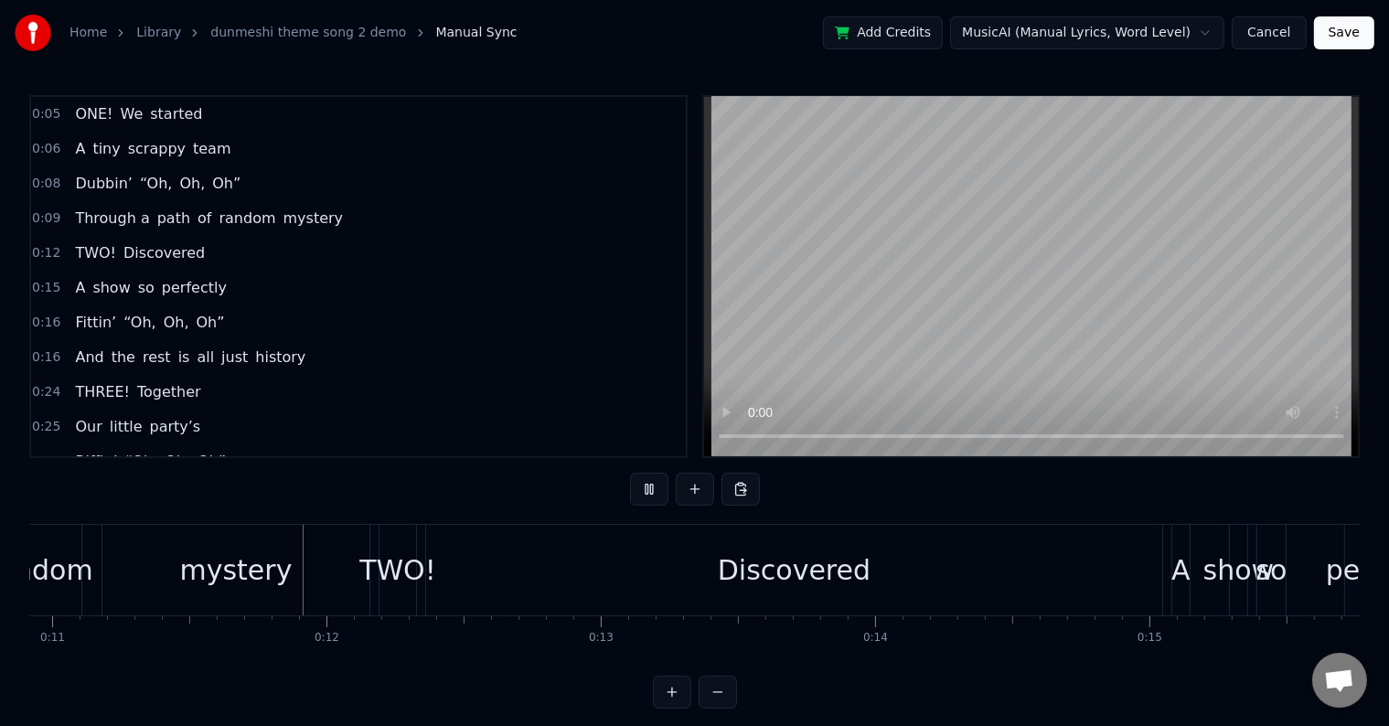
click at [649, 485] on button at bounding box center [649, 489] width 38 height 33
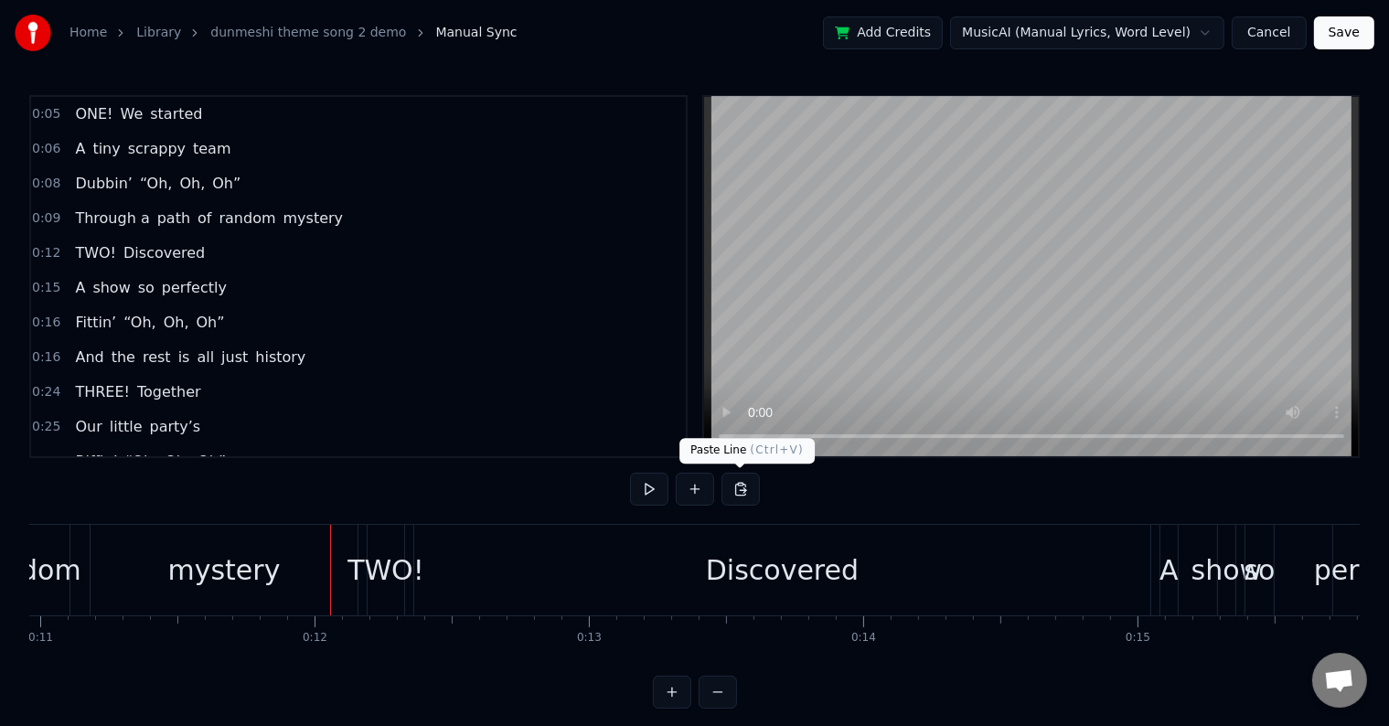
click at [215, 549] on div "mystery" at bounding box center [224, 569] width 112 height 41
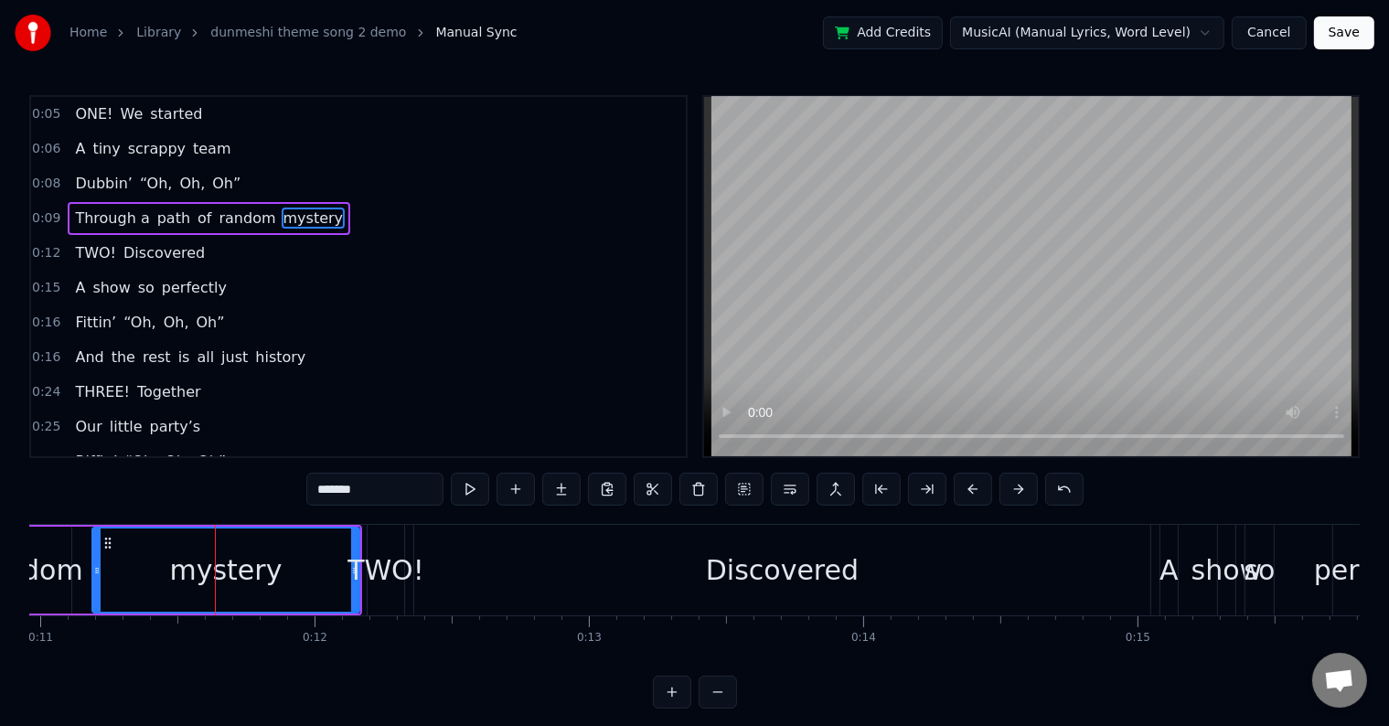
click at [265, 570] on div "mystery" at bounding box center [226, 569] width 112 height 41
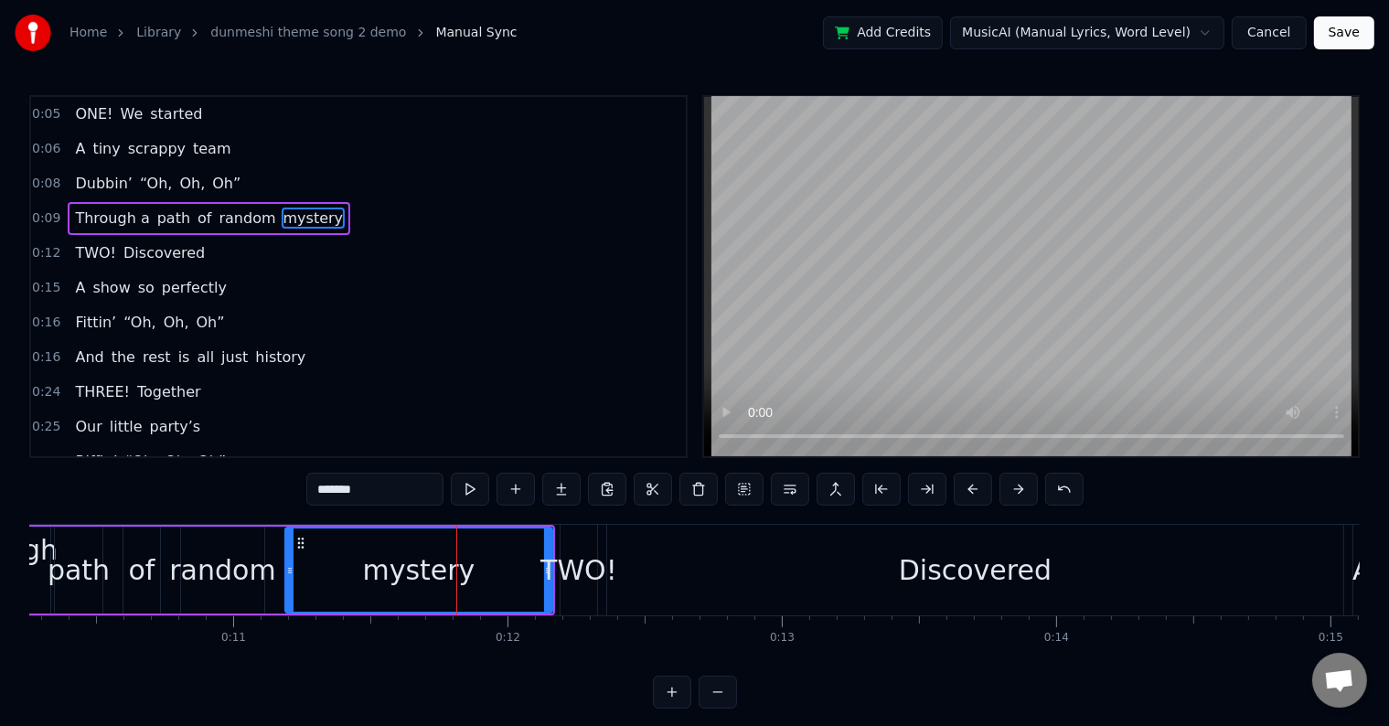
scroll to position [0, 2785]
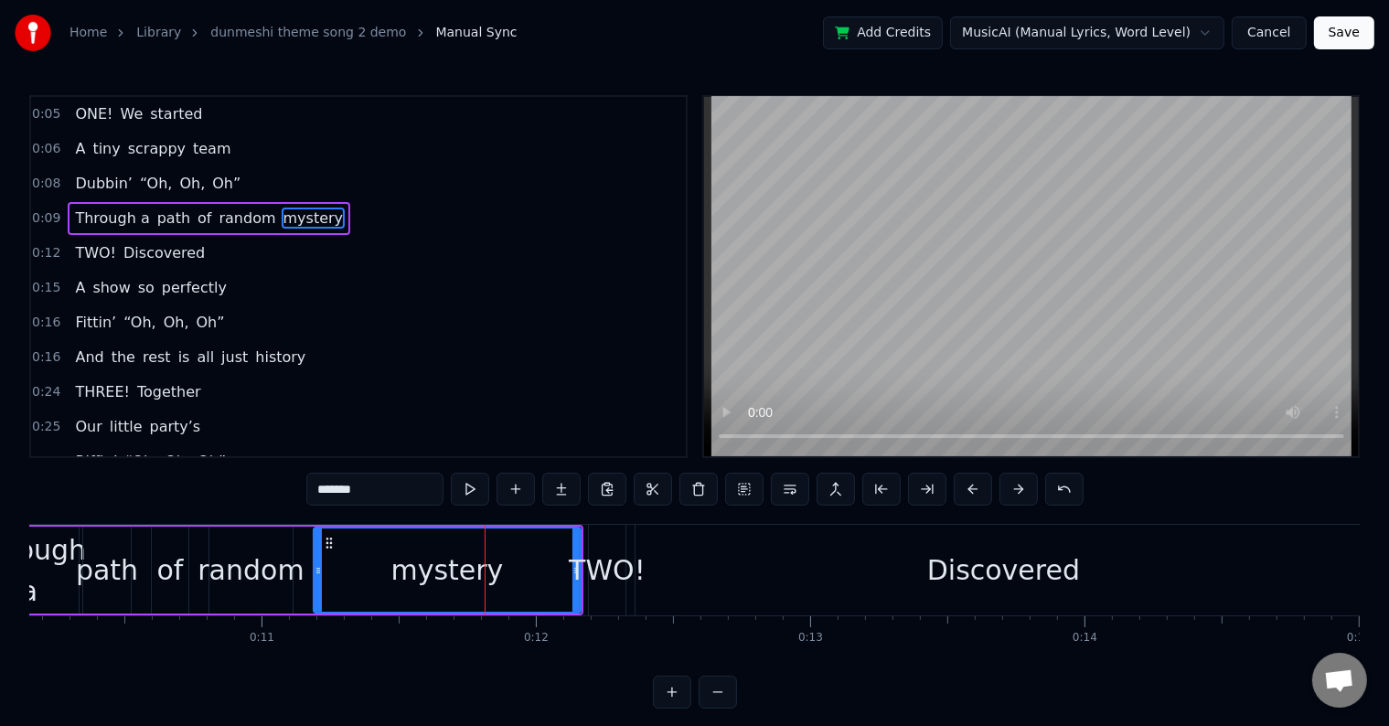
click at [360, 538] on div "mystery" at bounding box center [447, 569] width 265 height 83
click at [318, 539] on icon at bounding box center [320, 543] width 15 height 15
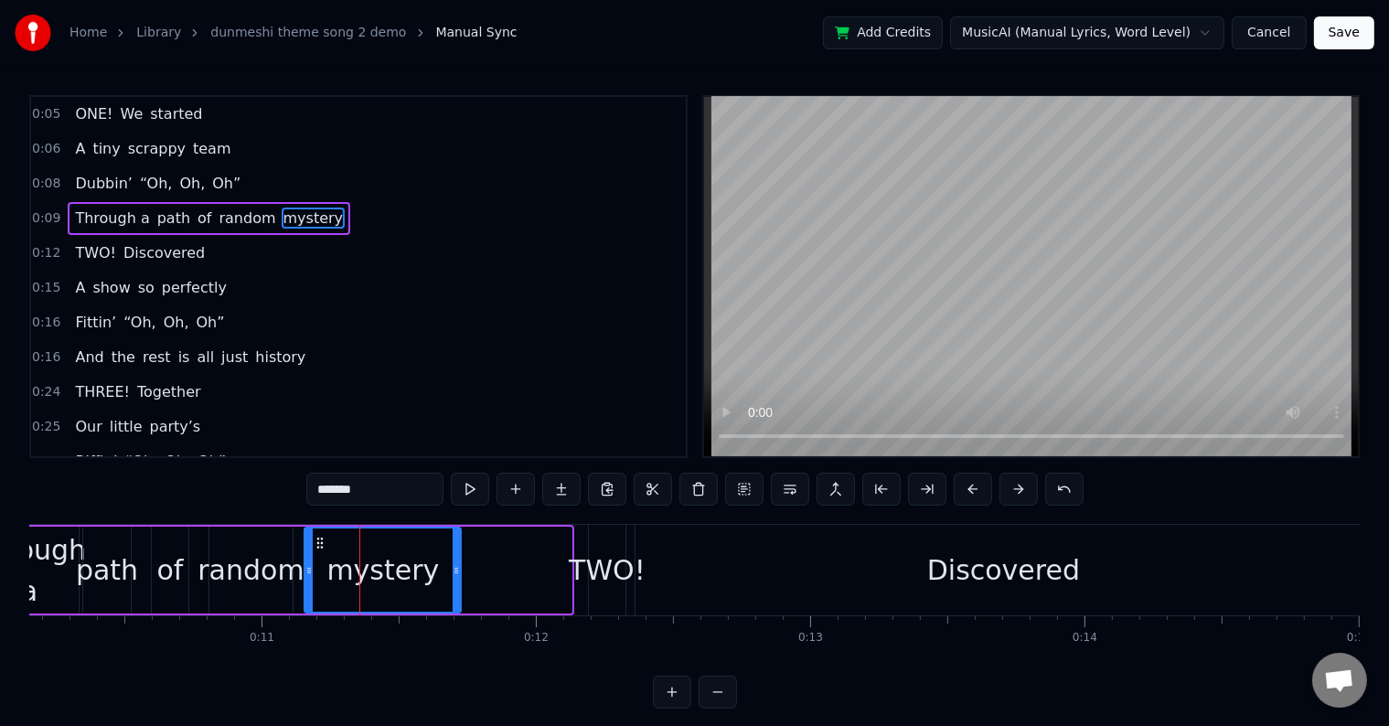
drag, startPoint x: 564, startPoint y: 565, endPoint x: 437, endPoint y: 584, distance: 128.5
click at [453, 584] on div at bounding box center [456, 569] width 7 height 83
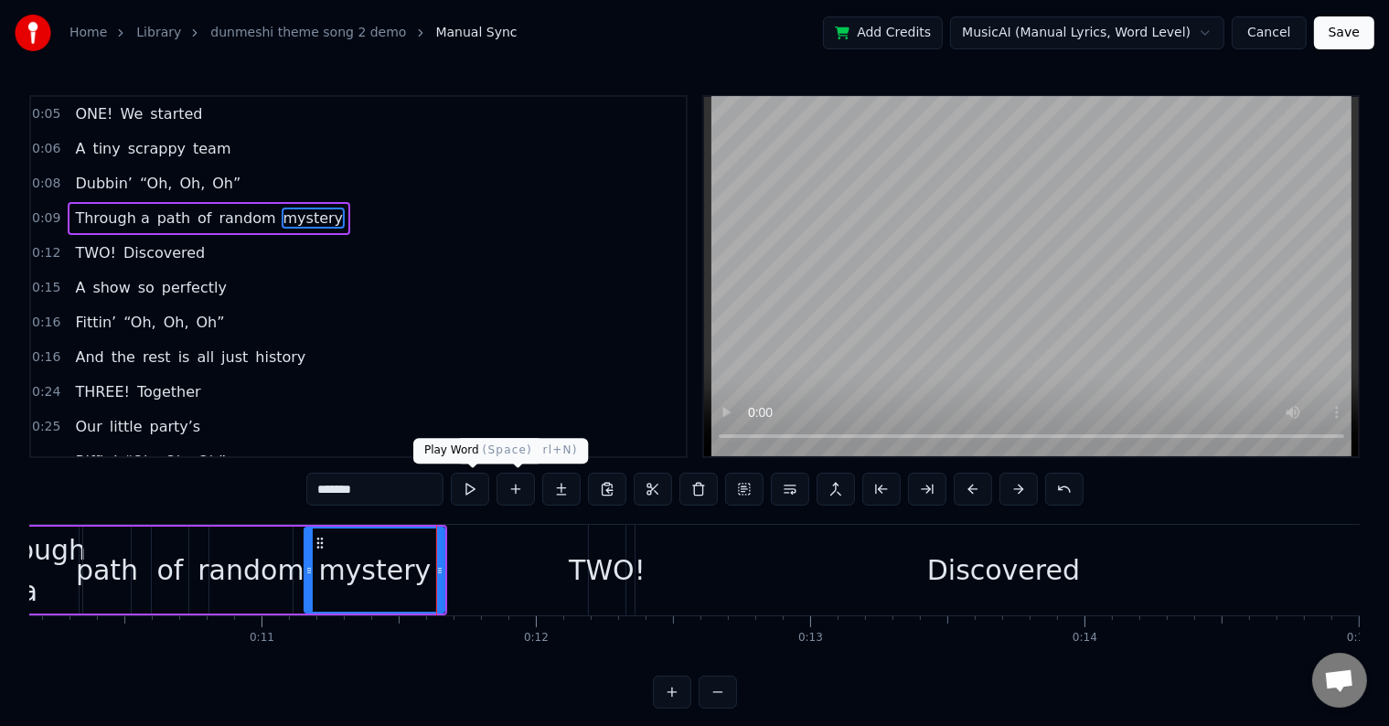
click at [473, 488] on button at bounding box center [470, 489] width 38 height 33
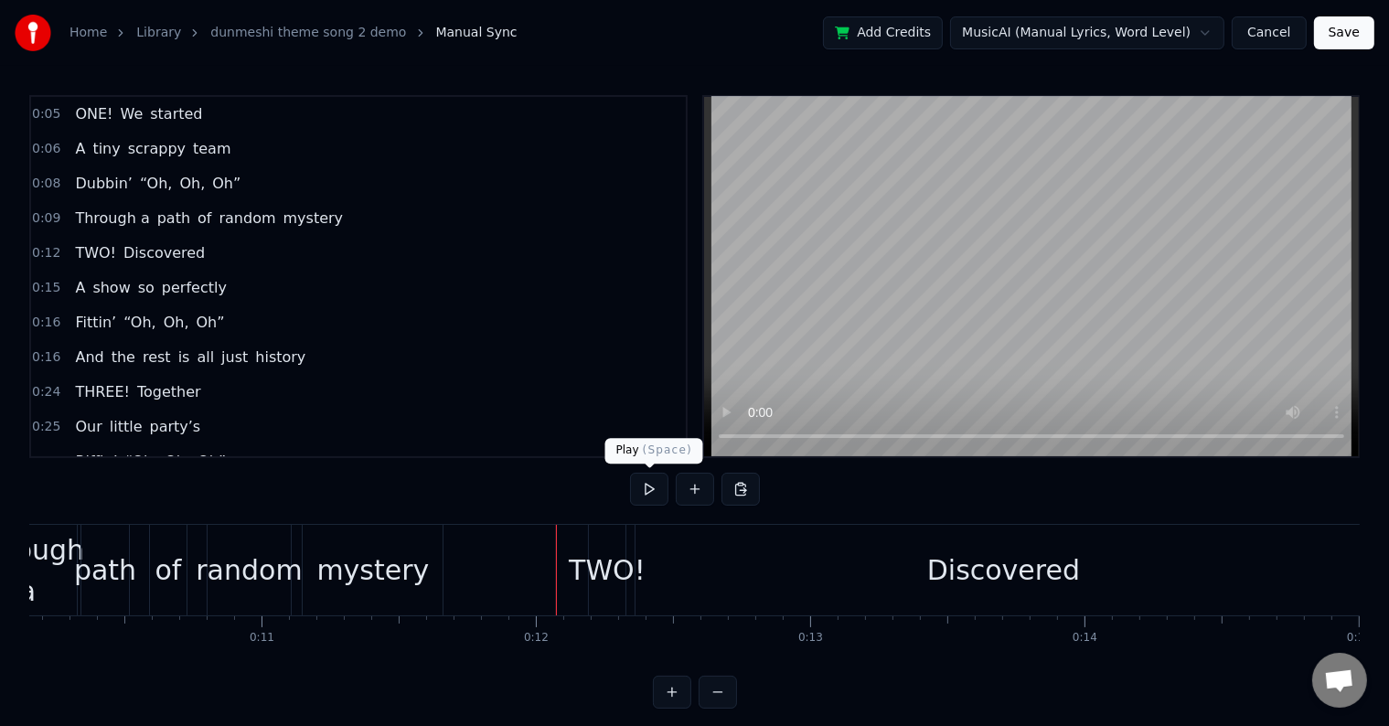
click at [658, 485] on button at bounding box center [649, 489] width 38 height 33
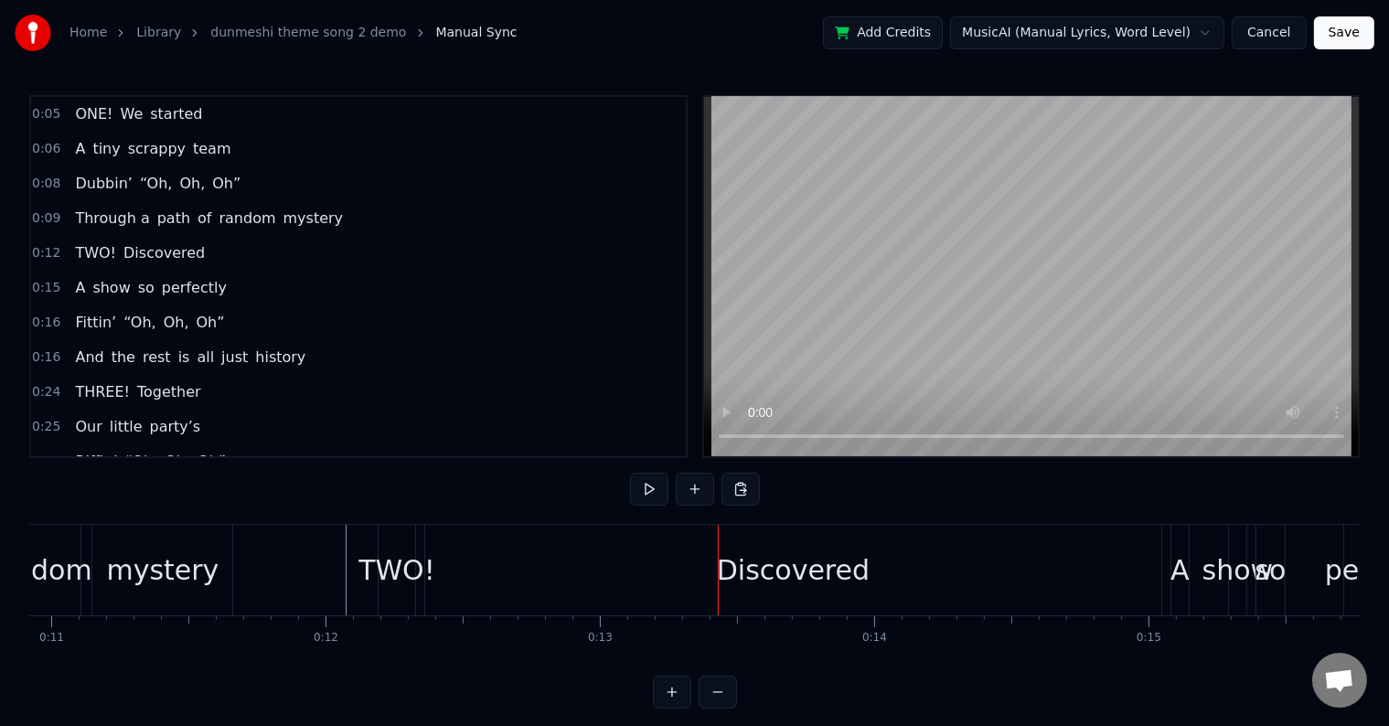
scroll to position [0, 3022]
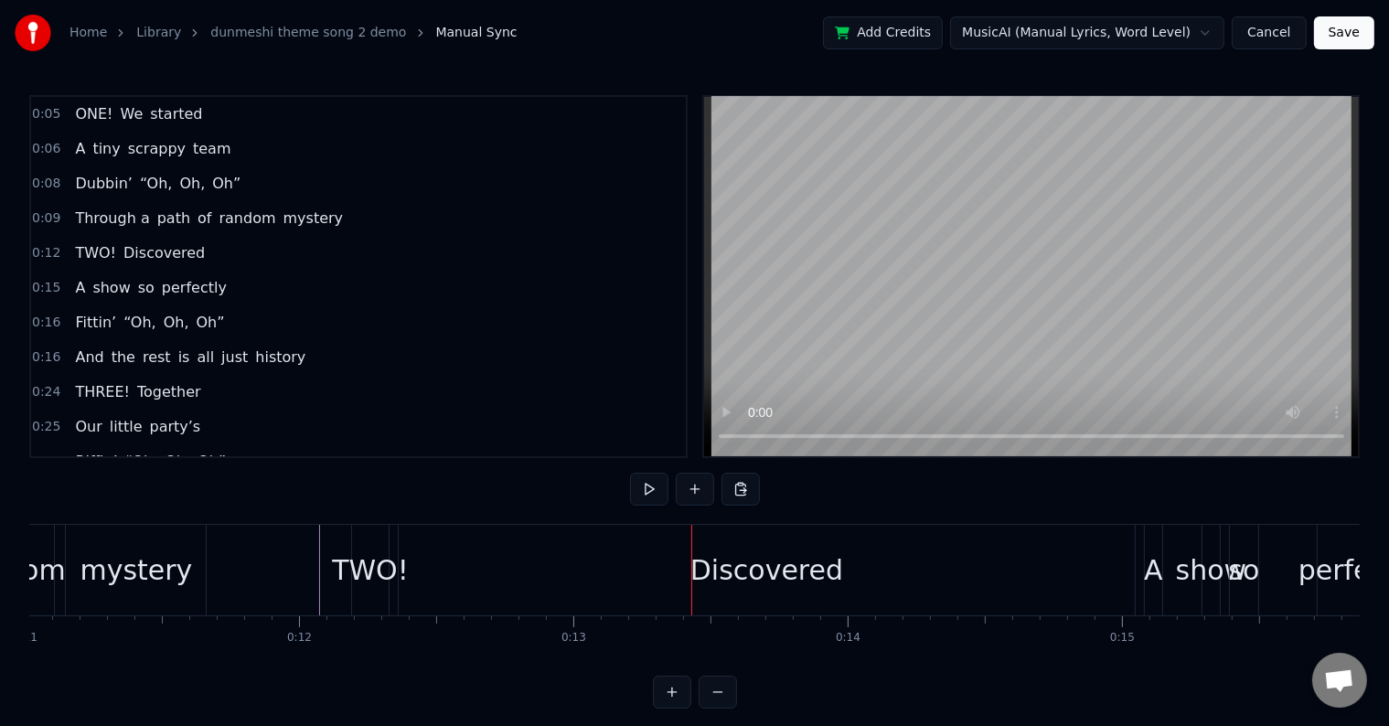
click at [806, 588] on div "Discovered" at bounding box center [766, 569] width 153 height 41
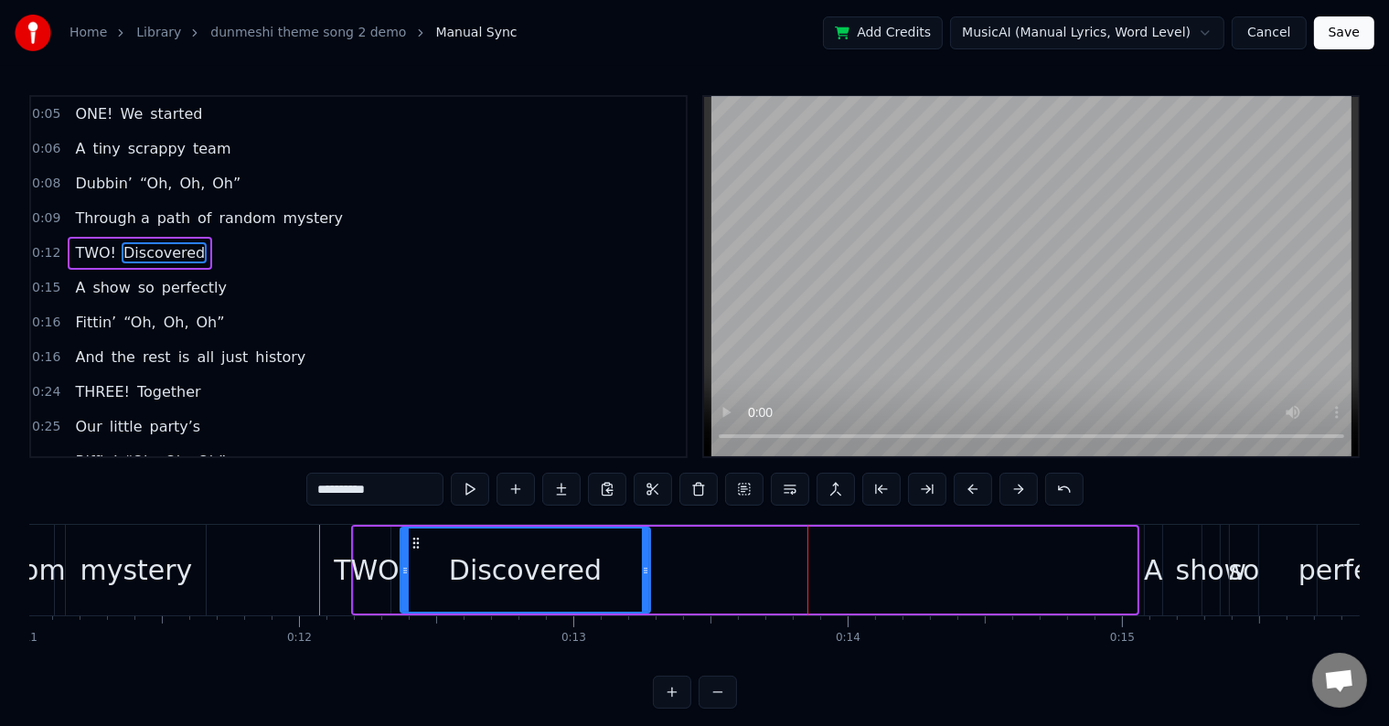
drag, startPoint x: 1130, startPoint y: 559, endPoint x: 640, endPoint y: 571, distance: 490.2
click at [643, 571] on div at bounding box center [645, 569] width 7 height 83
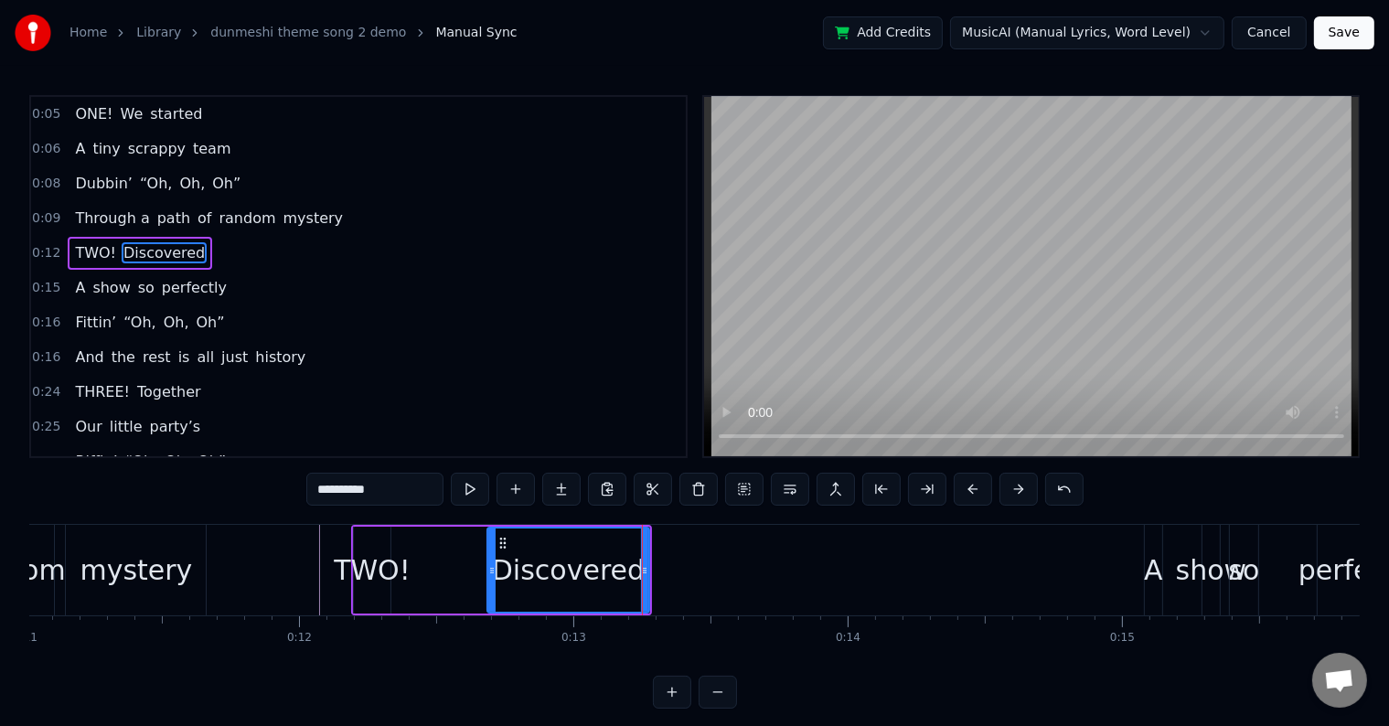
drag, startPoint x: 402, startPoint y: 567, endPoint x: 489, endPoint y: 584, distance: 88.6
click at [489, 584] on div at bounding box center [491, 569] width 7 height 83
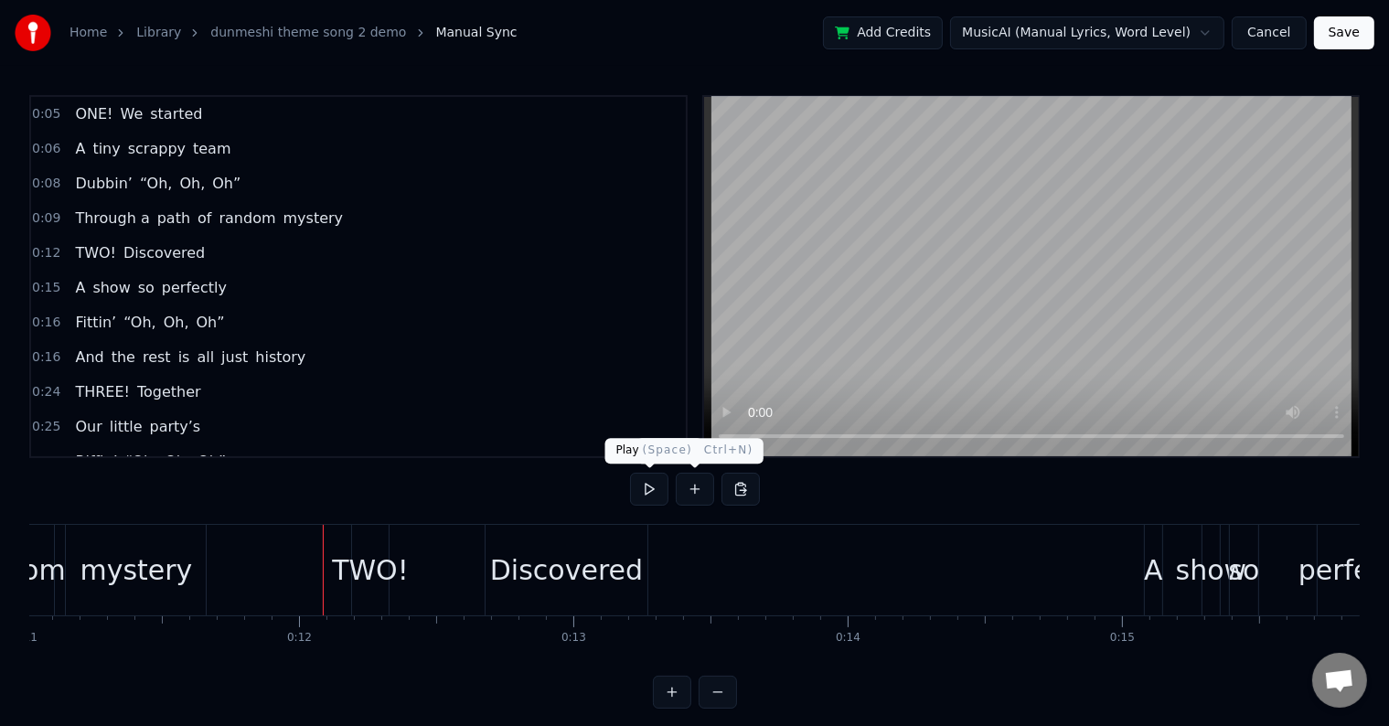
click at [646, 486] on button at bounding box center [649, 489] width 38 height 33
click at [615, 574] on div "Discovered" at bounding box center [566, 569] width 153 height 41
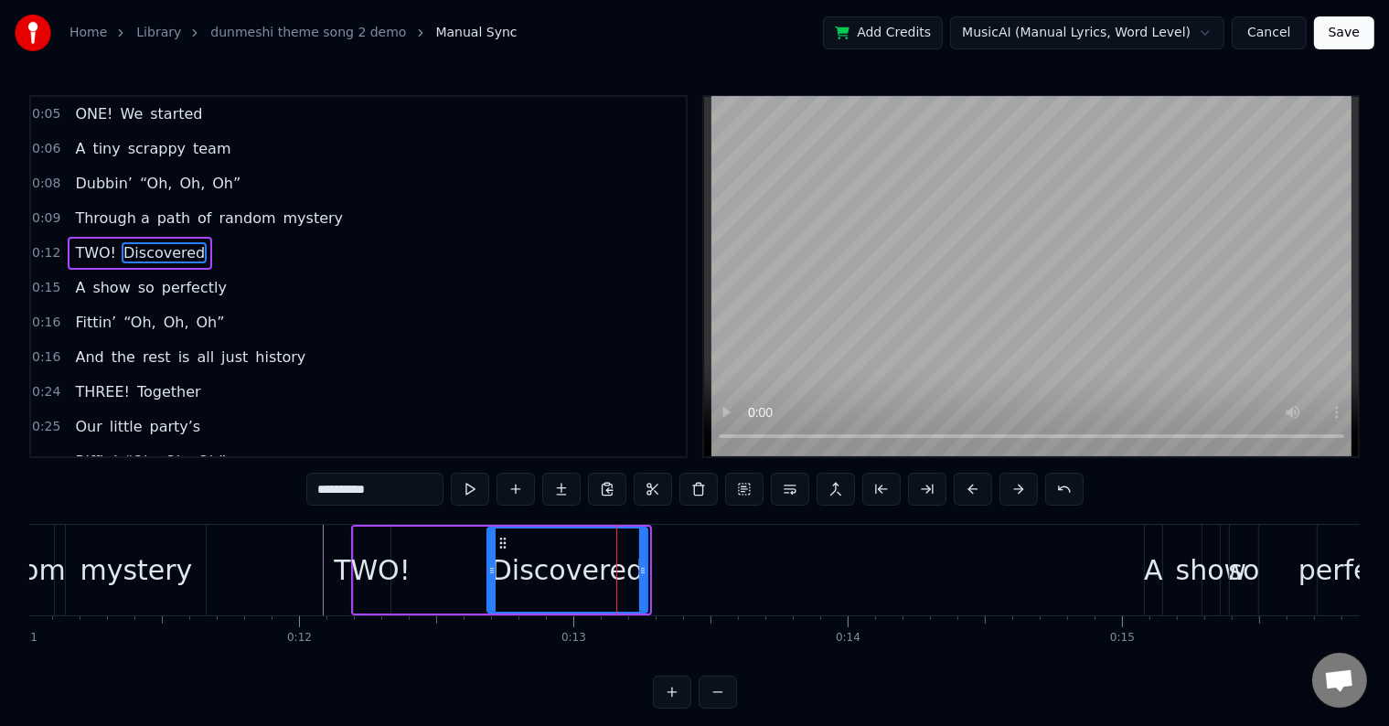
drag, startPoint x: 644, startPoint y: 567, endPoint x: 622, endPoint y: 567, distance: 21.9
click at [639, 567] on icon at bounding box center [642, 570] width 7 height 15
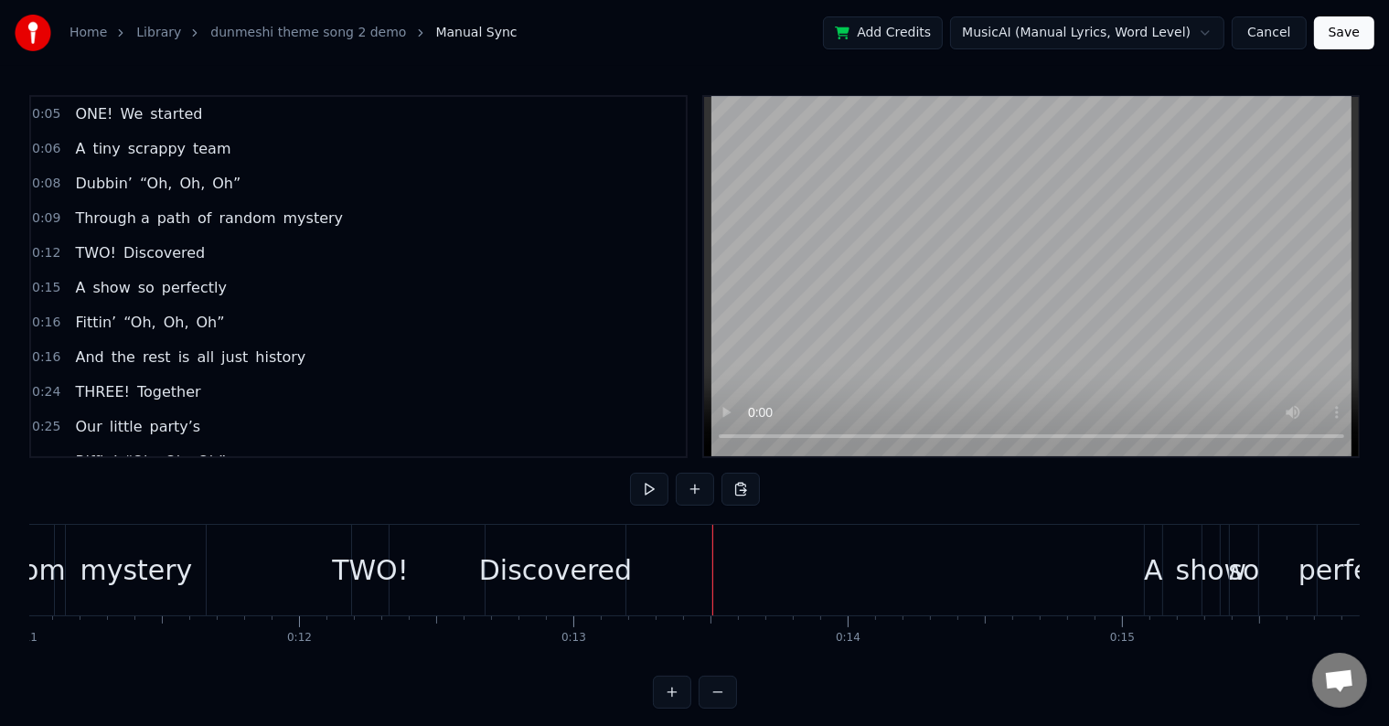
click at [218, 273] on div "0:15 A show so perfectly" at bounding box center [358, 288] width 655 height 35
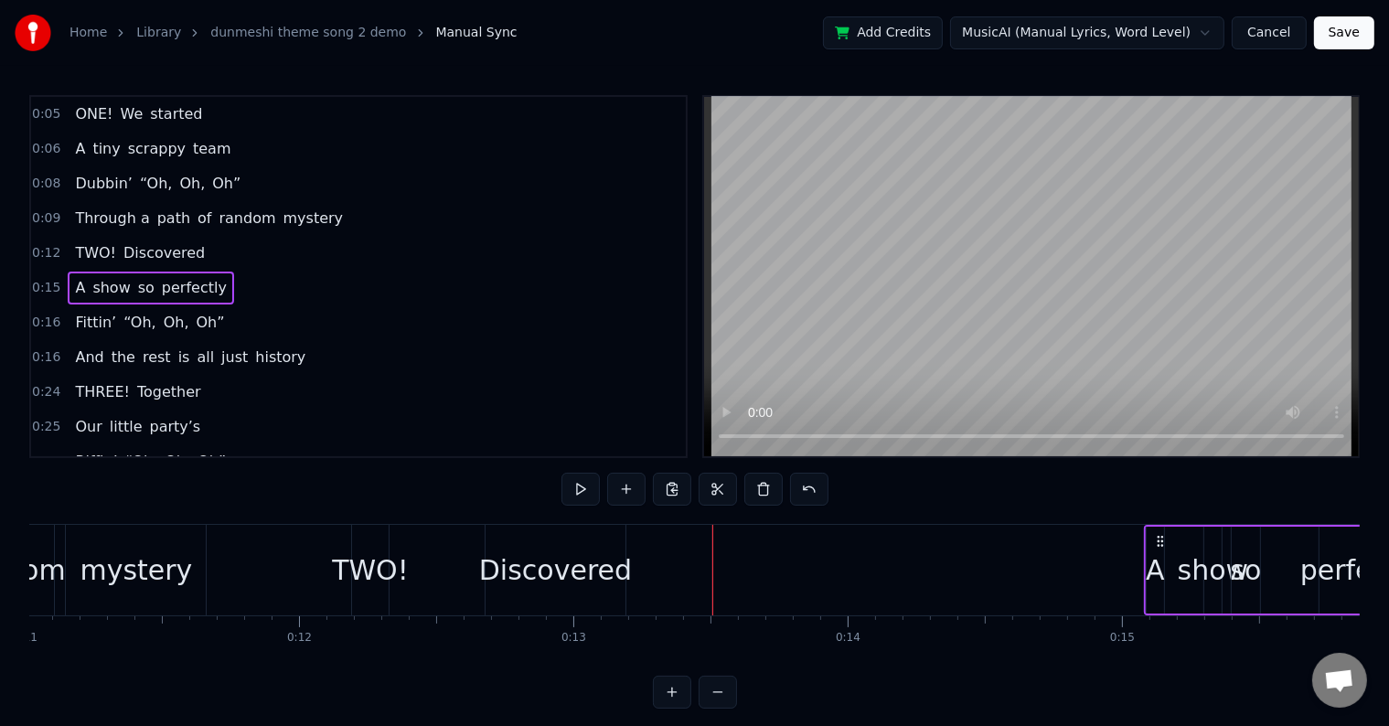
click at [175, 282] on span "perfectly" at bounding box center [194, 287] width 69 height 21
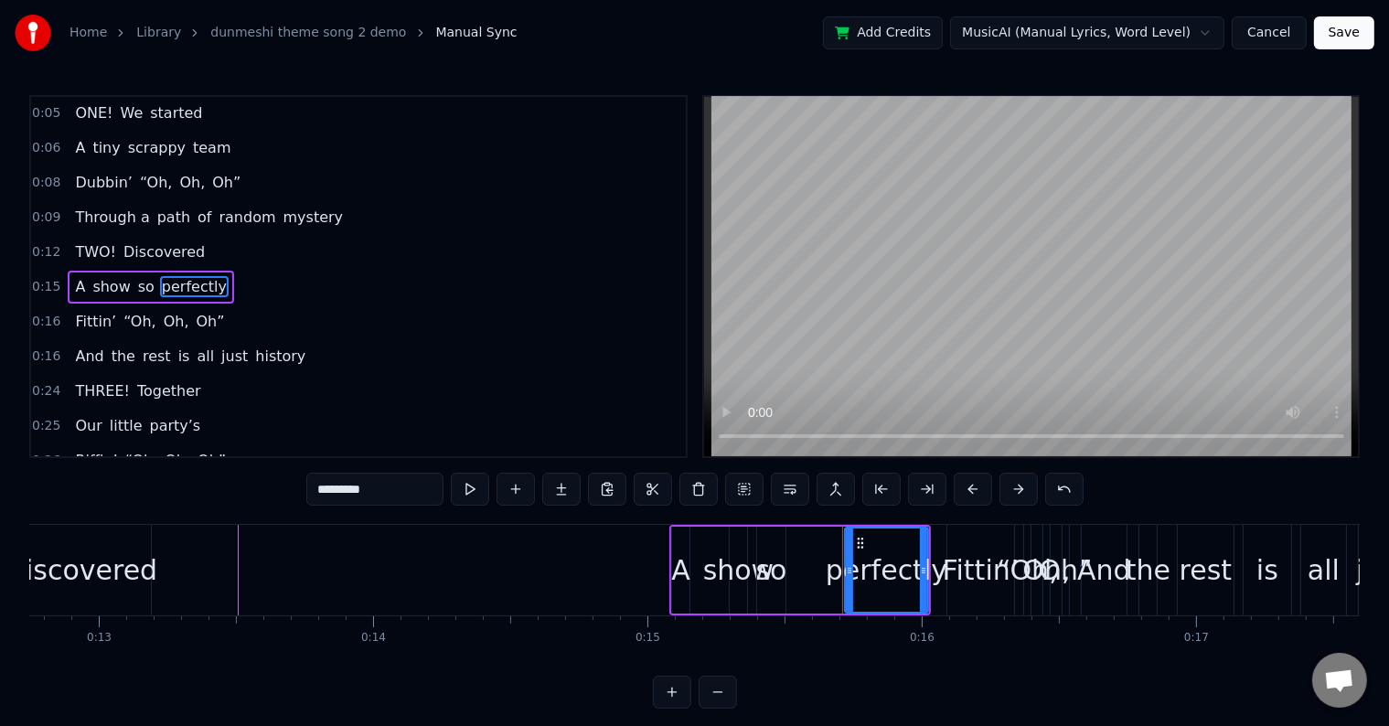
scroll to position [0, 3482]
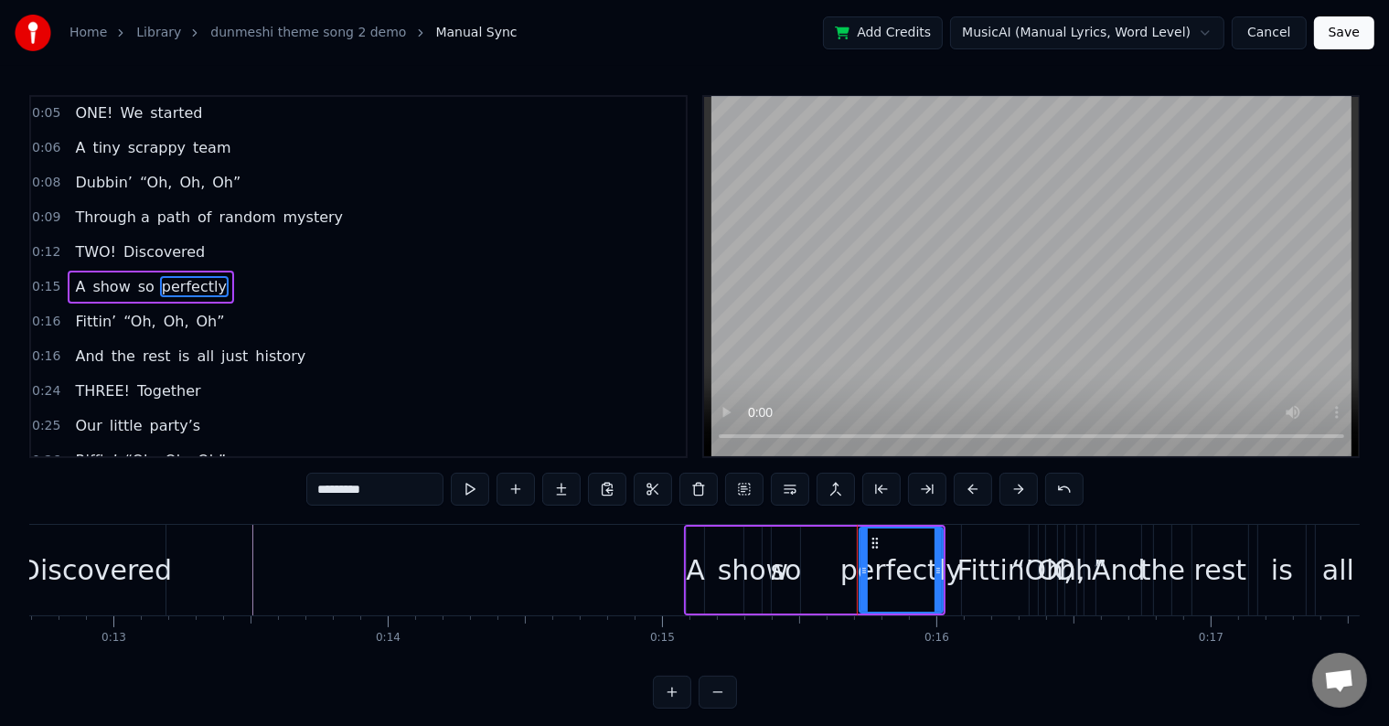
click at [92, 278] on span "show" at bounding box center [111, 286] width 41 height 21
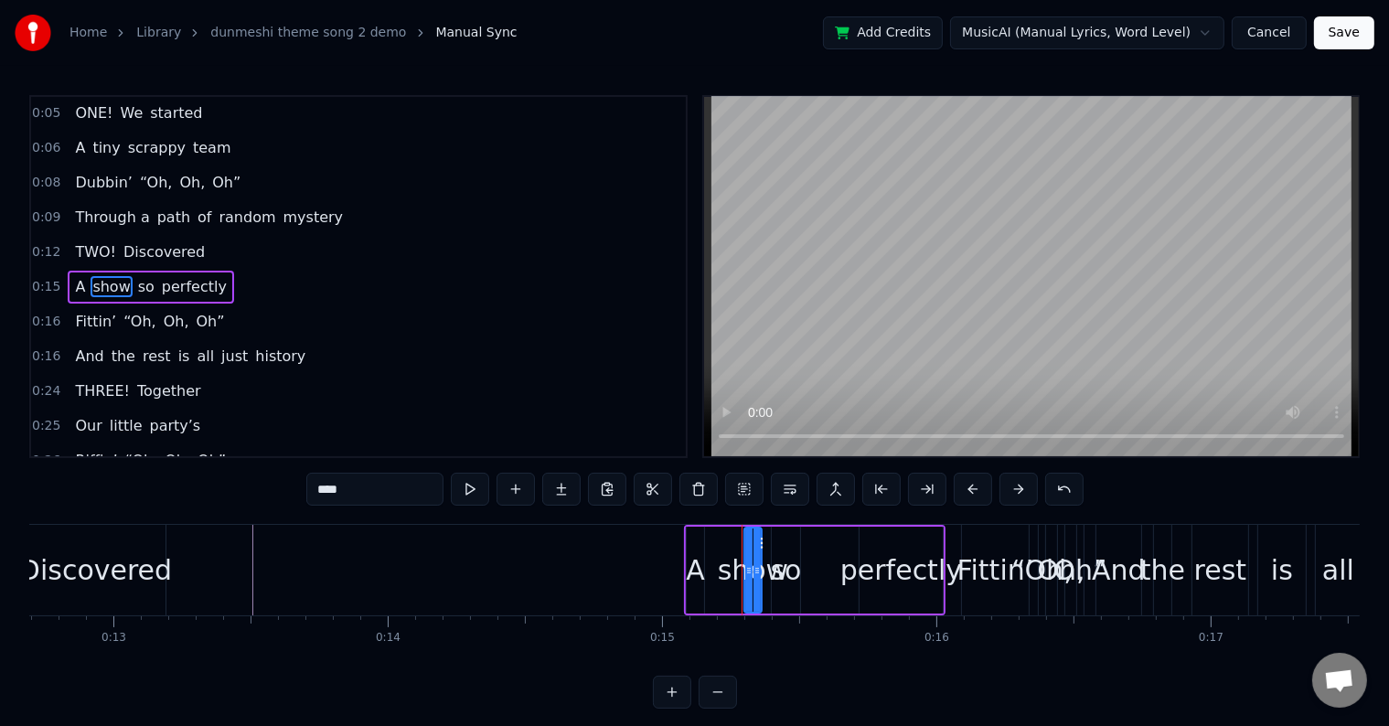
scroll to position [5, 0]
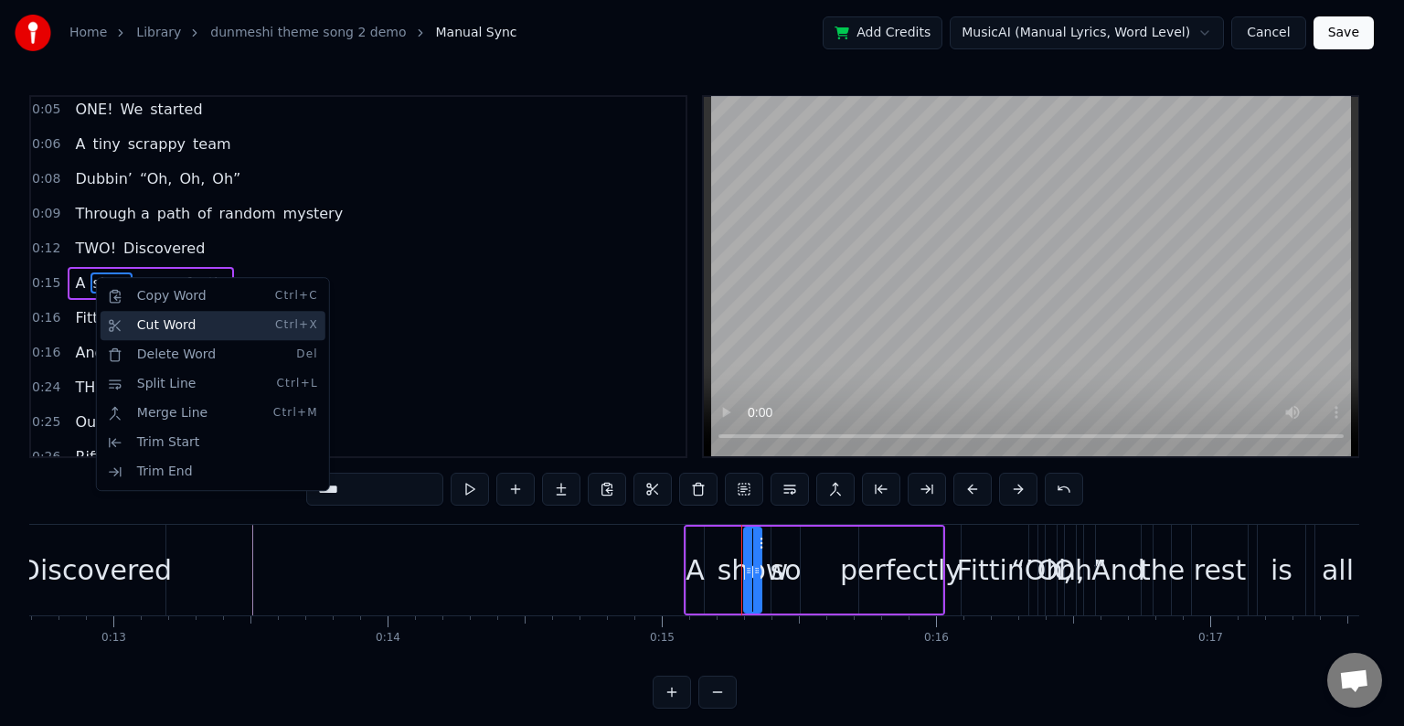
click at [206, 324] on div "Cut Word Ctrl+X" at bounding box center [213, 325] width 225 height 29
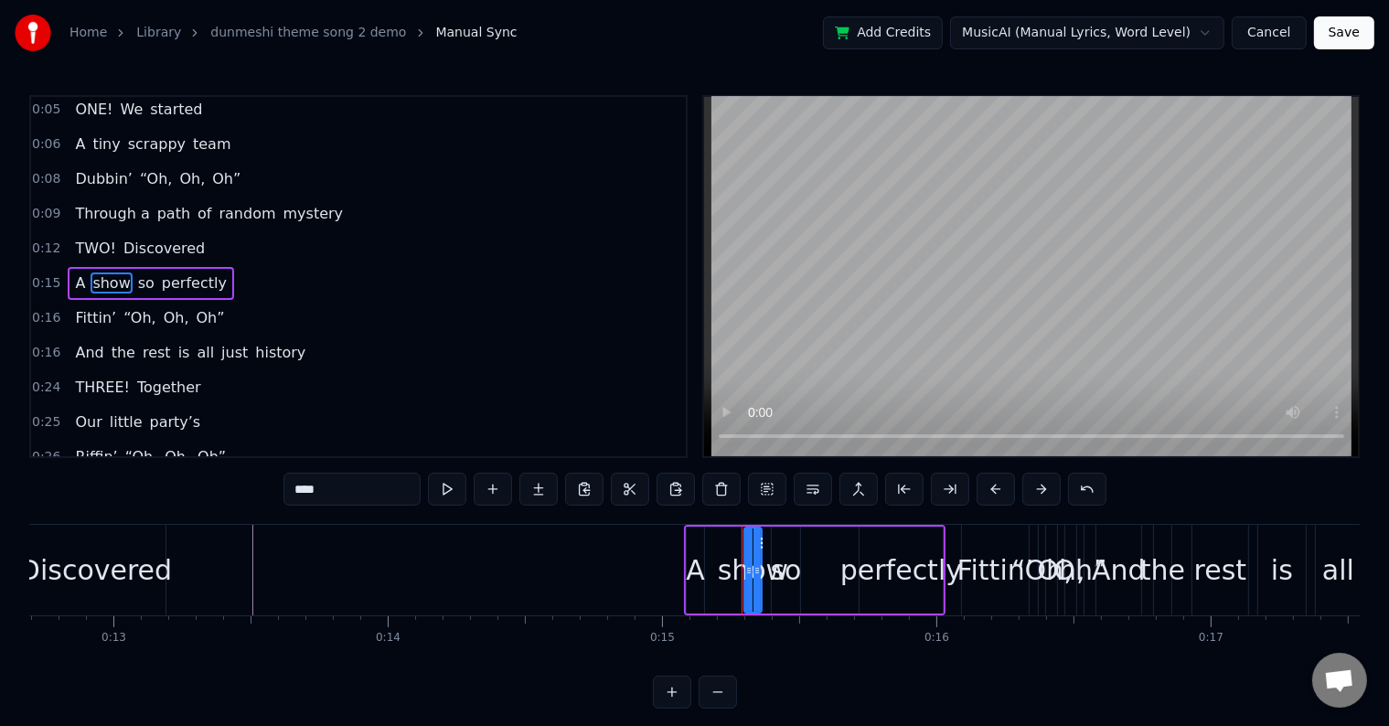
click at [77, 272] on span "A" at bounding box center [80, 282] width 14 height 21
type input "*"
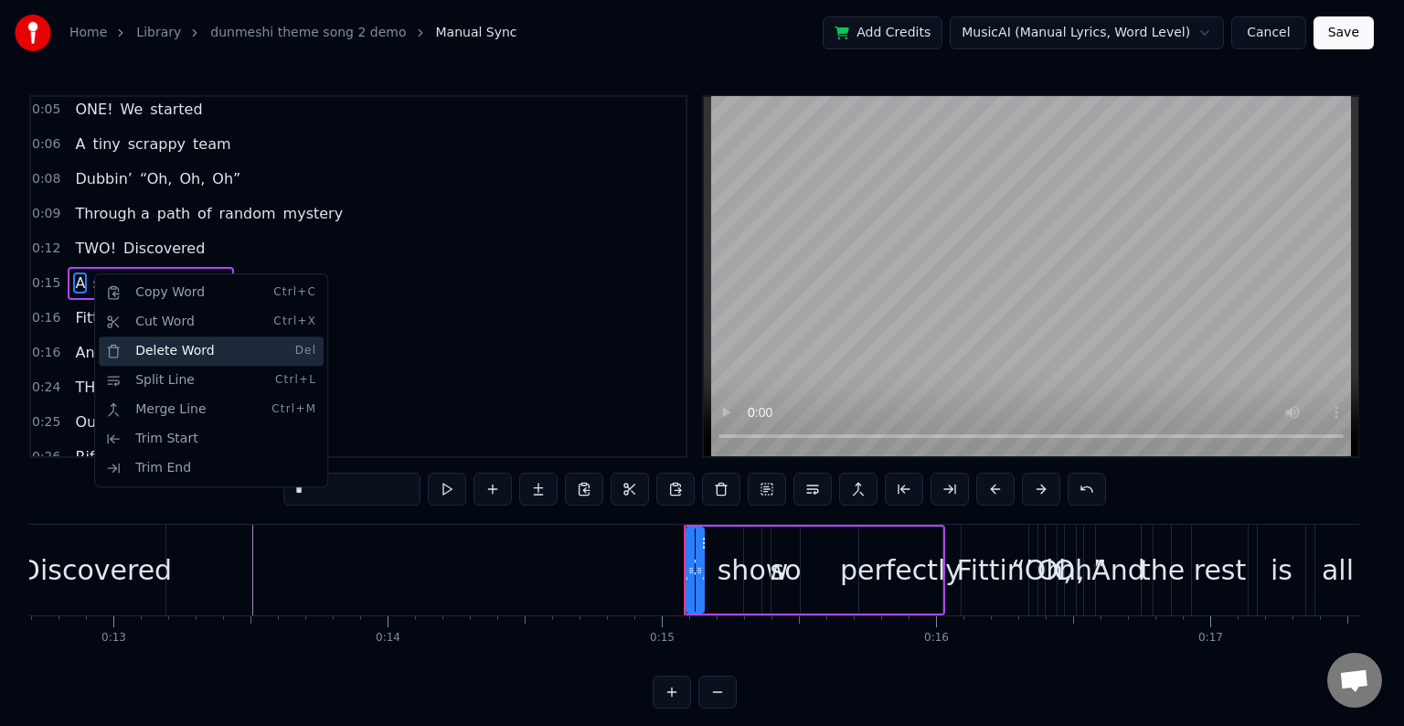
click at [188, 354] on div "Delete Word Del" at bounding box center [211, 350] width 225 height 29
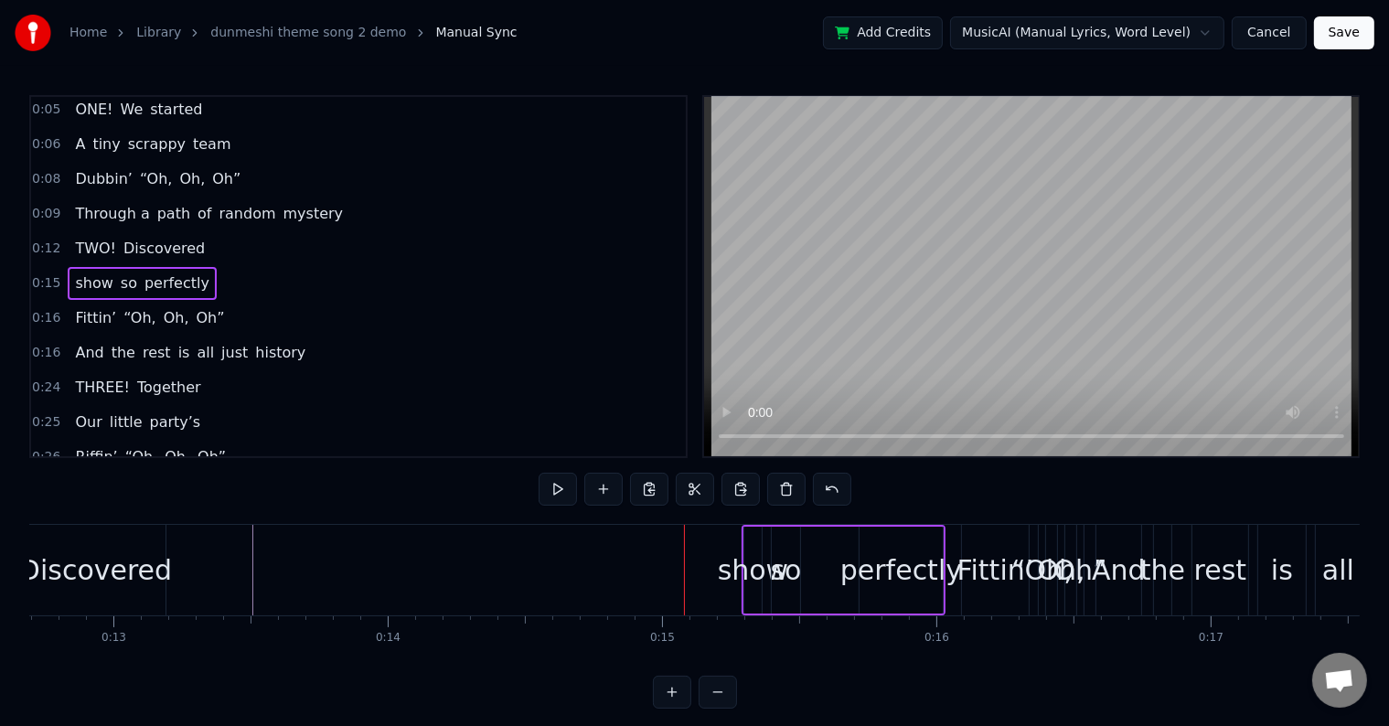
click at [87, 276] on span "show" at bounding box center [93, 282] width 41 height 21
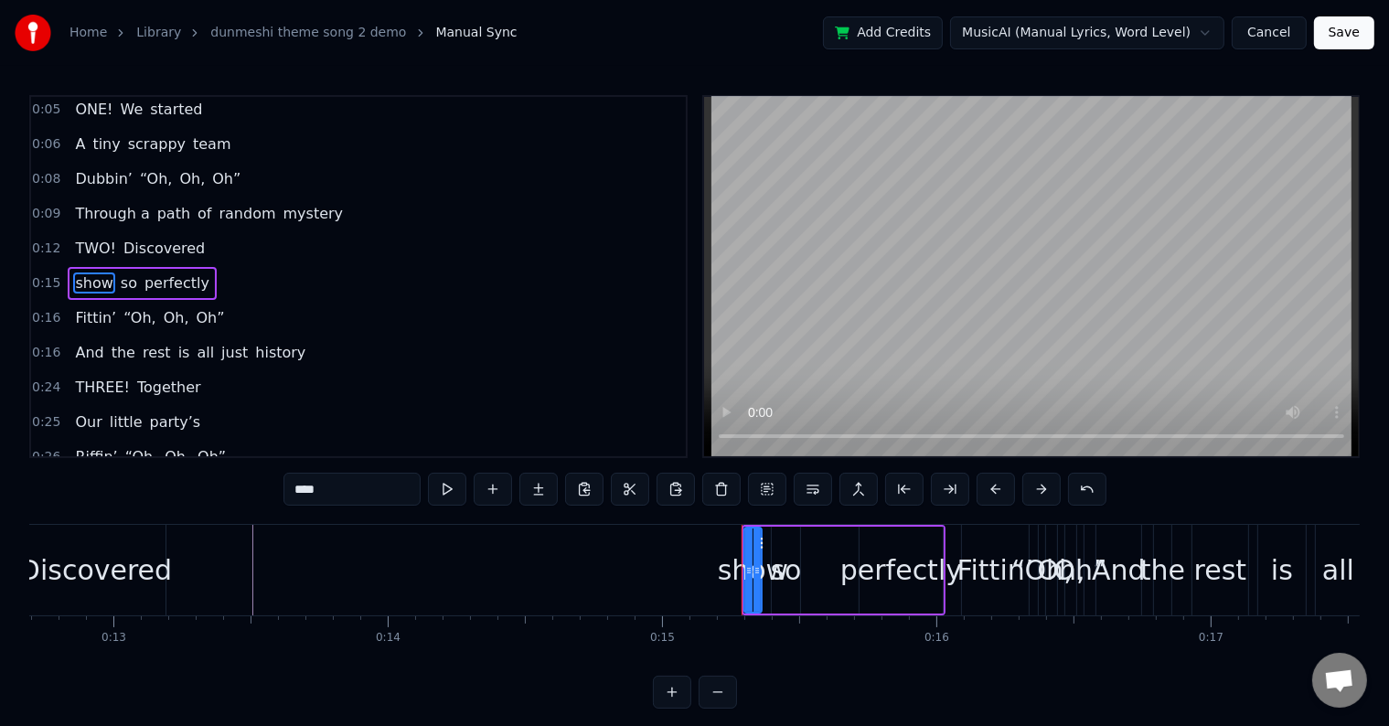
click at [295, 494] on input "****" at bounding box center [351, 489] width 137 height 33
click at [304, 487] on input "*****" at bounding box center [351, 489] width 137 height 33
click at [133, 272] on span "so" at bounding box center [143, 282] width 20 height 21
click at [163, 272] on span "perfectly" at bounding box center [191, 282] width 69 height 21
type input "*********"
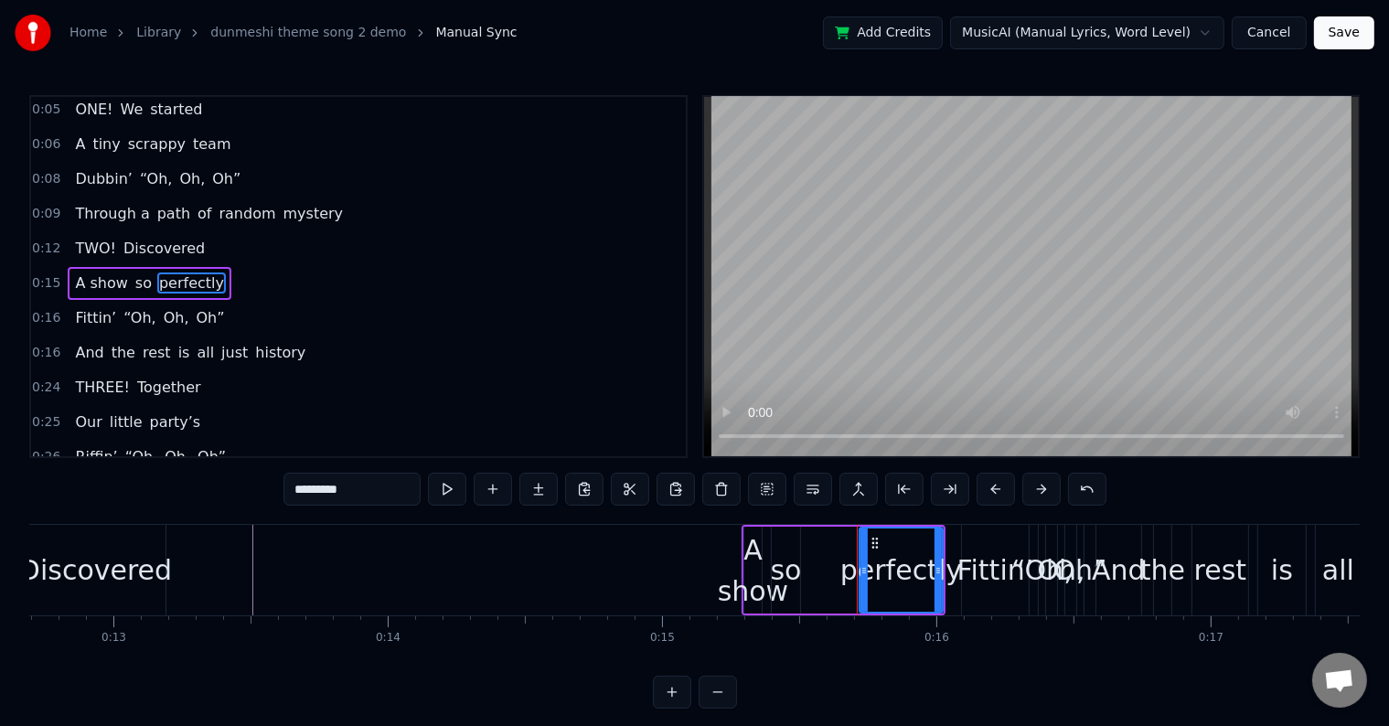
click at [371, 499] on input "*********" at bounding box center [351, 489] width 137 height 33
click at [721, 487] on button at bounding box center [721, 489] width 38 height 33
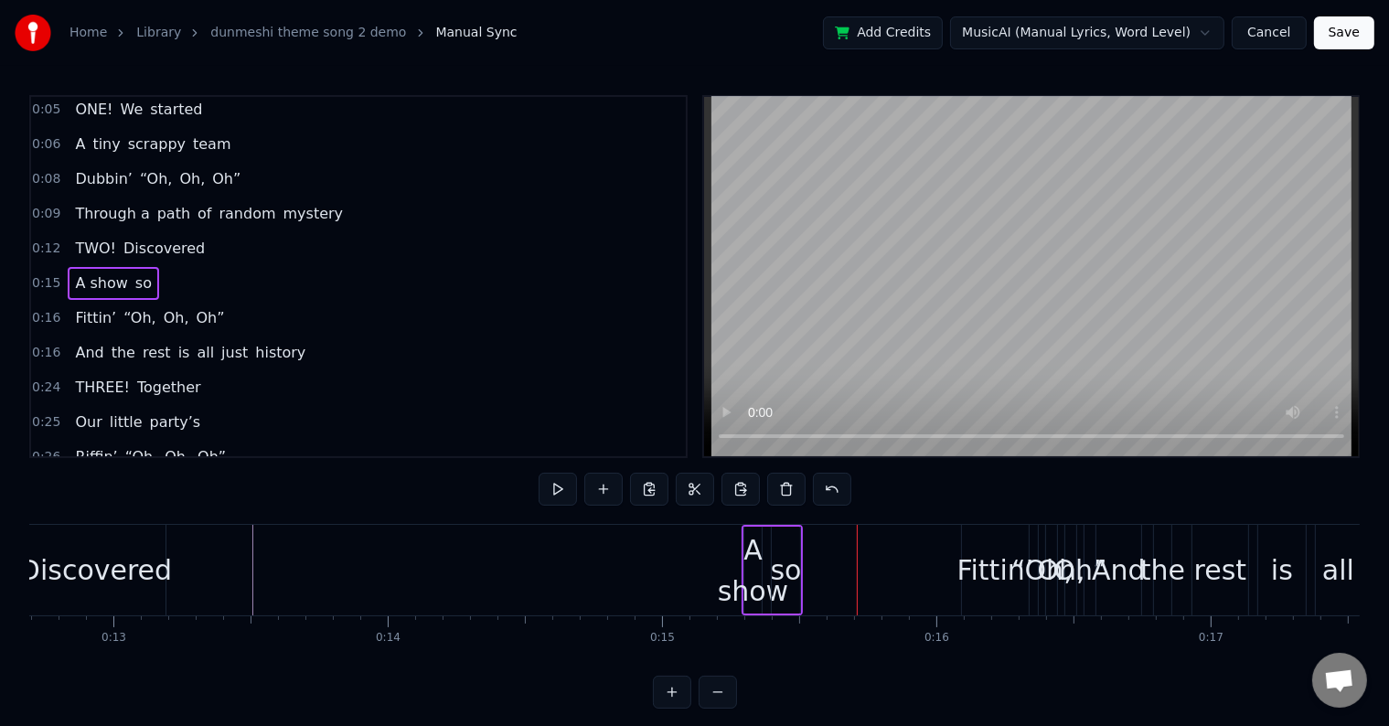
click at [134, 272] on span "so" at bounding box center [143, 282] width 20 height 21
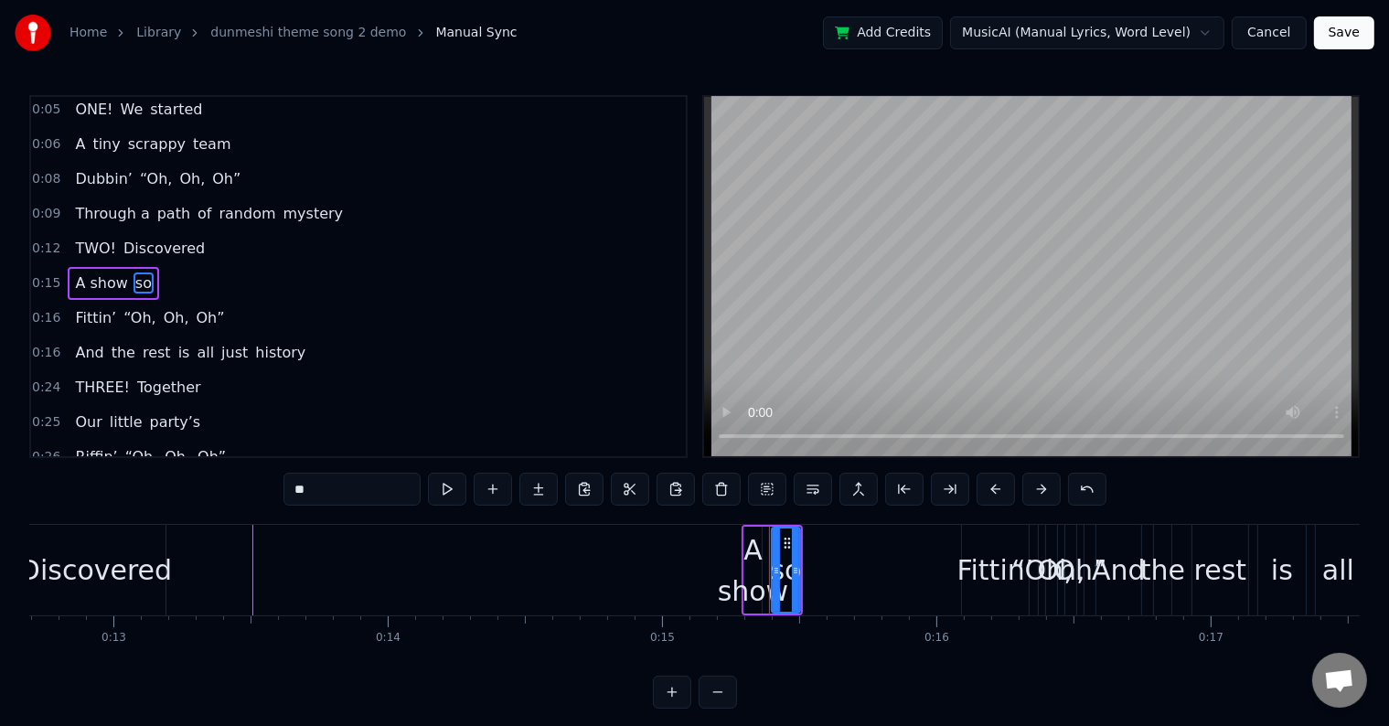
click at [349, 486] on input "**" at bounding box center [351, 489] width 137 height 33
paste input "**********"
type input "**********"
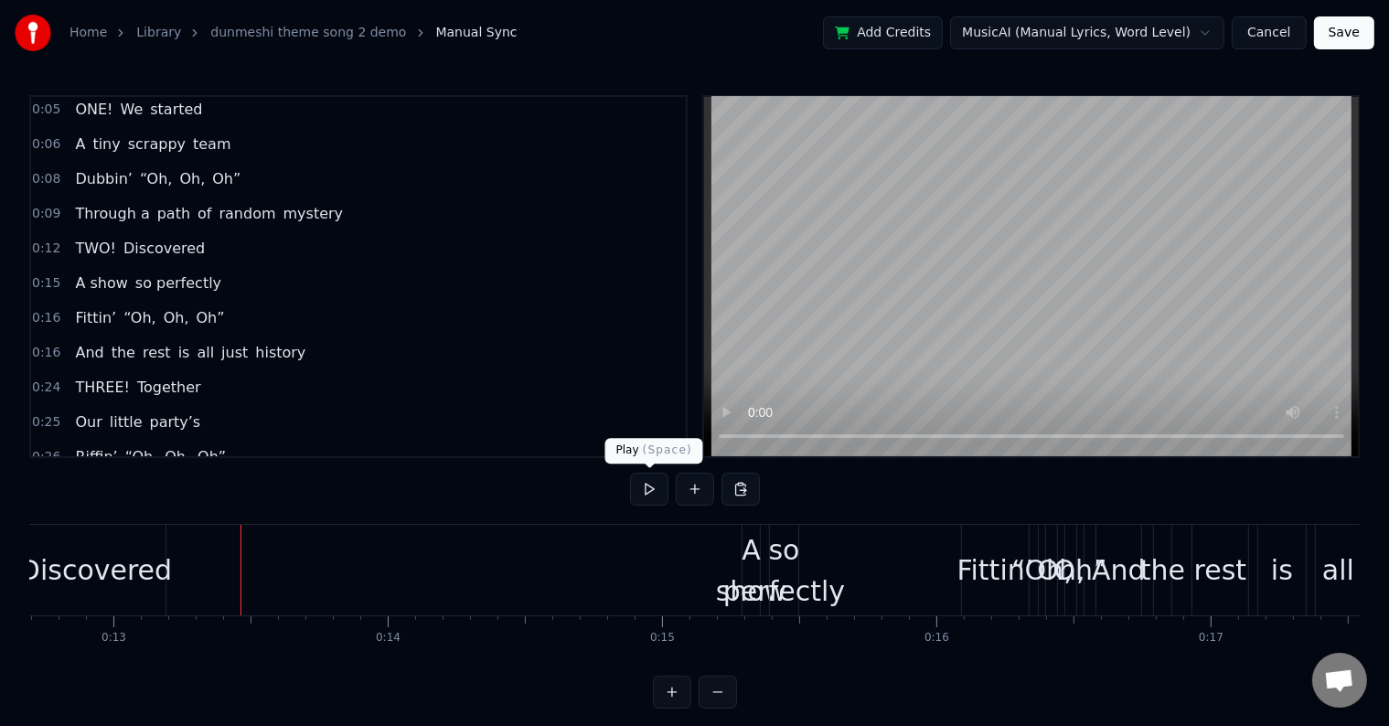
click at [646, 484] on button at bounding box center [649, 489] width 38 height 33
click at [748, 546] on div "so perfectly" at bounding box center [784, 570] width 122 height 82
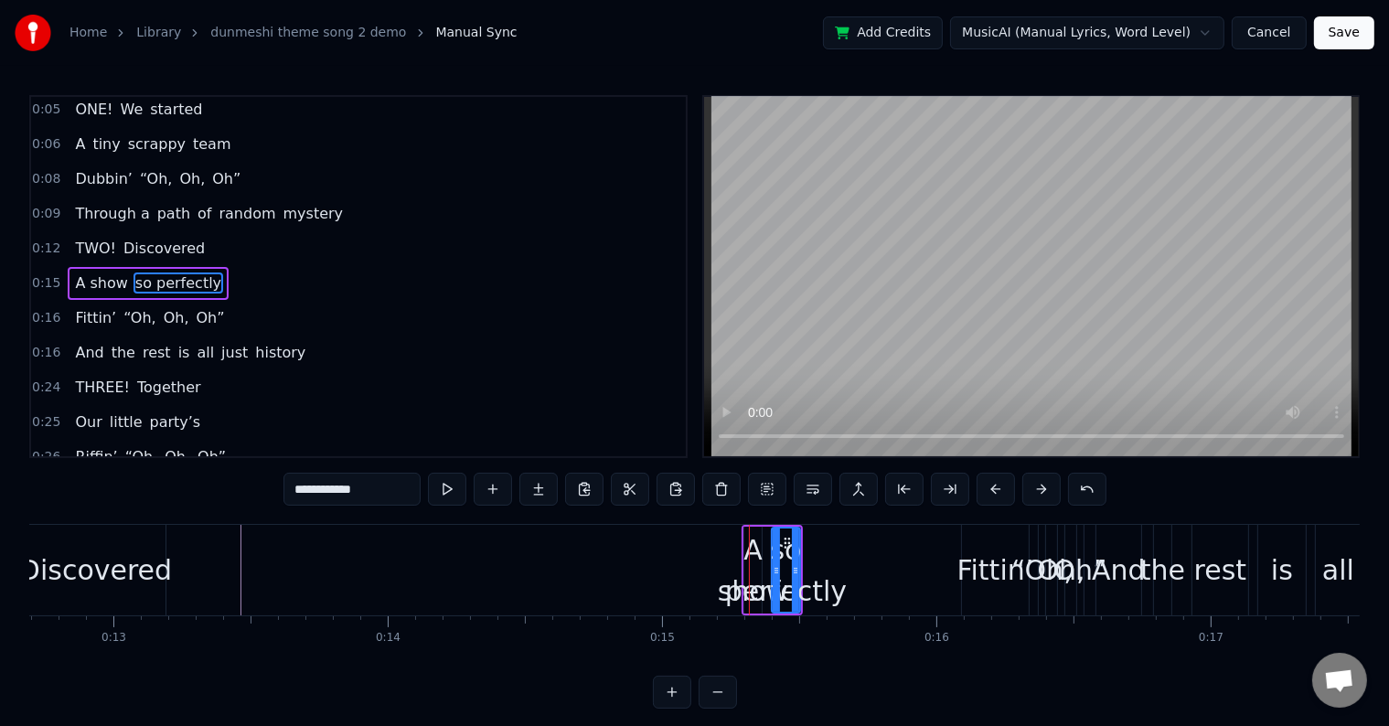
click at [773, 551] on div at bounding box center [776, 569] width 7 height 83
click at [764, 551] on div "so perfectly" at bounding box center [786, 570] width 122 height 82
click at [75, 273] on span "A show" at bounding box center [101, 282] width 56 height 21
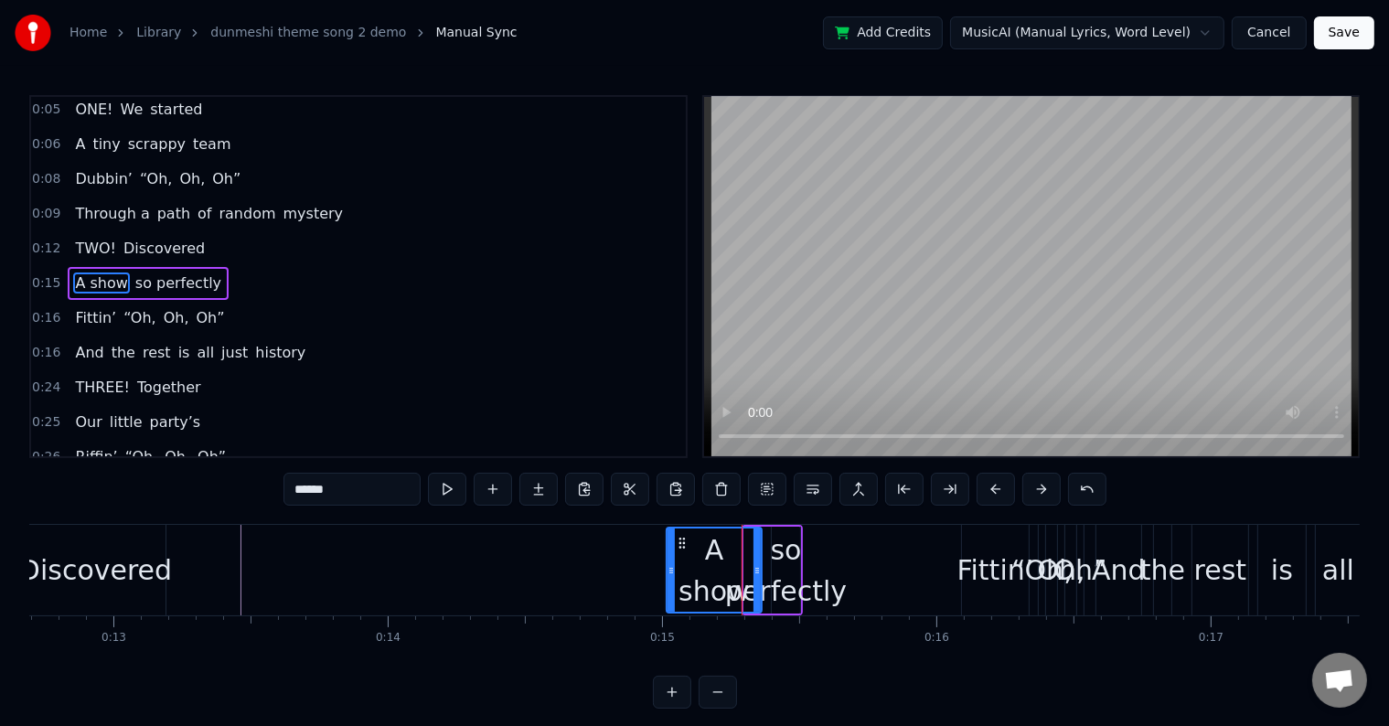
drag, startPoint x: 744, startPoint y: 555, endPoint x: 667, endPoint y: 555, distance: 77.7
click at [667, 555] on div at bounding box center [670, 569] width 7 height 83
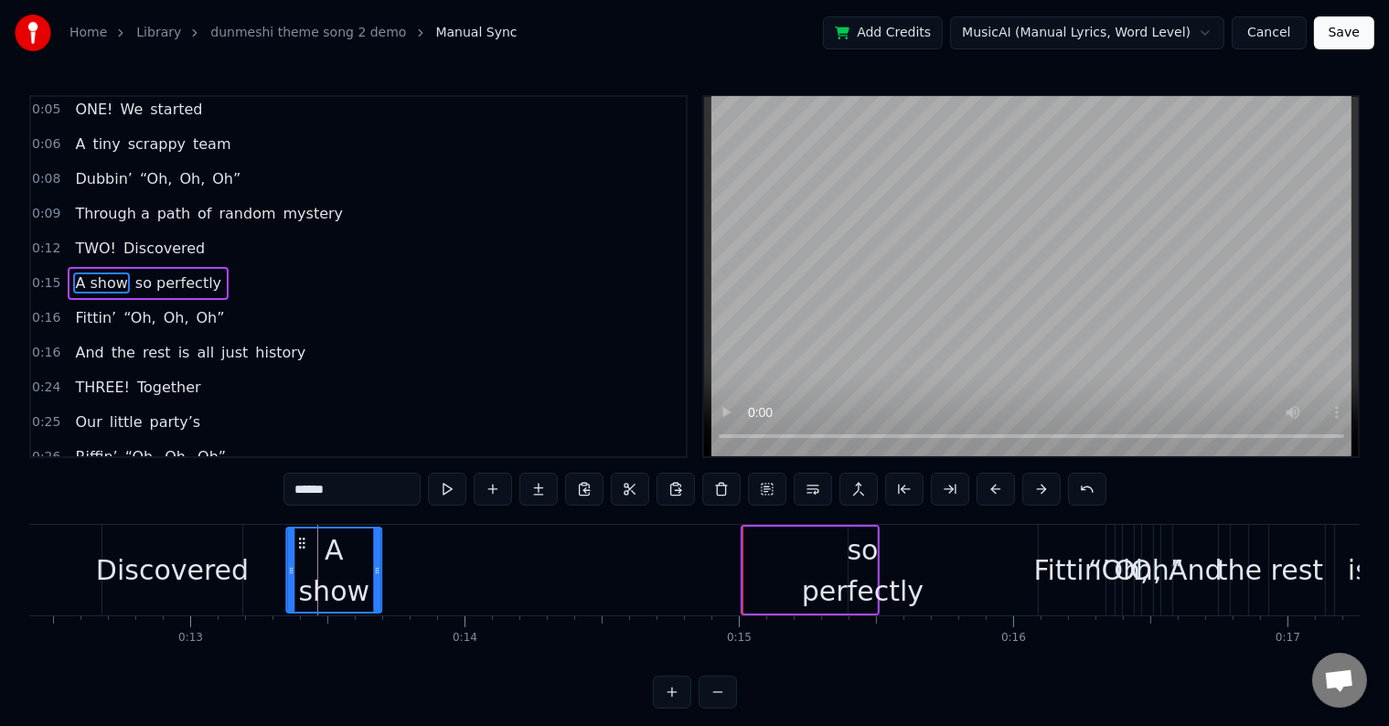
scroll to position [0, 3401]
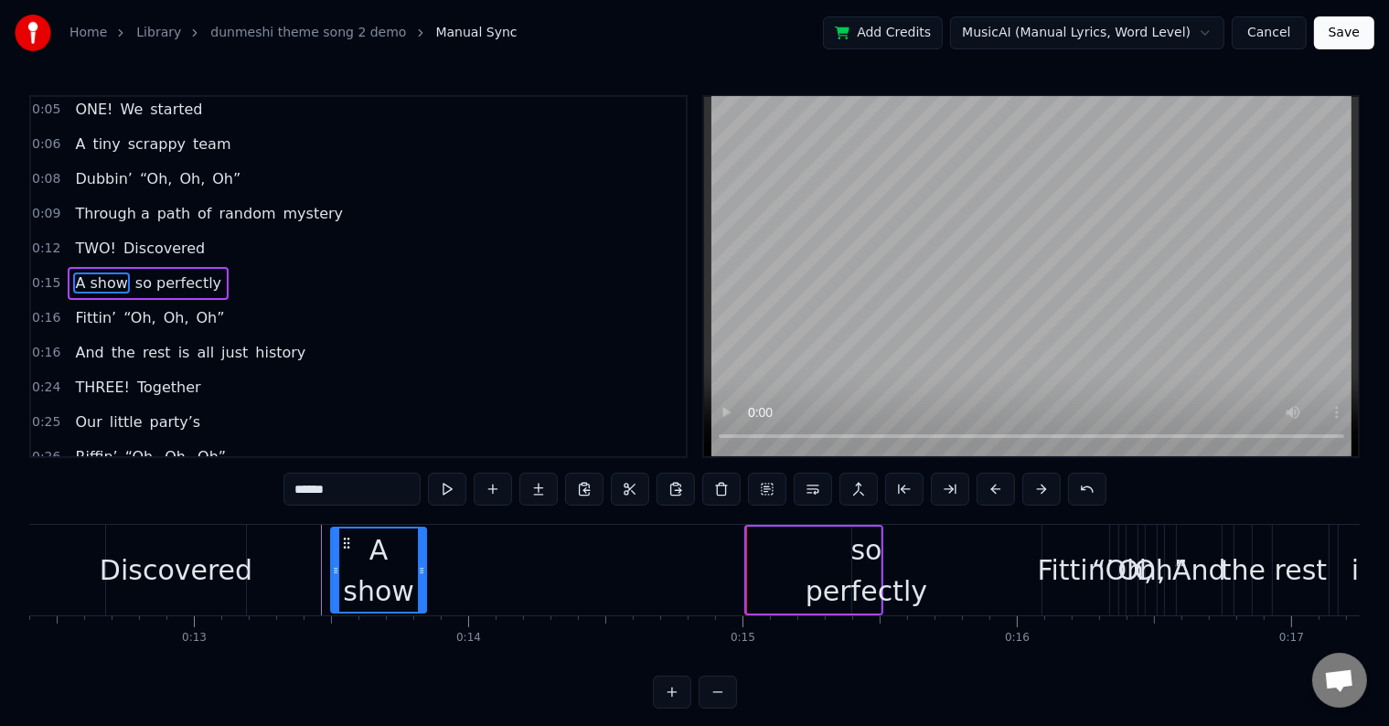
drag, startPoint x: 680, startPoint y: 543, endPoint x: 358, endPoint y: 546, distance: 321.8
click at [346, 552] on div "A show" at bounding box center [379, 569] width 93 height 83
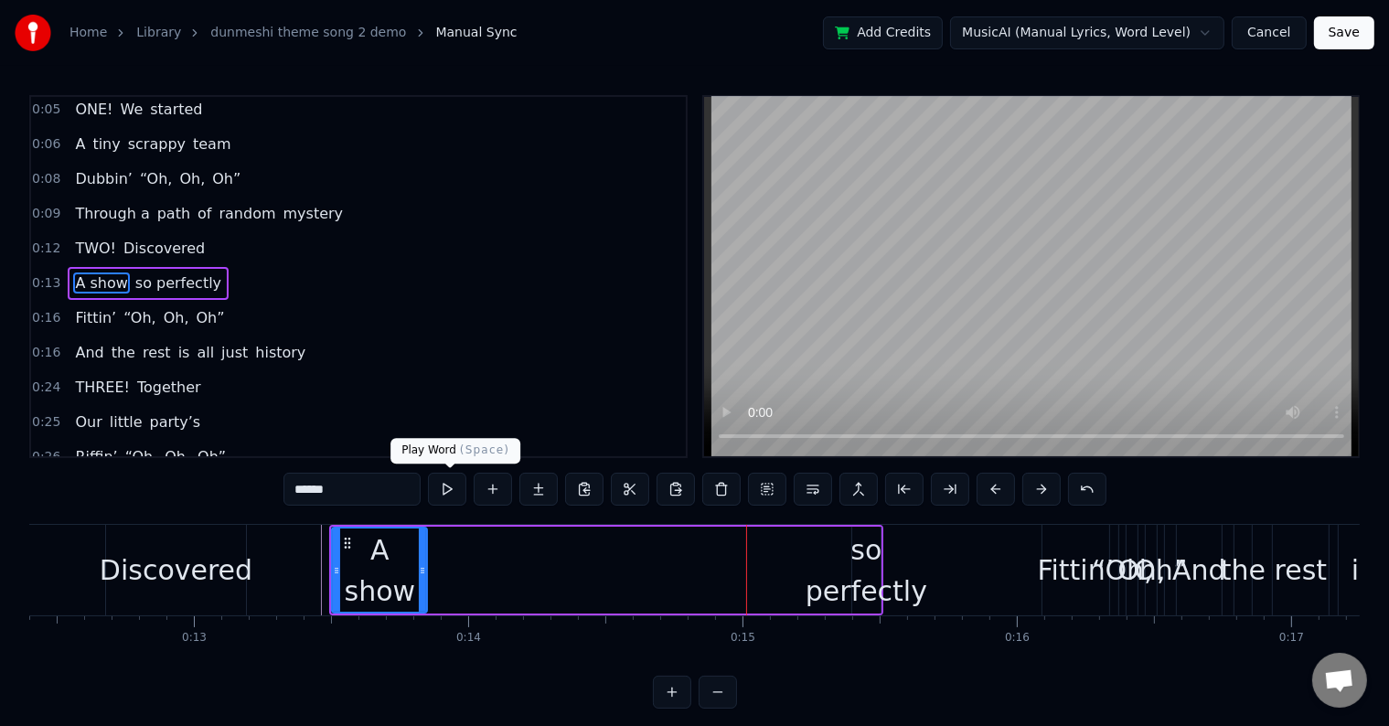
click at [443, 490] on button at bounding box center [447, 489] width 38 height 33
click at [864, 580] on div "so perfectly" at bounding box center [866, 570] width 122 height 82
type input "**********"
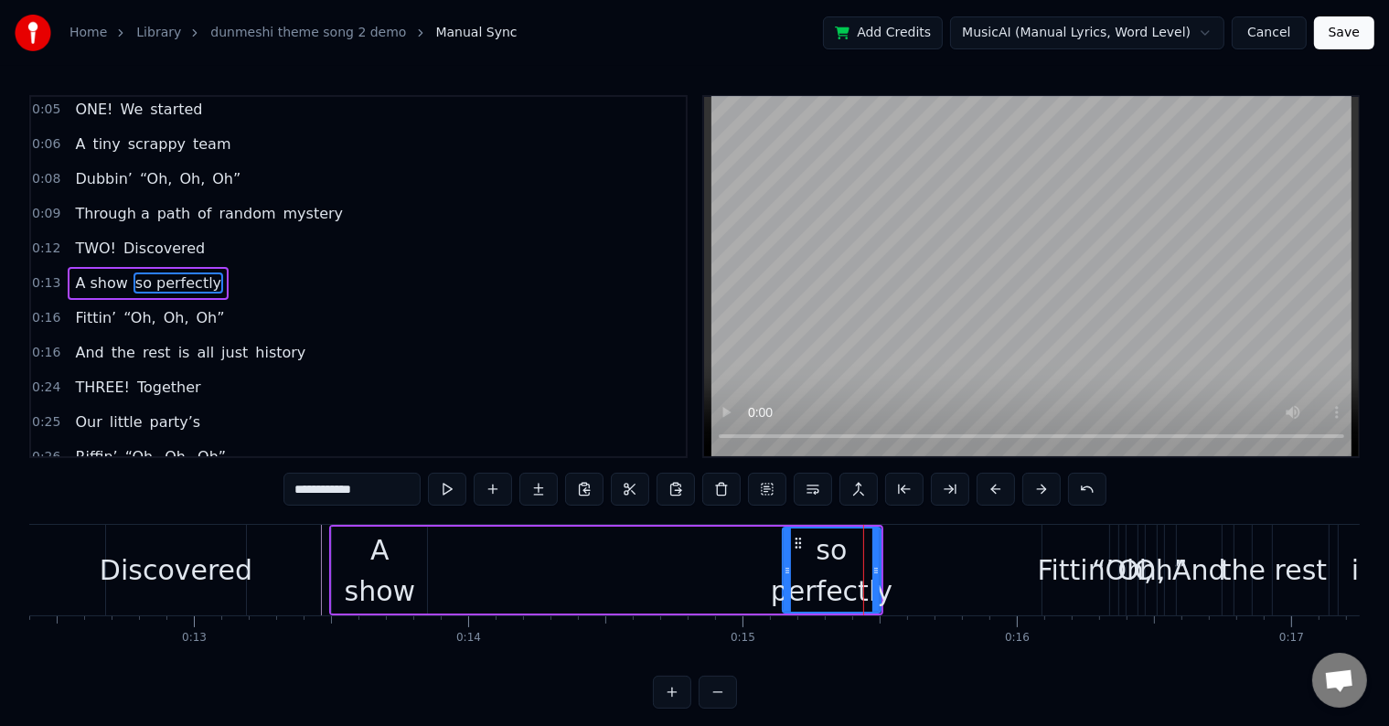
drag, startPoint x: 855, startPoint y: 545, endPoint x: 759, endPoint y: 564, distance: 97.9
click at [784, 564] on div at bounding box center [787, 569] width 7 height 83
drag, startPoint x: 771, startPoint y: 532, endPoint x: 510, endPoint y: 560, distance: 262.0
click at [464, 557] on div "A show so perfectly" at bounding box center [606, 570] width 554 height 91
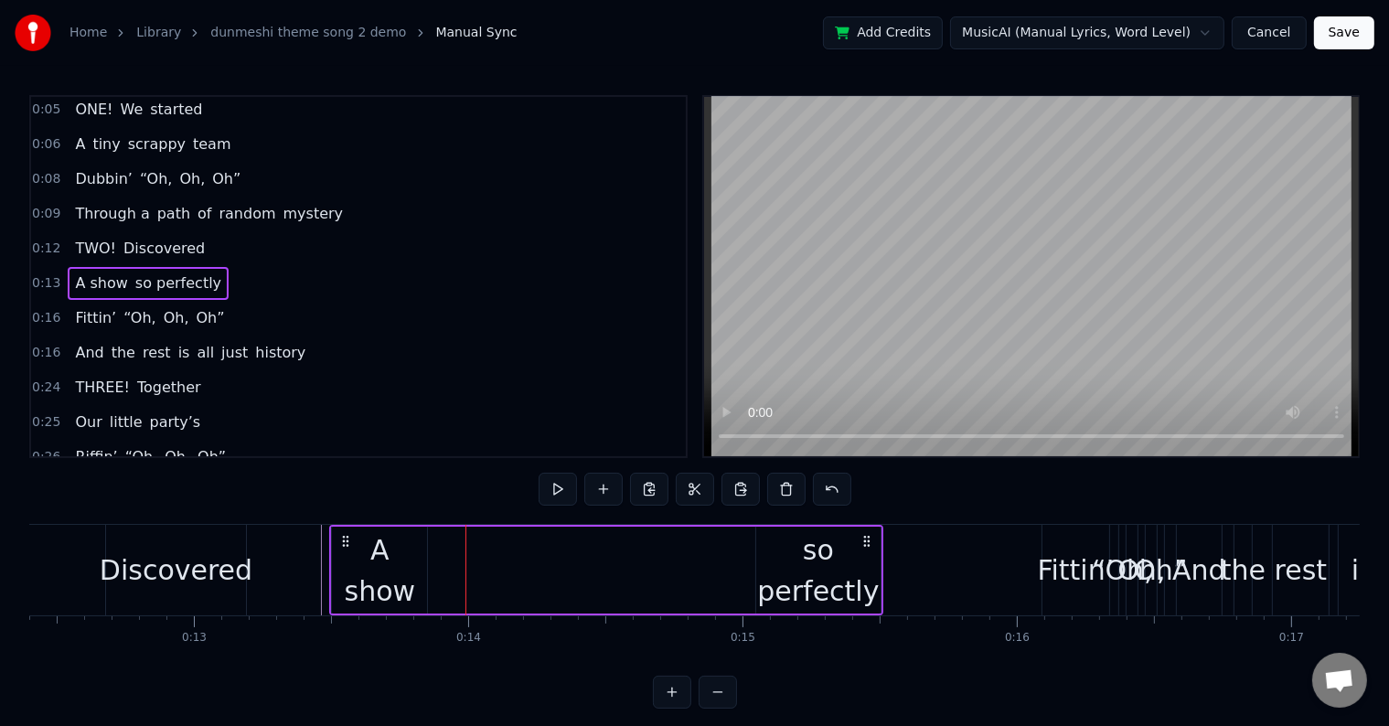
click at [803, 556] on div "so perfectly" at bounding box center [818, 570] width 124 height 82
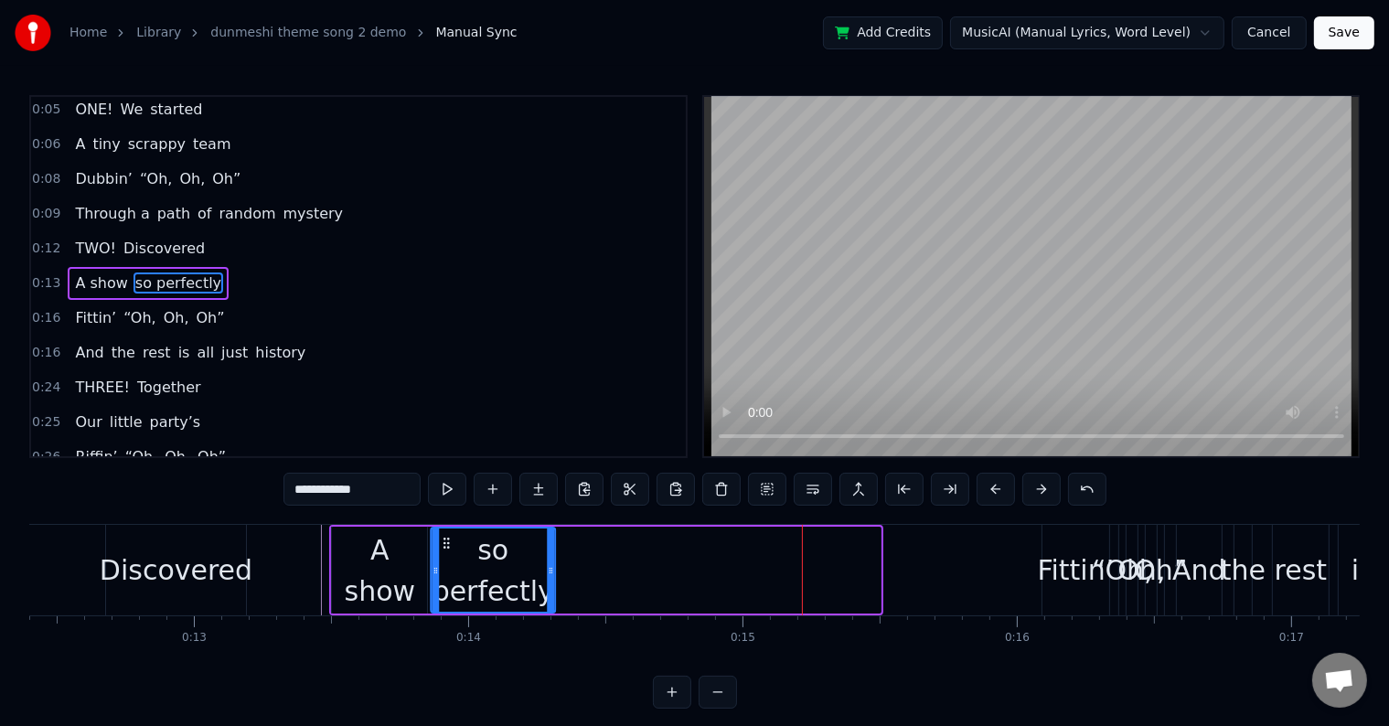
drag, startPoint x: 763, startPoint y: 538, endPoint x: 439, endPoint y: 556, distance: 325.1
click at [439, 556] on div "so perfectly" at bounding box center [493, 569] width 123 height 83
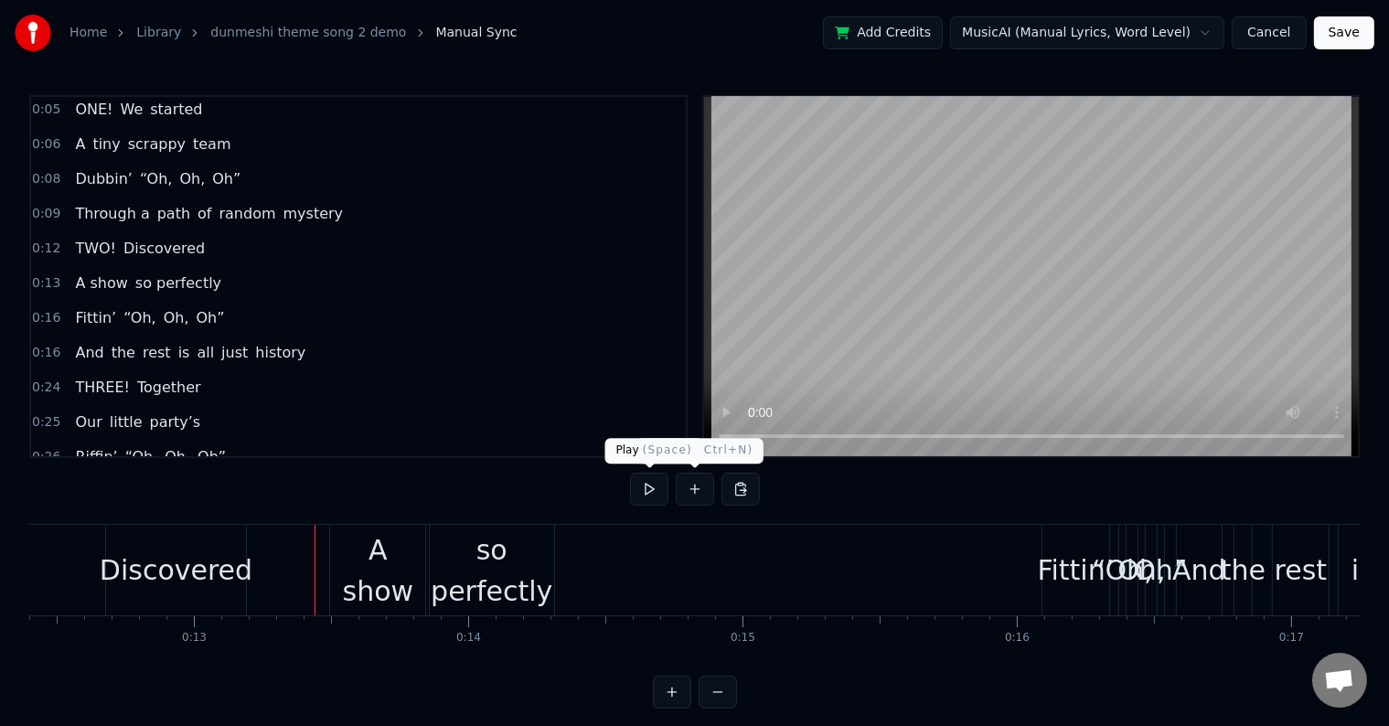
click at [645, 481] on button at bounding box center [649, 489] width 38 height 33
click at [507, 578] on div "so perfectly" at bounding box center [492, 570] width 124 height 82
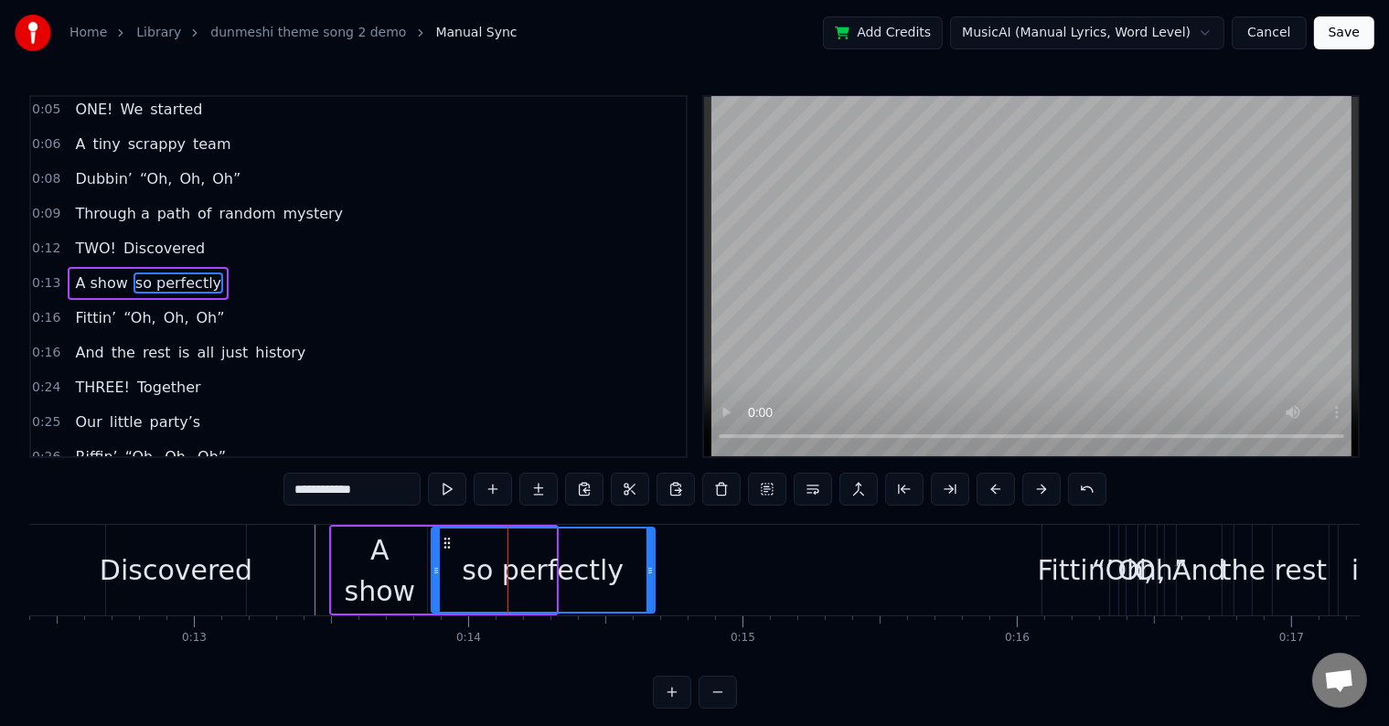
drag, startPoint x: 552, startPoint y: 561, endPoint x: 419, endPoint y: 557, distance: 133.6
click at [646, 567] on div at bounding box center [649, 569] width 7 height 83
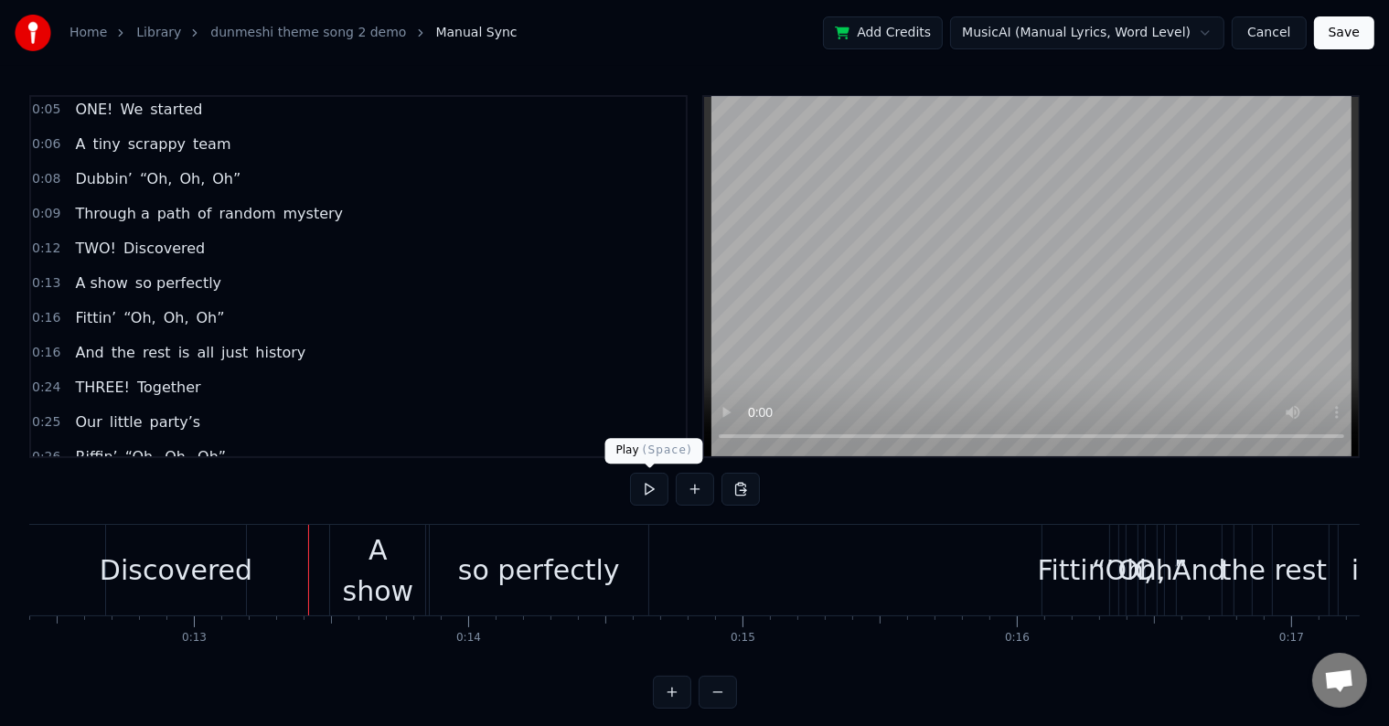
click at [651, 486] on button at bounding box center [649, 489] width 38 height 33
click at [640, 490] on button at bounding box center [649, 489] width 38 height 33
click at [645, 490] on button at bounding box center [649, 489] width 38 height 33
click at [1057, 567] on div "Fittin’" at bounding box center [1076, 569] width 77 height 41
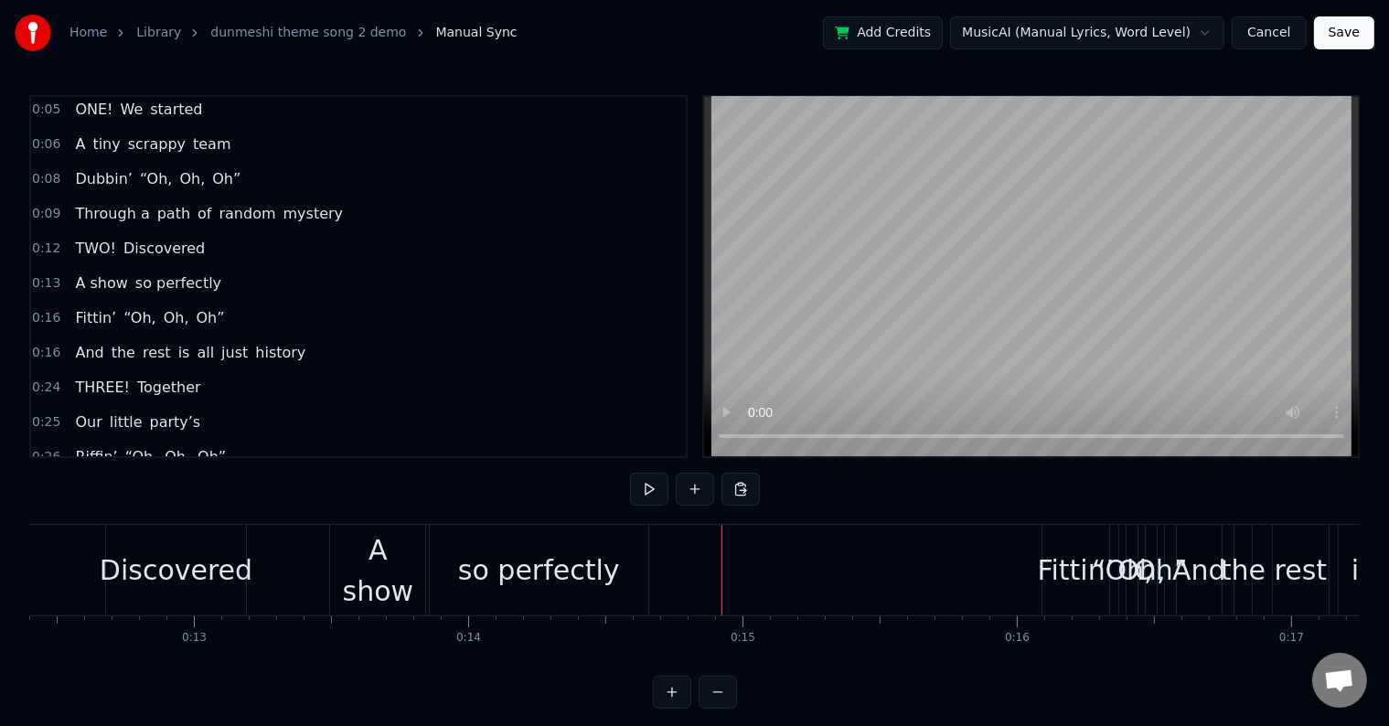
scroll to position [38, 0]
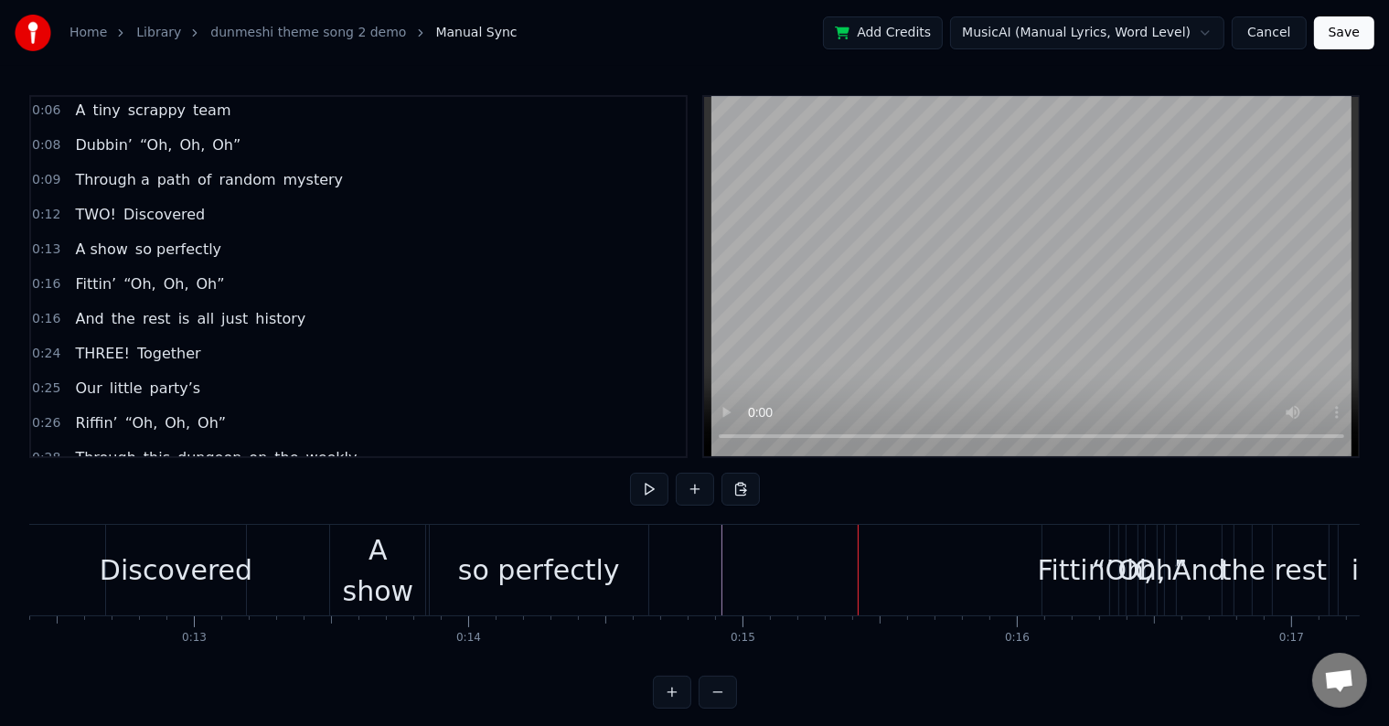
click at [1050, 541] on div "Fittin’" at bounding box center [1075, 570] width 67 height 91
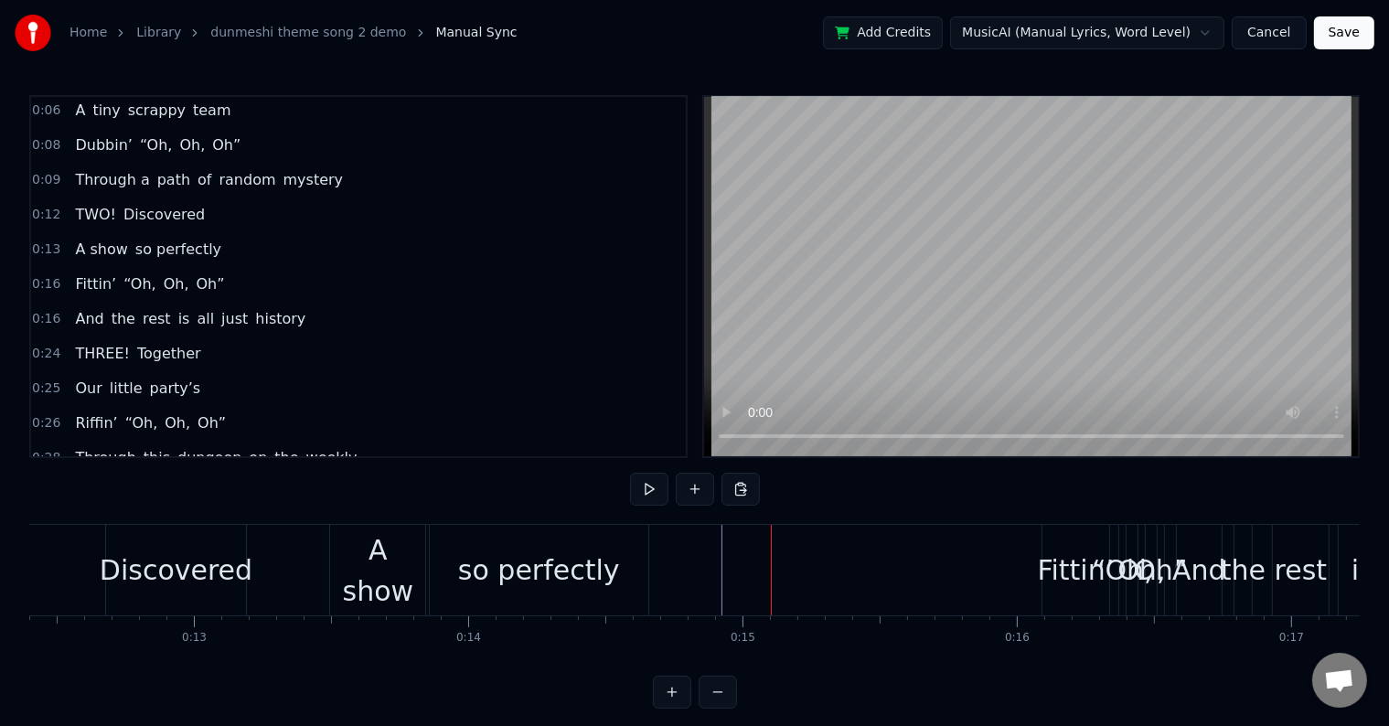
click at [1057, 545] on div "Fittin’" at bounding box center [1075, 570] width 67 height 91
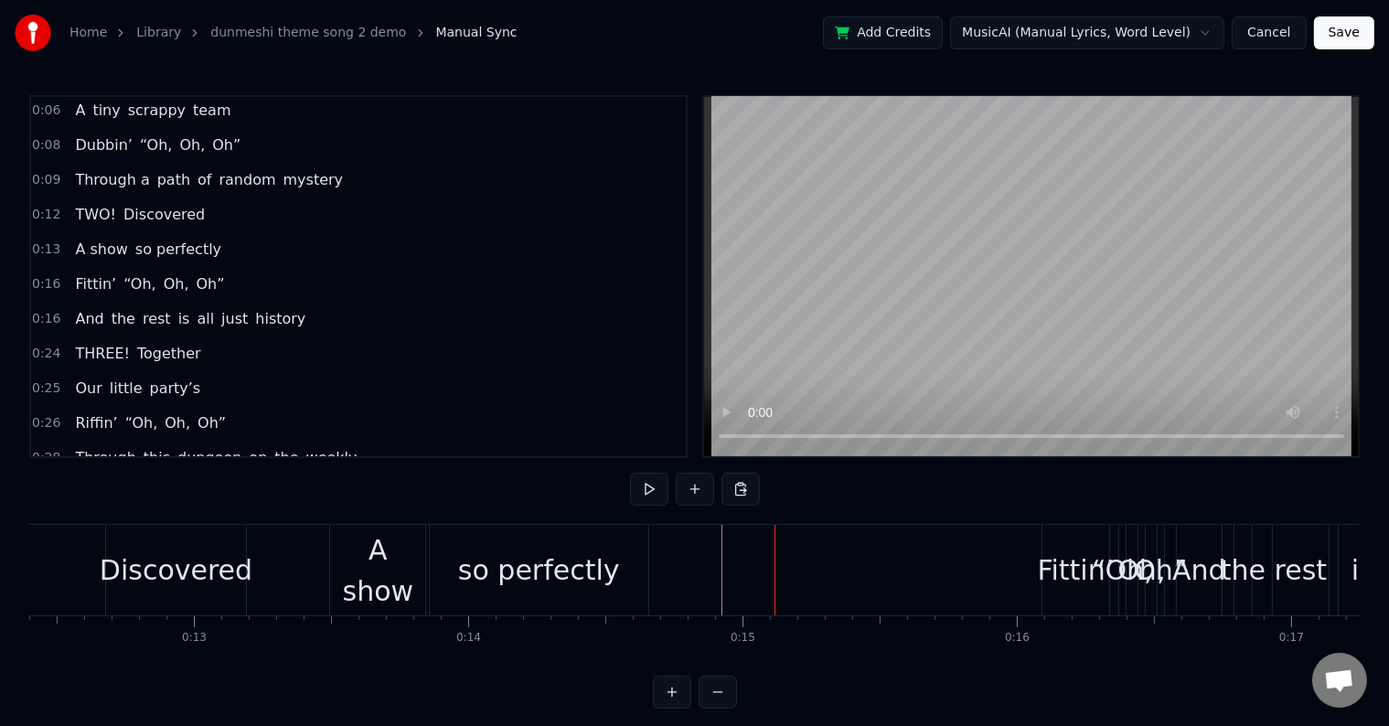
click at [90, 273] on span "Fittin’" at bounding box center [95, 283] width 45 height 21
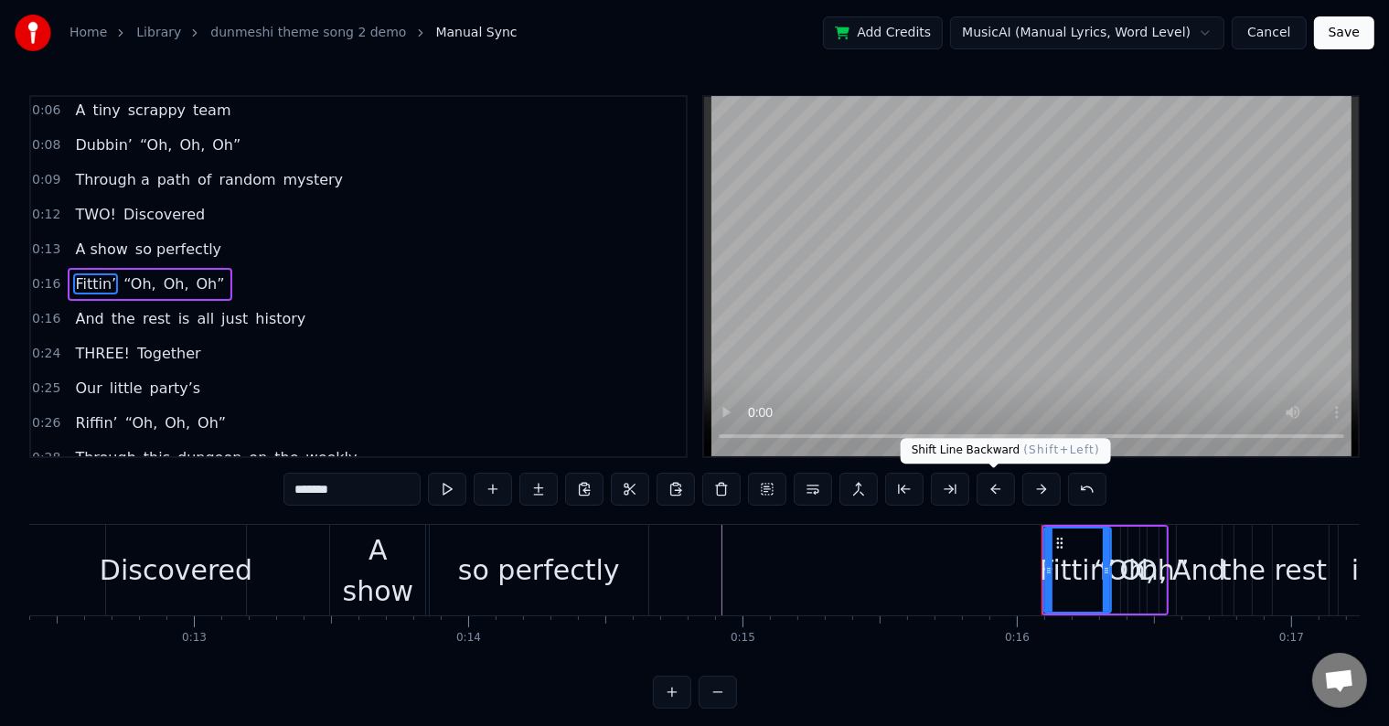
click at [998, 490] on button at bounding box center [995, 489] width 38 height 33
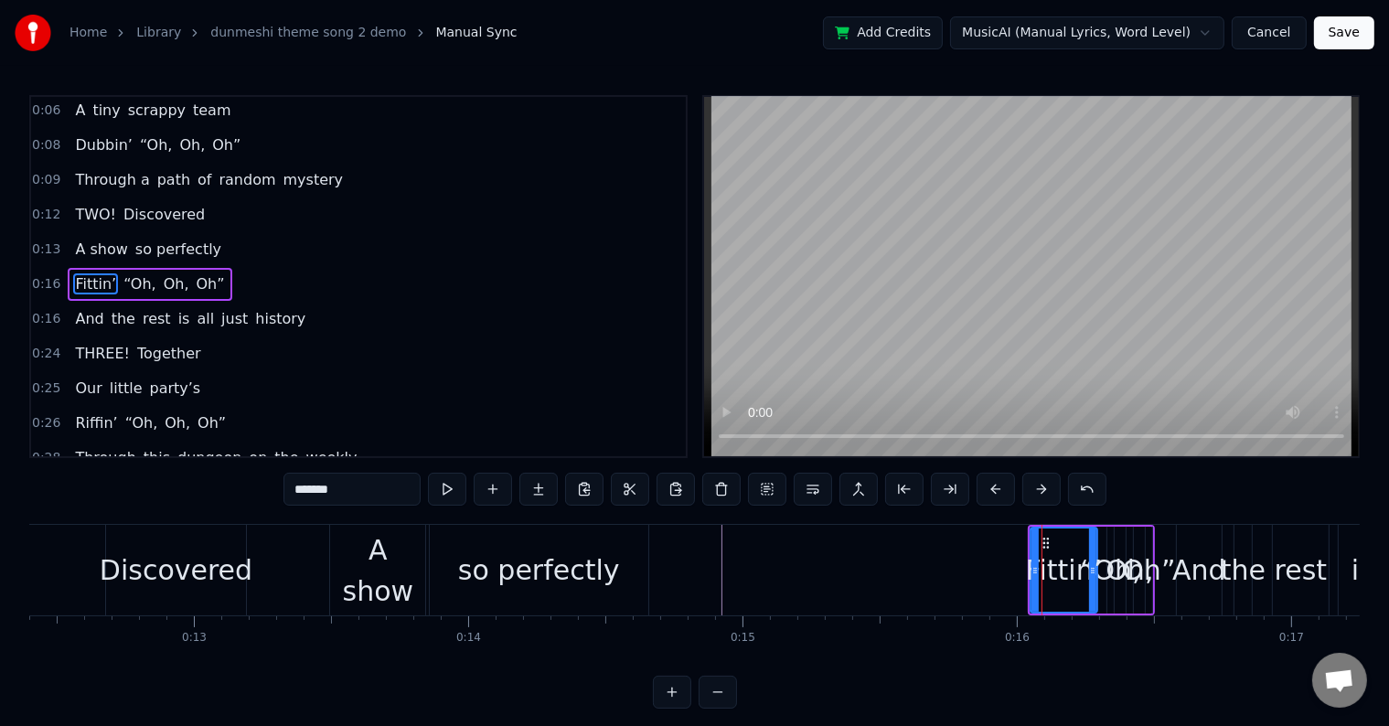
click at [998, 490] on button at bounding box center [995, 489] width 38 height 33
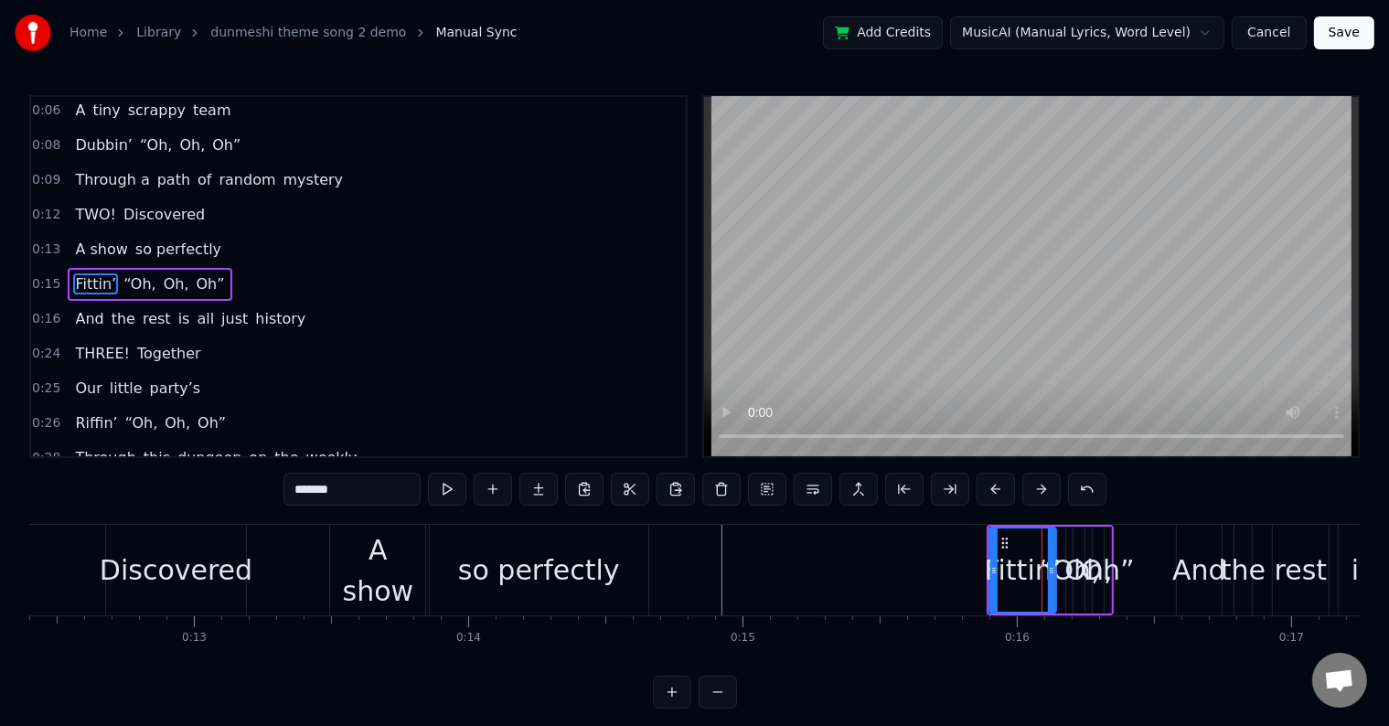
click at [998, 490] on button at bounding box center [995, 489] width 38 height 33
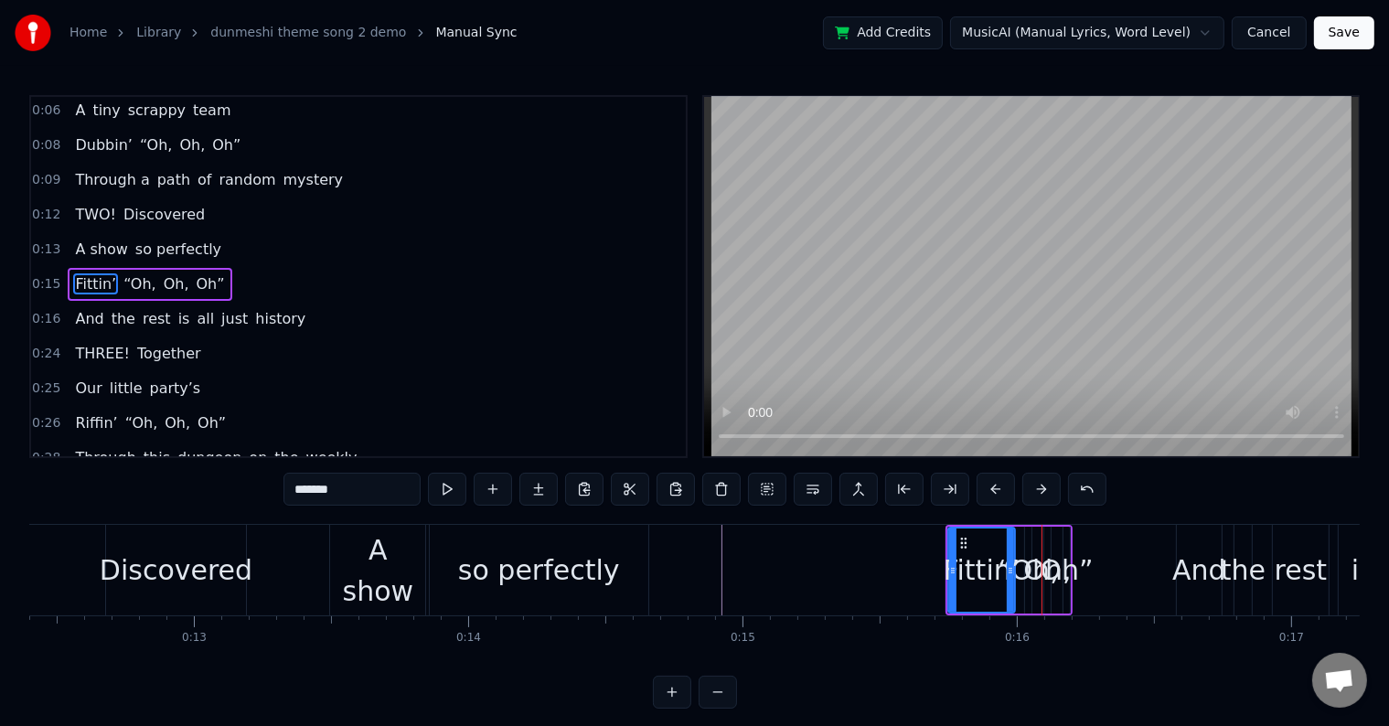
click at [998, 490] on button at bounding box center [995, 489] width 38 height 33
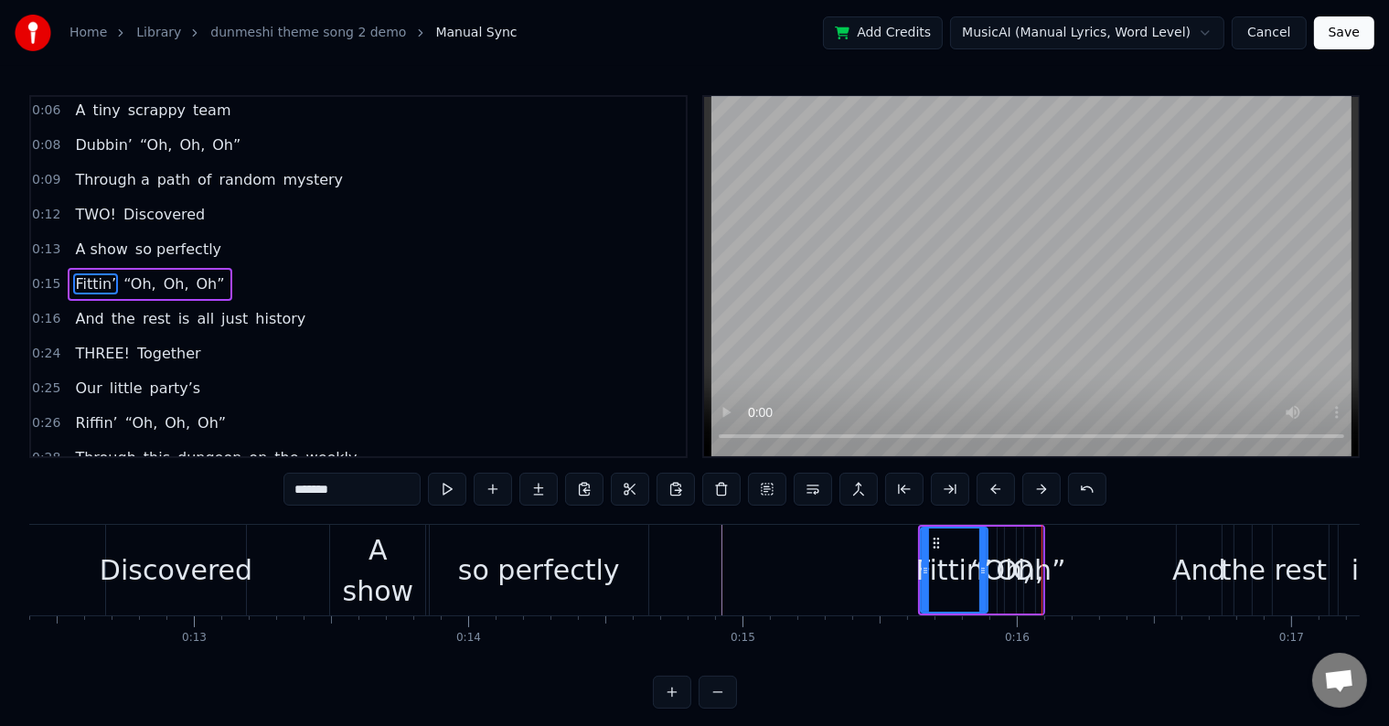
click at [998, 490] on button at bounding box center [995, 489] width 38 height 33
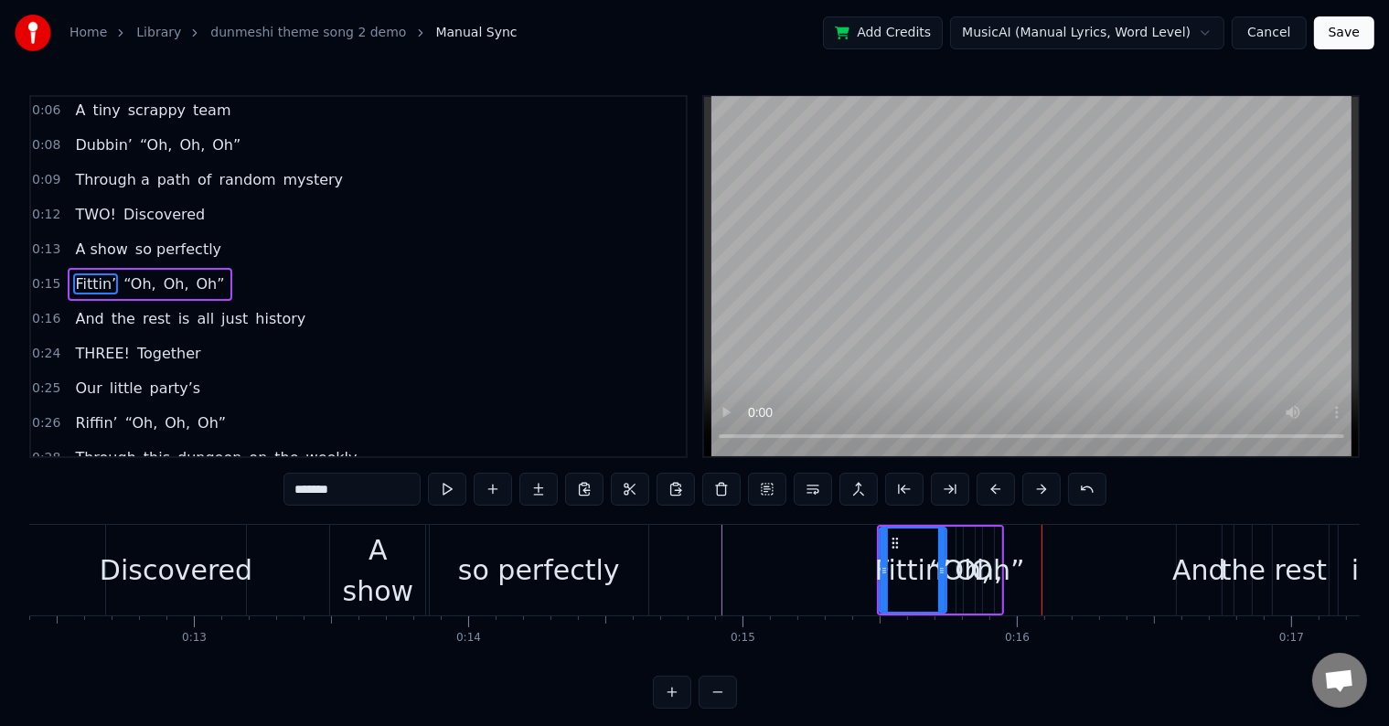
click at [998, 490] on button at bounding box center [995, 489] width 38 height 33
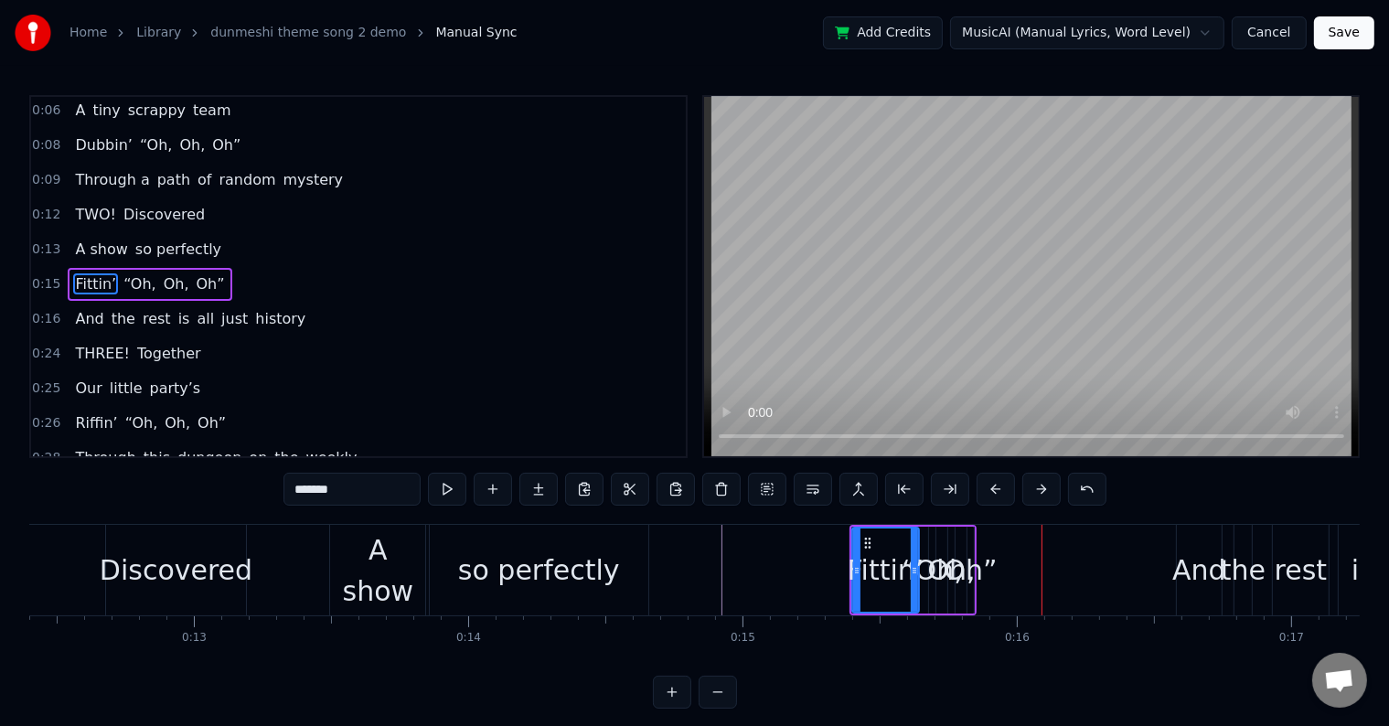
click at [998, 490] on button at bounding box center [995, 489] width 38 height 33
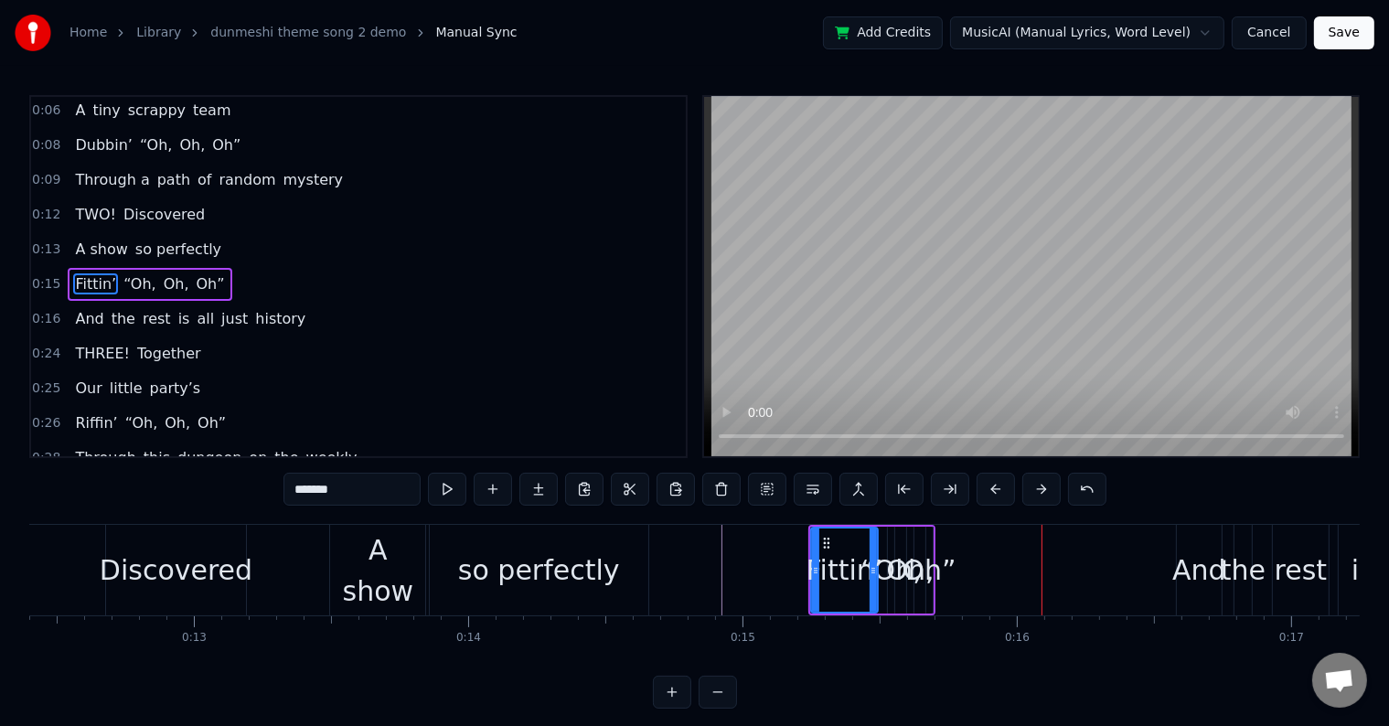
click at [998, 490] on button at bounding box center [995, 489] width 38 height 33
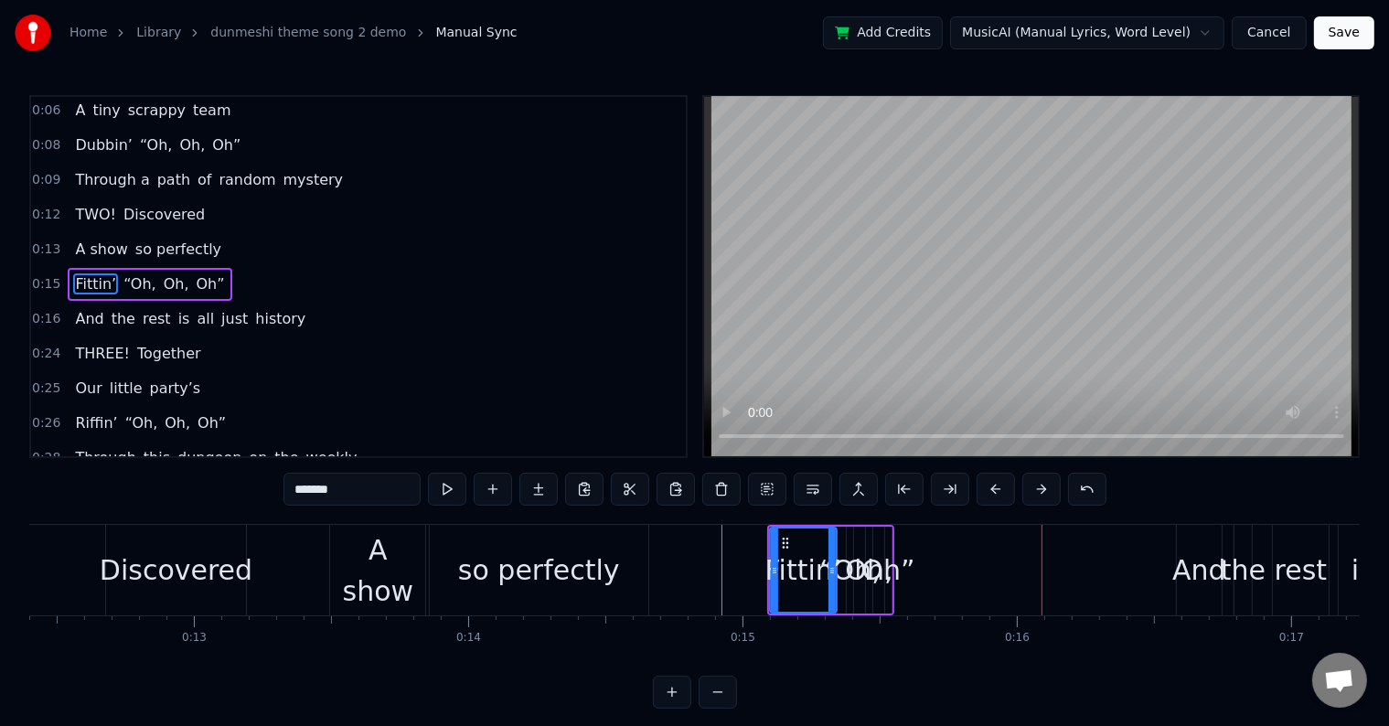
click at [998, 490] on button at bounding box center [995, 489] width 38 height 33
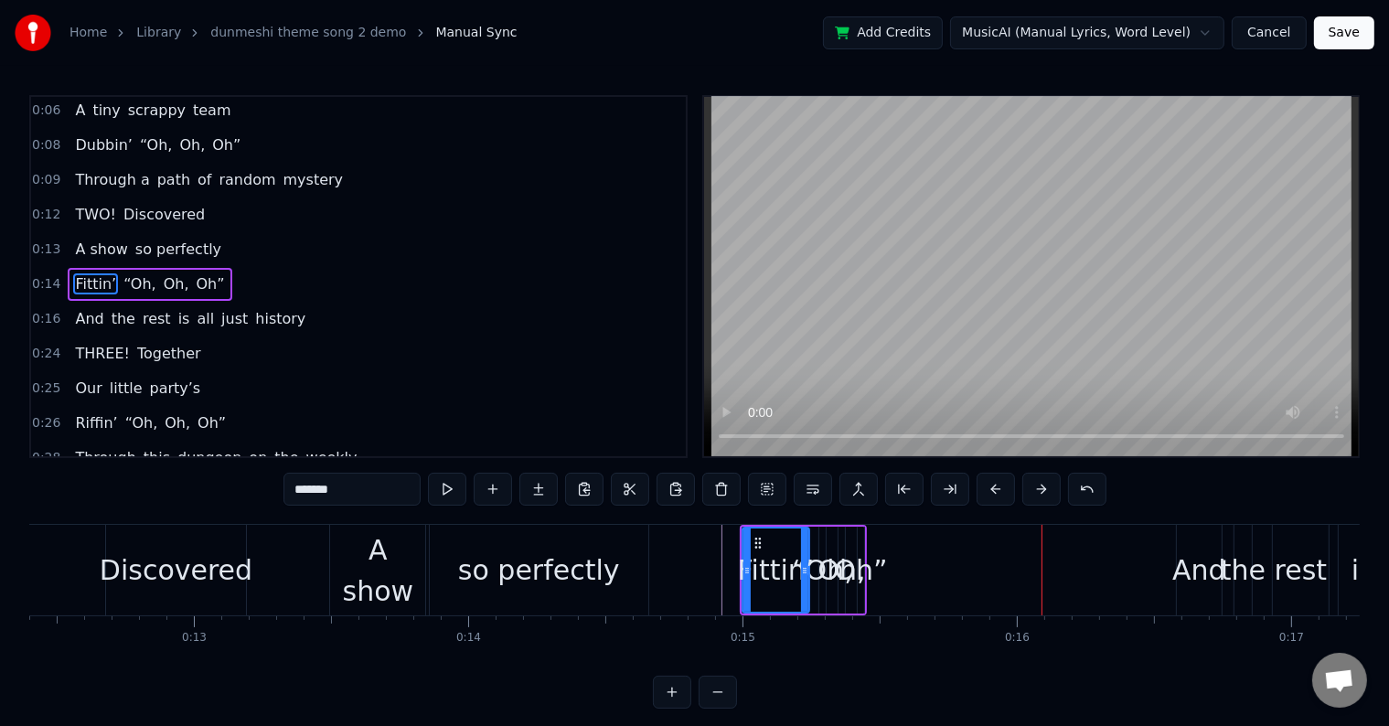
click at [998, 490] on button at bounding box center [995, 489] width 38 height 33
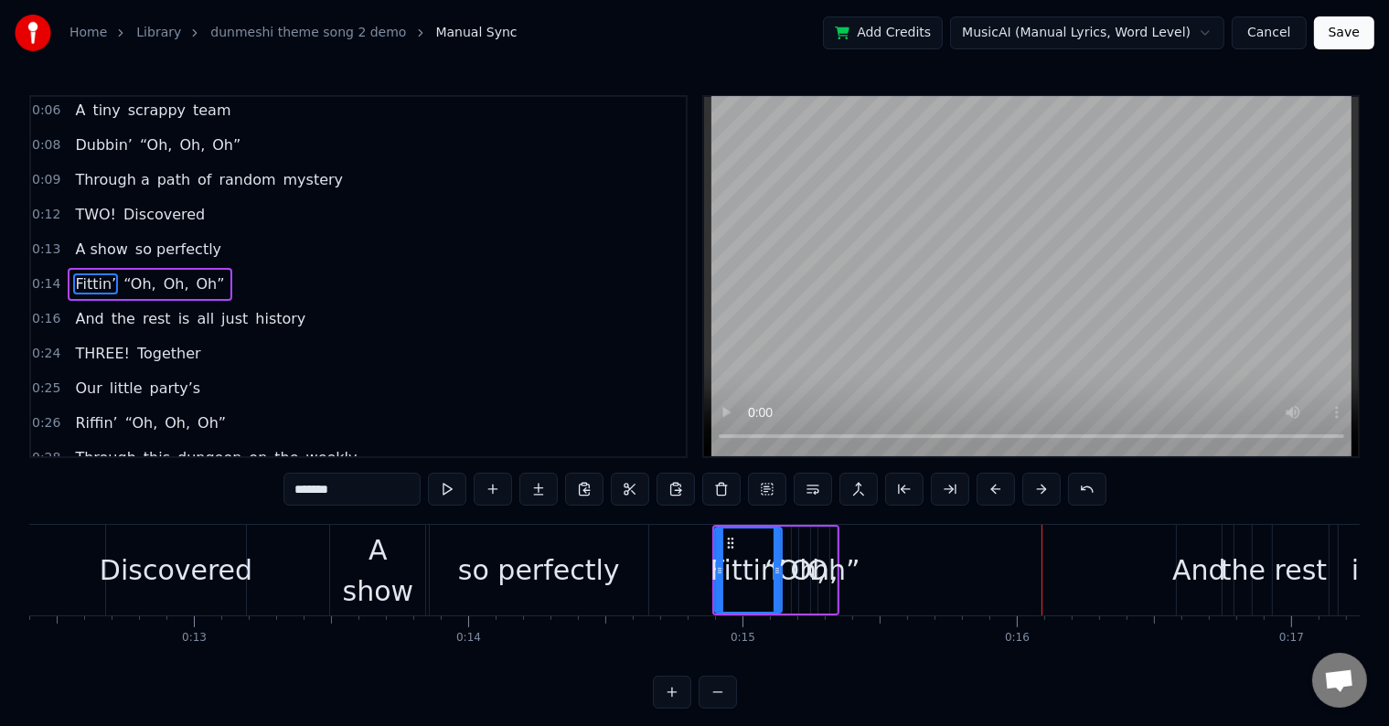
click at [831, 577] on div "Oh”" at bounding box center [832, 569] width 53 height 41
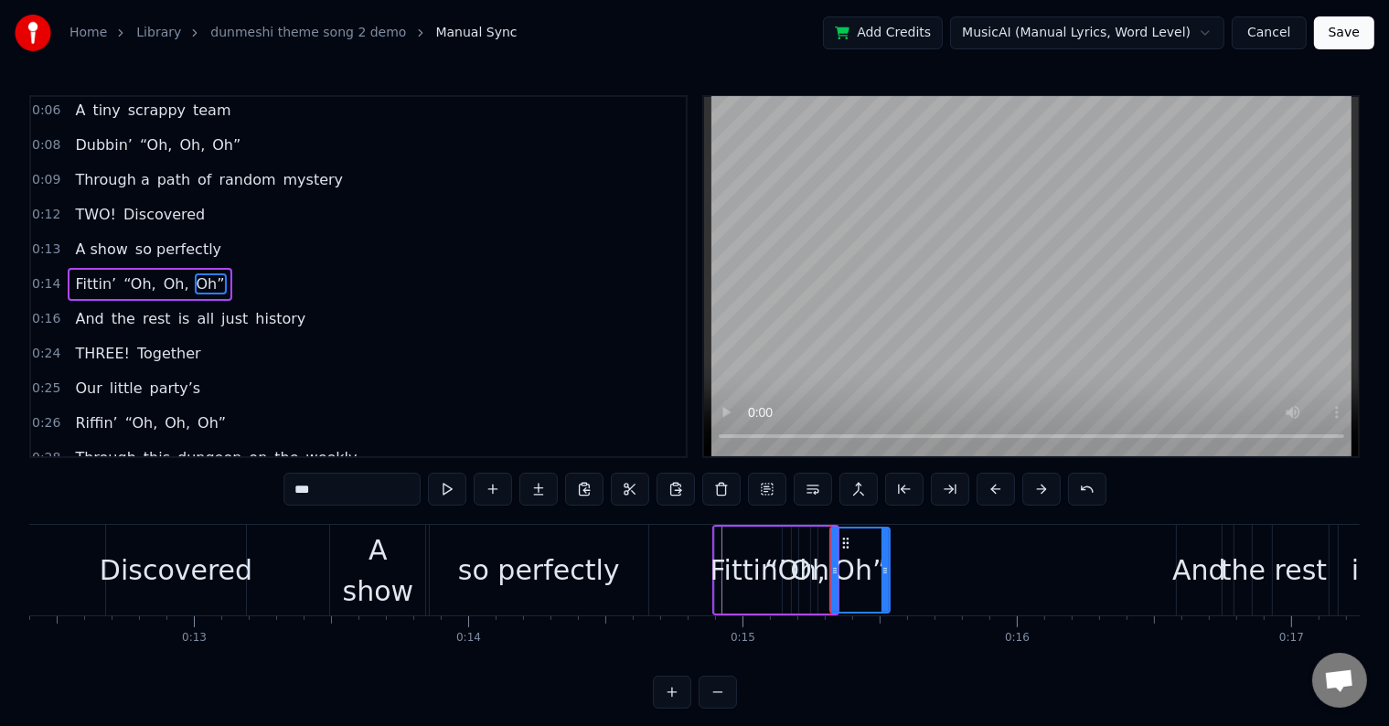
drag, startPoint x: 834, startPoint y: 556, endPoint x: 887, endPoint y: 560, distance: 53.2
click at [887, 560] on div at bounding box center [884, 569] width 7 height 83
drag, startPoint x: 844, startPoint y: 541, endPoint x: 1081, endPoint y: 574, distance: 239.1
click at [1081, 574] on div "Oh”" at bounding box center [1097, 569] width 58 height 83
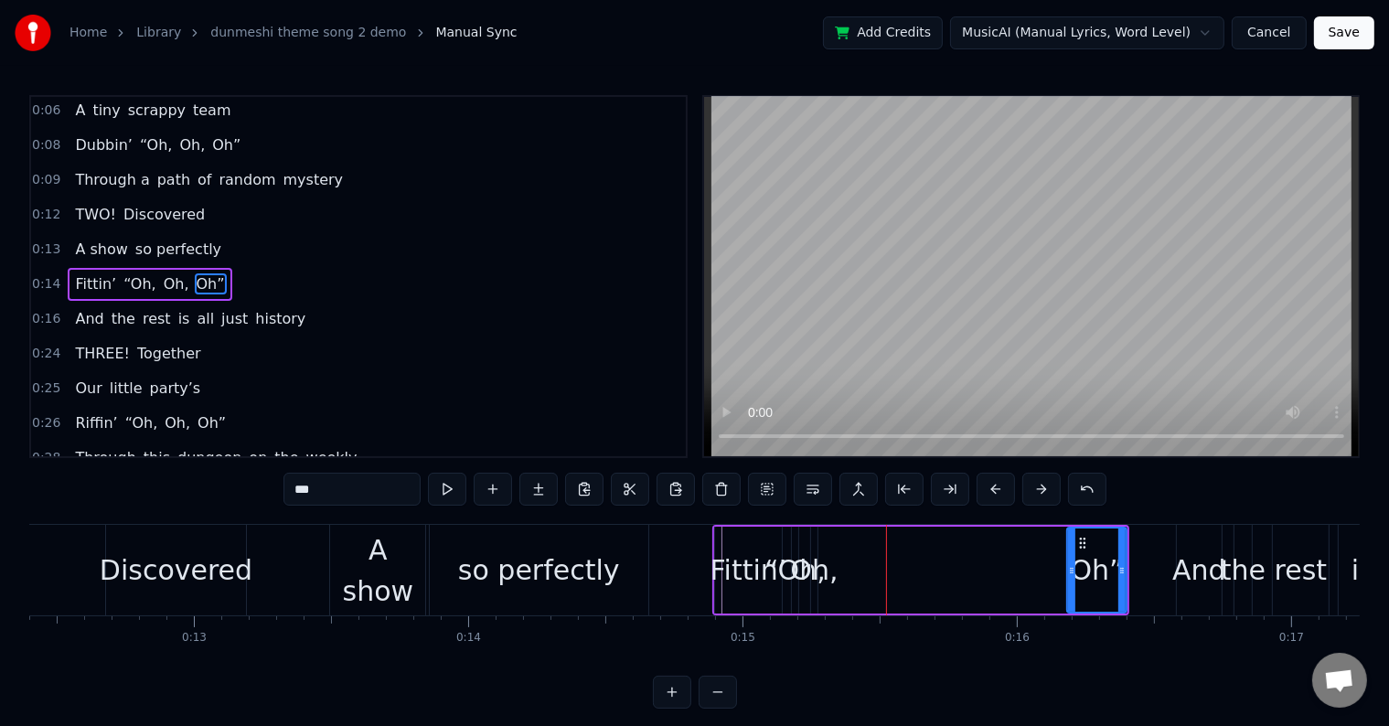
click at [816, 565] on div "Oh," at bounding box center [814, 569] width 48 height 41
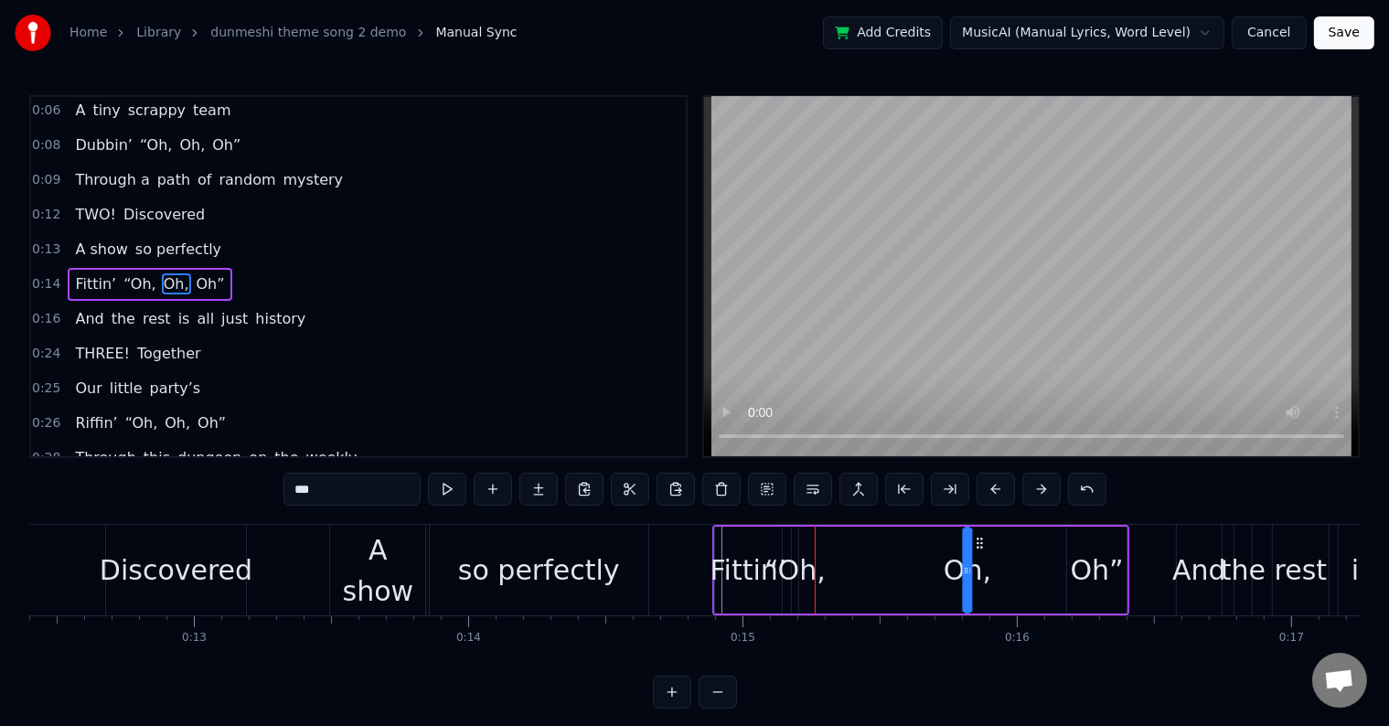
drag, startPoint x: 823, startPoint y: 541, endPoint x: 975, endPoint y: 571, distance: 154.6
click at [970, 571] on div "Oh," at bounding box center [967, 569] width 5 height 83
drag, startPoint x: 969, startPoint y: 569, endPoint x: 922, endPoint y: 574, distance: 47.9
click at [922, 574] on icon at bounding box center [920, 570] width 7 height 15
drag, startPoint x: 937, startPoint y: 534, endPoint x: 969, endPoint y: 539, distance: 32.3
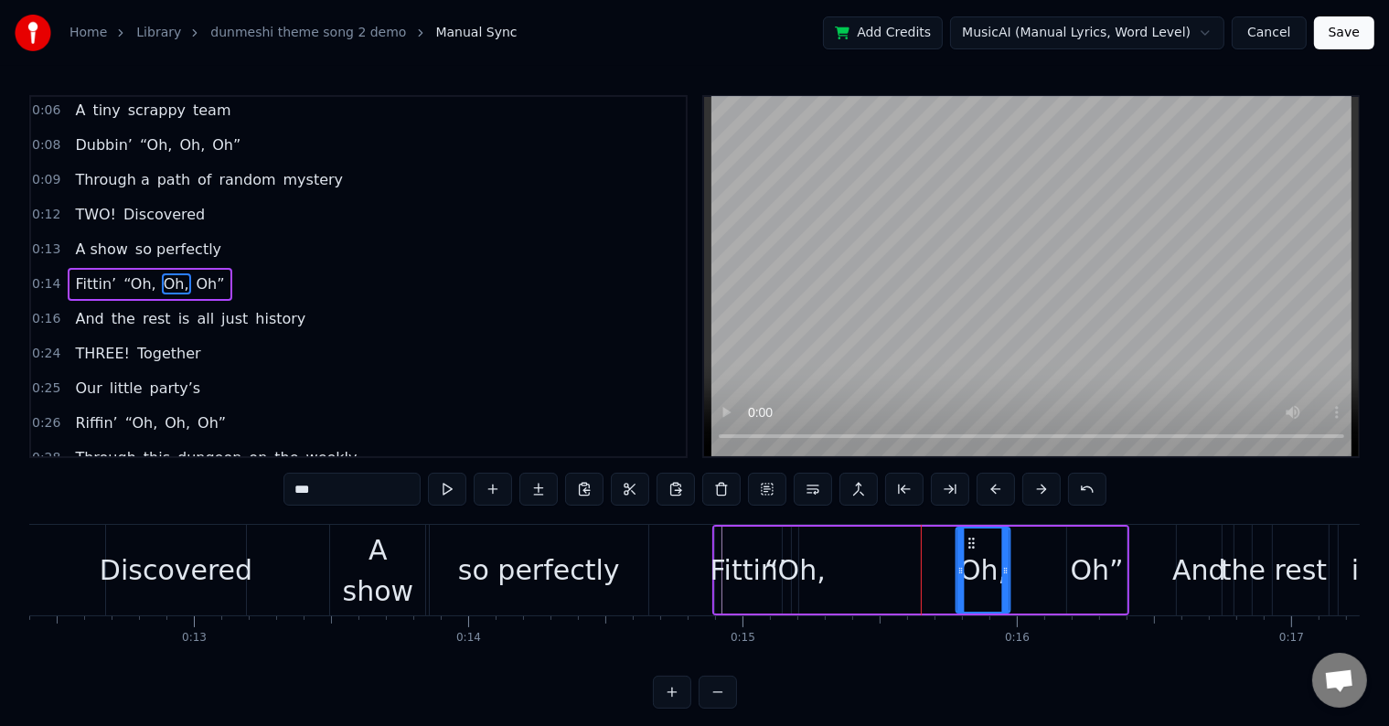
click at [969, 539] on icon at bounding box center [972, 543] width 15 height 15
click at [788, 561] on div "“Oh," at bounding box center [794, 569] width 61 height 41
type input "****"
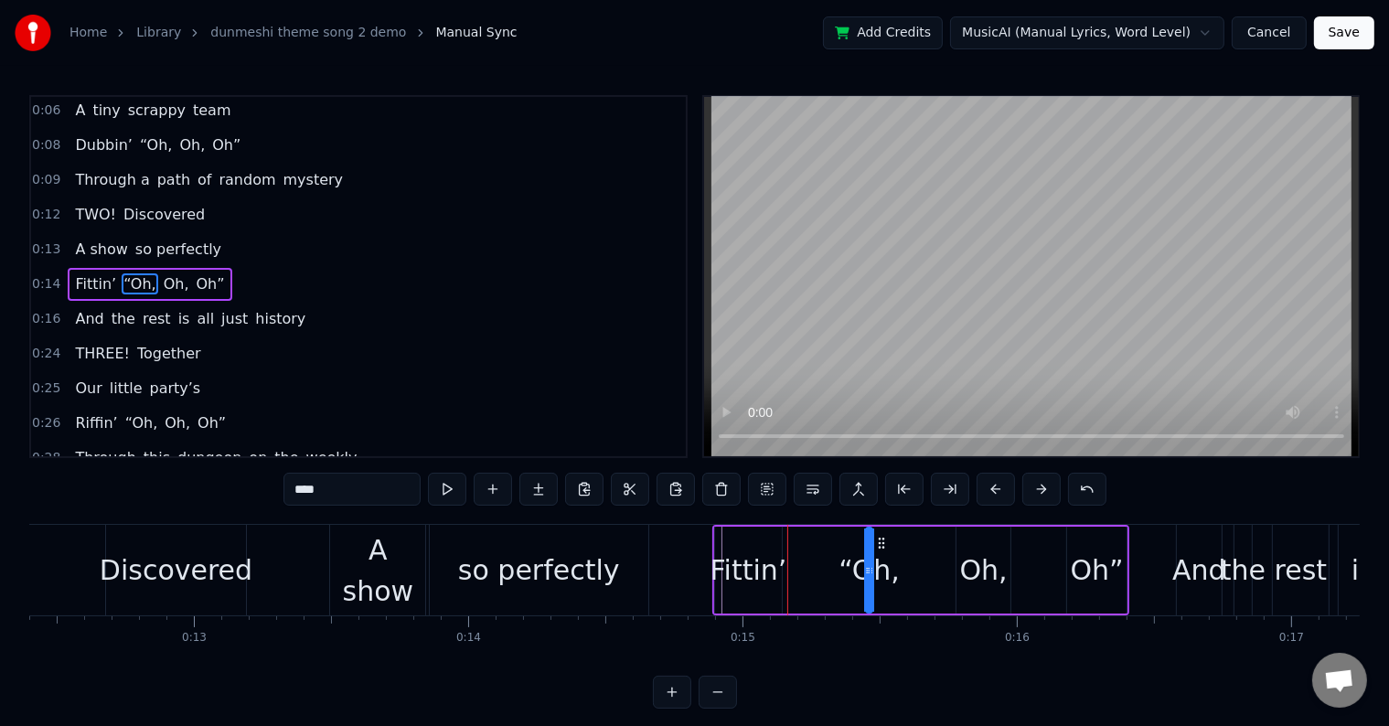
drag, startPoint x: 801, startPoint y: 538, endPoint x: 875, endPoint y: 543, distance: 74.3
click at [875, 543] on icon at bounding box center [882, 543] width 15 height 15
drag, startPoint x: 865, startPoint y: 548, endPoint x: 906, endPoint y: 552, distance: 41.4
click at [917, 558] on div at bounding box center [913, 569] width 7 height 83
drag, startPoint x: 877, startPoint y: 541, endPoint x: 818, endPoint y: 556, distance: 60.3
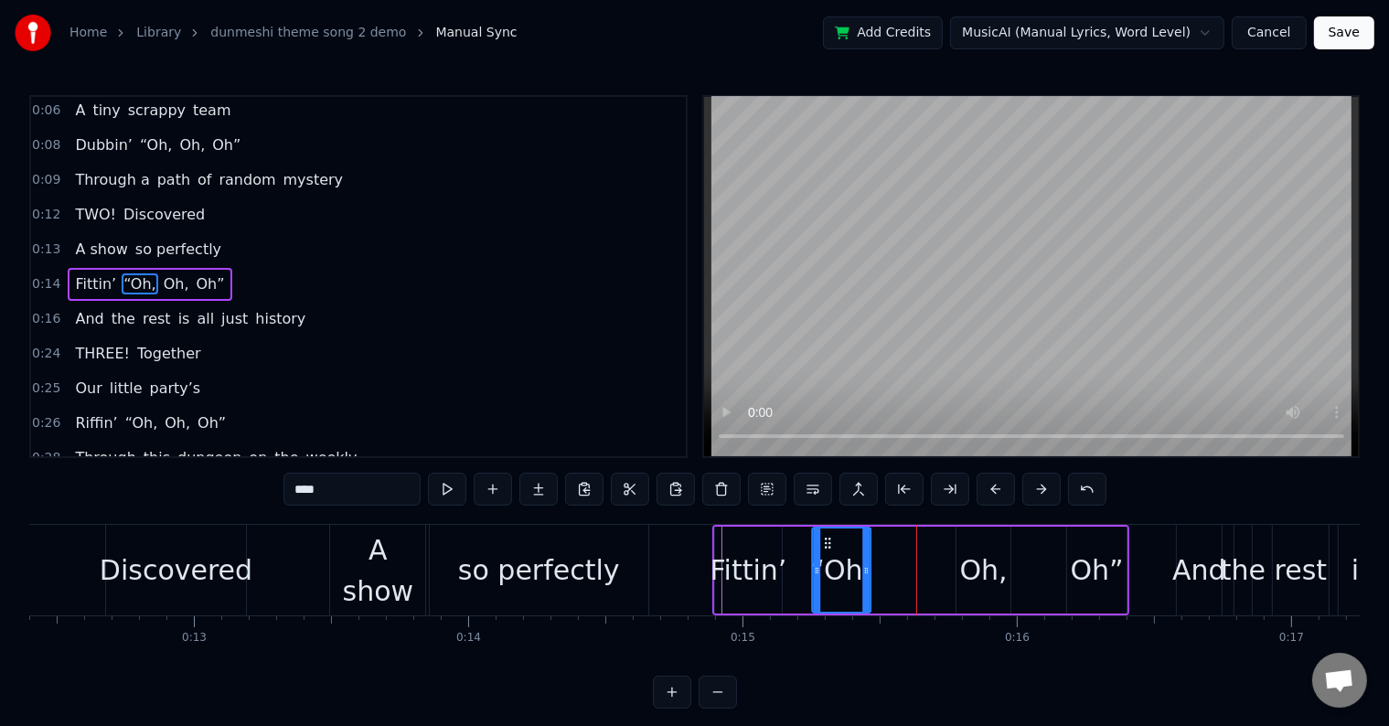
click at [822, 556] on div "“Oh," at bounding box center [841, 569] width 57 height 83
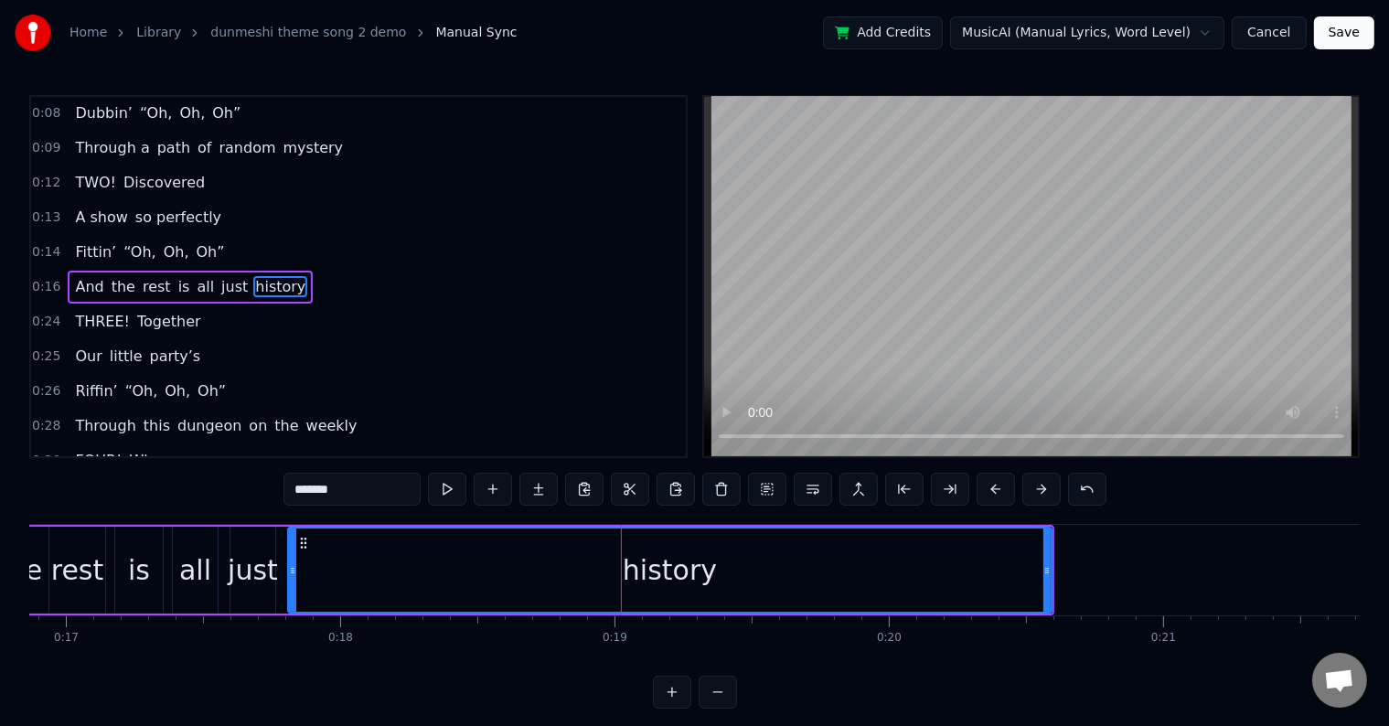
scroll to position [72, 0]
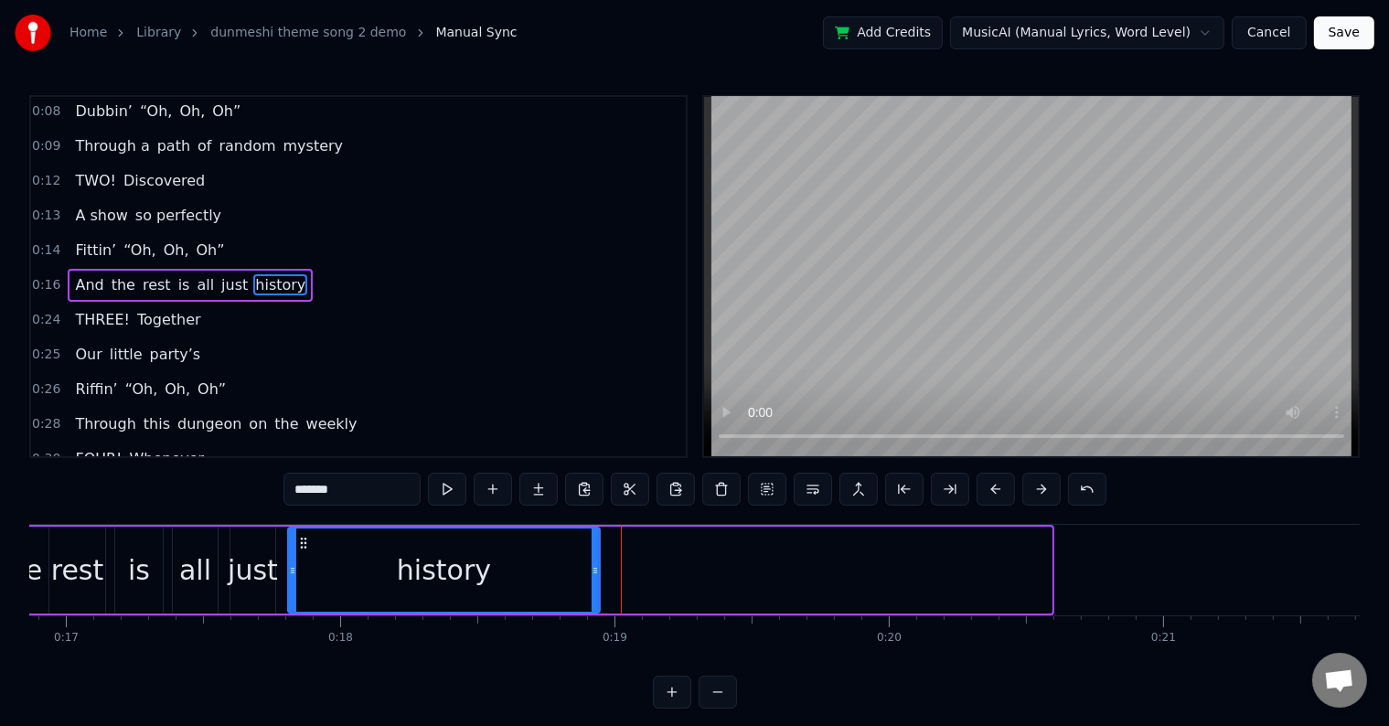
drag, startPoint x: 1048, startPoint y: 567, endPoint x: 596, endPoint y: 571, distance: 451.7
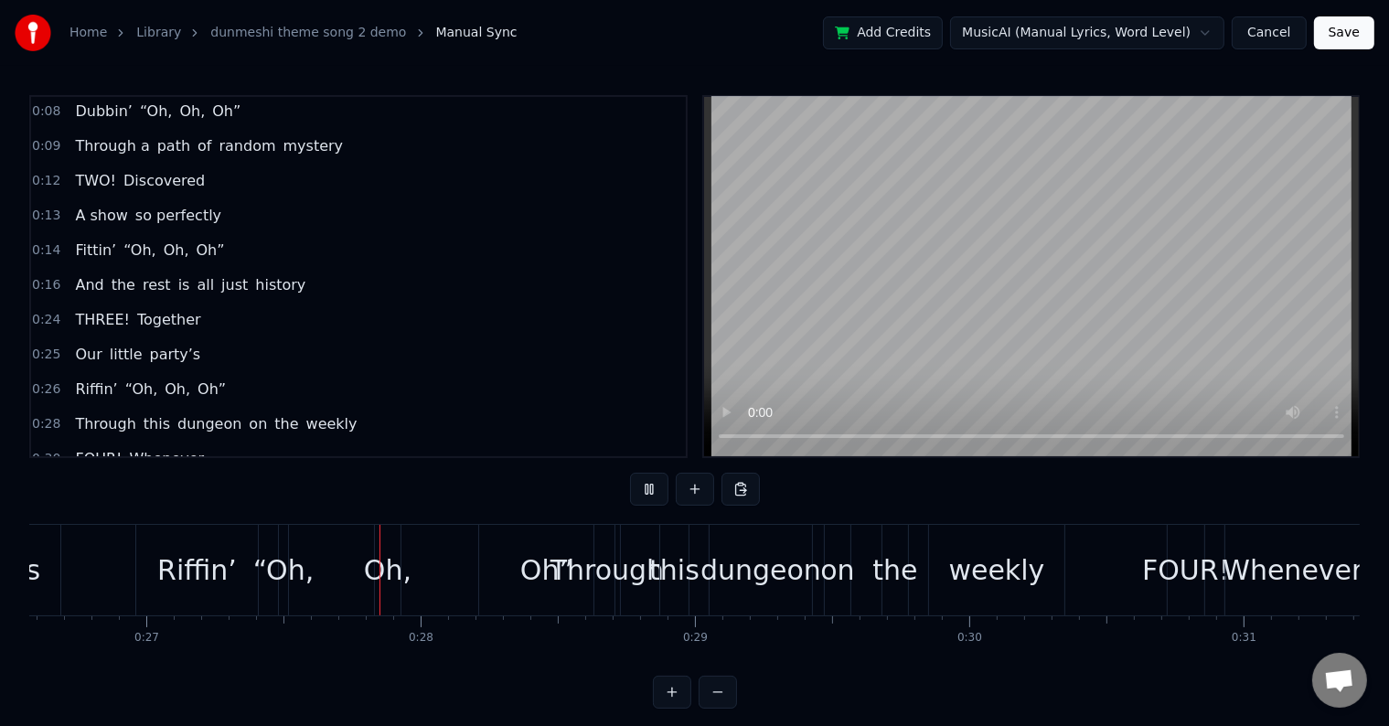
scroll to position [0, 7357]
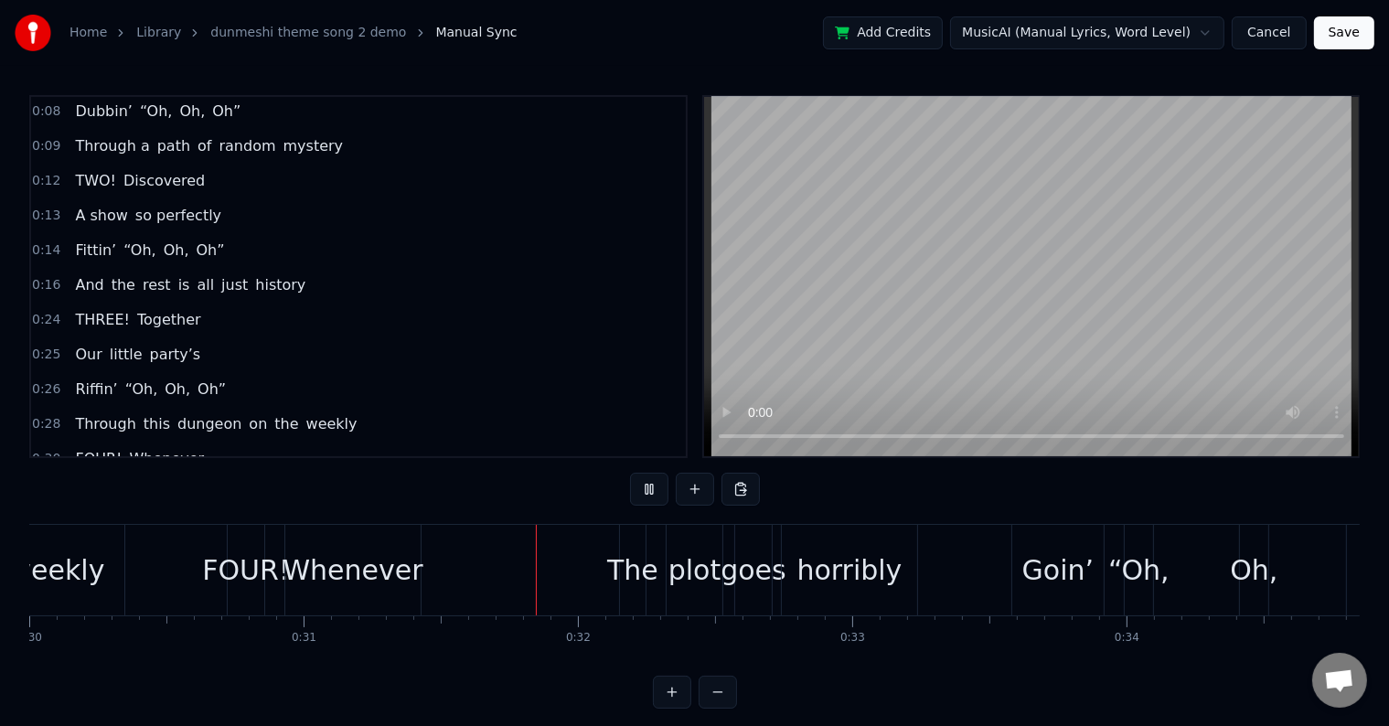
click at [657, 487] on button at bounding box center [649, 489] width 38 height 33
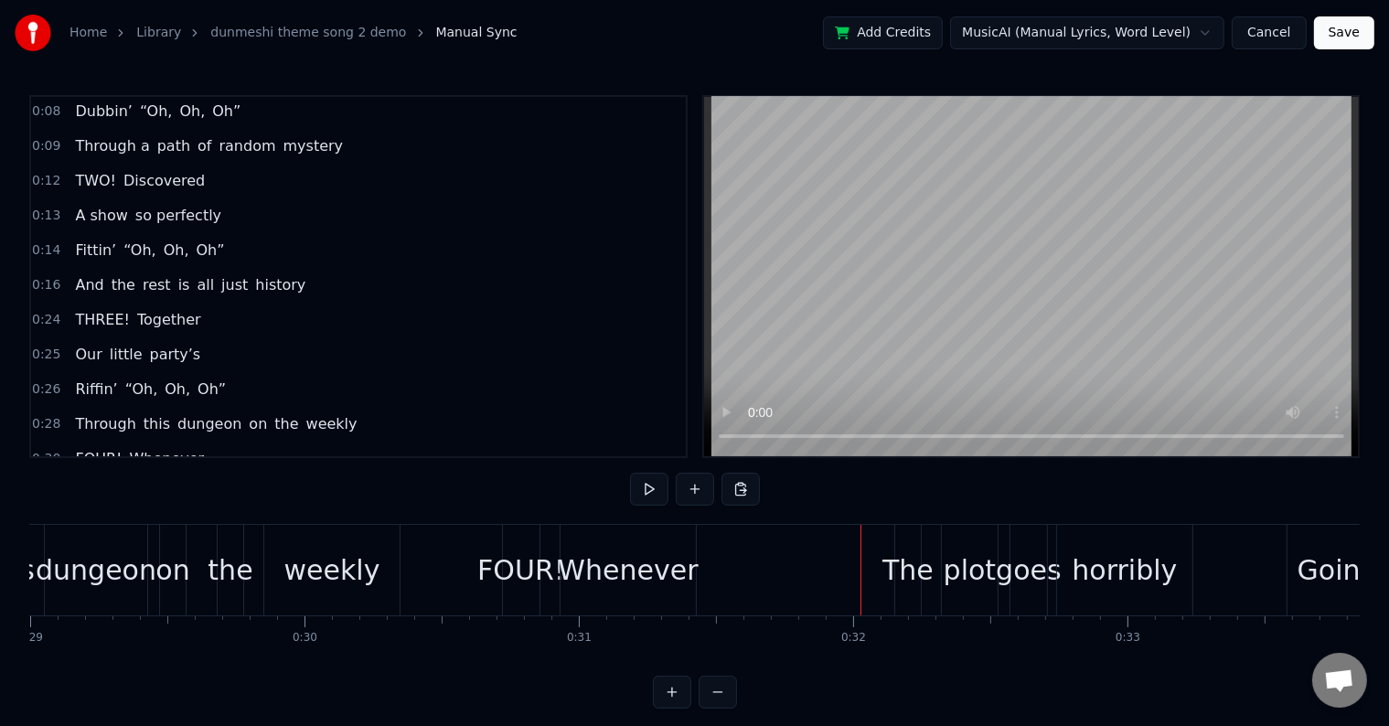
scroll to position [0, 7841]
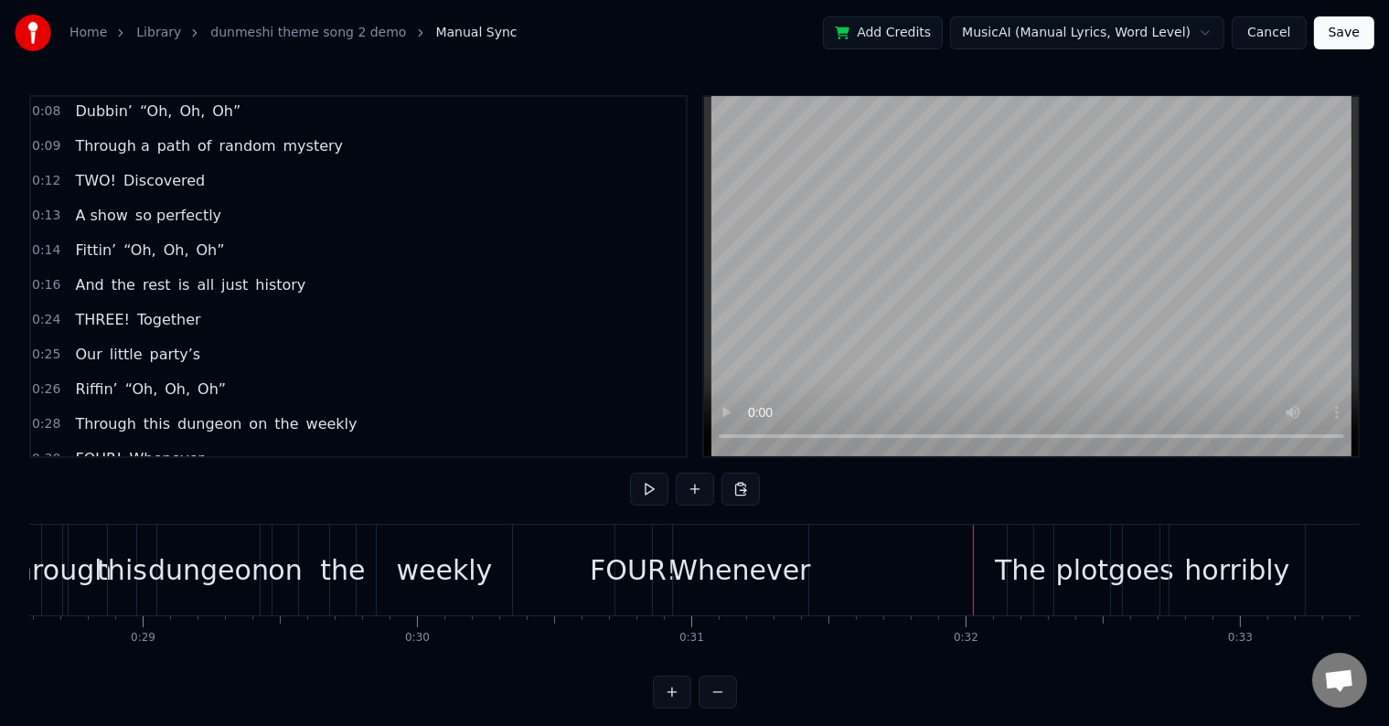
click at [629, 565] on div "FOUR!" at bounding box center [634, 569] width 88 height 41
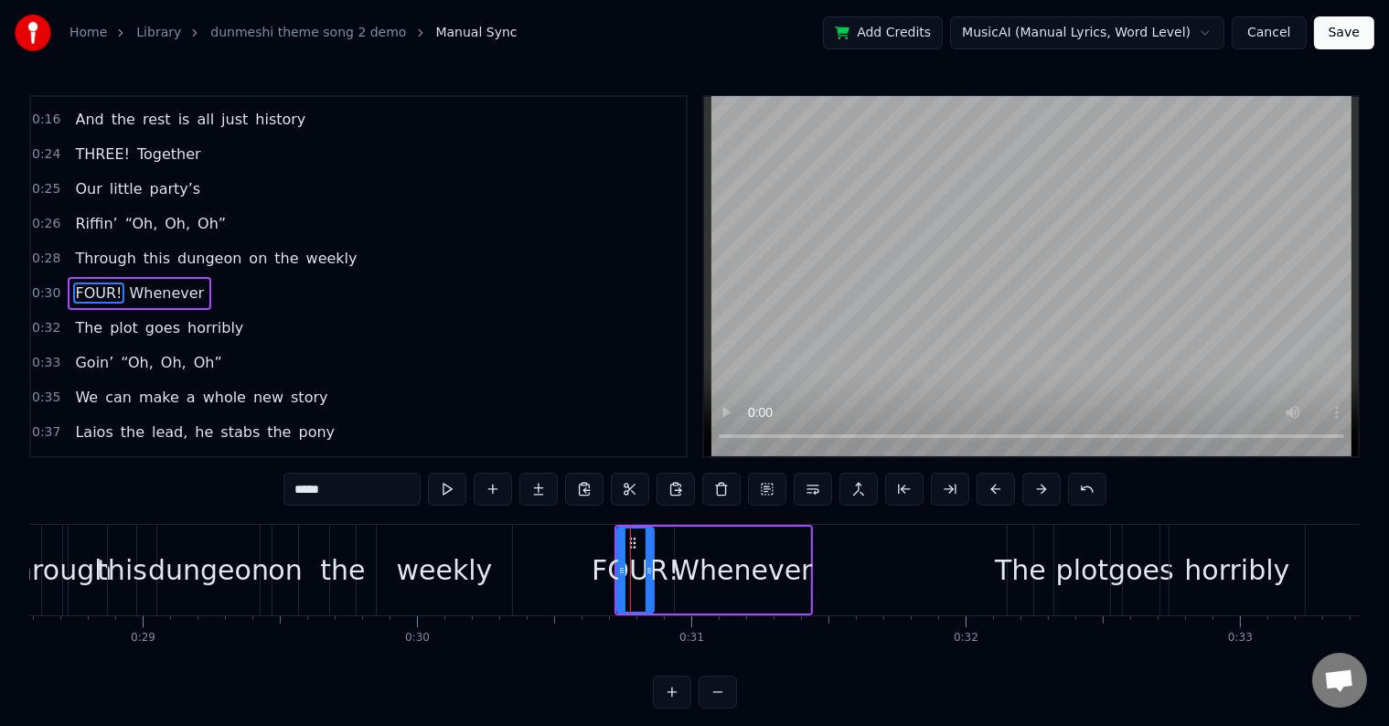
scroll to position [240, 0]
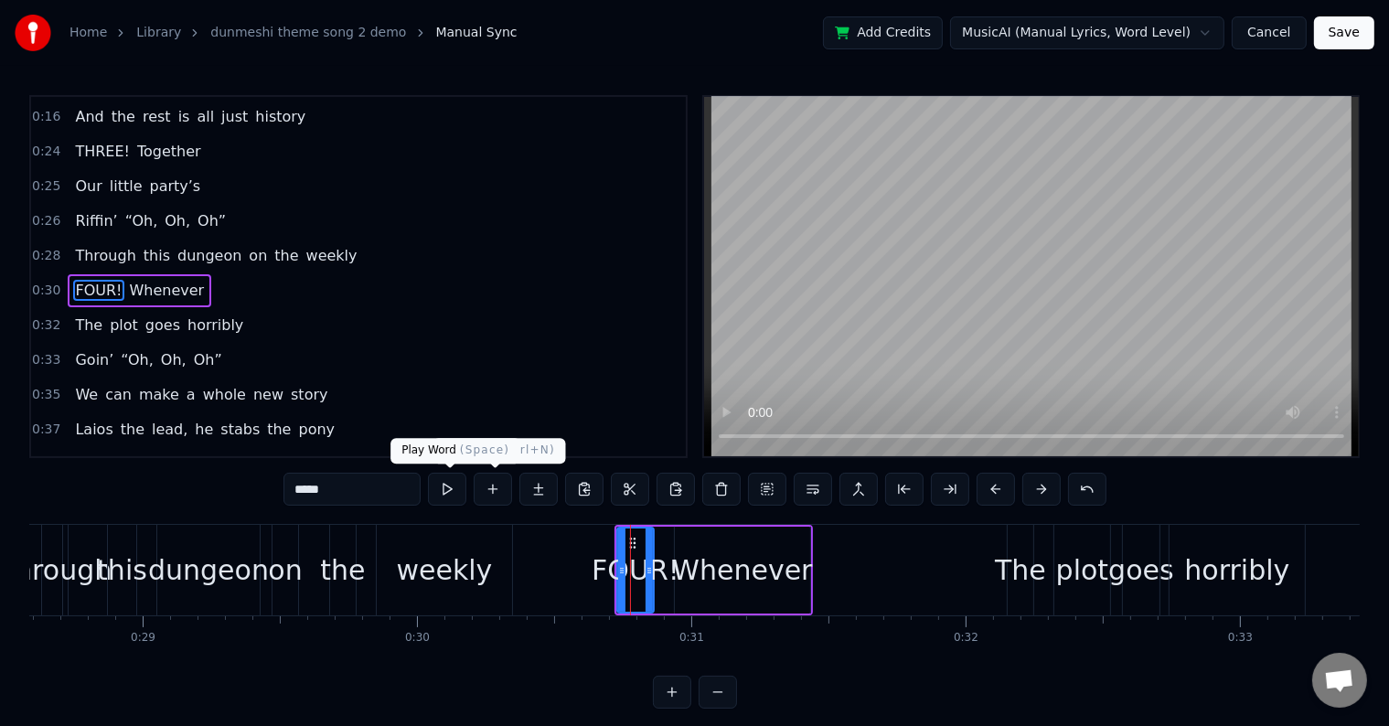
click at [448, 487] on button at bounding box center [447, 489] width 38 height 33
click at [741, 592] on div "Whenever" at bounding box center [742, 570] width 135 height 87
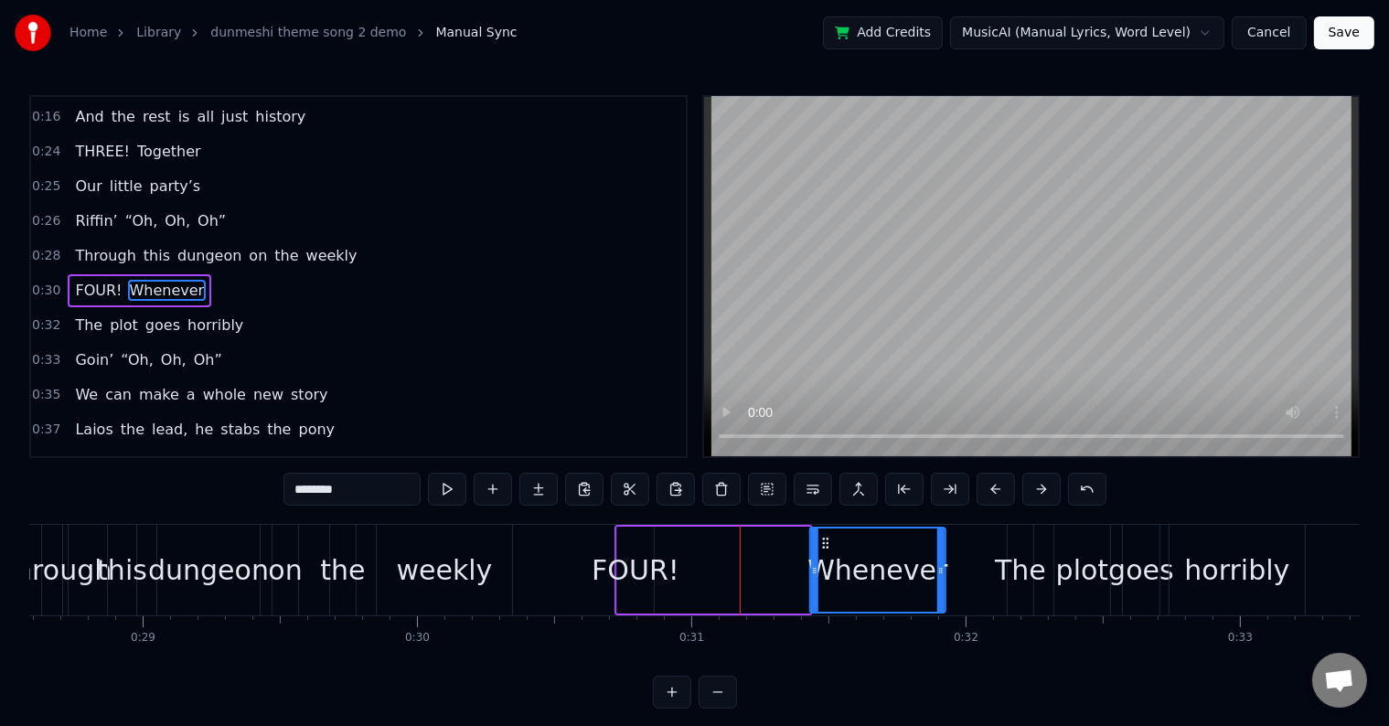
drag, startPoint x: 689, startPoint y: 541, endPoint x: 825, endPoint y: 549, distance: 135.5
click at [825, 549] on div "Whenever" at bounding box center [877, 569] width 133 height 83
click at [656, 567] on div "FOUR!" at bounding box center [636, 569] width 88 height 41
type input "*****"
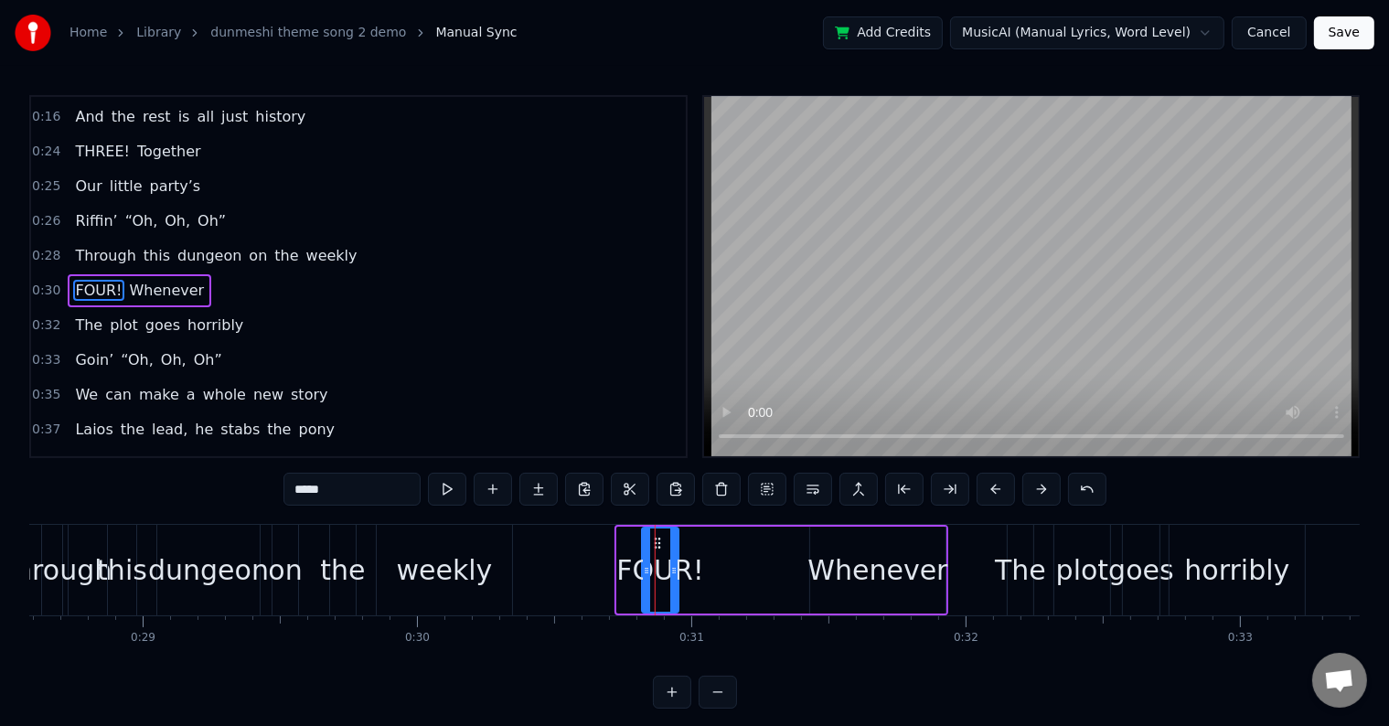
drag, startPoint x: 629, startPoint y: 538, endPoint x: 656, endPoint y: 560, distance: 35.0
click at [653, 560] on div "FOUR!" at bounding box center [660, 569] width 35 height 83
drag, startPoint x: 674, startPoint y: 549, endPoint x: 748, endPoint y: 559, distance: 74.7
click at [748, 559] on div at bounding box center [746, 569] width 7 height 83
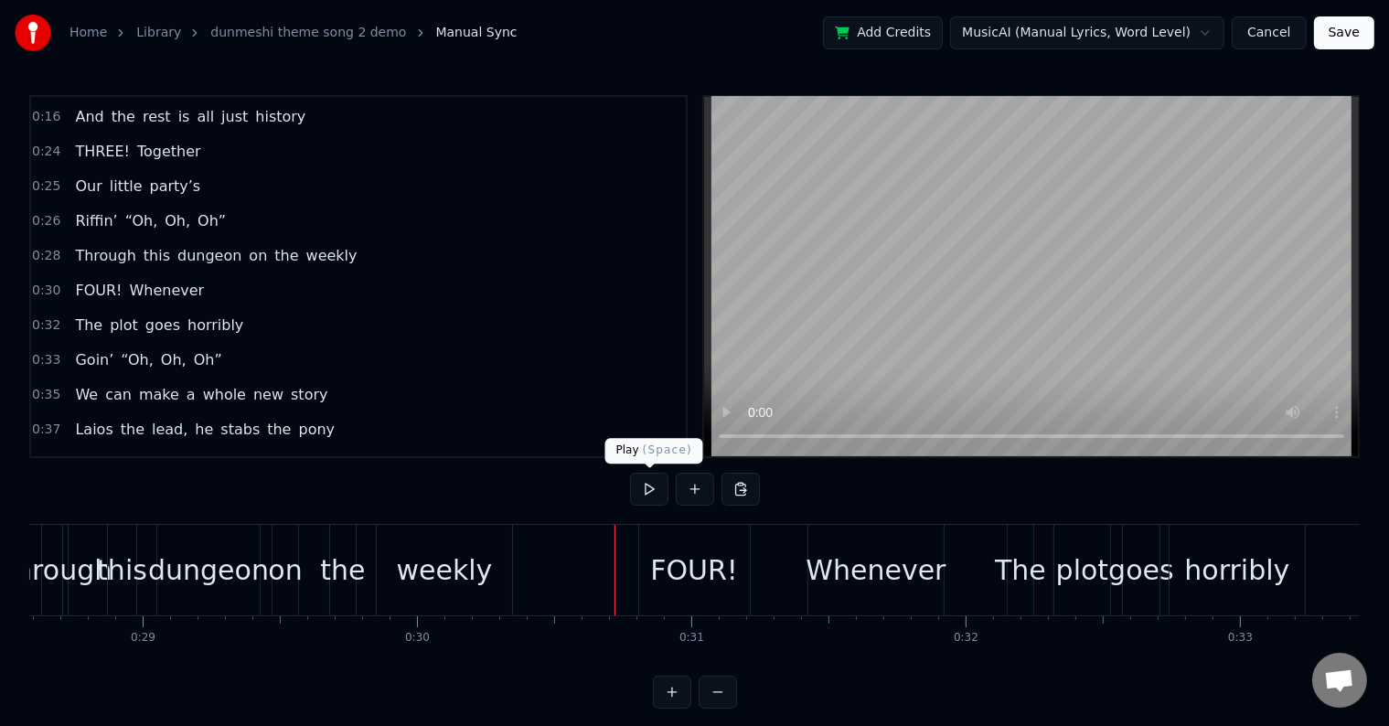
click at [645, 490] on button at bounding box center [649, 489] width 38 height 33
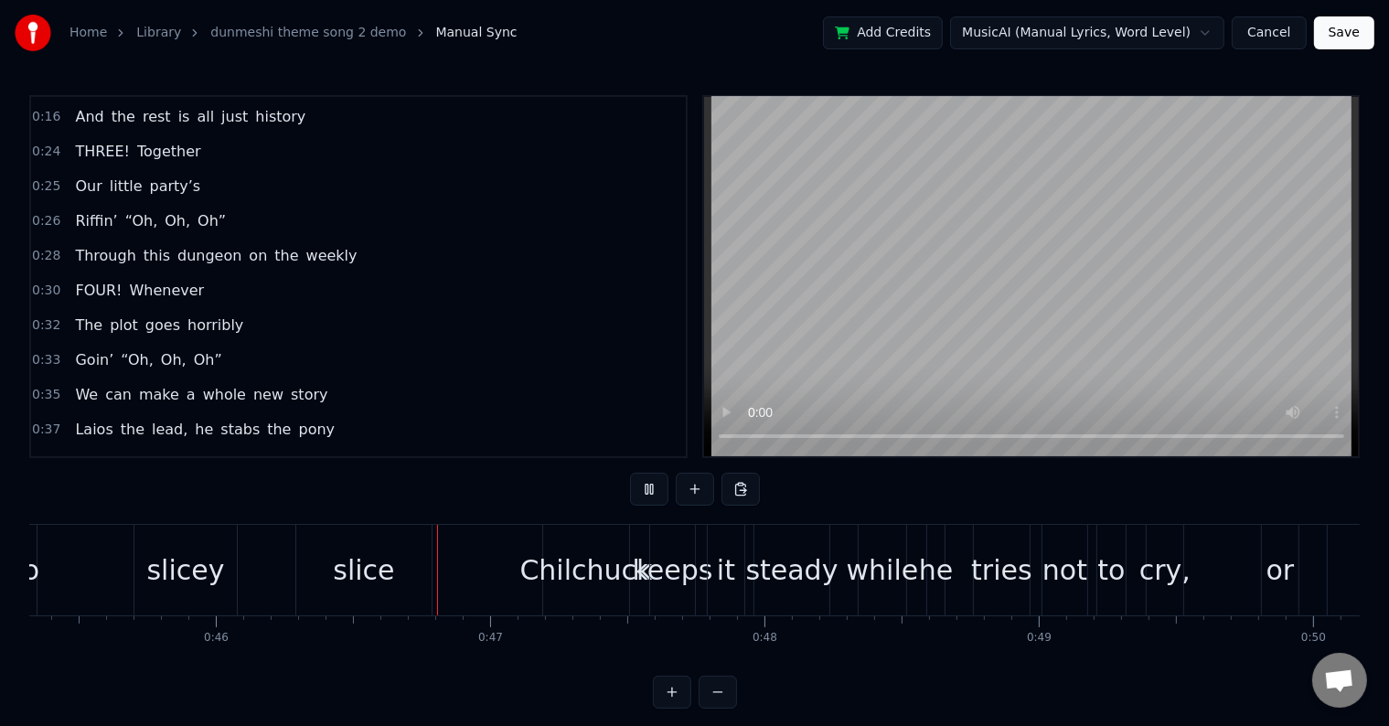
scroll to position [0, 12601]
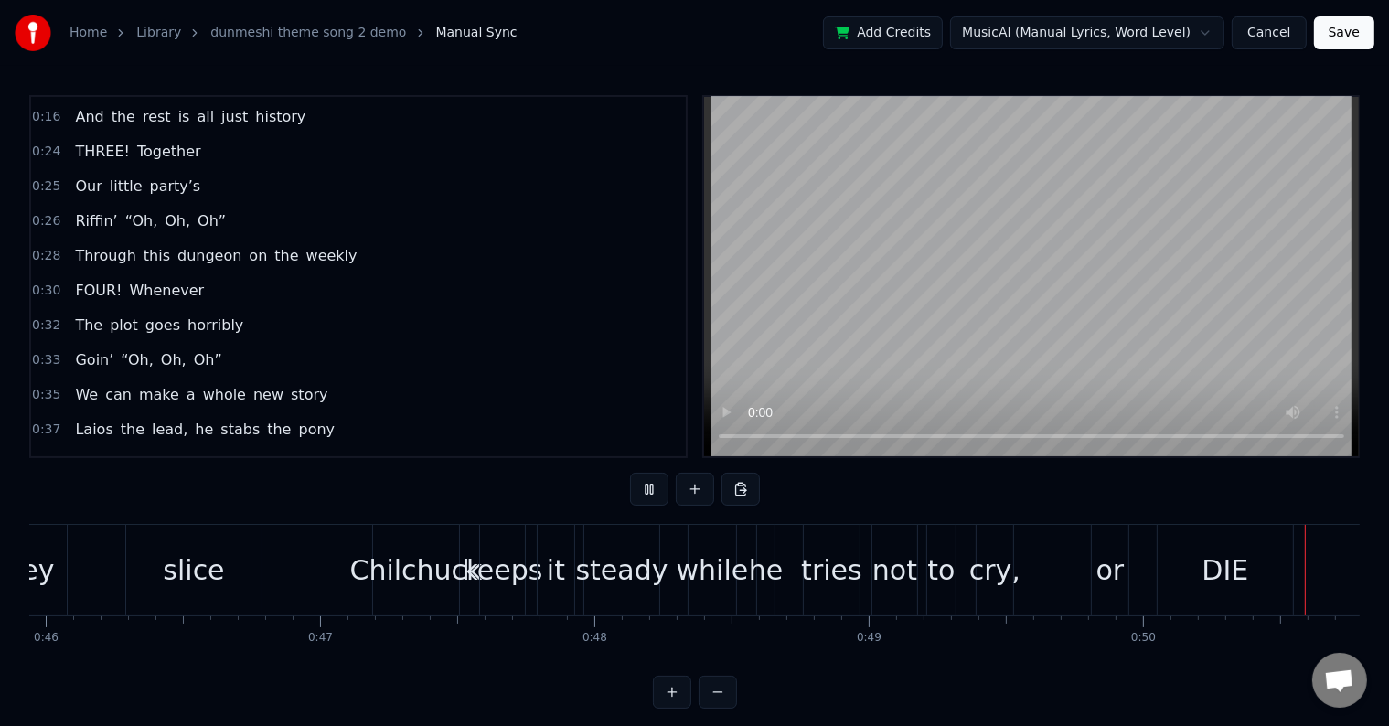
click at [645, 490] on button at bounding box center [649, 489] width 38 height 33
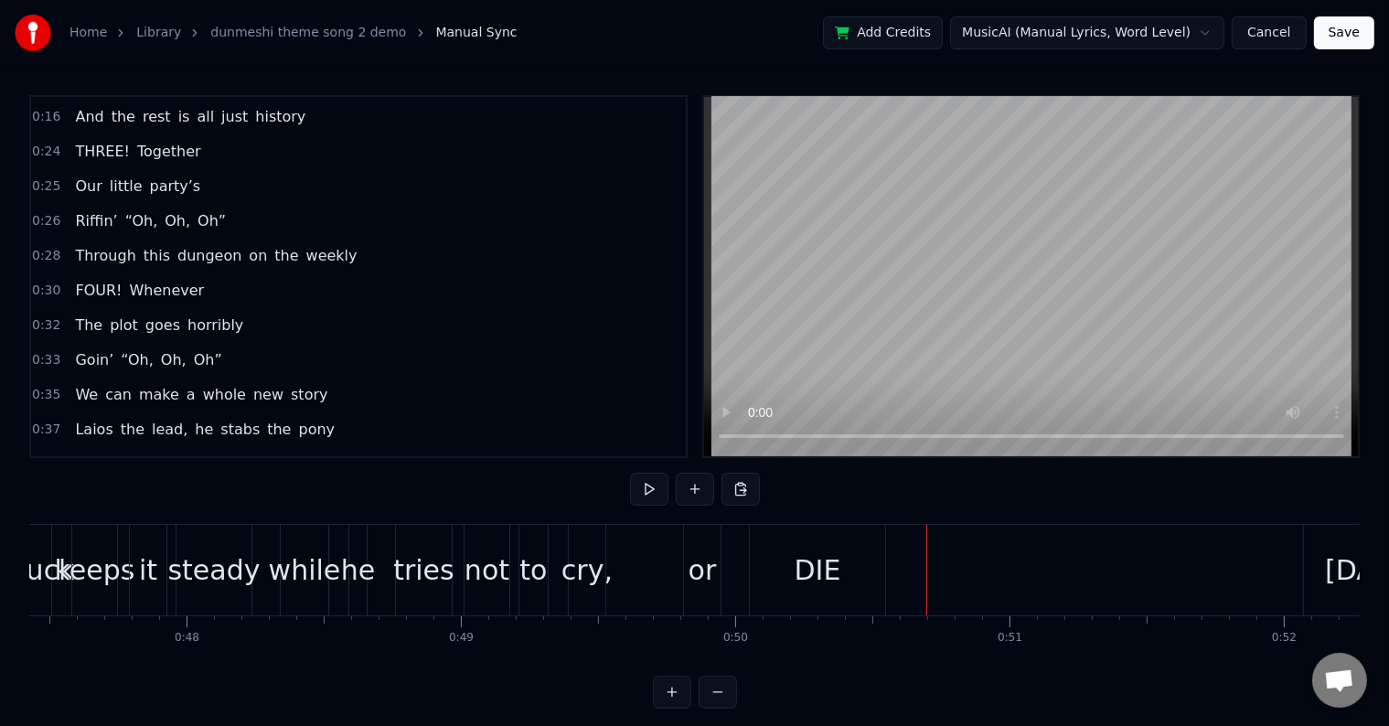
scroll to position [0, 12967]
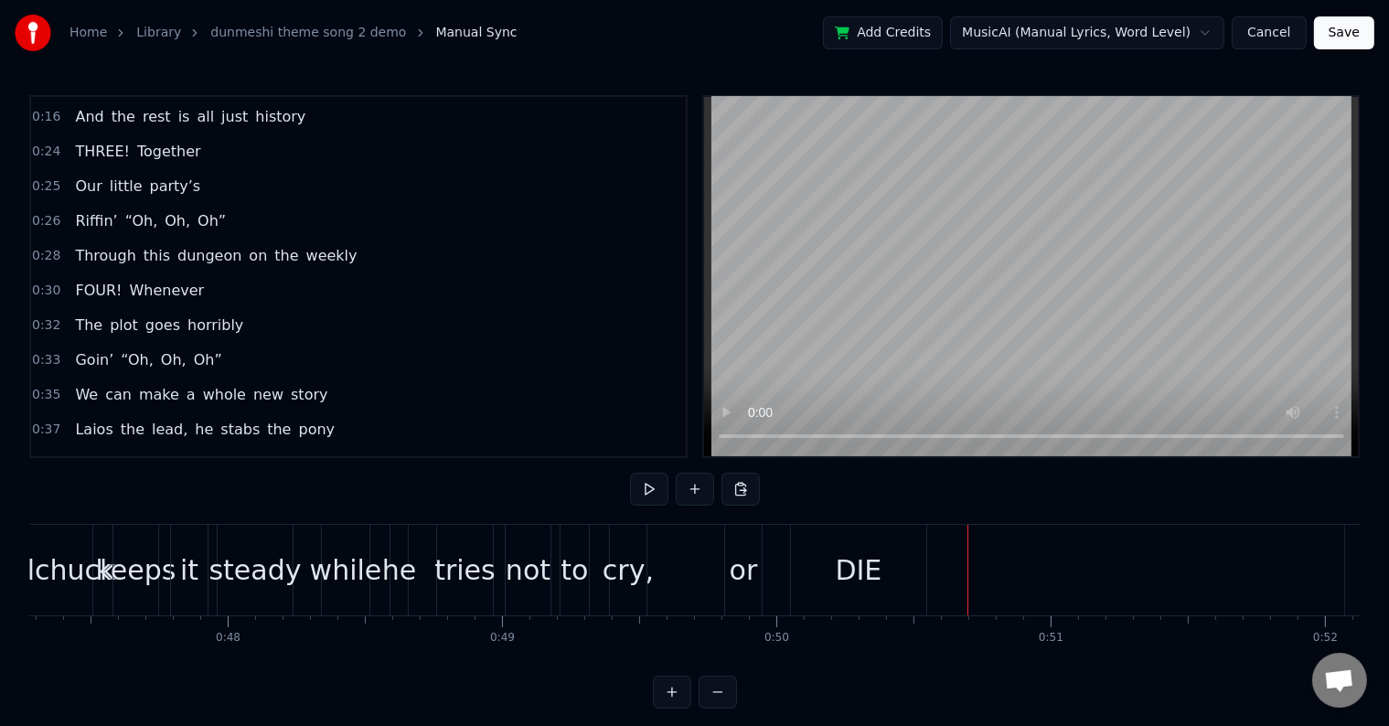
click at [836, 569] on div "DIE" at bounding box center [858, 570] width 135 height 91
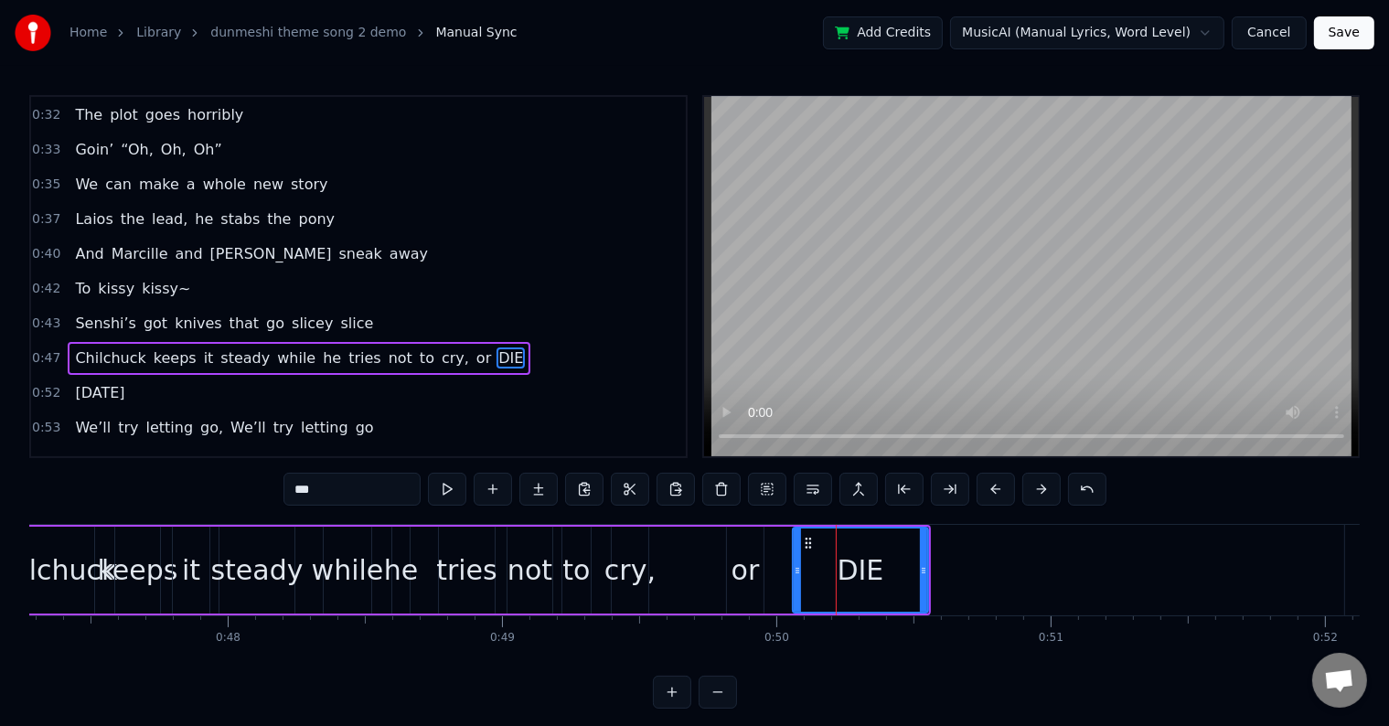
scroll to position [509, 0]
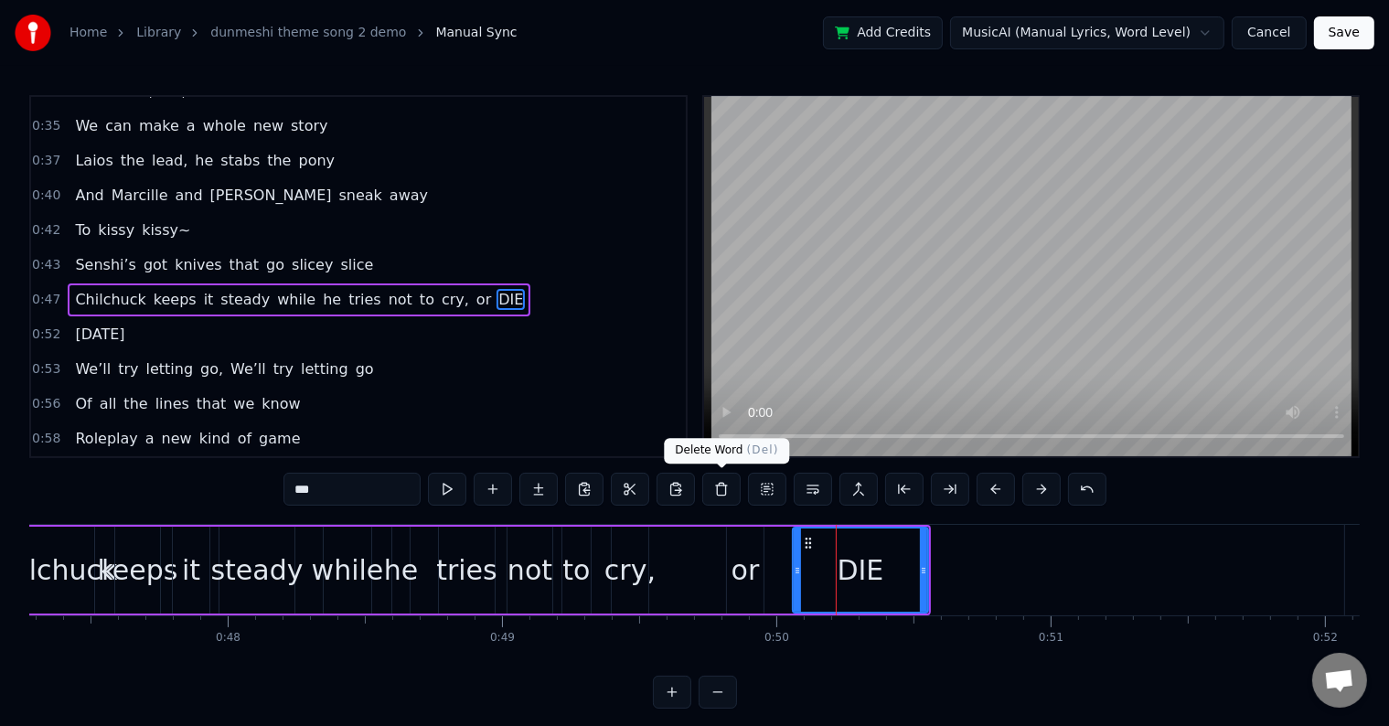
click at [721, 492] on button at bounding box center [721, 489] width 38 height 33
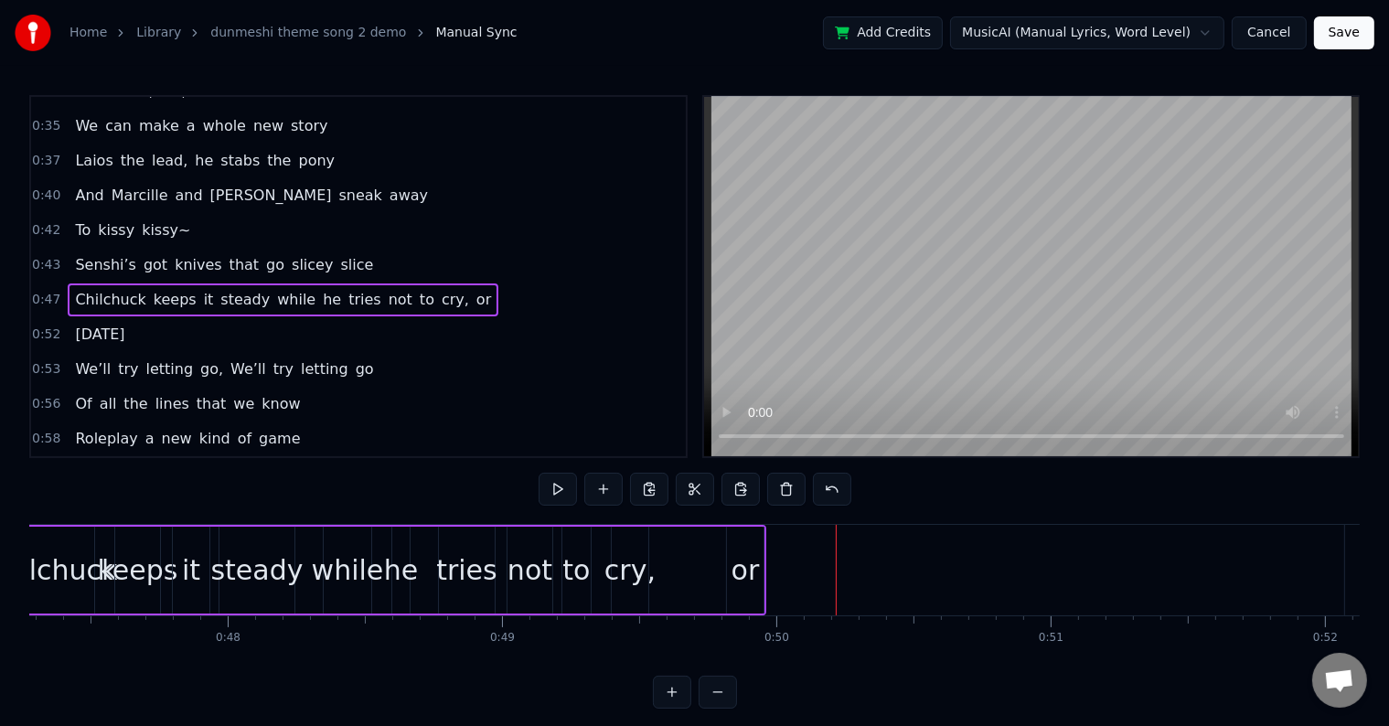
click at [737, 573] on div "or" at bounding box center [745, 569] width 28 height 41
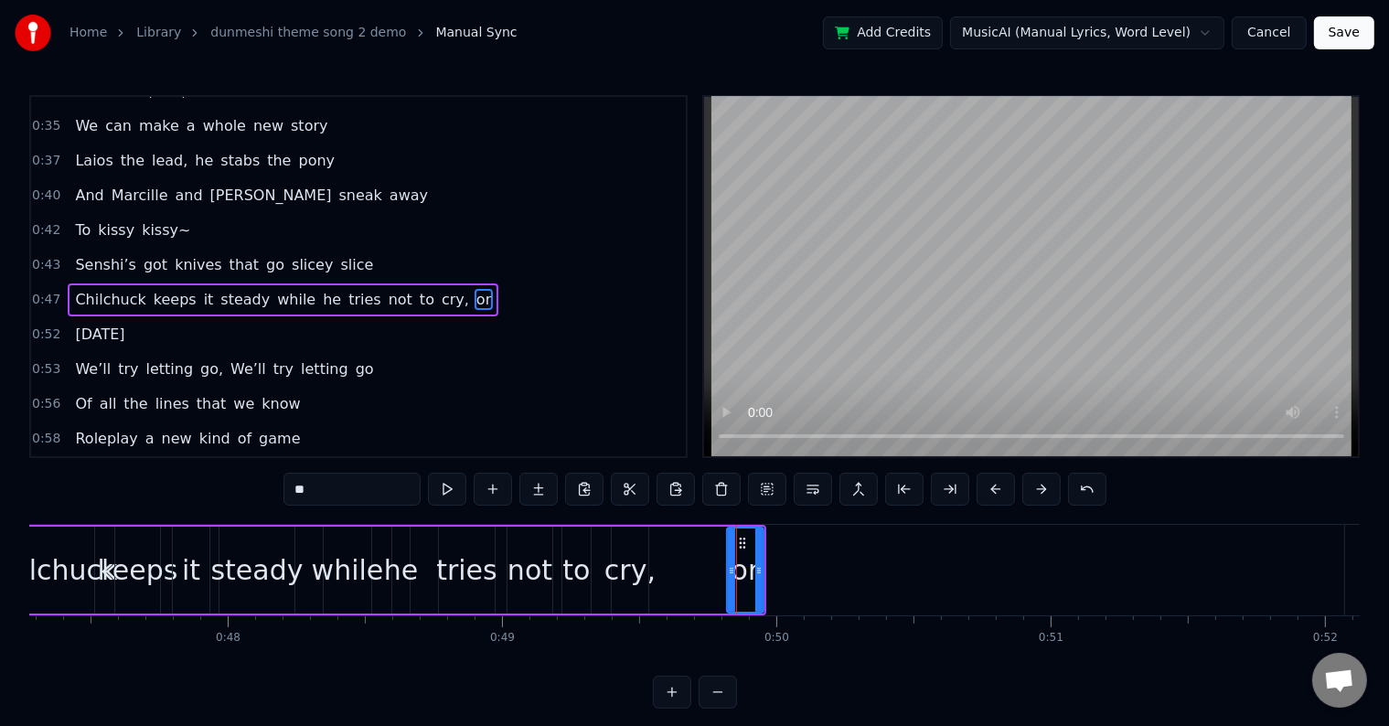
click at [364, 497] on input "**" at bounding box center [351, 489] width 137 height 33
click at [644, 552] on div "cry," at bounding box center [629, 569] width 51 height 41
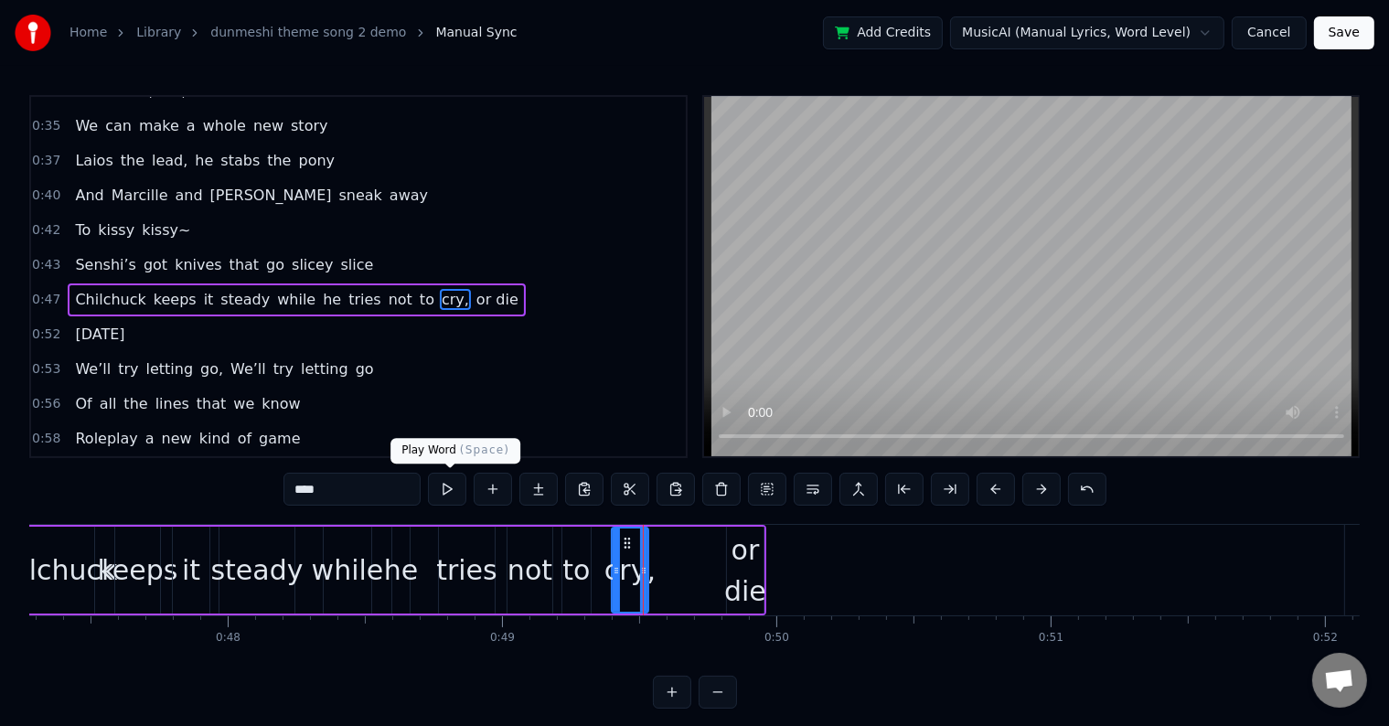
click at [443, 480] on button at bounding box center [447, 489] width 38 height 33
click at [735, 557] on div "or die" at bounding box center [745, 570] width 42 height 82
type input "******"
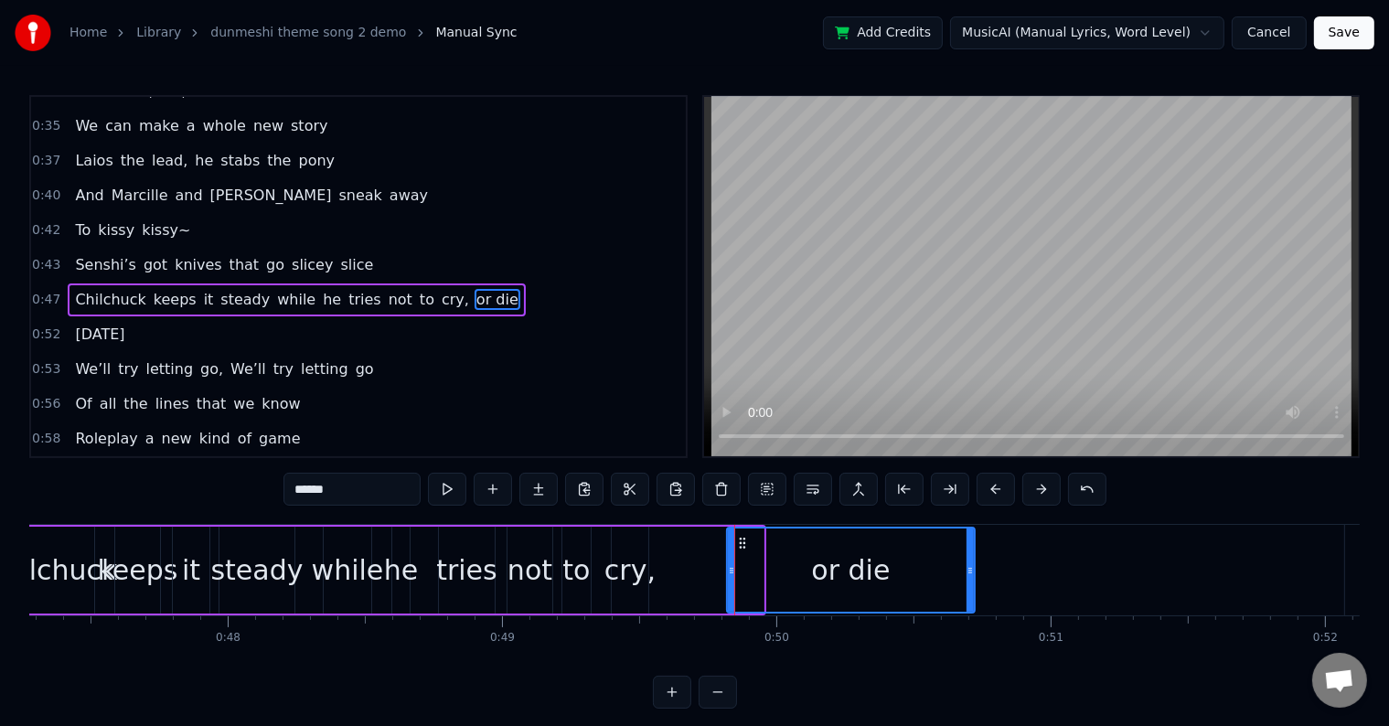
drag, startPoint x: 762, startPoint y: 560, endPoint x: 952, endPoint y: 580, distance: 191.2
click at [966, 580] on div at bounding box center [969, 569] width 7 height 83
click at [660, 547] on div "[PERSON_NAME] keeps it steady while he tries not to cry, or die" at bounding box center [480, 570] width 951 height 91
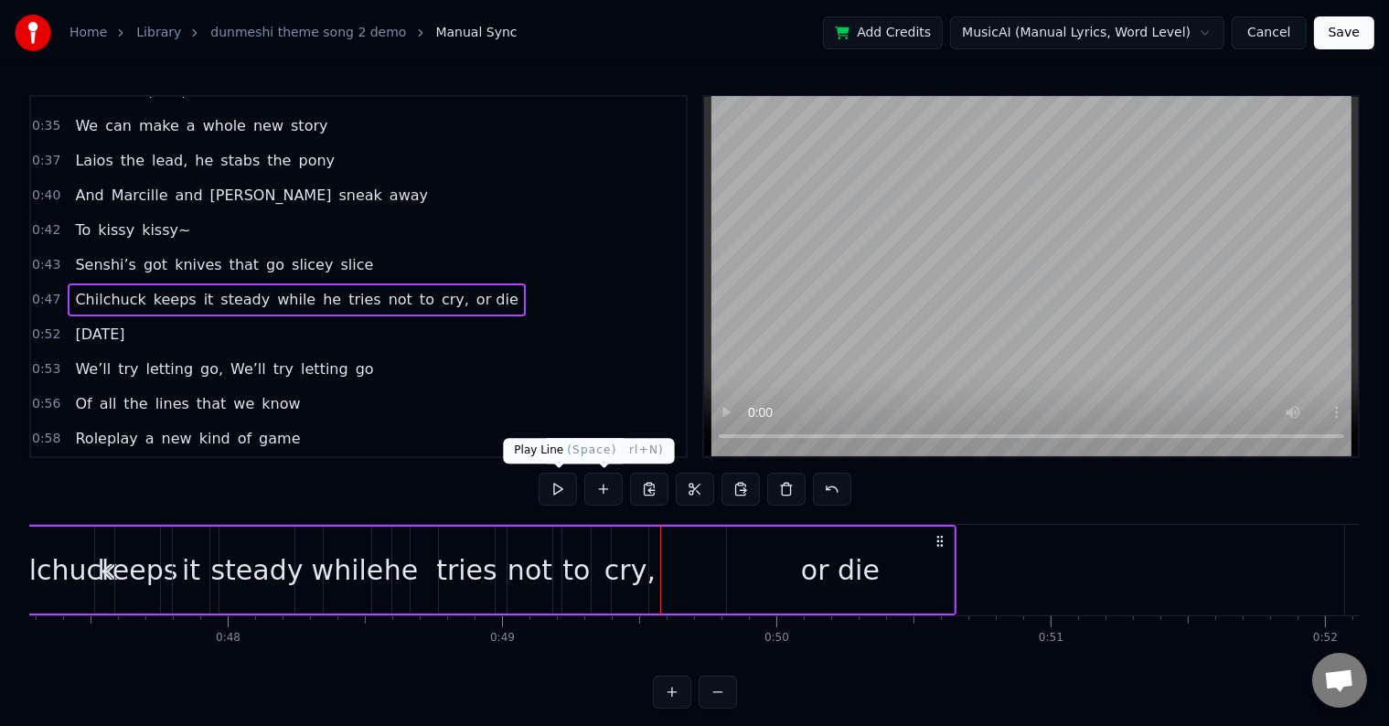
click at [560, 486] on button at bounding box center [558, 489] width 38 height 33
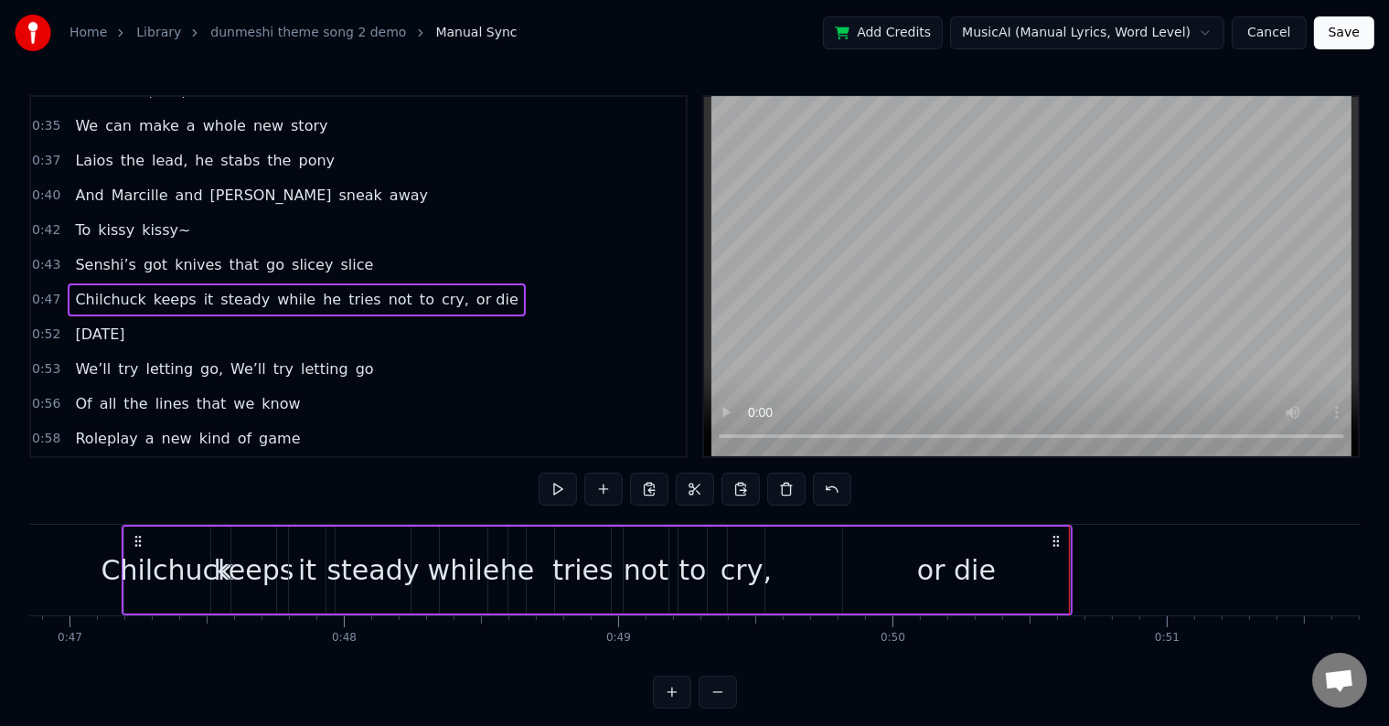
click at [560, 486] on button at bounding box center [558, 489] width 38 height 33
click at [560, 490] on button at bounding box center [558, 489] width 38 height 33
click at [960, 558] on div "or die" at bounding box center [956, 569] width 79 height 41
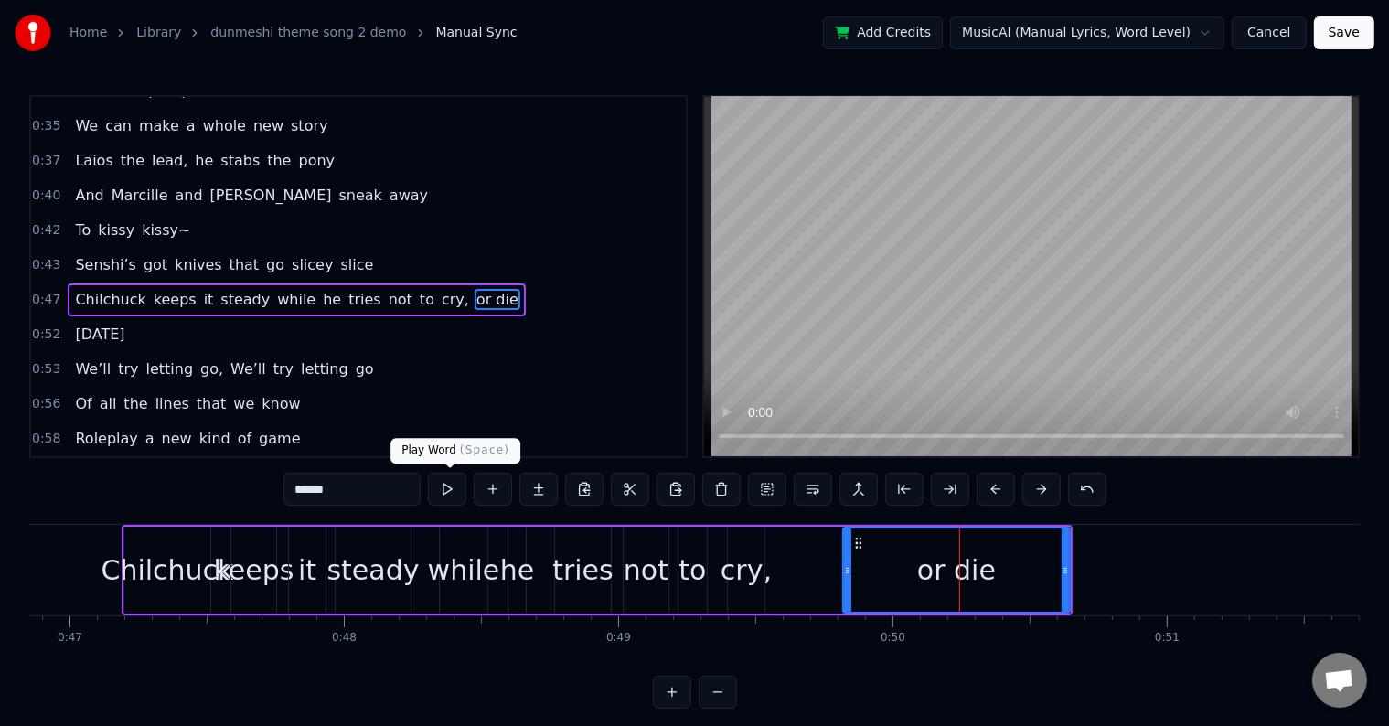
click at [450, 482] on button at bounding box center [447, 489] width 38 height 33
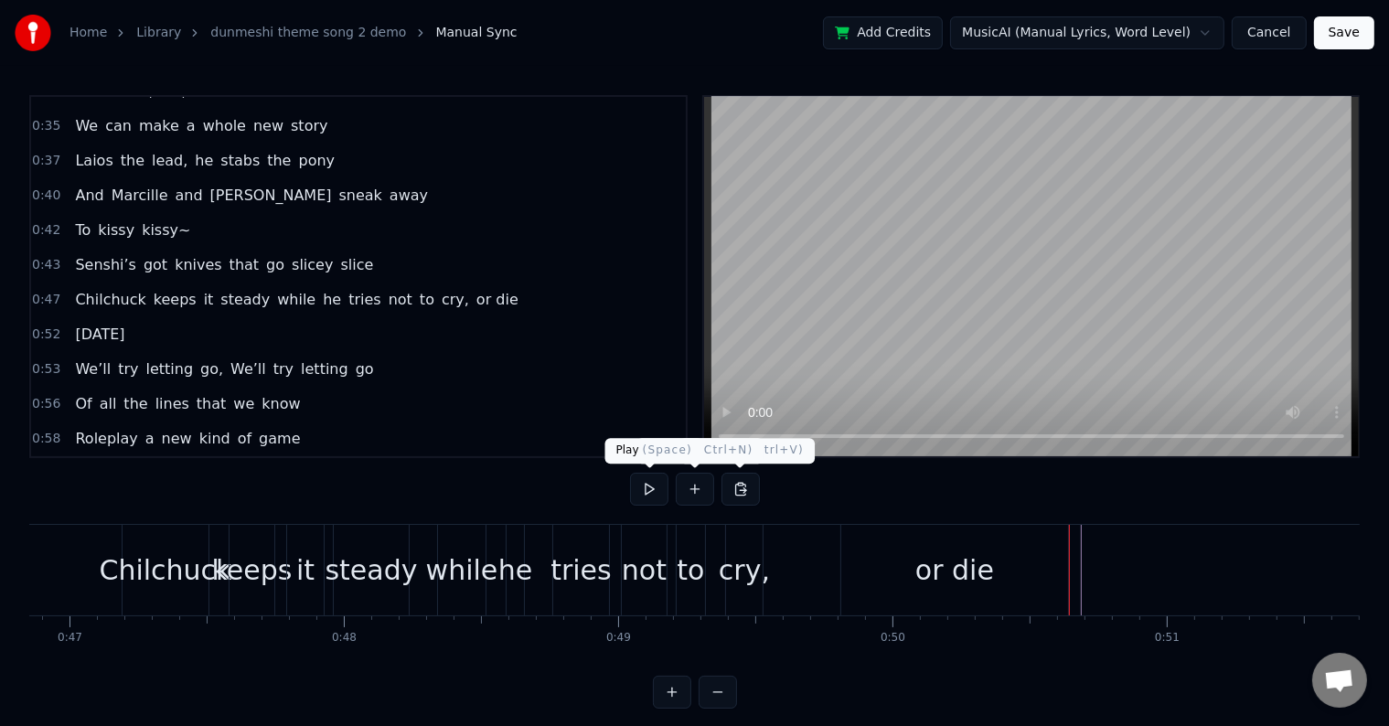
click at [636, 485] on button at bounding box center [649, 489] width 38 height 33
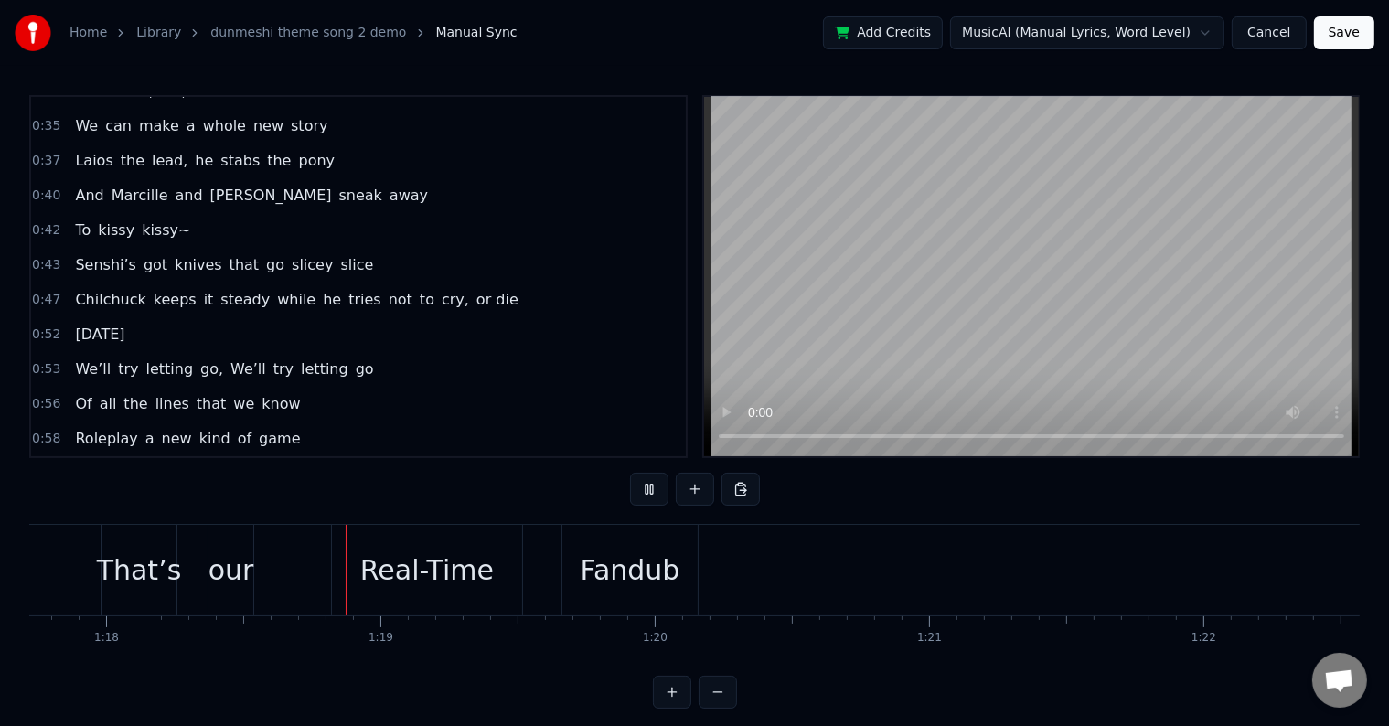
scroll to position [0, 21336]
click at [643, 483] on button at bounding box center [649, 489] width 38 height 33
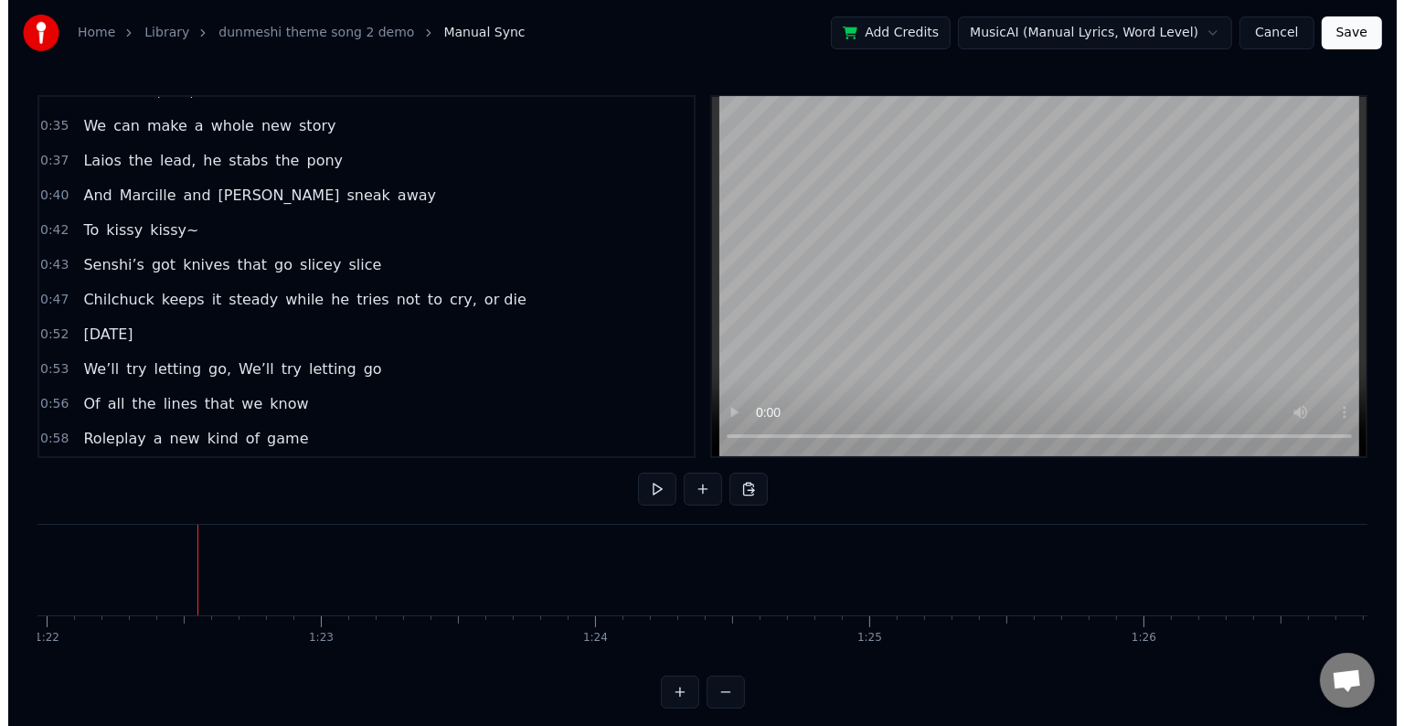
scroll to position [0, 22550]
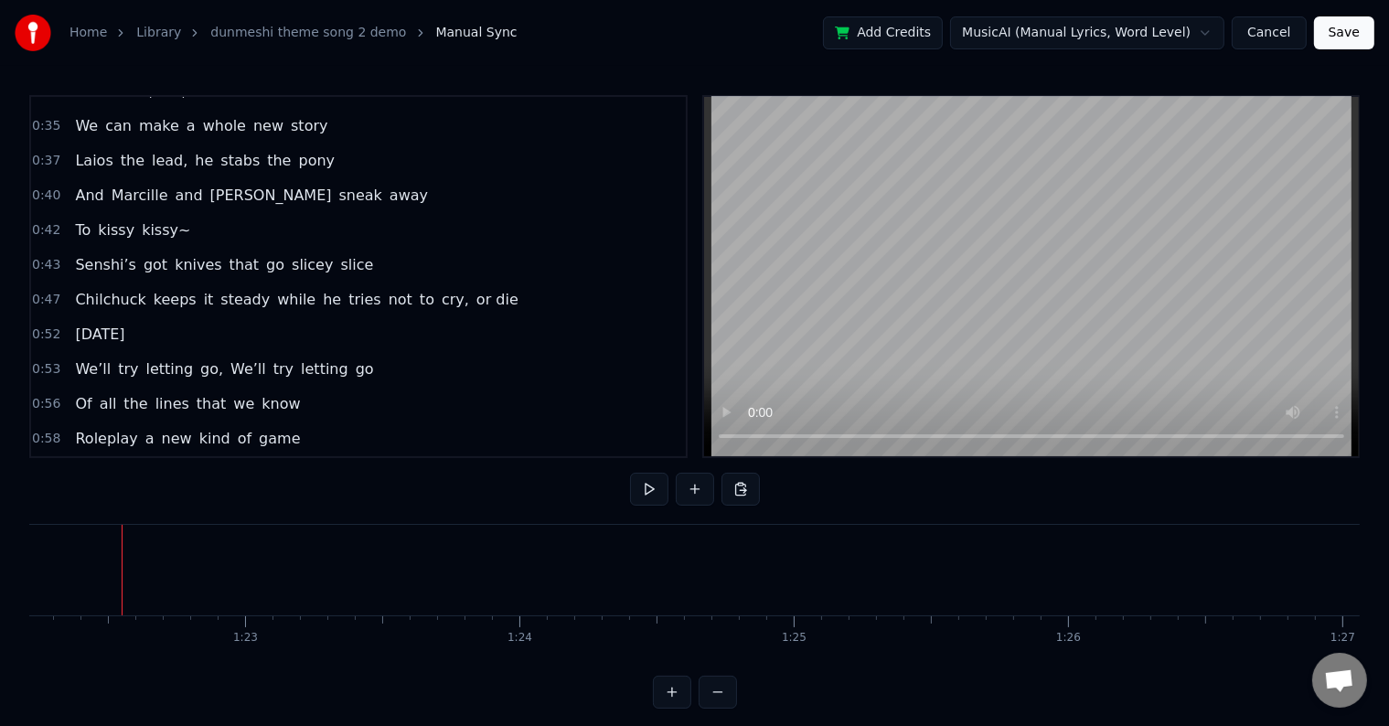
click at [1351, 32] on button "Save" at bounding box center [1344, 32] width 60 height 33
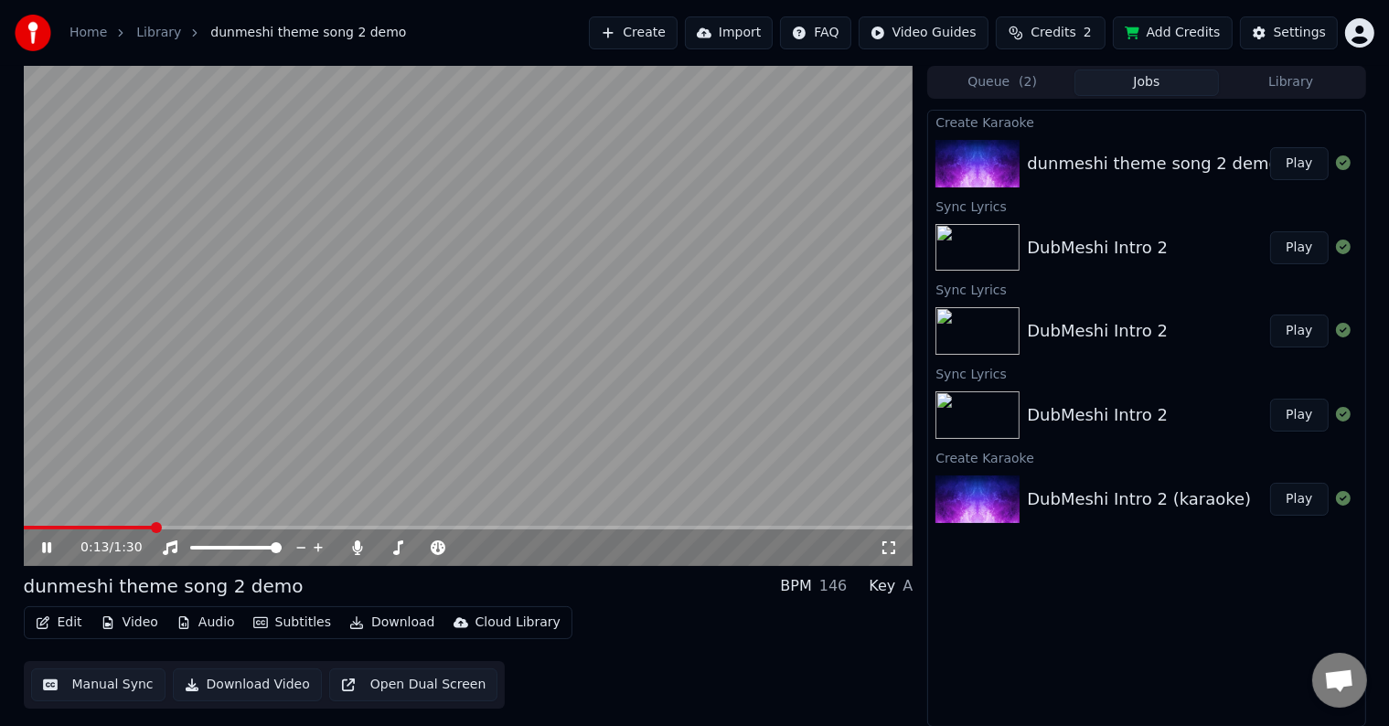
click at [52, 541] on icon at bounding box center [59, 547] width 43 height 15
click at [150, 529] on span at bounding box center [88, 528] width 128 height 4
click at [312, 526] on span at bounding box center [310, 527] width 11 height 11
click at [62, 527] on span at bounding box center [67, 527] width 11 height 11
click at [39, 547] on icon at bounding box center [59, 547] width 43 height 15
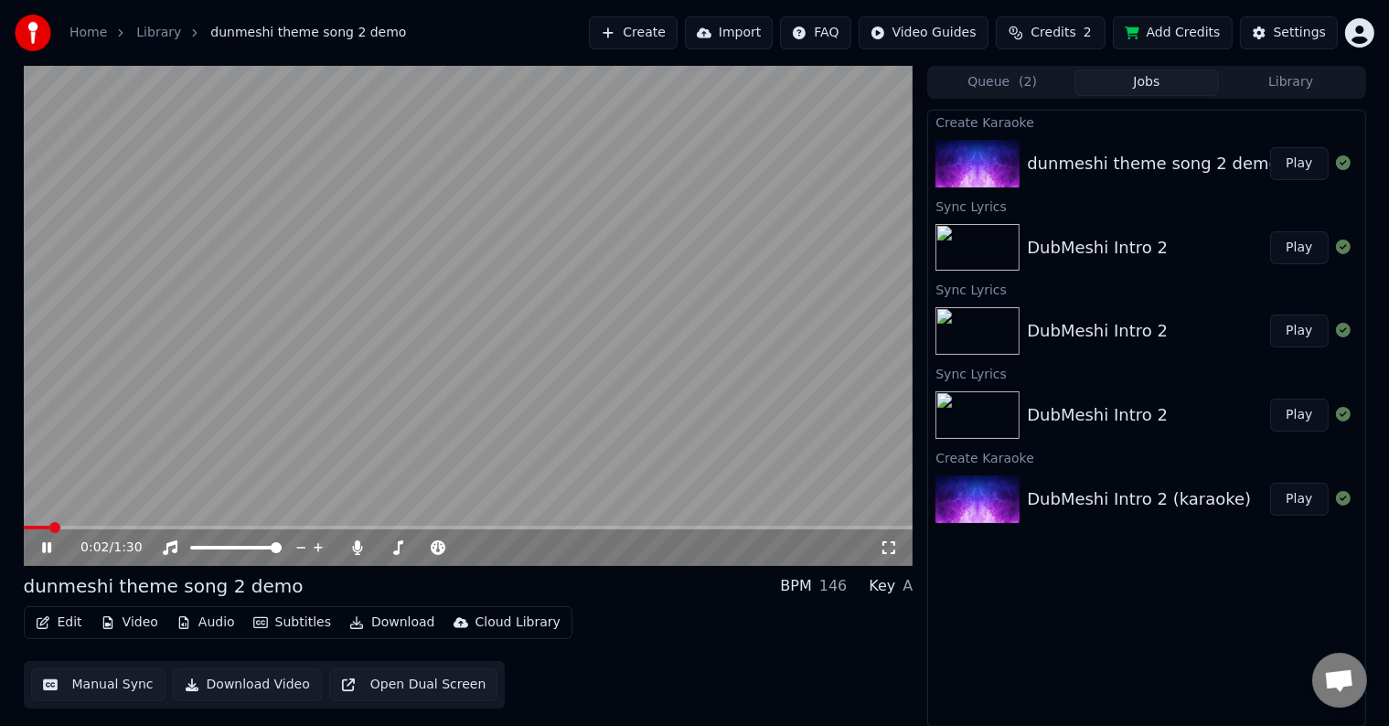
click at [39, 547] on icon at bounding box center [59, 547] width 43 height 15
click at [42, 547] on icon at bounding box center [46, 547] width 11 height 13
click at [49, 550] on icon at bounding box center [46, 547] width 9 height 11
click at [70, 627] on button "Edit" at bounding box center [58, 623] width 61 height 26
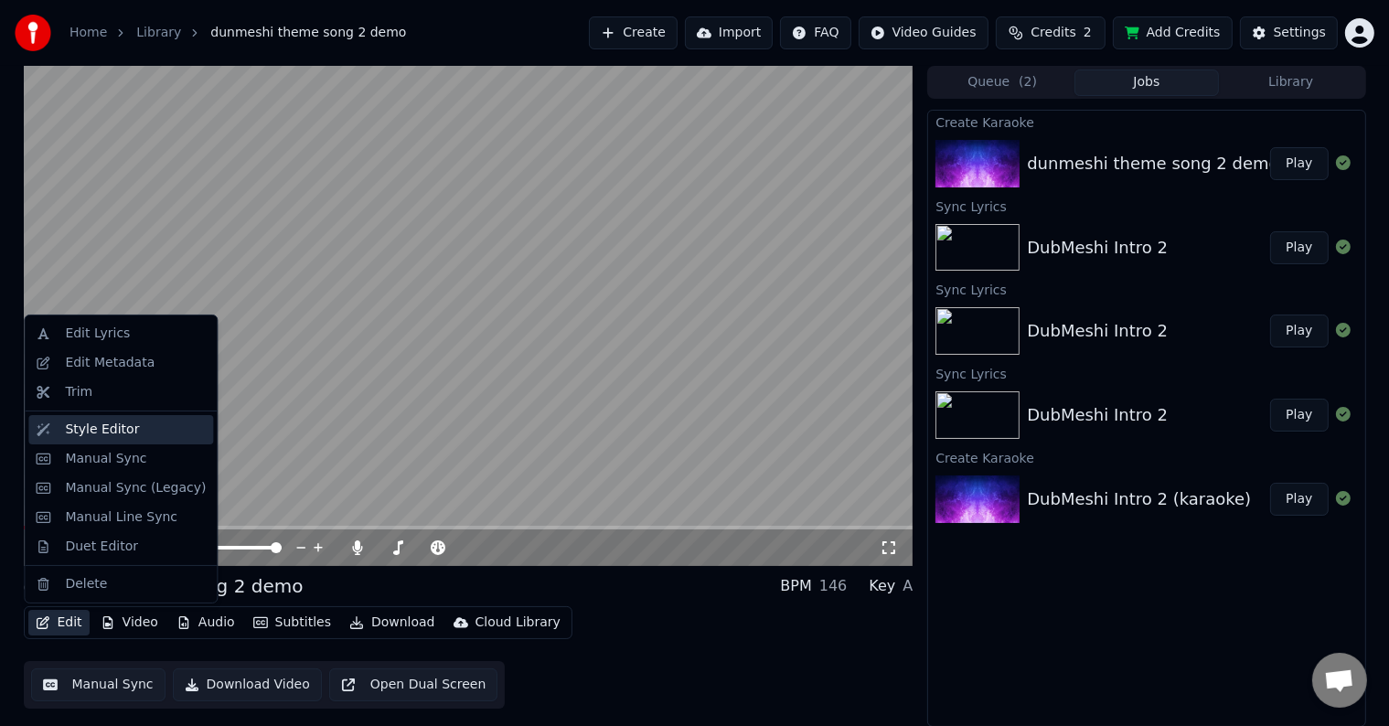
click at [115, 426] on div "Style Editor" at bounding box center [102, 430] width 74 height 18
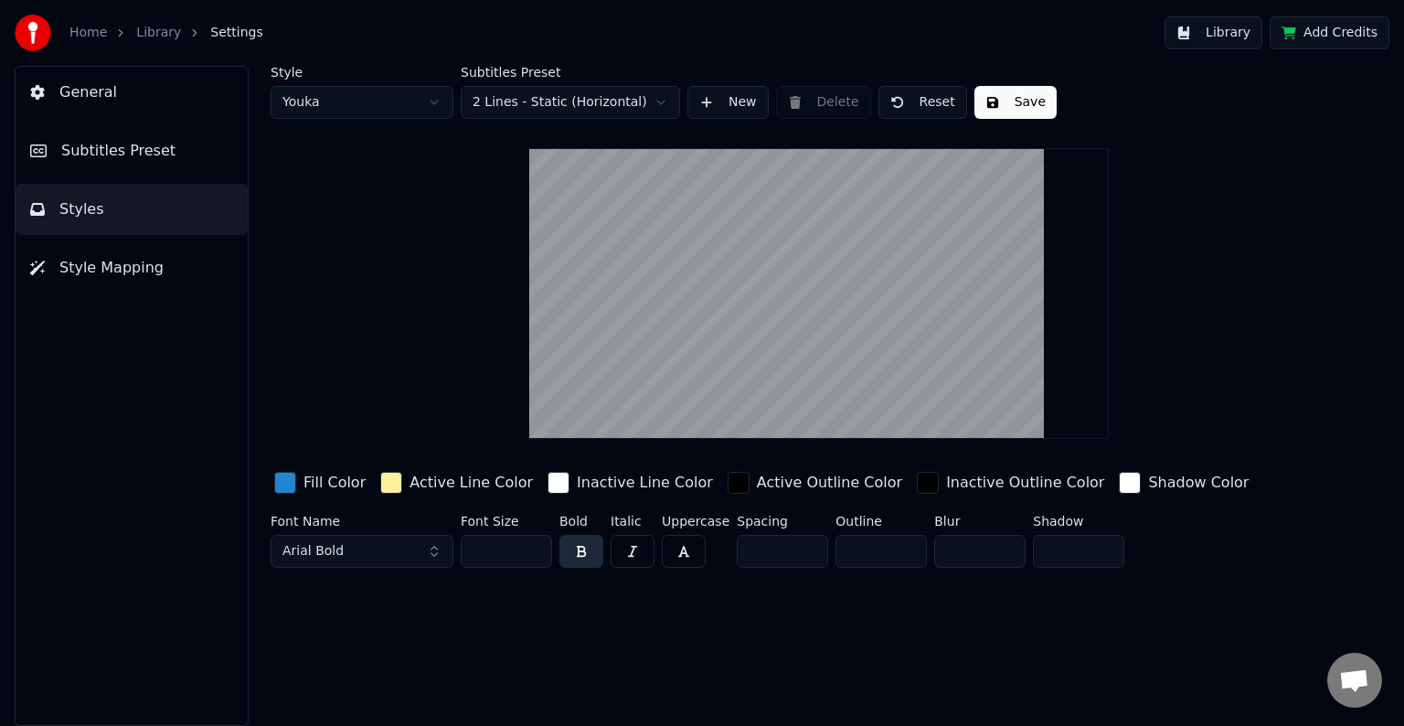
click at [530, 91] on html "Home Library Settings Library Add Credits General Subtitles Preset Styles Style…" at bounding box center [702, 363] width 1404 height 726
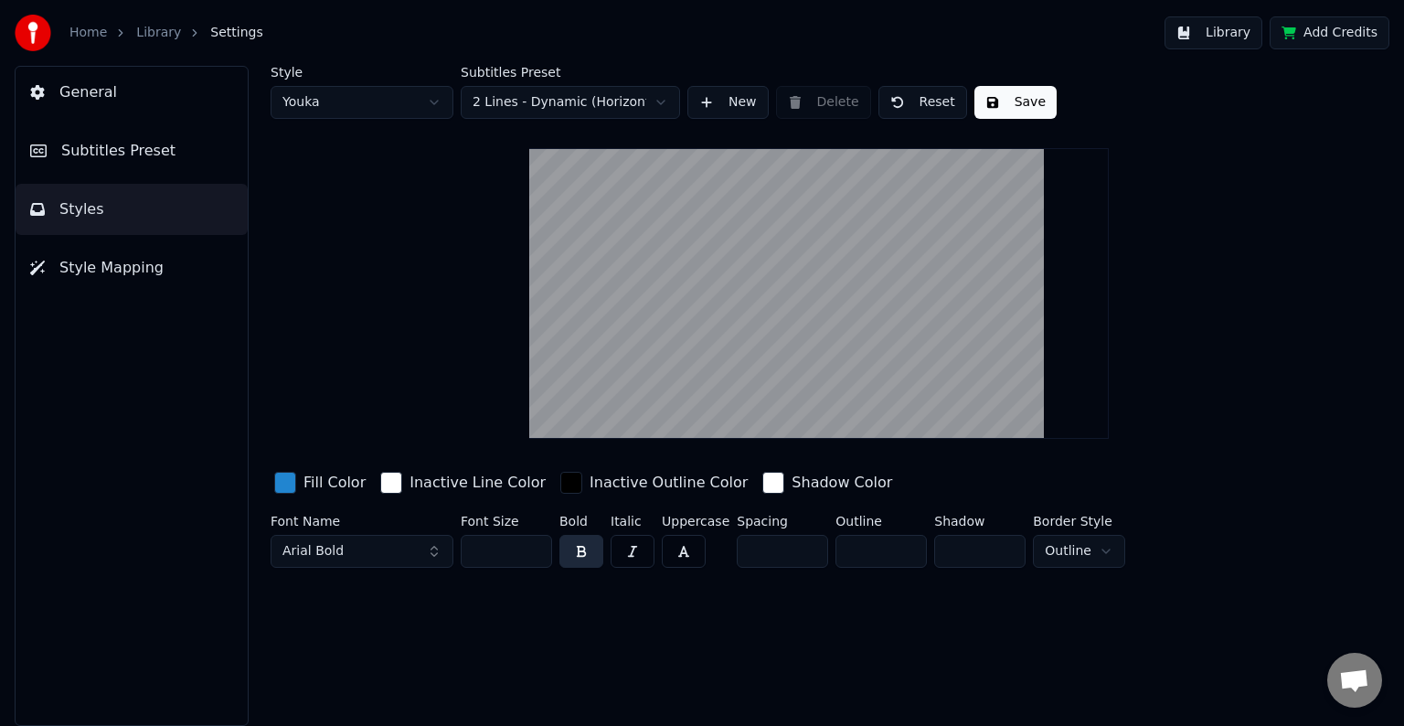
click at [557, 90] on html "Home Library Settings Library Add Credits General Subtitles Preset Styles Style…" at bounding box center [702, 363] width 1404 height 726
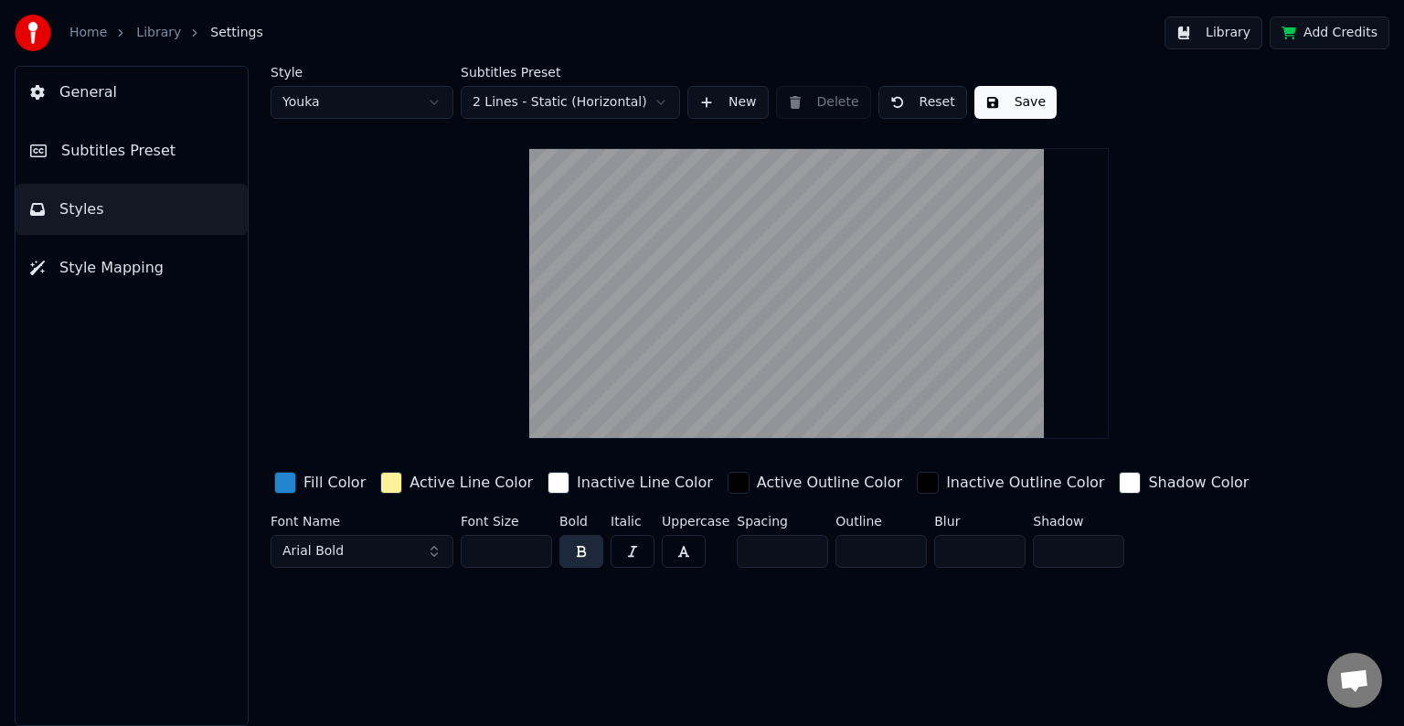
click at [277, 483] on div "button" at bounding box center [285, 483] width 22 height 22
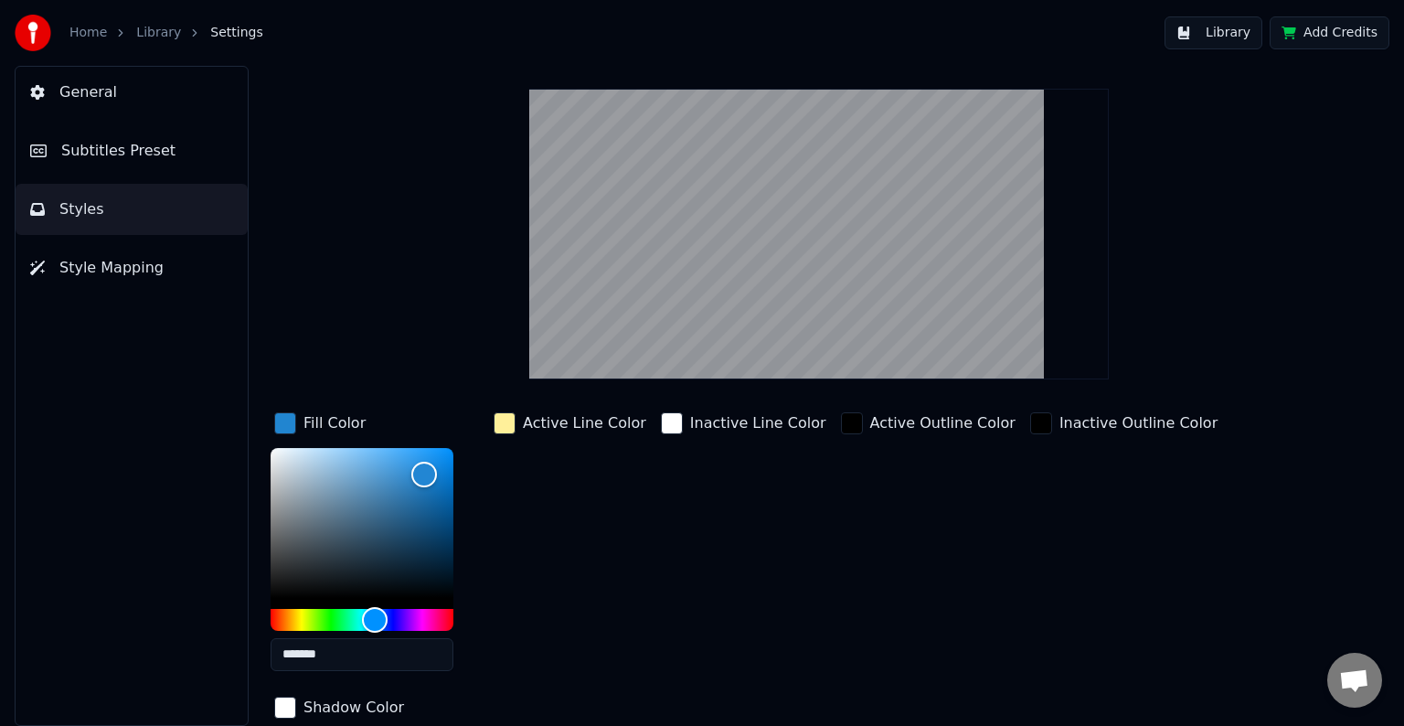
scroll to position [91, 0]
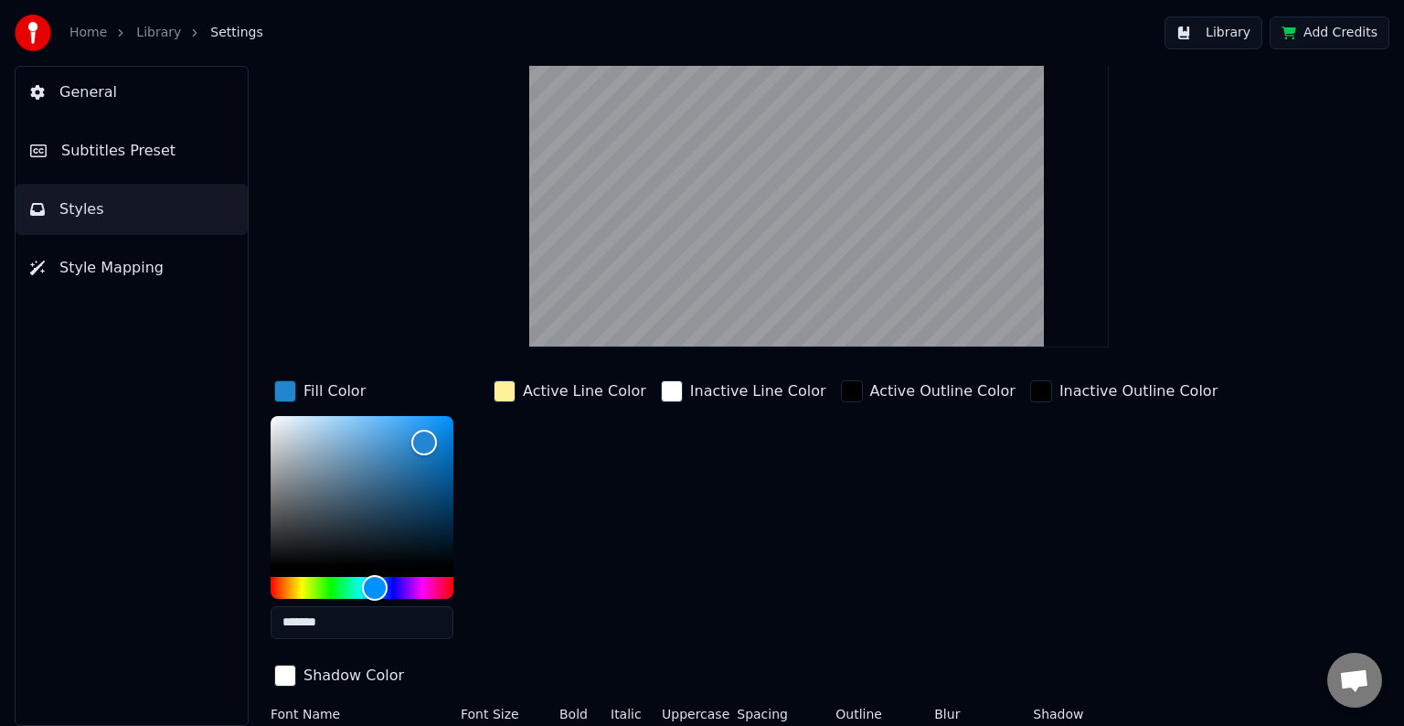
click at [605, 585] on div "Active Line Color" at bounding box center [570, 515] width 160 height 277
click at [661, 385] on div "button" at bounding box center [672, 391] width 22 height 22
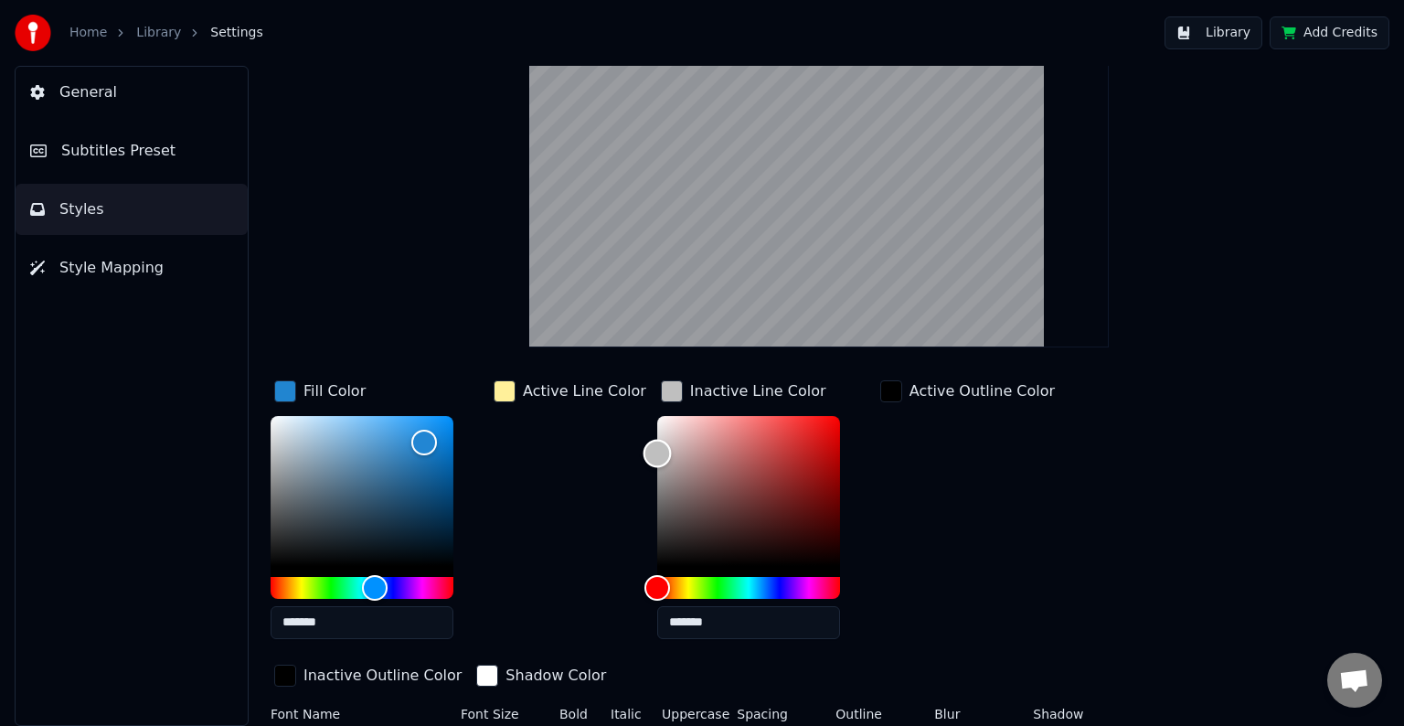
type input "*******"
drag, startPoint x: 647, startPoint y: 421, endPoint x: 613, endPoint y: 458, distance: 50.4
click at [613, 458] on div "Fill Color ******* Active Line Color Inactive Line Color ******* Active Outline…" at bounding box center [762, 535] width 983 height 316
click at [586, 484] on div "Active Line Color" at bounding box center [570, 515] width 160 height 277
click at [465, 661] on div "Inactive Outline Color" at bounding box center [368, 677] width 195 height 32
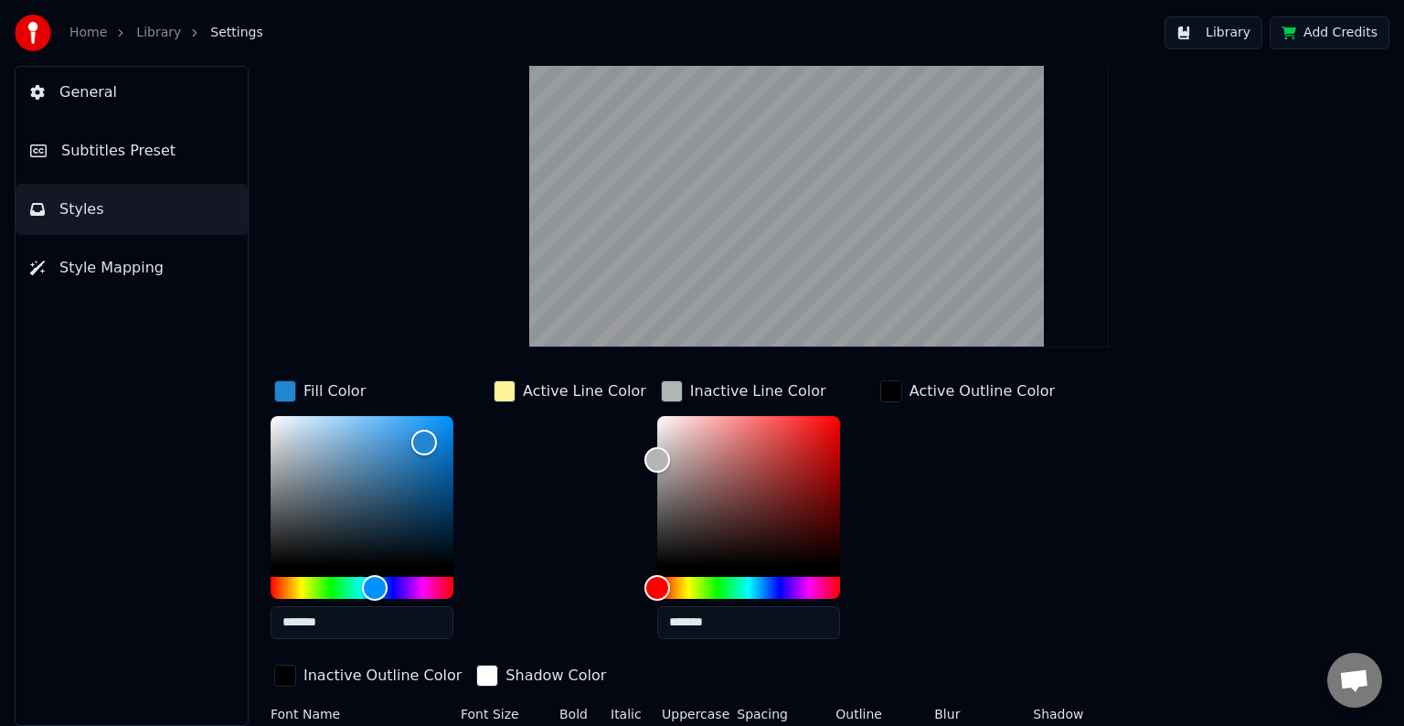
click at [505, 396] on div "button" at bounding box center [505, 391] width 22 height 22
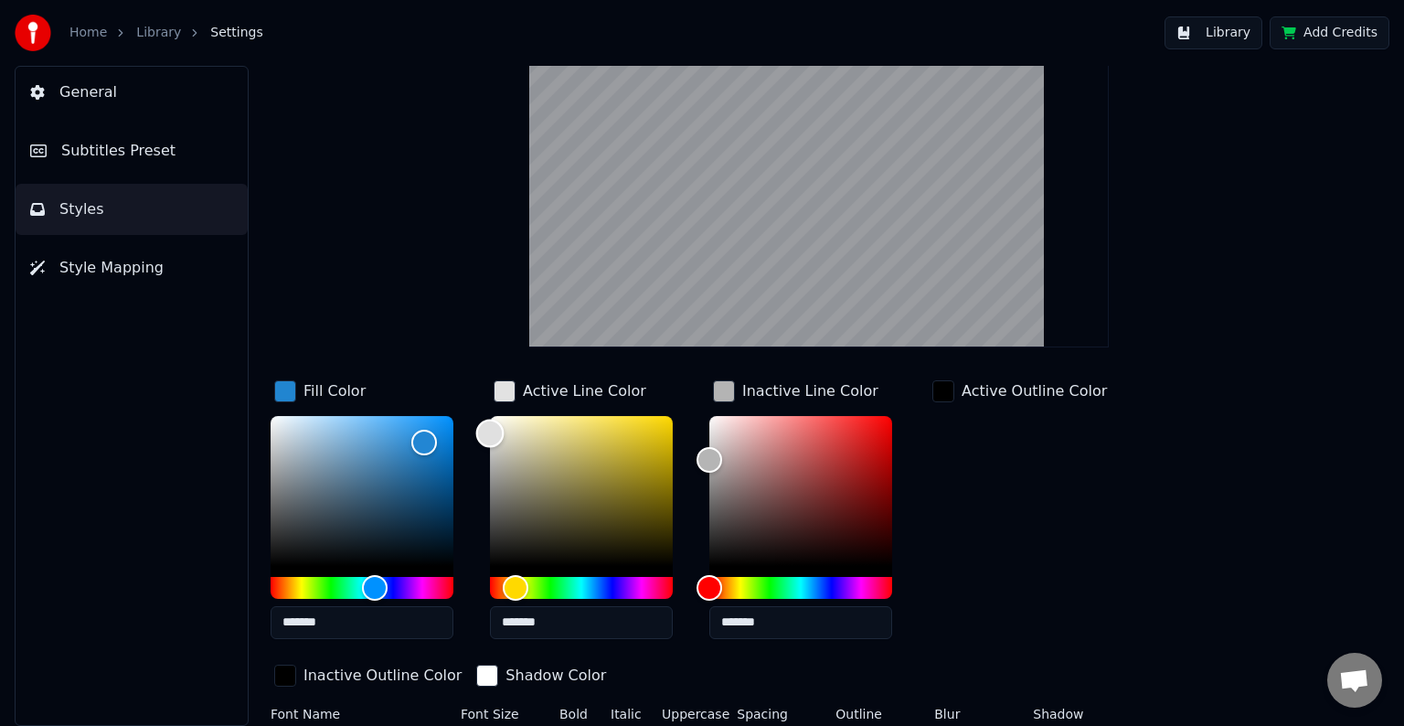
type input "*******"
drag, startPoint x: 494, startPoint y: 433, endPoint x: 458, endPoint y: 392, distance: 54.4
click at [461, 395] on div "Fill Color ******* Active Line Color ******* Inactive Line Color ******* Active…" at bounding box center [762, 535] width 983 height 316
click at [722, 385] on div "button" at bounding box center [724, 391] width 22 height 22
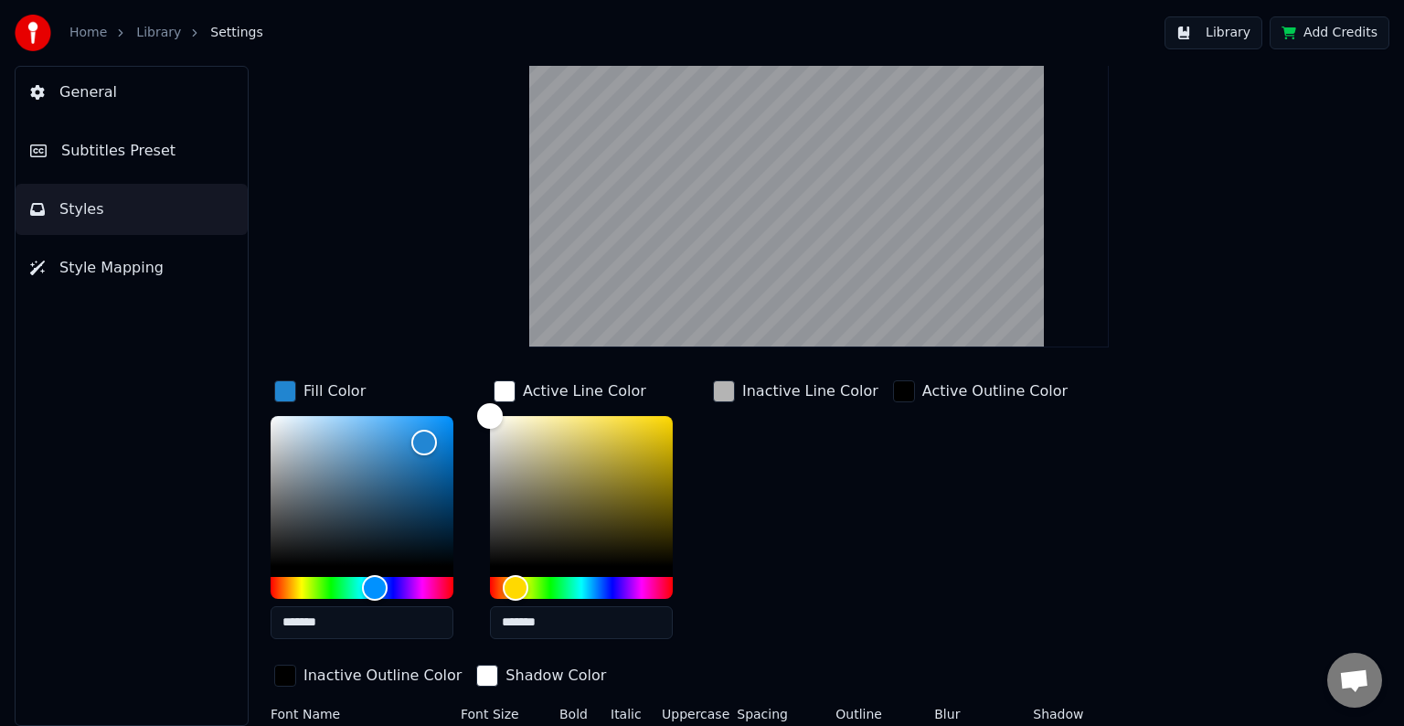
click at [724, 385] on div "button" at bounding box center [724, 391] width 22 height 22
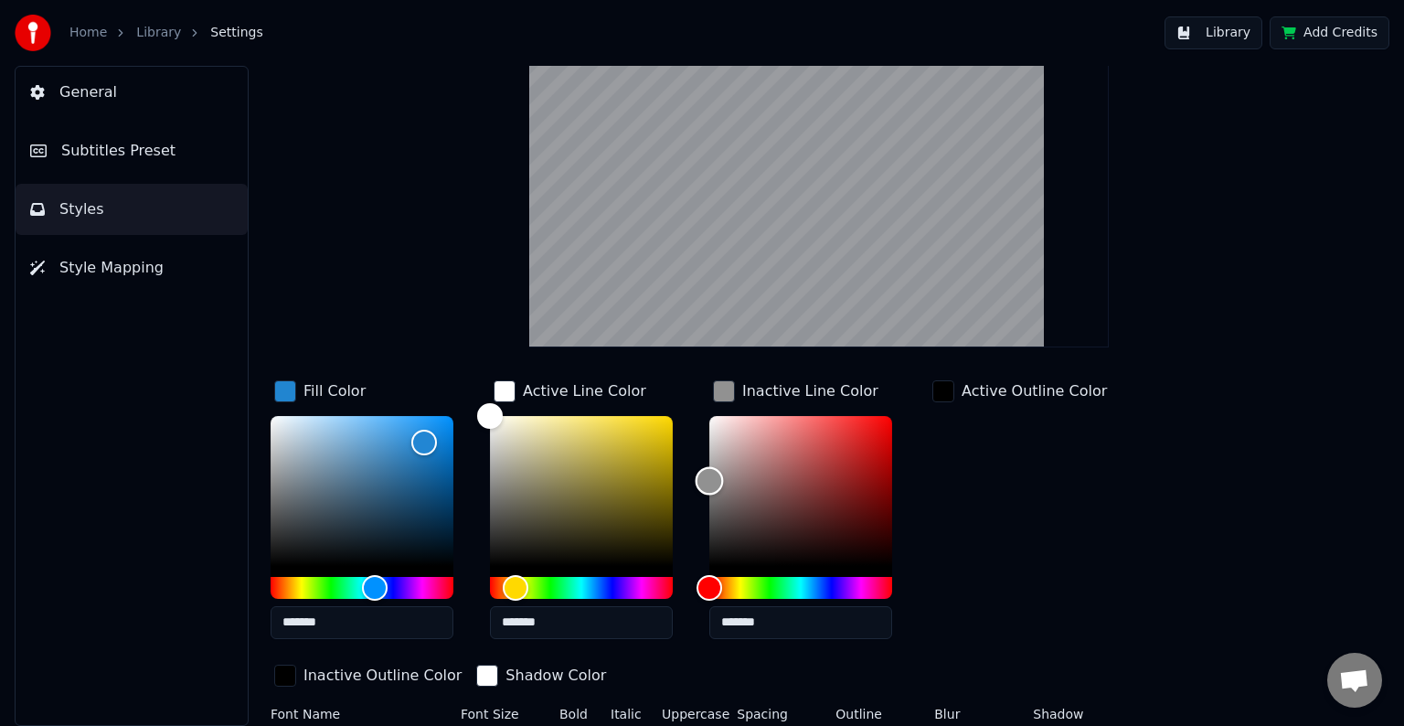
drag, startPoint x: 709, startPoint y: 464, endPoint x: 682, endPoint y: 483, distance: 32.2
click at [682, 483] on div "Fill Color ******* Active Line Color ******* Inactive Line Color ******* Active…" at bounding box center [762, 535] width 983 height 316
type input "*******"
drag, startPoint x: 705, startPoint y: 489, endPoint x: 689, endPoint y: 507, distance: 23.3
click at [689, 507] on div "Fill Color ******* Active Line Color ******* Inactive Line Color ******* Active…" at bounding box center [762, 535] width 983 height 316
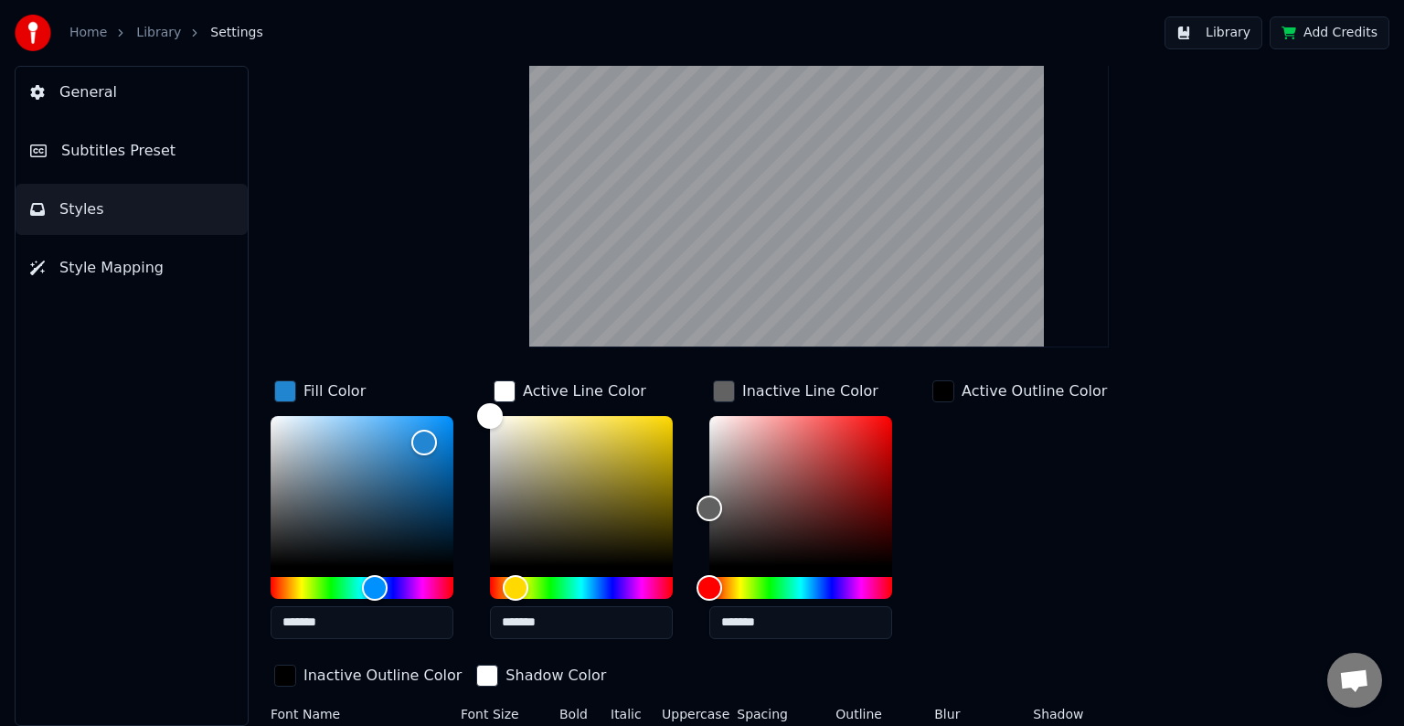
click at [1020, 517] on div "Active Outline Color" at bounding box center [1020, 515] width 182 height 277
click at [284, 383] on div "button" at bounding box center [285, 391] width 22 height 22
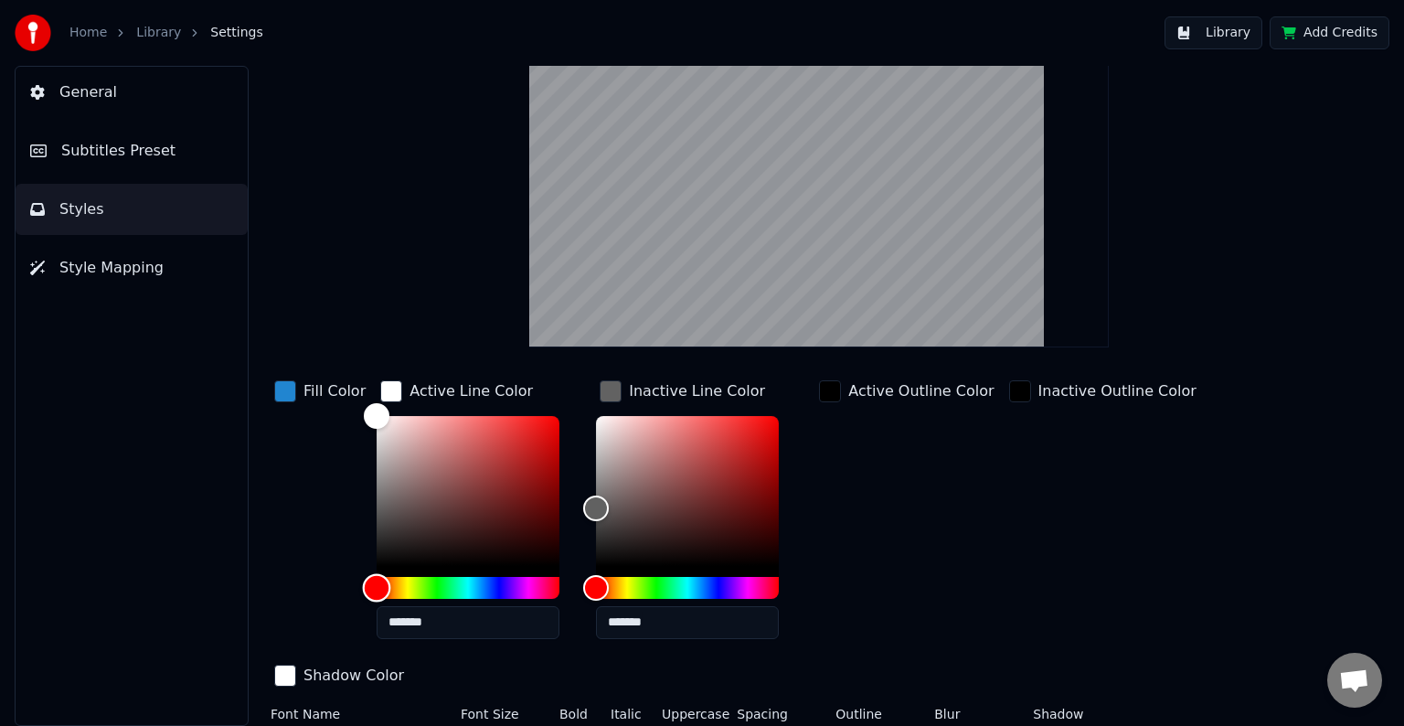
drag, startPoint x: 380, startPoint y: 580, endPoint x: 351, endPoint y: 589, distance: 30.7
click at [351, 589] on div "Fill Color Active Line Color ******* Inactive Line Color ******* Active Outline…" at bounding box center [762, 535] width 983 height 316
click at [287, 388] on div "button" at bounding box center [285, 391] width 22 height 22
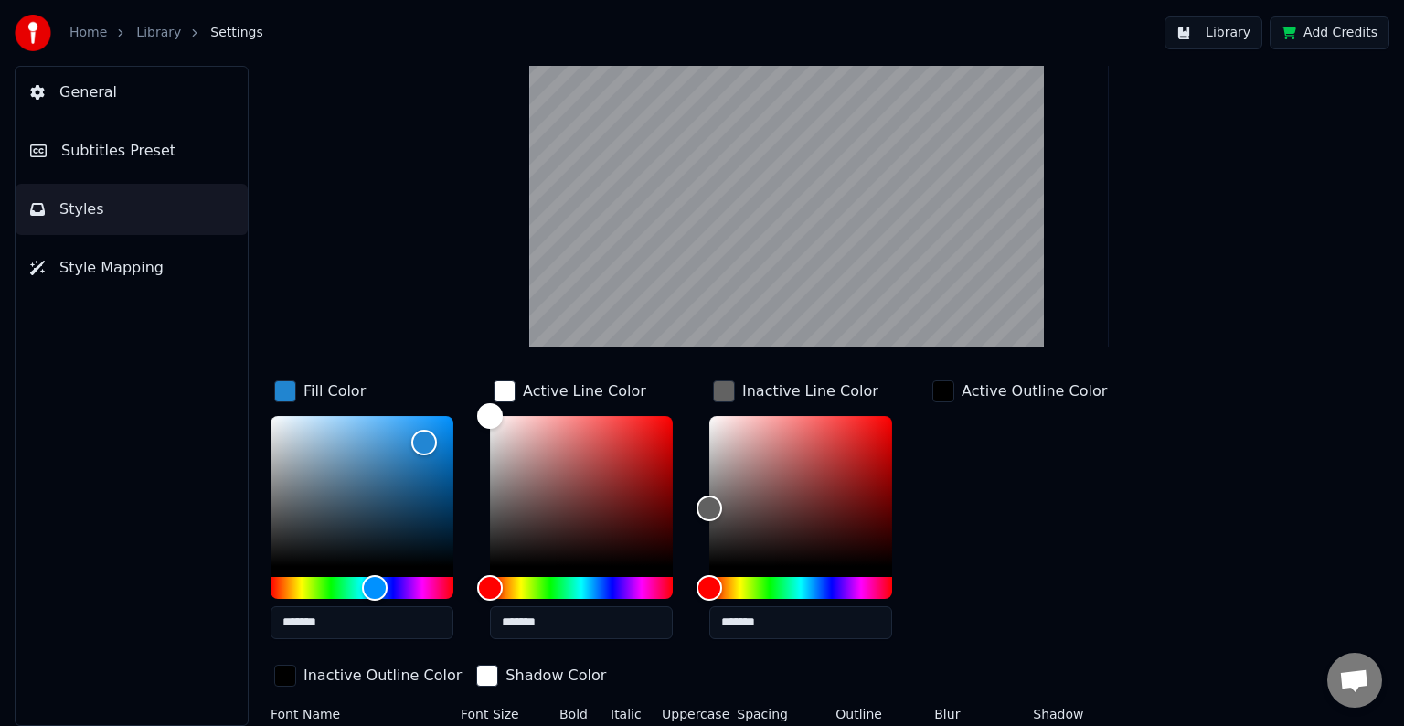
drag, startPoint x: 344, startPoint y: 581, endPoint x: 198, endPoint y: 591, distance: 145.7
click at [198, 591] on div "General Subtitles Preset Styles Style Mapping Style Youka Subtitles Preset 2 Li…" at bounding box center [702, 396] width 1404 height 660
type input "*******"
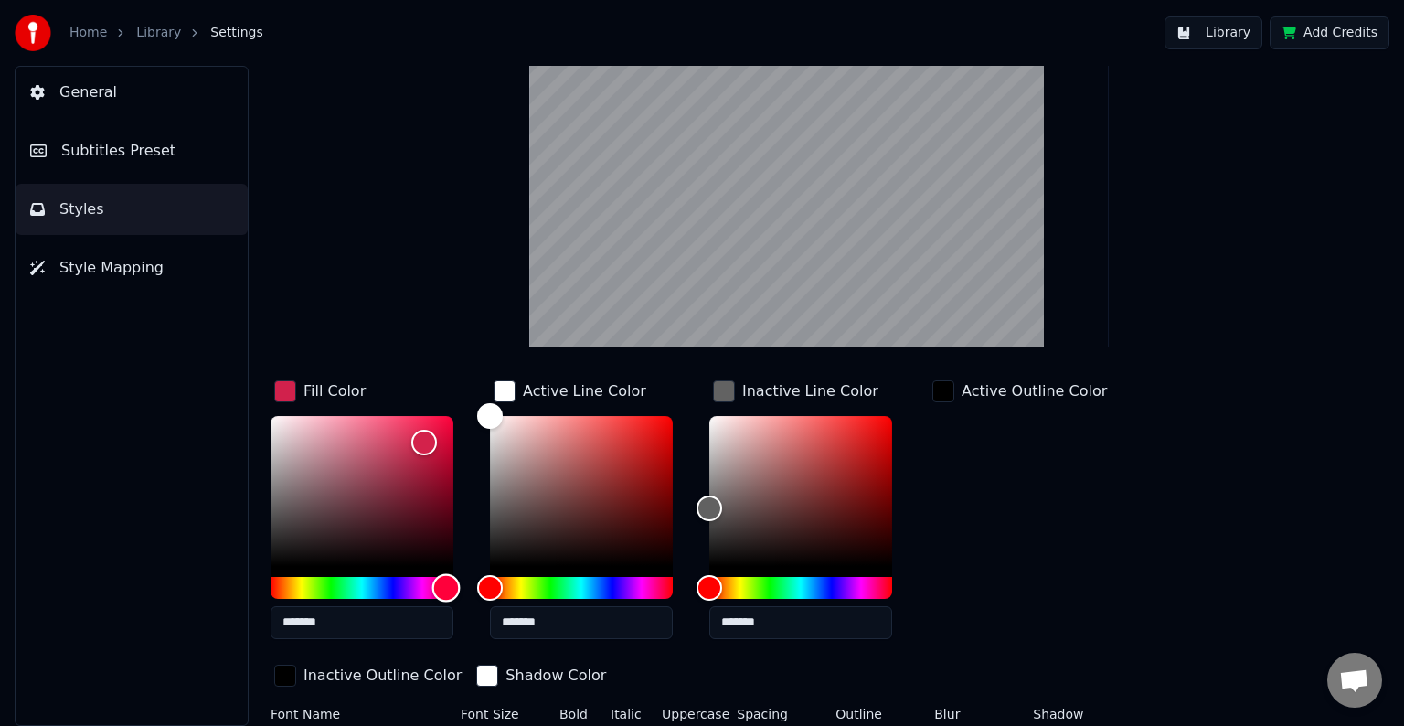
click at [446, 580] on div "Hue" at bounding box center [362, 588] width 183 height 22
click at [939, 527] on div "Active Outline Color" at bounding box center [1020, 515] width 182 height 277
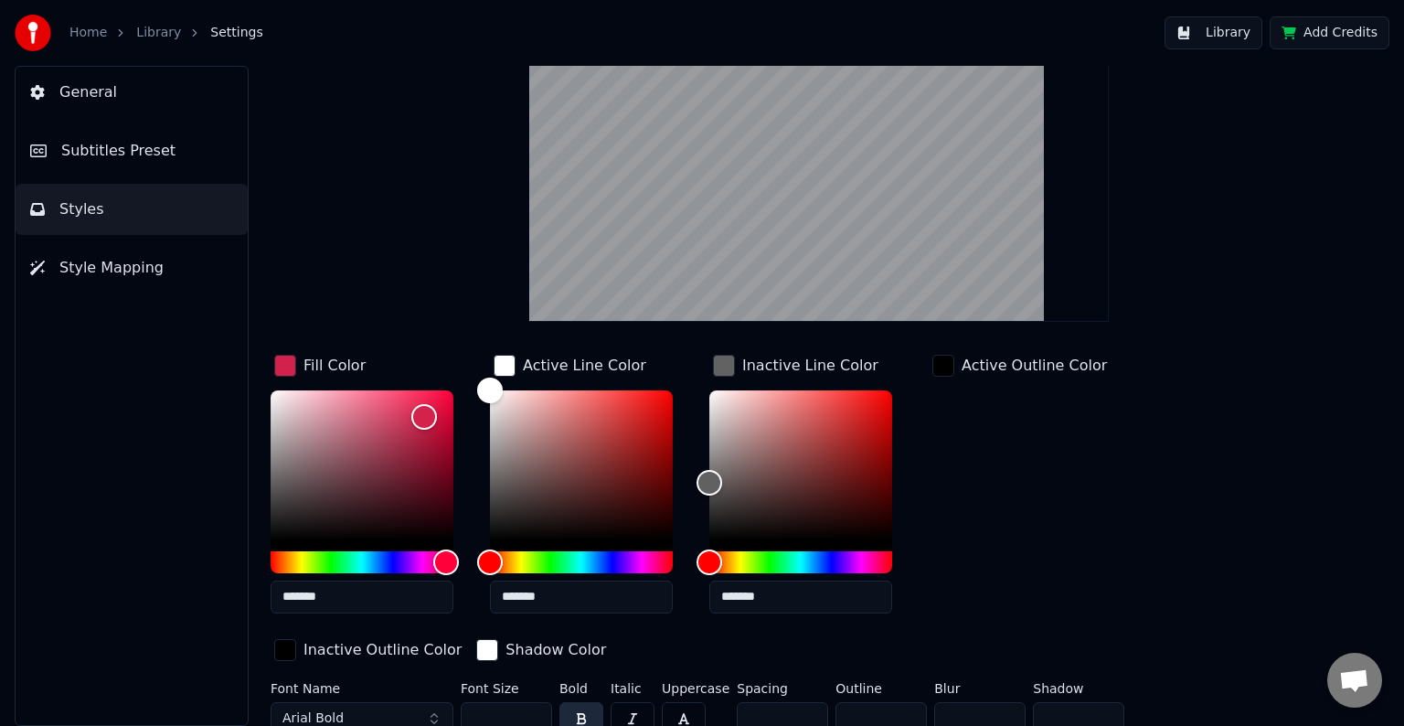
scroll to position [131, 0]
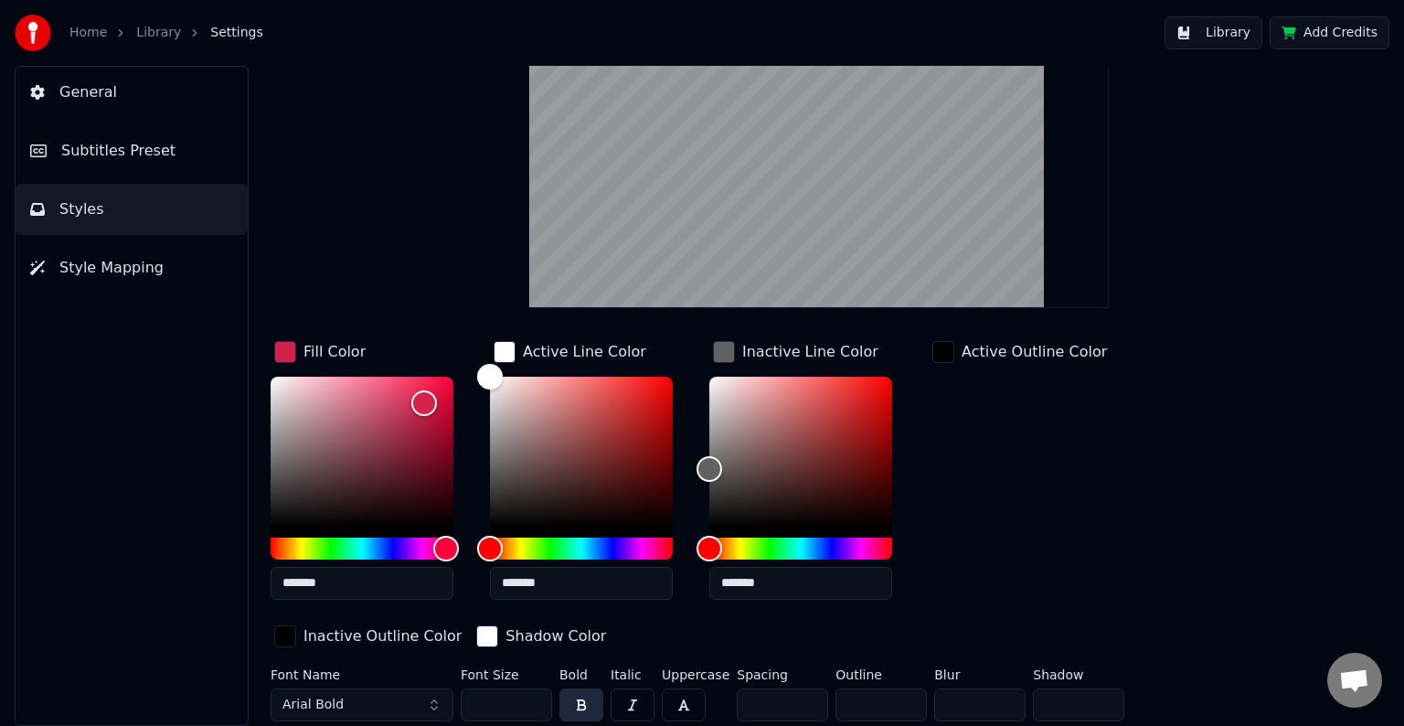
click at [421, 699] on button "Arial Bold" at bounding box center [362, 704] width 183 height 33
click at [435, 699] on button "Arial Bold" at bounding box center [362, 704] width 183 height 33
click at [425, 692] on button "Arial Bold" at bounding box center [362, 704] width 183 height 33
click at [255, 683] on div "Style Youka Subtitles Preset 2 Lines - Static (Horizontal) New Delete Reset Sav…" at bounding box center [819, 396] width 1170 height 660
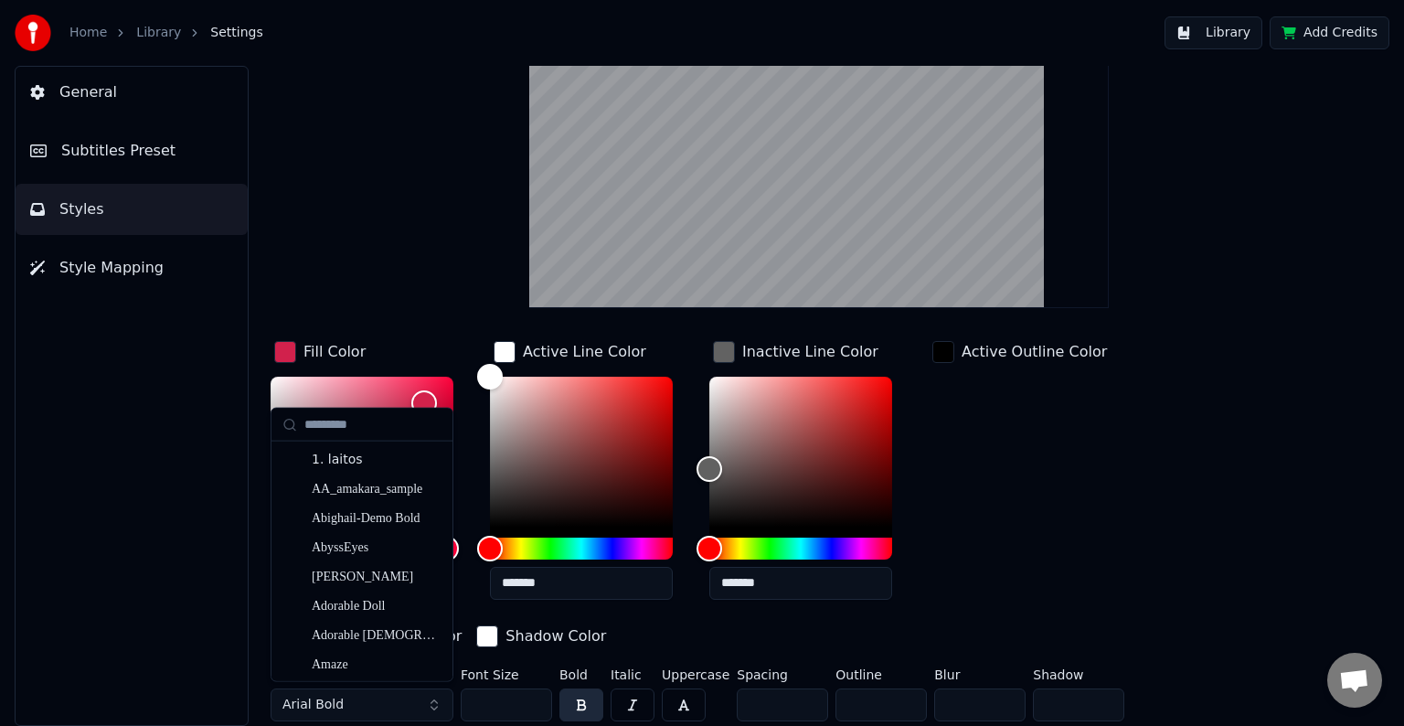
click at [1080, 485] on div "Active Outline Color" at bounding box center [1020, 475] width 182 height 277
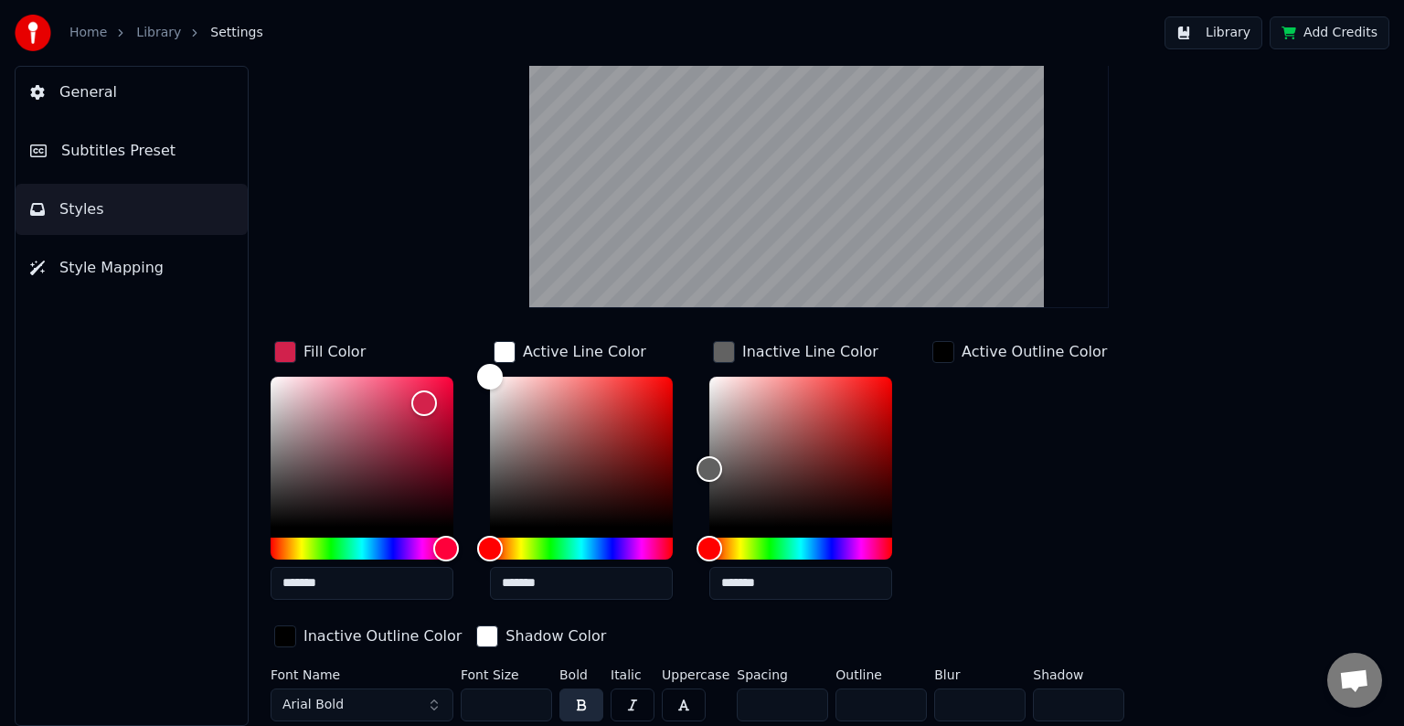
click at [329, 696] on span "Arial Bold" at bounding box center [313, 705] width 61 height 18
click at [271, 688] on button "Arial Bold" at bounding box center [362, 704] width 183 height 33
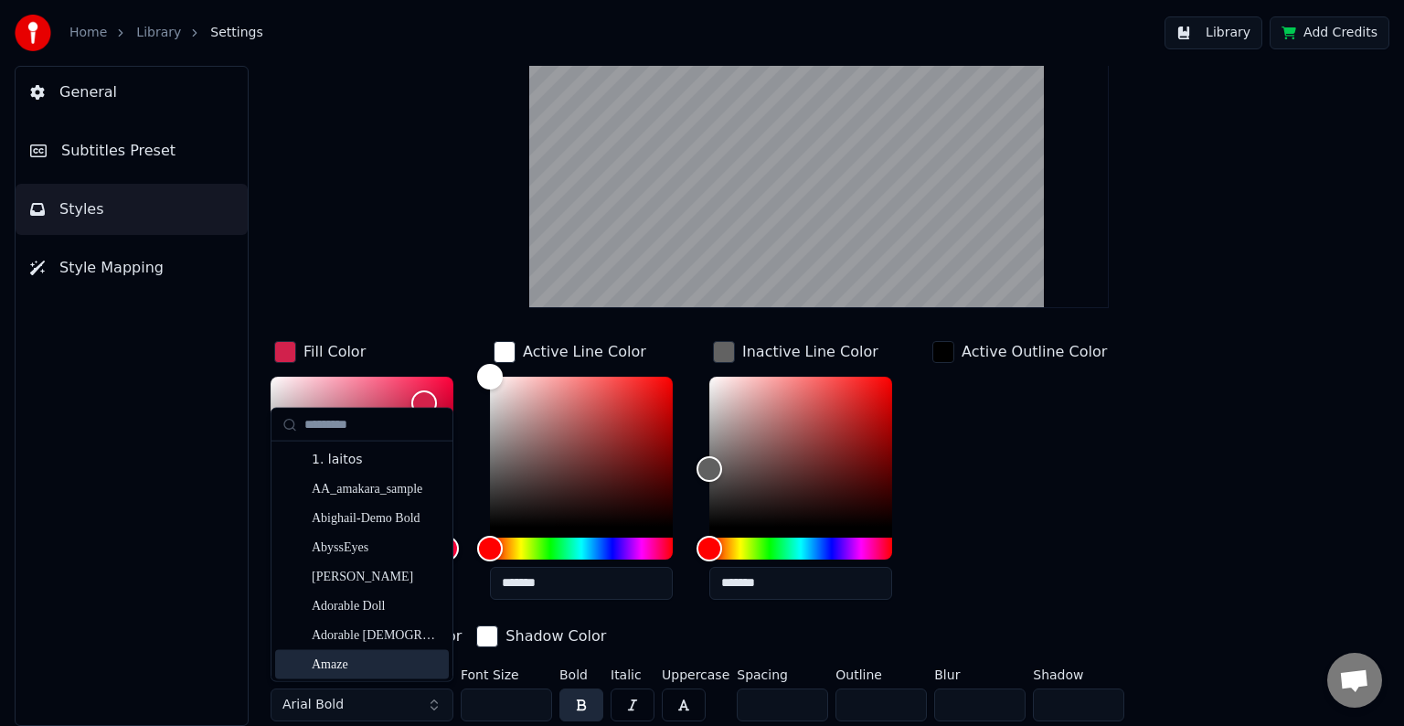
click at [276, 671] on div "1. laitos AA_amakara_sample Abighail-Demo Bold AbyssEyes Accio Dollaro Adorable…" at bounding box center [362, 562] width 181 height 240
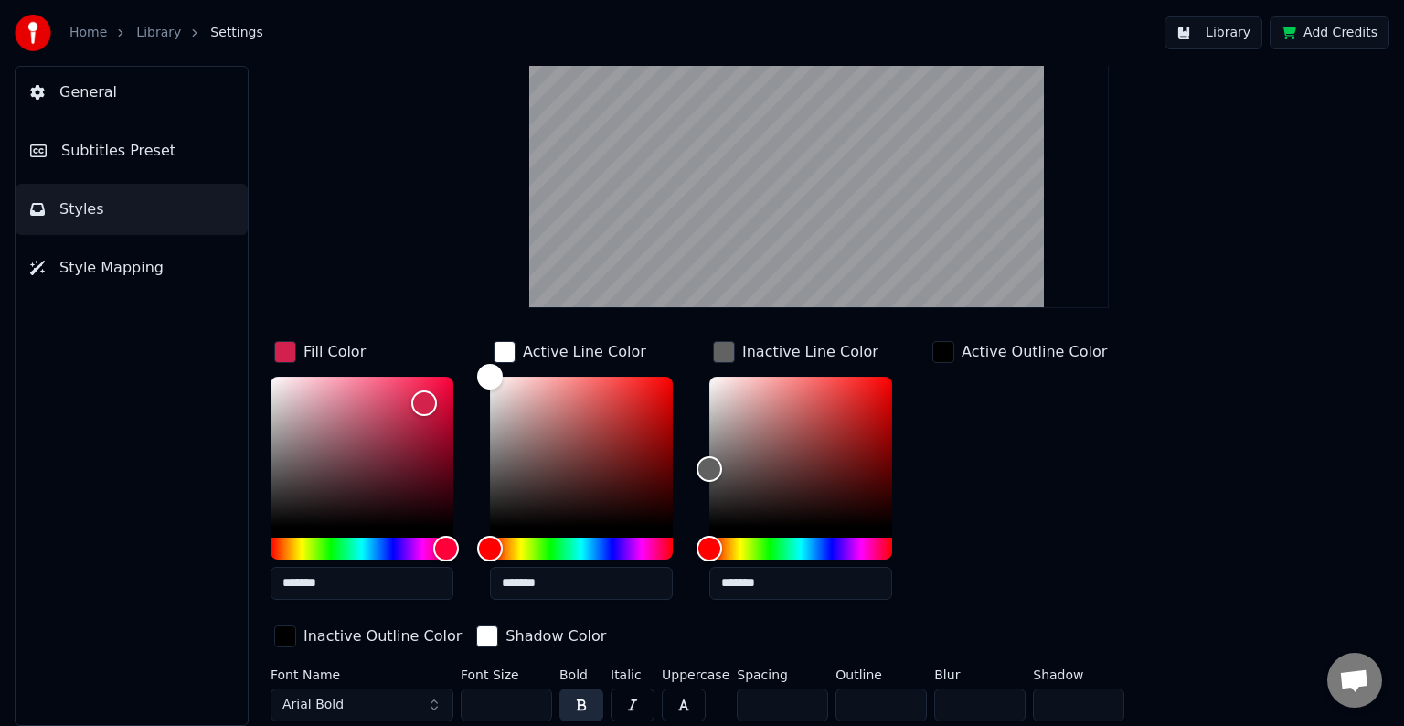
click at [276, 671] on label "Font Name" at bounding box center [362, 674] width 183 height 13
click at [274, 697] on button "Arial Bold" at bounding box center [362, 704] width 183 height 33
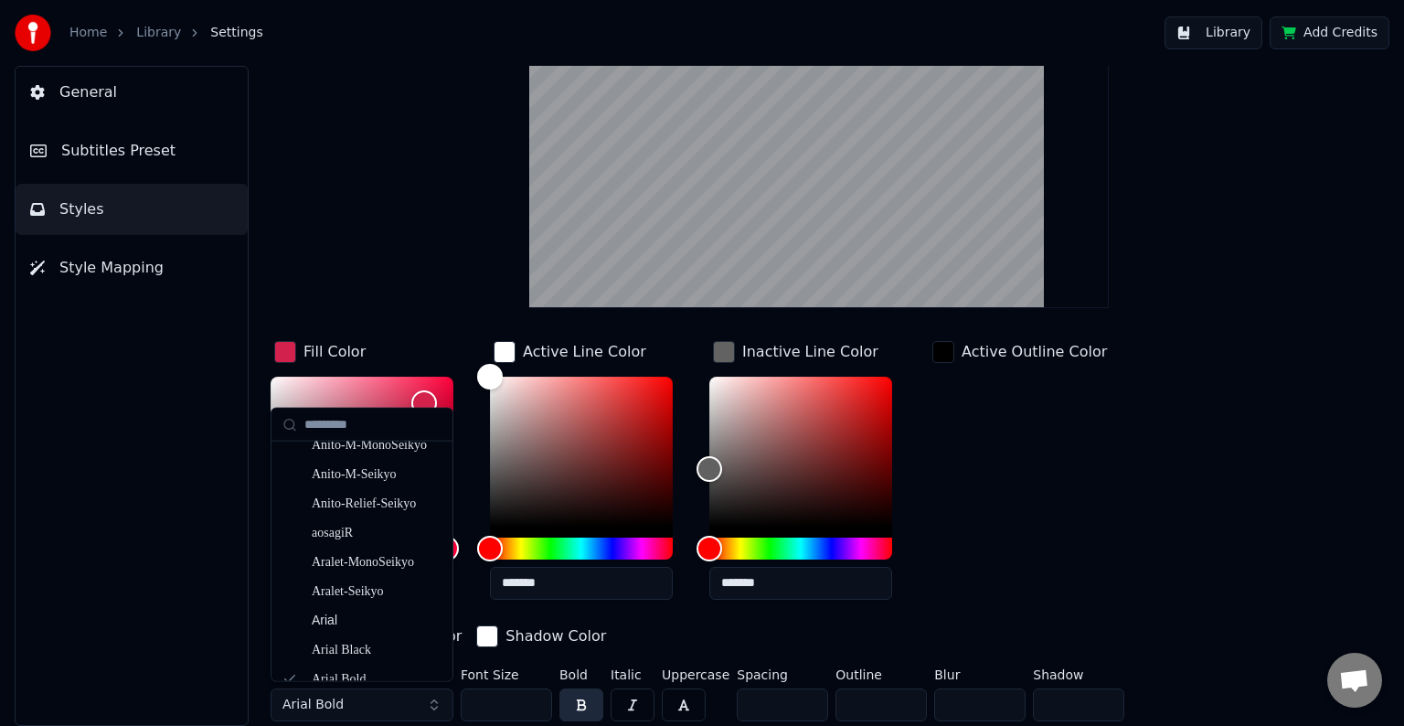
scroll to position [0, 0]
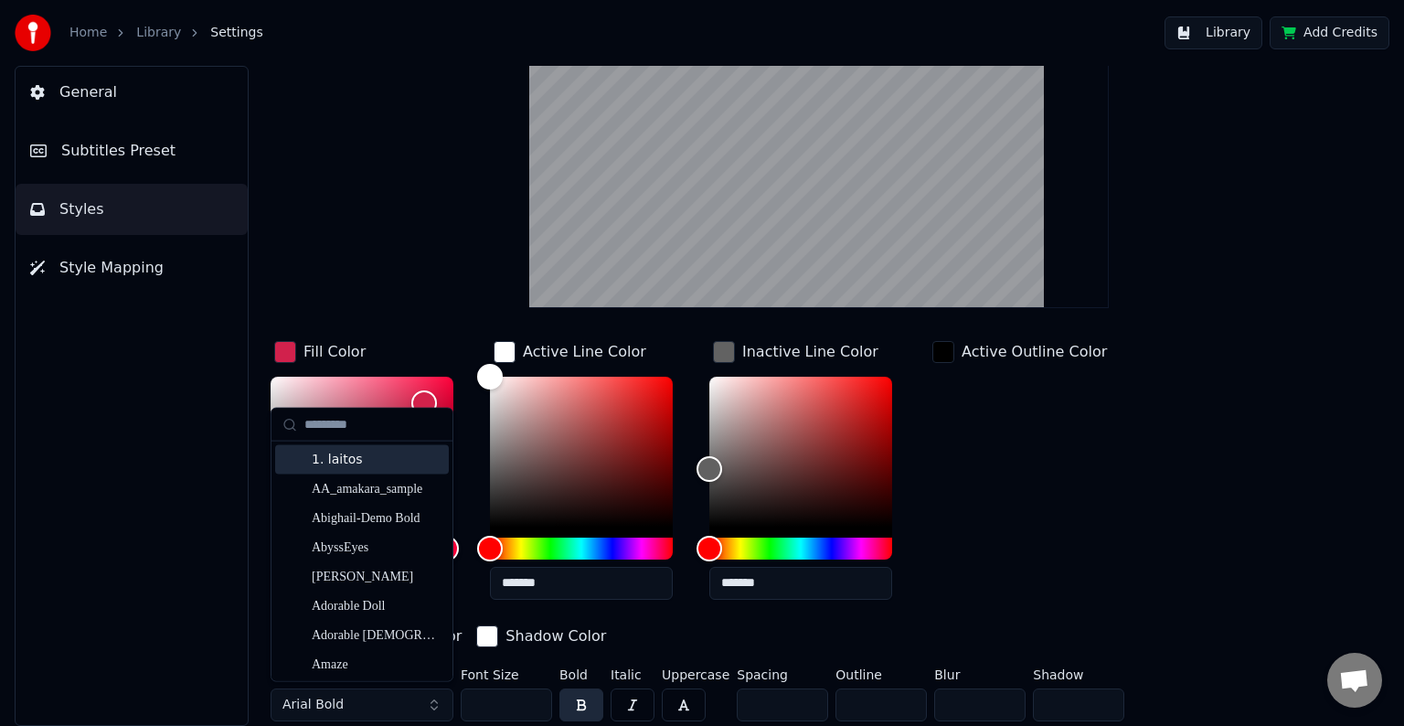
click at [362, 461] on div "1. laitos" at bounding box center [377, 460] width 130 height 18
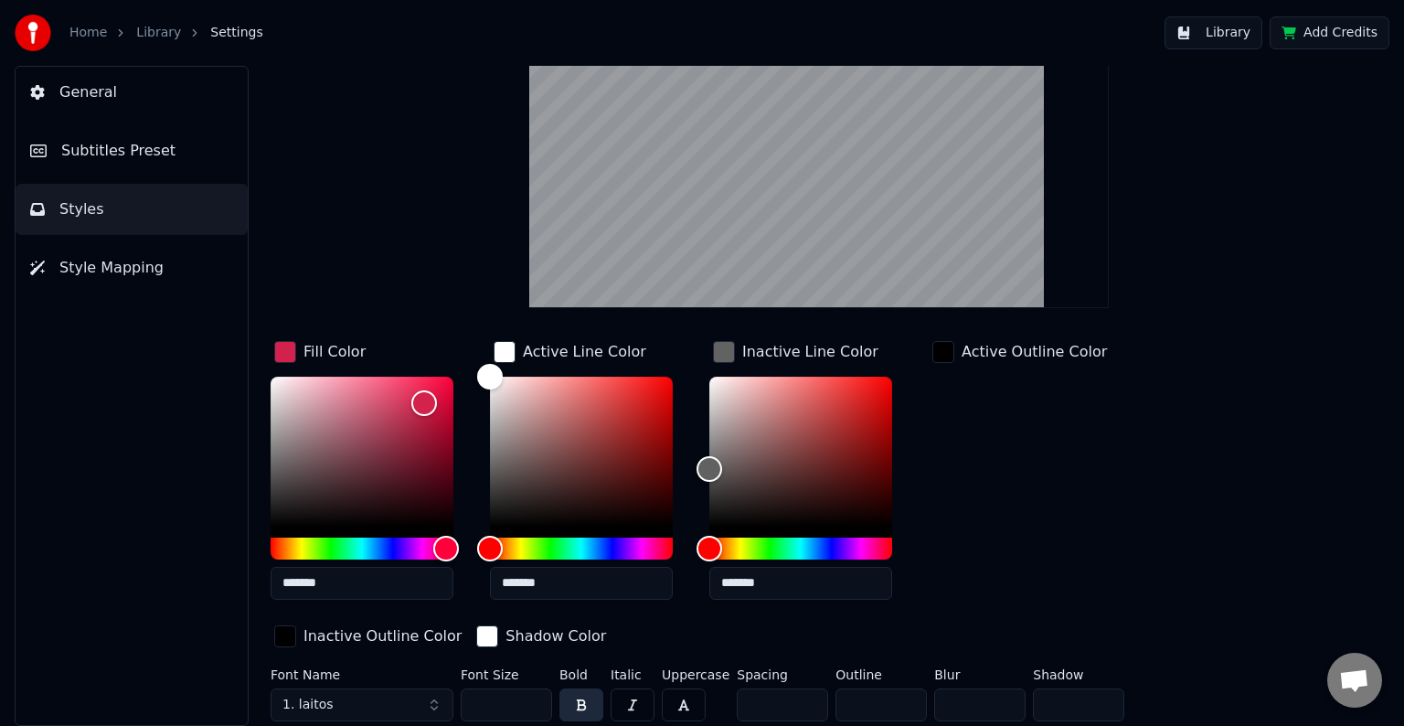
click at [283, 696] on span "1. laitos" at bounding box center [308, 705] width 51 height 18
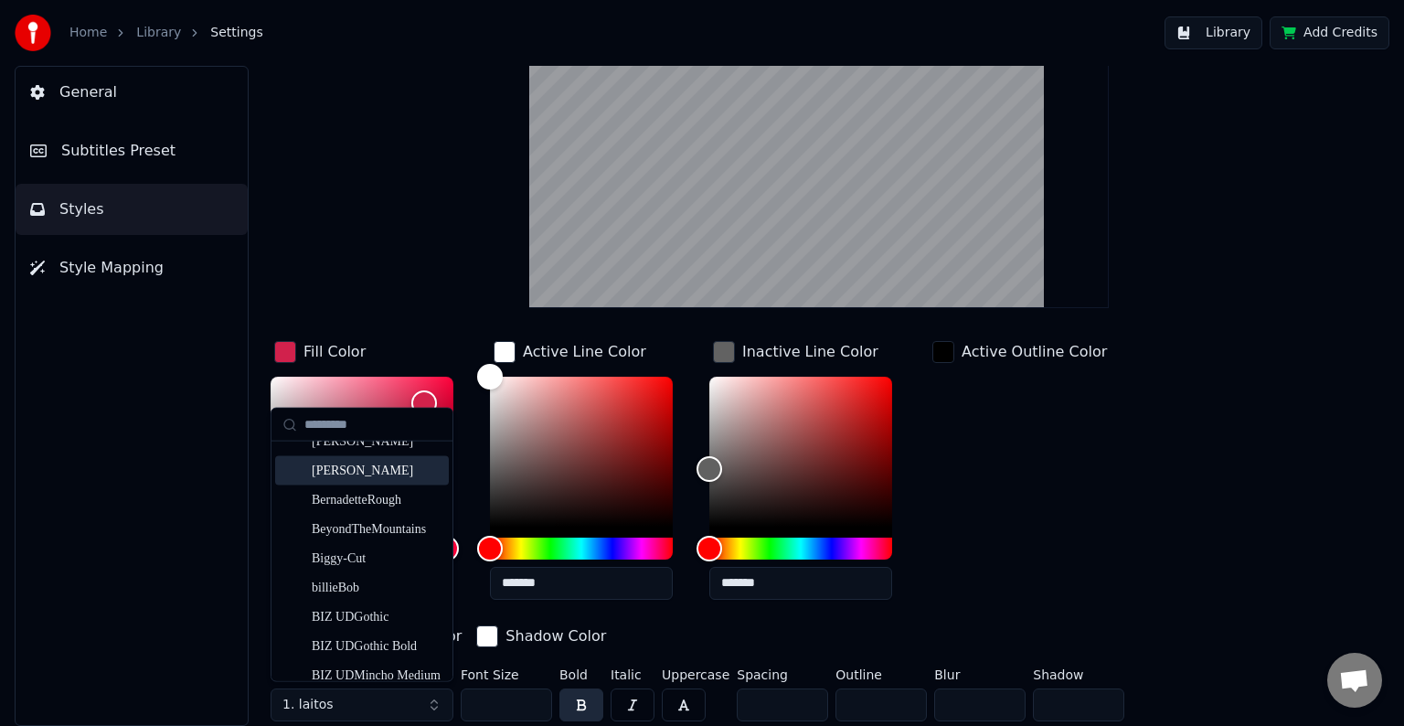
scroll to position [1920, 0]
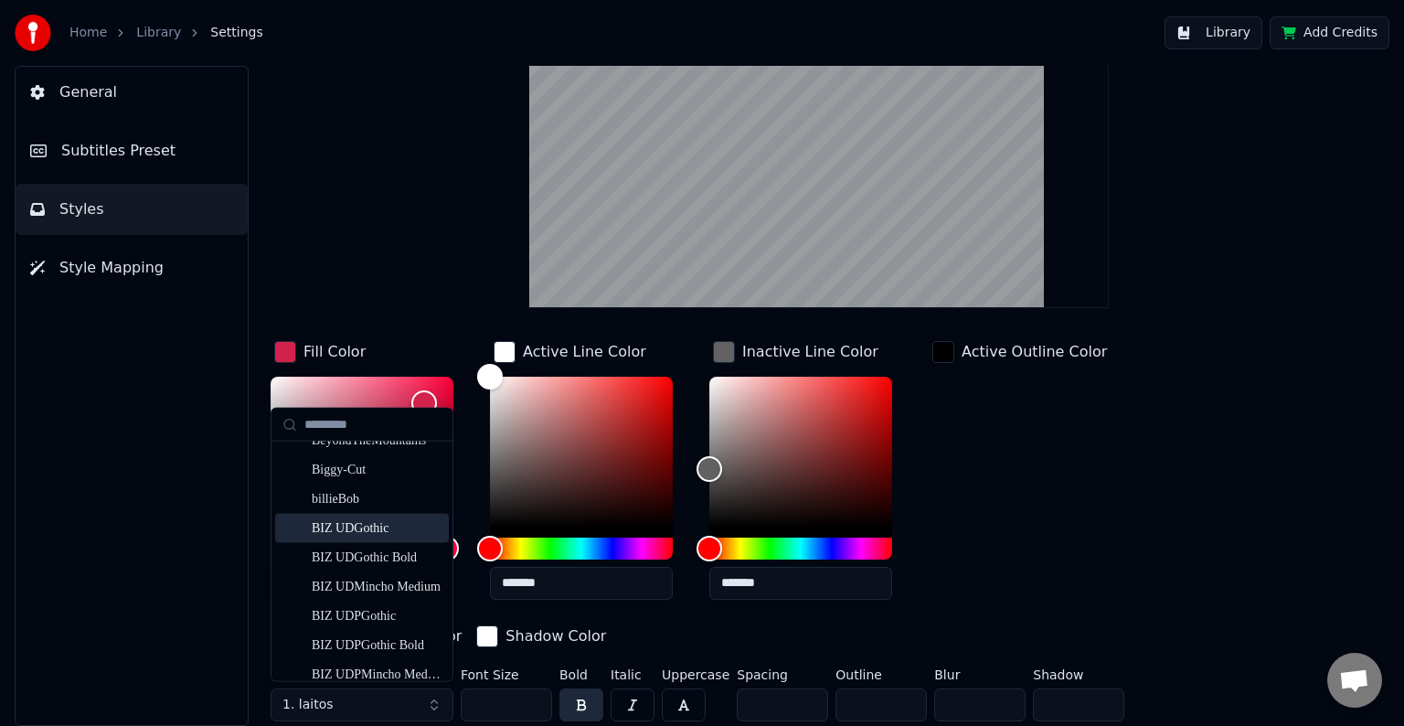
click at [388, 530] on div "BIZ UDGothic" at bounding box center [377, 528] width 130 height 18
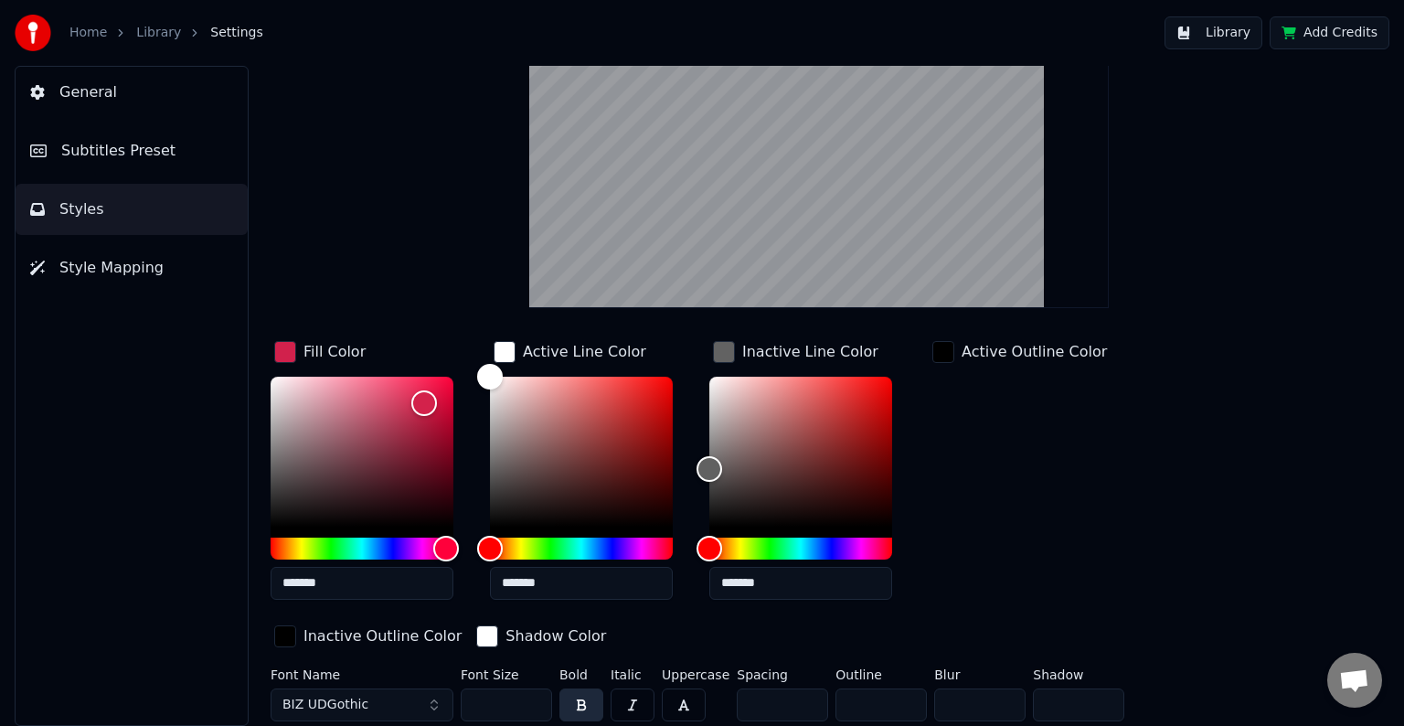
click at [283, 699] on span "BIZ UDGothic" at bounding box center [326, 705] width 86 height 18
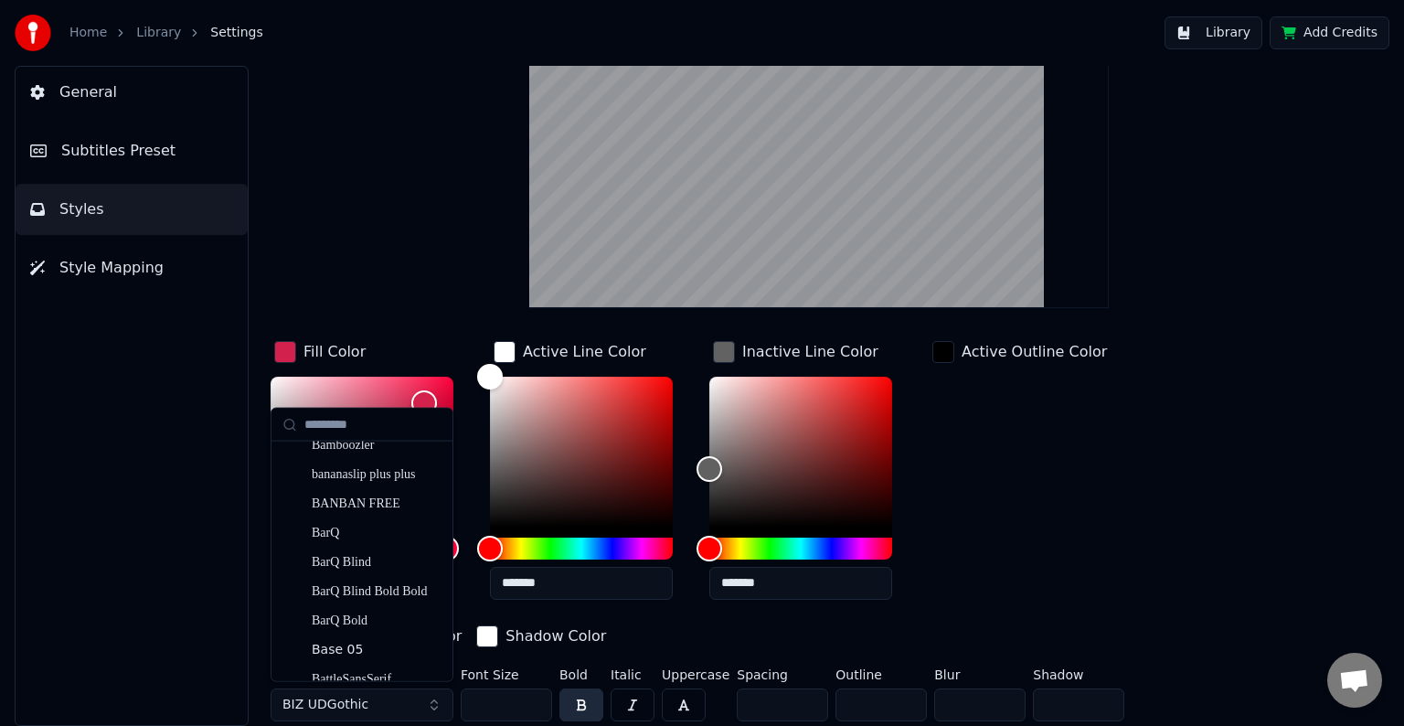
scroll to position [1646, 0]
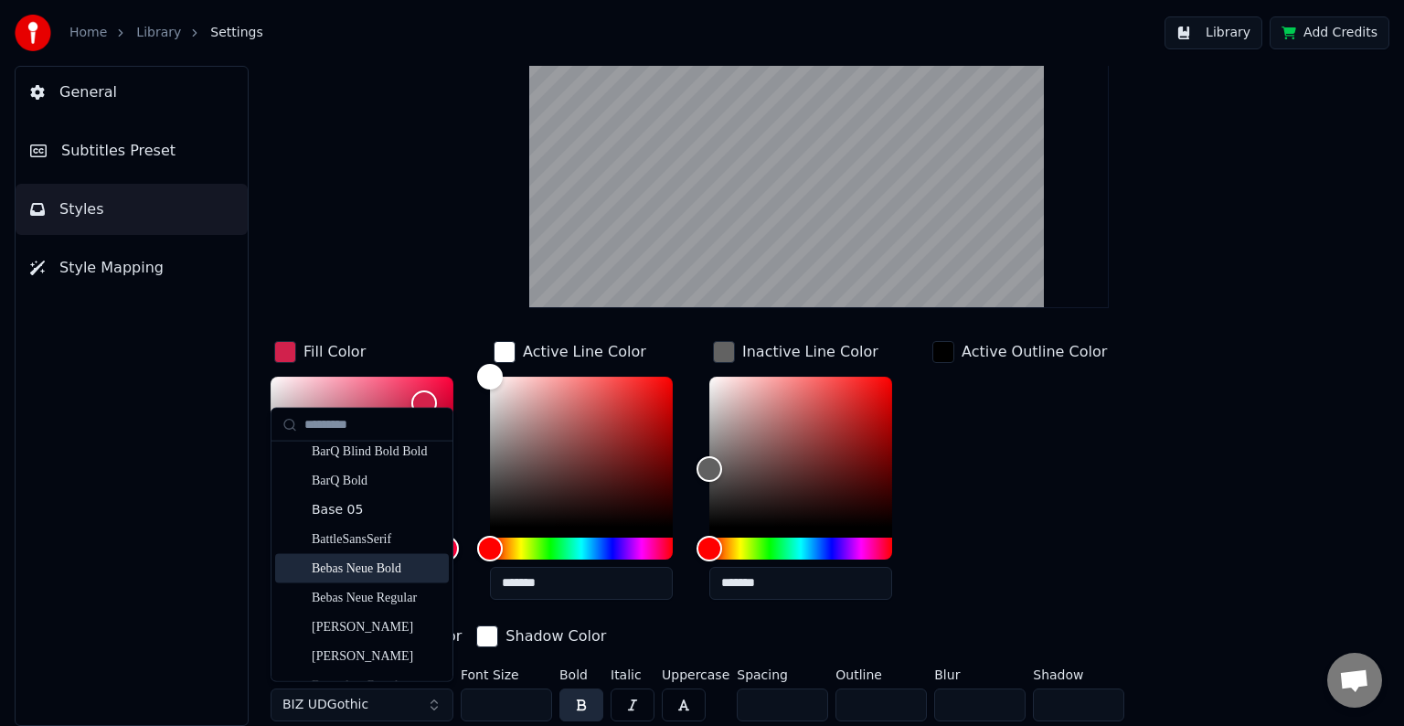
click at [358, 560] on div "Bebas Neue Bold" at bounding box center [377, 569] width 130 height 18
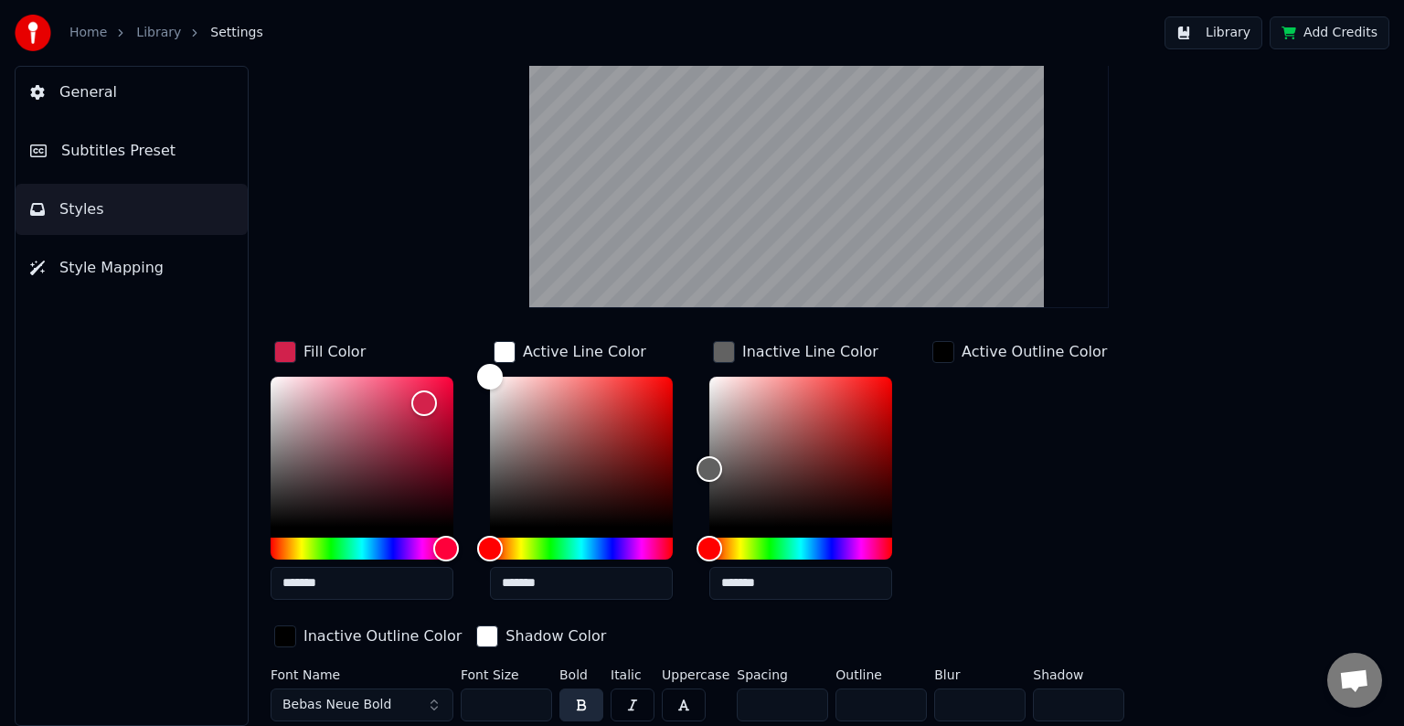
click at [279, 695] on button "Bebas Neue Bold" at bounding box center [362, 704] width 183 height 33
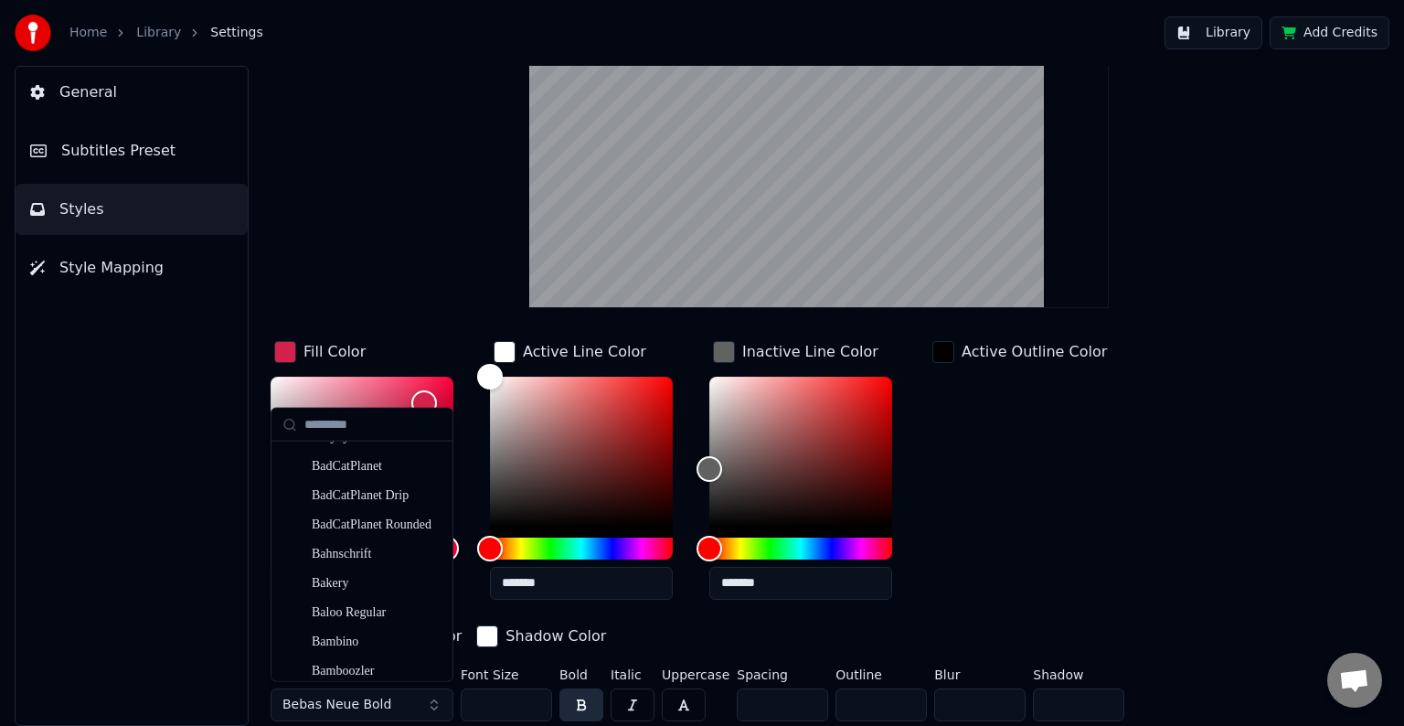
scroll to position [1737, 0]
click at [392, 592] on div "BernadetteRough" at bounding box center [377, 594] width 130 height 18
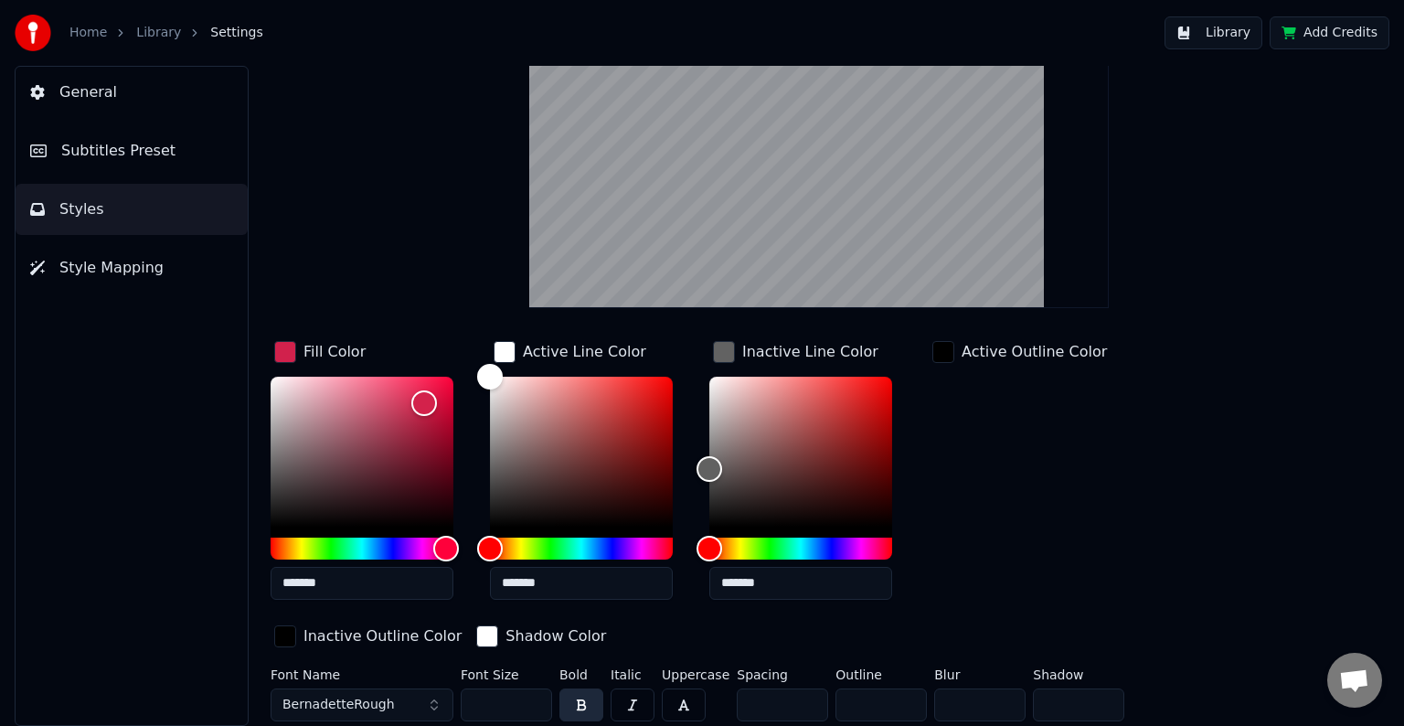
click at [279, 698] on button "BernadetteRough" at bounding box center [362, 704] width 183 height 33
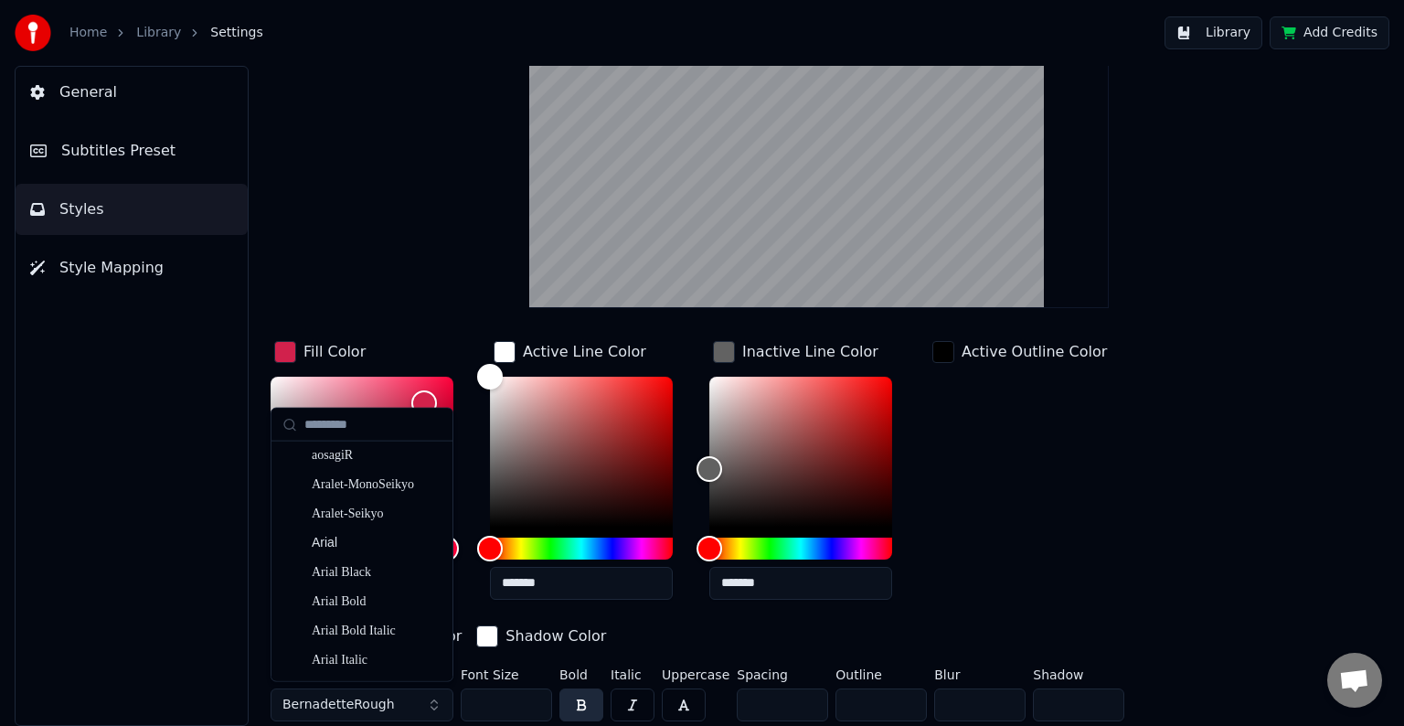
scroll to position [457, 0]
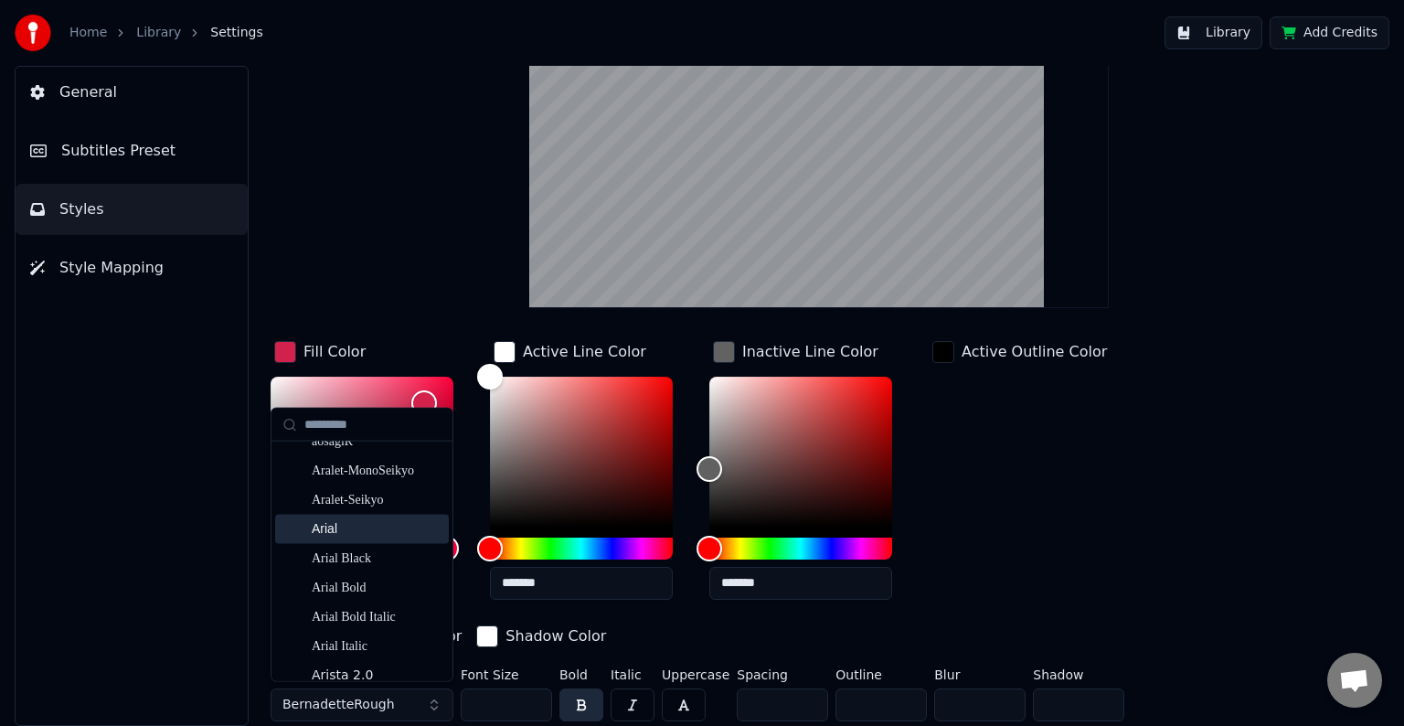
click at [389, 535] on div "Arial" at bounding box center [377, 528] width 130 height 18
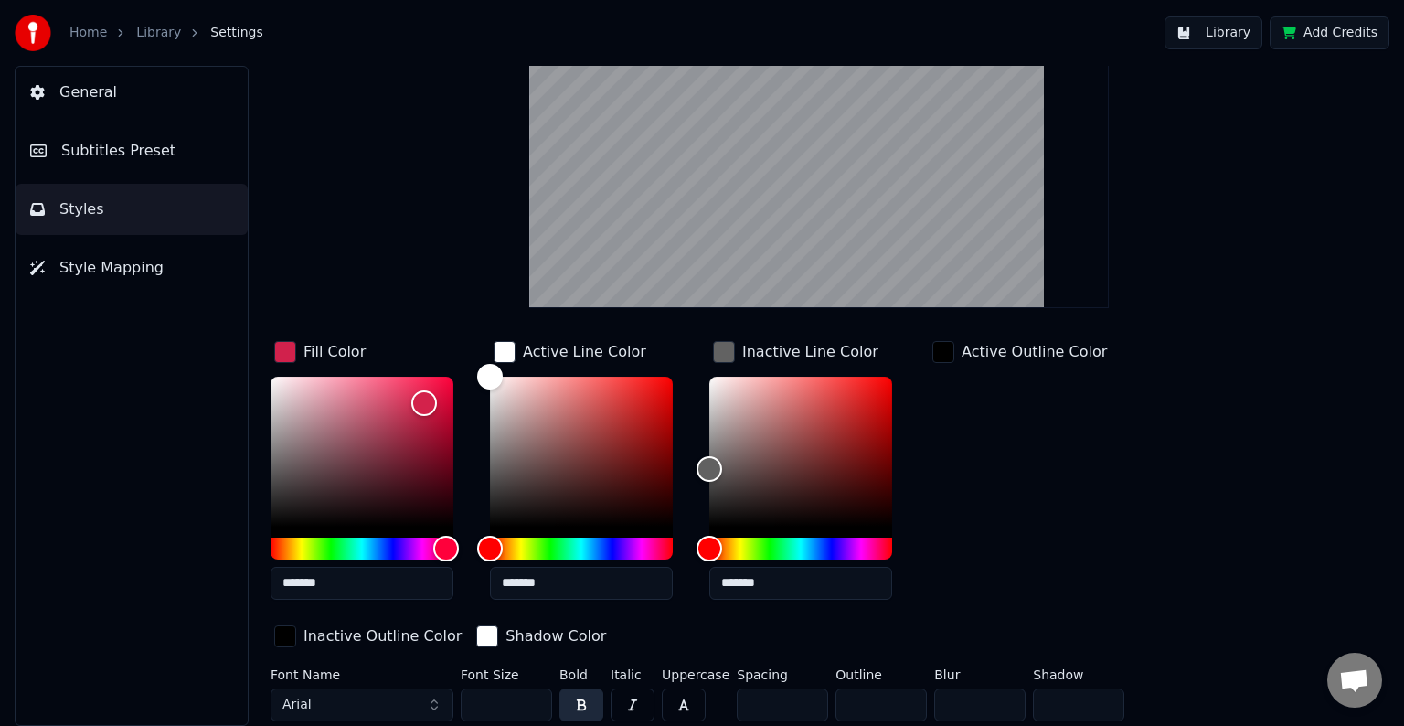
click at [121, 93] on button "General" at bounding box center [132, 92] width 232 height 51
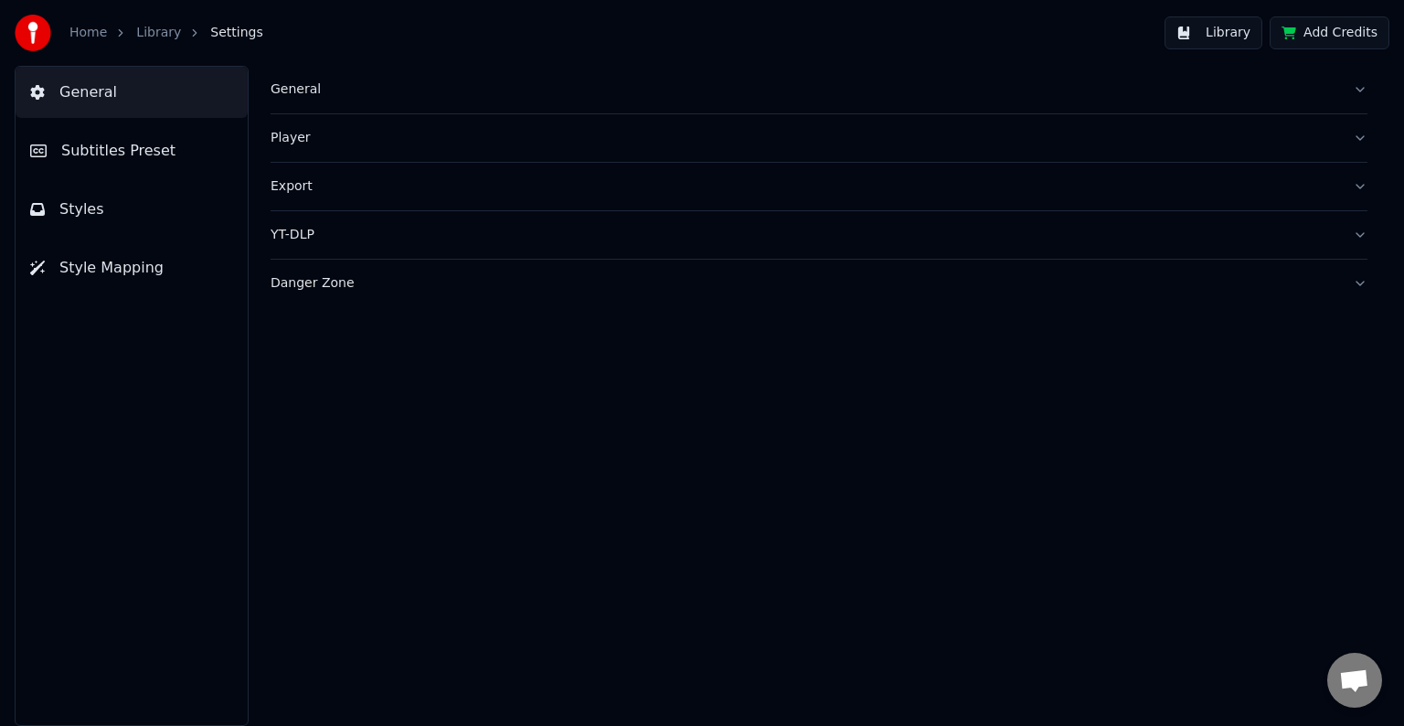
click at [114, 135] on button "Subtitles Preset" at bounding box center [132, 150] width 232 height 51
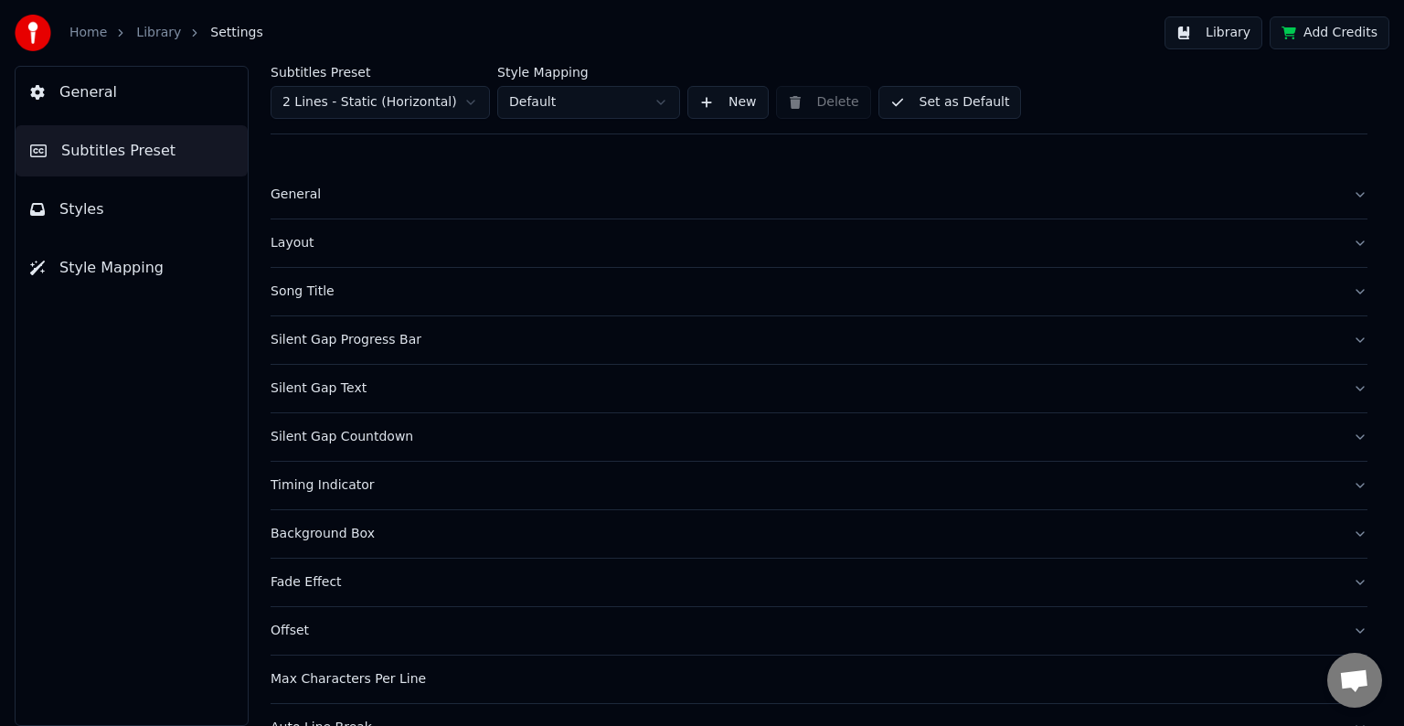
click at [368, 289] on div "Song Title" at bounding box center [805, 292] width 1068 height 18
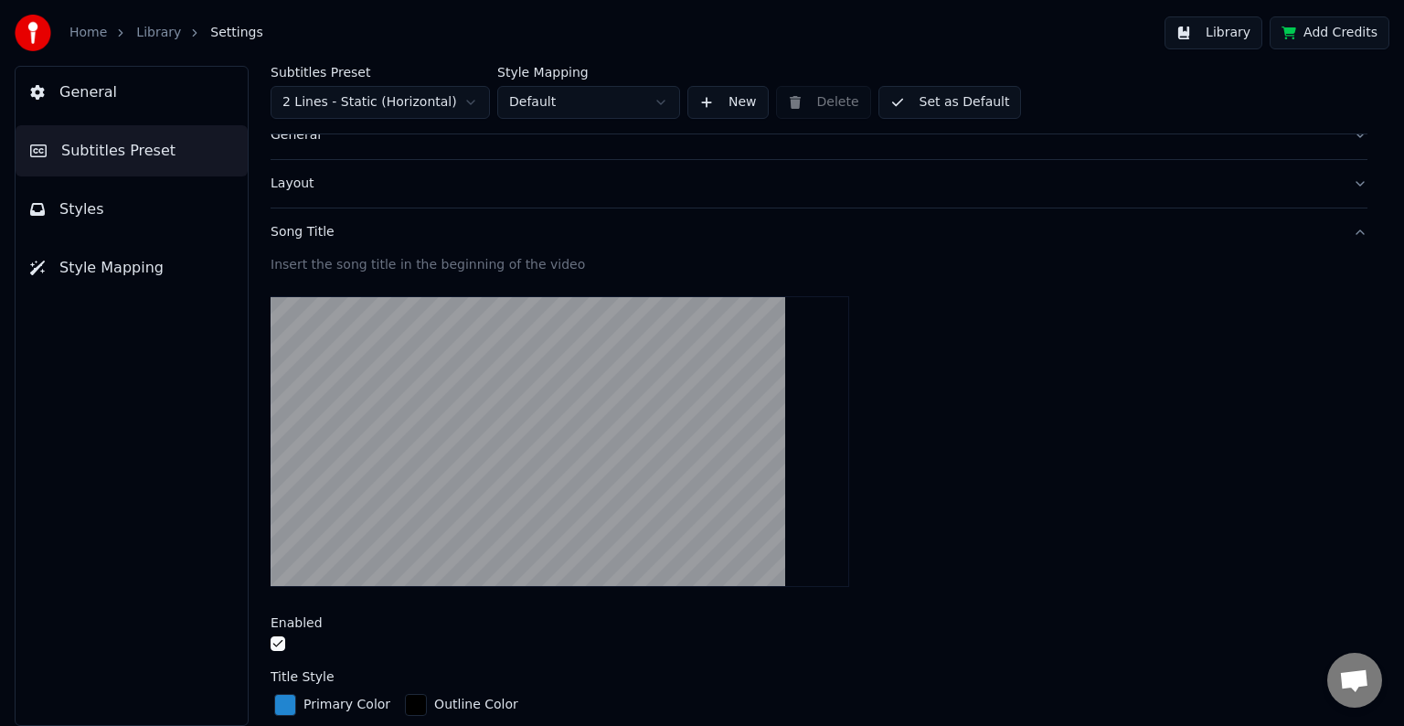
scroll to position [91, 0]
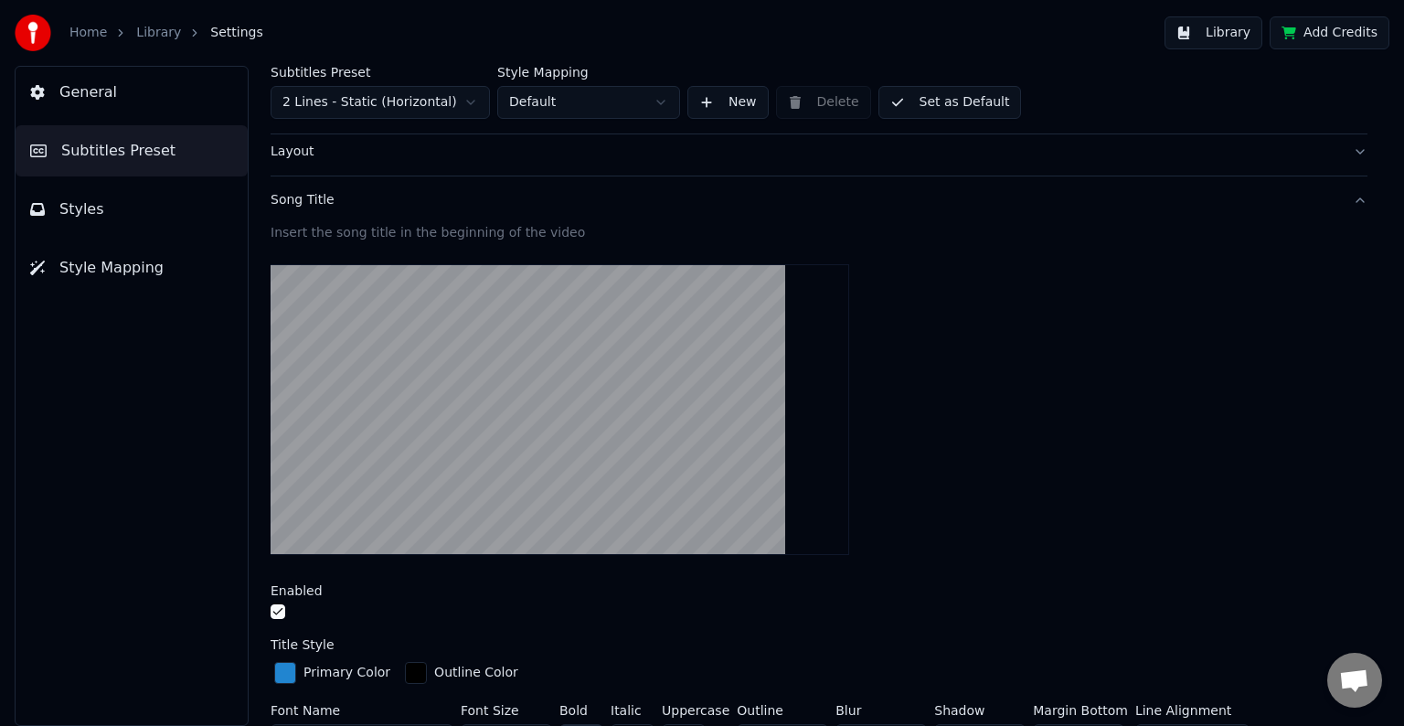
click at [279, 611] on button "button" at bounding box center [278, 611] width 15 height 15
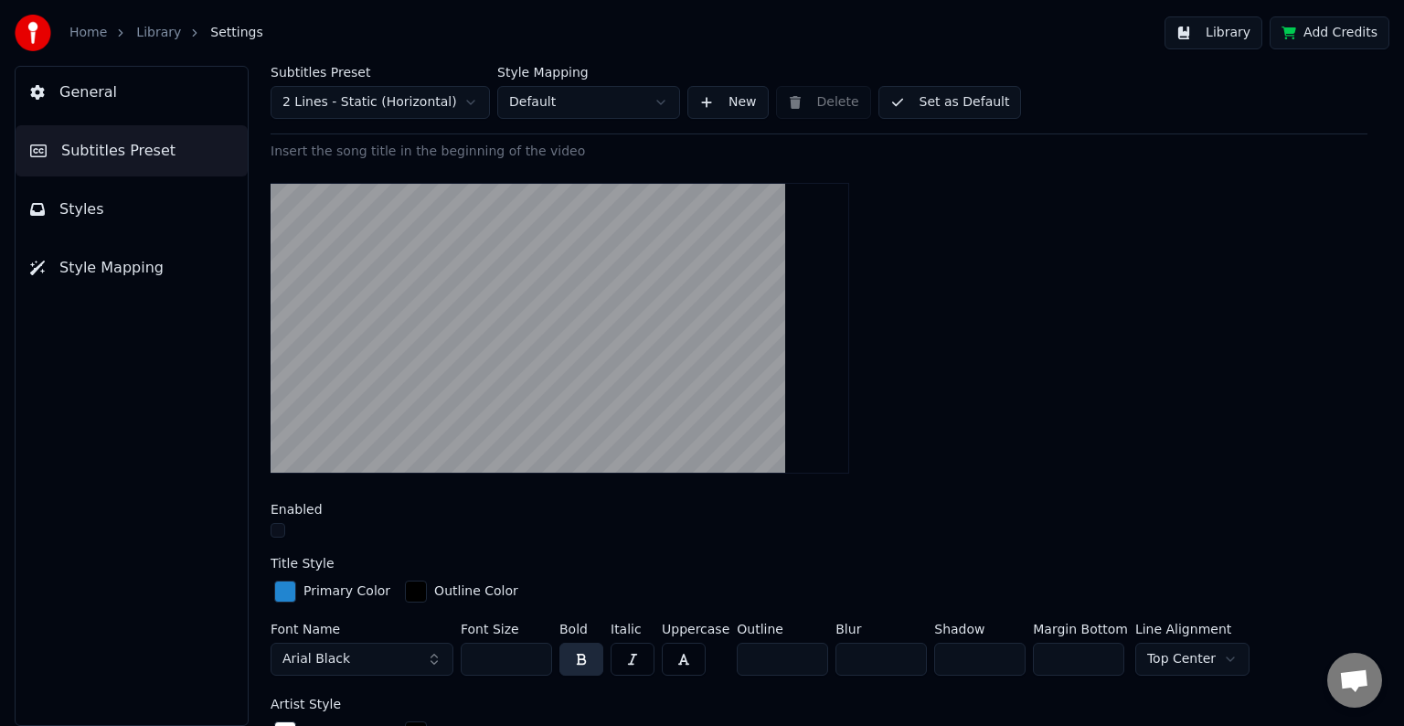
scroll to position [274, 0]
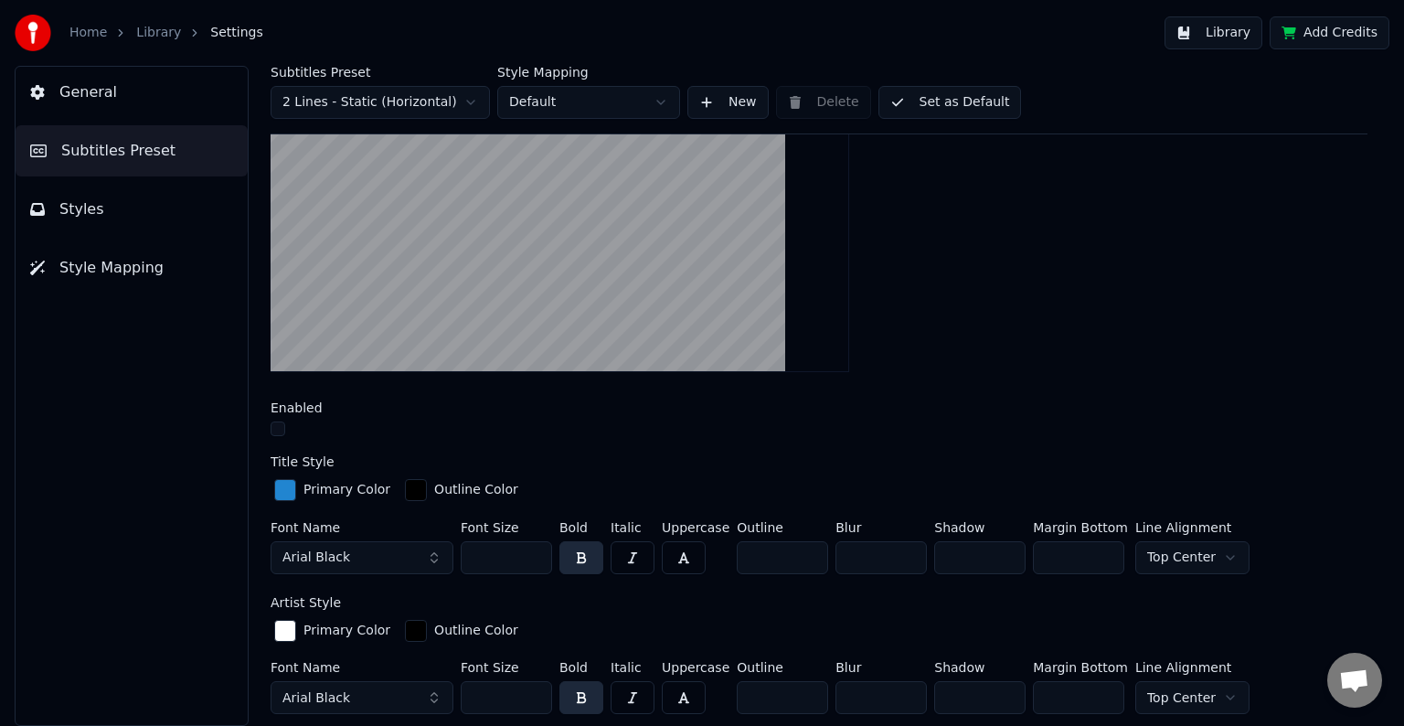
click at [139, 215] on button "Styles" at bounding box center [132, 209] width 232 height 51
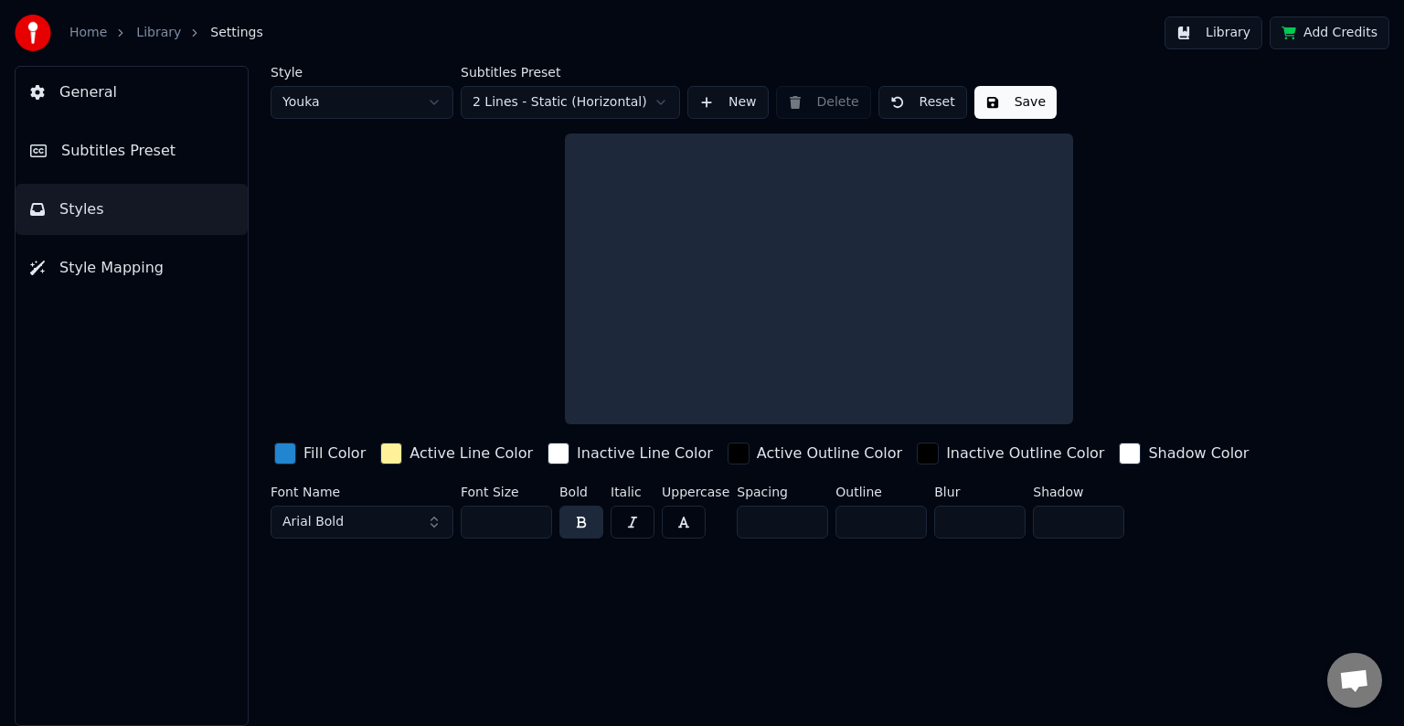
scroll to position [0, 0]
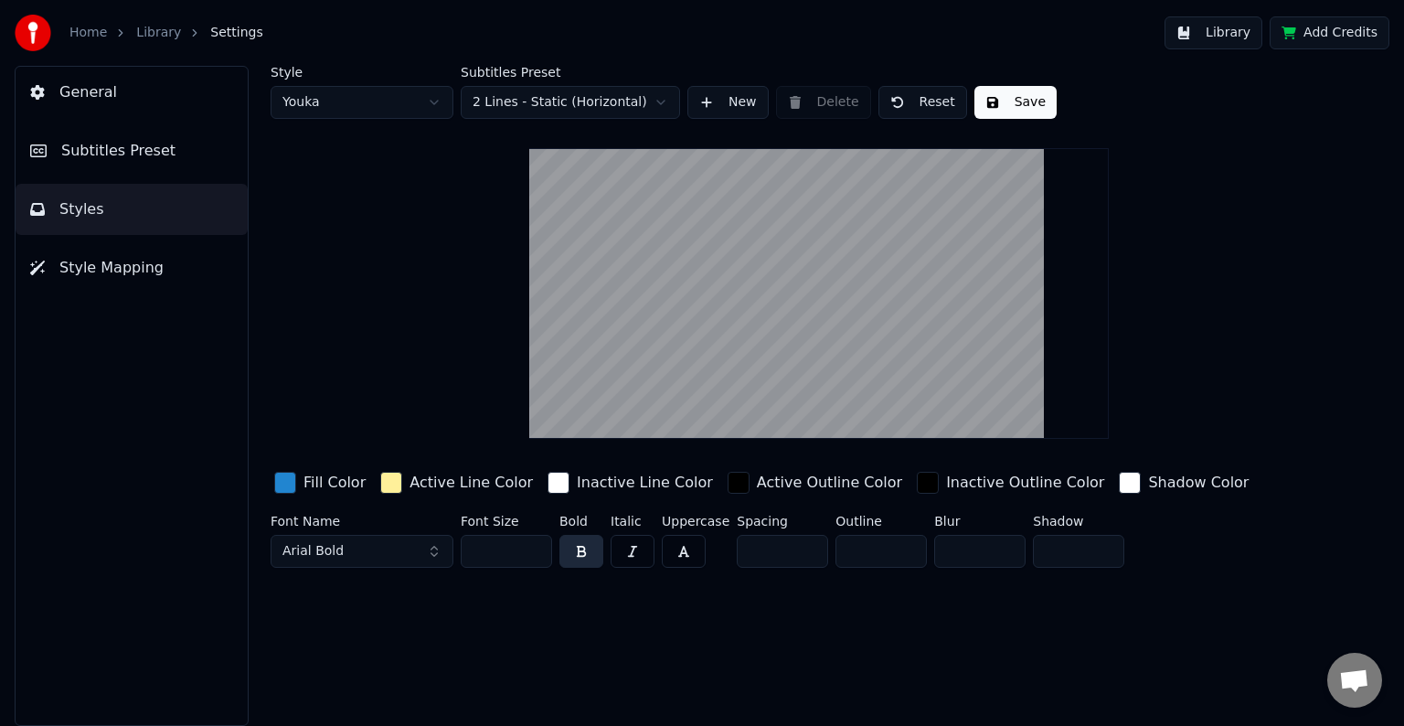
click at [137, 167] on button "Subtitles Preset" at bounding box center [132, 150] width 232 height 51
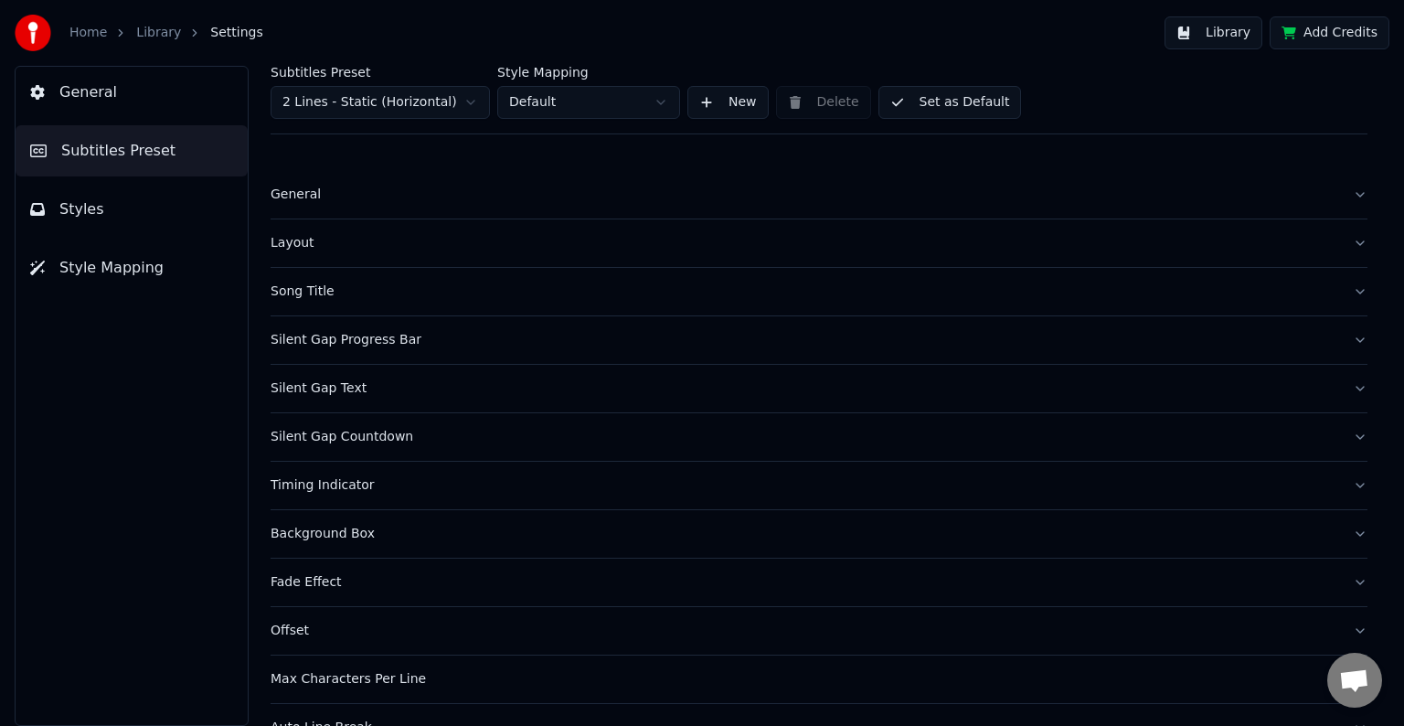
click at [362, 300] on div "Song Title" at bounding box center [805, 292] width 1068 height 18
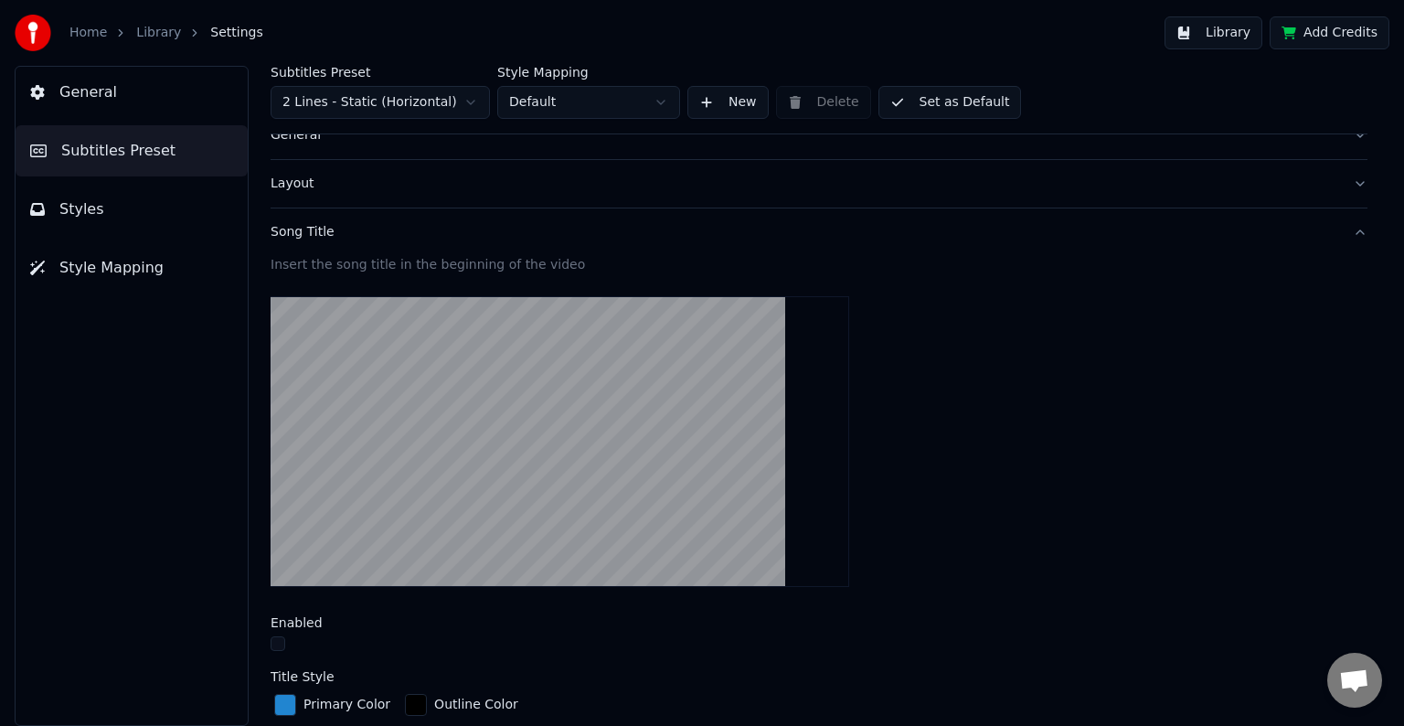
scroll to position [91, 0]
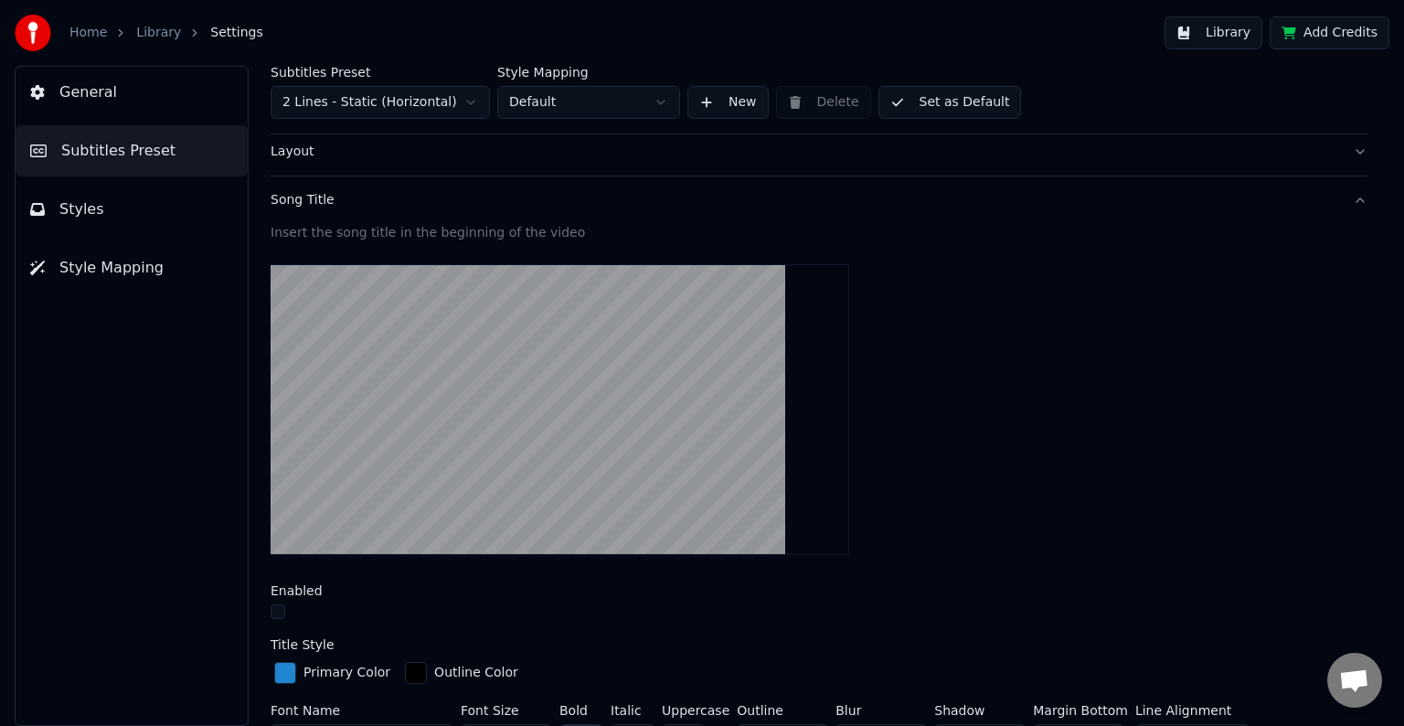
click at [125, 208] on button "Styles" at bounding box center [132, 209] width 232 height 51
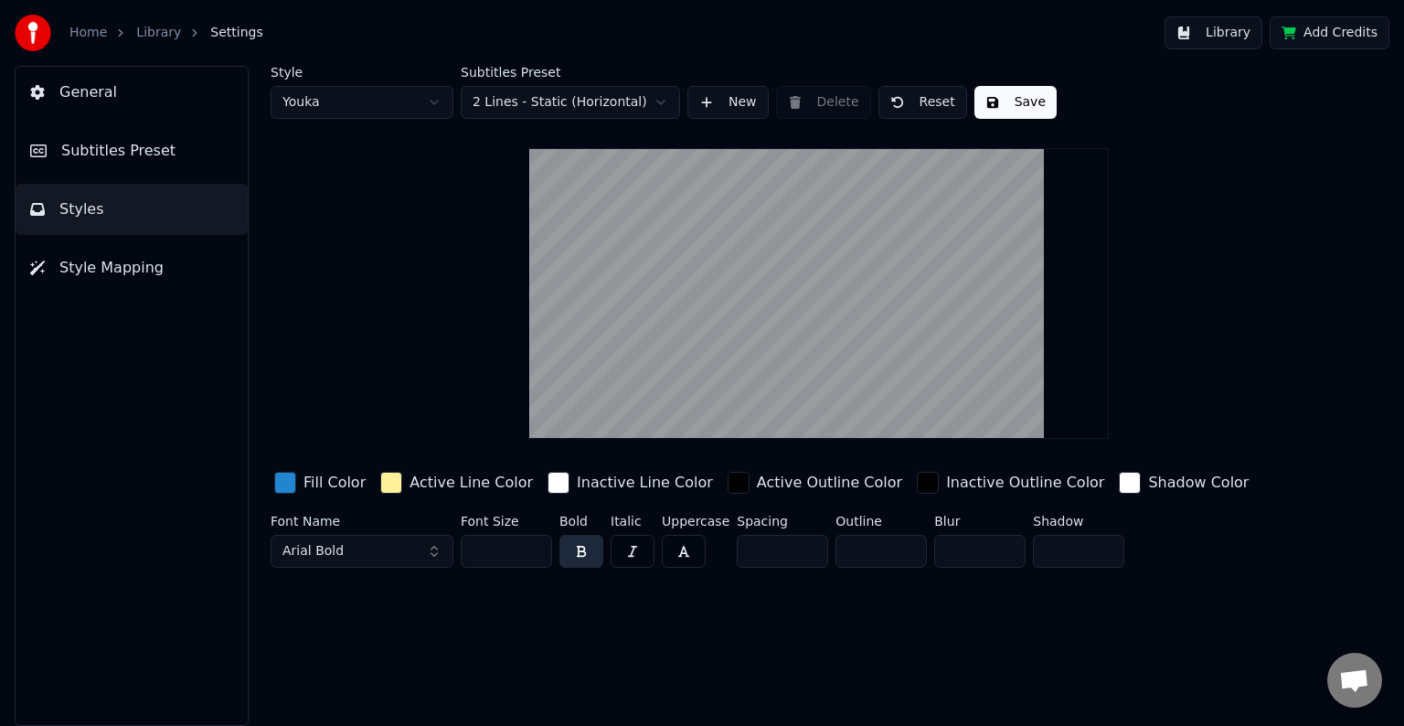
scroll to position [0, 0]
click at [288, 485] on div "button" at bounding box center [285, 483] width 22 height 22
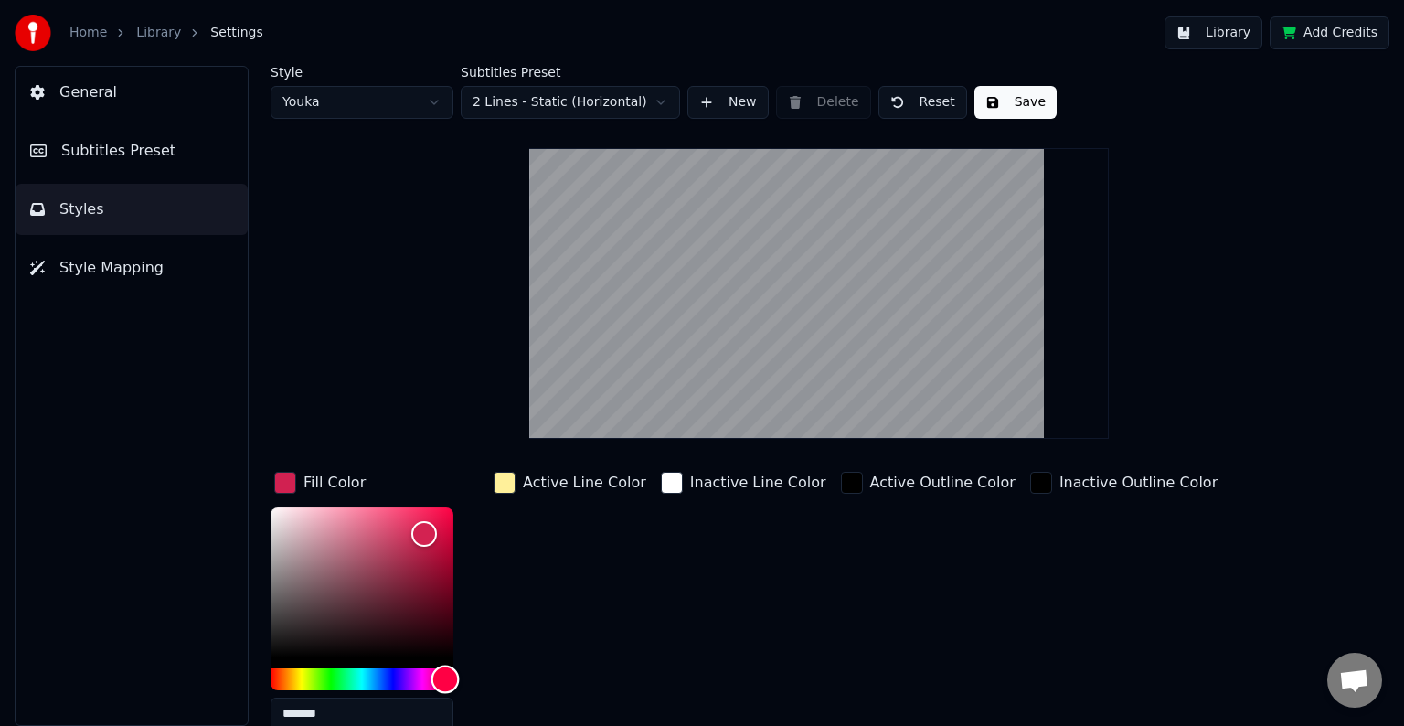
click at [445, 673] on div "Hue" at bounding box center [362, 679] width 183 height 22
type input "*******"
drag, startPoint x: 405, startPoint y: 529, endPoint x: 402, endPoint y: 511, distance: 18.5
click at [402, 511] on div "Color" at bounding box center [362, 582] width 183 height 150
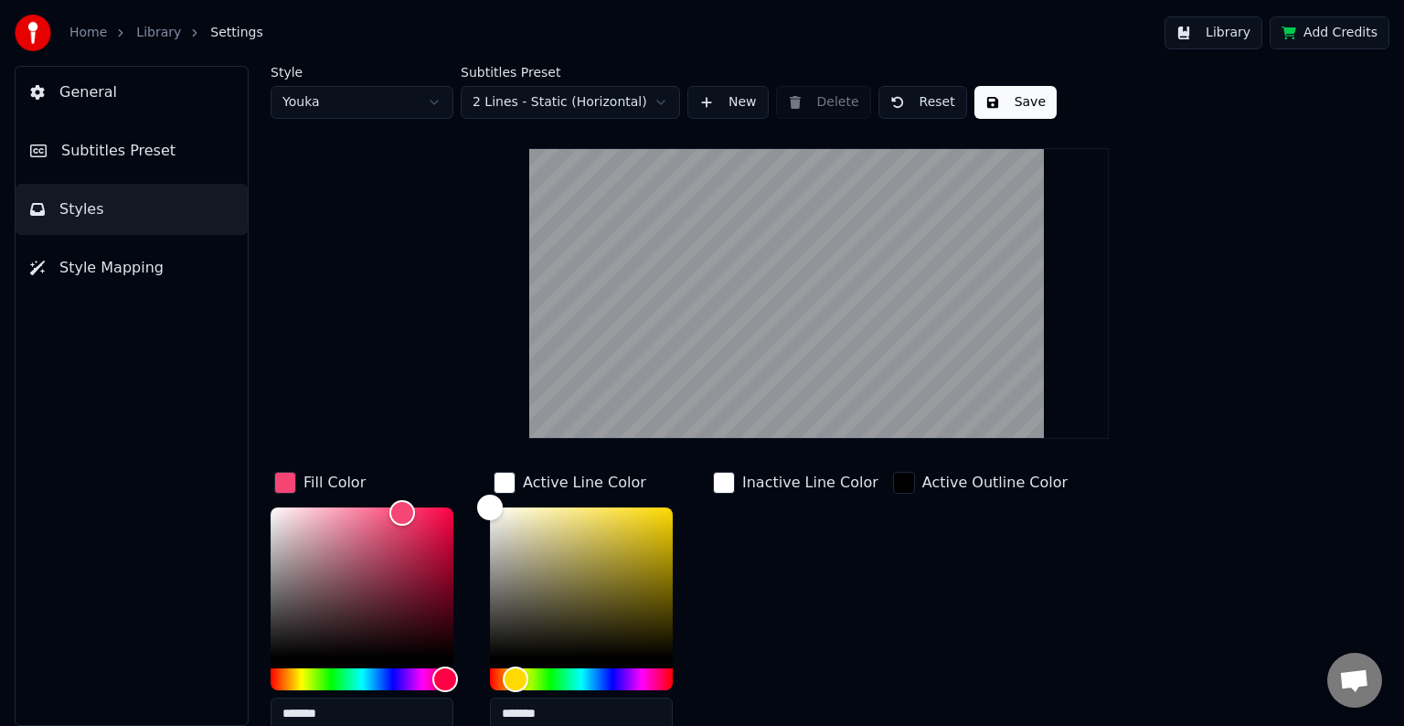
click at [728, 479] on div "button" at bounding box center [724, 483] width 22 height 22
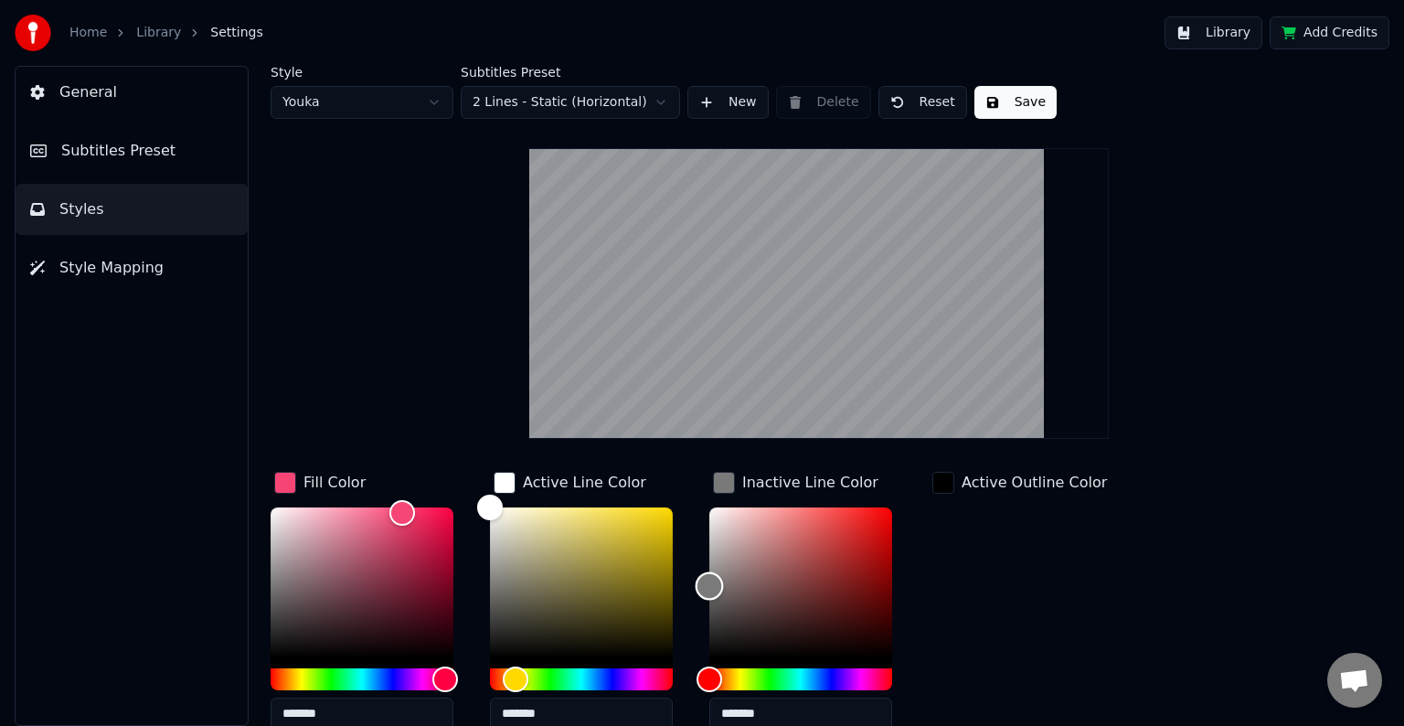
type input "*******"
drag, startPoint x: 728, startPoint y: 535, endPoint x: 660, endPoint y: 603, distance: 96.3
click at [660, 603] on div "Fill Color ******* Active Line Color ******* Inactive Line Color ******* Active…" at bounding box center [762, 626] width 983 height 316
click at [973, 546] on div "Active Outline Color" at bounding box center [1020, 606] width 182 height 277
click at [999, 99] on button "Save" at bounding box center [1016, 102] width 82 height 33
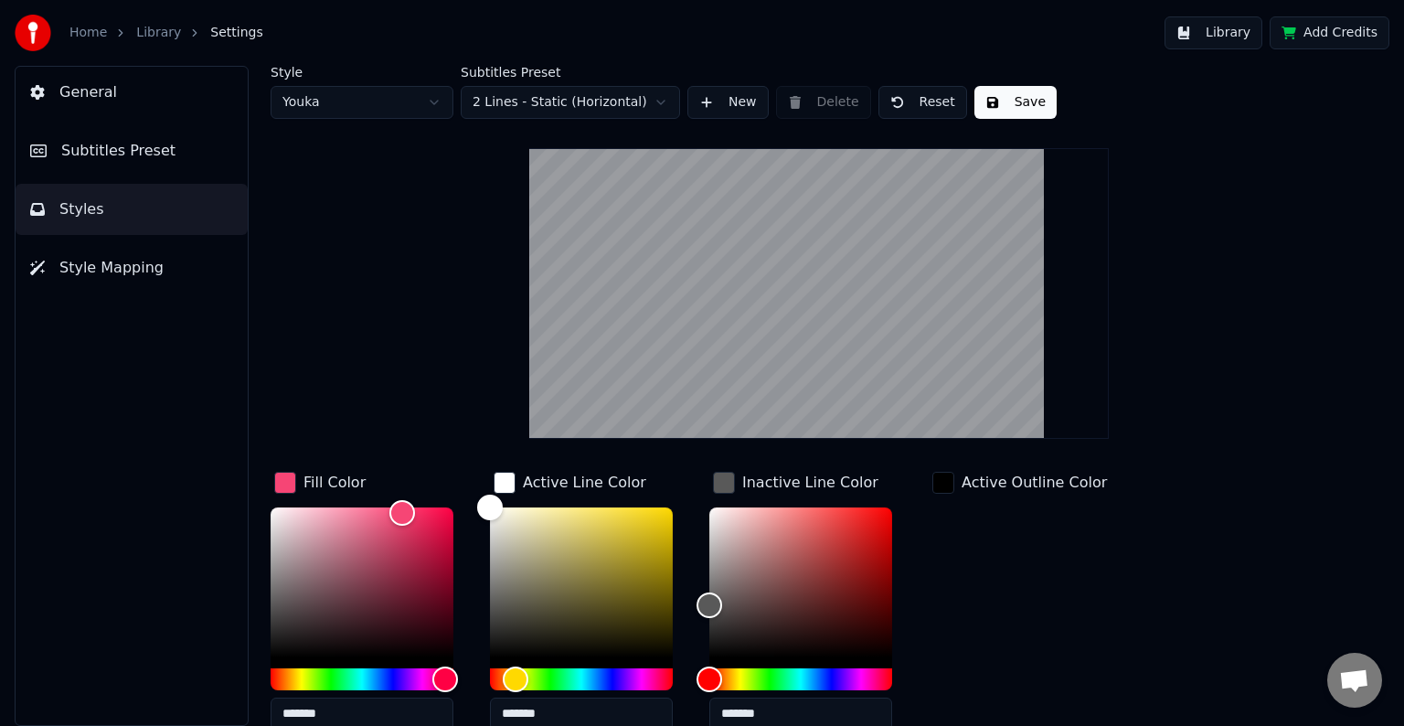
click at [1008, 97] on button "Save" at bounding box center [1016, 102] width 82 height 33
click at [1259, 28] on button "Library" at bounding box center [1214, 32] width 98 height 33
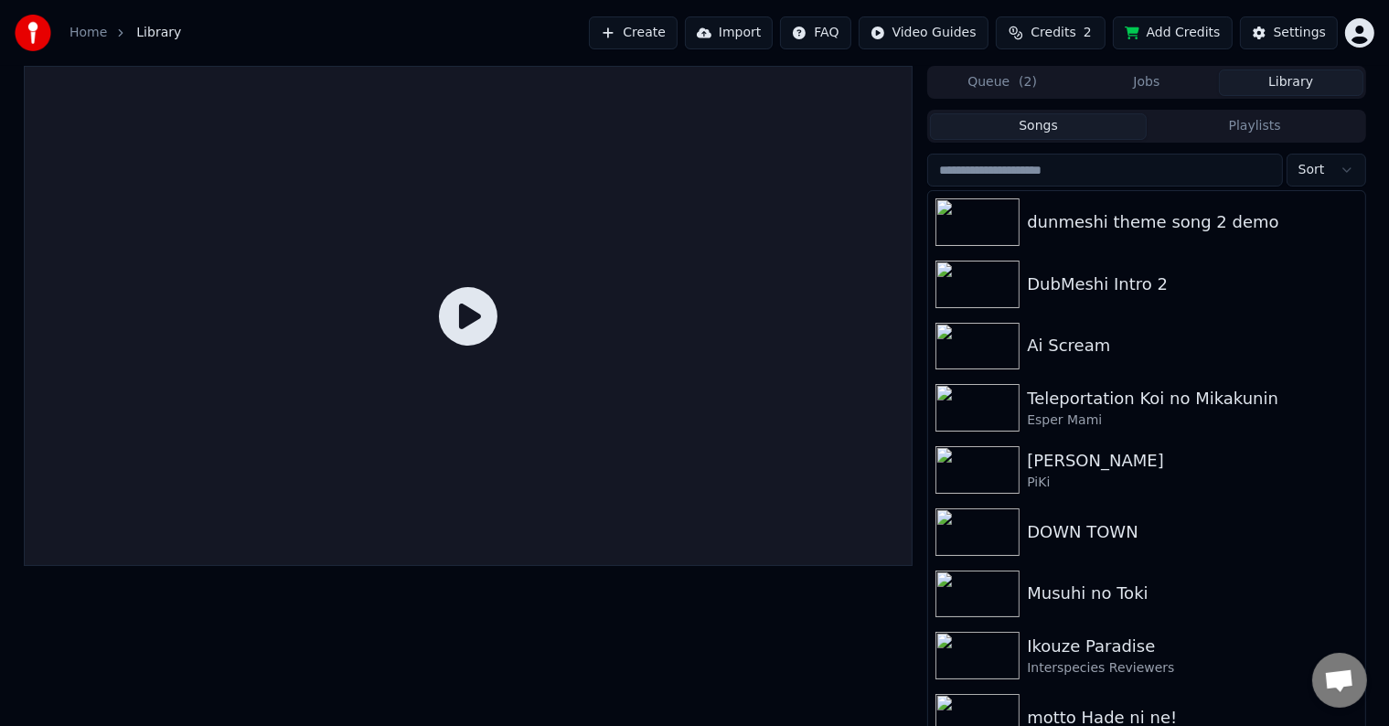
click at [465, 315] on icon at bounding box center [468, 316] width 59 height 59
click at [1136, 216] on div "dunmeshi theme song 2 demo" at bounding box center [1183, 222] width 312 height 26
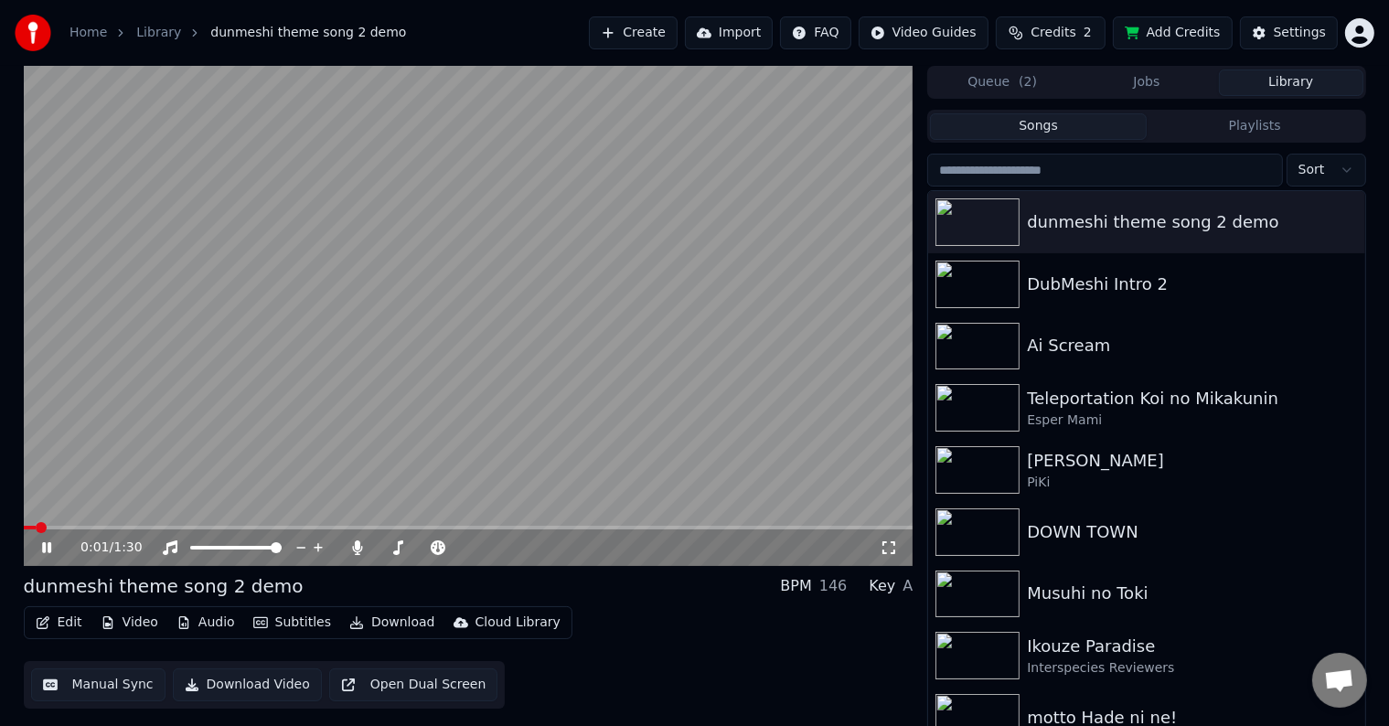
click at [161, 528] on span at bounding box center [469, 528] width 890 height 4
click at [46, 547] on icon at bounding box center [59, 547] width 43 height 15
click at [59, 624] on button "Edit" at bounding box center [58, 623] width 61 height 26
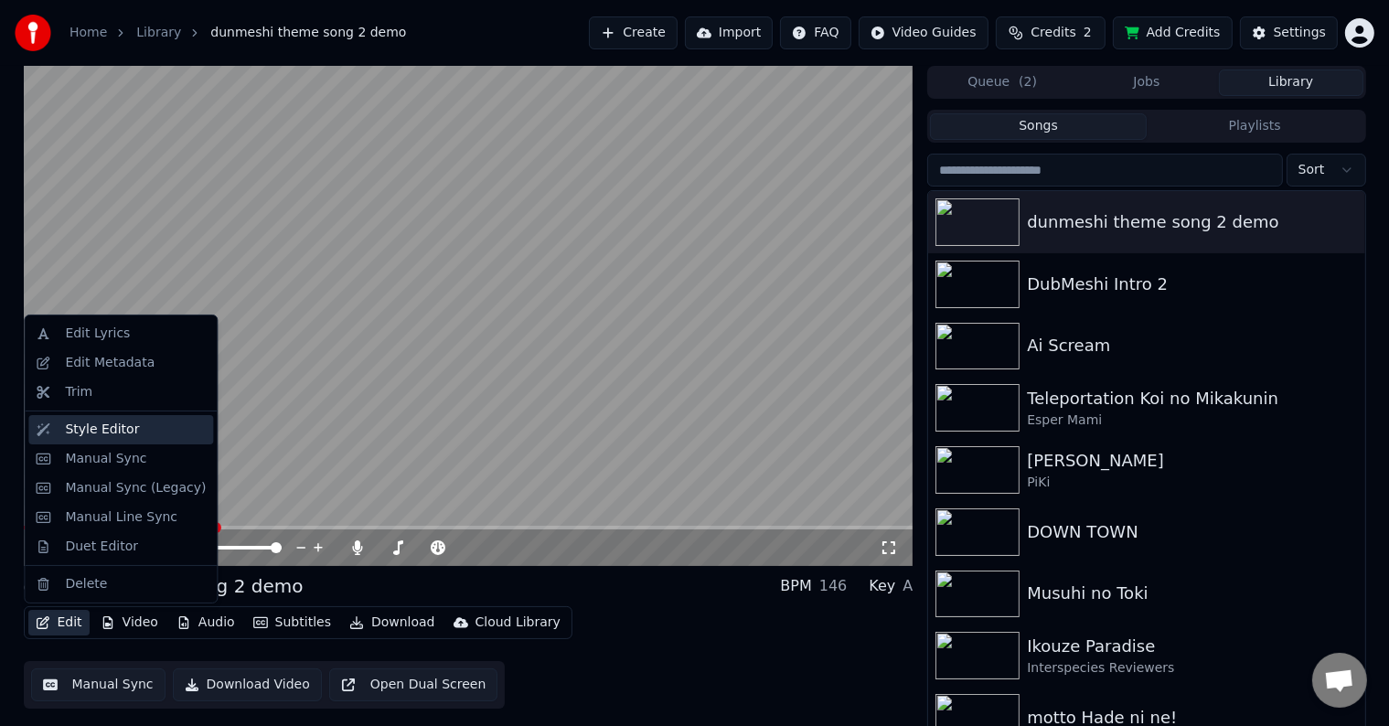
click at [118, 426] on div "Style Editor" at bounding box center [102, 430] width 74 height 18
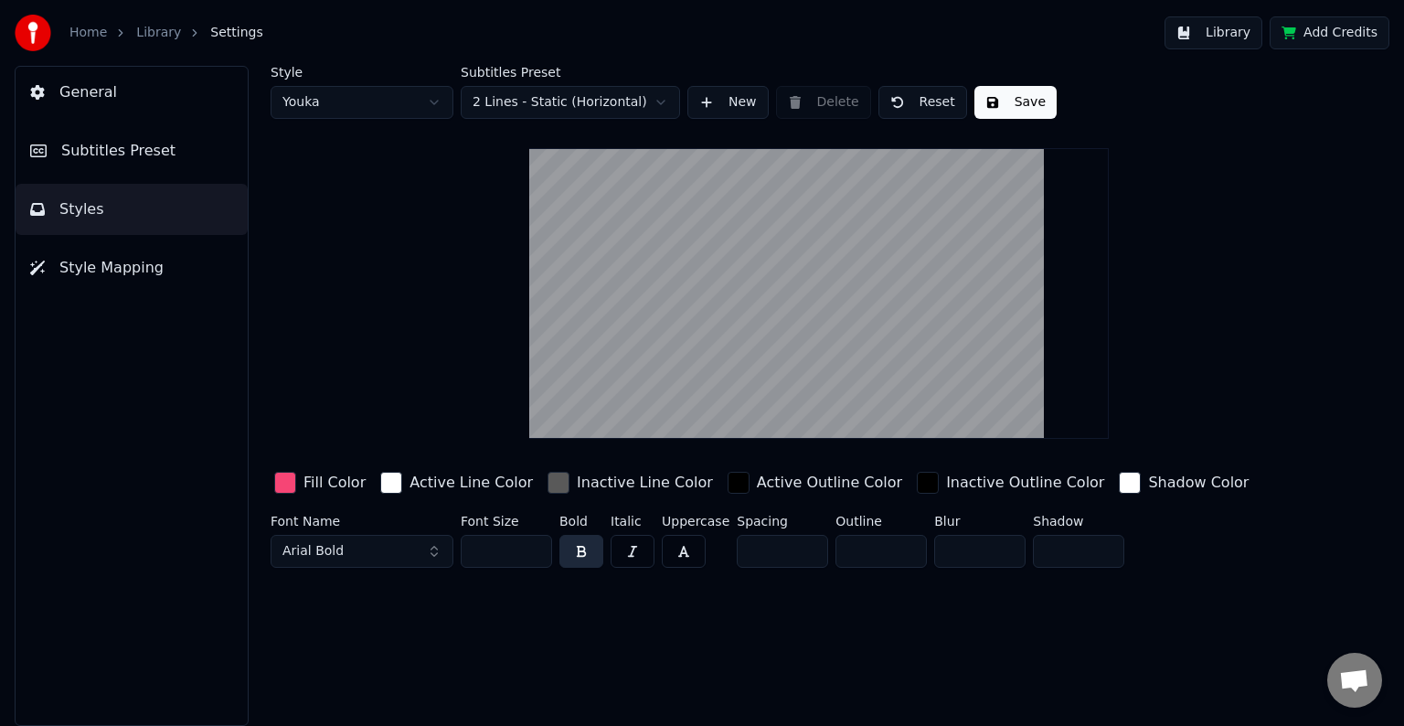
click at [548, 481] on div "button" at bounding box center [559, 483] width 22 height 22
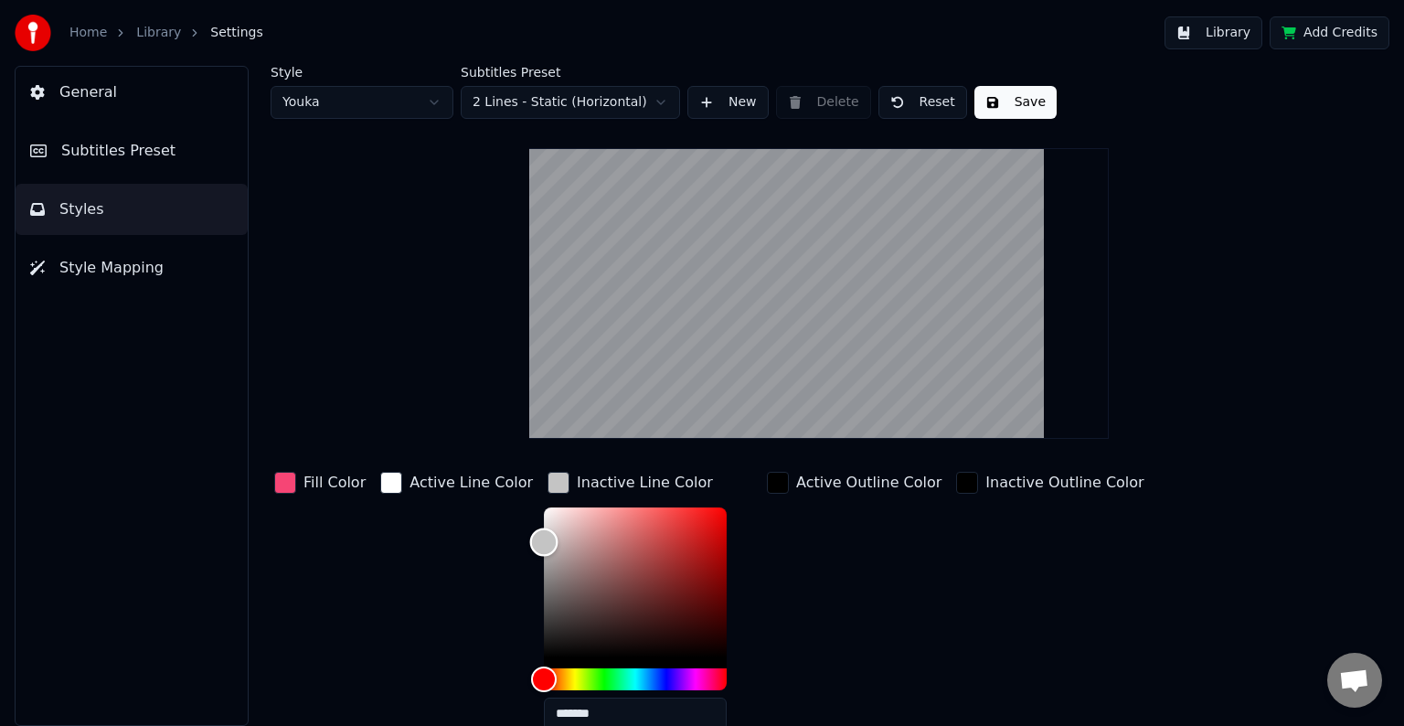
type input "*******"
drag, startPoint x: 544, startPoint y: 516, endPoint x: 492, endPoint y: 544, distance: 59.3
click at [492, 544] on div "Fill Color Active Line Color Inactive Line Color ******* Active Outline Color I…" at bounding box center [762, 626] width 983 height 316
click at [1009, 102] on button "Save" at bounding box center [1016, 102] width 82 height 33
click at [1194, 30] on button "Library" at bounding box center [1214, 32] width 98 height 33
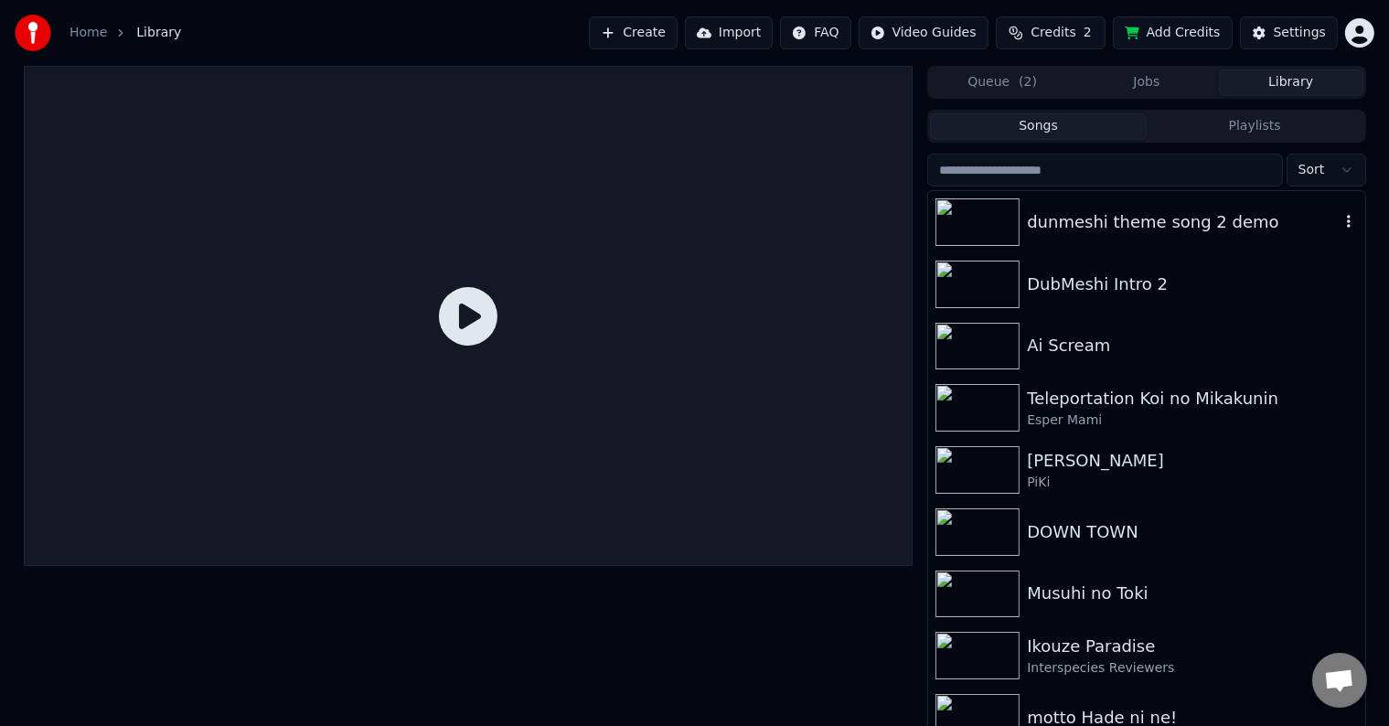
click at [1293, 209] on div "dunmeshi theme song 2 demo" at bounding box center [1183, 222] width 312 height 26
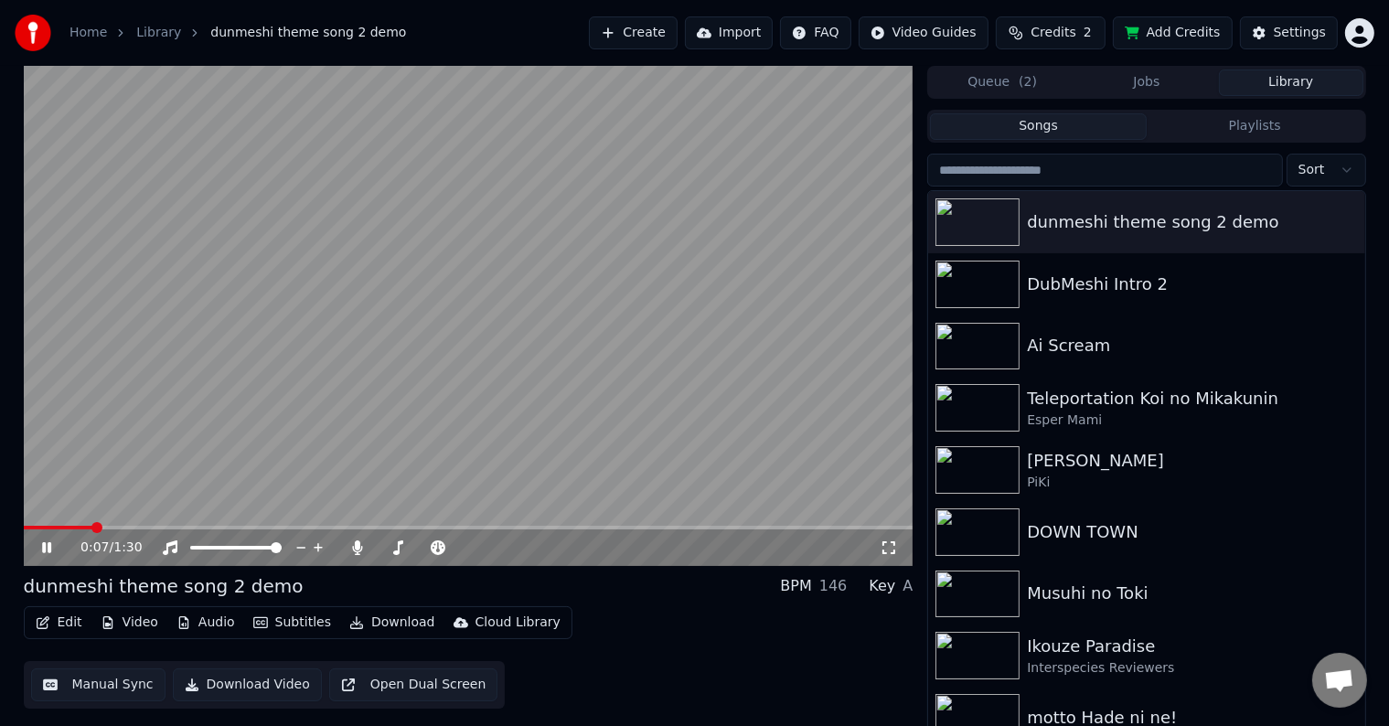
click at [90, 527] on span at bounding box center [469, 528] width 890 height 4
click at [68, 611] on button "Edit" at bounding box center [58, 623] width 61 height 26
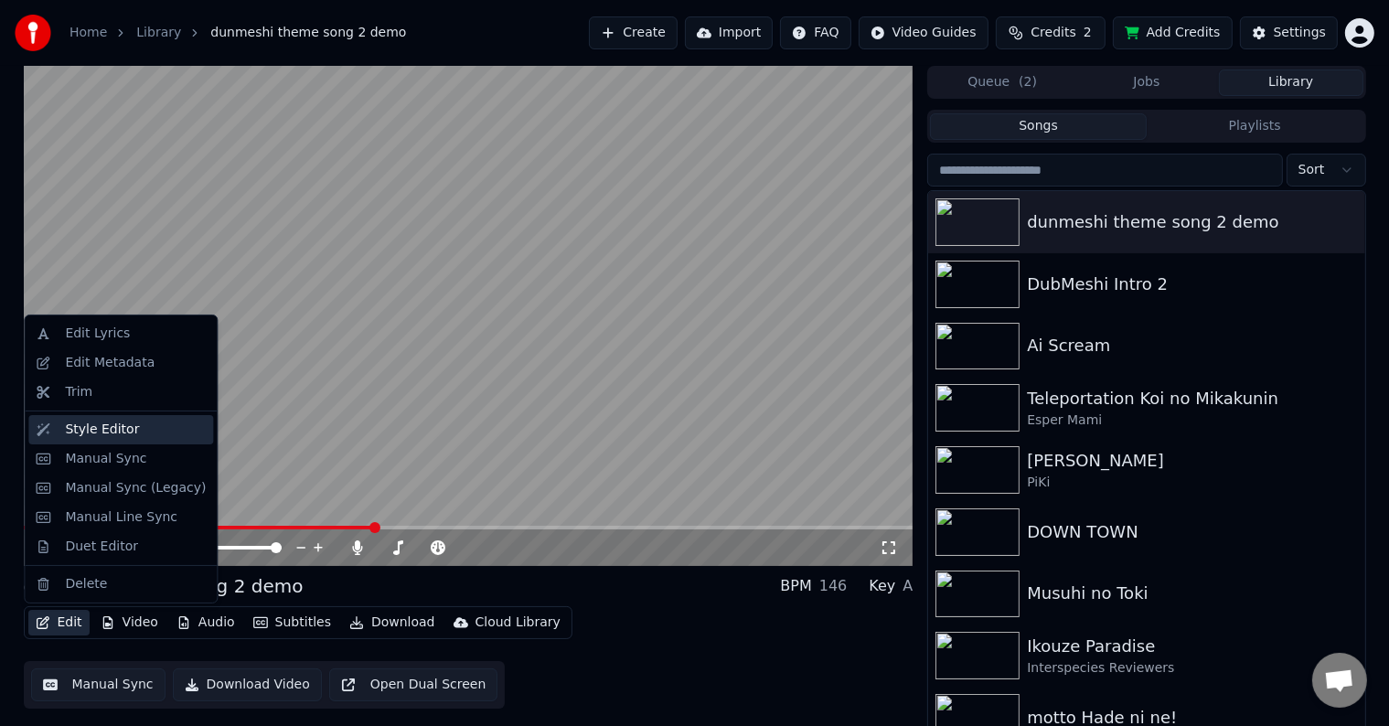
click at [125, 429] on div "Style Editor" at bounding box center [102, 430] width 74 height 18
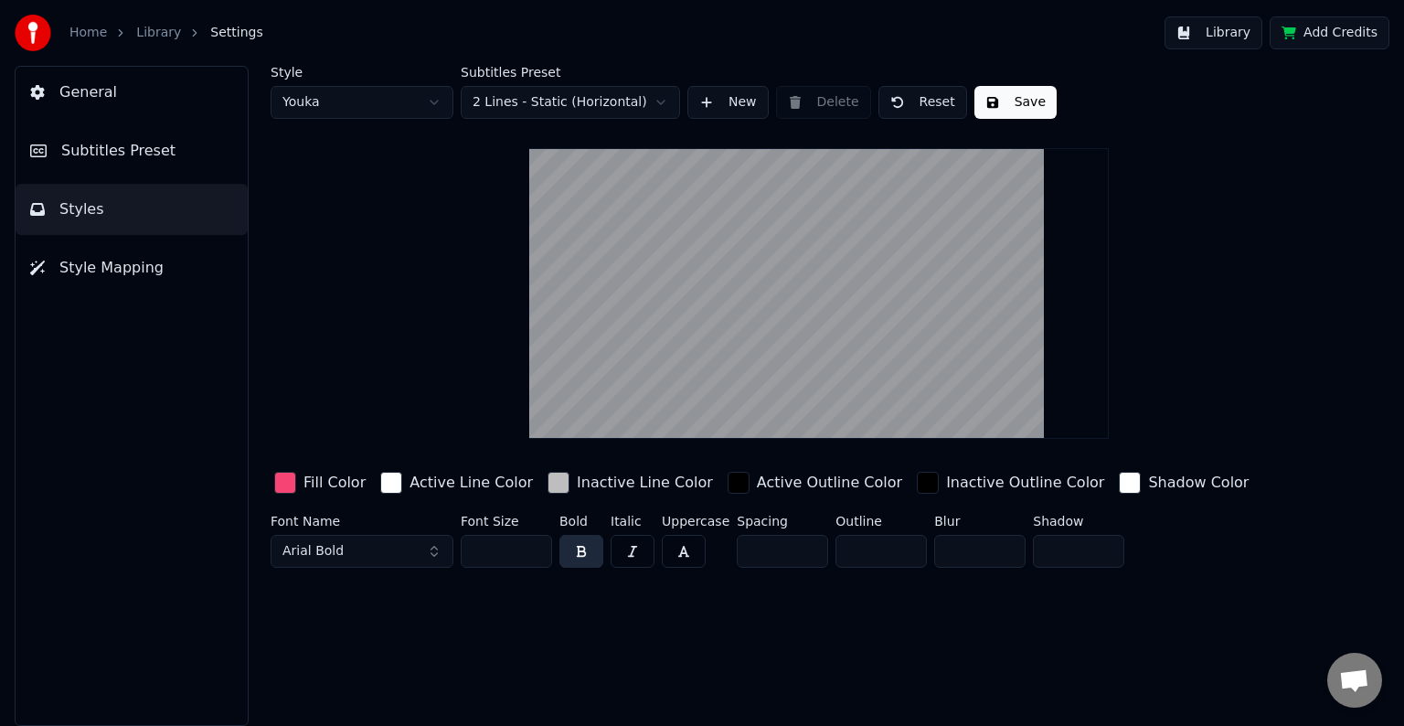
click at [548, 475] on div "button" at bounding box center [559, 483] width 22 height 22
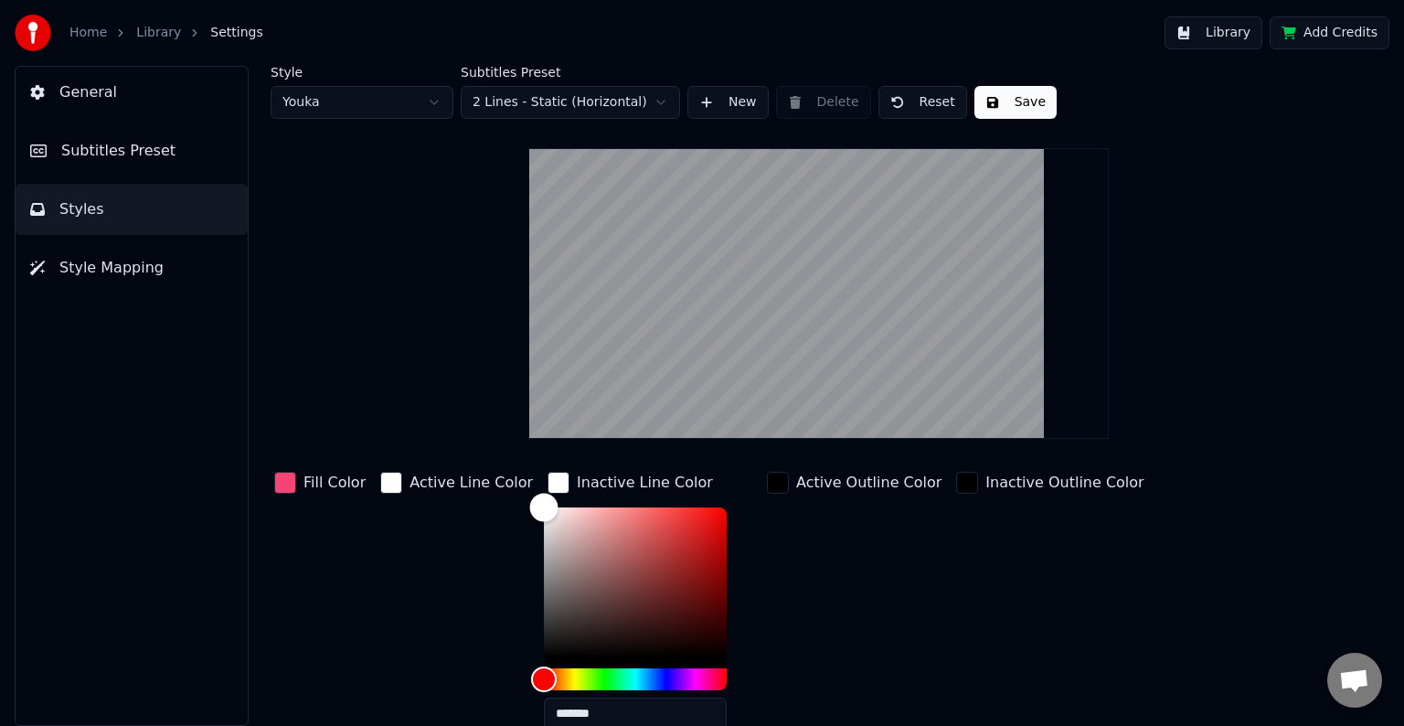
drag, startPoint x: 556, startPoint y: 571, endPoint x: 460, endPoint y: 437, distance: 164.4
click at [460, 437] on div "Style Youka Subtitles Preset 2 Lines - Static (Horizontal) New Delete Reset Sav…" at bounding box center [819, 463] width 1097 height 794
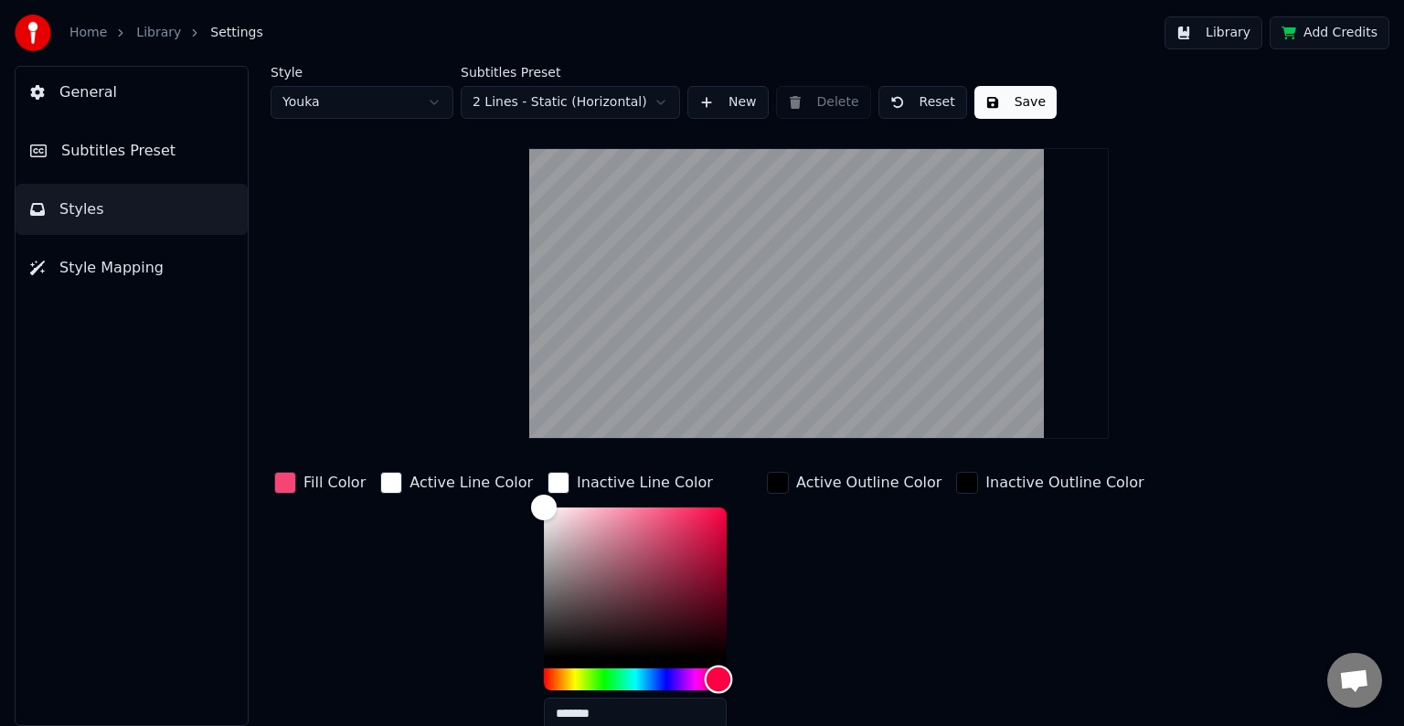
drag, startPoint x: 688, startPoint y: 676, endPoint x: 680, endPoint y: 656, distance: 21.7
click at [699, 676] on div "Hue" at bounding box center [635, 679] width 183 height 22
type input "*******"
drag, startPoint x: 545, startPoint y: 549, endPoint x: 552, endPoint y: 488, distance: 60.8
click at [552, 488] on div "Inactive Line Color *******" at bounding box center [650, 606] width 212 height 277
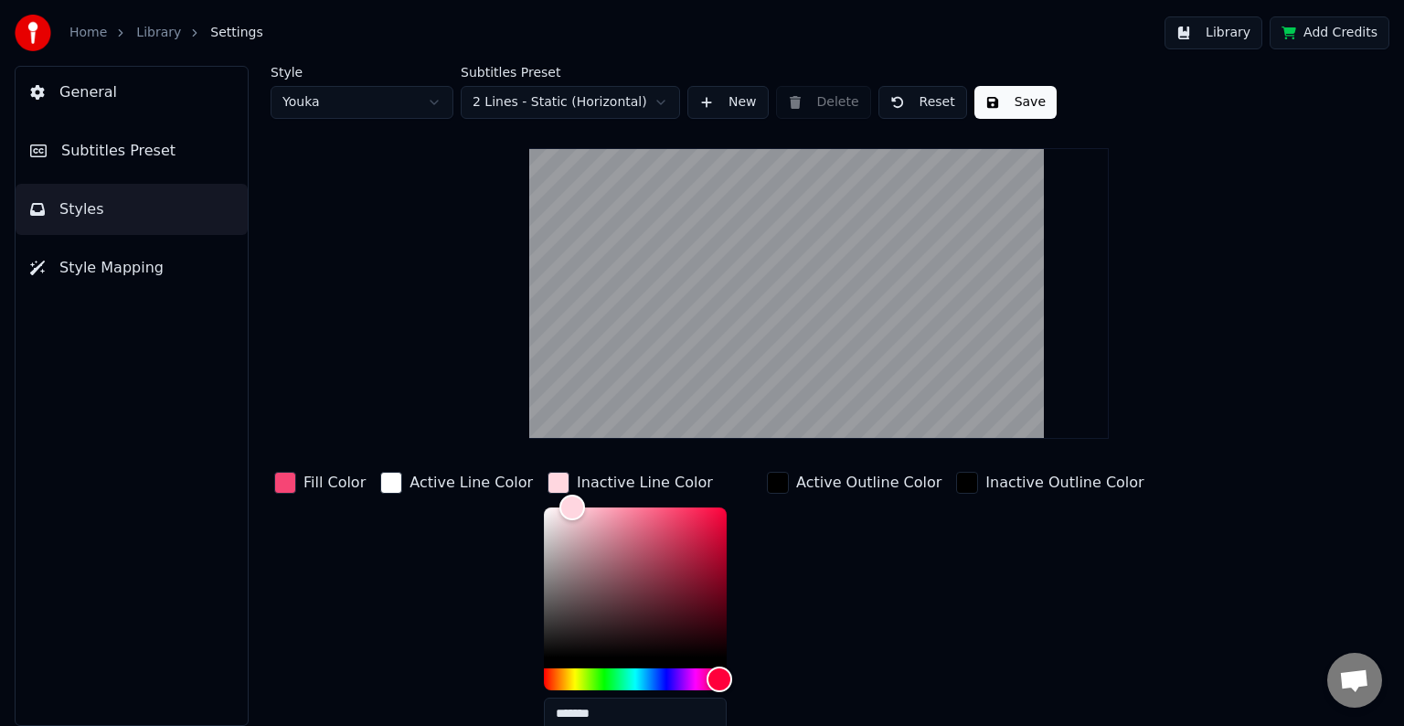
click at [589, 714] on input "*******" at bounding box center [635, 714] width 183 height 33
click at [383, 479] on div "button" at bounding box center [391, 483] width 22 height 22
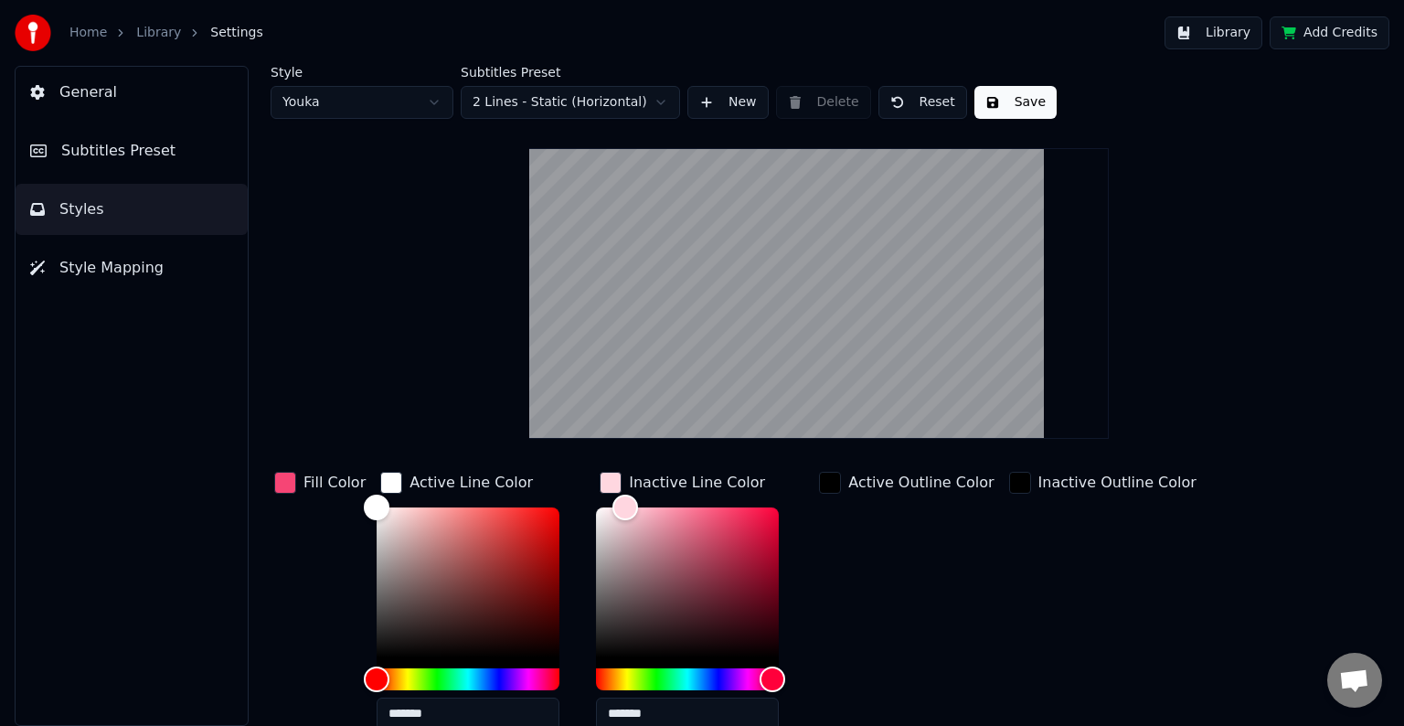
click at [468, 720] on input "*******" at bounding box center [468, 714] width 183 height 33
paste input "text"
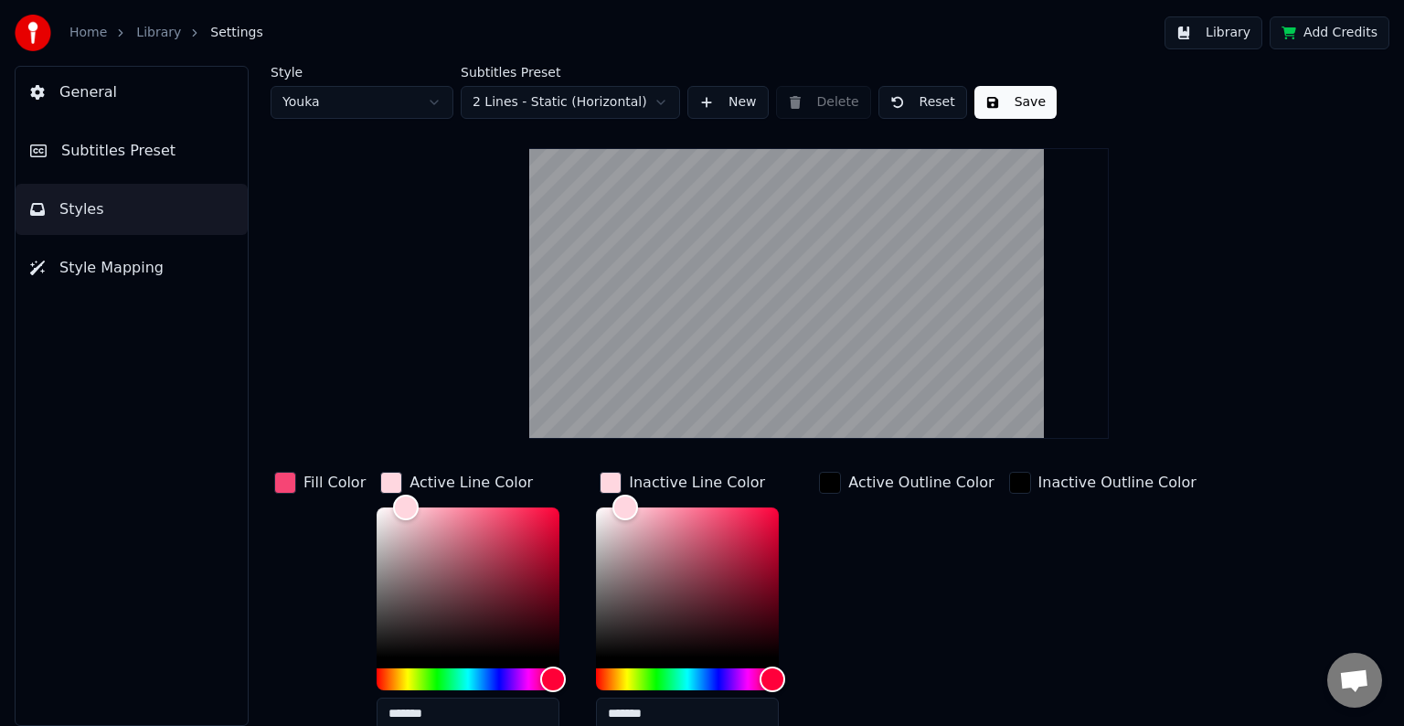
type input "*******"
click at [1126, 121] on div "Style Youka Subtitles Preset 2 Lines - Static (Horizontal) New Delete Reset Sav…" at bounding box center [819, 463] width 1097 height 794
click at [1018, 98] on button "Save" at bounding box center [1016, 102] width 82 height 33
click at [1230, 31] on button "Library" at bounding box center [1214, 32] width 98 height 33
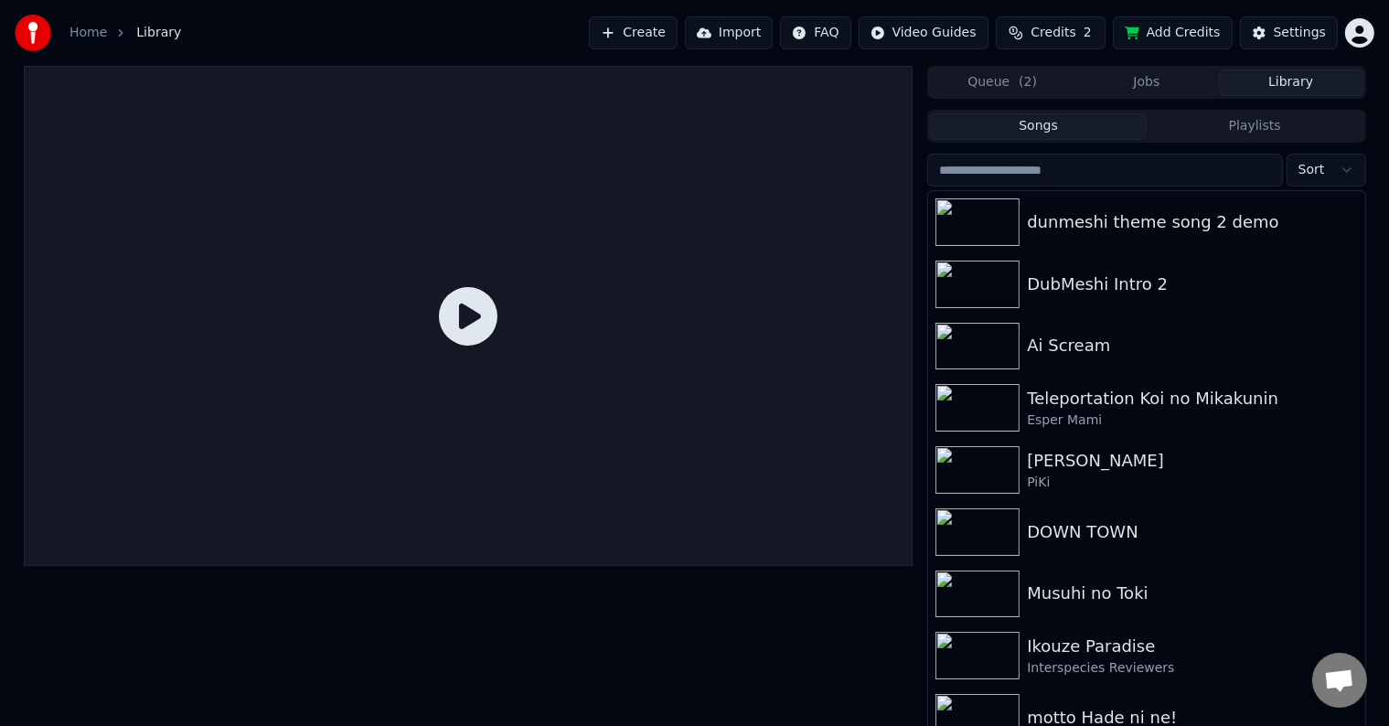
click at [461, 321] on icon at bounding box center [468, 316] width 59 height 59
click at [468, 296] on icon at bounding box center [468, 316] width 59 height 59
click at [1308, 216] on div "dunmeshi theme song 2 demo" at bounding box center [1183, 222] width 312 height 26
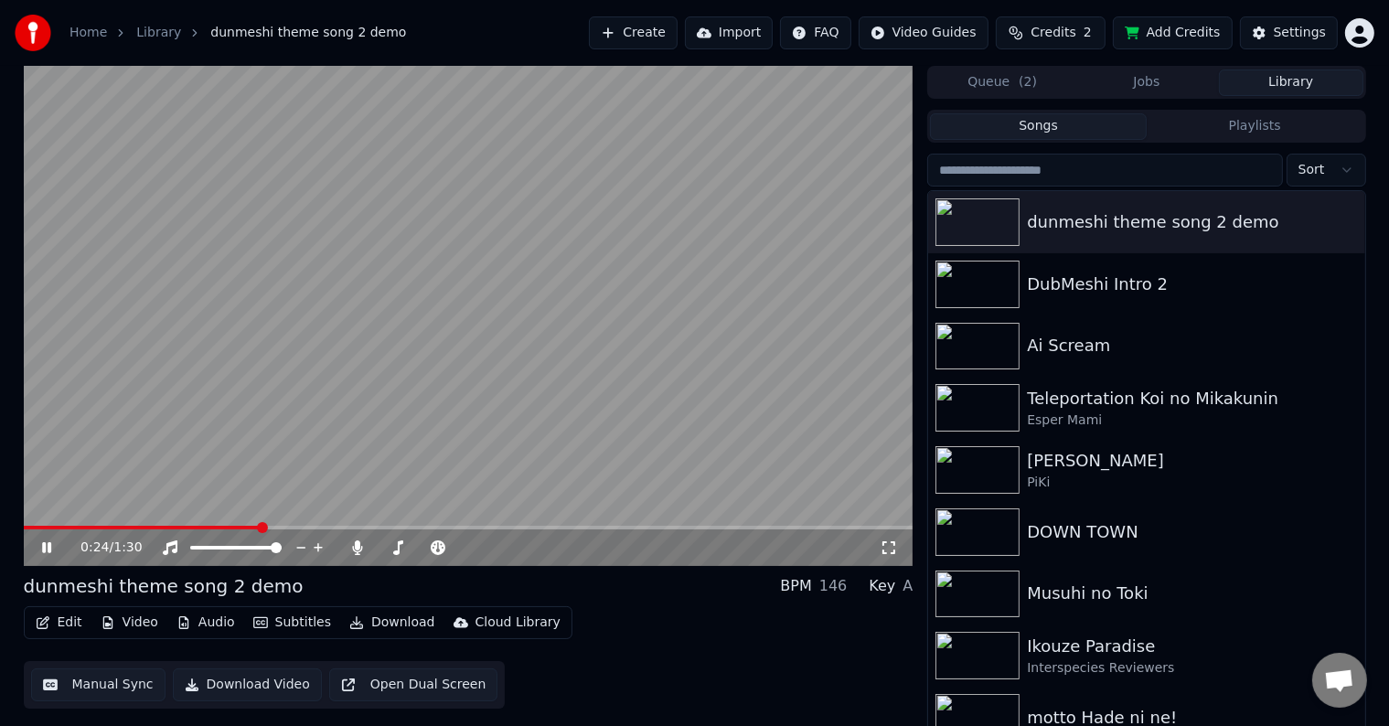
click at [261, 527] on span at bounding box center [469, 528] width 890 height 4
click at [51, 545] on icon at bounding box center [59, 547] width 43 height 15
click at [210, 614] on button "Audio" at bounding box center [205, 623] width 73 height 26
click at [591, 26] on div "Home Library dunmeshi theme song 2 demo Create Import FAQ Video Guides Credits …" at bounding box center [694, 33] width 1389 height 66
click at [201, 625] on button "Audio" at bounding box center [205, 623] width 73 height 26
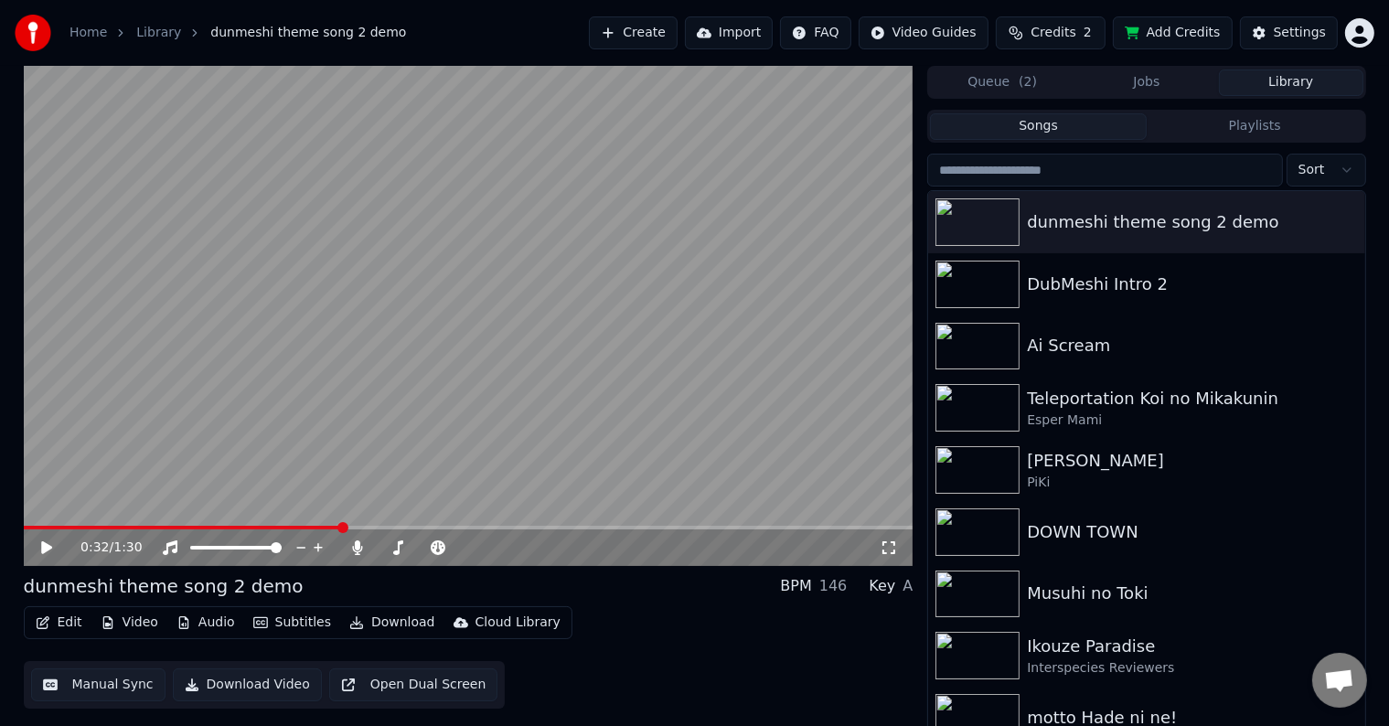
click at [684, 659] on div "Edit Video Audio Subtitles Download Cloud Library Manual Sync Download Video Op…" at bounding box center [469, 657] width 890 height 102
click at [57, 545] on icon at bounding box center [59, 547] width 43 height 15
click at [51, 548] on icon at bounding box center [59, 547] width 43 height 15
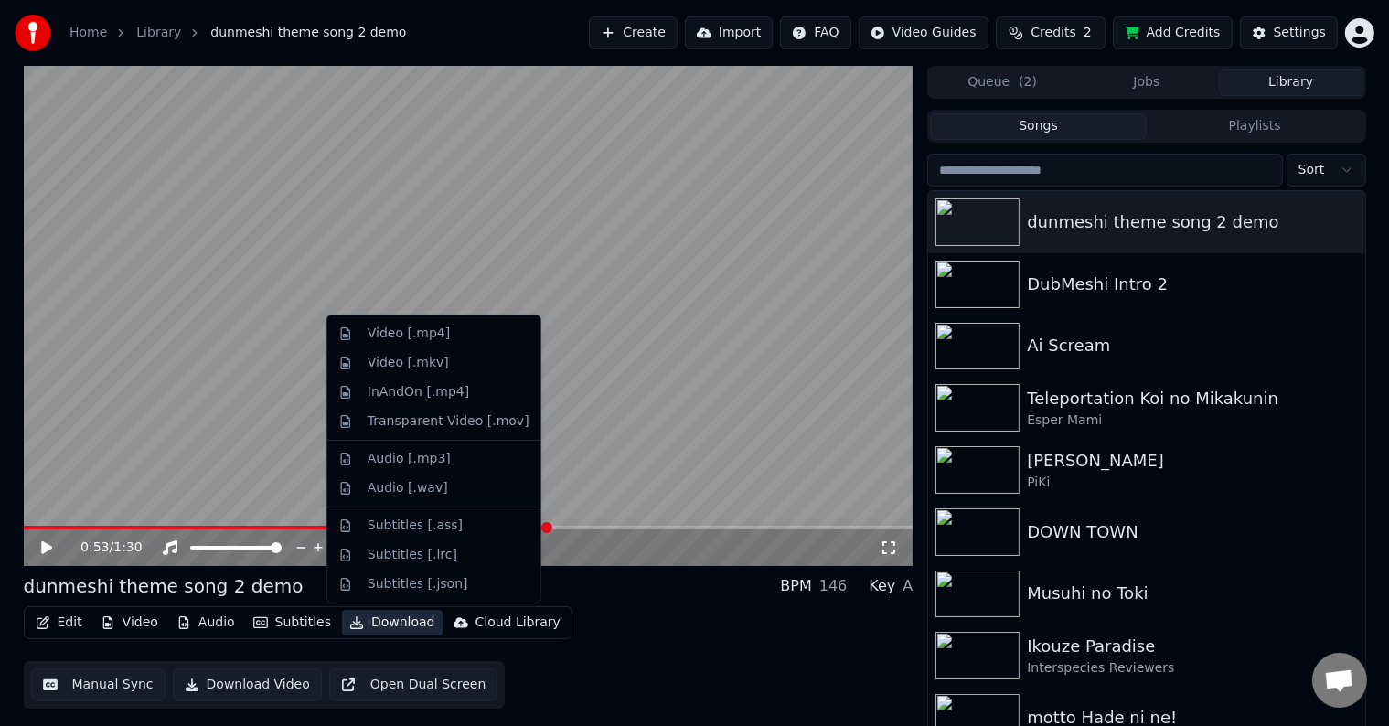
click at [384, 614] on button "Download" at bounding box center [392, 623] width 101 height 26
click at [439, 332] on div "Video [.mp4]" at bounding box center [449, 334] width 162 height 18
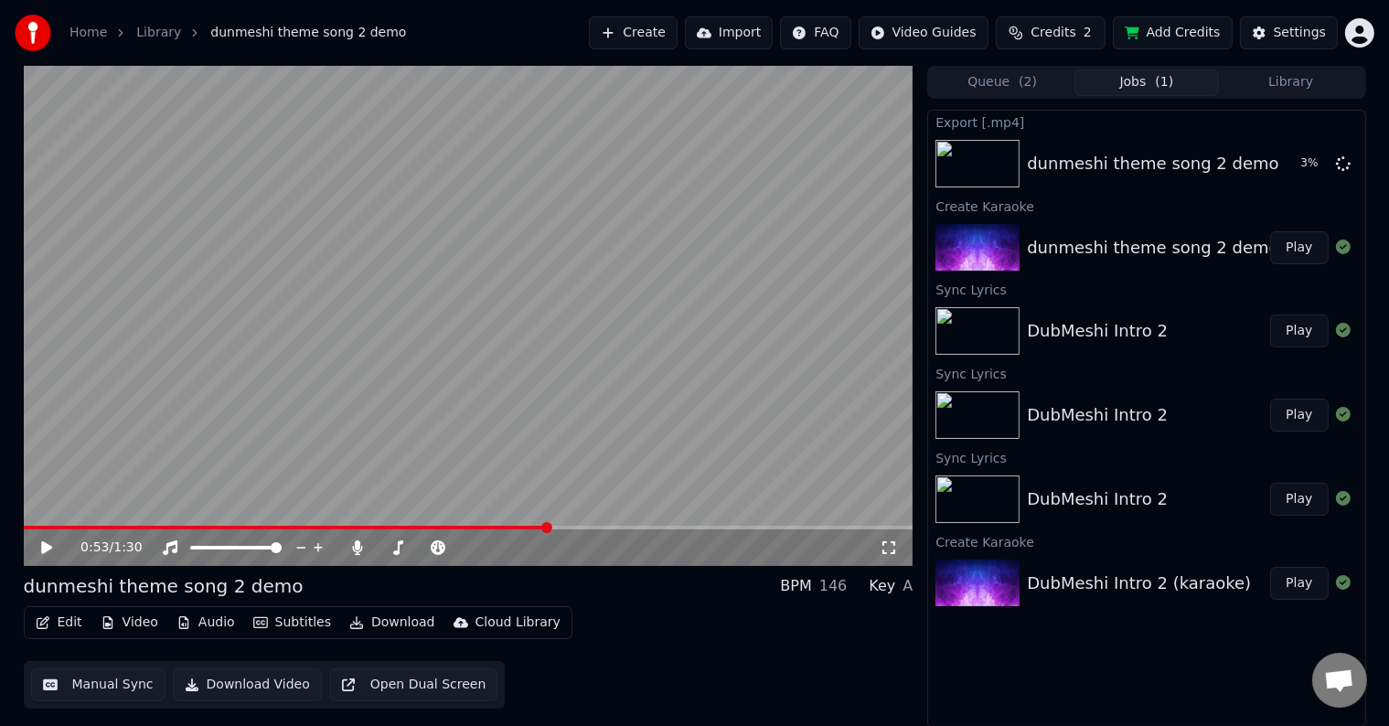
click at [859, 617] on div "Edit Video Audio Subtitles Download Cloud Library Manual Sync Download Video Op…" at bounding box center [469, 657] width 890 height 102
click at [469, 542] on span at bounding box center [463, 547] width 11 height 11
click at [1241, 646] on div "Export [.mp4] dunmeshi theme song 2 demo Show Create Karaoke dunmeshi theme son…" at bounding box center [1146, 418] width 438 height 617
click at [45, 544] on icon at bounding box center [46, 547] width 11 height 13
click at [48, 549] on icon at bounding box center [46, 547] width 9 height 11
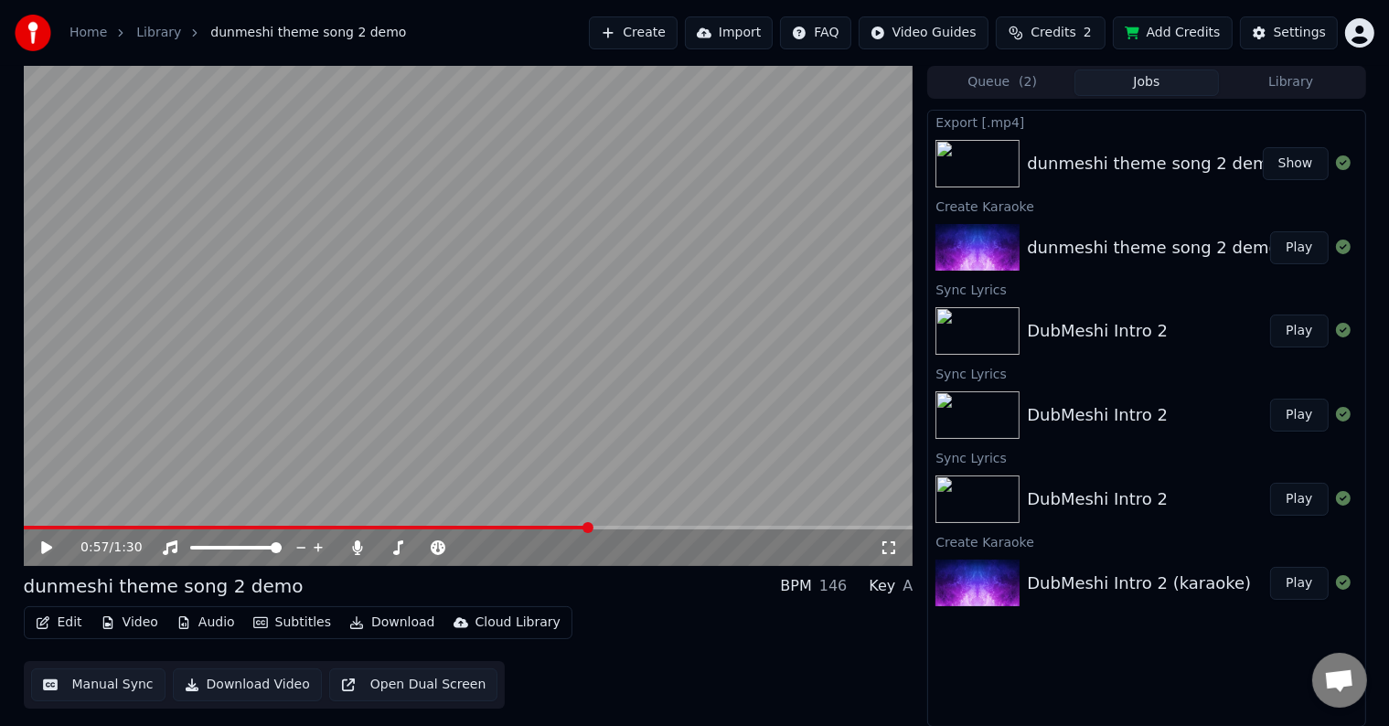
click at [387, 609] on div "Edit Video Audio Subtitles Download Cloud Library" at bounding box center [298, 622] width 549 height 33
click at [386, 622] on button "Download" at bounding box center [392, 623] width 101 height 26
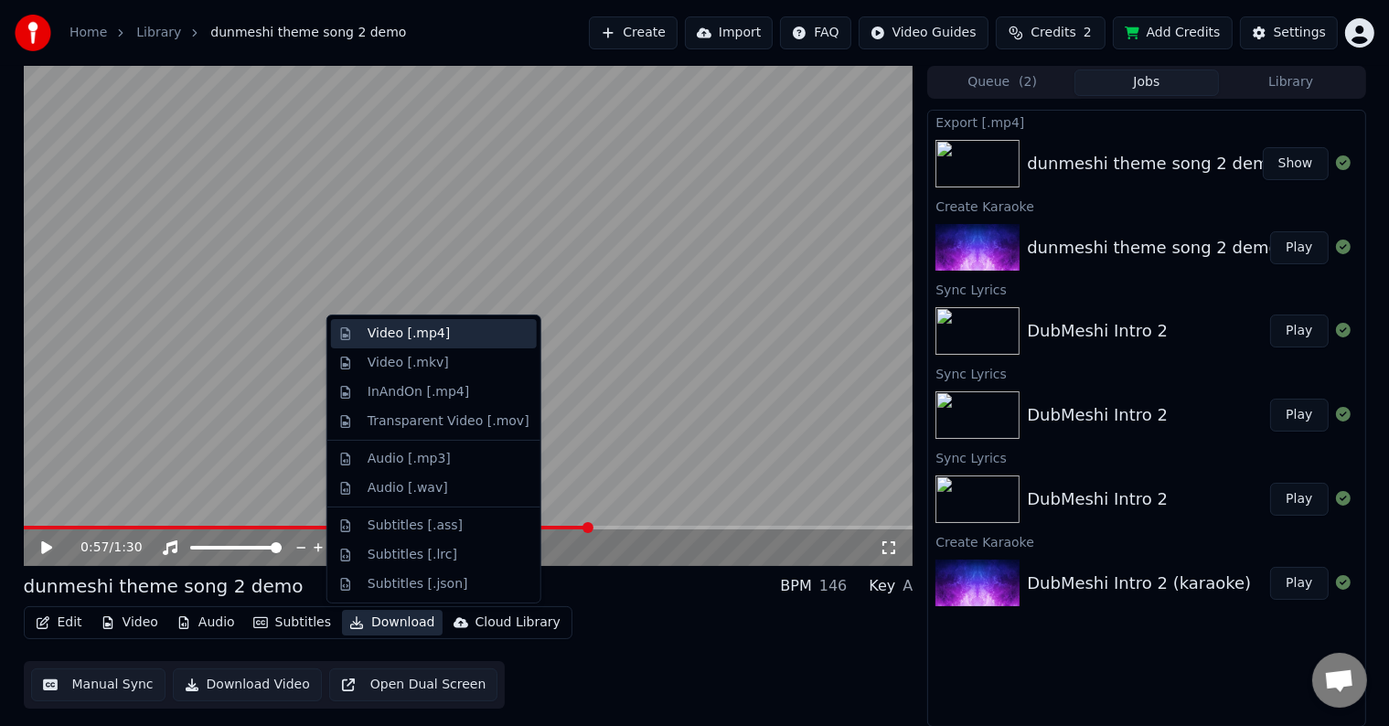
click at [451, 333] on div "Video [.mp4]" at bounding box center [449, 334] width 162 height 18
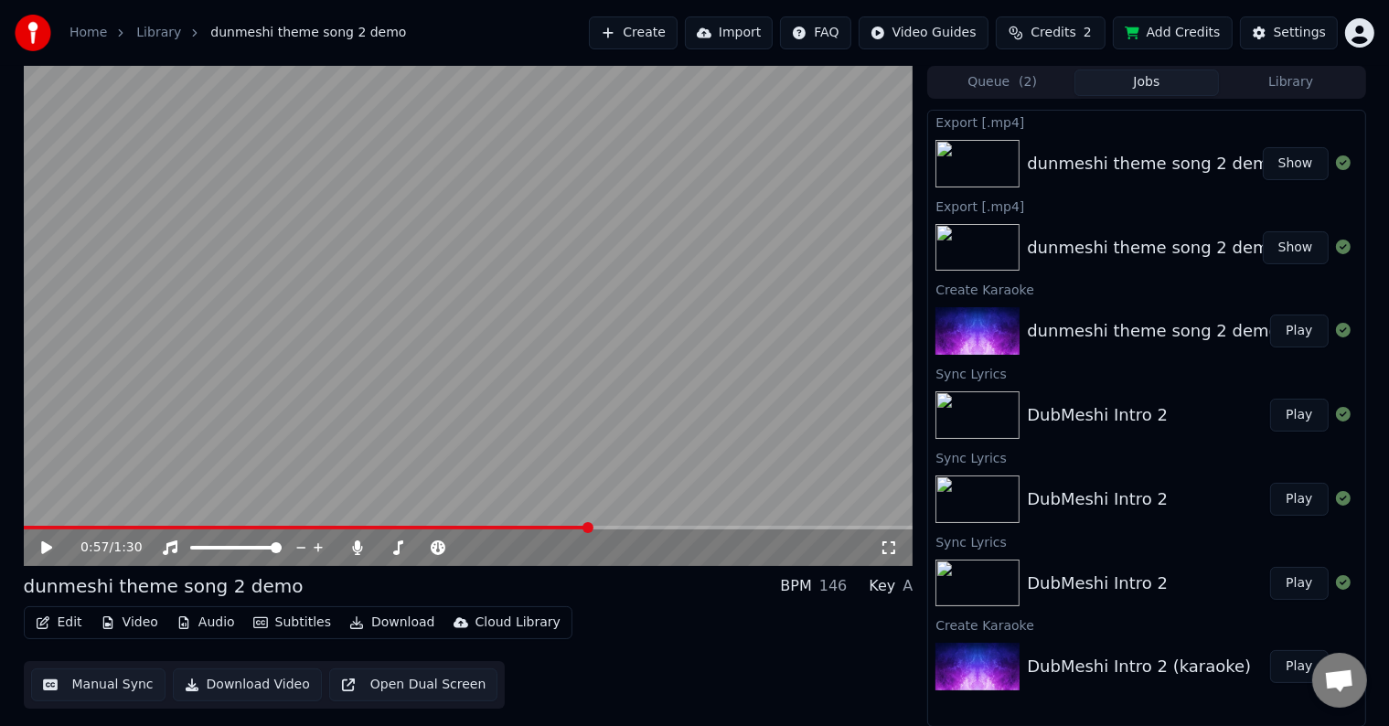
click at [355, 618] on button "Download" at bounding box center [392, 623] width 101 height 26
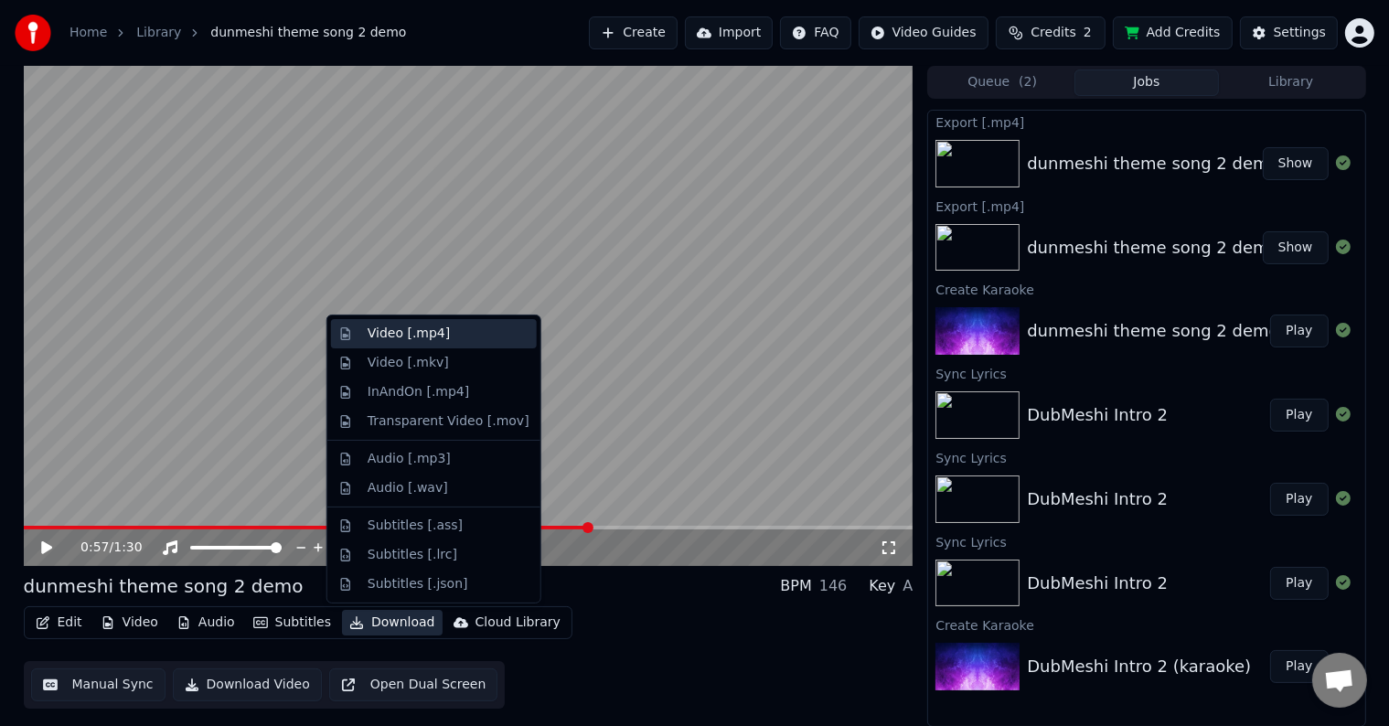
click at [450, 336] on div "Video [.mp4]" at bounding box center [449, 334] width 162 height 18
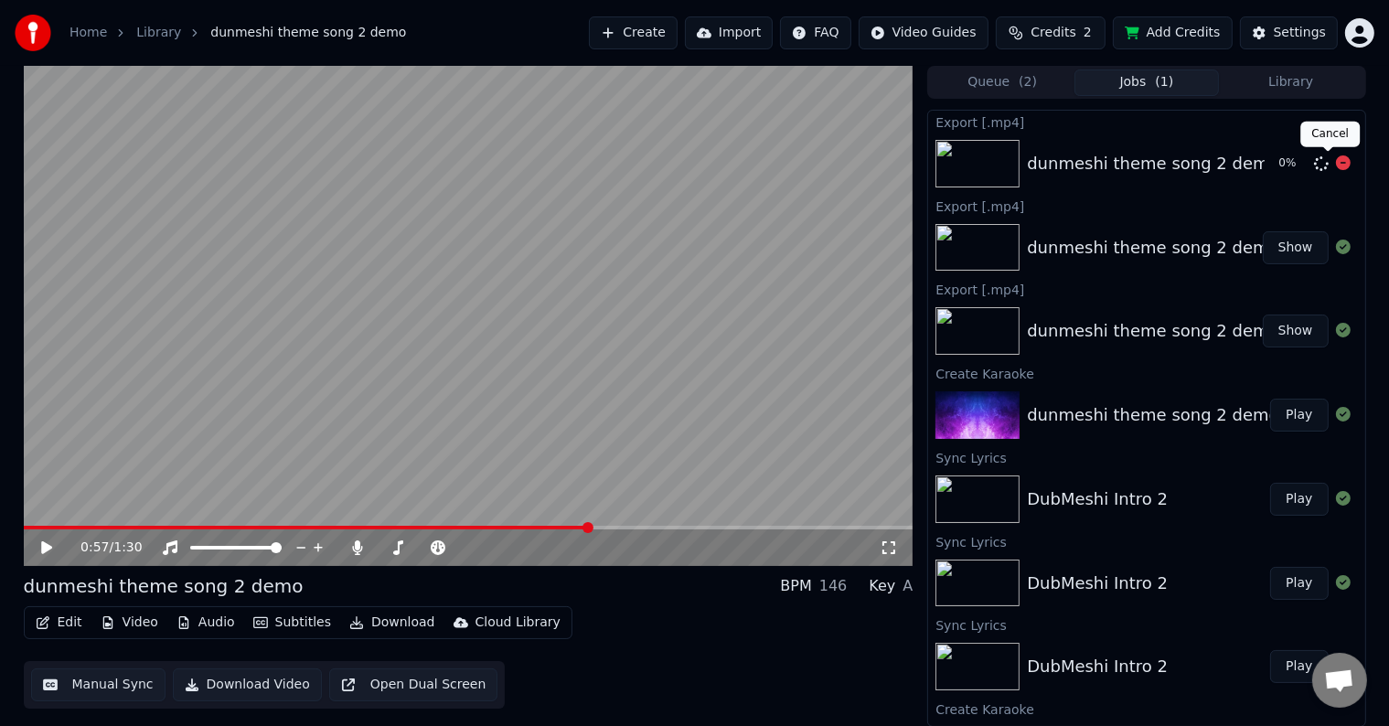
click at [1336, 159] on icon at bounding box center [1343, 162] width 15 height 15
click at [1336, 164] on icon at bounding box center [1343, 162] width 15 height 15
click at [378, 551] on span at bounding box center [383, 547] width 11 height 11
click at [45, 545] on icon at bounding box center [46, 547] width 11 height 13
click at [308, 528] on span at bounding box center [167, 528] width 286 height 4
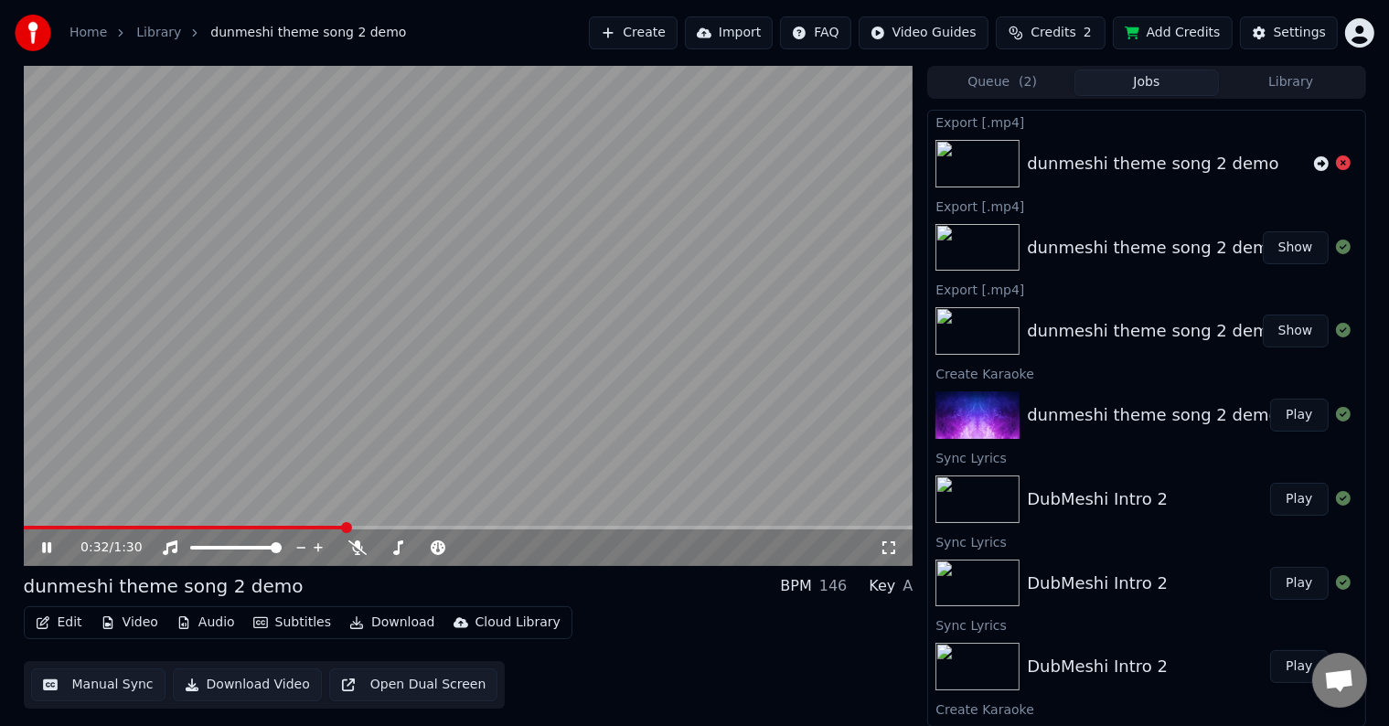
click at [46, 546] on icon at bounding box center [59, 547] width 43 height 15
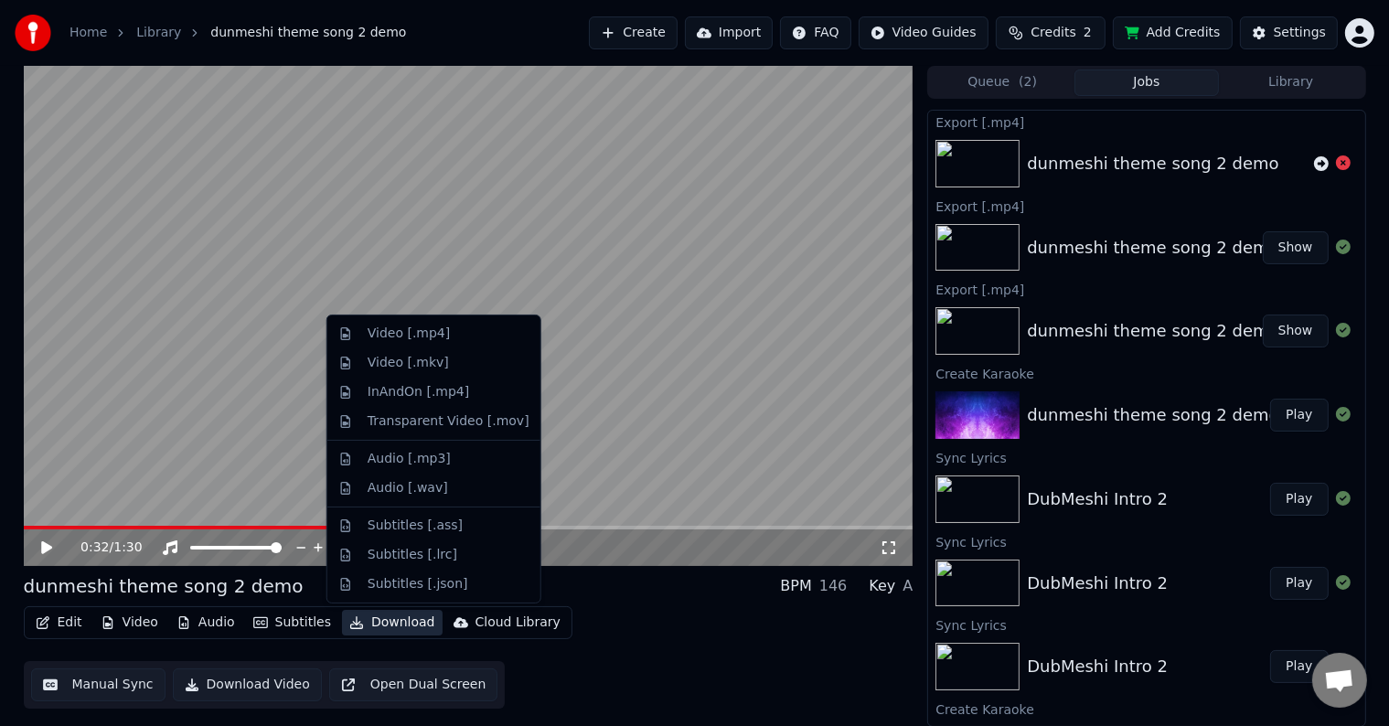
click at [349, 618] on icon "button" at bounding box center [356, 622] width 15 height 13
click at [434, 335] on div "Video [.mp4]" at bounding box center [409, 334] width 82 height 18
